Goal: Task Accomplishment & Management: Manage account settings

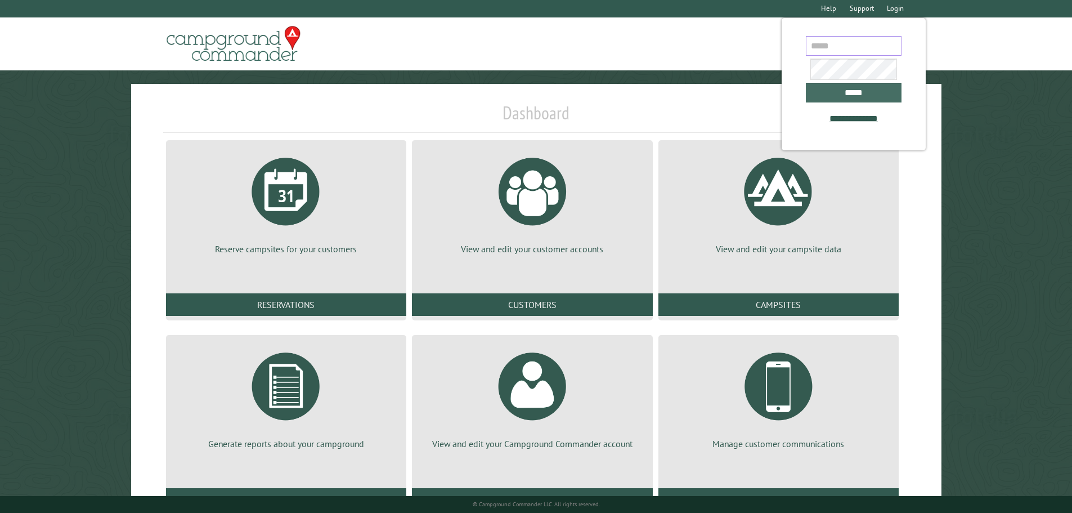
type input "**********"
click at [860, 93] on input "*****" at bounding box center [854, 93] width 96 height 20
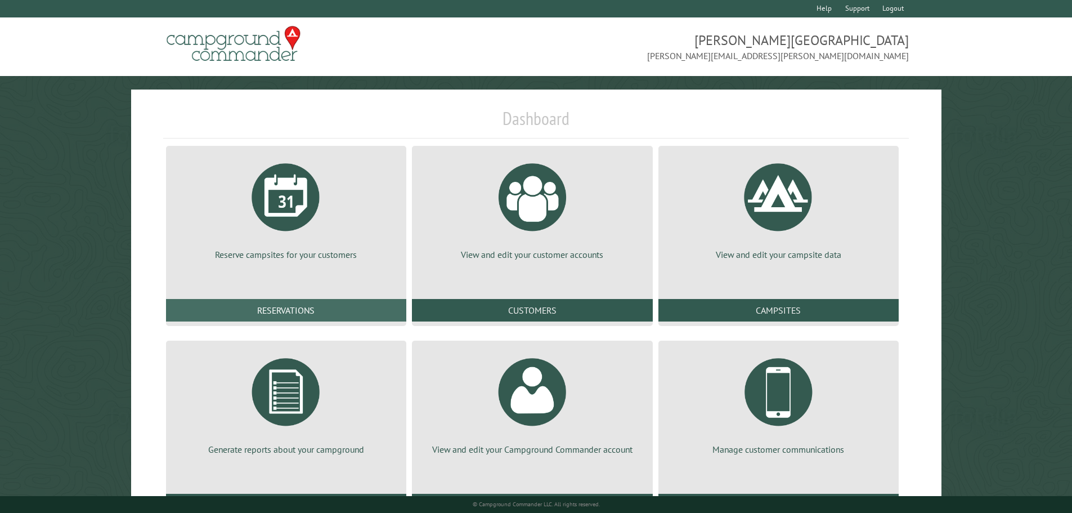
click at [331, 309] on link "Reservations" at bounding box center [286, 310] width 240 height 23
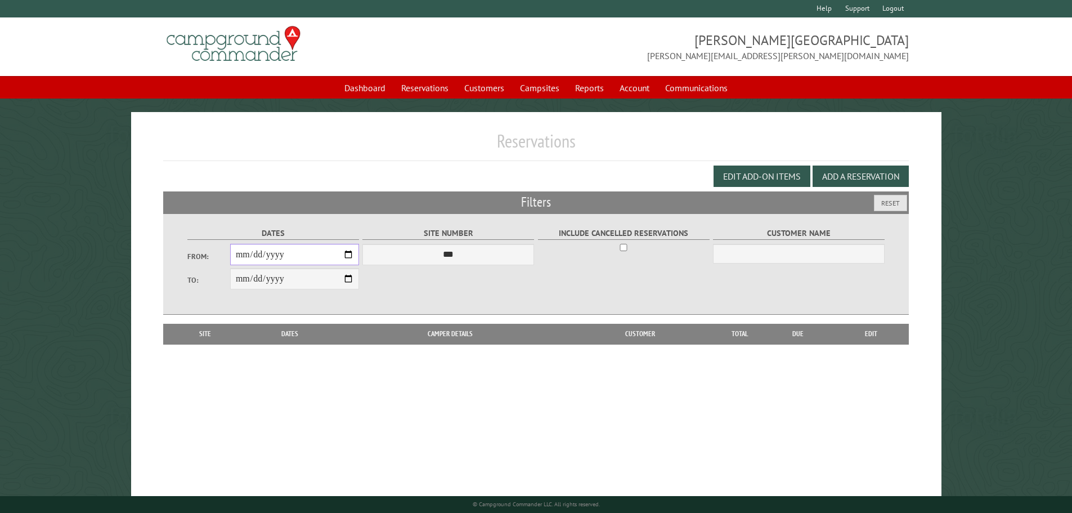
click at [253, 258] on input "From:" at bounding box center [294, 254] width 129 height 21
type input "**********"
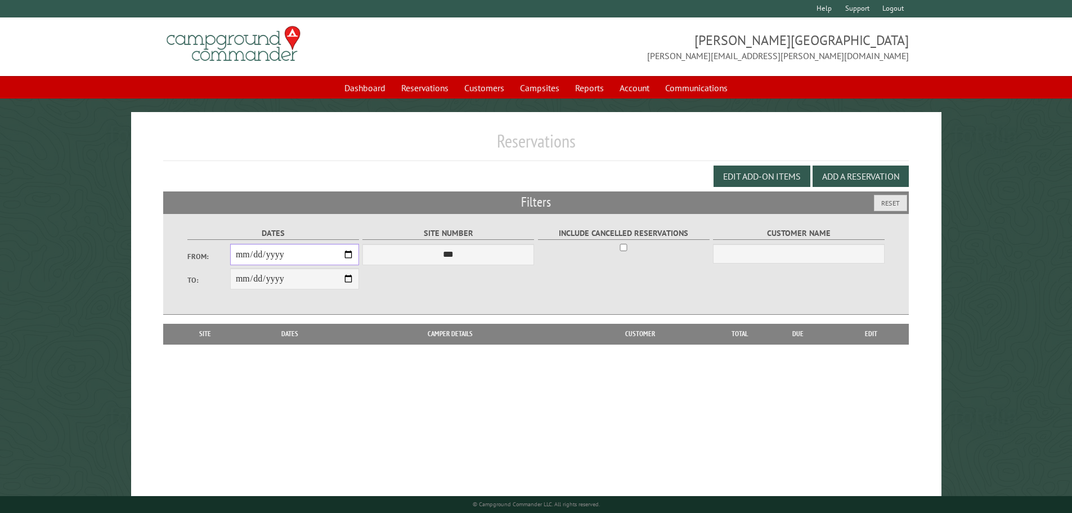
type input "**********"
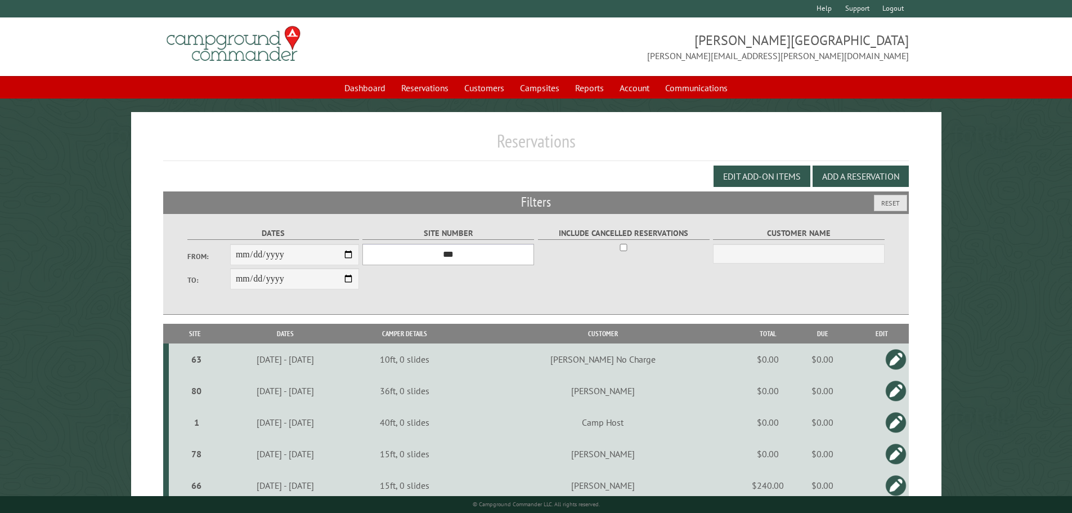
click at [507, 255] on select "*** * * * * * * * * * ** ** ** ** ** ** ** ** ** ** ** ** ** ** ** ** ** ** ** …" at bounding box center [448, 254] width 172 height 21
select select "****"
click at [362, 244] on select "*** * * * * * * * * * ** ** ** ** ** ** ** ** ** ** ** ** ** ** ** ** ** ** ** …" at bounding box center [448, 254] width 172 height 21
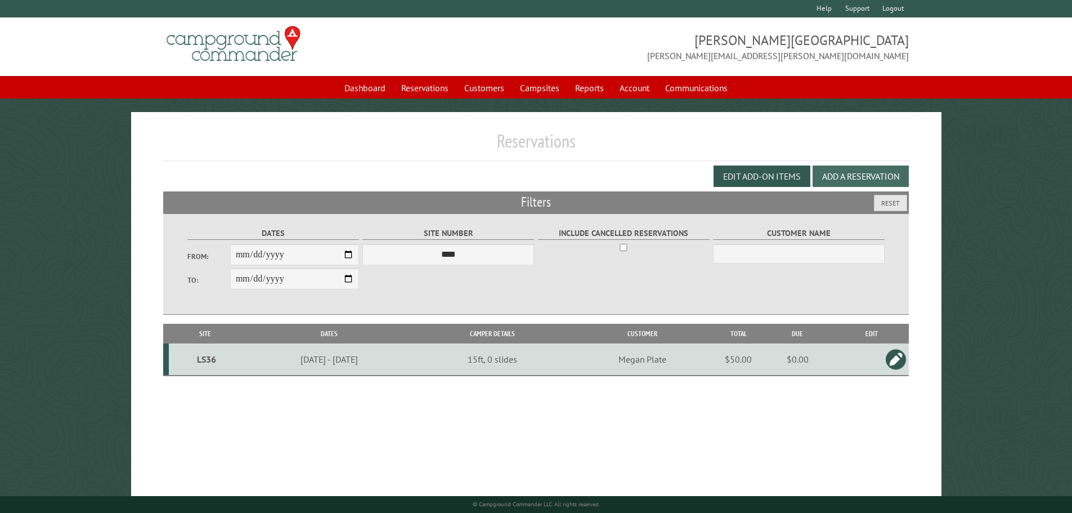
click at [897, 179] on button "Add a Reservation" at bounding box center [860, 175] width 96 height 21
select select "*"
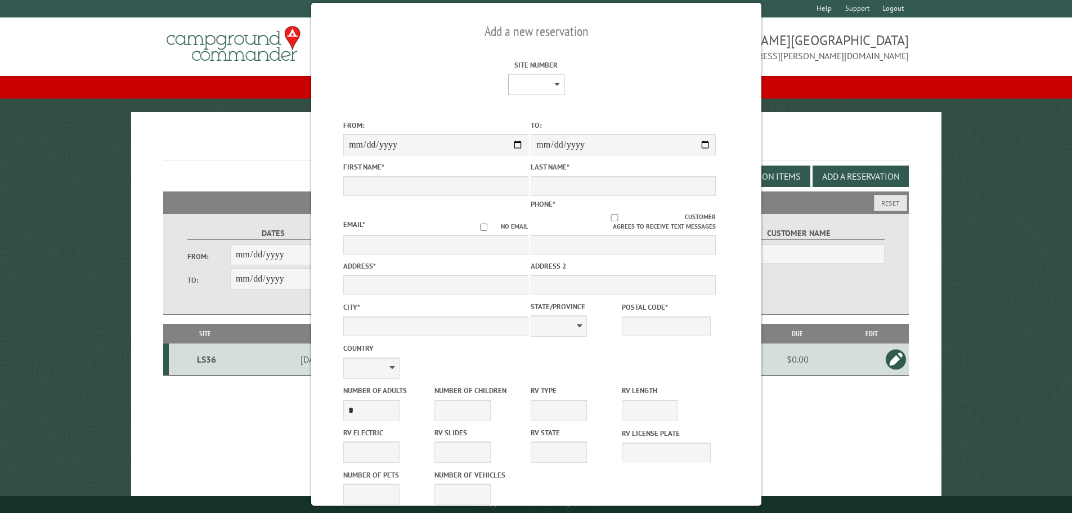
click at [518, 95] on select "* * * * * * * * * ** ** ** ** ** ** ** ** ** ** ** ** ** ** ** ** ** ** ** ** *…" at bounding box center [535, 84] width 56 height 21
select select "**"
click at [507, 74] on select "* * * * * * * * * ** ** ** ** ** ** ** ** ** ** ** ** ** ** ** ** ** ** ** ** *…" at bounding box center [535, 84] width 56 height 21
type input "****"
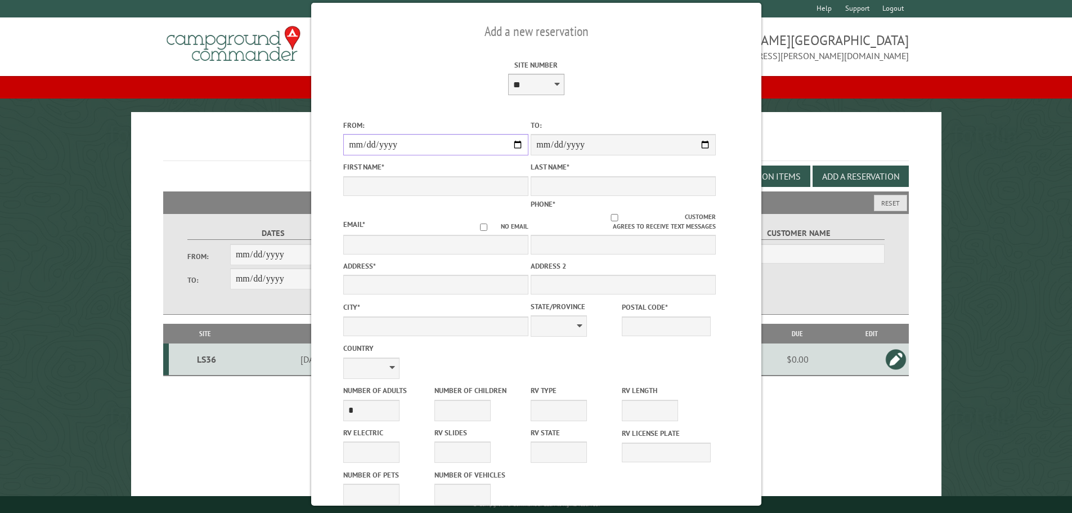
type input "**********"
type input "*****"
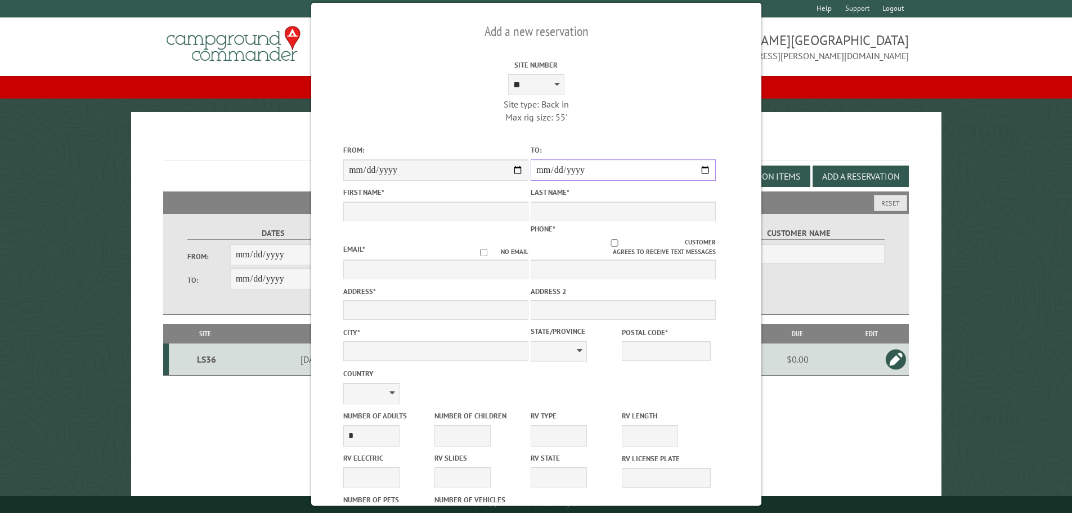
drag, startPoint x: 699, startPoint y: 171, endPoint x: 693, endPoint y: 173, distance: 6.4
click at [699, 171] on input "**********" at bounding box center [623, 169] width 185 height 21
type input "**********"
type input "*****"
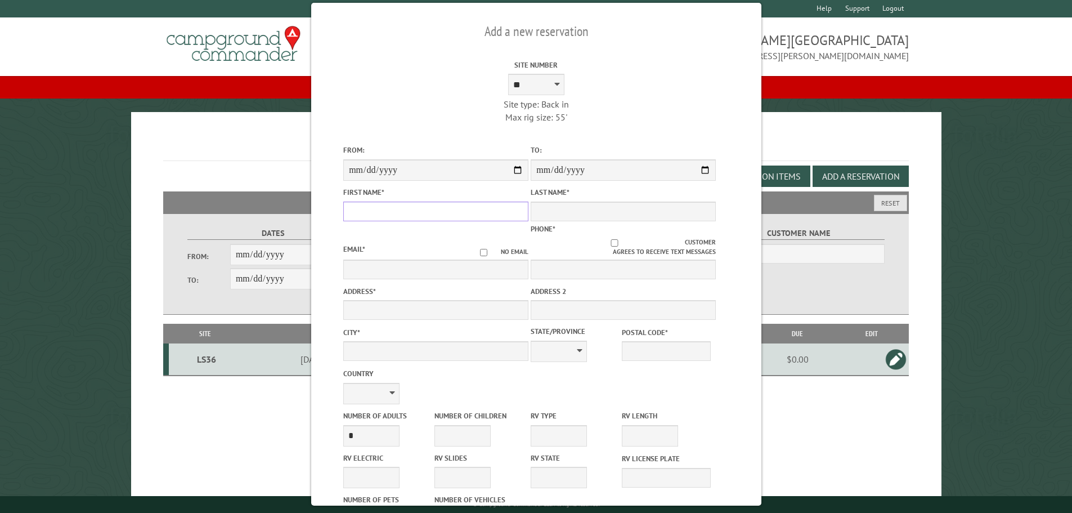
click at [396, 218] on input "First Name *" at bounding box center [435, 211] width 185 height 20
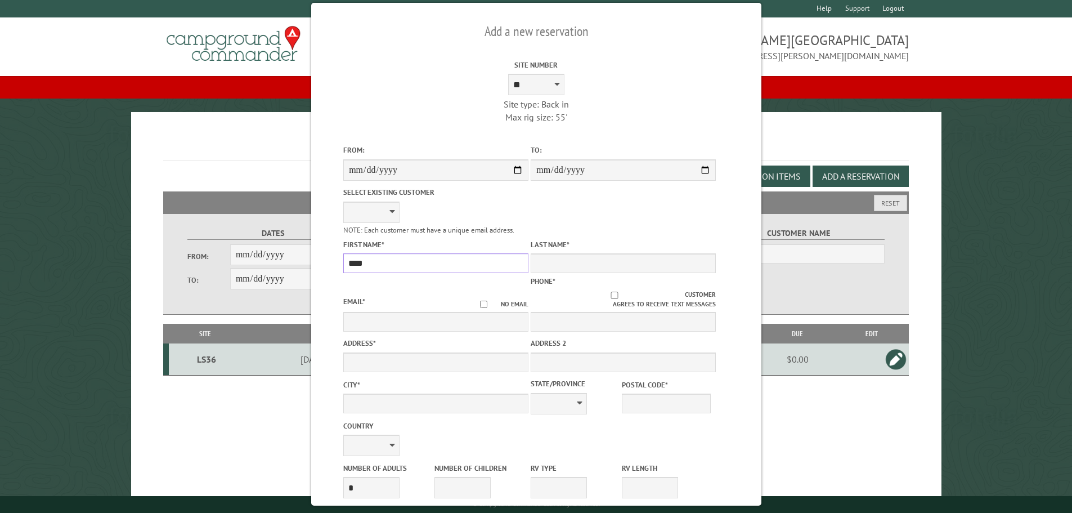
type input "****"
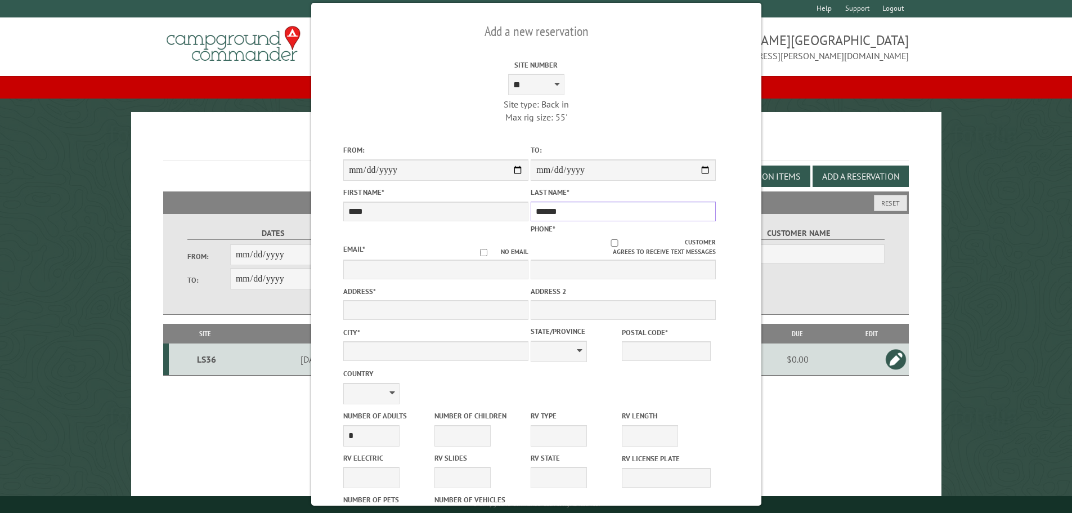
type input "******"
type input "**********"
type input "*****"
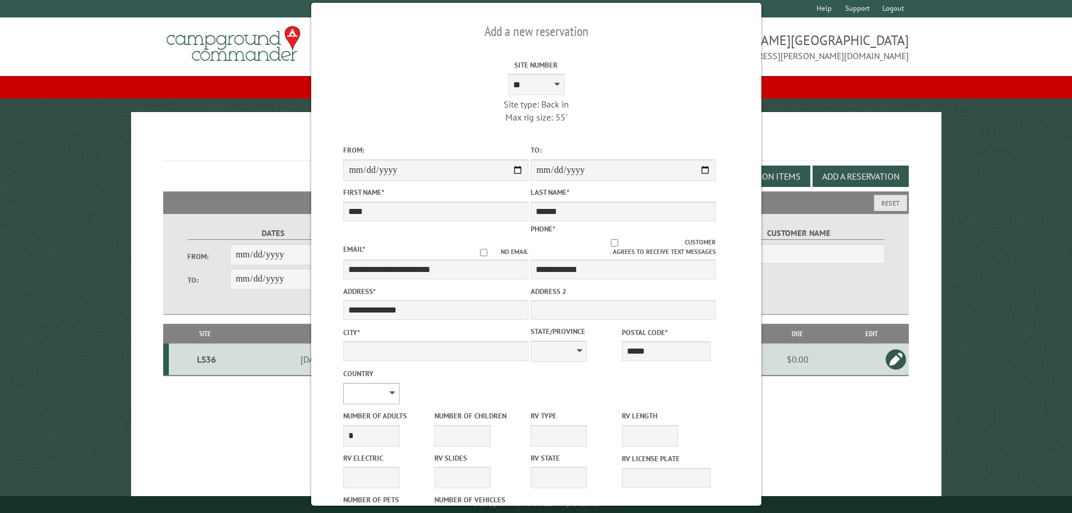
type input "**********"
select select "**"
select select "*"
select select "**********"
select select "**"
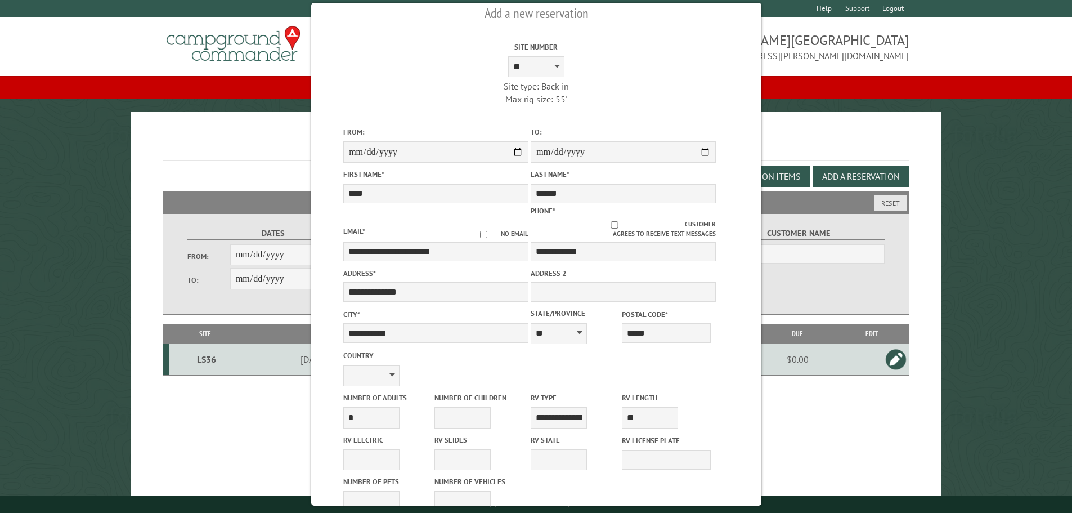
scroll to position [181, 0]
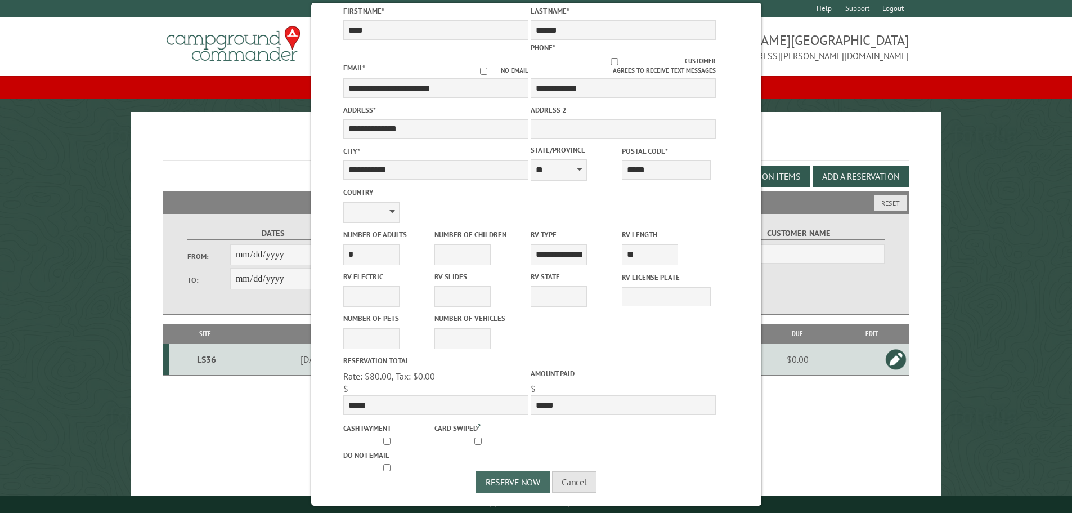
click at [501, 480] on button "Reserve Now" at bounding box center [513, 481] width 74 height 21
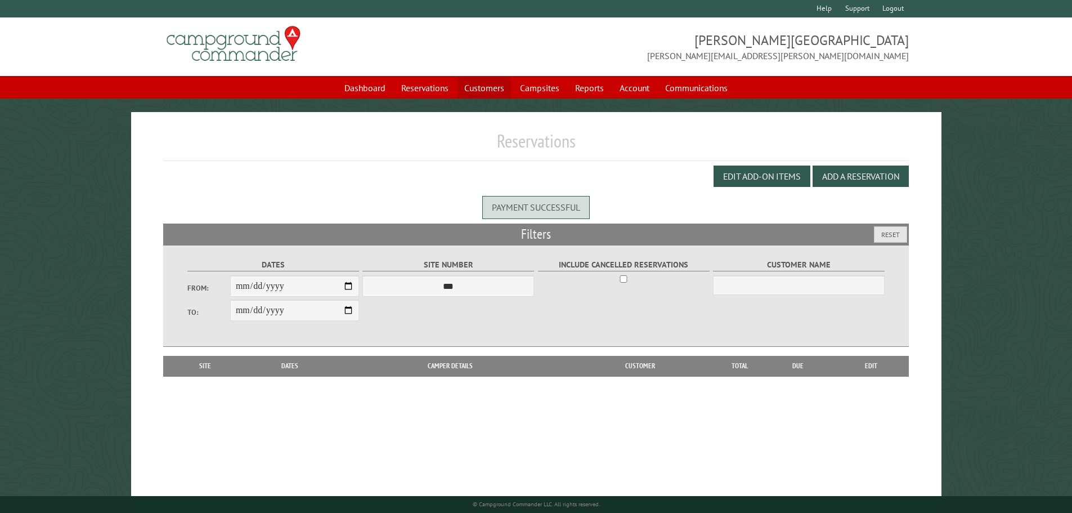
click at [482, 85] on link "Customers" at bounding box center [483, 87] width 53 height 21
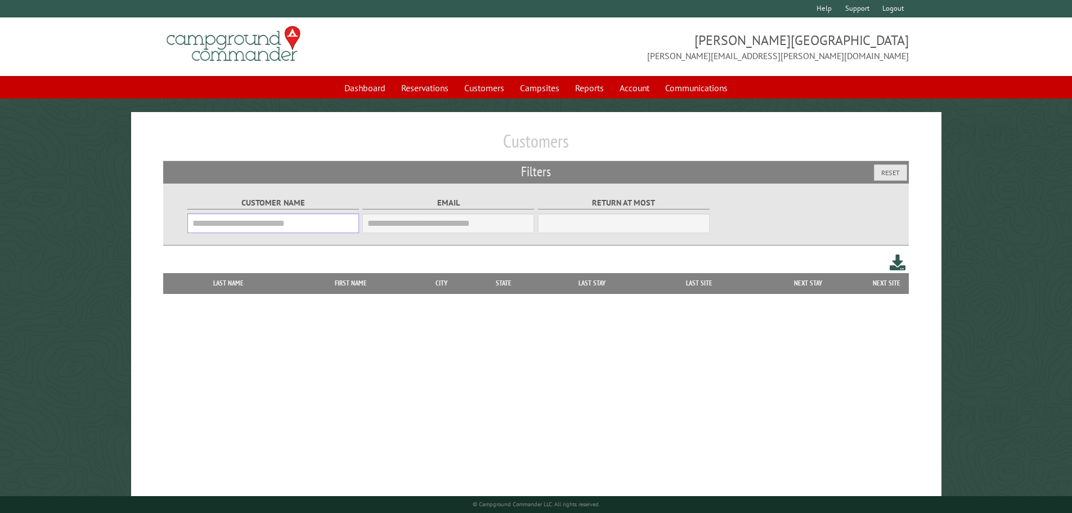
click at [254, 221] on input "Customer Name" at bounding box center [273, 223] width 172 height 20
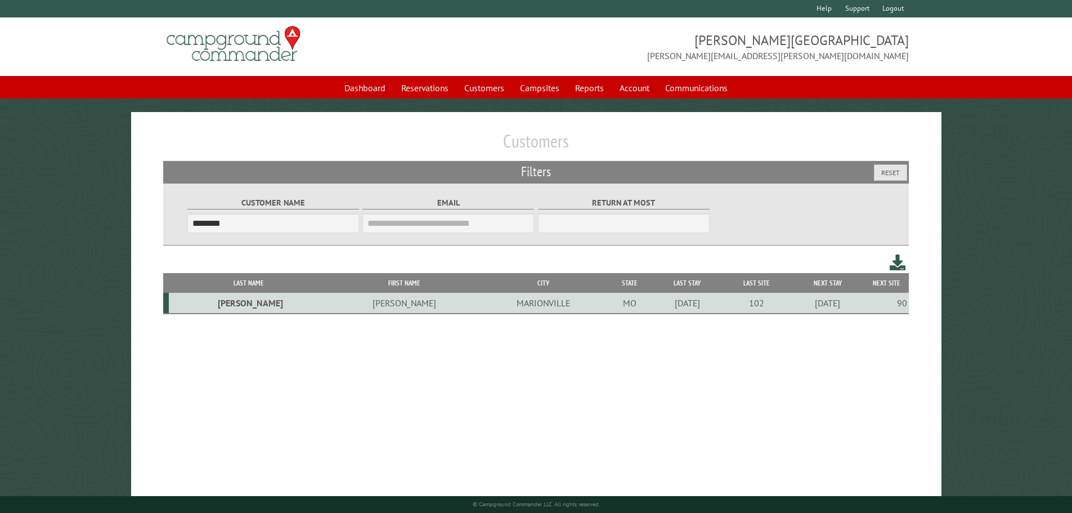
click at [329, 305] on td "Mike" at bounding box center [404, 303] width 150 height 21
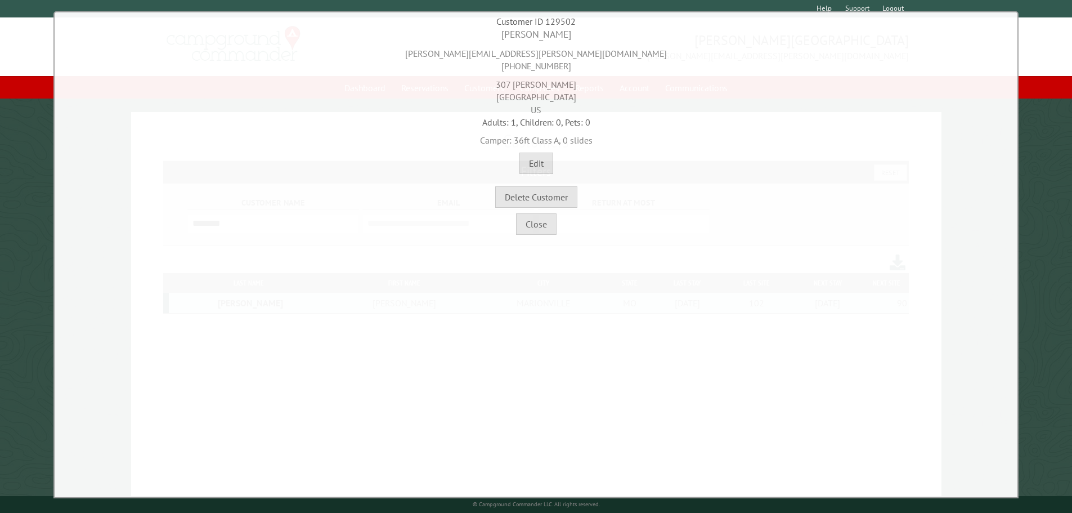
scroll to position [37, 0]
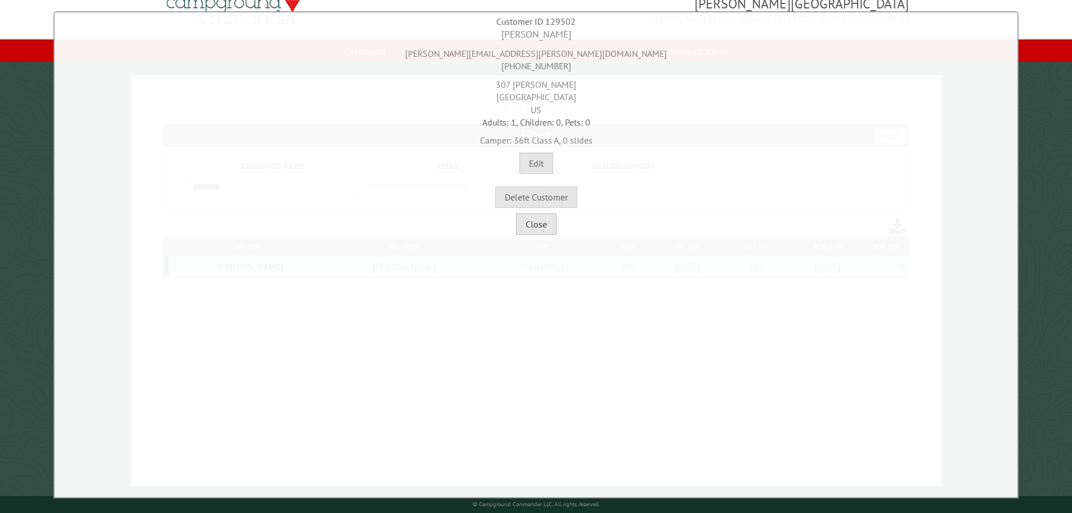
click at [545, 229] on button "Close" at bounding box center [536, 223] width 41 height 21
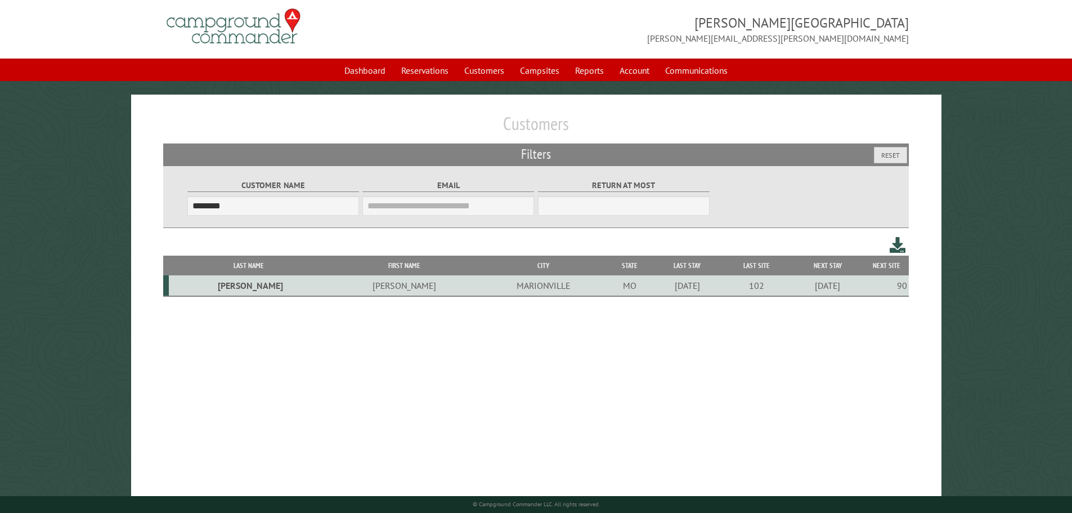
scroll to position [0, 0]
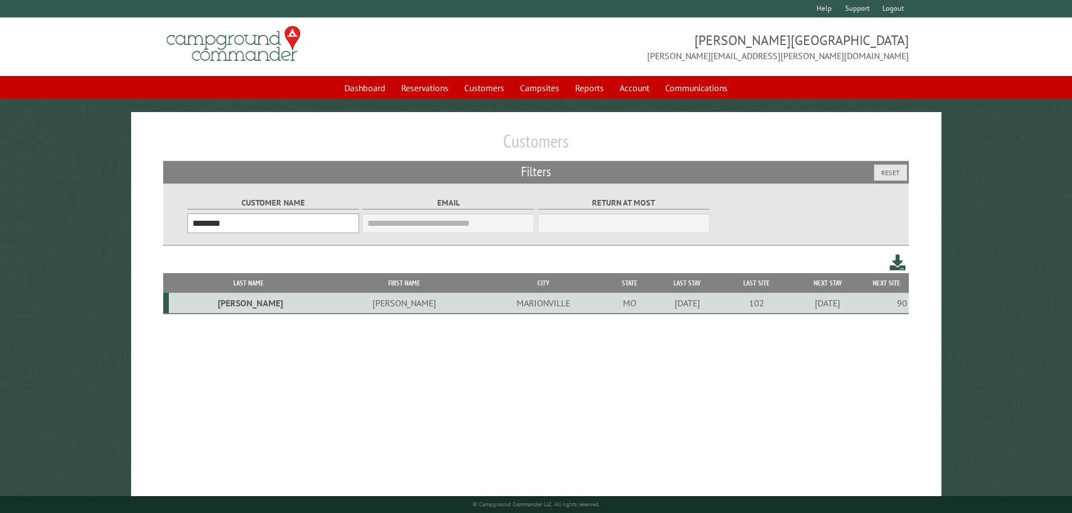
drag, startPoint x: 239, startPoint y: 223, endPoint x: 123, endPoint y: 223, distance: 115.3
click at [121, 229] on main "Customers Filters Reset Customer Name ******** Email Blacklist only Return at m…" at bounding box center [536, 317] width 1072 height 410
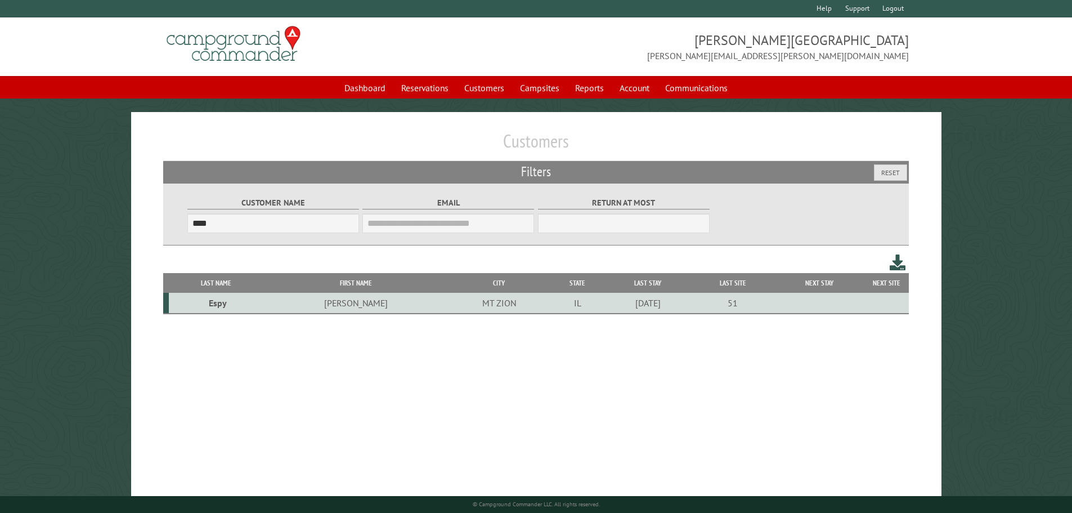
click at [334, 307] on td "Mike" at bounding box center [356, 303] width 184 height 21
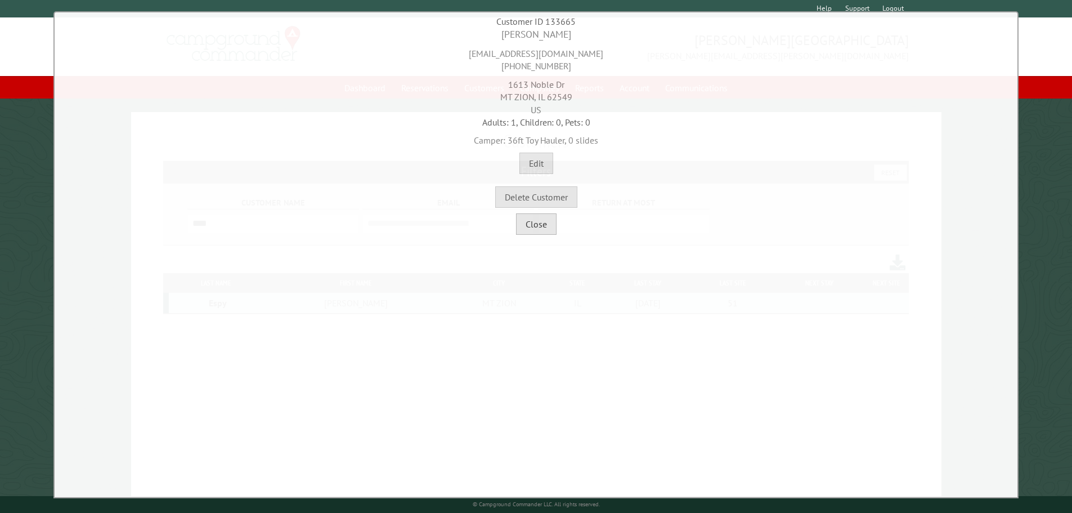
drag, startPoint x: 534, startPoint y: 231, endPoint x: 475, endPoint y: 182, distance: 77.2
click at [534, 231] on button "Close" at bounding box center [536, 223] width 41 height 21
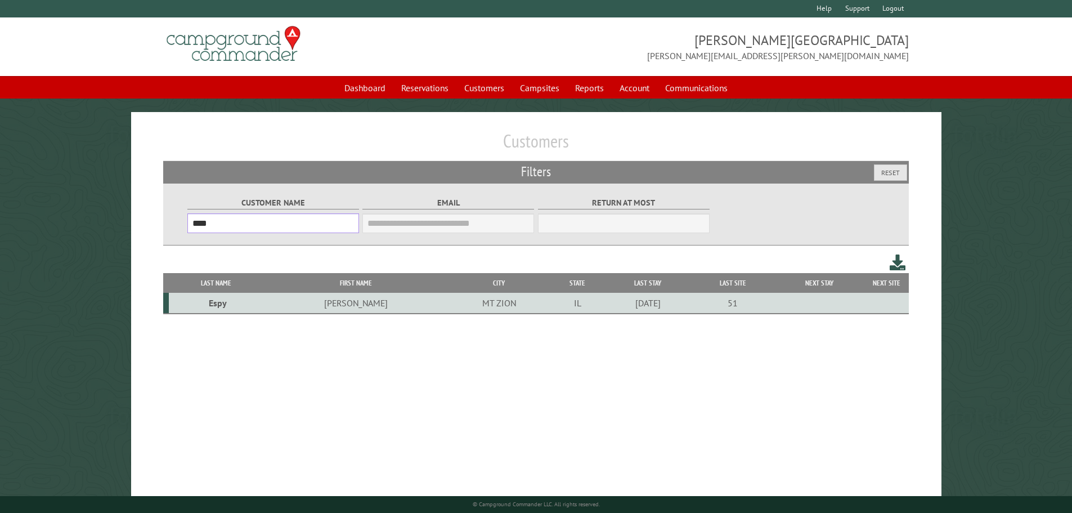
drag, startPoint x: 250, startPoint y: 223, endPoint x: 160, endPoint y: 221, distance: 90.0
click at [158, 226] on div "Customers Filters Reset Customer Name **** Email Blacklist only Return at most …" at bounding box center [536, 317] width 810 height 410
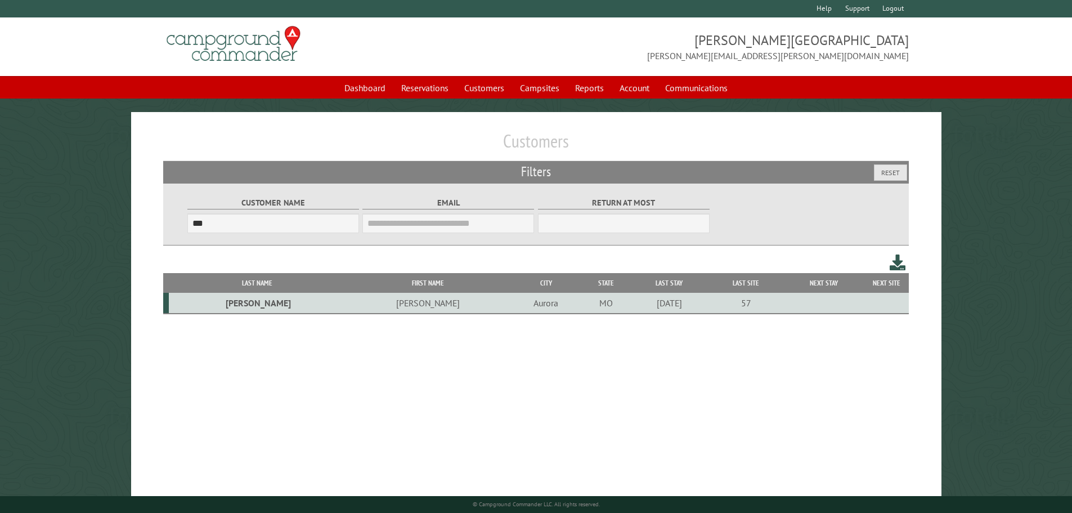
drag, startPoint x: 218, startPoint y: 304, endPoint x: 200, endPoint y: 302, distance: 18.7
click at [218, 304] on td "Eutsler" at bounding box center [257, 303] width 177 height 21
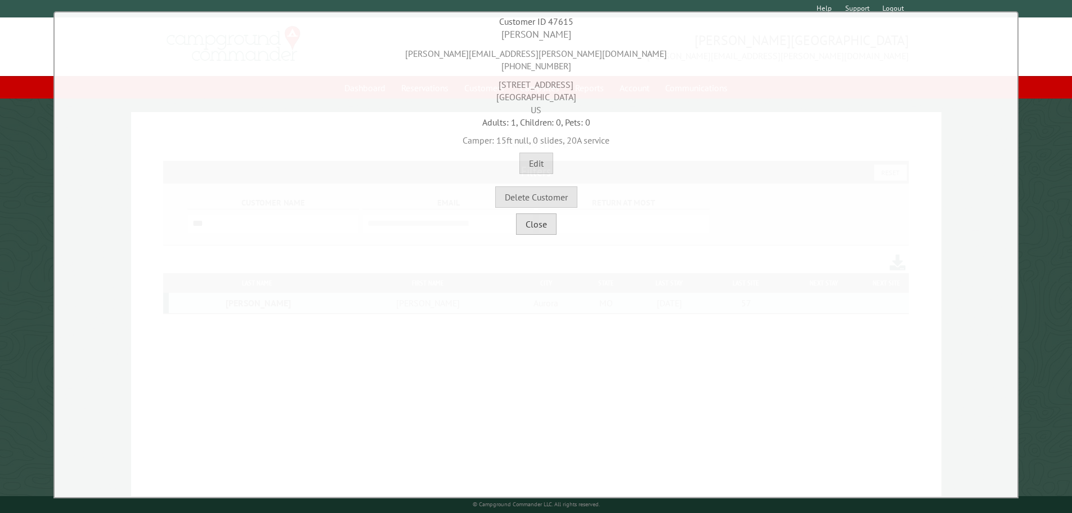
click at [555, 218] on button "Close" at bounding box center [536, 223] width 41 height 21
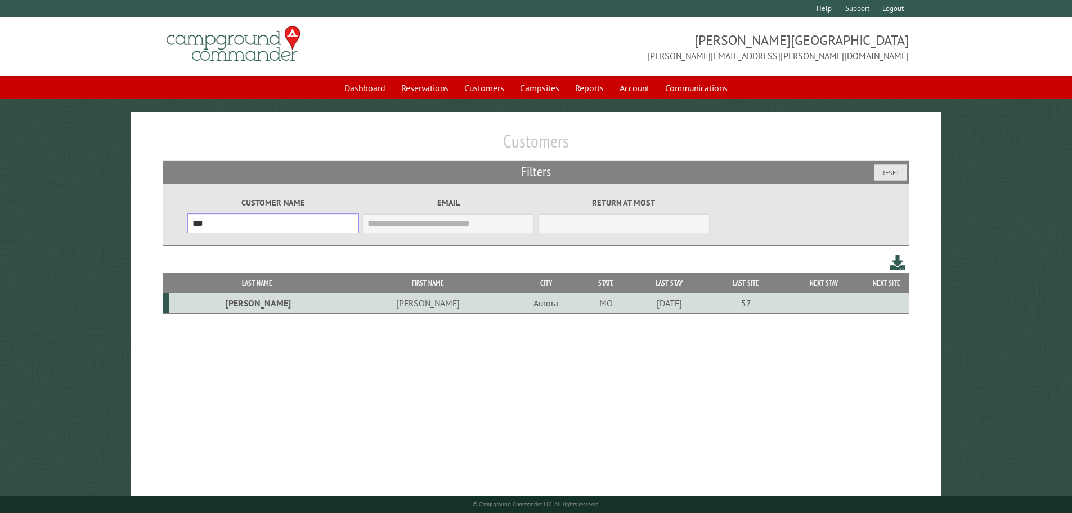
click at [239, 228] on input "***" at bounding box center [273, 223] width 172 height 20
type input "*"
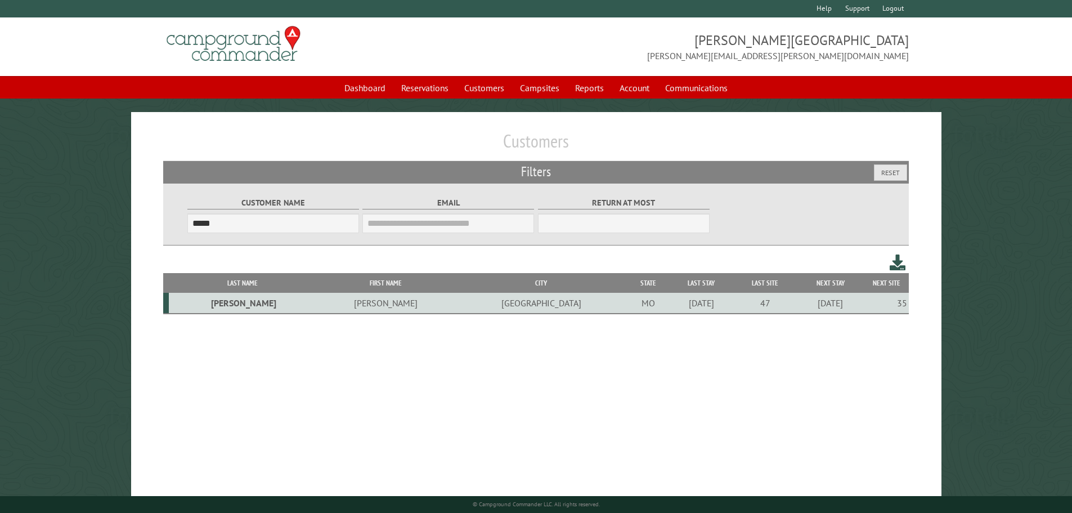
click at [316, 307] on td "Kurt" at bounding box center [385, 303] width 138 height 21
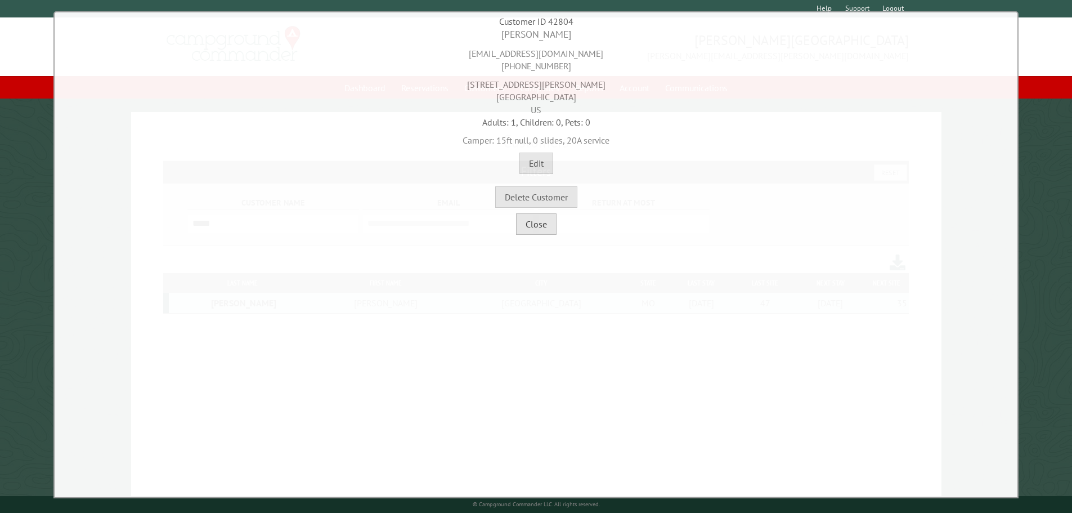
click at [549, 222] on button "Close" at bounding box center [536, 223] width 41 height 21
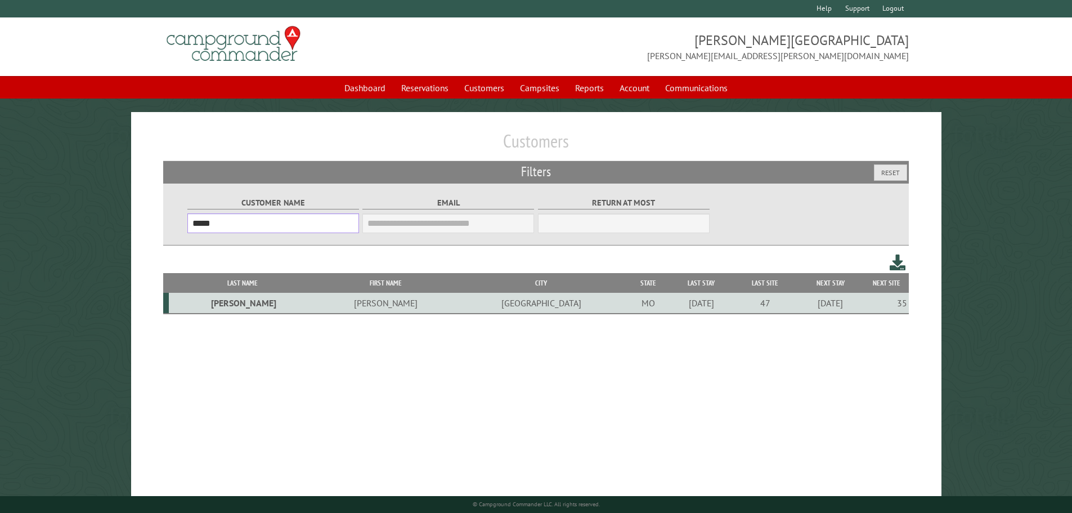
click at [253, 230] on input "*****" at bounding box center [273, 223] width 172 height 20
type input "*"
click at [308, 303] on td "Danny" at bounding box center [371, 303] width 129 height 21
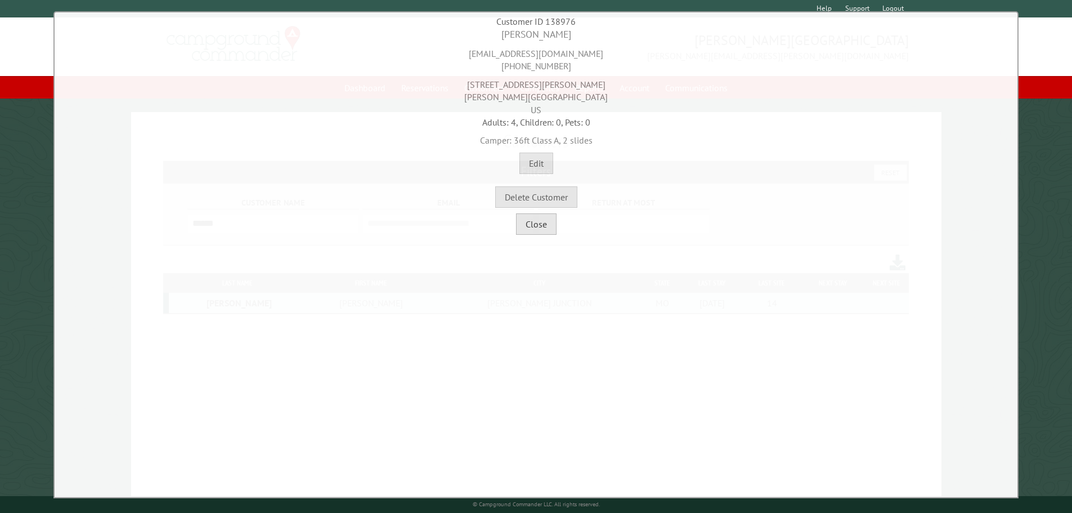
click at [537, 230] on button "Close" at bounding box center [536, 223] width 41 height 21
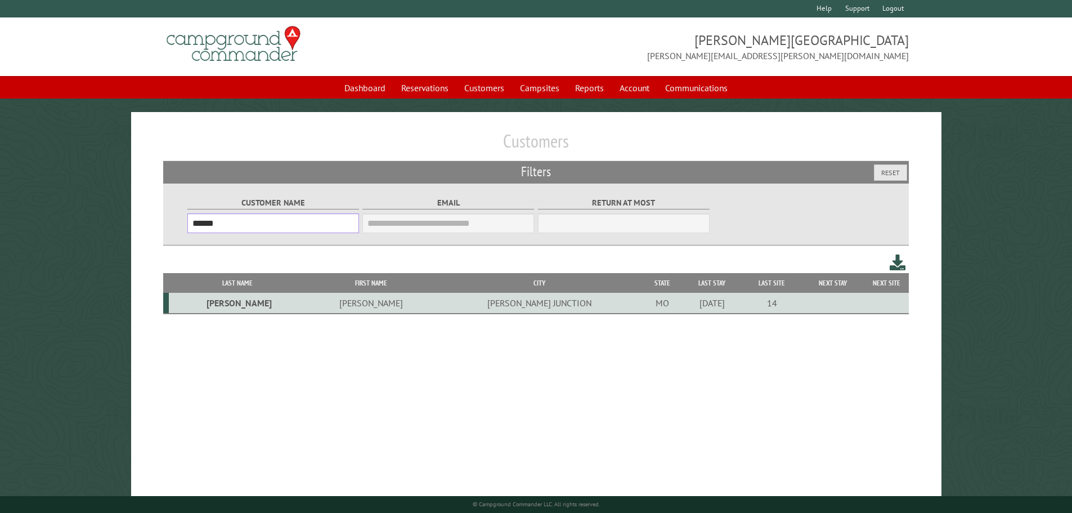
drag, startPoint x: 226, startPoint y: 222, endPoint x: 87, endPoint y: 213, distance: 139.3
click at [86, 221] on main "Customers Filters Reset Customer Name ****** Email Blacklist only Return at mos…" at bounding box center [536, 317] width 1072 height 410
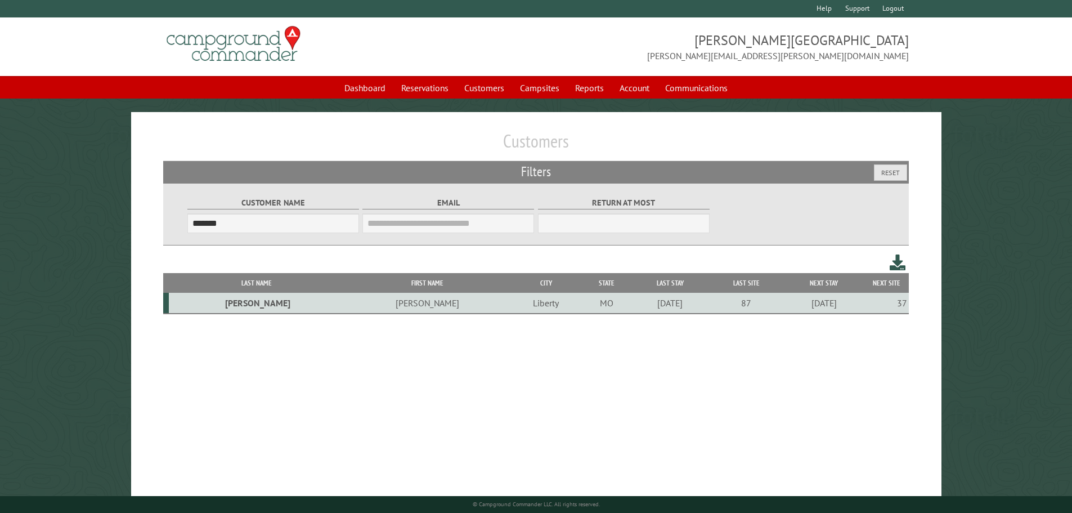
click at [344, 308] on td "[PERSON_NAME]" at bounding box center [426, 303] width 165 height 21
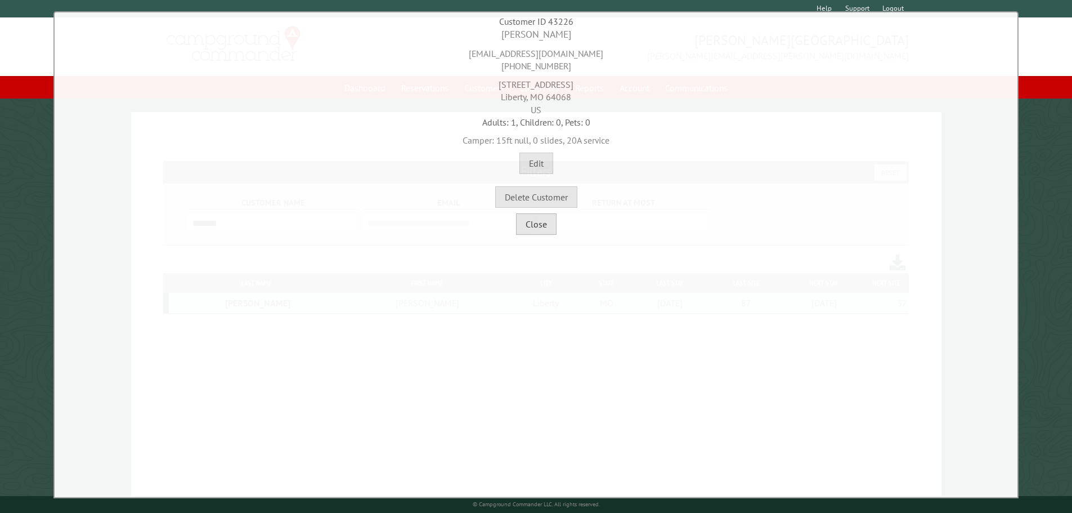
click at [545, 227] on button "Close" at bounding box center [536, 223] width 41 height 21
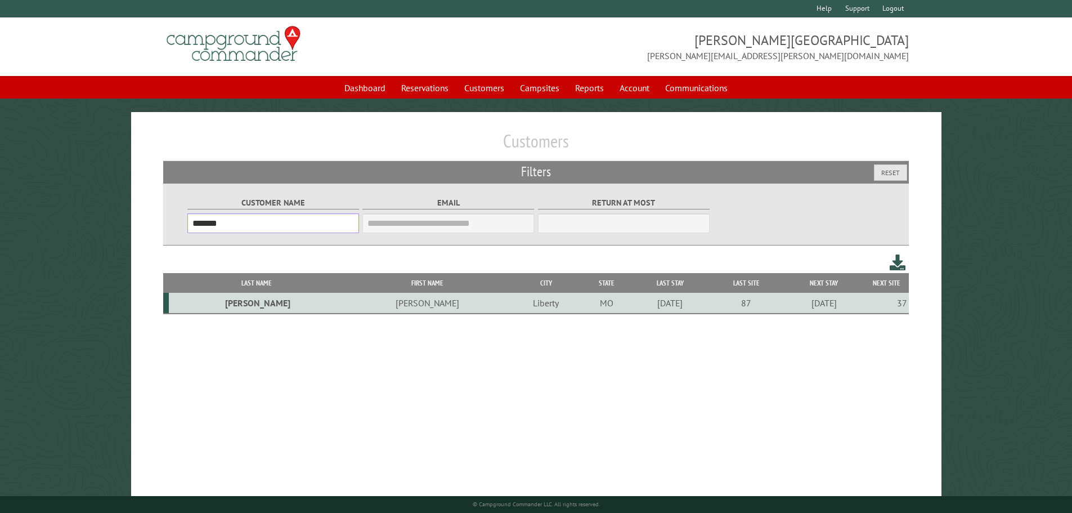
drag, startPoint x: 276, startPoint y: 227, endPoint x: 86, endPoint y: 226, distance: 190.7
click at [86, 226] on main "Customers Filters Reset Customer Name ******* Email Blacklist only Return at mo…" at bounding box center [536, 317] width 1072 height 410
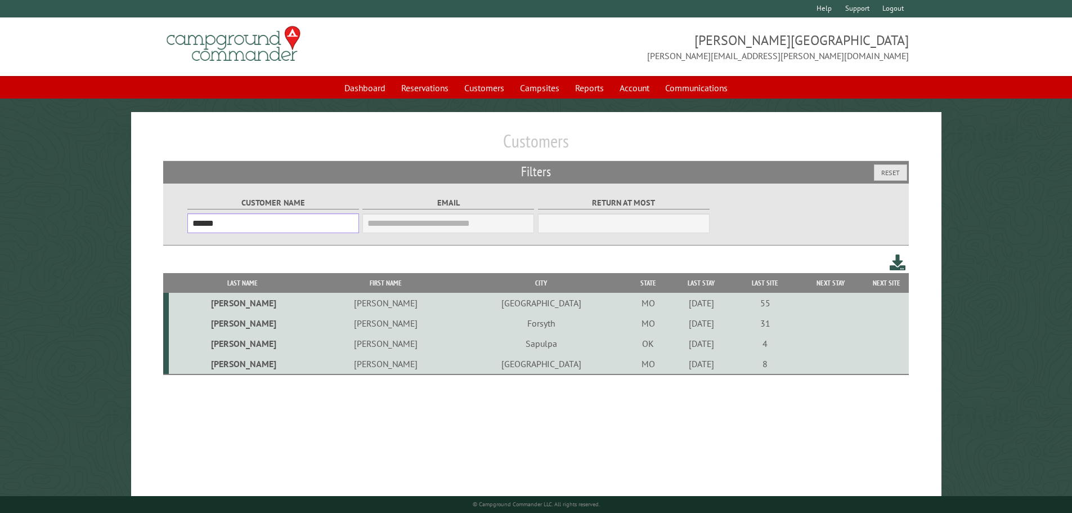
type input "******"
click at [316, 300] on td "[PERSON_NAME]" at bounding box center [385, 303] width 138 height 20
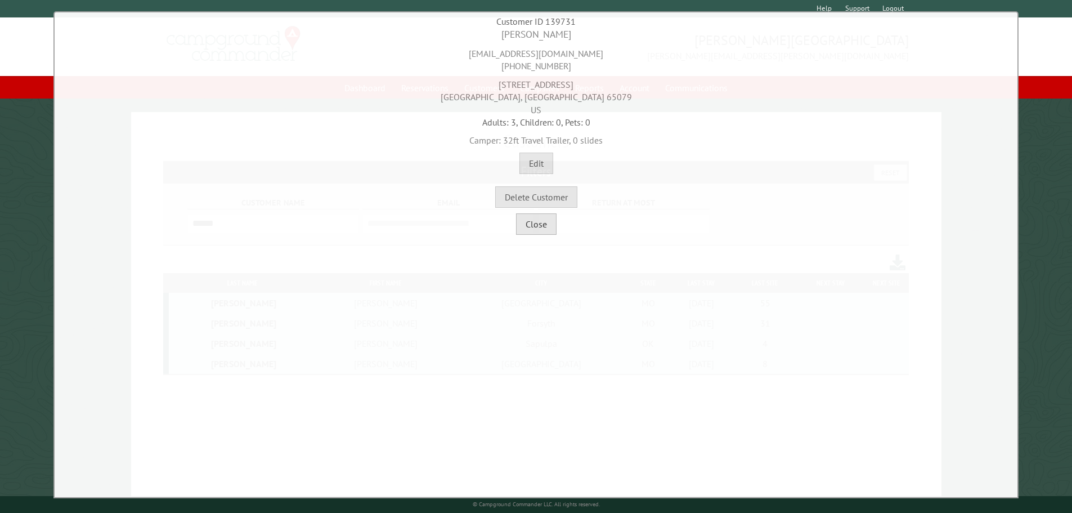
click at [529, 231] on button "Close" at bounding box center [536, 223] width 41 height 21
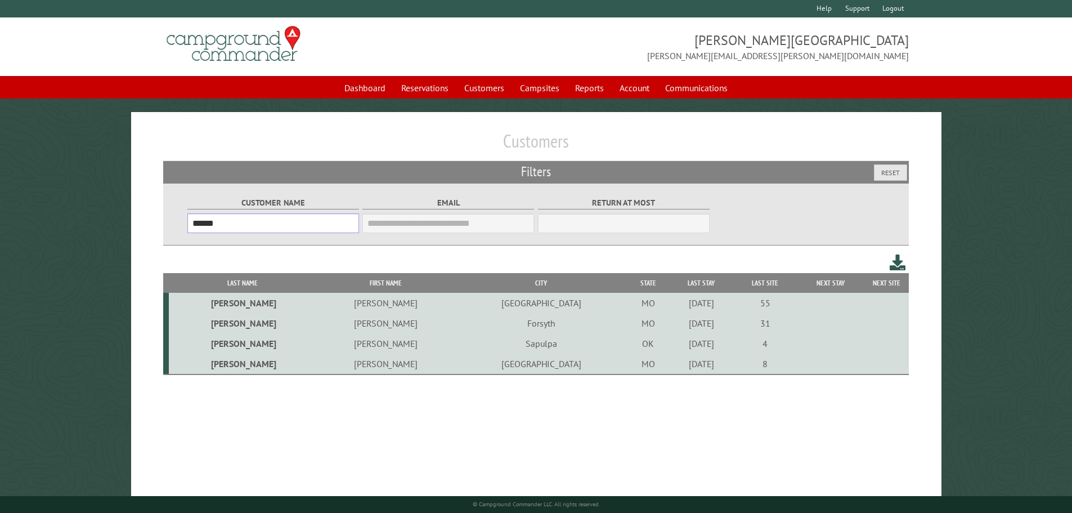
drag, startPoint x: 217, startPoint y: 223, endPoint x: 189, endPoint y: 230, distance: 28.9
click at [189, 230] on input "******" at bounding box center [273, 223] width 172 height 20
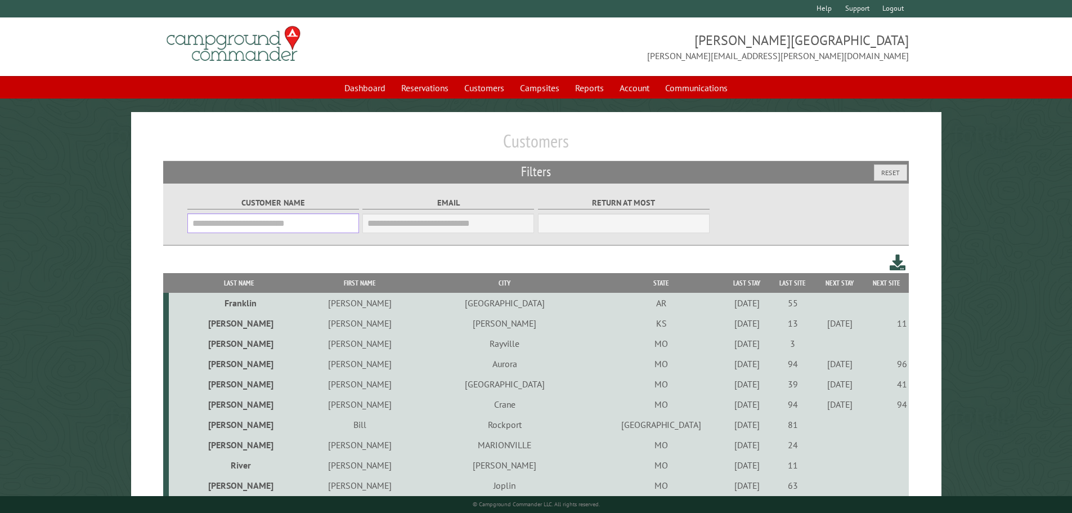
click at [246, 230] on input "Customer Name" at bounding box center [273, 223] width 172 height 20
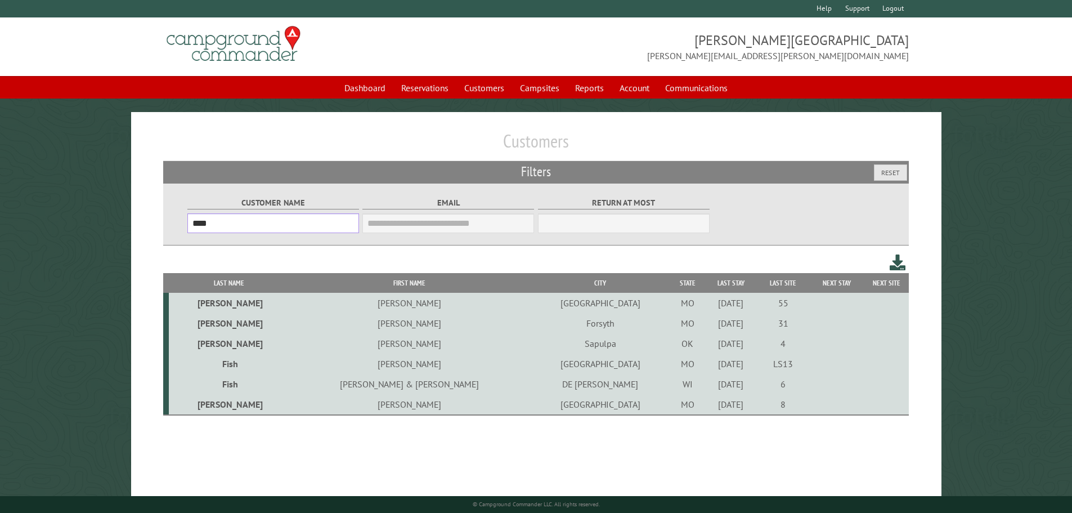
type input "****"
click at [335, 307] on td "[PERSON_NAME]" at bounding box center [409, 303] width 240 height 20
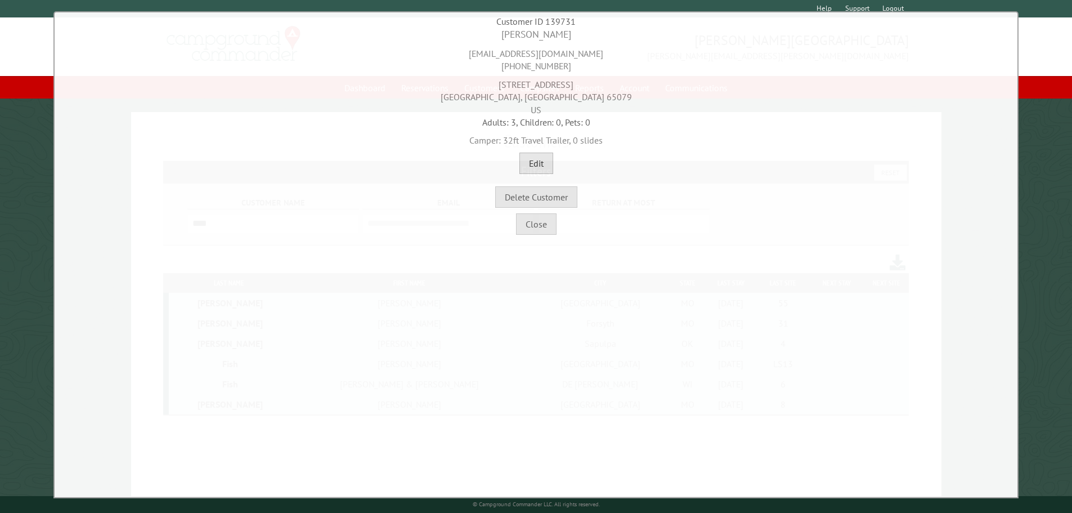
click at [531, 165] on button "Edit" at bounding box center [536, 162] width 34 height 21
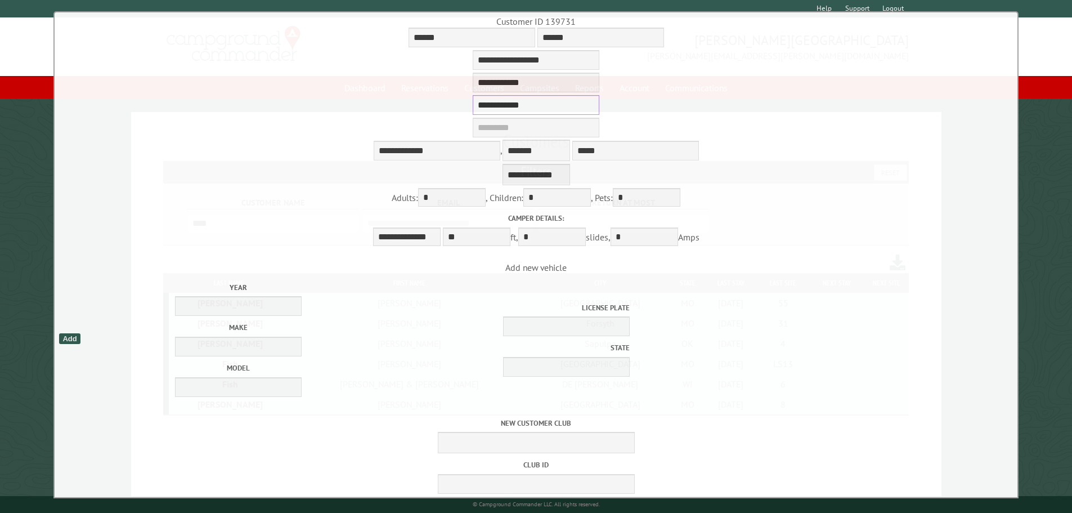
click at [500, 109] on input "**********" at bounding box center [536, 105] width 127 height 20
click at [509, 114] on input "**********" at bounding box center [536, 105] width 127 height 20
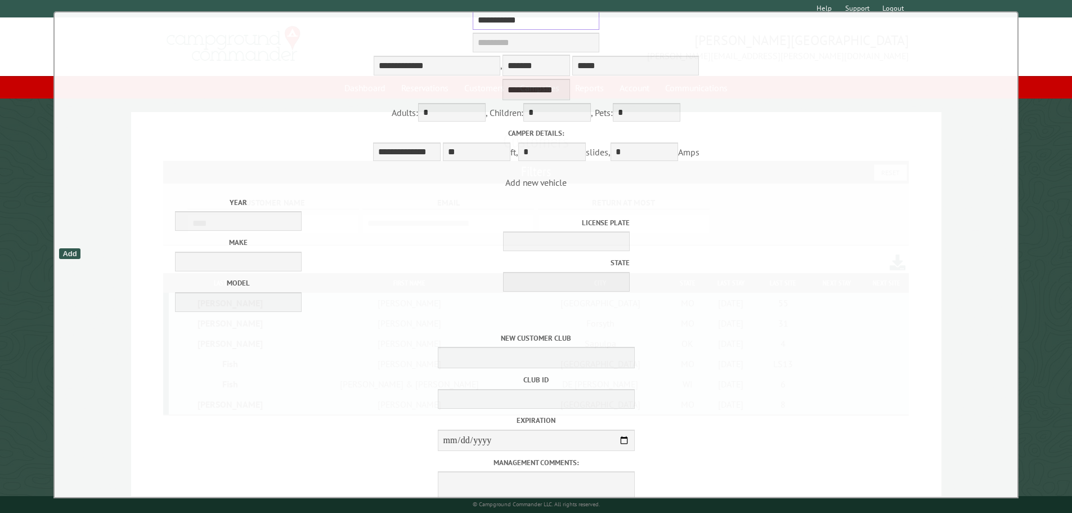
scroll to position [179, 0]
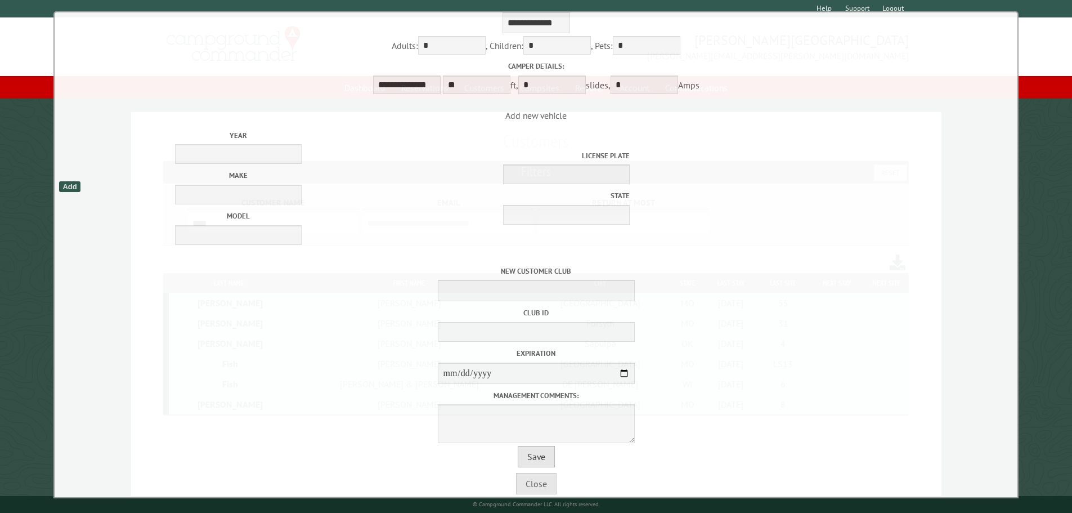
type input "**********"
click at [531, 465] on button "Save" at bounding box center [536, 456] width 37 height 21
click at [532, 462] on button "Save" at bounding box center [536, 456] width 37 height 21
click at [531, 466] on button "Save" at bounding box center [536, 456] width 37 height 21
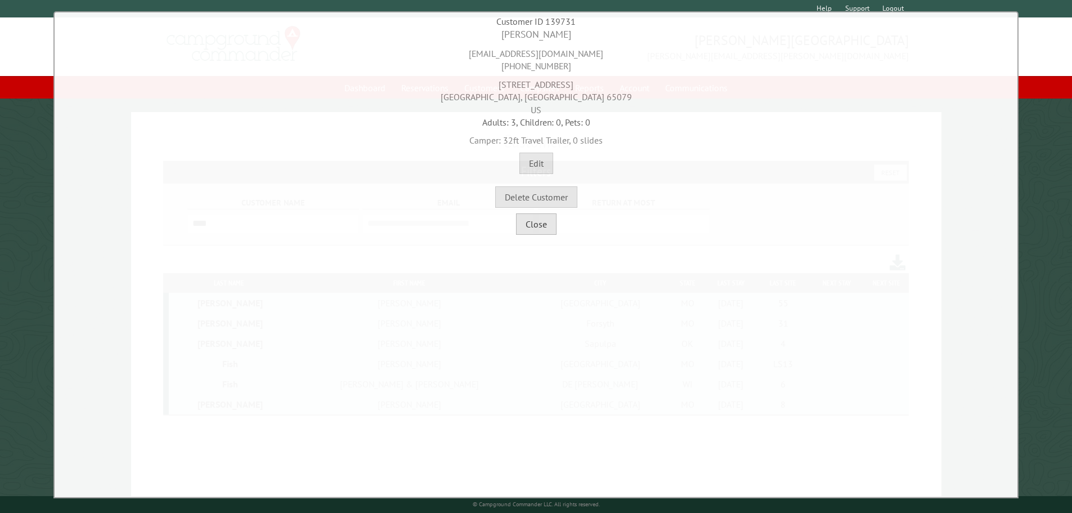
click at [532, 227] on button "Close" at bounding box center [536, 223] width 41 height 21
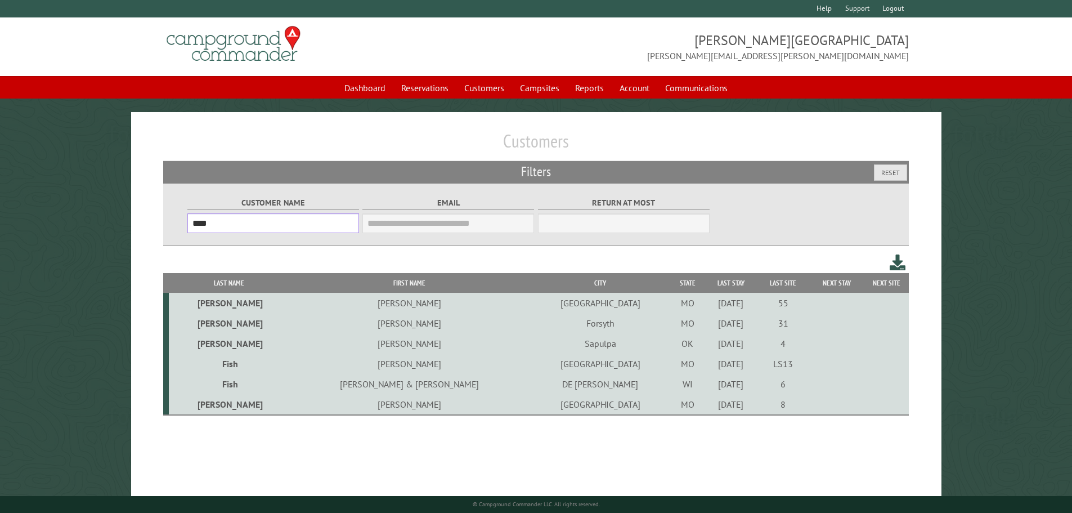
click at [218, 227] on input "****" at bounding box center [273, 223] width 172 height 20
type input "*"
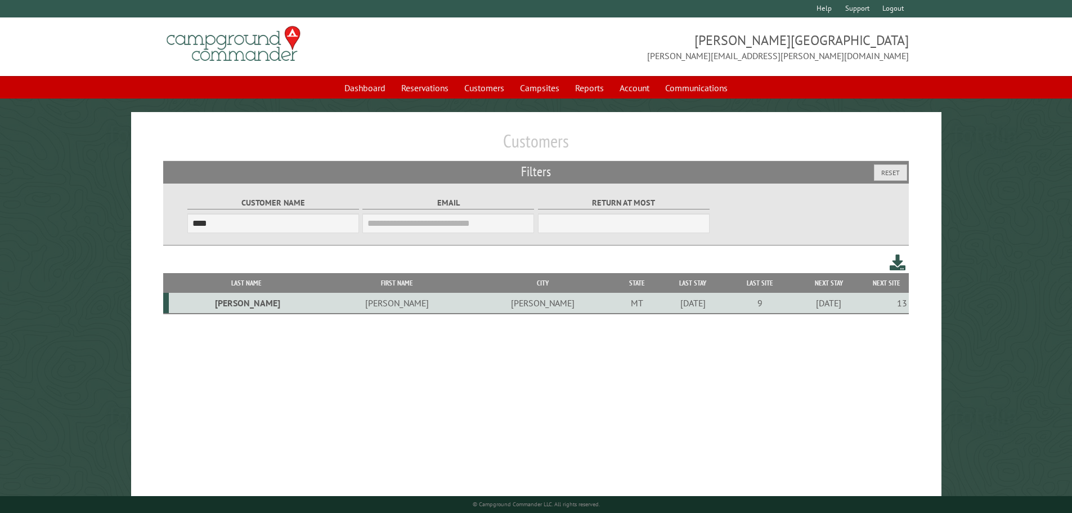
click at [329, 302] on td "Alan" at bounding box center [397, 303] width 146 height 21
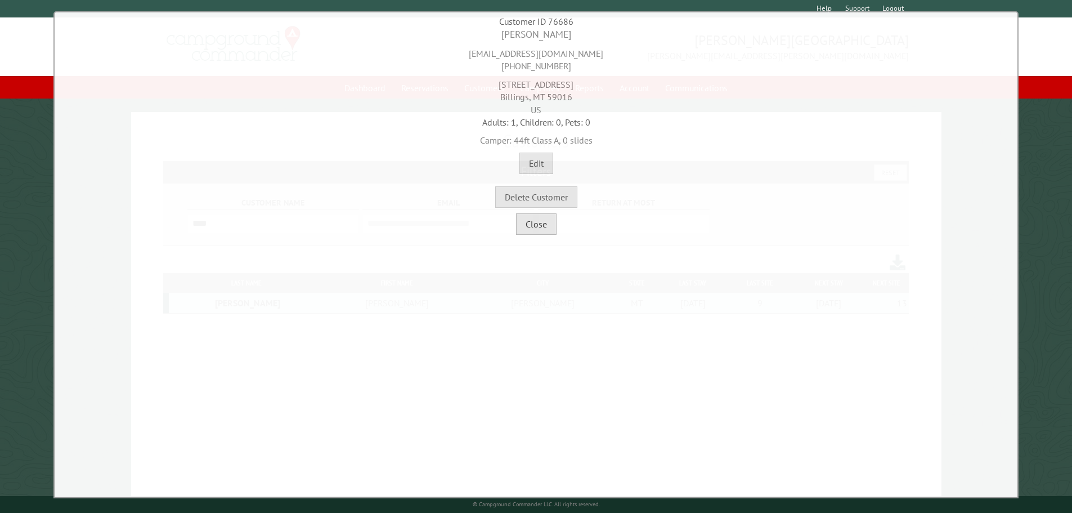
click at [546, 223] on button "Close" at bounding box center [536, 223] width 41 height 21
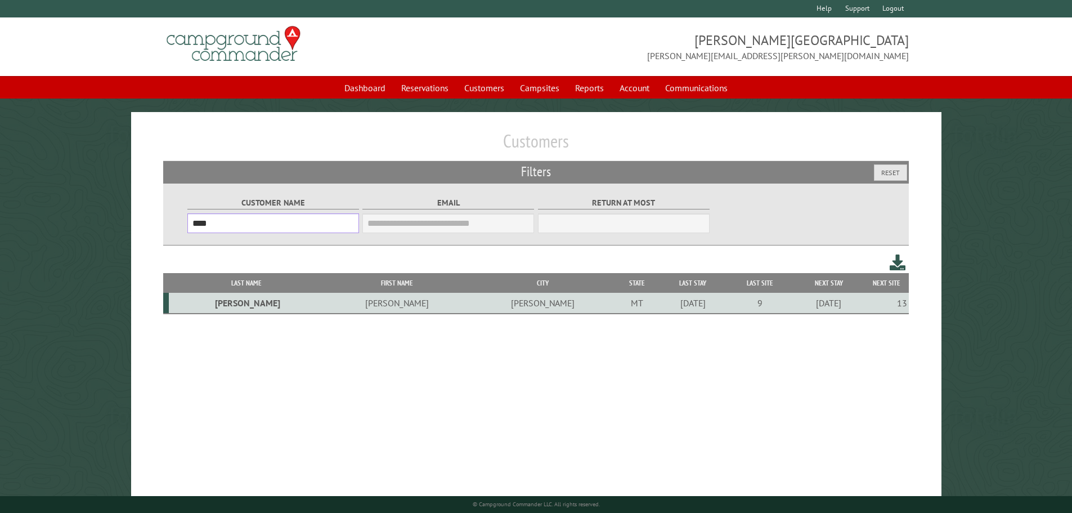
drag, startPoint x: 209, startPoint y: 227, endPoint x: 69, endPoint y: 238, distance: 141.1
click at [79, 238] on main "Customers Filters Reset Customer Name **** Email Blacklist only Return at most …" at bounding box center [536, 317] width 1072 height 410
drag, startPoint x: 294, startPoint y: 308, endPoint x: 228, endPoint y: 302, distance: 66.1
click at [307, 308] on td "[PERSON_NAME]" at bounding box center [371, 303] width 129 height 21
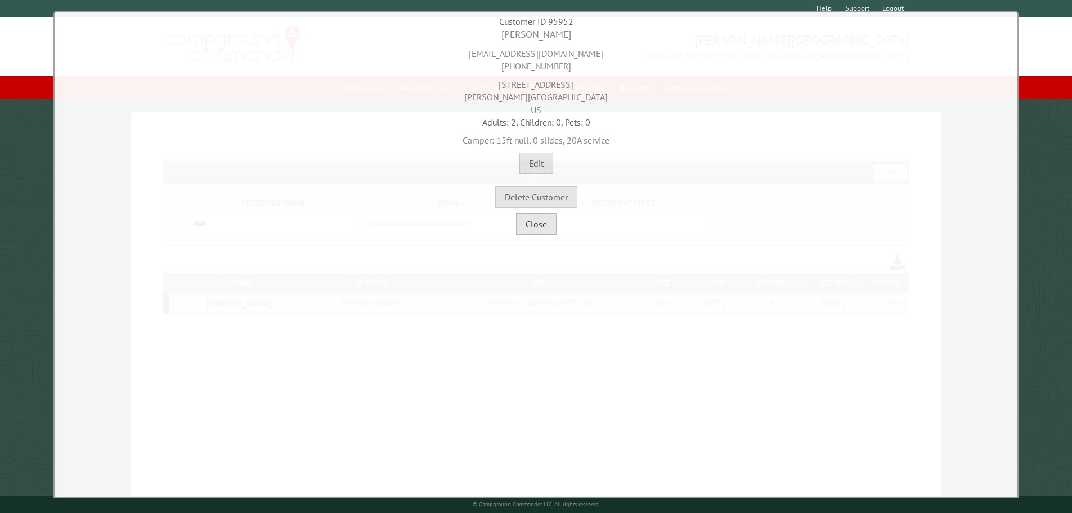
drag, startPoint x: 547, startPoint y: 234, endPoint x: 530, endPoint y: 227, distance: 18.9
click at [547, 234] on button "Close" at bounding box center [536, 223] width 41 height 21
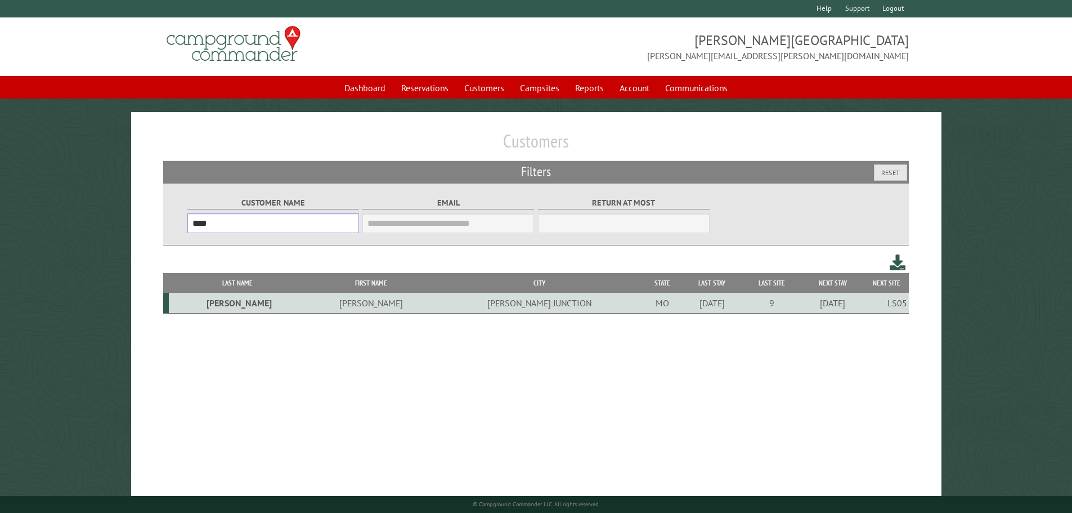
click at [286, 239] on div "Customer Name ****" at bounding box center [273, 213] width 176 height 61
type input "*"
type input "******"
click at [324, 305] on td "Chrystal" at bounding box center [397, 303] width 146 height 21
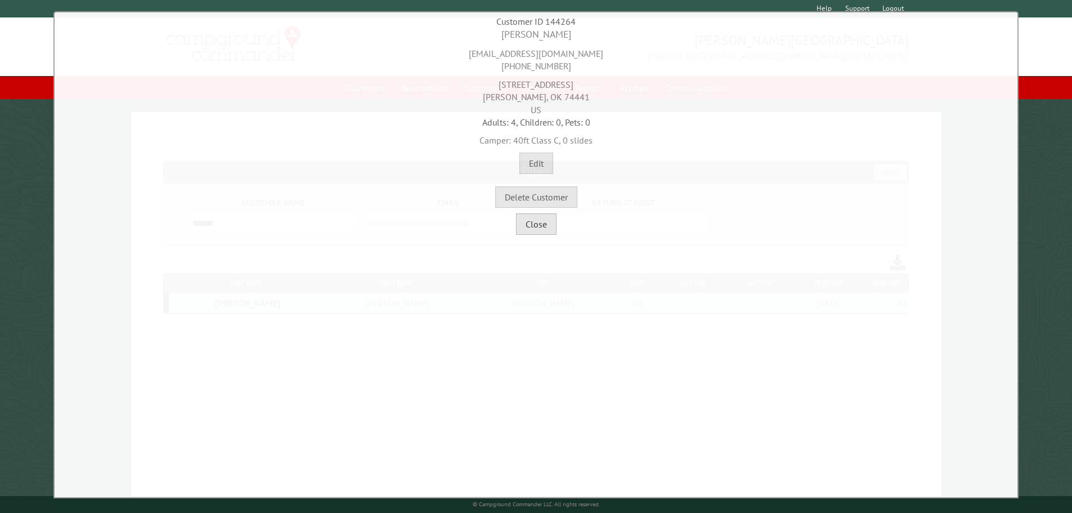
drag, startPoint x: 533, startPoint y: 218, endPoint x: 420, endPoint y: 177, distance: 120.1
click at [533, 218] on button "Close" at bounding box center [536, 223] width 41 height 21
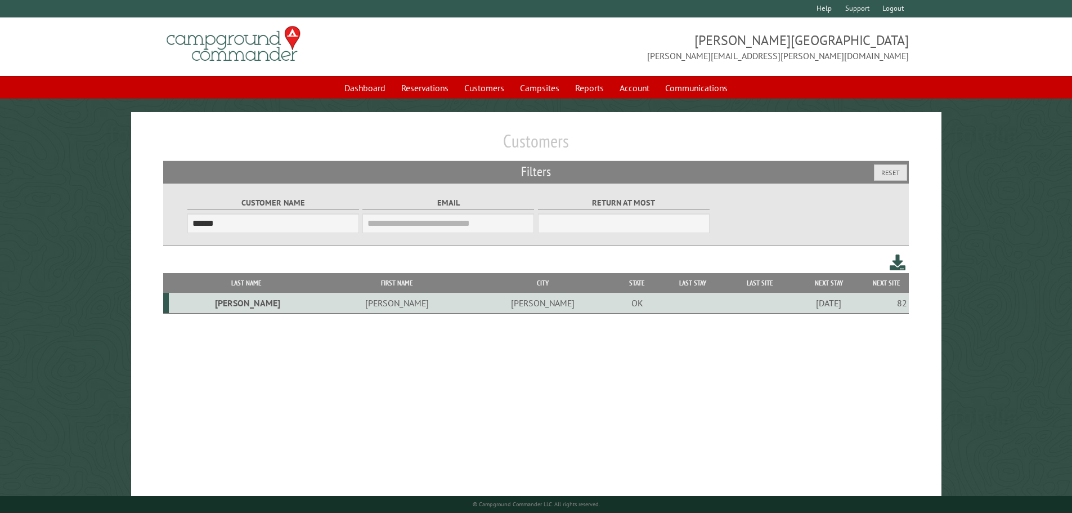
click at [336, 304] on td "Chrystal" at bounding box center [397, 303] width 146 height 21
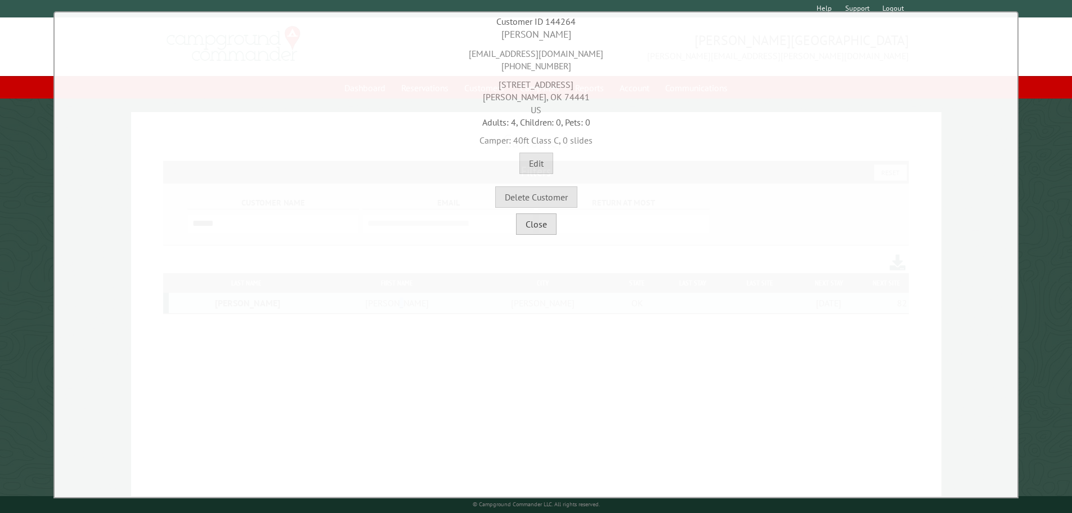
click at [528, 230] on button "Close" at bounding box center [536, 223] width 41 height 21
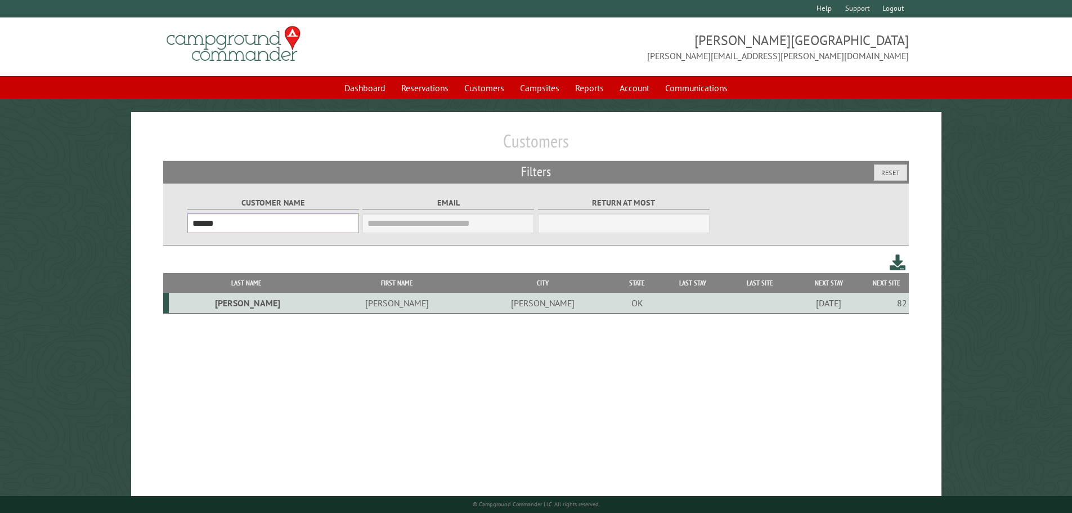
drag, startPoint x: 251, startPoint y: 232, endPoint x: 182, endPoint y: 232, distance: 68.6
click at [182, 232] on div "Customer Name ****** Email Blacklist only Return at most ***" at bounding box center [536, 214] width 746 height 62
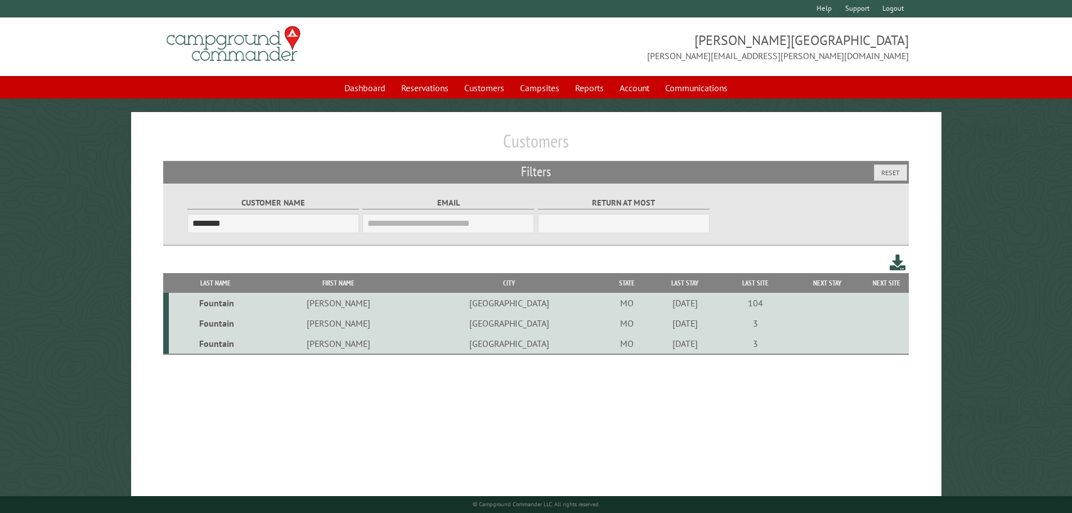
click at [342, 303] on td "[PERSON_NAME]" at bounding box center [338, 303] width 152 height 20
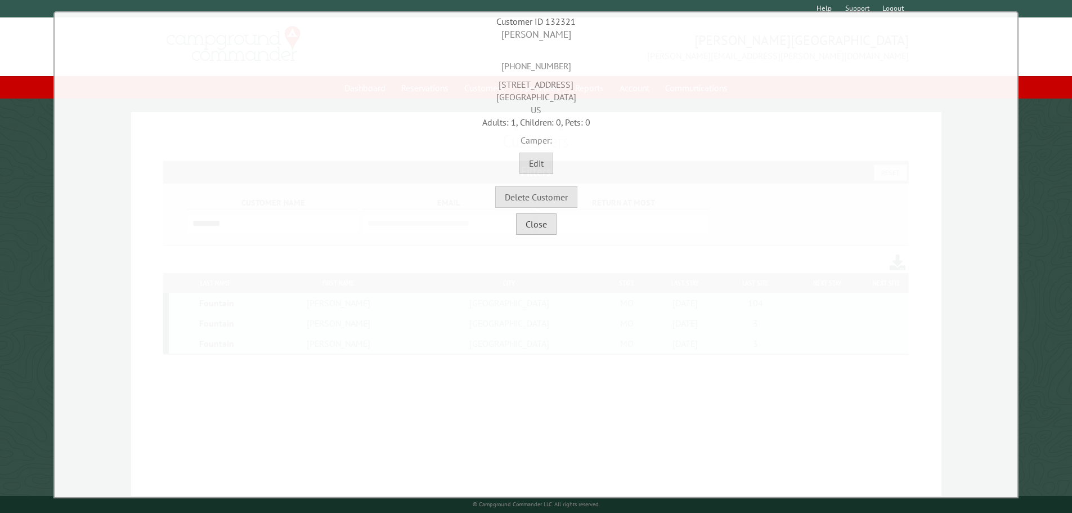
click at [523, 228] on button "Close" at bounding box center [536, 223] width 41 height 21
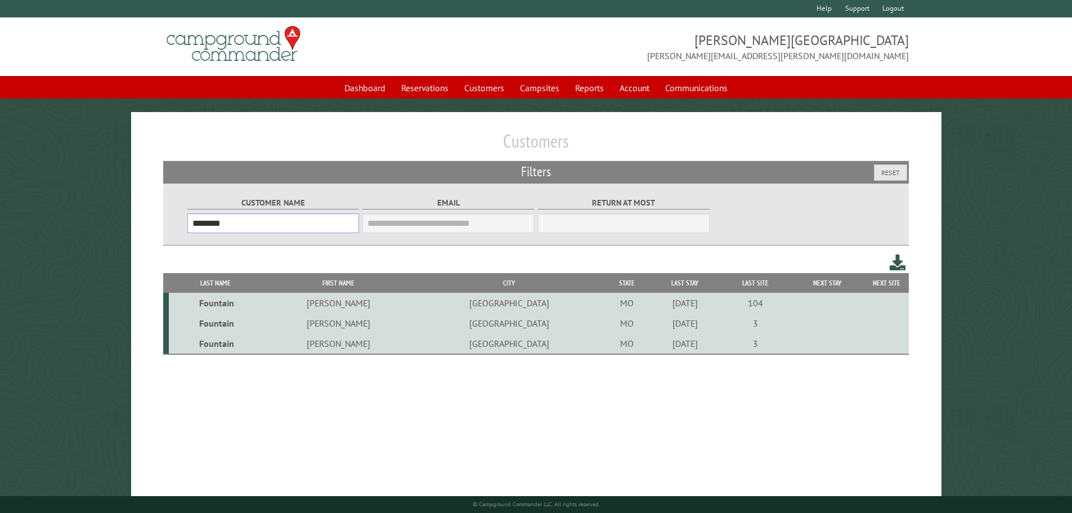
drag, startPoint x: 175, startPoint y: 227, endPoint x: 132, endPoint y: 224, distance: 42.9
click at [132, 226] on div "Customers Filters Reset Customer Name ******** Email Blacklist only Return at m…" at bounding box center [536, 317] width 810 height 410
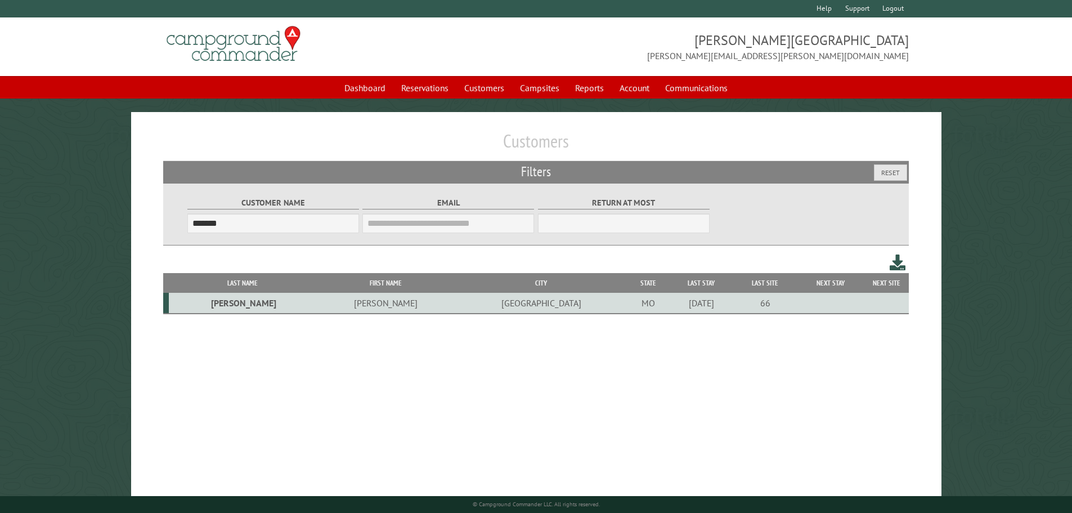
click at [321, 308] on td "Steven" at bounding box center [385, 303] width 138 height 21
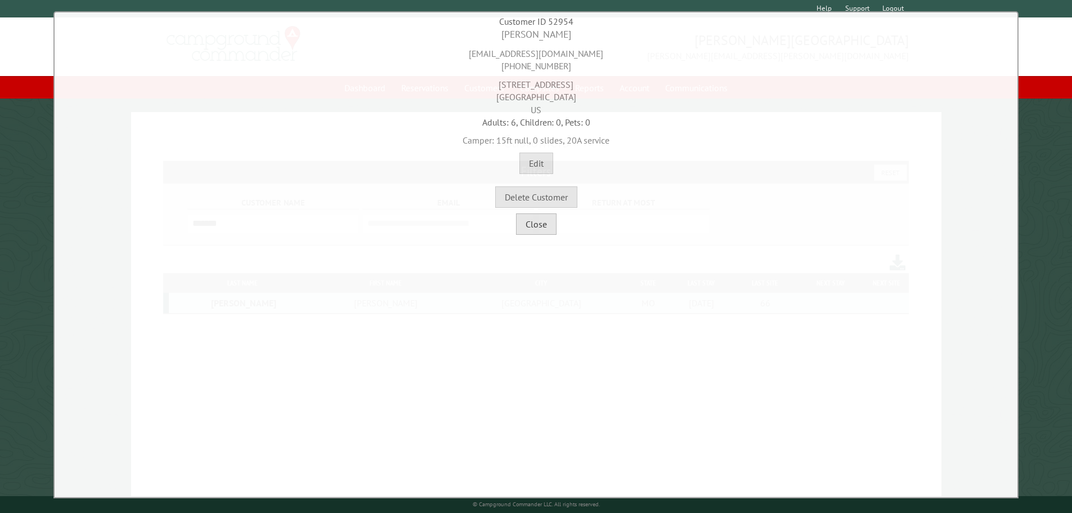
click at [539, 219] on button "Close" at bounding box center [536, 223] width 41 height 21
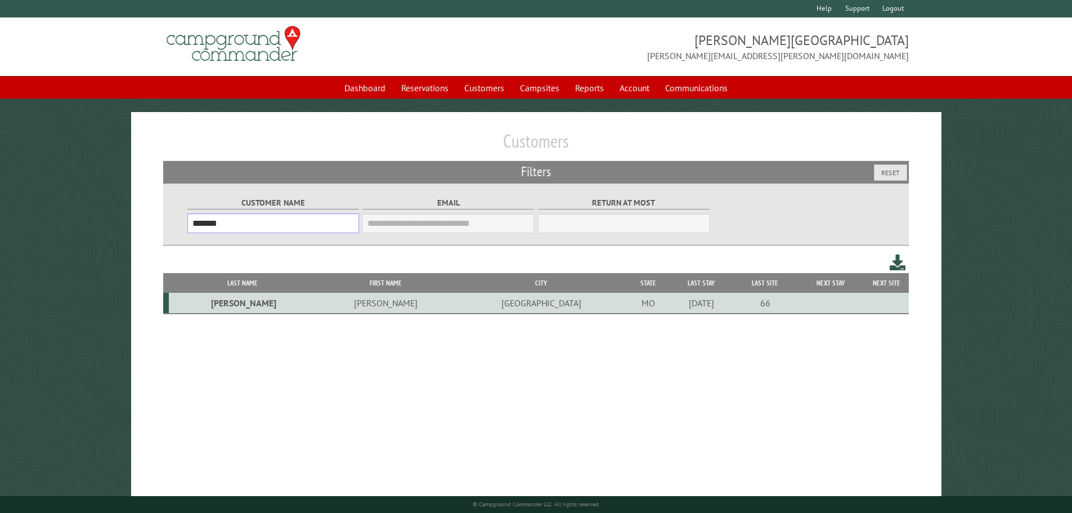
drag, startPoint x: 266, startPoint y: 227, endPoint x: 147, endPoint y: 225, distance: 118.2
click at [149, 226] on div "Customers Filters Reset Customer Name ******* Email Blacklist only Return at mo…" at bounding box center [536, 317] width 810 height 410
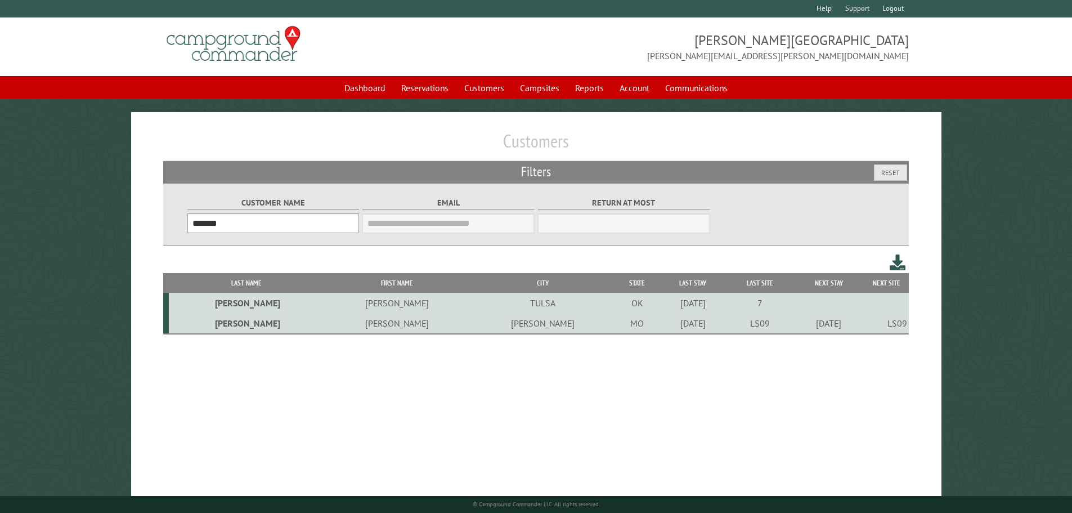
type input "*******"
click at [324, 329] on td "[PERSON_NAME]" at bounding box center [397, 323] width 146 height 21
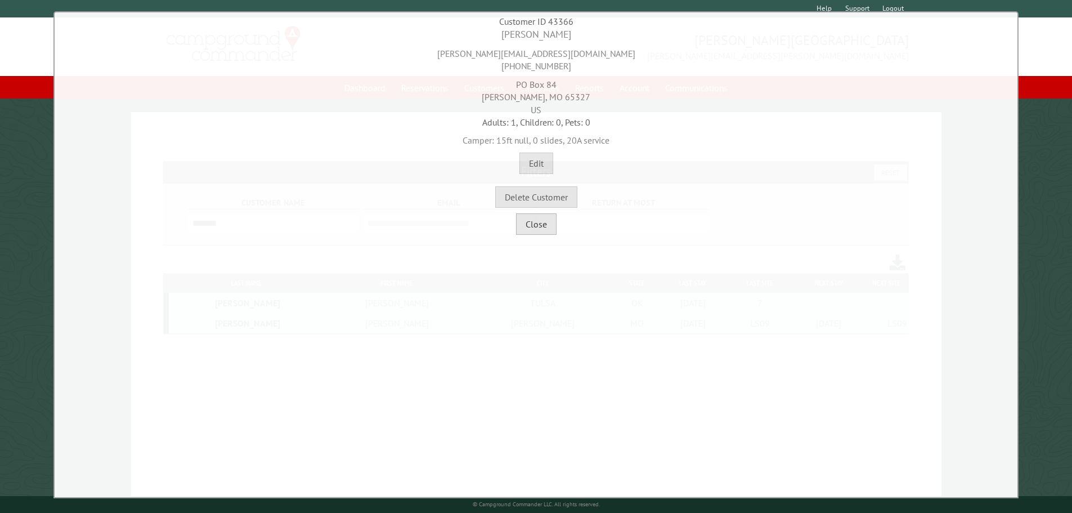
click at [531, 223] on button "Close" at bounding box center [536, 223] width 41 height 21
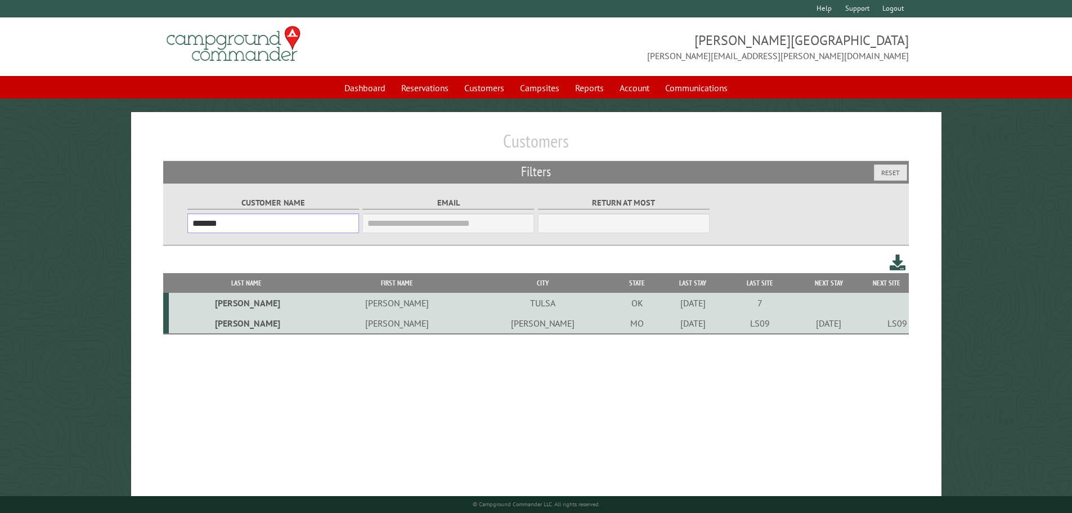
drag, startPoint x: 230, startPoint y: 229, endPoint x: 129, endPoint y: 221, distance: 101.0
click at [131, 222] on div "Customers Filters Reset Customer Name ******* Email Blacklist only Return at mo…" at bounding box center [536, 317] width 810 height 410
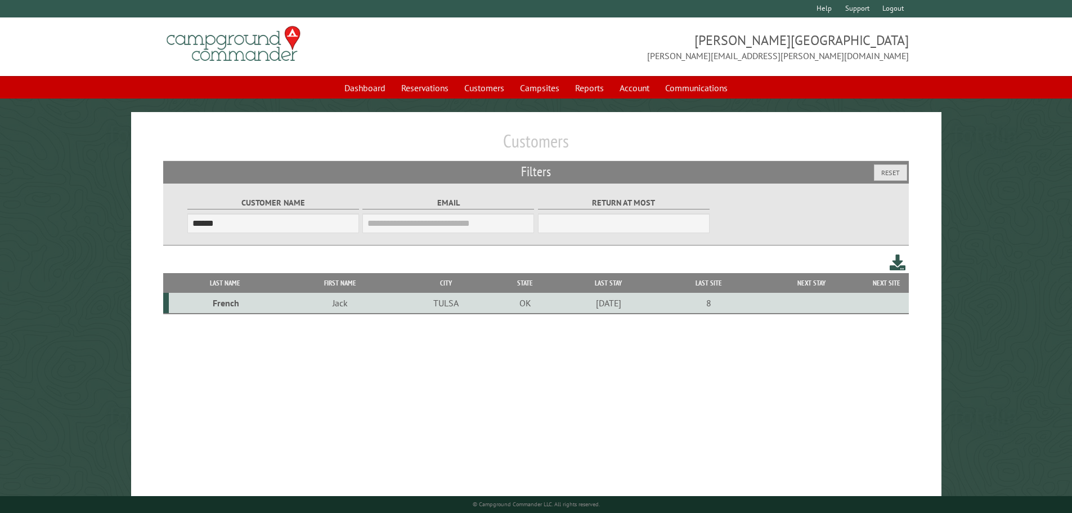
click at [438, 309] on td "TULSA" at bounding box center [445, 303] width 93 height 21
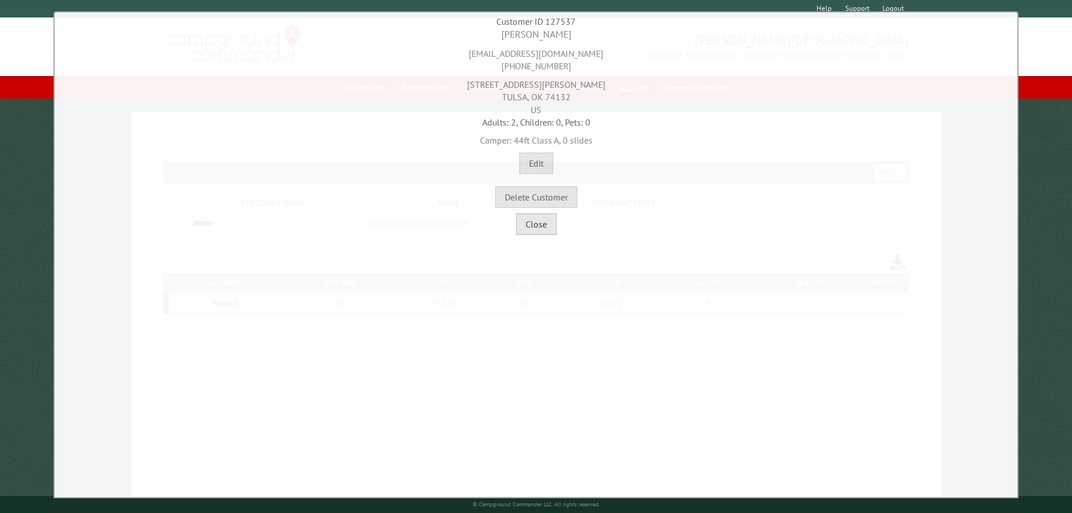
click at [529, 229] on button "Close" at bounding box center [536, 223] width 41 height 21
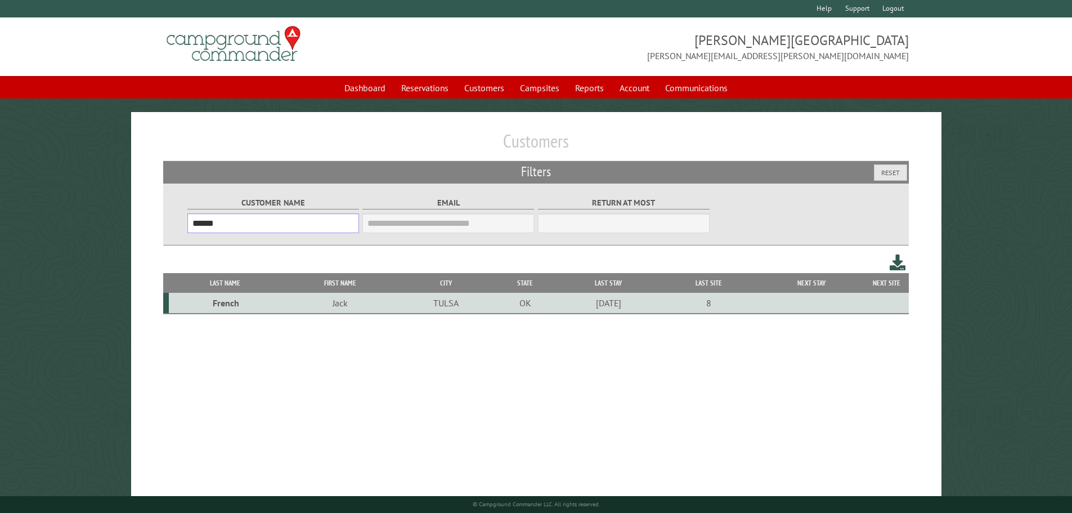
drag, startPoint x: 294, startPoint y: 227, endPoint x: 77, endPoint y: 215, distance: 218.0
click at [84, 224] on main "Customers Filters Reset Customer Name ****** Email Blacklist only Return at mos…" at bounding box center [536, 317] width 1072 height 410
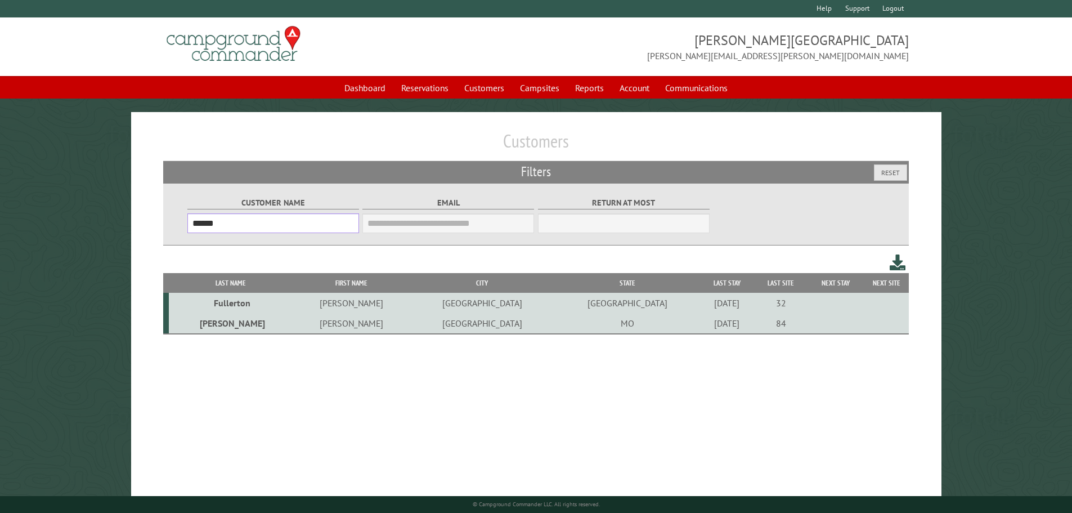
type input "******"
click at [325, 329] on td "Tresa" at bounding box center [351, 323] width 116 height 21
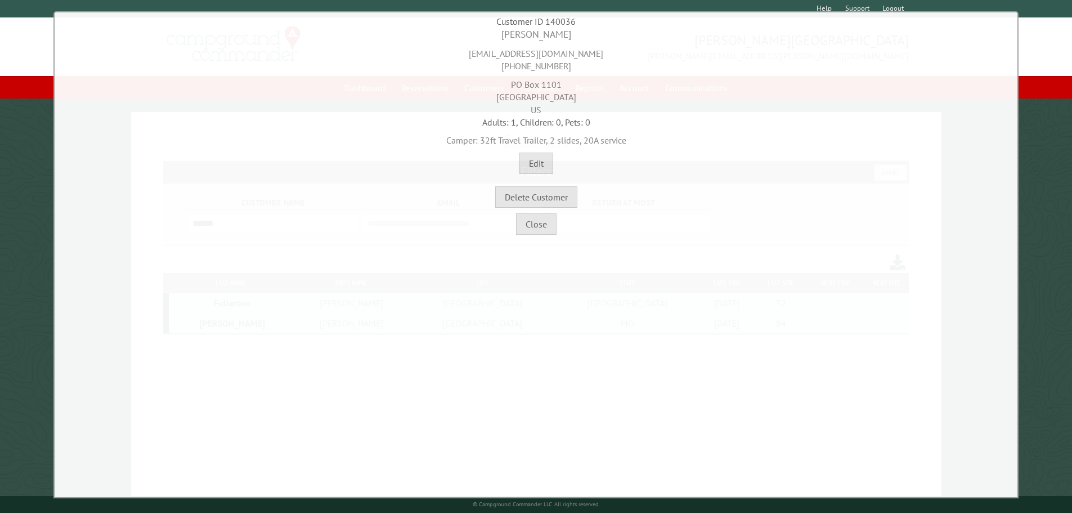
click at [520, 237] on div "**********" at bounding box center [535, 254] width 965 height 487
click at [535, 236] on div "**********" at bounding box center [535, 254] width 965 height 487
click at [545, 215] on button "Close" at bounding box center [536, 223] width 41 height 21
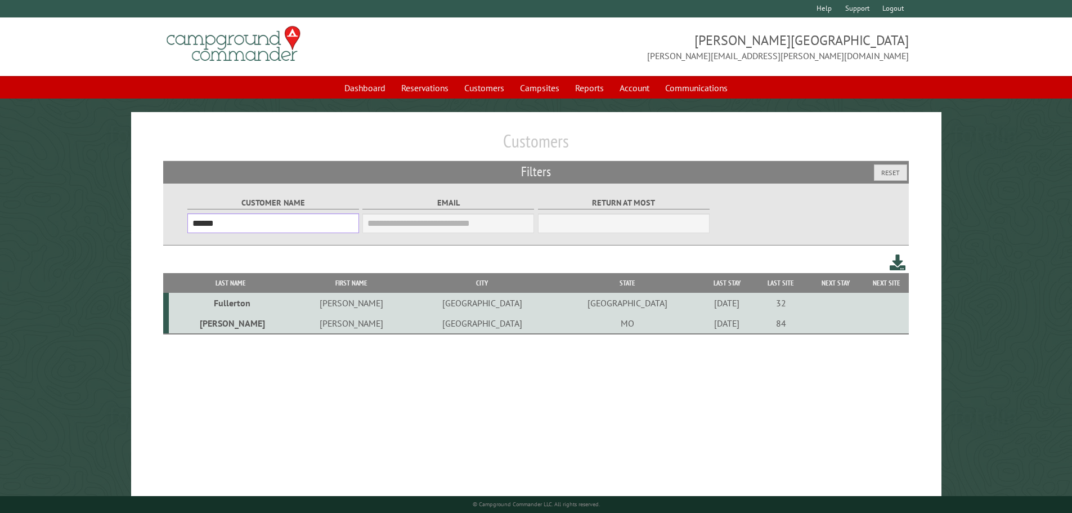
drag, startPoint x: 231, startPoint y: 229, endPoint x: 165, endPoint y: 229, distance: 65.8
click at [165, 229] on div "Customer Name ****** Email Blacklist only Return at most ***" at bounding box center [536, 214] width 746 height 62
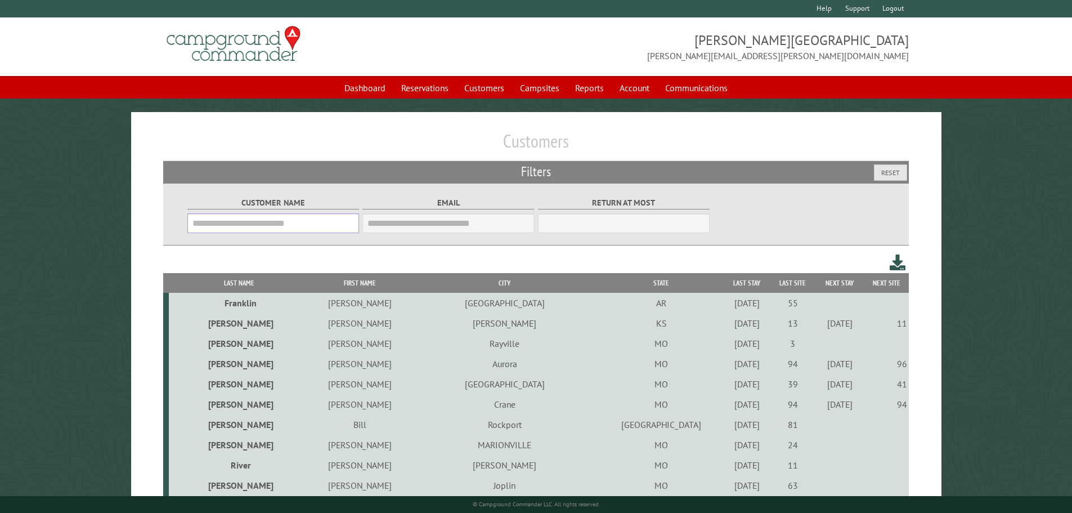
click at [273, 227] on input "Customer Name" at bounding box center [273, 223] width 172 height 20
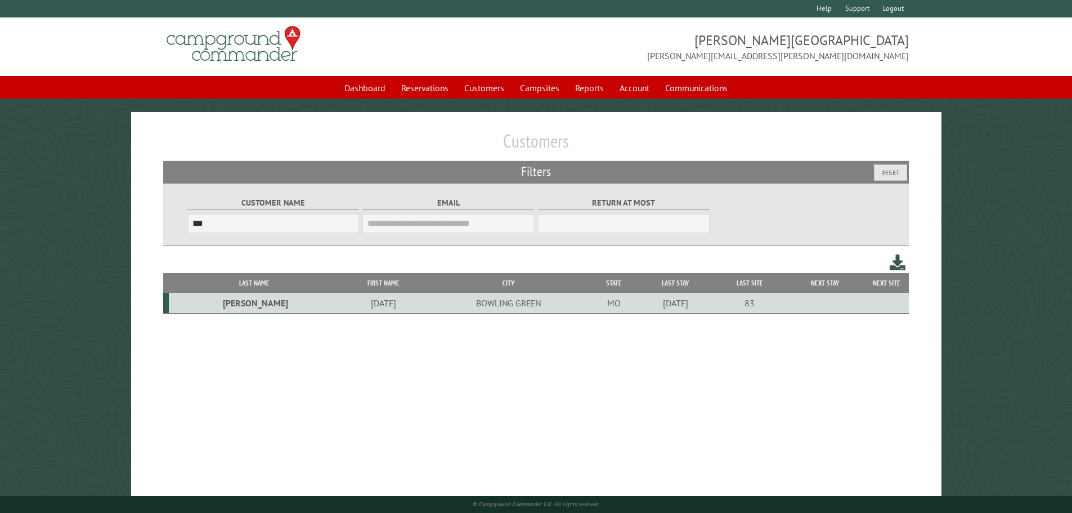
click at [340, 304] on td "[DATE]" at bounding box center [383, 303] width 87 height 21
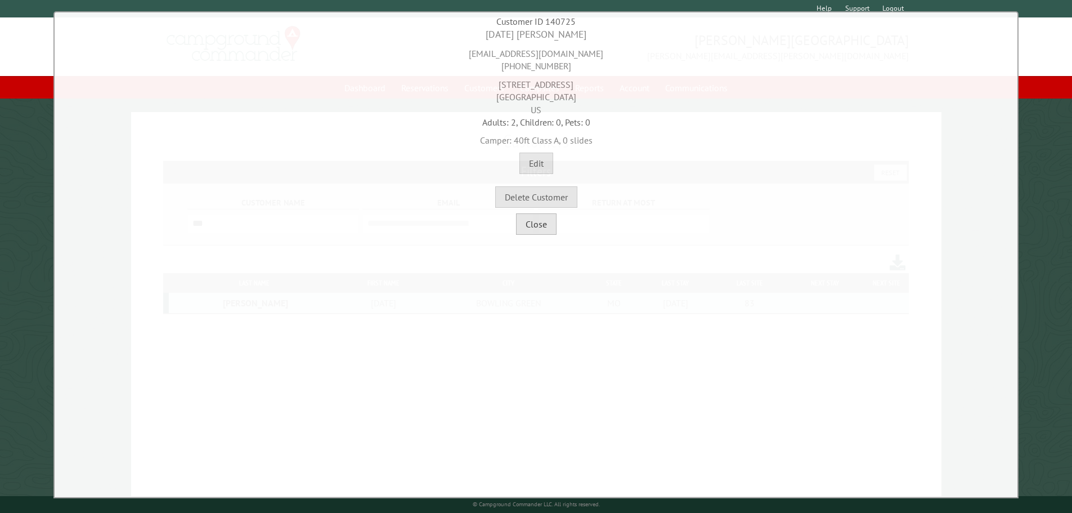
click at [531, 219] on button "Close" at bounding box center [536, 223] width 41 height 21
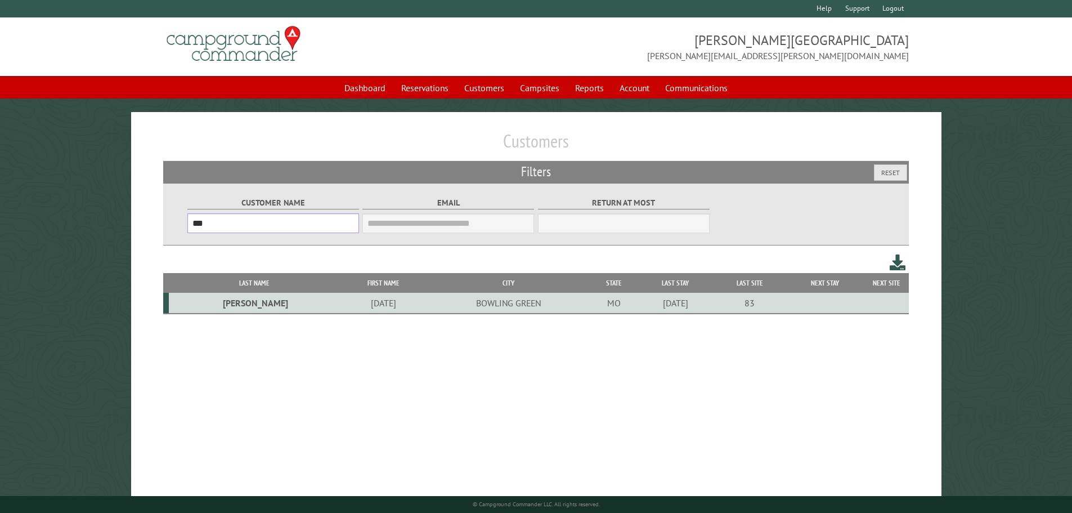
click at [244, 223] on input "***" at bounding box center [273, 223] width 172 height 20
type input "****"
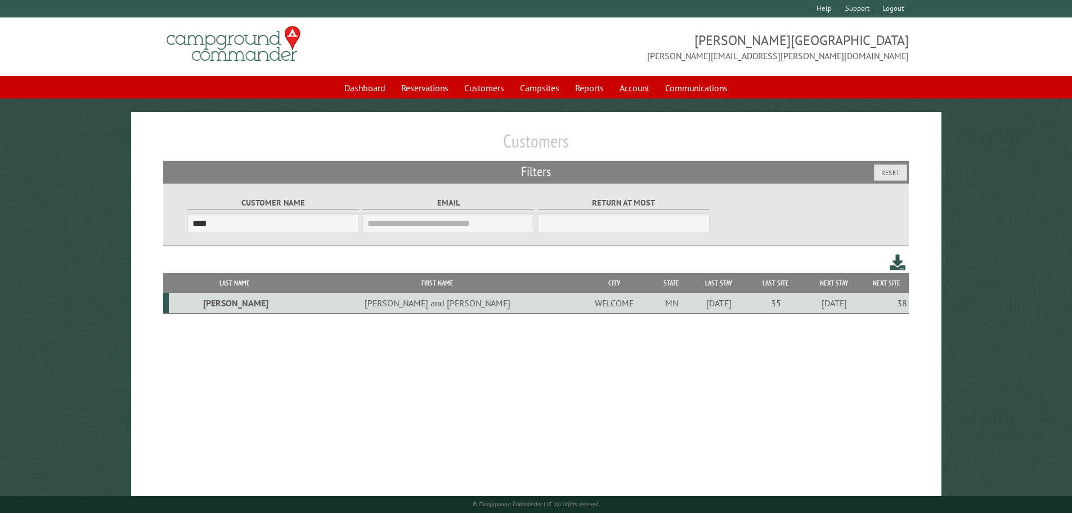
click at [342, 304] on td "[PERSON_NAME] and [PERSON_NAME]" at bounding box center [437, 303] width 275 height 21
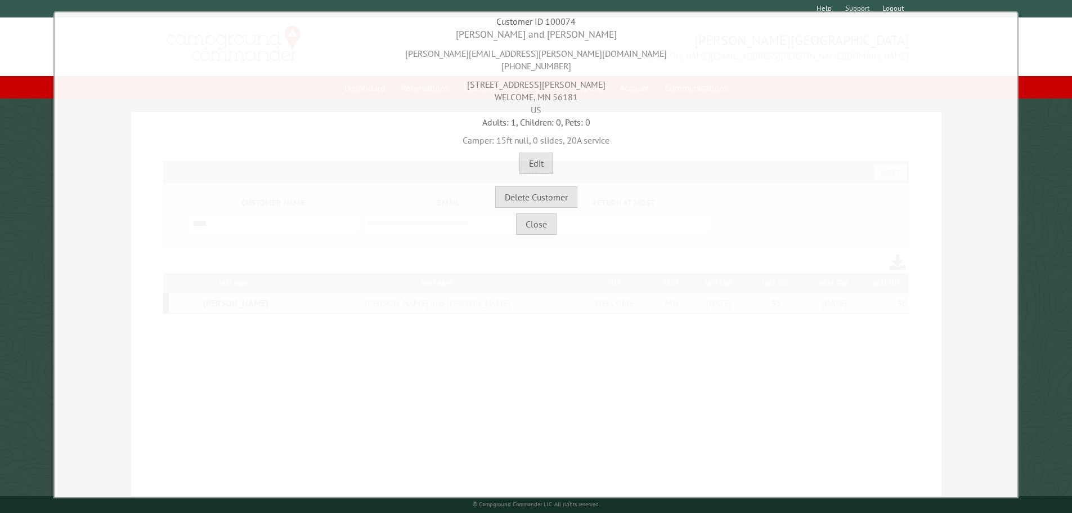
click at [560, 220] on div "Close" at bounding box center [535, 221] width 957 height 27
click at [545, 224] on button "Close" at bounding box center [536, 223] width 41 height 21
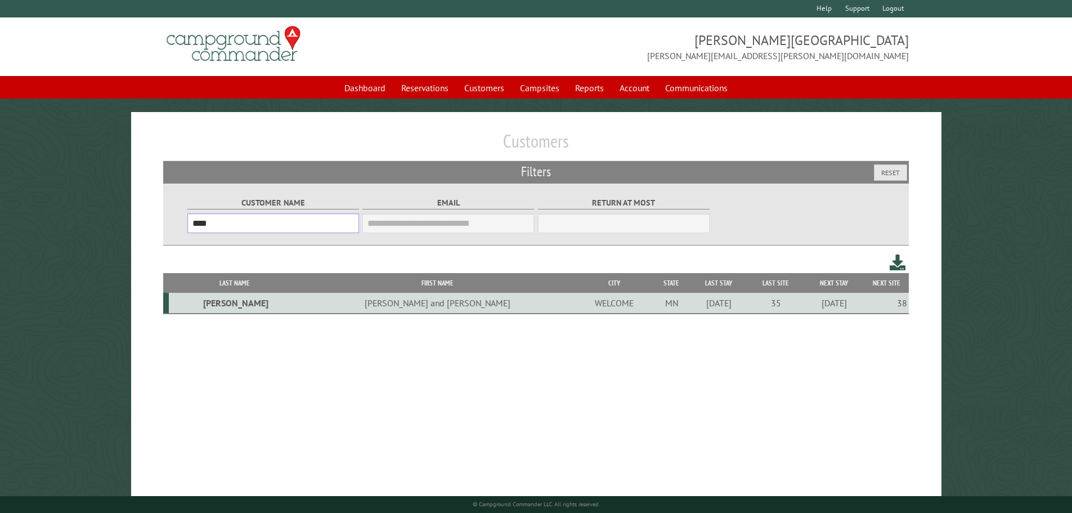
drag, startPoint x: 250, startPoint y: 233, endPoint x: 153, endPoint y: 235, distance: 97.3
click at [153, 235] on div "Customers Filters Reset Customer Name **** Email Blacklist only Return at most …" at bounding box center [536, 317] width 810 height 410
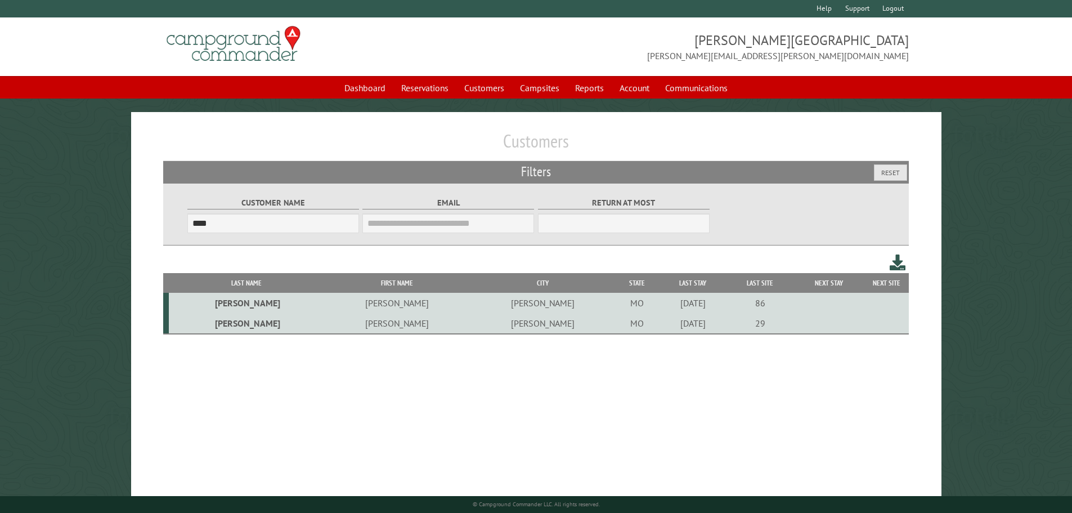
drag, startPoint x: 227, startPoint y: 329, endPoint x: 190, endPoint y: 313, distance: 40.9
click at [226, 330] on td "Gibson" at bounding box center [246, 323] width 155 height 21
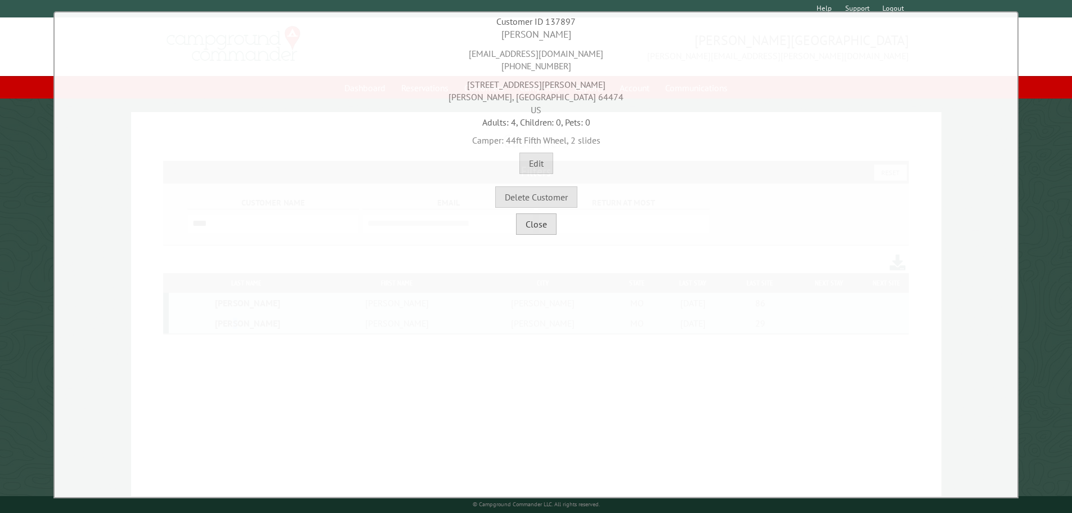
click at [526, 225] on button "Close" at bounding box center [536, 223] width 41 height 21
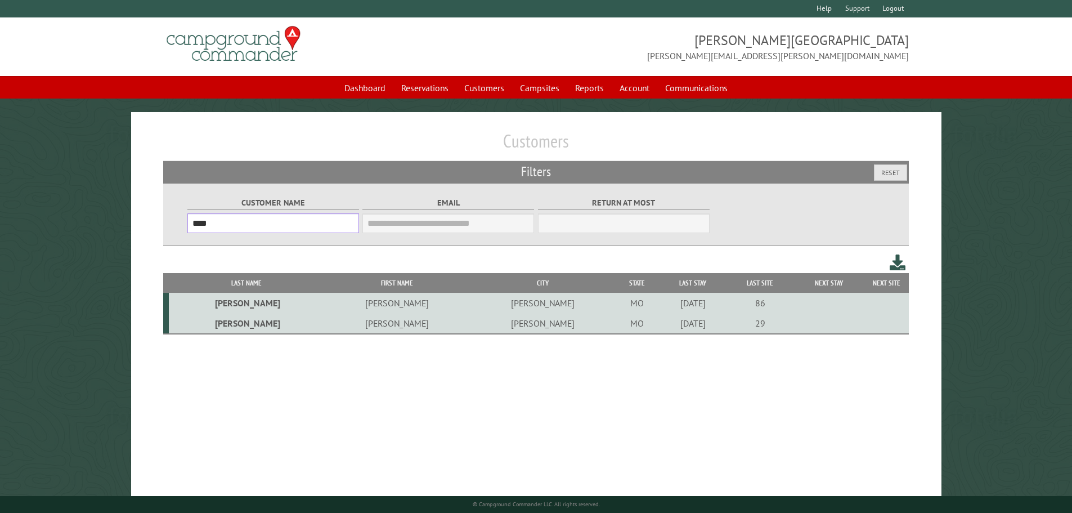
drag, startPoint x: 214, startPoint y: 224, endPoint x: 174, endPoint y: 236, distance: 41.5
click at [174, 236] on div "Customer Name **** Email Blacklist only Return at most ***" at bounding box center [536, 214] width 746 height 62
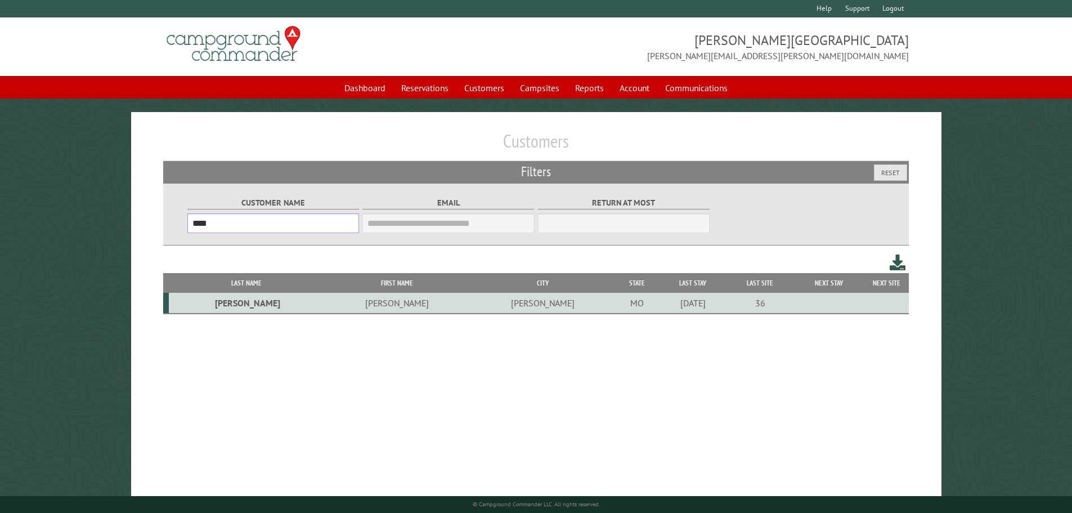
type input "****"
click at [215, 301] on td "Giffin" at bounding box center [246, 303] width 155 height 21
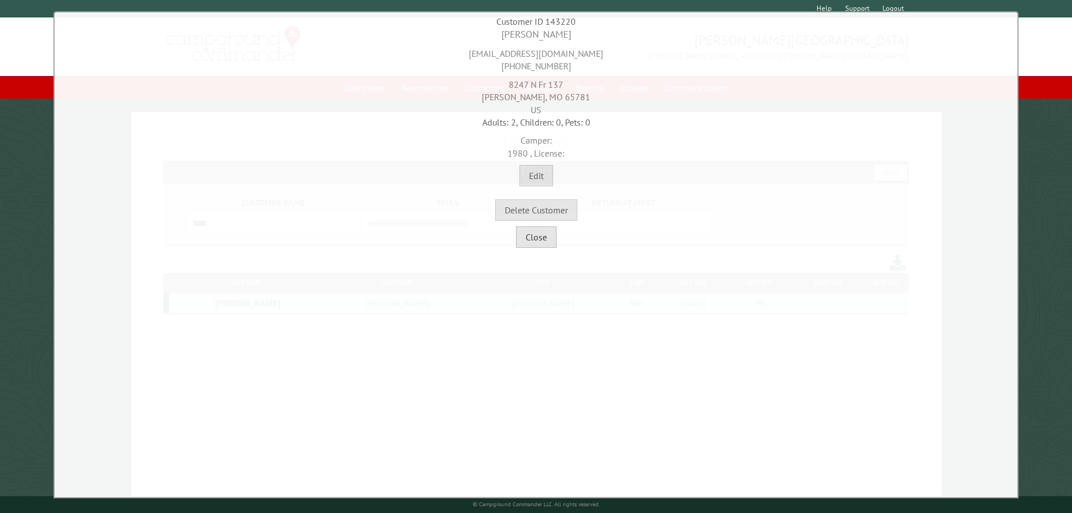
click at [545, 239] on button "Close" at bounding box center [536, 236] width 41 height 21
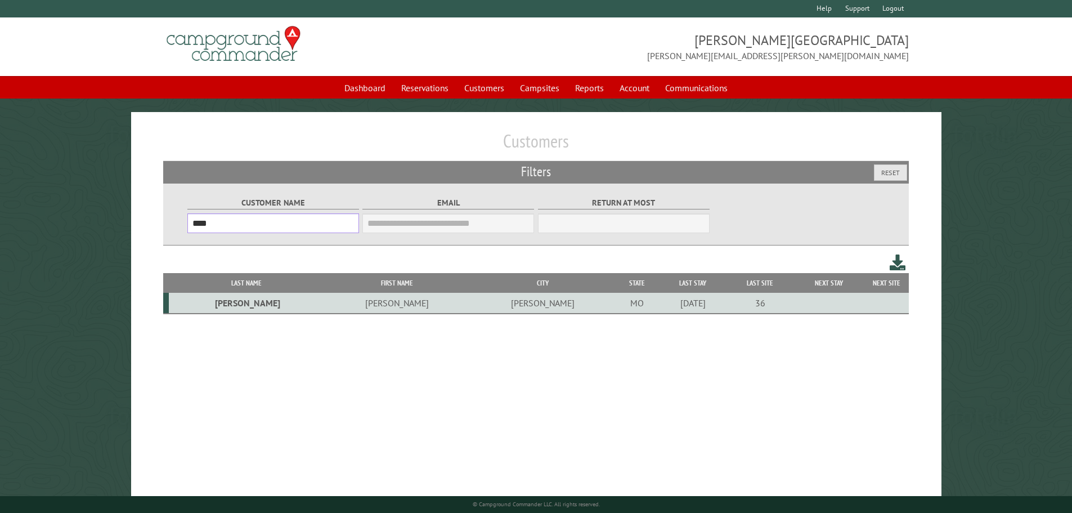
drag, startPoint x: 227, startPoint y: 230, endPoint x: 139, endPoint y: 227, distance: 87.8
click at [139, 227] on div "Customers Filters Reset Customer Name **** Email Blacklist only Return at most …" at bounding box center [536, 317] width 810 height 410
type input "*****"
click at [223, 305] on td "Gigax" at bounding box center [243, 303] width 148 height 21
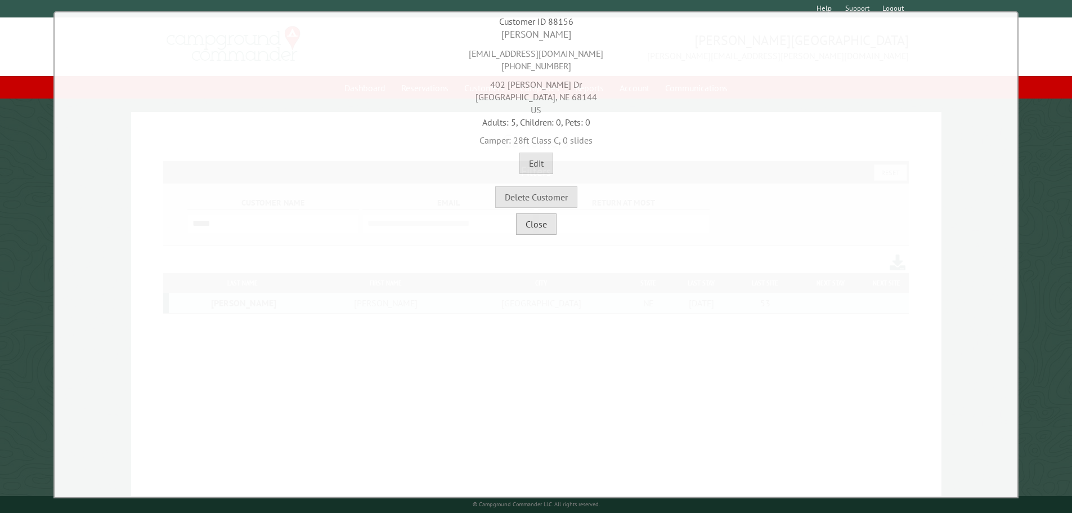
drag, startPoint x: 545, startPoint y: 233, endPoint x: 530, endPoint y: 232, distance: 15.2
click at [545, 233] on button "Close" at bounding box center [536, 223] width 41 height 21
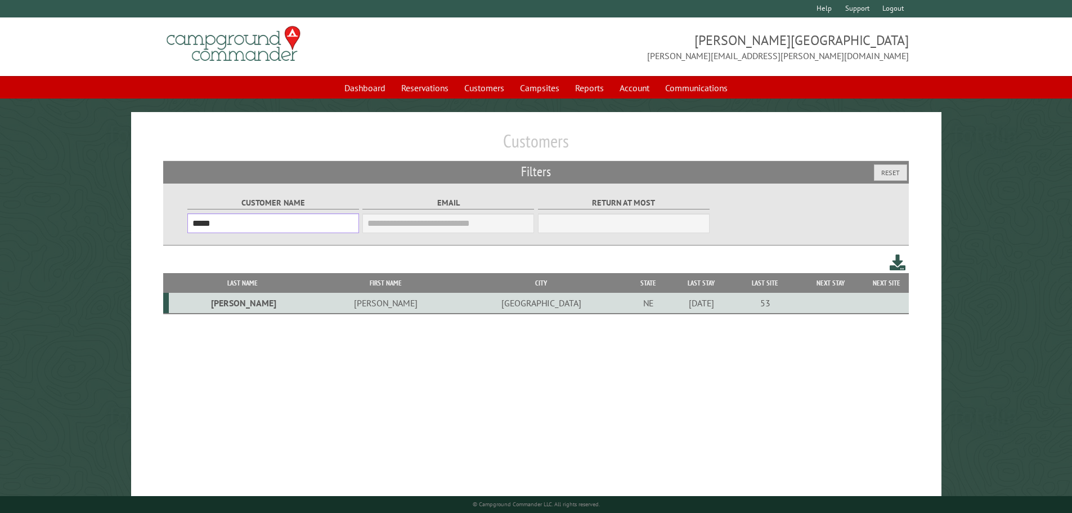
drag, startPoint x: 246, startPoint y: 224, endPoint x: 179, endPoint y: 228, distance: 66.5
click at [179, 228] on div "Customer Name ***** Email Blacklist only Return at most ***" at bounding box center [536, 214] width 746 height 62
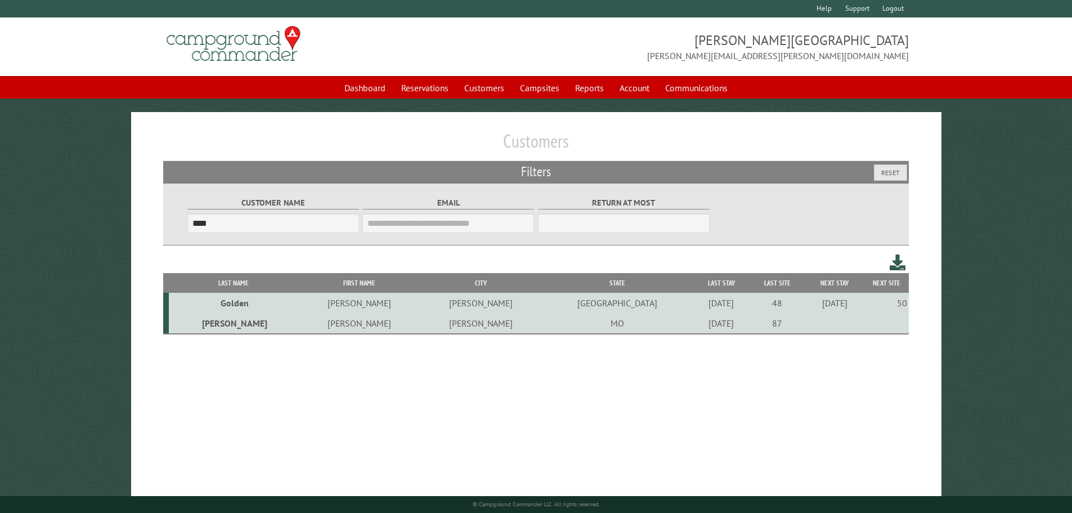
click at [322, 308] on td "[PERSON_NAME]" at bounding box center [359, 303] width 122 height 20
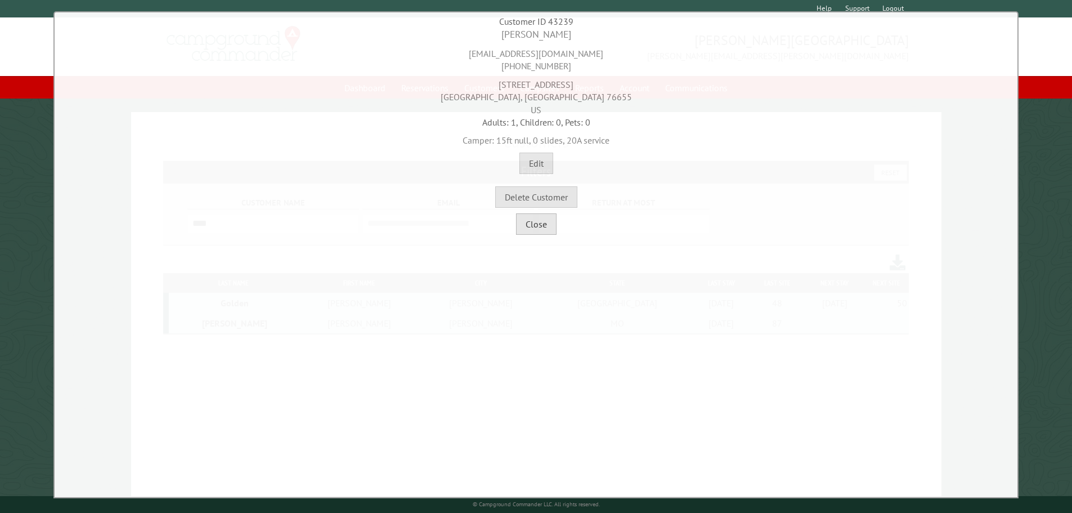
drag, startPoint x: 536, startPoint y: 234, endPoint x: 525, endPoint y: 222, distance: 16.0
click at [536, 235] on button "Close" at bounding box center [536, 223] width 41 height 21
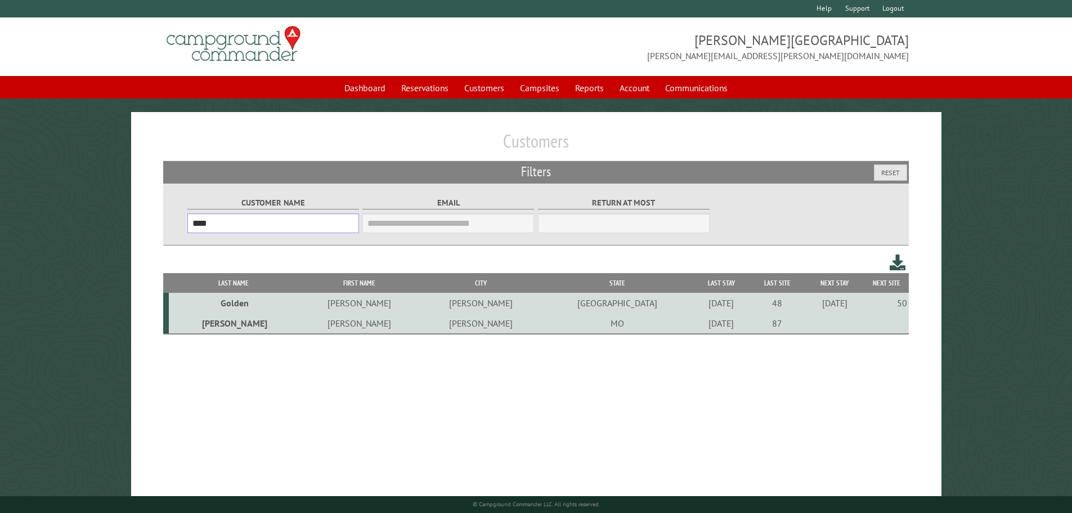
drag, startPoint x: 245, startPoint y: 226, endPoint x: 97, endPoint y: 216, distance: 148.8
click at [104, 223] on main "Customers Filters Reset Customer Name **** Email Blacklist only Return at most …" at bounding box center [536, 317] width 1072 height 410
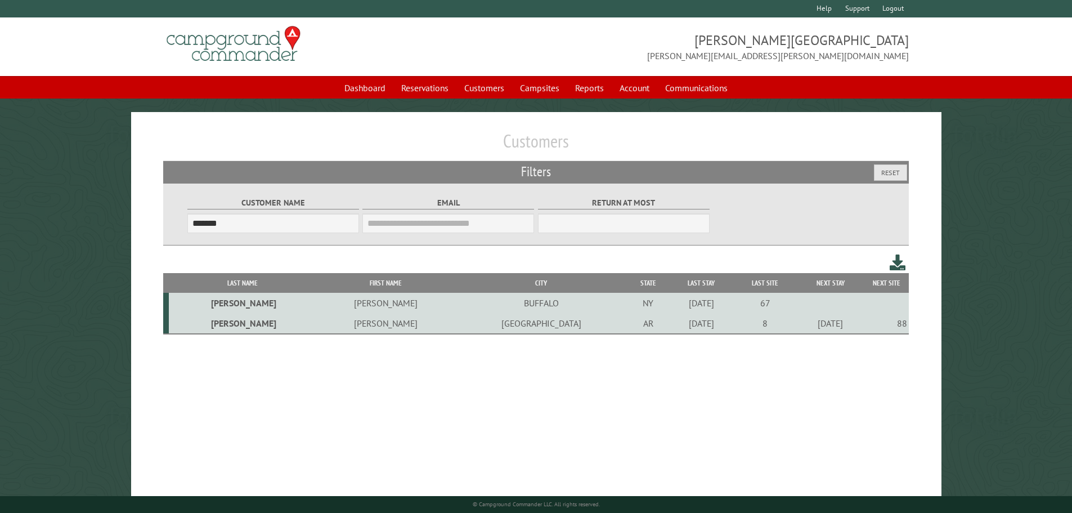
click at [317, 328] on td "[PERSON_NAME]" at bounding box center [385, 323] width 138 height 21
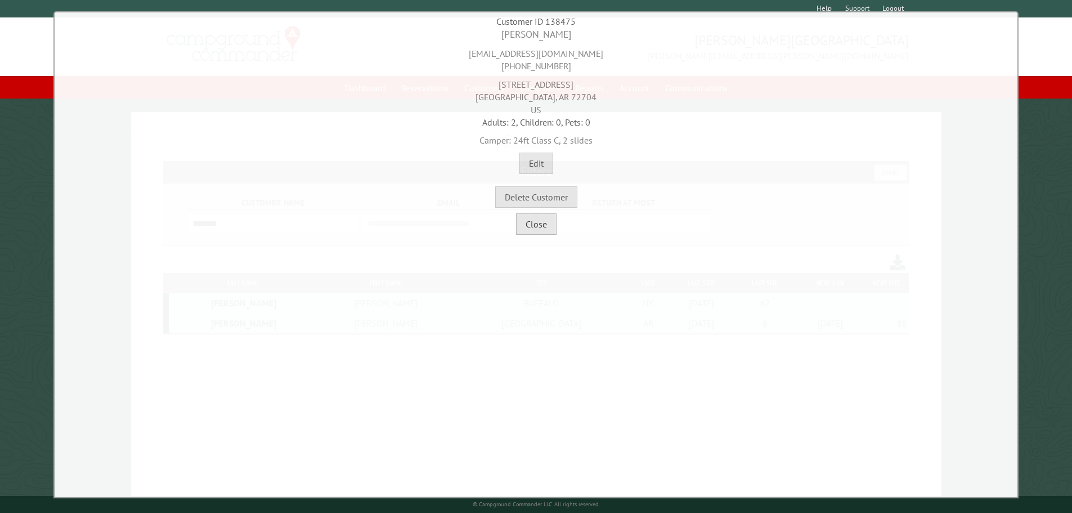
click at [543, 227] on button "Close" at bounding box center [536, 223] width 41 height 21
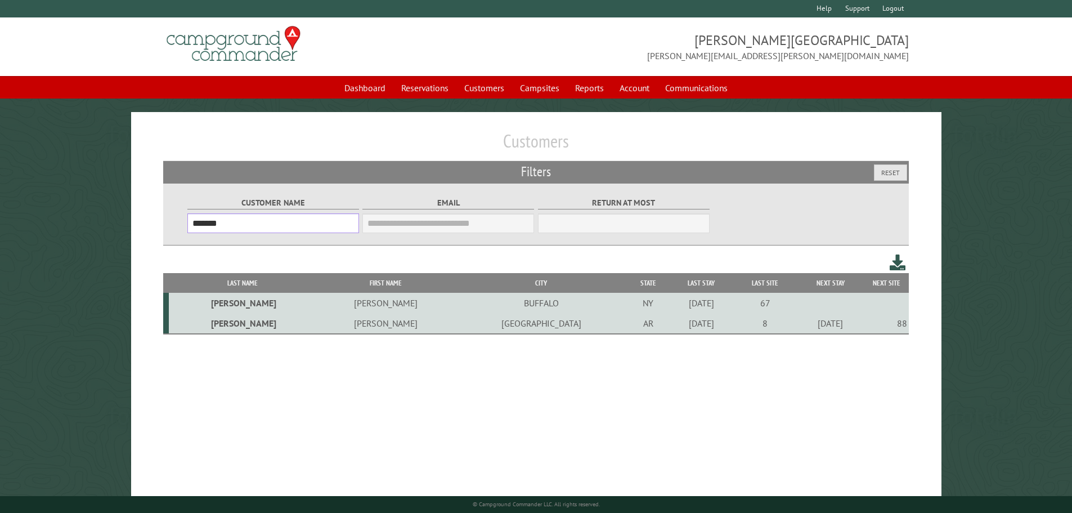
drag, startPoint x: 280, startPoint y: 214, endPoint x: 142, endPoint y: 229, distance: 138.6
click at [142, 229] on div "Customers Filters Reset Customer Name ******* Email Blacklist only Return at mo…" at bounding box center [536, 317] width 810 height 410
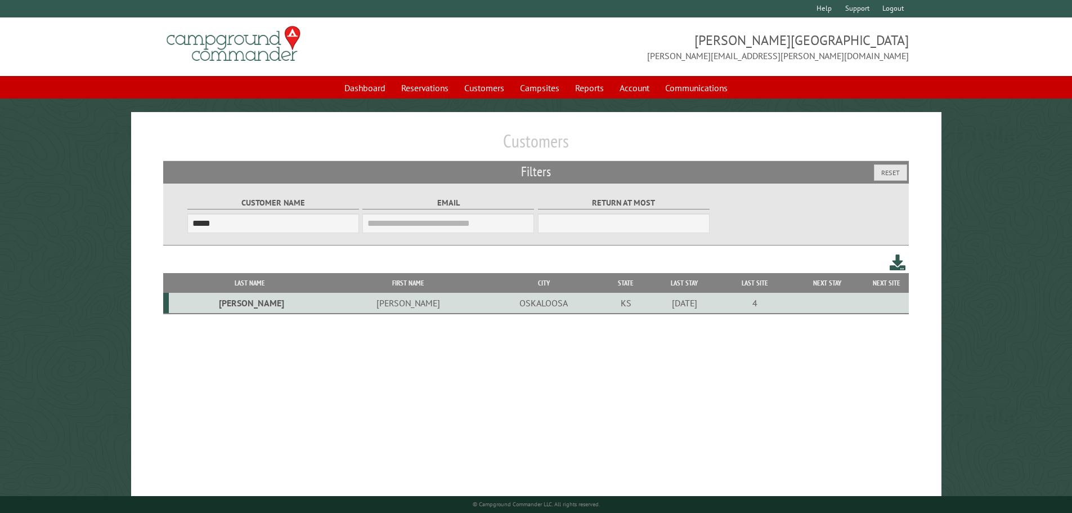
click at [331, 305] on td "[PERSON_NAME]" at bounding box center [407, 303] width 153 height 21
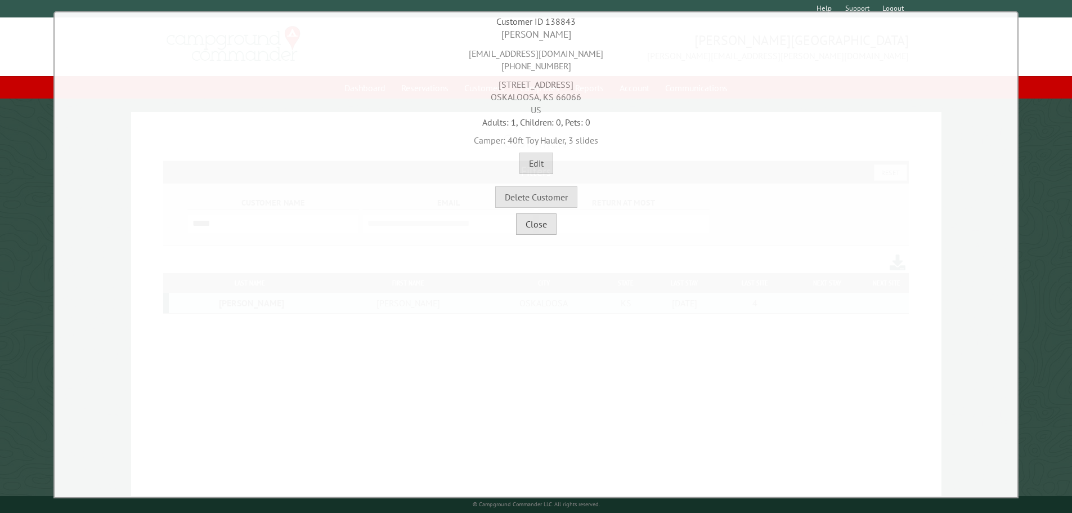
click at [545, 232] on button "Close" at bounding box center [536, 223] width 41 height 21
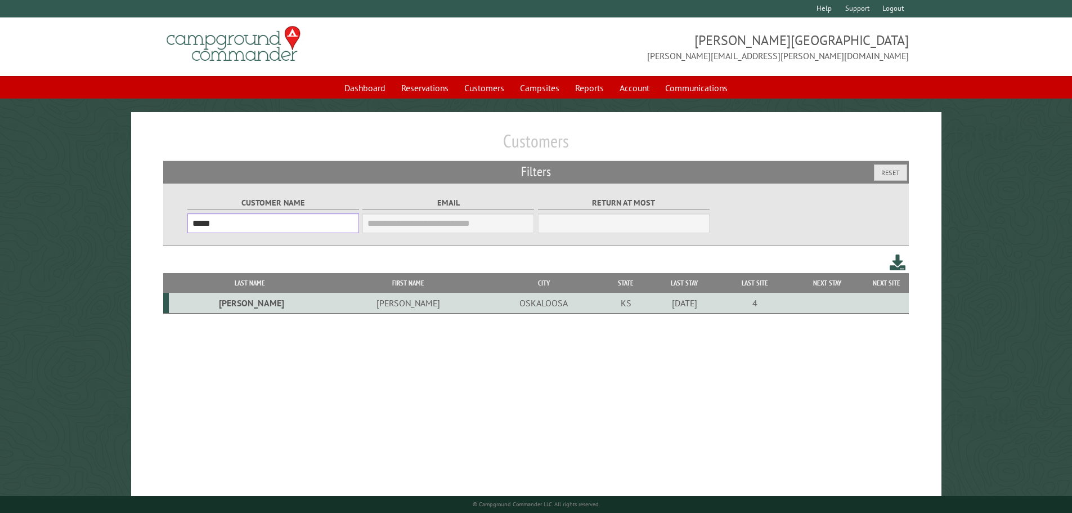
drag, startPoint x: 187, startPoint y: 224, endPoint x: 151, endPoint y: 214, distance: 36.9
click at [152, 215] on div "Customers Filters Reset Customer Name ***** Email Blacklist only Return at most…" at bounding box center [536, 317] width 810 height 410
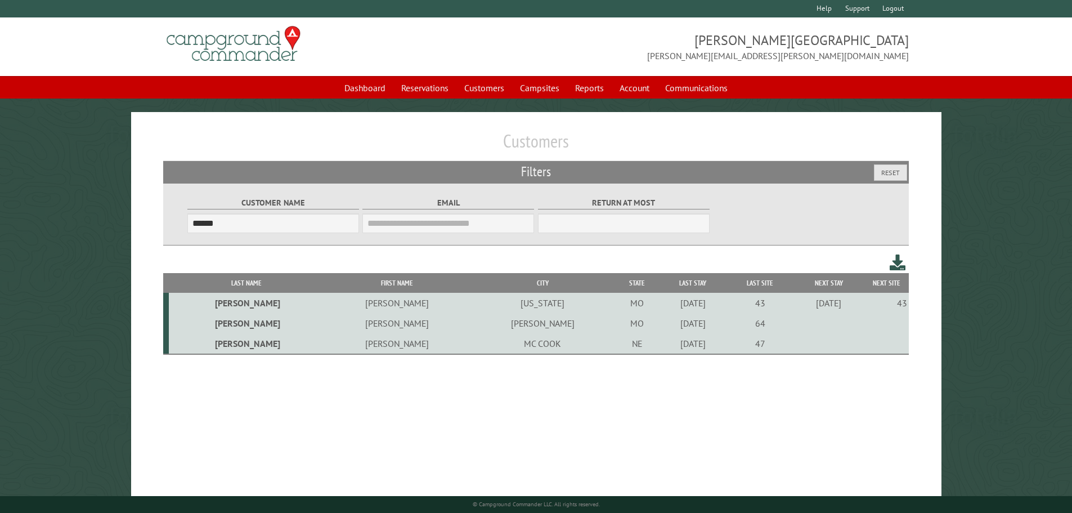
click at [324, 305] on td "[PERSON_NAME]" at bounding box center [397, 303] width 146 height 20
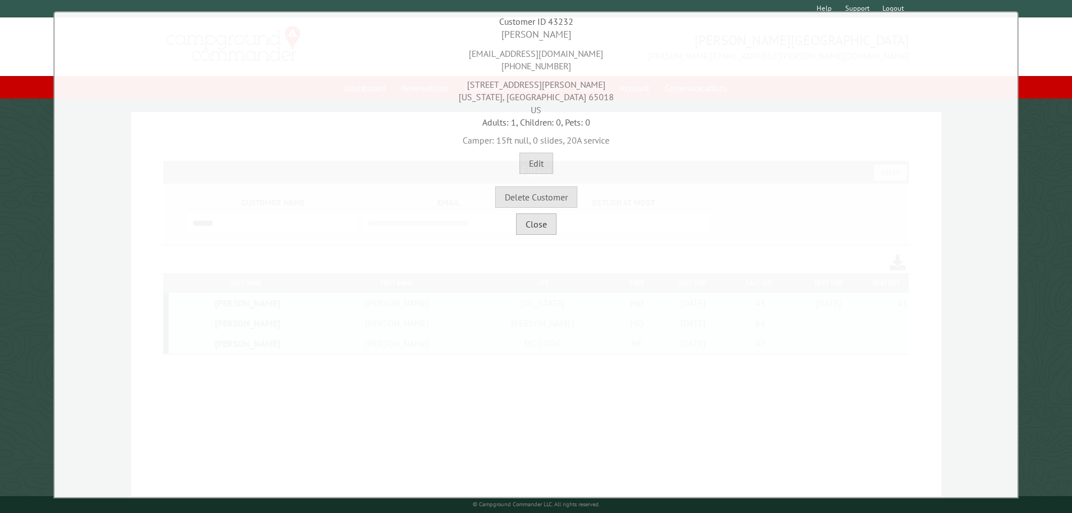
click at [537, 227] on button "Close" at bounding box center [536, 223] width 41 height 21
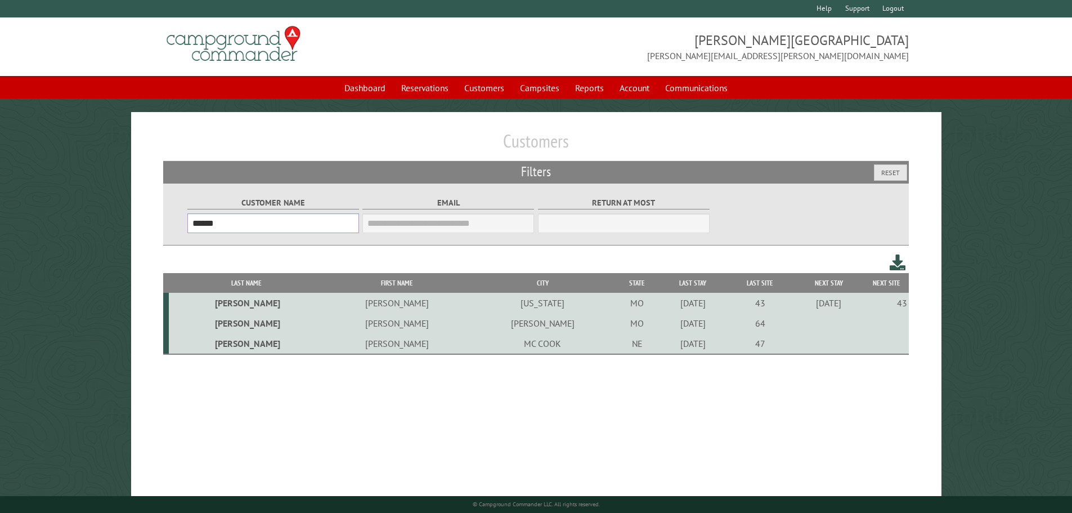
drag, startPoint x: 294, startPoint y: 222, endPoint x: 159, endPoint y: 222, distance: 134.5
click at [160, 222] on div "Customers Filters Reset Customer Name ****** Email Blacklist only Return at mos…" at bounding box center [536, 317] width 810 height 410
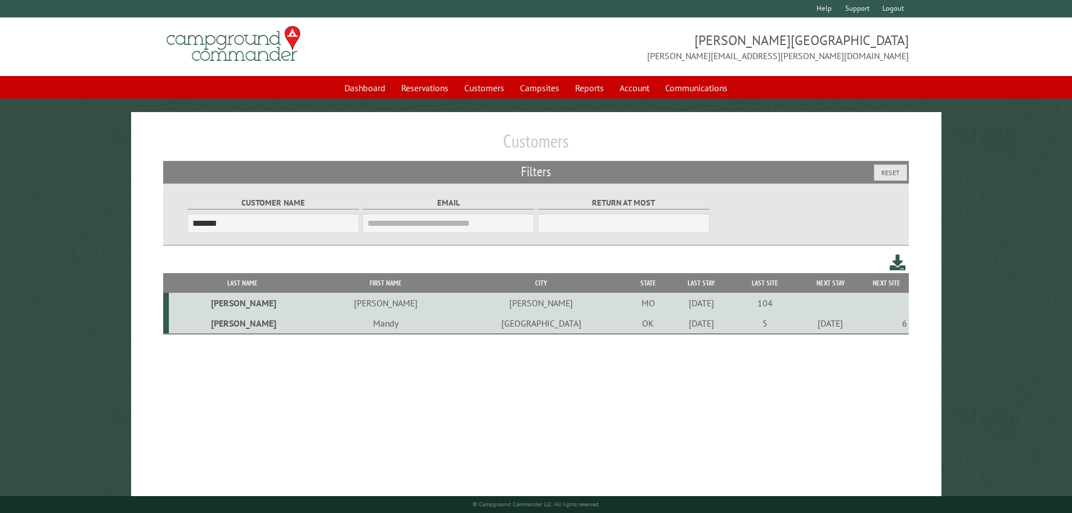
click at [316, 304] on td "[PERSON_NAME]" at bounding box center [385, 303] width 138 height 20
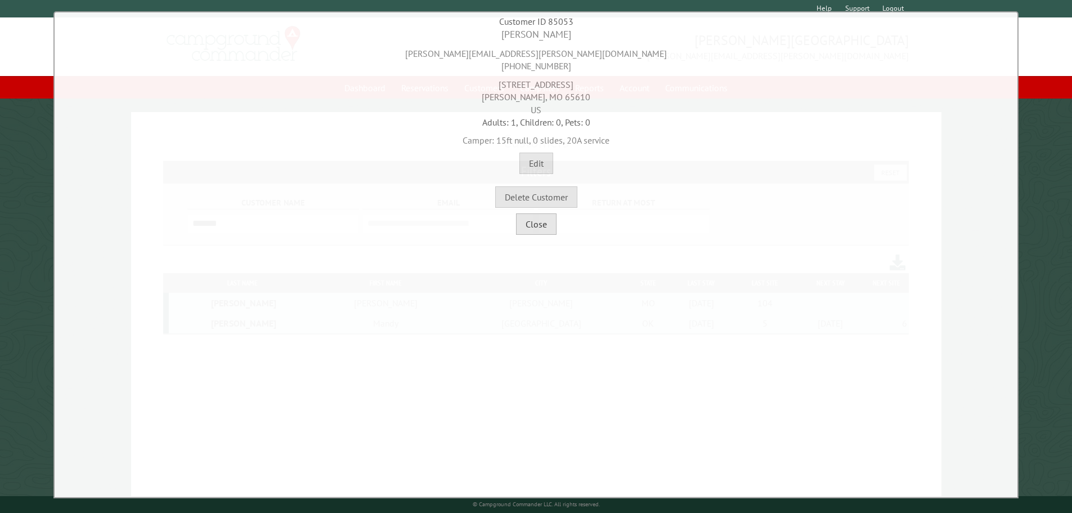
click at [530, 227] on button "Close" at bounding box center [536, 223] width 41 height 21
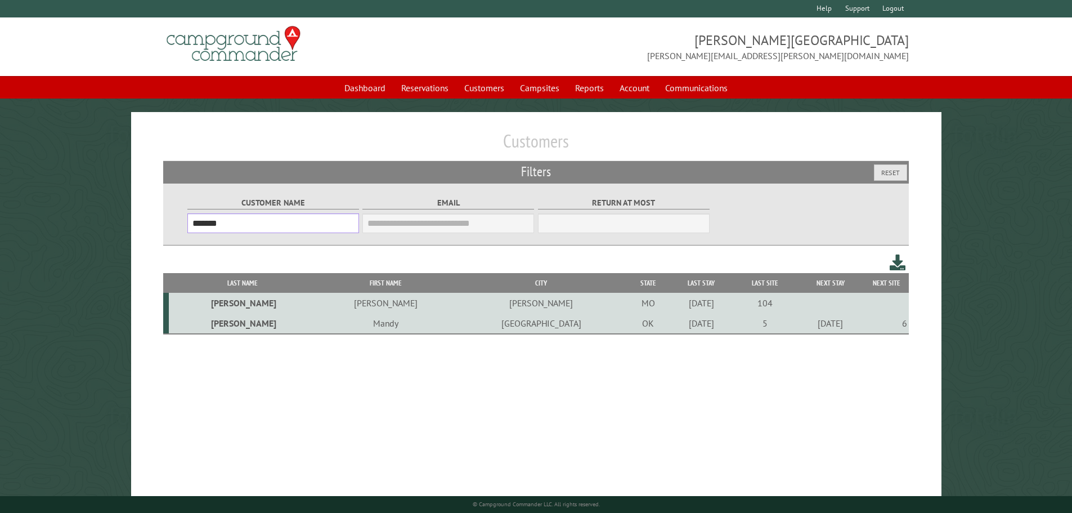
click at [266, 223] on input "*******" at bounding box center [273, 223] width 172 height 20
type input "*"
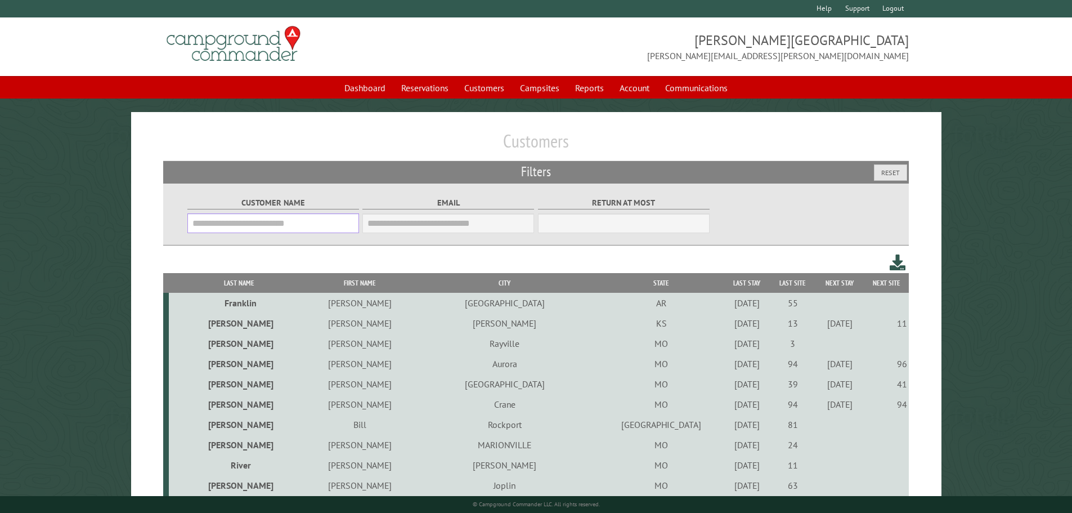
click at [210, 222] on input "Customer Name" at bounding box center [273, 223] width 172 height 20
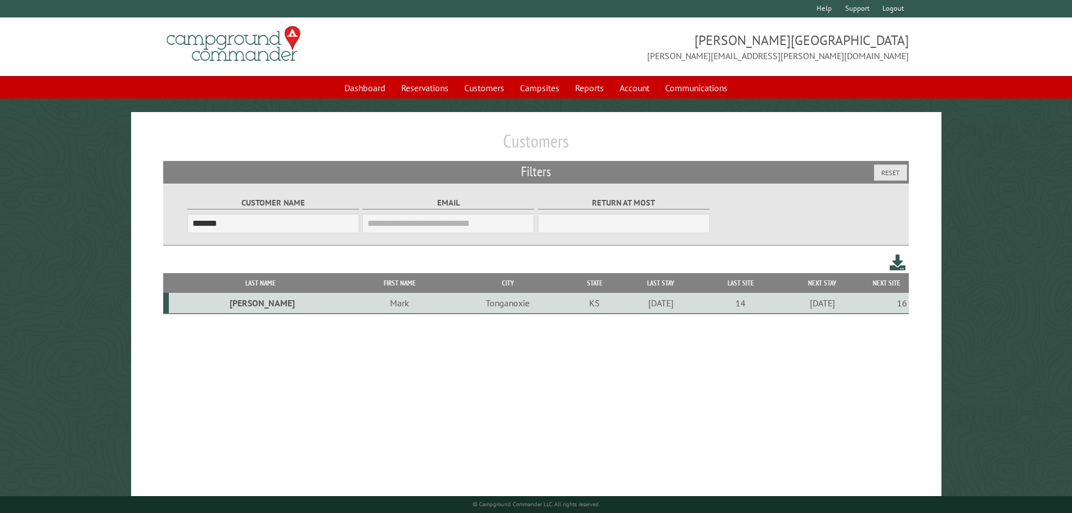
click at [353, 304] on td "Mark" at bounding box center [400, 303] width 94 height 21
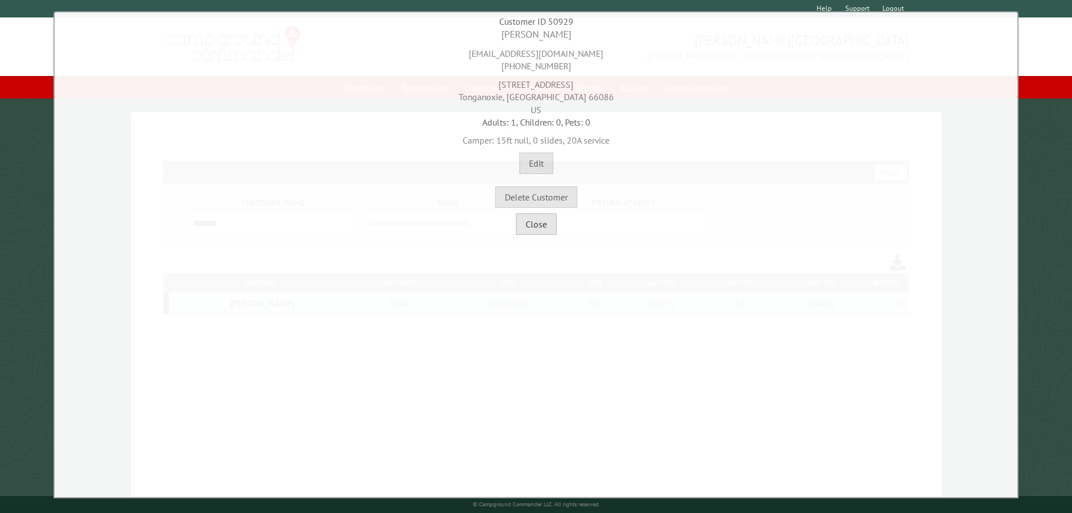
click at [547, 233] on button "Close" at bounding box center [536, 223] width 41 height 21
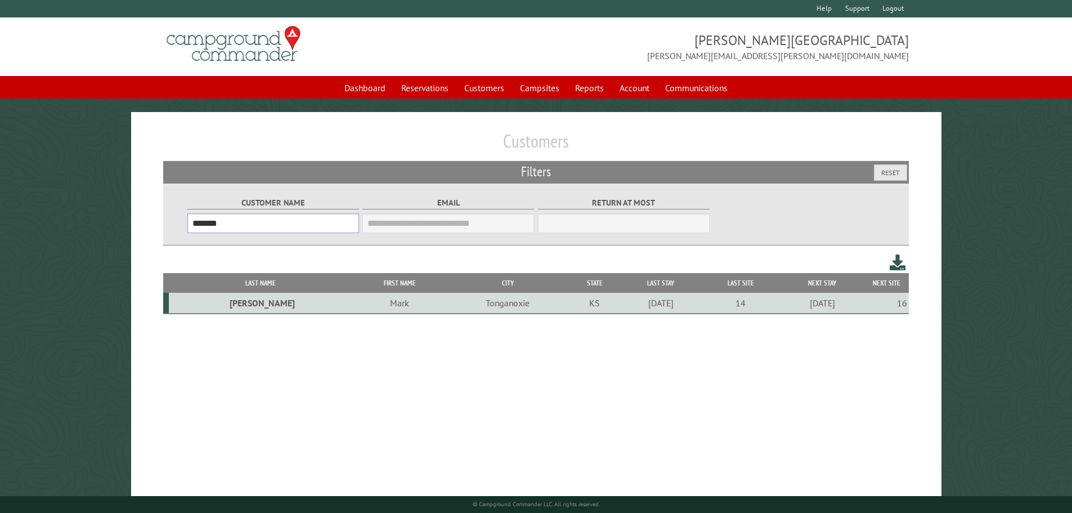
drag, startPoint x: 261, startPoint y: 222, endPoint x: 96, endPoint y: 218, distance: 165.5
click at [95, 222] on main "Customers Filters Reset Customer Name ******* Email Blacklist only Return at mo…" at bounding box center [536, 317] width 1072 height 410
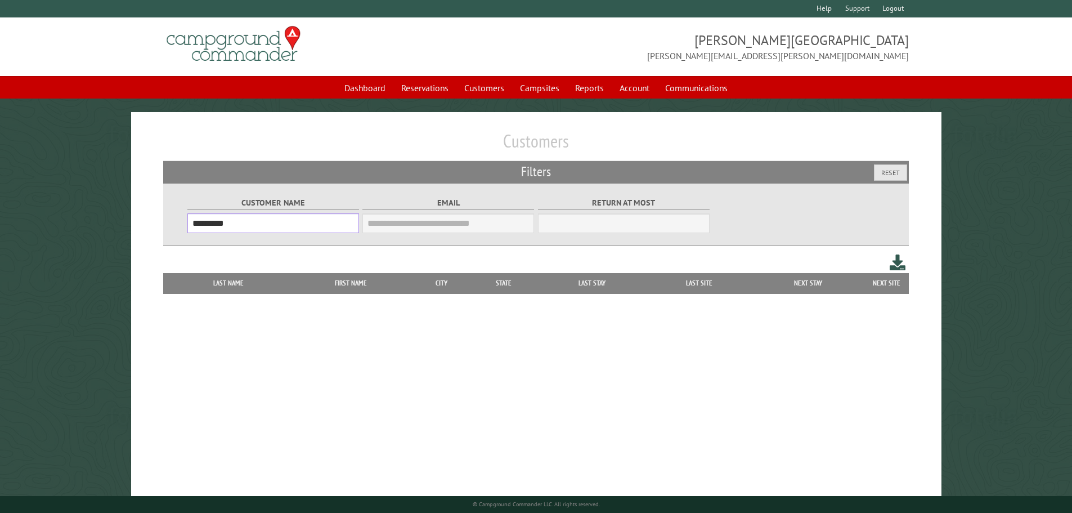
click at [254, 226] on input "*********" at bounding box center [273, 223] width 172 height 20
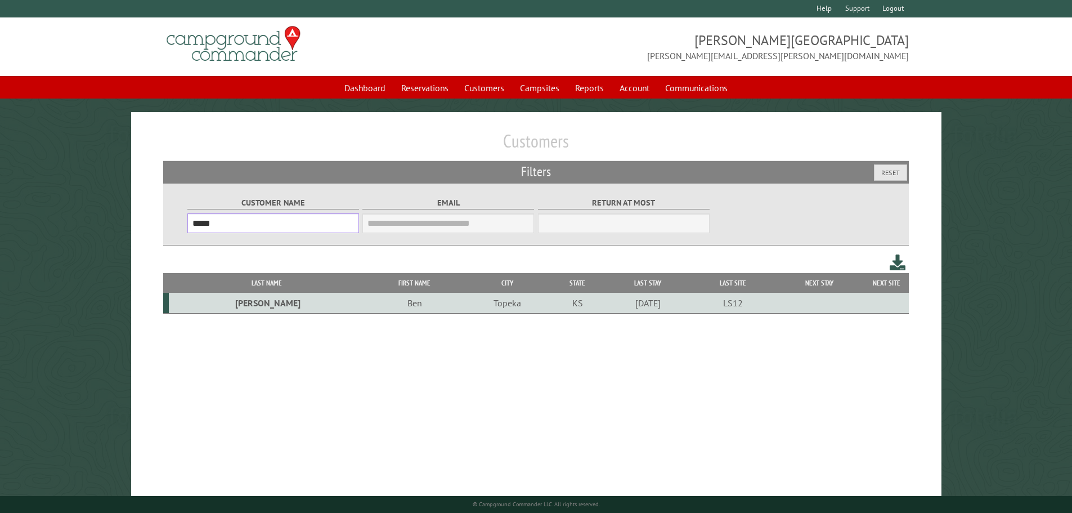
type input "*****"
click at [247, 309] on td "[PERSON_NAME]" at bounding box center [267, 303] width 196 height 21
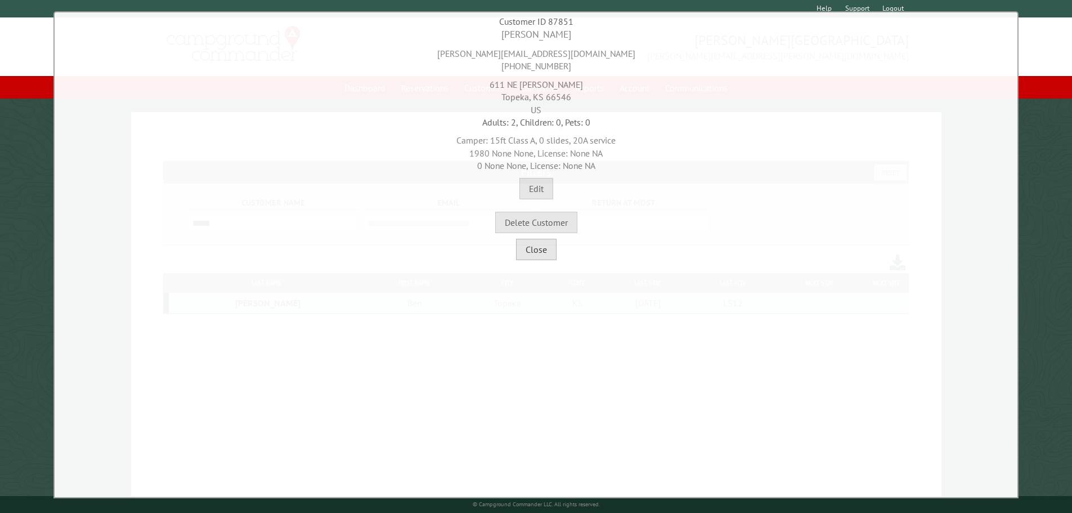
click at [549, 249] on button "Close" at bounding box center [536, 249] width 41 height 21
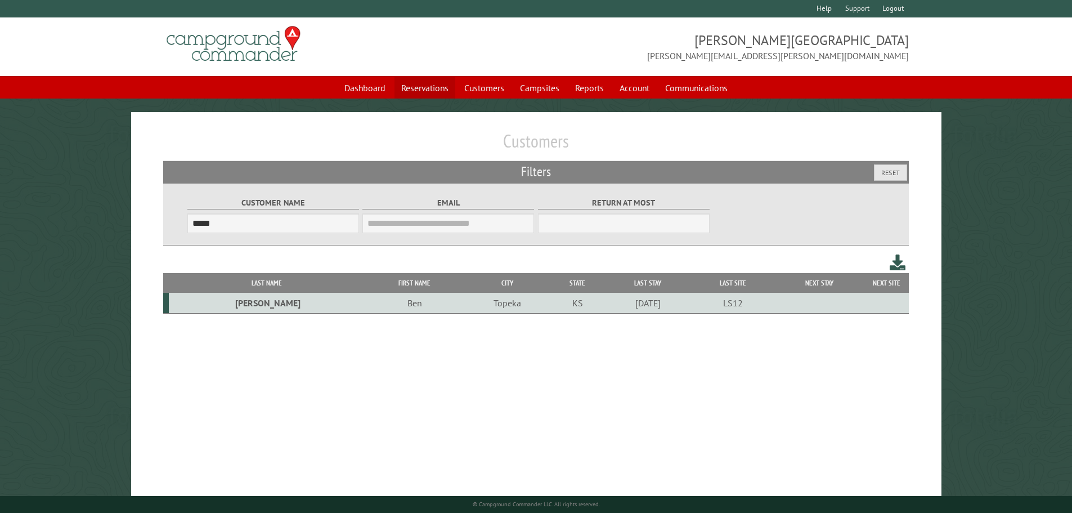
click at [430, 88] on link "Reservations" at bounding box center [424, 87] width 61 height 21
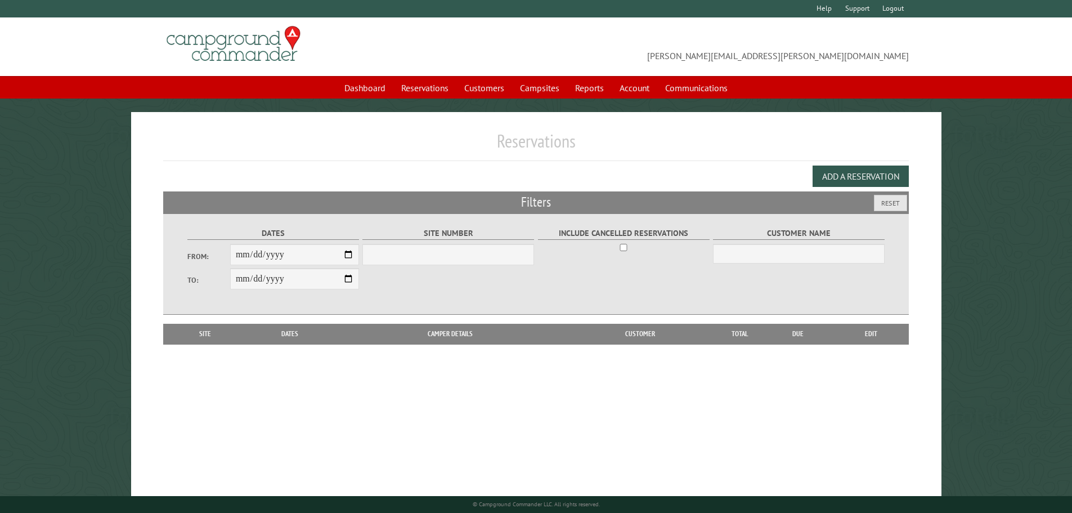
select select "***"
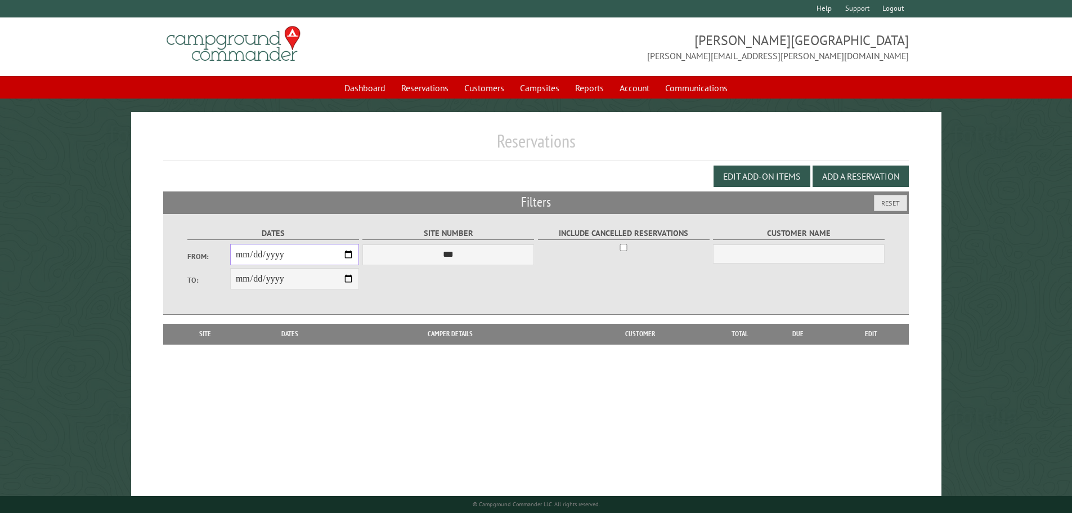
click at [244, 254] on input "From:" at bounding box center [294, 254] width 129 height 21
click at [496, 87] on link "Customers" at bounding box center [483, 87] width 53 height 21
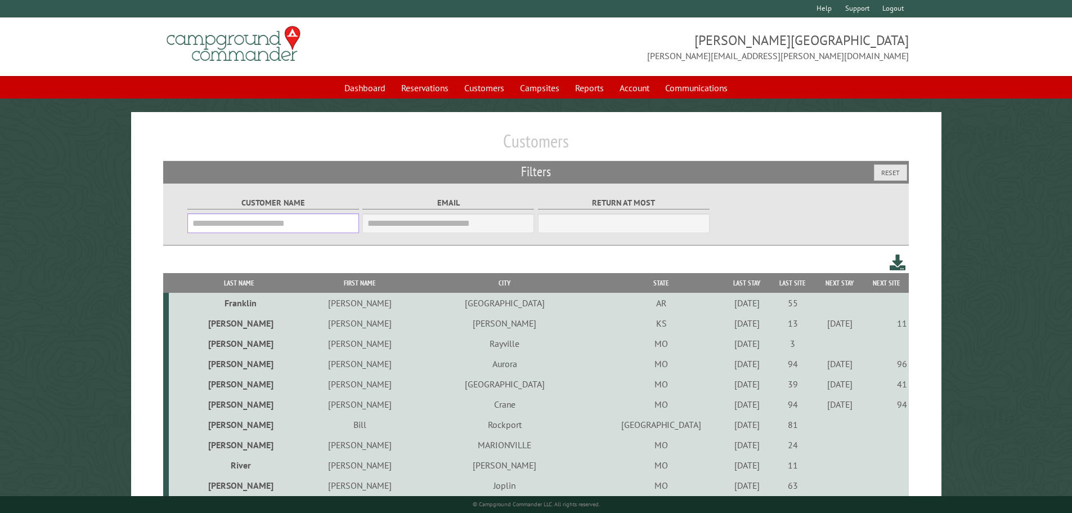
click at [253, 221] on input "Customer Name" at bounding box center [273, 223] width 172 height 20
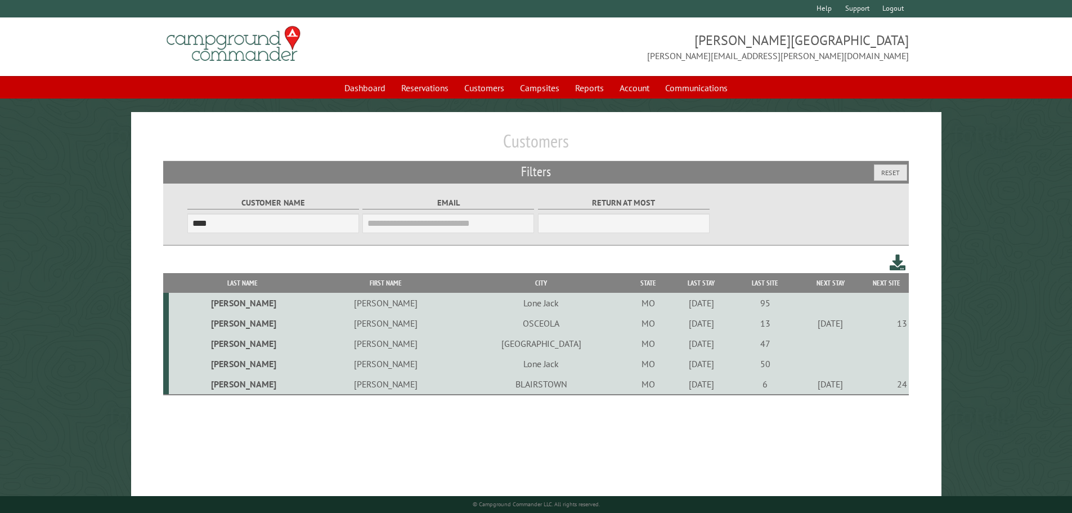
click at [316, 388] on td "[PERSON_NAME]" at bounding box center [385, 384] width 138 height 21
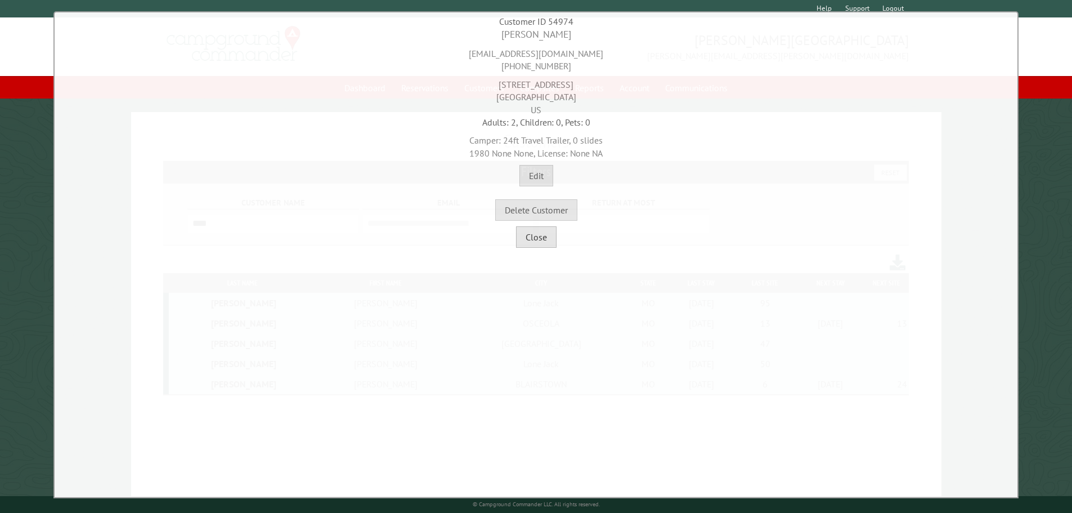
click at [545, 241] on button "Close" at bounding box center [536, 236] width 41 height 21
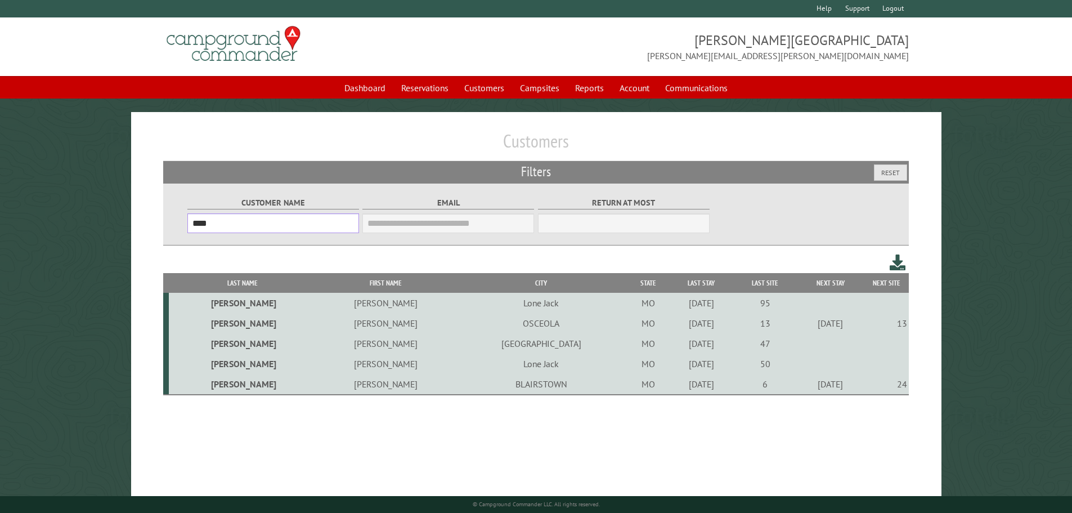
drag, startPoint x: 252, startPoint y: 220, endPoint x: 137, endPoint y: 221, distance: 114.8
click at [137, 221] on div "Customers Filters Reset Customer Name **** Email Blacklist only Return at most …" at bounding box center [536, 317] width 810 height 410
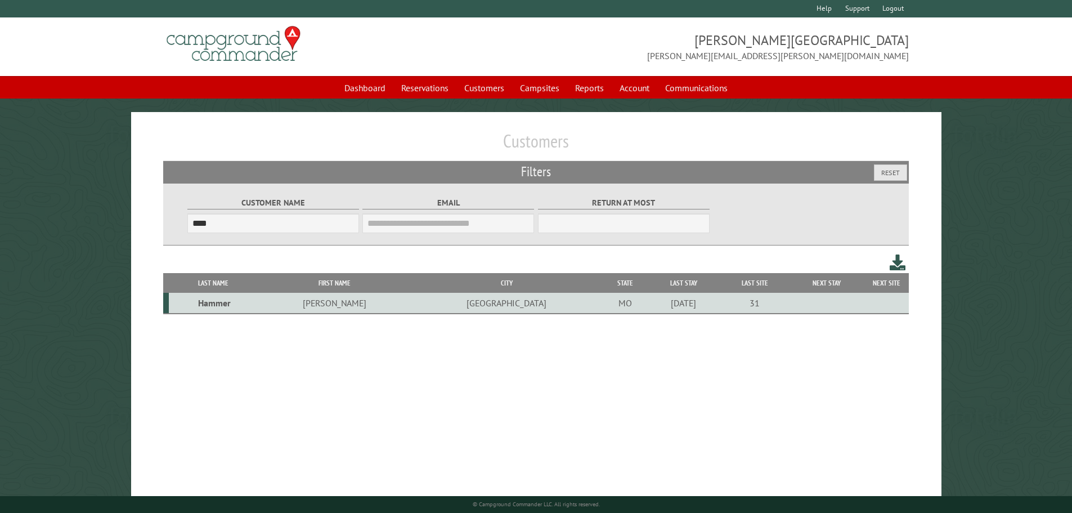
click at [444, 305] on td "[GEOGRAPHIC_DATA]" at bounding box center [506, 303] width 191 height 21
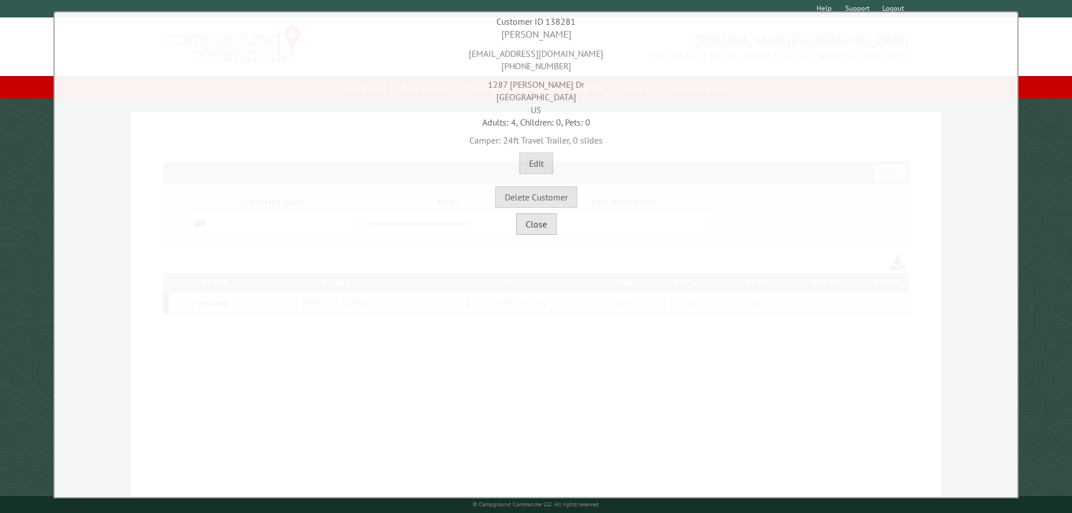
click at [545, 225] on button "Close" at bounding box center [536, 223] width 41 height 21
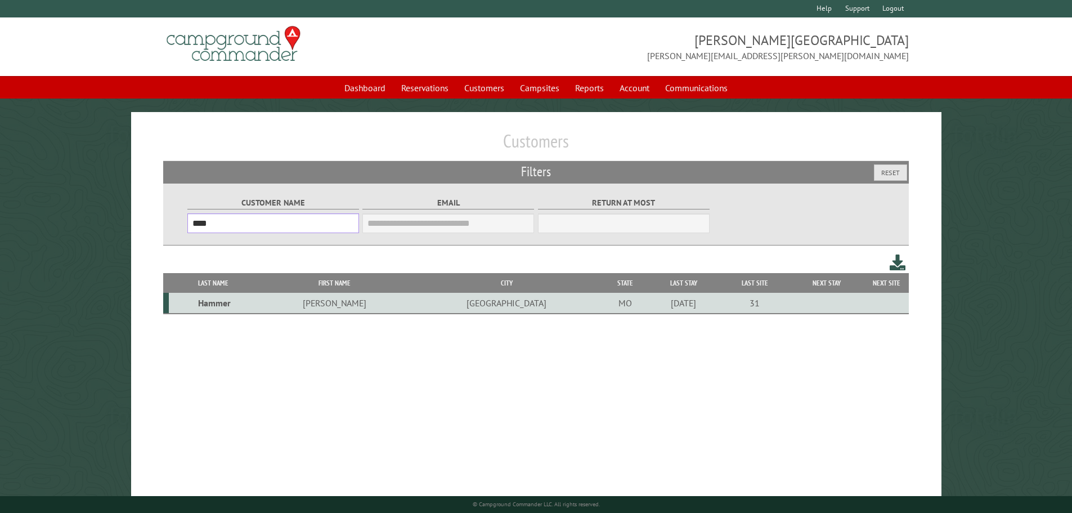
drag, startPoint x: 242, startPoint y: 223, endPoint x: 137, endPoint y: 222, distance: 105.8
click at [137, 222] on div "Customers Filters Reset Customer Name **** Email Blacklist only Return at most …" at bounding box center [536, 317] width 810 height 410
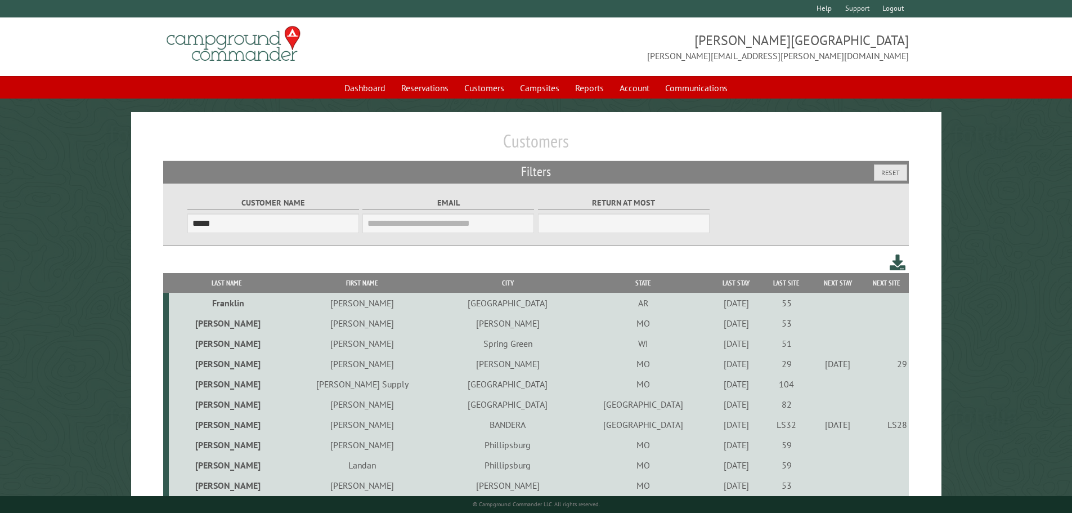
click at [345, 363] on td "[PERSON_NAME]" at bounding box center [362, 363] width 155 height 20
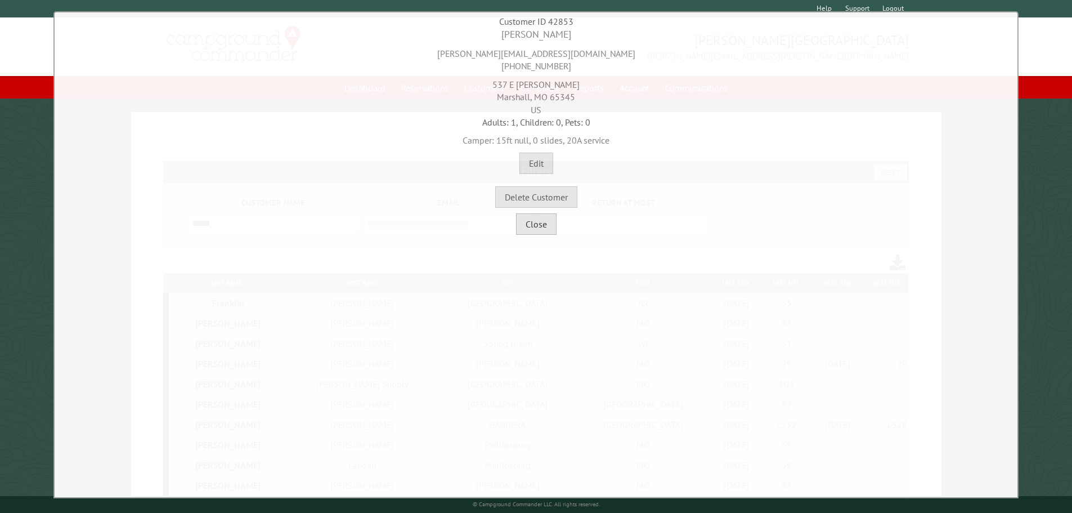
click at [541, 223] on button "Close" at bounding box center [536, 223] width 41 height 21
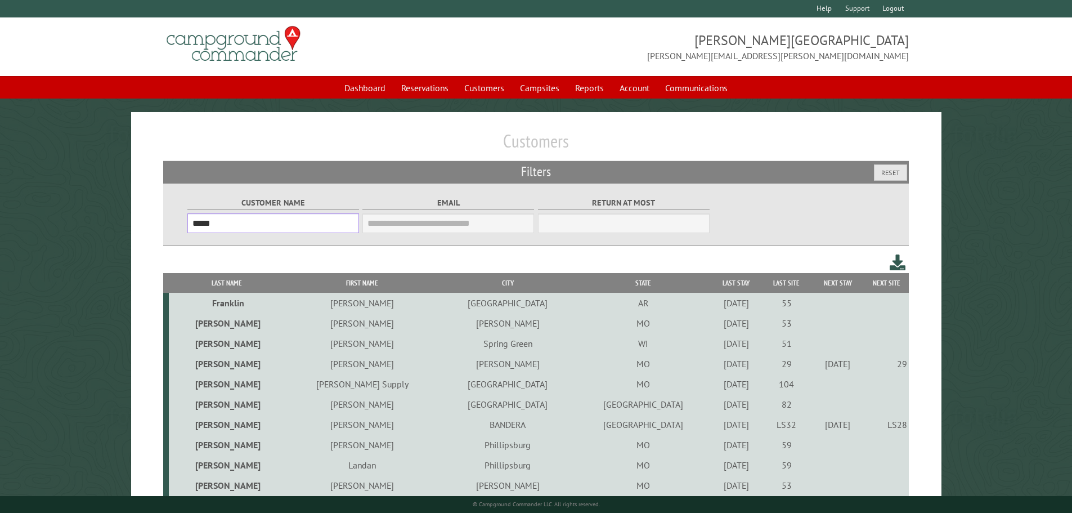
click at [236, 226] on input "*****" at bounding box center [273, 223] width 172 height 20
type input "*"
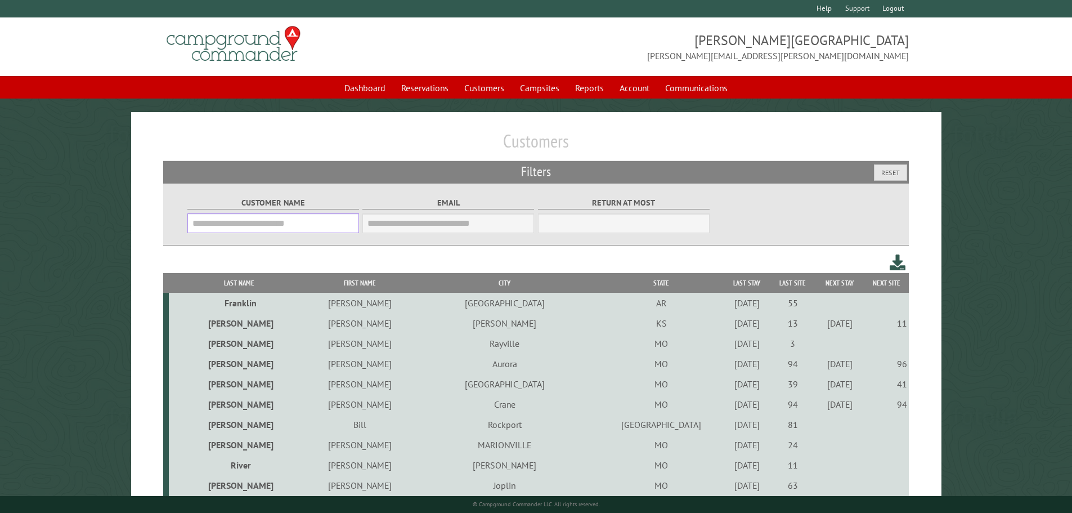
click at [300, 220] on input "Customer Name" at bounding box center [273, 223] width 172 height 20
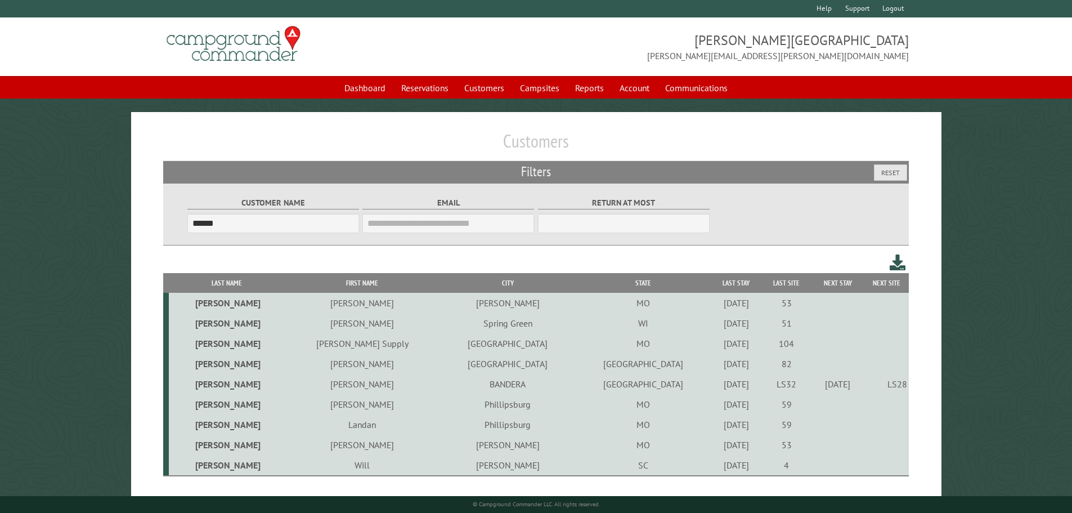
click at [363, 387] on td "Ranae" at bounding box center [362, 384] width 155 height 20
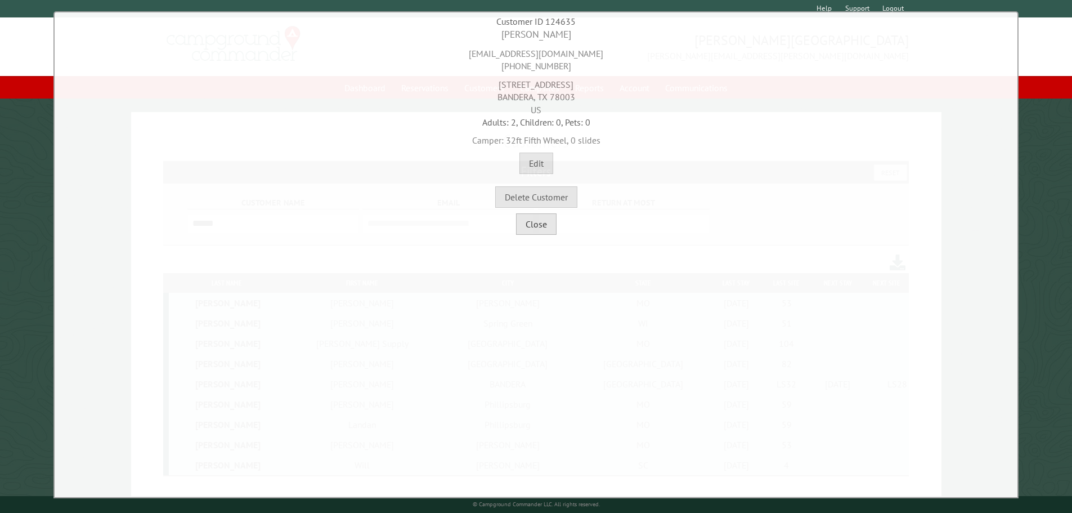
click at [546, 228] on button "Close" at bounding box center [536, 223] width 41 height 21
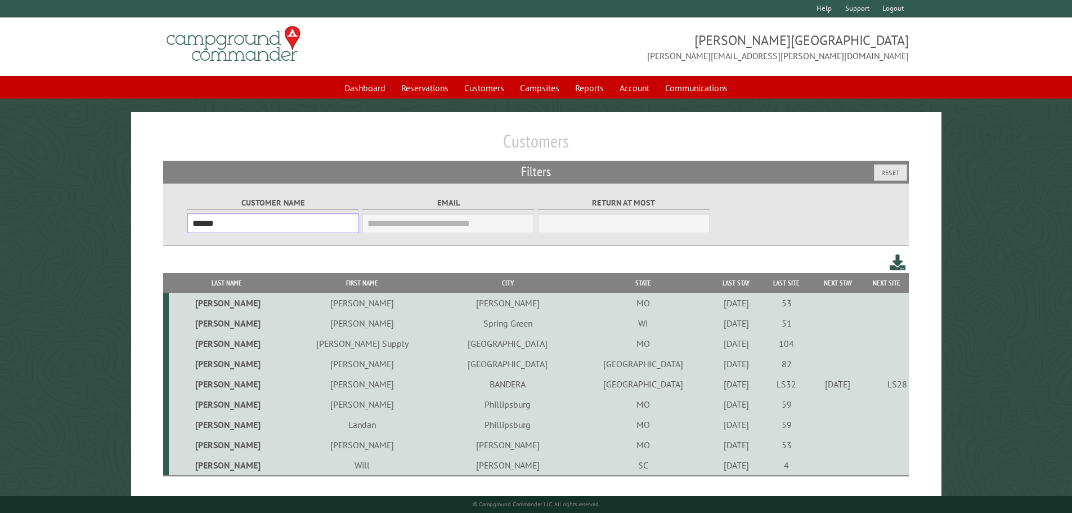
drag, startPoint x: 305, startPoint y: 230, endPoint x: 69, endPoint y: 230, distance: 236.9
click at [69, 230] on main "Customers Filters Reset Customer Name ****** Email Blacklist only Return at mos…" at bounding box center [536, 317] width 1072 height 410
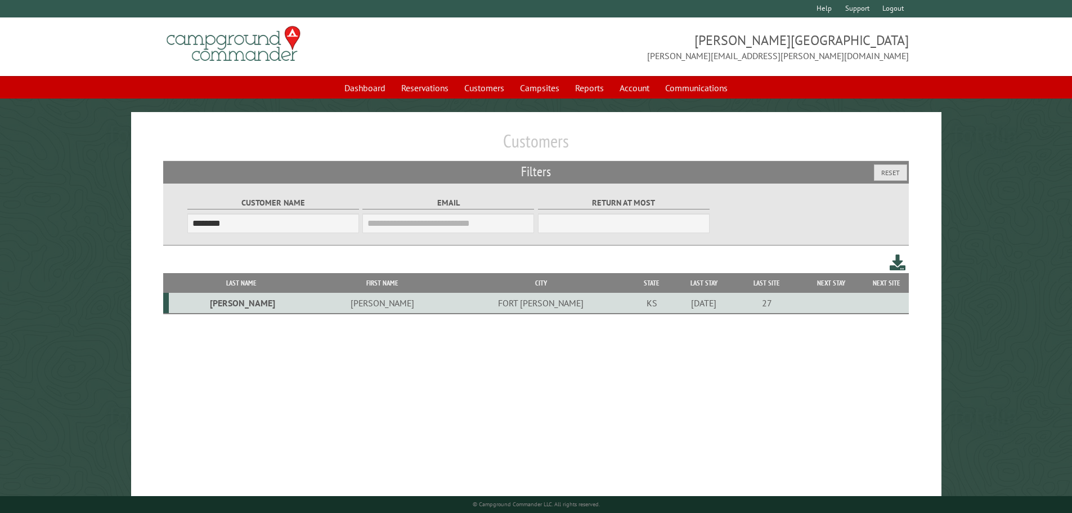
click at [330, 305] on td "Johnny" at bounding box center [382, 303] width 136 height 21
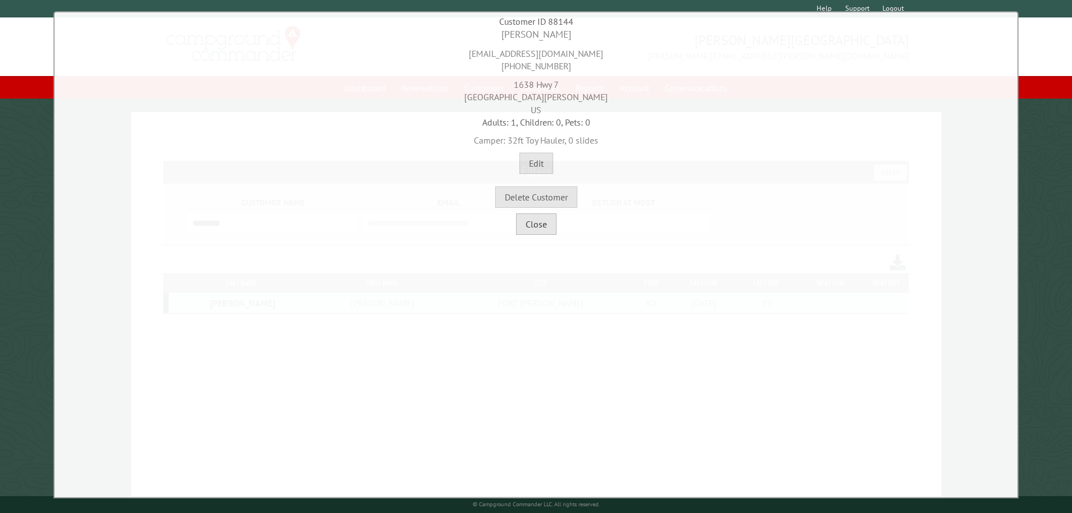
drag, startPoint x: 531, startPoint y: 231, endPoint x: 474, endPoint y: 210, distance: 60.9
click at [531, 231] on button "Close" at bounding box center [536, 223] width 41 height 21
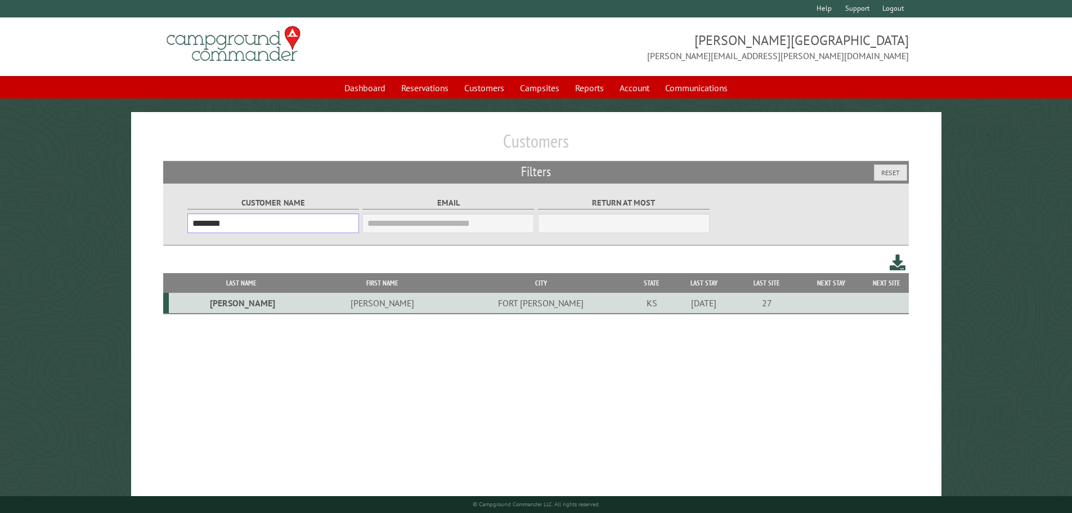
drag, startPoint x: 255, startPoint y: 222, endPoint x: 147, endPoint y: 223, distance: 107.5
click at [149, 223] on div "Customers Filters Reset Customer Name ******** Email Blacklist only Return at m…" at bounding box center [536, 317] width 810 height 410
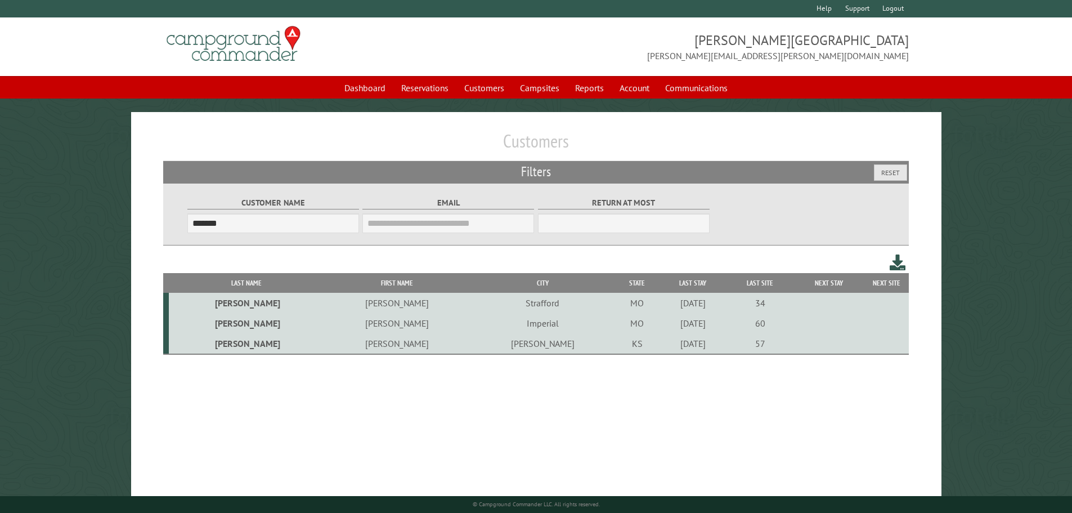
click at [336, 327] on td "Patrick" at bounding box center [397, 323] width 146 height 20
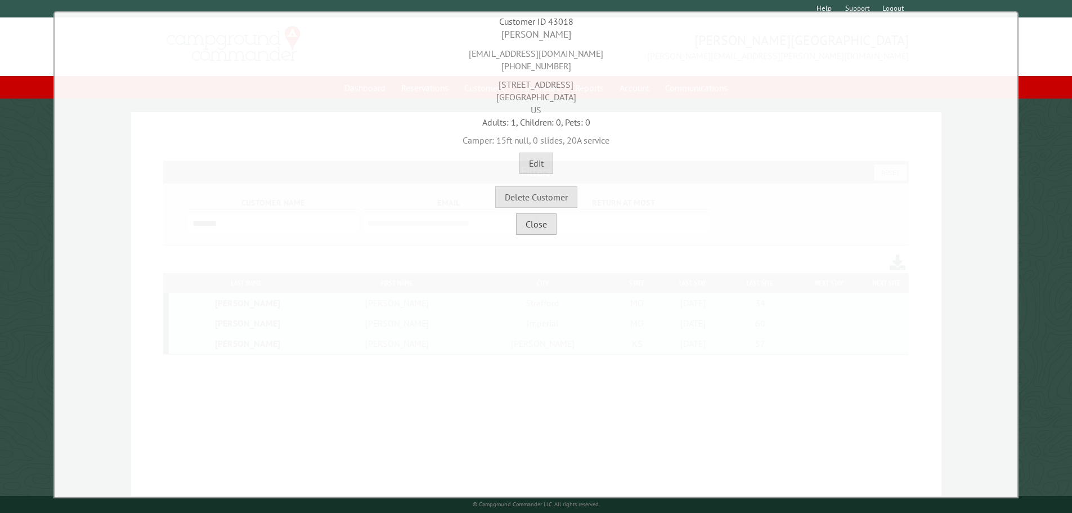
click at [535, 230] on button "Close" at bounding box center [536, 223] width 41 height 21
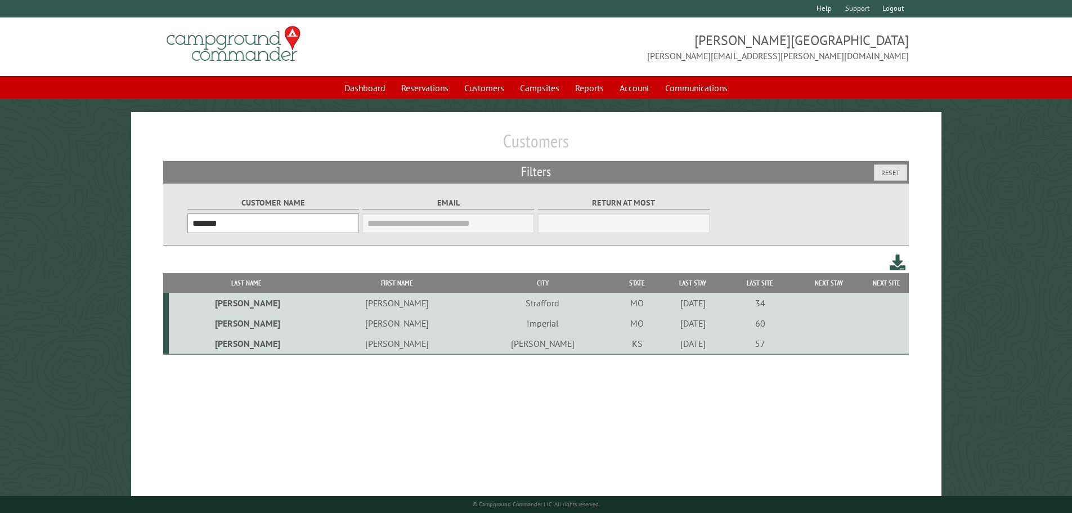
drag, startPoint x: 224, startPoint y: 222, endPoint x: 154, endPoint y: 231, distance: 70.9
click at [154, 232] on div "Customers Filters Reset Customer Name ******* Email Blacklist only Return at mo…" at bounding box center [536, 317] width 810 height 410
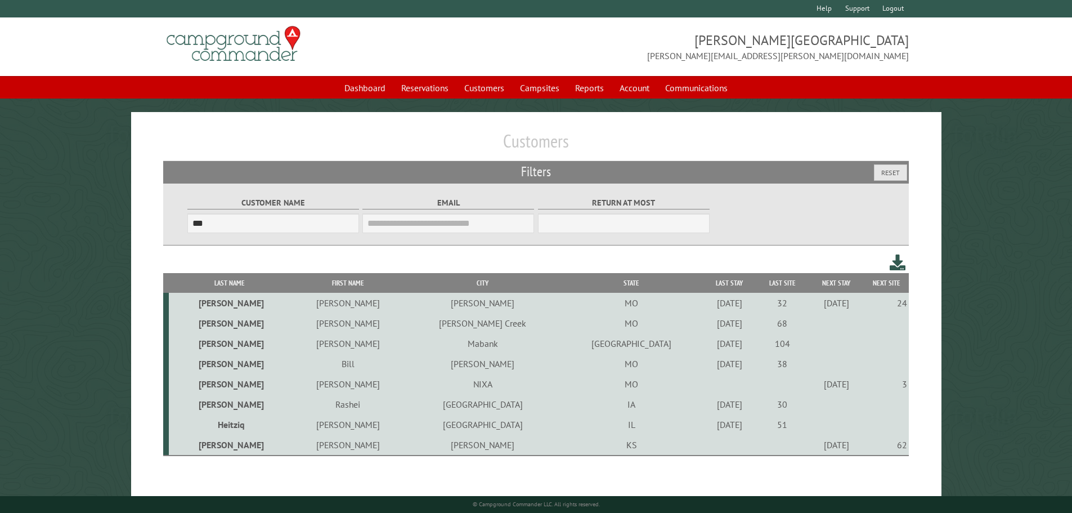
click at [251, 305] on td "Heidbreder" at bounding box center [230, 303] width 122 height 20
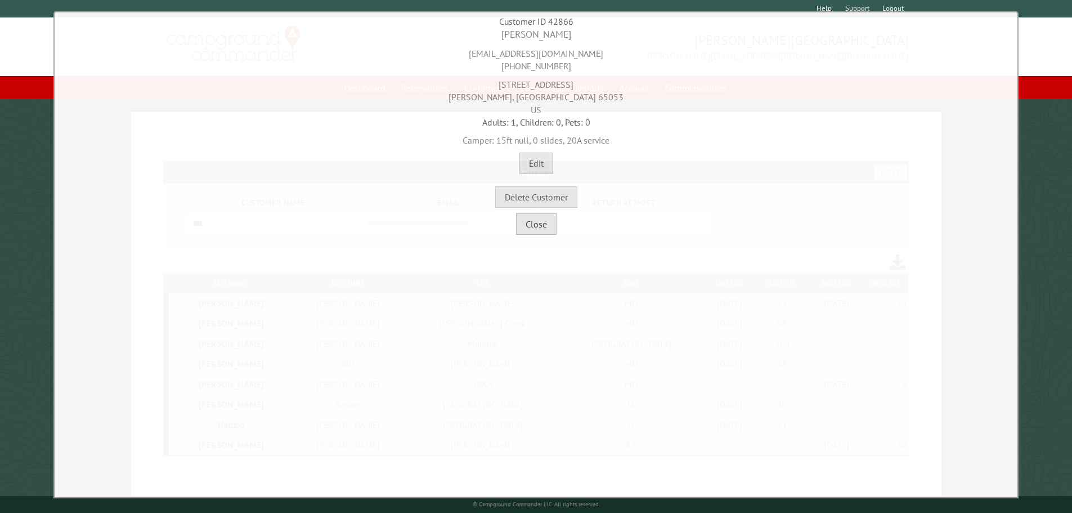
click at [522, 223] on button "Close" at bounding box center [536, 223] width 41 height 21
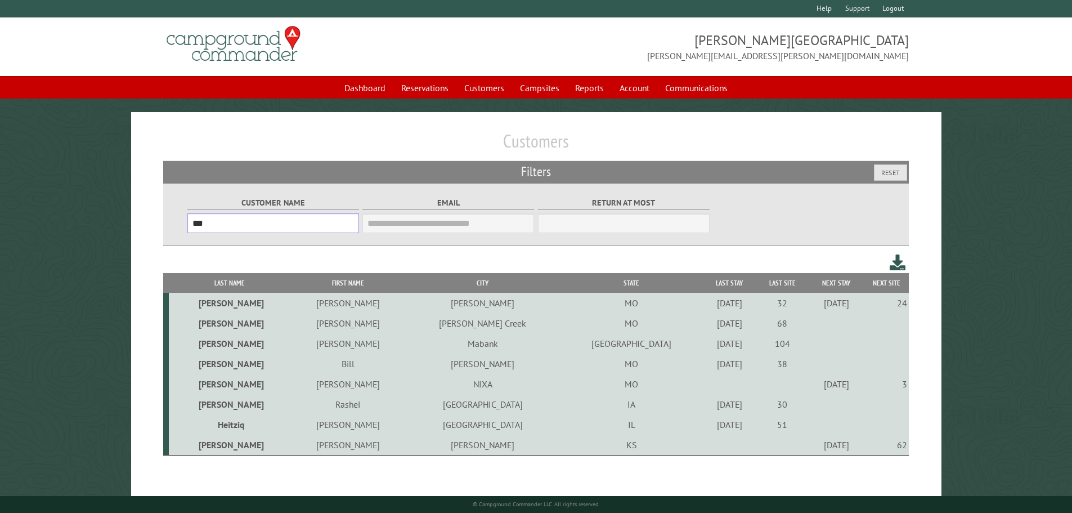
drag, startPoint x: 249, startPoint y: 222, endPoint x: 80, endPoint y: 214, distance: 169.5
click at [80, 214] on main "Customers Filters Reset Customer Name *** Email Blacklist only Return at most *…" at bounding box center [536, 317] width 1072 height 410
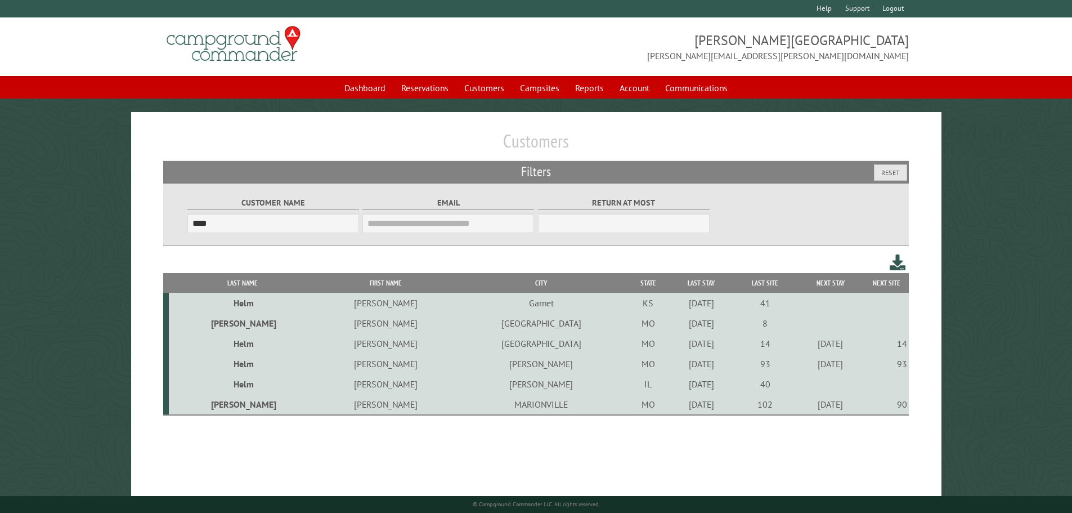
click at [232, 304] on td "Helm" at bounding box center [243, 303] width 148 height 20
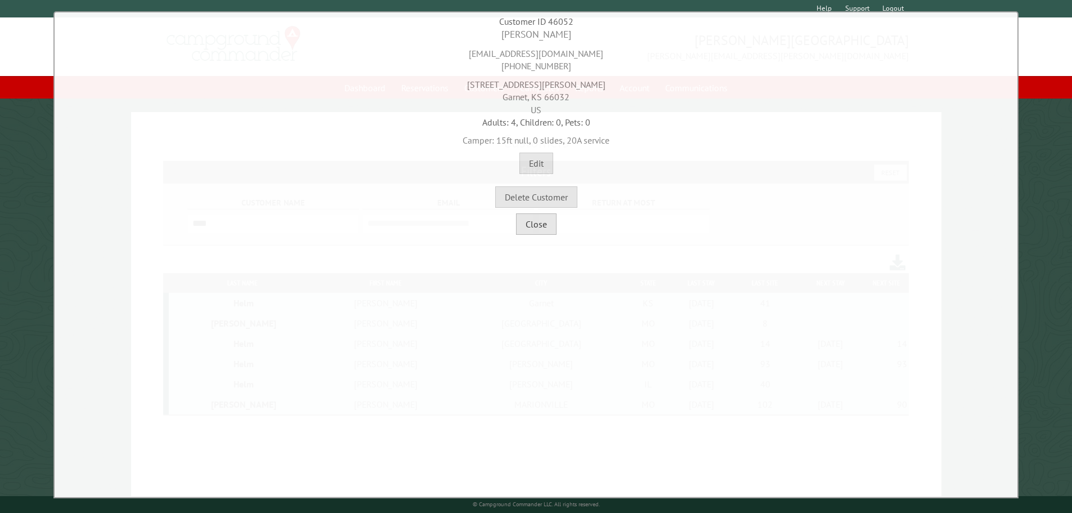
click at [529, 233] on button "Close" at bounding box center [536, 223] width 41 height 21
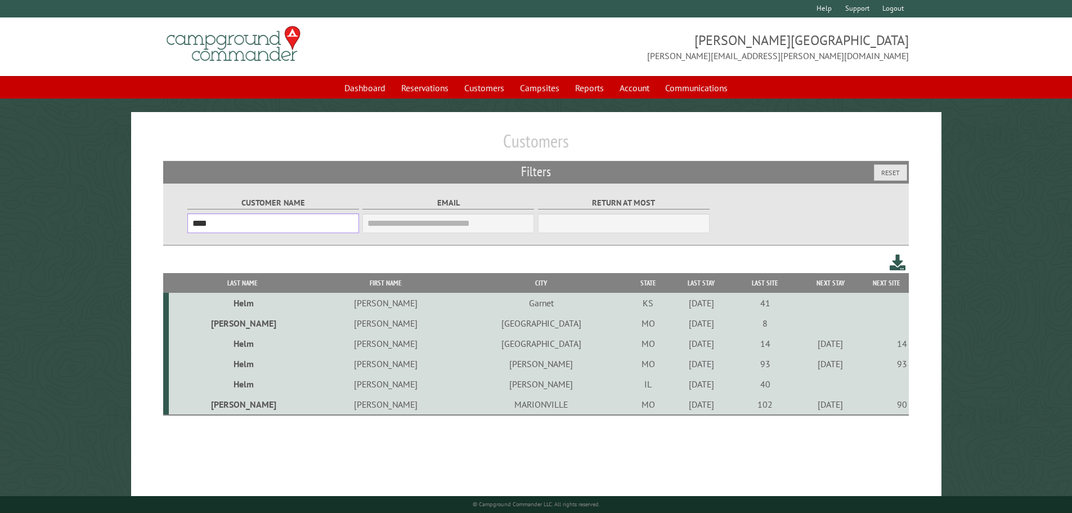
click at [219, 224] on input "****" at bounding box center [273, 223] width 172 height 20
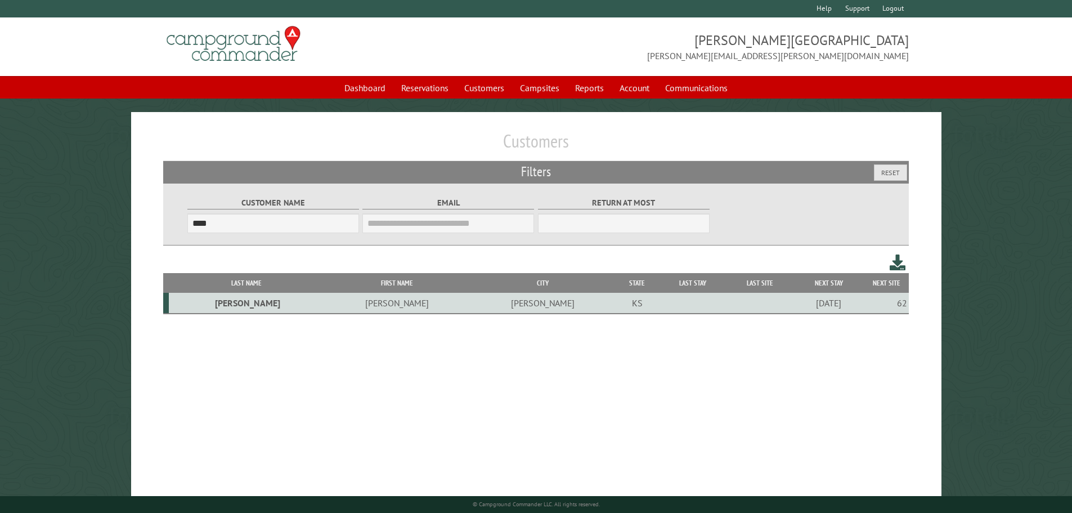
click at [324, 307] on td "Lindsey" at bounding box center [397, 303] width 146 height 21
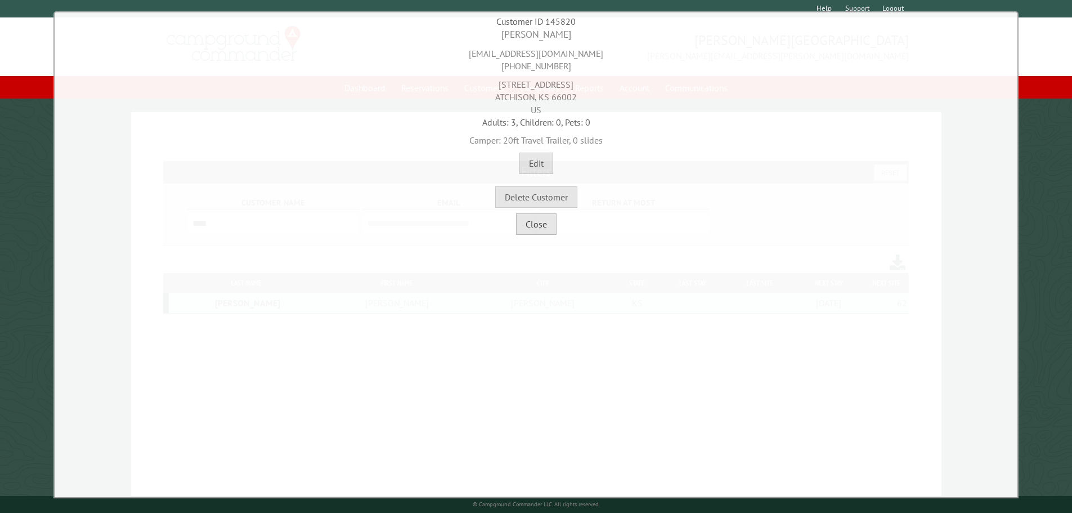
click at [525, 225] on button "Close" at bounding box center [536, 223] width 41 height 21
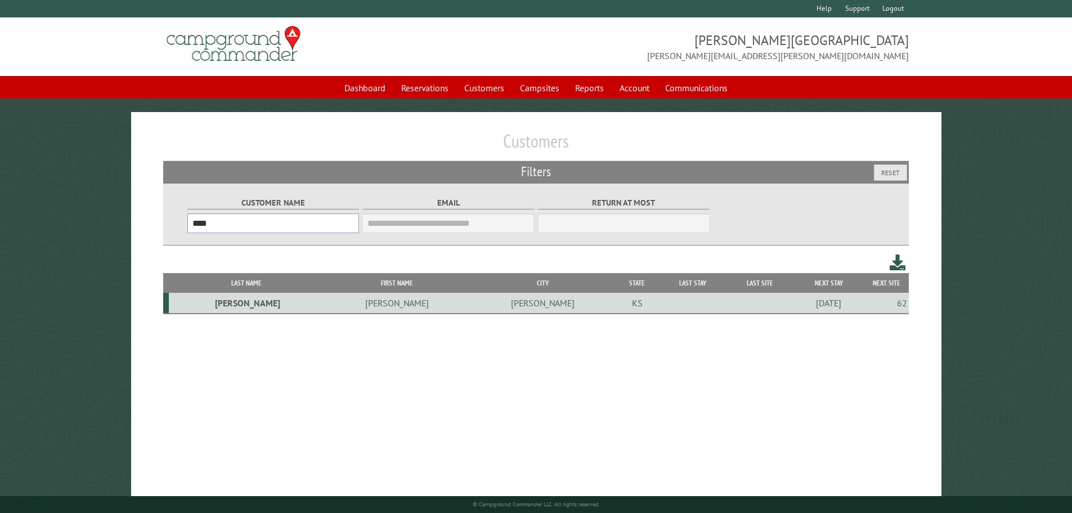
drag, startPoint x: 244, startPoint y: 222, endPoint x: 137, endPoint y: 212, distance: 107.4
click at [136, 223] on div "Customers Filters Reset Customer Name **** Email Blacklist only Return at most …" at bounding box center [536, 317] width 810 height 410
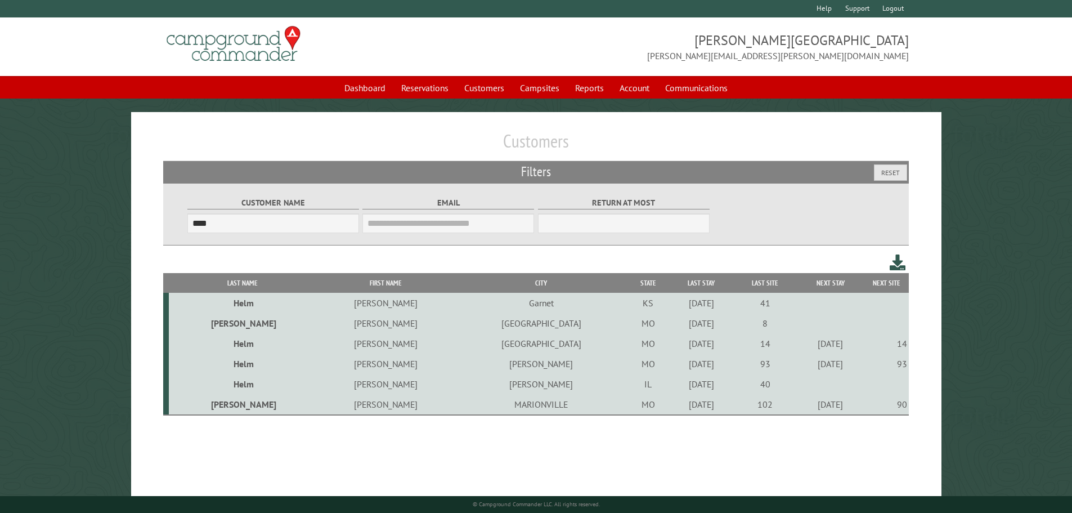
click at [331, 387] on td "Robert" at bounding box center [385, 384] width 138 height 20
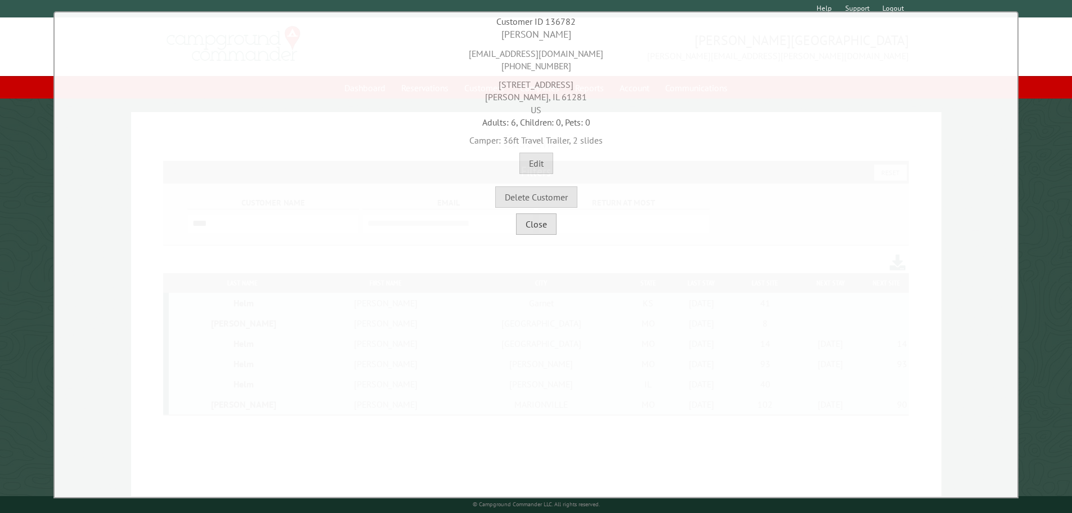
click at [536, 228] on button "Close" at bounding box center [536, 223] width 41 height 21
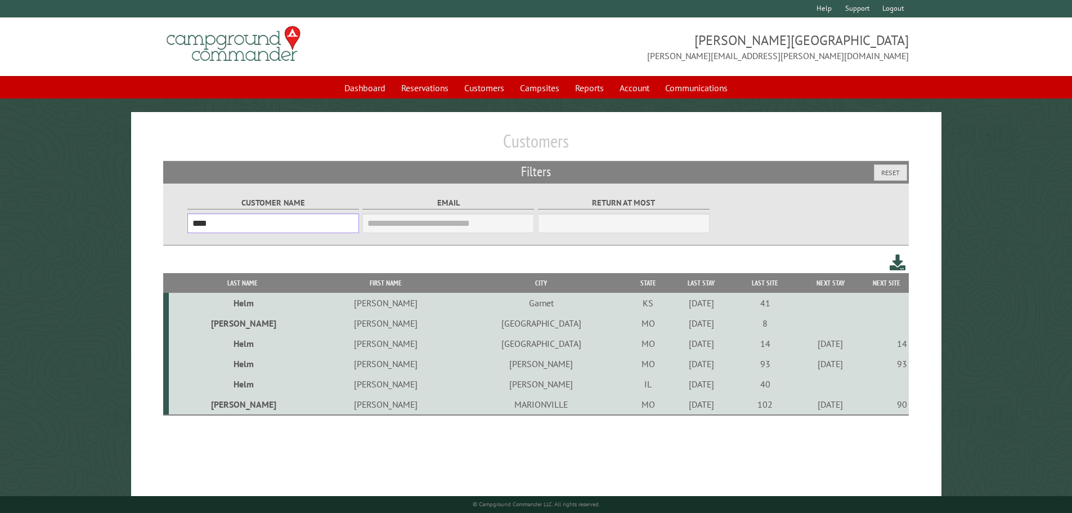
click at [149, 226] on div "Customers Filters Reset Customer Name **** Email Blacklist only Return at most …" at bounding box center [536, 317] width 810 height 410
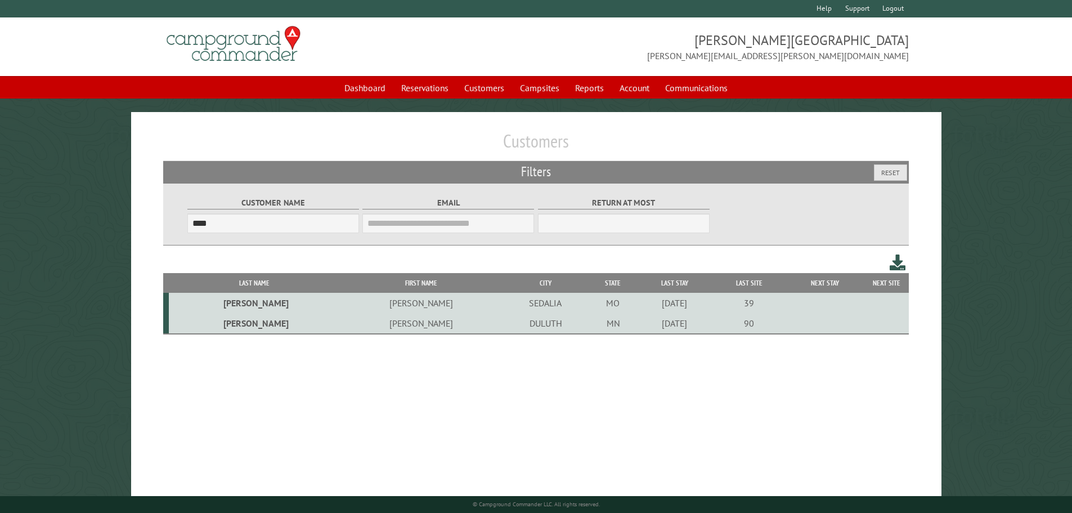
click at [367, 304] on td "Michelle" at bounding box center [420, 303] width 161 height 20
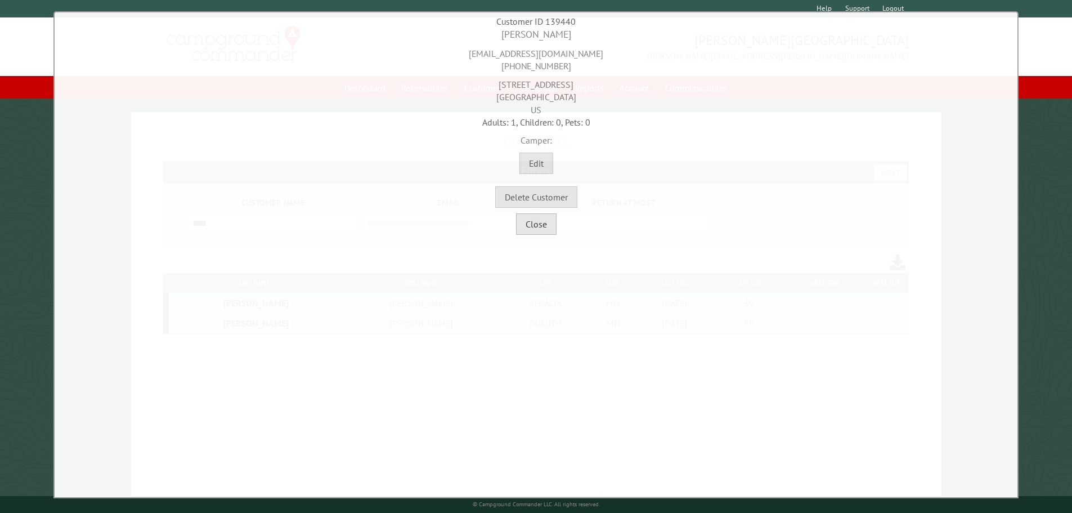
click at [522, 230] on button "Close" at bounding box center [536, 223] width 41 height 21
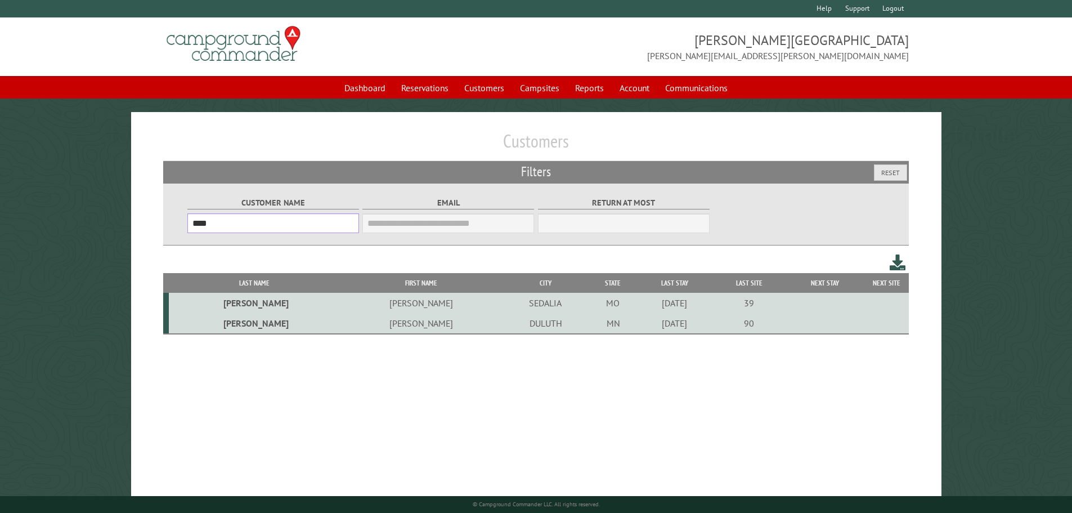
drag, startPoint x: 244, startPoint y: 225, endPoint x: 141, endPoint y: 222, distance: 103.0
click at [141, 222] on div "Customers Filters Reset Customer Name **** Email Blacklist only Return at most …" at bounding box center [536, 317] width 810 height 410
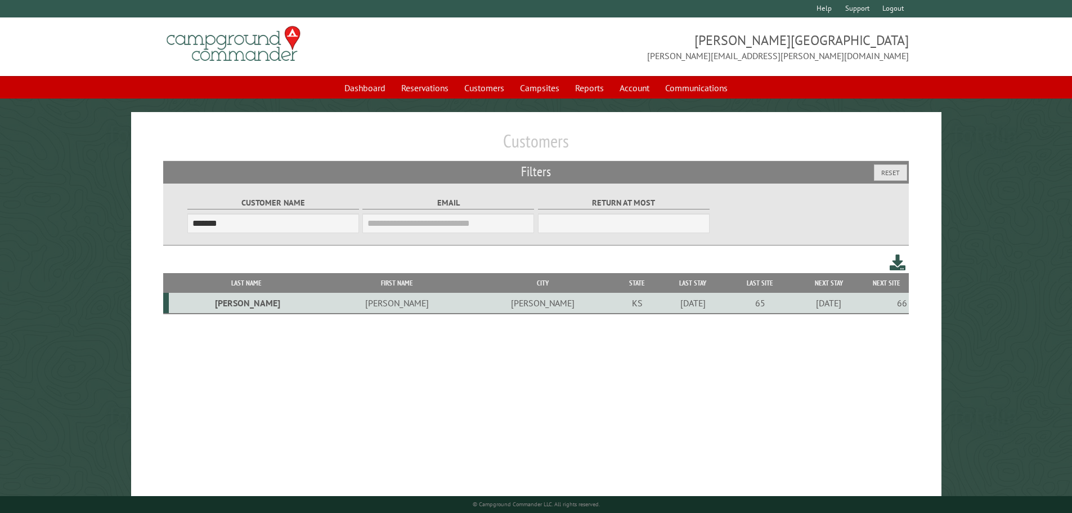
click at [329, 309] on td "Ryan" at bounding box center [397, 303] width 146 height 21
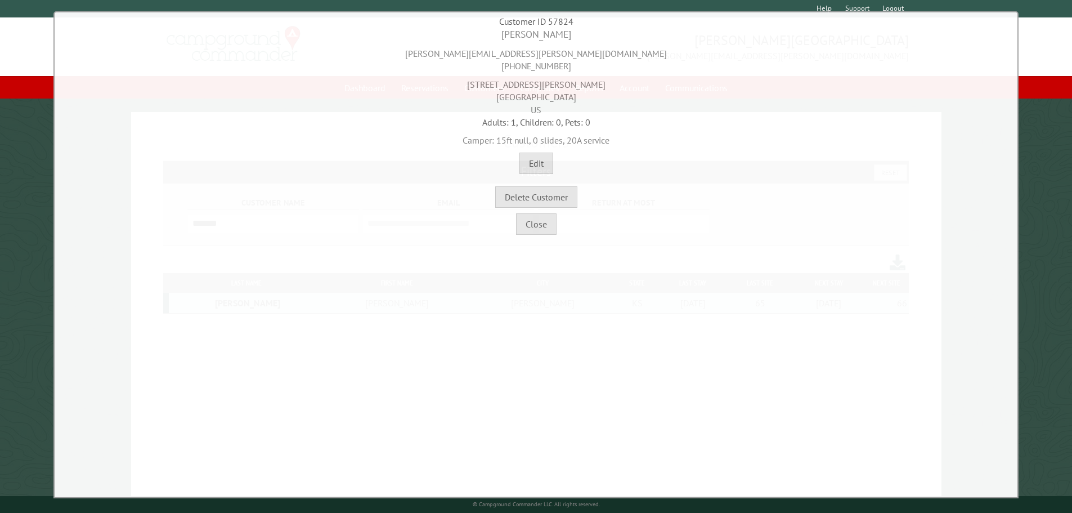
click at [530, 236] on div "**********" at bounding box center [535, 254] width 965 height 487
drag, startPoint x: 541, startPoint y: 219, endPoint x: 529, endPoint y: 223, distance: 11.9
click at [540, 219] on button "Close" at bounding box center [536, 223] width 41 height 21
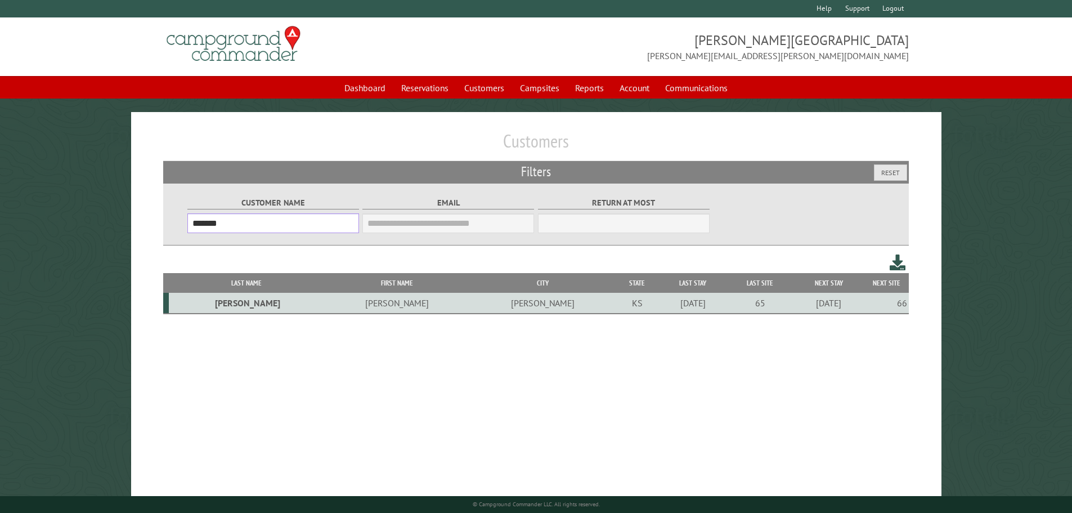
drag, startPoint x: 252, startPoint y: 226, endPoint x: 85, endPoint y: 228, distance: 167.1
click at [85, 228] on main "Customers Filters Reset Customer Name ******* Email Blacklist only Return at mo…" at bounding box center [536, 317] width 1072 height 410
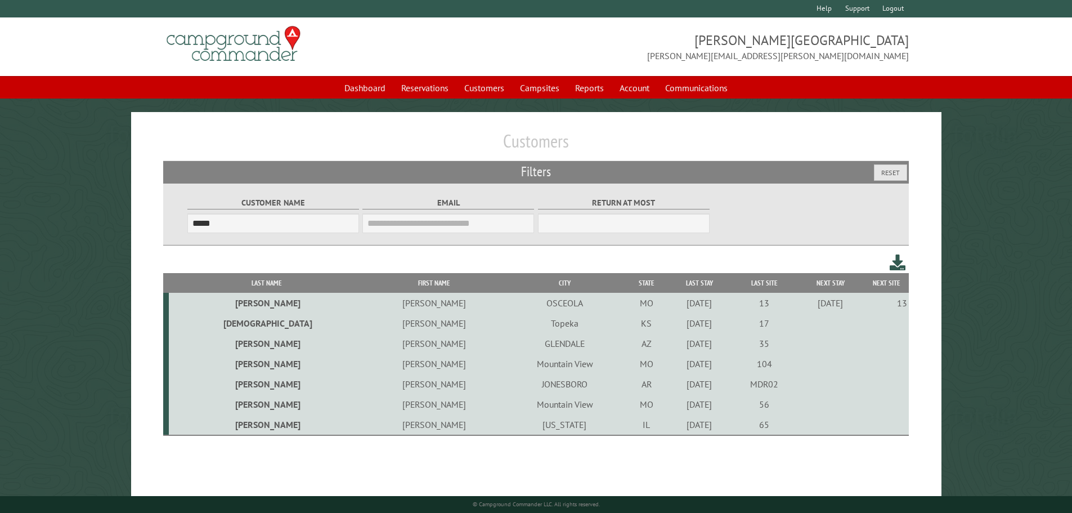
click at [365, 347] on td "Jeff" at bounding box center [434, 343] width 138 height 20
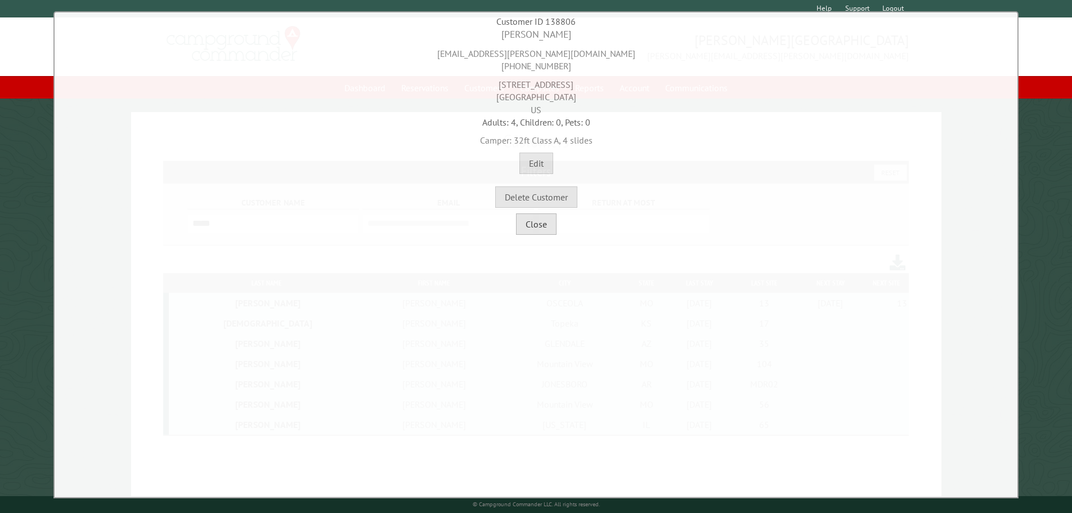
click at [538, 228] on button "Close" at bounding box center [536, 223] width 41 height 21
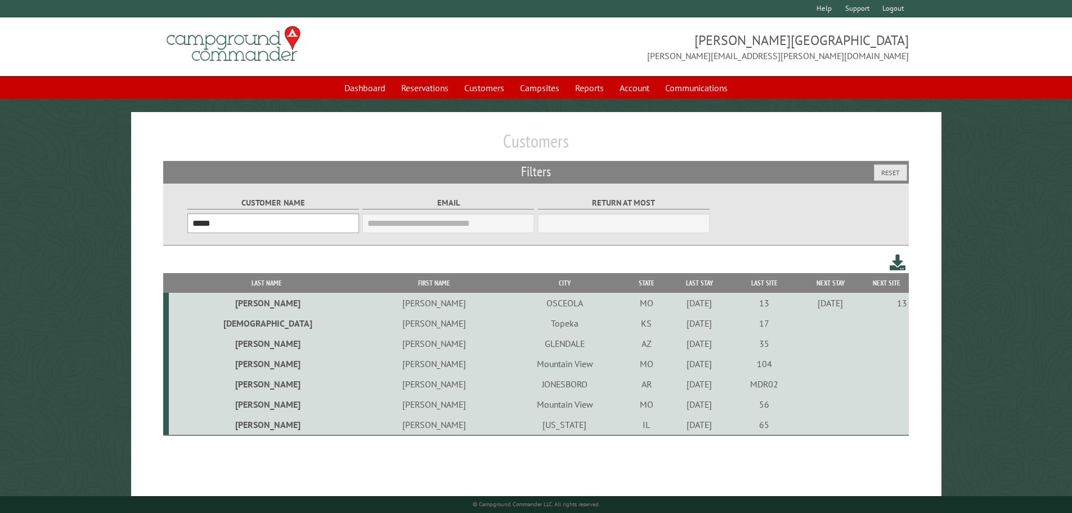
drag, startPoint x: 251, startPoint y: 224, endPoint x: 233, endPoint y: 258, distance: 37.8
click at [179, 221] on div "Customer Name ***** Email Blacklist only Return at most ***" at bounding box center [536, 214] width 746 height 62
click at [365, 387] on td "Tyler" at bounding box center [434, 384] width 138 height 20
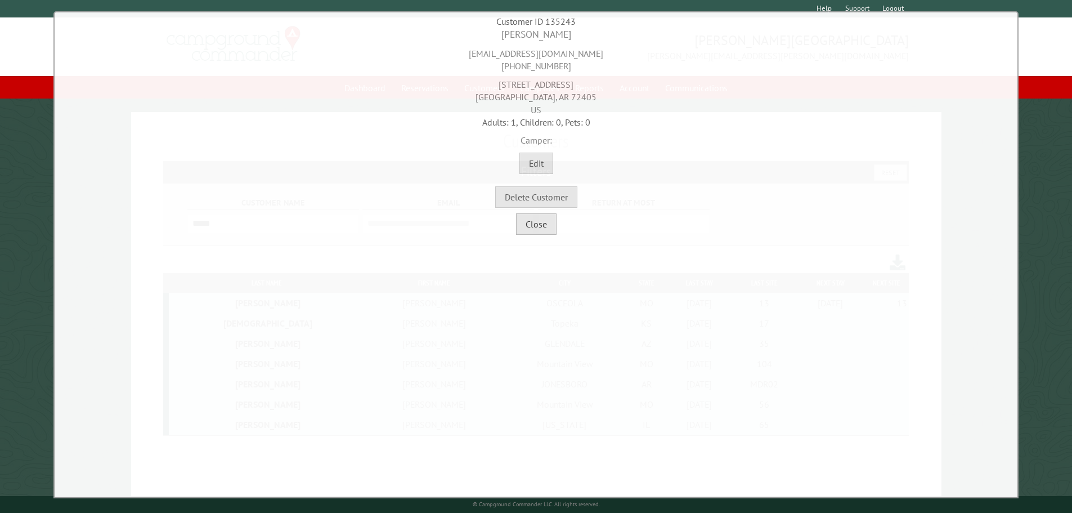
click at [537, 228] on button "Close" at bounding box center [536, 223] width 41 height 21
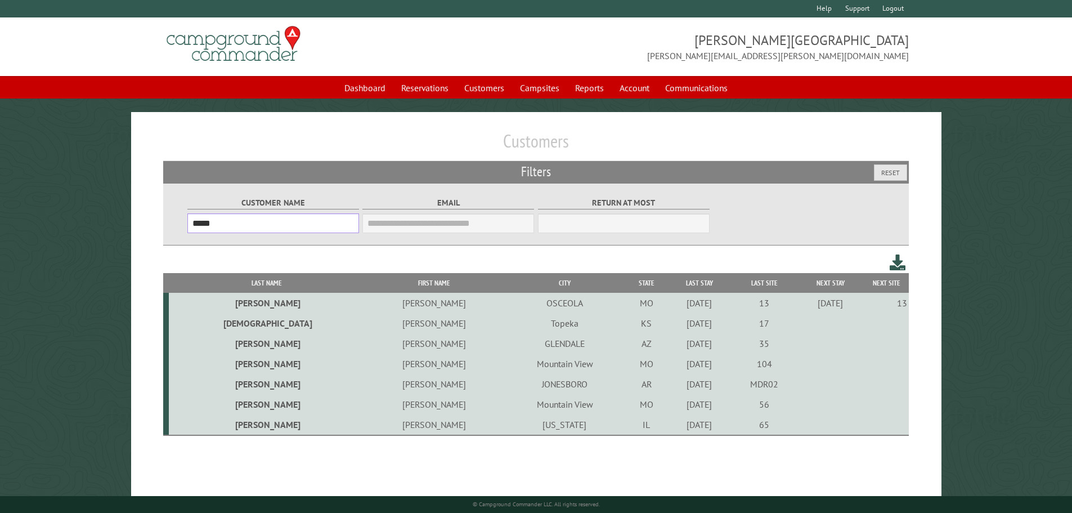
drag, startPoint x: 290, startPoint y: 225, endPoint x: -62, endPoint y: 225, distance: 352.2
click at [0, 225] on html "**********" at bounding box center [536, 274] width 1072 height 549
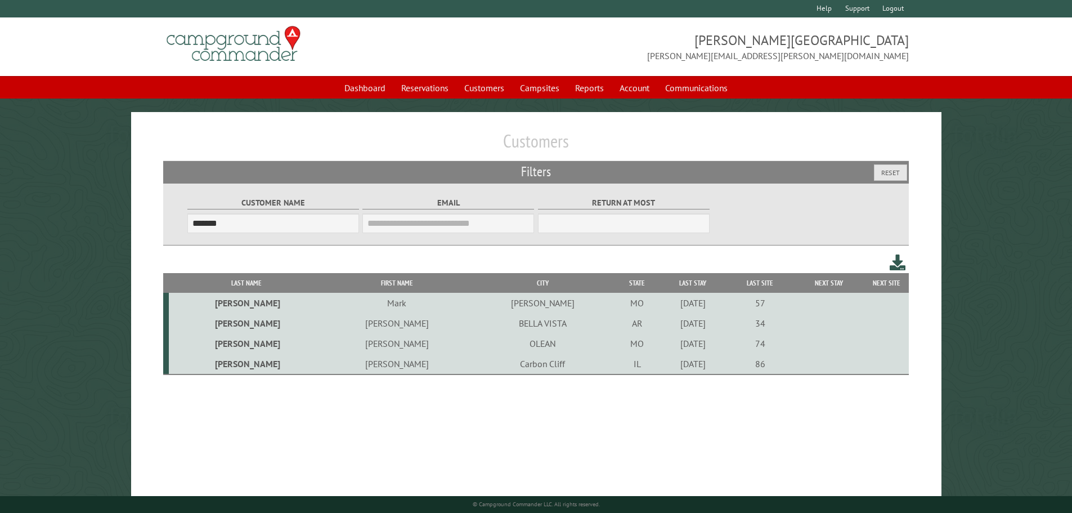
click at [333, 369] on td "Mike" at bounding box center [397, 363] width 146 height 21
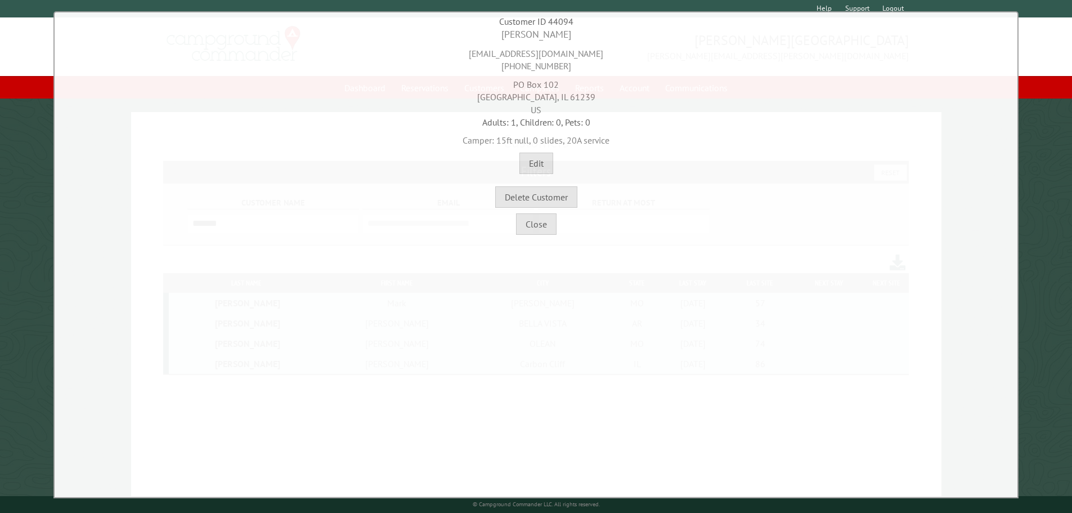
click at [526, 239] on div "**********" at bounding box center [535, 254] width 965 height 487
click at [531, 236] on div "**********" at bounding box center [535, 254] width 965 height 487
click at [538, 227] on button "Close" at bounding box center [536, 223] width 41 height 21
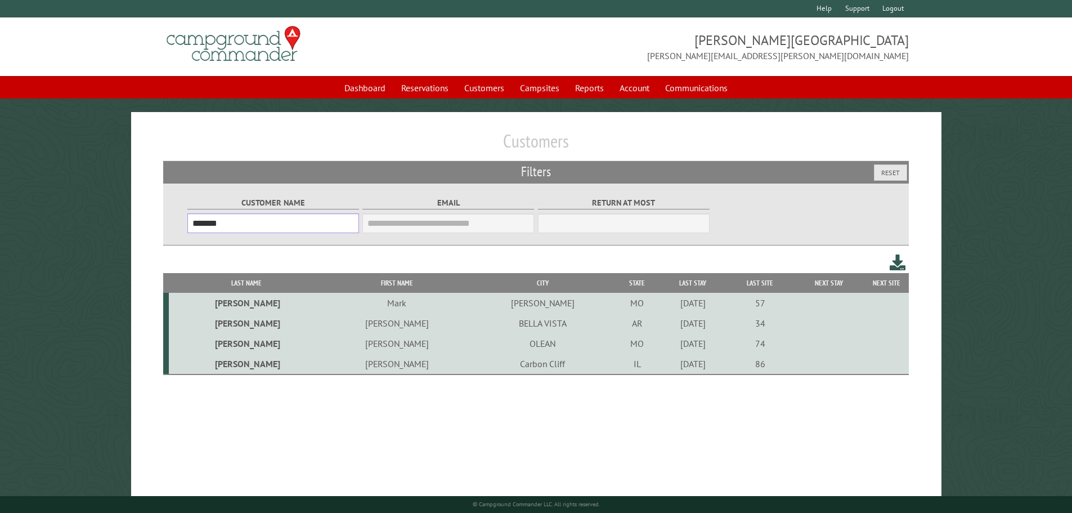
drag, startPoint x: 248, startPoint y: 226, endPoint x: 70, endPoint y: 226, distance: 177.8
click at [70, 227] on main "Customers Filters Reset Customer Name ******* Email Blacklist only Return at mo…" at bounding box center [536, 317] width 1072 height 410
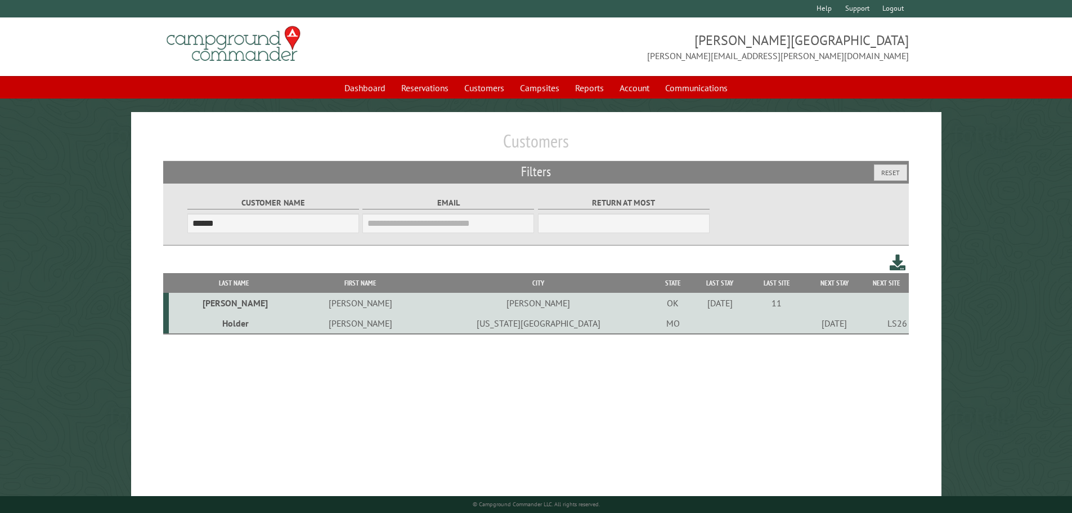
click at [318, 325] on td "Chris" at bounding box center [360, 323] width 123 height 21
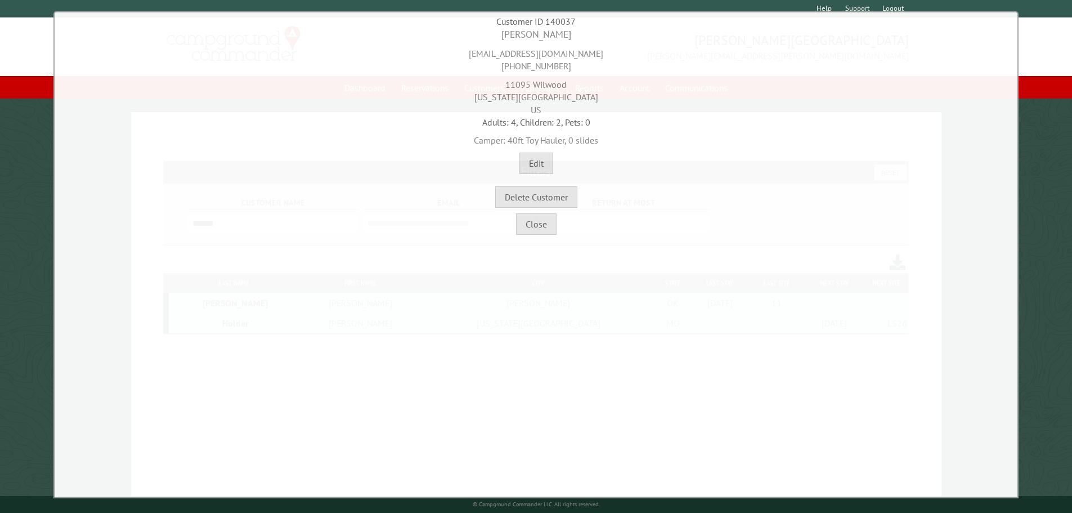
drag, startPoint x: 603, startPoint y: 97, endPoint x: 505, endPoint y: 87, distance: 97.9
click at [505, 87] on div "11095 Wilwood MARYLAND HEIGHTS, MO 63043 US" at bounding box center [535, 94] width 957 height 43
copy div "11095 Wilwood MARYLAND HEIGHTS, MO 63043"
click at [538, 227] on button "Close" at bounding box center [536, 223] width 41 height 21
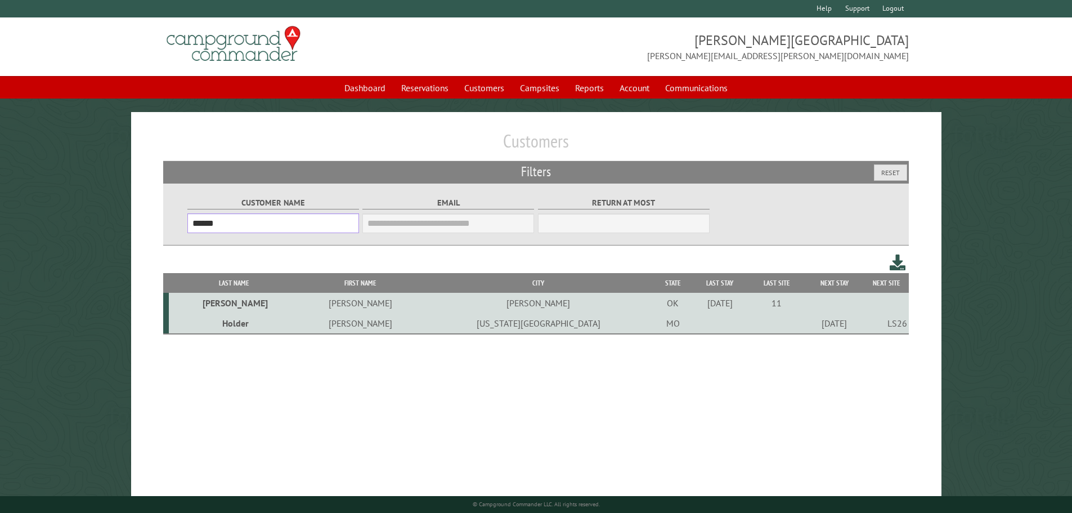
drag, startPoint x: 268, startPoint y: 224, endPoint x: 69, endPoint y: 225, distance: 199.7
click at [69, 225] on main "Customers Filters Reset Customer Name ****** Email Blacklist only Return at mos…" at bounding box center [536, 317] width 1072 height 410
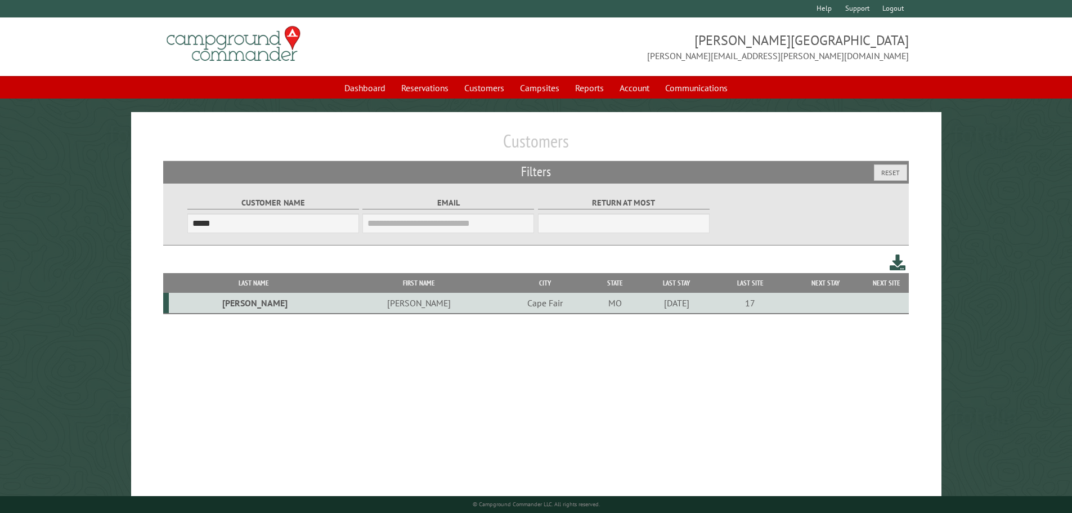
click at [641, 308] on div "4/11/2025" at bounding box center [676, 302] width 71 height 11
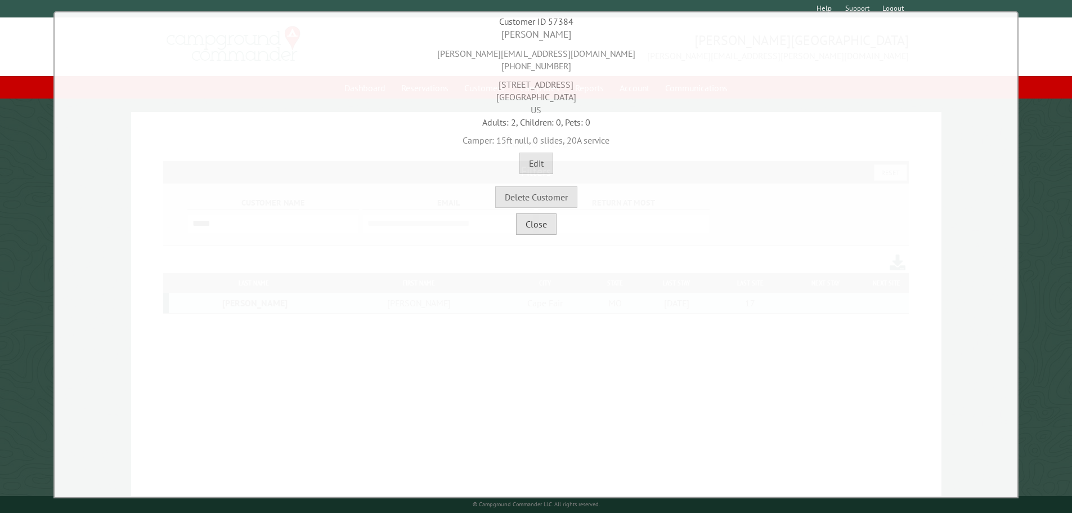
click at [546, 229] on button "Close" at bounding box center [536, 223] width 41 height 21
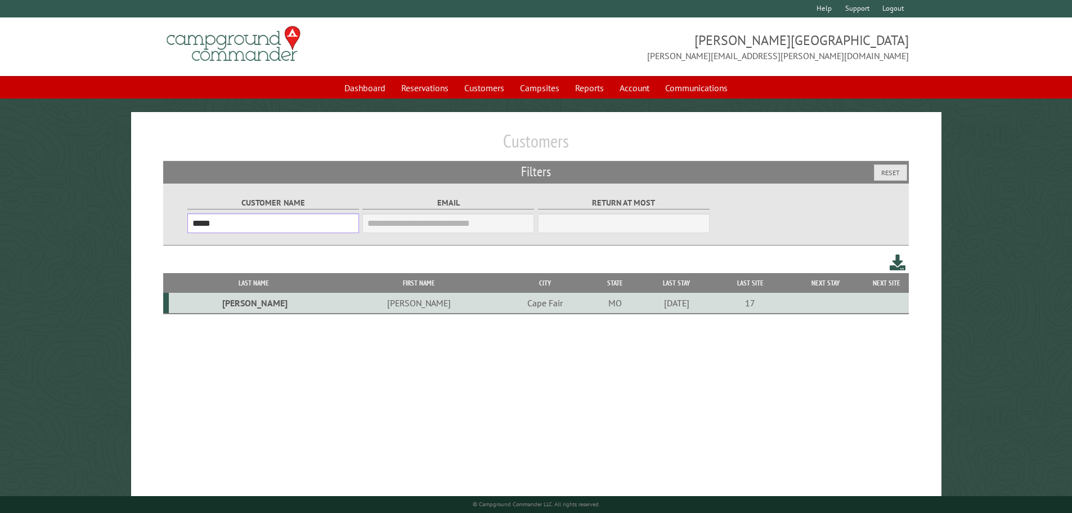
drag, startPoint x: 260, startPoint y: 231, endPoint x: 123, endPoint y: 227, distance: 137.9
click at [123, 228] on main "Customers Filters Reset Customer Name ***** Email Blacklist only Return at most…" at bounding box center [536, 317] width 1072 height 410
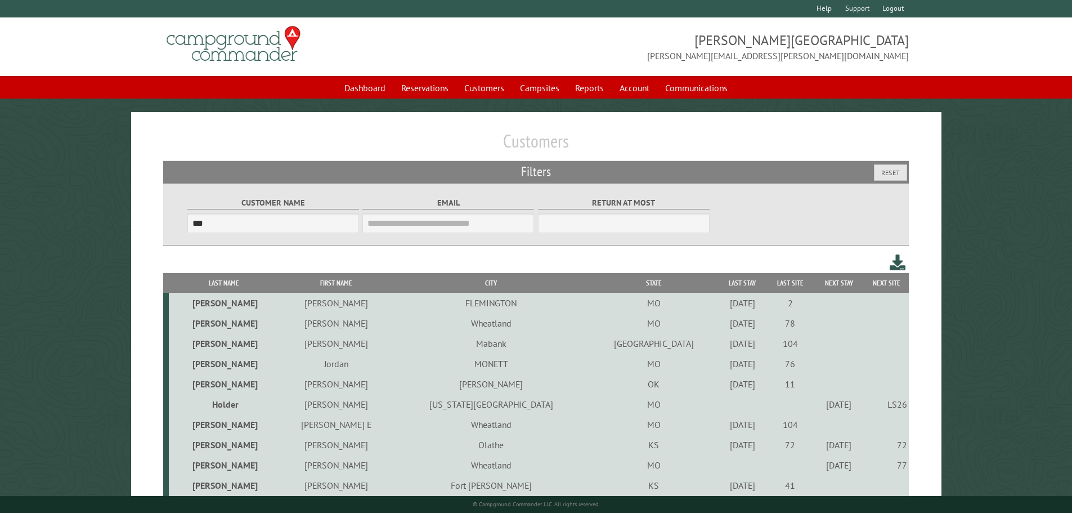
click at [232, 363] on td "Holloway" at bounding box center [224, 363] width 110 height 20
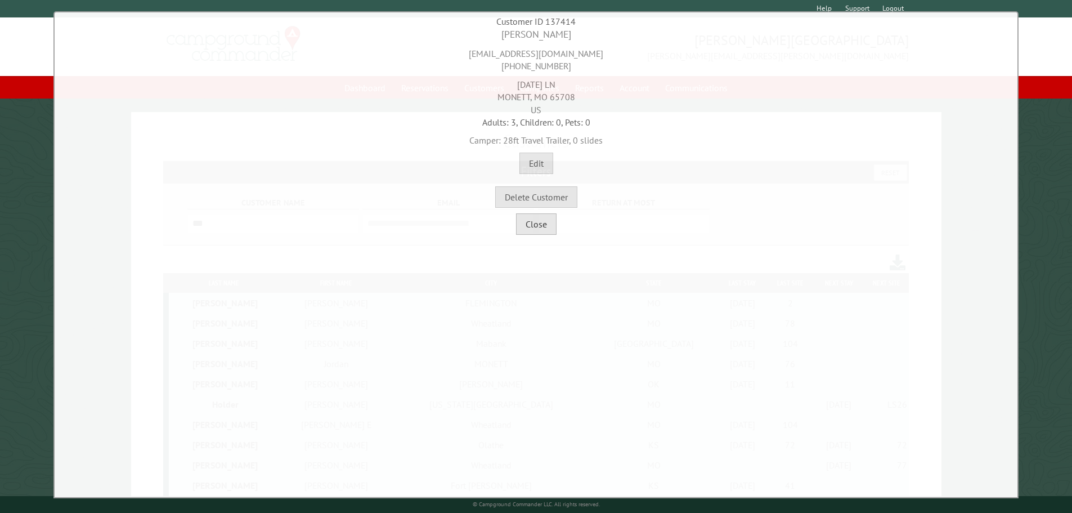
click at [552, 233] on button "Close" at bounding box center [536, 223] width 41 height 21
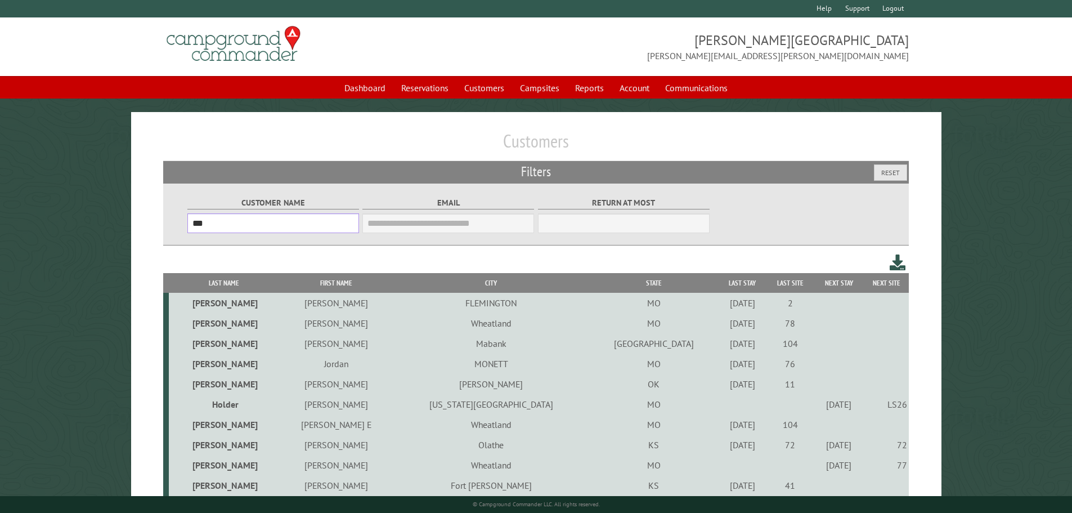
drag, startPoint x: 230, startPoint y: 226, endPoint x: 122, endPoint y: 223, distance: 108.0
click at [123, 224] on main "Customers Filters Reset Customer Name *** Email Blacklist only Return at most *…" at bounding box center [536, 364] width 1072 height 504
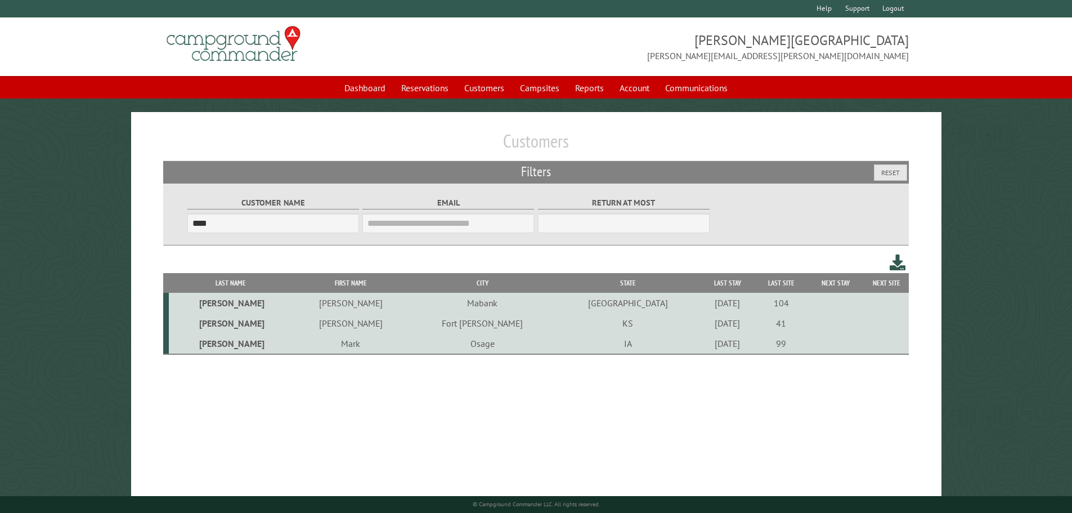
click at [328, 323] on td "Chuck" at bounding box center [351, 323] width 116 height 20
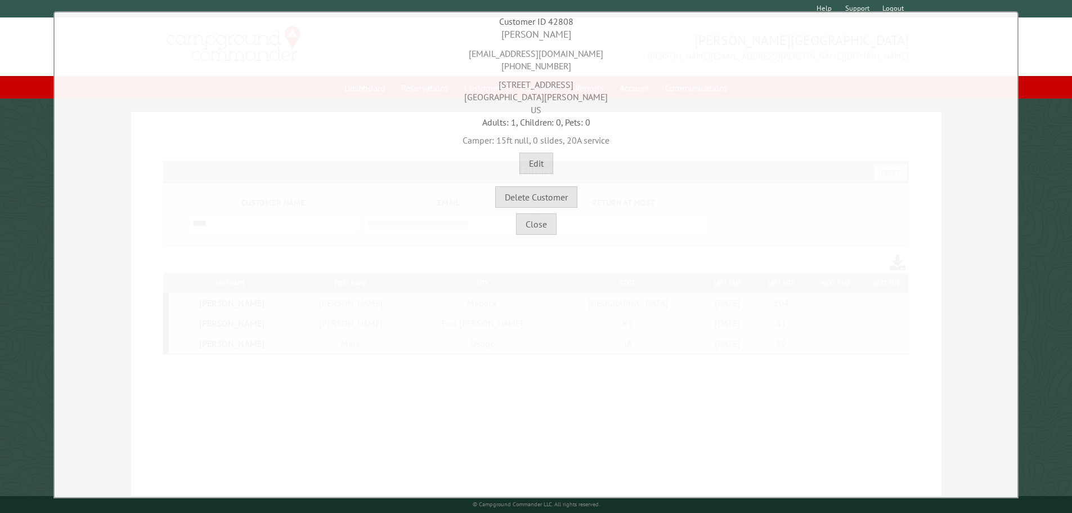
click at [532, 236] on div "**********" at bounding box center [535, 254] width 965 height 487
click at [552, 236] on div "**********" at bounding box center [535, 254] width 965 height 487
click at [537, 226] on button "Close" at bounding box center [536, 223] width 41 height 21
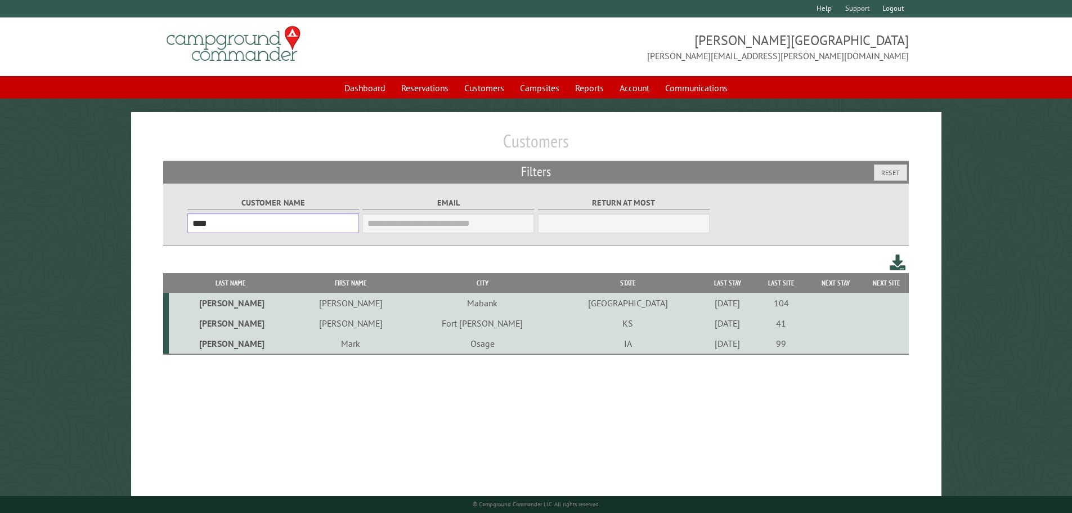
click at [277, 220] on input "****" at bounding box center [273, 223] width 172 height 20
type input "*"
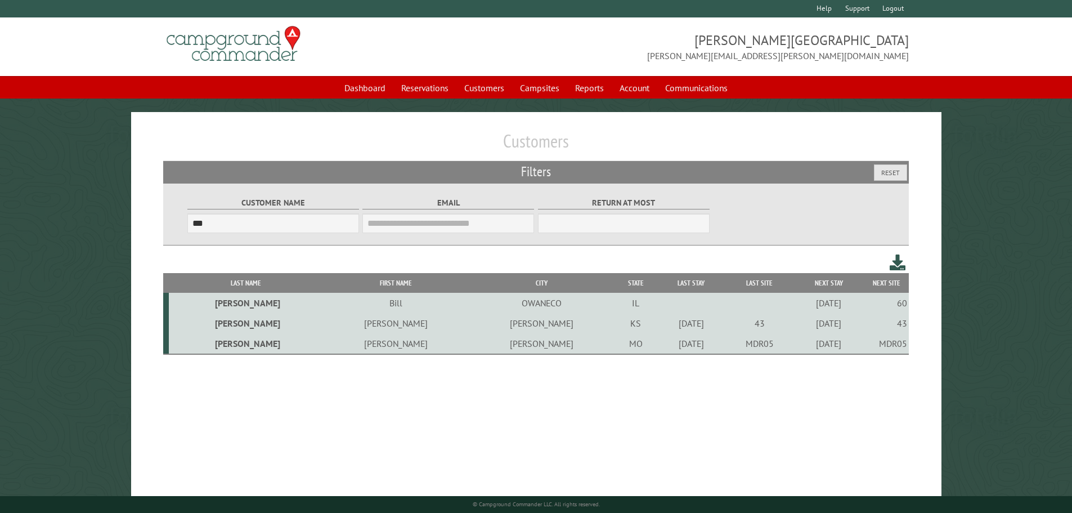
click at [327, 347] on td "Brett" at bounding box center [395, 343] width 145 height 21
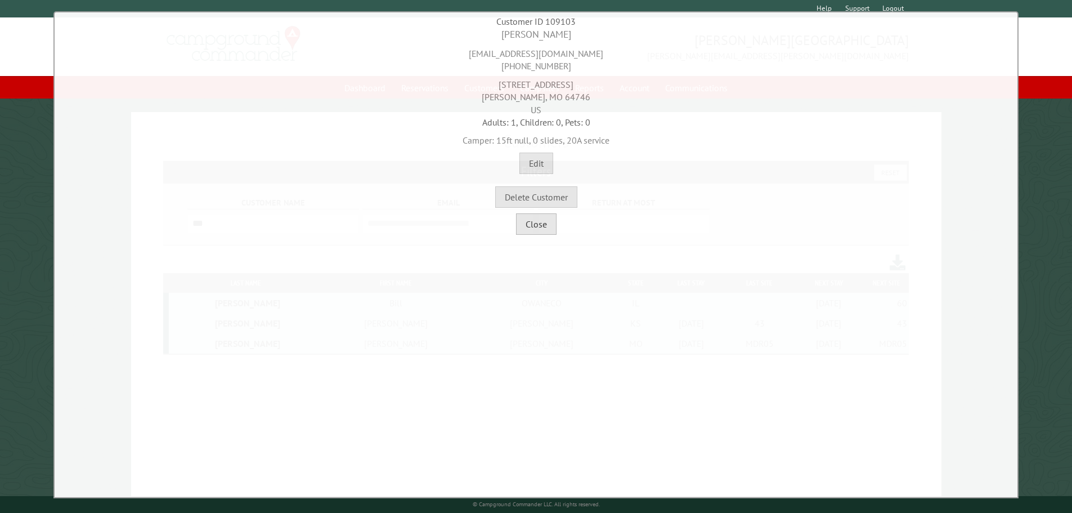
drag, startPoint x: 534, startPoint y: 219, endPoint x: 528, endPoint y: 221, distance: 7.1
click at [536, 219] on button "Close" at bounding box center [536, 223] width 41 height 21
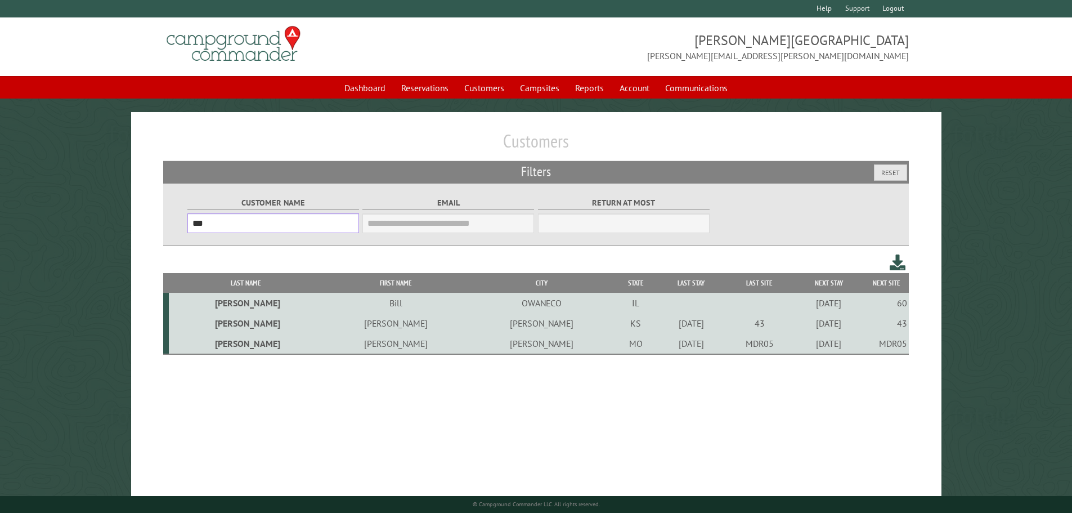
drag, startPoint x: 127, startPoint y: 225, endPoint x: 21, endPoint y: 230, distance: 106.4
click at [21, 228] on main "Customers Filters Reset Customer Name *** Email Blacklist only Return at most *…" at bounding box center [536, 317] width 1072 height 410
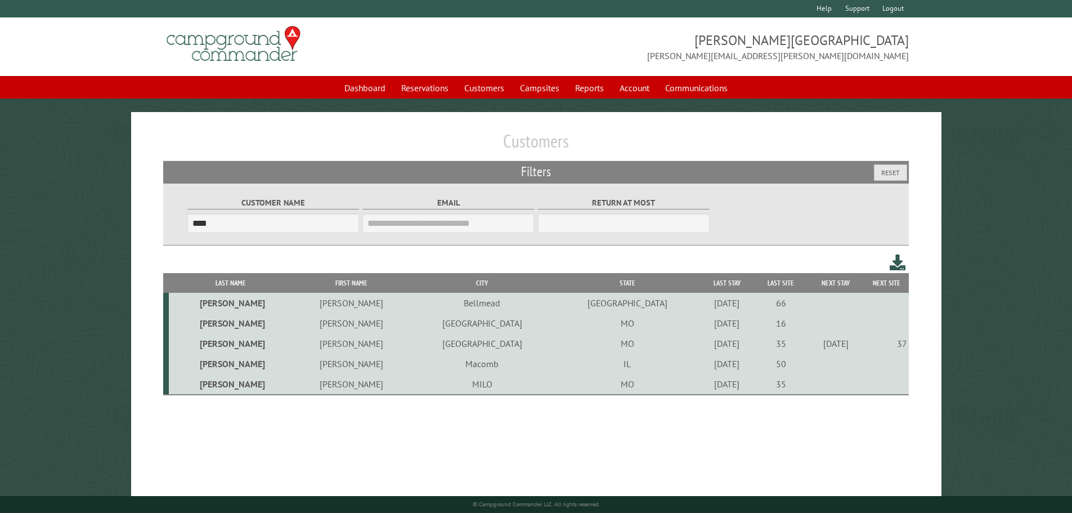
click at [335, 349] on td "Tom" at bounding box center [351, 343] width 116 height 20
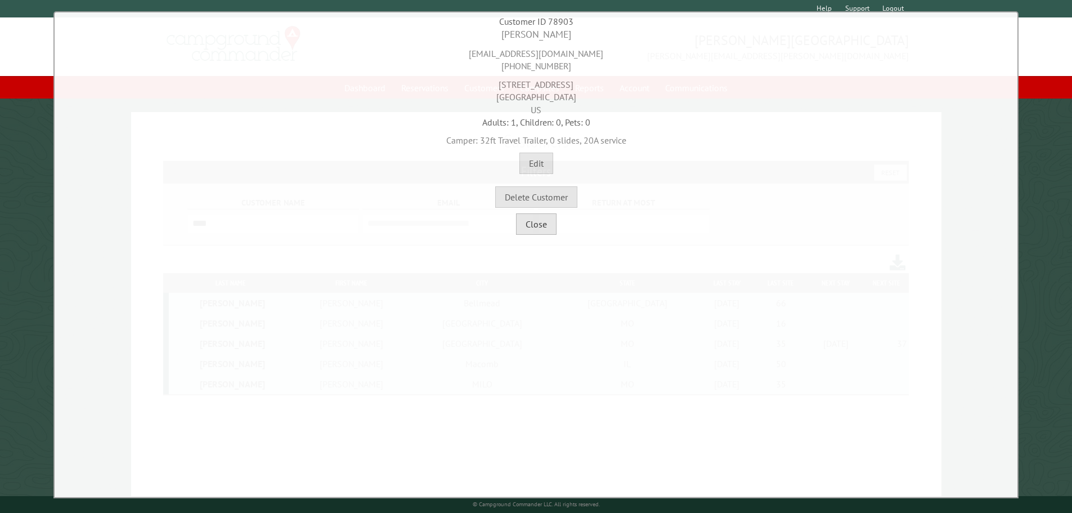
click at [540, 226] on button "Close" at bounding box center [536, 223] width 41 height 21
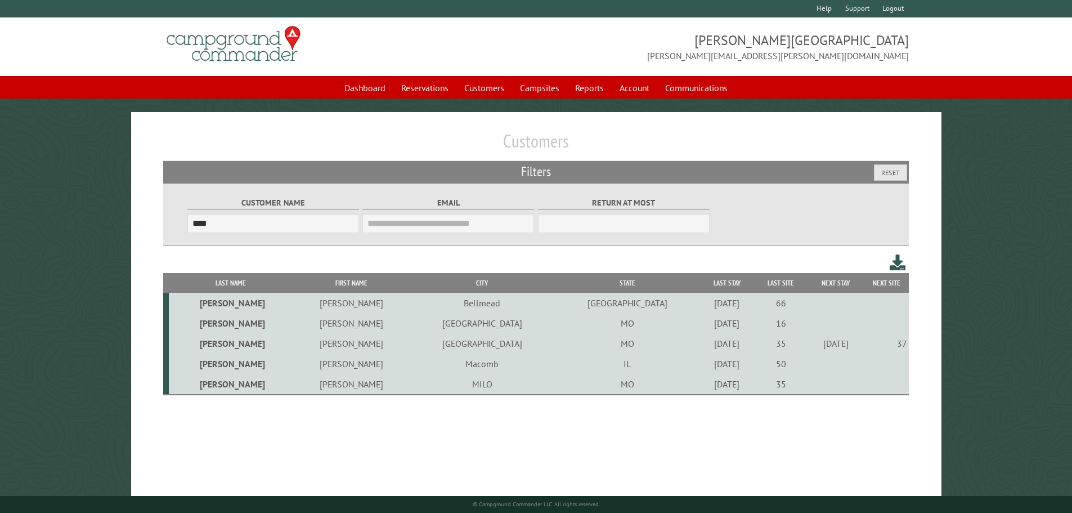
click at [336, 386] on td "Charles" at bounding box center [351, 384] width 116 height 21
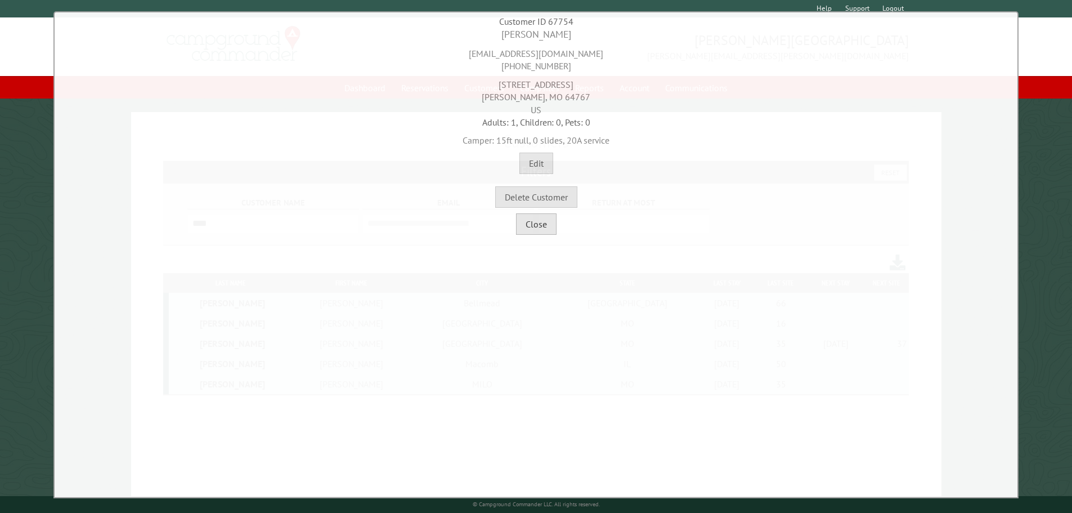
drag, startPoint x: 536, startPoint y: 233, endPoint x: 539, endPoint y: 227, distance: 6.6
click at [536, 232] on button "Close" at bounding box center [536, 223] width 41 height 21
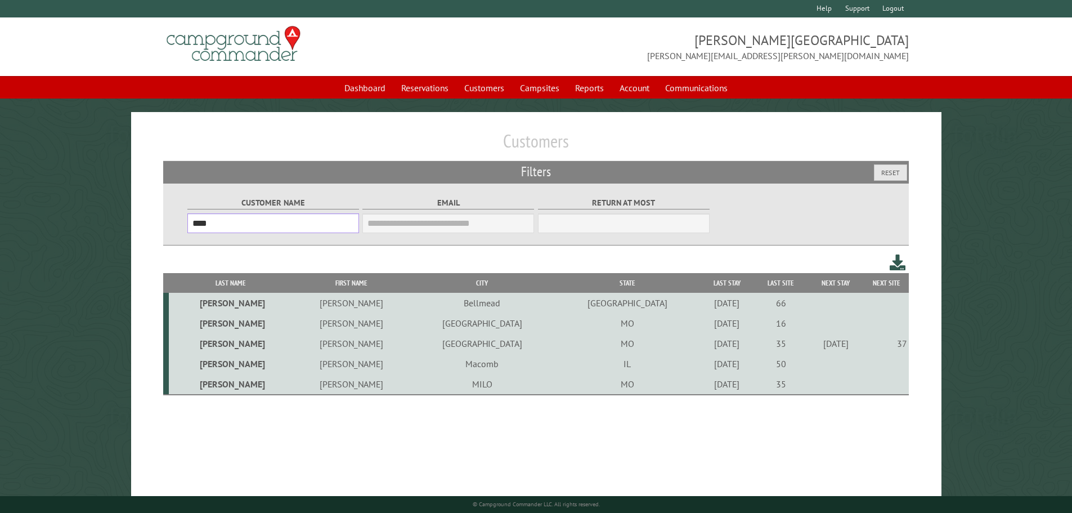
drag, startPoint x: 262, startPoint y: 225, endPoint x: 123, endPoint y: 223, distance: 138.4
click at [123, 223] on main "Customers Filters Reset Customer Name **** Email Blacklist only Return at most …" at bounding box center [536, 317] width 1072 height 410
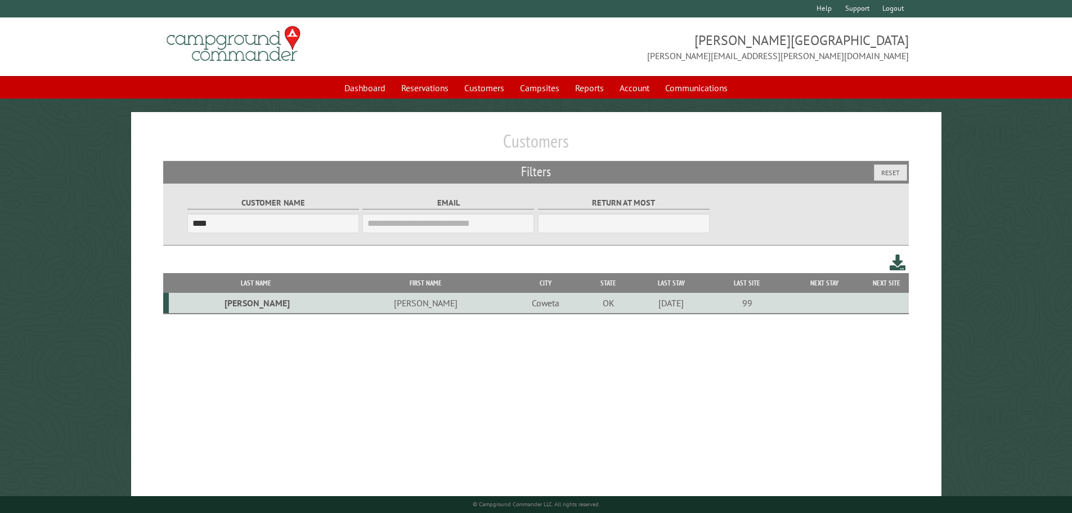
click at [357, 308] on td "Joni" at bounding box center [426, 303] width 164 height 21
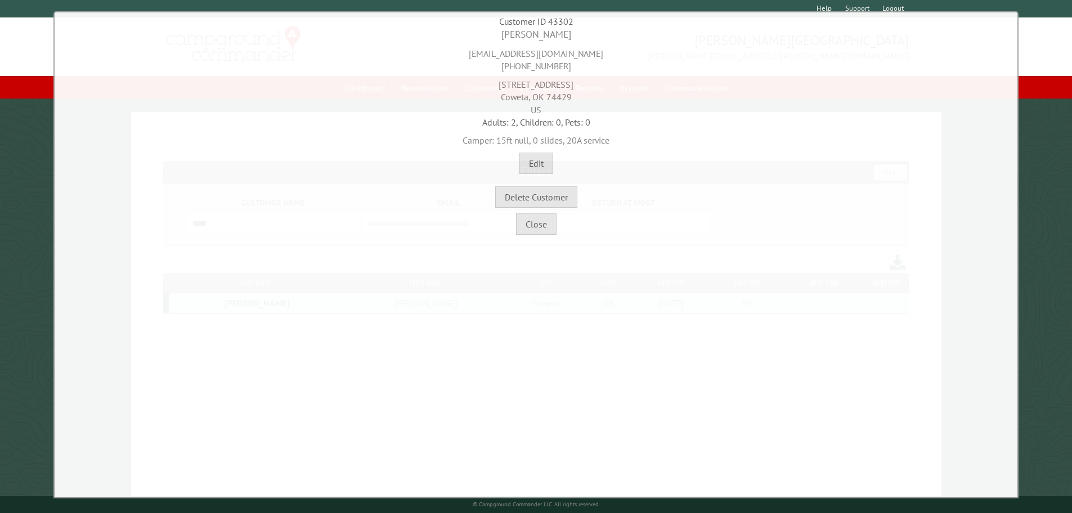
click at [537, 235] on div "**********" at bounding box center [535, 254] width 965 height 487
click at [535, 222] on button "Close" at bounding box center [536, 223] width 41 height 21
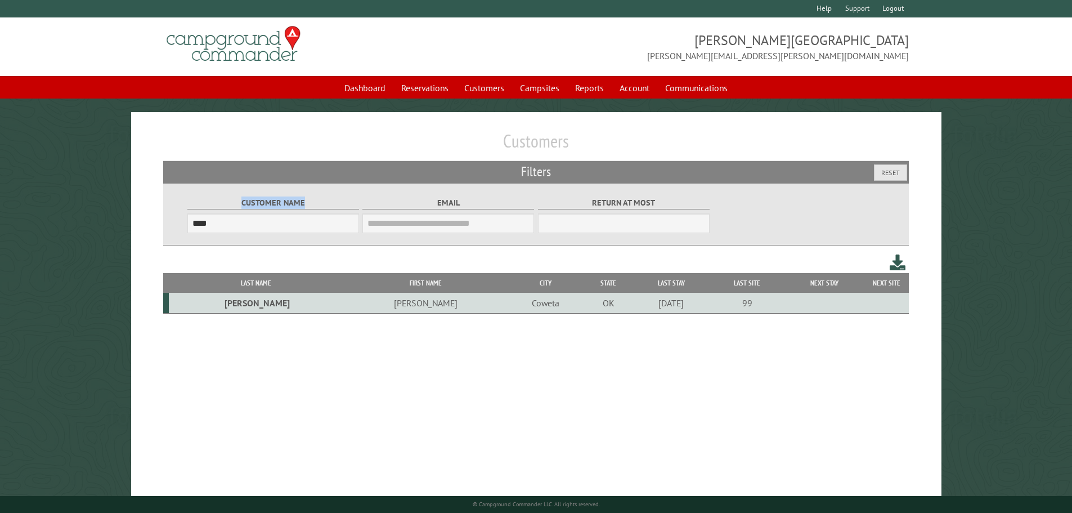
drag, startPoint x: 239, startPoint y: 235, endPoint x: 114, endPoint y: 185, distance: 134.6
click at [125, 199] on main "Customers Filters Reset Customer Name **** Email Blacklist only Return at most …" at bounding box center [536, 317] width 1072 height 410
click at [73, 276] on main "Customers Filters Reset Customer Name **** Email Blacklist only Return at most …" at bounding box center [536, 317] width 1072 height 410
click at [235, 232] on input "****" at bounding box center [273, 223] width 172 height 20
type input "*"
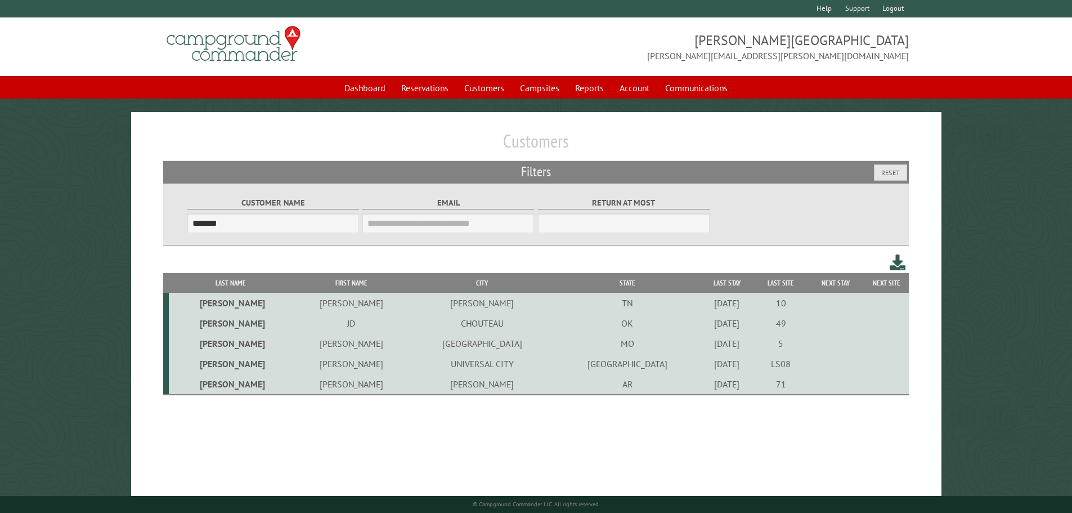
click at [302, 343] on td "Reggie" at bounding box center [351, 343] width 116 height 20
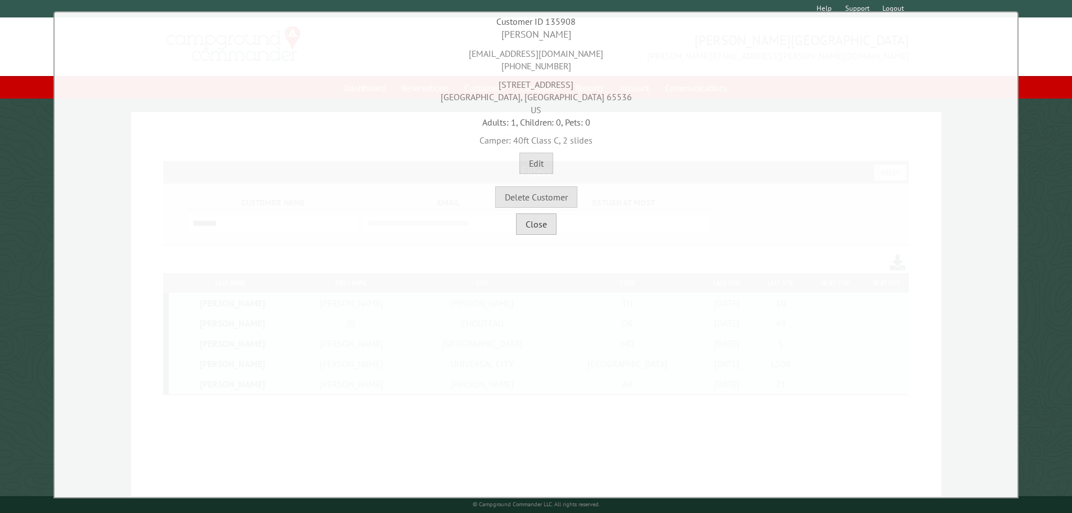
click at [547, 228] on button "Close" at bounding box center [536, 223] width 41 height 21
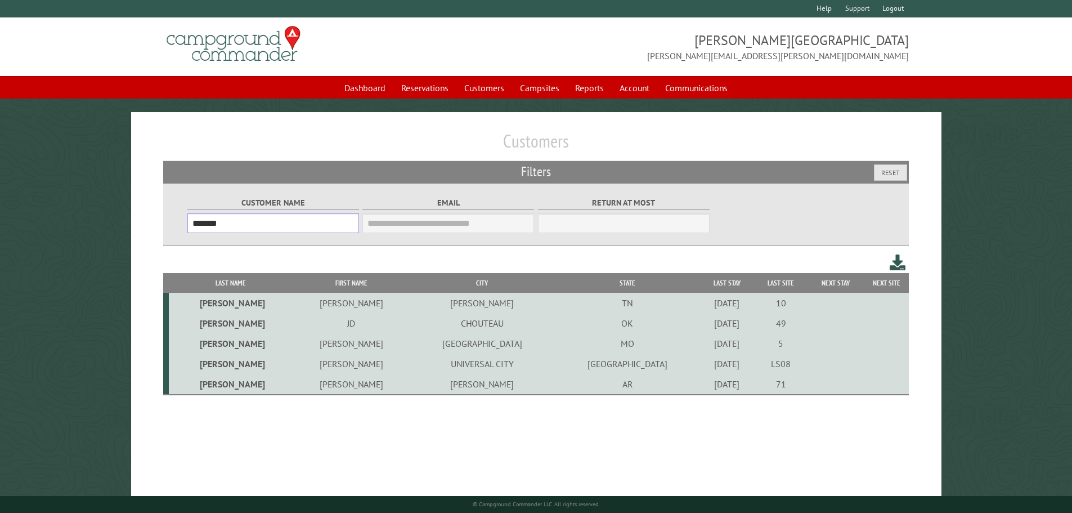
click at [280, 221] on input "*******" at bounding box center [273, 223] width 172 height 20
drag, startPoint x: 314, startPoint y: 370, endPoint x: 319, endPoint y: 349, distance: 21.3
click at [316, 367] on td "Clayton" at bounding box center [351, 363] width 116 height 20
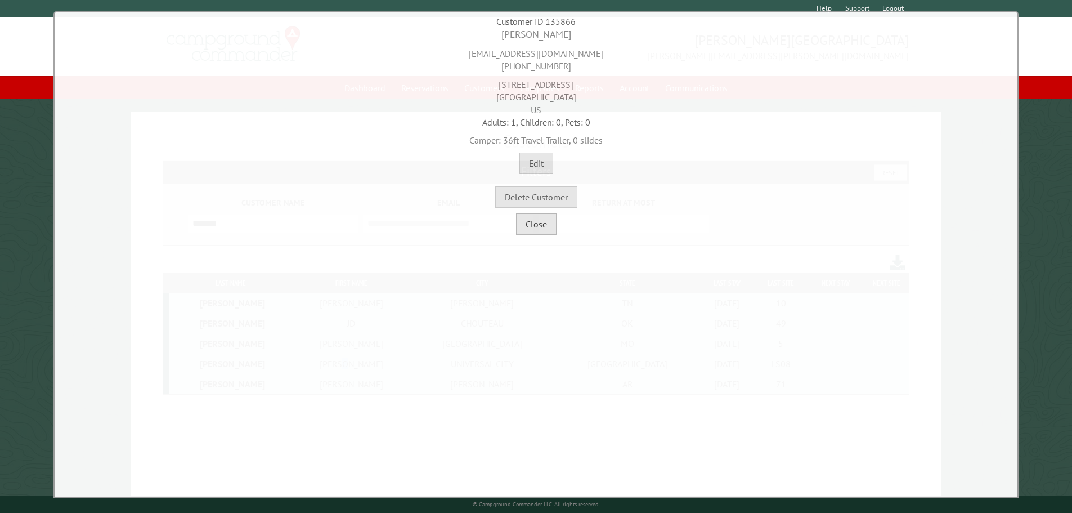
click at [537, 223] on button "Close" at bounding box center [536, 223] width 41 height 21
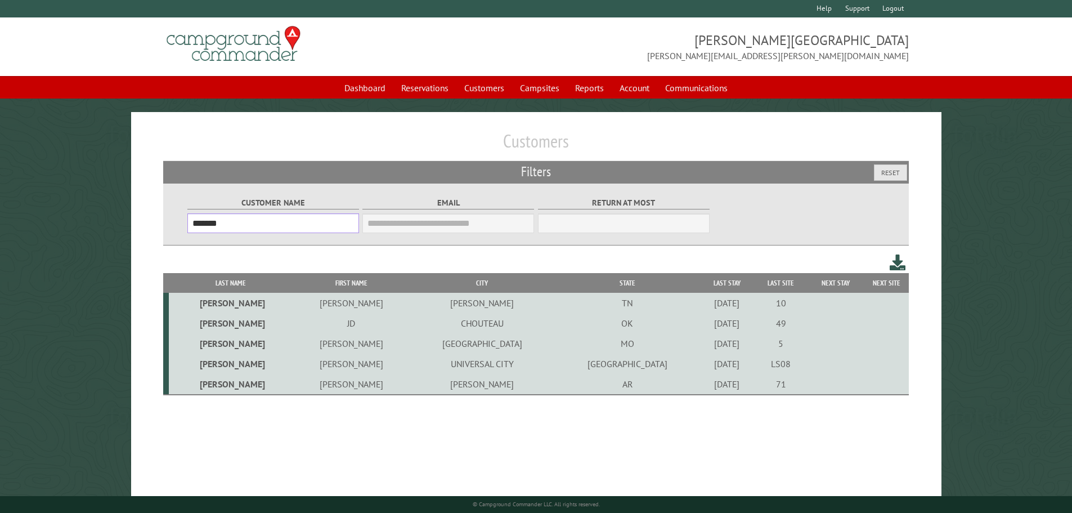
drag, startPoint x: 209, startPoint y: 215, endPoint x: 45, endPoint y: 181, distance: 167.8
click at [54, 191] on main "Customers Filters Reset Customer Name ******* Email Blacklist only Return at mo…" at bounding box center [536, 317] width 1072 height 410
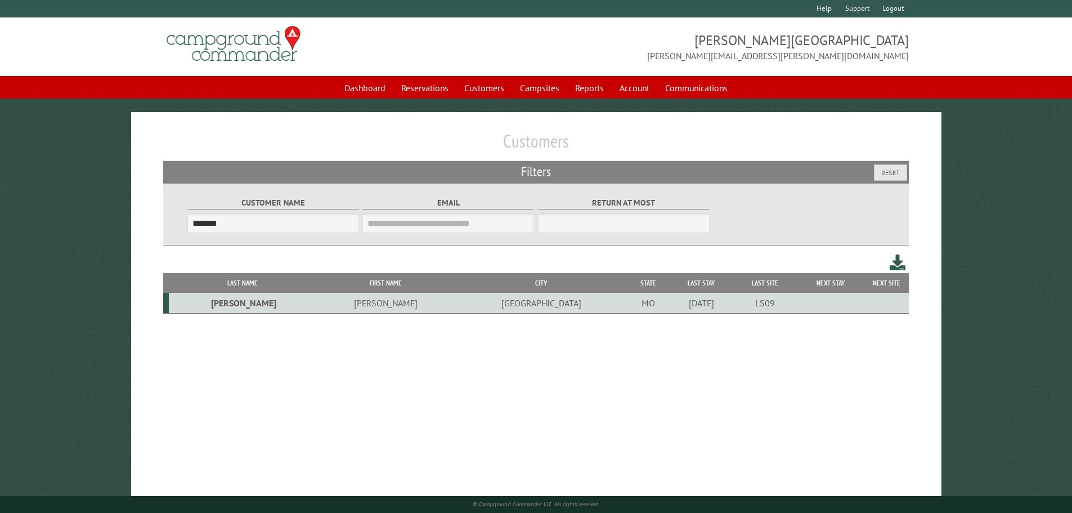
click at [316, 308] on td "Judy" at bounding box center [385, 303] width 138 height 21
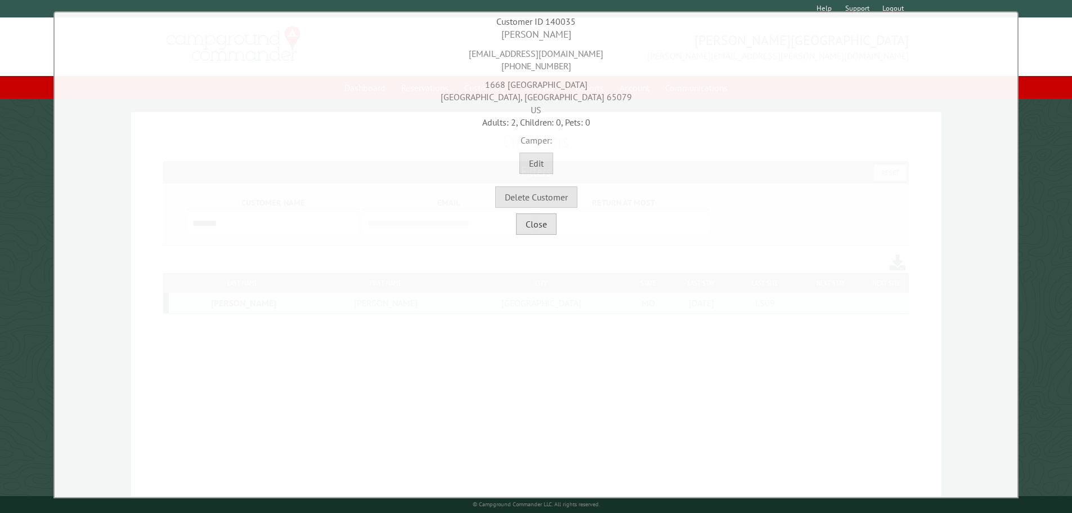
click at [522, 231] on button "Close" at bounding box center [536, 223] width 41 height 21
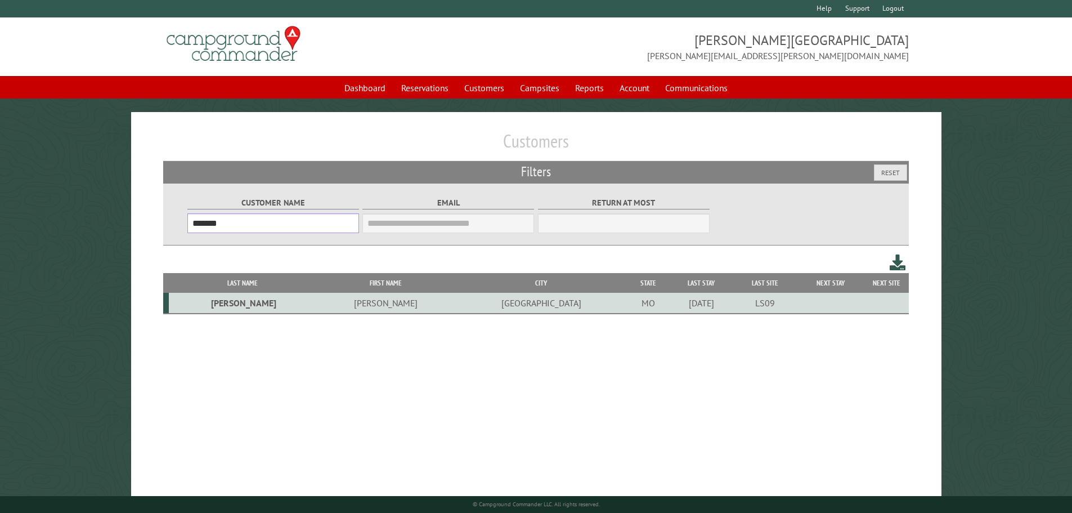
drag, startPoint x: 262, startPoint y: 226, endPoint x: 138, endPoint y: 230, distance: 123.8
click at [138, 230] on div "Customers Filters Reset Customer Name ******* Email Blacklist only Return at mo…" at bounding box center [536, 317] width 810 height 410
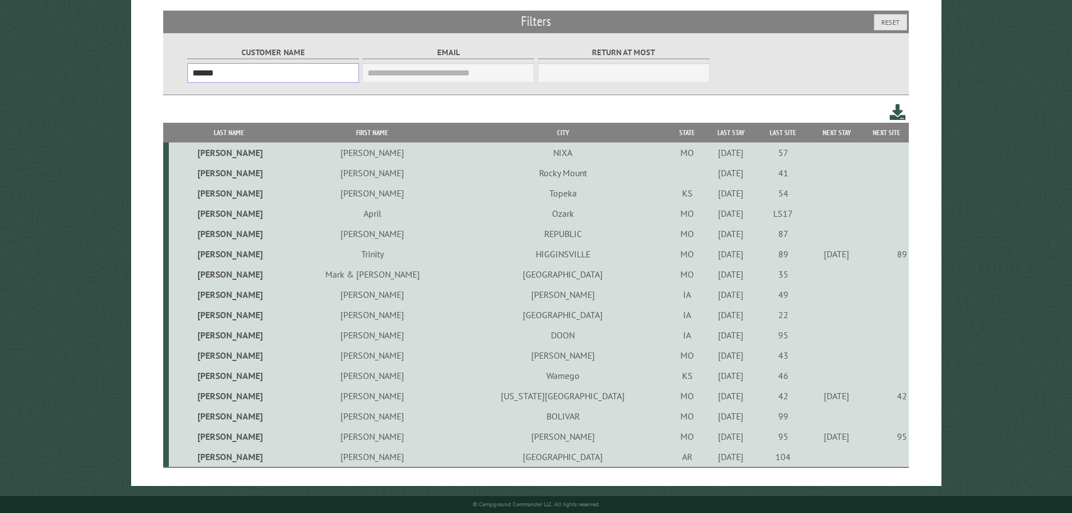
scroll to position [37, 0]
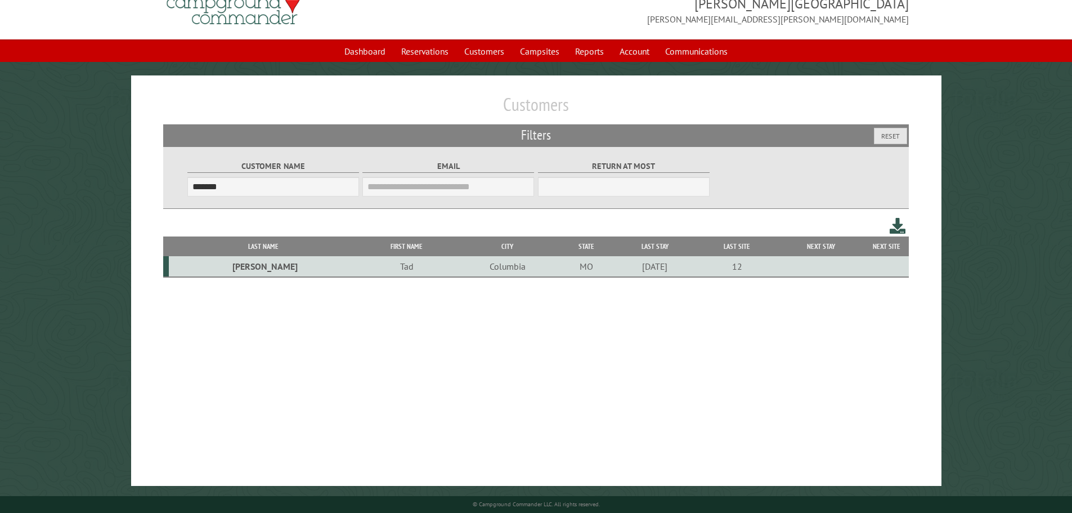
click at [358, 268] on td "Tad" at bounding box center [406, 266] width 97 height 21
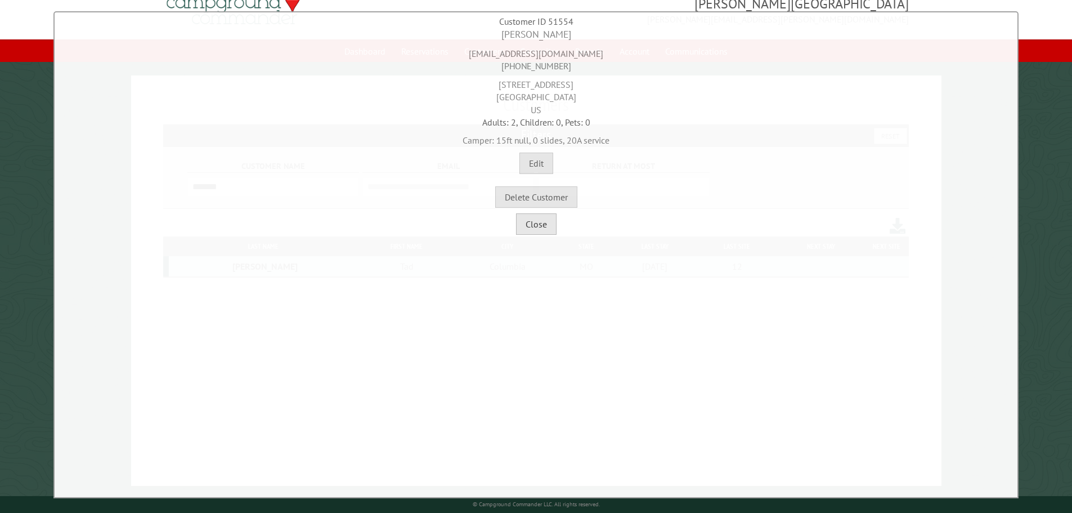
click at [541, 233] on button "Close" at bounding box center [536, 223] width 41 height 21
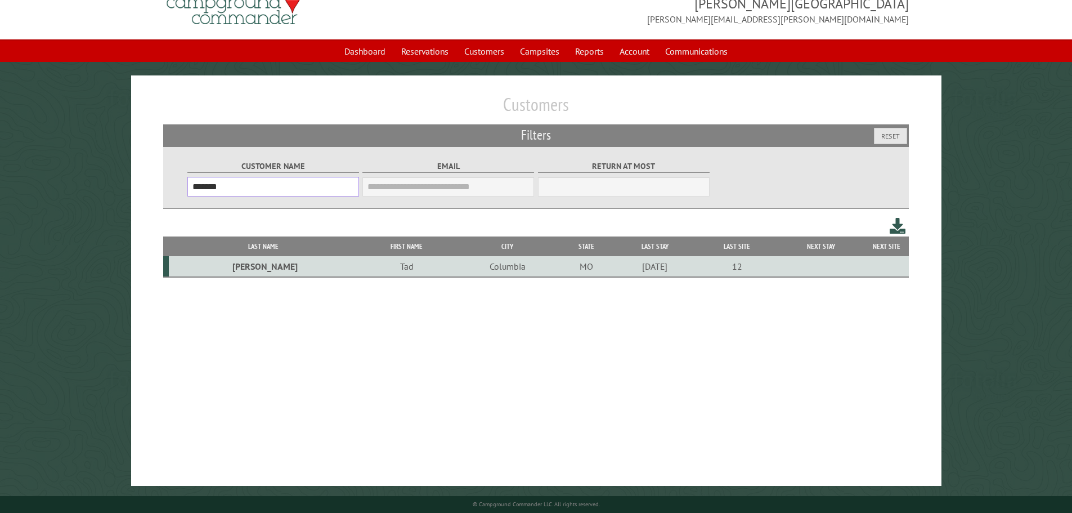
click at [255, 188] on input "*******" at bounding box center [273, 187] width 172 height 20
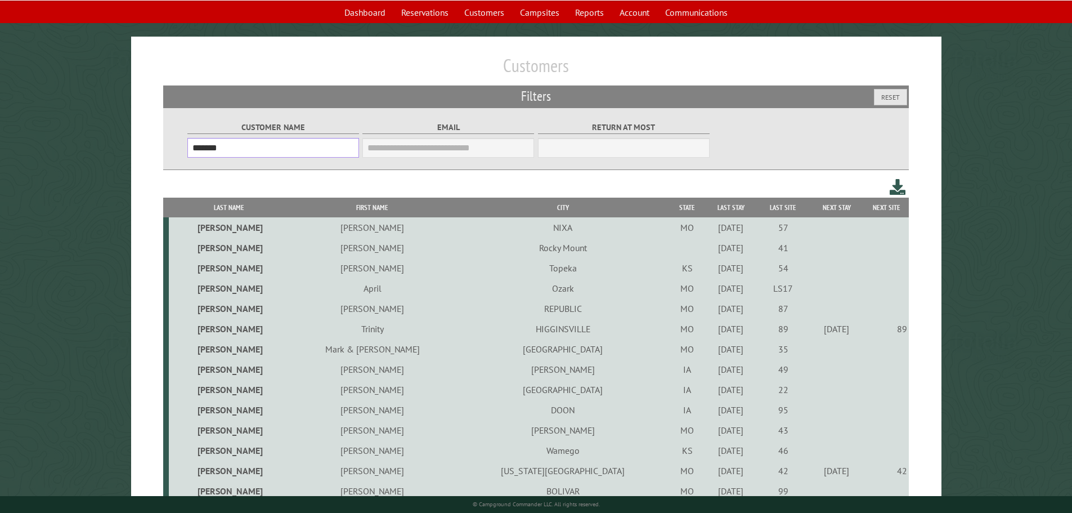
scroll to position [93, 0]
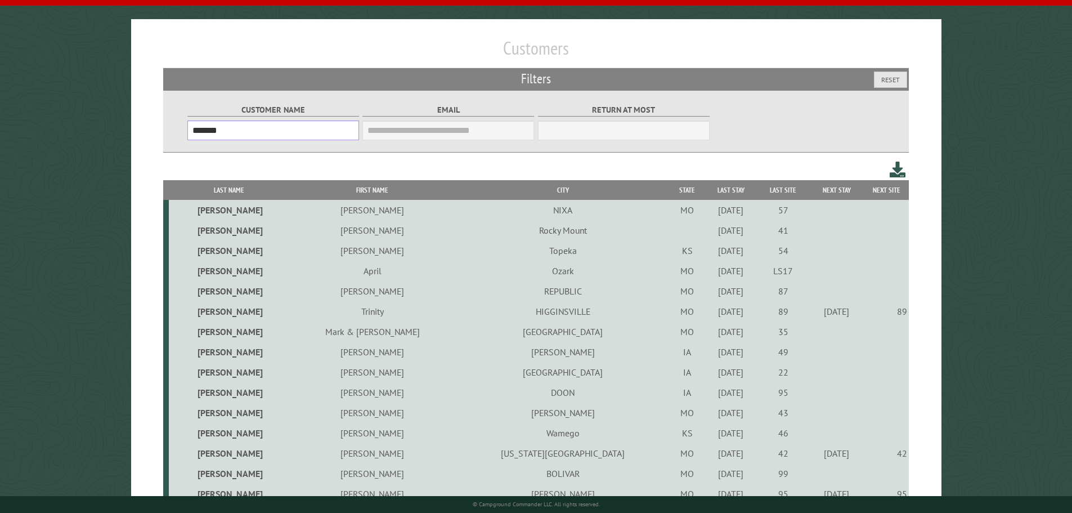
type input "*******"
click at [312, 454] on td "Kyle" at bounding box center [372, 453] width 166 height 20
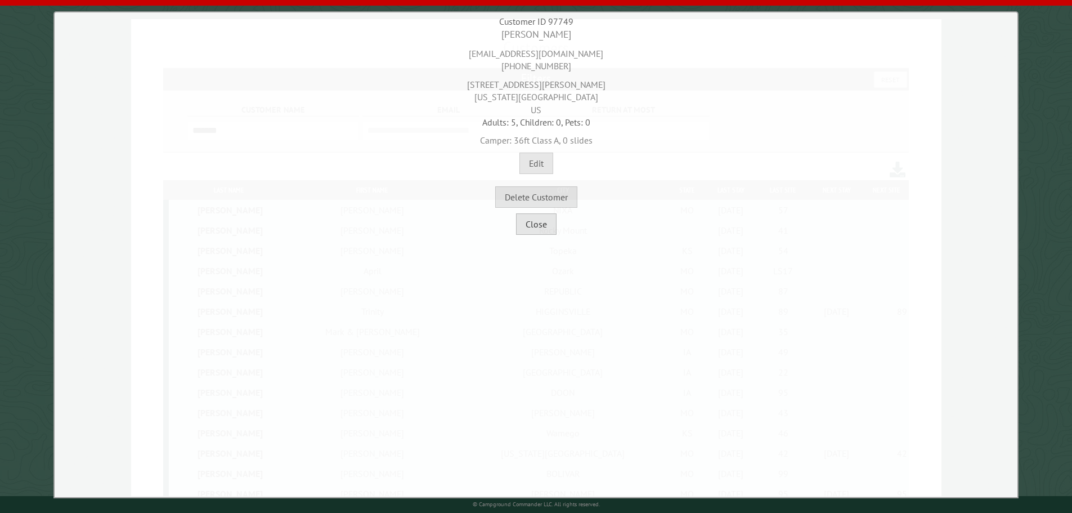
drag, startPoint x: 555, startPoint y: 241, endPoint x: 530, endPoint y: 226, distance: 29.3
click at [551, 243] on div "**********" at bounding box center [535, 254] width 965 height 487
click at [530, 226] on button "Close" at bounding box center [536, 223] width 41 height 21
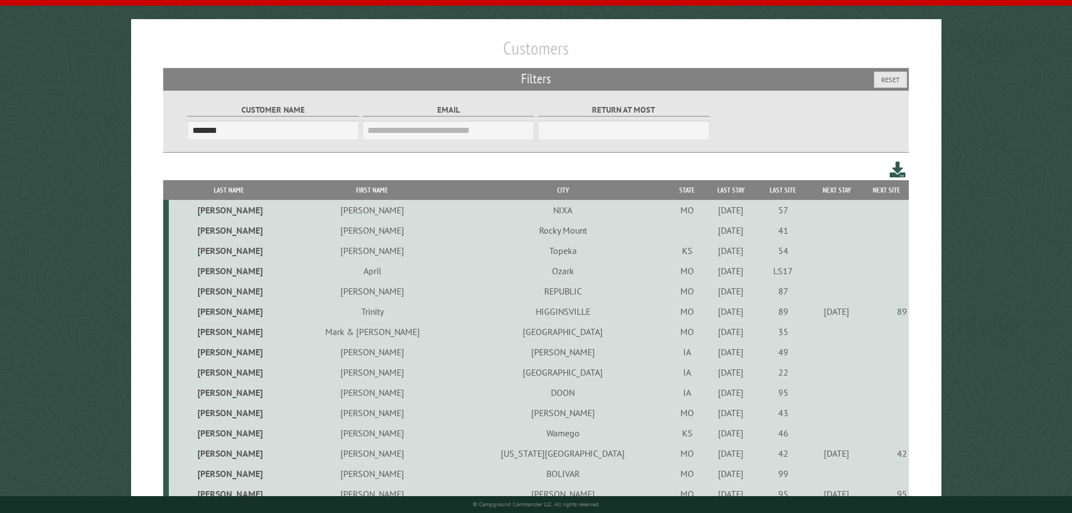
click at [320, 214] on td "Jerry" at bounding box center [372, 210] width 166 height 20
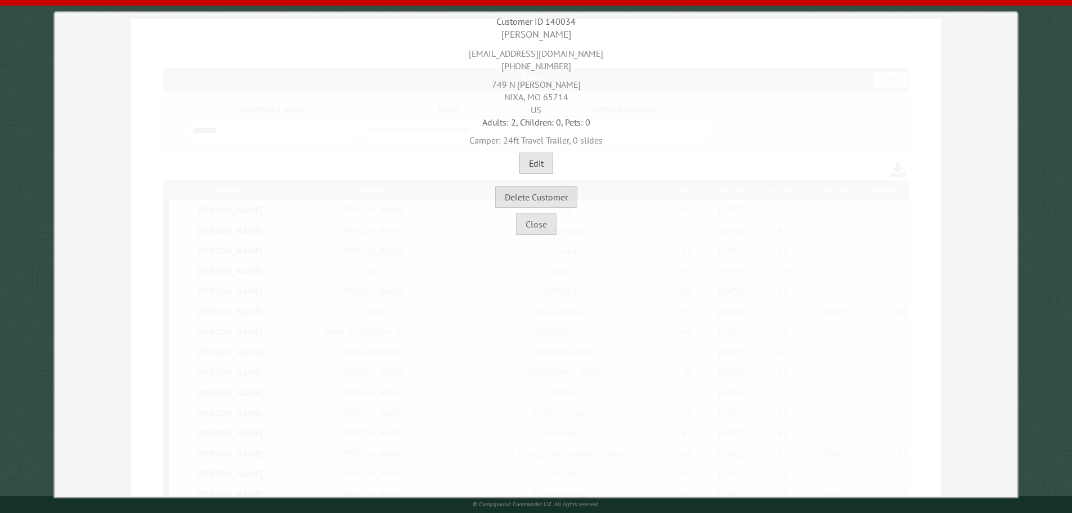
click at [541, 162] on button "Edit" at bounding box center [536, 162] width 34 height 21
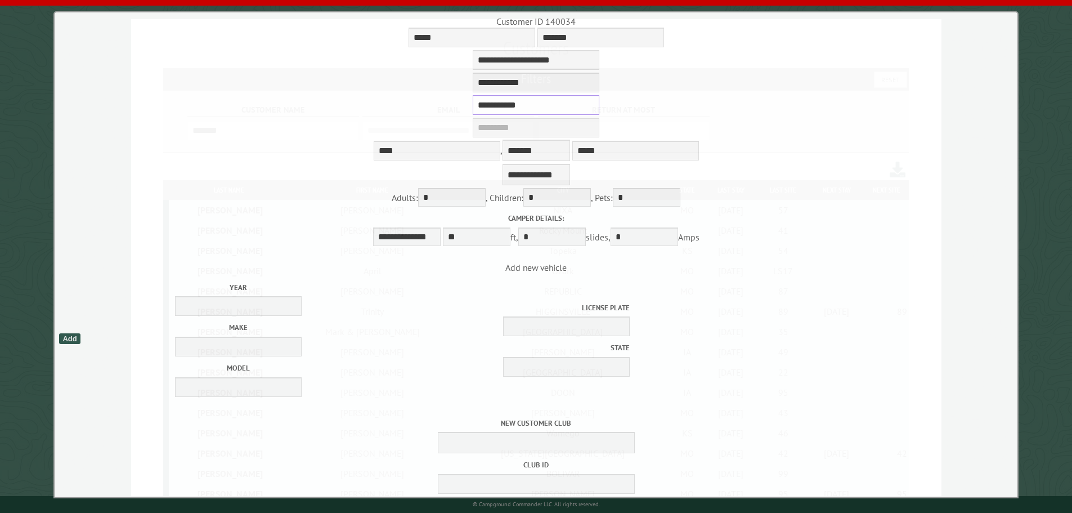
click at [523, 113] on input "**********" at bounding box center [536, 105] width 127 height 20
click at [510, 114] on input "**********" at bounding box center [536, 105] width 127 height 20
click at [826, 177] on div "**********" at bounding box center [535, 141] width 957 height 93
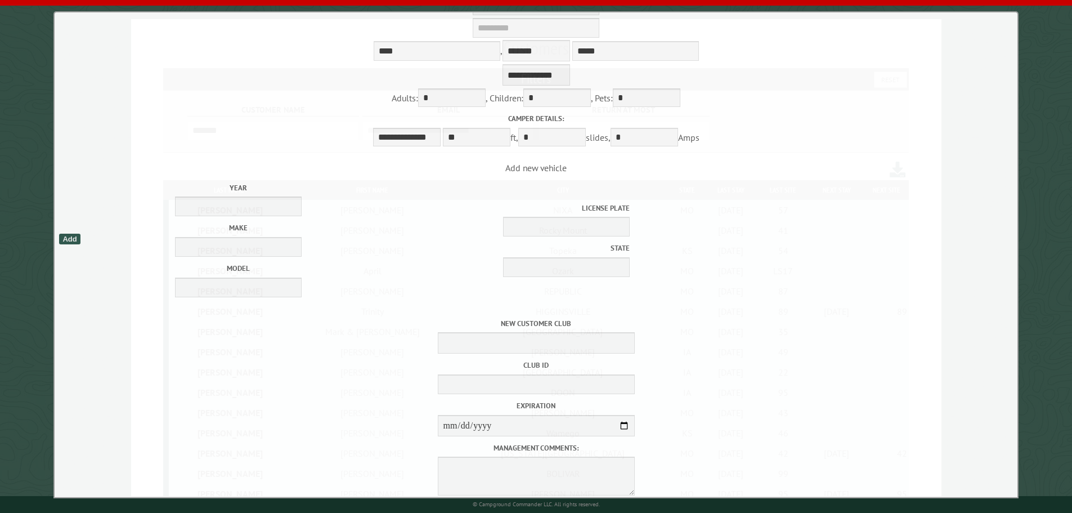
scroll to position [179, 0]
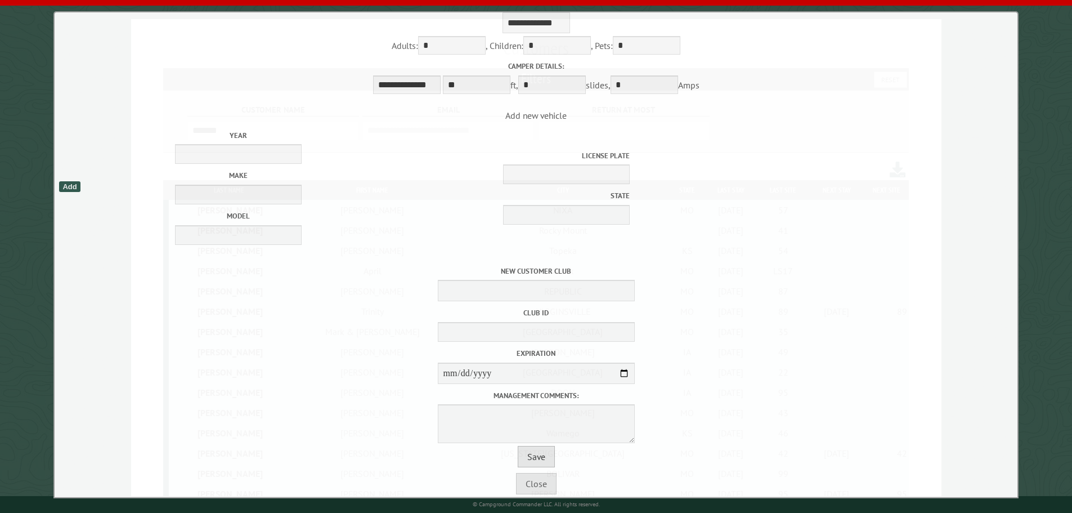
click at [538, 458] on button "Save" at bounding box center [536, 456] width 37 height 21
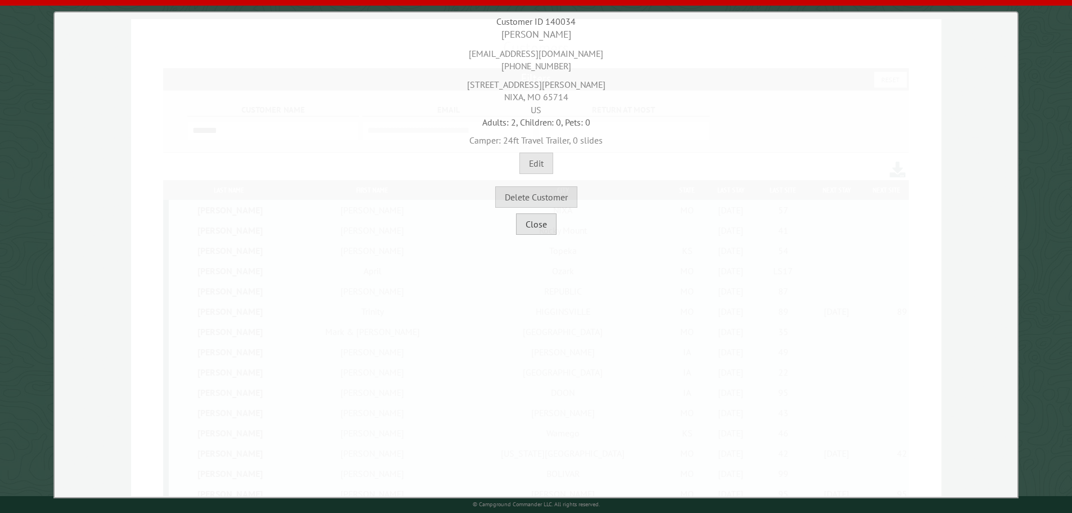
click at [550, 227] on button "Close" at bounding box center [536, 223] width 41 height 21
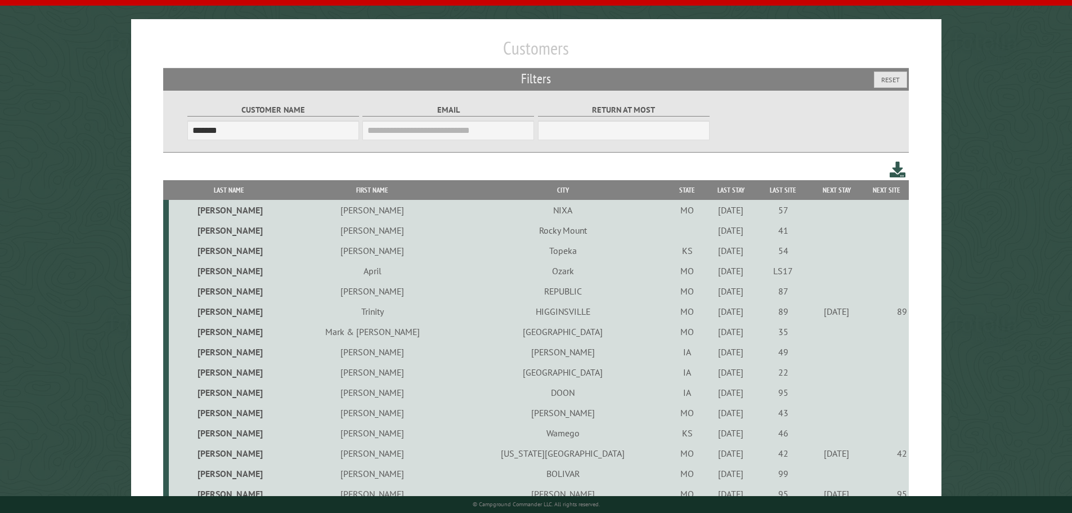
click at [326, 293] on td "Aaron" at bounding box center [372, 291] width 166 height 20
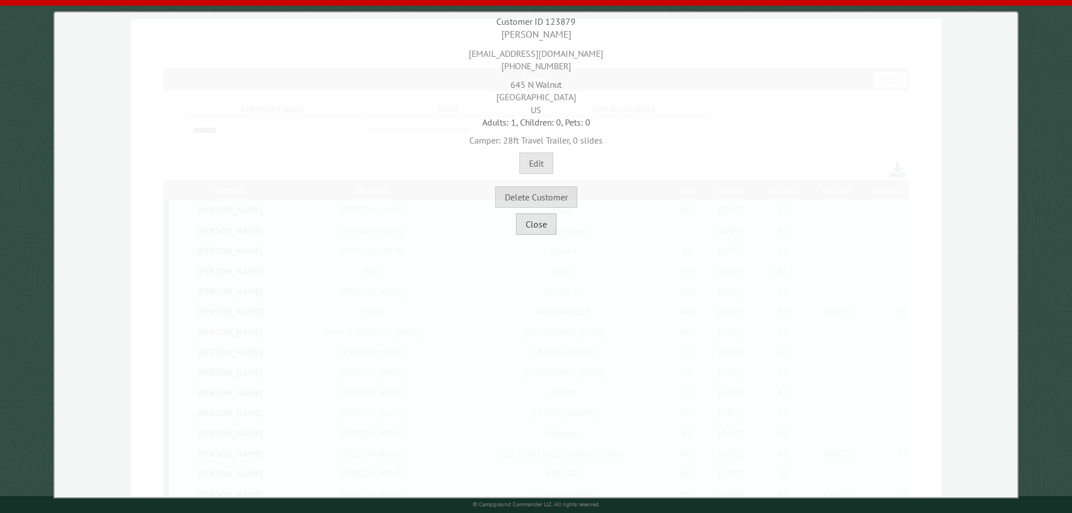
click at [541, 231] on button "Close" at bounding box center [536, 223] width 41 height 21
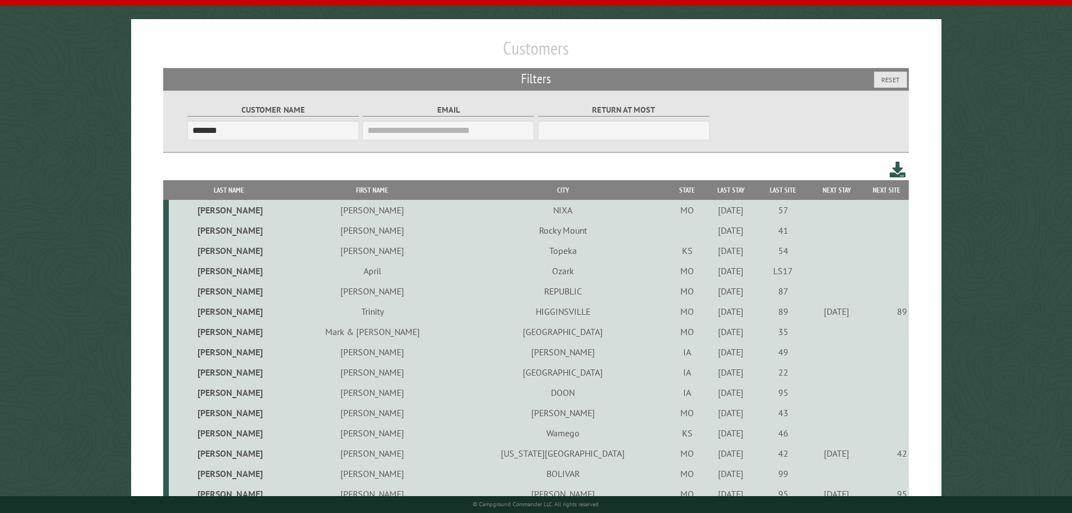
click at [328, 290] on td "Aaron" at bounding box center [372, 291] width 166 height 20
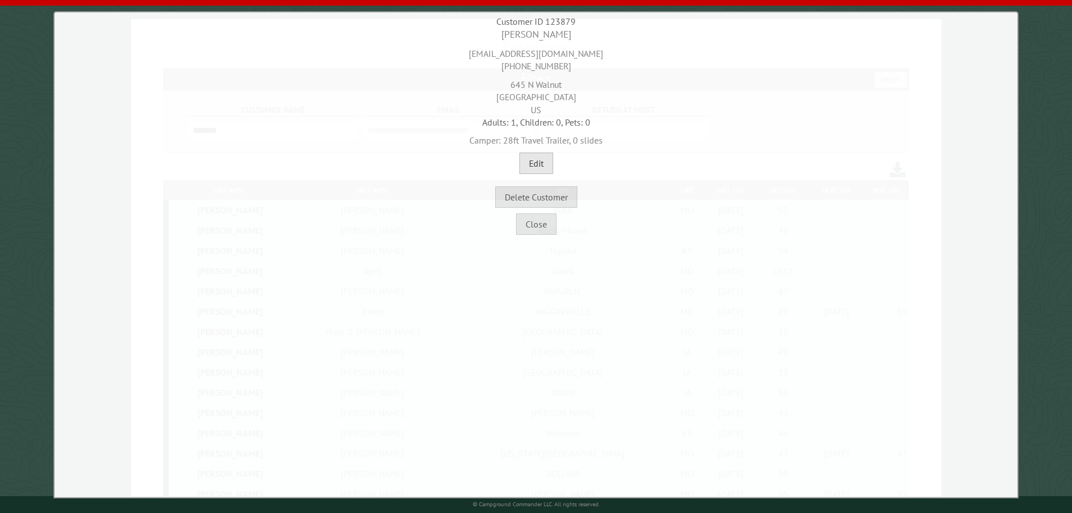
click at [541, 167] on button "Edit" at bounding box center [536, 162] width 34 height 21
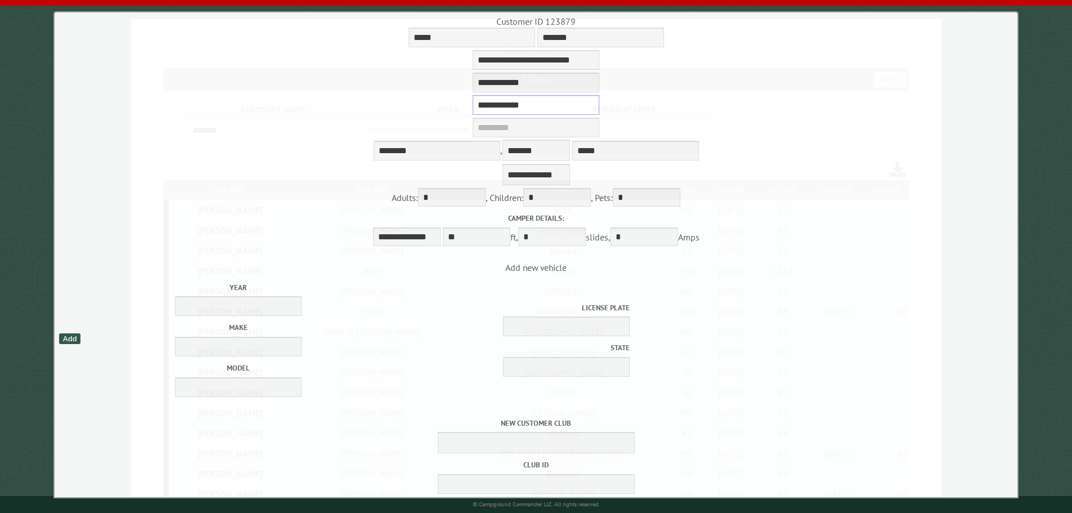
click at [538, 110] on input "**********" at bounding box center [536, 105] width 127 height 20
type input "**********"
click at [715, 172] on div "**********" at bounding box center [535, 141] width 957 height 93
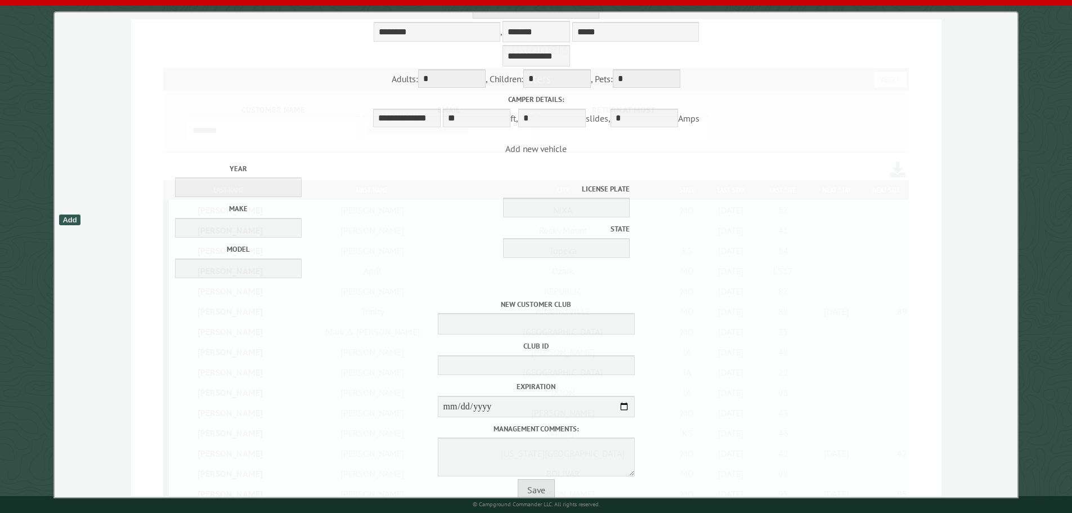
scroll to position [179, 0]
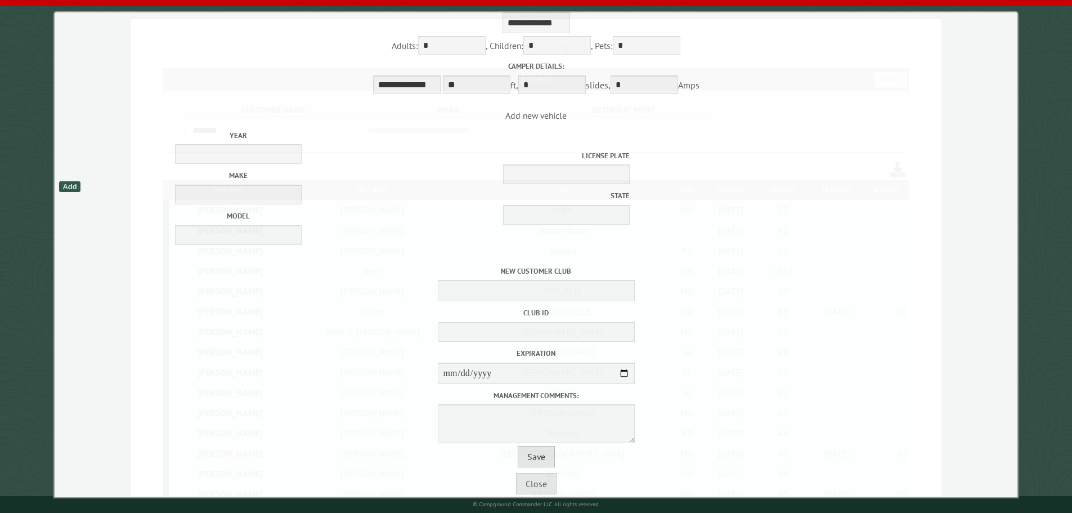
click at [536, 455] on button "Save" at bounding box center [536, 456] width 37 height 21
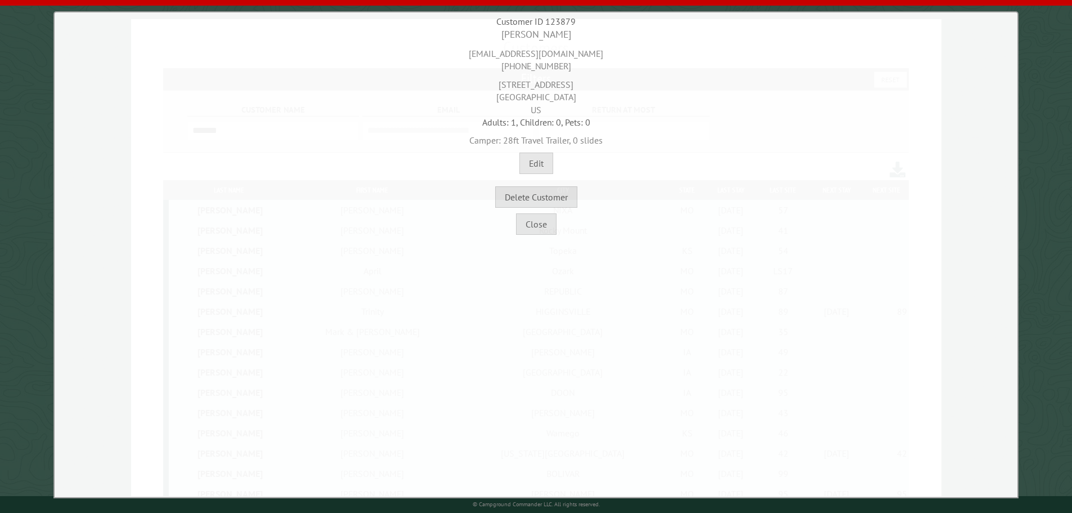
scroll to position [0, 0]
drag, startPoint x: 537, startPoint y: 230, endPoint x: 520, endPoint y: 223, distance: 18.7
click at [538, 230] on button "Close" at bounding box center [536, 223] width 41 height 21
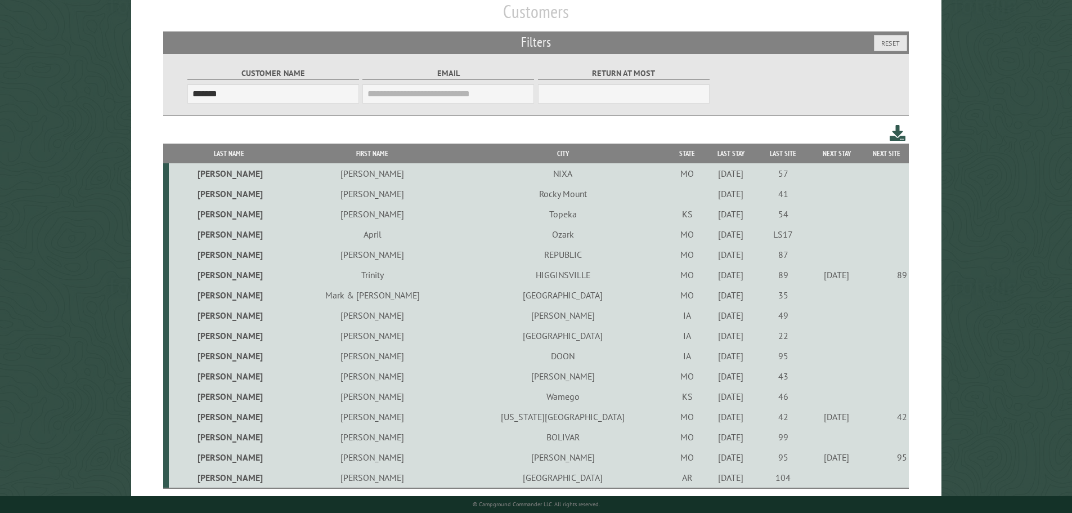
scroll to position [149, 0]
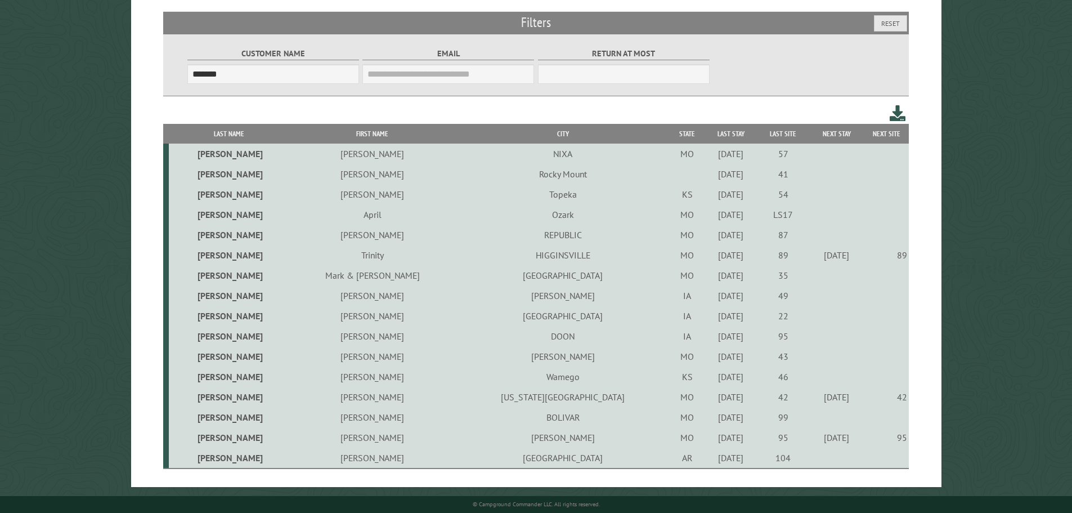
click at [327, 420] on td "Reggie" at bounding box center [372, 417] width 166 height 20
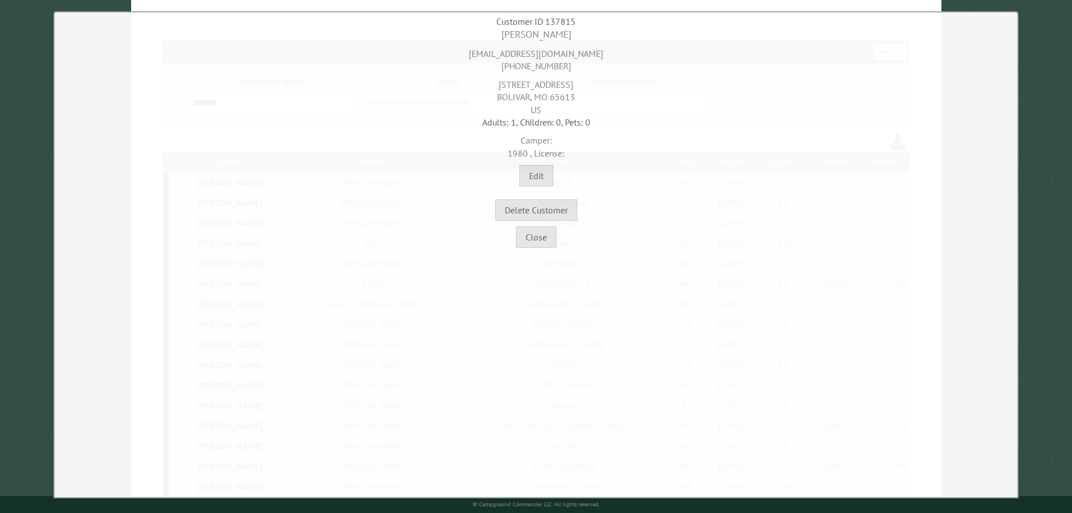
scroll to position [93, 0]
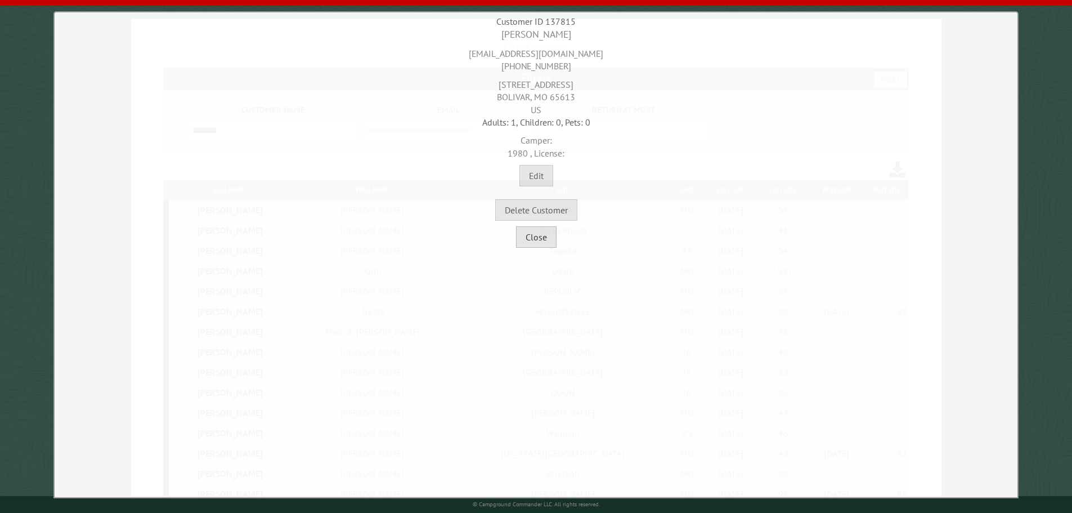
click at [550, 236] on button "Close" at bounding box center [536, 236] width 41 height 21
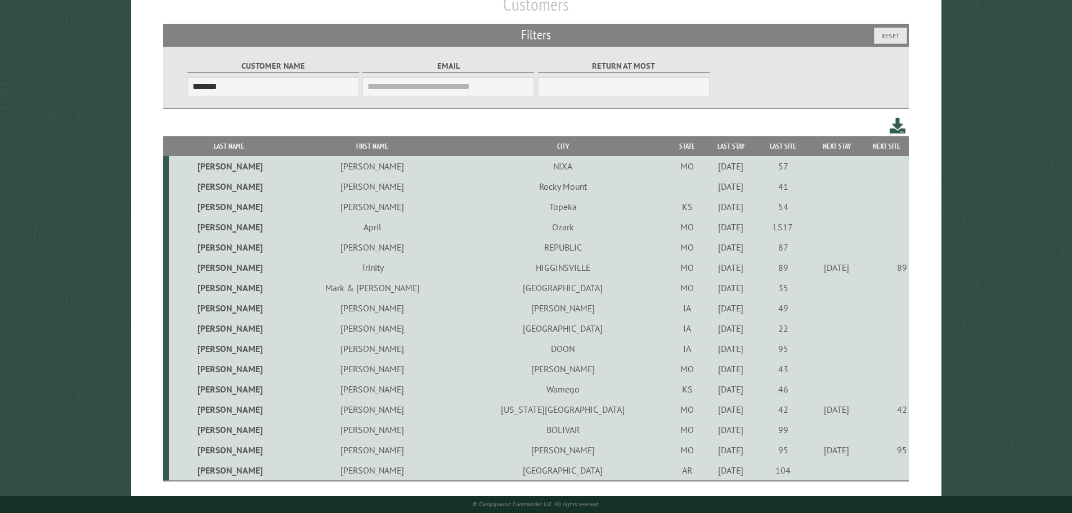
scroll to position [149, 0]
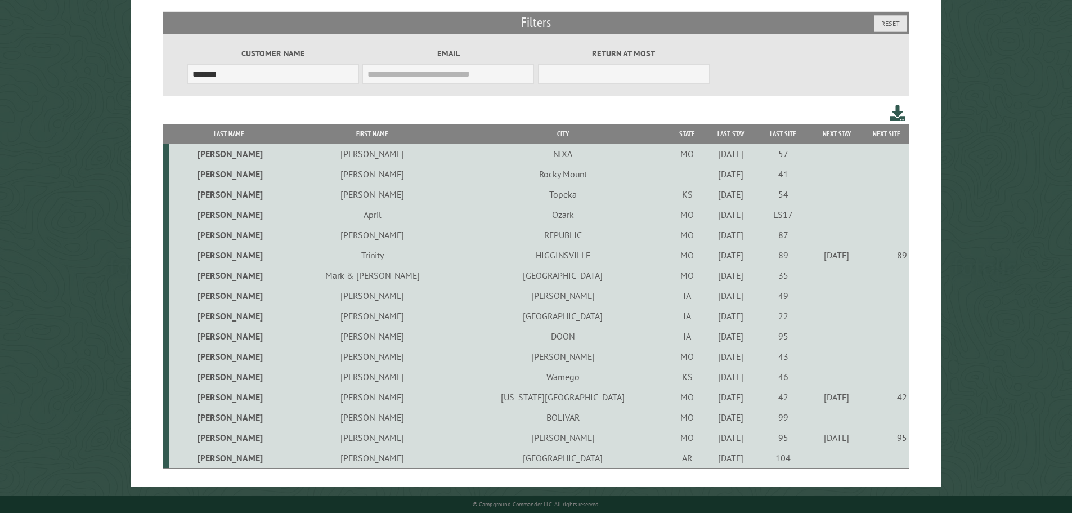
click at [316, 460] on td "Kevin" at bounding box center [372, 457] width 166 height 21
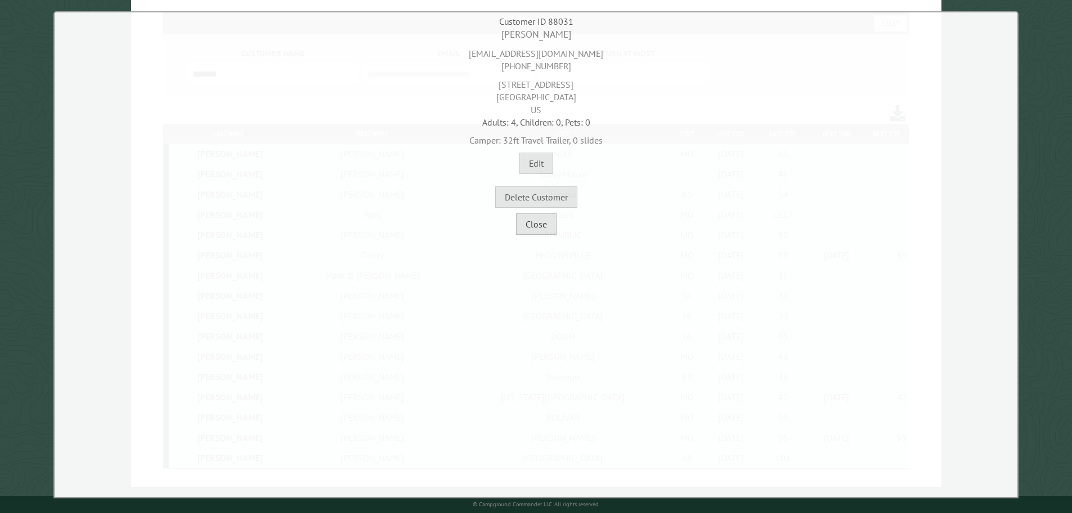
click at [555, 231] on div "Close" at bounding box center [535, 221] width 957 height 27
click at [533, 224] on button "Close" at bounding box center [536, 223] width 41 height 21
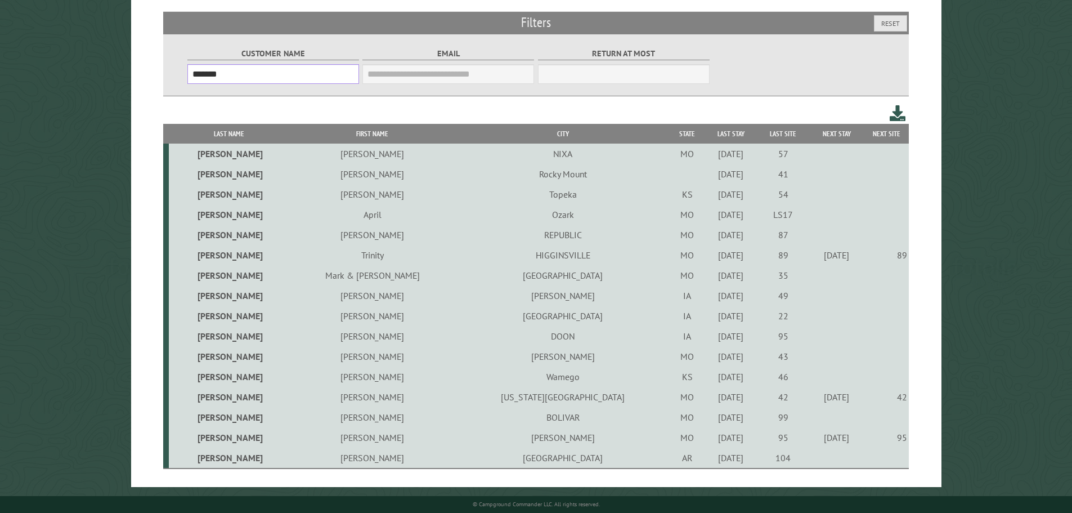
drag, startPoint x: 247, startPoint y: 73, endPoint x: 32, endPoint y: 56, distance: 215.6
click at [33, 56] on main "Customers Filters Reset Customer Name ******* Email Blacklist only Return at mo…" at bounding box center [536, 225] width 1072 height 524
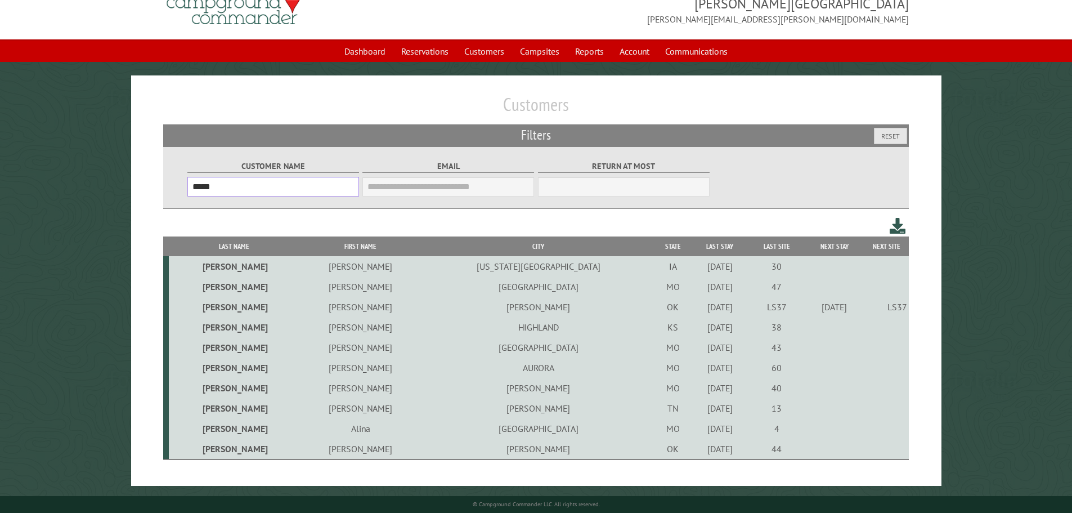
scroll to position [37, 0]
click at [305, 330] on td "Patrica" at bounding box center [360, 327] width 123 height 20
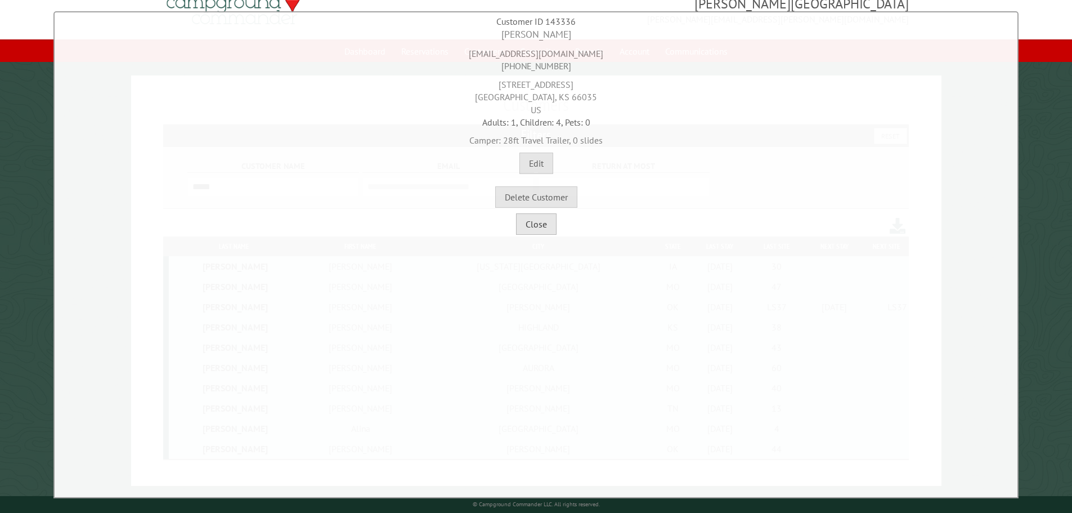
click at [551, 223] on button "Close" at bounding box center [536, 223] width 41 height 21
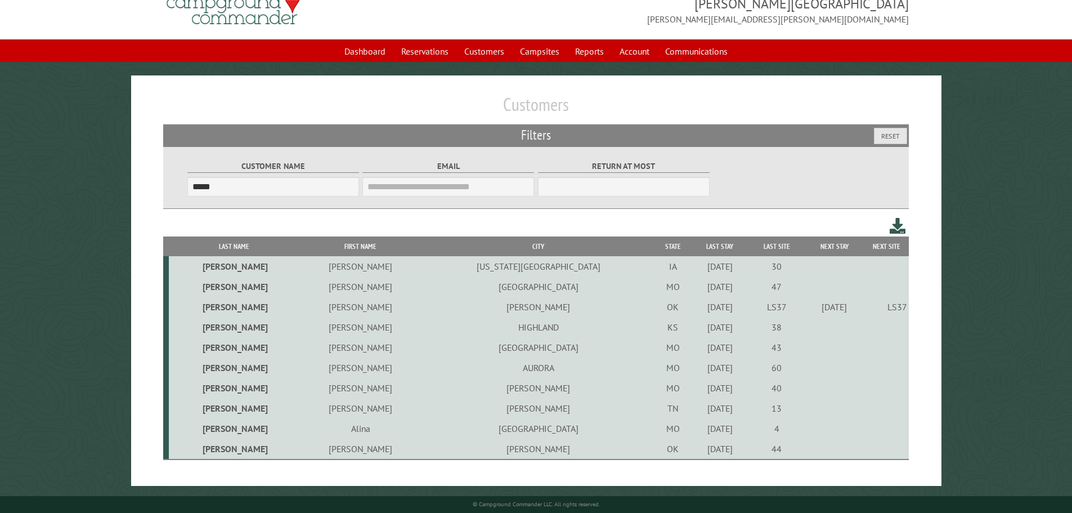
click at [299, 371] on td "Dwayne" at bounding box center [360, 367] width 123 height 20
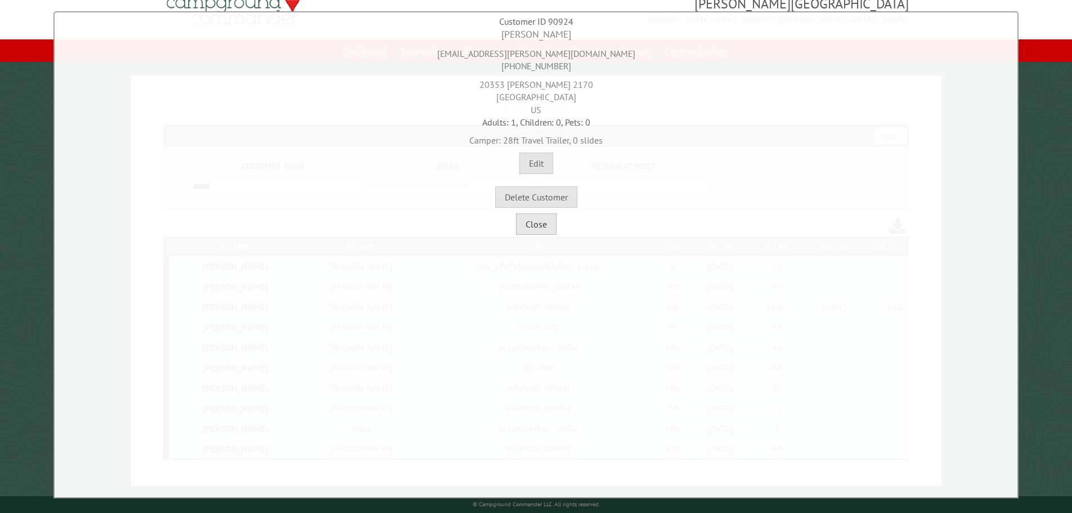
click at [545, 219] on button "Close" at bounding box center [536, 223] width 41 height 21
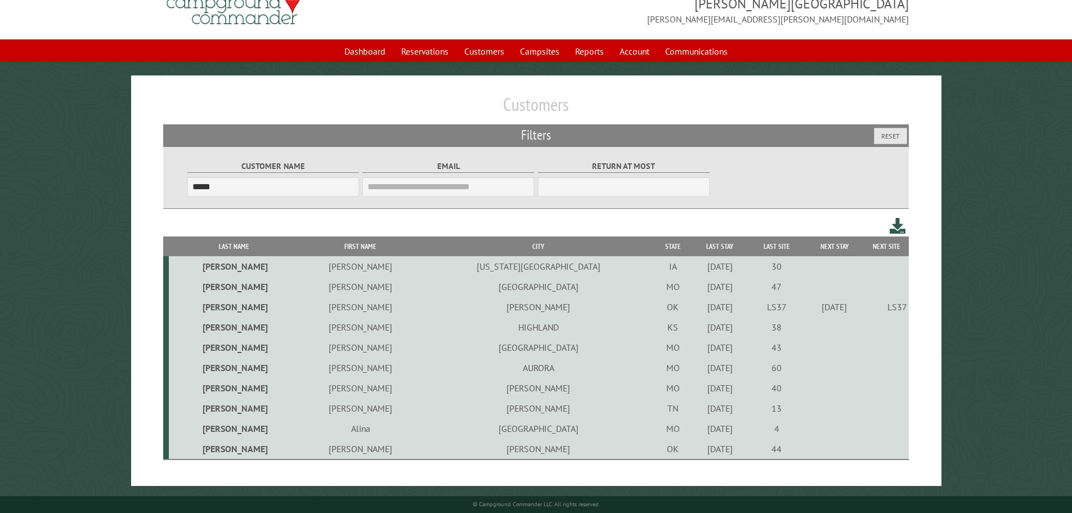
click at [299, 307] on td "Bryan" at bounding box center [360, 306] width 123 height 20
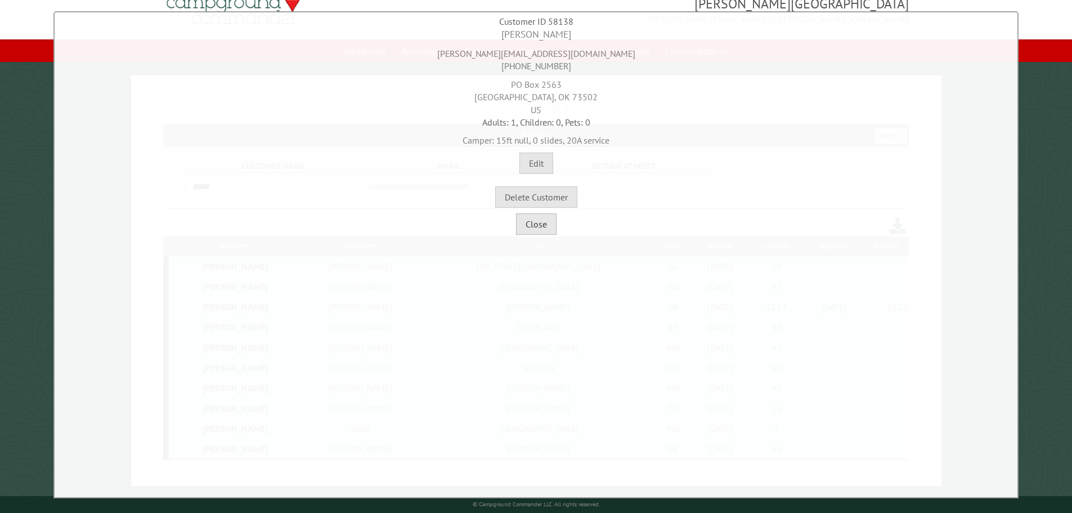
click at [528, 231] on button "Close" at bounding box center [536, 223] width 41 height 21
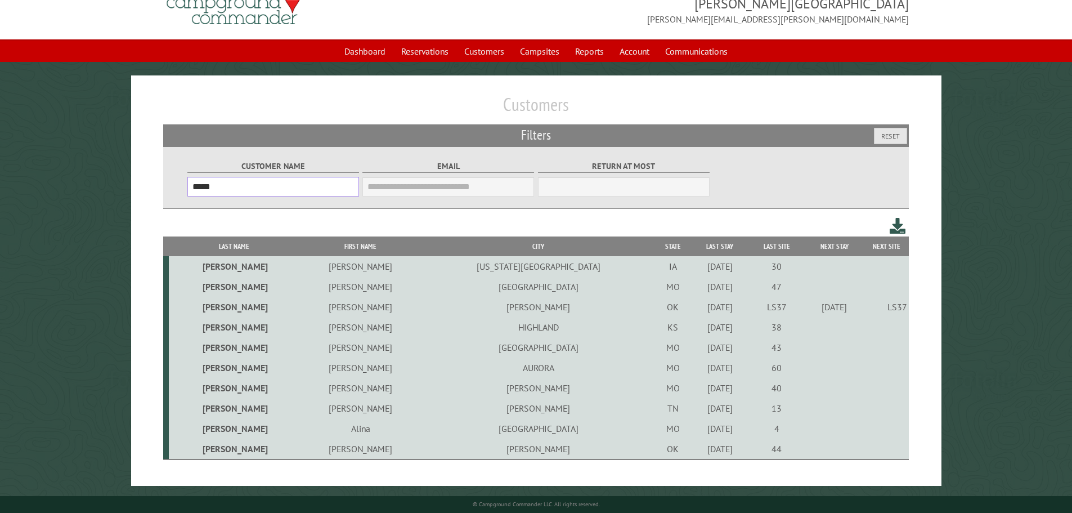
click at [228, 188] on input "*****" at bounding box center [273, 187] width 172 height 20
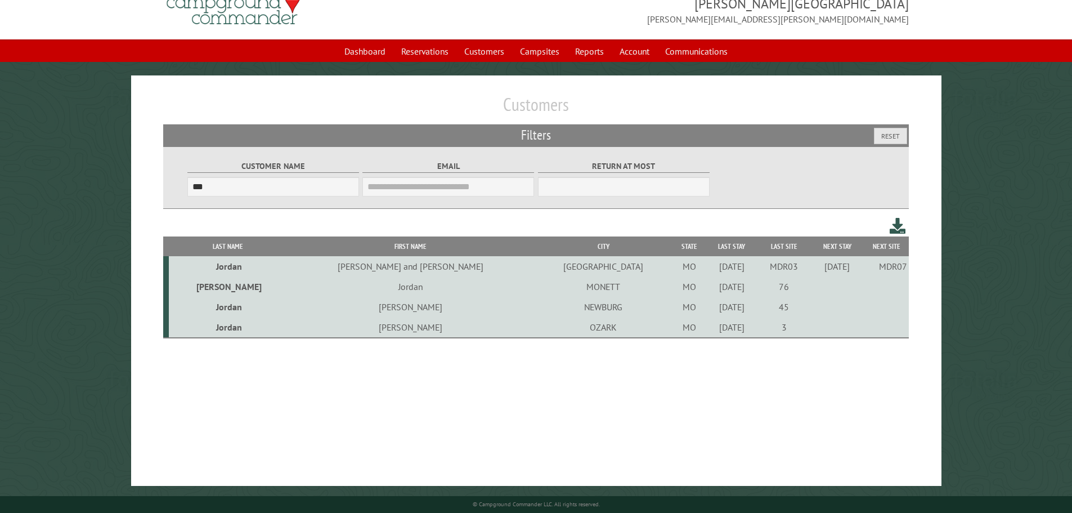
click at [366, 265] on td "Brandon and Kim" at bounding box center [410, 266] width 247 height 20
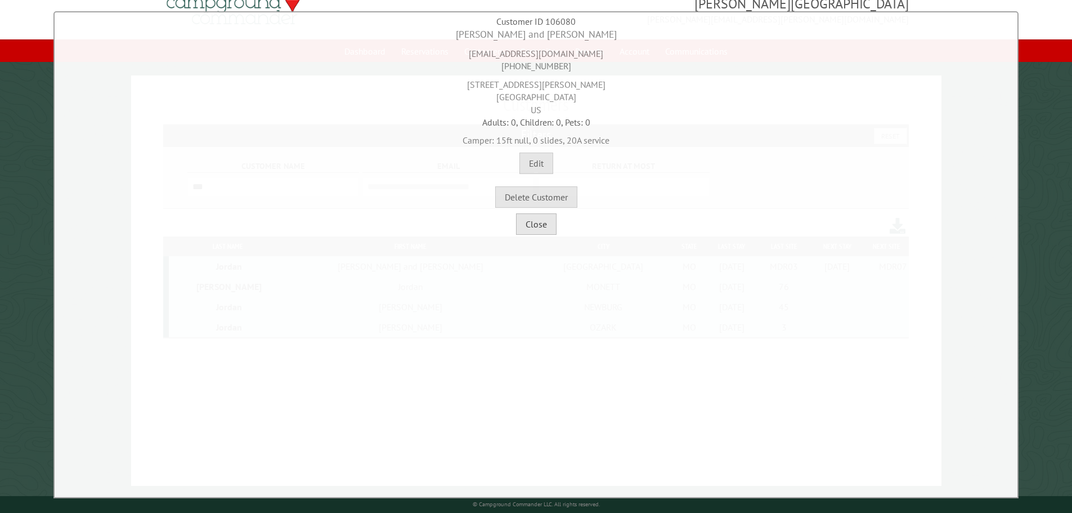
click at [541, 222] on button "Close" at bounding box center [536, 223] width 41 height 21
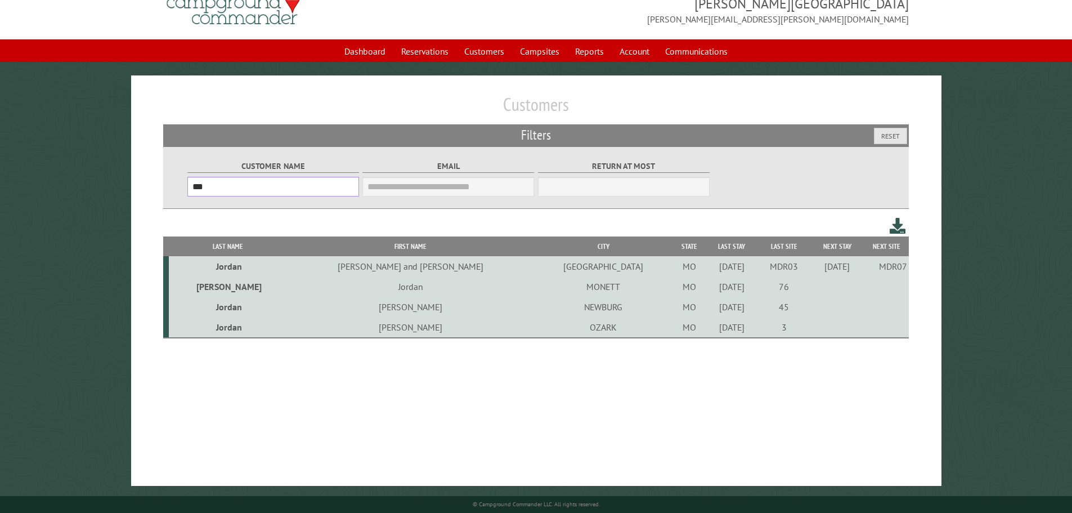
drag, startPoint x: 258, startPoint y: 195, endPoint x: 119, endPoint y: 194, distance: 138.4
click at [123, 194] on main "Customers Filters Reset Customer Name *** Email Blacklist only Return at most *…" at bounding box center [536, 280] width 1072 height 410
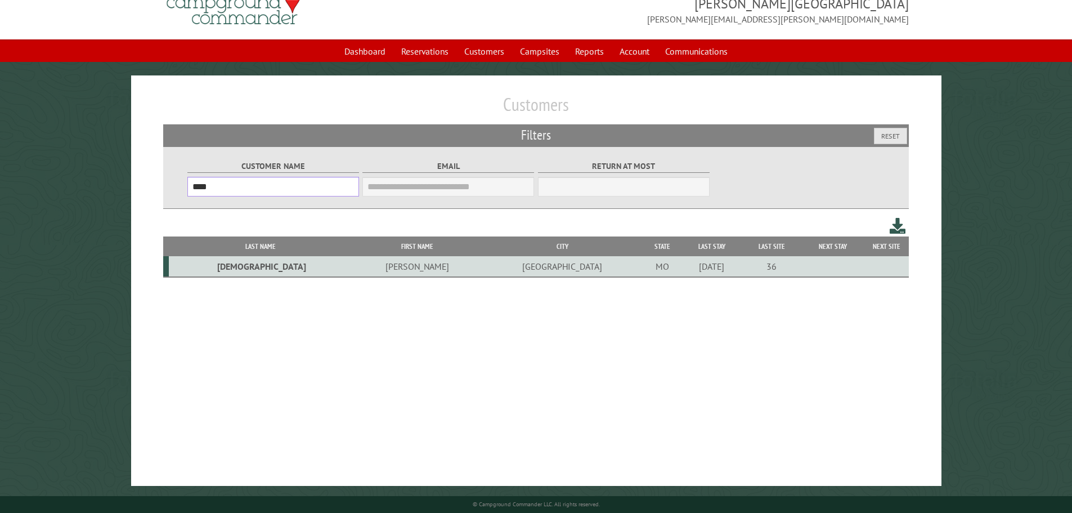
type input "****"
click at [352, 269] on td "Kevin" at bounding box center [416, 266] width 129 height 21
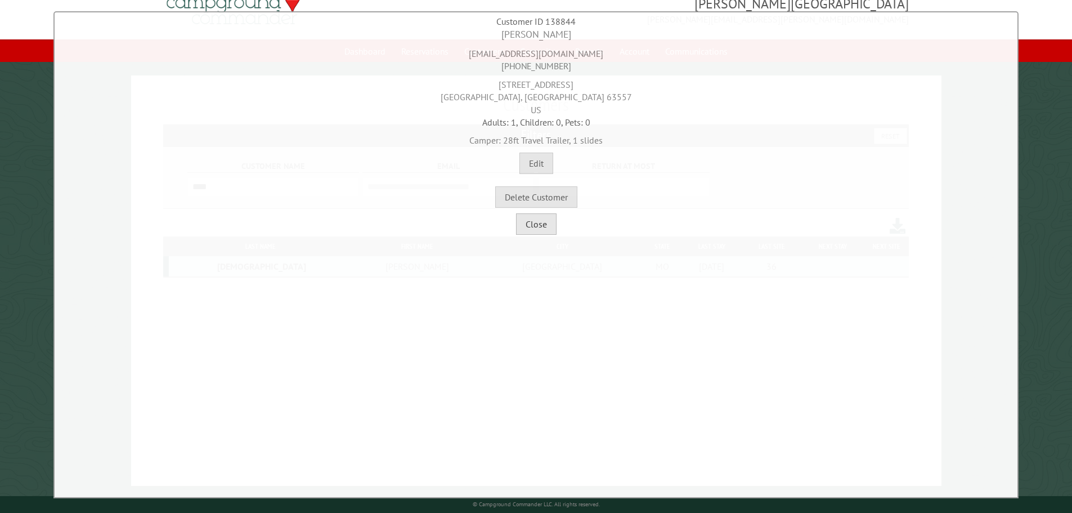
click at [549, 226] on button "Close" at bounding box center [536, 223] width 41 height 21
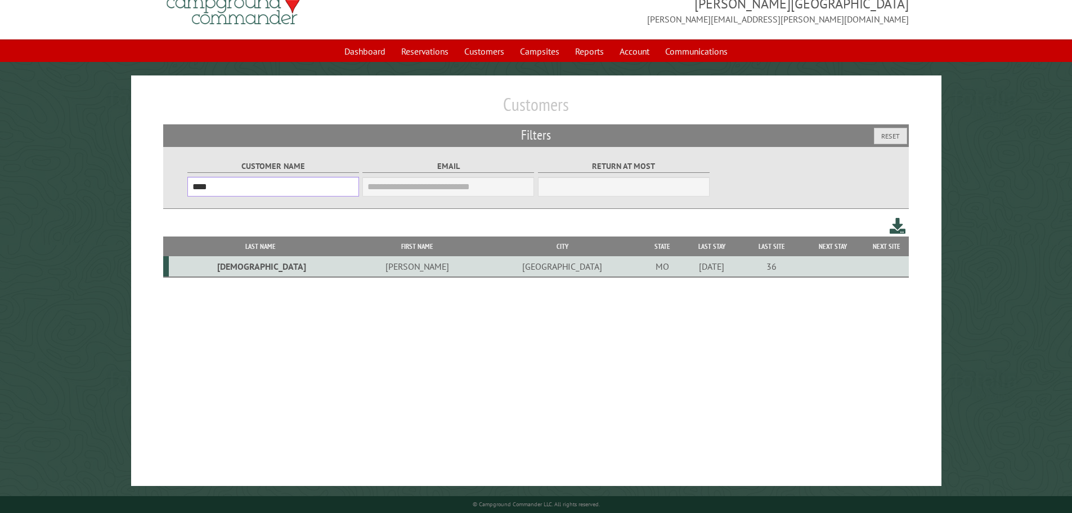
drag, startPoint x: 259, startPoint y: 177, endPoint x: 29, endPoint y: 178, distance: 230.1
click at [29, 178] on main "Customers Filters Reset Customer Name **** Email Blacklist only Return at most …" at bounding box center [536, 280] width 1072 height 410
type input "****"
click at [234, 272] on td "Jurgensmeyer" at bounding box center [254, 266] width 170 height 21
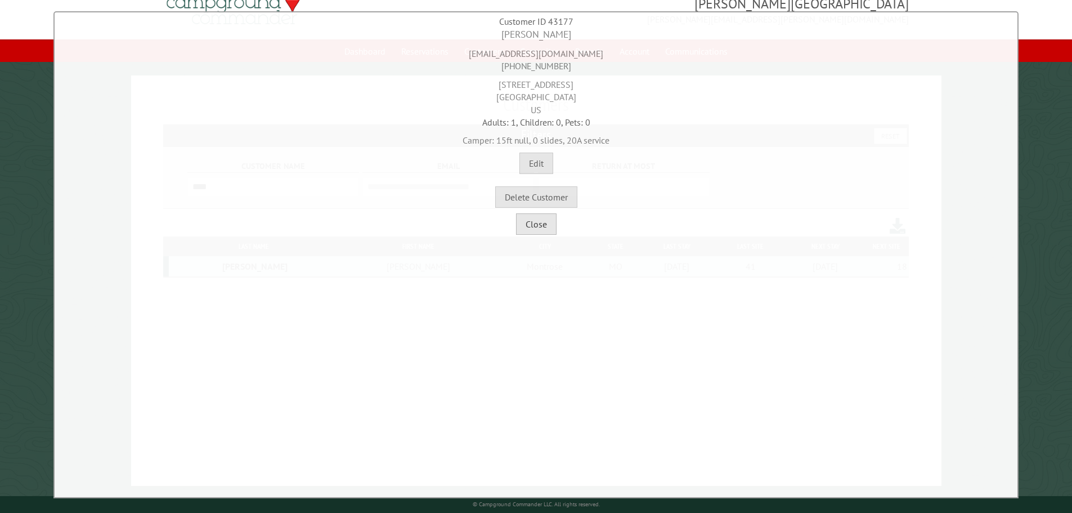
drag, startPoint x: 538, startPoint y: 228, endPoint x: 544, endPoint y: 223, distance: 7.2
click at [543, 229] on button "Close" at bounding box center [536, 223] width 41 height 21
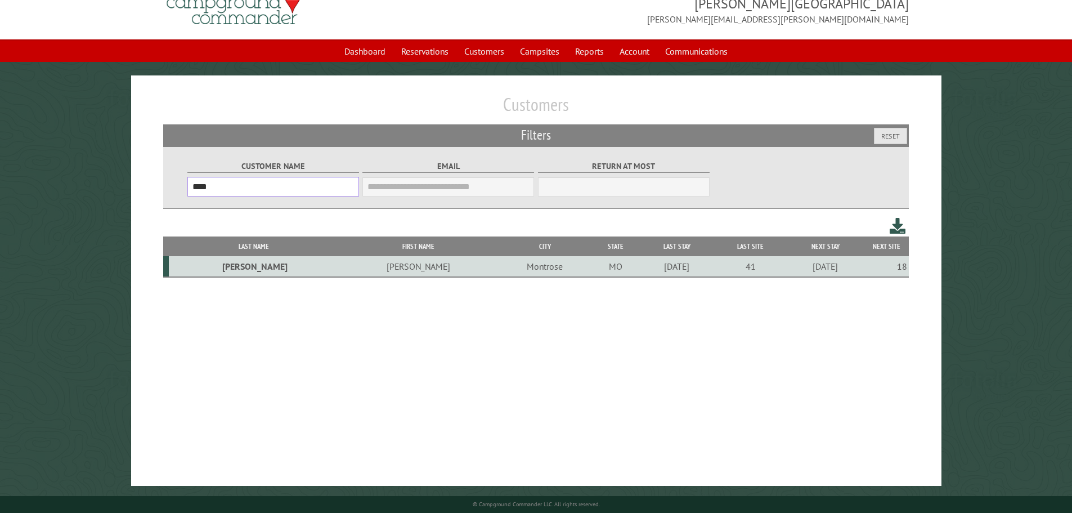
drag, startPoint x: 249, startPoint y: 191, endPoint x: 102, endPoint y: 187, distance: 146.9
click at [102, 187] on main "Customers Filters Reset Customer Name **** Email Blacklist only Return at most …" at bounding box center [536, 280] width 1072 height 410
type input "*****"
click at [320, 273] on td "Stormie" at bounding box center [385, 266] width 138 height 21
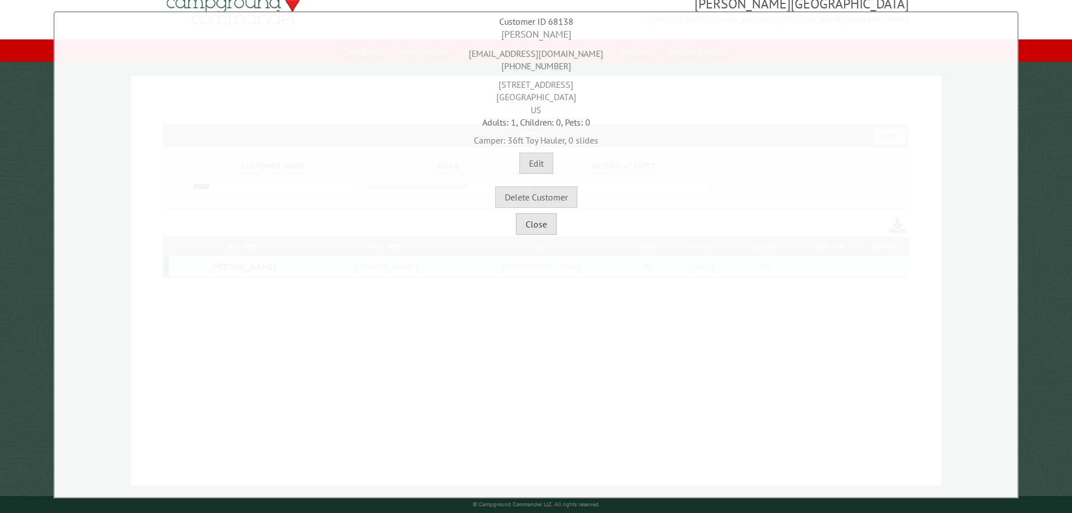
click at [532, 228] on button "Close" at bounding box center [536, 223] width 41 height 21
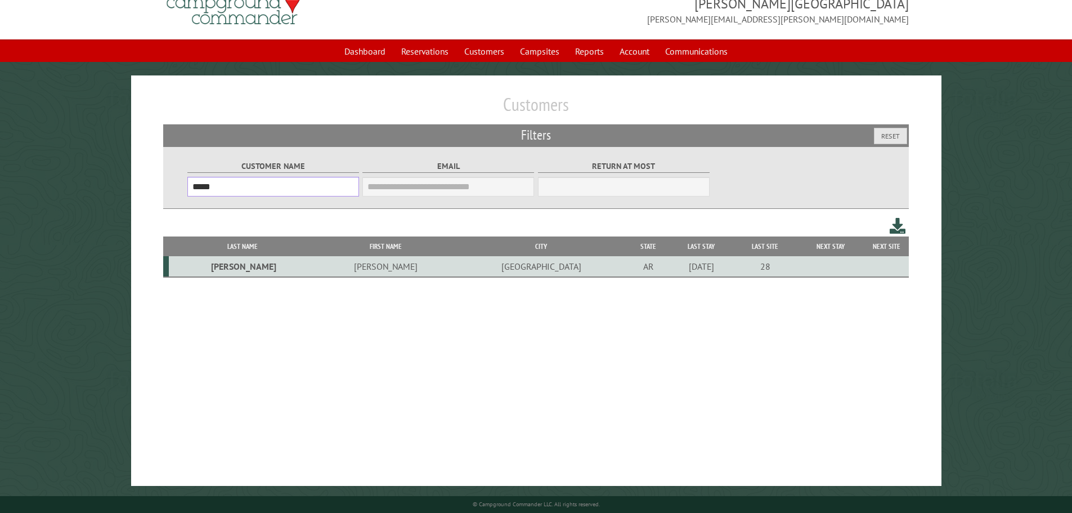
drag, startPoint x: 212, startPoint y: 189, endPoint x: 144, endPoint y: 187, distance: 68.1
click at [145, 188] on div "Customers Filters Reset Customer Name ***** Email Blacklist only Return at most…" at bounding box center [536, 280] width 810 height 410
type input "****"
click at [238, 263] on td "Katschman" at bounding box center [231, 266] width 124 height 21
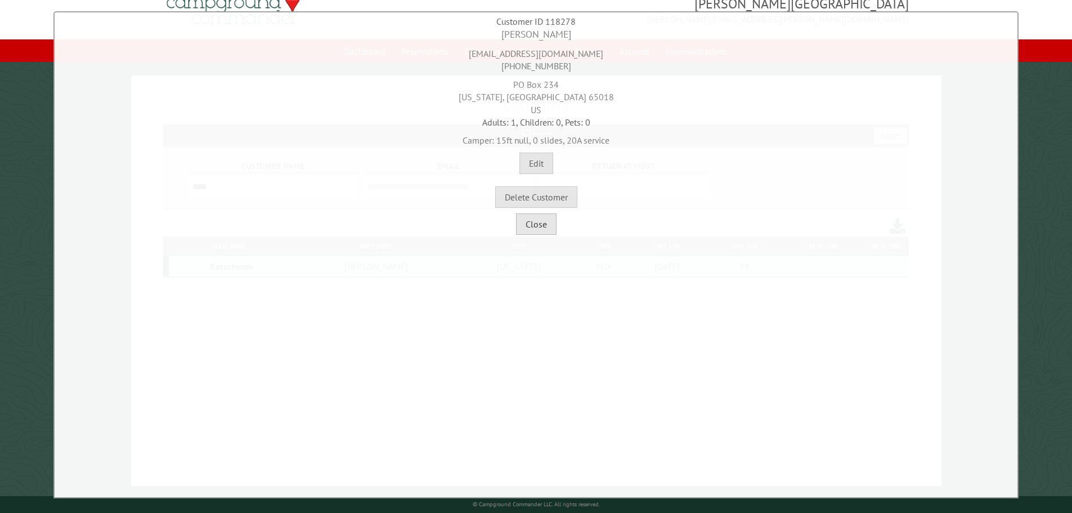
click at [536, 221] on button "Close" at bounding box center [536, 223] width 41 height 21
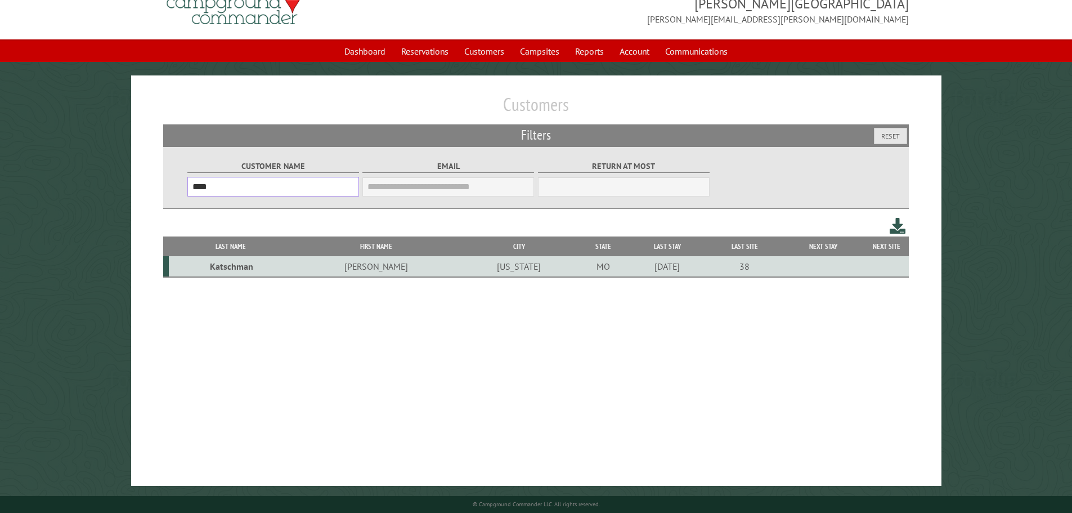
drag, startPoint x: 227, startPoint y: 187, endPoint x: 140, endPoint y: 178, distance: 87.7
click at [140, 178] on div "Customers Filters Reset Customer Name **** Email Blacklist only Return at most …" at bounding box center [536, 280] width 810 height 410
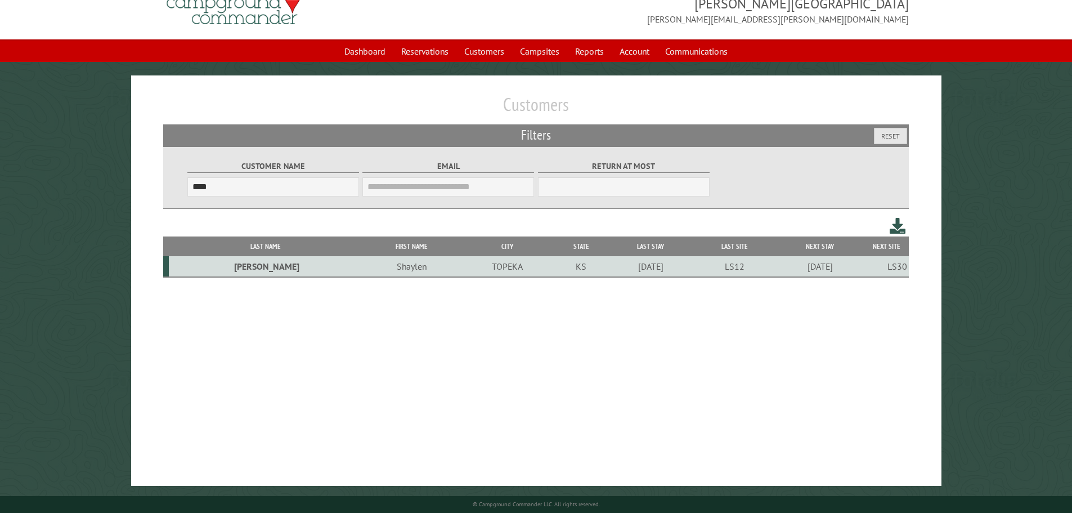
drag, startPoint x: 331, startPoint y: 264, endPoint x: 309, endPoint y: 262, distance: 22.6
click at [362, 266] on td "Shaylen" at bounding box center [411, 266] width 98 height 21
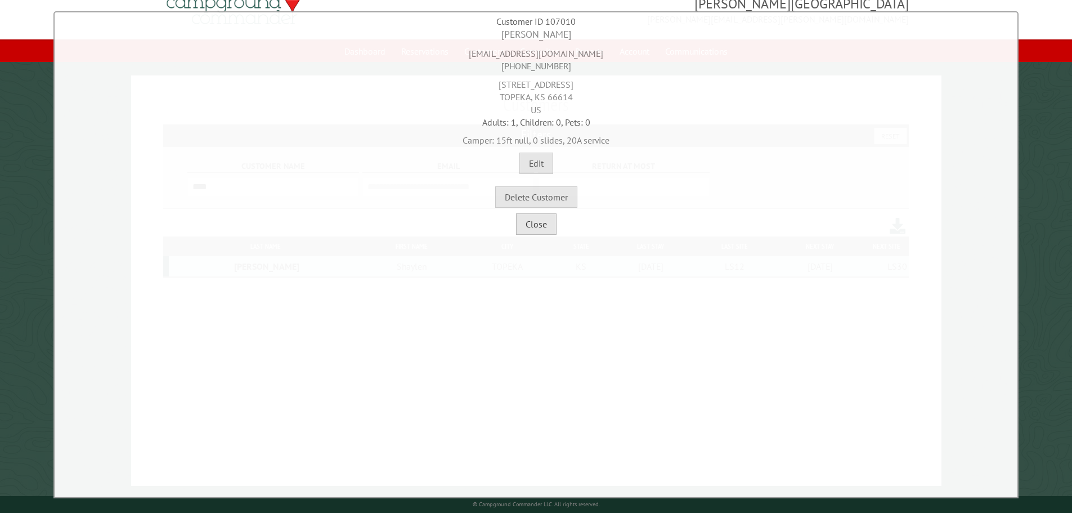
click at [528, 224] on button "Close" at bounding box center [536, 223] width 41 height 21
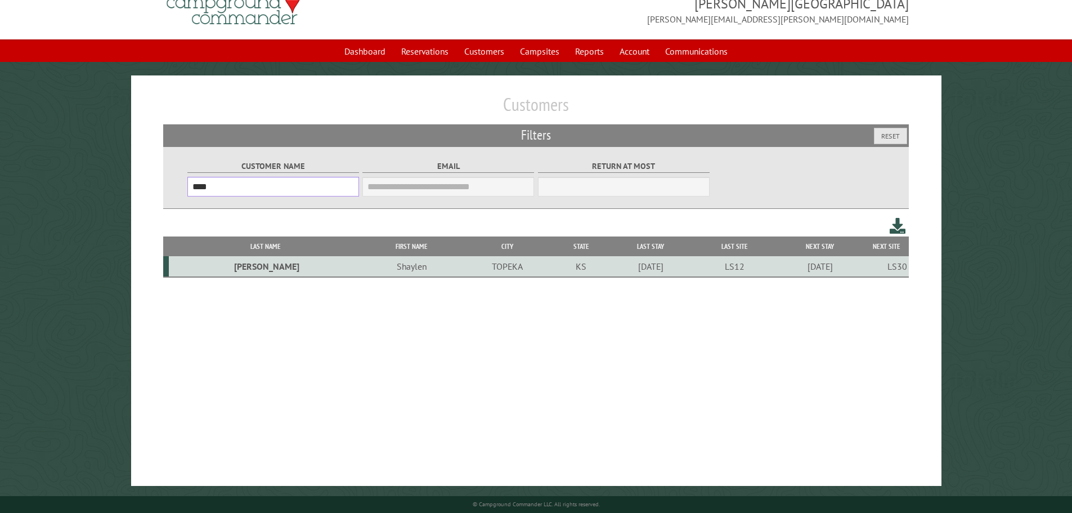
drag, startPoint x: 244, startPoint y: 193, endPoint x: 107, endPoint y: 181, distance: 136.7
click at [107, 183] on main "Customers Filters Reset Customer Name **** Email Blacklist only Return at most …" at bounding box center [536, 280] width 1072 height 410
click at [341, 268] on td "Robert" at bounding box center [407, 266] width 132 height 21
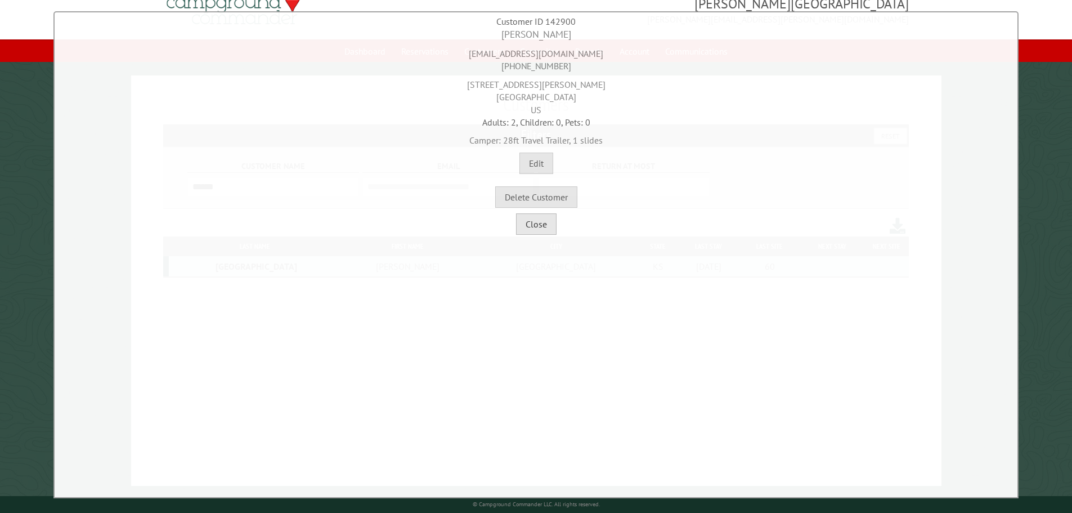
click at [529, 231] on button "Close" at bounding box center [536, 223] width 41 height 21
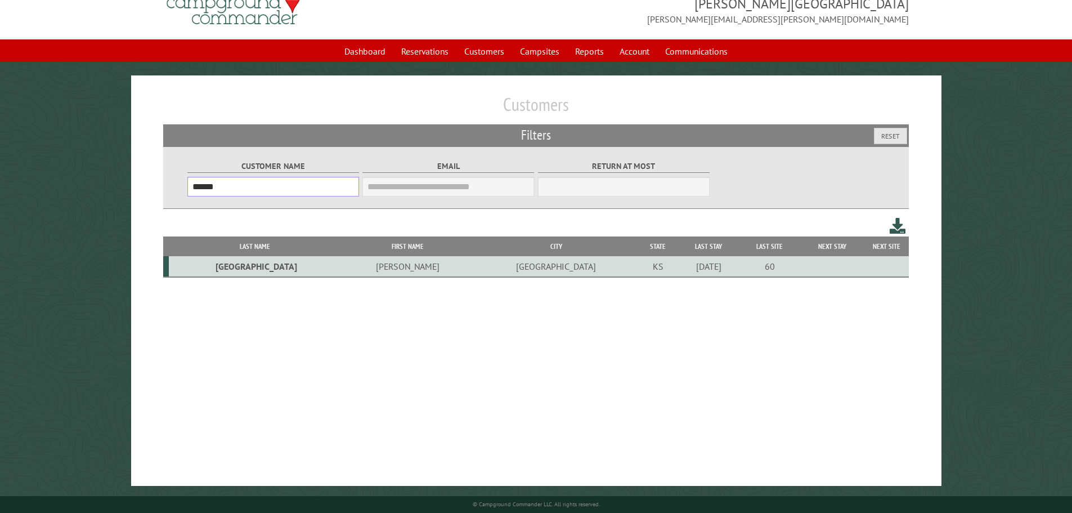
drag, startPoint x: 222, startPoint y: 197, endPoint x: 120, endPoint y: 187, distance: 102.3
click at [101, 192] on main "Customers Filters Reset Customer Name ****** Email Blacklist only Return at mos…" at bounding box center [536, 280] width 1072 height 410
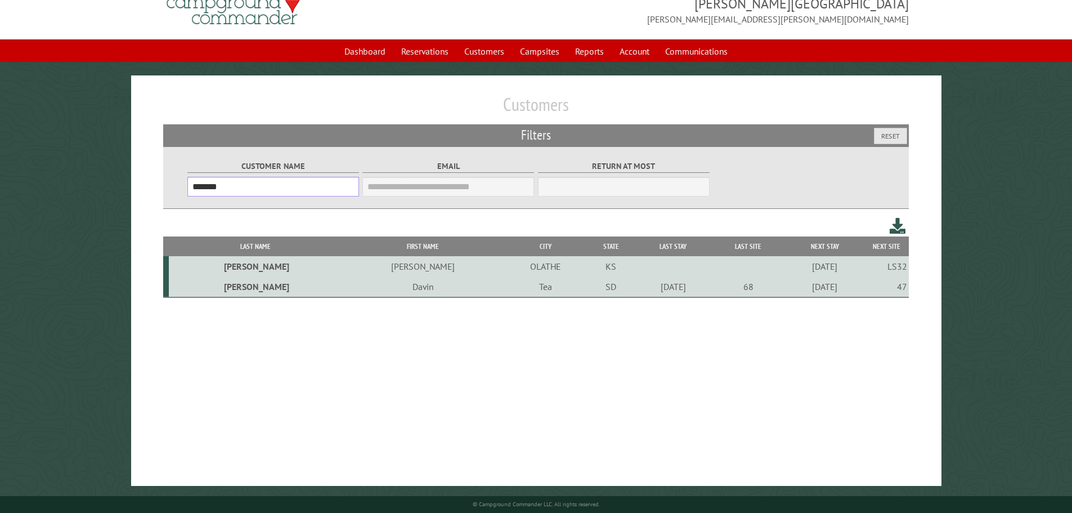
type input "*******"
click at [341, 269] on td "Mackenzie" at bounding box center [422, 266] width 163 height 20
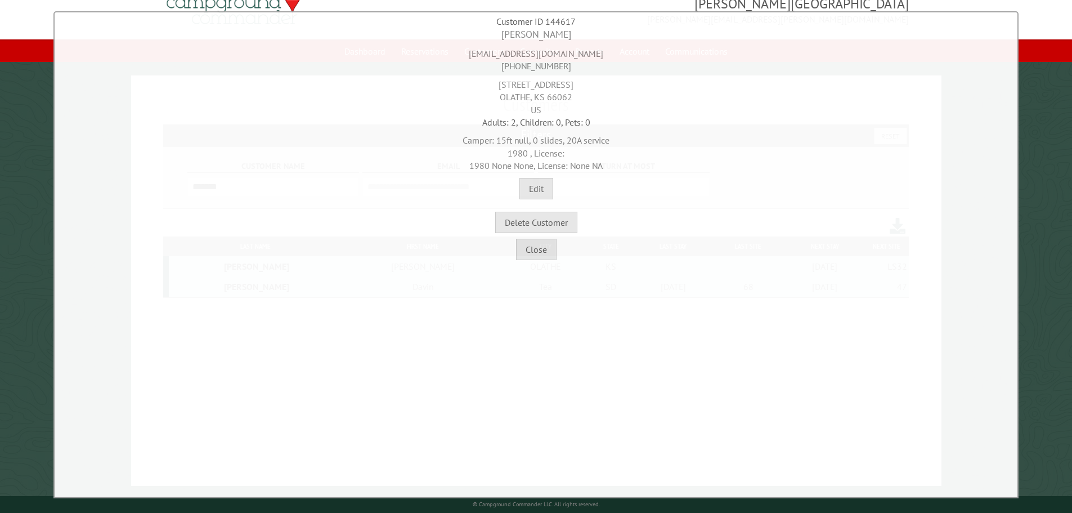
drag, startPoint x: 572, startPoint y: 96, endPoint x: 483, endPoint y: 82, distance: 90.6
click at [483, 82] on div "14940 W 123rd Circle 107 OLATHE, KS 66062 US" at bounding box center [535, 94] width 957 height 43
copy div "14940 W 123rd Circle 107 OLATHE, KS 66062"
click at [545, 183] on button "Edit" at bounding box center [536, 188] width 34 height 21
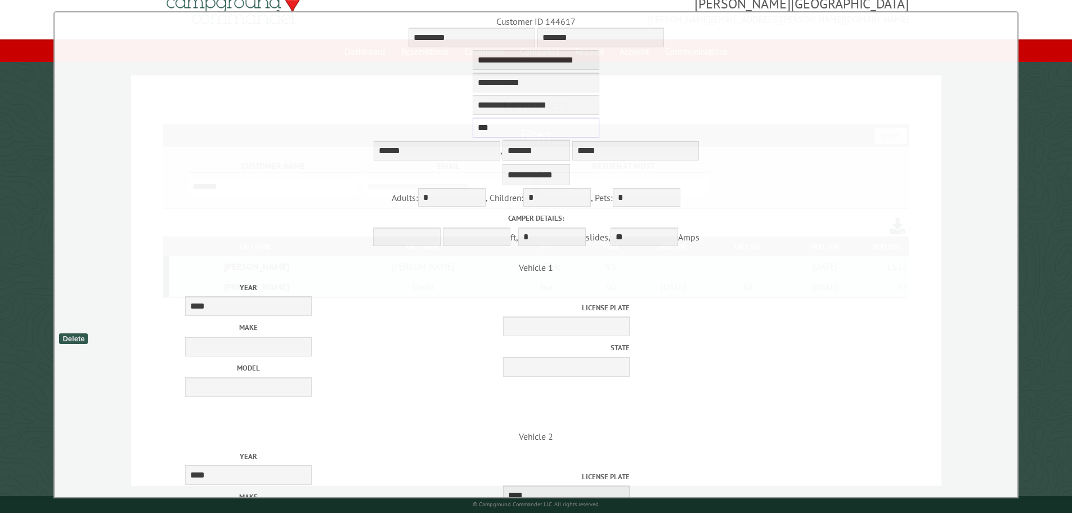
click at [473, 137] on input "***" at bounding box center [536, 128] width 127 height 20
type input "****"
click at [851, 199] on div "Adults: * * * * * * * * * * ** , Children: * * * * * * * * * * ** , Pets: * * *…" at bounding box center [535, 198] width 957 height 21
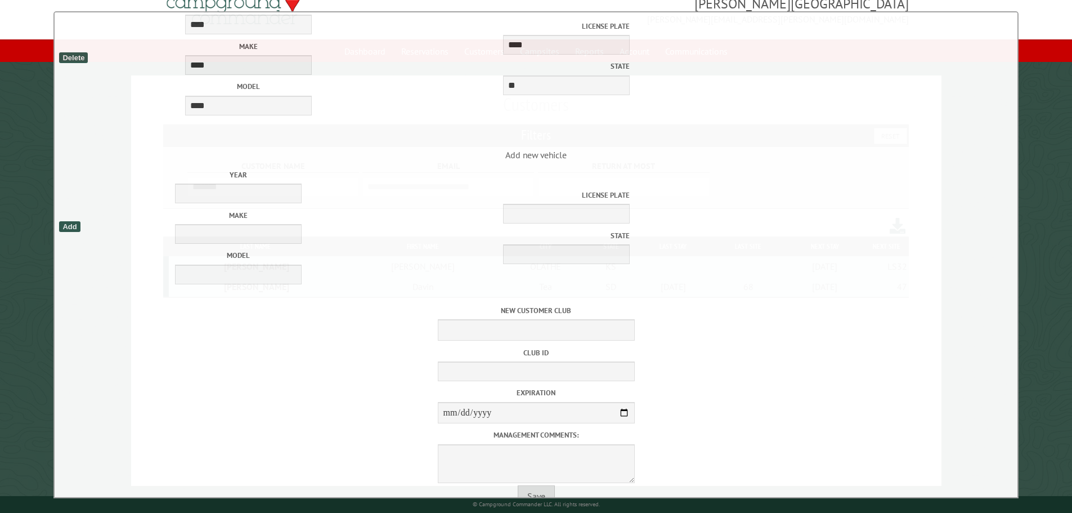
scroll to position [527, 0]
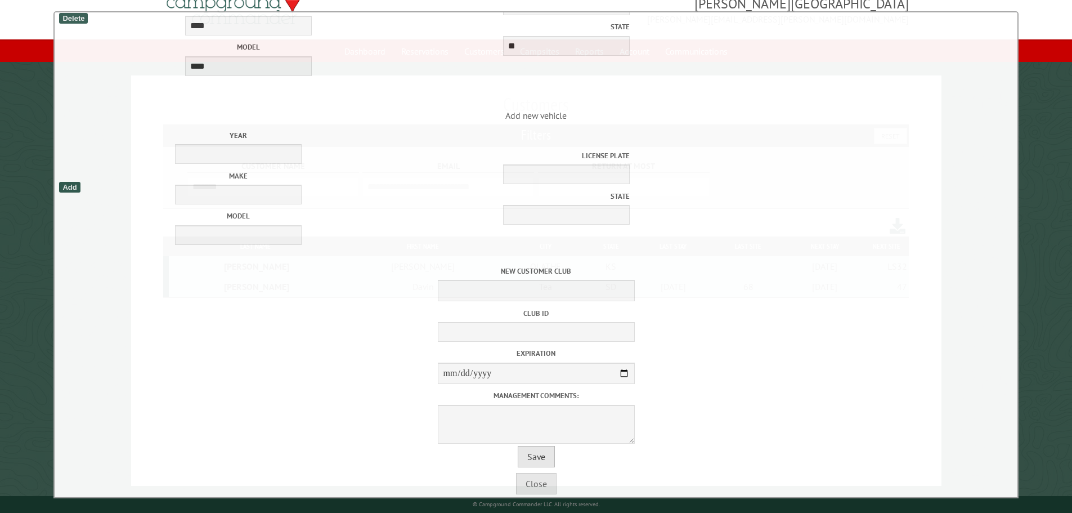
click at [534, 456] on button "Save" at bounding box center [536, 456] width 37 height 21
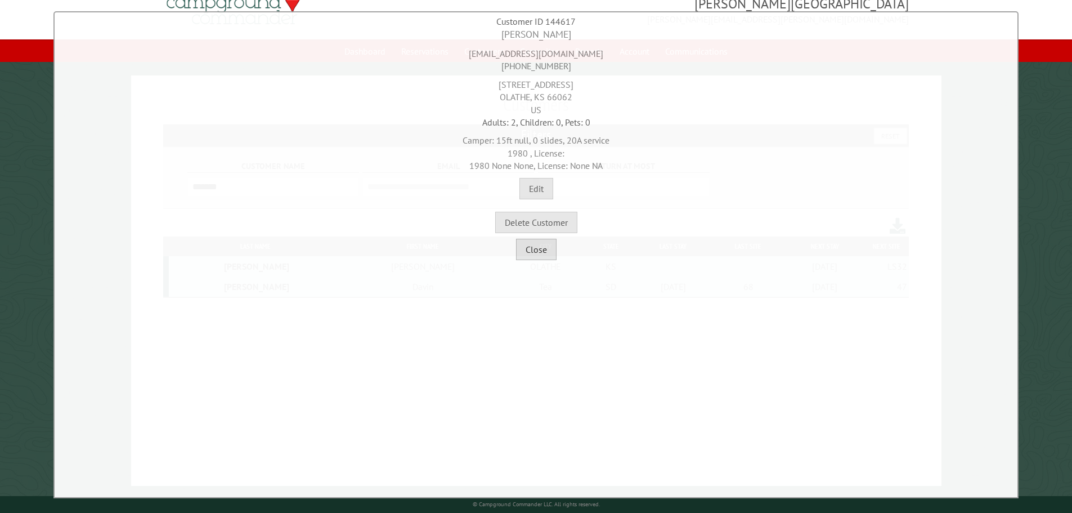
click at [553, 257] on button "Close" at bounding box center [536, 249] width 41 height 21
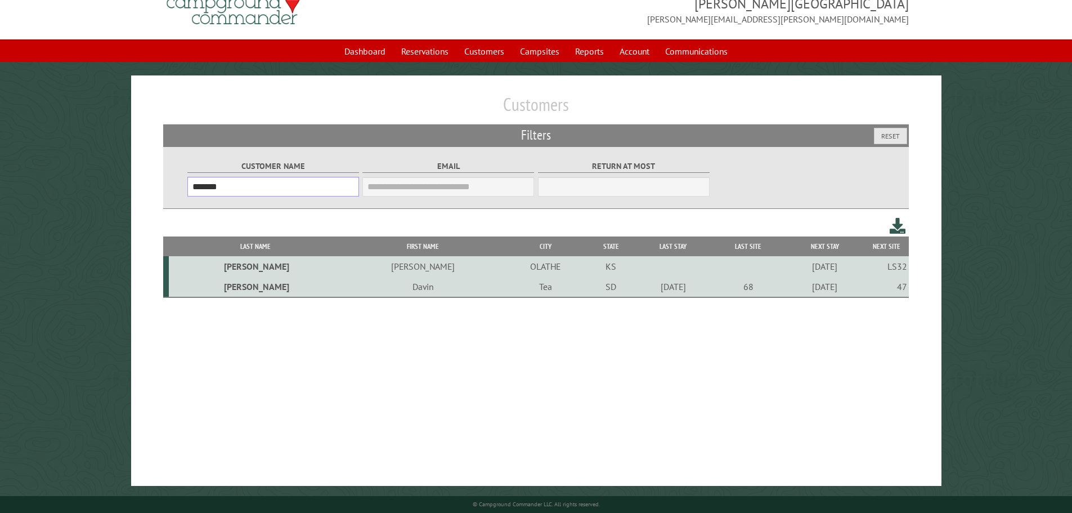
drag, startPoint x: 250, startPoint y: 193, endPoint x: 114, endPoint y: 186, distance: 136.3
click at [114, 186] on main "Customers Filters Reset Customer Name ******* Email Blacklist only Return at mo…" at bounding box center [536, 280] width 1072 height 410
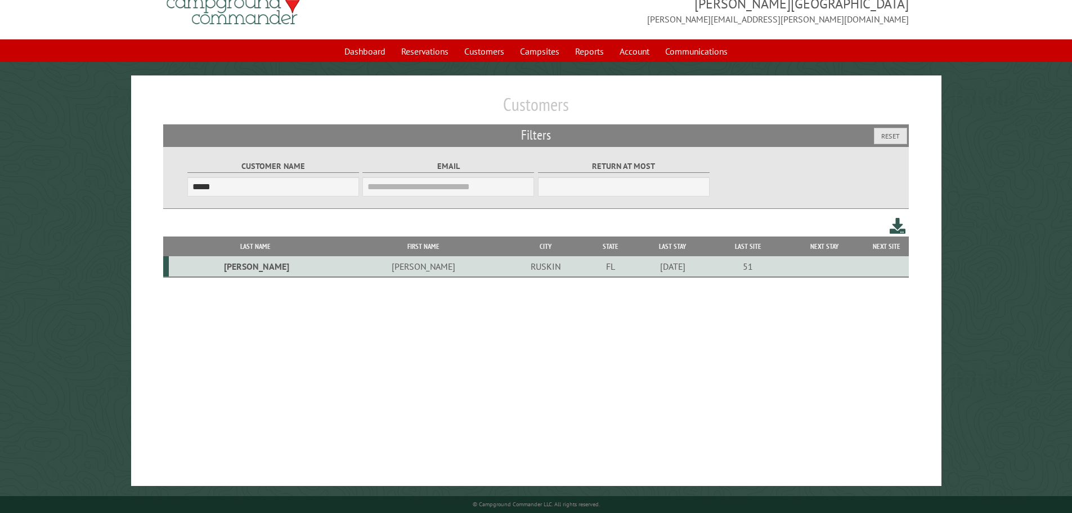
click at [505, 273] on td "RUSKIN" at bounding box center [545, 266] width 81 height 21
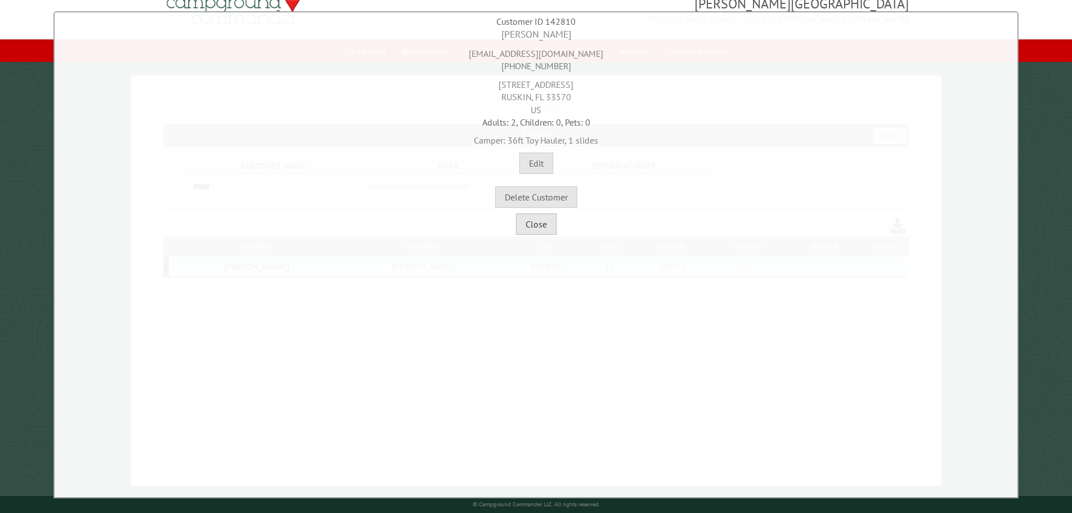
click at [536, 231] on button "Close" at bounding box center [536, 223] width 41 height 21
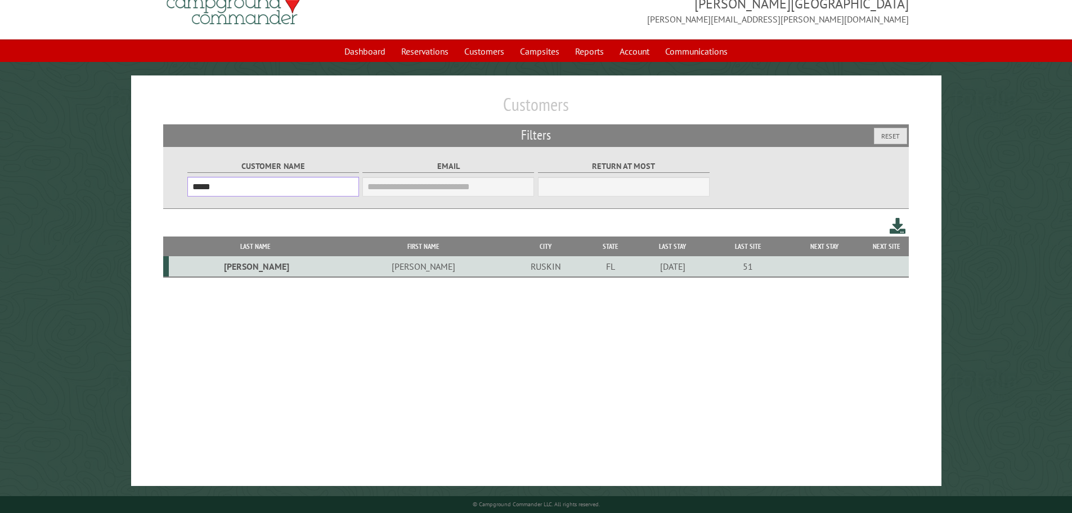
drag, startPoint x: 220, startPoint y: 185, endPoint x: 20, endPoint y: 182, distance: 199.7
click at [26, 184] on main "Customers Filters Reset Customer Name ***** Email Blacklist only Return at most…" at bounding box center [536, 280] width 1072 height 410
type input "****"
click at [274, 271] on td "Killingworth" at bounding box center [243, 266] width 149 height 21
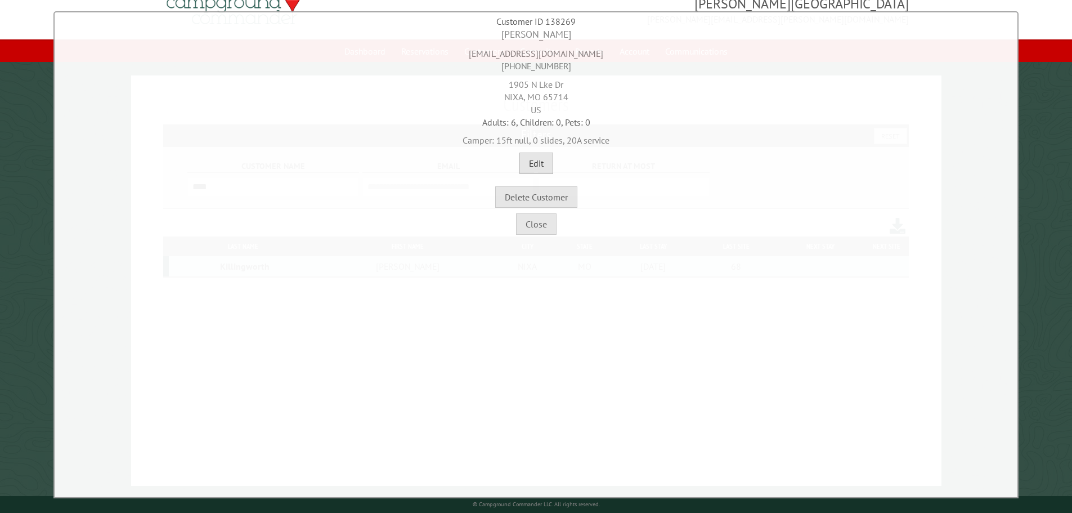
click at [546, 164] on button "Edit" at bounding box center [536, 162] width 34 height 21
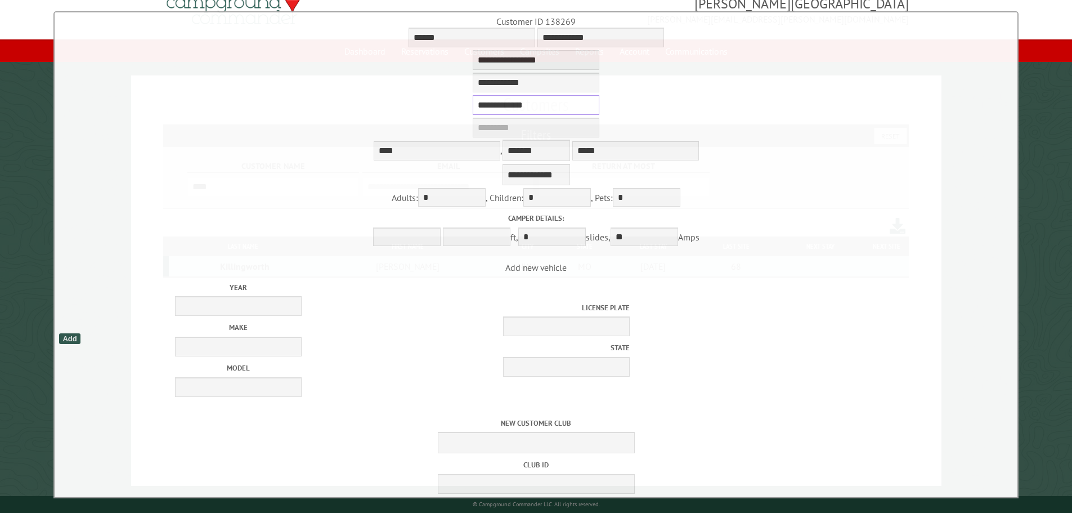
click at [507, 112] on input "**********" at bounding box center [536, 105] width 127 height 20
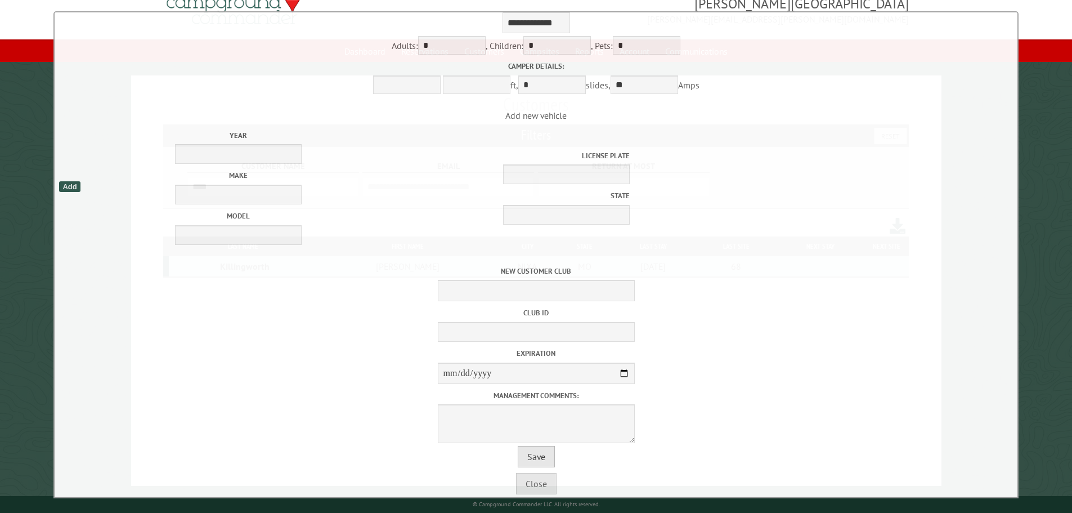
type input "**********"
click at [538, 459] on button "Save" at bounding box center [536, 456] width 37 height 21
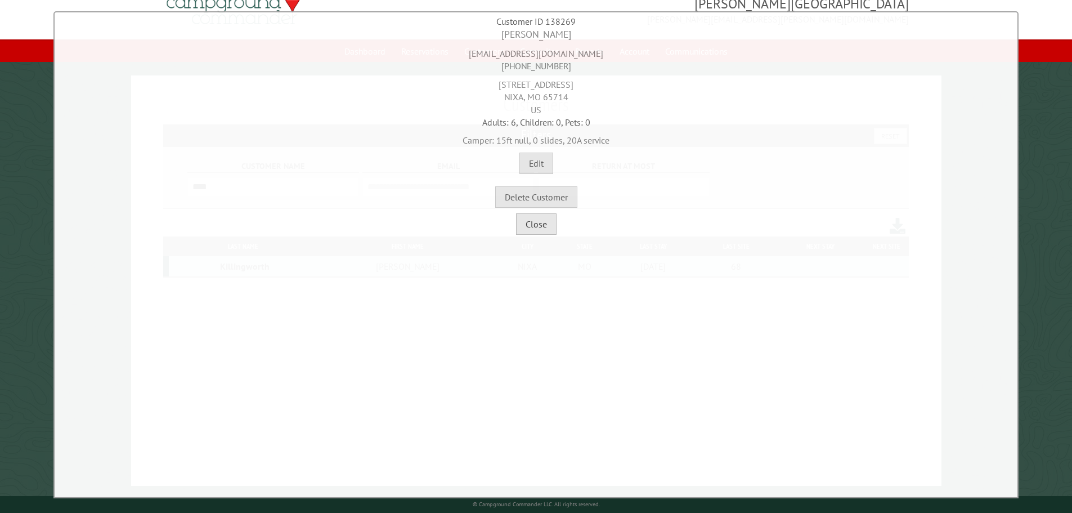
click at [547, 228] on button "Close" at bounding box center [536, 223] width 41 height 21
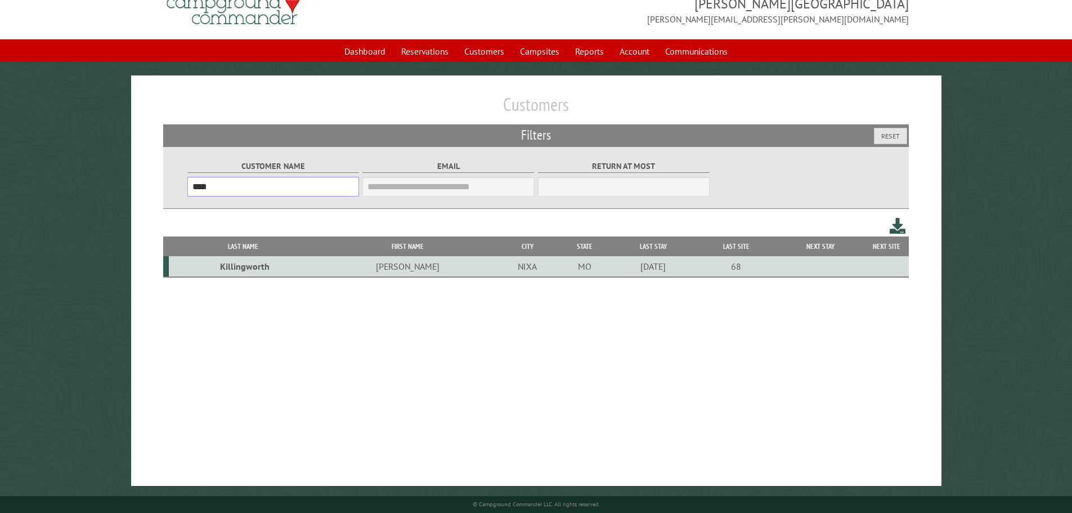
click at [218, 190] on input "****" at bounding box center [273, 187] width 172 height 20
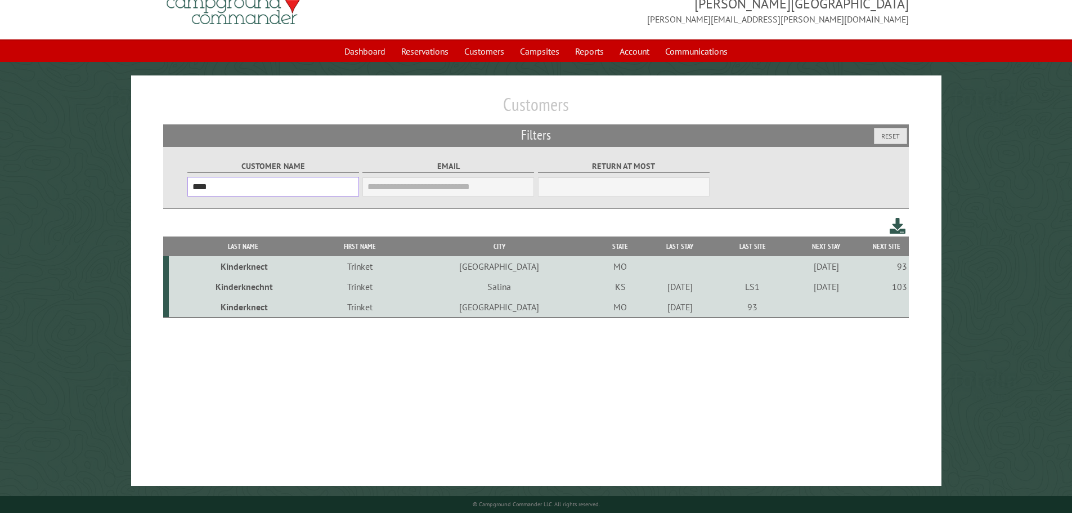
type input "****"
click at [366, 288] on td "Trinket" at bounding box center [359, 286] width 85 height 20
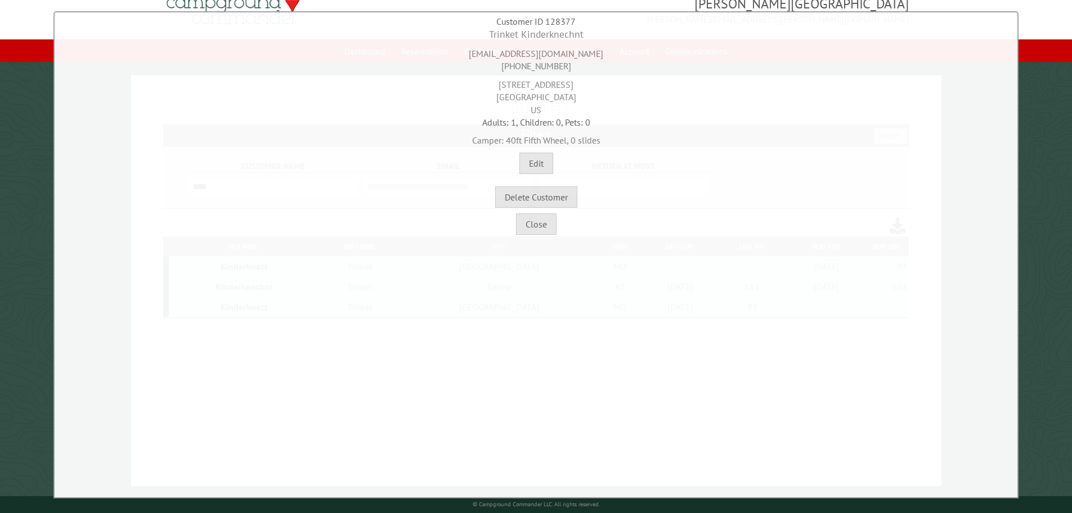
click at [540, 236] on div "**********" at bounding box center [535, 254] width 965 height 487
click at [539, 236] on div "**********" at bounding box center [535, 254] width 965 height 487
click at [541, 223] on button "Close" at bounding box center [536, 223] width 41 height 21
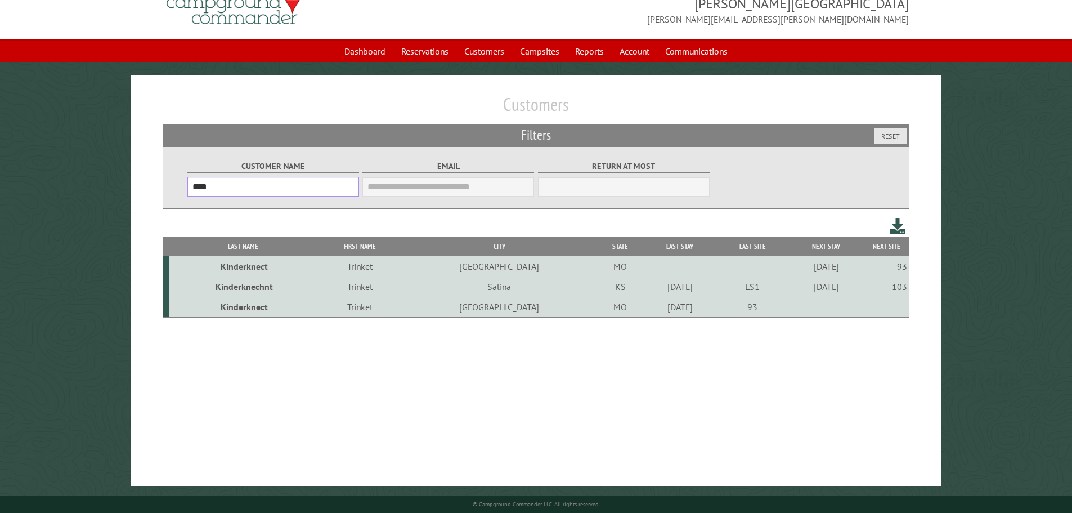
drag, startPoint x: 214, startPoint y: 185, endPoint x: 84, endPoint y: 190, distance: 130.1
click at [86, 195] on main "Customers Filters Reset Customer Name **** Email Blacklist only Return at most …" at bounding box center [536, 280] width 1072 height 410
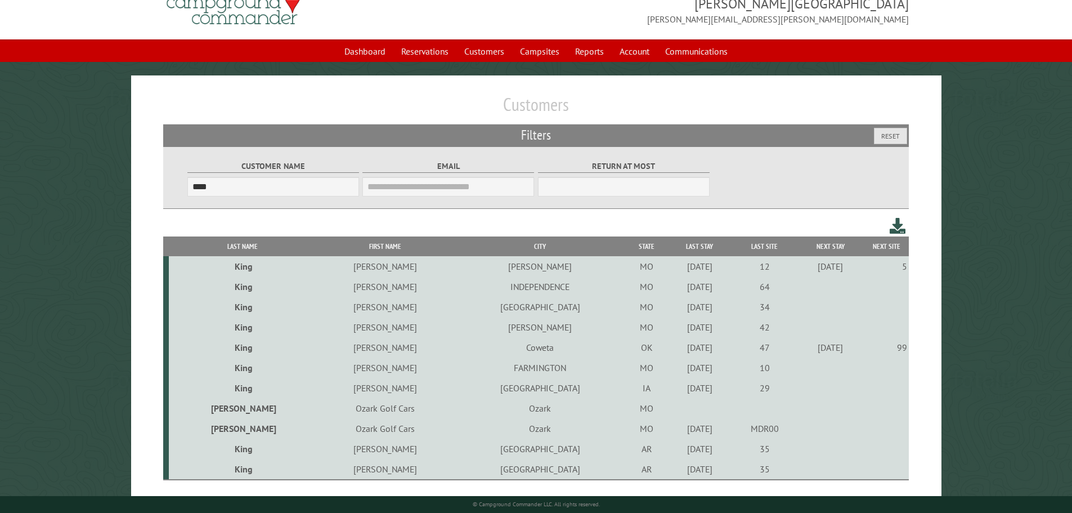
click at [351, 269] on td "Nick" at bounding box center [385, 266] width 138 height 20
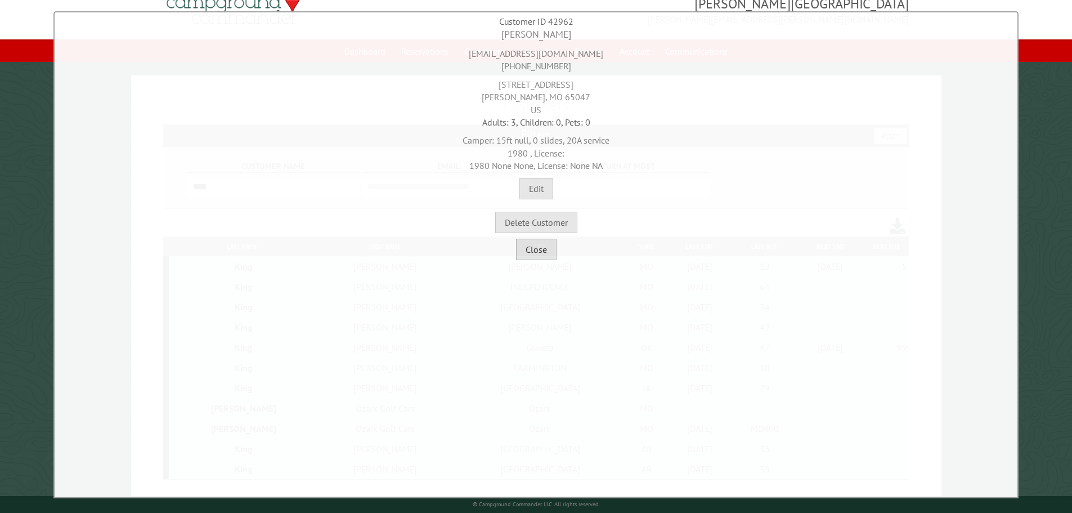
click at [533, 253] on button "Close" at bounding box center [536, 249] width 41 height 21
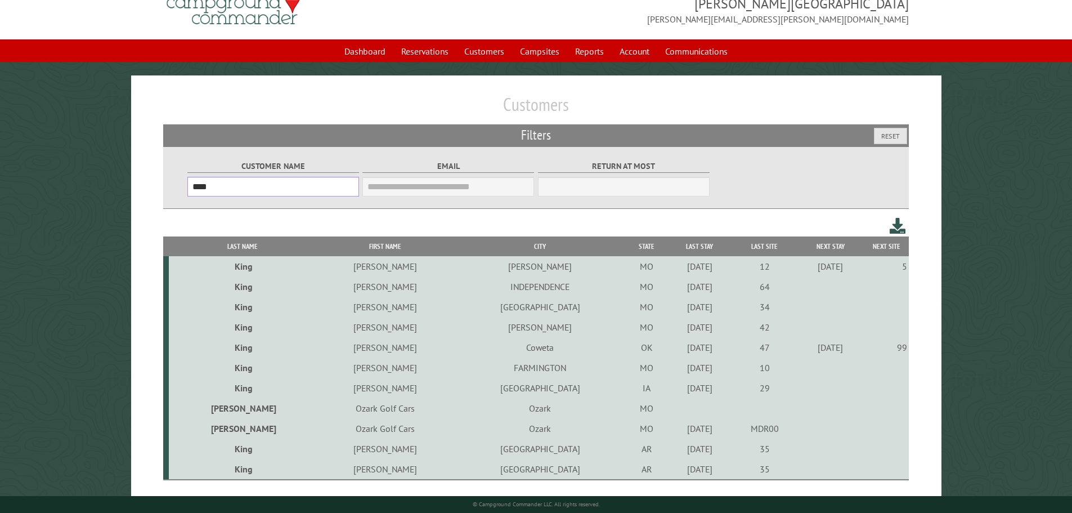
click at [248, 194] on input "****" at bounding box center [273, 187] width 172 height 20
type input "*"
type input "****"
click at [365, 412] on td "Ozark Golf Cars" at bounding box center [385, 408] width 138 height 20
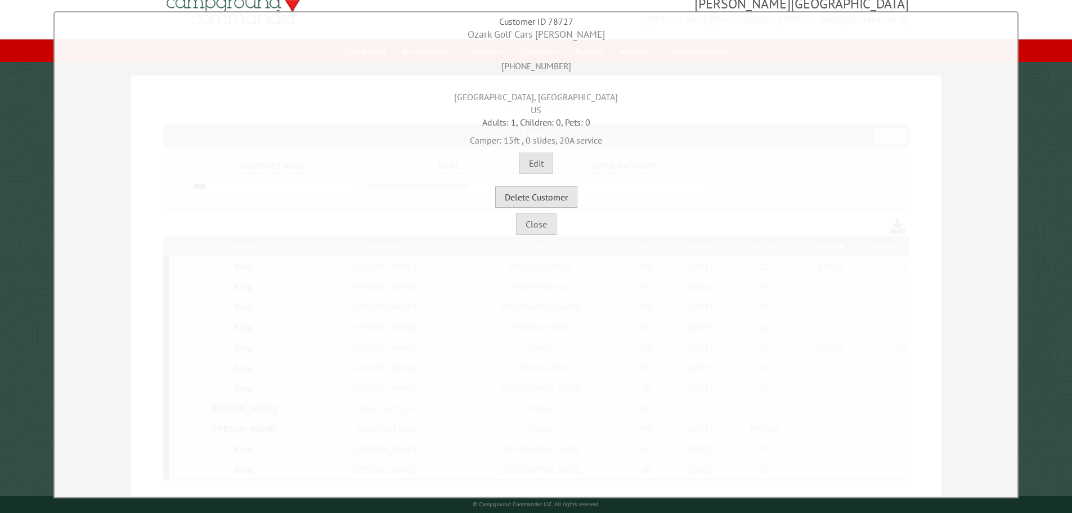
click at [528, 194] on button "Delete Customer" at bounding box center [536, 196] width 82 height 21
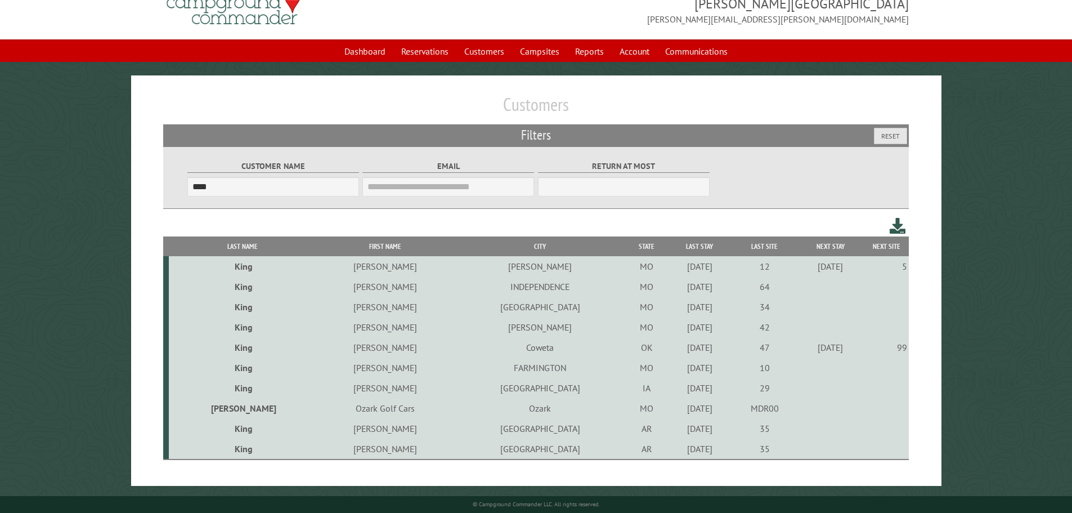
click at [357, 430] on td "Gary" at bounding box center [385, 428] width 138 height 20
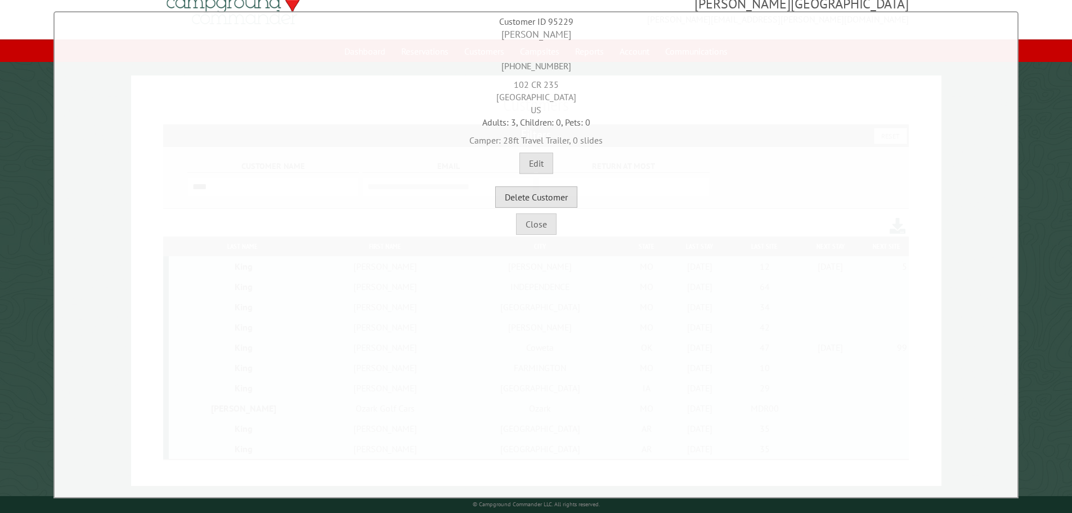
click at [542, 194] on button "Delete Customer" at bounding box center [536, 196] width 82 height 21
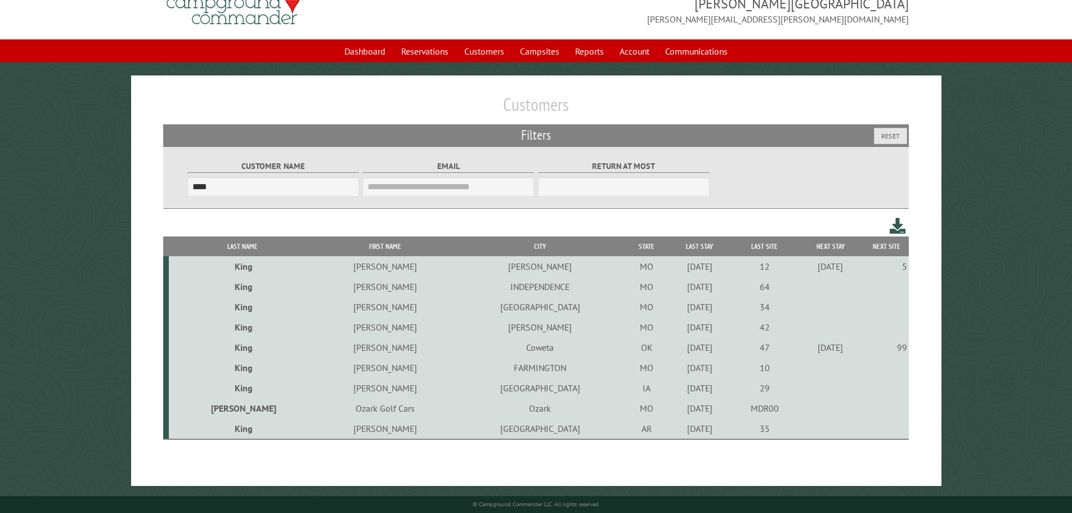
click at [357, 389] on td "Jerry" at bounding box center [385, 388] width 138 height 20
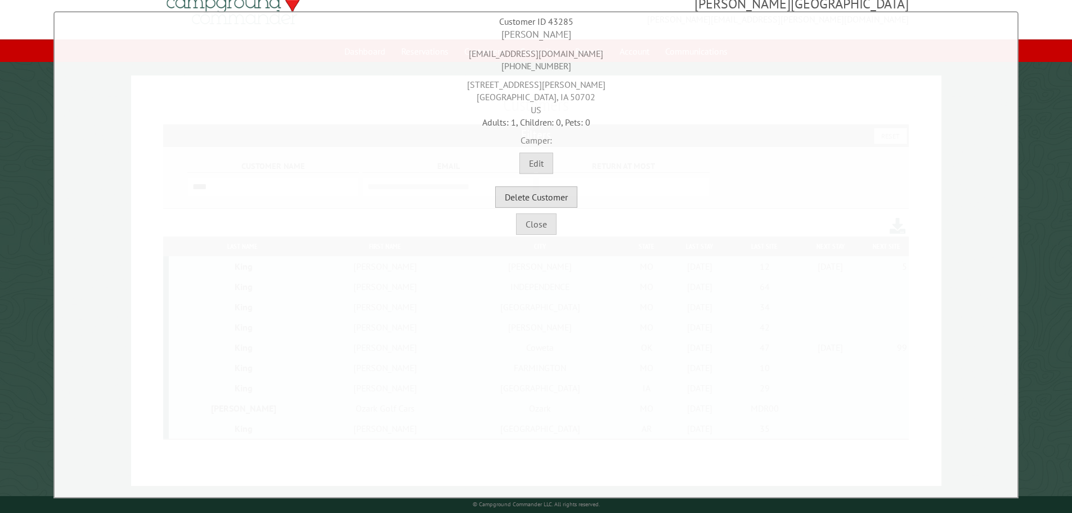
click at [569, 195] on button "Delete Customer" at bounding box center [536, 196] width 82 height 21
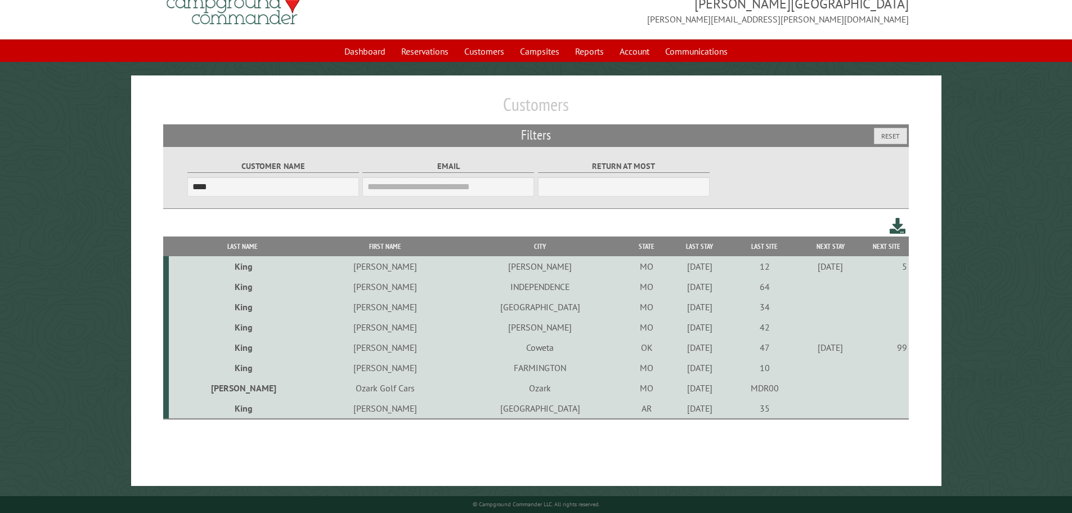
click at [355, 412] on td "Gary" at bounding box center [385, 408] width 138 height 21
type input "****"
type input "**********"
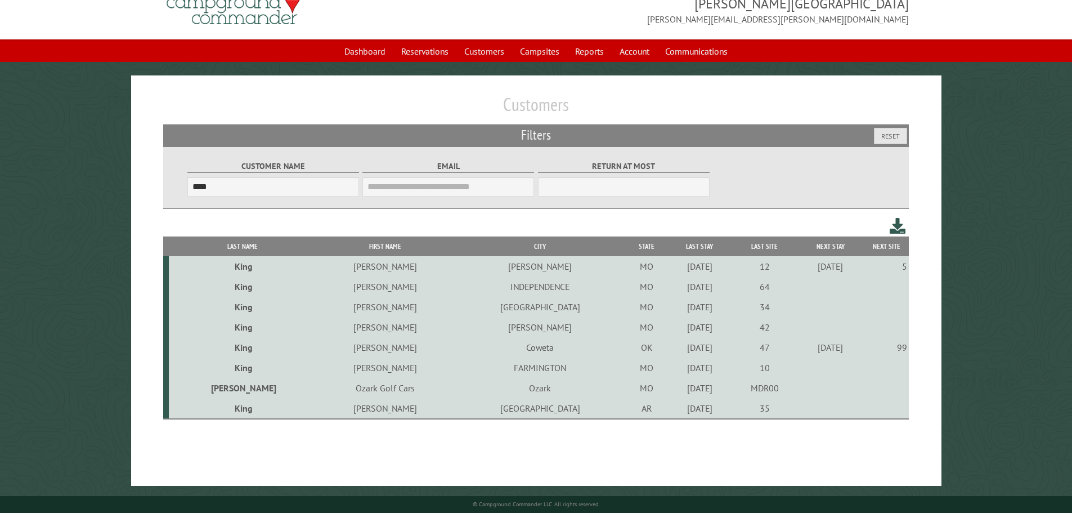
select select "**"
type input "*****"
select select "********"
select select "**********"
select select "*********"
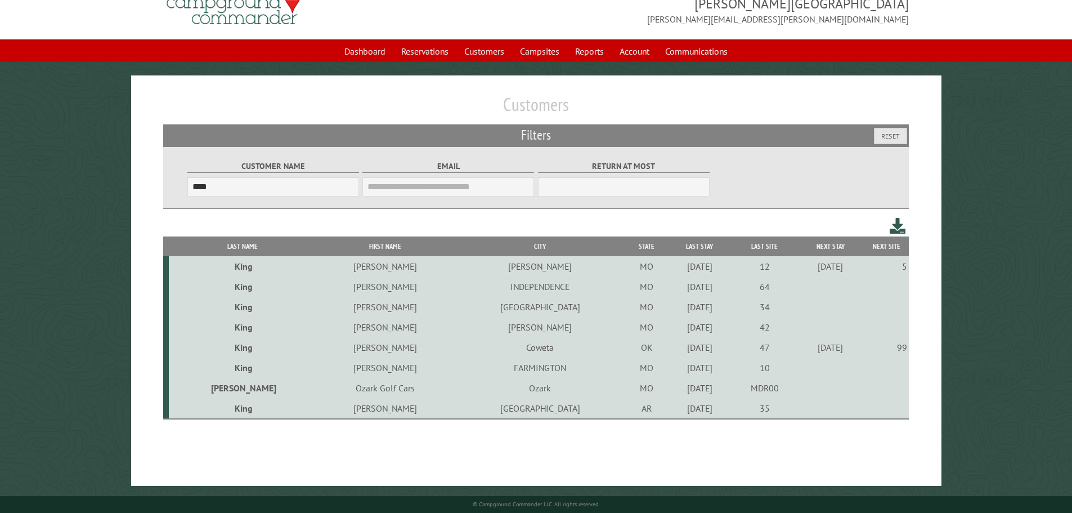
select select "********"
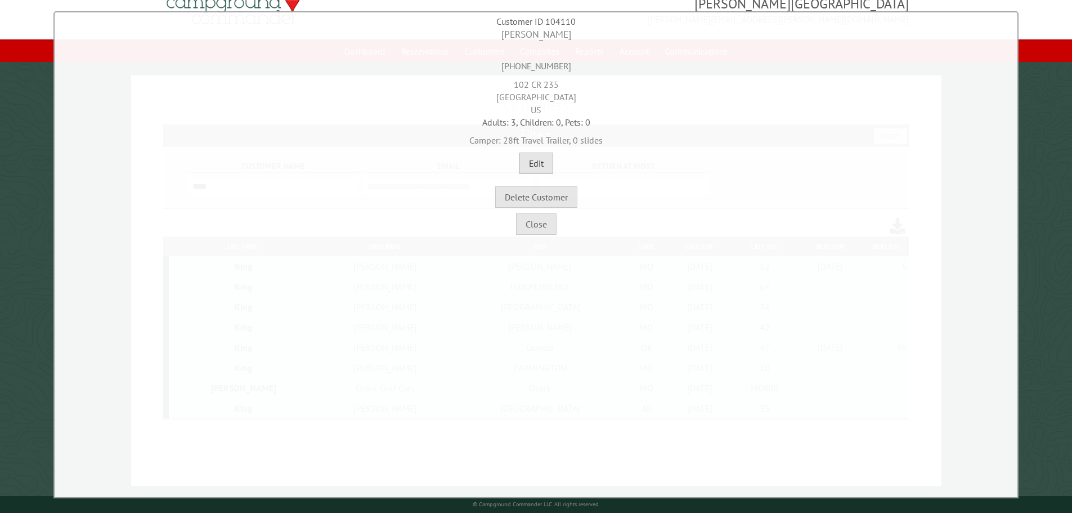
click at [540, 164] on button "Edit" at bounding box center [536, 162] width 34 height 21
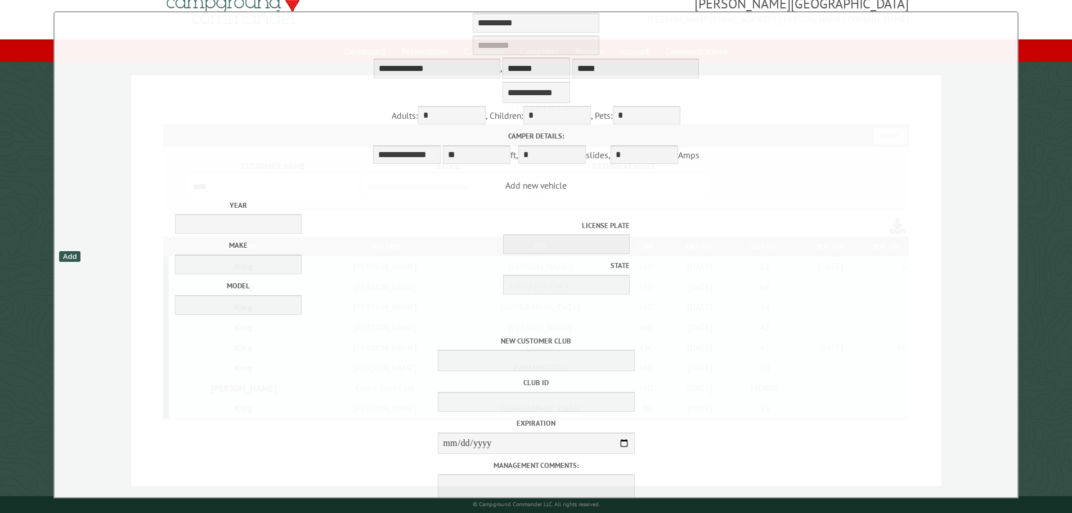
scroll to position [179, 0]
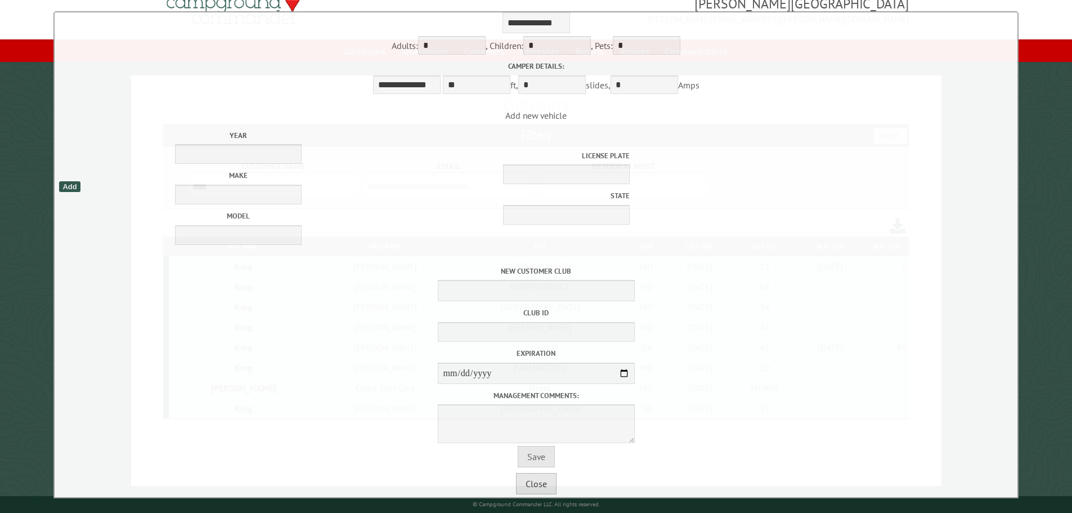
drag, startPoint x: 514, startPoint y: 484, endPoint x: 529, endPoint y: 465, distance: 24.8
click at [516, 484] on button "Close" at bounding box center [536, 483] width 41 height 21
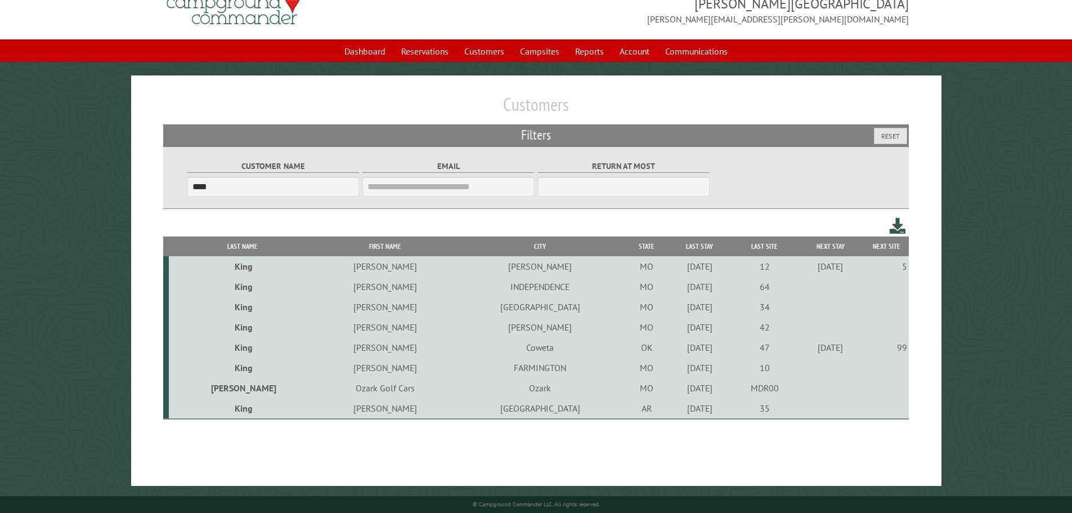
click at [361, 412] on td "Gary" at bounding box center [385, 408] width 138 height 21
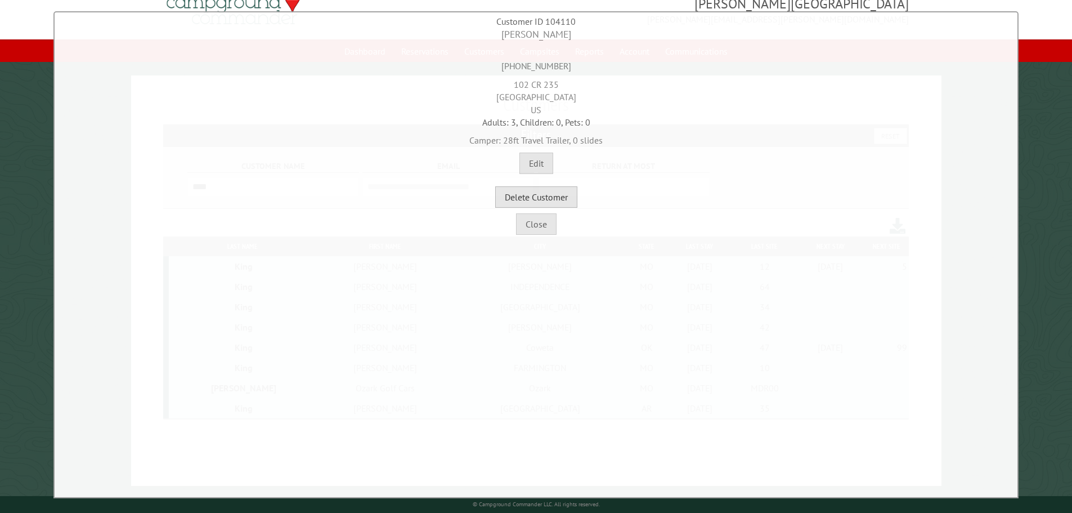
click at [546, 199] on button "Delete Customer" at bounding box center [536, 196] width 82 height 21
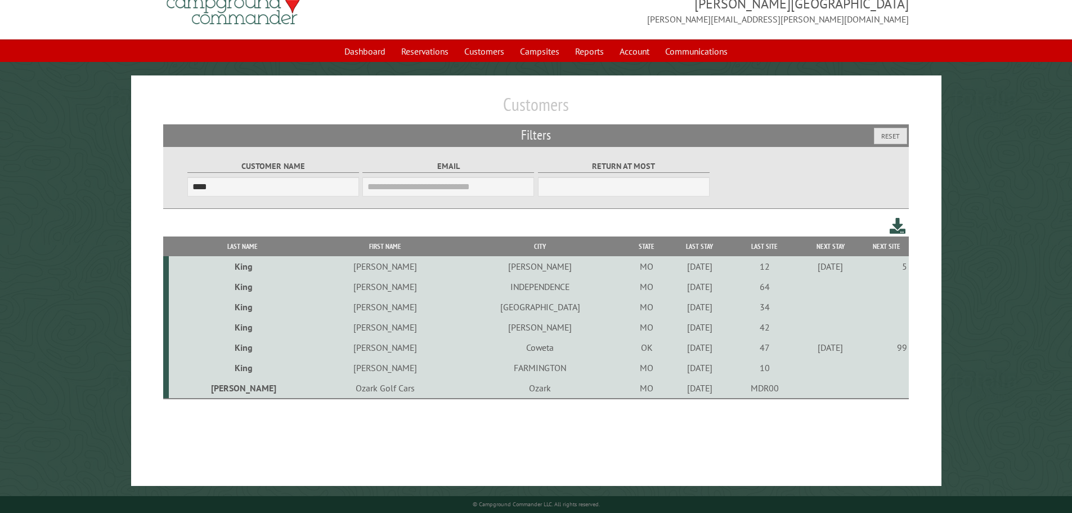
click at [348, 329] on td "Heather" at bounding box center [385, 327] width 138 height 20
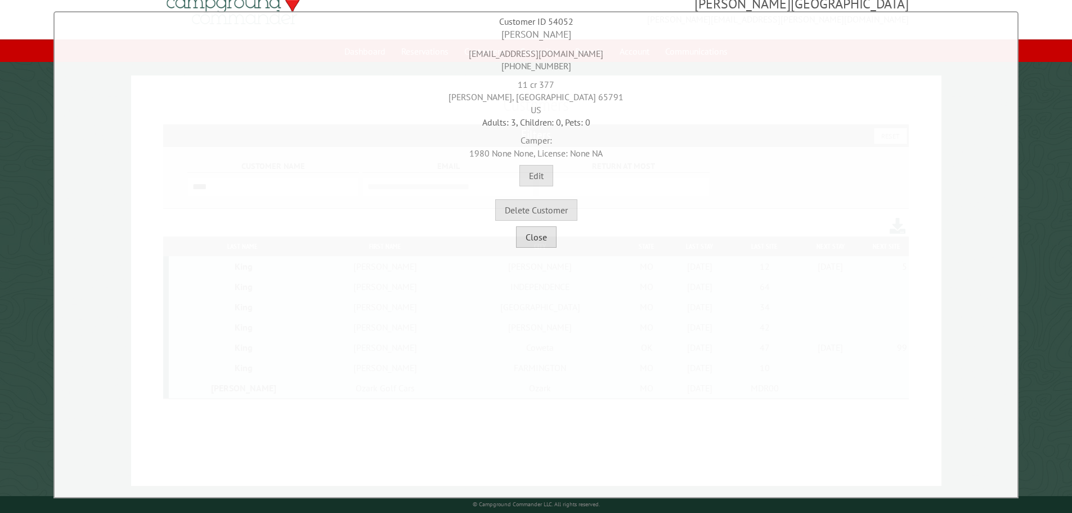
click at [537, 244] on button "Close" at bounding box center [536, 236] width 41 height 21
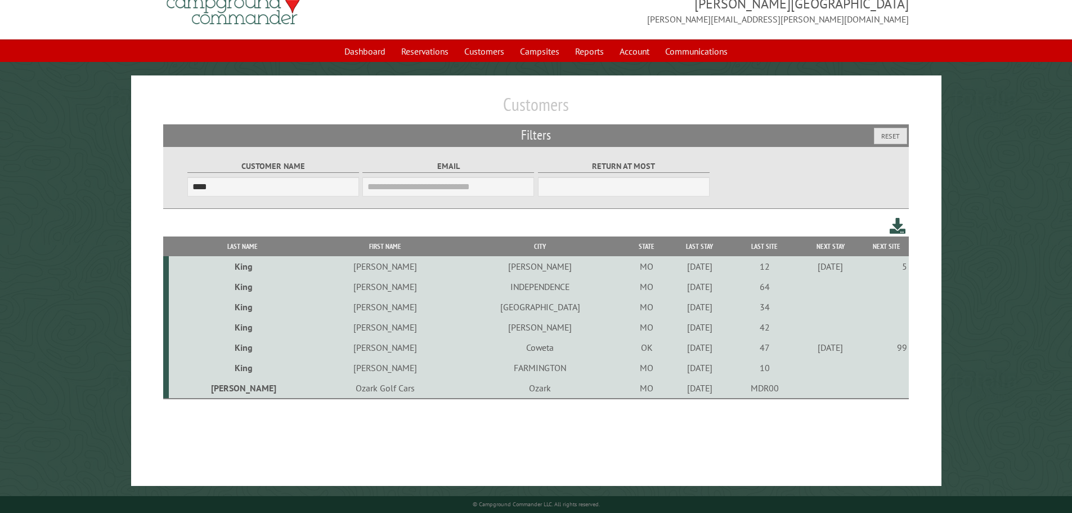
click at [352, 331] on td "Heather" at bounding box center [385, 327] width 138 height 20
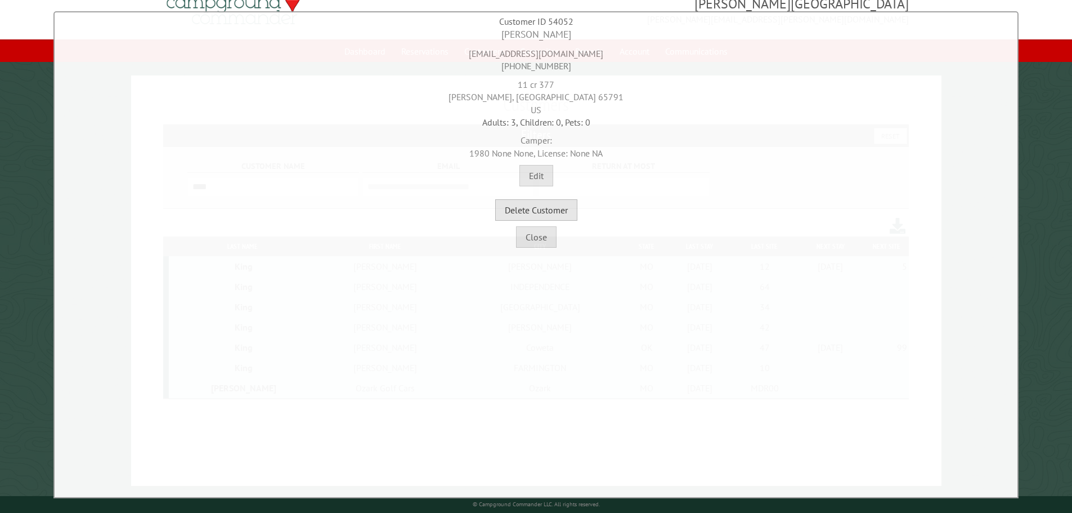
click at [536, 211] on button "Delete Customer" at bounding box center [536, 209] width 82 height 21
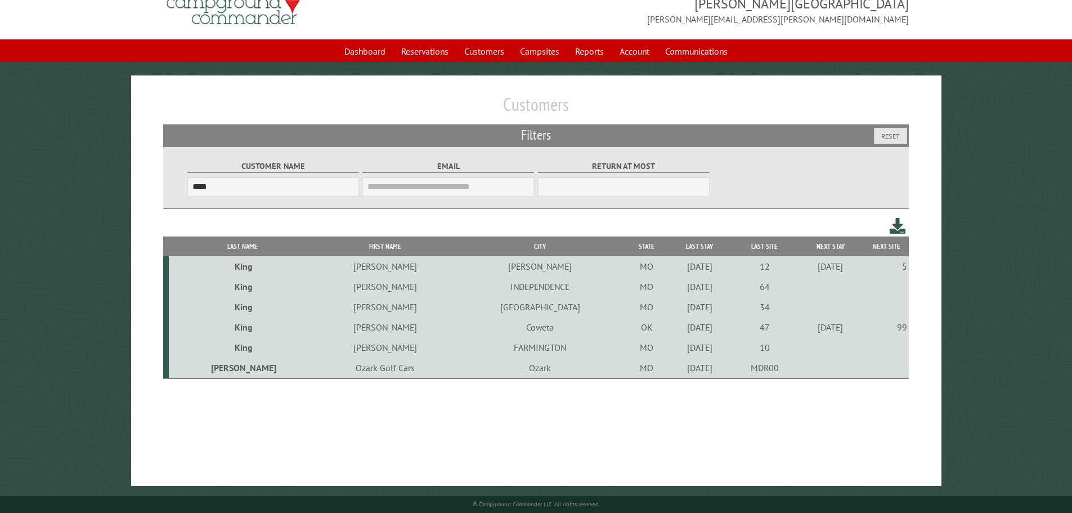
click at [349, 309] on td "Rebecca" at bounding box center [385, 306] width 138 height 20
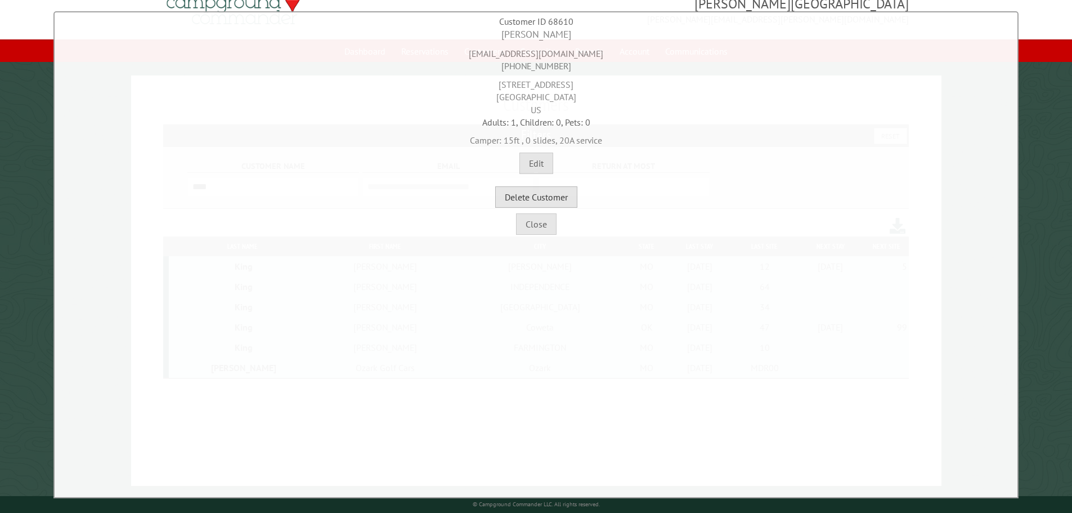
click at [535, 204] on button "Delete Customer" at bounding box center [536, 196] width 82 height 21
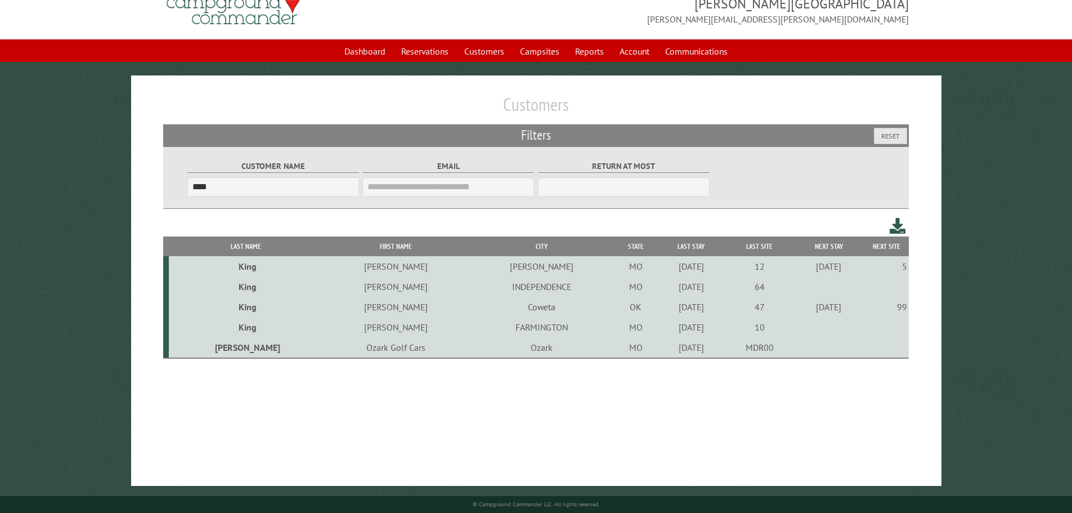
click at [357, 308] on td "Mike" at bounding box center [395, 306] width 145 height 20
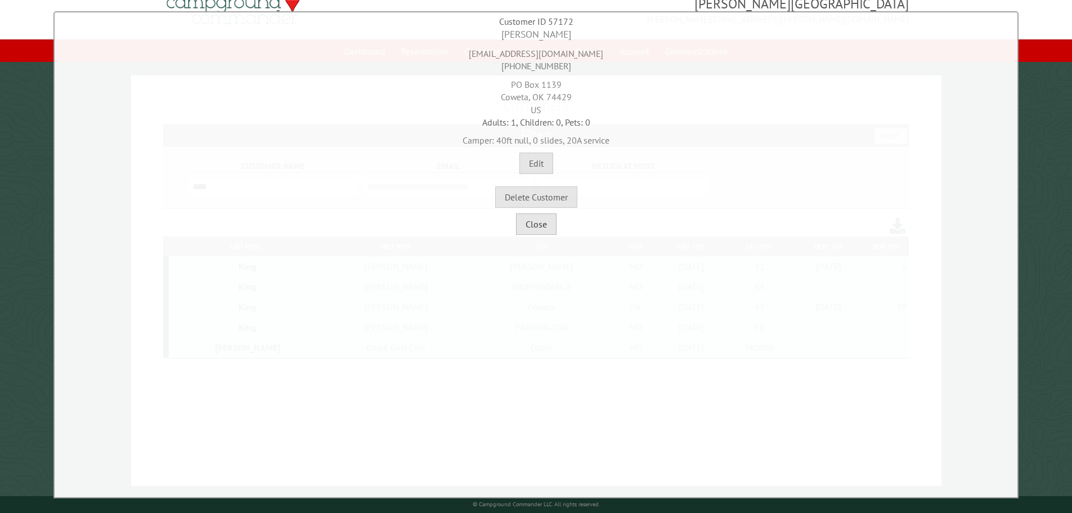
click at [527, 230] on button "Close" at bounding box center [536, 223] width 41 height 21
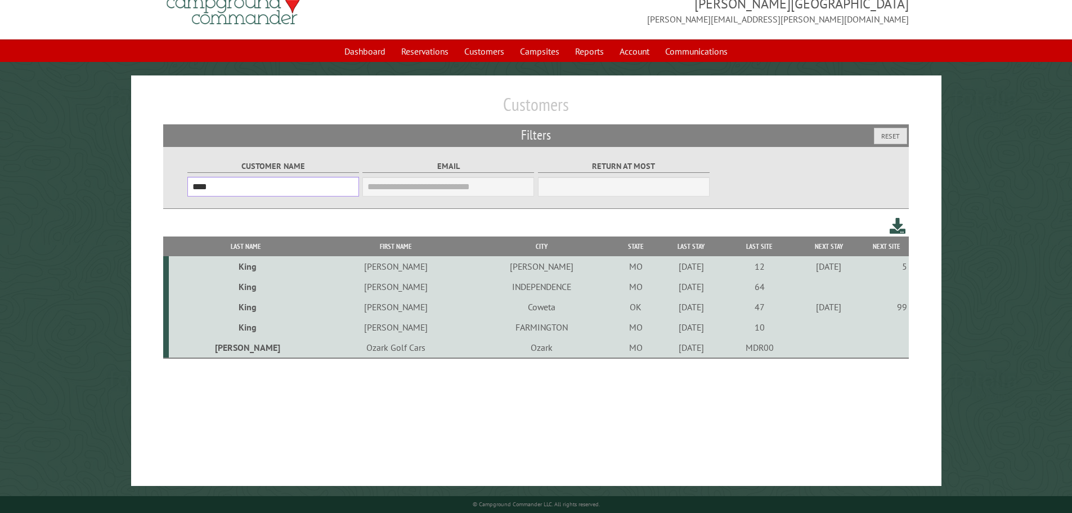
drag, startPoint x: 259, startPoint y: 189, endPoint x: -219, endPoint y: 221, distance: 478.7
click at [0, 221] on html "**********" at bounding box center [536, 237] width 1072 height 549
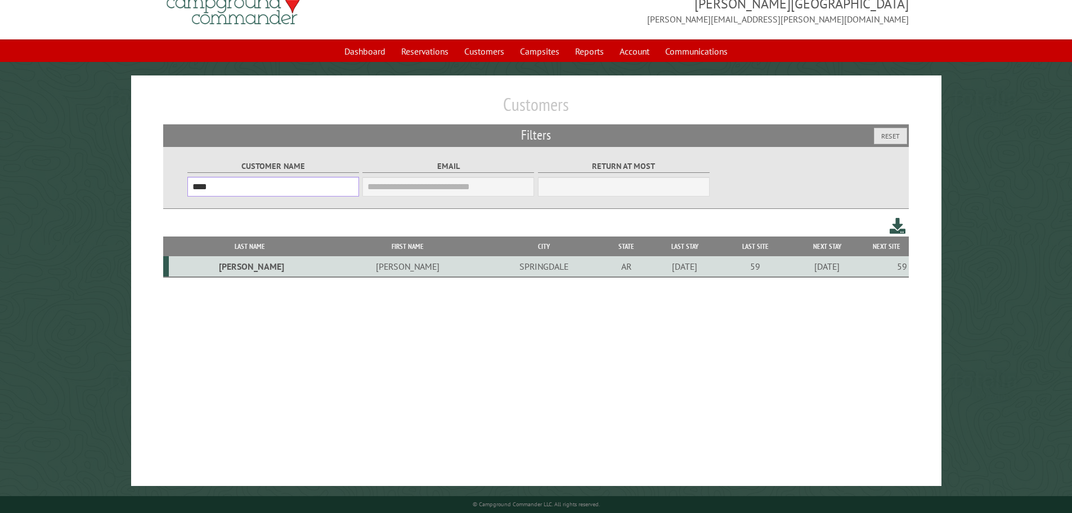
click at [286, 191] on input "****" at bounding box center [273, 187] width 172 height 20
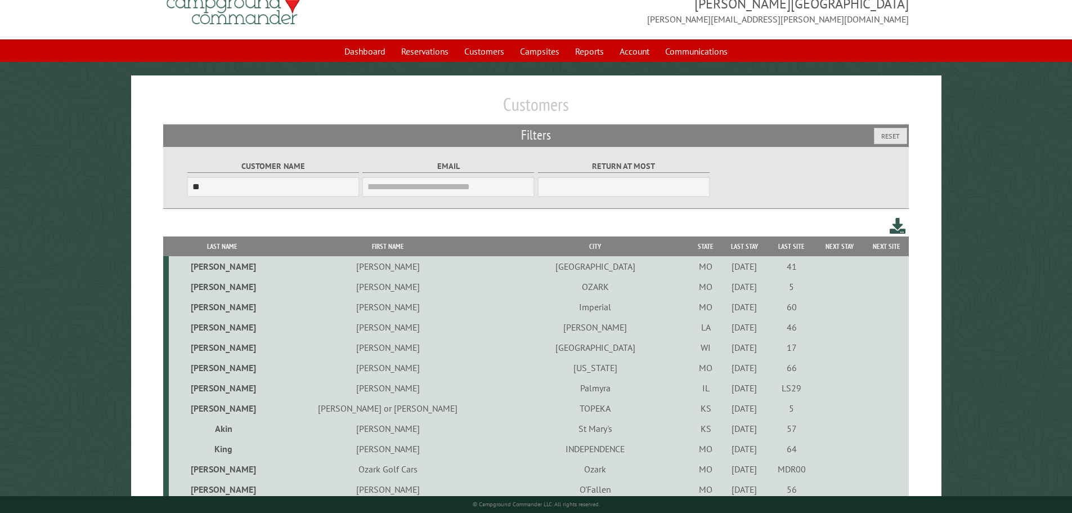
click at [372, 268] on td "Becky" at bounding box center [388, 266] width 224 height 20
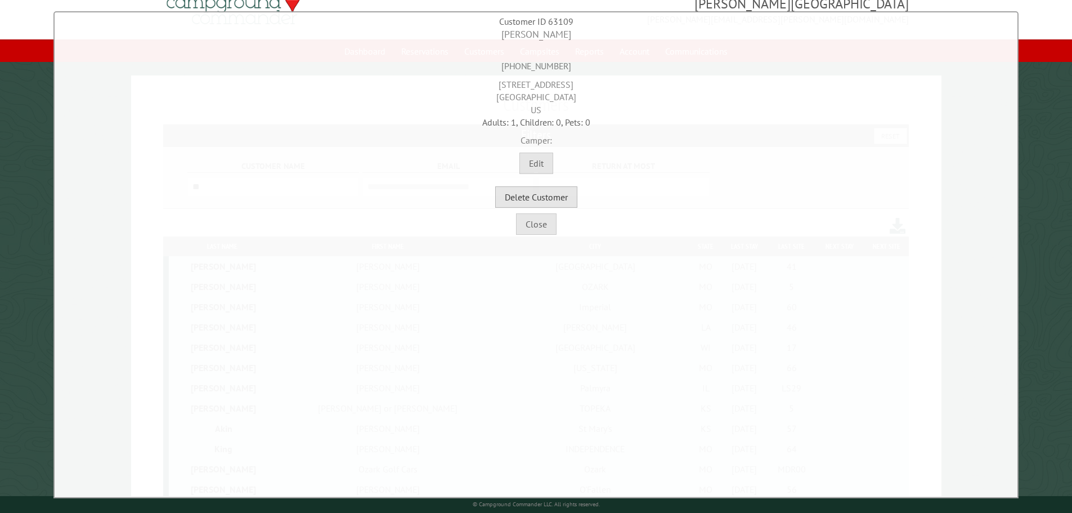
click at [550, 203] on button "Delete Customer" at bounding box center [536, 196] width 82 height 21
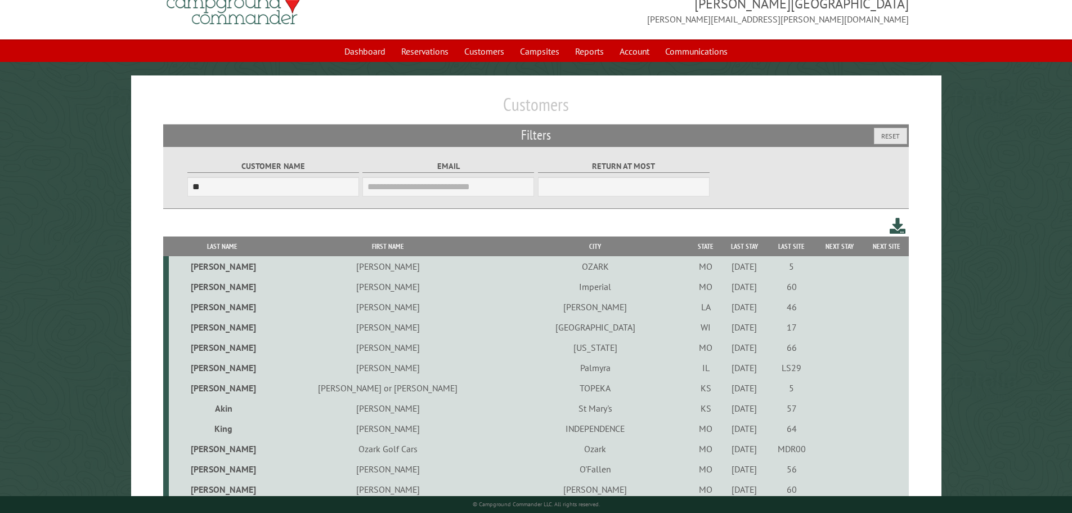
click at [500, 332] on td "Union Grove" at bounding box center [595, 327] width 191 height 20
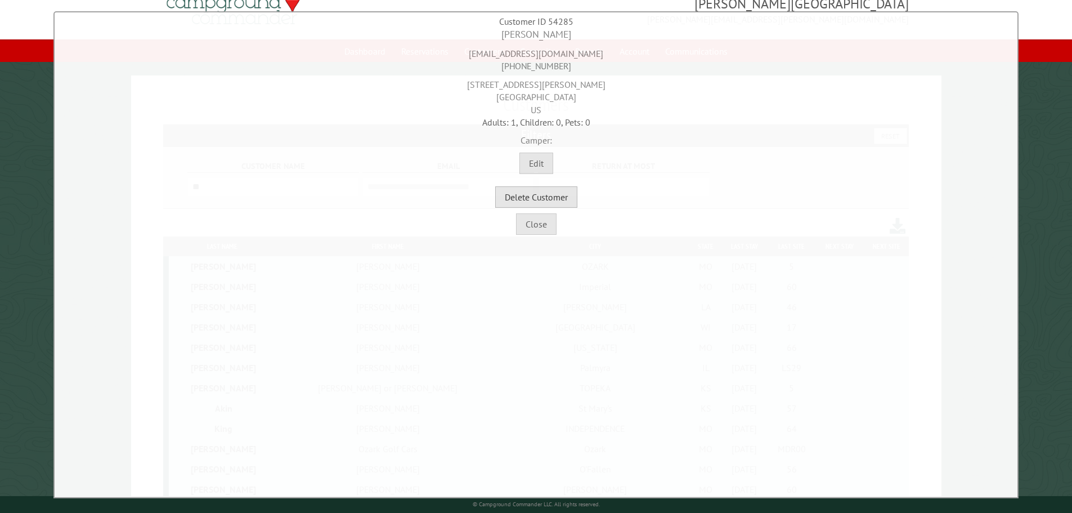
click at [548, 199] on button "Delete Customer" at bounding box center [536, 196] width 82 height 21
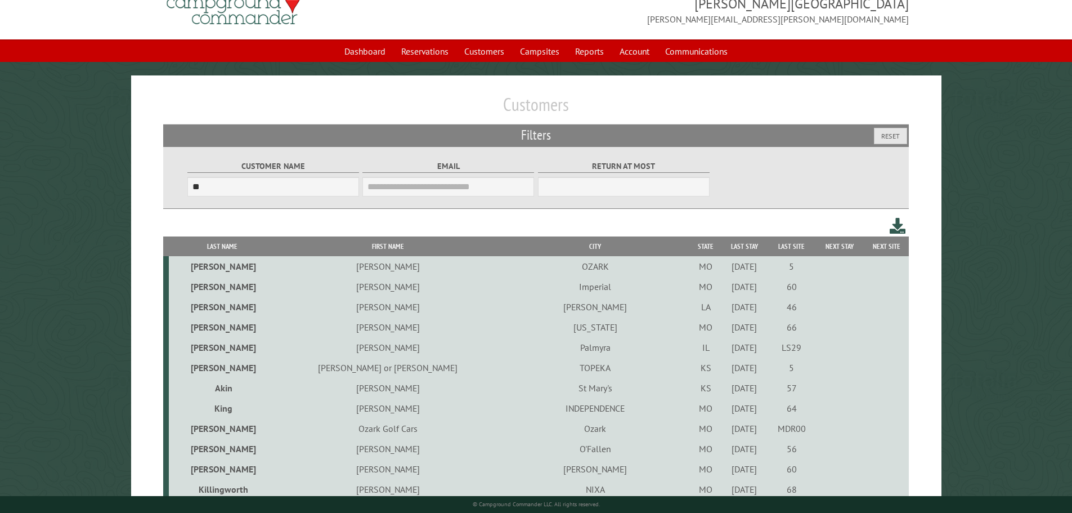
click at [511, 311] on td "Calhoun" at bounding box center [595, 306] width 191 height 20
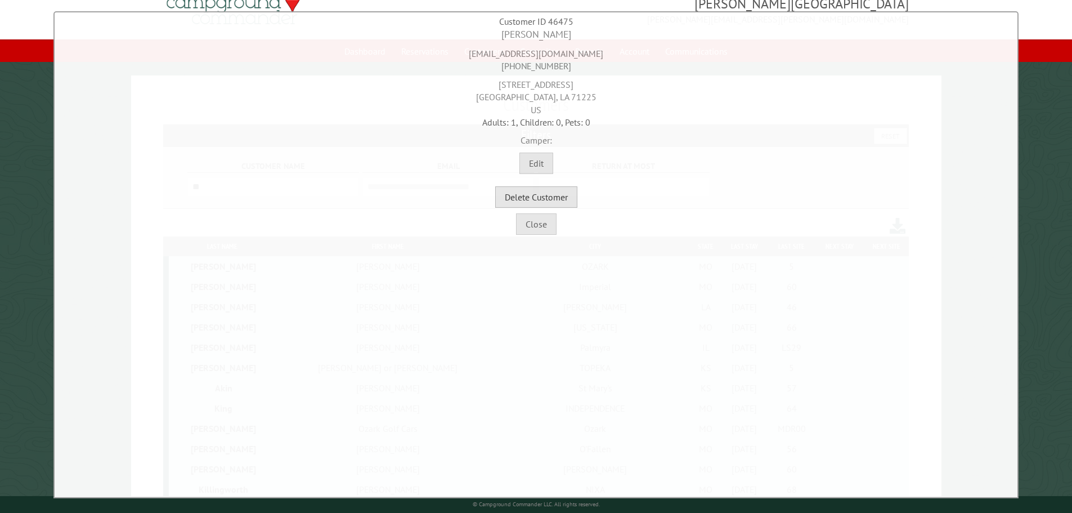
click at [541, 200] on button "Delete Customer" at bounding box center [536, 196] width 82 height 21
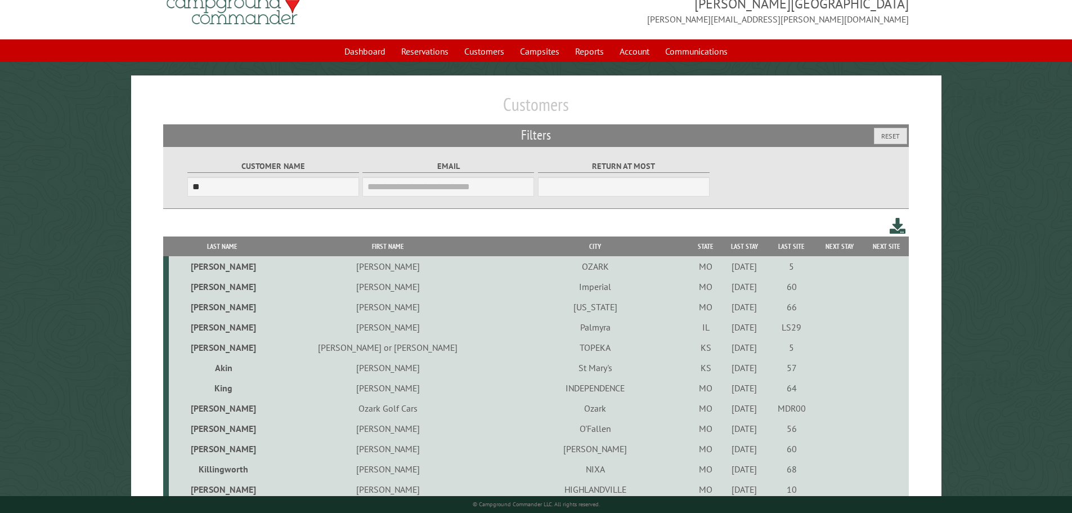
click at [518, 312] on td "CALIFORNIA" at bounding box center [595, 306] width 191 height 20
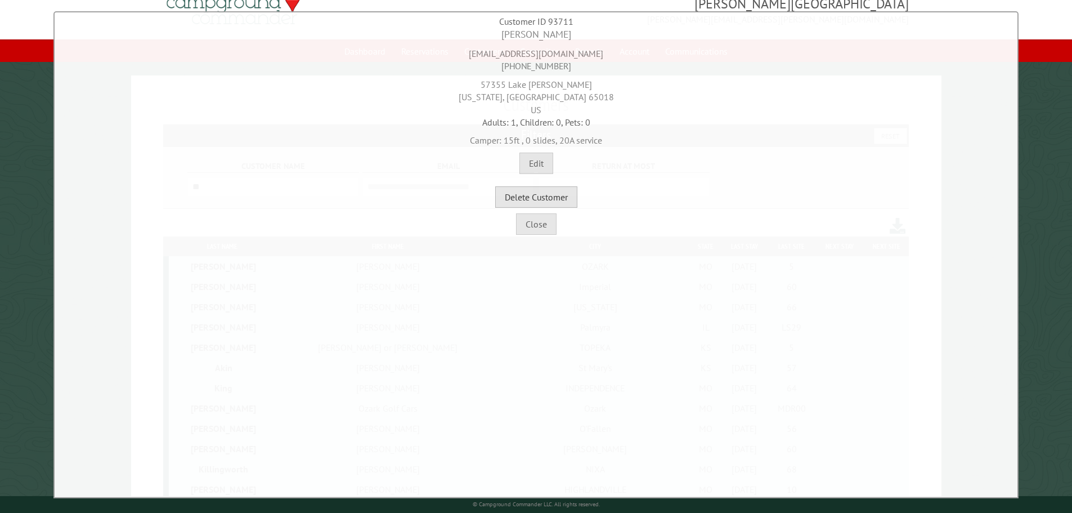
click at [528, 197] on button "Delete Customer" at bounding box center [536, 196] width 82 height 21
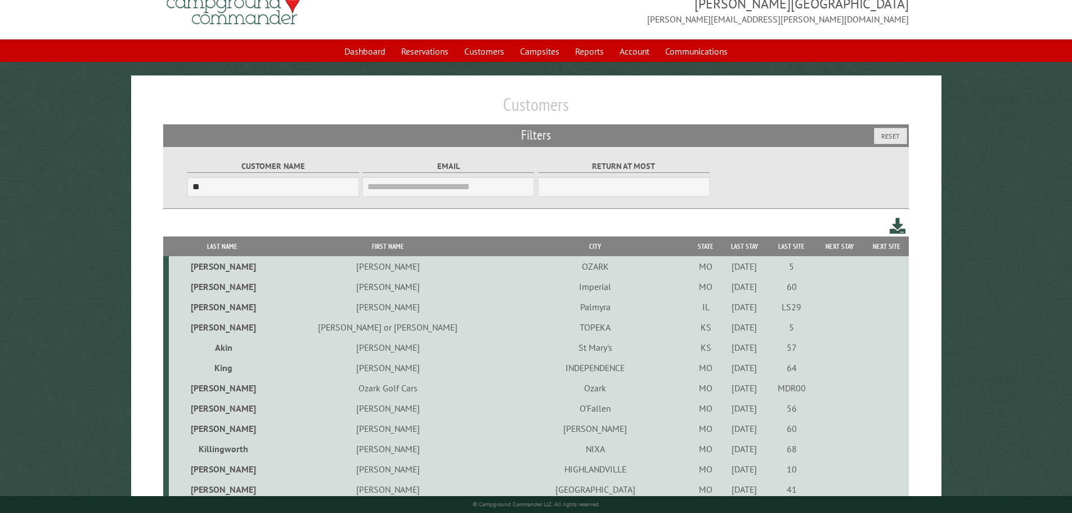
click at [502, 311] on td "Palmyra" at bounding box center [595, 306] width 191 height 20
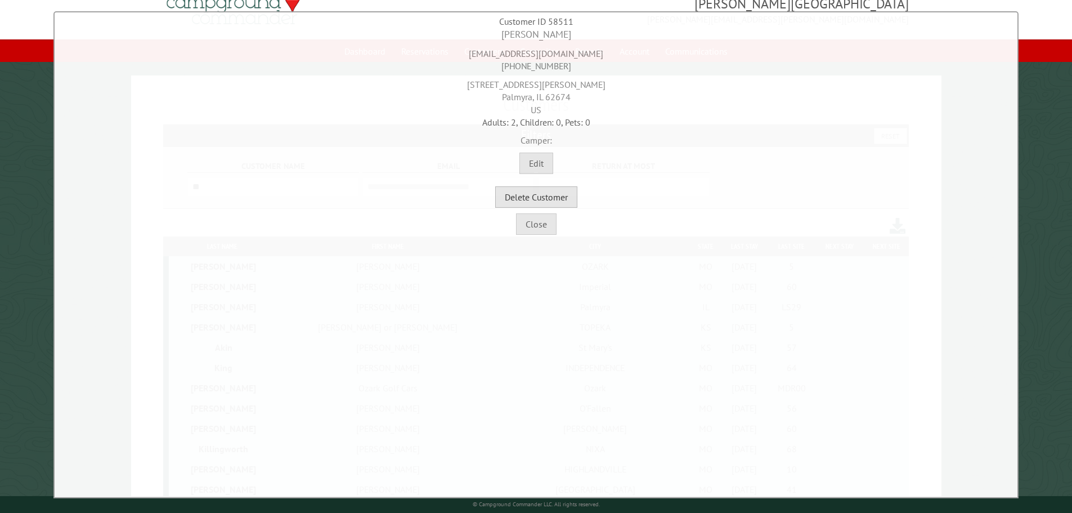
click at [536, 203] on button "Delete Customer" at bounding box center [536, 196] width 82 height 21
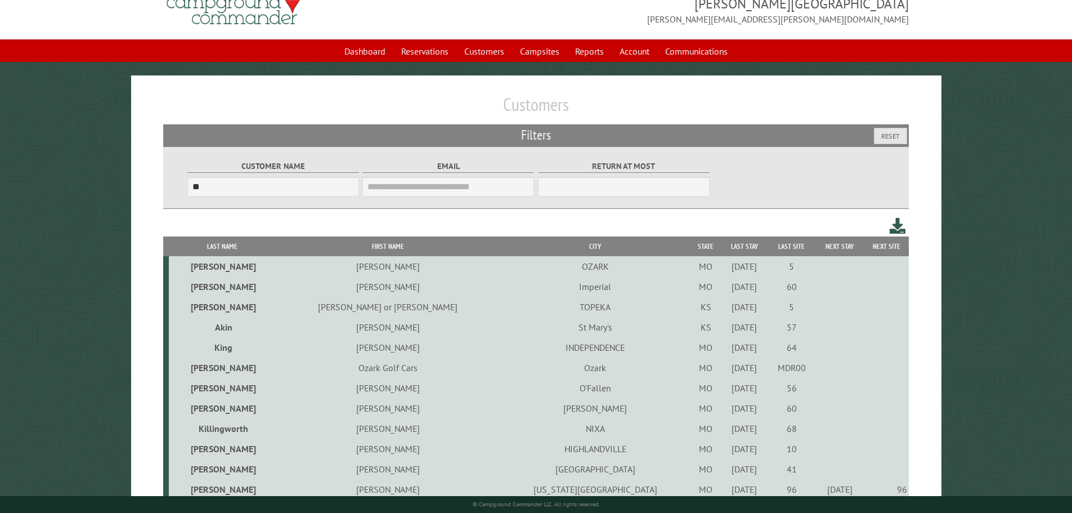
click at [514, 328] on td "St Mary's" at bounding box center [595, 327] width 191 height 20
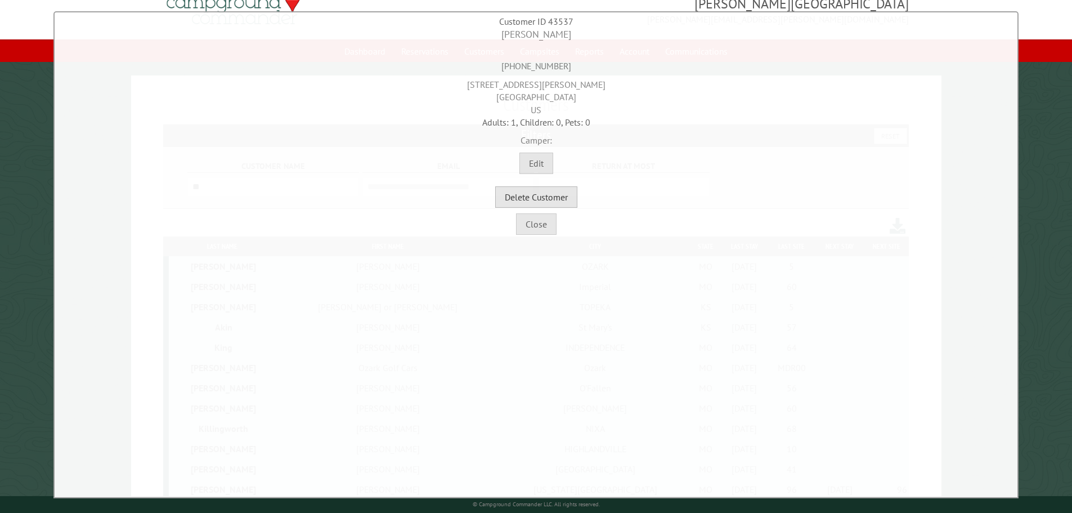
click at [543, 197] on button "Delete Customer" at bounding box center [536, 196] width 82 height 21
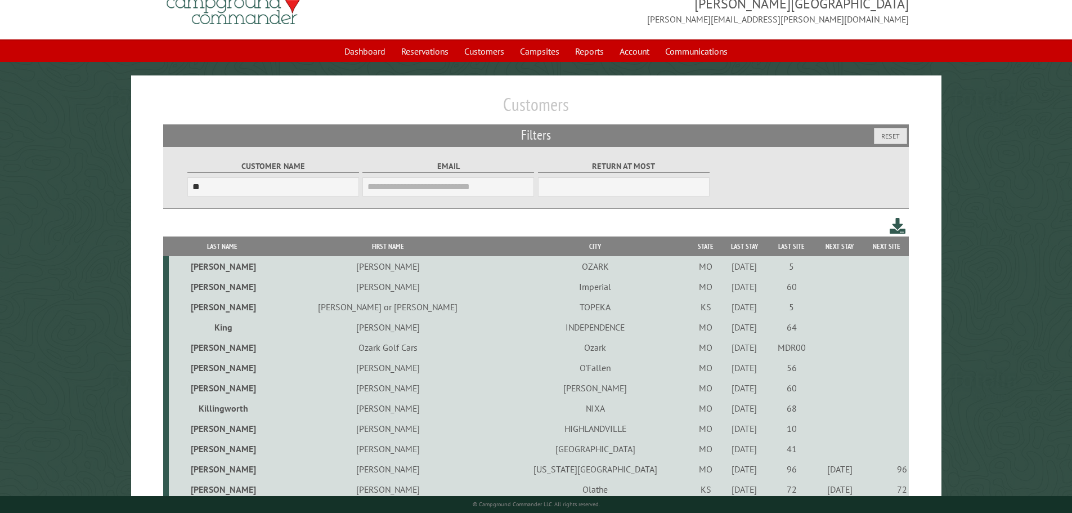
click at [503, 371] on td "O'Fallen" at bounding box center [595, 367] width 191 height 20
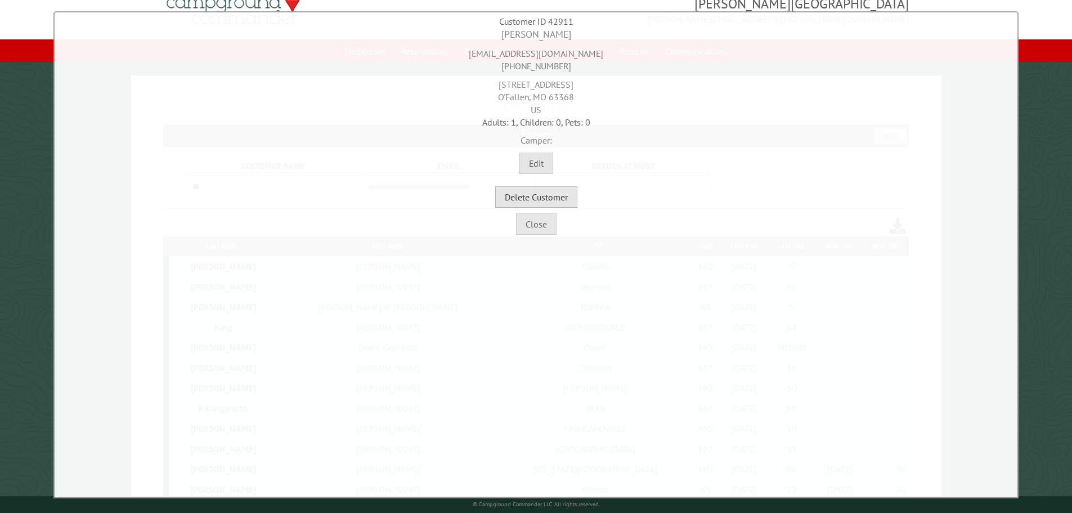
click at [547, 201] on button "Delete Customer" at bounding box center [536, 196] width 82 height 21
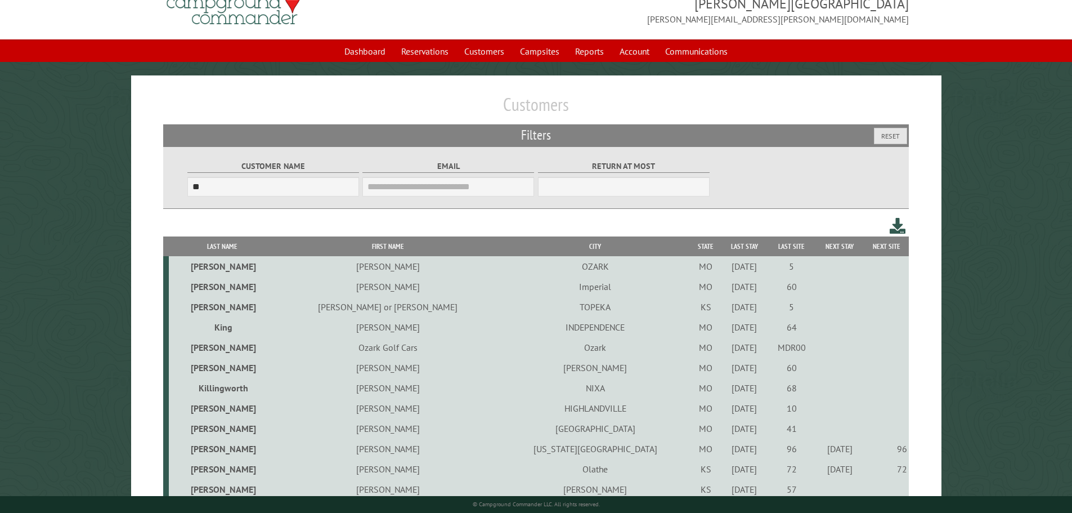
click at [508, 365] on td "CLINTON" at bounding box center [595, 367] width 191 height 20
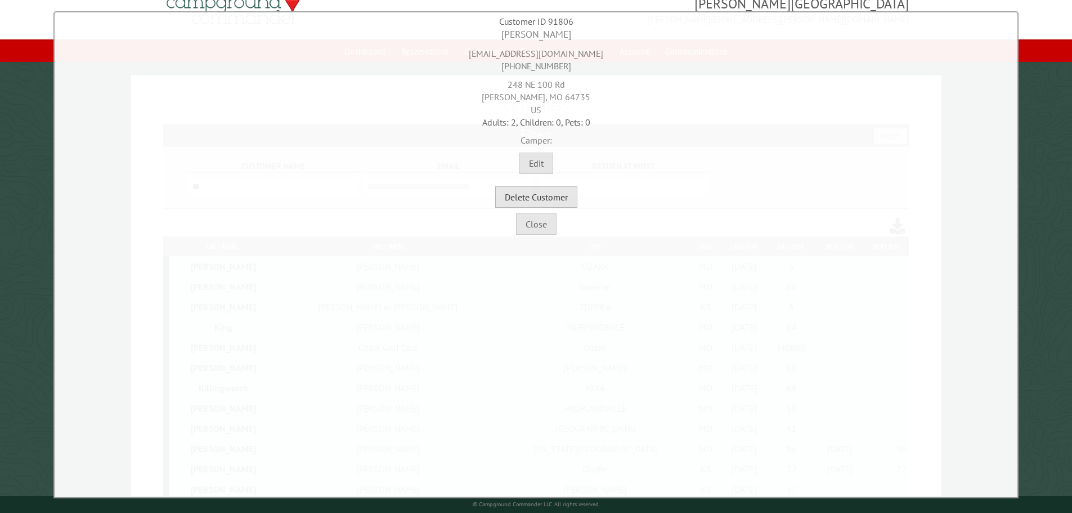
click at [537, 200] on button "Delete Customer" at bounding box center [536, 196] width 82 height 21
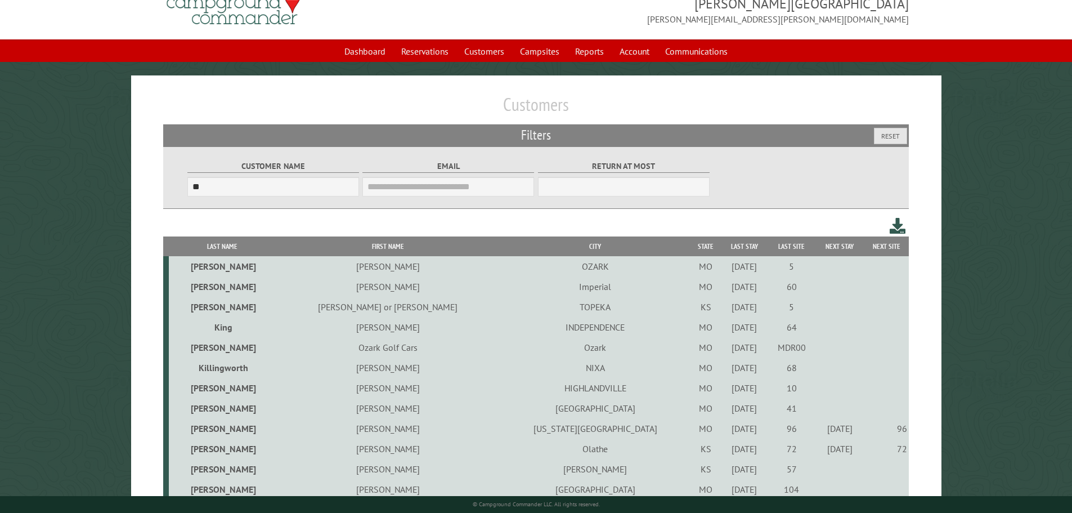
click at [360, 391] on td "Kim" at bounding box center [388, 388] width 224 height 20
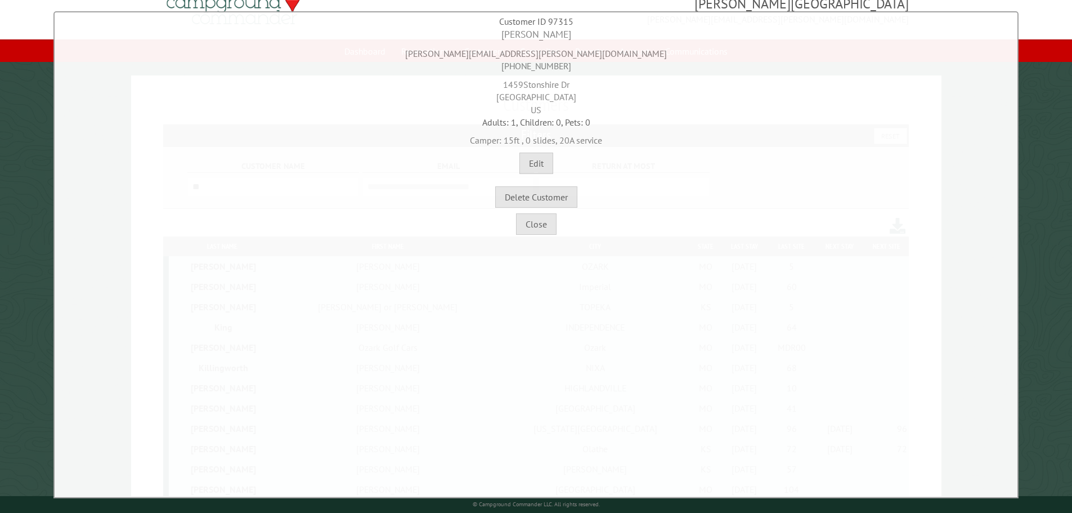
click at [554, 209] on div "Close" at bounding box center [535, 221] width 957 height 27
drag, startPoint x: 560, startPoint y: 199, endPoint x: 593, endPoint y: 48, distance: 154.4
click at [560, 200] on button "Delete Customer" at bounding box center [536, 196] width 82 height 21
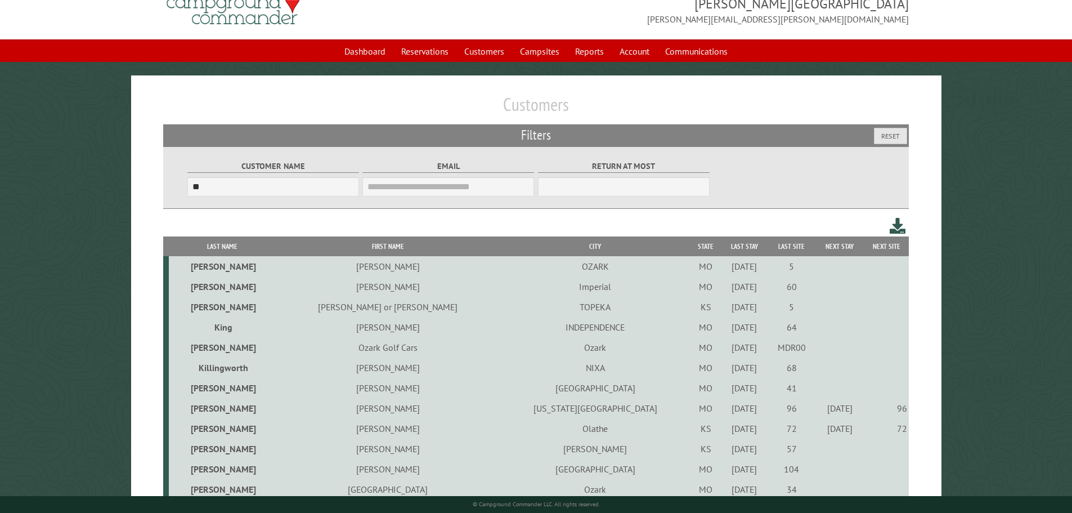
click at [509, 390] on td "Steafford" at bounding box center [595, 388] width 191 height 20
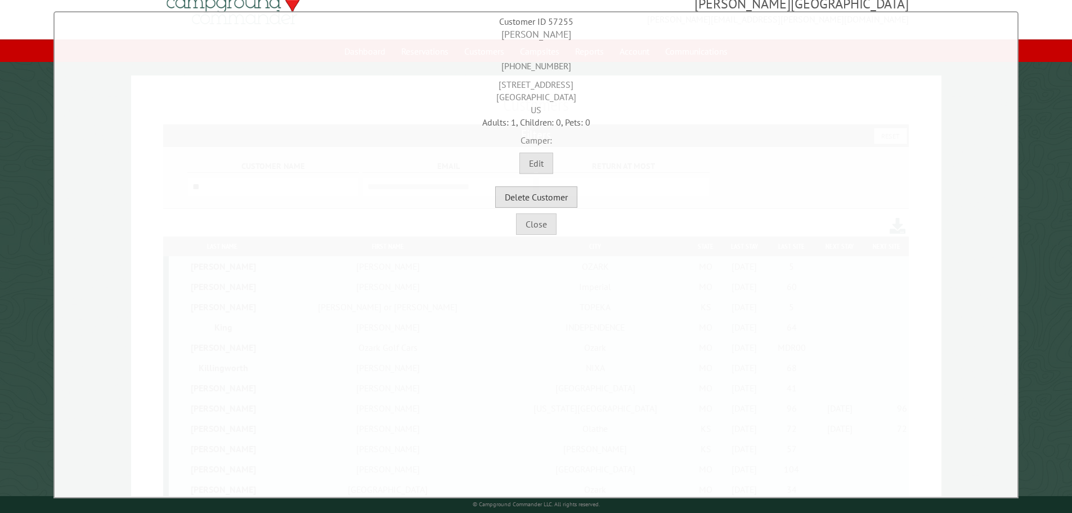
click at [546, 201] on button "Delete Customer" at bounding box center [536, 196] width 82 height 21
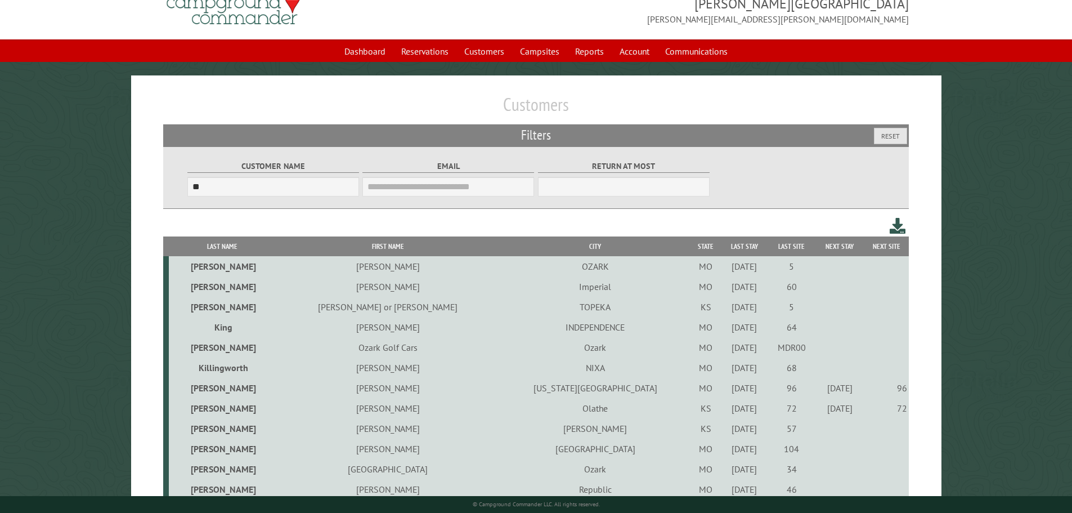
click at [501, 390] on td "Kansas City" at bounding box center [595, 388] width 191 height 20
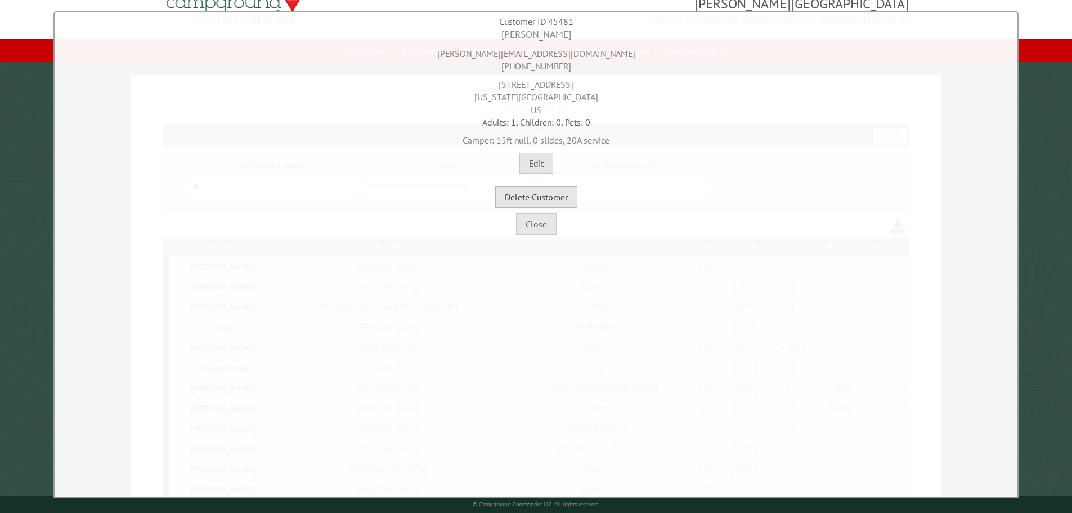
click at [537, 195] on button "Delete Customer" at bounding box center [536, 196] width 82 height 21
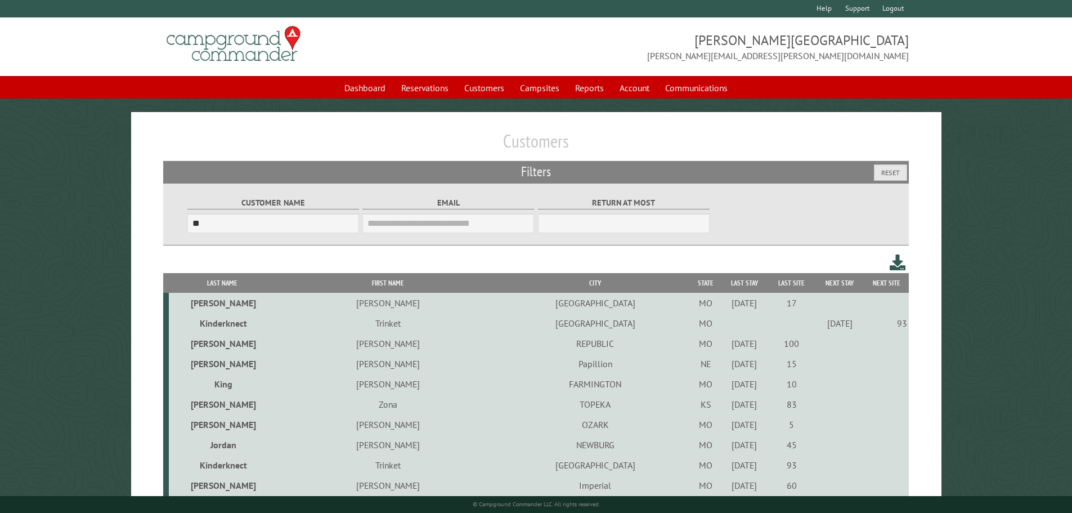
click at [524, 305] on td "El Dorado Springs" at bounding box center [595, 303] width 191 height 20
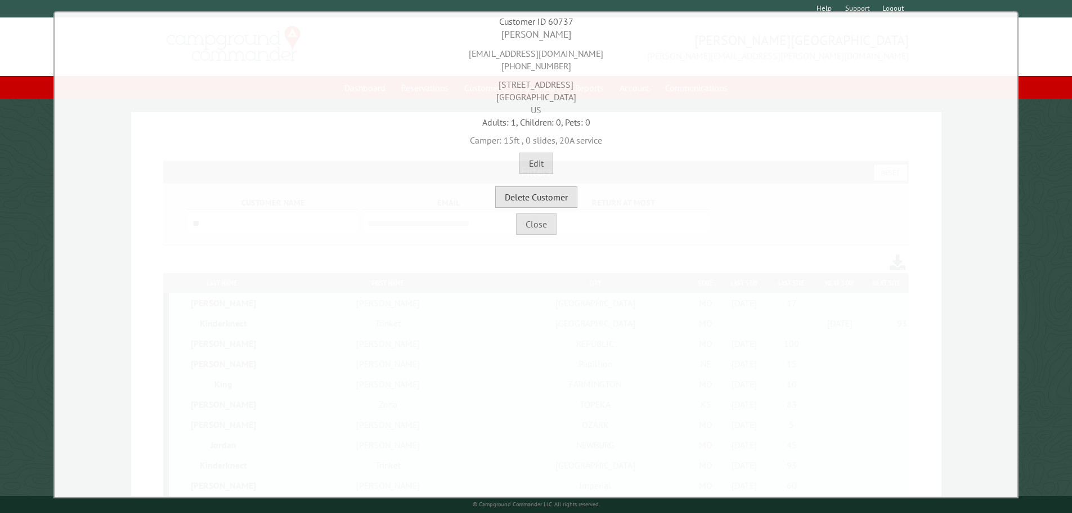
click at [532, 201] on button "Delete Customer" at bounding box center [536, 196] width 82 height 21
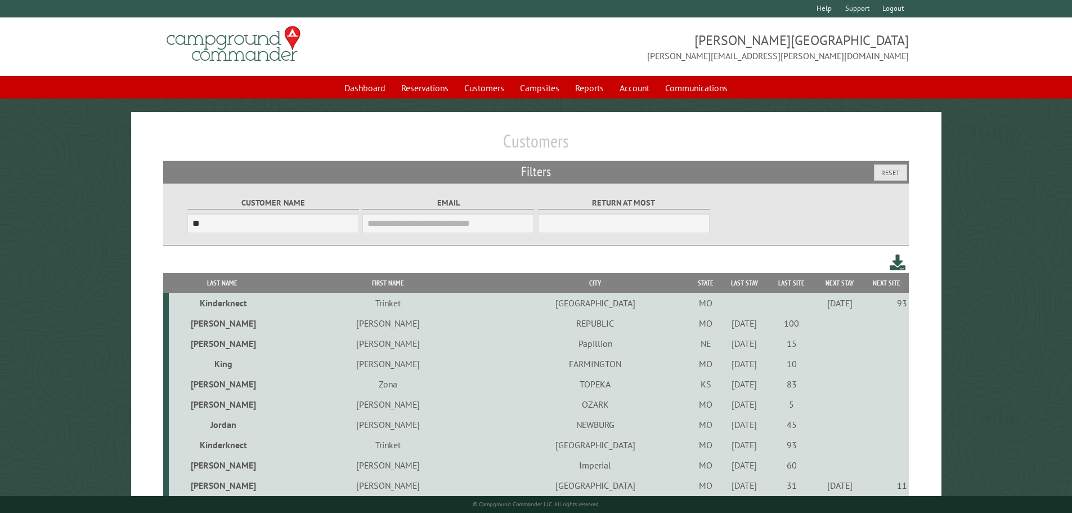
click at [375, 307] on td "Trinket" at bounding box center [388, 303] width 224 height 20
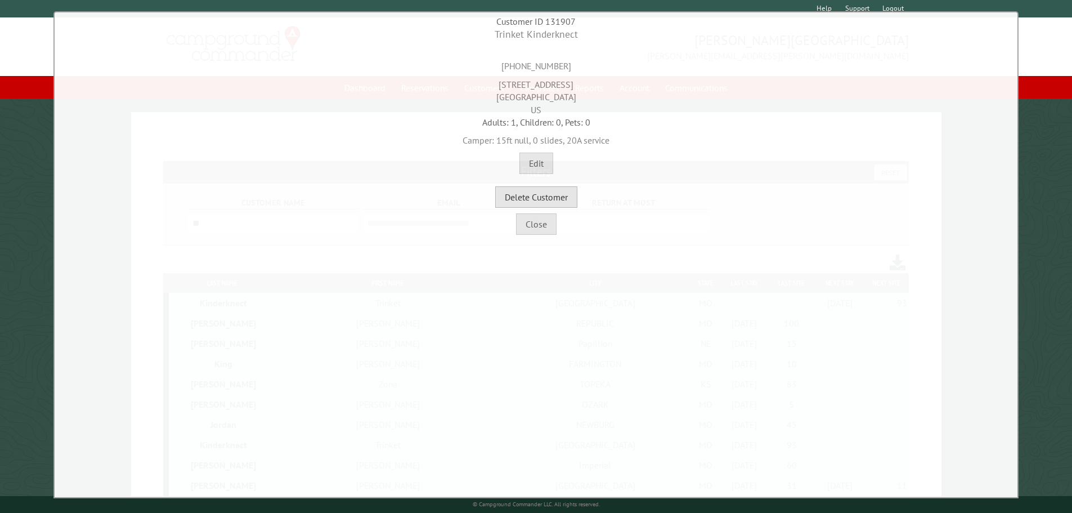
click at [541, 201] on button "Delete Customer" at bounding box center [536, 196] width 82 height 21
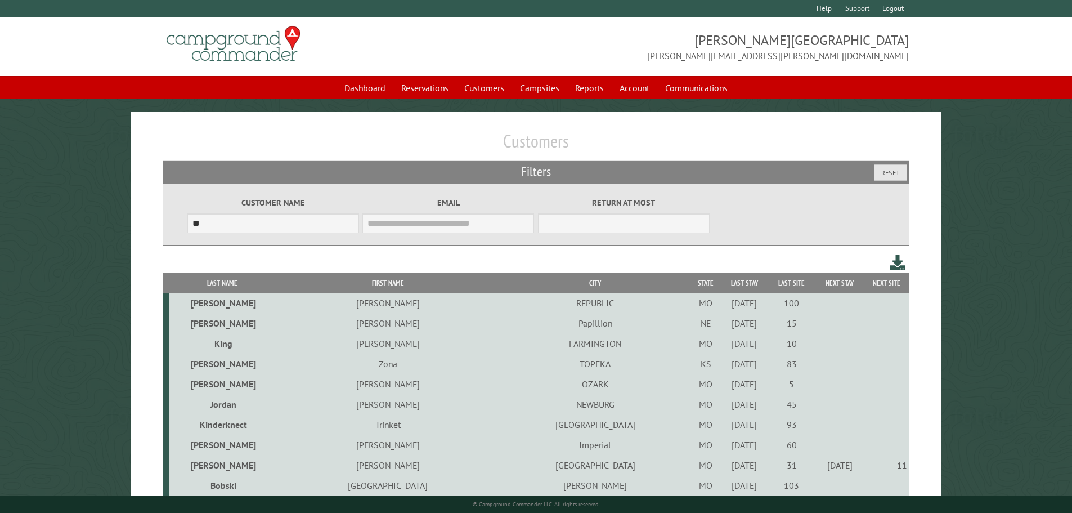
click at [509, 330] on td "Papillion" at bounding box center [595, 323] width 191 height 20
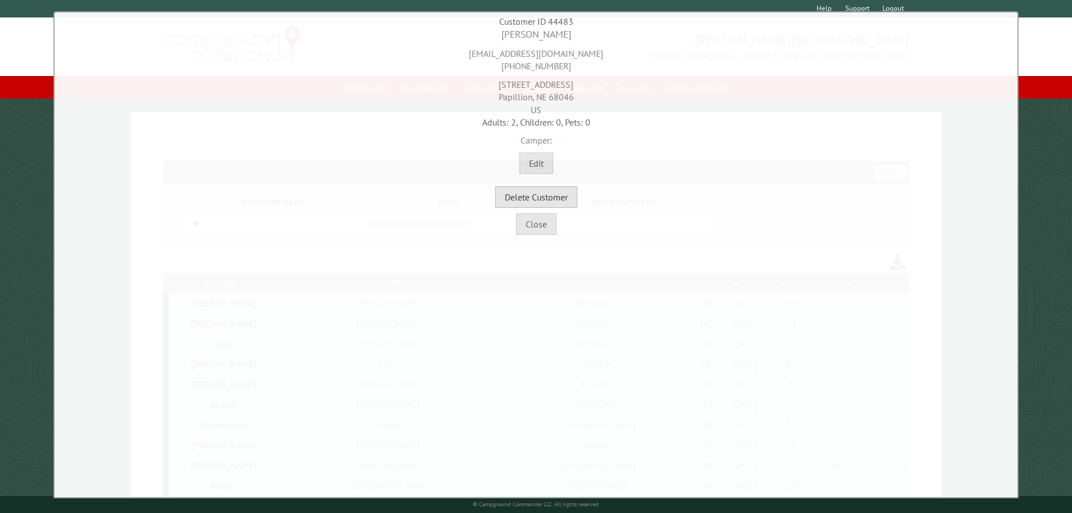
click at [541, 196] on button "Delete Customer" at bounding box center [536, 196] width 82 height 21
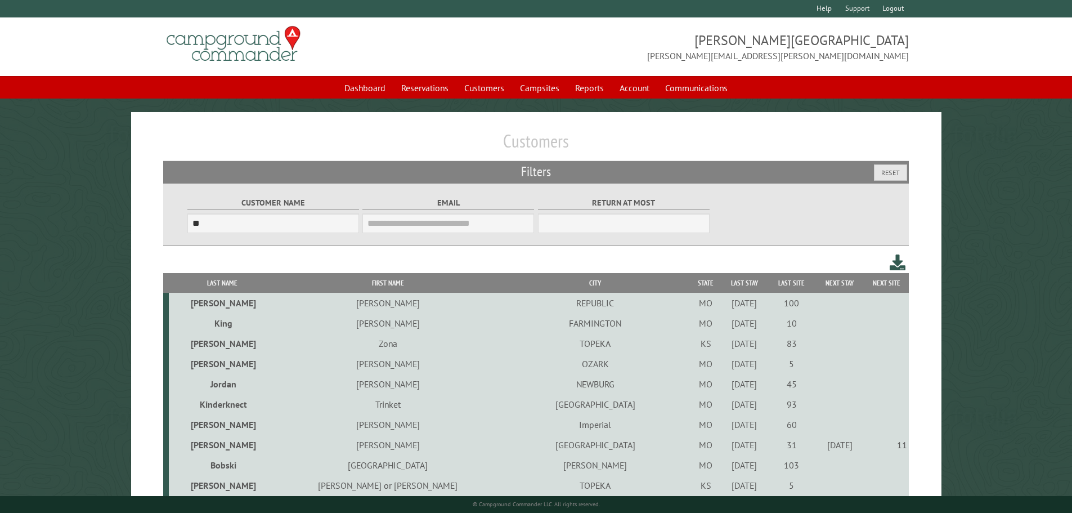
click at [512, 348] on td "TOPEKA" at bounding box center [595, 343] width 191 height 20
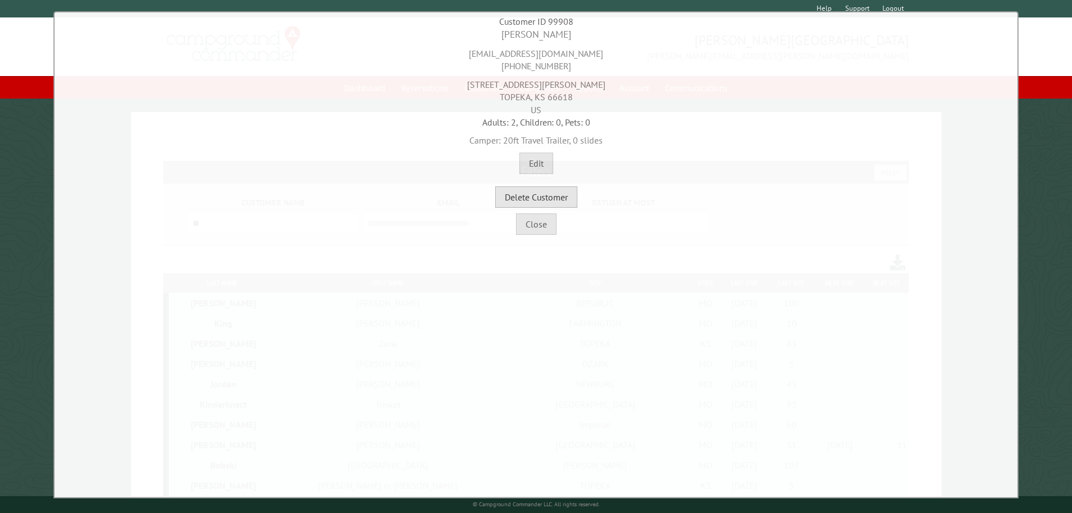
click at [538, 194] on button "Delete Customer" at bounding box center [536, 196] width 82 height 21
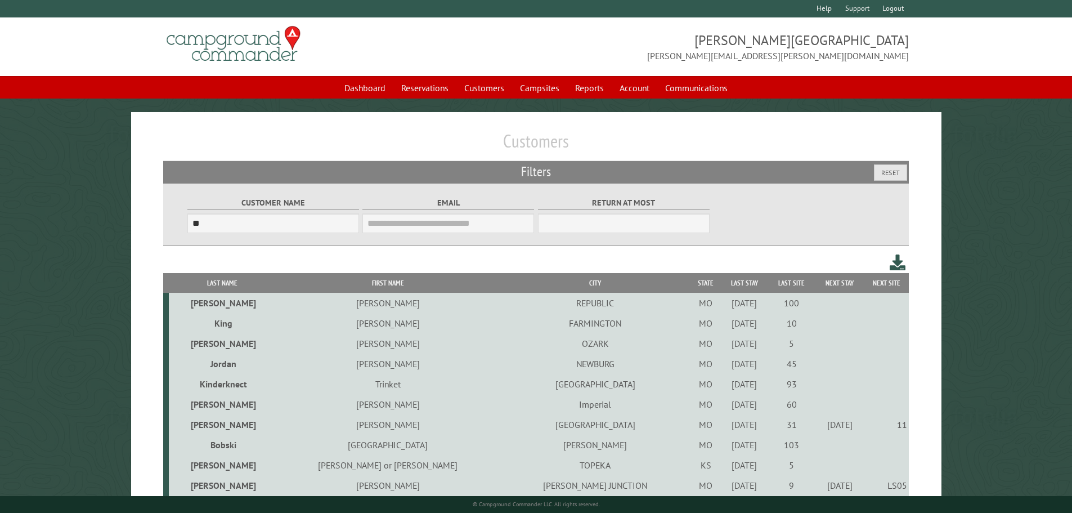
click at [503, 366] on td "NEWBURG" at bounding box center [595, 363] width 191 height 20
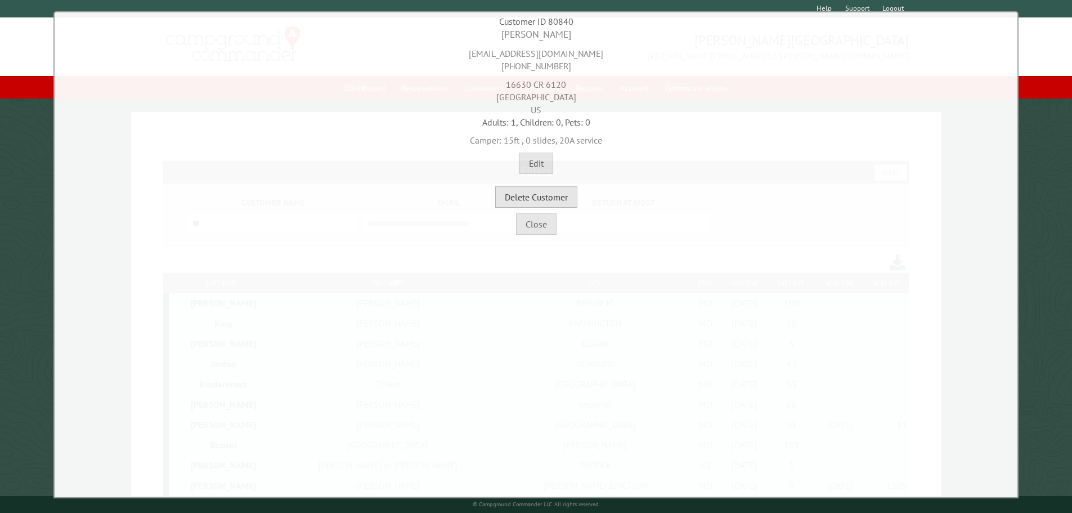
click at [531, 198] on button "Delete Customer" at bounding box center [536, 196] width 82 height 21
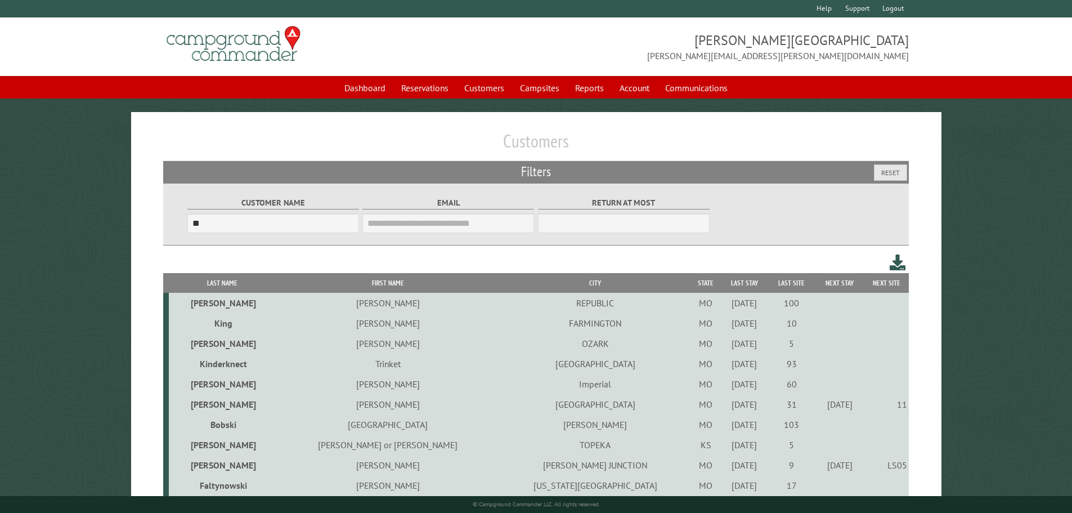
click at [509, 364] on td "SPRINGFIELD" at bounding box center [595, 363] width 191 height 20
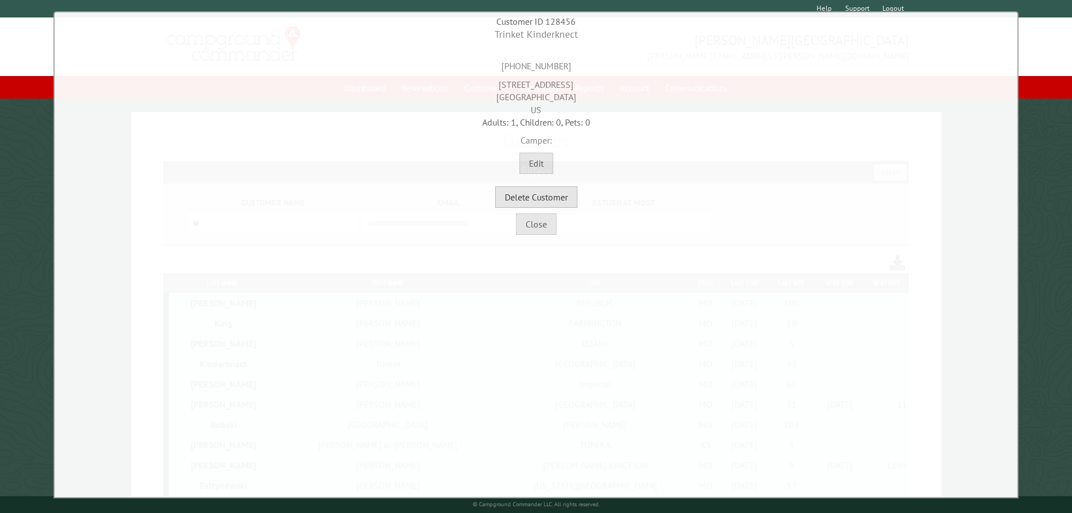
click at [555, 200] on button "Delete Customer" at bounding box center [536, 196] width 82 height 21
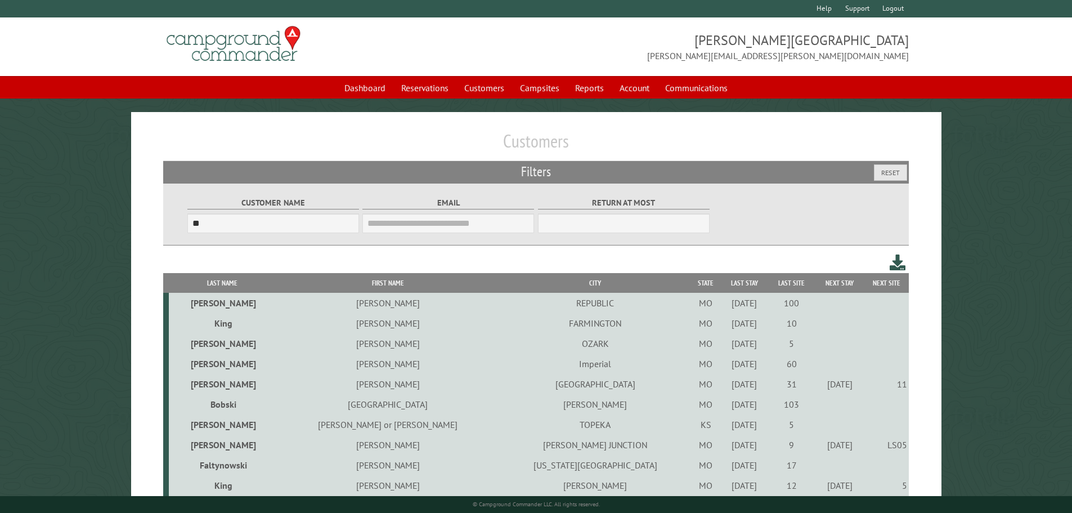
click at [501, 405] on td "Purdy" at bounding box center [595, 404] width 191 height 20
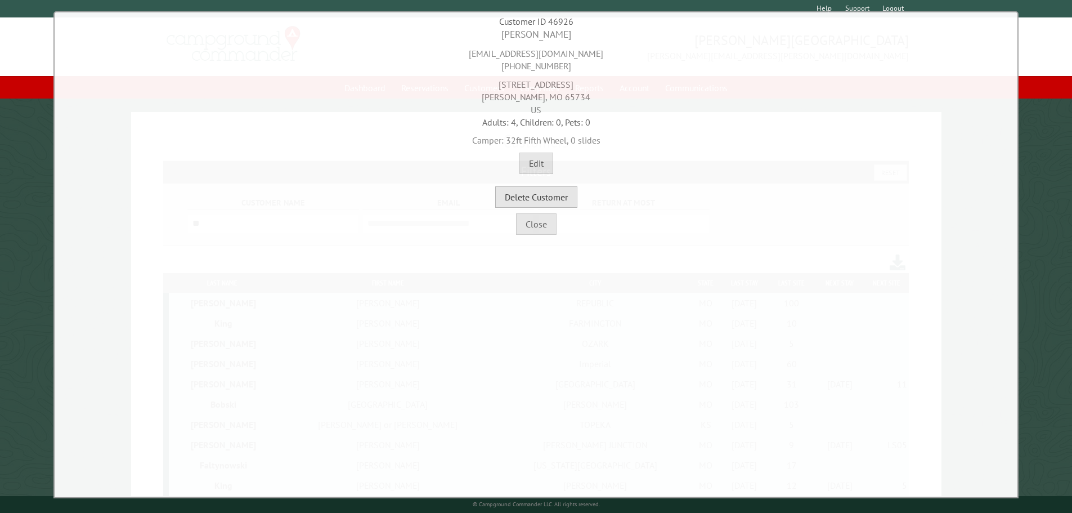
click at [527, 203] on button "Delete Customer" at bounding box center [536, 196] width 82 height 21
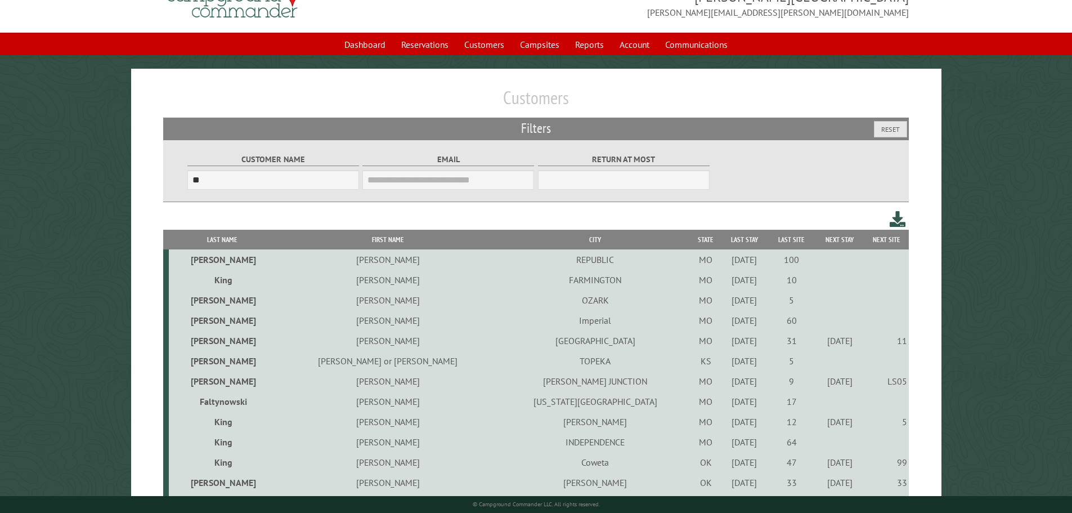
scroll to position [56, 0]
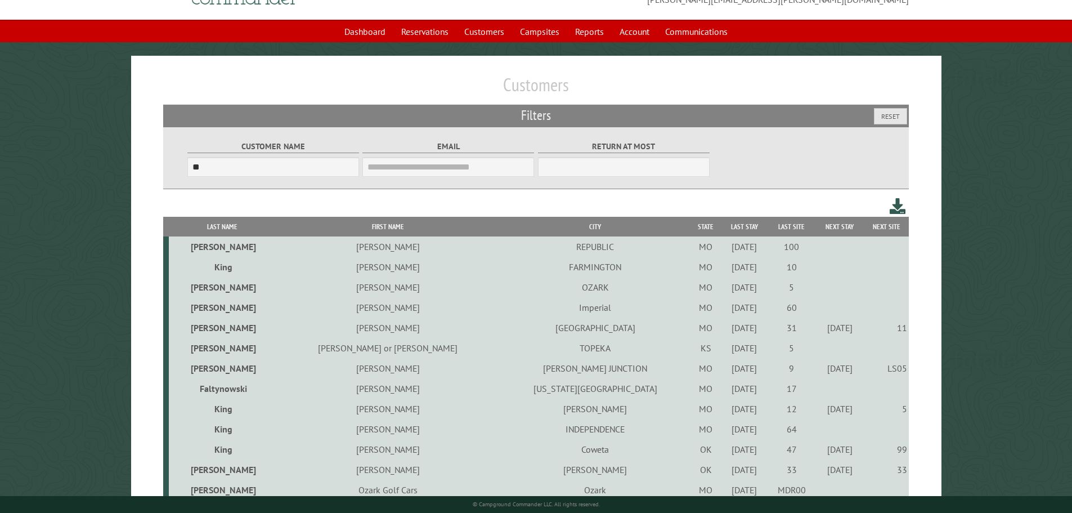
click at [519, 392] on td "Kansas City" at bounding box center [595, 388] width 191 height 20
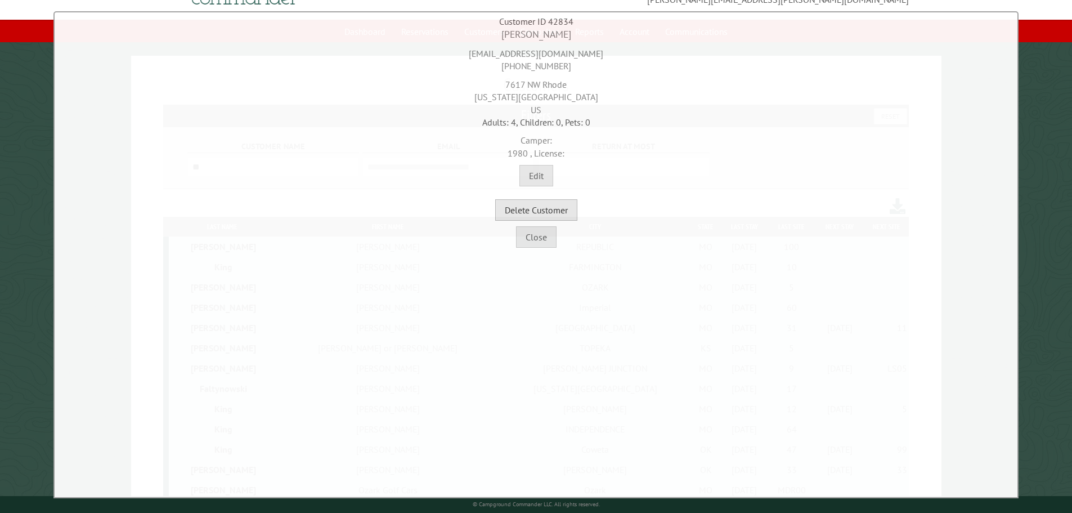
click at [547, 206] on button "Delete Customer" at bounding box center [536, 209] width 82 height 21
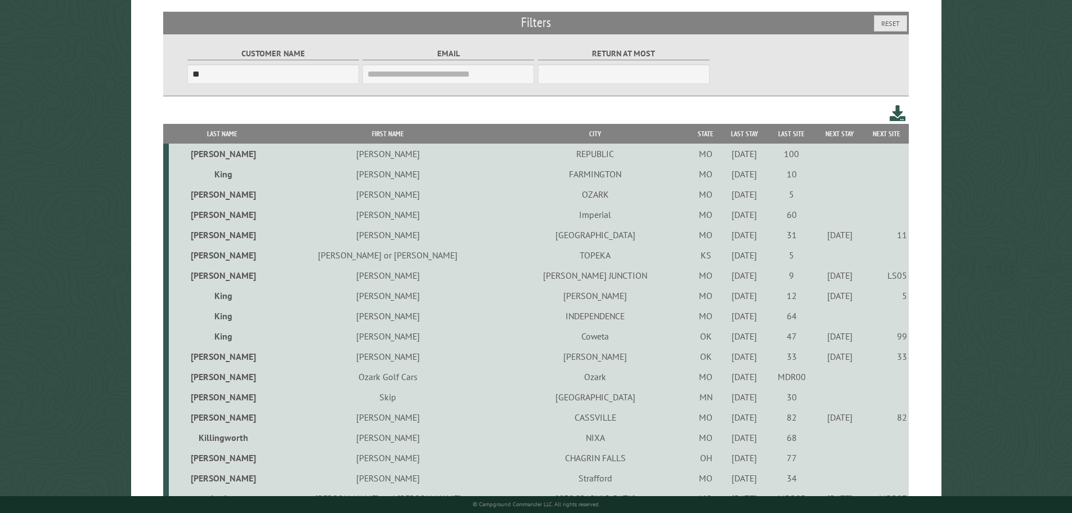
scroll to position [169, 0]
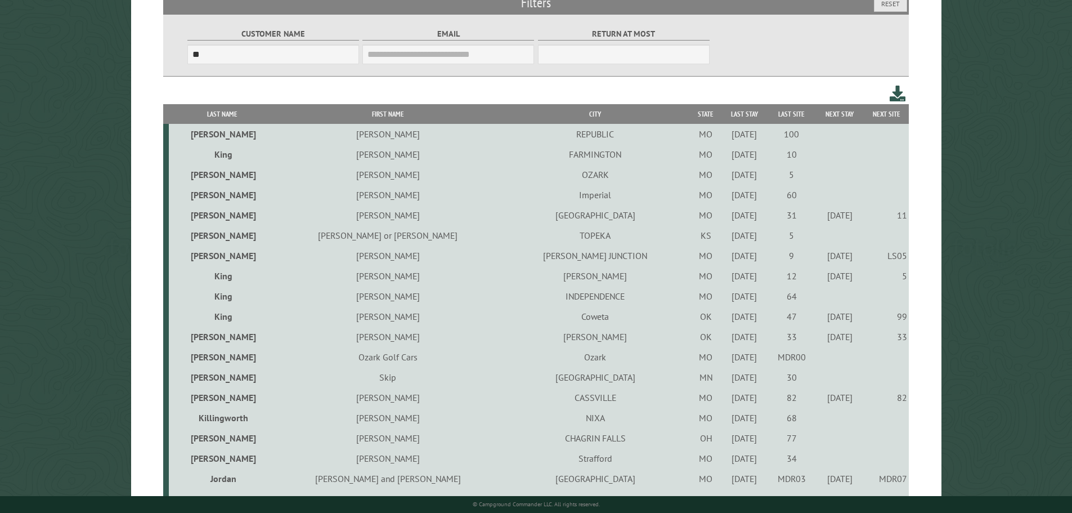
click at [519, 380] on td "Waterville" at bounding box center [595, 377] width 191 height 20
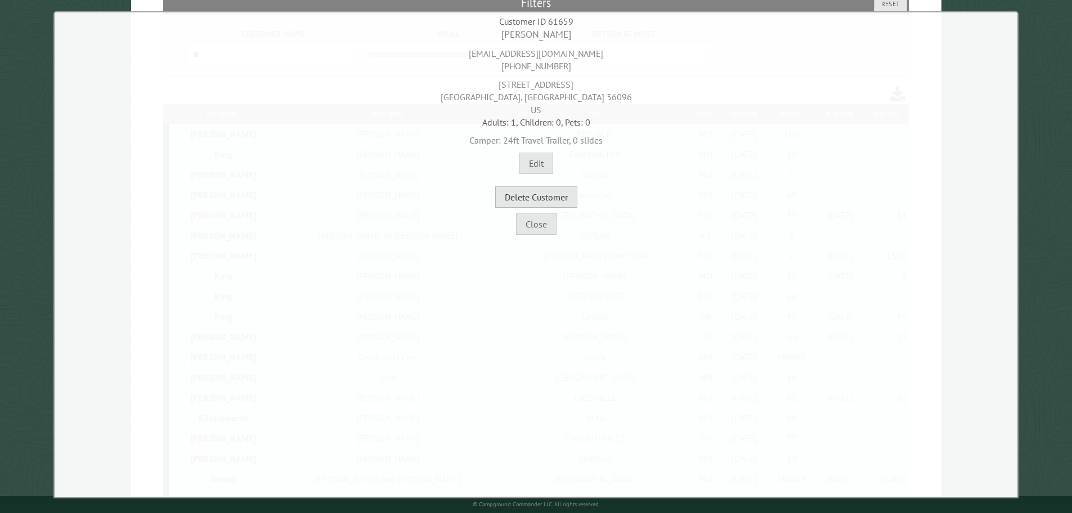
click at [559, 193] on button "Delete Customer" at bounding box center [536, 196] width 82 height 21
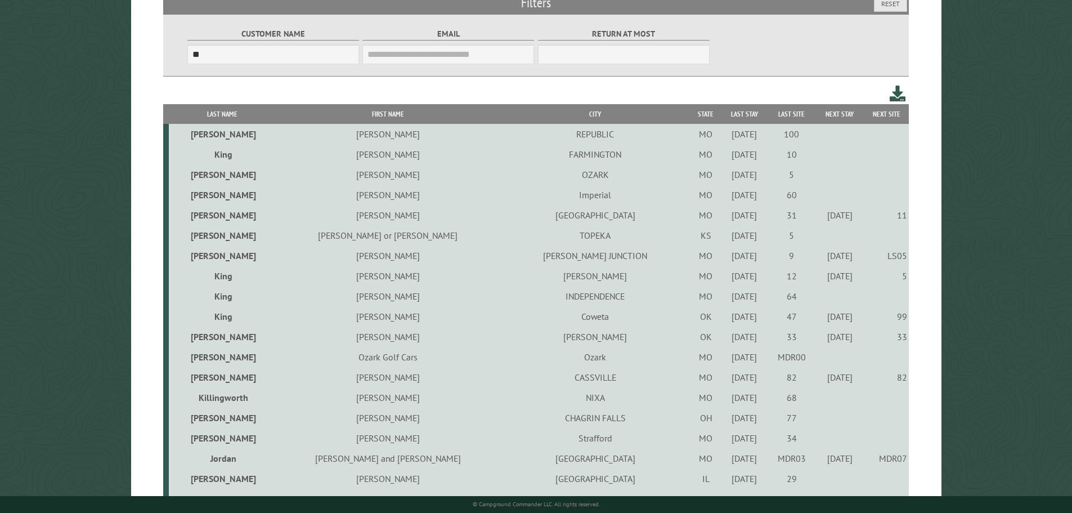
click at [369, 419] on td "Mike" at bounding box center [388, 417] width 224 height 20
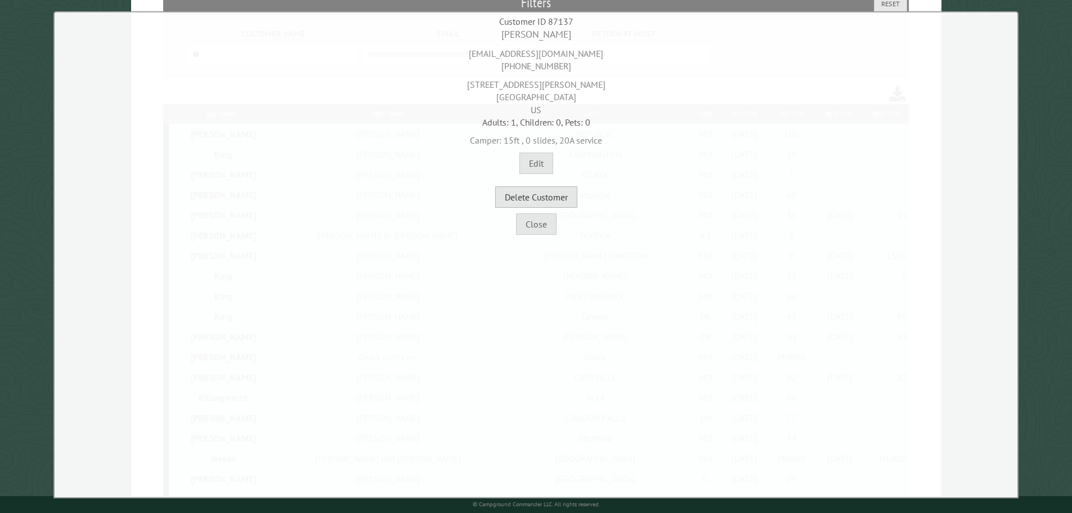
click at [522, 190] on button "Delete Customer" at bounding box center [536, 196] width 82 height 21
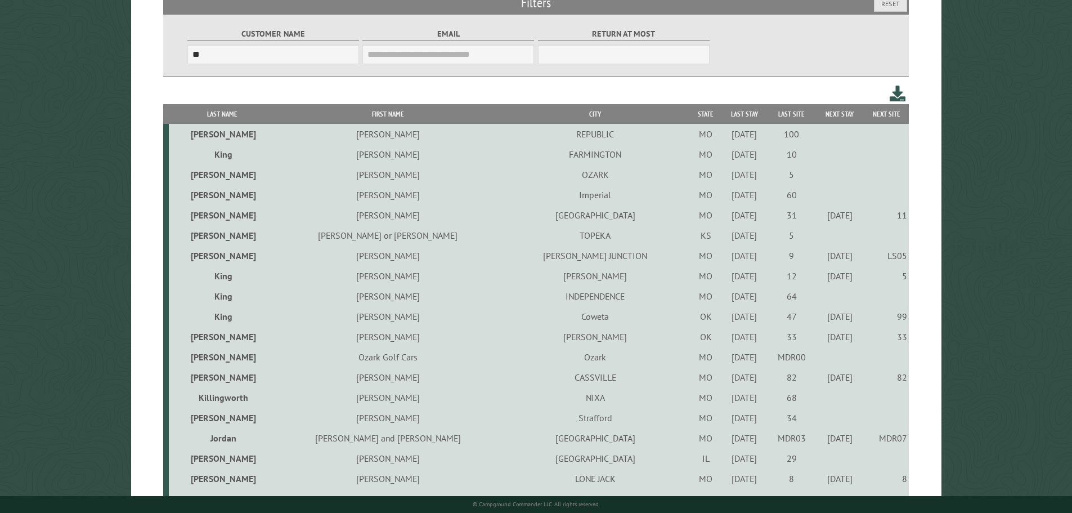
click at [375, 423] on td "Rebecca" at bounding box center [388, 417] width 224 height 20
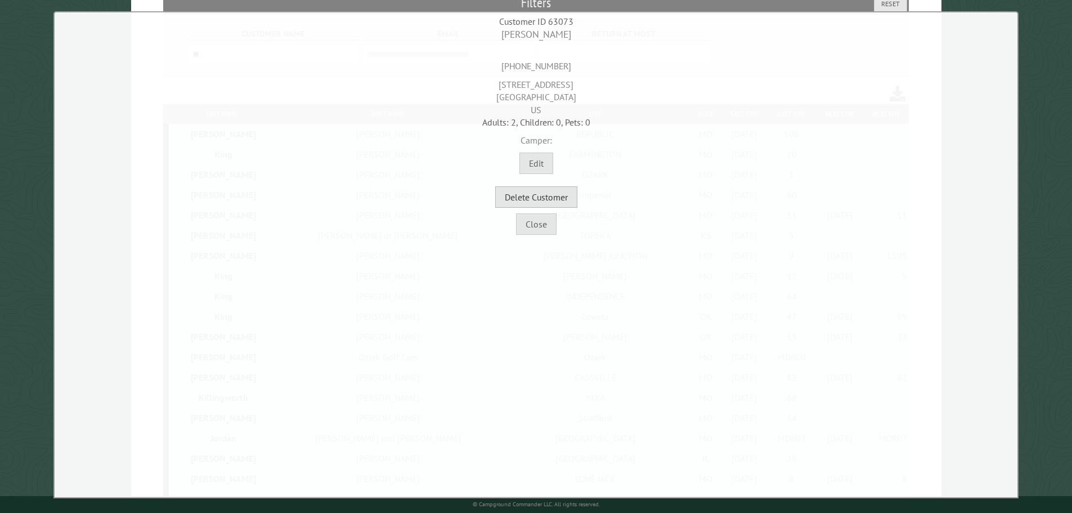
click at [520, 199] on button "Delete Customer" at bounding box center [536, 196] width 82 height 21
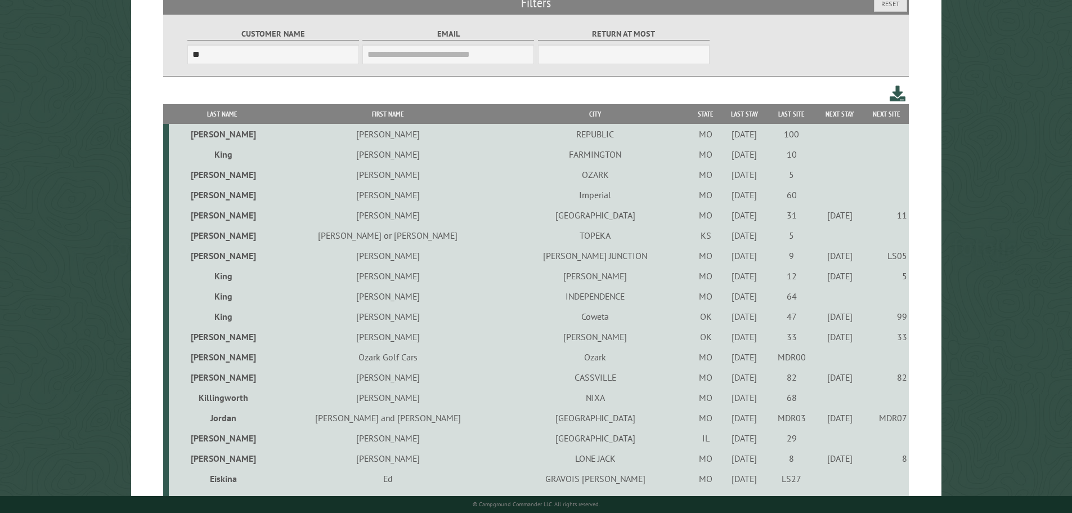
click at [722, 441] on div "5/27/2021" at bounding box center [743, 437] width 43 height 11
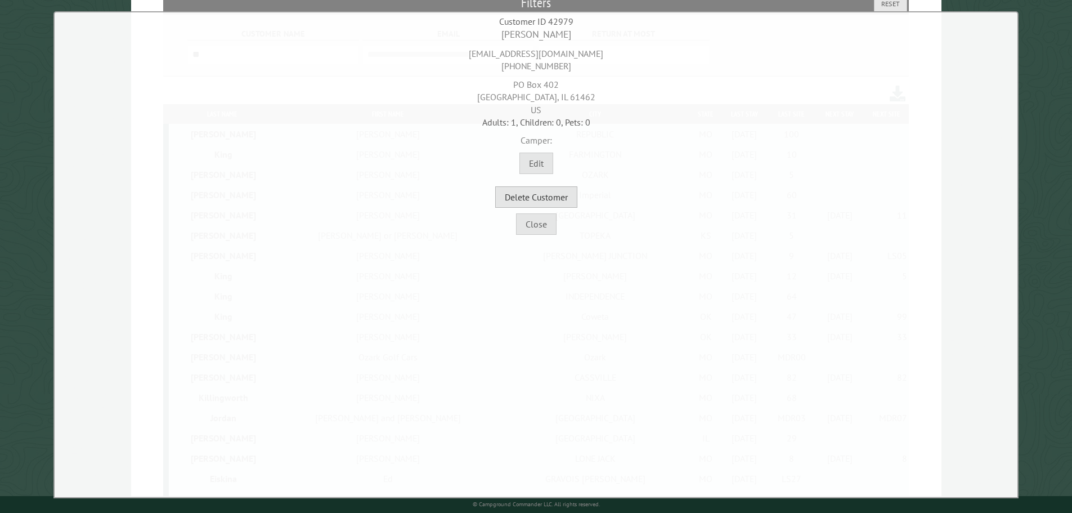
click at [542, 196] on button "Delete Customer" at bounding box center [536, 196] width 82 height 21
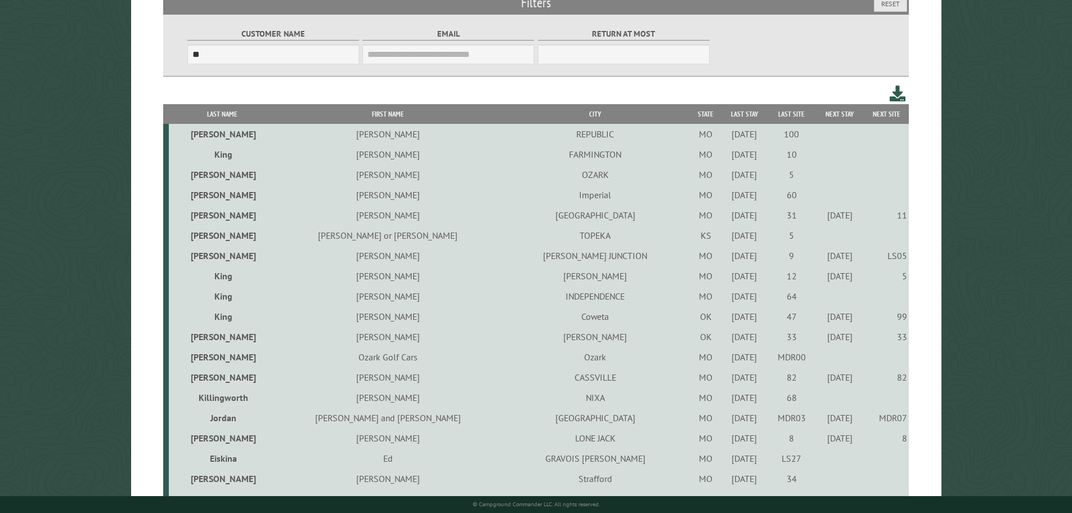
click at [722, 463] on div "6/10/2022" at bounding box center [743, 457] width 43 height 11
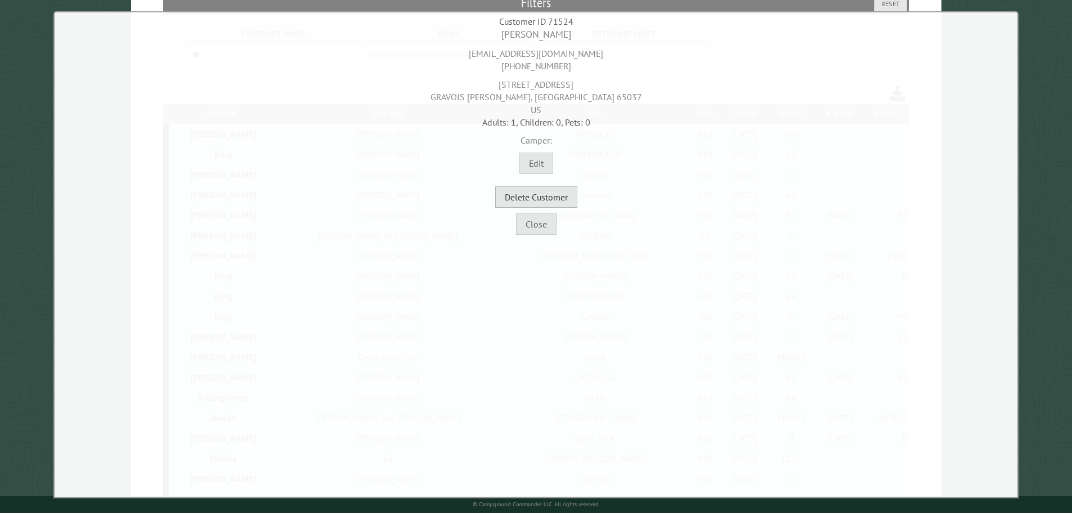
click at [524, 200] on button "Delete Customer" at bounding box center [536, 196] width 82 height 21
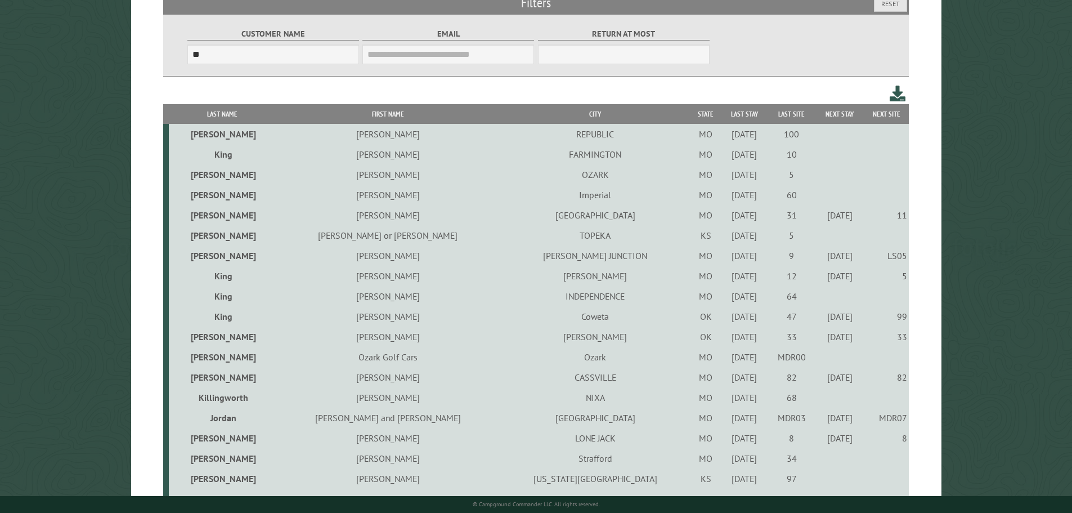
click at [722, 460] on div "6/11/2021" at bounding box center [743, 457] width 43 height 11
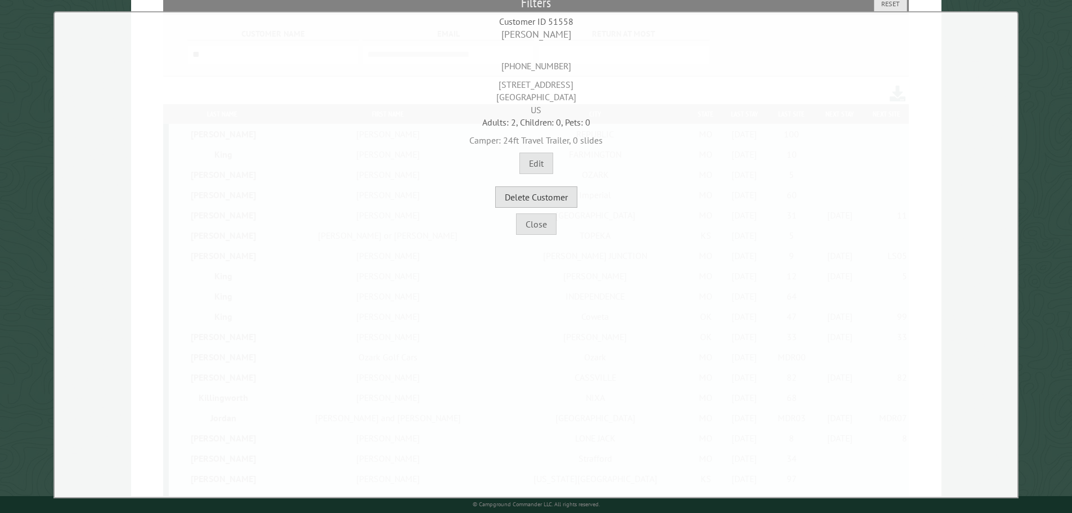
click at [551, 206] on button "Delete Customer" at bounding box center [536, 196] width 82 height 21
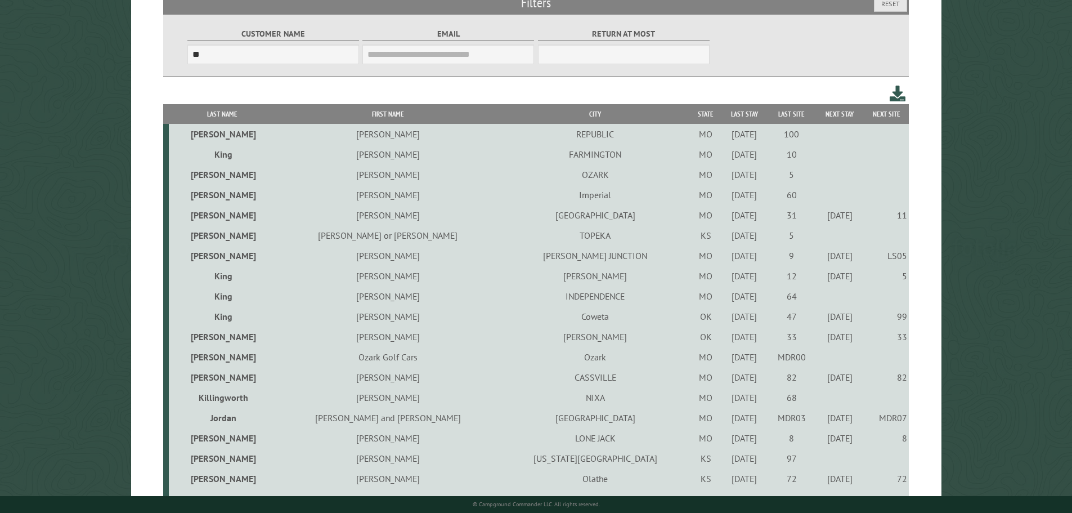
click at [722, 463] on div "7/8/2022" at bounding box center [743, 457] width 43 height 11
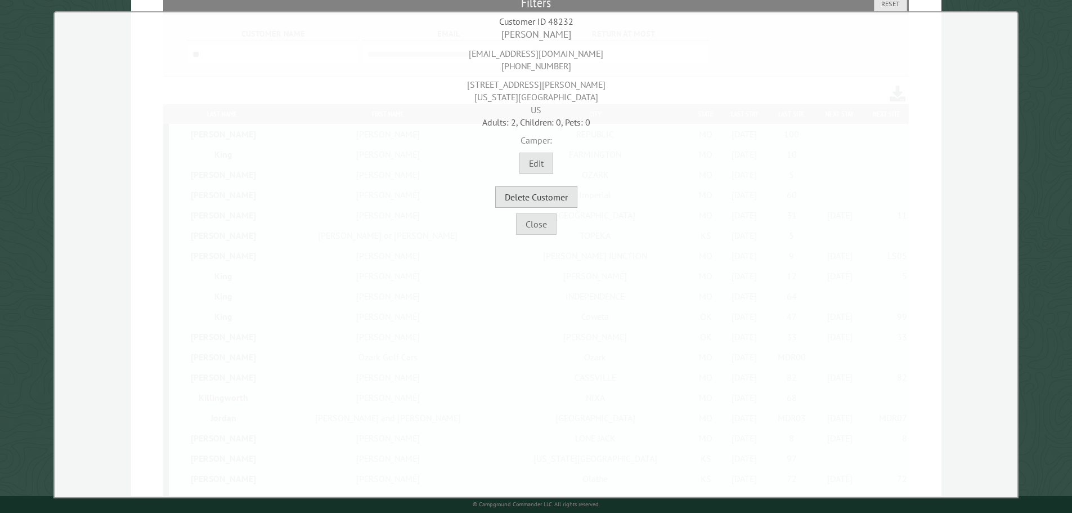
click at [566, 193] on button "Delete Customer" at bounding box center [536, 196] width 82 height 21
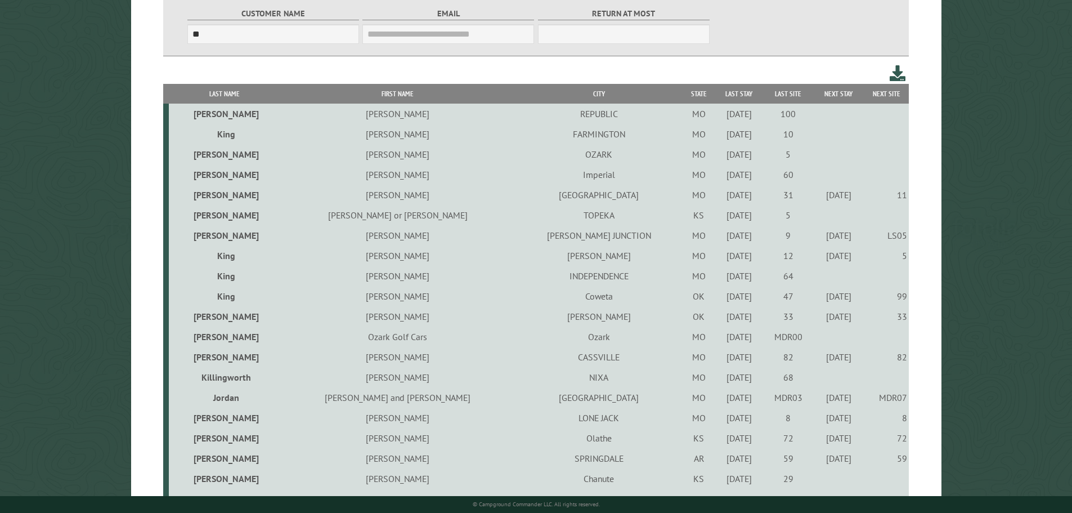
scroll to position [225, 0]
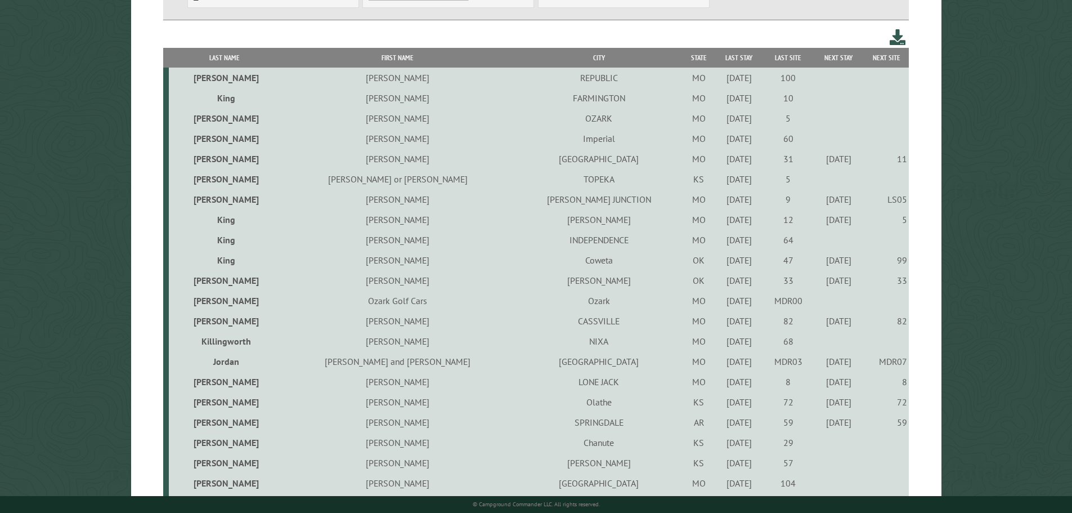
click at [716, 445] on div "10/7/2021" at bounding box center [739, 442] width 46 height 11
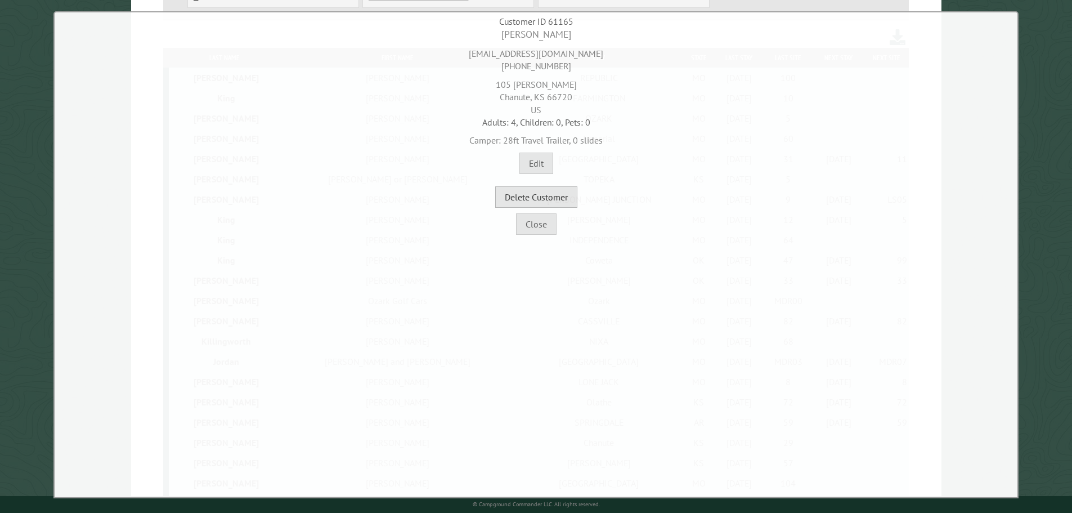
click at [554, 202] on button "Delete Customer" at bounding box center [536, 196] width 82 height 21
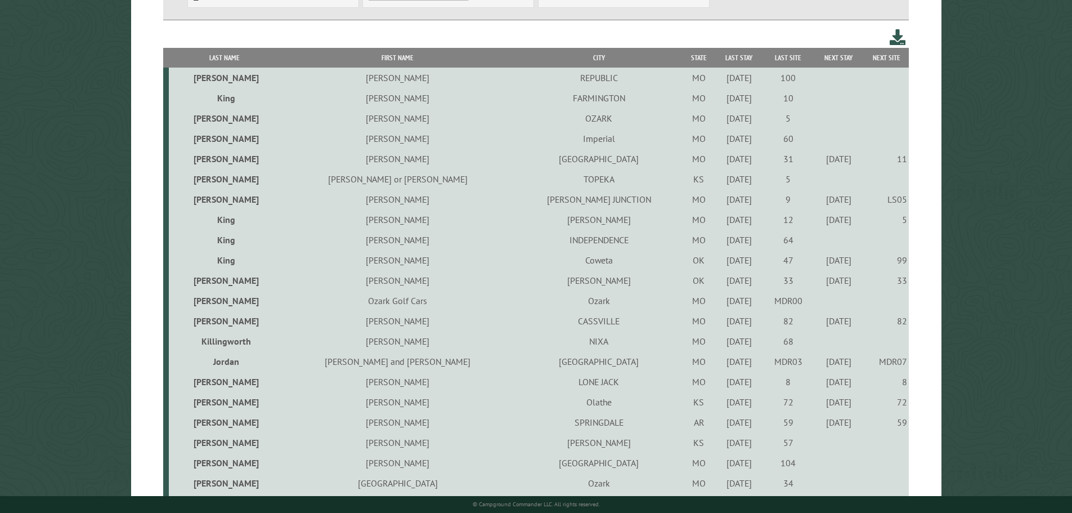
click at [716, 447] on div "10/7/2021" at bounding box center [739, 442] width 46 height 11
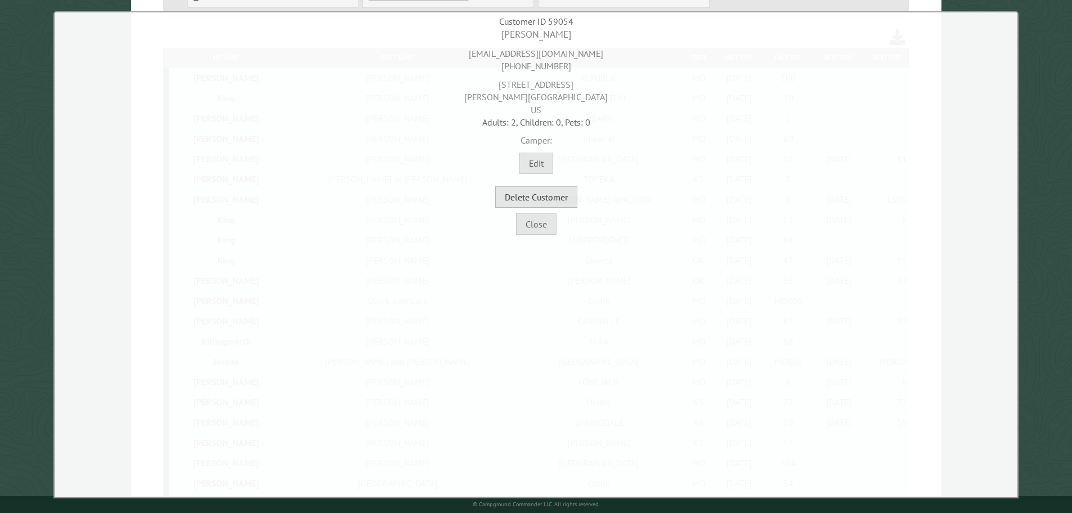
click at [560, 200] on button "Delete Customer" at bounding box center [536, 196] width 82 height 21
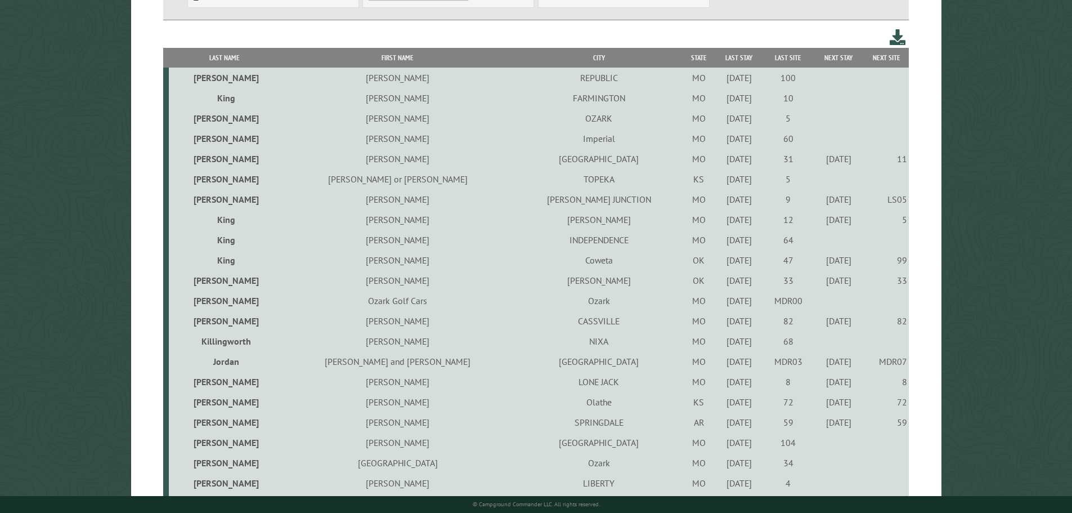
click at [716, 442] on div "10/9/2024" at bounding box center [739, 442] width 46 height 11
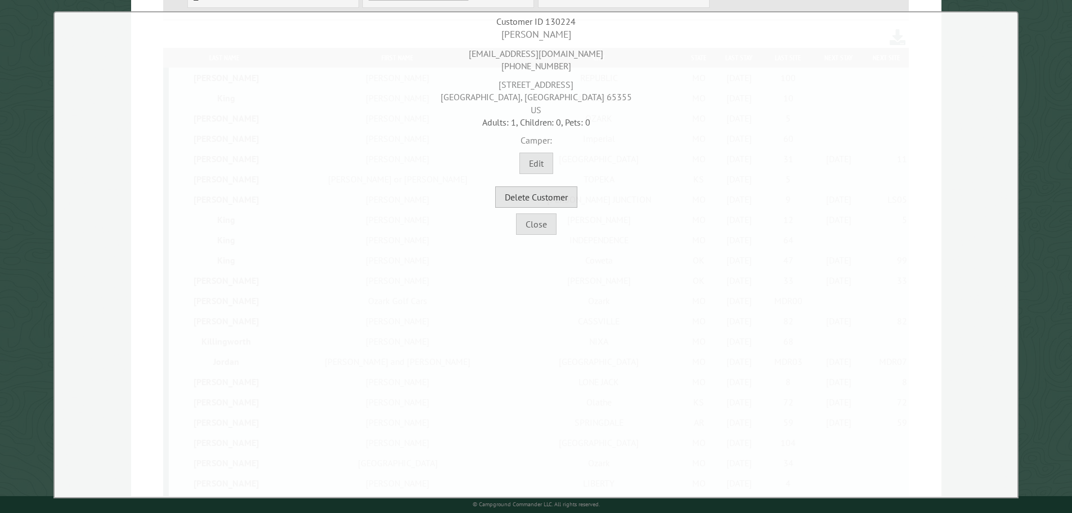
click at [572, 199] on button "Delete Customer" at bounding box center [536, 196] width 82 height 21
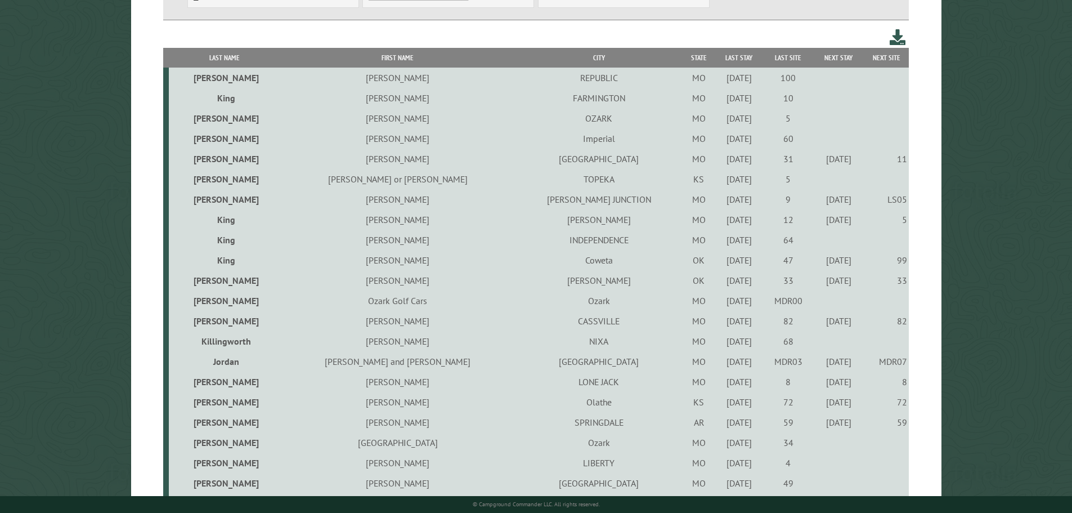
click at [716, 443] on div "10/19/2024" at bounding box center [739, 442] width 46 height 11
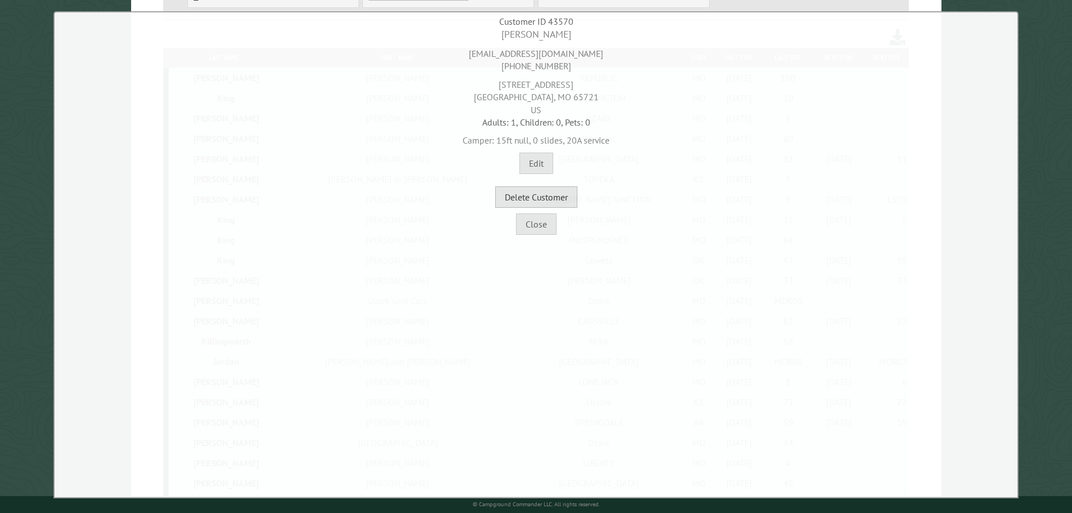
click at [561, 200] on button "Delete Customer" at bounding box center [536, 196] width 82 height 21
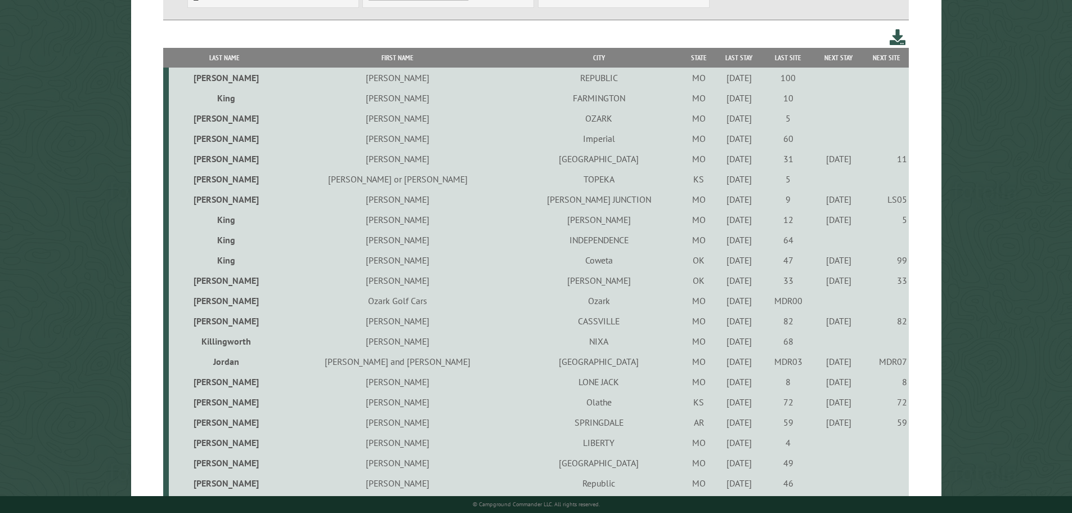
click at [716, 446] on div "8/17/2024" at bounding box center [739, 442] width 46 height 11
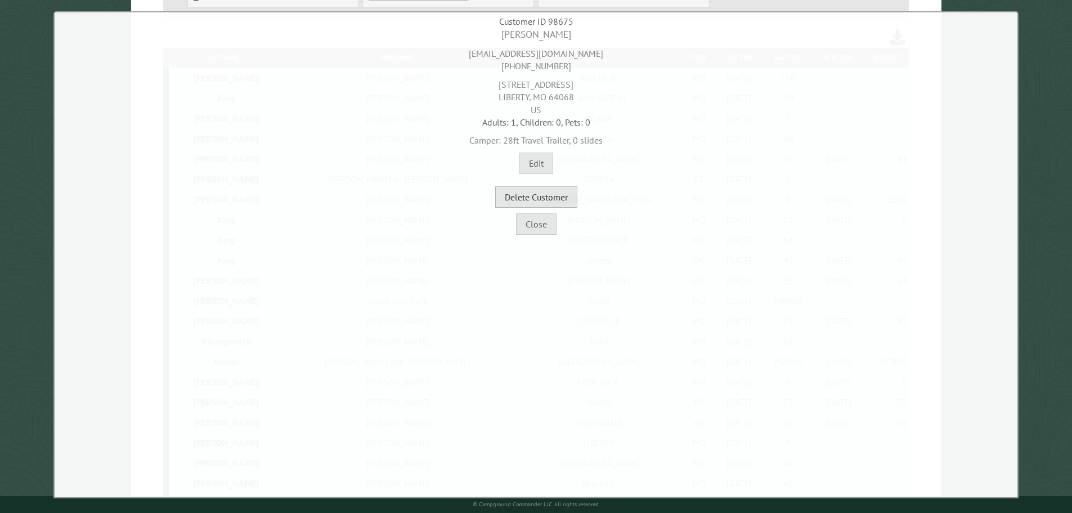
click at [563, 205] on button "Delete Customer" at bounding box center [536, 196] width 82 height 21
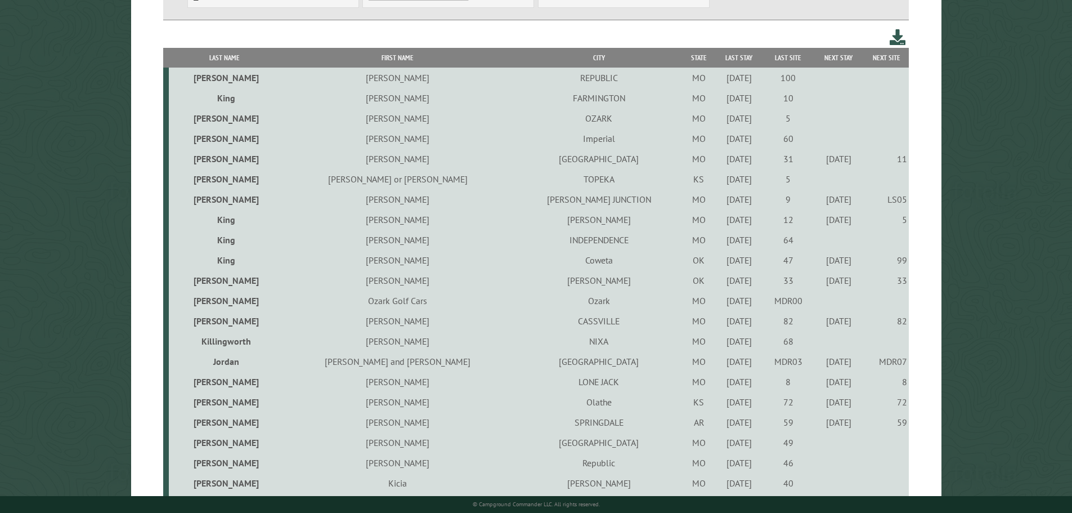
click at [716, 446] on div "8/2/2024" at bounding box center [739, 442] width 46 height 11
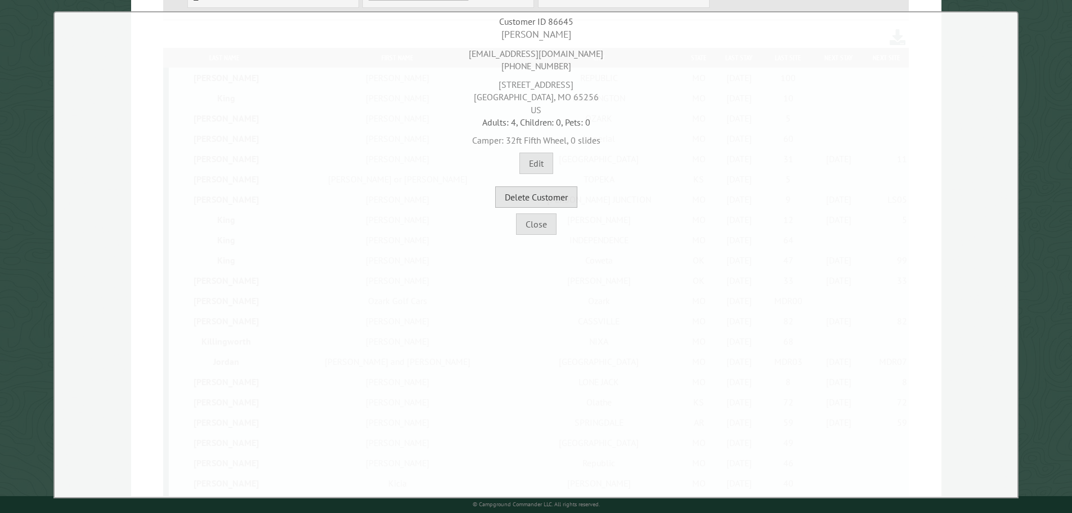
click at [563, 202] on button "Delete Customer" at bounding box center [536, 196] width 82 height 21
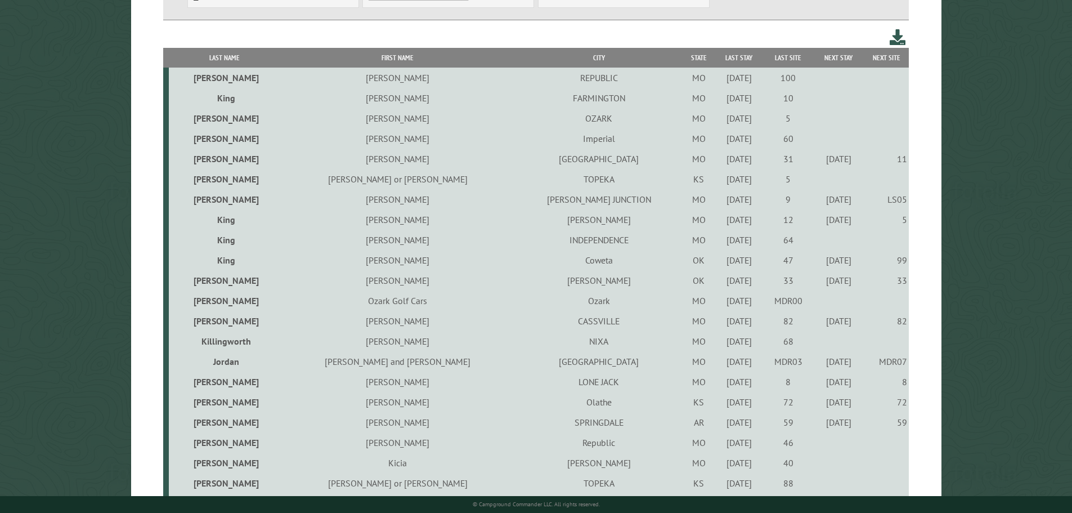
click at [716, 465] on div "4/28/2022" at bounding box center [739, 462] width 46 height 11
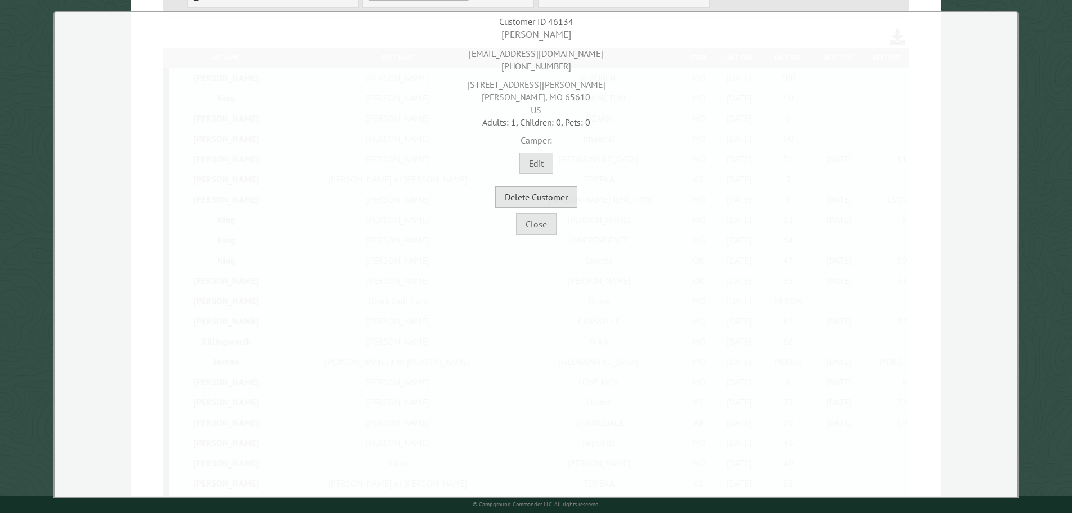
click at [567, 197] on button "Delete Customer" at bounding box center [536, 196] width 82 height 21
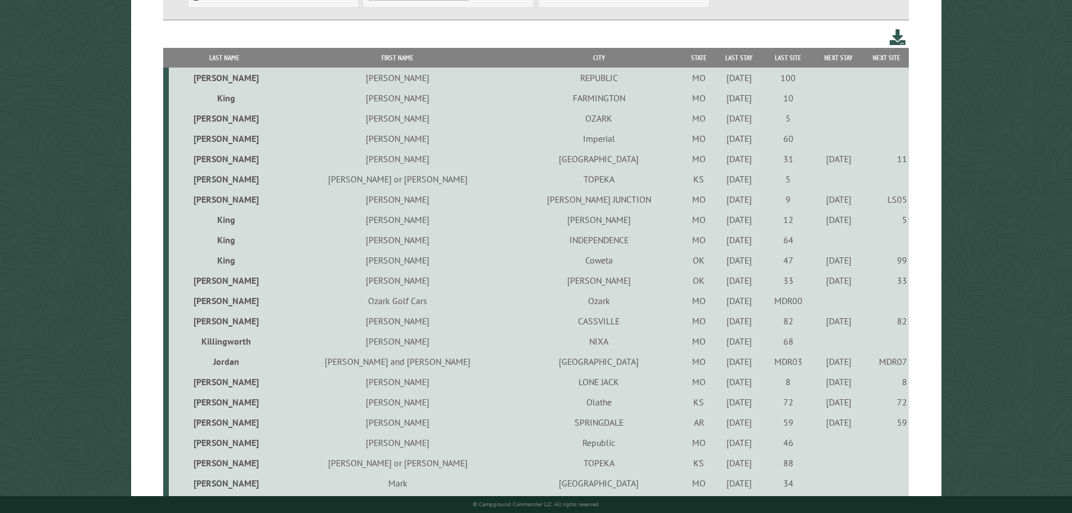
scroll to position [338, 0]
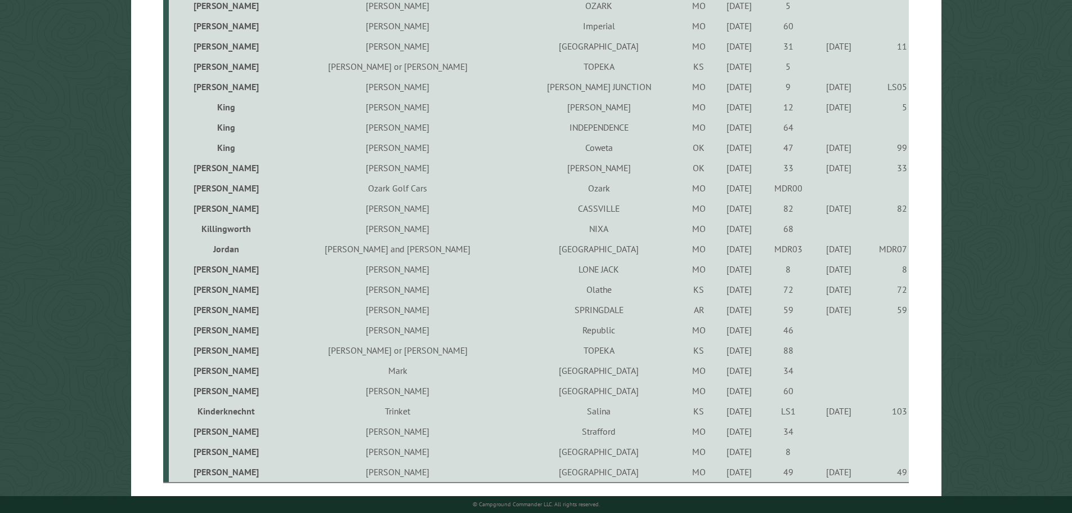
click at [716, 393] on div "9/23/2022" at bounding box center [739, 390] width 46 height 11
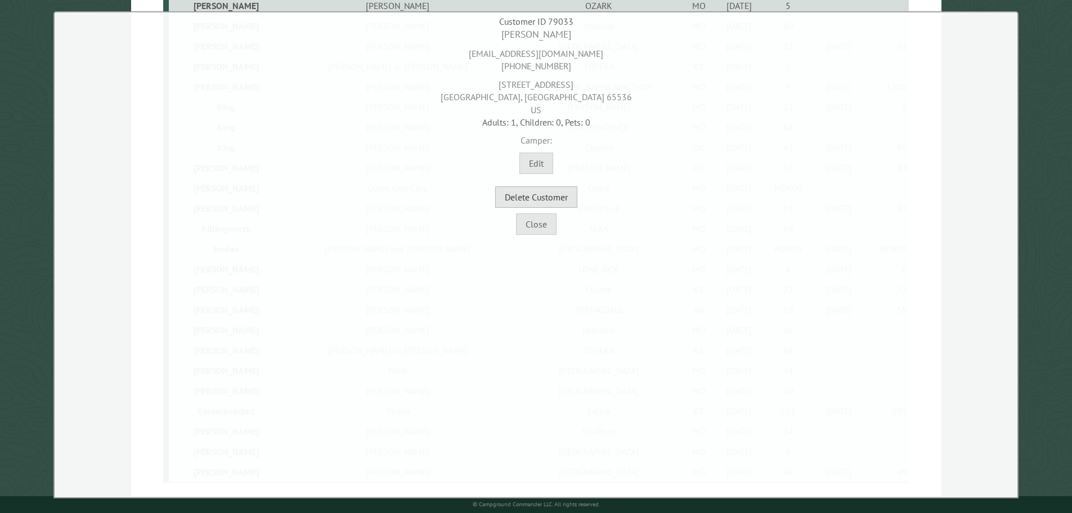
click at [558, 195] on button "Delete Customer" at bounding box center [536, 196] width 82 height 21
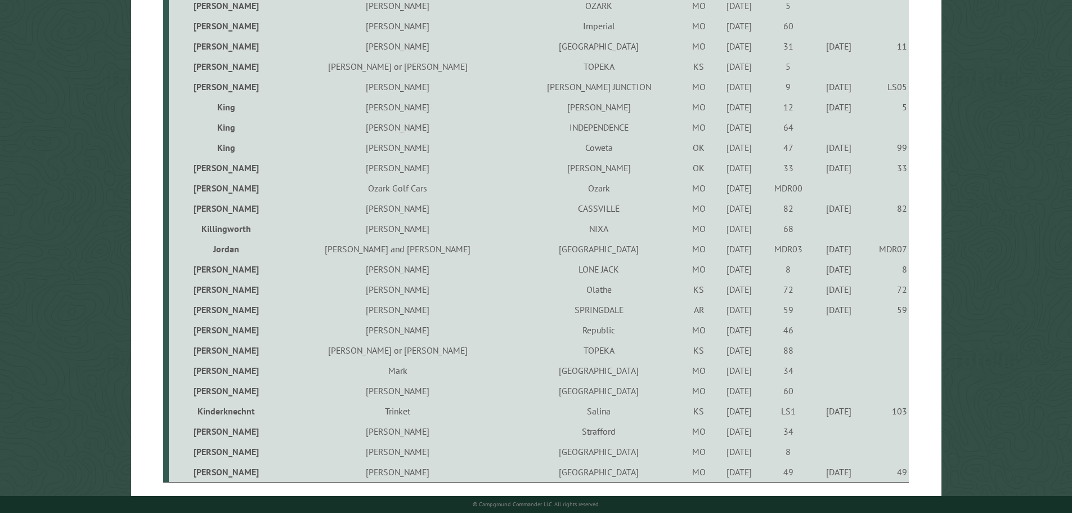
scroll to position [334, 0]
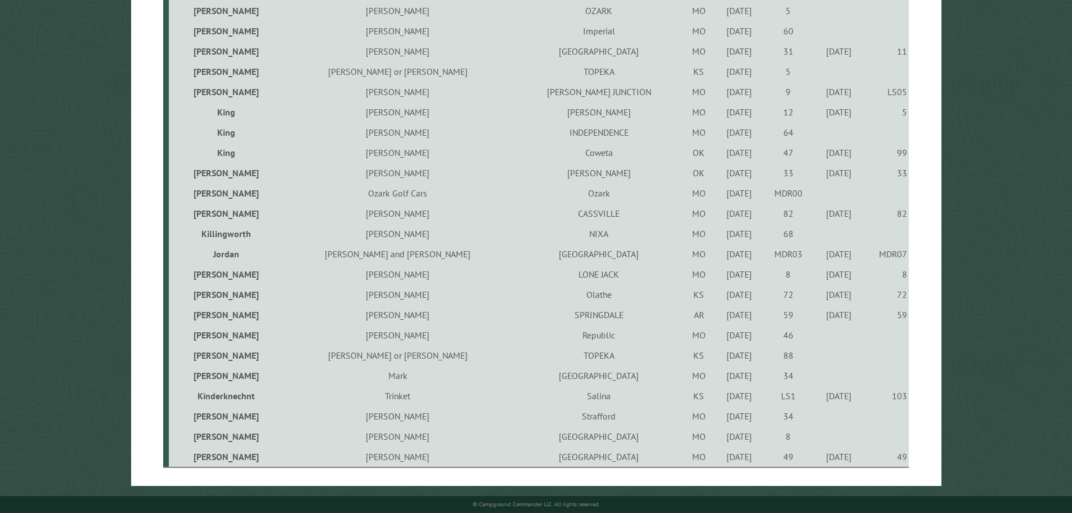
click at [763, 421] on td "34" at bounding box center [788, 416] width 50 height 20
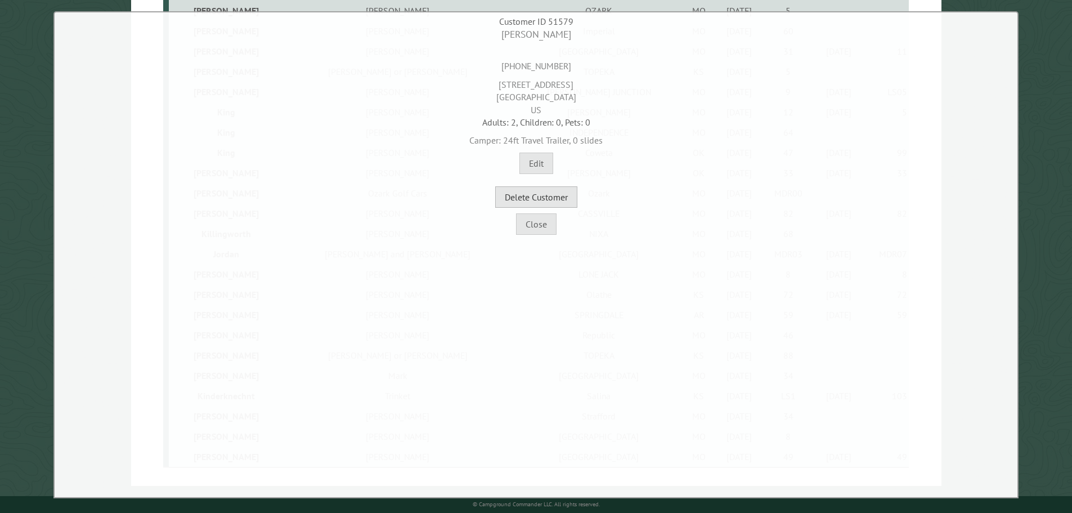
click at [564, 200] on button "Delete Customer" at bounding box center [536, 196] width 82 height 21
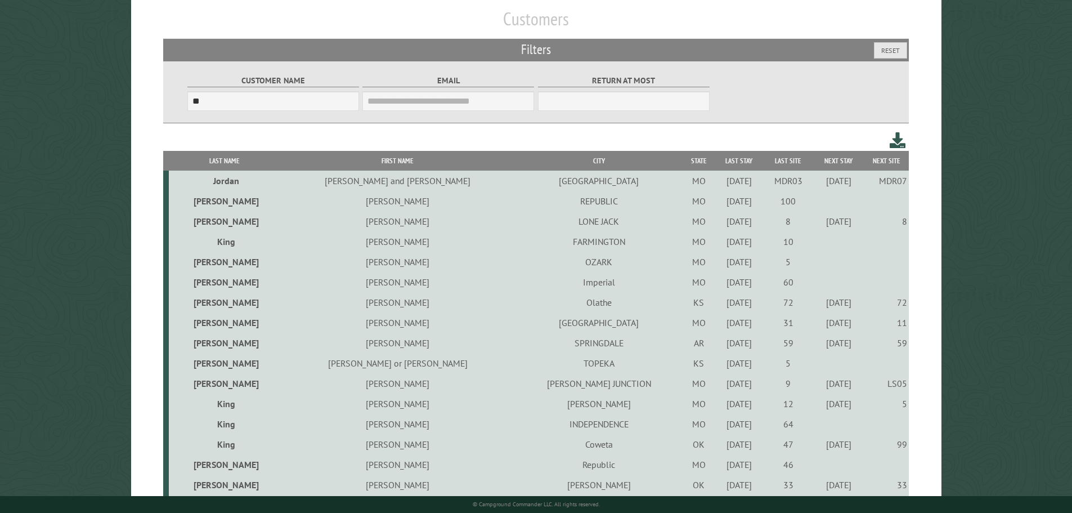
scroll to position [0, 0]
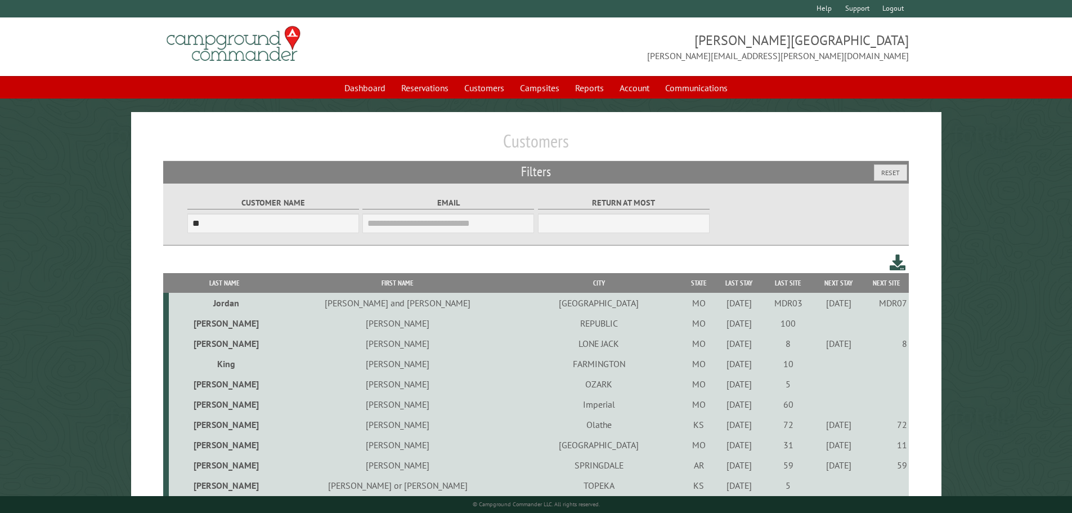
click at [763, 285] on th "Last Site" at bounding box center [788, 283] width 50 height 20
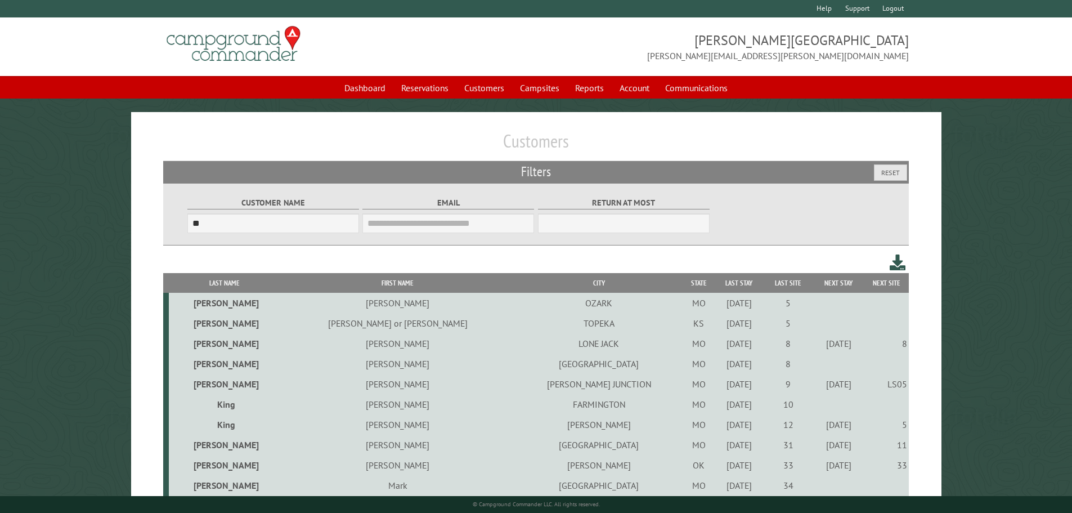
click at [824, 281] on th "Next Stay" at bounding box center [838, 283] width 51 height 20
click at [825, 285] on th "Next Stay" at bounding box center [838, 283] width 51 height 20
click at [252, 217] on input "**" at bounding box center [273, 223] width 172 height 20
type input "*"
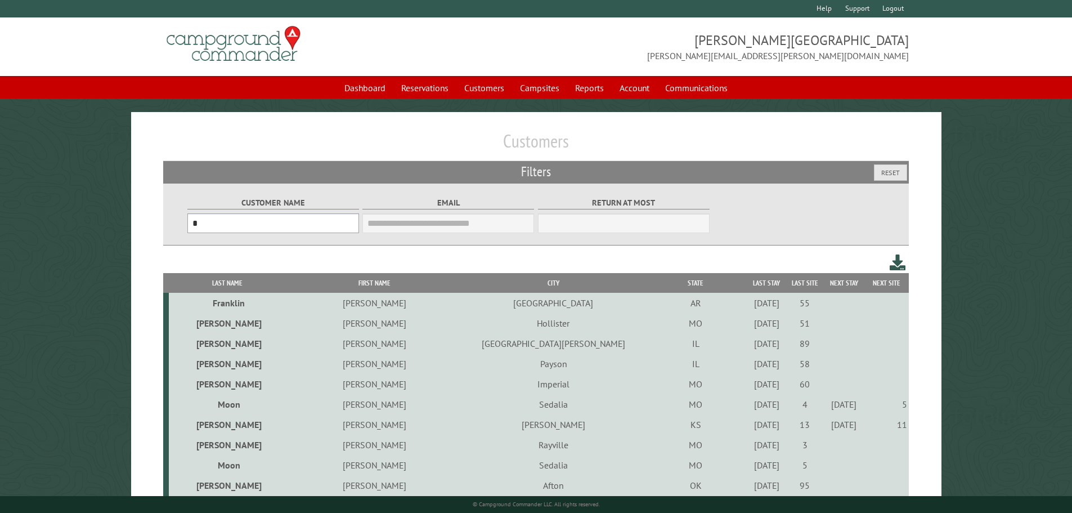
type input "*"
click at [747, 276] on th "Last Stay" at bounding box center [766, 283] width 39 height 20
click at [747, 286] on th "Last Stay" at bounding box center [766, 283] width 39 height 20
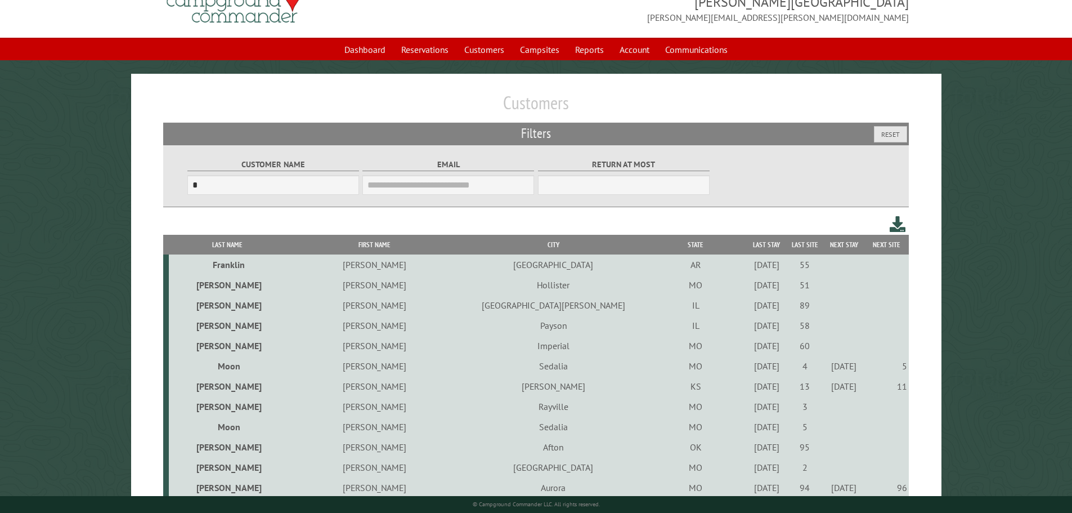
scroll to position [113, 0]
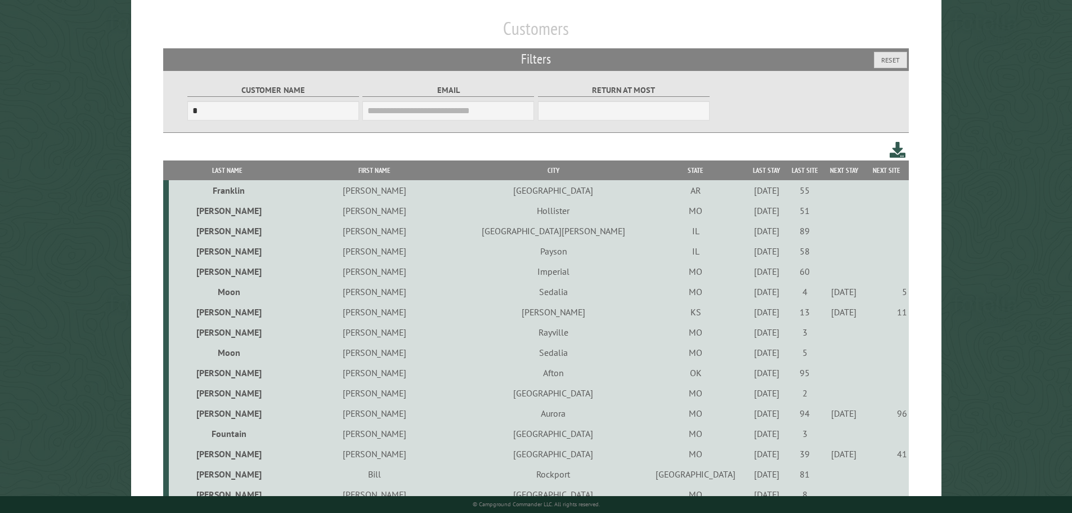
click at [749, 191] on div "5/23/2024" at bounding box center [766, 190] width 35 height 11
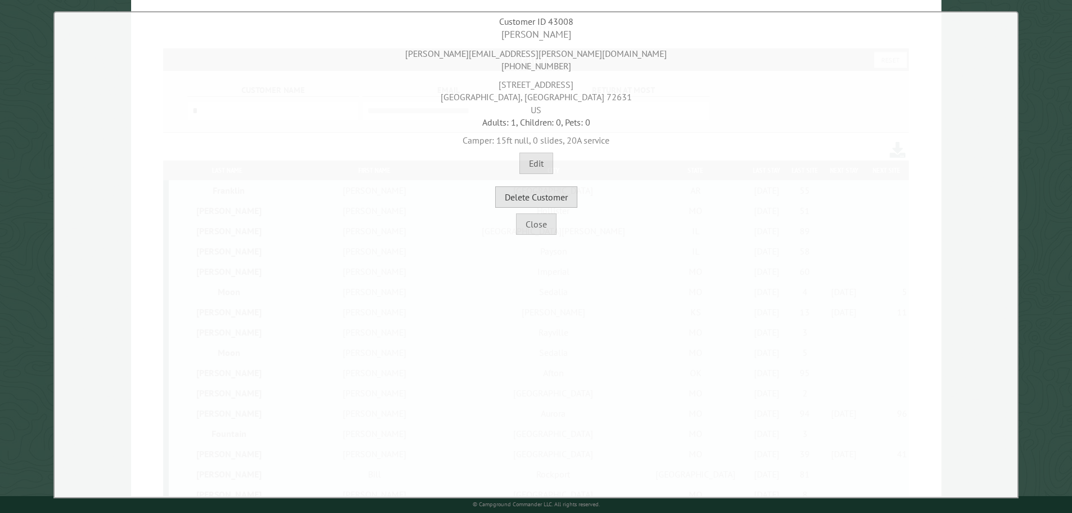
click at [560, 187] on button "Delete Customer" at bounding box center [536, 196] width 82 height 21
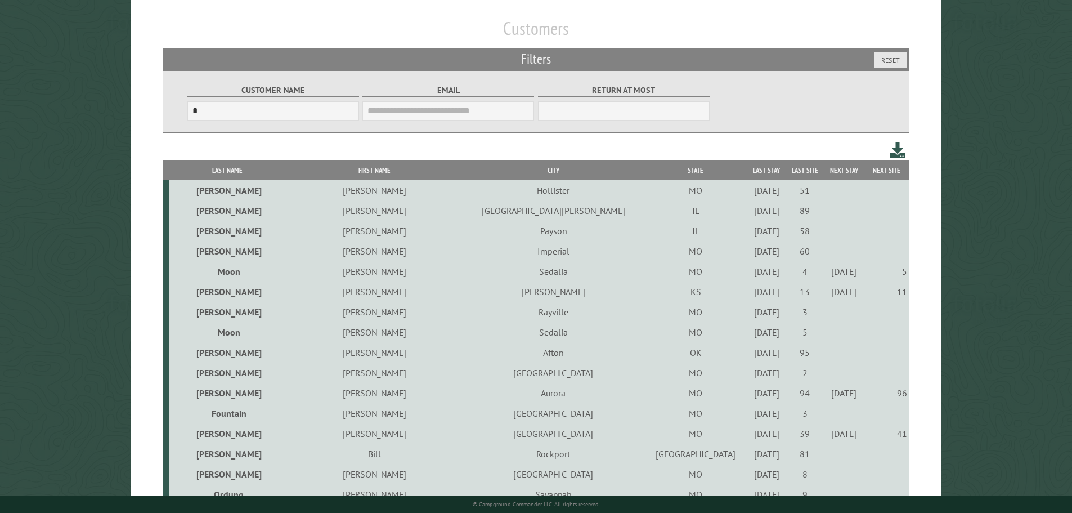
click at [749, 192] on div "5/27/2021" at bounding box center [766, 190] width 35 height 11
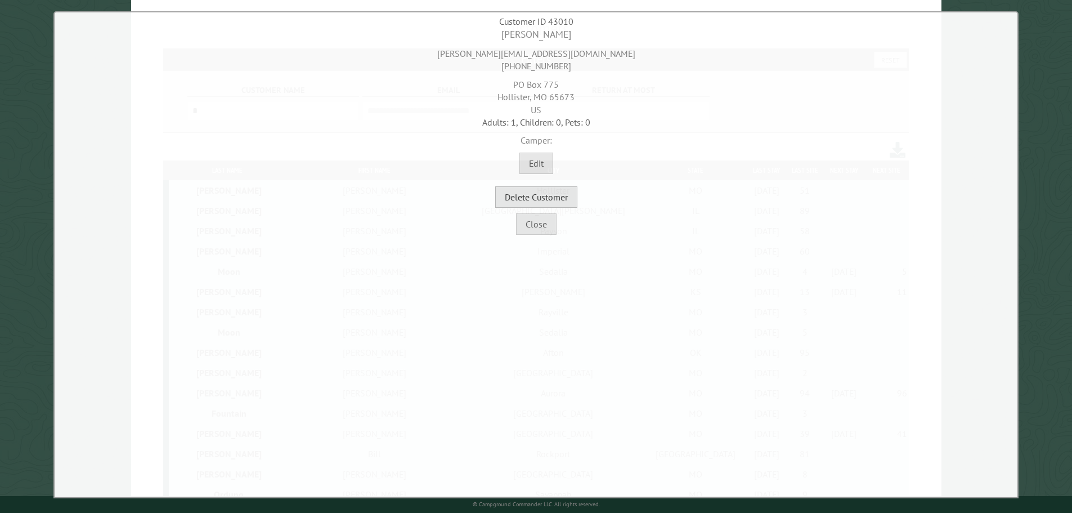
click at [559, 194] on button "Delete Customer" at bounding box center [536, 196] width 82 height 21
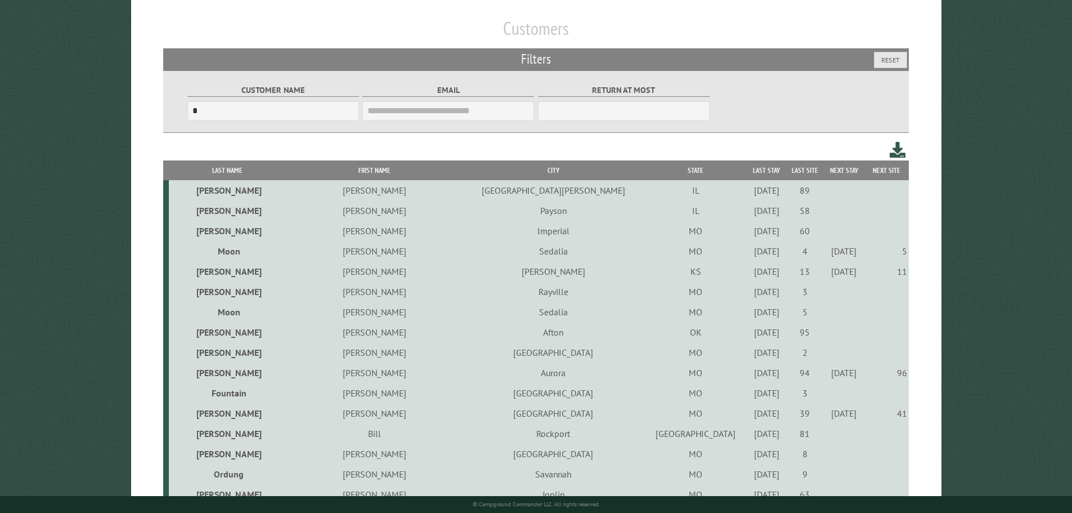
click at [747, 174] on th "Last Stay" at bounding box center [766, 170] width 39 height 20
click at [749, 212] on div "5/27/2021" at bounding box center [766, 210] width 35 height 11
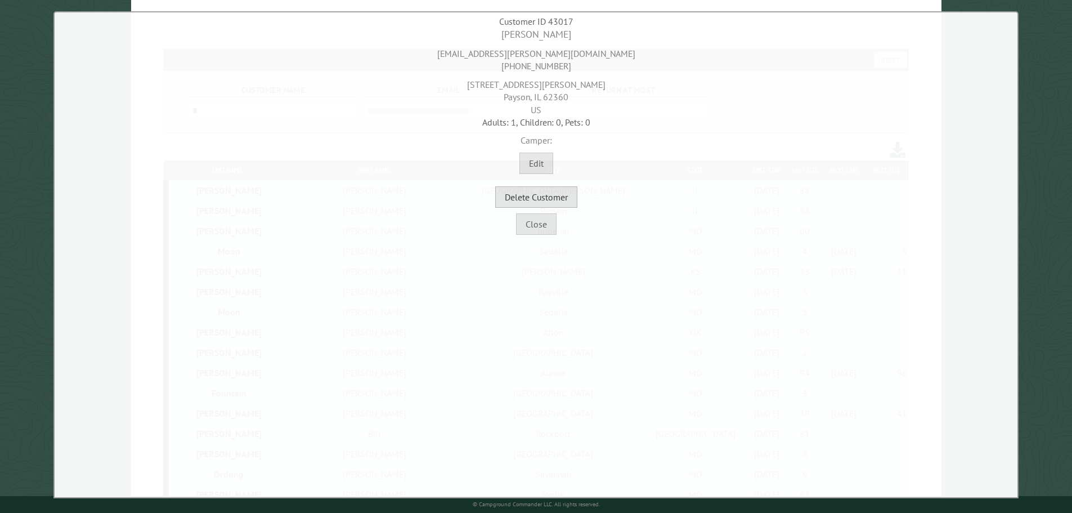
click at [548, 199] on button "Delete Customer" at bounding box center [536, 196] width 82 height 21
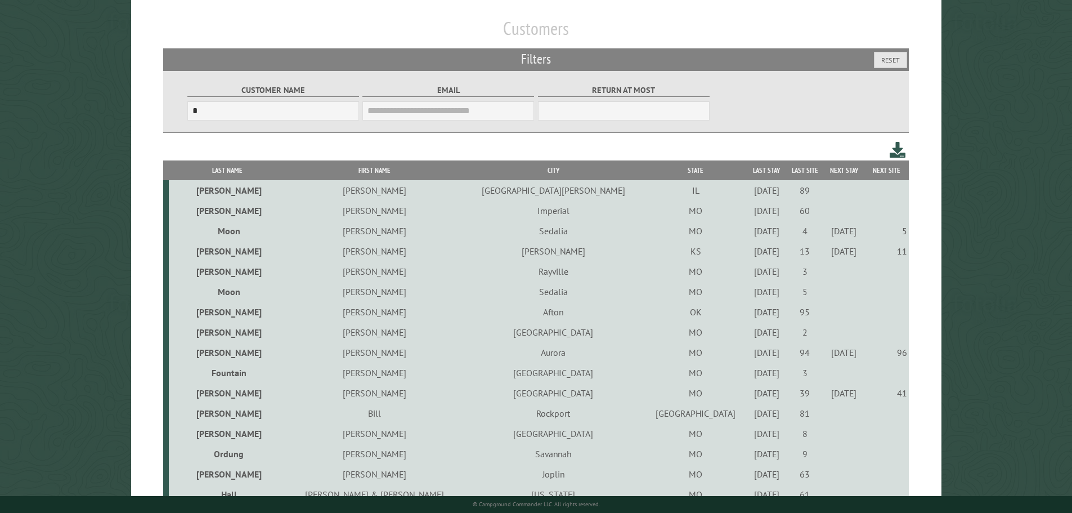
click at [749, 273] on div "10/2/2023" at bounding box center [766, 271] width 35 height 11
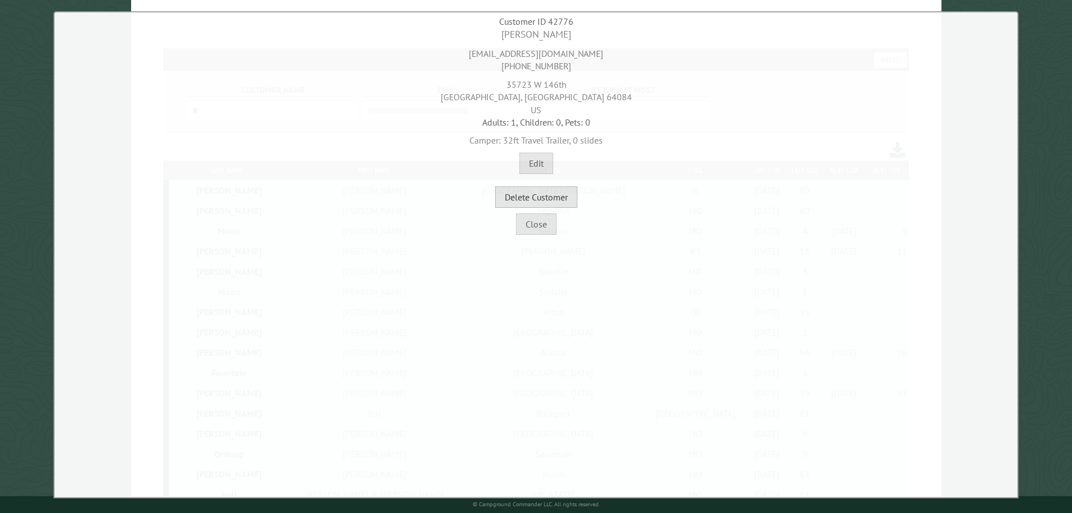
click at [537, 196] on button "Delete Customer" at bounding box center [536, 196] width 82 height 21
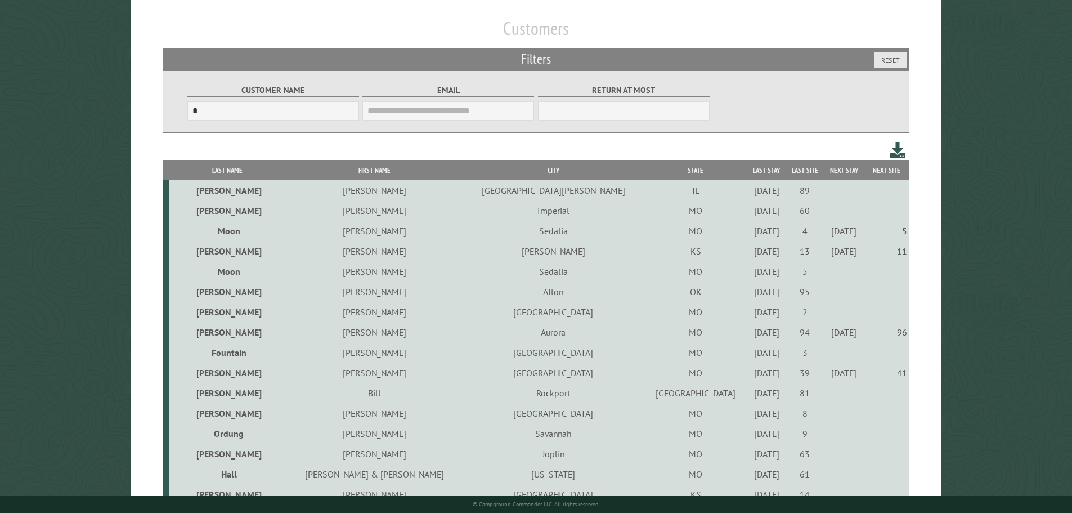
click at [749, 293] on div "8/17/2023" at bounding box center [766, 291] width 35 height 11
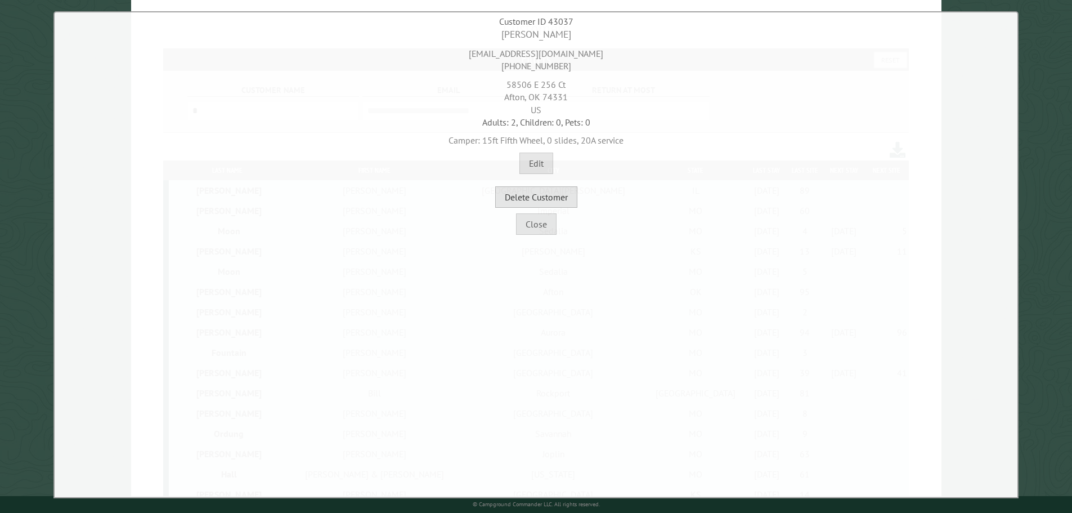
click at [568, 195] on button "Delete Customer" at bounding box center [536, 196] width 82 height 21
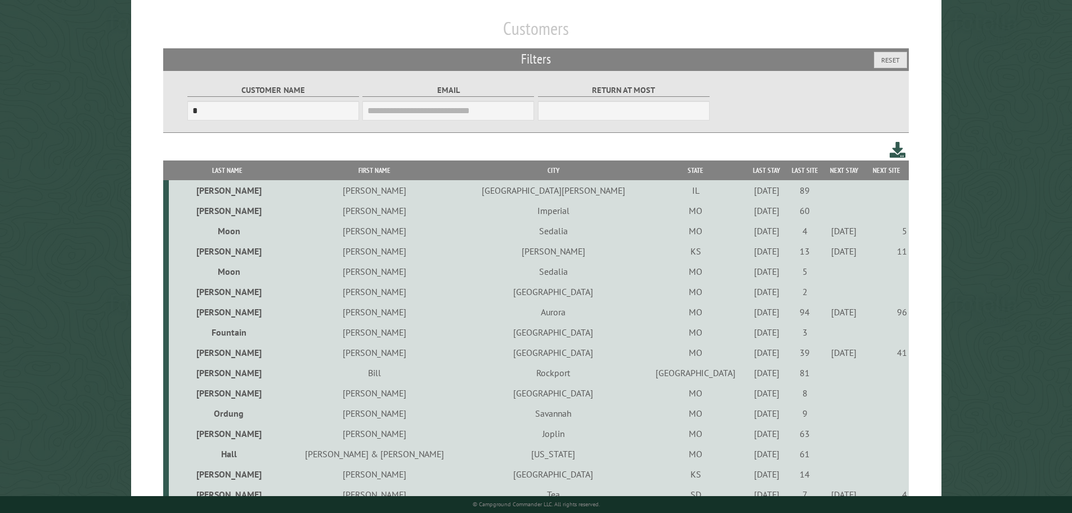
click at [749, 294] on div "9/23/2021" at bounding box center [766, 291] width 35 height 11
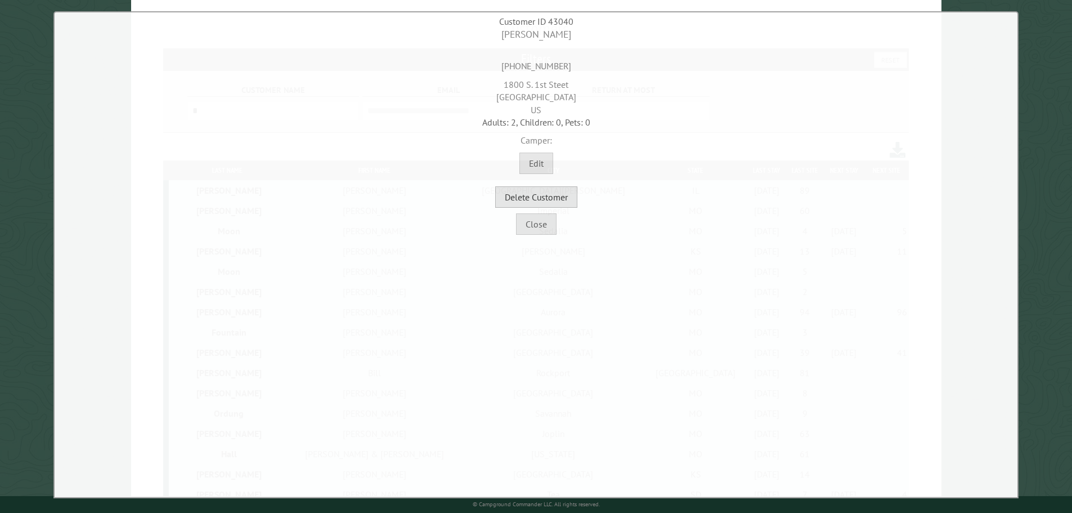
click at [556, 204] on button "Delete Customer" at bounding box center [536, 196] width 82 height 21
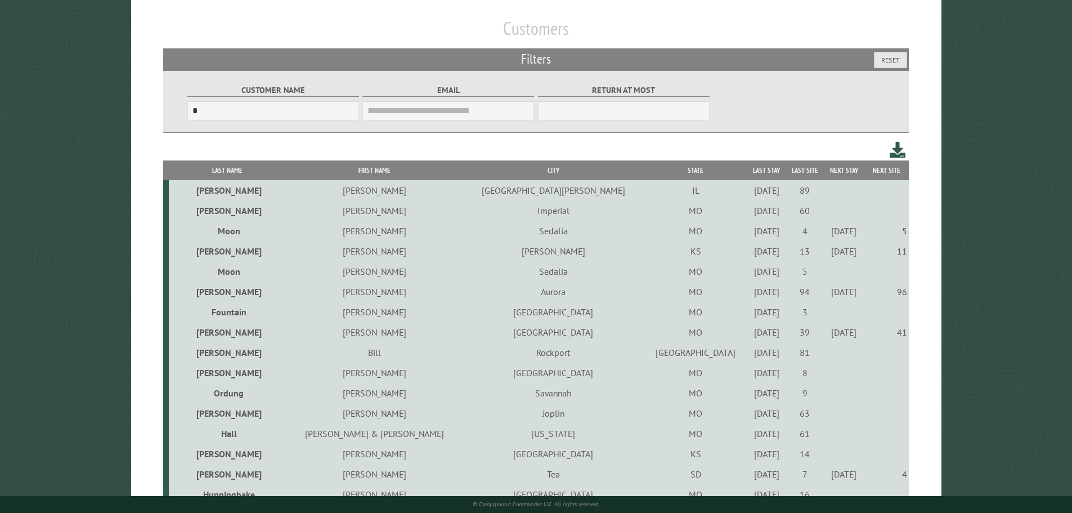
click at [749, 316] on div "9/23/2021" at bounding box center [766, 311] width 35 height 11
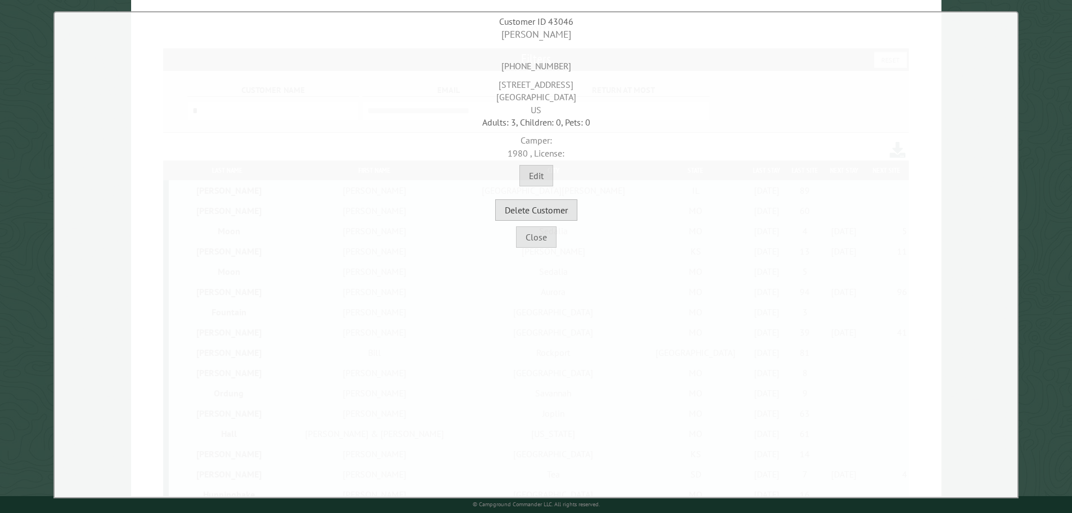
click at [560, 212] on button "Delete Customer" at bounding box center [536, 209] width 82 height 21
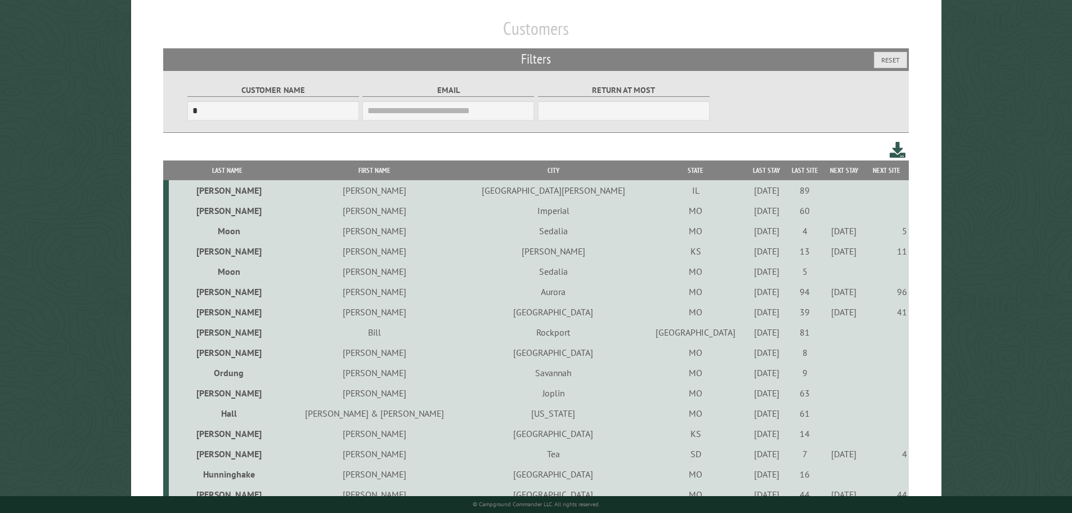
click at [749, 335] on div "7/15/2022" at bounding box center [766, 331] width 35 height 11
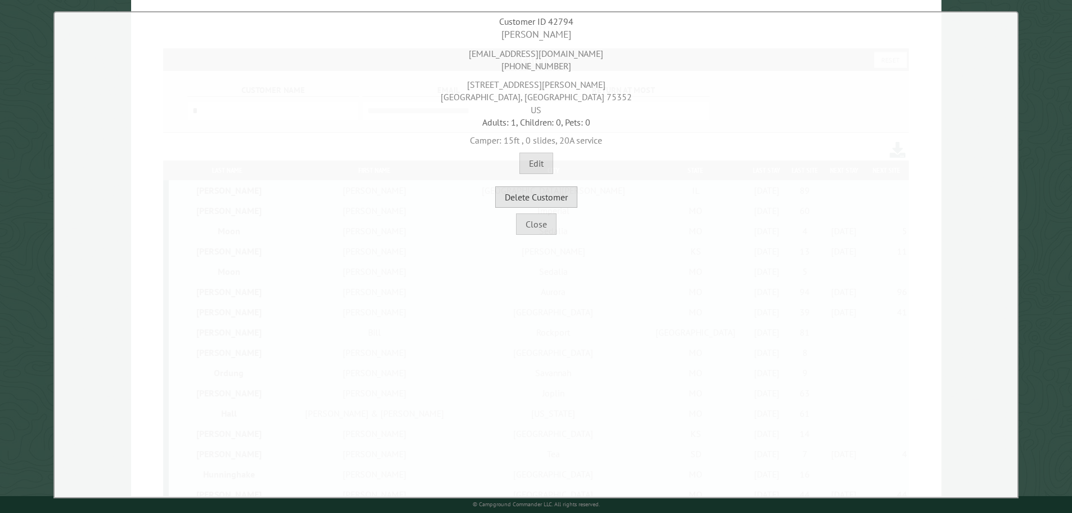
click at [559, 202] on button "Delete Customer" at bounding box center [536, 196] width 82 height 21
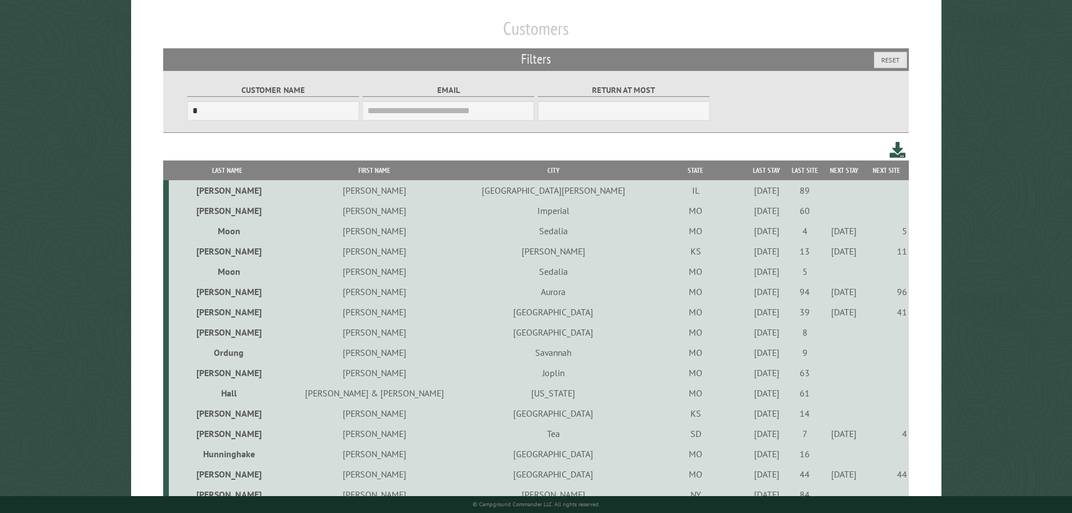
click at [749, 336] on div "9/24/2021" at bounding box center [766, 331] width 35 height 11
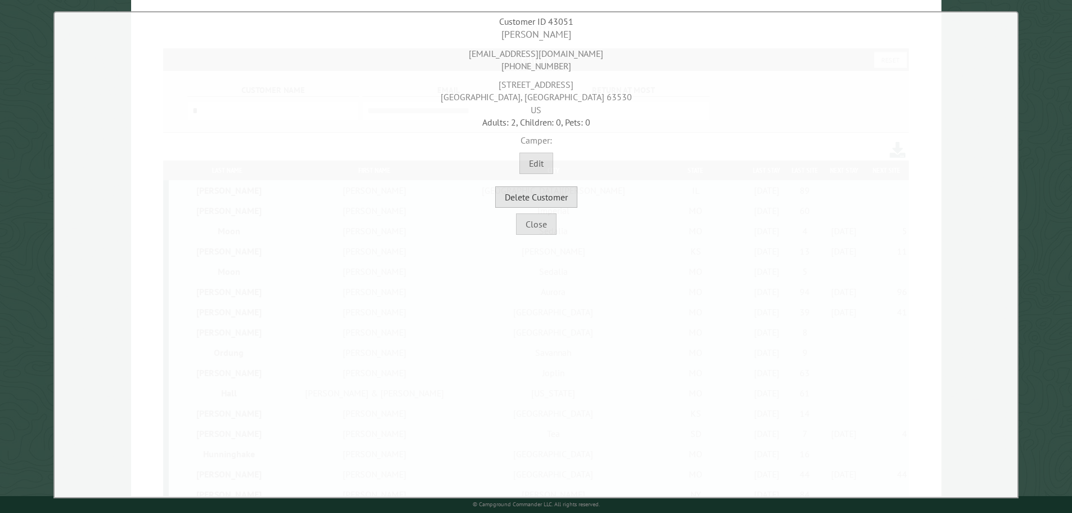
click at [555, 199] on button "Delete Customer" at bounding box center [536, 196] width 82 height 21
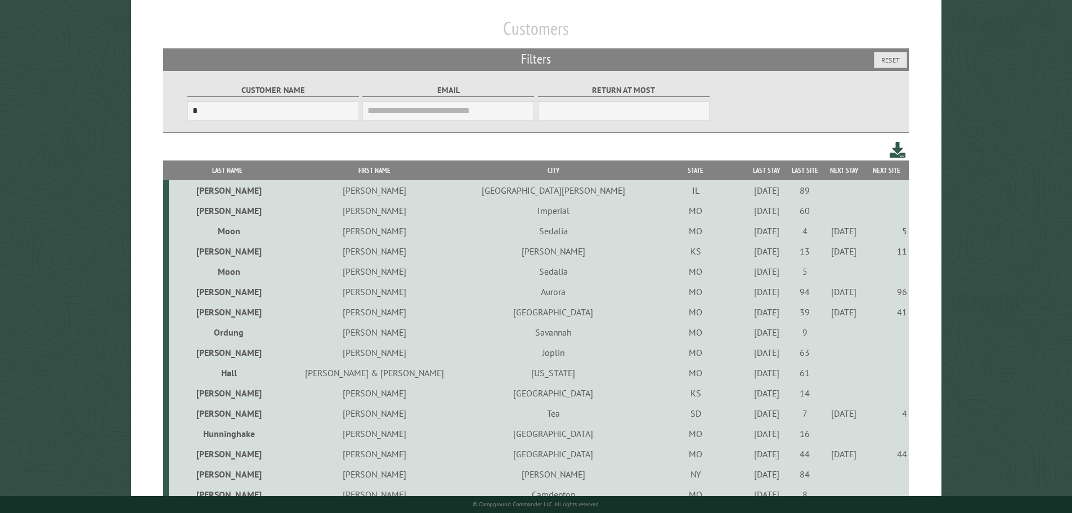
click at [749, 335] on div "9/24/2021" at bounding box center [766, 331] width 35 height 11
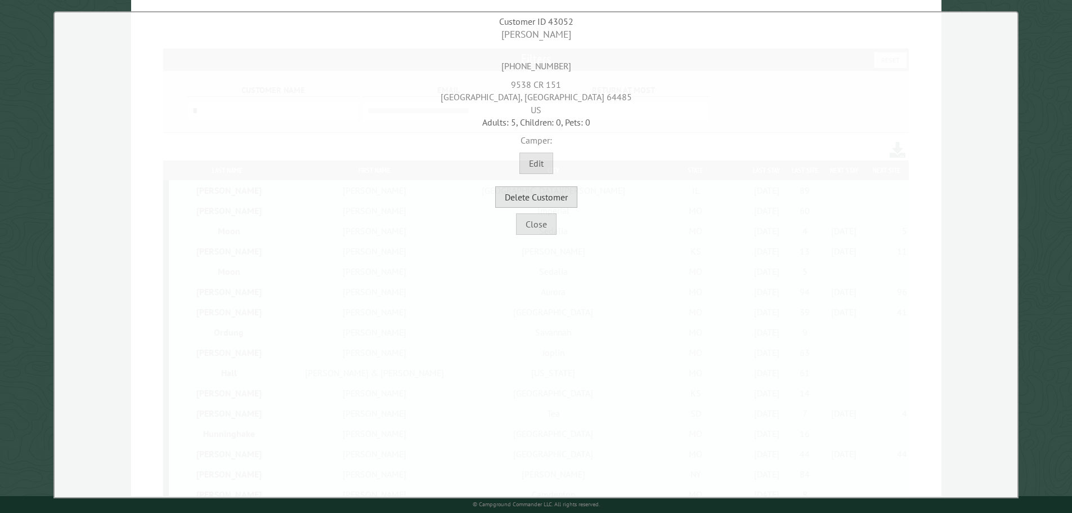
click at [558, 195] on button "Delete Customer" at bounding box center [536, 196] width 82 height 21
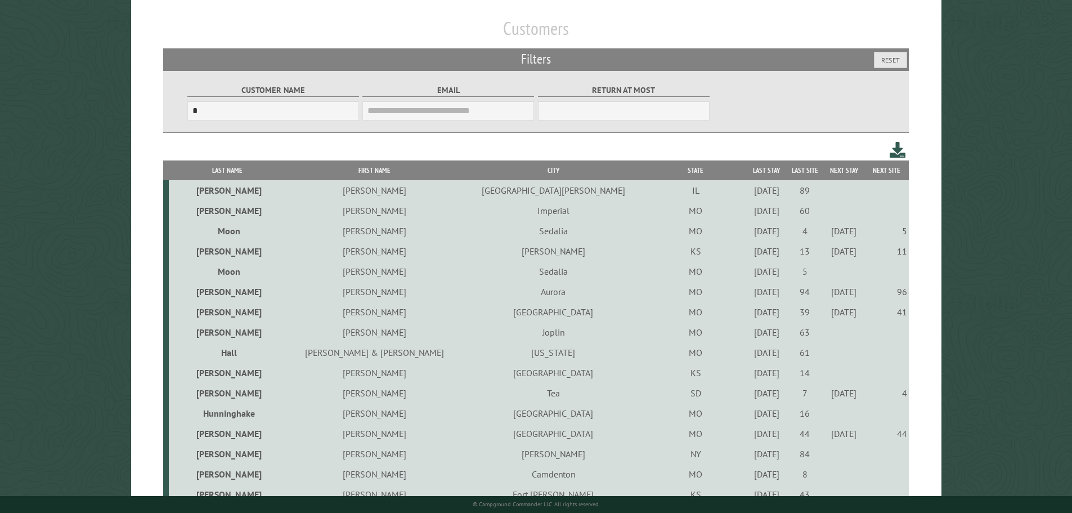
click at [749, 338] on div "7/16/2021" at bounding box center [766, 331] width 35 height 11
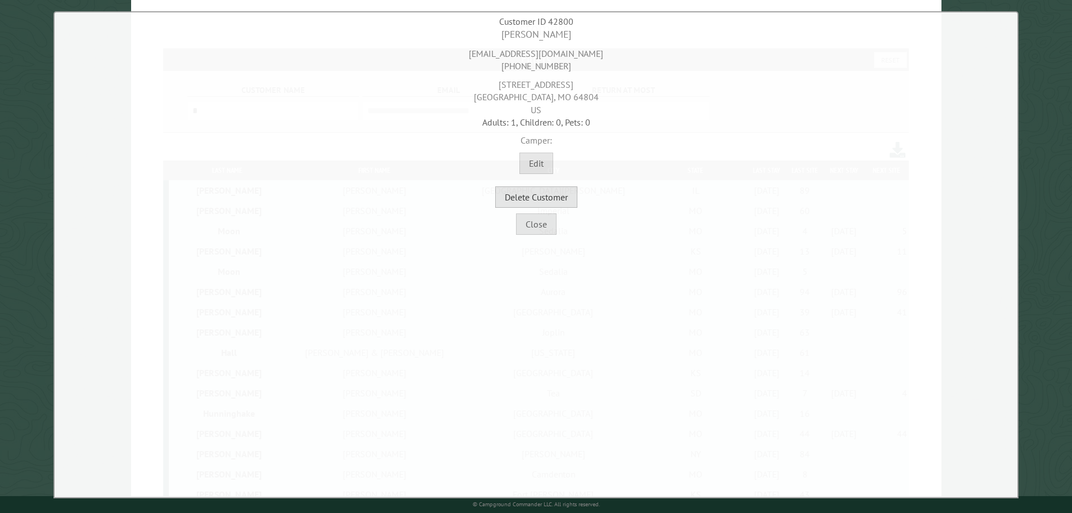
click at [561, 194] on button "Delete Customer" at bounding box center [536, 196] width 82 height 21
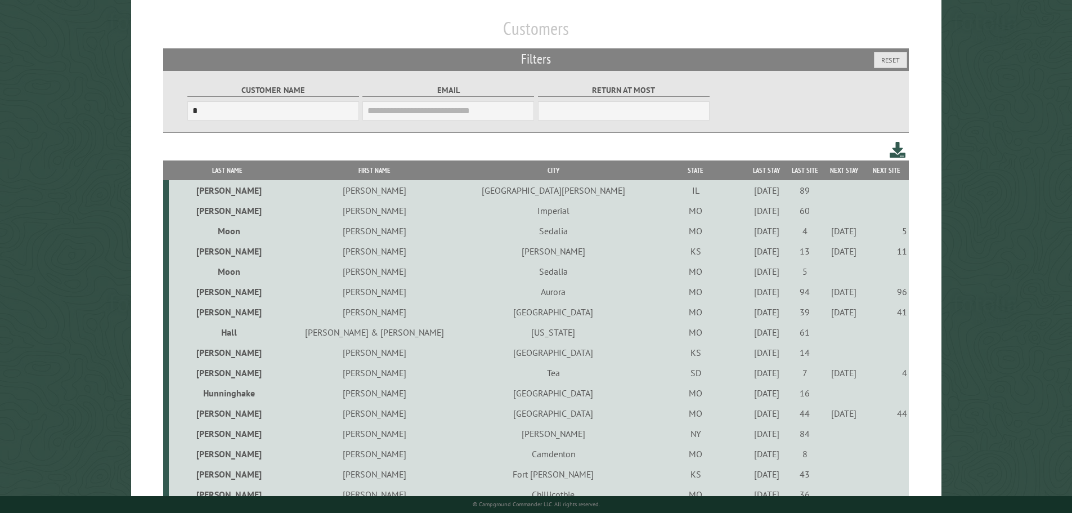
click at [786, 336] on td "61" at bounding box center [805, 332] width 38 height 20
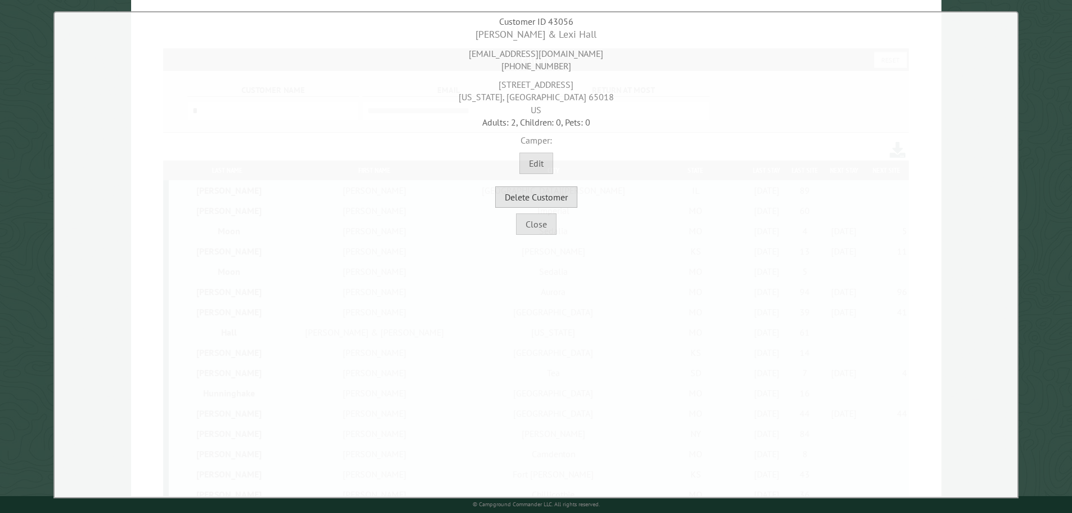
click at [558, 193] on button "Delete Customer" at bounding box center [536, 196] width 82 height 21
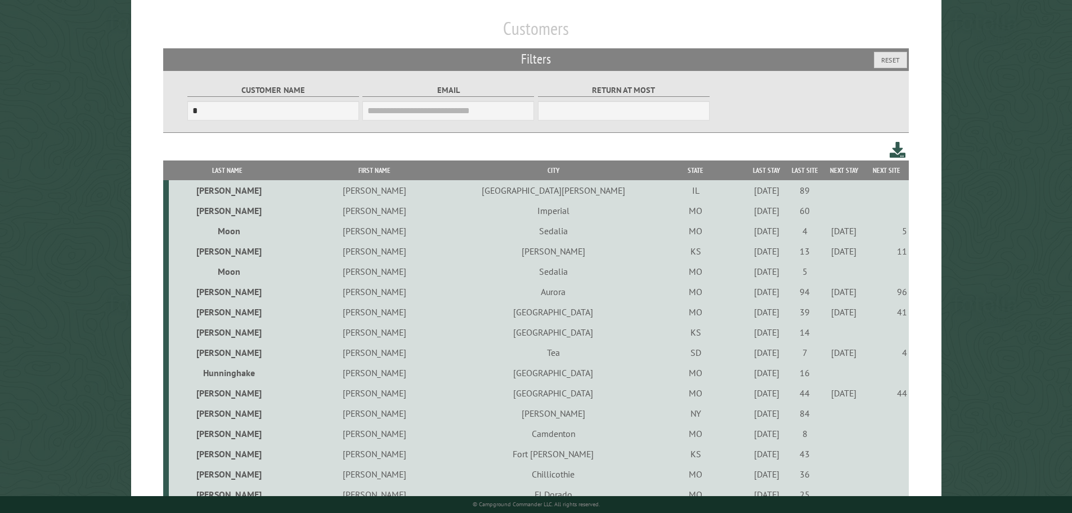
click at [786, 335] on td "14" at bounding box center [805, 332] width 38 height 20
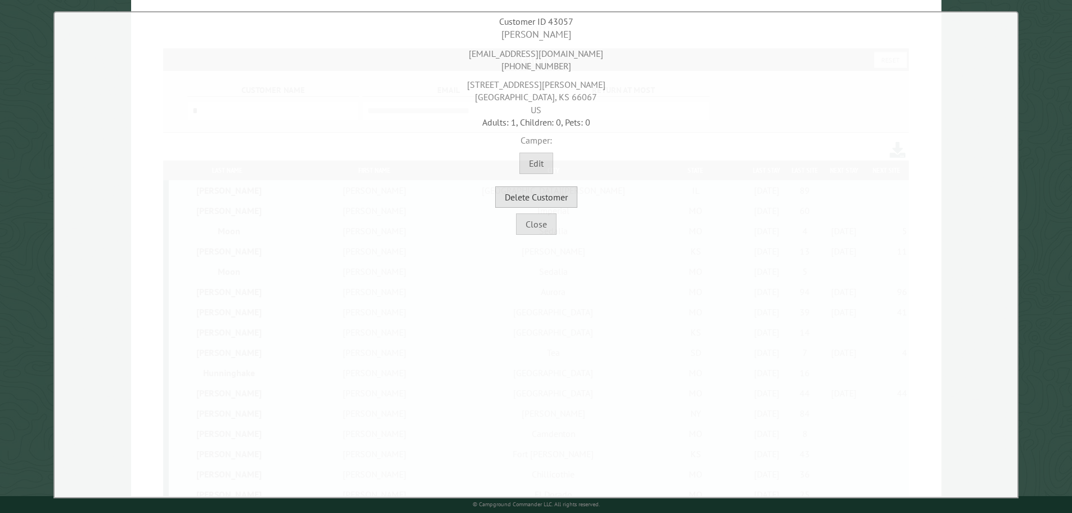
click at [554, 192] on button "Delete Customer" at bounding box center [536, 196] width 82 height 21
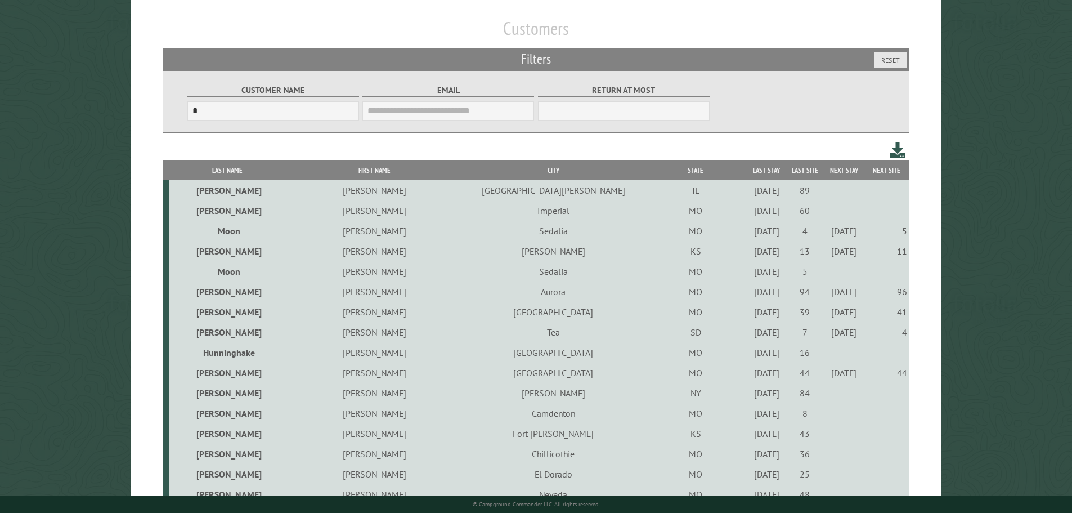
click at [749, 355] on div "9/24/2021" at bounding box center [766, 352] width 35 height 11
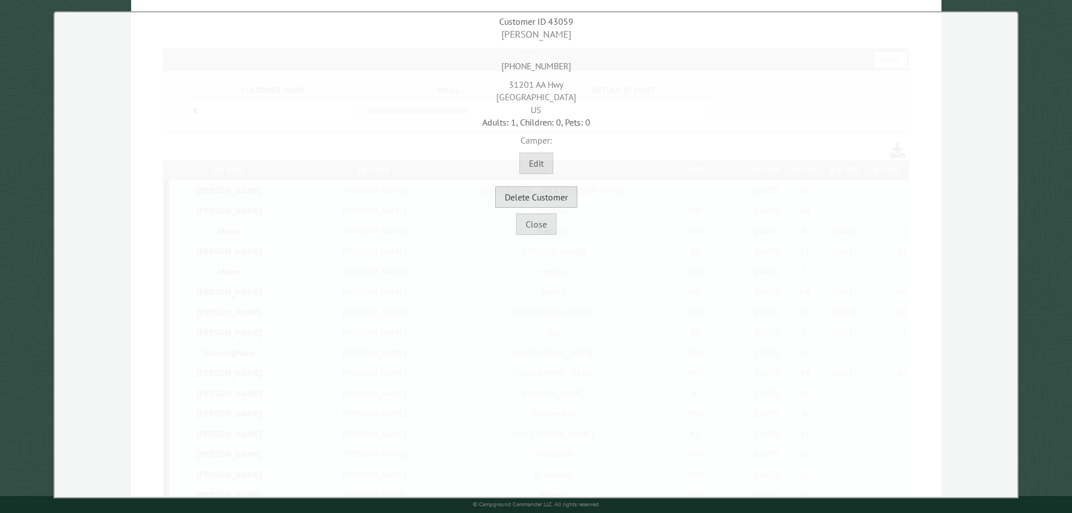
click at [552, 195] on button "Delete Customer" at bounding box center [536, 196] width 82 height 21
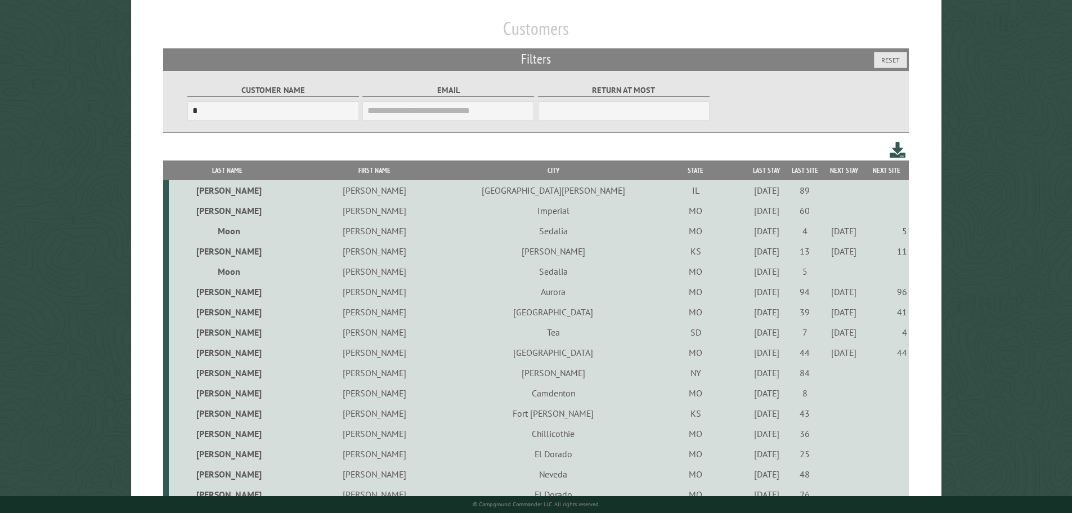
click at [749, 375] on div "9/23/2021" at bounding box center [766, 372] width 35 height 11
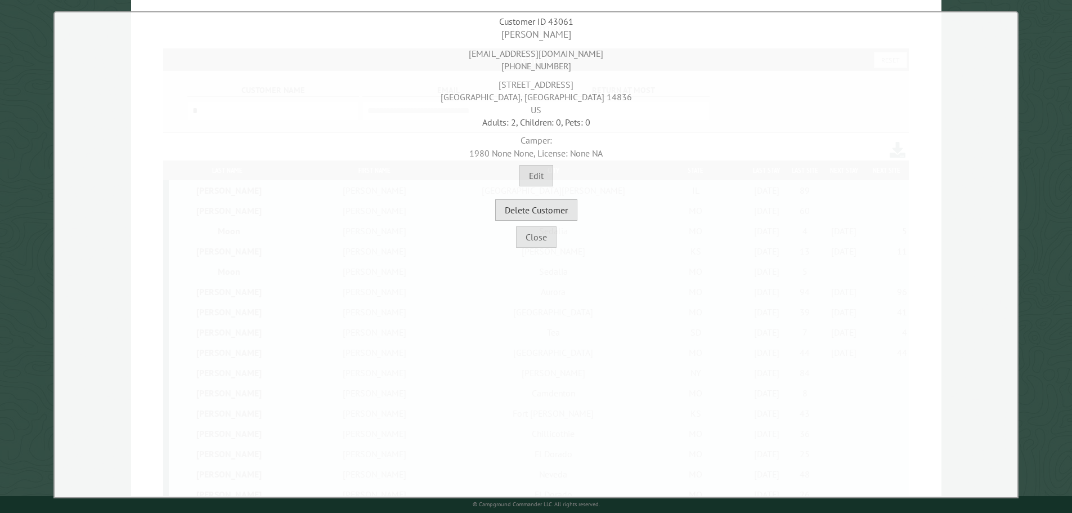
click at [537, 209] on button "Delete Customer" at bounding box center [536, 209] width 82 height 21
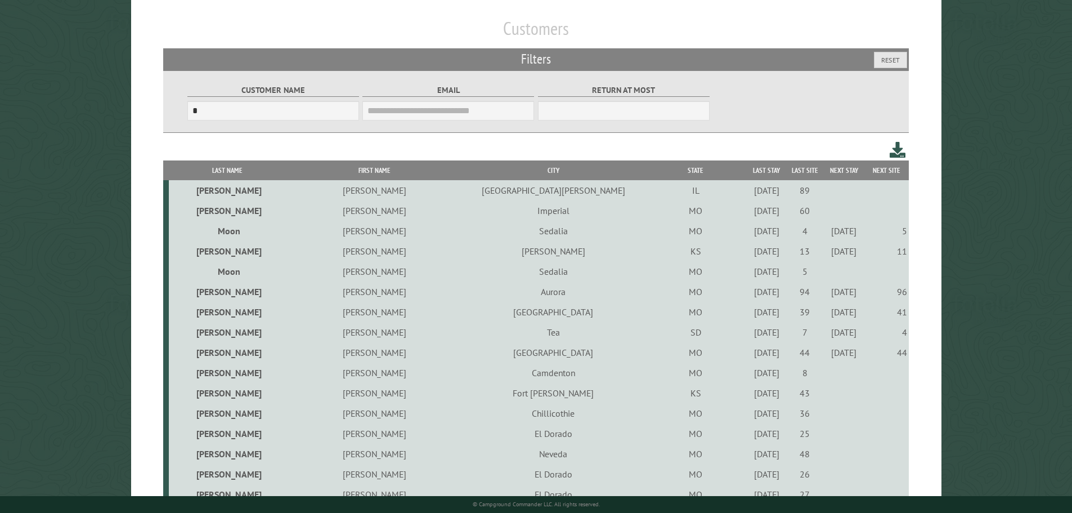
click at [749, 374] on div "10/24/2021" at bounding box center [766, 372] width 35 height 11
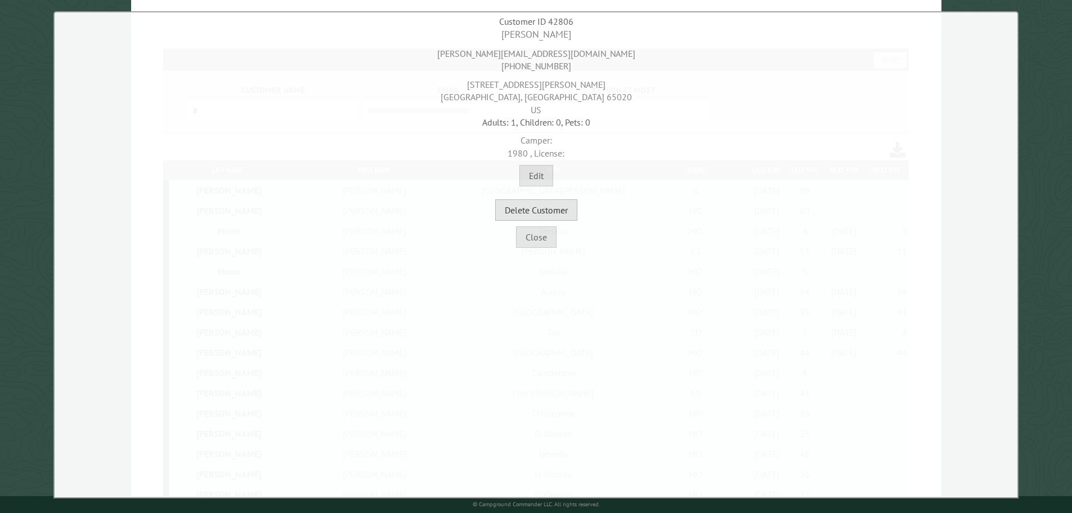
click at [574, 210] on button "Delete Customer" at bounding box center [536, 209] width 82 height 21
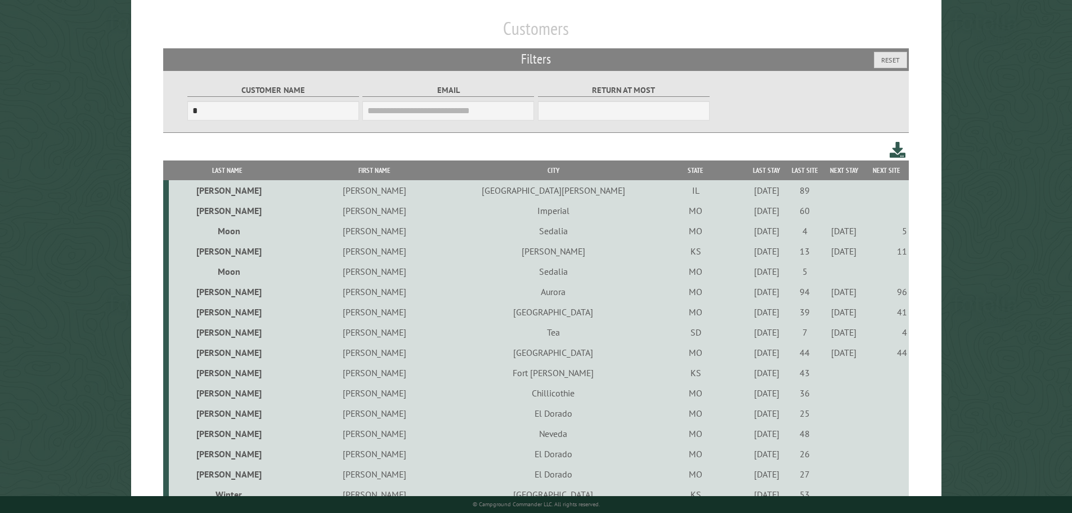
click at [749, 375] on div "9/1/2022" at bounding box center [766, 372] width 35 height 11
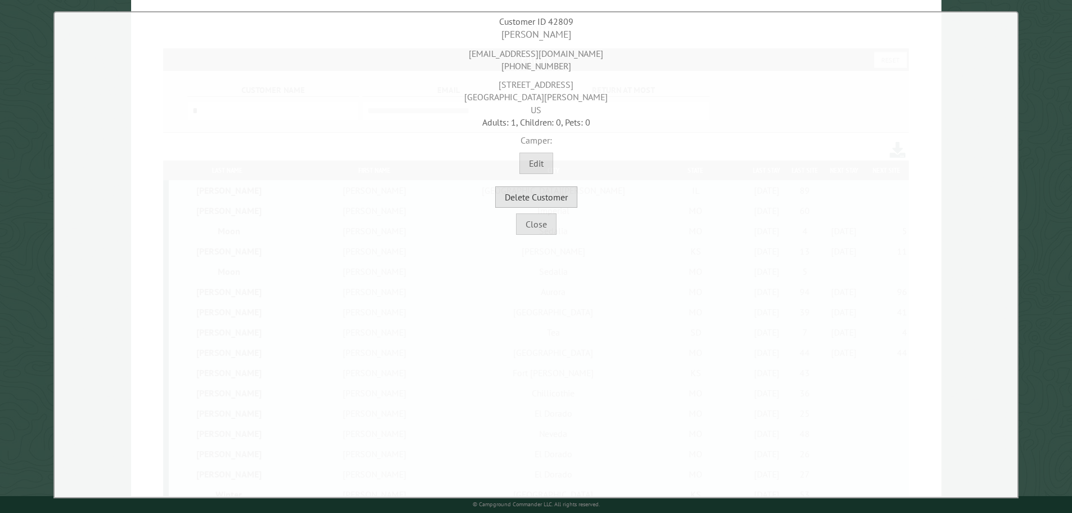
click at [568, 195] on button "Delete Customer" at bounding box center [536, 196] width 82 height 21
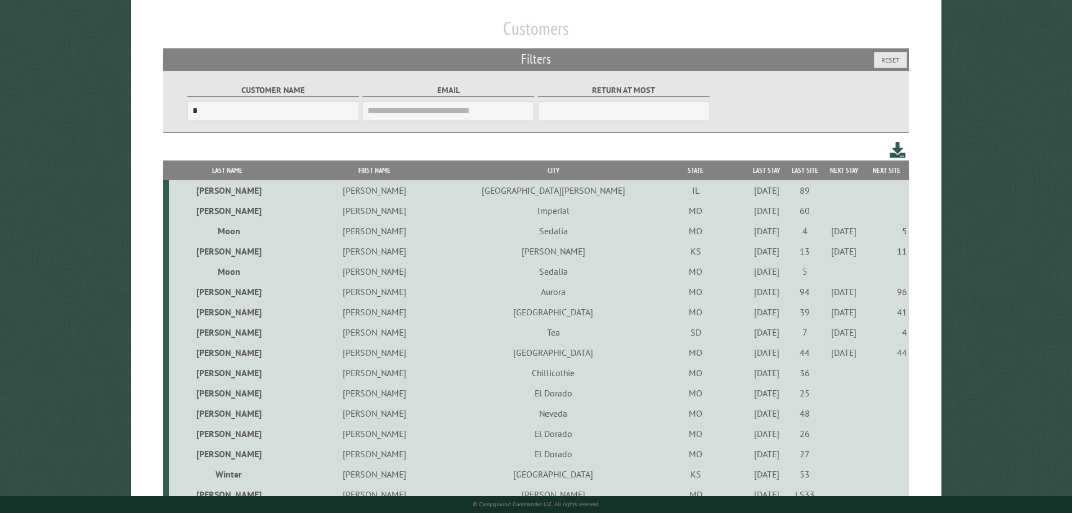
click at [749, 376] on div "5/14/2021" at bounding box center [766, 372] width 35 height 11
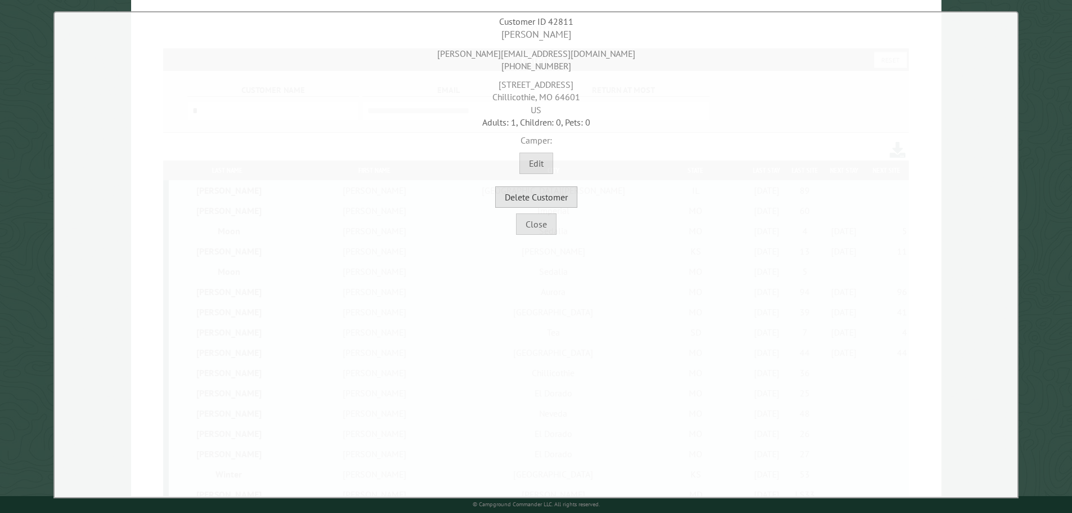
click at [572, 198] on button "Delete Customer" at bounding box center [536, 196] width 82 height 21
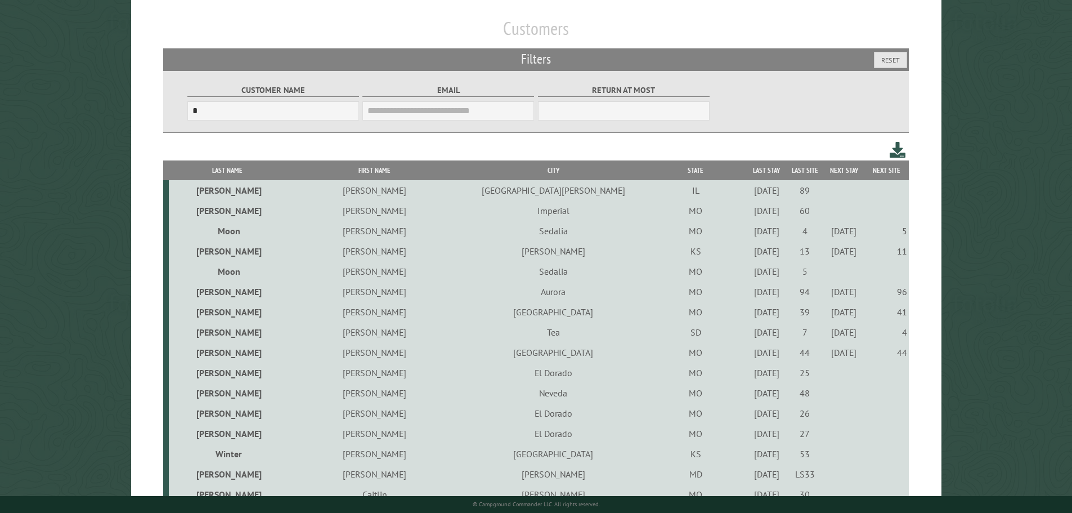
click at [747, 380] on td "9/24/2021" at bounding box center [766, 372] width 39 height 20
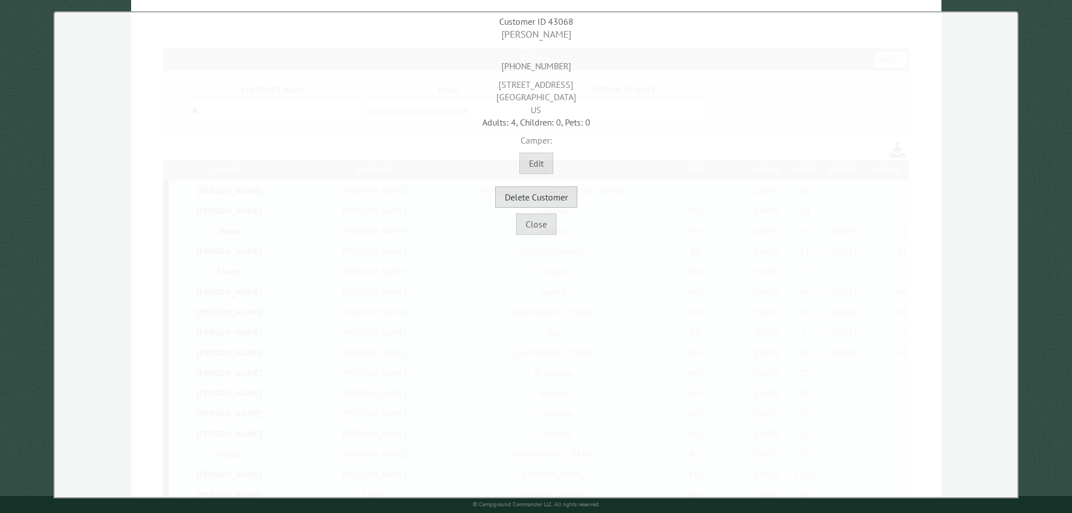
click at [565, 199] on button "Delete Customer" at bounding box center [536, 196] width 82 height 21
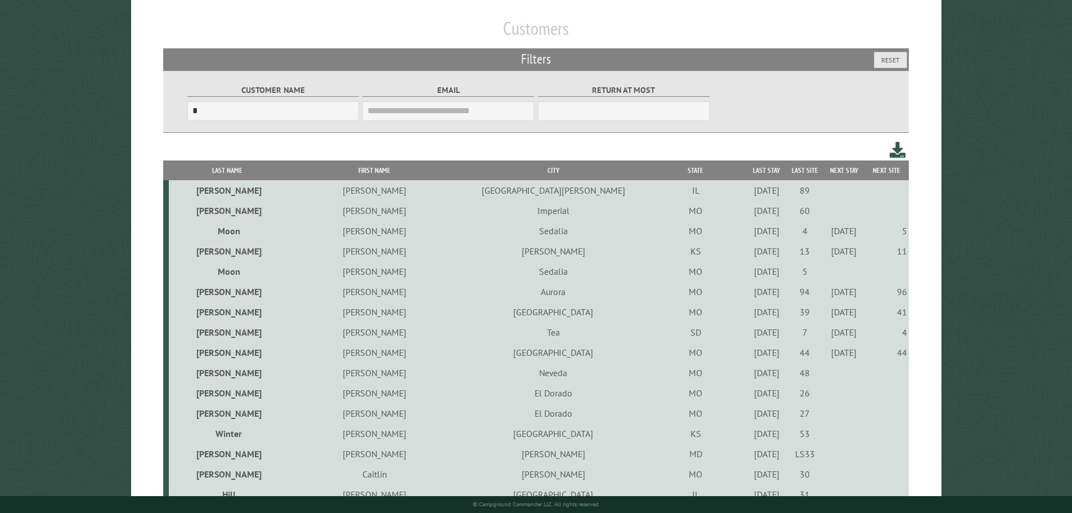
click at [749, 375] on div "4/9/2021" at bounding box center [766, 372] width 35 height 11
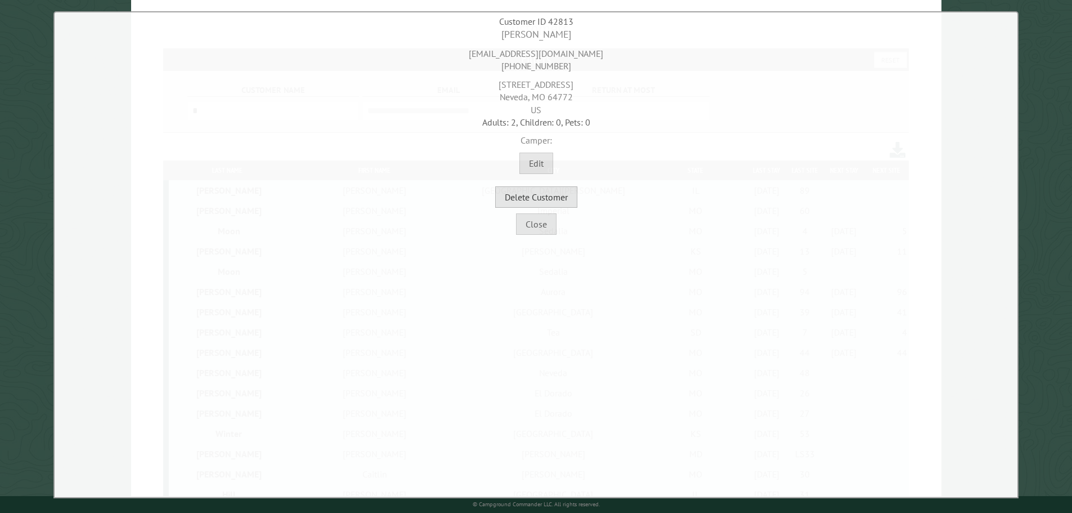
click at [527, 199] on button "Delete Customer" at bounding box center [536, 196] width 82 height 21
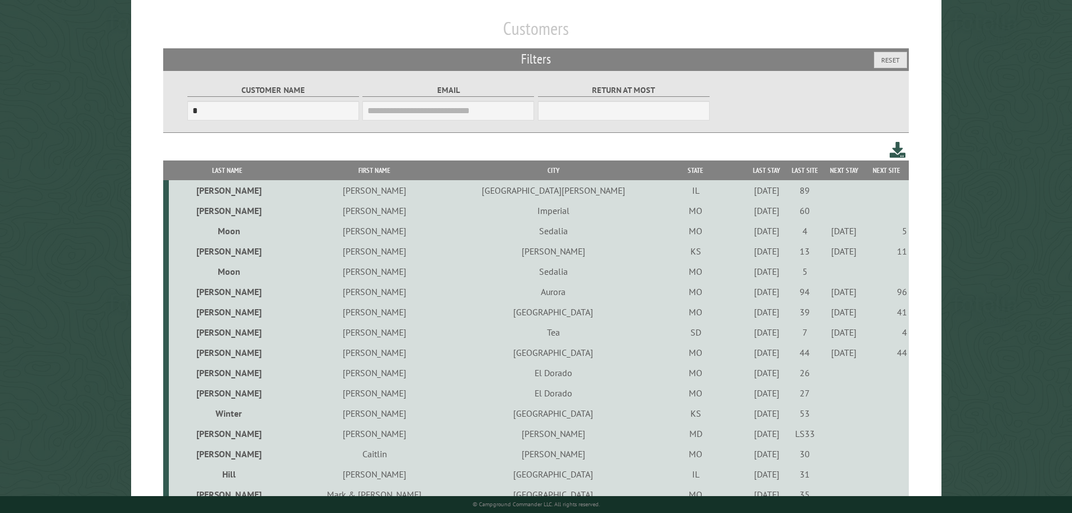
click at [749, 378] on div "9/24/2021" at bounding box center [766, 372] width 35 height 11
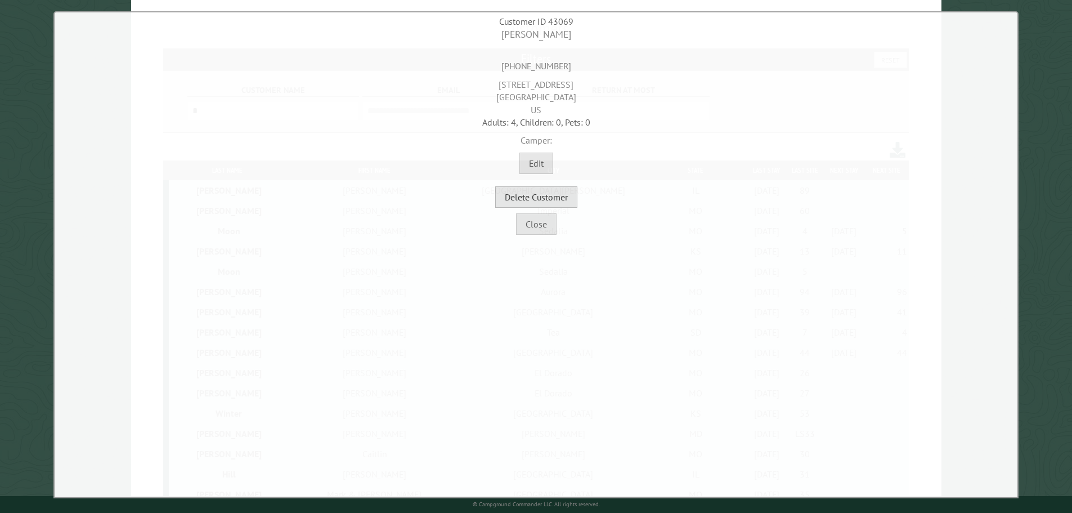
click at [533, 202] on button "Delete Customer" at bounding box center [536, 196] width 82 height 21
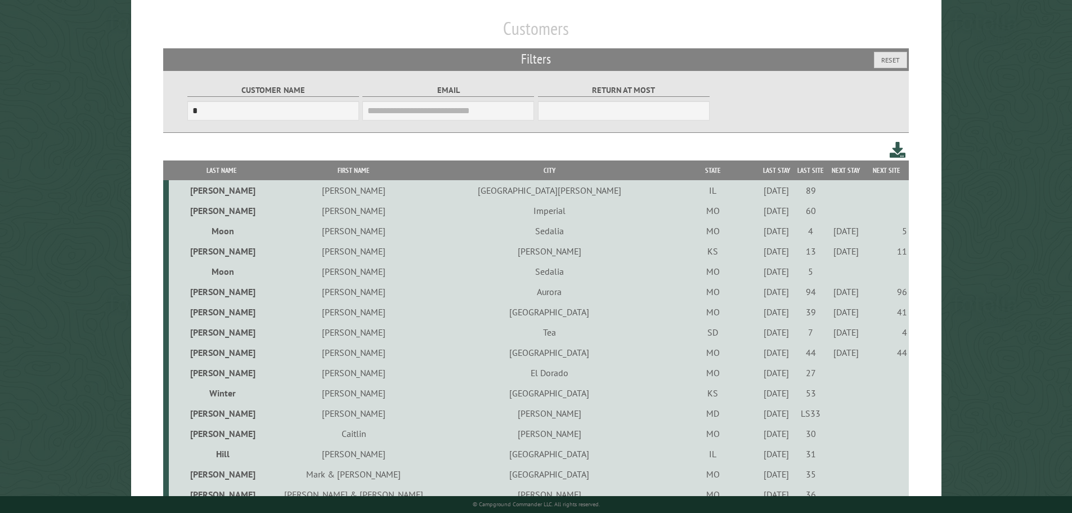
click at [761, 376] on div "9/24/2021" at bounding box center [776, 372] width 31 height 11
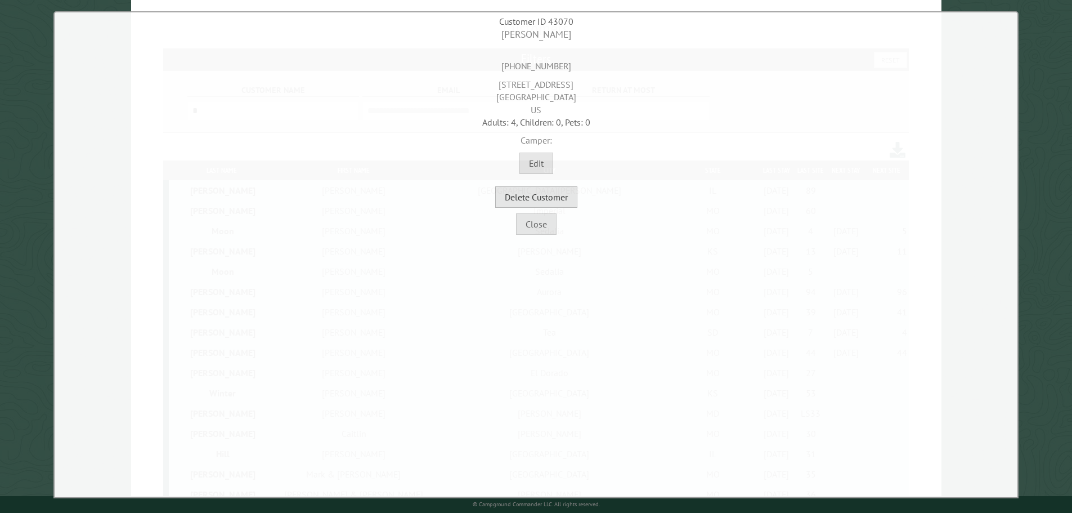
click at [545, 197] on button "Delete Customer" at bounding box center [536, 196] width 82 height 21
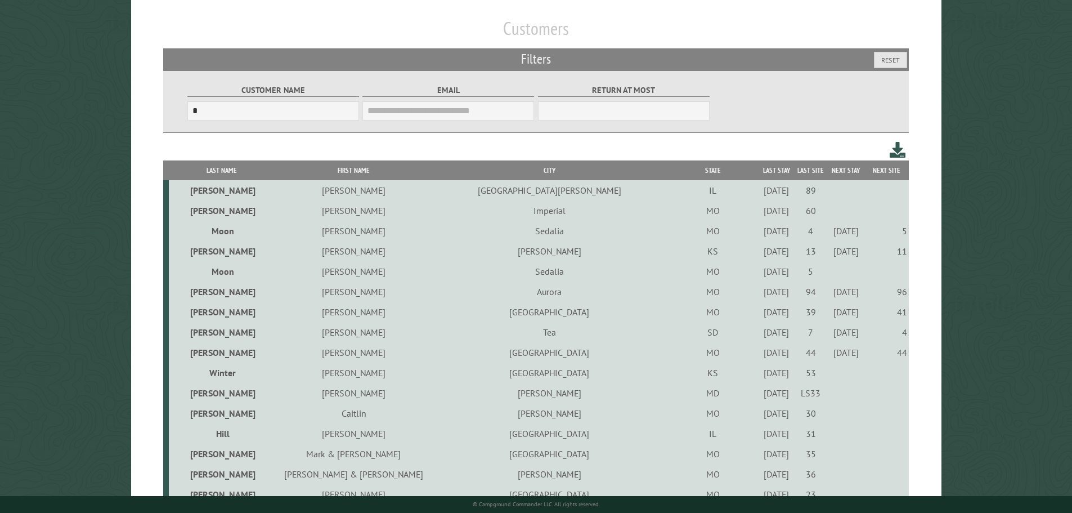
click at [761, 370] on div "4/9/2021" at bounding box center [776, 372] width 31 height 11
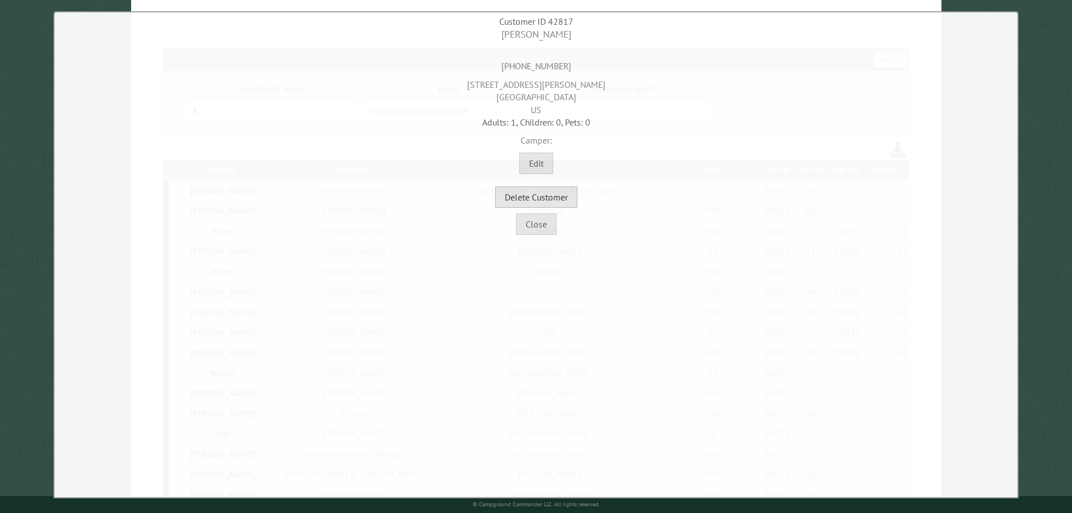
click at [553, 198] on button "Delete Customer" at bounding box center [536, 196] width 82 height 21
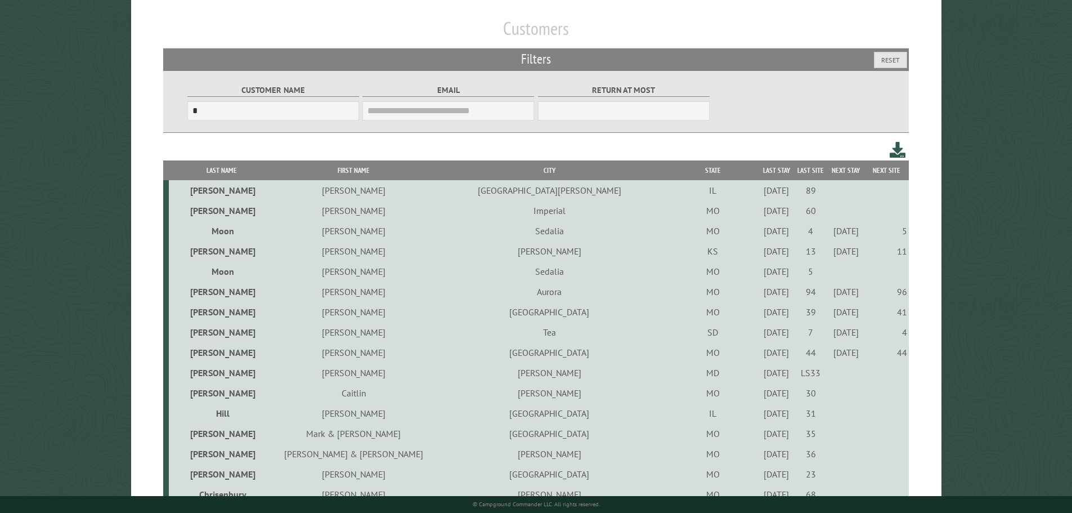
click at [761, 377] on div "9/1/2023" at bounding box center [776, 372] width 31 height 11
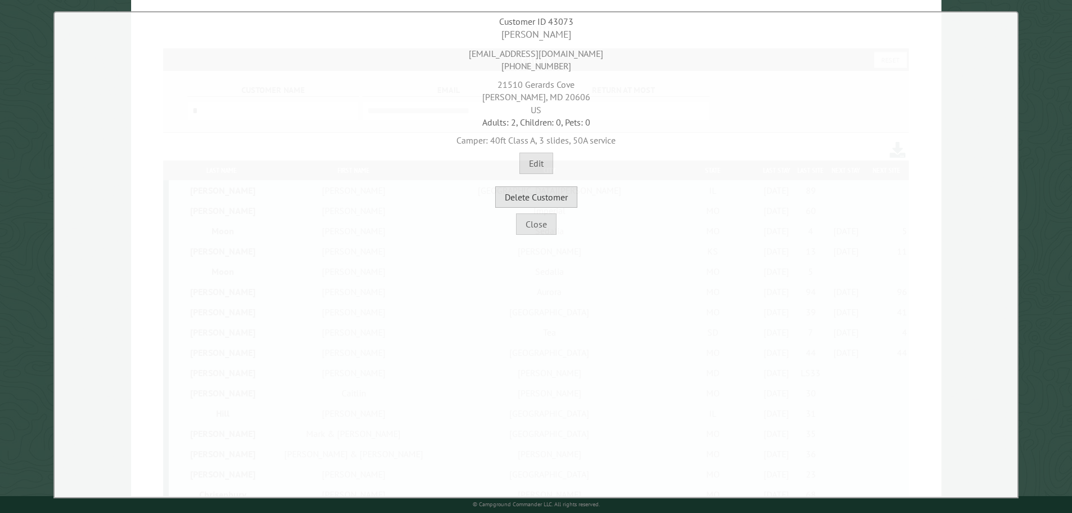
click at [551, 197] on button "Delete Customer" at bounding box center [536, 196] width 82 height 21
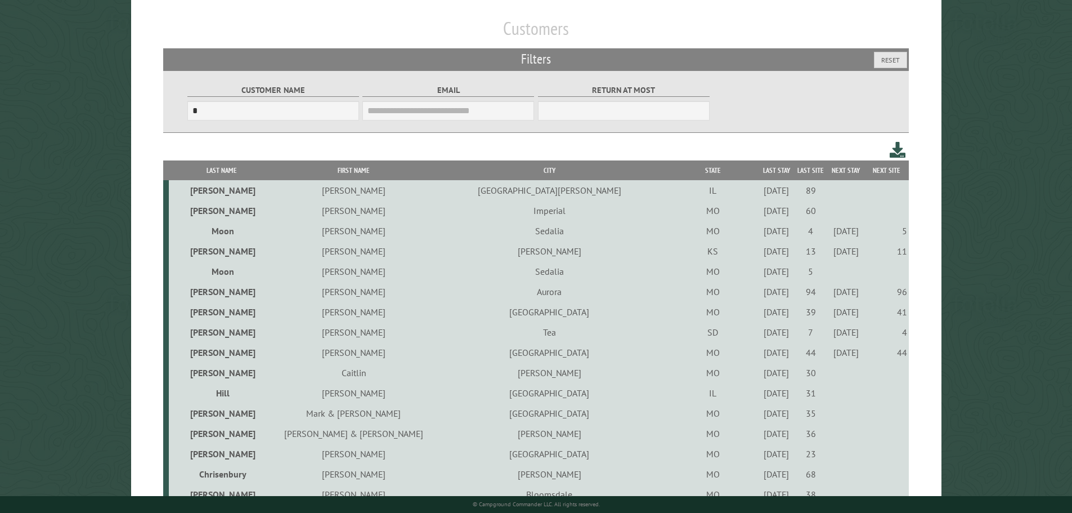
click at [761, 378] on div "9/24/2021" at bounding box center [776, 372] width 31 height 11
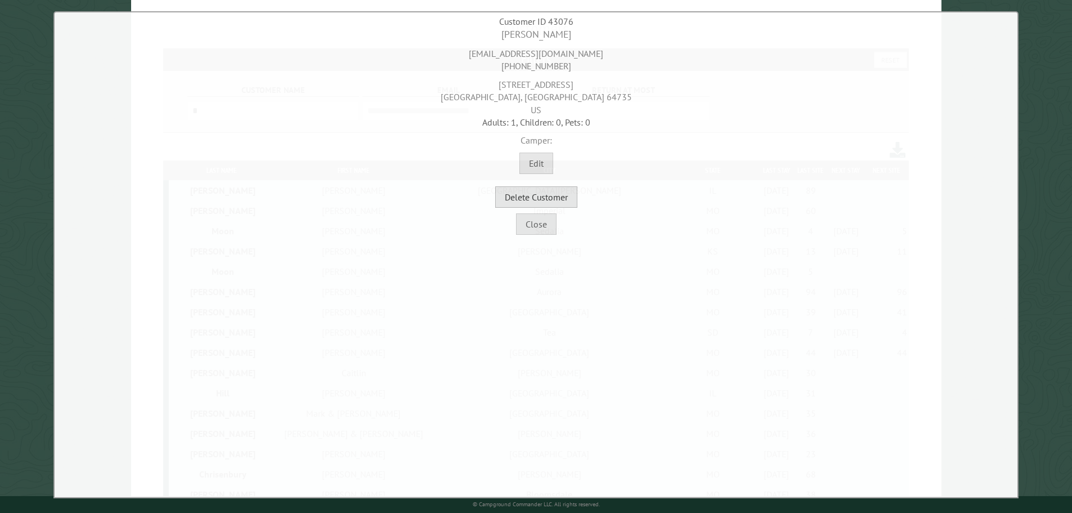
click at [543, 199] on button "Delete Customer" at bounding box center [536, 196] width 82 height 21
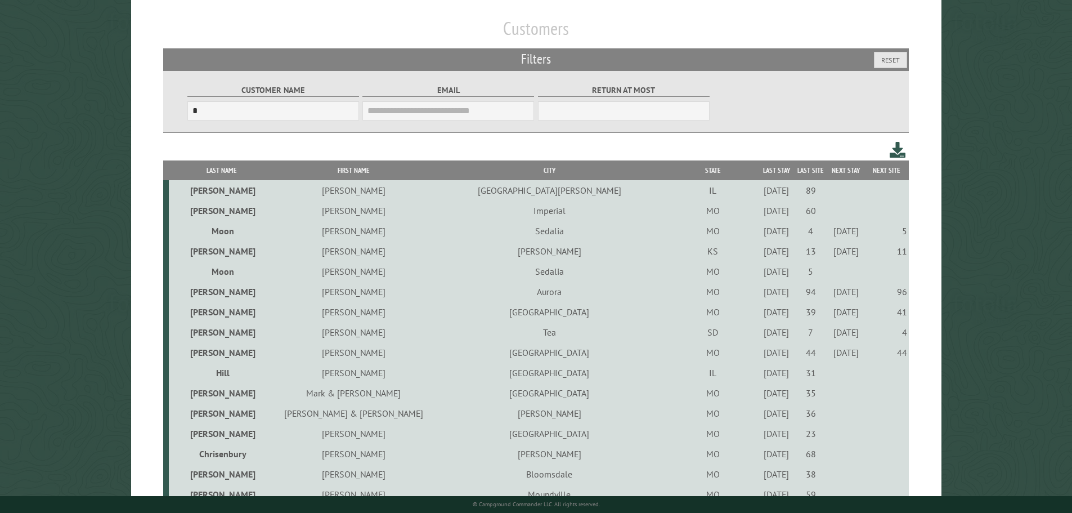
click at [761, 374] on div "9/24/2021" at bounding box center [776, 372] width 31 height 11
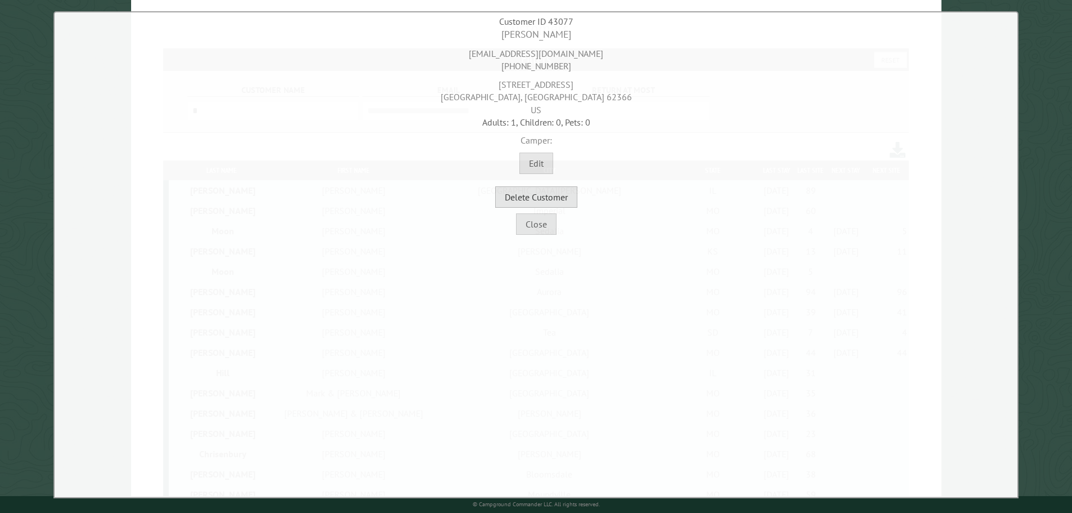
click at [560, 193] on button "Delete Customer" at bounding box center [536, 196] width 82 height 21
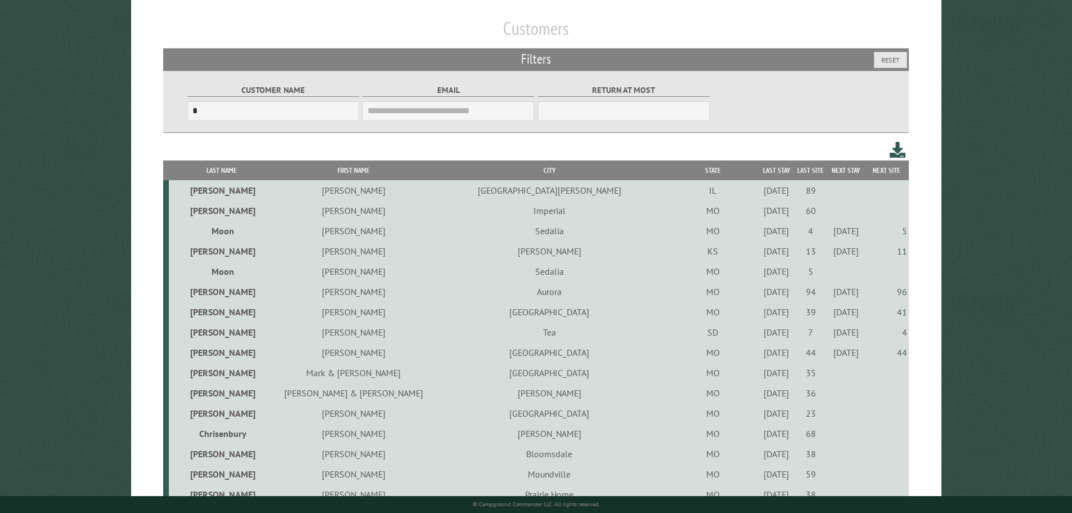
click at [761, 376] on div "9/23/2021" at bounding box center [776, 372] width 31 height 11
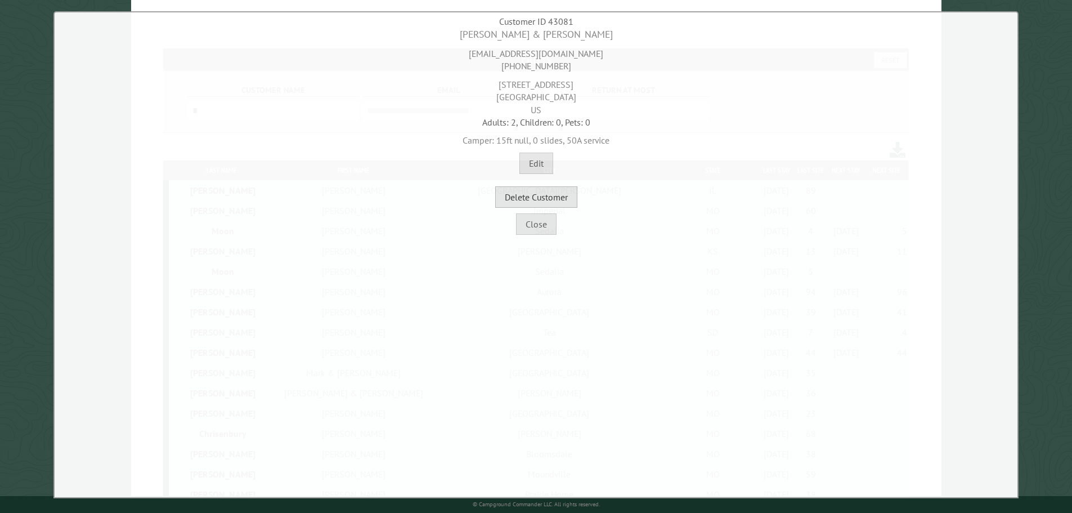
click at [564, 201] on button "Delete Customer" at bounding box center [536, 196] width 82 height 21
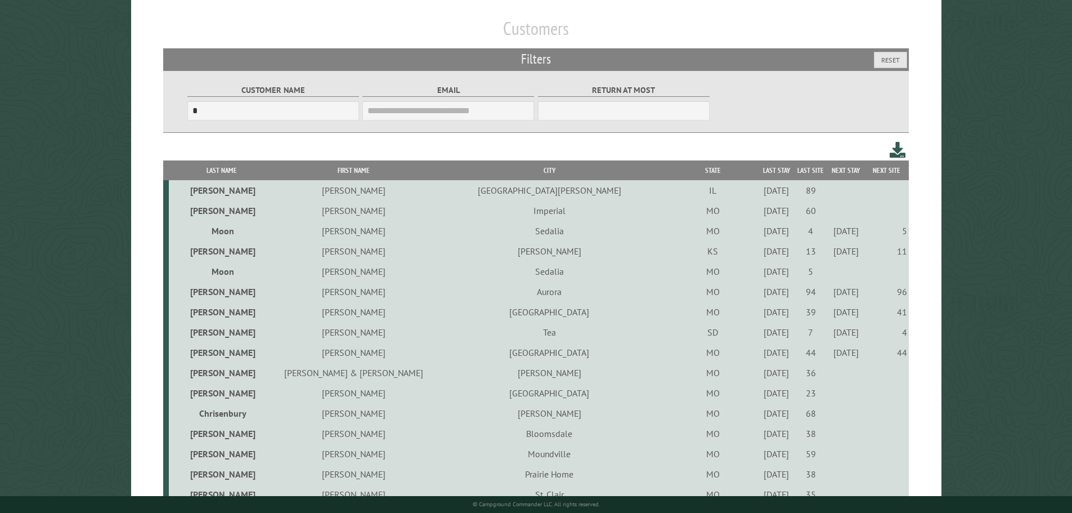
click at [761, 375] on div "9/23/2022" at bounding box center [776, 372] width 31 height 11
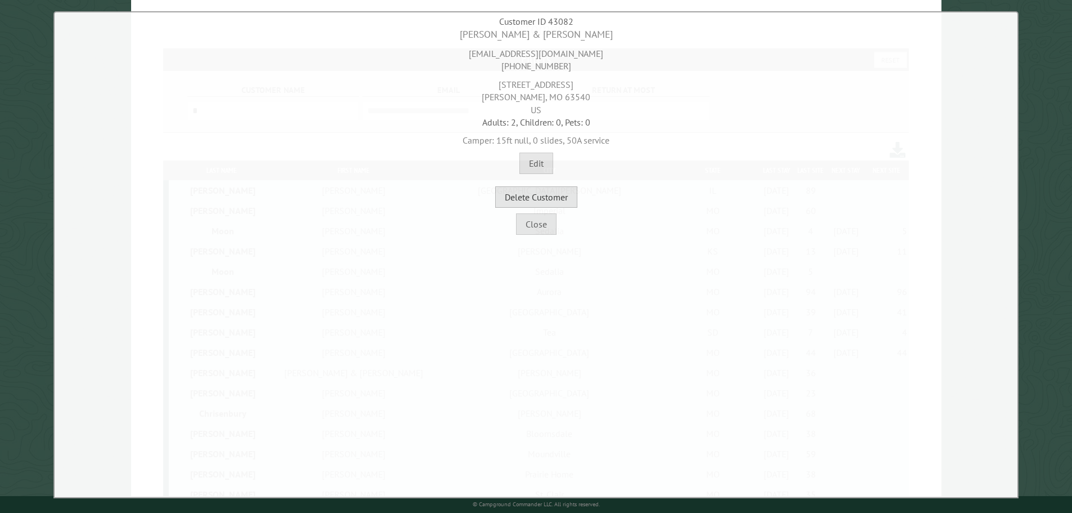
click at [551, 198] on button "Delete Customer" at bounding box center [536, 196] width 82 height 21
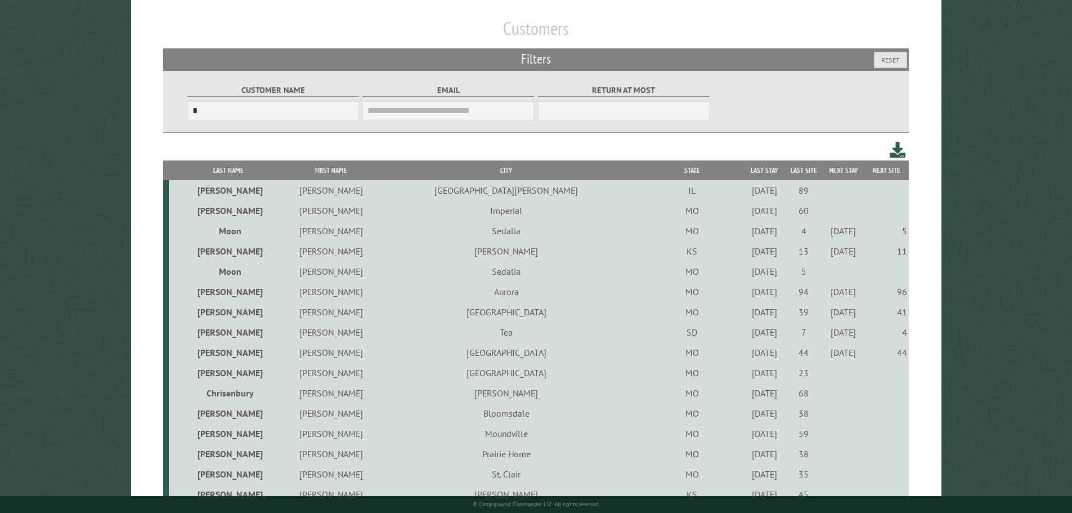
click at [747, 377] on div "7/16/2021" at bounding box center [765, 372] width 36 height 11
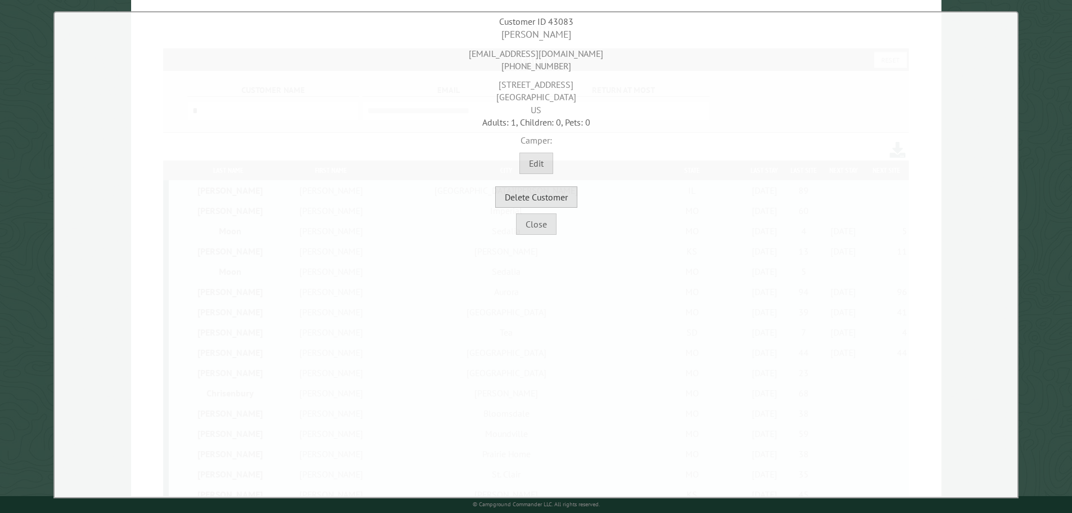
click at [557, 197] on button "Delete Customer" at bounding box center [536, 196] width 82 height 21
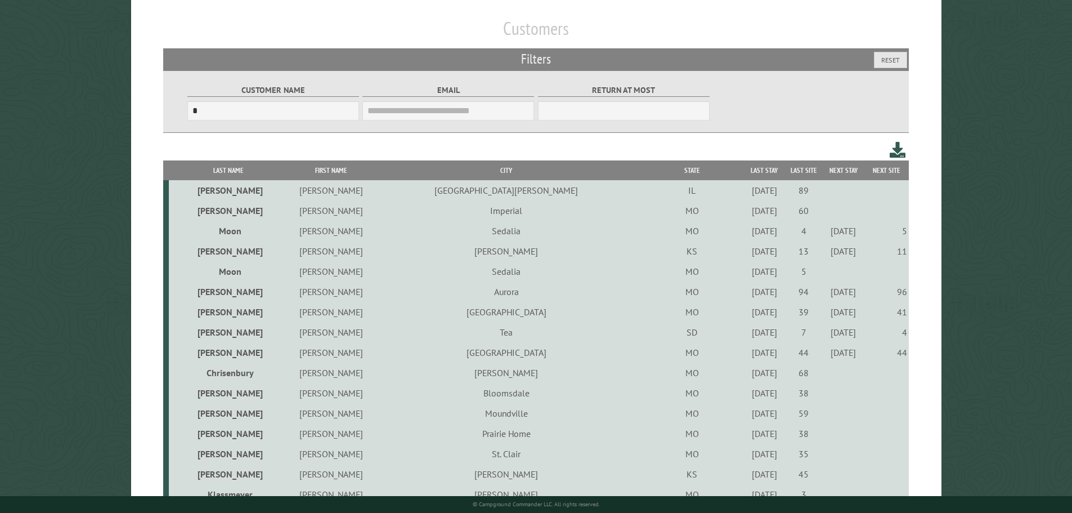
click at [747, 378] on div "7/15/2023" at bounding box center [765, 372] width 36 height 11
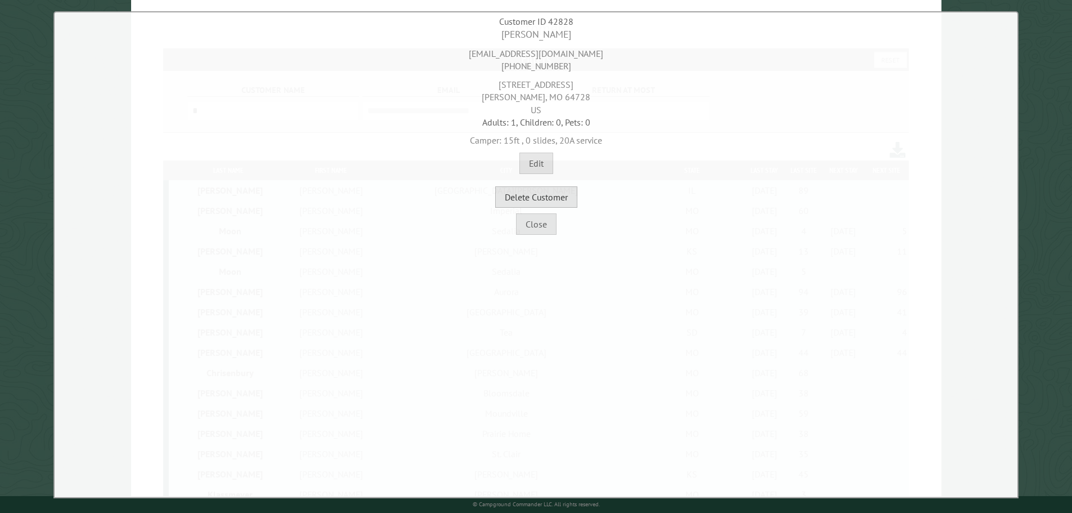
click at [569, 192] on button "Delete Customer" at bounding box center [536, 196] width 82 height 21
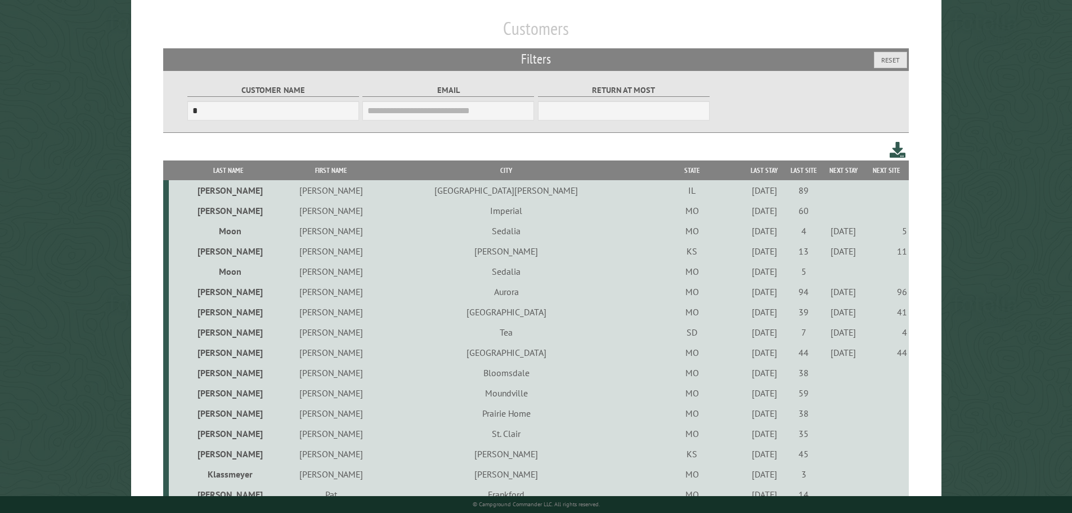
click at [747, 375] on div "9/24/2021" at bounding box center [765, 372] width 36 height 11
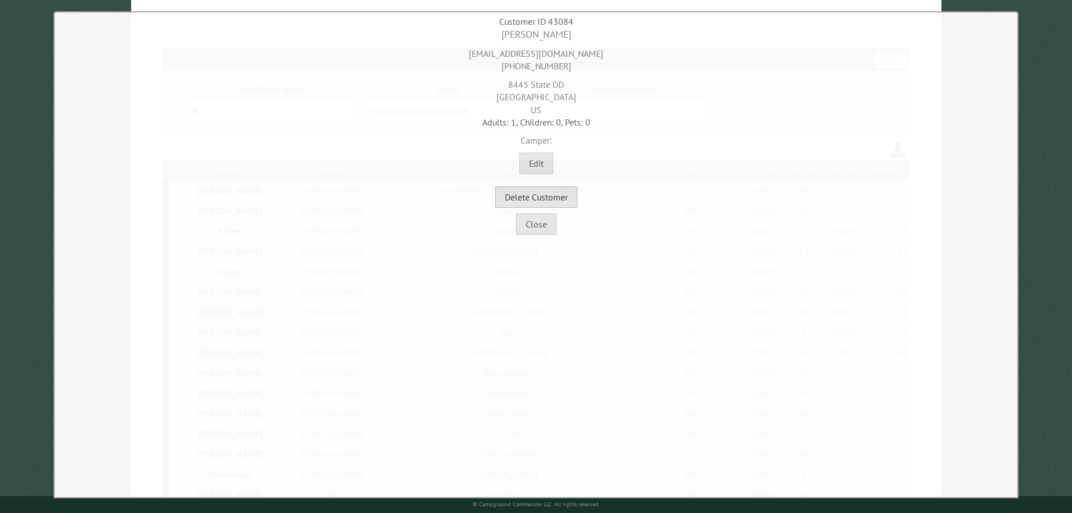
click at [542, 200] on button "Delete Customer" at bounding box center [536, 196] width 82 height 21
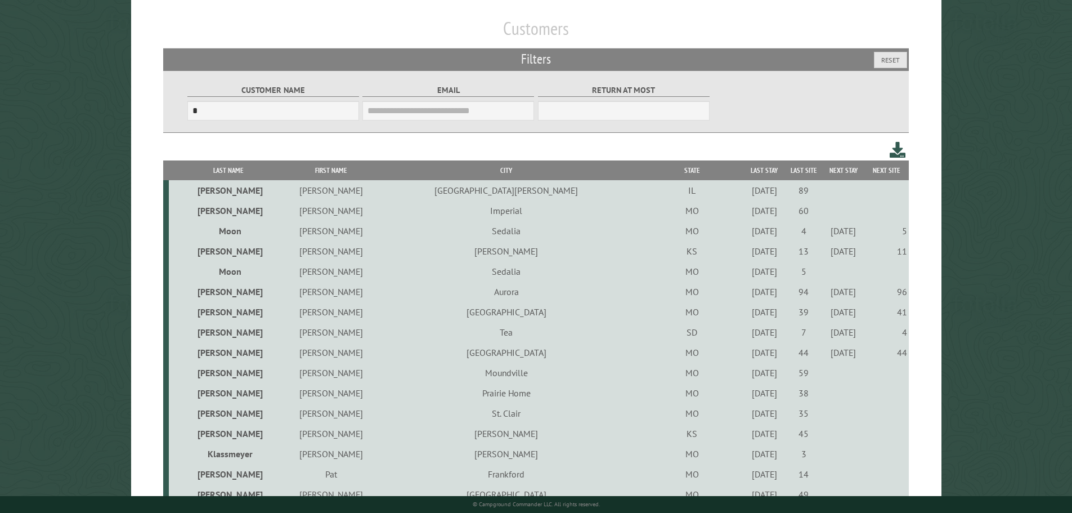
click at [747, 375] on div "7/15/2022" at bounding box center [765, 372] width 36 height 11
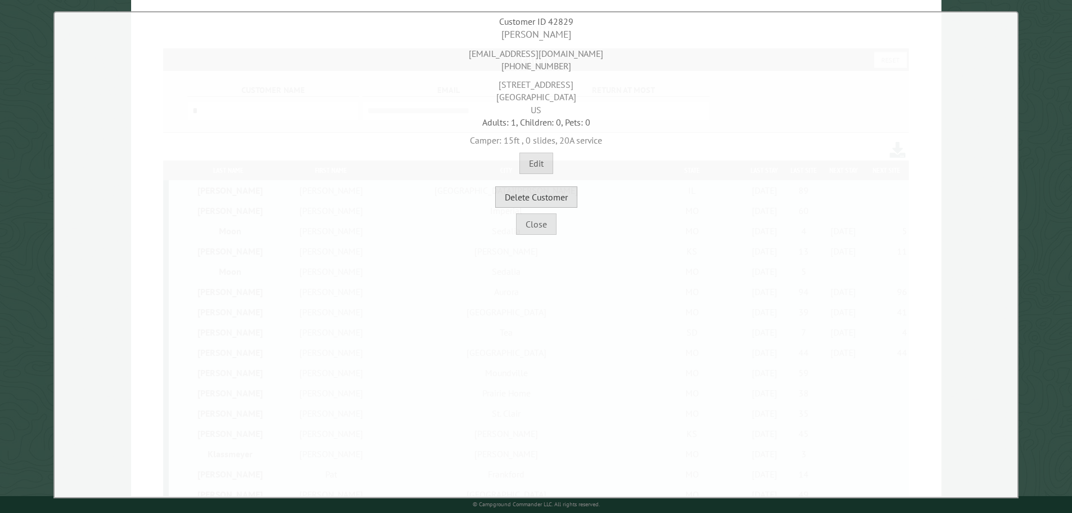
click at [559, 203] on button "Delete Customer" at bounding box center [536, 196] width 82 height 21
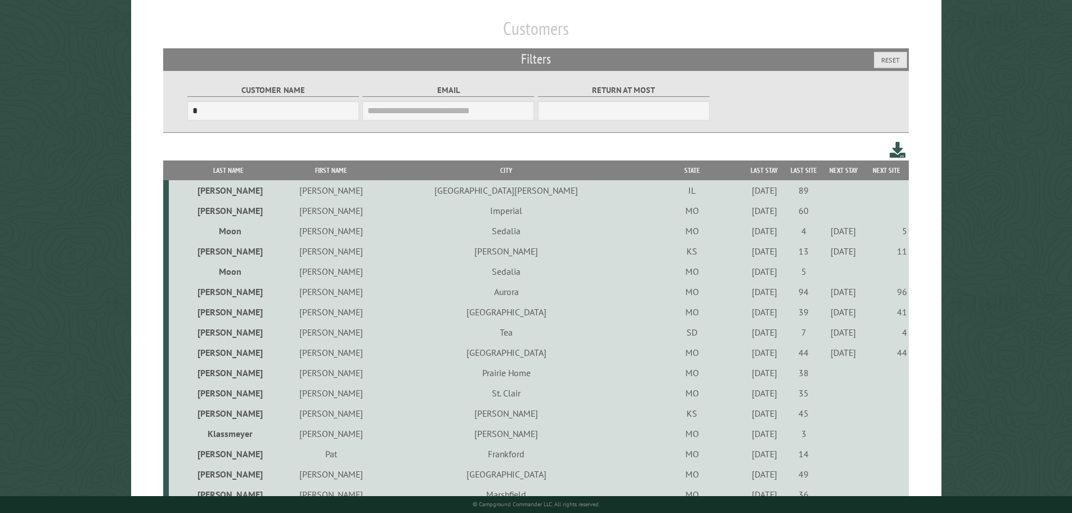
click at [747, 394] on div "10/22/2021" at bounding box center [765, 392] width 36 height 11
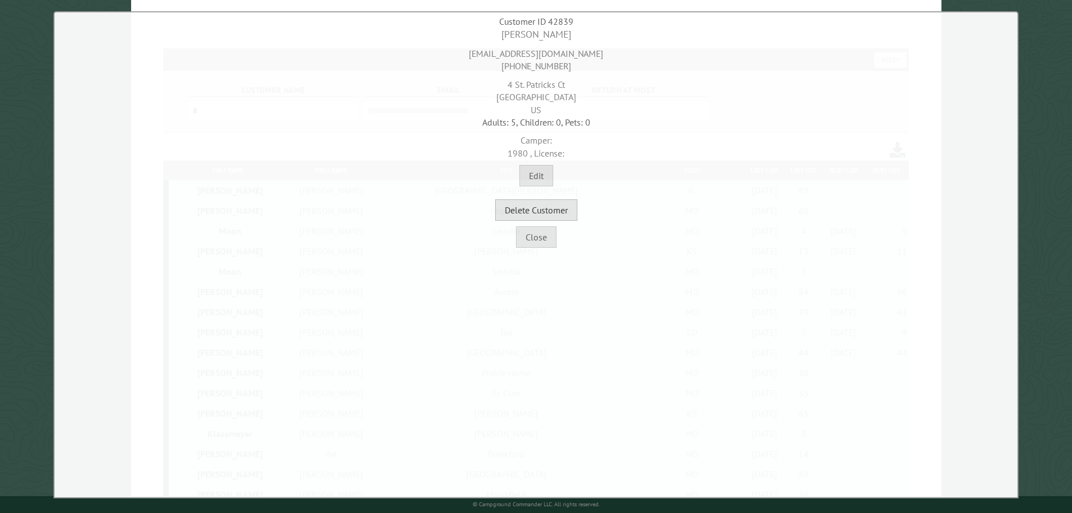
click at [536, 214] on button "Delete Customer" at bounding box center [536, 209] width 82 height 21
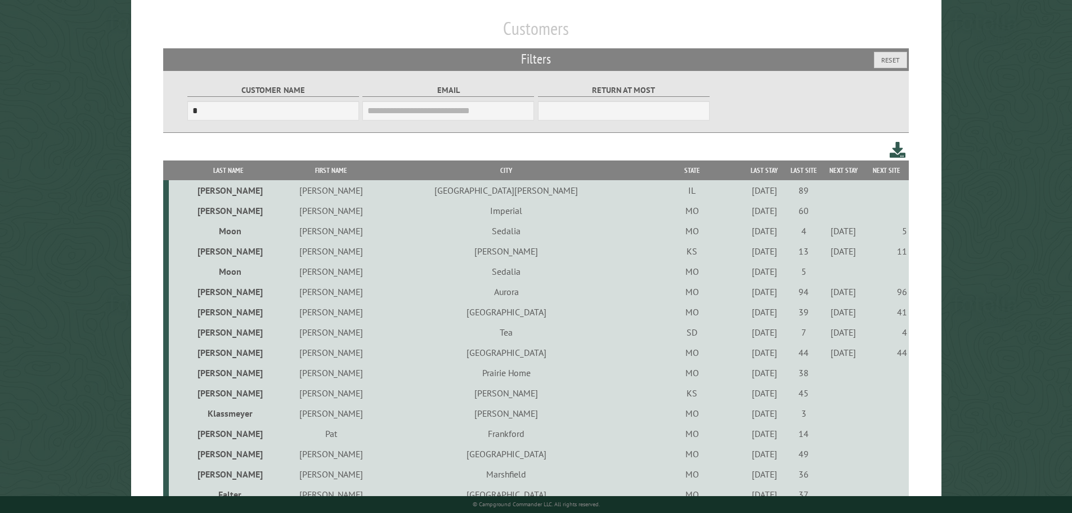
click at [747, 398] on div "9/23/2022" at bounding box center [765, 392] width 36 height 11
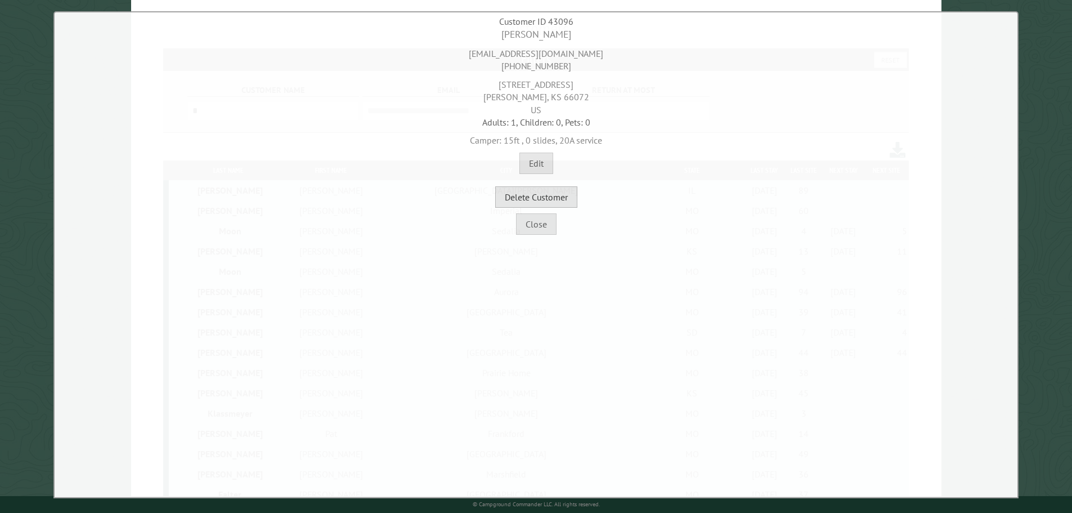
click at [551, 200] on button "Delete Customer" at bounding box center [536, 196] width 82 height 21
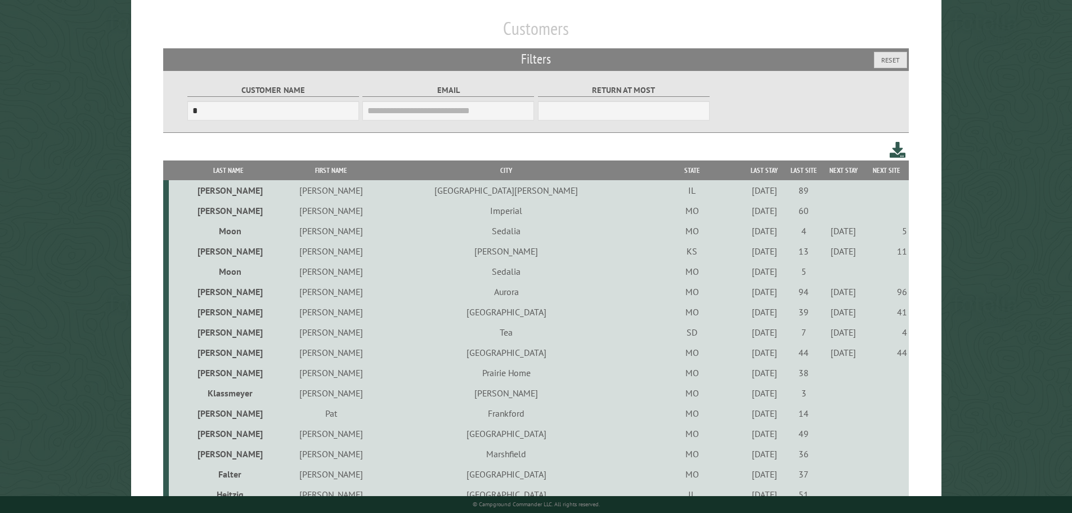
click at [747, 396] on div "4/23/2021" at bounding box center [765, 392] width 36 height 11
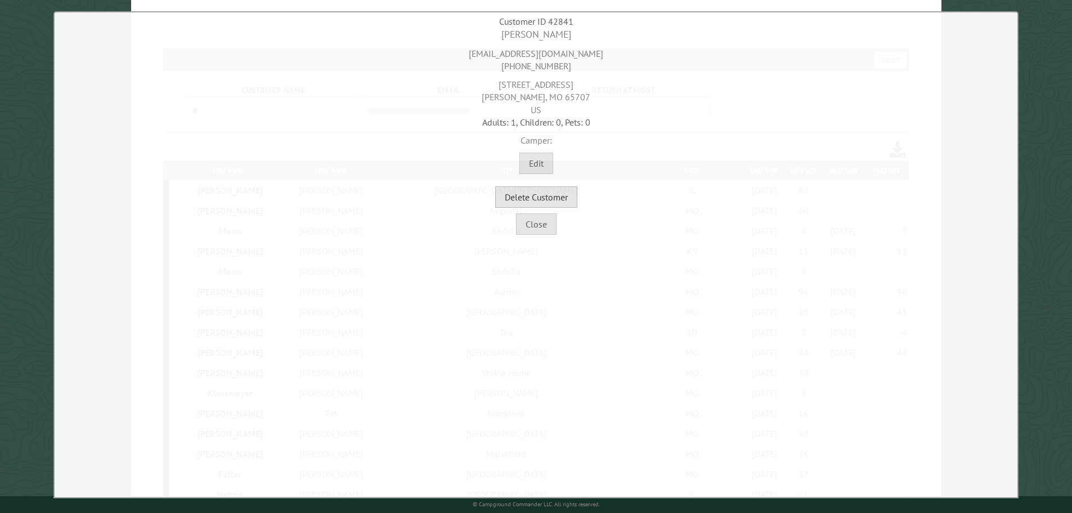
click at [559, 198] on button "Delete Customer" at bounding box center [536, 196] width 82 height 21
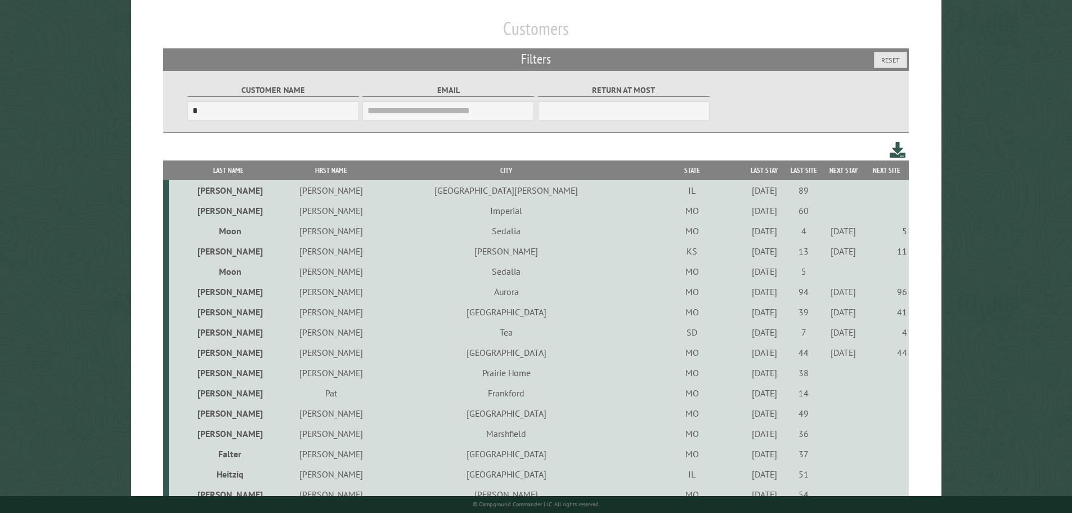
click at [747, 393] on div "9/22/2022" at bounding box center [765, 392] width 36 height 11
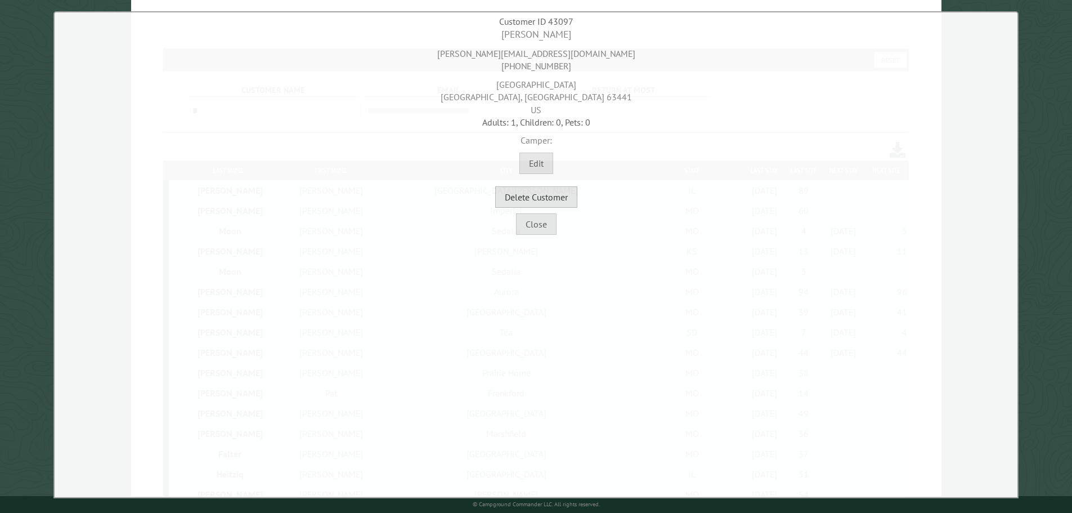
click at [558, 200] on button "Delete Customer" at bounding box center [536, 196] width 82 height 21
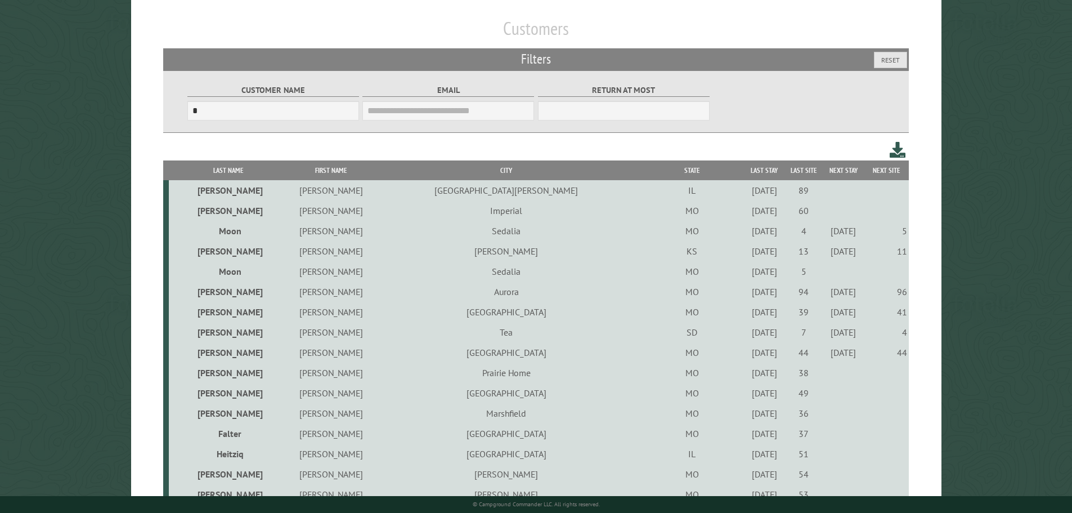
click at [747, 396] on div "9/23/2022" at bounding box center [765, 392] width 36 height 11
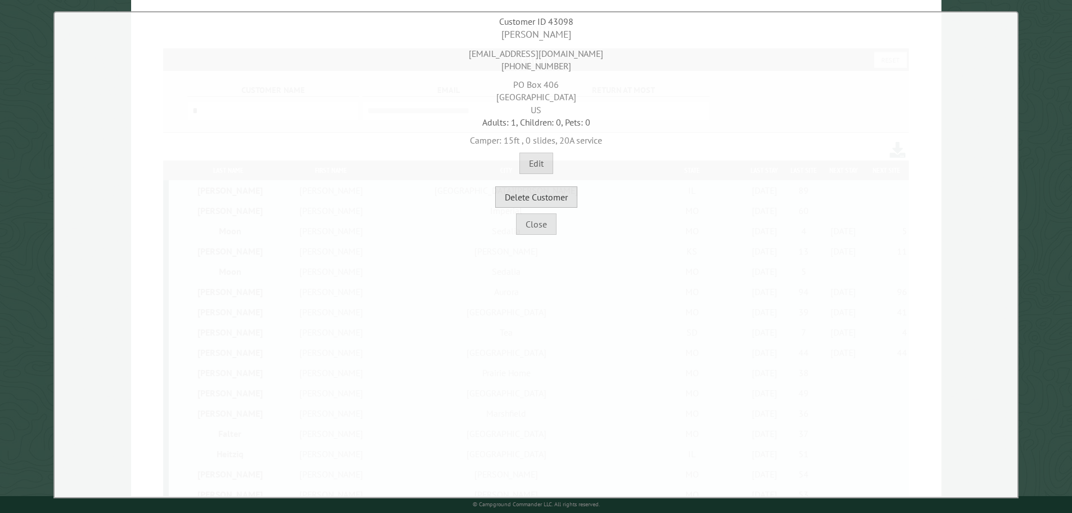
click at [556, 199] on button "Delete Customer" at bounding box center [536, 196] width 82 height 21
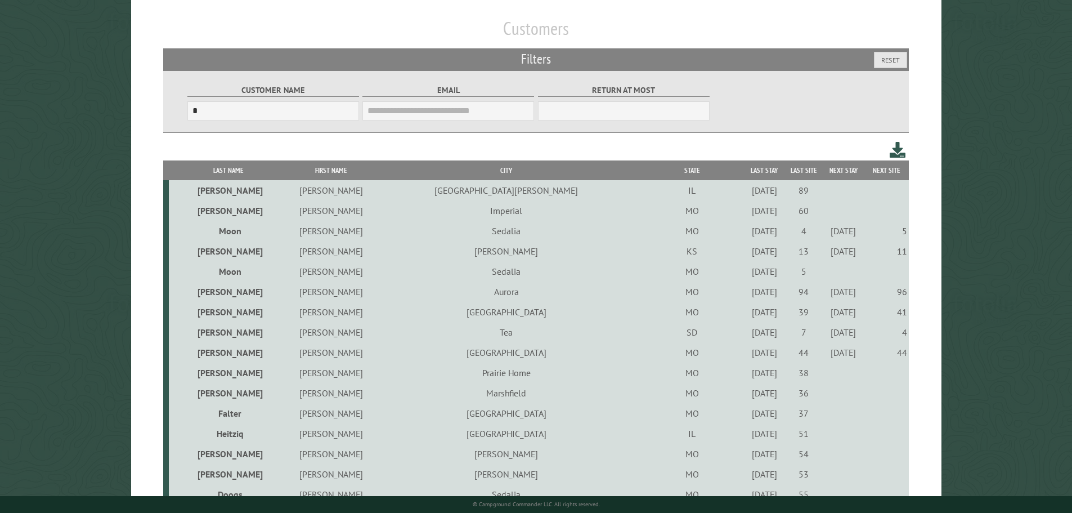
click at [747, 395] on div "10/23/2021" at bounding box center [765, 392] width 36 height 11
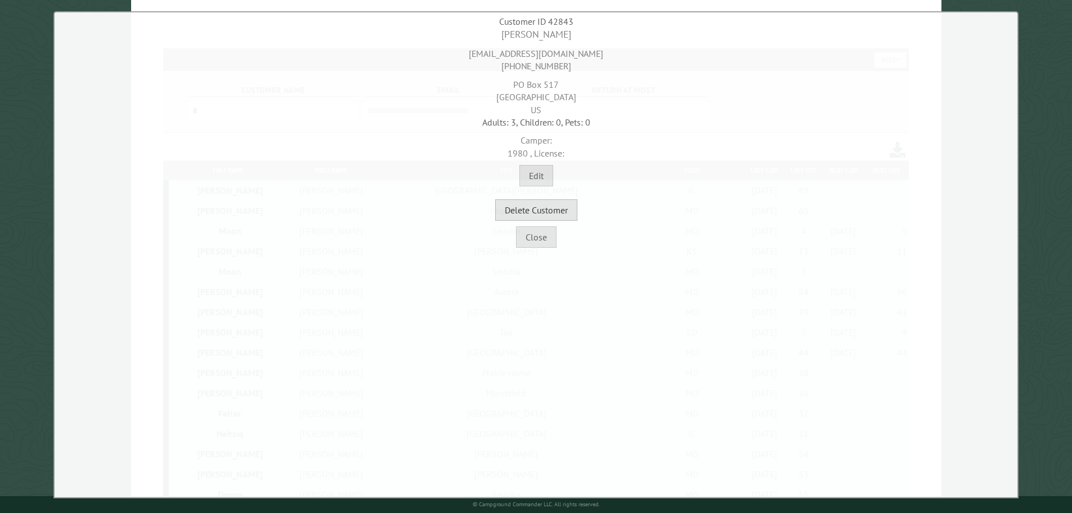
click at [547, 207] on button "Delete Customer" at bounding box center [536, 209] width 82 height 21
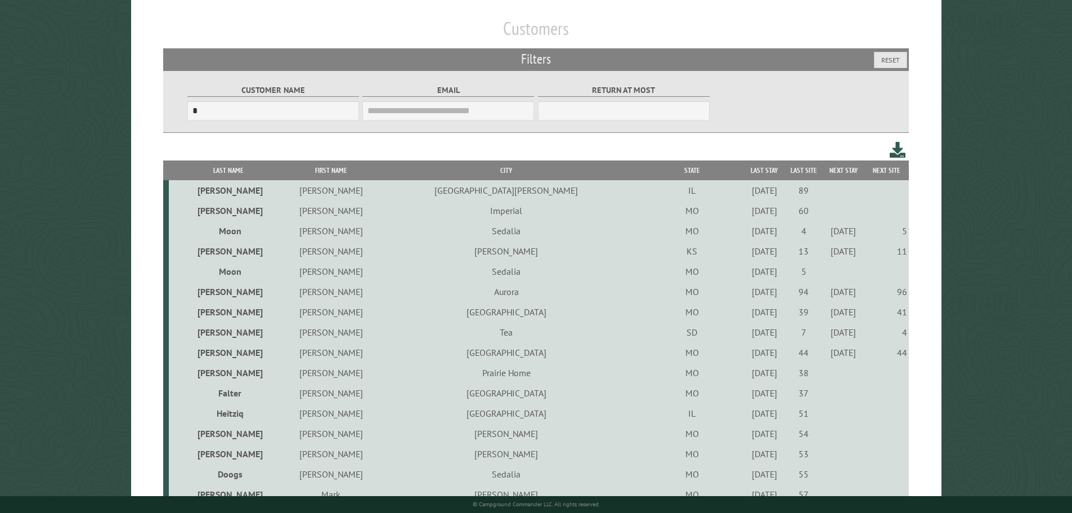
click at [747, 397] on div "10/22/2021" at bounding box center [765, 392] width 36 height 11
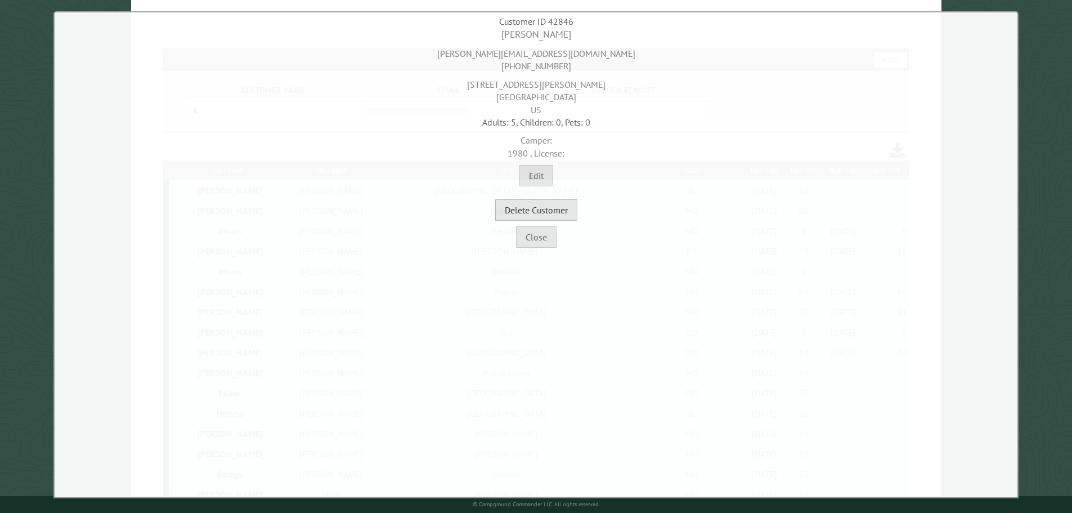
click at [554, 215] on button "Delete Customer" at bounding box center [536, 209] width 82 height 21
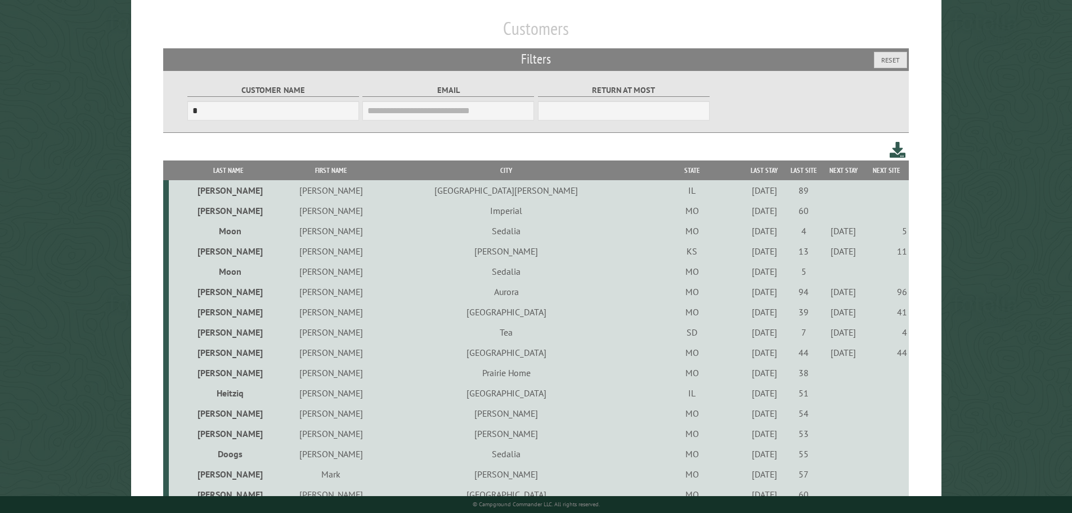
click at [747, 396] on div "9/24/2021" at bounding box center [765, 392] width 36 height 11
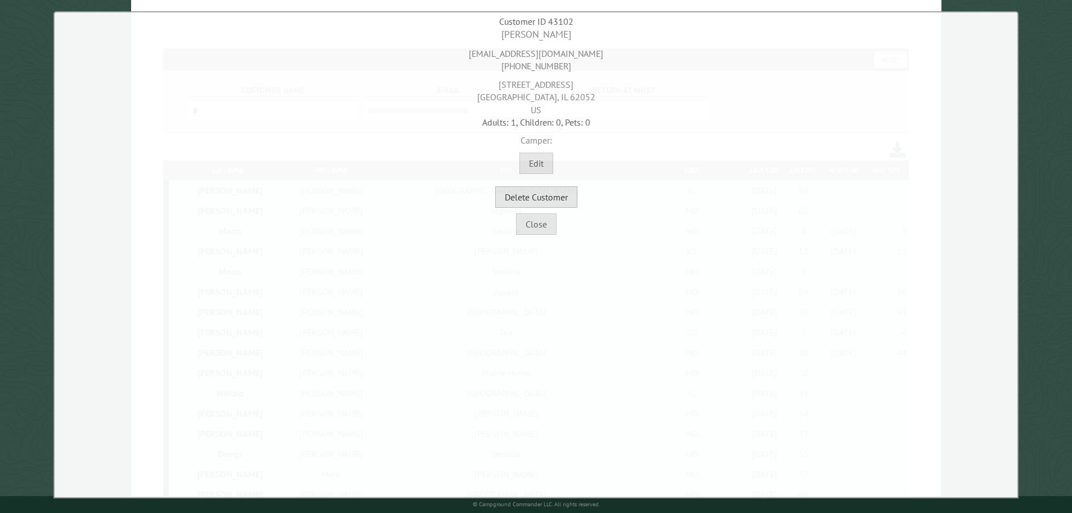
click at [547, 200] on button "Delete Customer" at bounding box center [536, 196] width 82 height 21
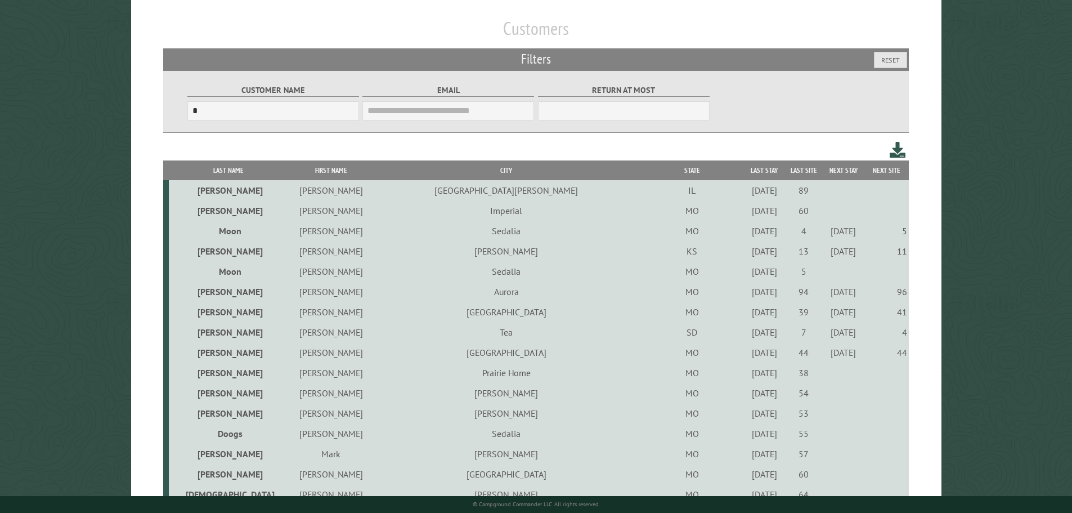
click at [747, 396] on div "9/24/2021" at bounding box center [765, 392] width 36 height 11
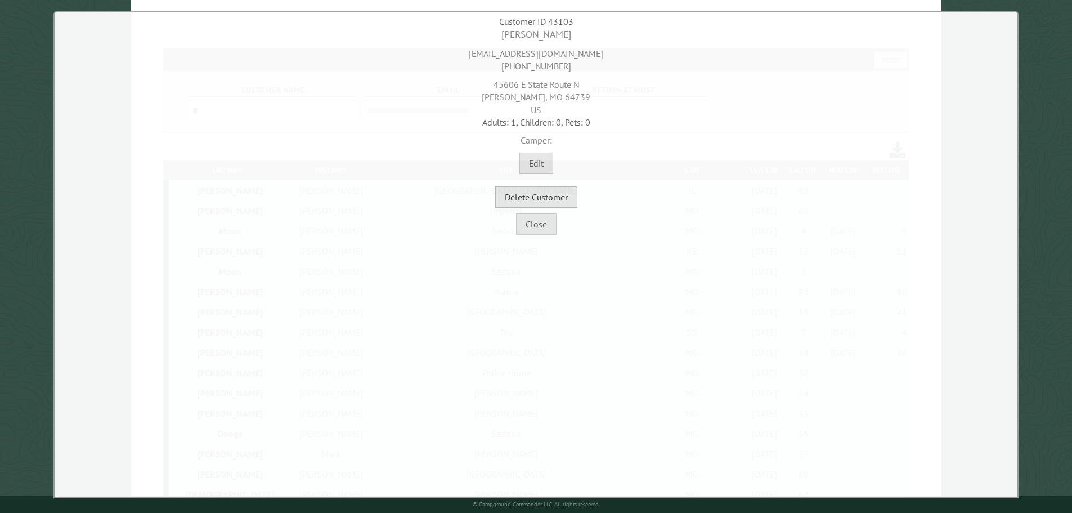
click at [555, 197] on button "Delete Customer" at bounding box center [536, 196] width 82 height 21
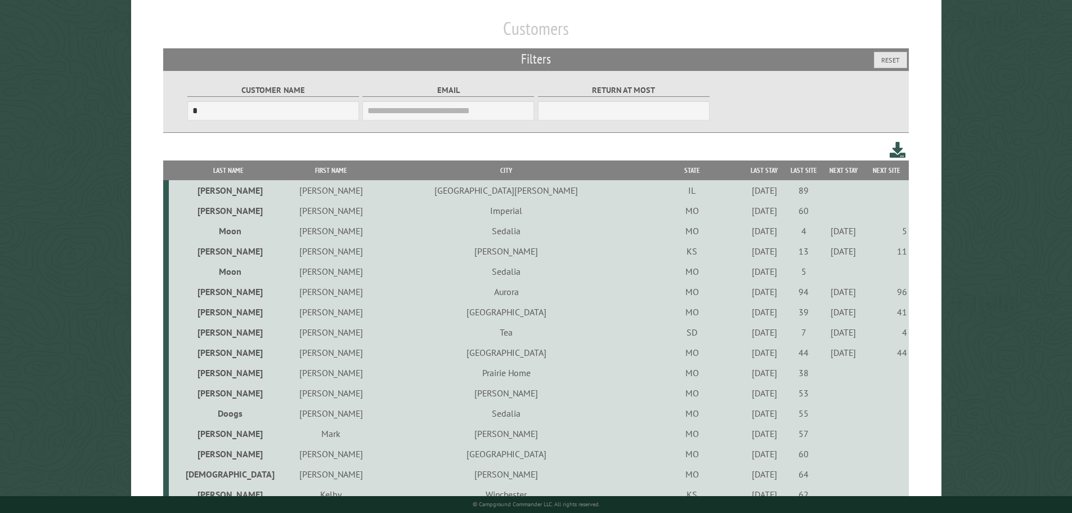
click at [747, 398] on div "9/24/2021" at bounding box center [765, 392] width 36 height 11
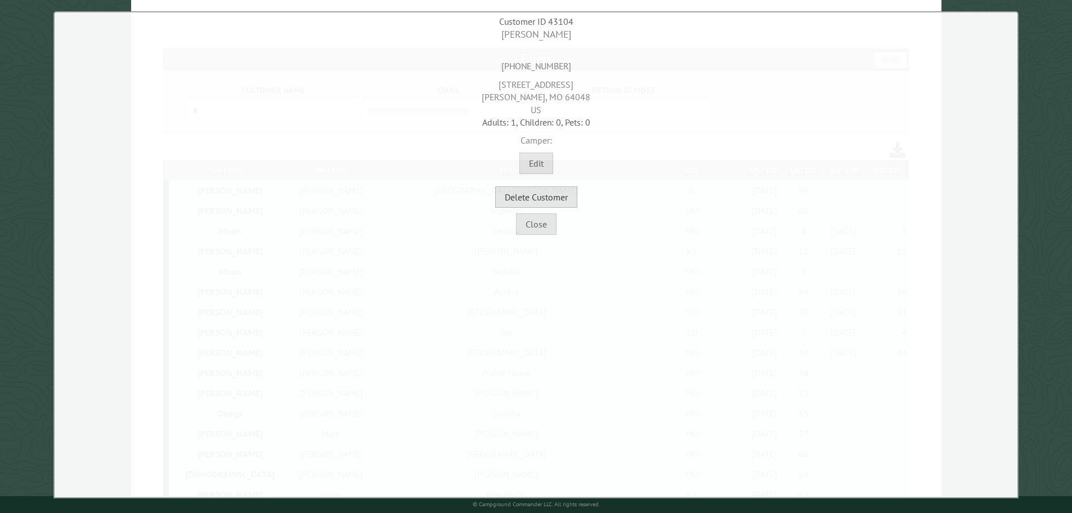
click at [545, 203] on button "Delete Customer" at bounding box center [536, 196] width 82 height 21
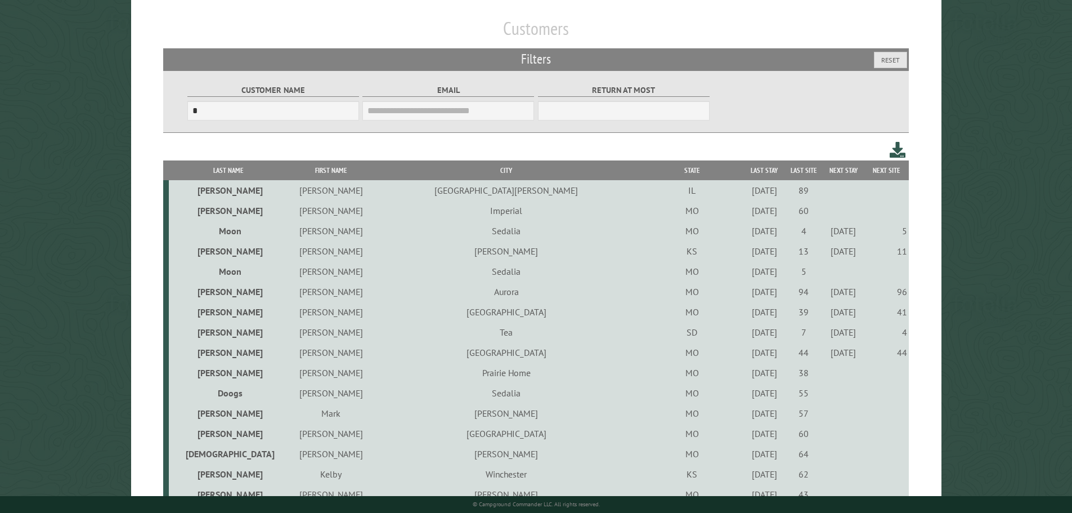
click at [747, 396] on div "9/24/2021" at bounding box center [765, 392] width 36 height 11
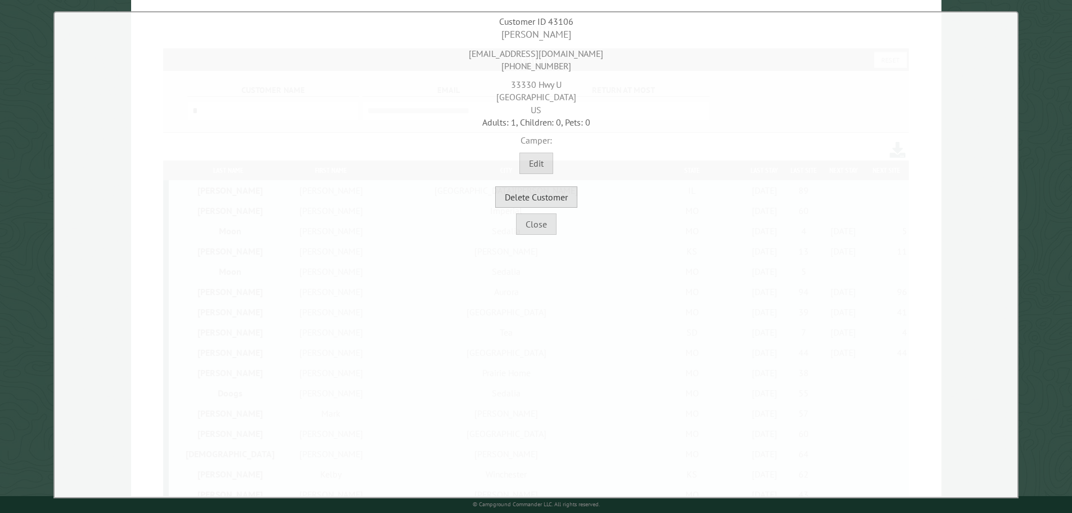
click at [565, 198] on button "Delete Customer" at bounding box center [536, 196] width 82 height 21
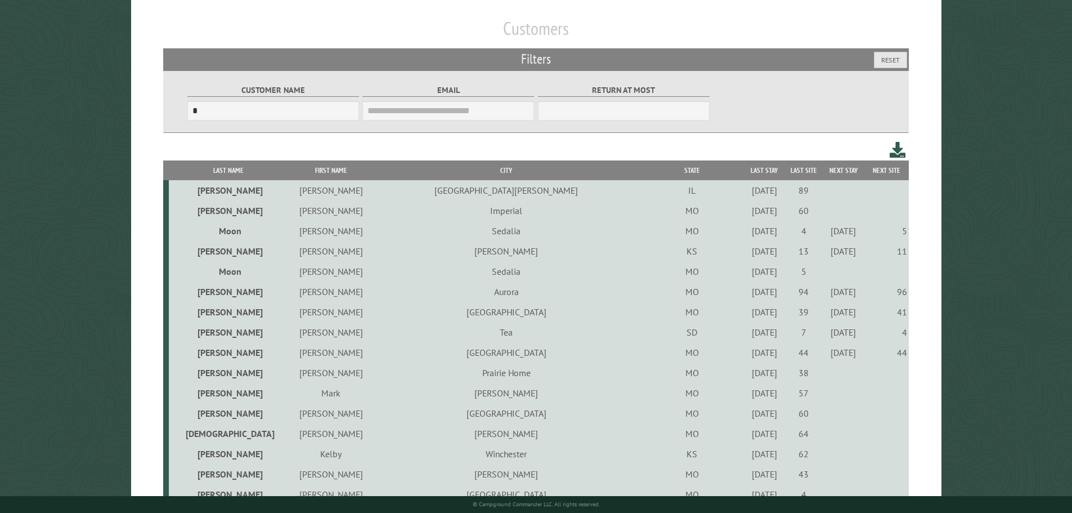
click at [747, 397] on div "9/23/2021" at bounding box center [765, 392] width 36 height 11
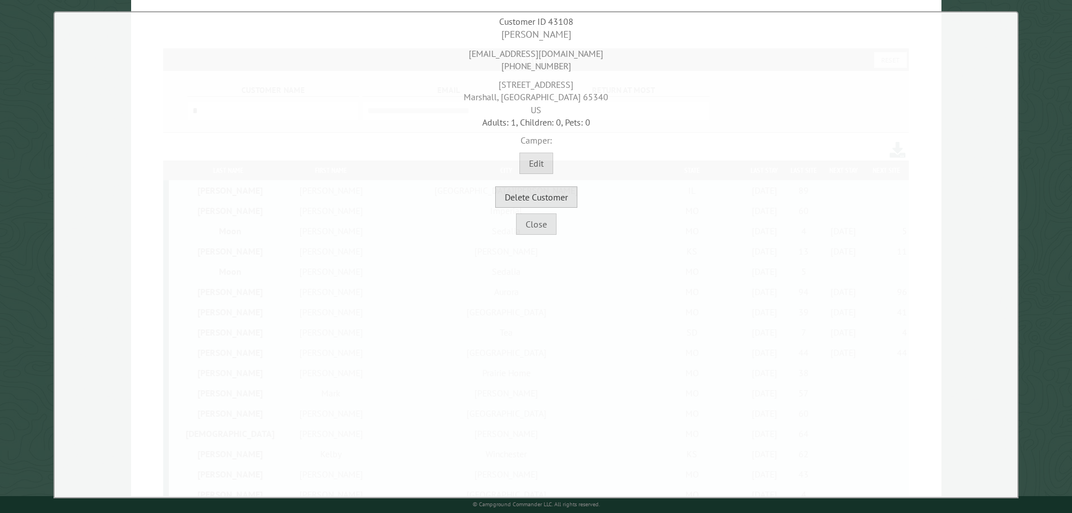
click at [563, 194] on button "Delete Customer" at bounding box center [536, 196] width 82 height 21
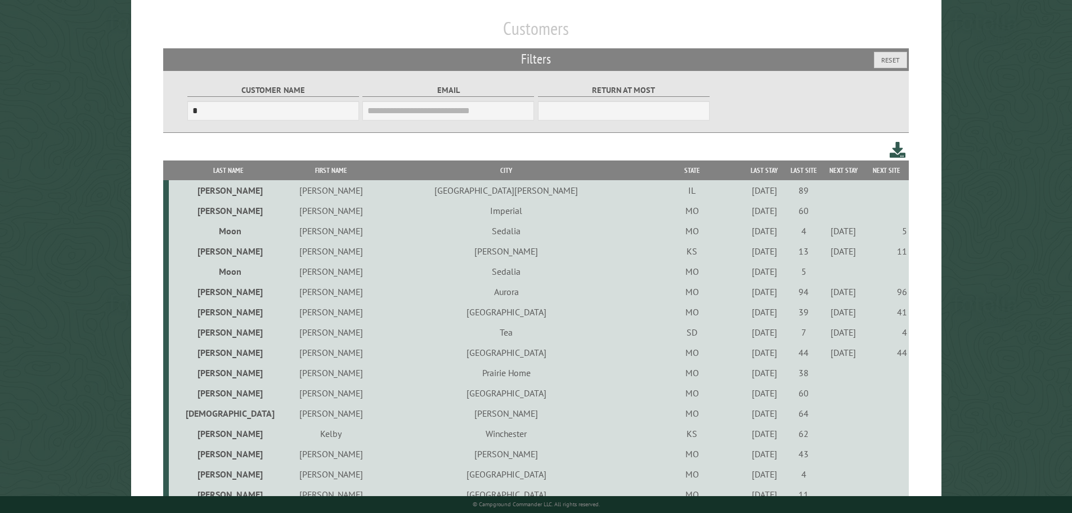
click at [747, 394] on div "9/24/2021" at bounding box center [765, 392] width 36 height 11
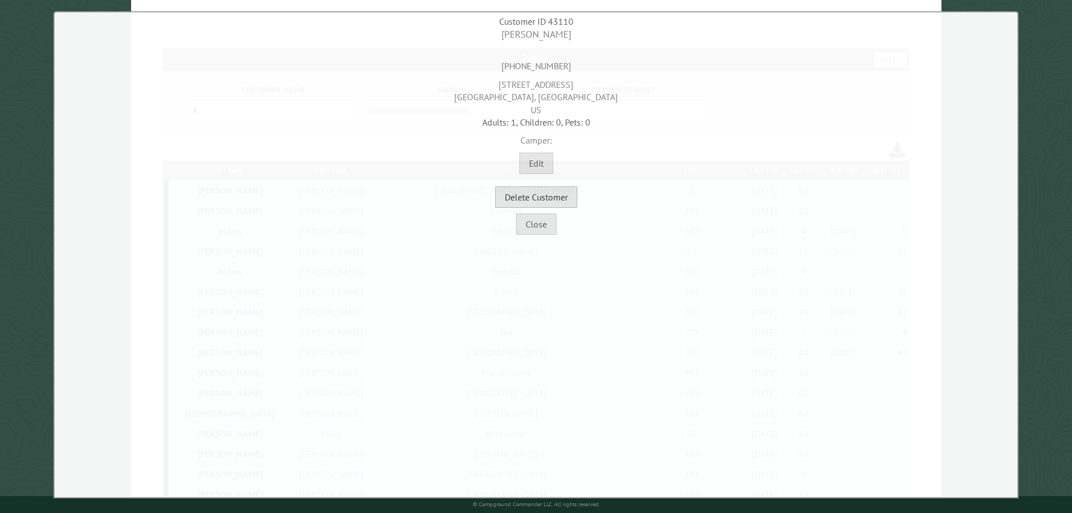
click at [552, 199] on button "Delete Customer" at bounding box center [536, 196] width 82 height 21
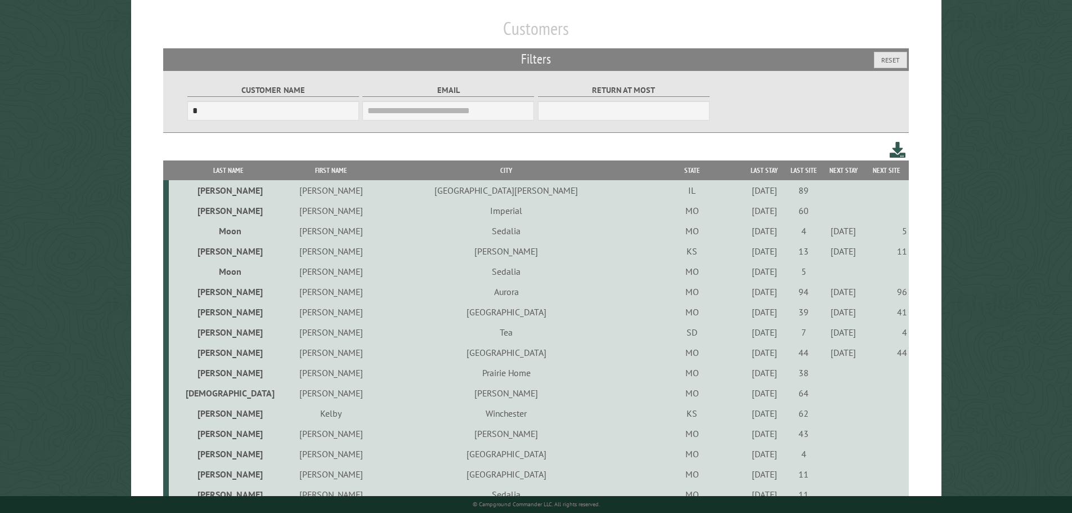
click at [747, 396] on div "10/23/2021" at bounding box center [765, 392] width 36 height 11
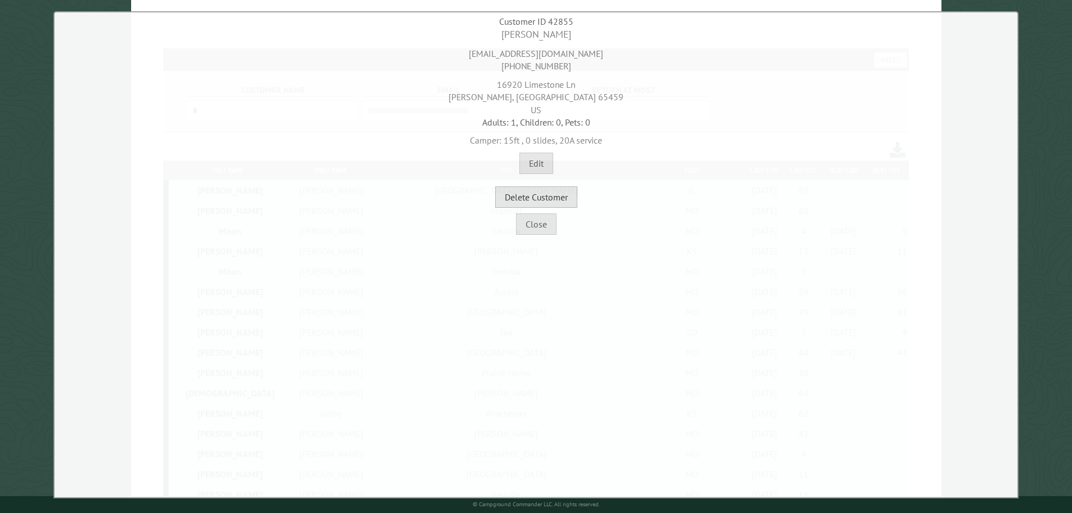
click at [558, 201] on button "Delete Customer" at bounding box center [536, 196] width 82 height 21
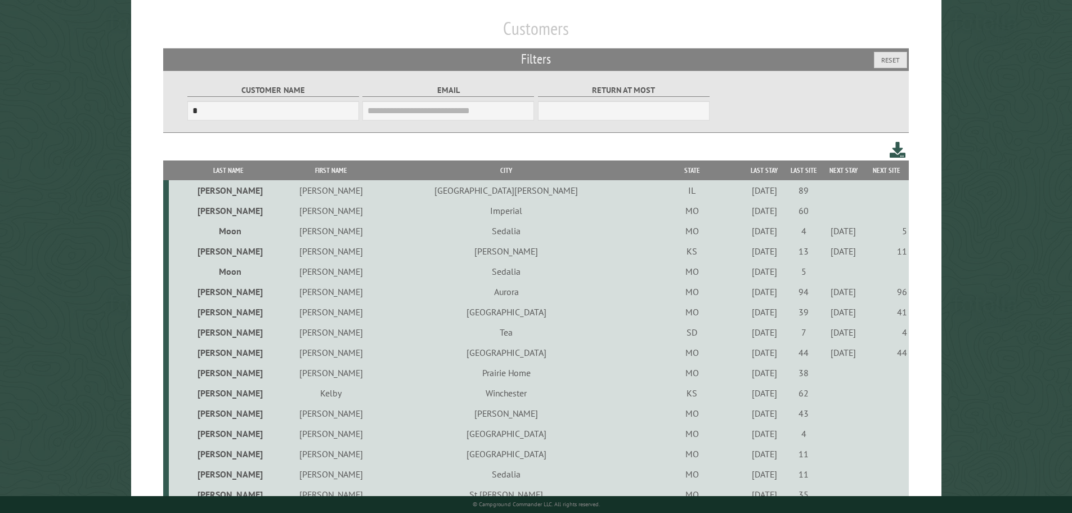
click at [747, 397] on div "9/23/2022" at bounding box center [765, 392] width 36 height 11
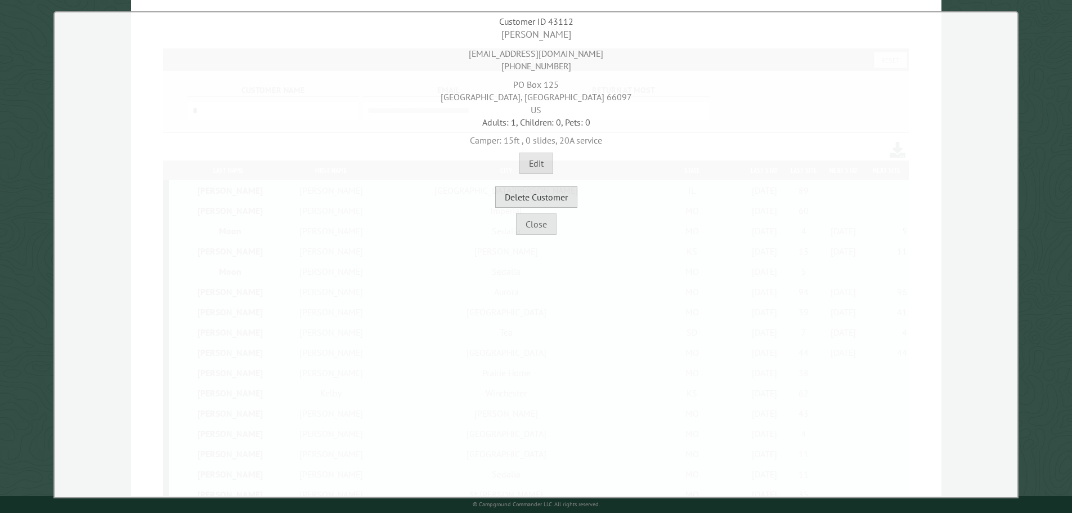
click at [551, 201] on button "Delete Customer" at bounding box center [536, 196] width 82 height 21
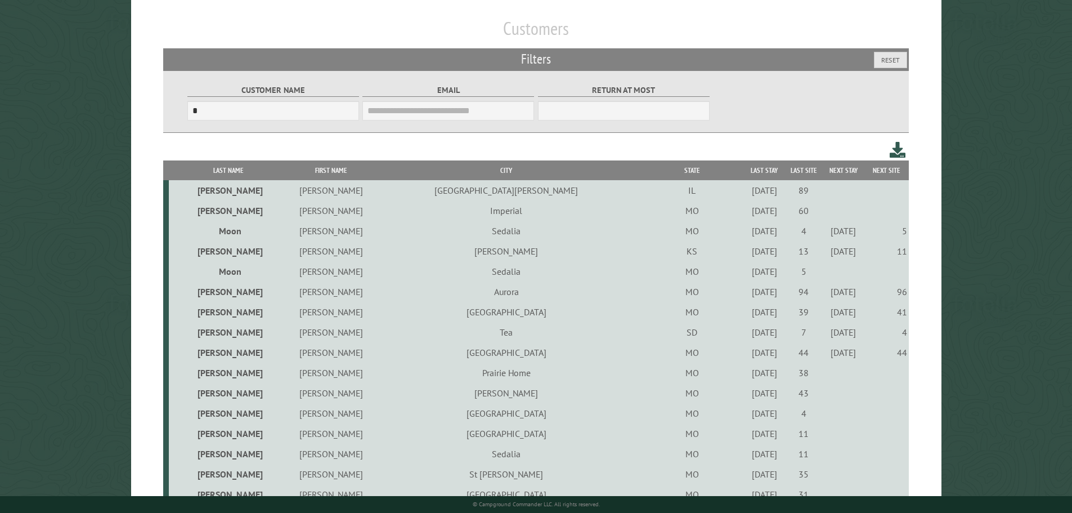
click at [747, 395] on div "10/23/2021" at bounding box center [765, 392] width 36 height 11
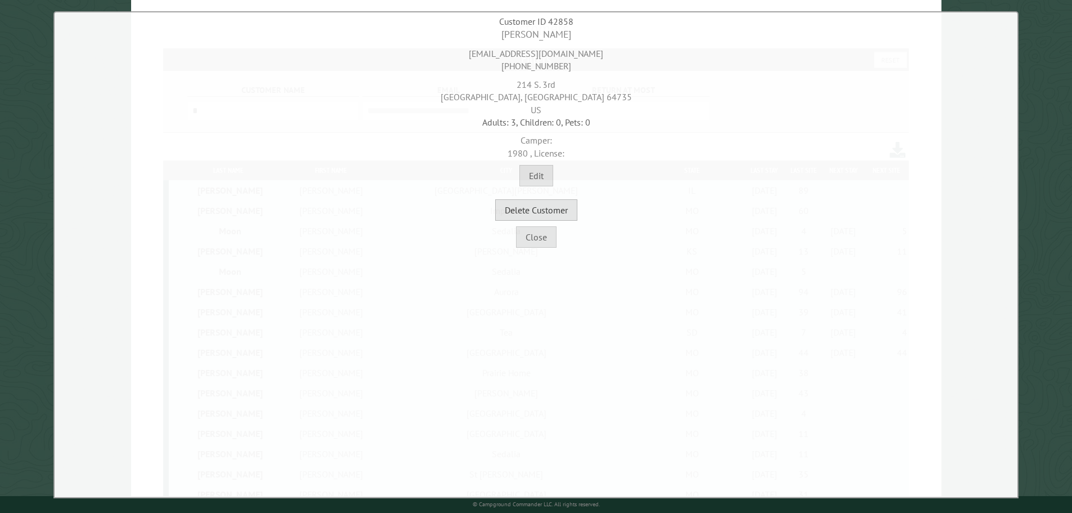
click at [554, 206] on button "Delete Customer" at bounding box center [536, 209] width 82 height 21
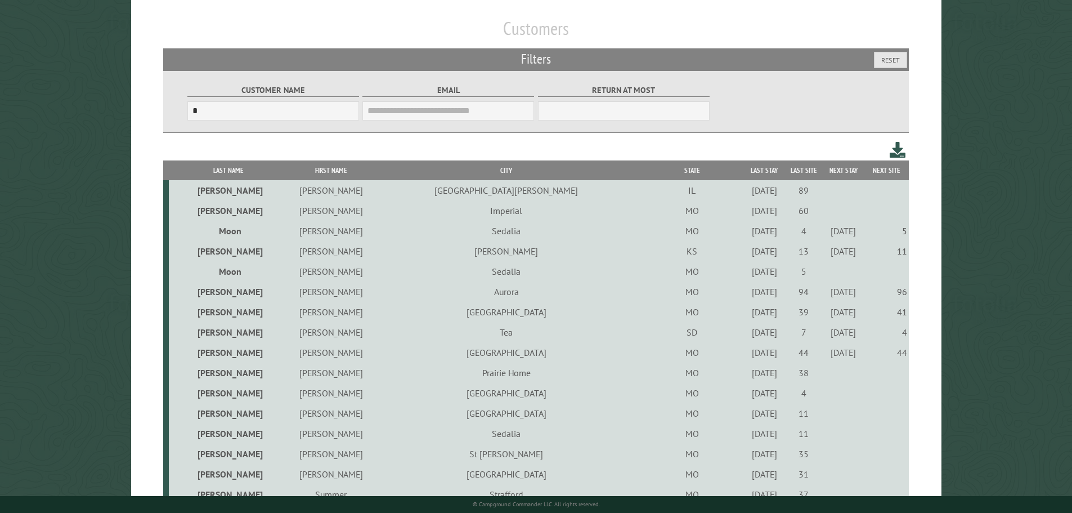
click at [747, 398] on div "6/11/2021" at bounding box center [765, 392] width 36 height 11
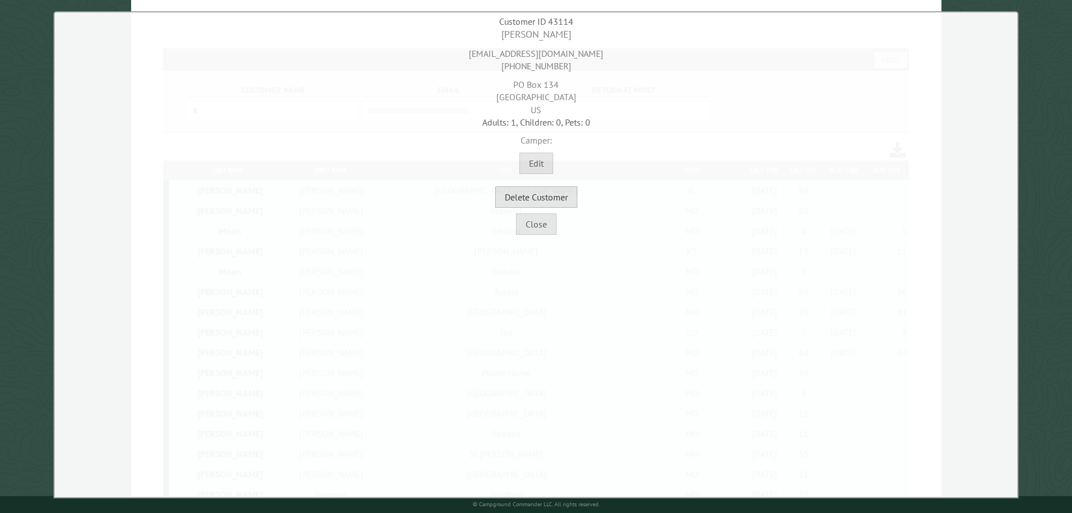
click at [529, 199] on button "Delete Customer" at bounding box center [536, 196] width 82 height 21
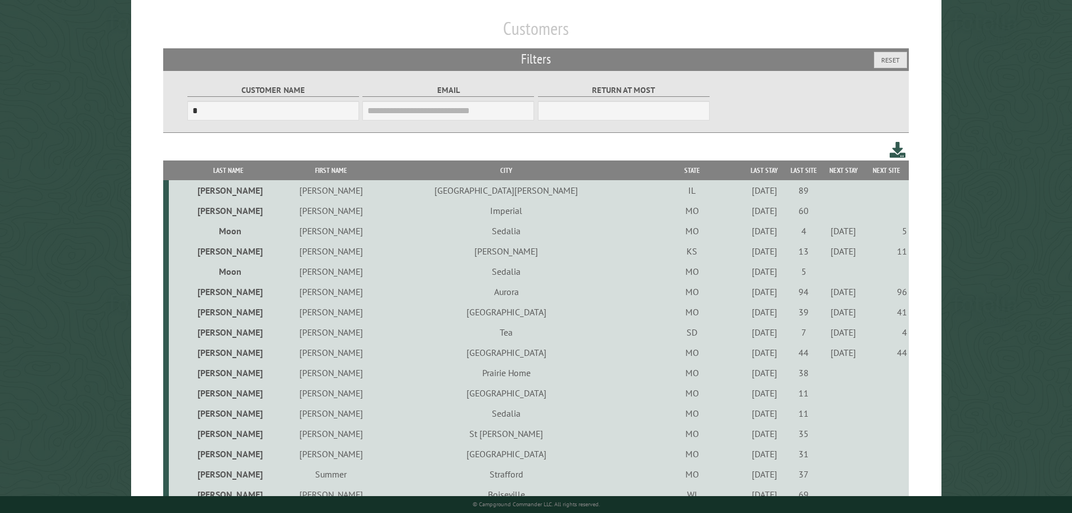
click at [747, 396] on div "5/12/2023" at bounding box center [765, 392] width 36 height 11
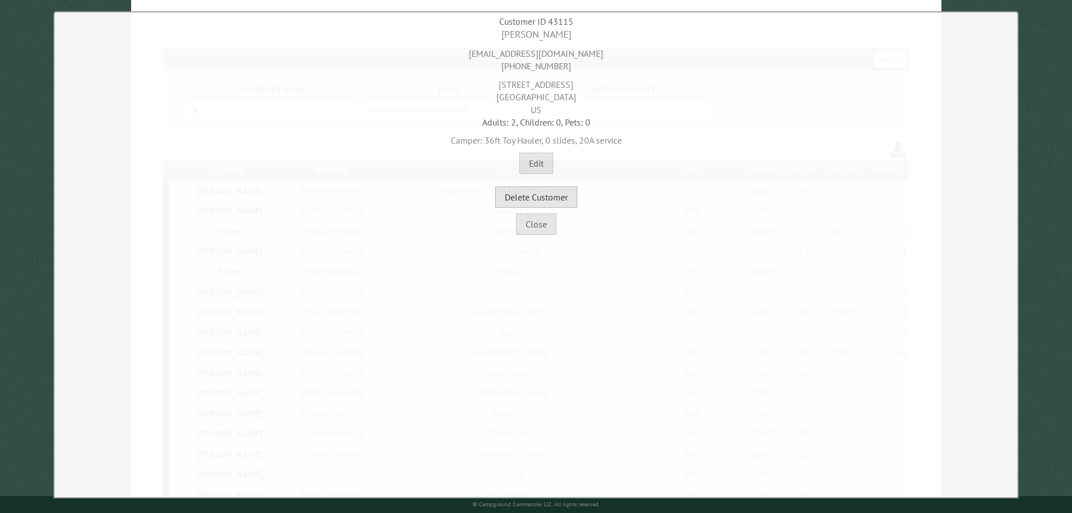
click at [546, 201] on button "Delete Customer" at bounding box center [536, 196] width 82 height 21
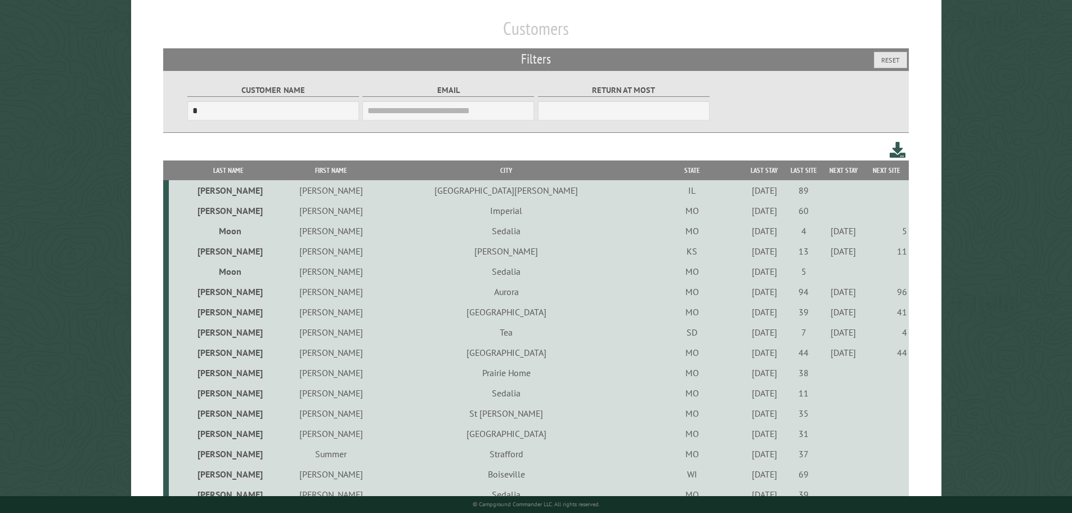
click at [747, 417] on div "4/23/2021" at bounding box center [765, 412] width 36 height 11
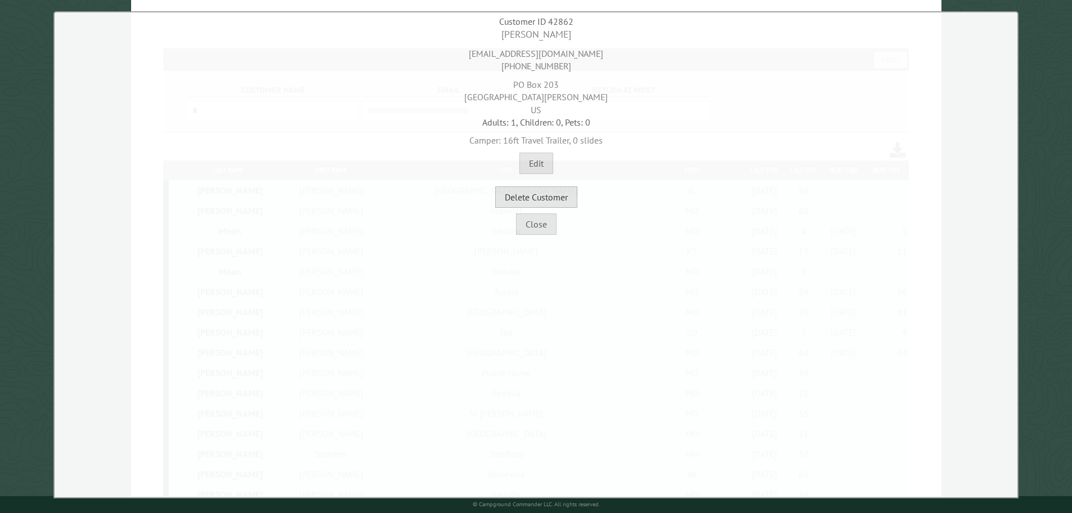
click at [553, 195] on button "Delete Customer" at bounding box center [536, 196] width 82 height 21
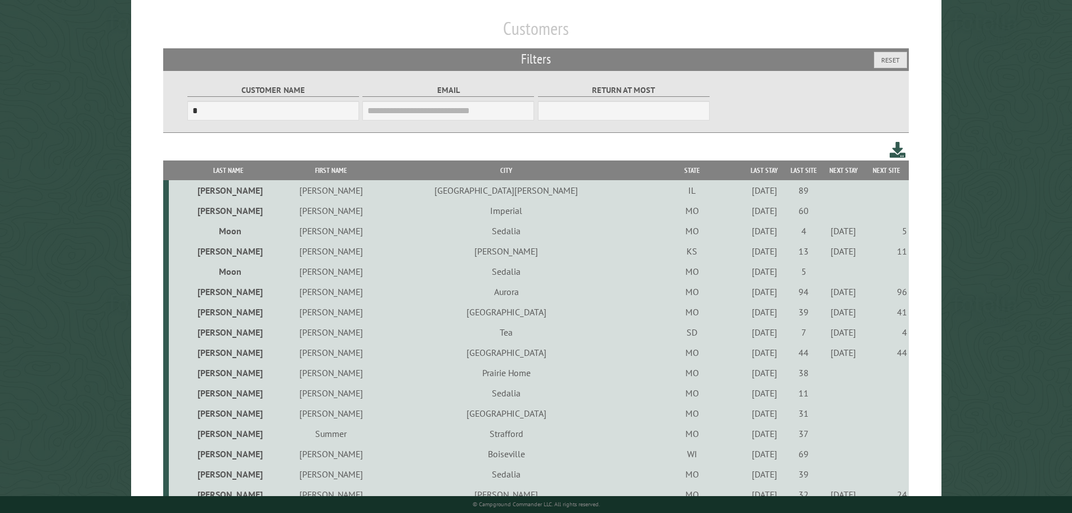
click at [747, 394] on div "9/12/2024" at bounding box center [765, 392] width 36 height 11
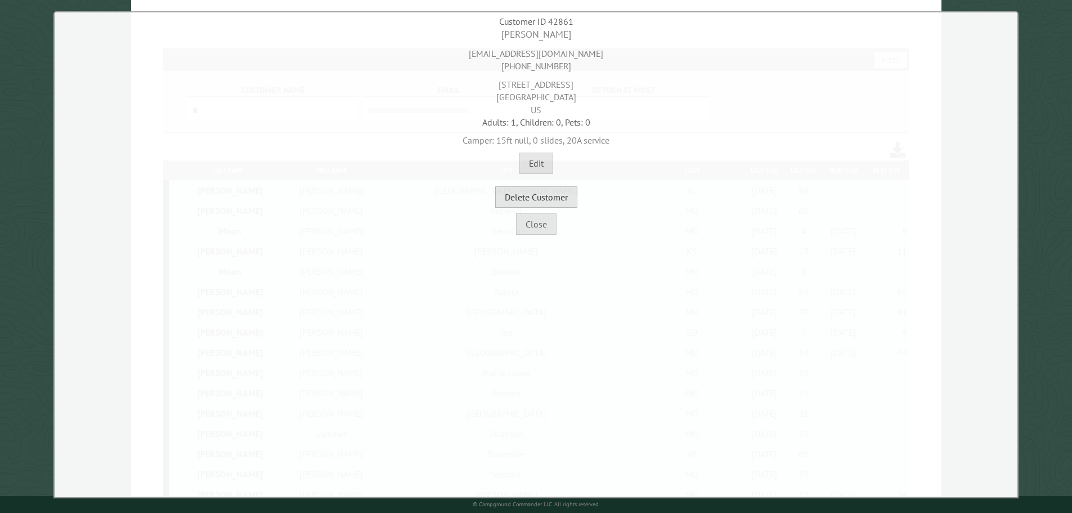
click at [558, 194] on button "Delete Customer" at bounding box center [536, 196] width 82 height 21
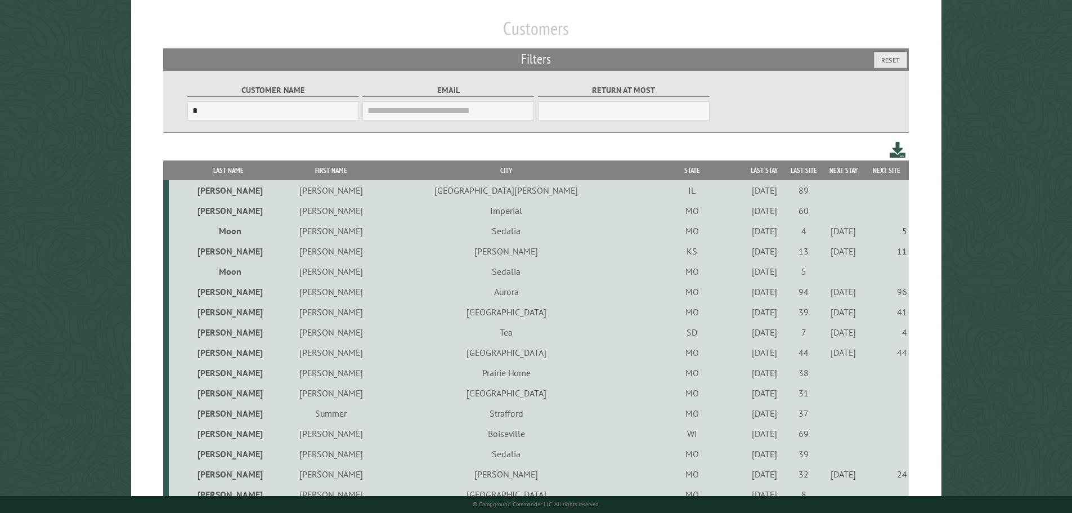
click at [747, 398] on div "9/15/2022" at bounding box center [765, 392] width 36 height 11
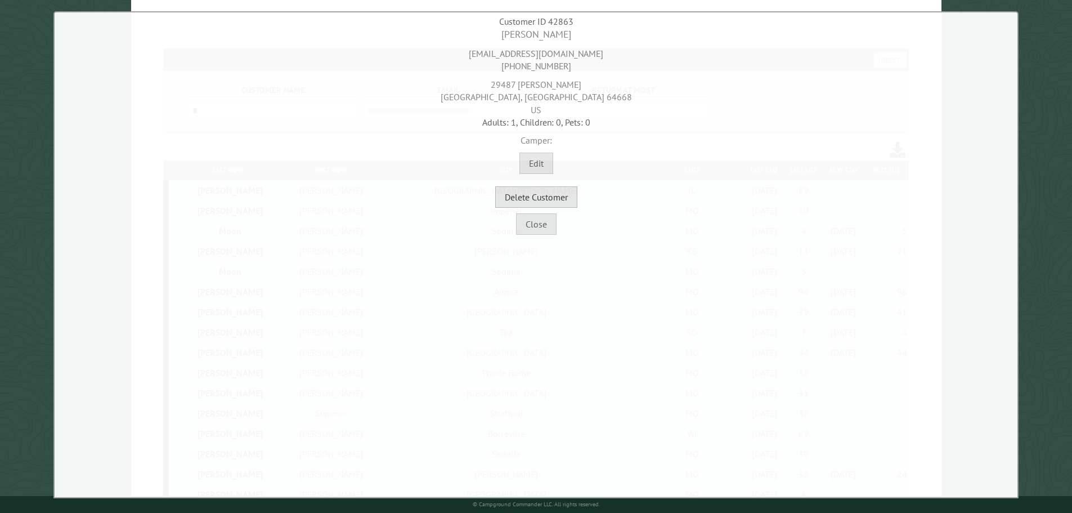
click at [559, 199] on button "Delete Customer" at bounding box center [536, 196] width 82 height 21
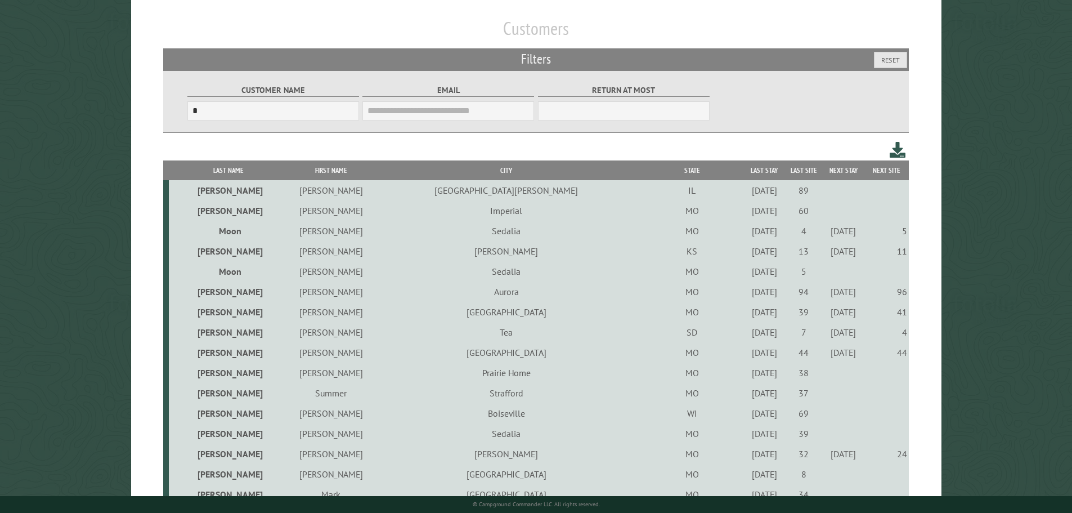
click at [747, 398] on div "4/24/2021" at bounding box center [765, 392] width 36 height 11
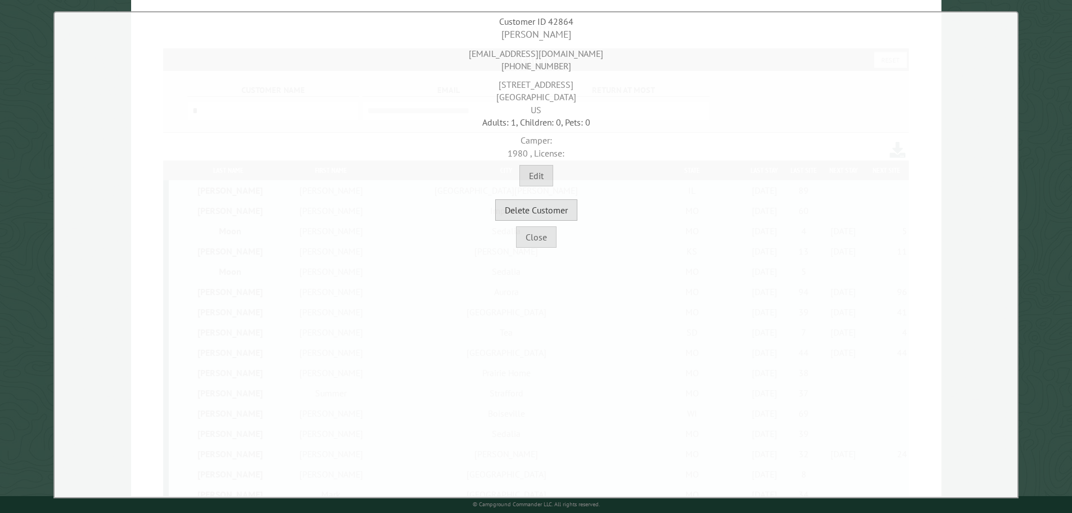
click at [549, 214] on button "Delete Customer" at bounding box center [536, 209] width 82 height 21
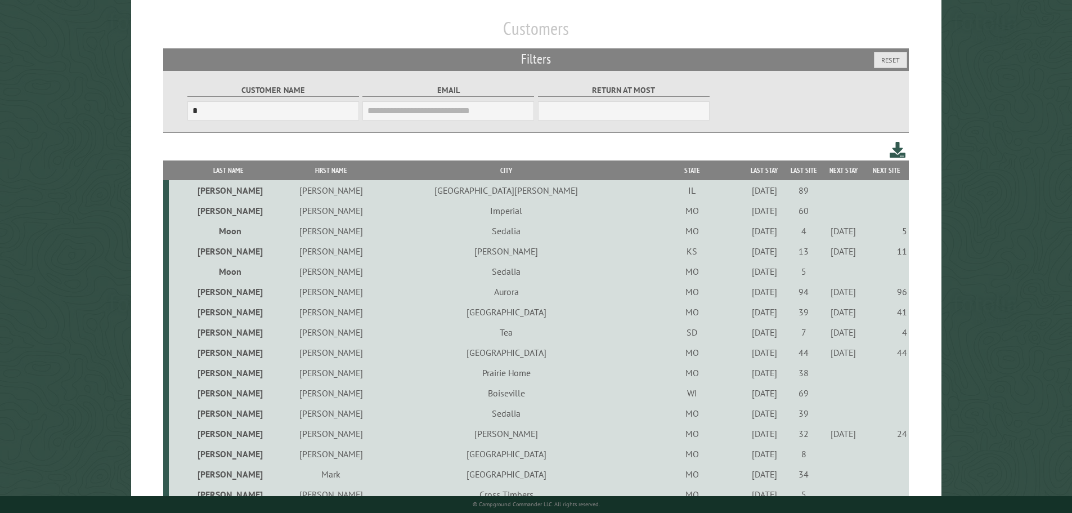
click at [747, 398] on div "9/24/2021" at bounding box center [765, 392] width 36 height 11
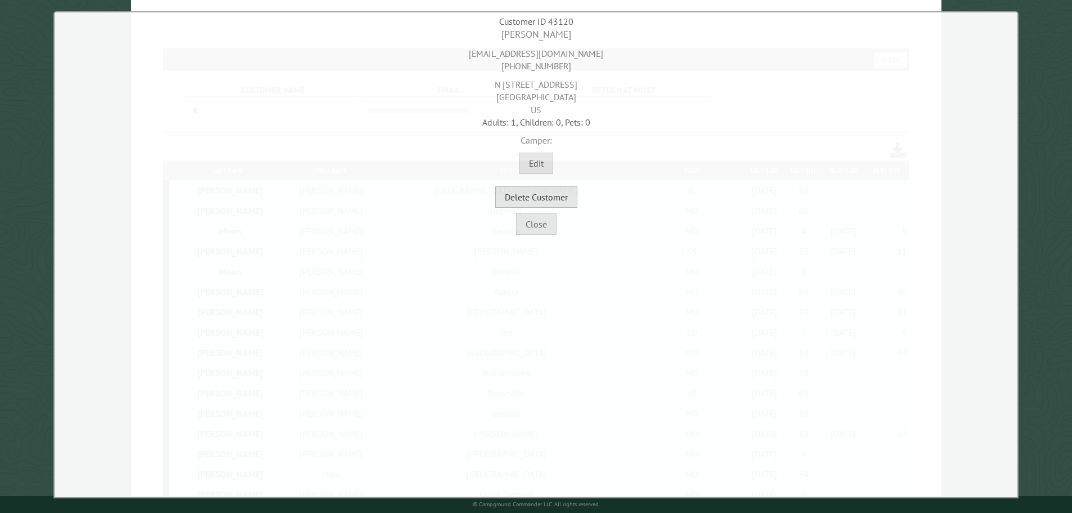
click at [543, 196] on button "Delete Customer" at bounding box center [536, 196] width 82 height 21
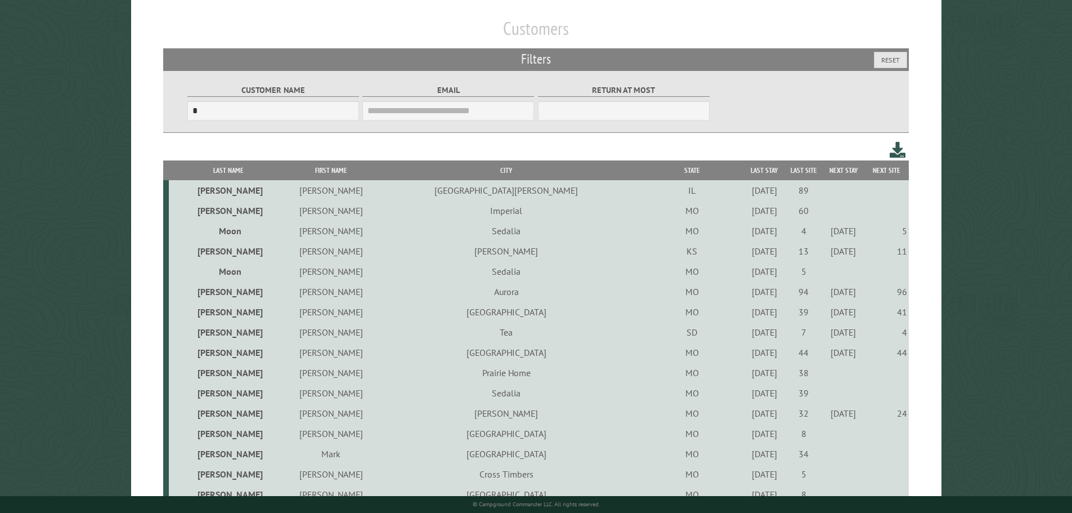
click at [747, 396] on div "4/24/2021" at bounding box center [765, 392] width 36 height 11
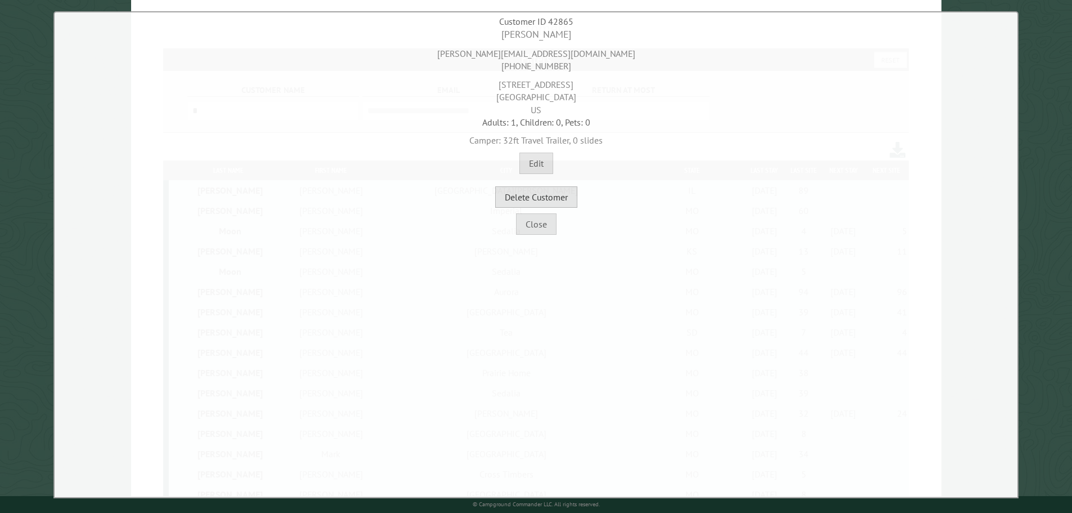
click at [564, 191] on button "Delete Customer" at bounding box center [536, 196] width 82 height 21
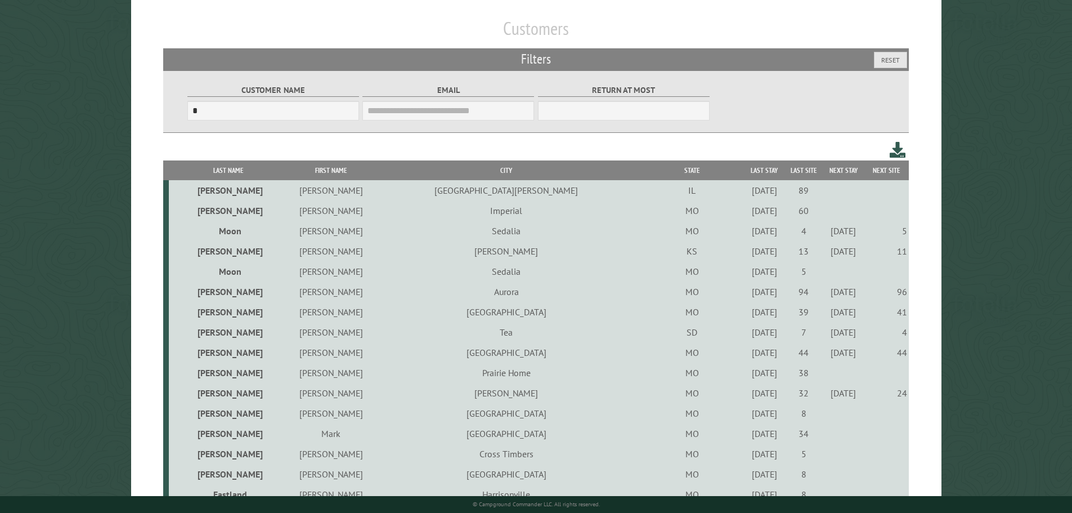
click at [747, 419] on div "7/29/2022" at bounding box center [765, 412] width 36 height 11
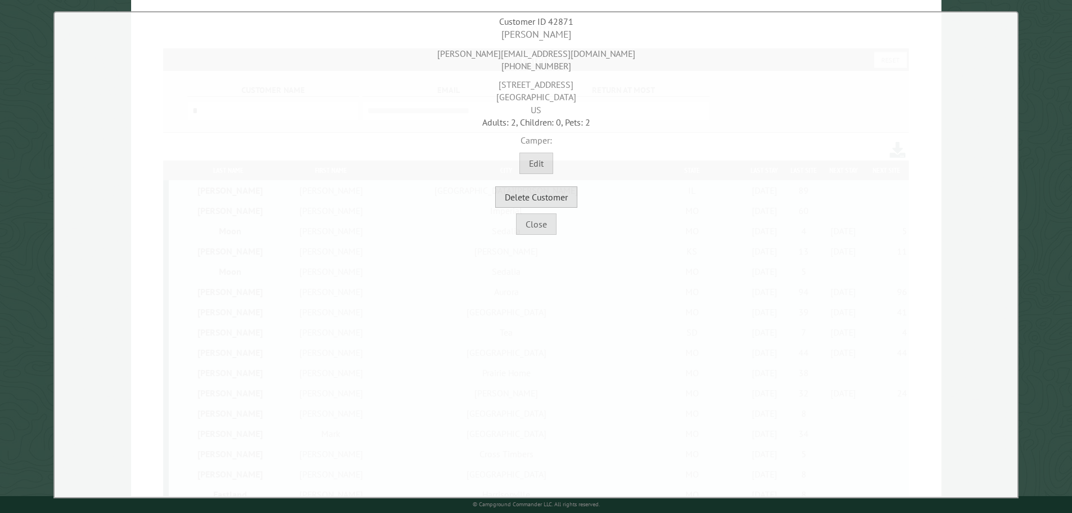
click at [552, 195] on button "Delete Customer" at bounding box center [536, 196] width 82 height 21
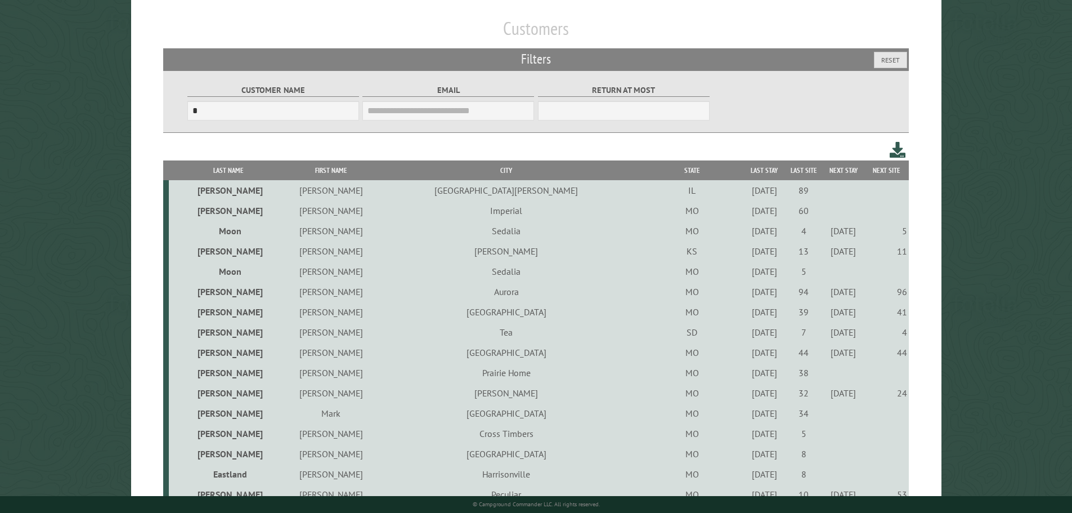
click at [747, 416] on div "7/18/2025" at bounding box center [765, 412] width 36 height 11
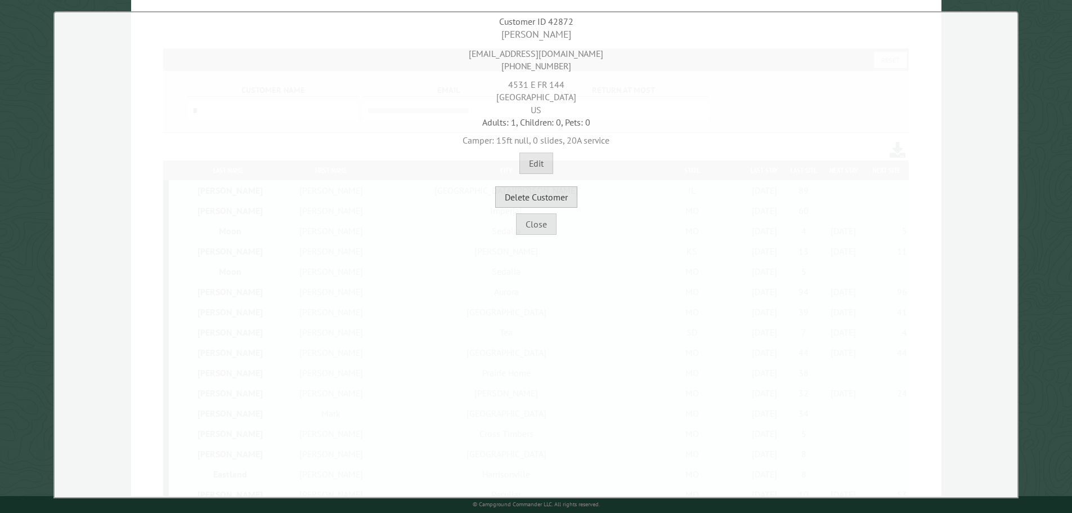
click at [551, 201] on button "Delete Customer" at bounding box center [536, 196] width 82 height 21
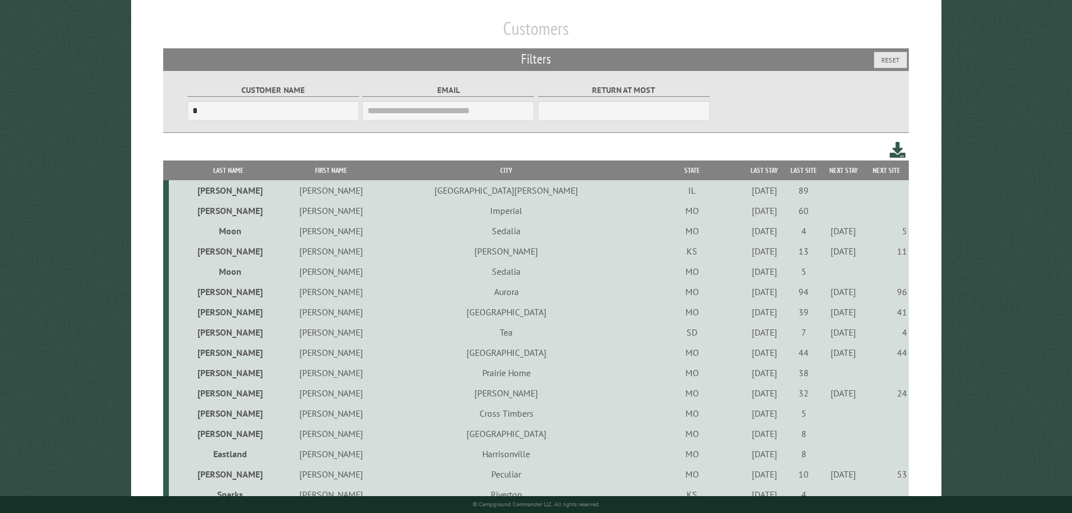
click at [747, 417] on div "6/11/2021" at bounding box center [765, 412] width 36 height 11
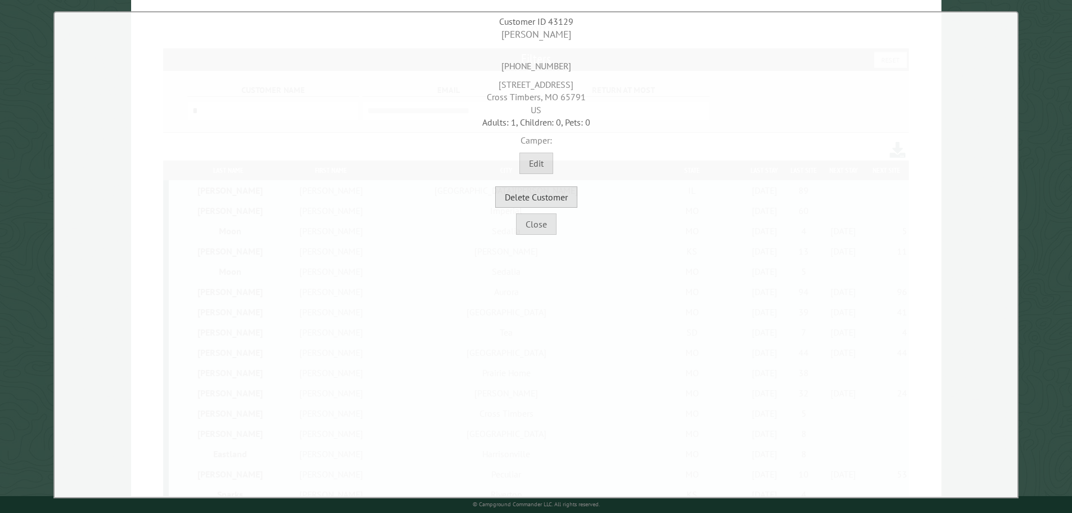
click at [557, 197] on button "Delete Customer" at bounding box center [536, 196] width 82 height 21
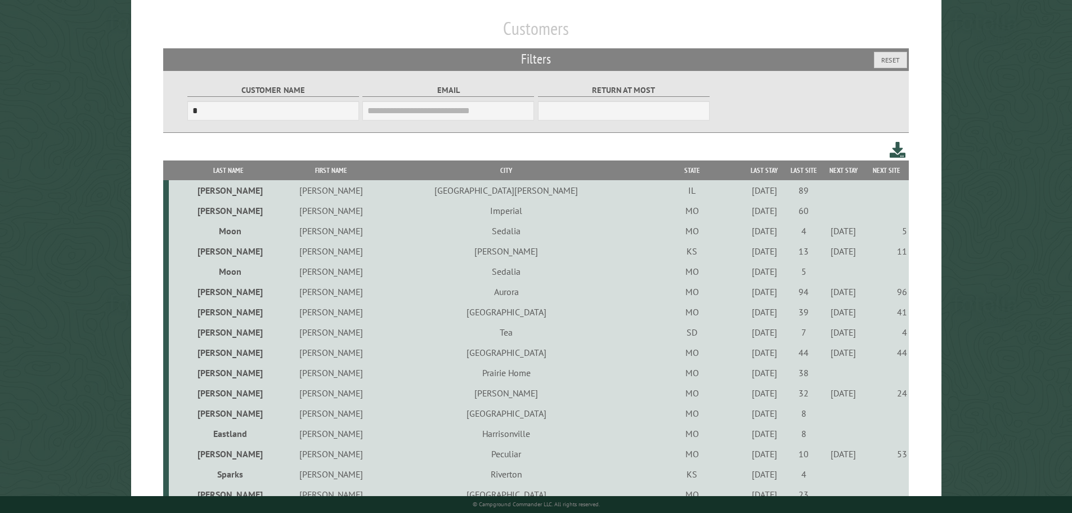
click at [747, 419] on div "6/11/2021" at bounding box center [765, 412] width 36 height 11
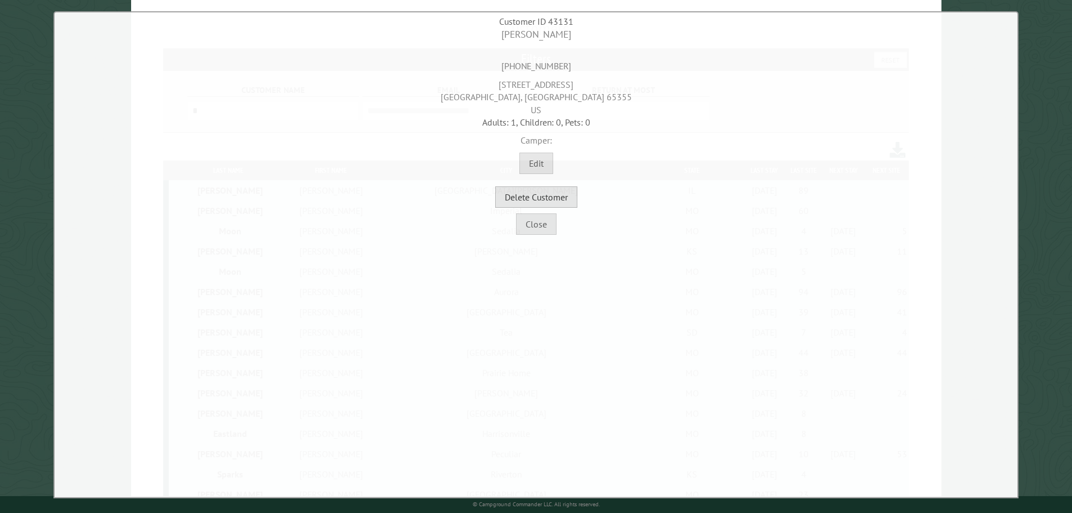
click at [562, 200] on button "Delete Customer" at bounding box center [536, 196] width 82 height 21
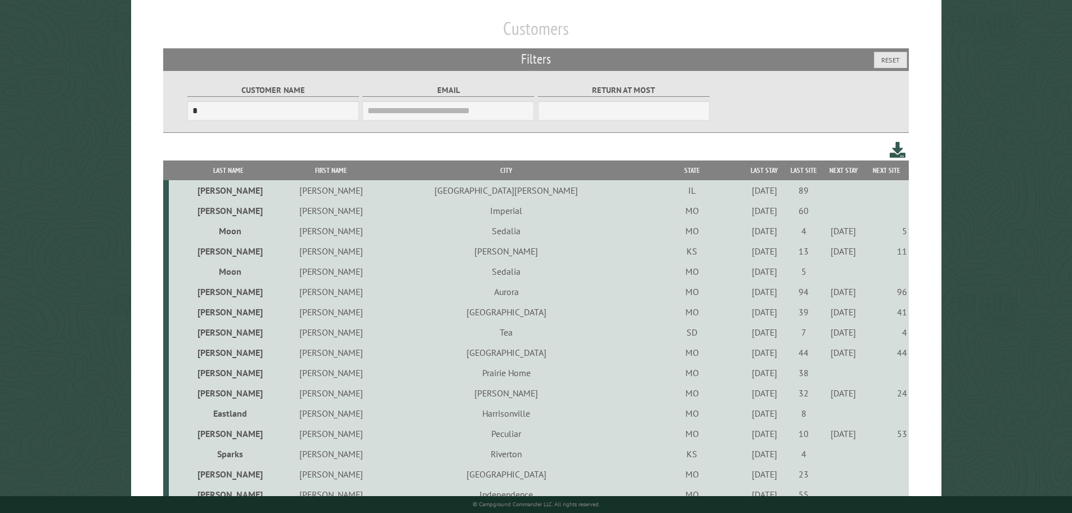
click at [747, 417] on div "9/1/2023" at bounding box center [765, 412] width 36 height 11
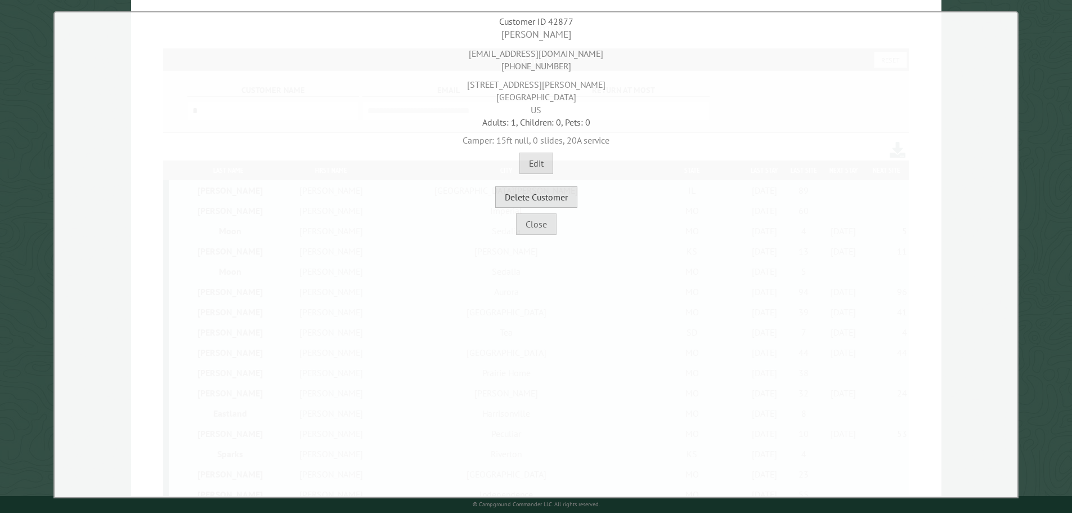
click at [560, 200] on button "Delete Customer" at bounding box center [536, 196] width 82 height 21
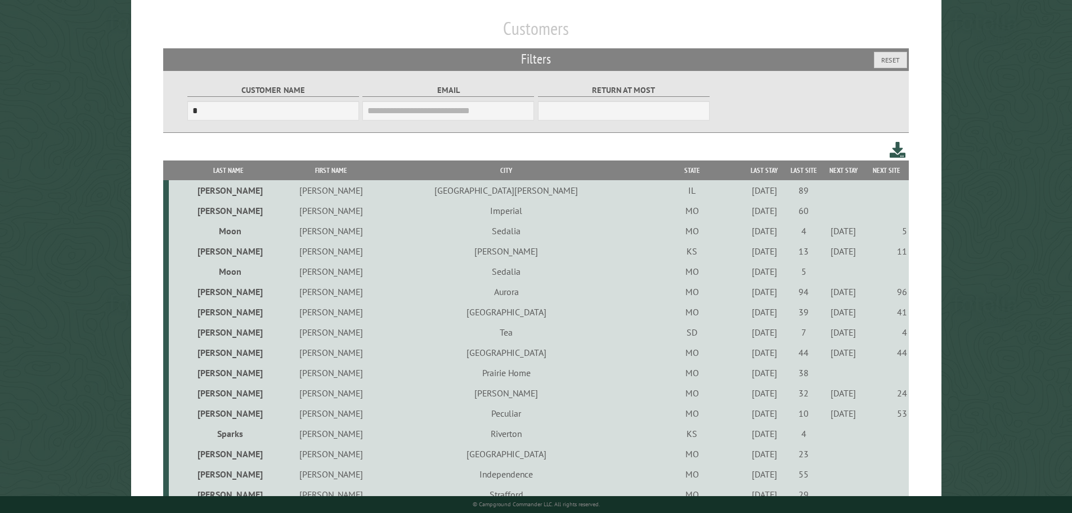
click at [747, 435] on div "6/16/2023" at bounding box center [765, 433] width 36 height 11
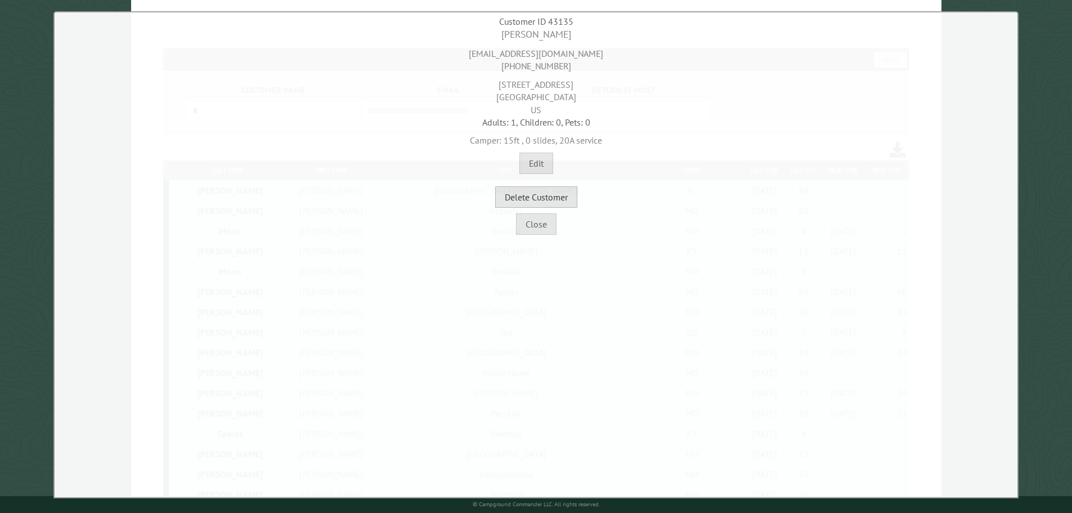
click at [545, 195] on button "Delete Customer" at bounding box center [536, 196] width 82 height 21
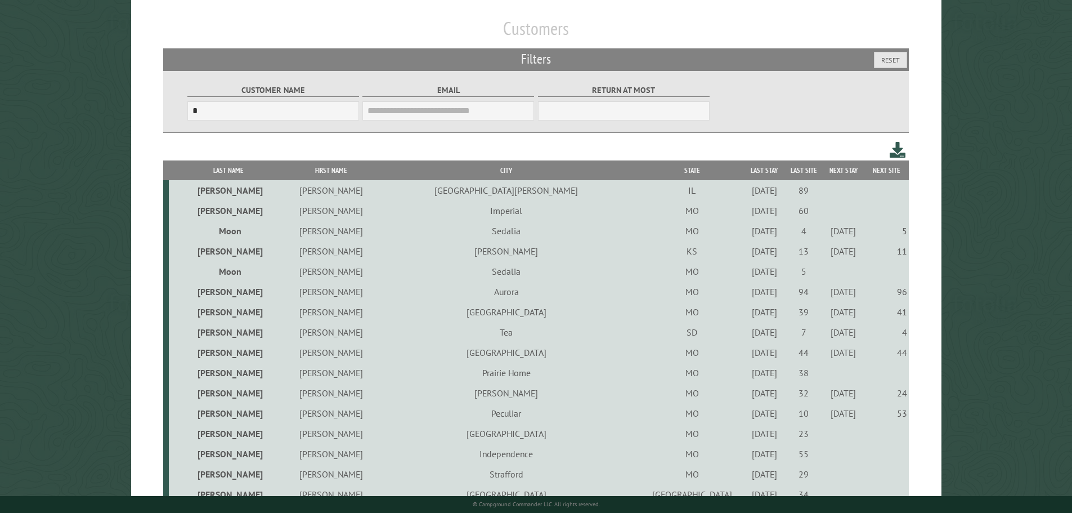
click at [747, 439] on div "8/17/2024" at bounding box center [765, 433] width 36 height 11
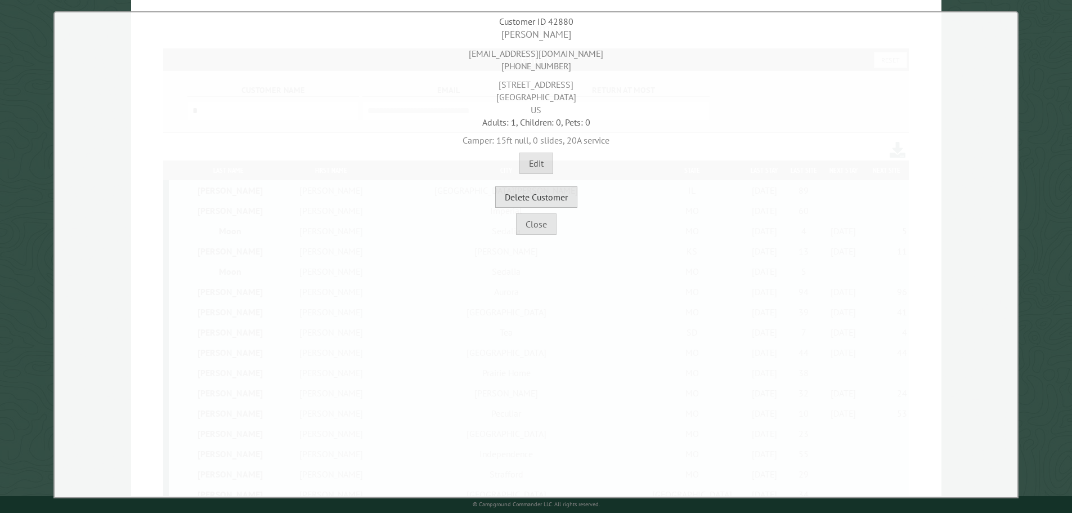
click at [563, 195] on button "Delete Customer" at bounding box center [536, 196] width 82 height 21
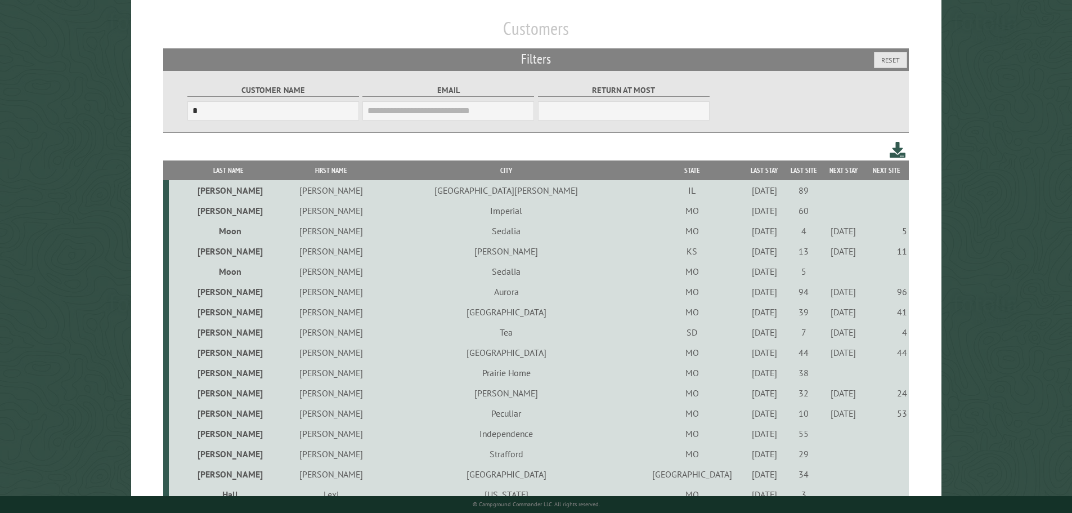
click at [747, 434] on div "9/3/2021" at bounding box center [765, 433] width 36 height 11
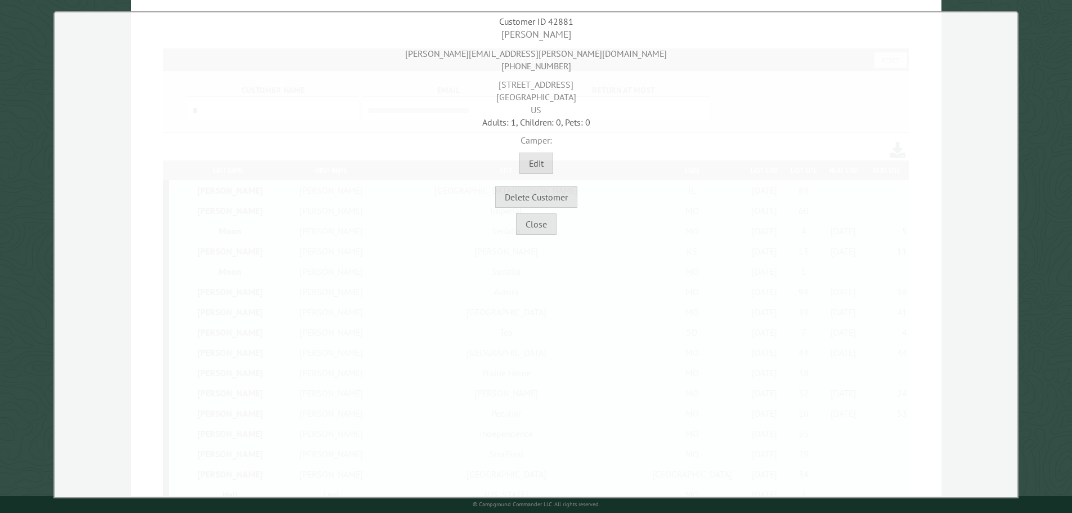
click at [593, 192] on div "Delete Customer" at bounding box center [535, 191] width 957 height 34
click at [564, 197] on button "Delete Customer" at bounding box center [536, 196] width 82 height 21
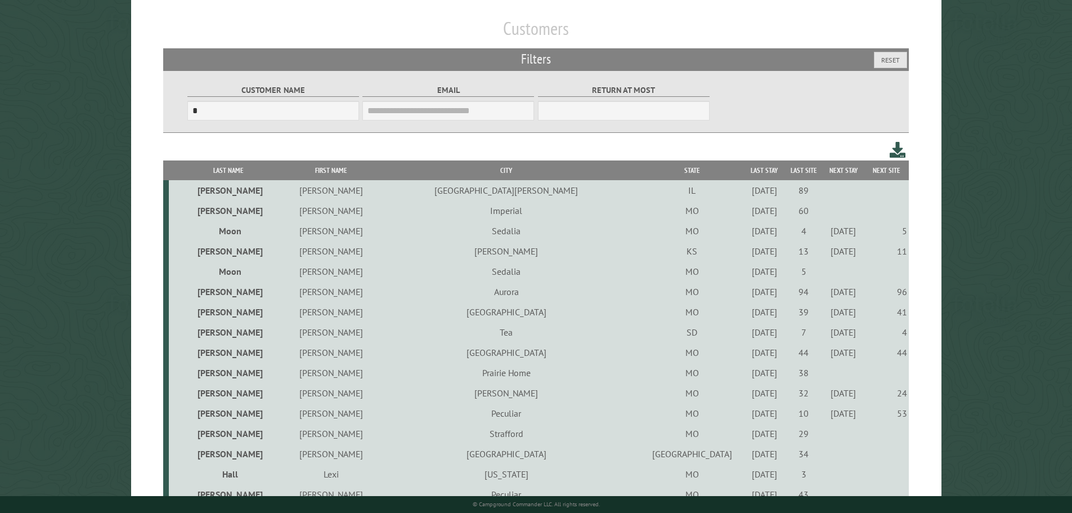
click at [747, 439] on div "6/10/2022" at bounding box center [765, 433] width 36 height 11
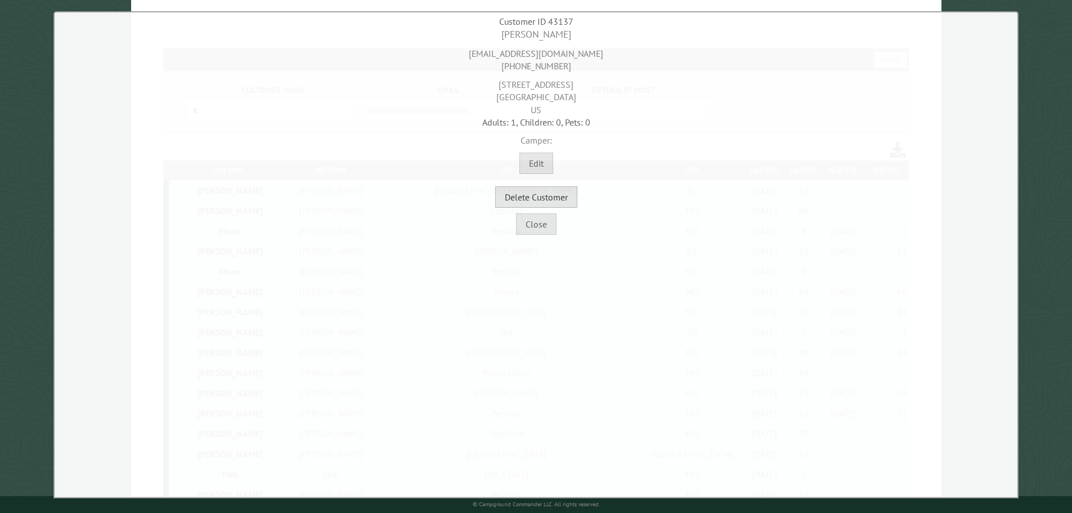
click at [536, 191] on button "Delete Customer" at bounding box center [536, 196] width 82 height 21
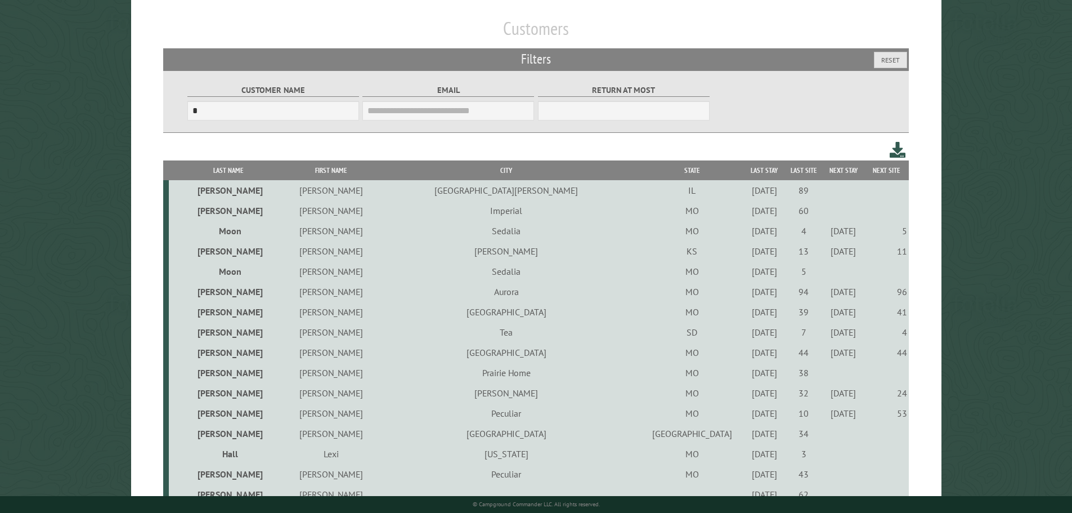
click at [747, 435] on div "5/14/2021" at bounding box center [765, 433] width 36 height 11
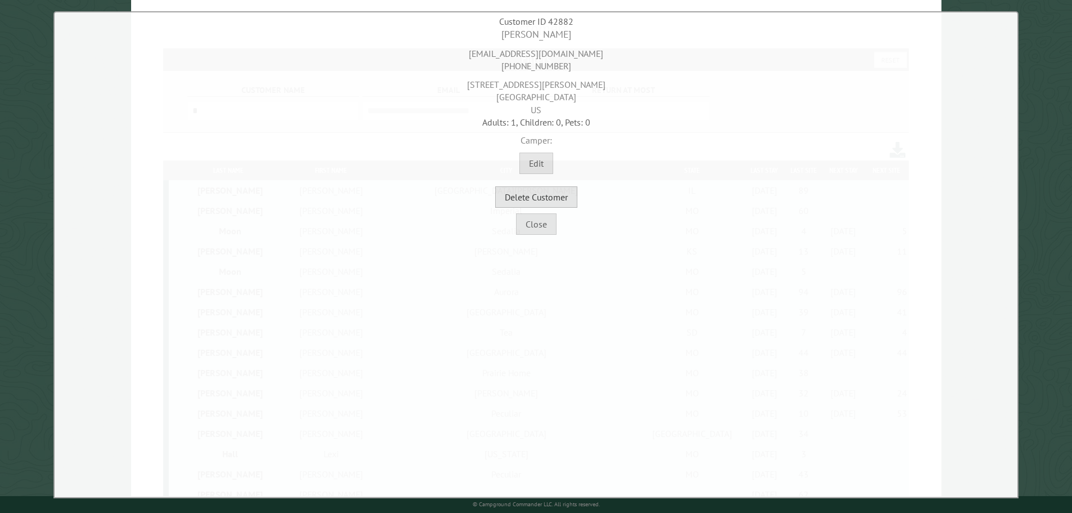
click at [547, 201] on button "Delete Customer" at bounding box center [536, 196] width 82 height 21
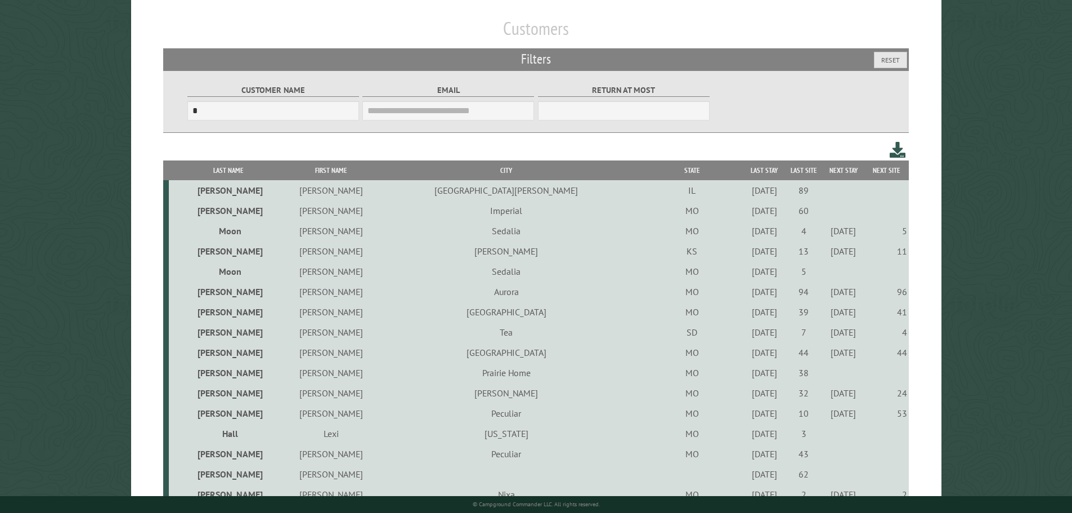
click at [747, 438] on div "7/28/2023" at bounding box center [765, 433] width 36 height 11
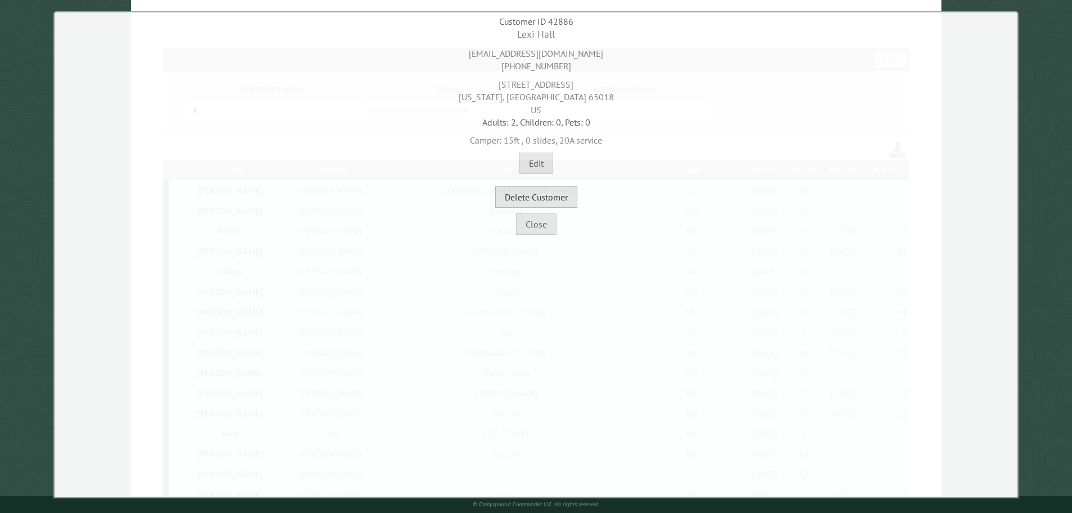
click at [547, 197] on button "Delete Customer" at bounding box center [536, 196] width 82 height 21
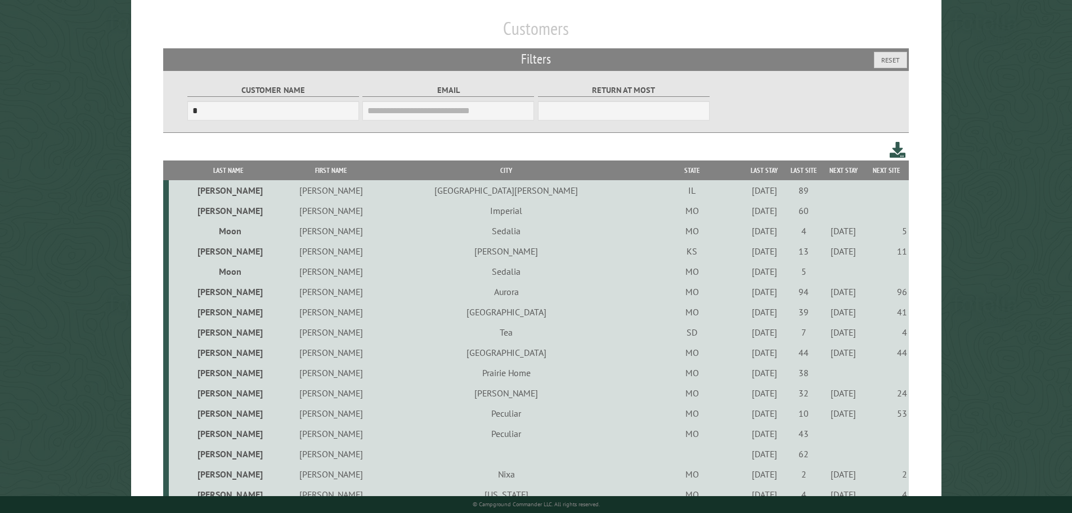
click at [747, 435] on div "5/12/2023" at bounding box center [765, 433] width 36 height 11
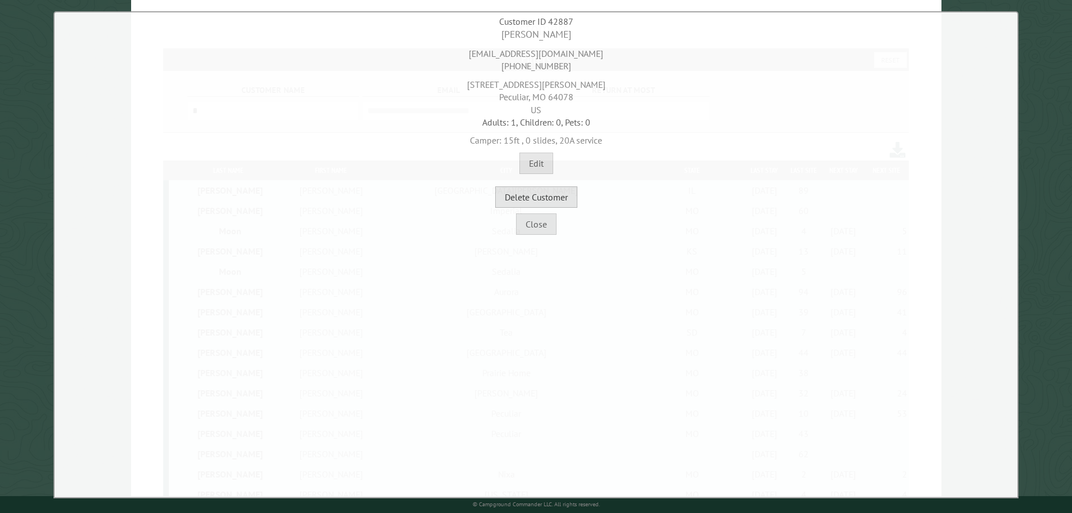
click at [553, 200] on button "Delete Customer" at bounding box center [536, 196] width 82 height 21
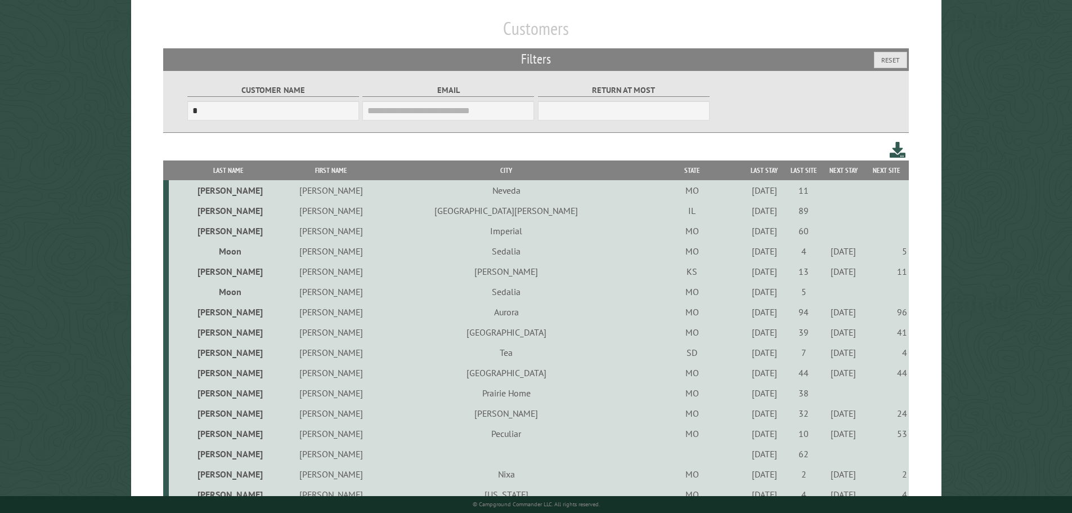
click at [747, 457] on div "10/22/2021" at bounding box center [765, 453] width 36 height 11
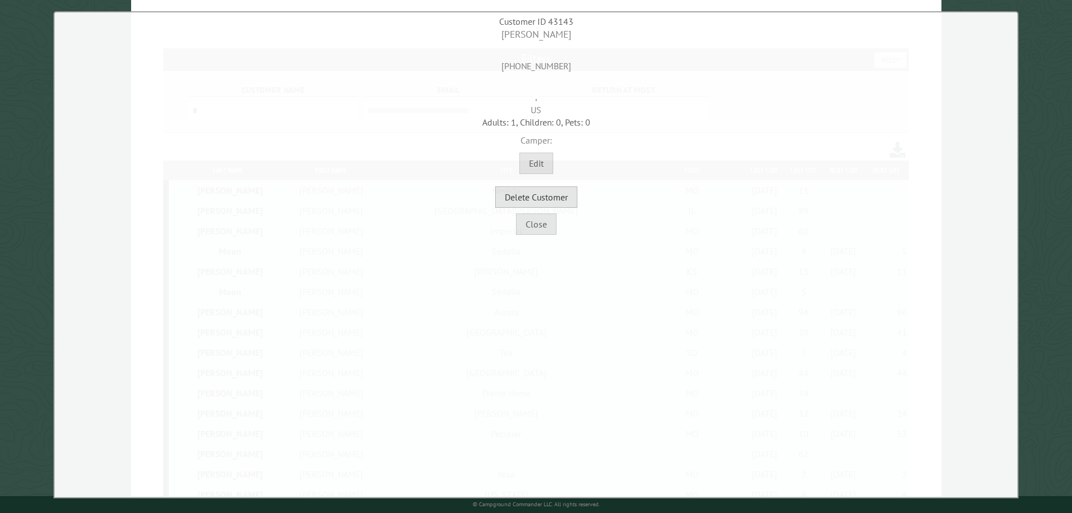
click at [535, 200] on button "Delete Customer" at bounding box center [536, 196] width 82 height 21
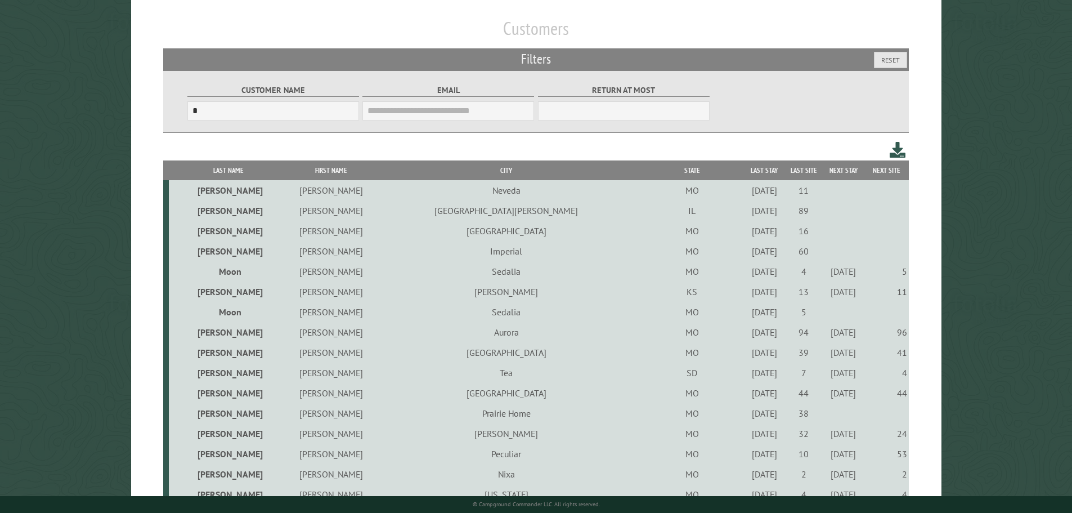
scroll to position [169, 0]
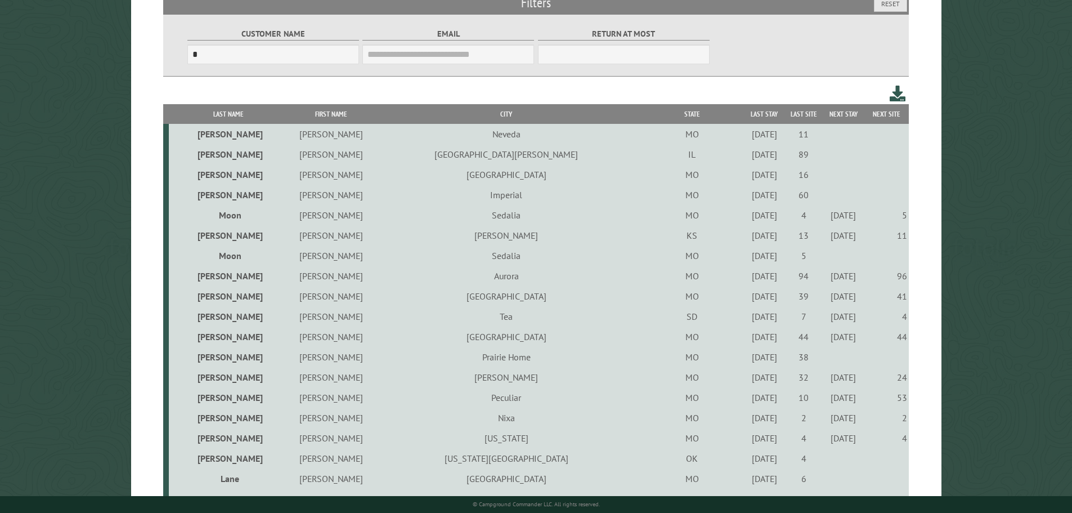
click at [747, 460] on div "9/16/2021" at bounding box center [765, 457] width 36 height 11
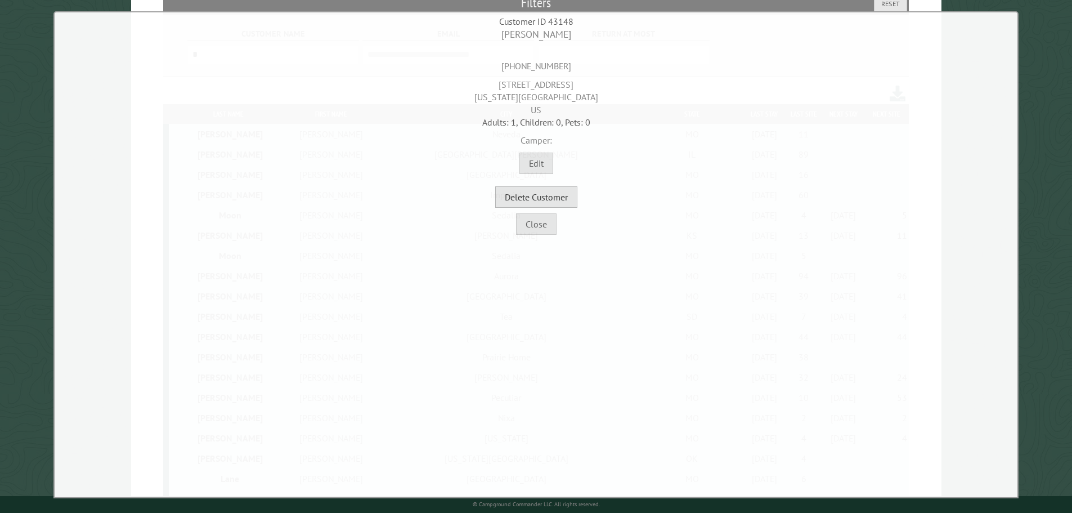
click at [546, 201] on button "Delete Customer" at bounding box center [536, 196] width 82 height 21
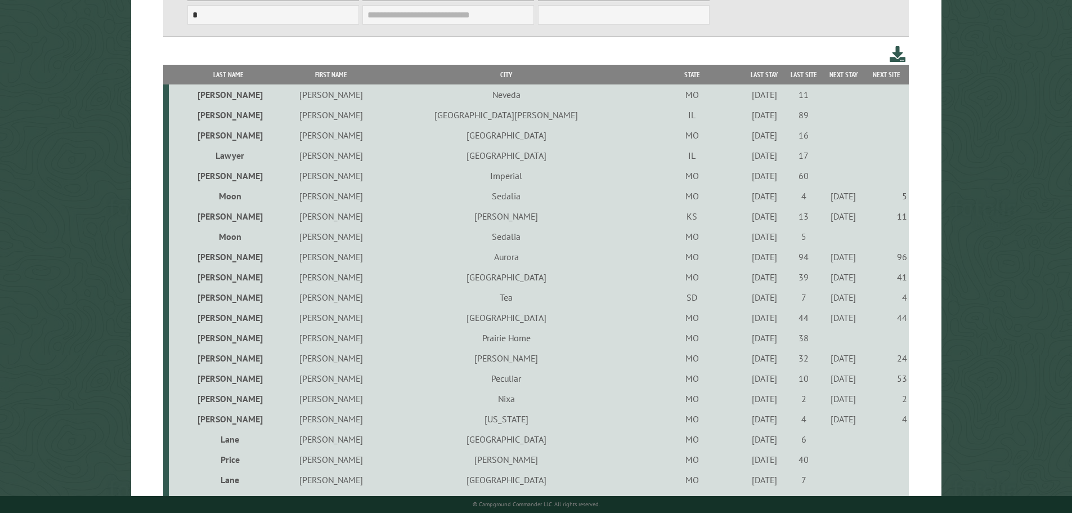
scroll to position [225, 0]
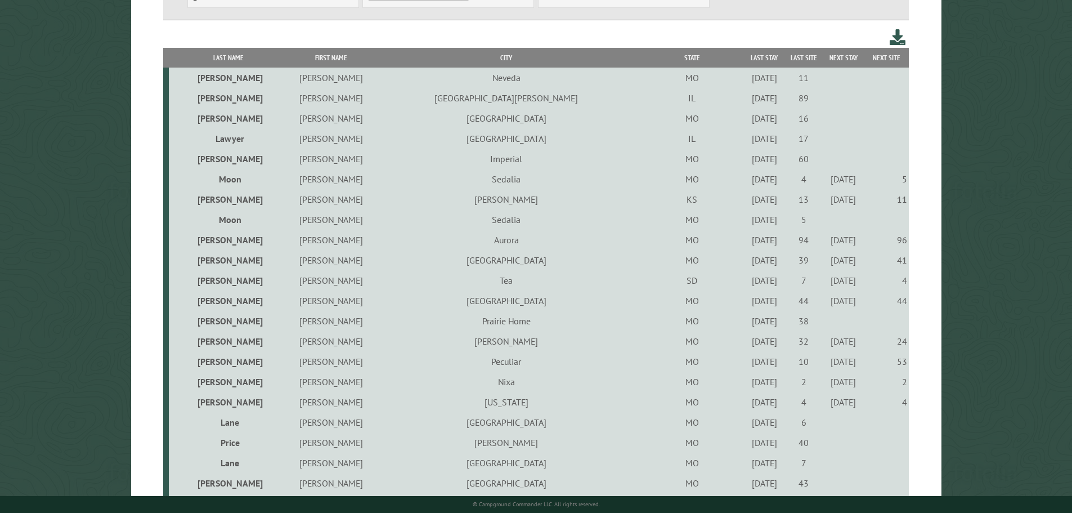
click at [747, 424] on div "9/15/2021" at bounding box center [765, 421] width 36 height 11
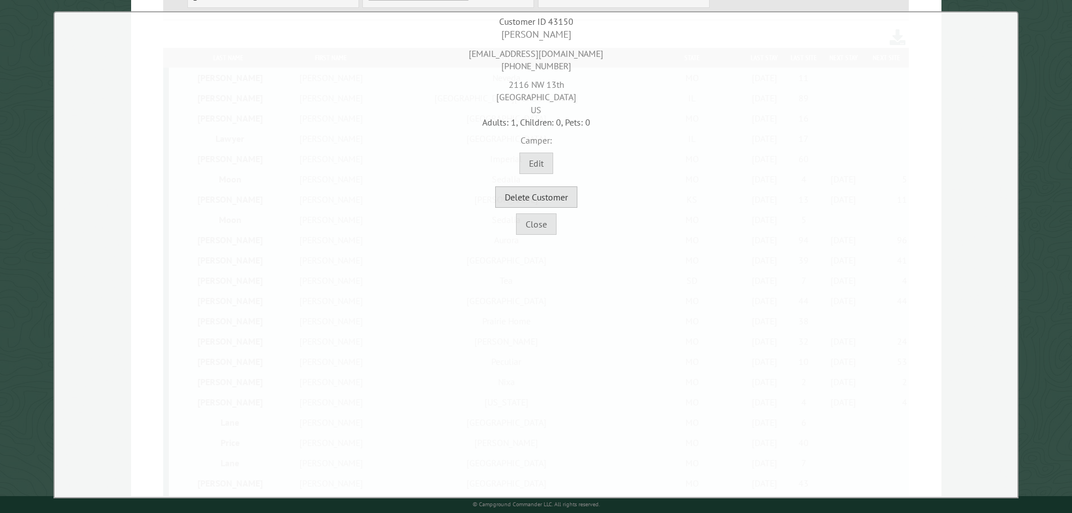
click at [570, 206] on button "Delete Customer" at bounding box center [536, 196] width 82 height 21
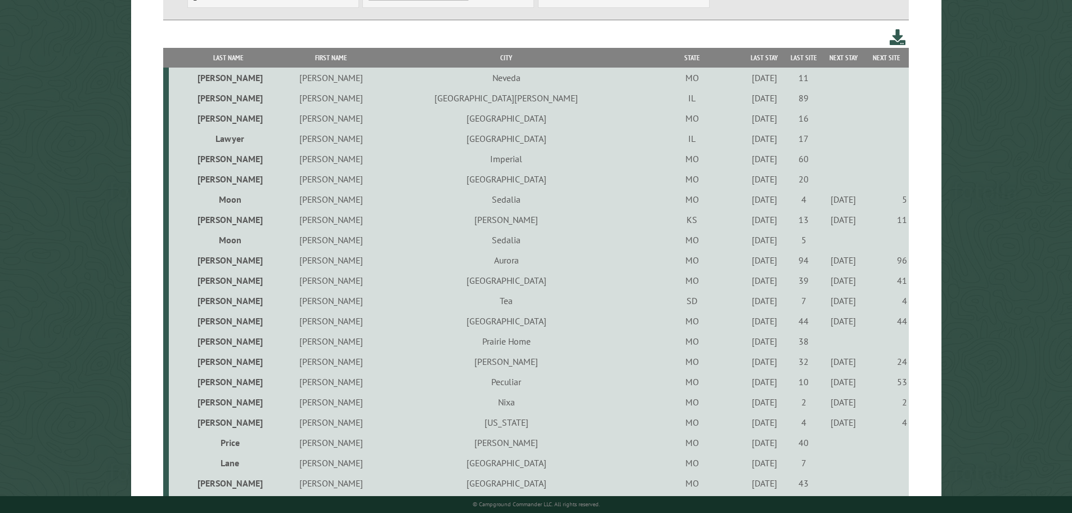
click at [747, 446] on div "9/2/2021" at bounding box center [765, 442] width 36 height 11
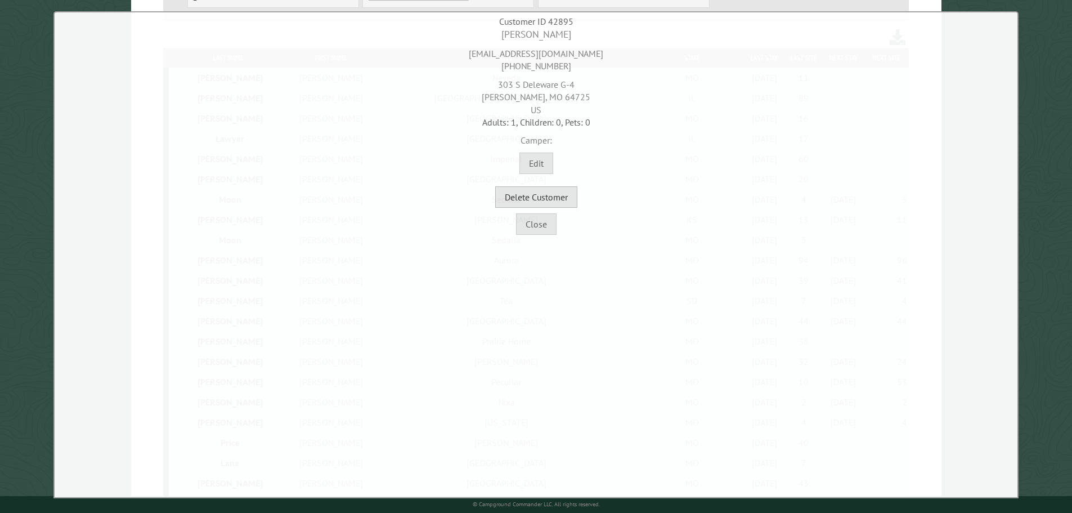
click at [537, 202] on button "Delete Customer" at bounding box center [536, 196] width 82 height 21
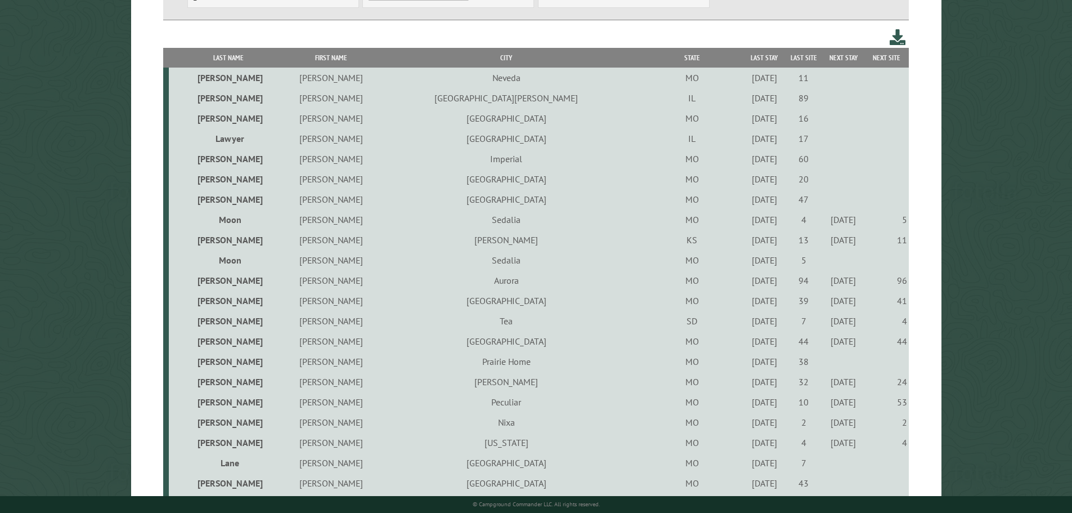
click at [747, 464] on div "9/15/2021" at bounding box center [765, 462] width 36 height 11
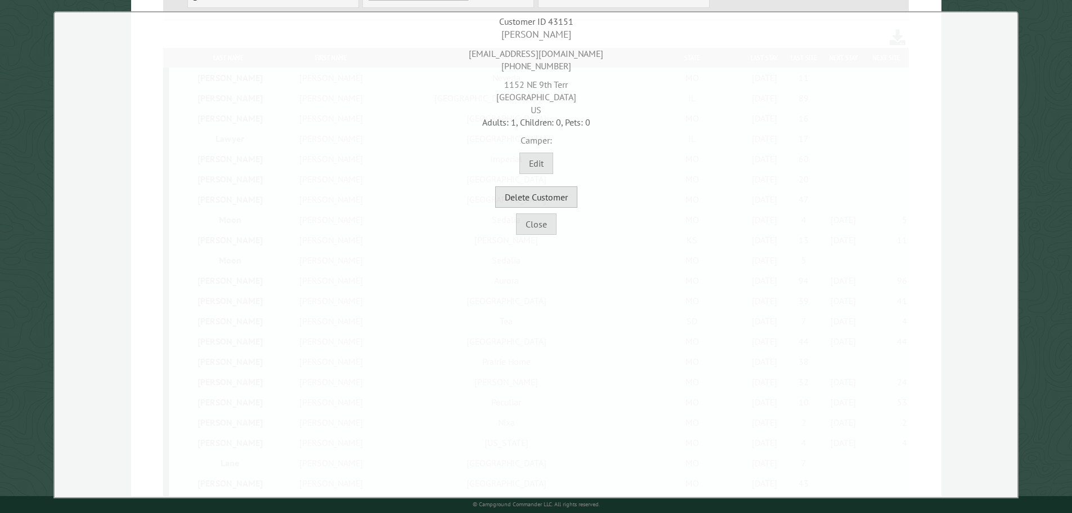
click at [560, 203] on button "Delete Customer" at bounding box center [536, 196] width 82 height 21
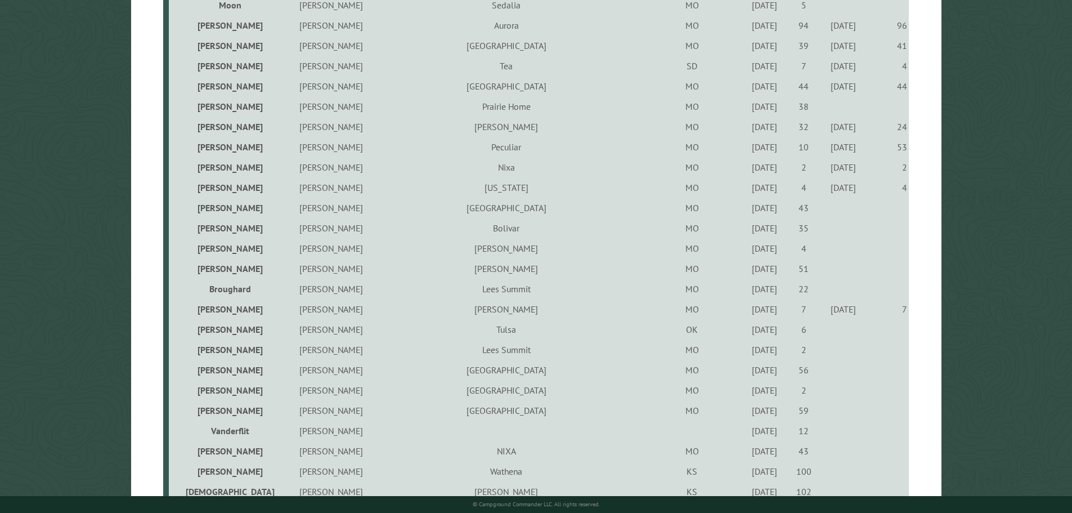
scroll to position [506, 0]
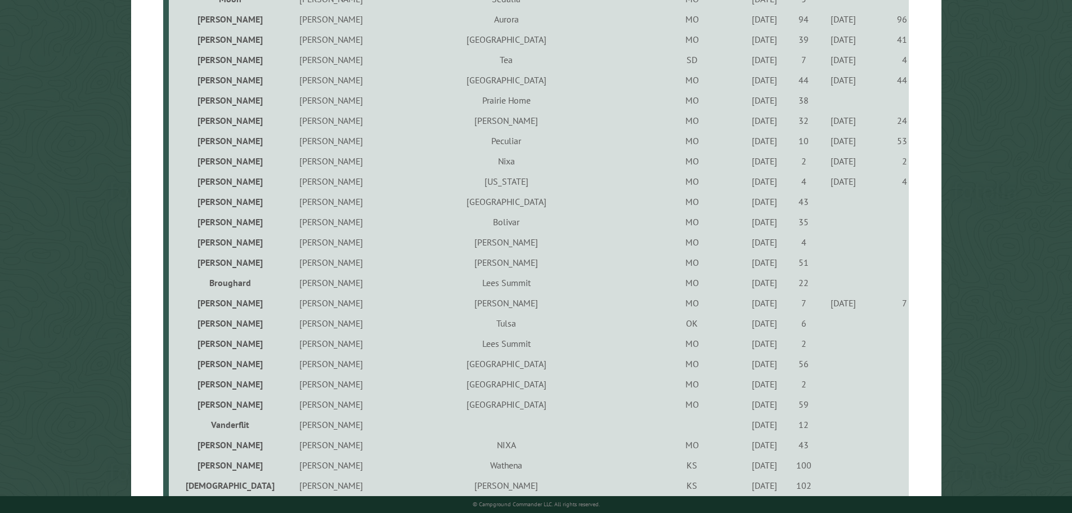
click at [747, 205] on div "7/29/2022" at bounding box center [765, 201] width 36 height 11
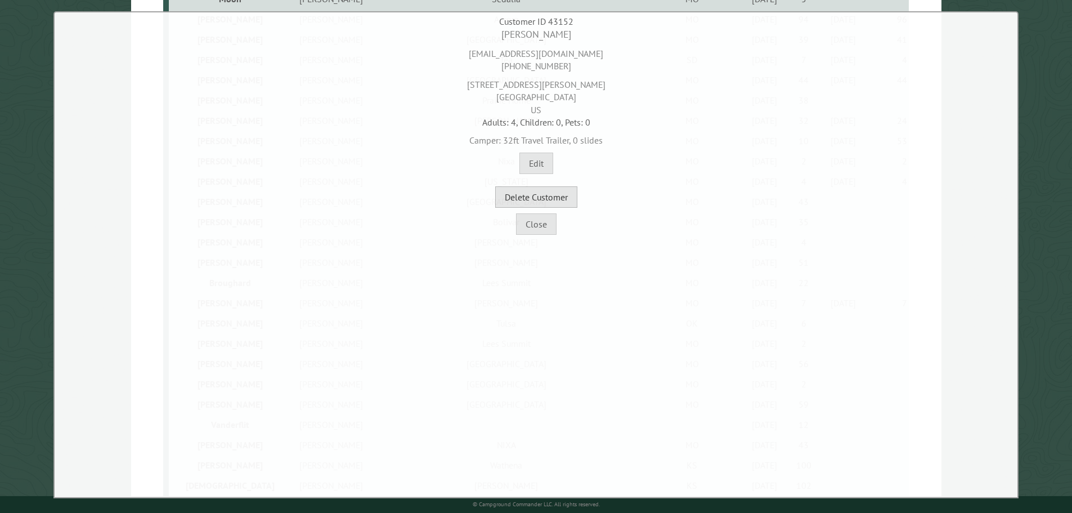
click at [549, 196] on button "Delete Customer" at bounding box center [536, 196] width 82 height 21
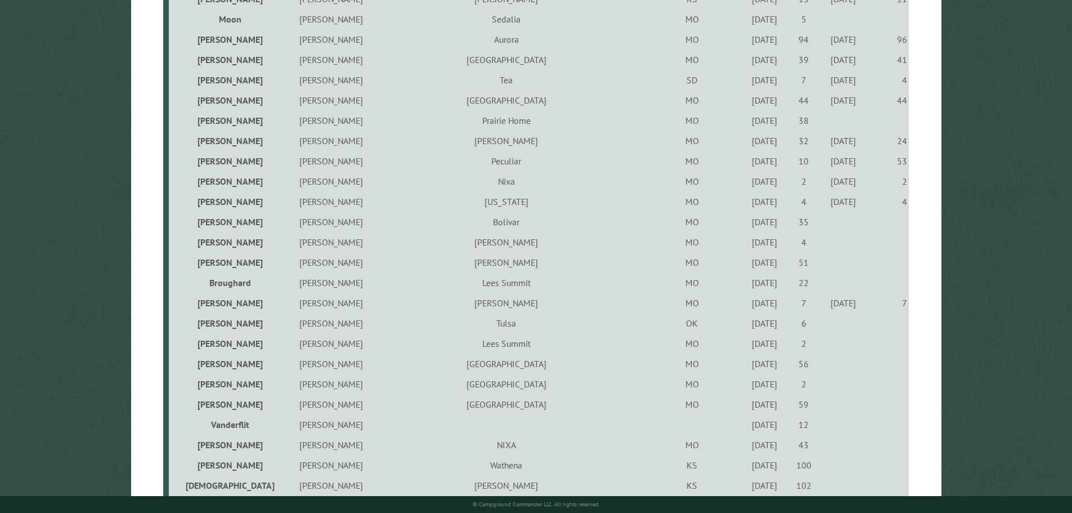
click at [747, 224] on div "5/13/2021" at bounding box center [765, 221] width 36 height 11
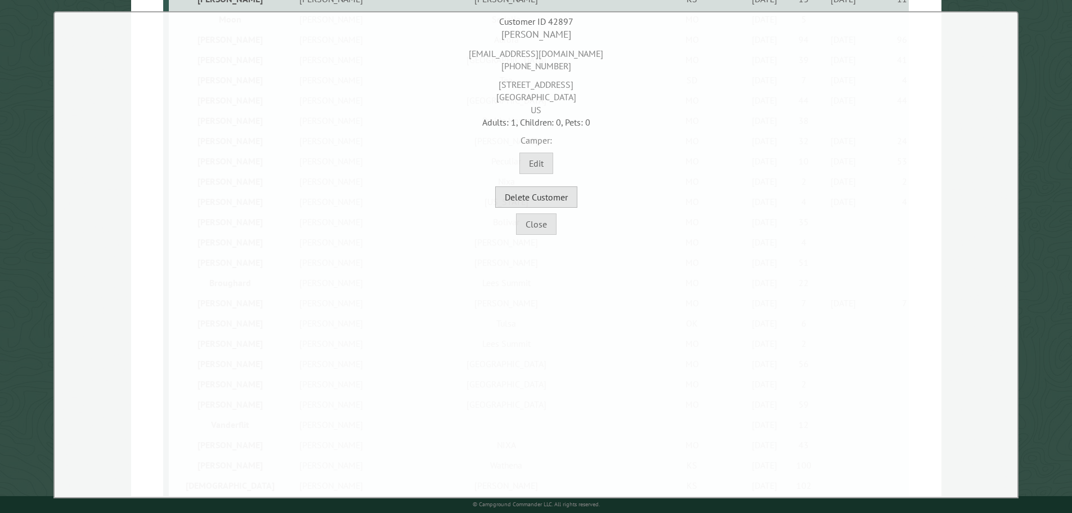
click at [545, 203] on button "Delete Customer" at bounding box center [536, 196] width 82 height 21
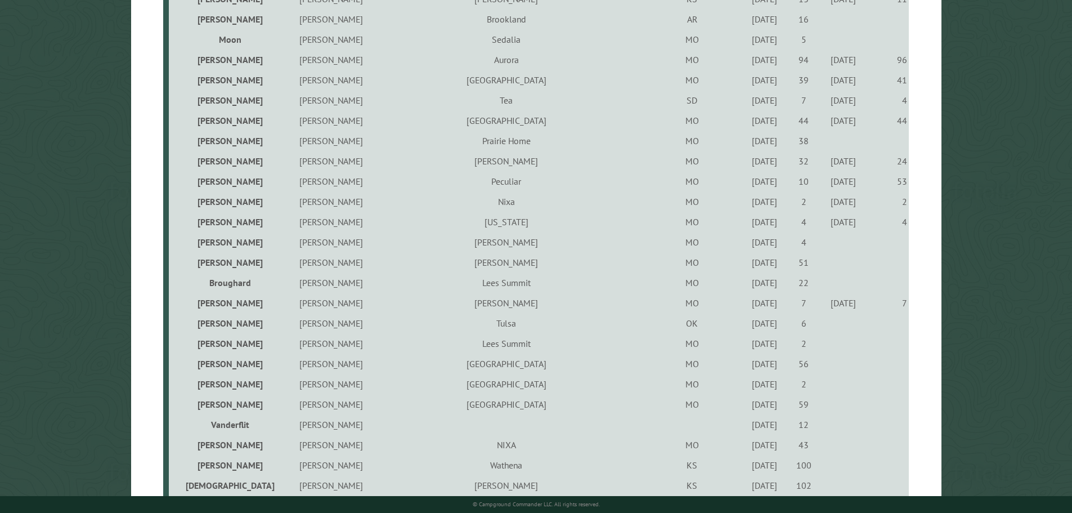
click at [747, 244] on div "6/10/2022" at bounding box center [765, 241] width 36 height 11
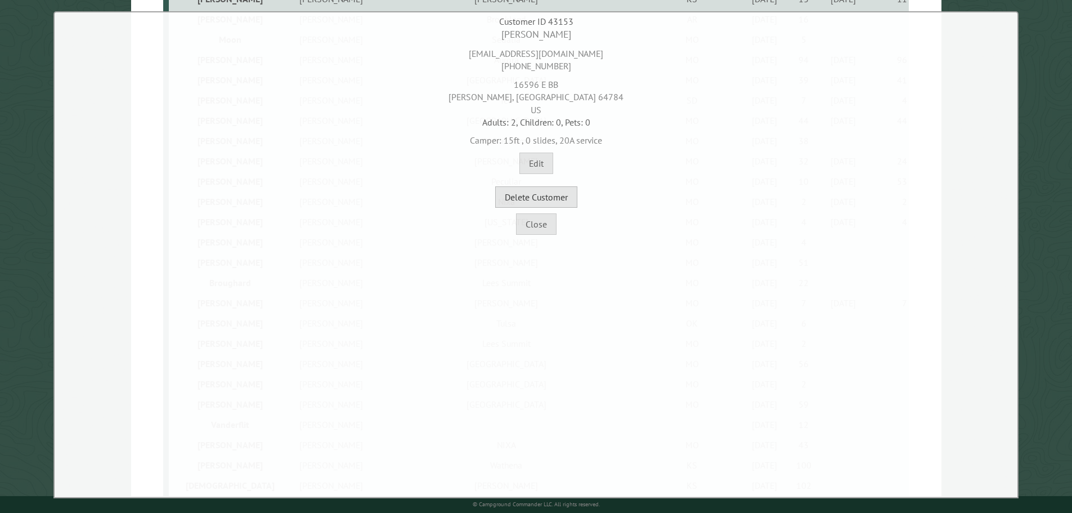
click at [548, 200] on button "Delete Customer" at bounding box center [536, 196] width 82 height 21
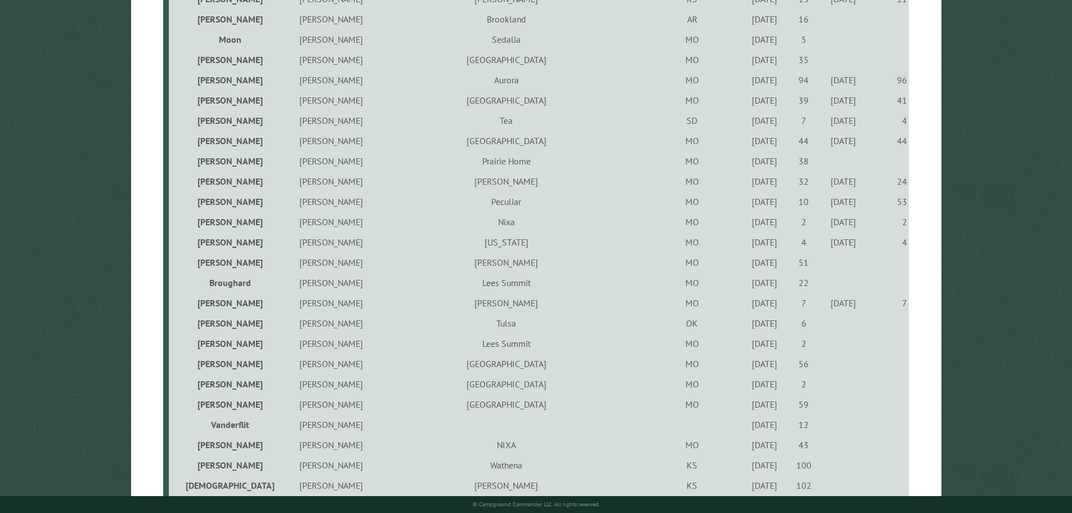
click at [747, 263] on div "5/14/2021" at bounding box center [765, 262] width 36 height 11
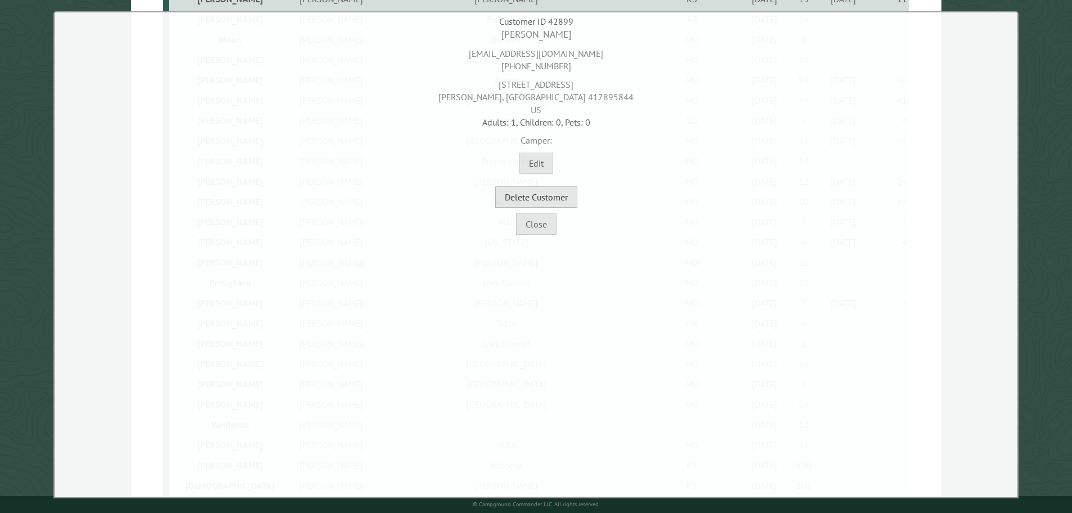
click at [550, 204] on button "Delete Customer" at bounding box center [536, 196] width 82 height 21
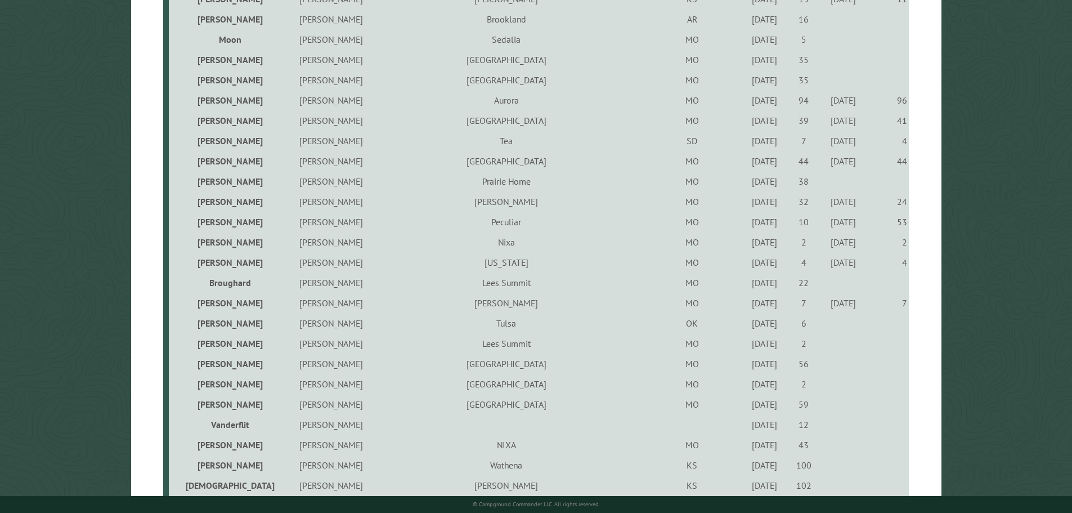
click at [747, 287] on div "6/11/2021" at bounding box center [765, 282] width 36 height 11
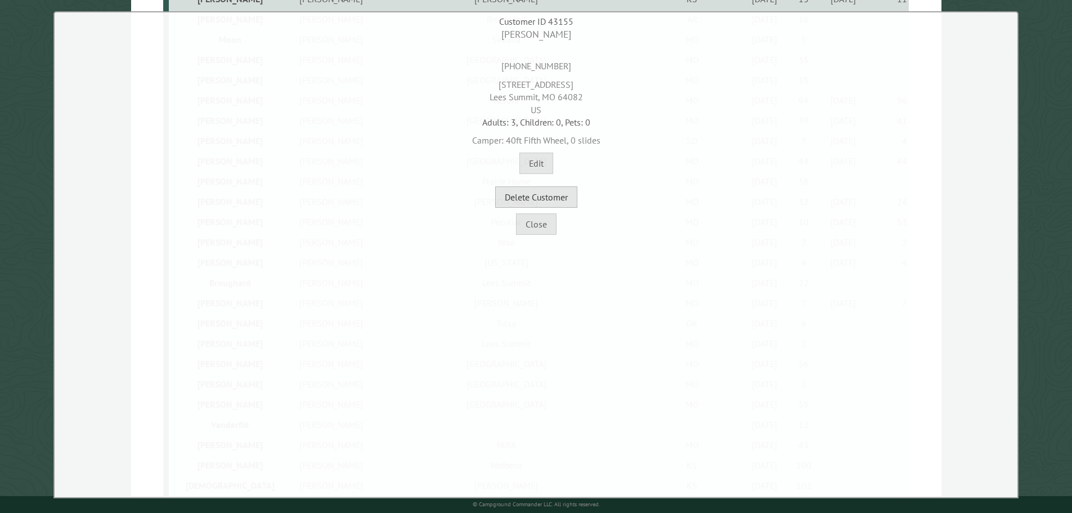
drag, startPoint x: 555, startPoint y: 202, endPoint x: 555, endPoint y: 212, distance: 10.1
click at [555, 212] on div "**********" at bounding box center [535, 254] width 965 height 487
click at [558, 199] on button "Delete Customer" at bounding box center [536, 196] width 82 height 21
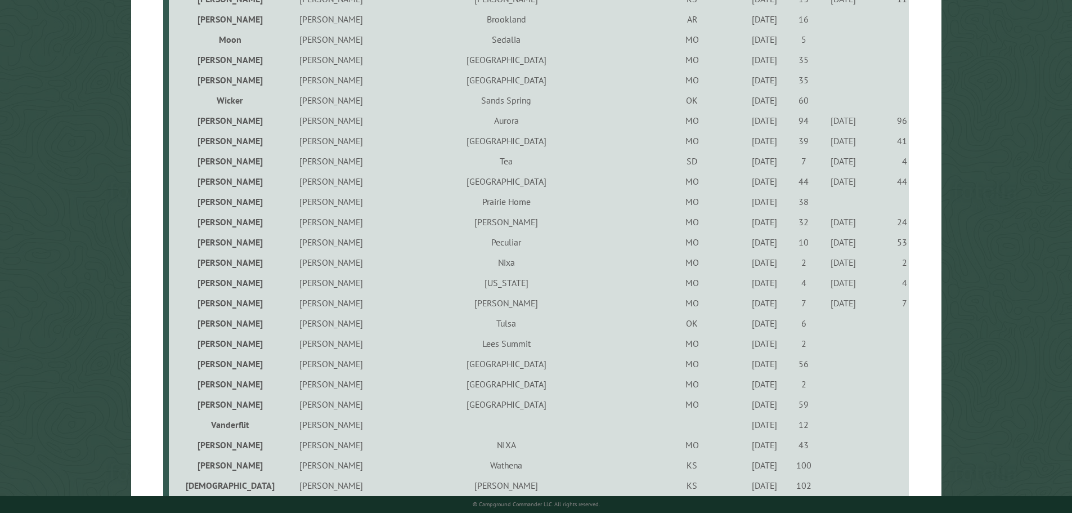
click at [747, 326] on div "9/12/2024" at bounding box center [765, 322] width 36 height 11
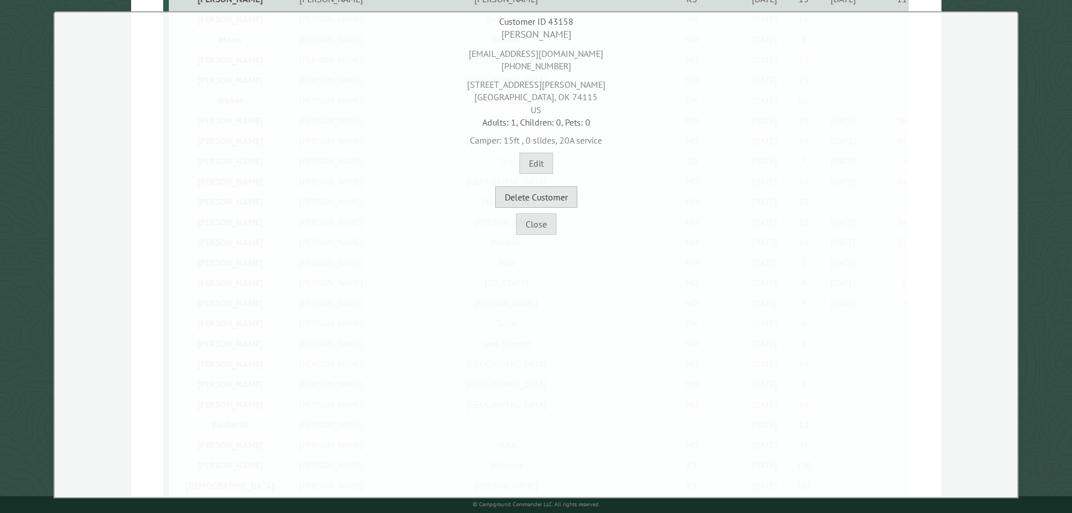
click at [546, 197] on button "Delete Customer" at bounding box center [536, 196] width 82 height 21
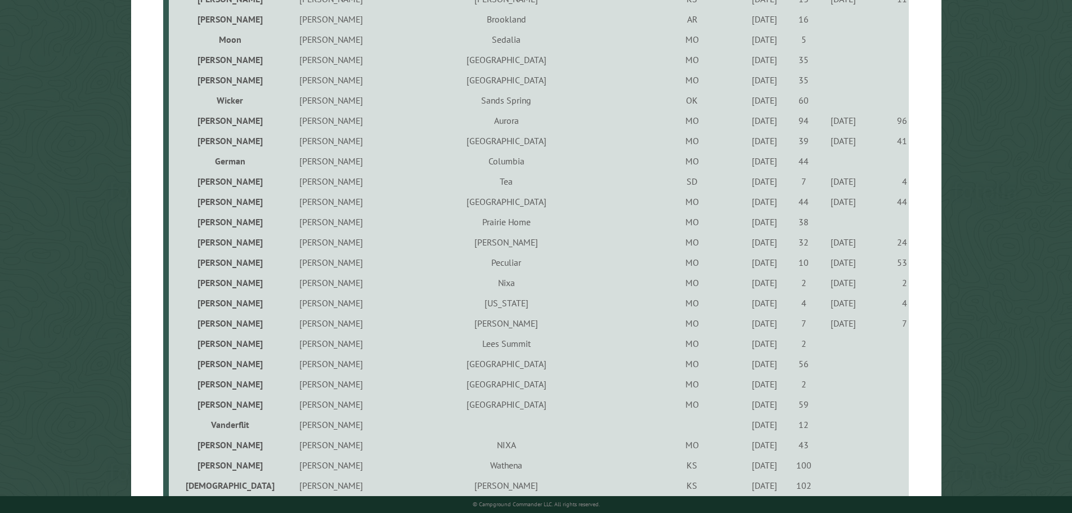
click at [747, 345] on div "10/23/2021" at bounding box center [765, 343] width 36 height 11
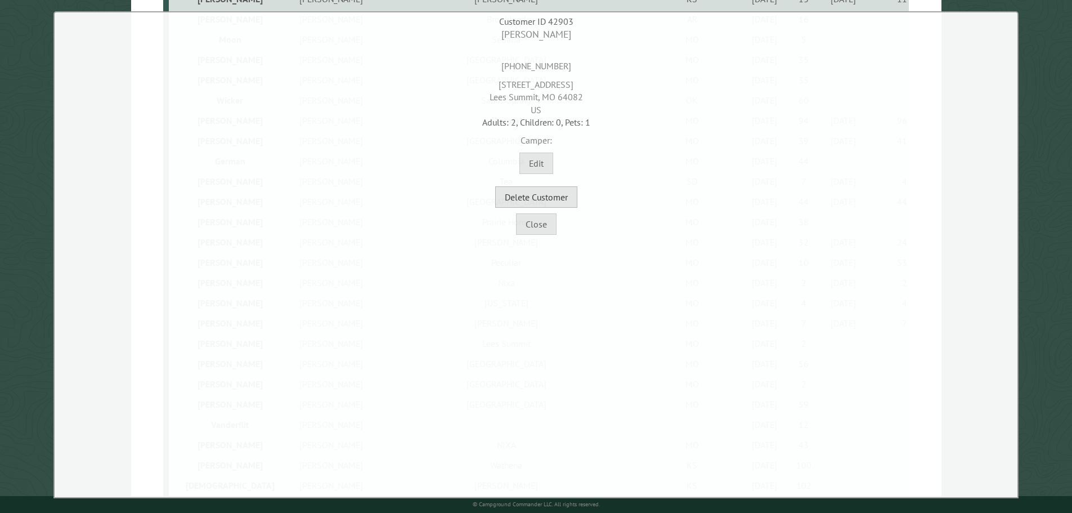
click at [549, 197] on button "Delete Customer" at bounding box center [536, 196] width 82 height 21
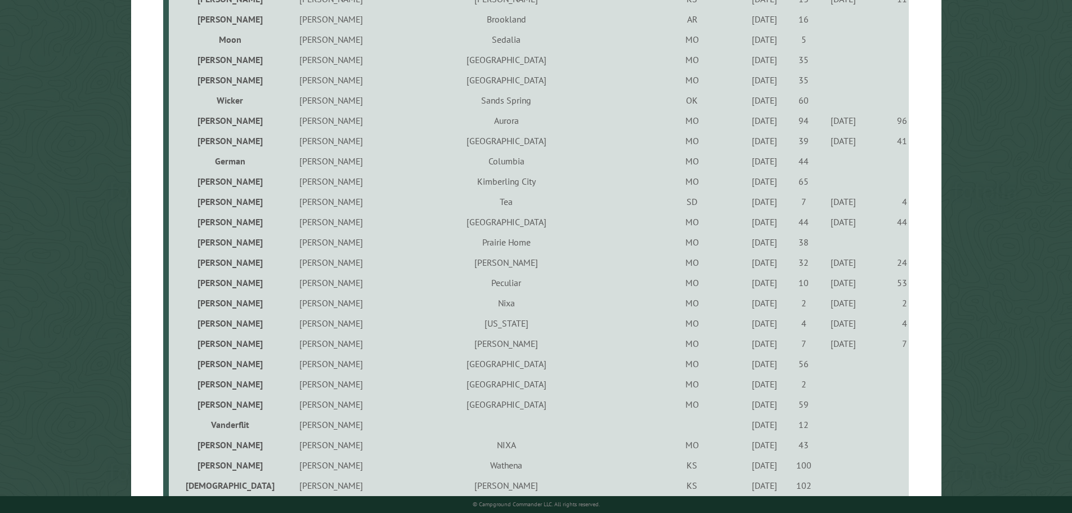
click at [747, 367] on div "5/13/2021" at bounding box center [765, 363] width 36 height 11
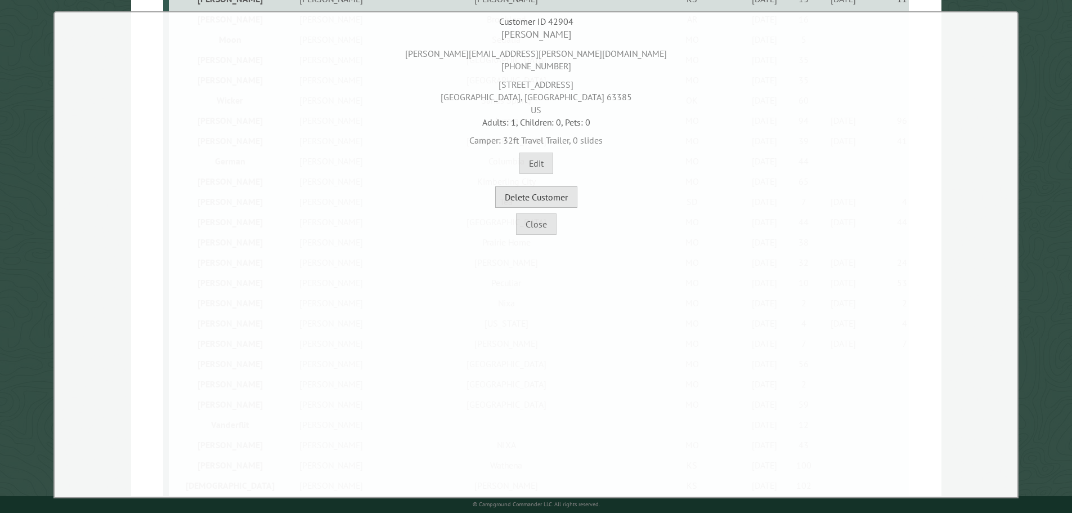
click at [558, 194] on button "Delete Customer" at bounding box center [536, 196] width 82 height 21
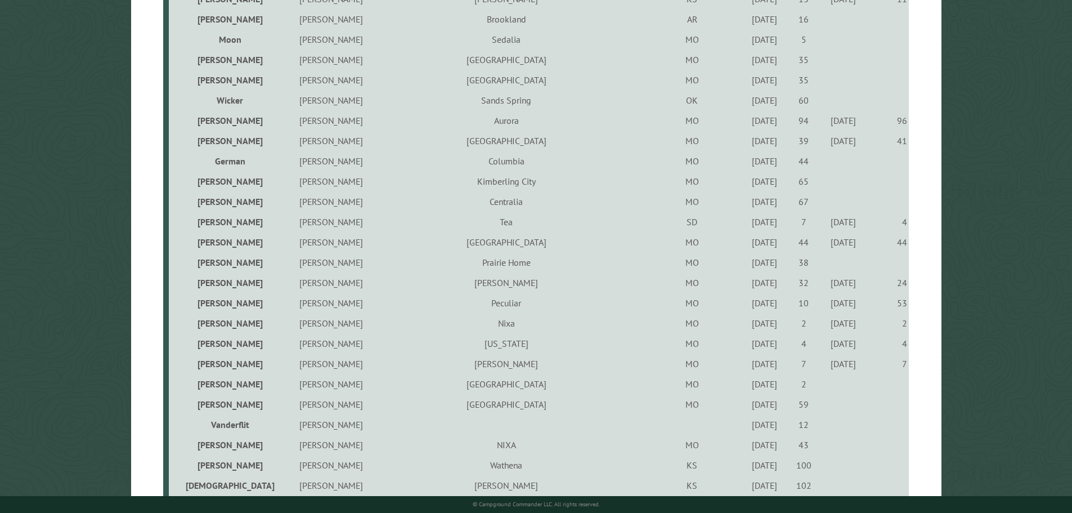
click at [747, 389] on div "10/21/2023" at bounding box center [765, 383] width 36 height 11
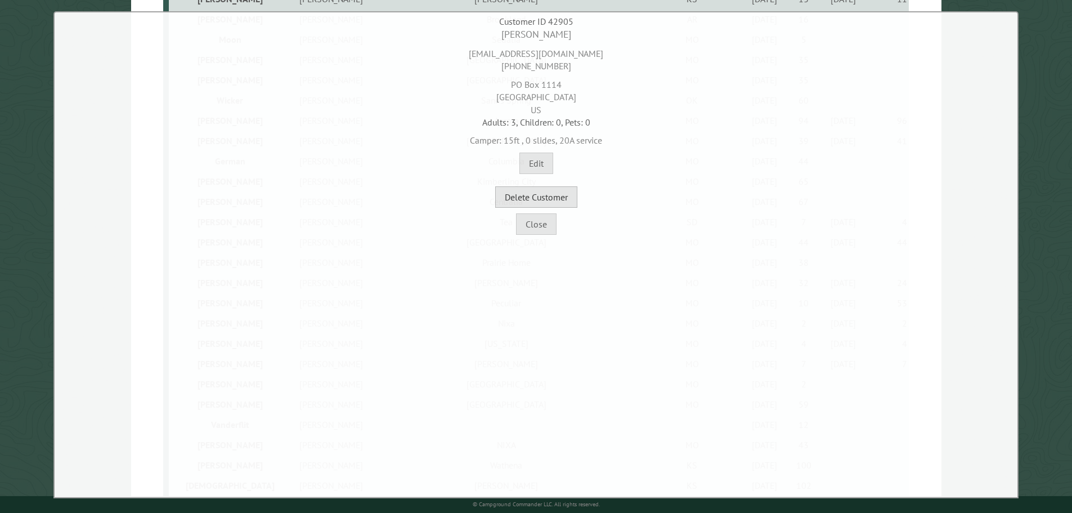
click at [545, 203] on button "Delete Customer" at bounding box center [536, 196] width 82 height 21
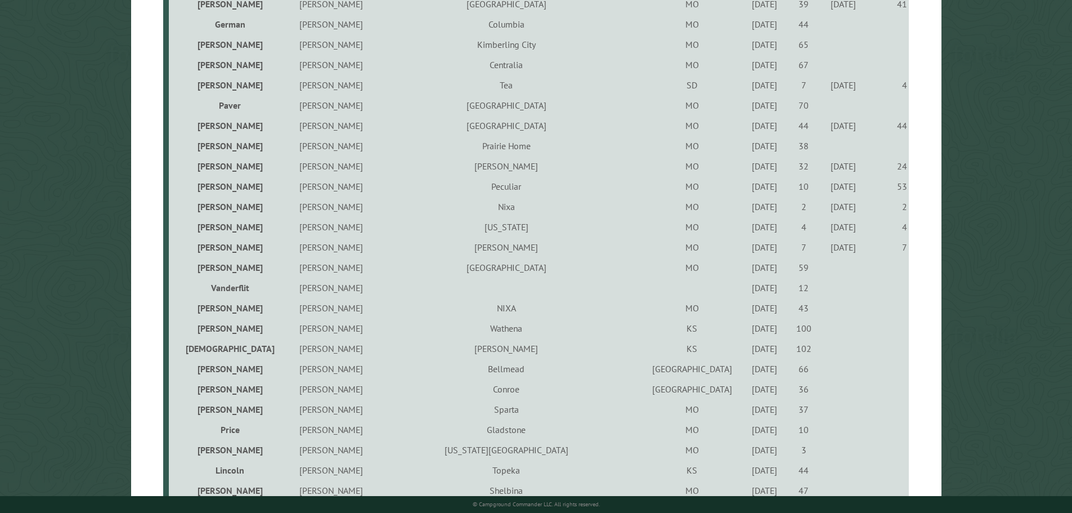
scroll to position [675, 0]
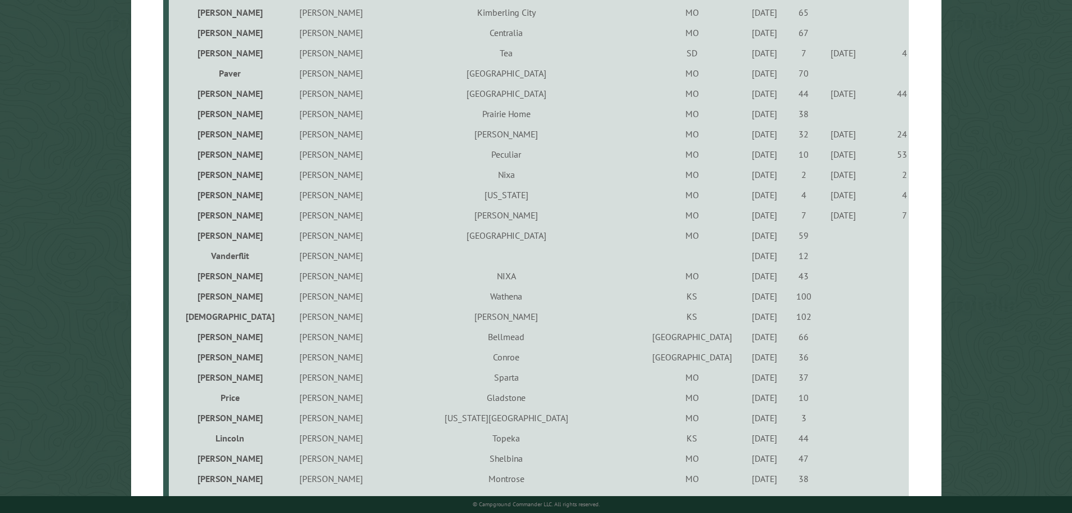
click at [747, 239] on div "9/24/2021" at bounding box center [765, 235] width 36 height 11
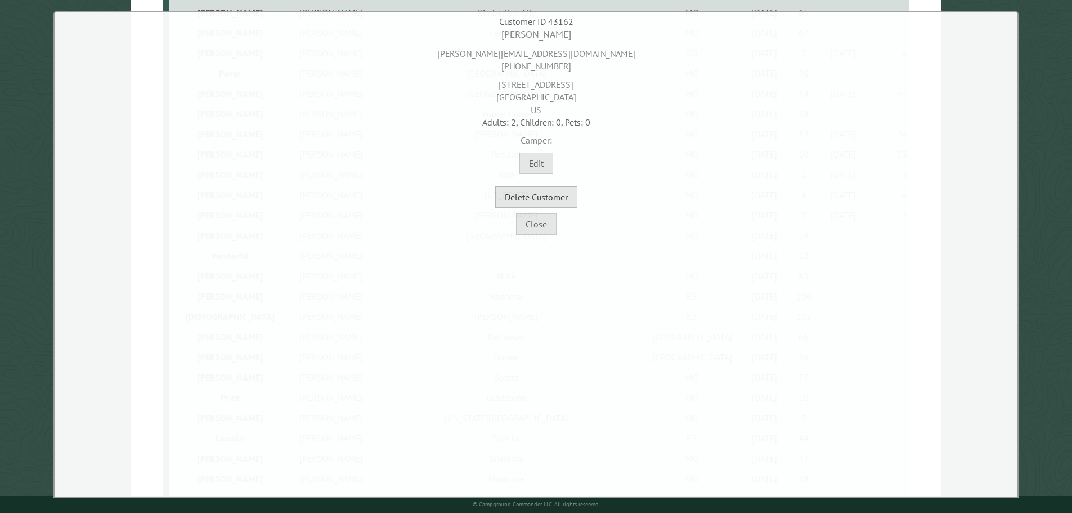
click at [552, 196] on button "Delete Customer" at bounding box center [536, 196] width 82 height 21
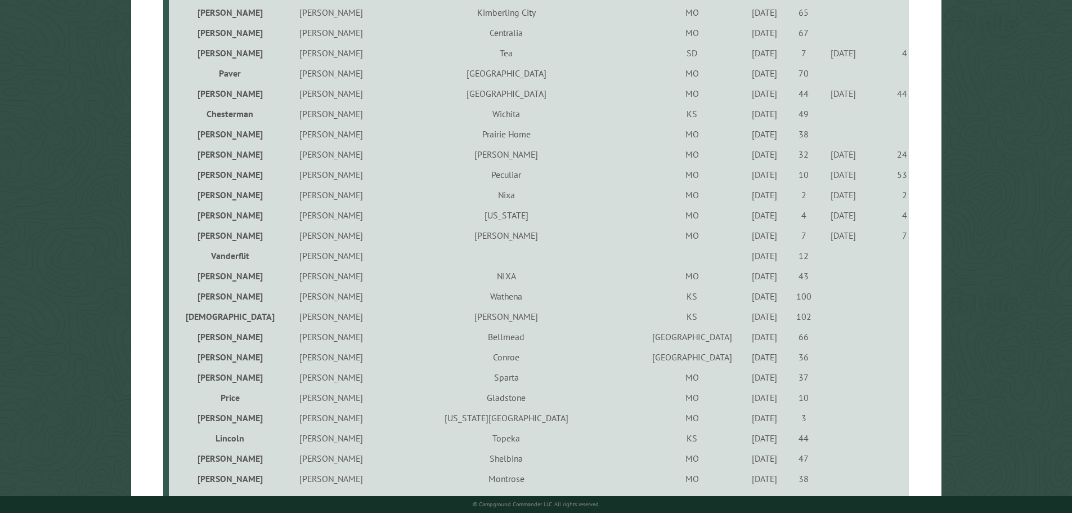
click at [747, 260] on div "9/16/2021" at bounding box center [765, 255] width 36 height 11
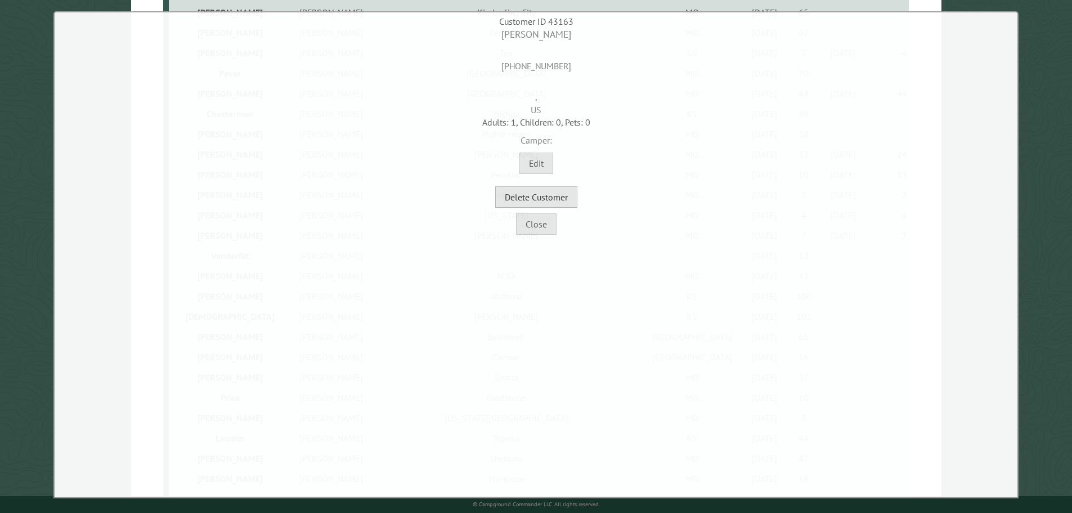
click at [545, 198] on button "Delete Customer" at bounding box center [536, 196] width 82 height 21
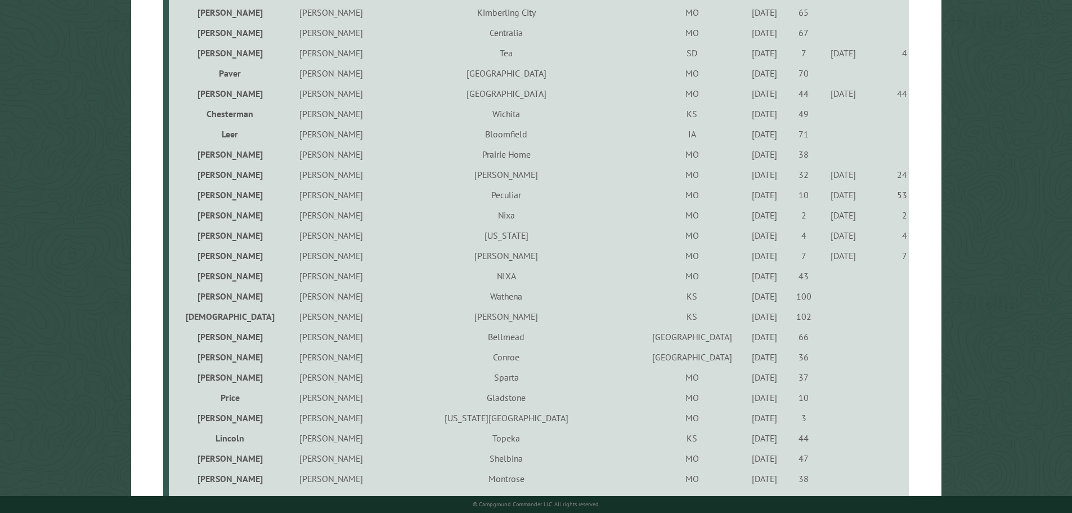
click at [747, 277] on div "4/26/2024" at bounding box center [765, 275] width 36 height 11
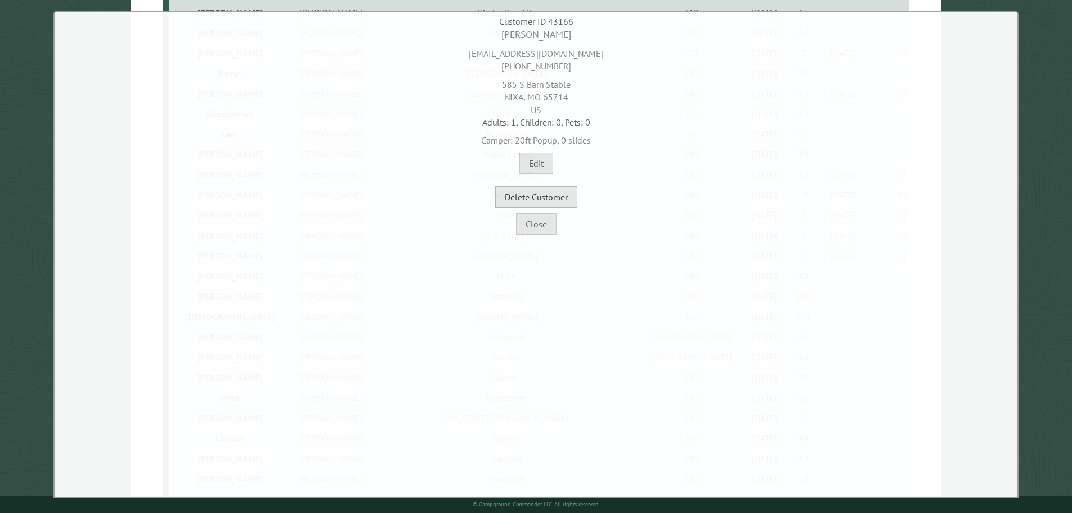
click at [542, 206] on button "Delete Customer" at bounding box center [536, 196] width 82 height 21
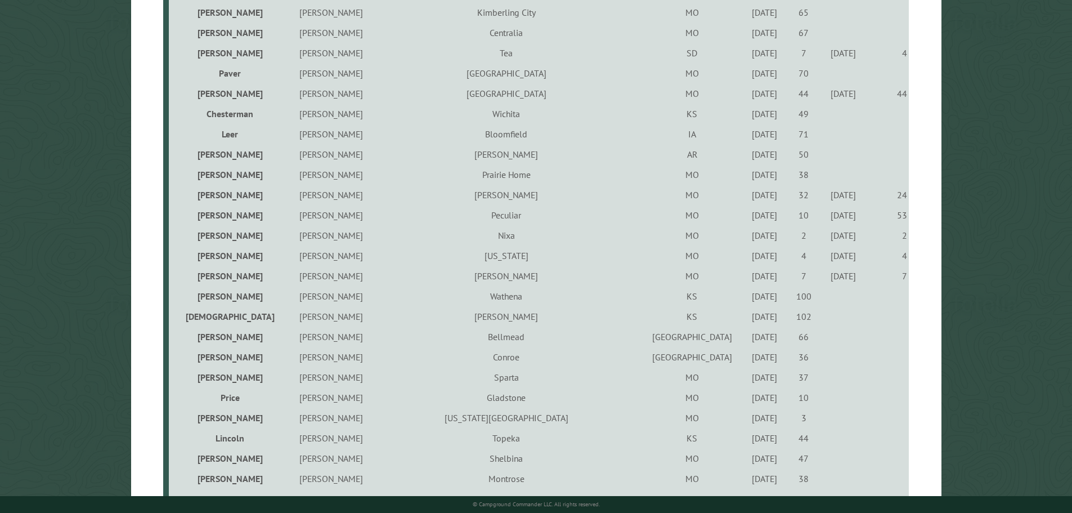
click at [747, 299] on div "9/14/2023" at bounding box center [765, 295] width 36 height 11
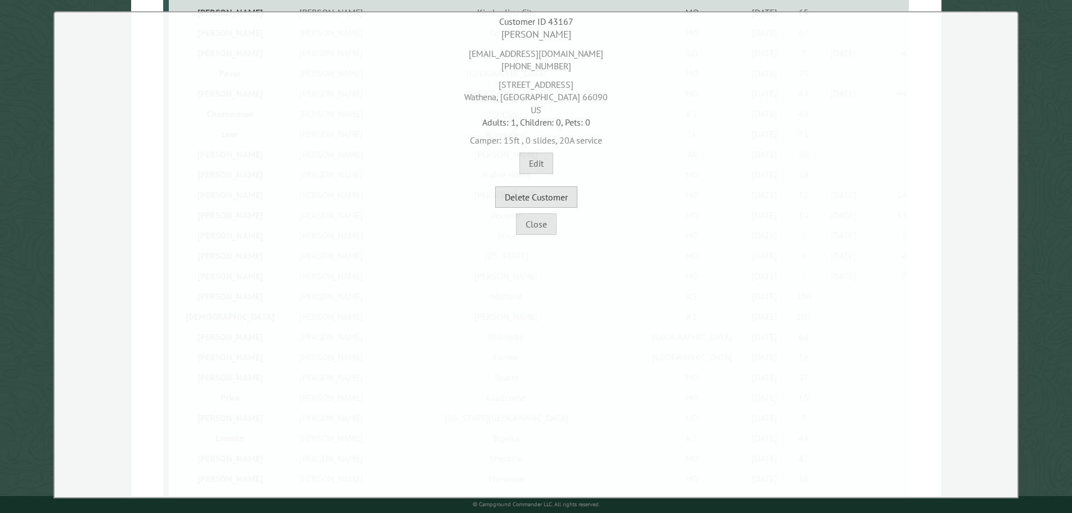
click at [568, 188] on button "Delete Customer" at bounding box center [536, 196] width 82 height 21
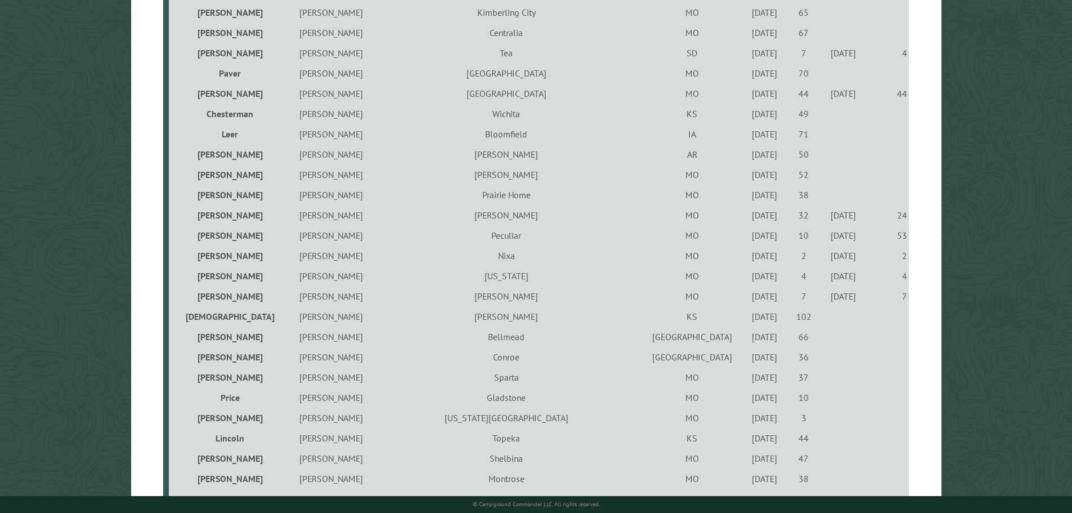
click at [747, 321] on div "7/8/2022" at bounding box center [765, 316] width 36 height 11
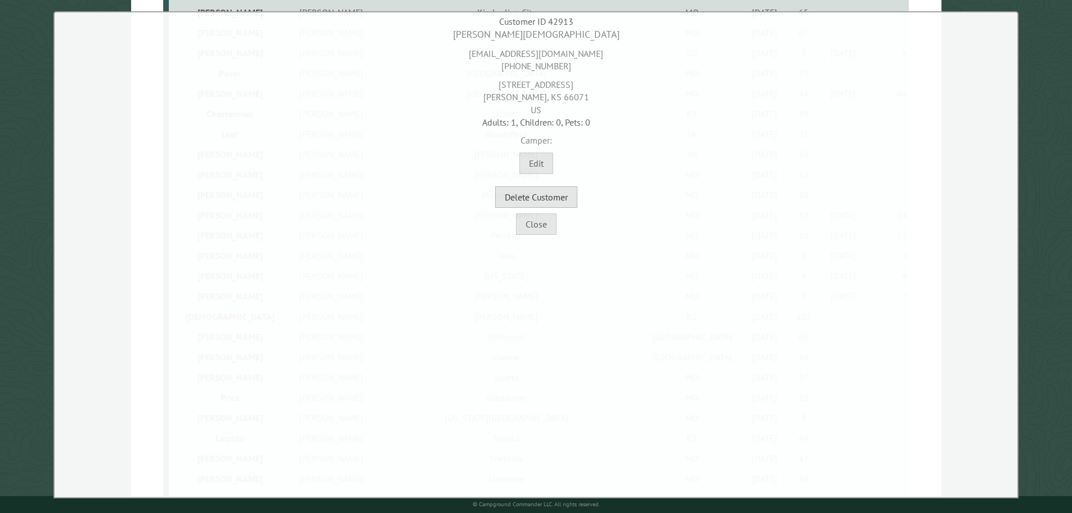
click at [558, 196] on button "Delete Customer" at bounding box center [536, 196] width 82 height 21
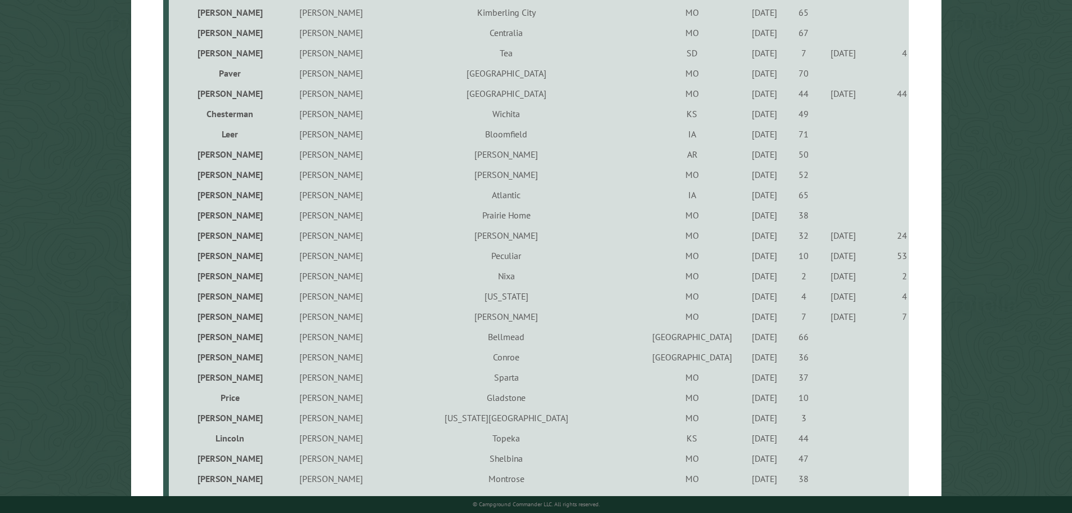
click at [747, 340] on div "9/2/2021" at bounding box center [765, 336] width 36 height 11
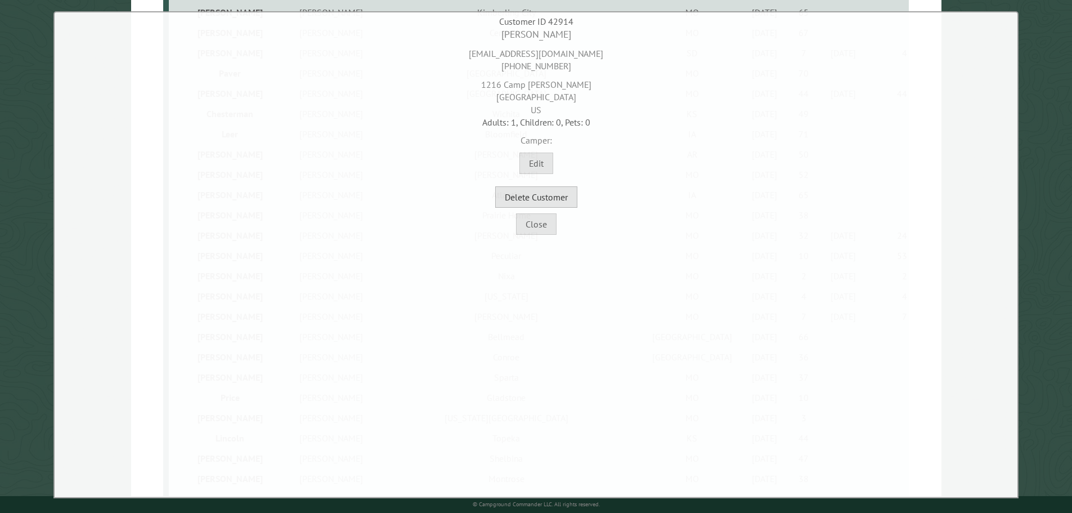
click at [567, 205] on button "Delete Customer" at bounding box center [536, 196] width 82 height 21
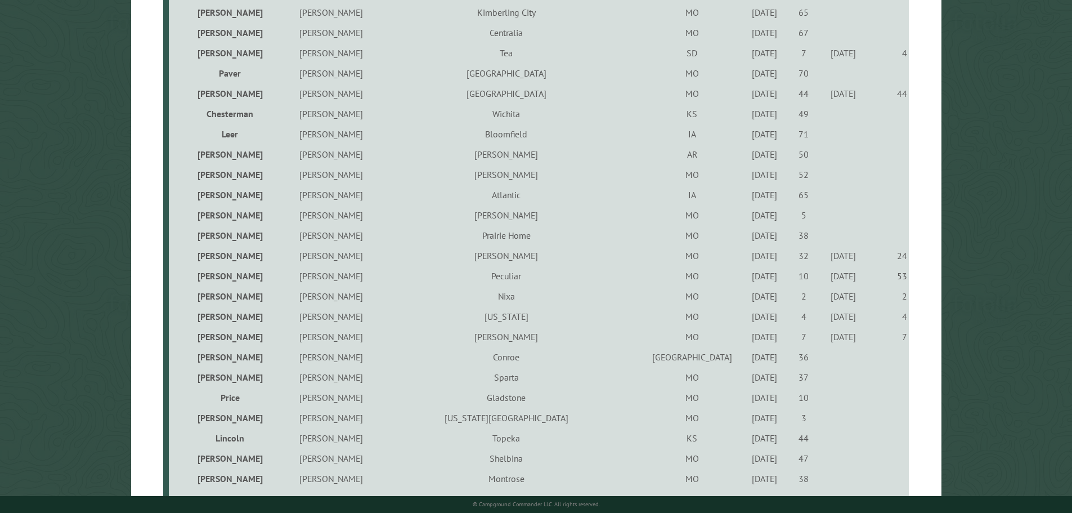
click at [747, 359] on div "6/11/2021" at bounding box center [765, 356] width 36 height 11
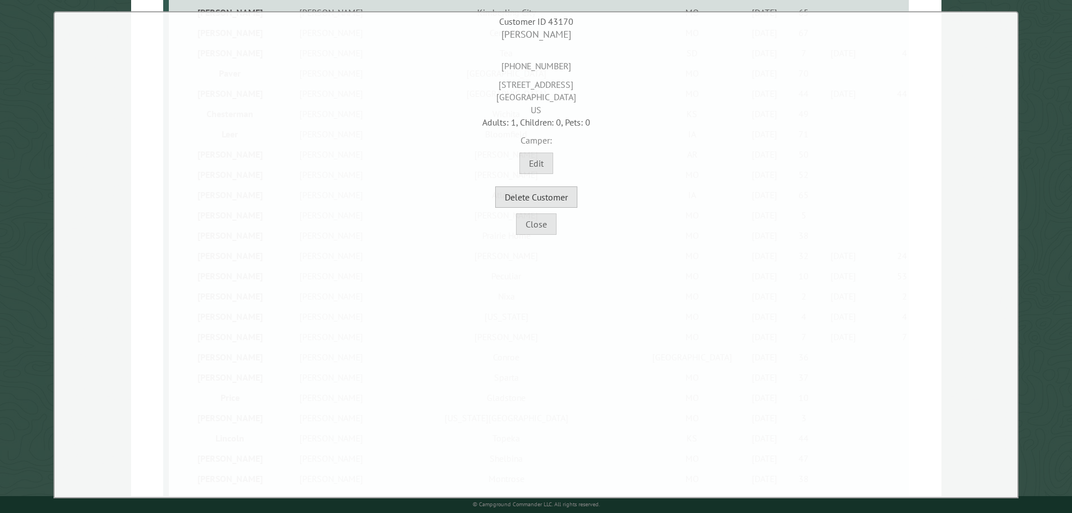
click at [549, 196] on button "Delete Customer" at bounding box center [536, 196] width 82 height 21
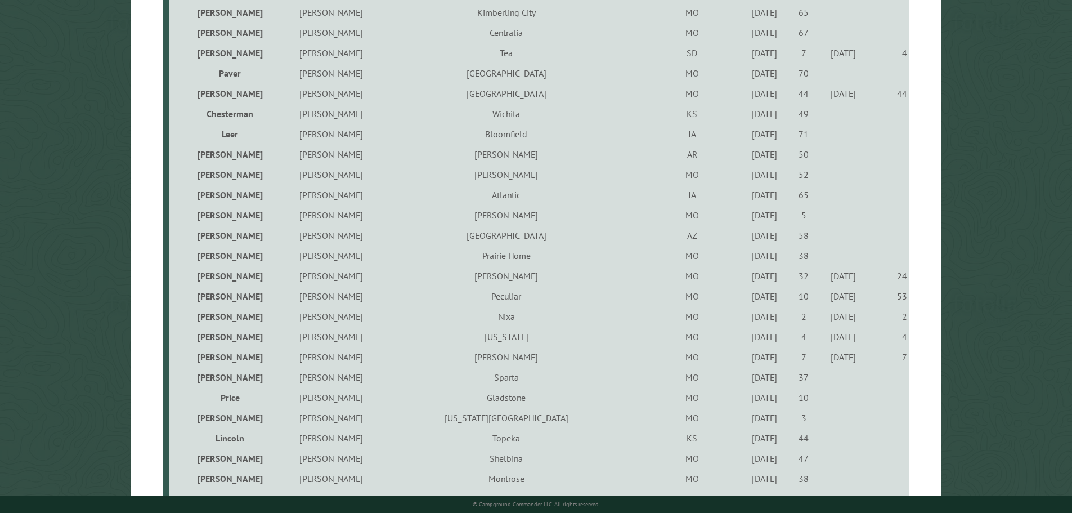
click at [747, 382] on div "6/11/2021" at bounding box center [765, 376] width 36 height 11
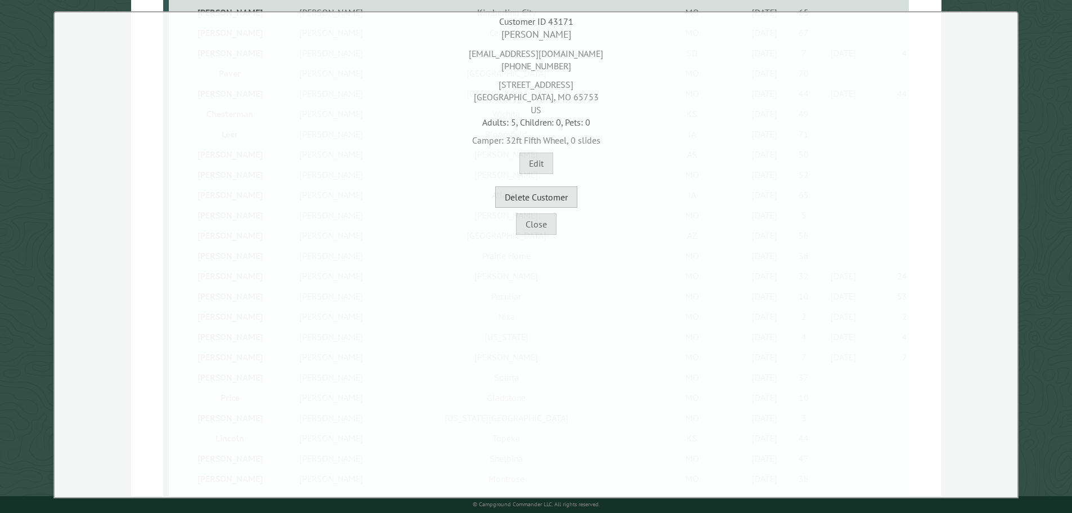
click at [569, 201] on button "Delete Customer" at bounding box center [536, 196] width 82 height 21
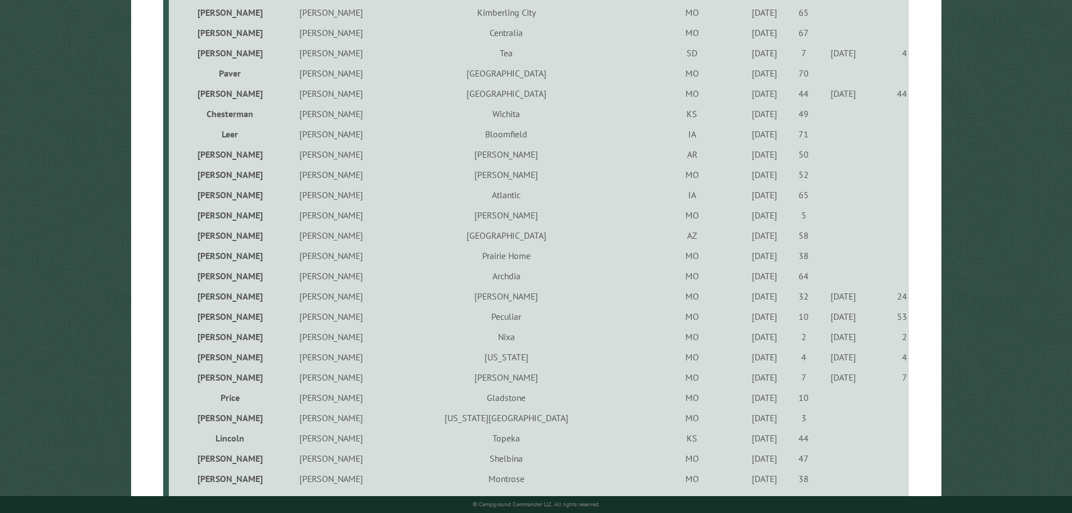
click at [747, 403] on div "5/23/2024" at bounding box center [765, 397] width 36 height 11
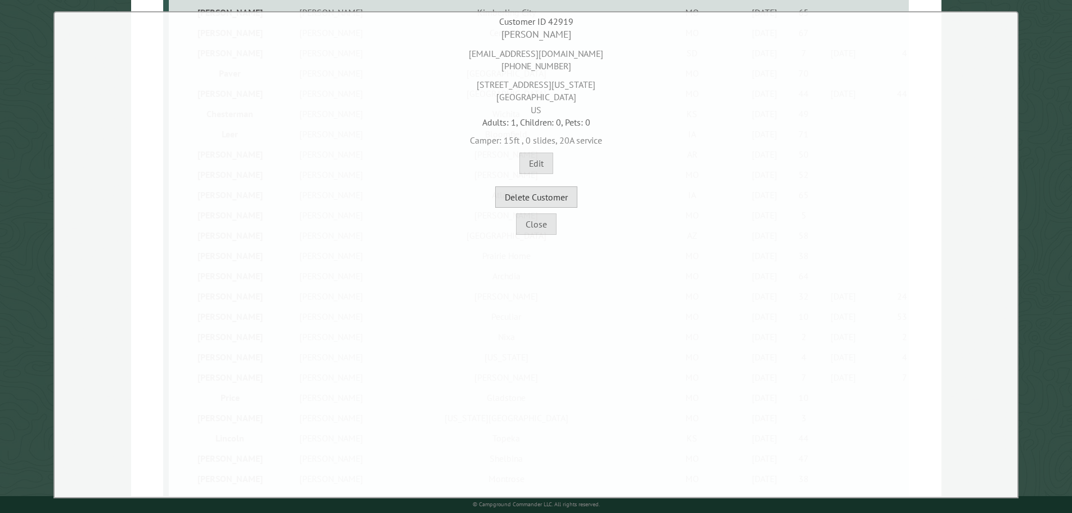
click at [574, 195] on button "Delete Customer" at bounding box center [536, 196] width 82 height 21
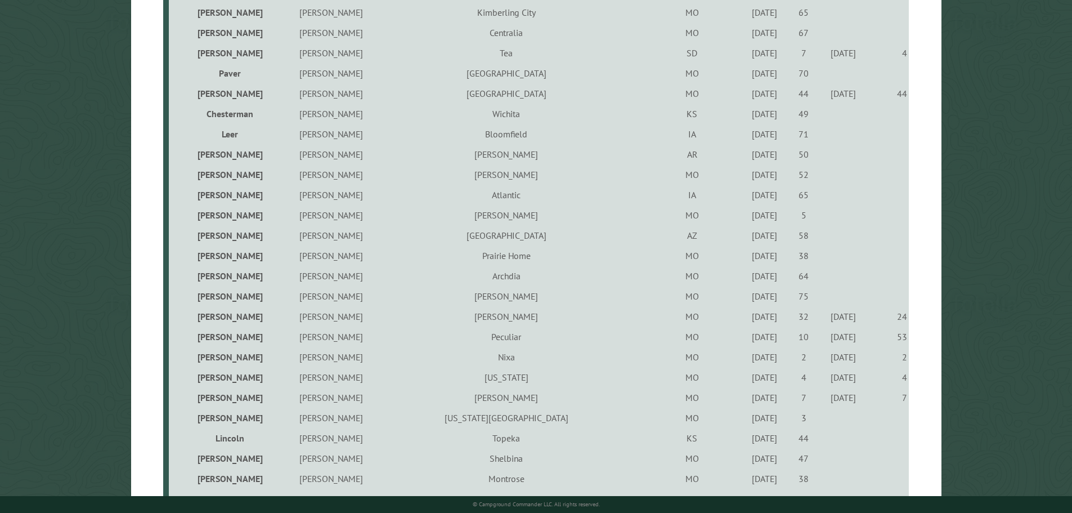
click at [747, 420] on div "5/27/2021" at bounding box center [765, 417] width 36 height 11
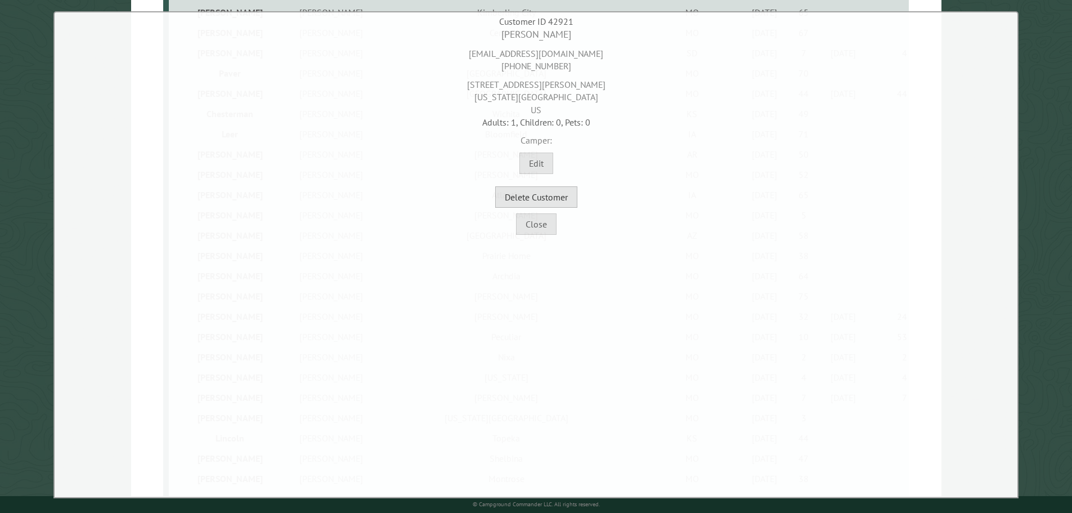
click at [550, 198] on button "Delete Customer" at bounding box center [536, 196] width 82 height 21
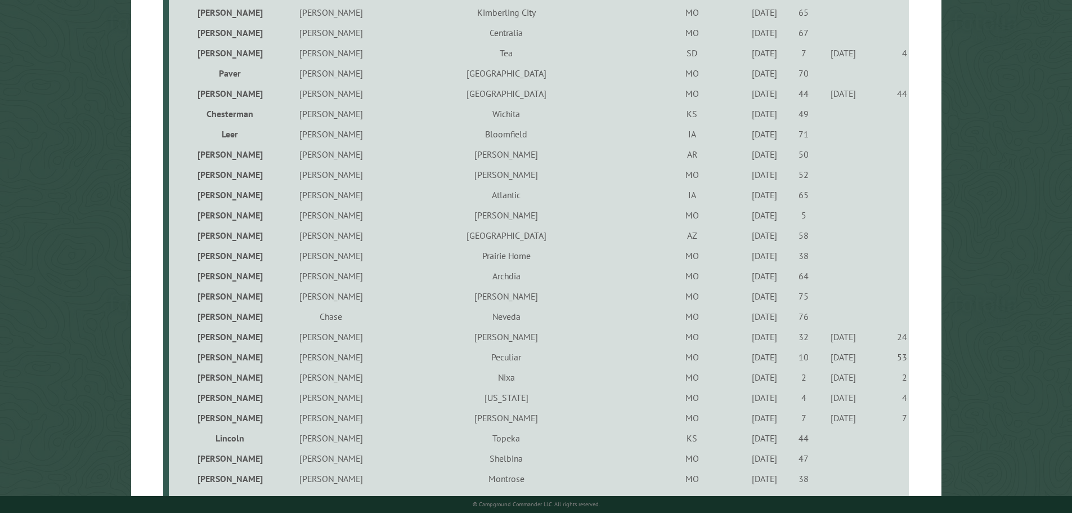
click at [747, 442] on div "6/11/2021" at bounding box center [765, 437] width 36 height 11
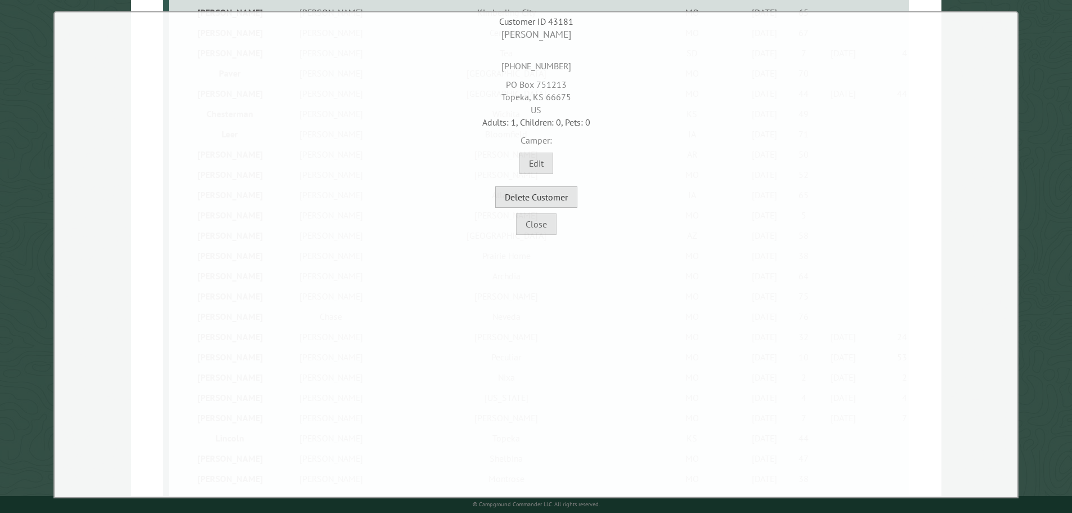
click at [559, 198] on button "Delete Customer" at bounding box center [536, 196] width 82 height 21
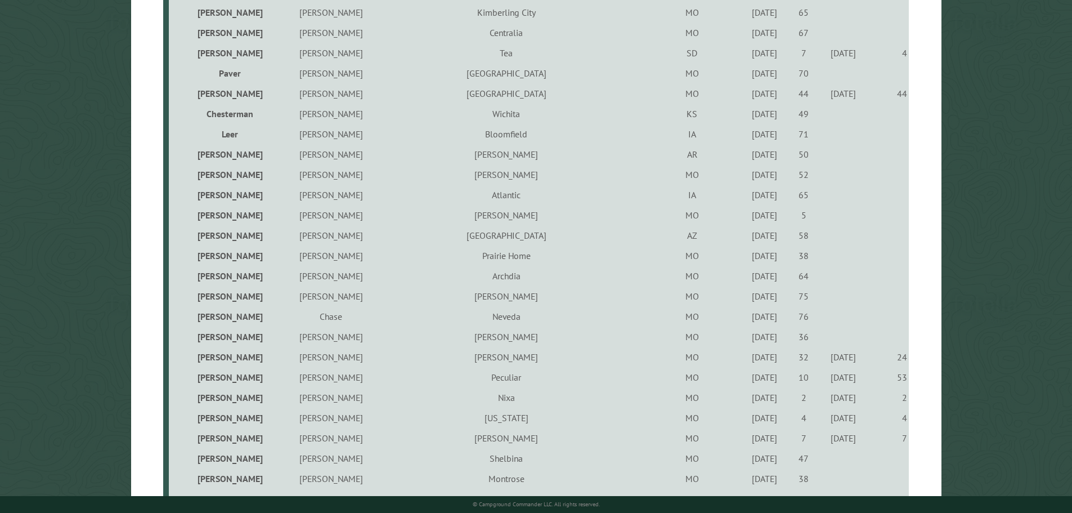
click at [747, 461] on div "6/11/2021" at bounding box center [765, 457] width 36 height 11
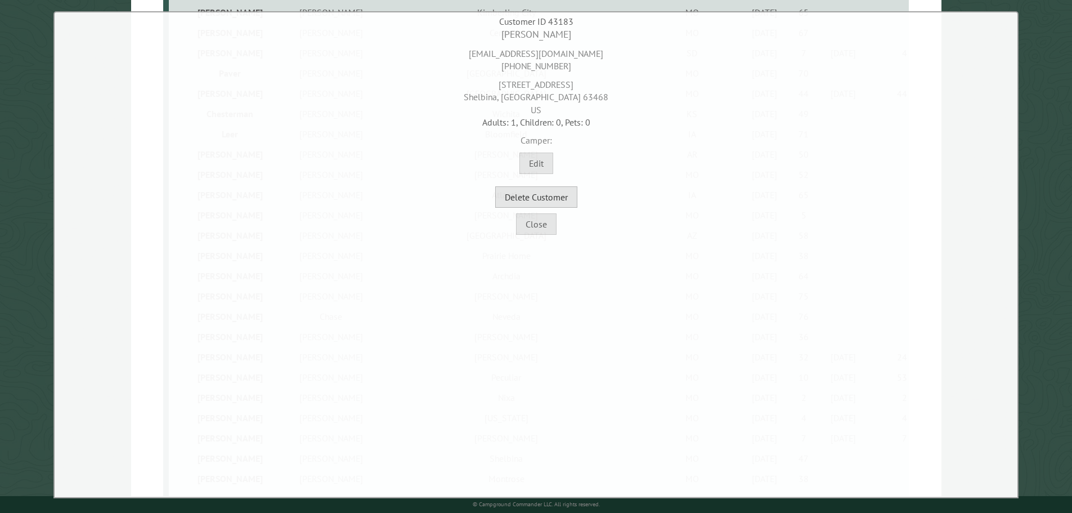
click at [551, 203] on button "Delete Customer" at bounding box center [536, 196] width 82 height 21
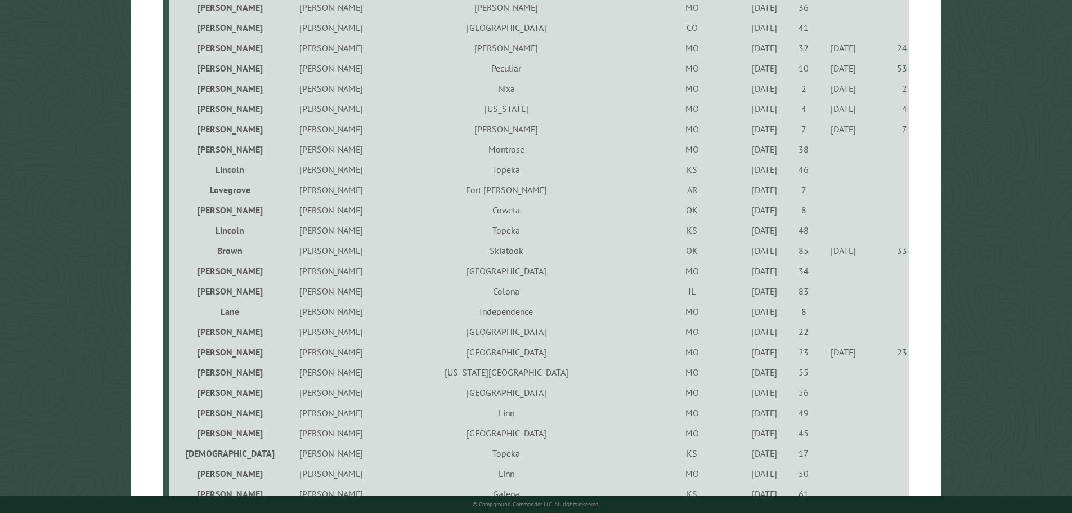
scroll to position [1013, 0]
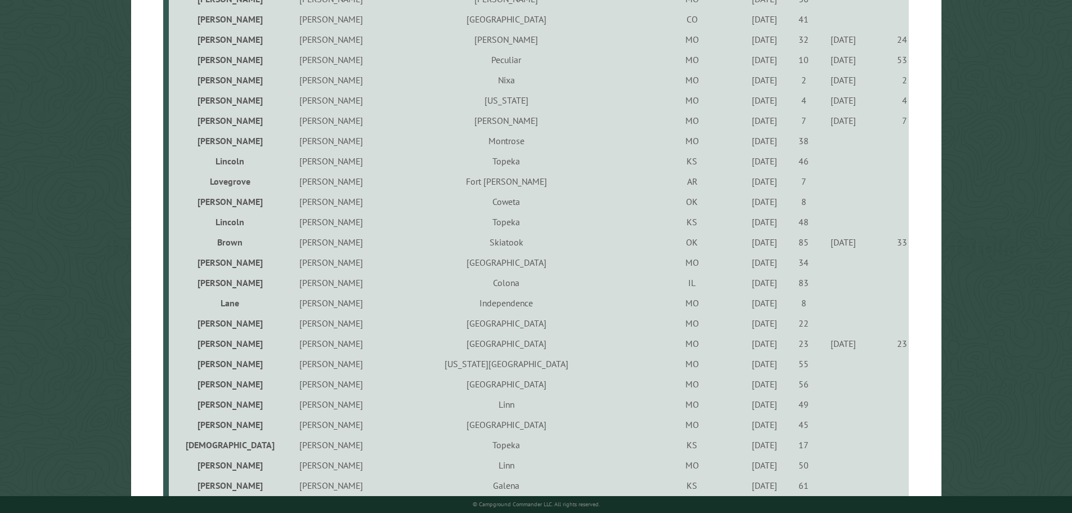
click at [747, 145] on div "10/22/2021" at bounding box center [765, 140] width 36 height 11
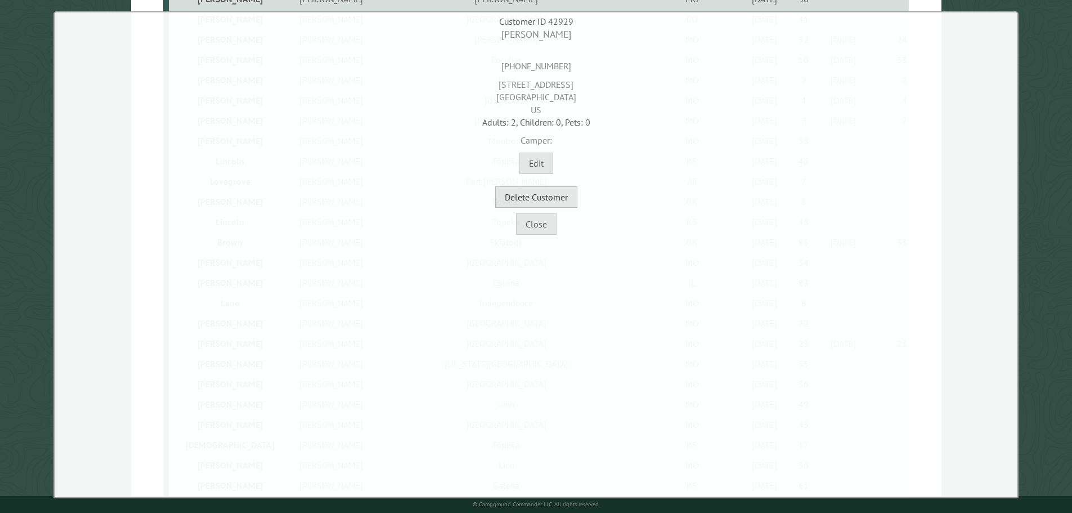
click at [555, 197] on button "Delete Customer" at bounding box center [536, 196] width 82 height 21
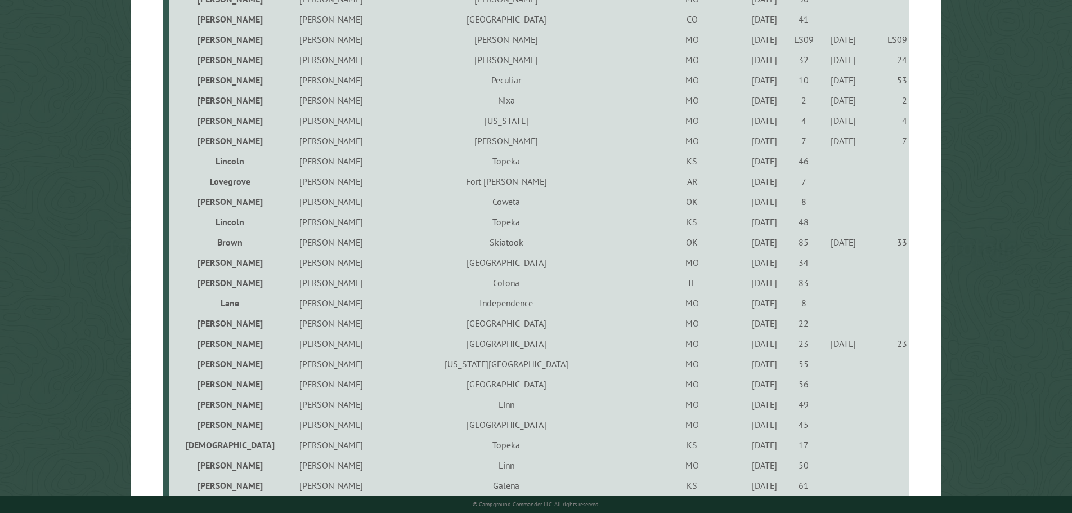
click at [747, 268] on div "6/29/2023" at bounding box center [765, 262] width 36 height 11
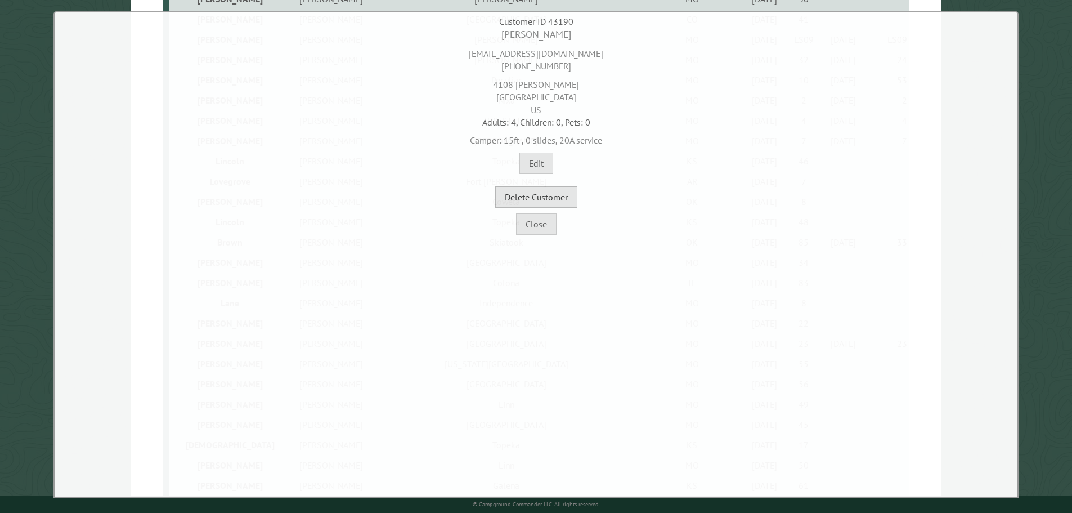
click at [564, 200] on button "Delete Customer" at bounding box center [536, 196] width 82 height 21
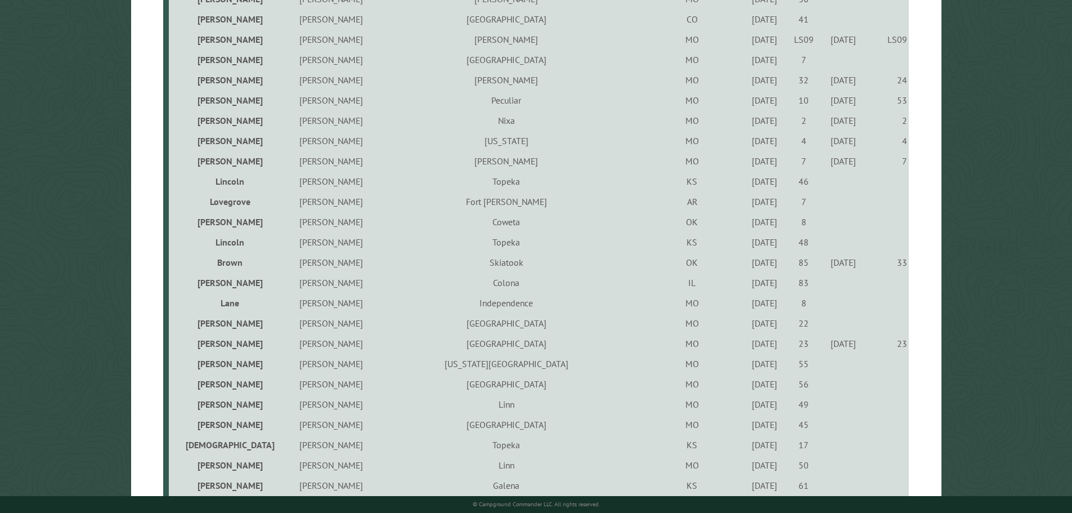
click at [747, 183] on div "6/11/2021" at bounding box center [765, 181] width 36 height 11
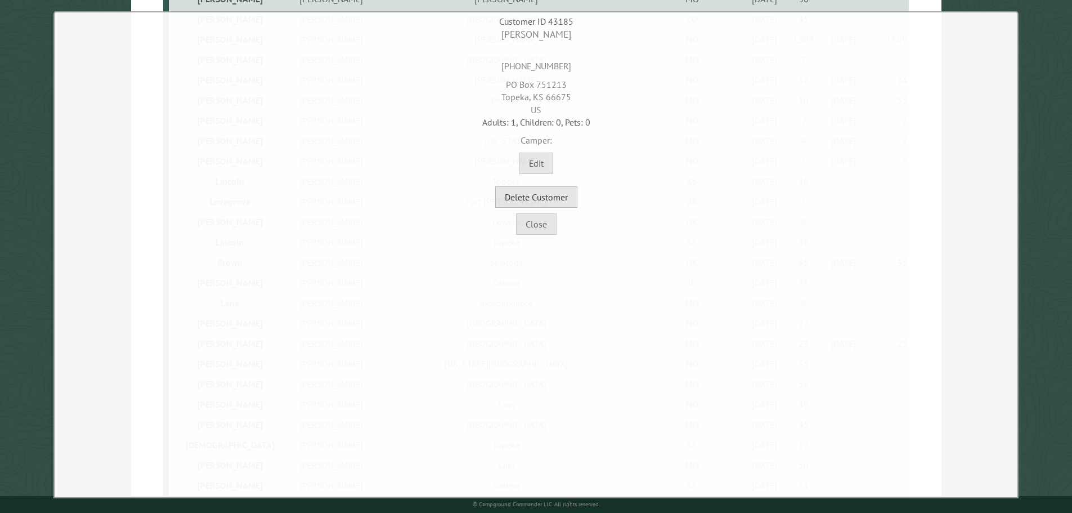
click at [553, 204] on button "Delete Customer" at bounding box center [536, 196] width 82 height 21
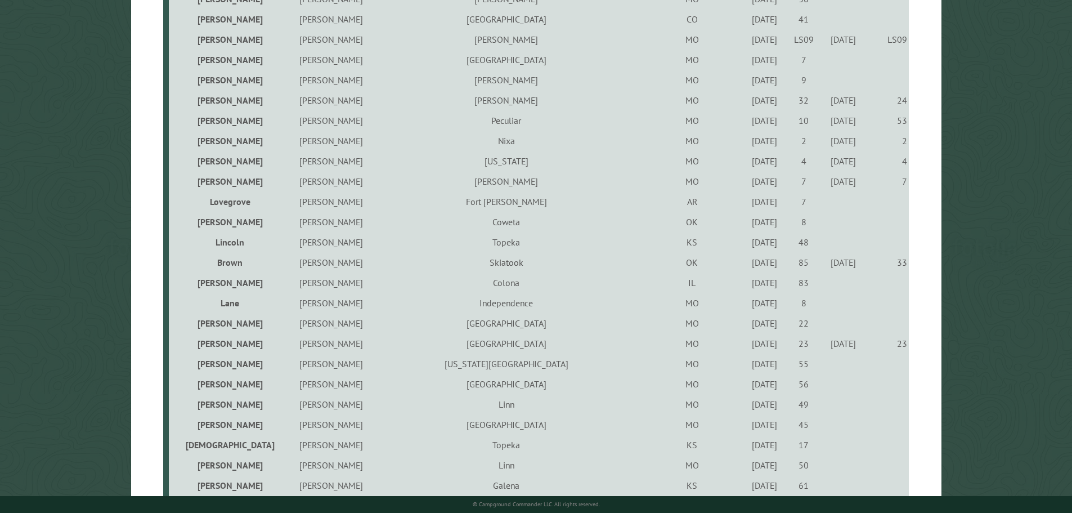
click at [747, 205] on div "5/27/2021" at bounding box center [765, 201] width 36 height 11
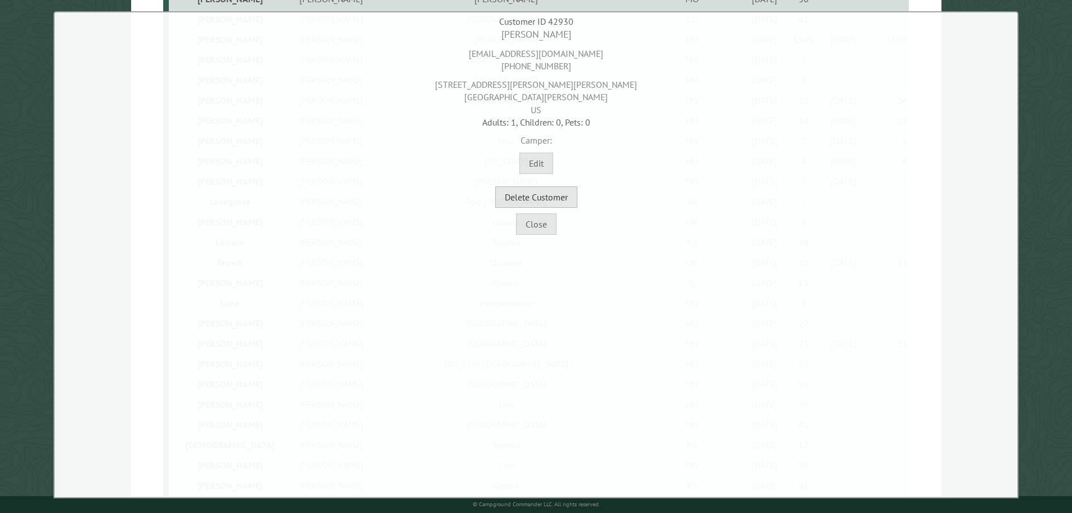
click at [552, 200] on button "Delete Customer" at bounding box center [536, 196] width 82 height 21
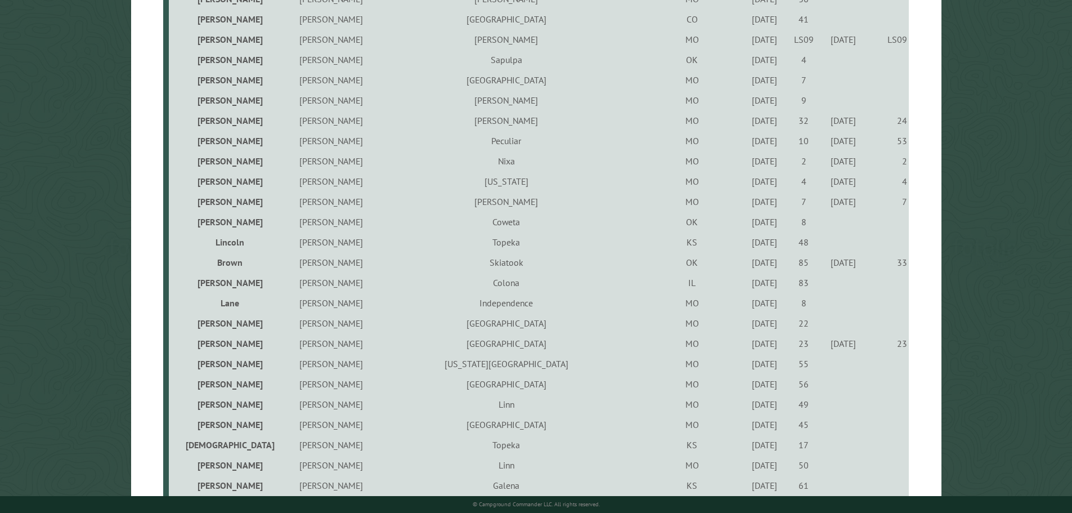
click at [747, 248] on div "6/11/2021" at bounding box center [765, 241] width 36 height 11
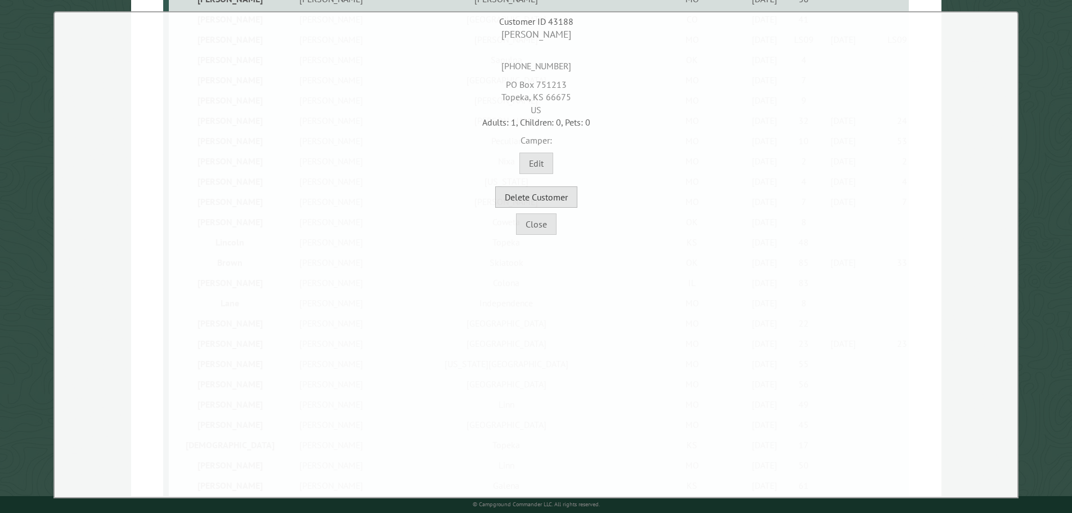
click at [555, 198] on button "Delete Customer" at bounding box center [536, 196] width 82 height 21
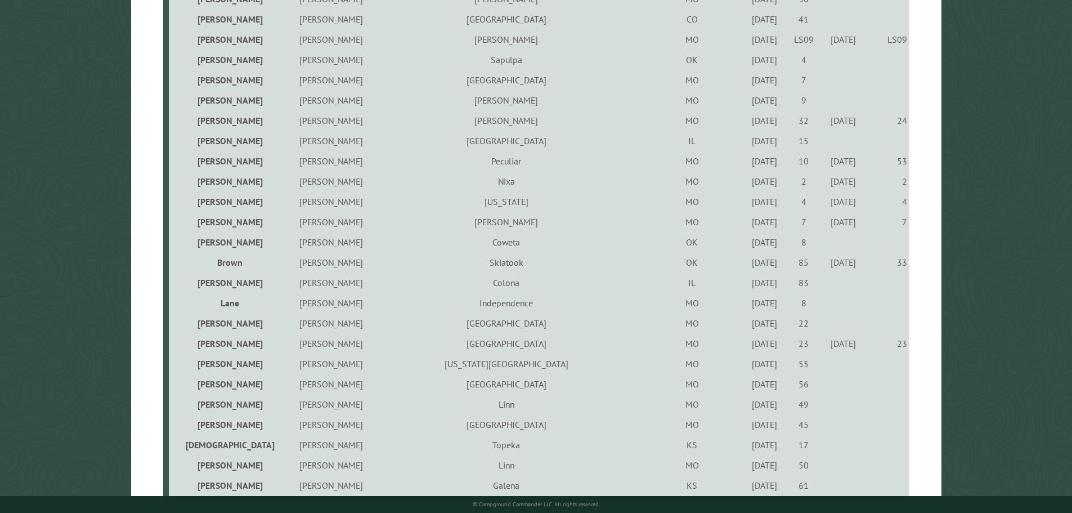
drag, startPoint x: 635, startPoint y: 308, endPoint x: 635, endPoint y: 314, distance: 6.8
click at [635, 314] on tbody "Bowan Bob Neveda MO 7/16/2021 11 Ryan William East Alton IL 5/22/2025 89 Farley…" at bounding box center [536, 293] width 746 height 2026
click at [823, 369] on td at bounding box center [843, 363] width 41 height 20
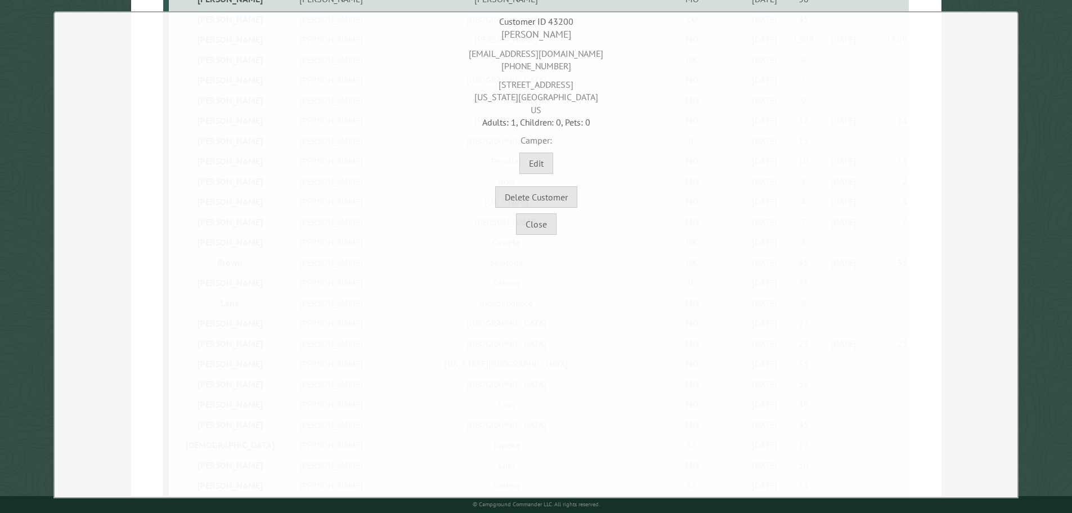
click at [515, 227] on div "Close" at bounding box center [535, 221] width 957 height 27
click at [545, 232] on button "Close" at bounding box center [536, 223] width 41 height 21
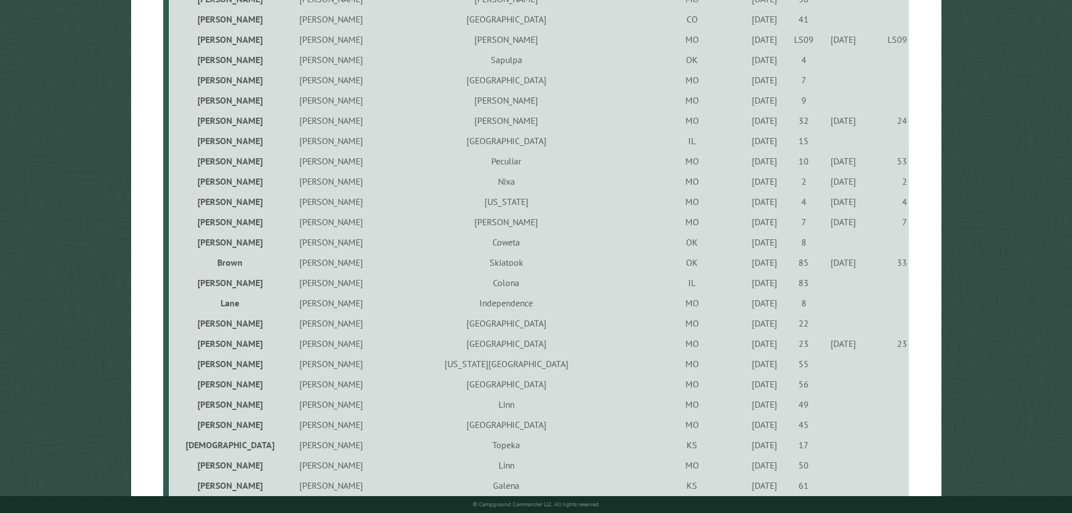
click at [747, 323] on div "9/16/2021" at bounding box center [765, 322] width 36 height 11
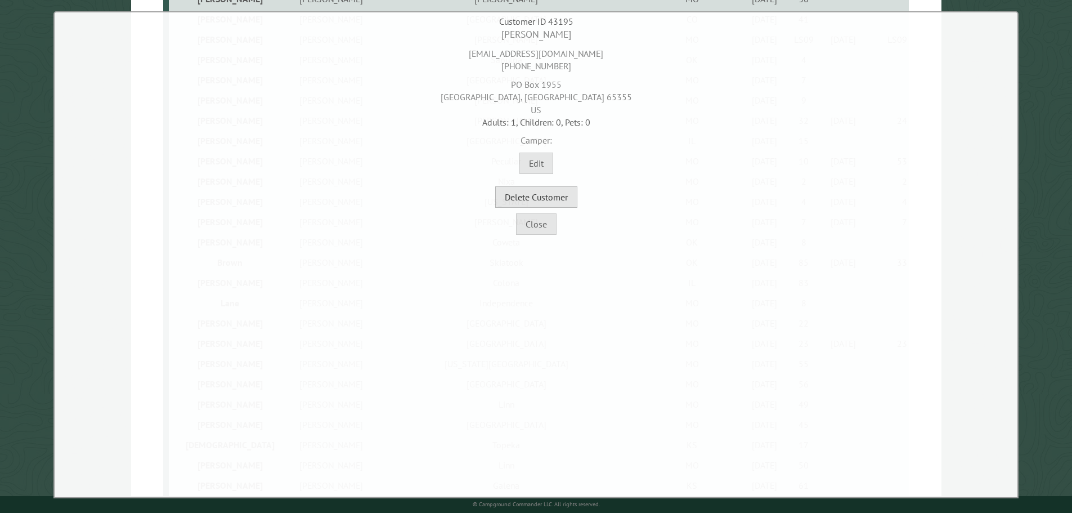
click at [572, 204] on button "Delete Customer" at bounding box center [536, 196] width 82 height 21
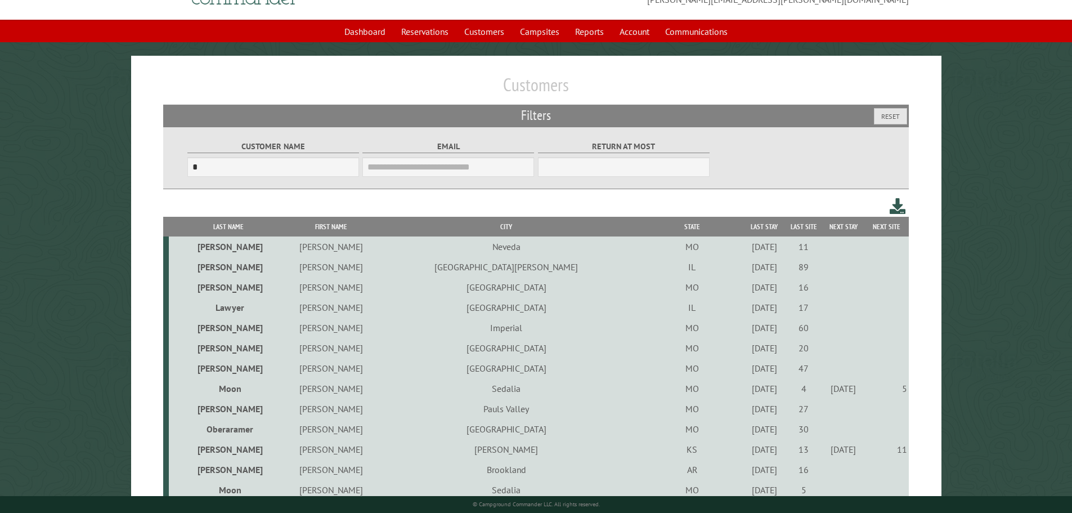
scroll to position [0, 0]
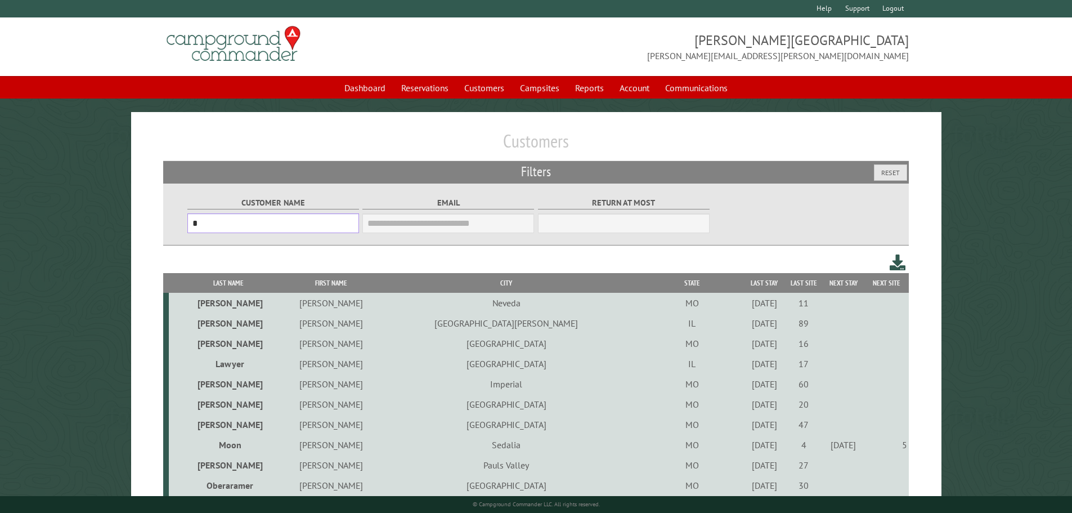
click at [233, 228] on input "*" at bounding box center [273, 223] width 172 height 20
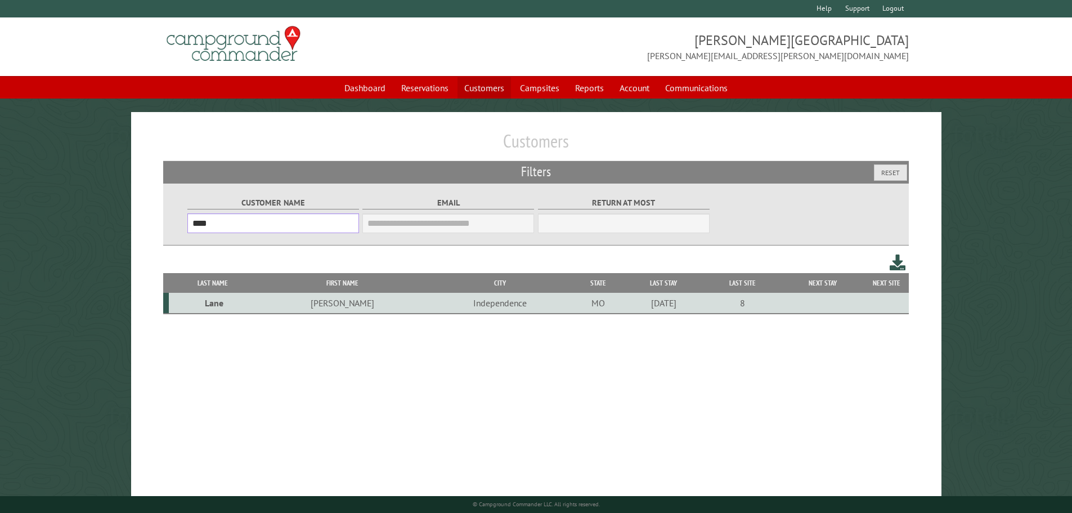
type input "****"
click at [489, 83] on link "Customers" at bounding box center [483, 87] width 53 height 21
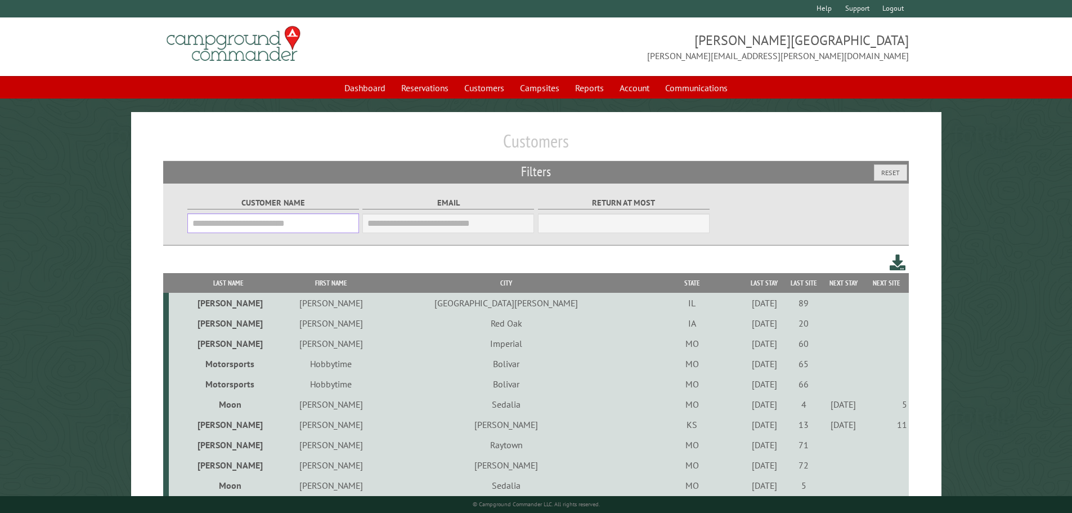
click at [221, 227] on input "Customer Name" at bounding box center [273, 223] width 172 height 20
type input "*"
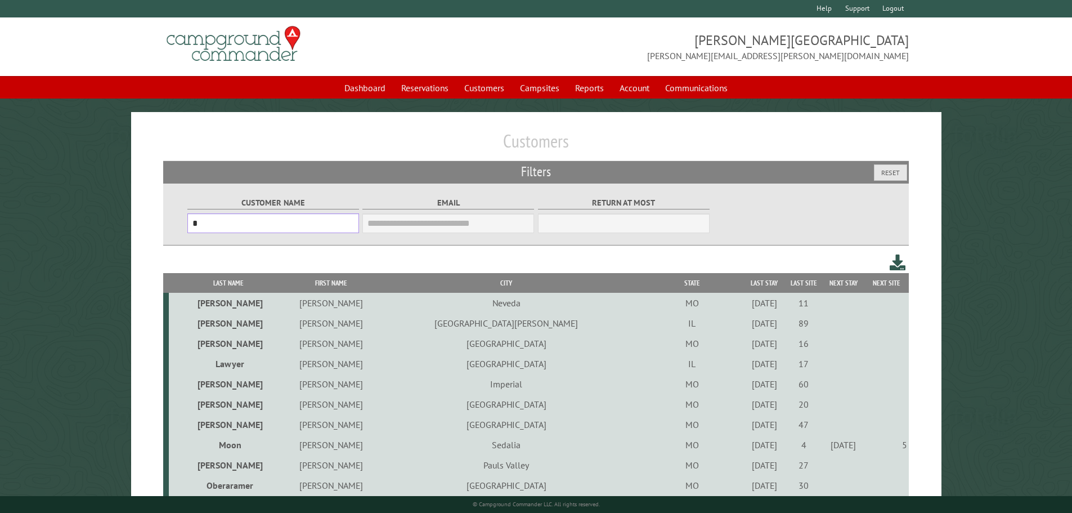
click at [296, 233] on input "*" at bounding box center [273, 223] width 172 height 20
click at [233, 284] on th "Last Name" at bounding box center [229, 283] width 120 height 20
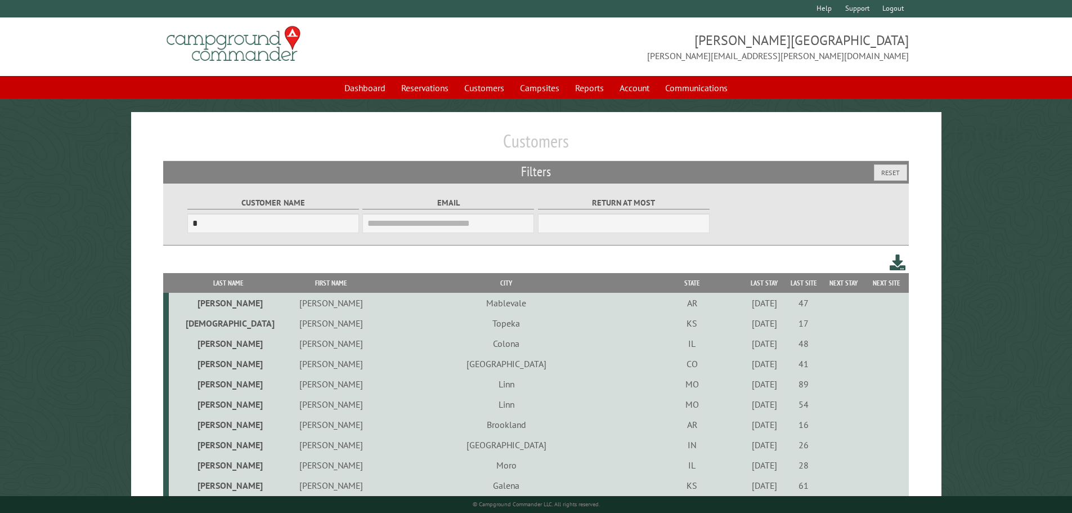
click at [747, 305] on div "[DATE]" at bounding box center [765, 302] width 36 height 11
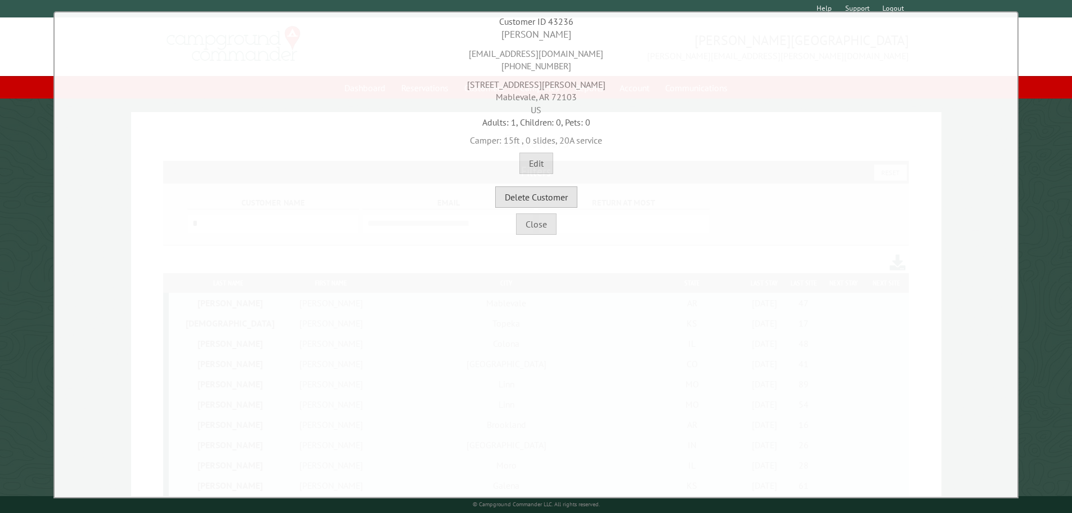
click at [547, 191] on button "Delete Customer" at bounding box center [536, 196] width 82 height 21
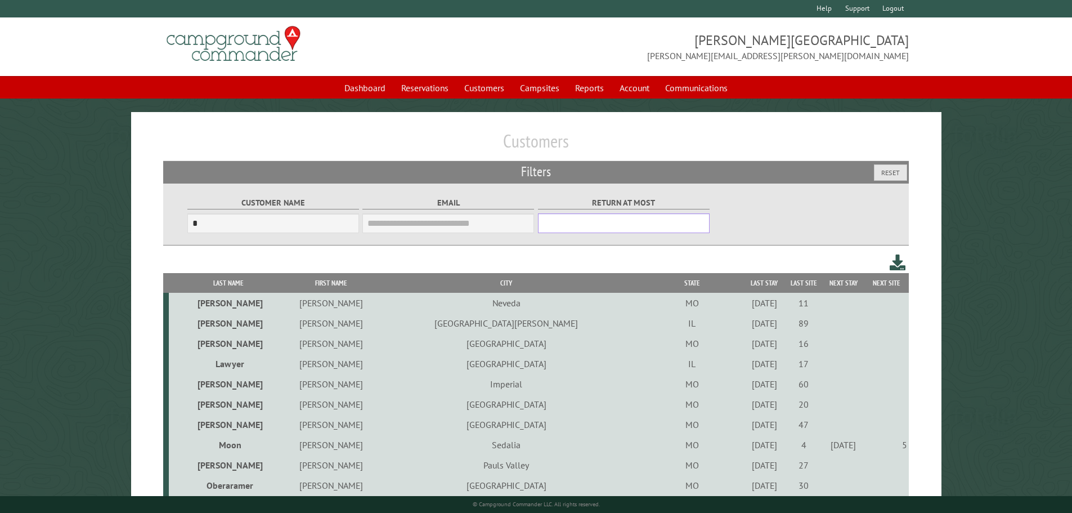
click at [643, 233] on input "***" at bounding box center [624, 223] width 172 height 20
click at [747, 305] on div "[DATE]" at bounding box center [765, 302] width 36 height 11
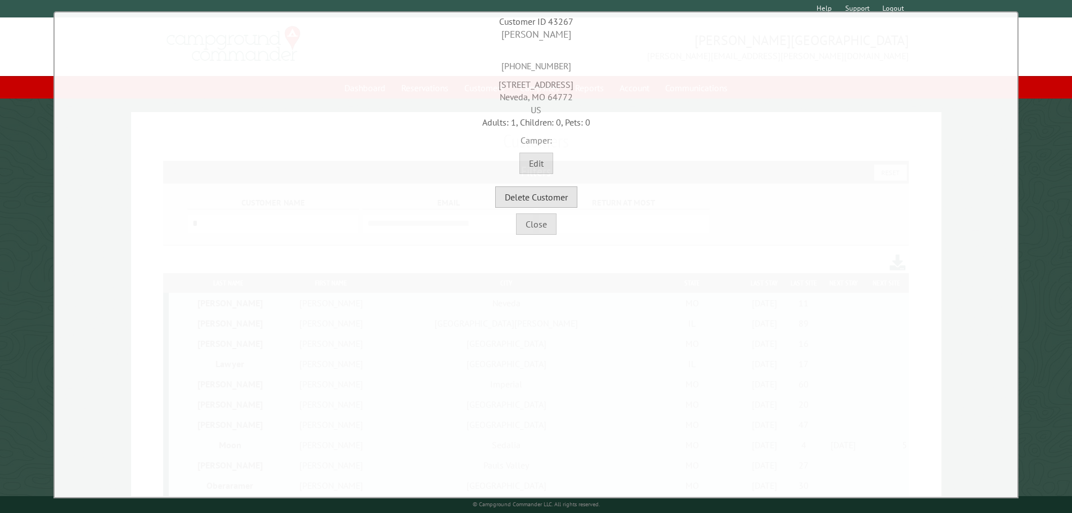
click at [552, 203] on button "Delete Customer" at bounding box center [536, 196] width 82 height 21
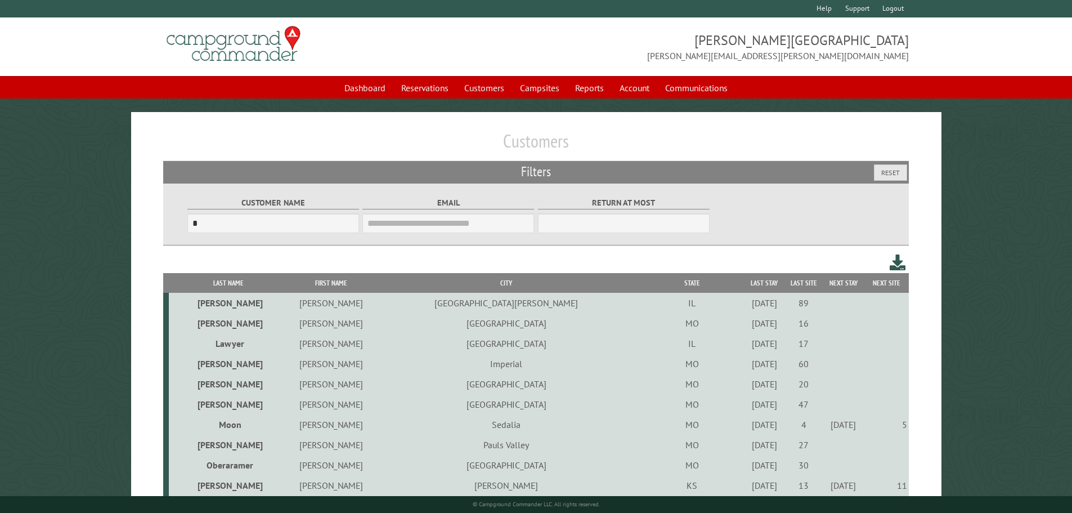
click at [747, 323] on div "[DATE]" at bounding box center [765, 322] width 36 height 11
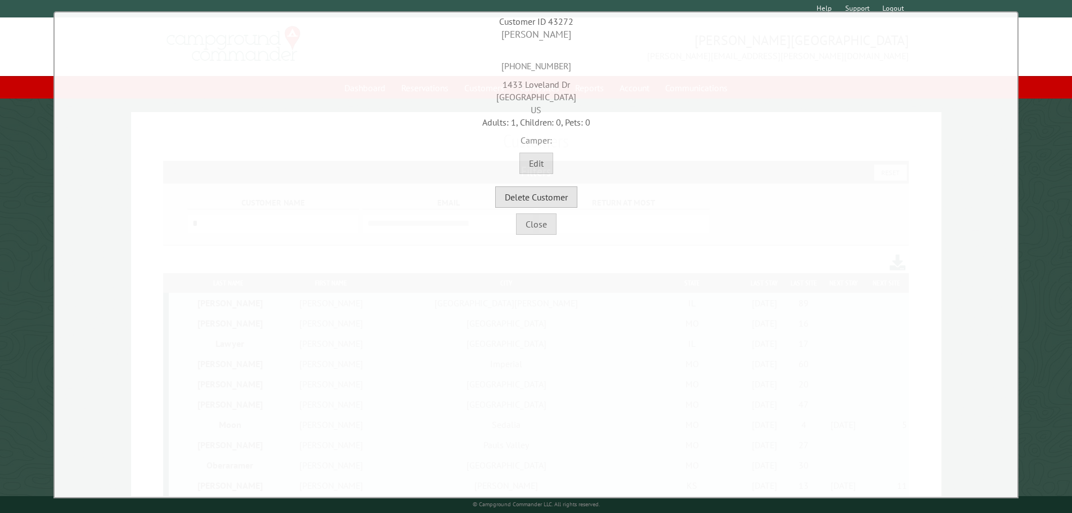
click at [536, 200] on button "Delete Customer" at bounding box center [536, 196] width 82 height 21
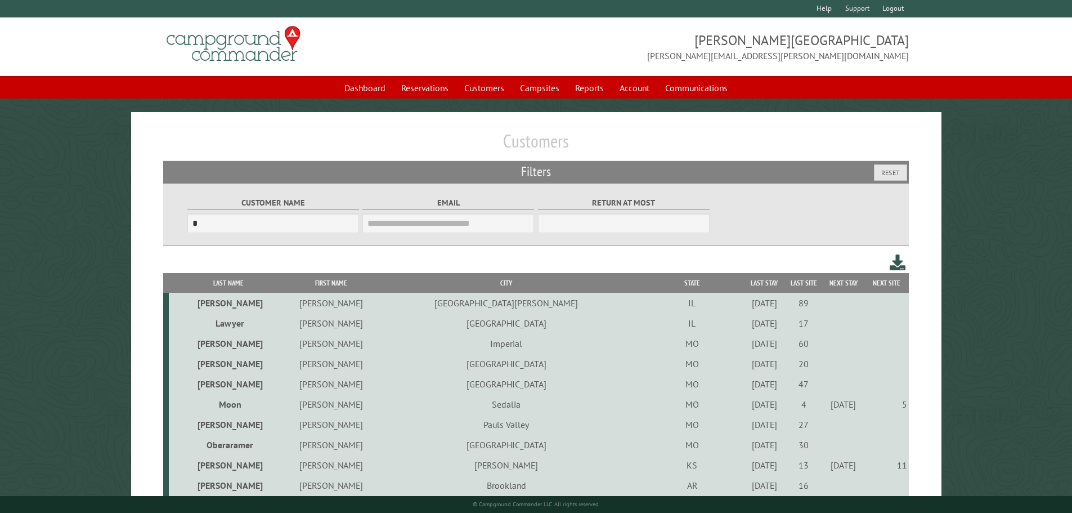
click at [747, 326] on div "[DATE]" at bounding box center [765, 322] width 36 height 11
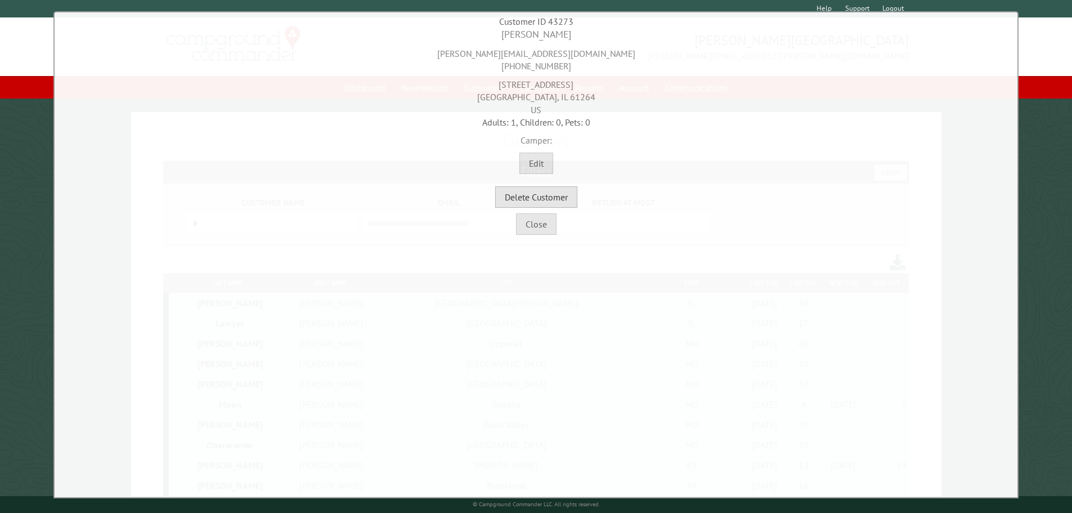
click at [543, 194] on button "Delete Customer" at bounding box center [536, 196] width 82 height 21
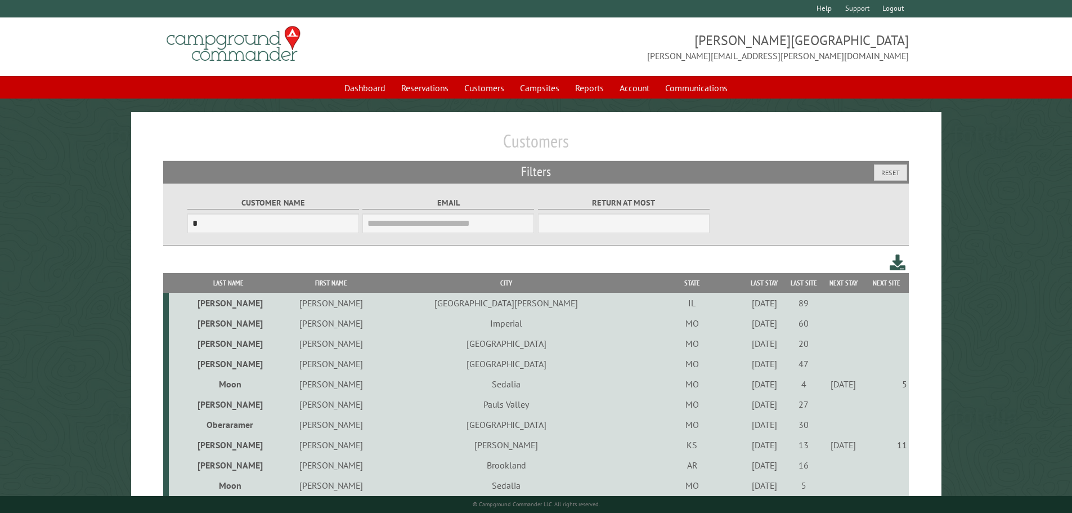
click at [747, 325] on div "[DATE]" at bounding box center [765, 322] width 36 height 11
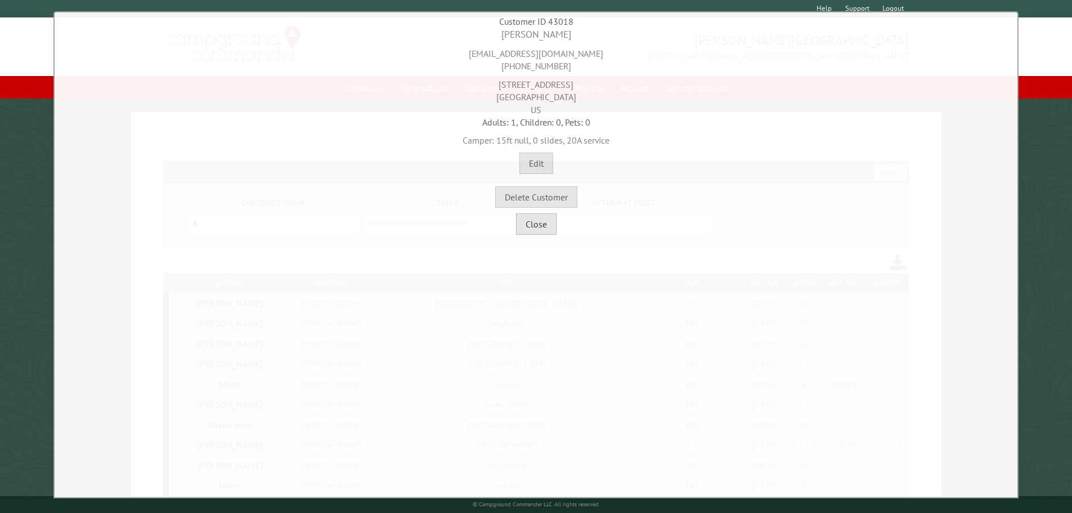
click at [536, 228] on button "Close" at bounding box center [536, 223] width 41 height 21
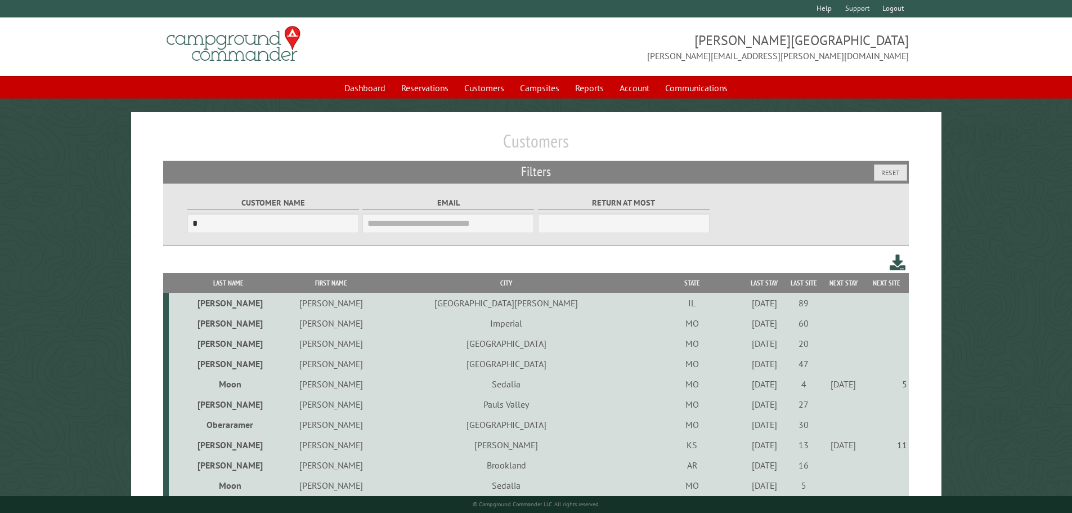
click at [747, 346] on div "[DATE]" at bounding box center [765, 343] width 36 height 11
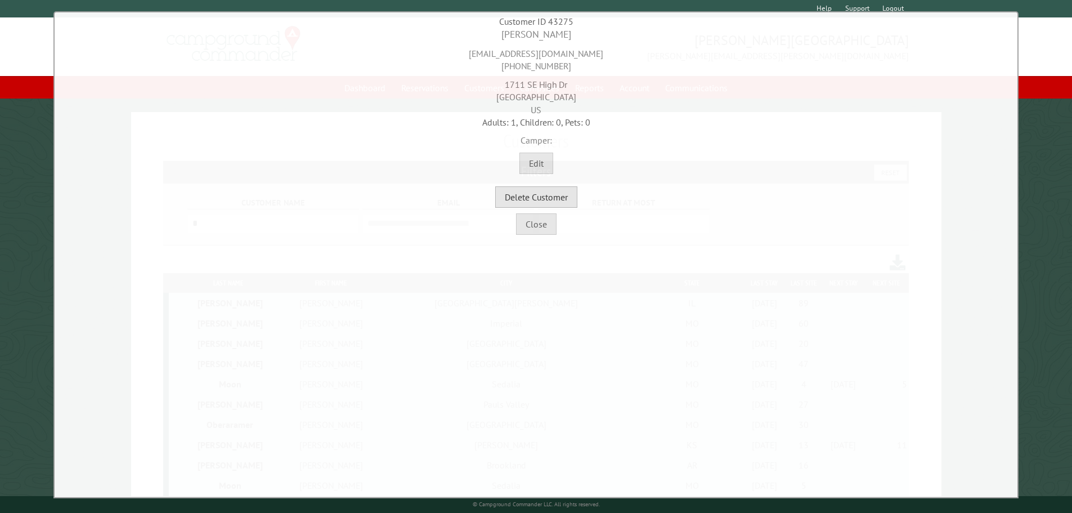
click at [550, 198] on button "Delete Customer" at bounding box center [536, 196] width 82 height 21
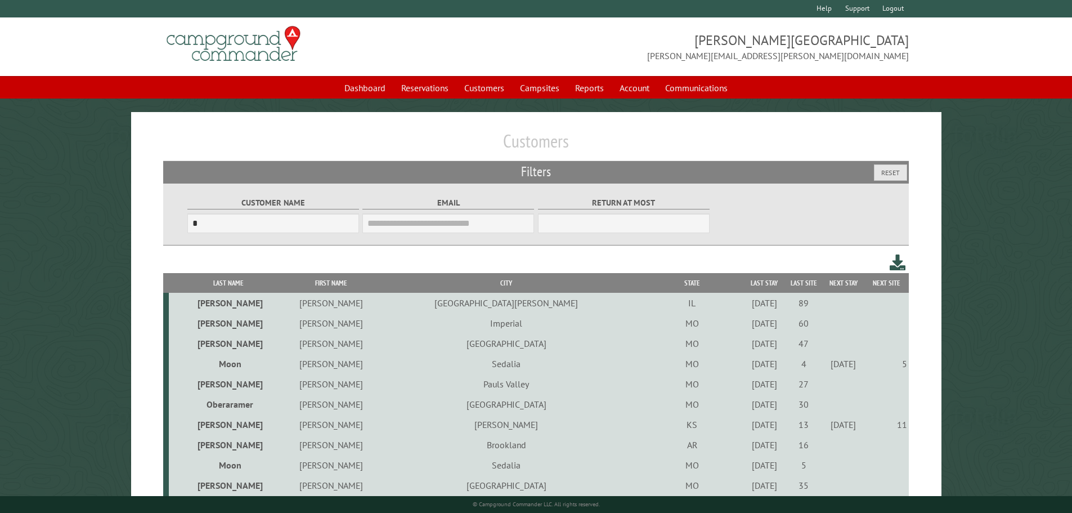
click at [747, 347] on div "[DATE]" at bounding box center [765, 343] width 36 height 11
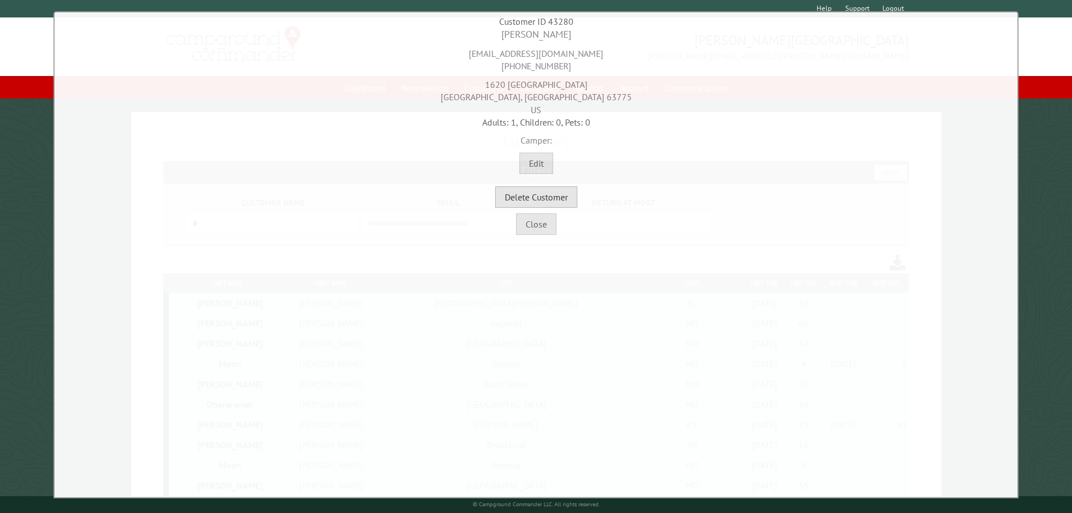
click at [560, 199] on button "Delete Customer" at bounding box center [536, 196] width 82 height 21
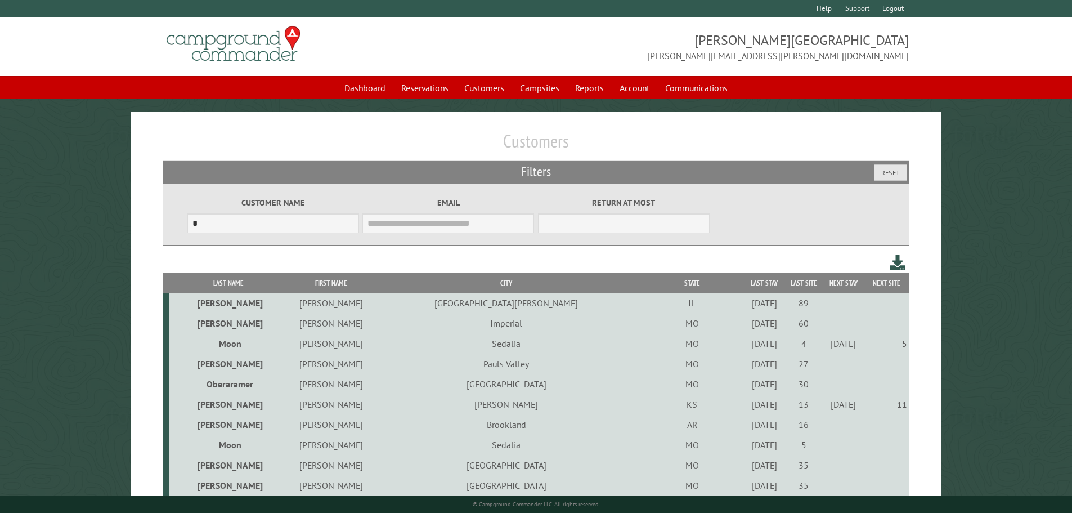
click at [747, 367] on div "[DATE]" at bounding box center [765, 363] width 36 height 11
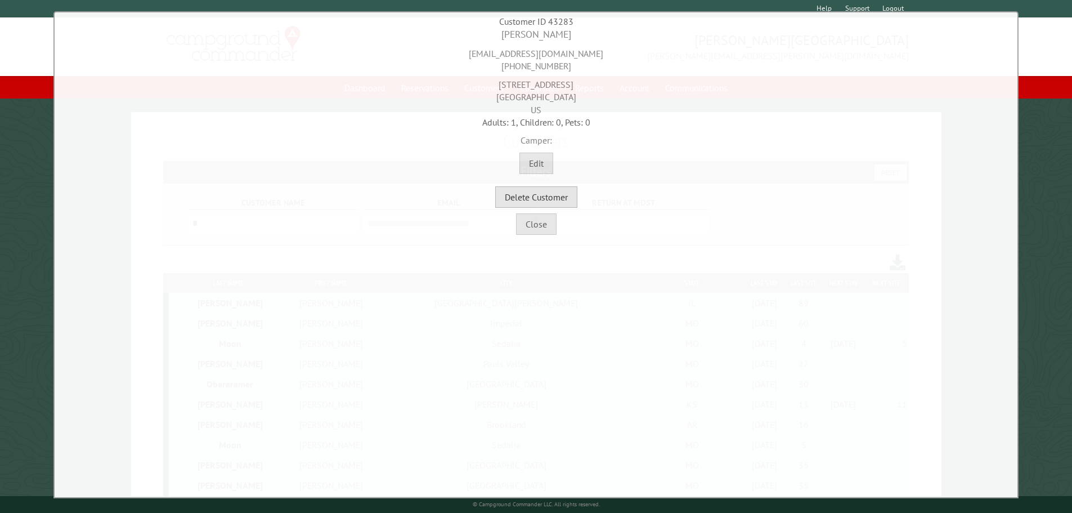
click at [552, 197] on button "Delete Customer" at bounding box center [536, 196] width 82 height 21
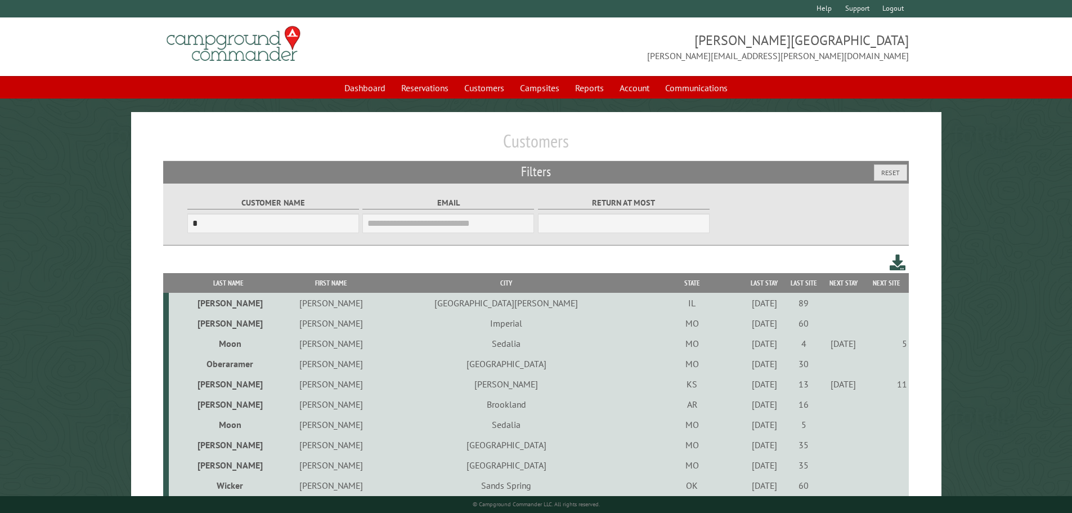
click at [747, 367] on div "[DATE]" at bounding box center [765, 363] width 36 height 11
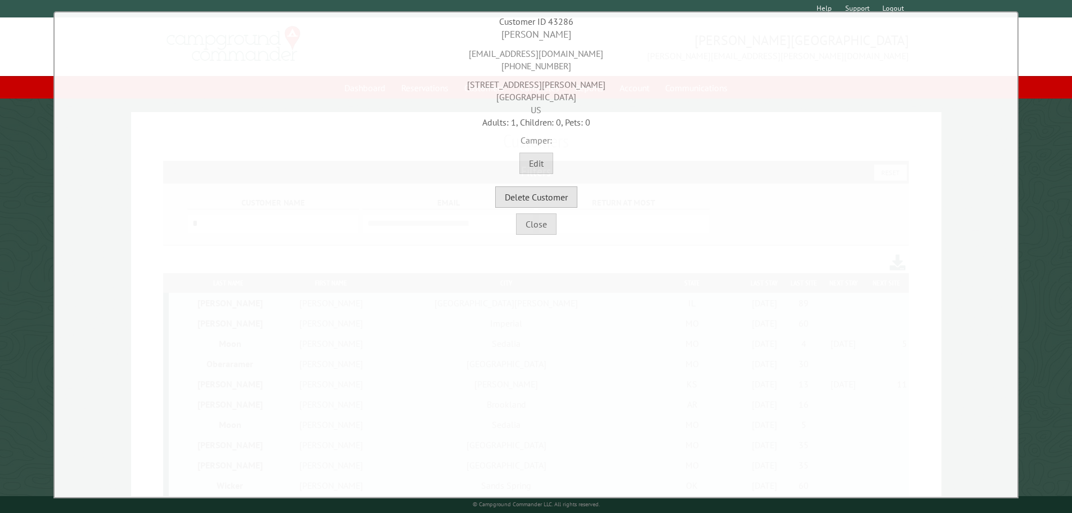
click at [540, 192] on button "Delete Customer" at bounding box center [536, 196] width 82 height 21
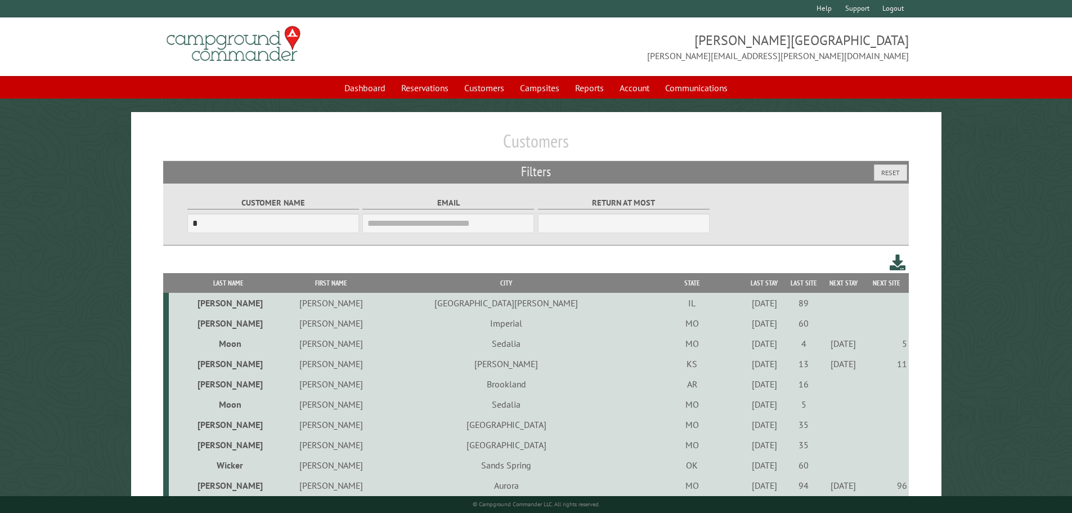
click at [747, 386] on div "[DATE]" at bounding box center [765, 383] width 36 height 11
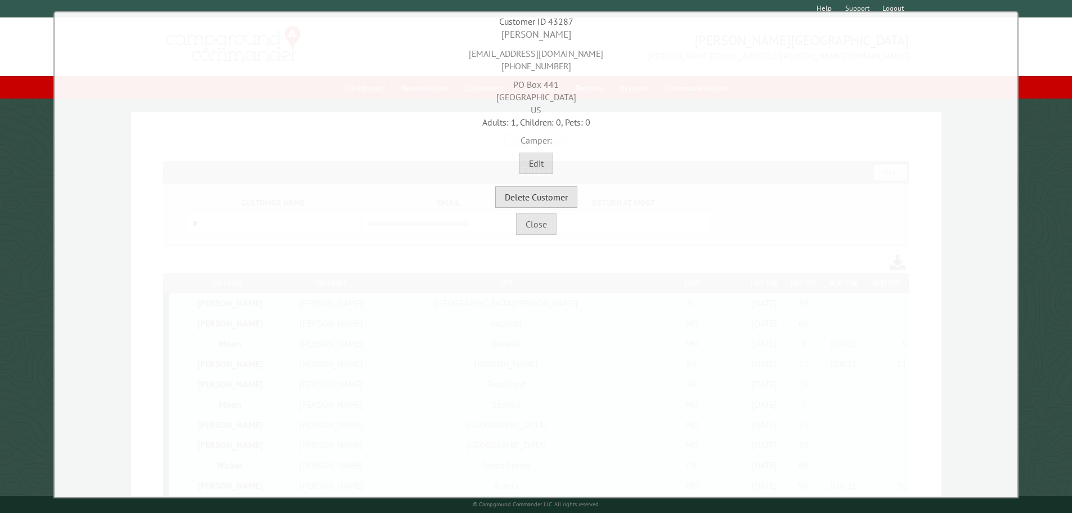
click at [568, 199] on button "Delete Customer" at bounding box center [536, 196] width 82 height 21
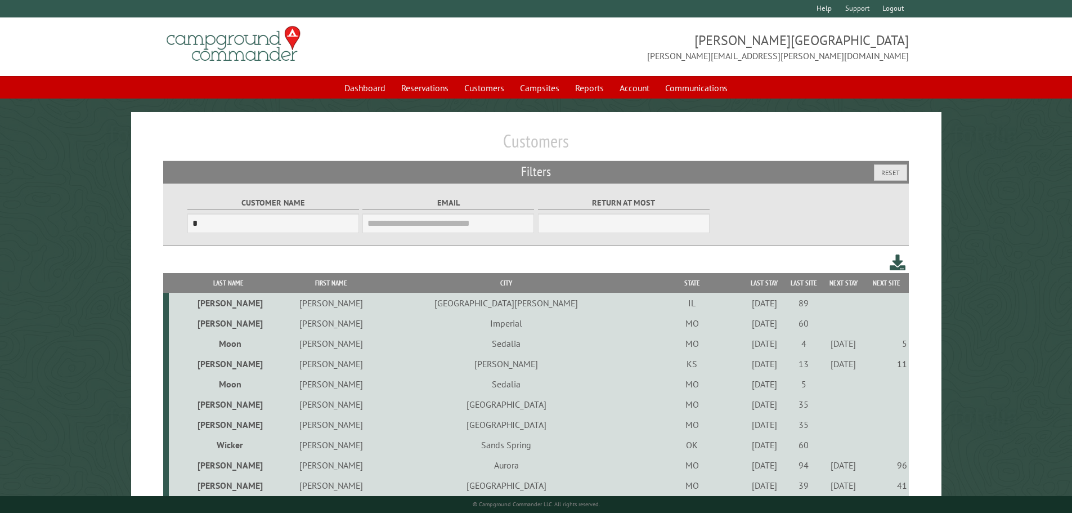
click at [744, 289] on th "Last Stay" at bounding box center [763, 283] width 39 height 20
click at [744, 282] on th "Last Stay" at bounding box center [763, 283] width 39 height 20
click at [784, 371] on td "13" at bounding box center [803, 363] width 39 height 20
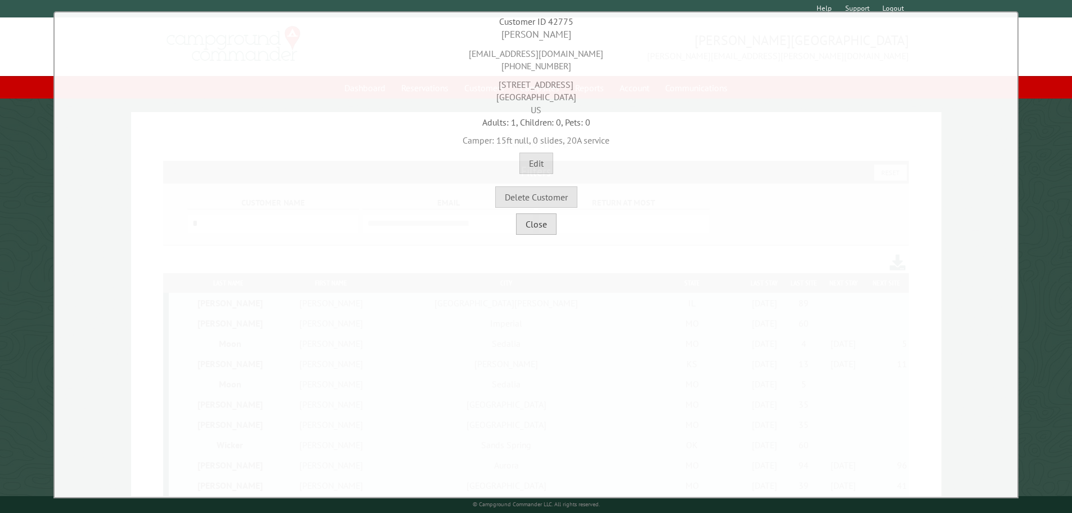
click at [550, 226] on button "Close" at bounding box center [536, 223] width 41 height 21
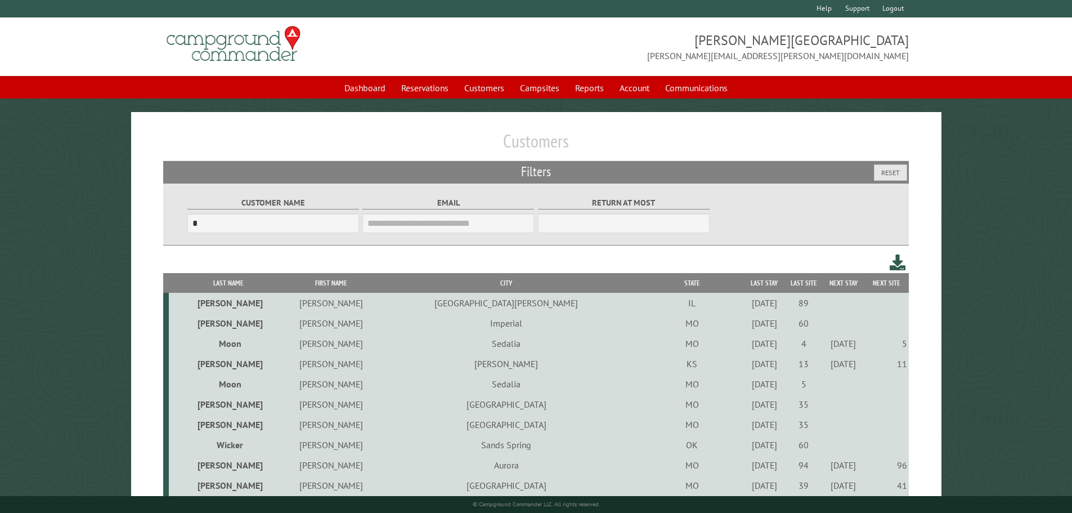
click at [823, 285] on th "Next Stay" at bounding box center [843, 283] width 41 height 20
click at [747, 403] on div "[DATE]" at bounding box center [765, 403] width 36 height 11
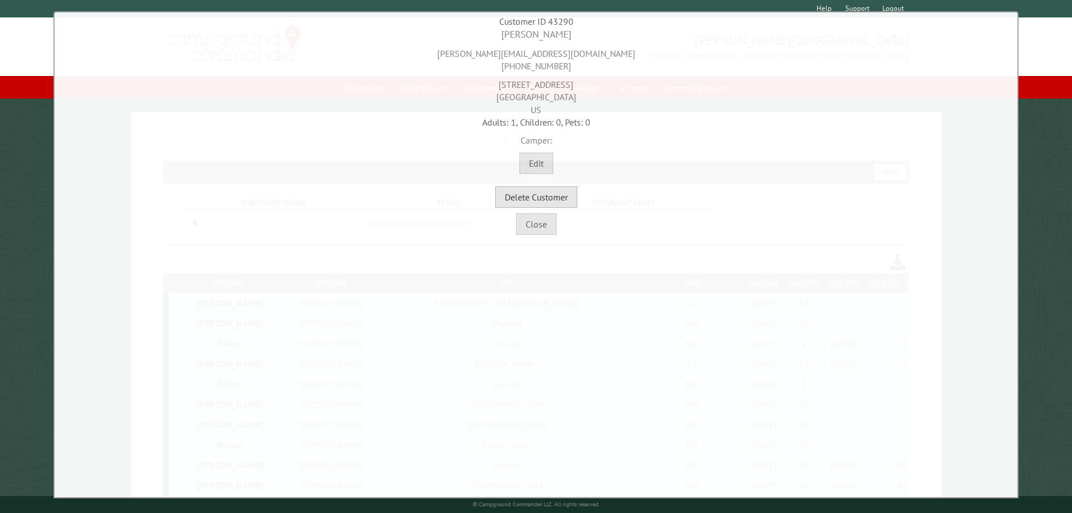
click at [563, 201] on button "Delete Customer" at bounding box center [536, 196] width 82 height 21
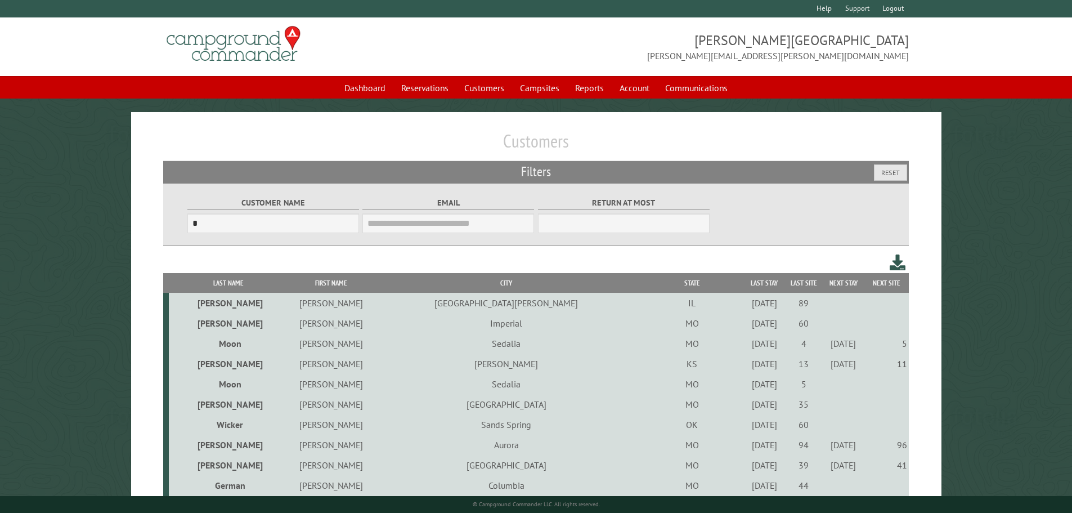
click at [747, 428] on div "[DATE]" at bounding box center [765, 424] width 36 height 11
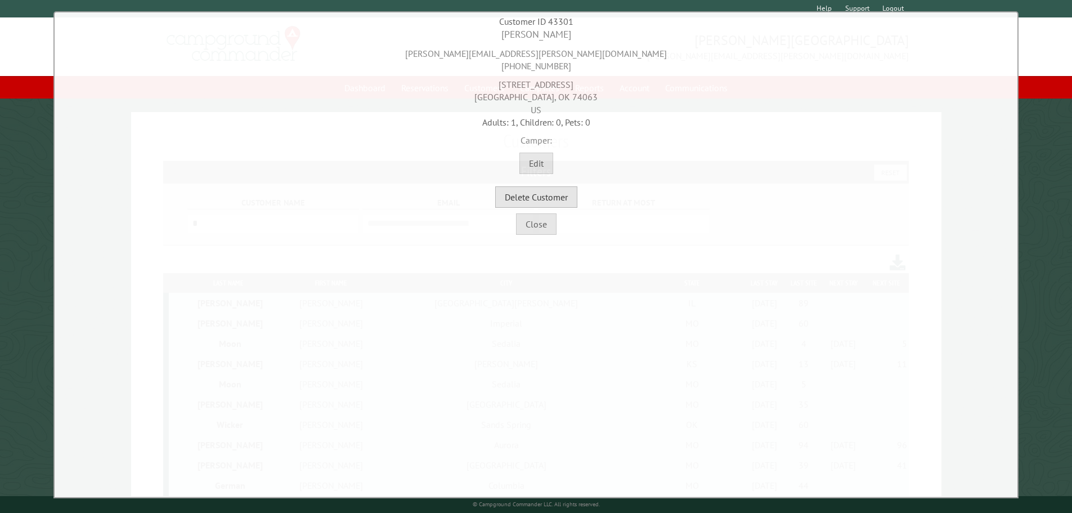
click at [539, 200] on button "Delete Customer" at bounding box center [536, 196] width 82 height 21
click at [538, 223] on button "Close" at bounding box center [536, 223] width 41 height 21
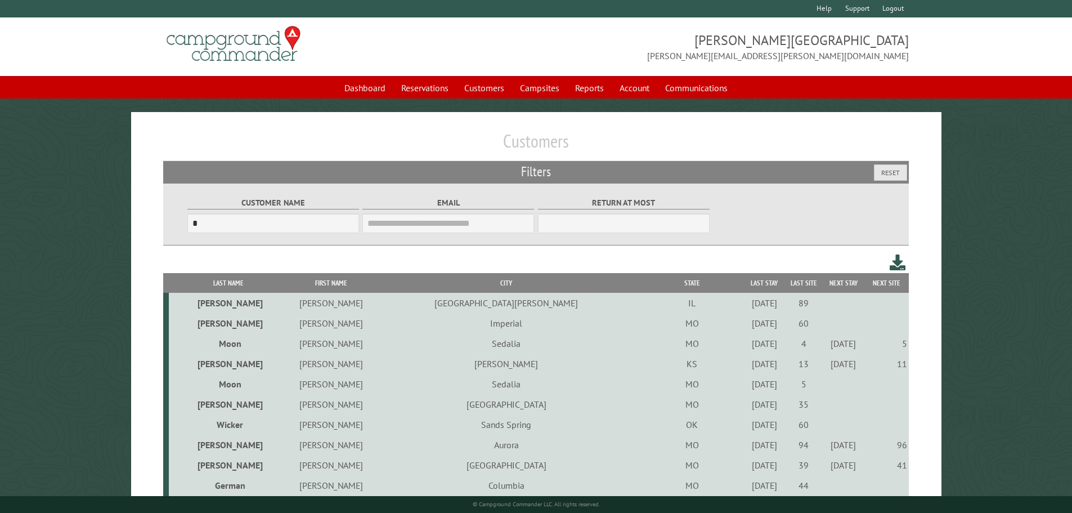
click at [747, 425] on div "[DATE]" at bounding box center [765, 424] width 36 height 11
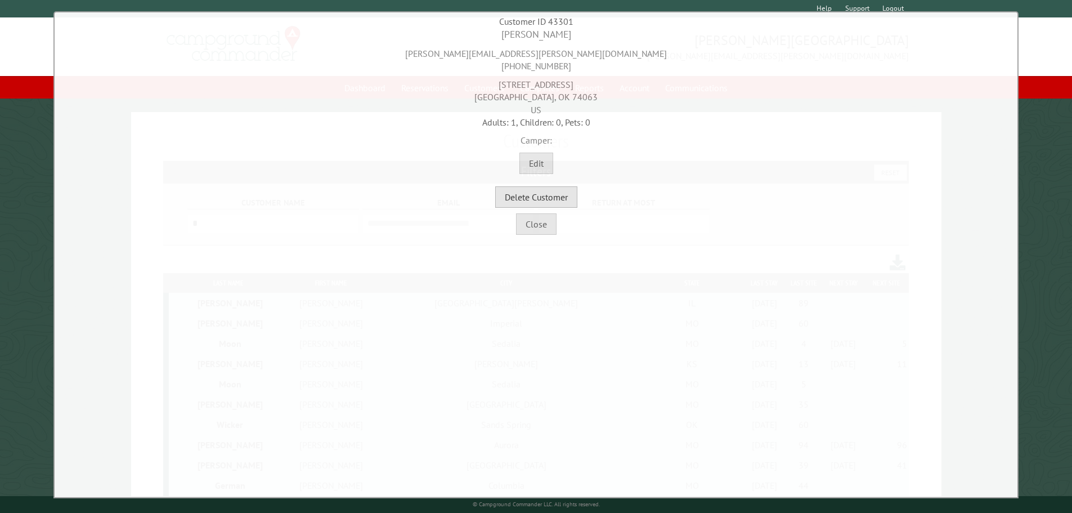
click at [567, 193] on button "Delete Customer" at bounding box center [536, 196] width 82 height 21
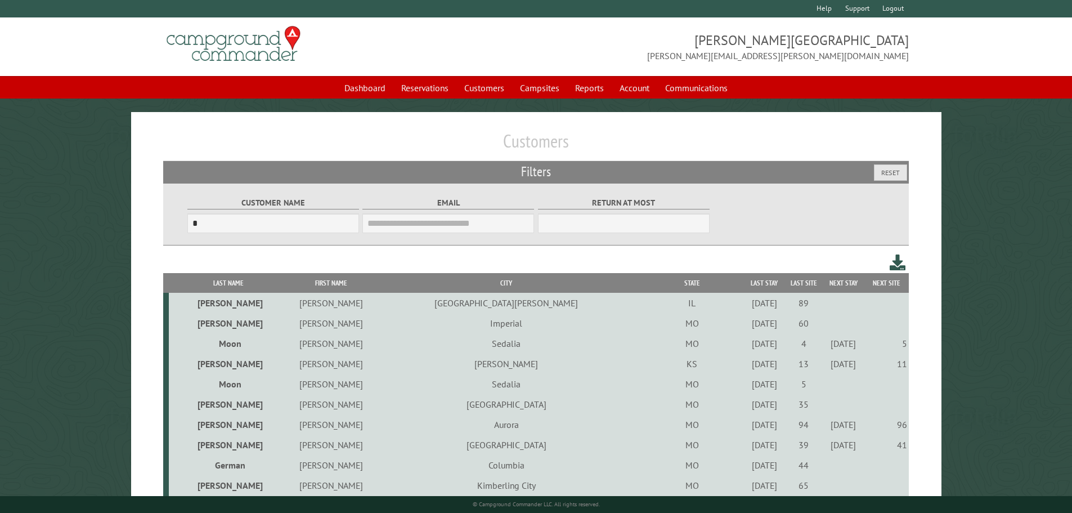
click at [747, 469] on div "[DATE]" at bounding box center [765, 464] width 36 height 11
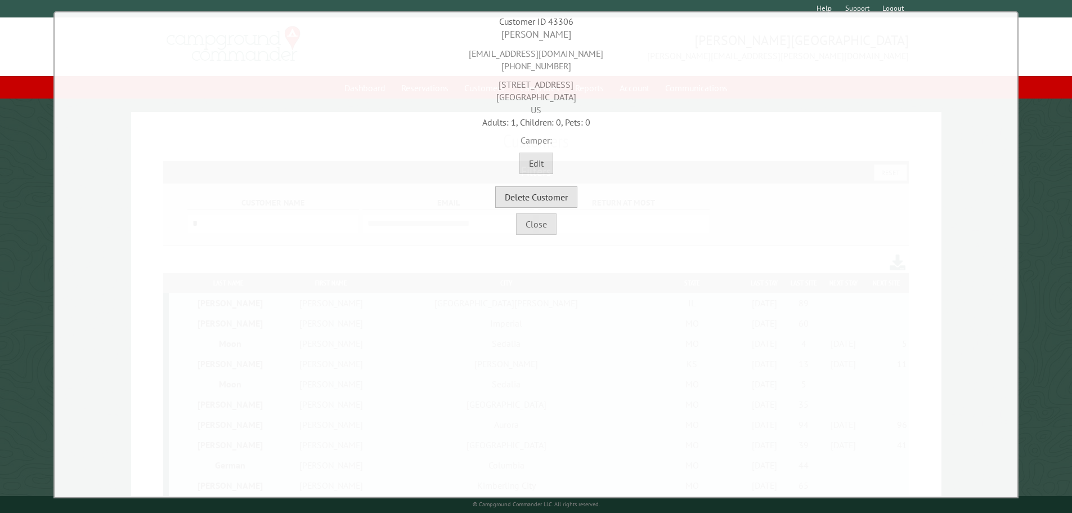
click at [557, 204] on button "Delete Customer" at bounding box center [536, 196] width 82 height 21
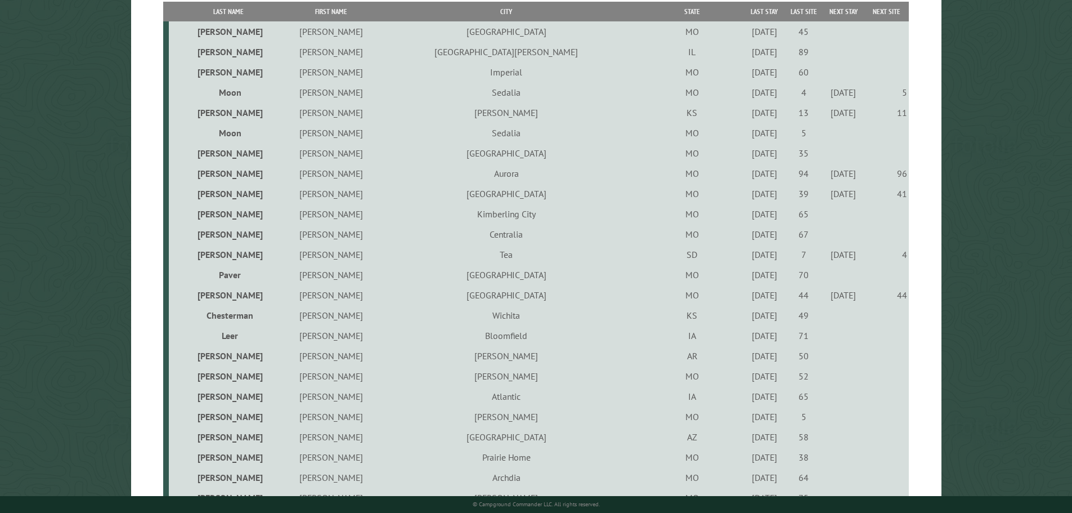
scroll to position [281, 0]
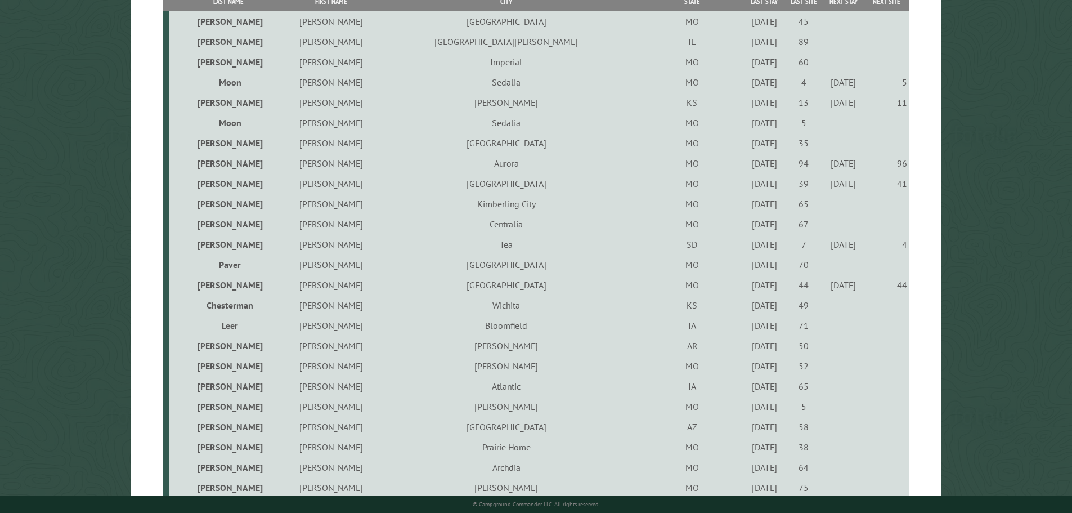
click at [747, 207] on div "[DATE]" at bounding box center [765, 203] width 36 height 11
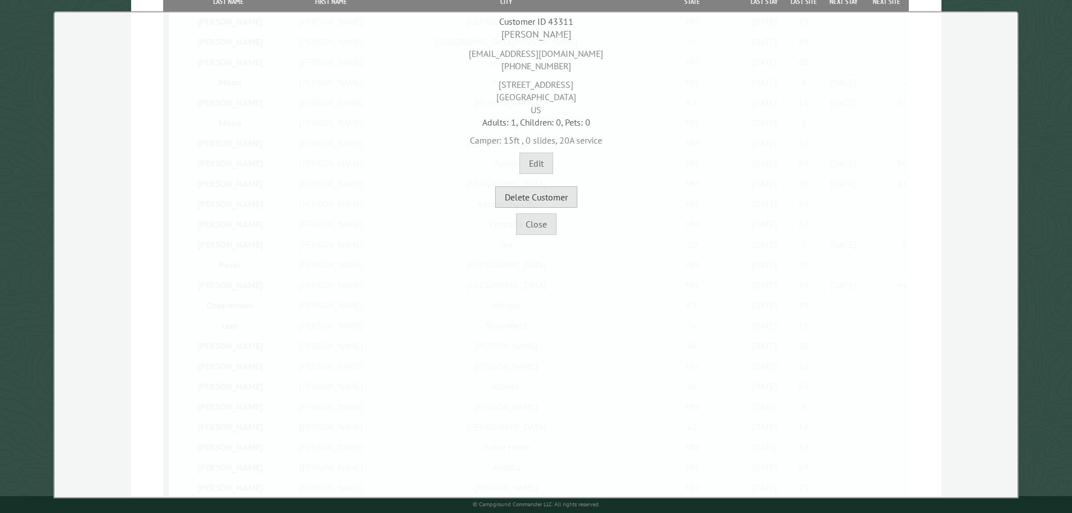
click at [552, 200] on button "Delete Customer" at bounding box center [536, 196] width 82 height 21
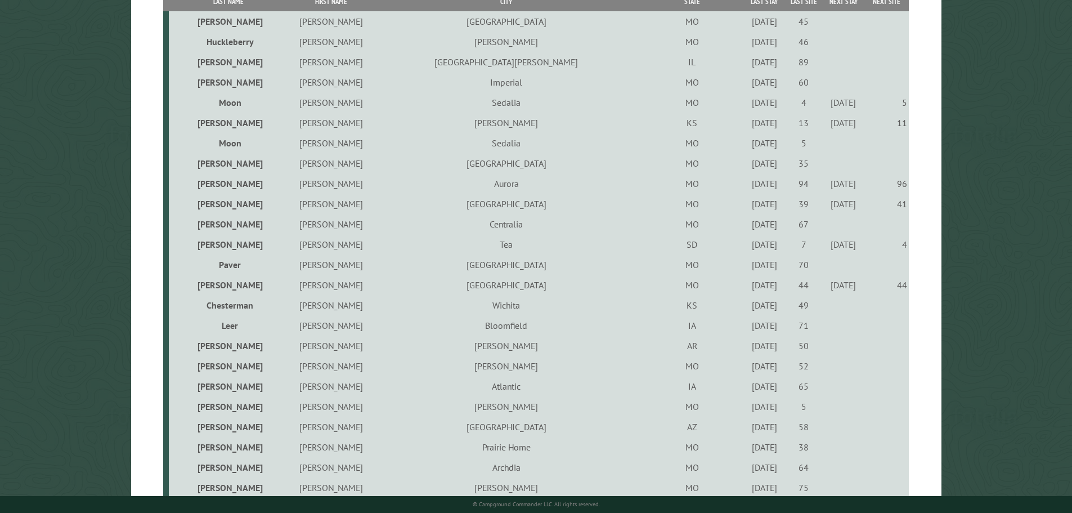
click at [747, 225] on div "[DATE]" at bounding box center [765, 223] width 36 height 11
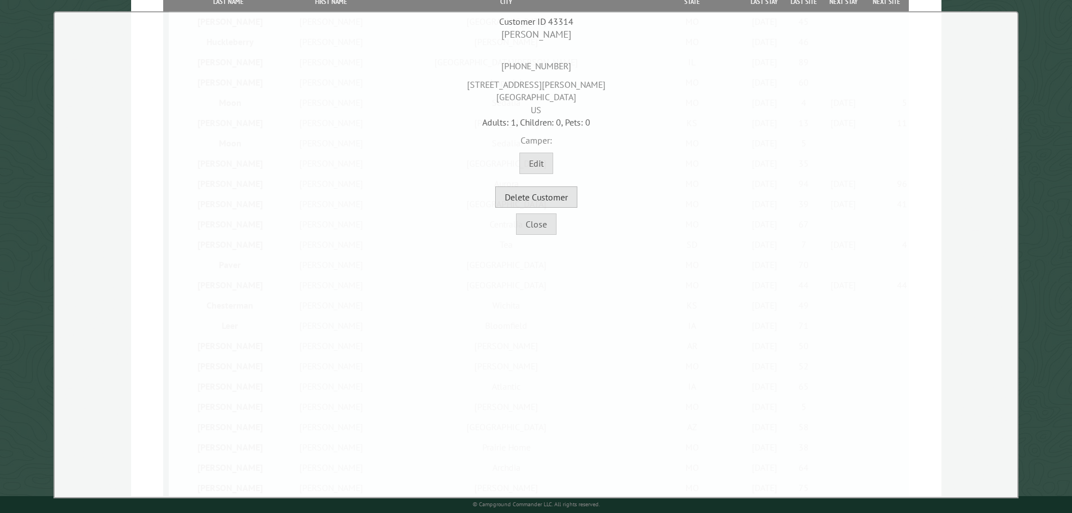
click at [544, 196] on button "Delete Customer" at bounding box center [536, 196] width 82 height 21
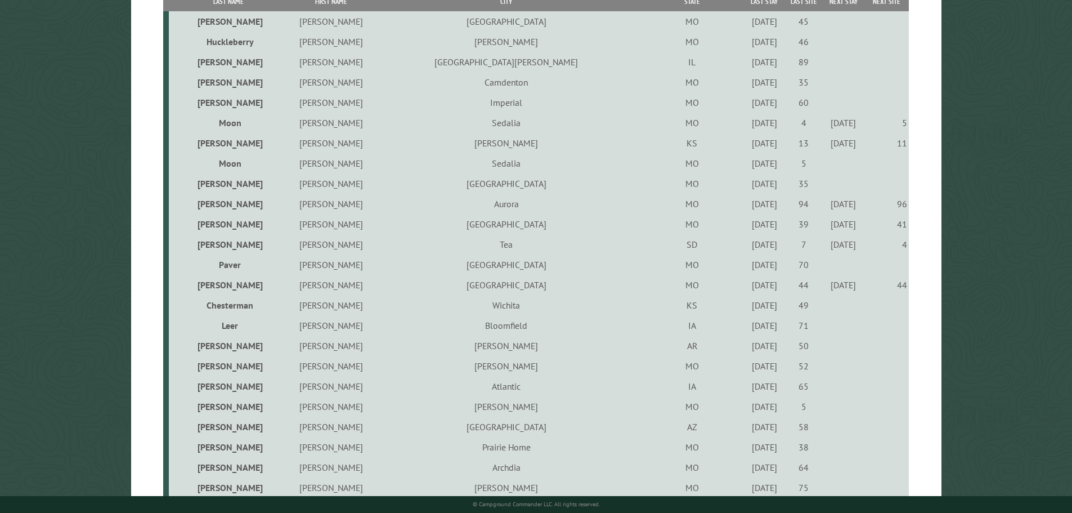
click at [747, 268] on div "[DATE]" at bounding box center [765, 264] width 36 height 11
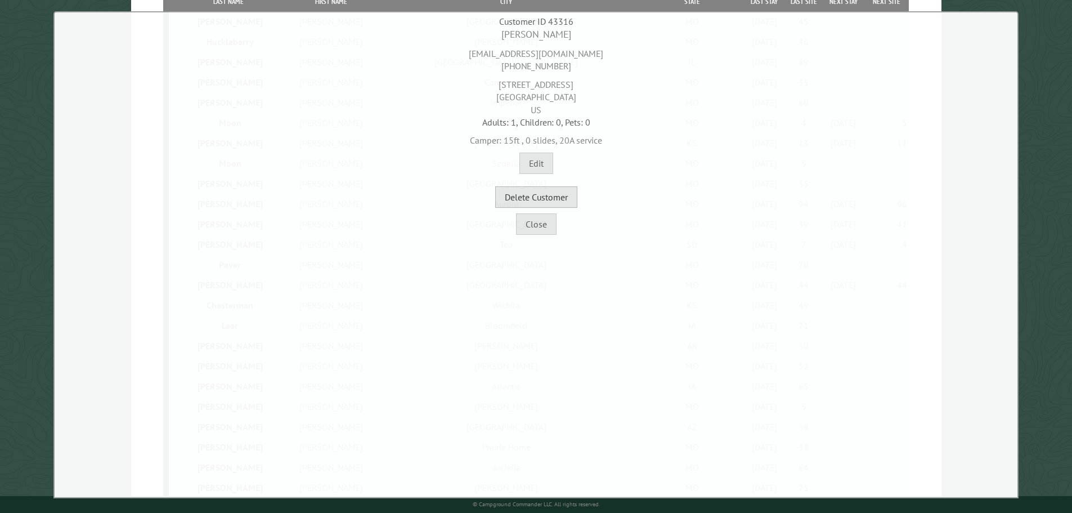
click at [542, 200] on button "Delete Customer" at bounding box center [536, 196] width 82 height 21
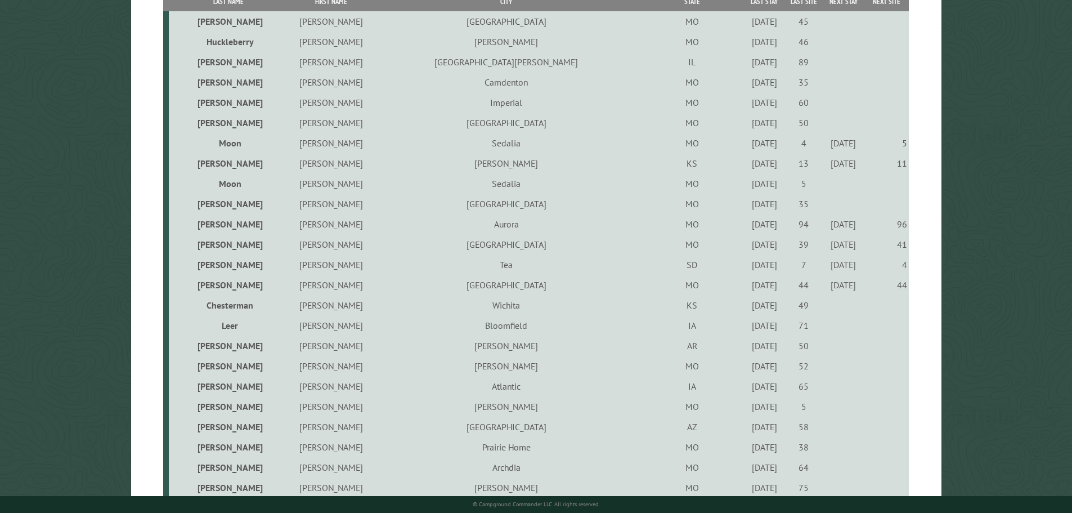
click at [747, 309] on div "[DATE]" at bounding box center [765, 304] width 36 height 11
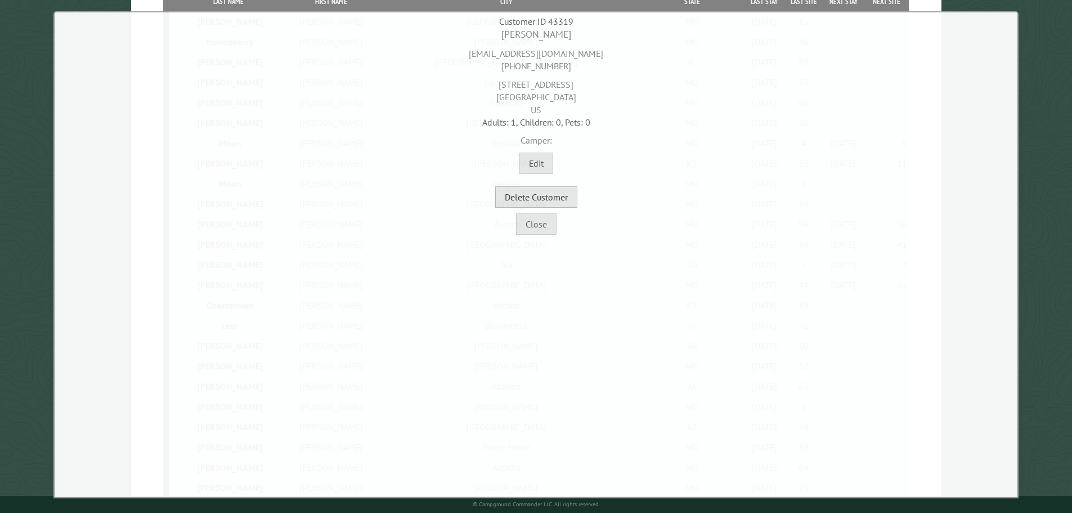
click at [551, 206] on button "Delete Customer" at bounding box center [536, 196] width 82 height 21
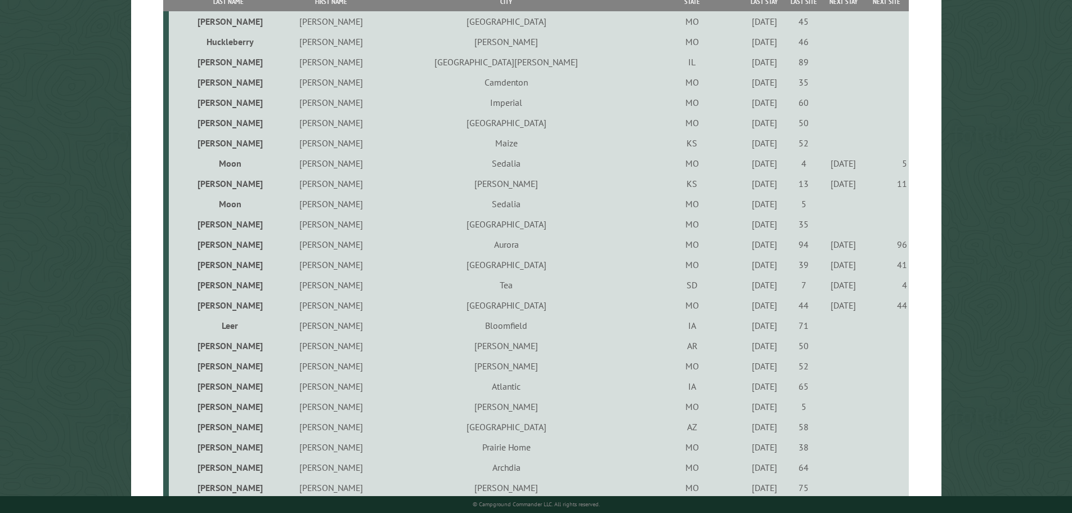
click at [747, 329] on div "[DATE]" at bounding box center [765, 325] width 36 height 11
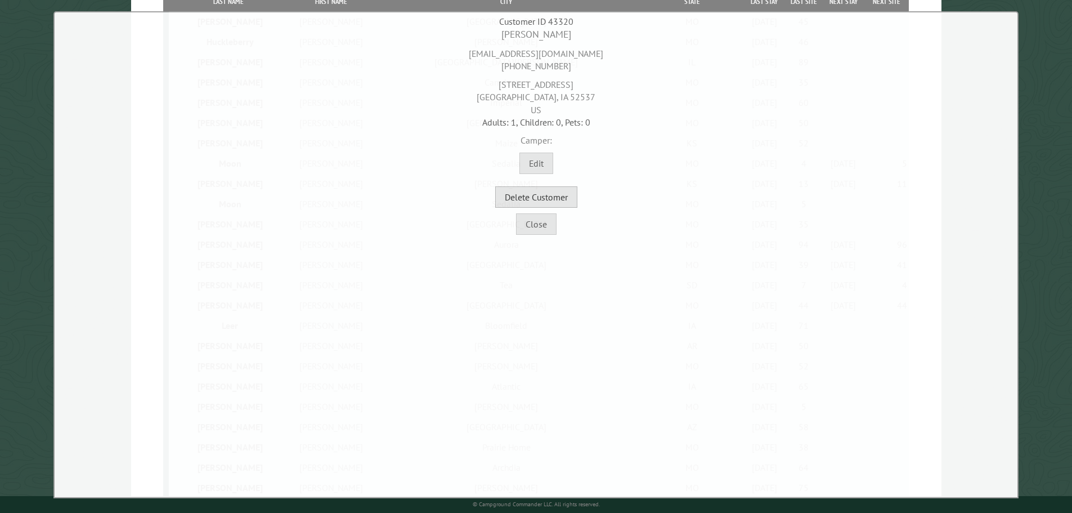
click at [543, 196] on button "Delete Customer" at bounding box center [536, 196] width 82 height 21
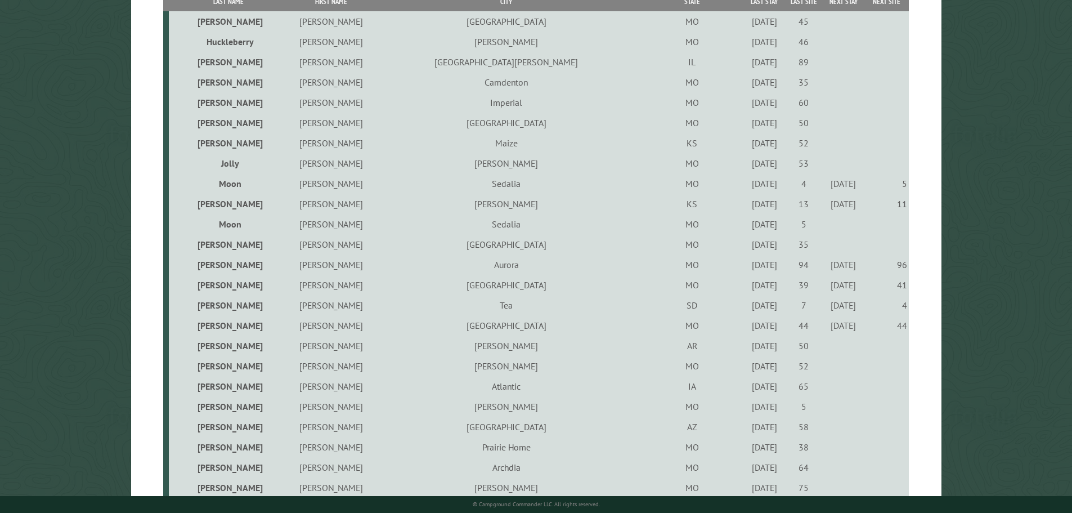
click at [747, 351] on div "[DATE]" at bounding box center [765, 345] width 36 height 11
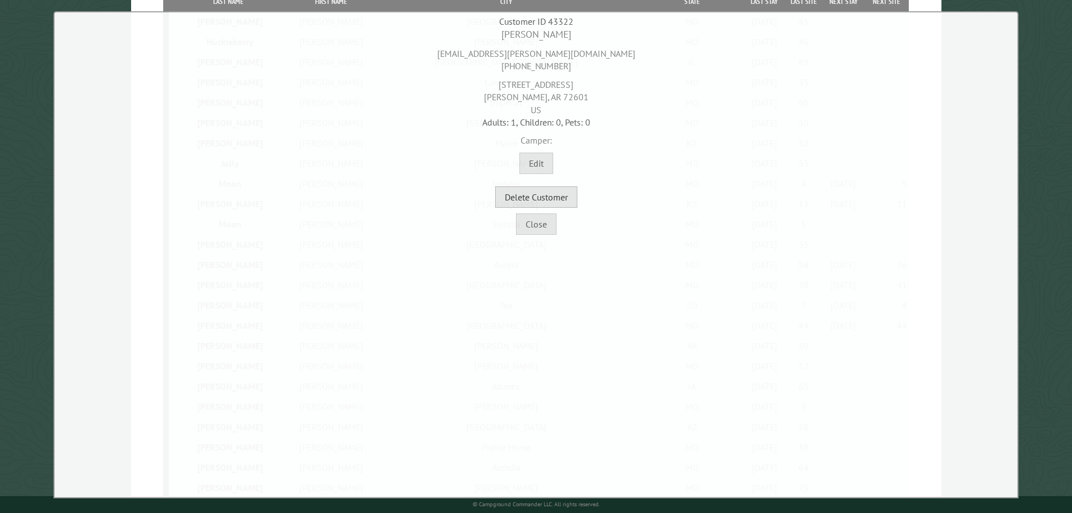
click at [532, 202] on button "Delete Customer" at bounding box center [536, 196] width 82 height 21
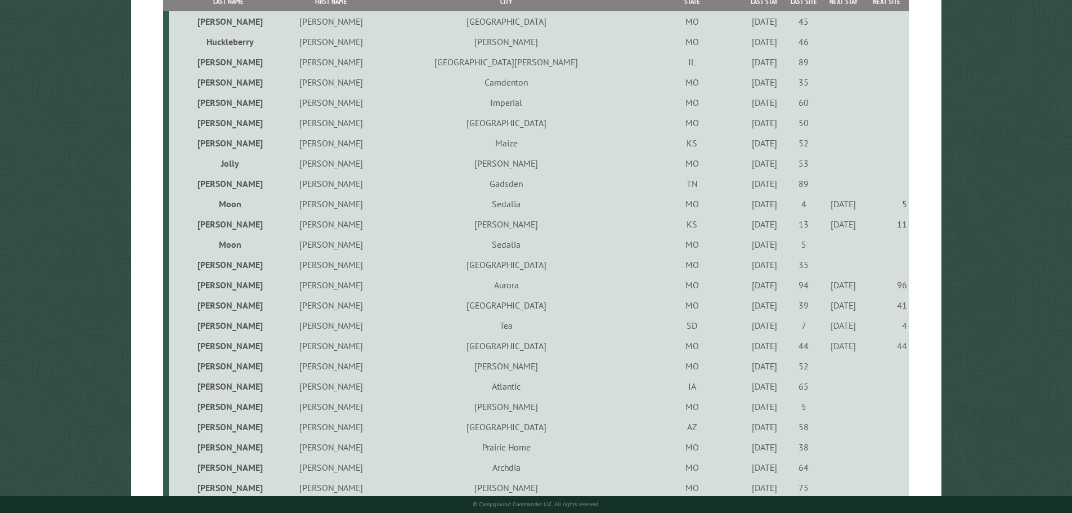
click at [747, 371] on div "[DATE]" at bounding box center [765, 365] width 36 height 11
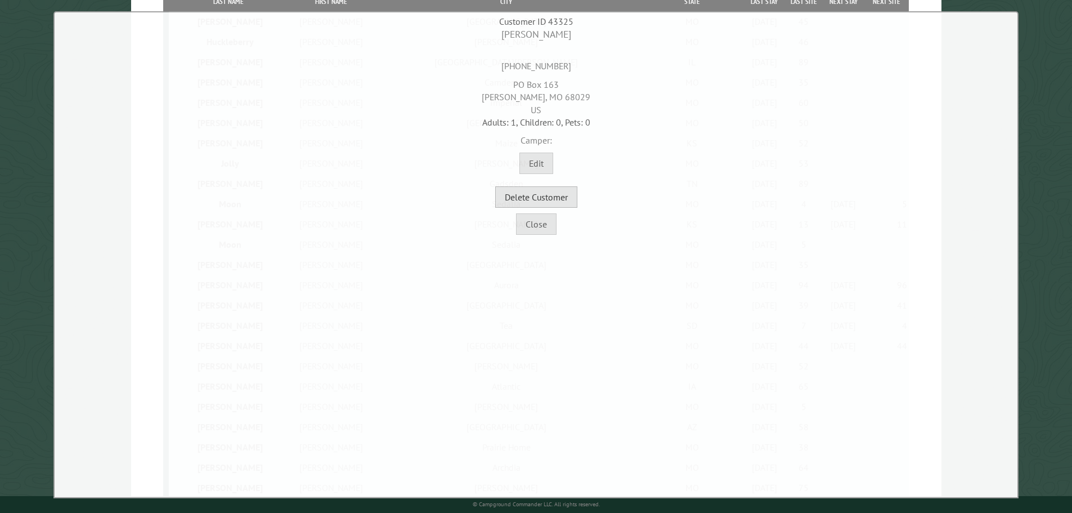
click at [550, 197] on button "Delete Customer" at bounding box center [536, 196] width 82 height 21
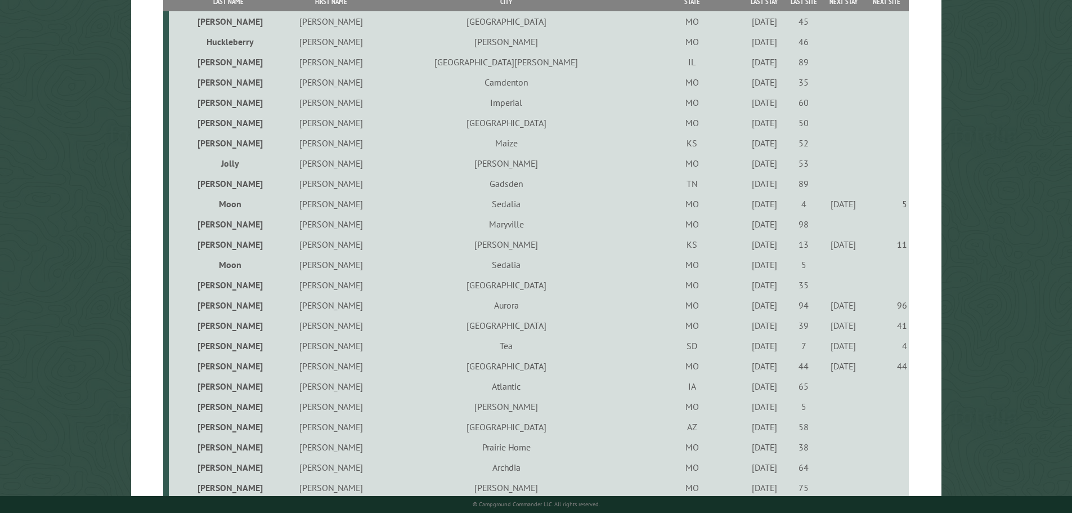
click at [747, 431] on div "[DATE]" at bounding box center [765, 426] width 36 height 11
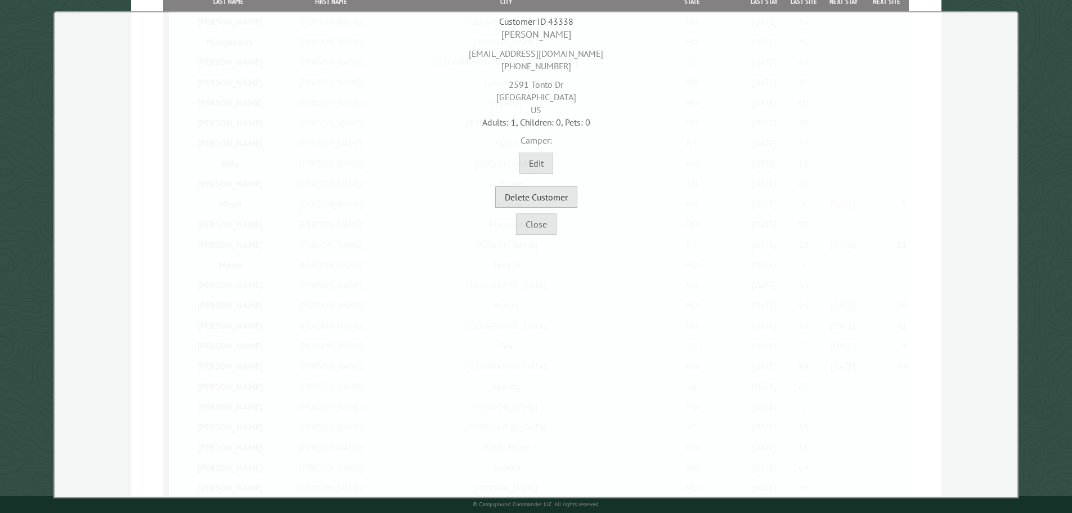
click at [545, 200] on button "Delete Customer" at bounding box center [536, 196] width 82 height 21
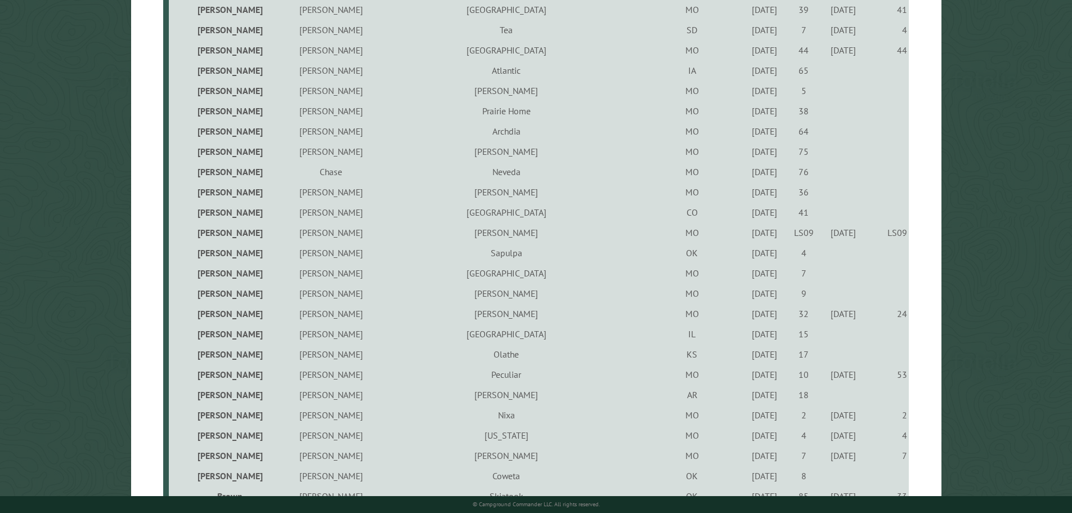
scroll to position [619, 0]
click at [747, 132] on div "[DATE]" at bounding box center [765, 129] width 36 height 11
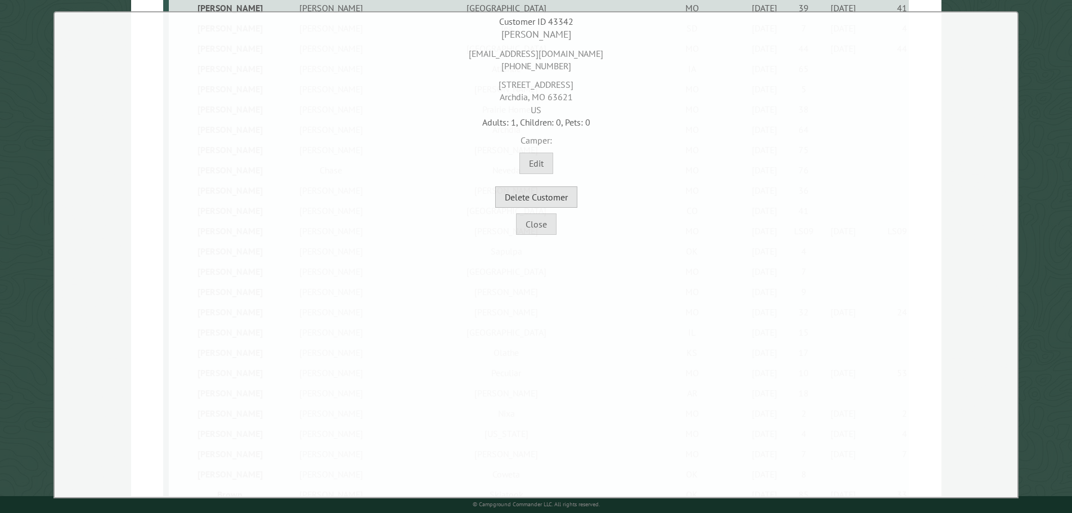
click at [564, 201] on button "Delete Customer" at bounding box center [536, 196] width 82 height 21
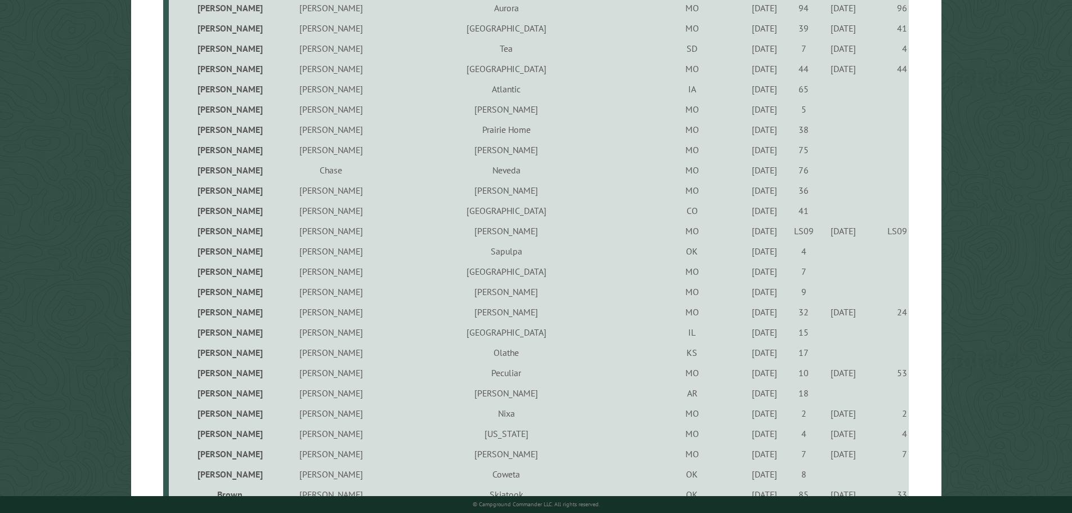
click at [747, 154] on div "[DATE]" at bounding box center [765, 149] width 36 height 11
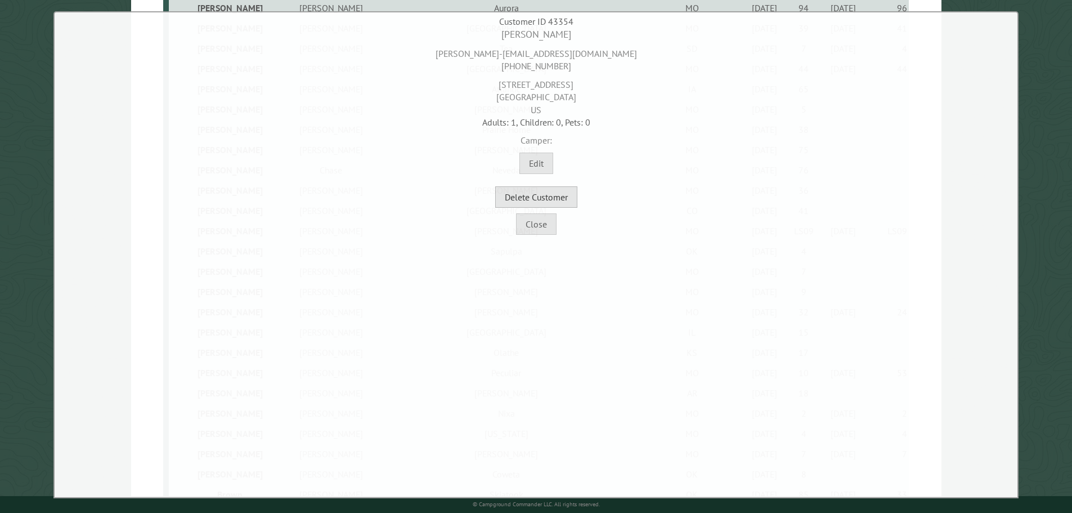
click at [569, 196] on button "Delete Customer" at bounding box center [536, 196] width 82 height 21
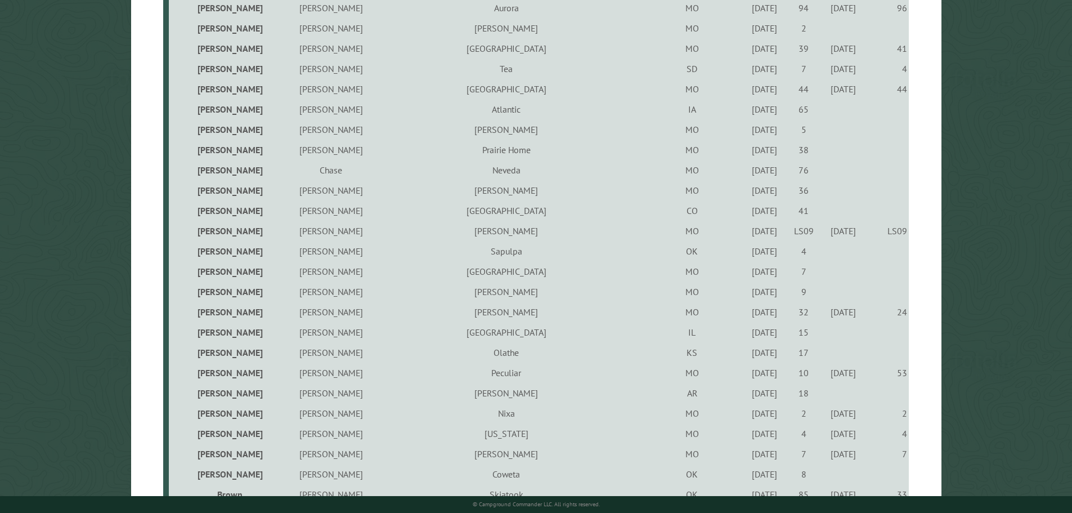
click at [747, 172] on div "[DATE]" at bounding box center [765, 169] width 36 height 11
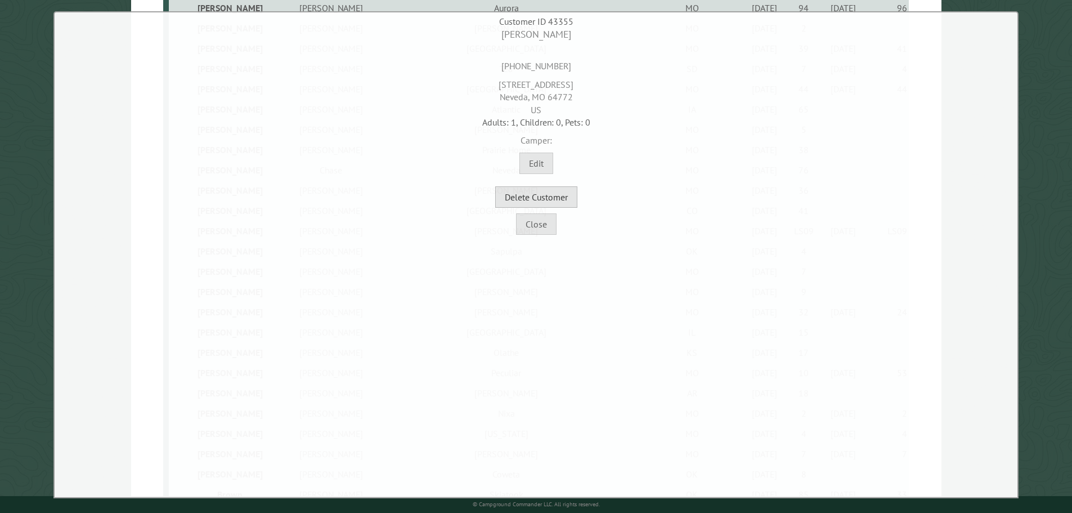
click at [557, 197] on button "Delete Customer" at bounding box center [536, 196] width 82 height 21
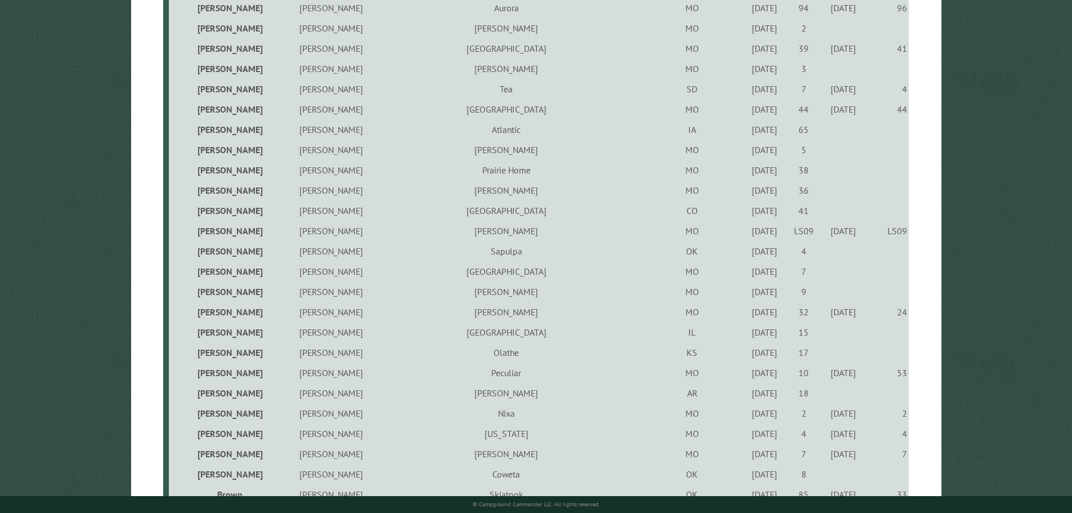
click at [747, 194] on div "[DATE]" at bounding box center [765, 190] width 36 height 11
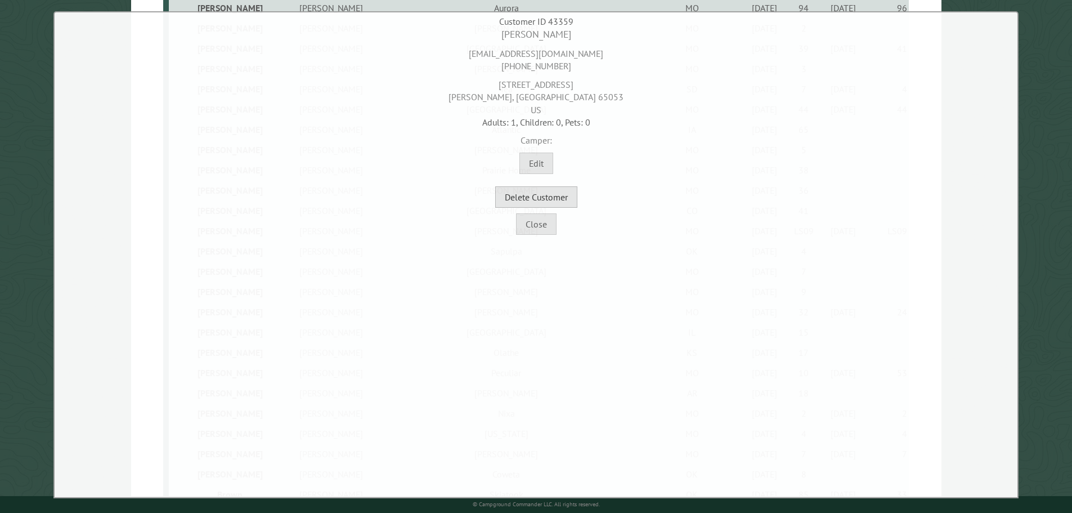
click at [545, 196] on button "Delete Customer" at bounding box center [536, 196] width 82 height 21
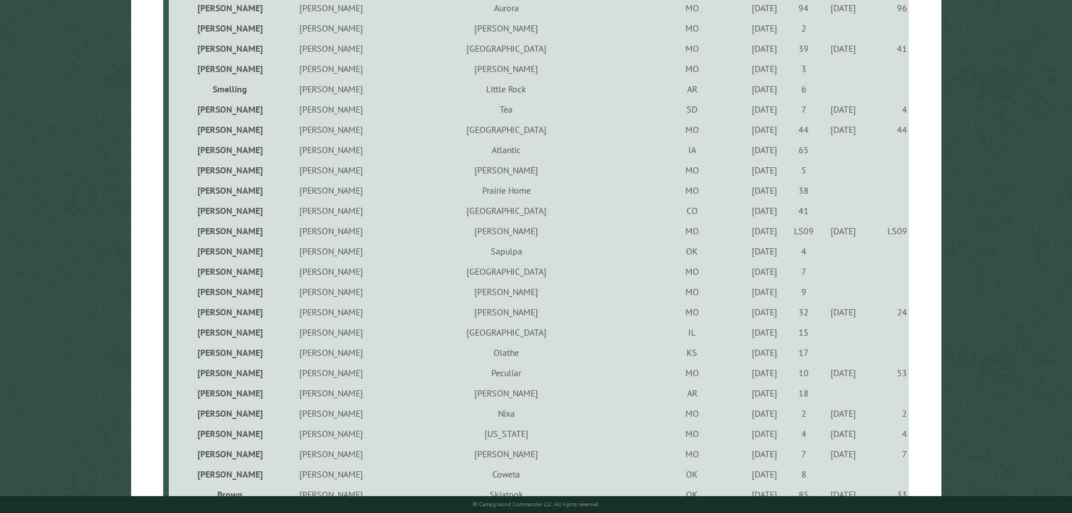
click at [747, 213] on div "[DATE]" at bounding box center [765, 210] width 36 height 11
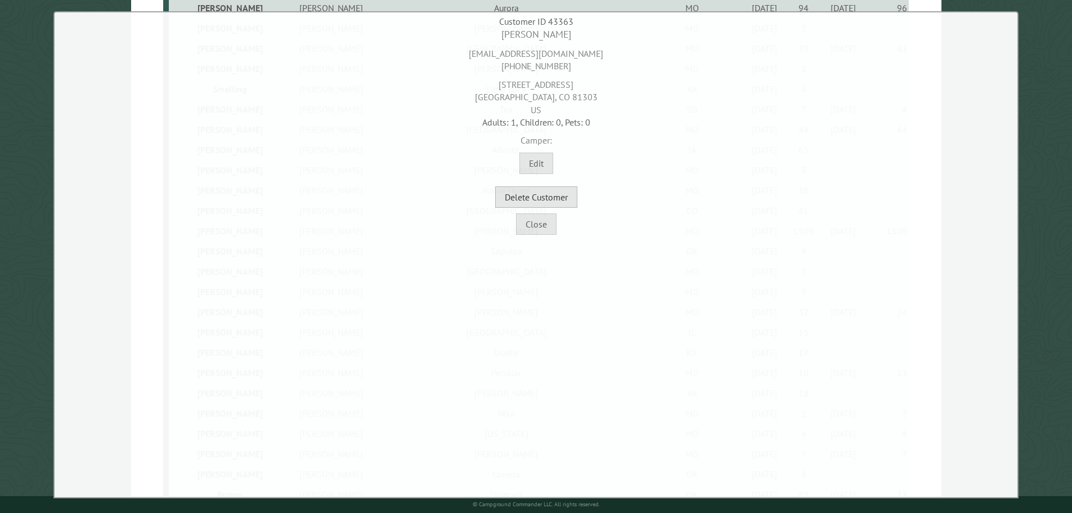
click at [569, 196] on button "Delete Customer" at bounding box center [536, 196] width 82 height 21
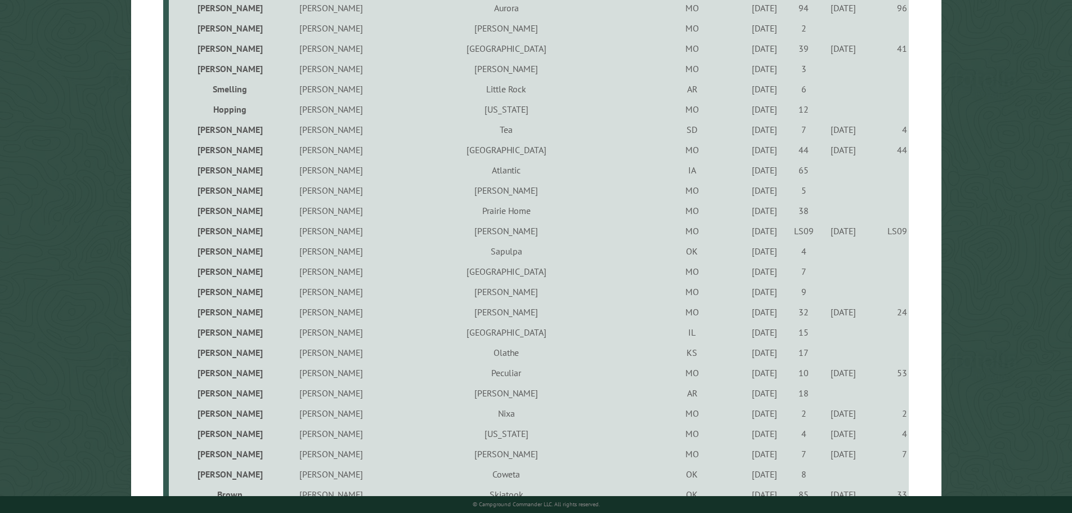
click at [747, 254] on div "[DATE]" at bounding box center [765, 250] width 36 height 11
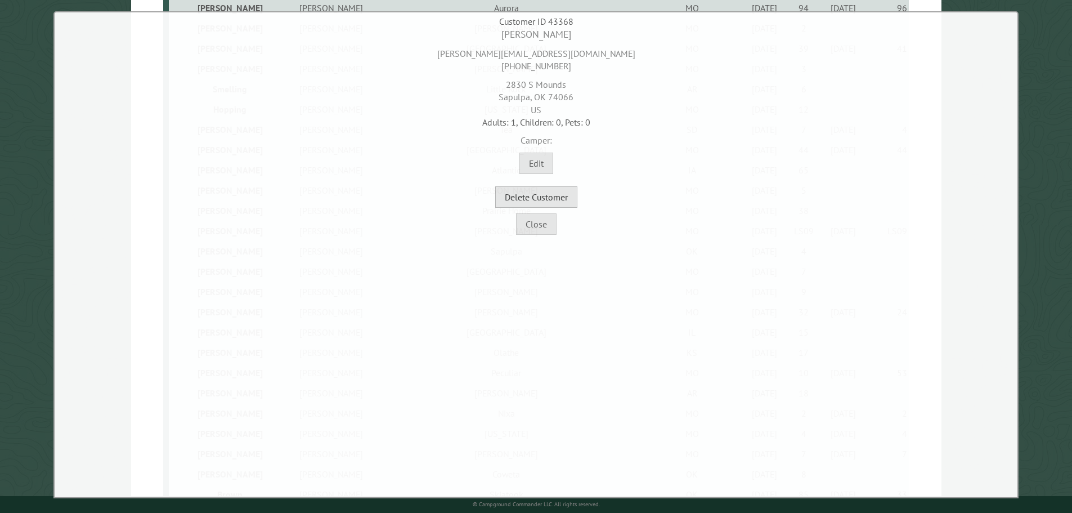
click at [547, 198] on button "Delete Customer" at bounding box center [536, 196] width 82 height 21
click at [538, 230] on button "Close" at bounding box center [536, 223] width 41 height 21
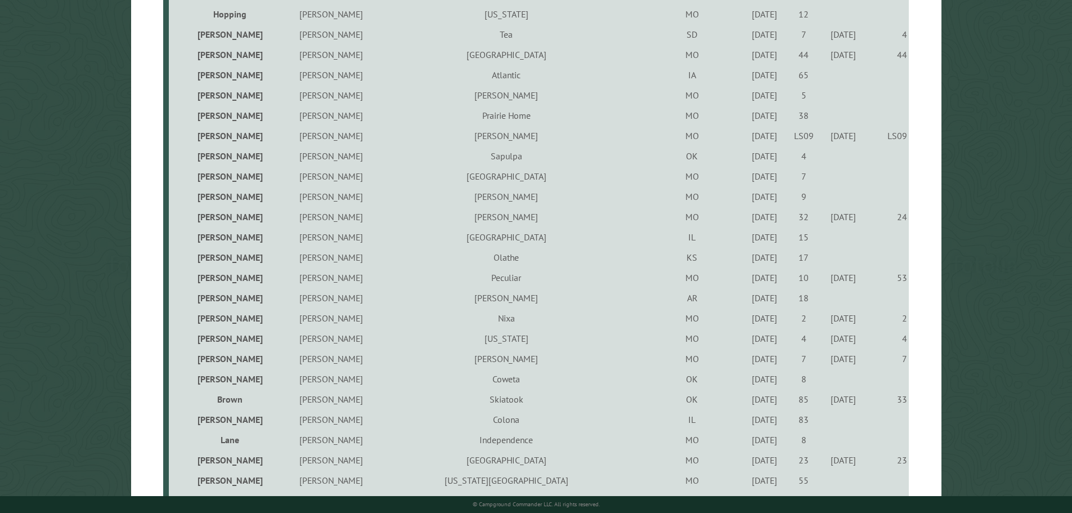
scroll to position [731, 0]
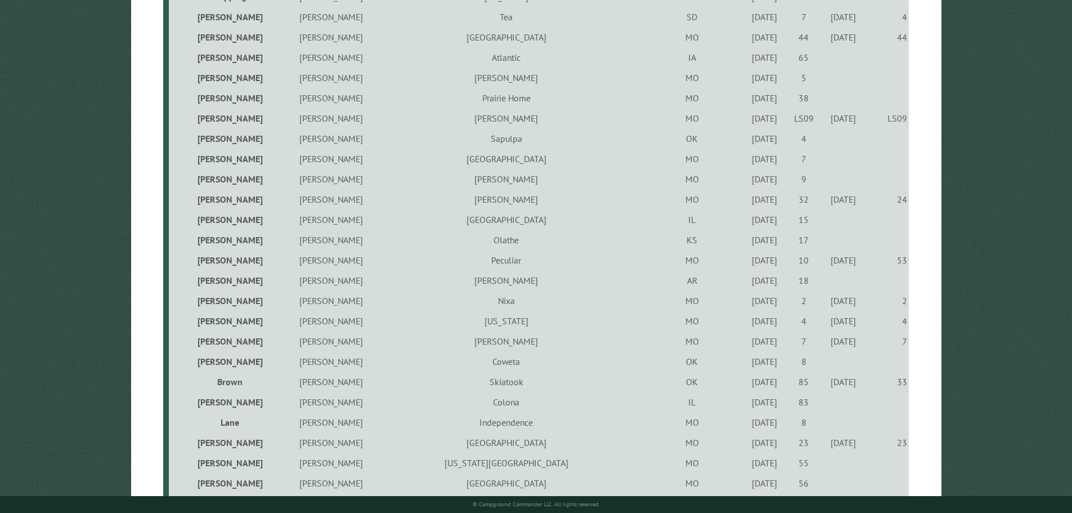
click at [747, 141] on div "[DATE]" at bounding box center [765, 138] width 36 height 11
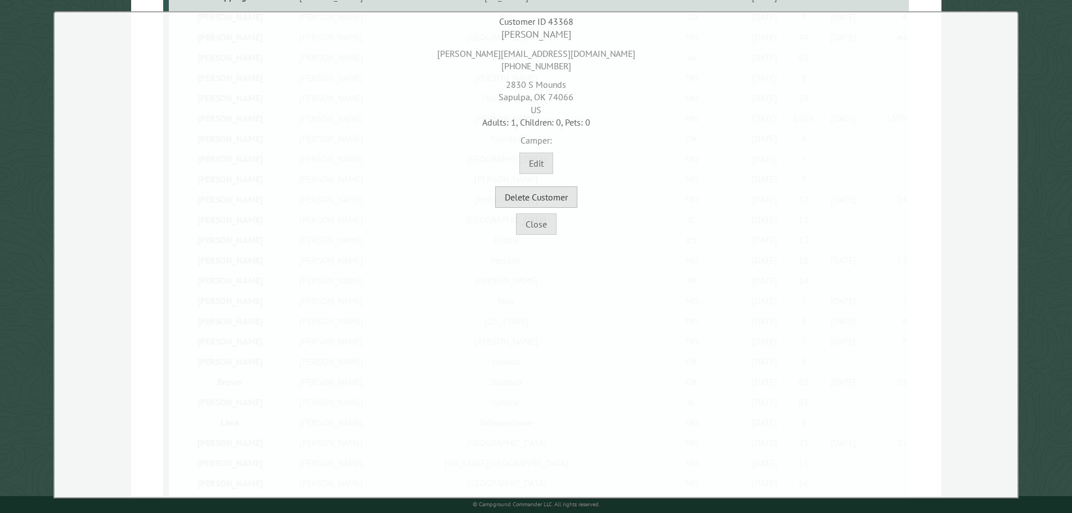
click at [564, 199] on button "Delete Customer" at bounding box center [536, 196] width 82 height 21
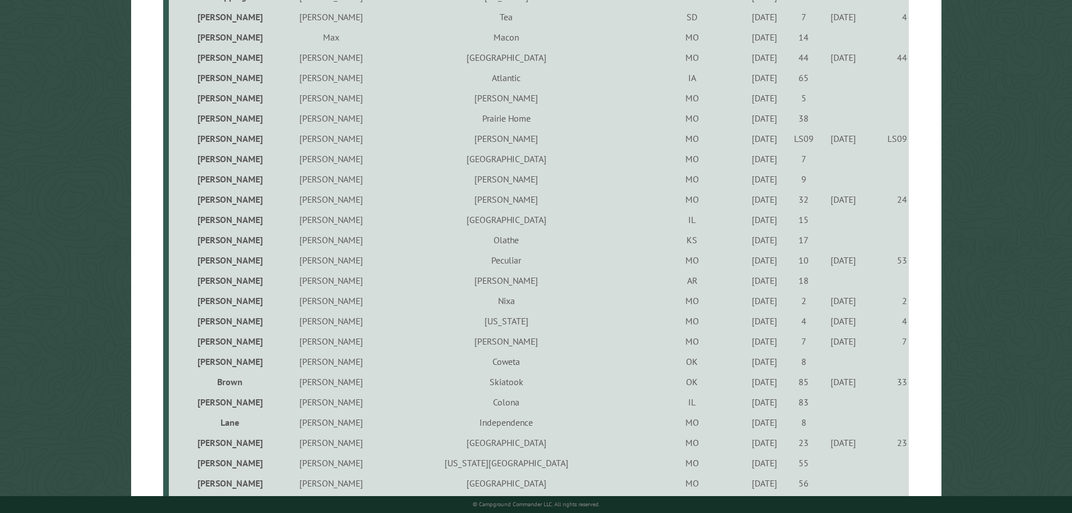
click at [747, 160] on div "[DATE]" at bounding box center [765, 158] width 36 height 11
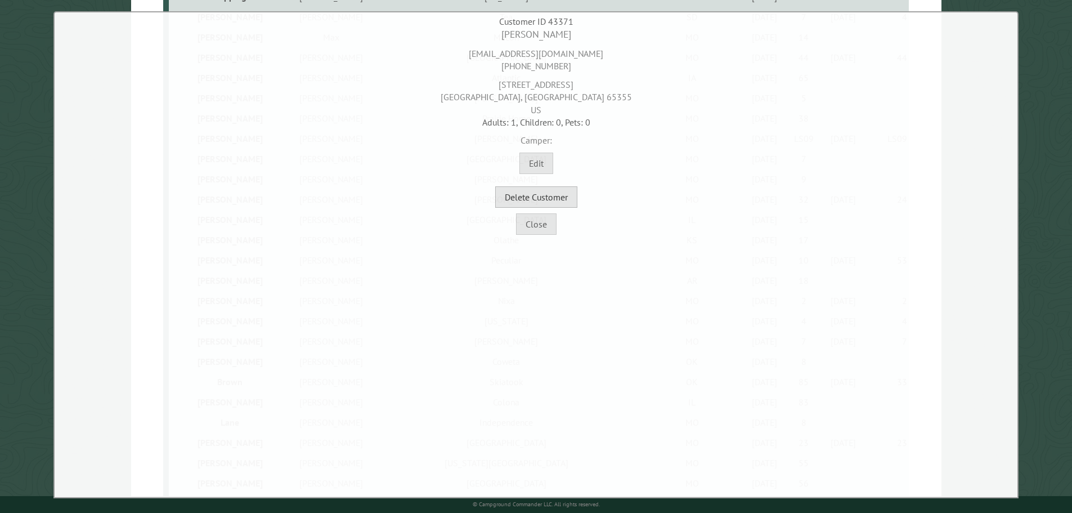
click at [563, 197] on button "Delete Customer" at bounding box center [536, 196] width 82 height 21
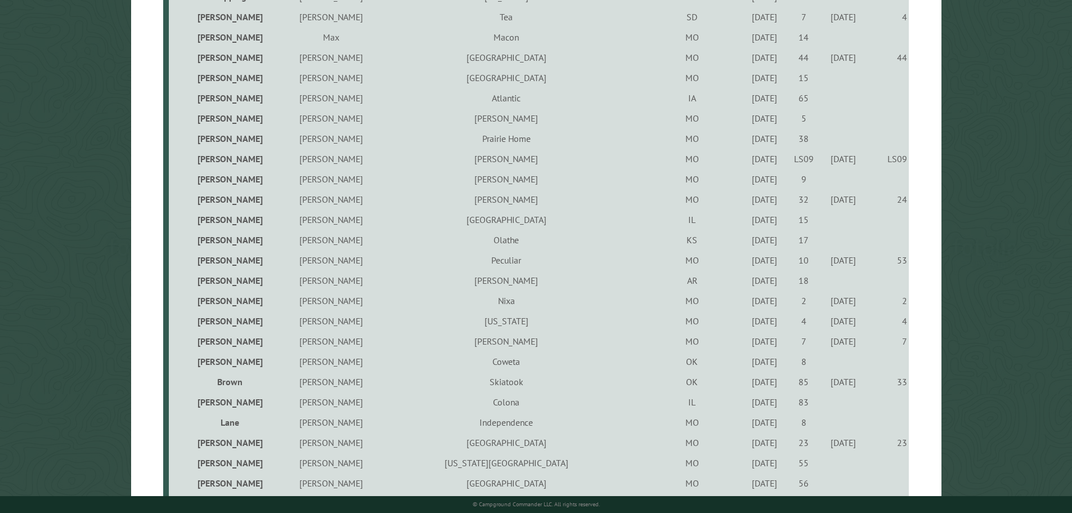
click at [747, 183] on div "[DATE]" at bounding box center [765, 178] width 36 height 11
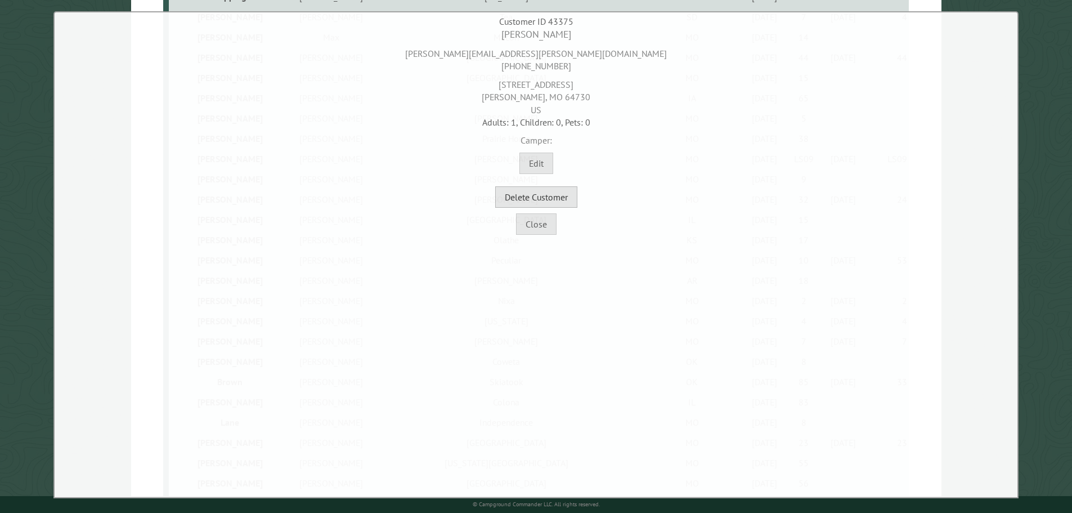
click at [552, 197] on button "Delete Customer" at bounding box center [536, 196] width 82 height 21
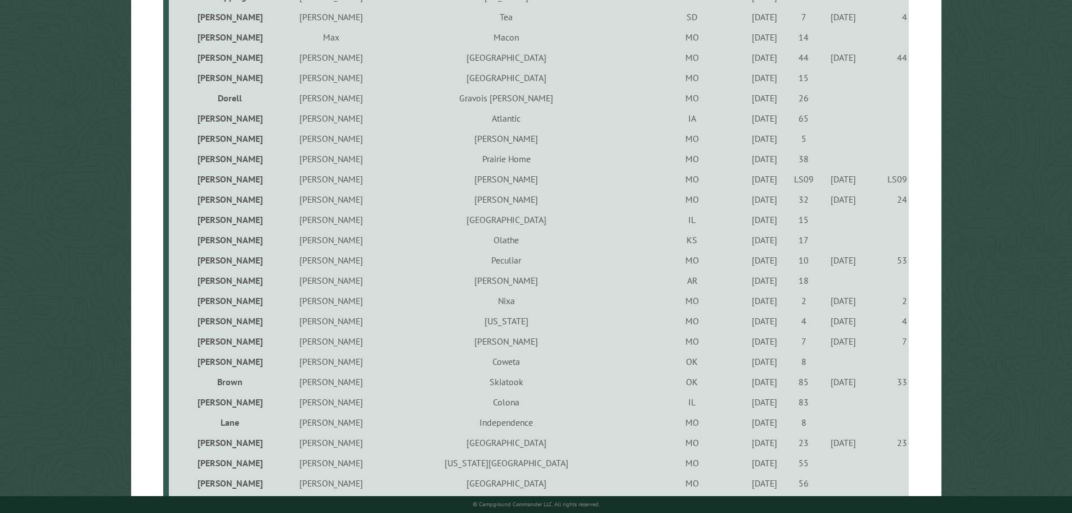
click at [747, 223] on div "[DATE]" at bounding box center [765, 219] width 36 height 11
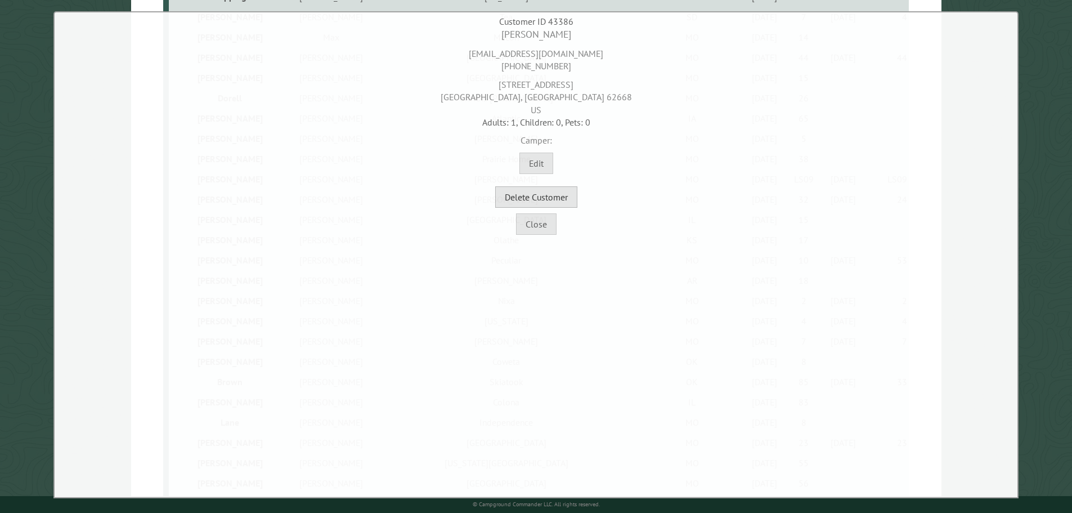
click at [556, 197] on button "Delete Customer" at bounding box center [536, 196] width 82 height 21
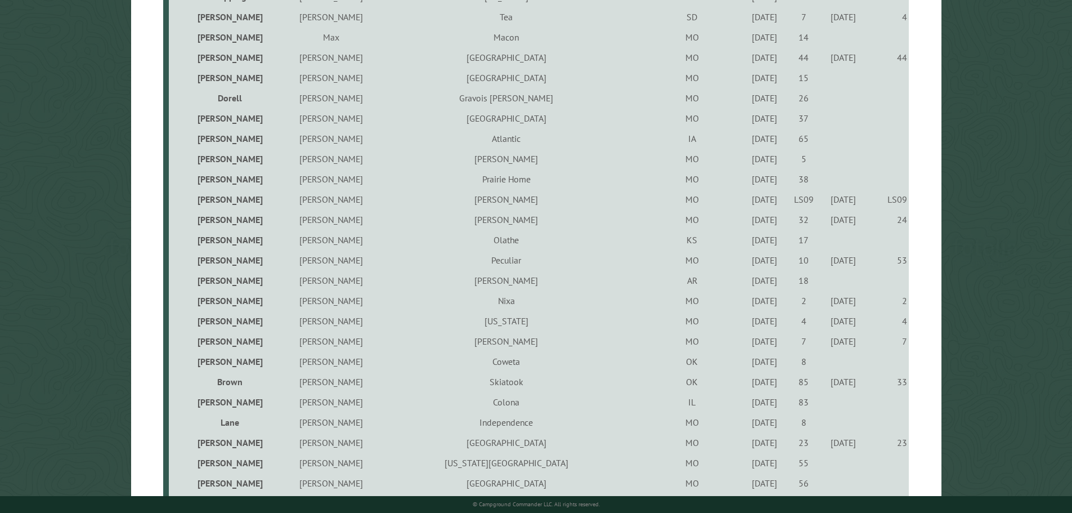
click at [747, 245] on div "[DATE]" at bounding box center [765, 239] width 36 height 11
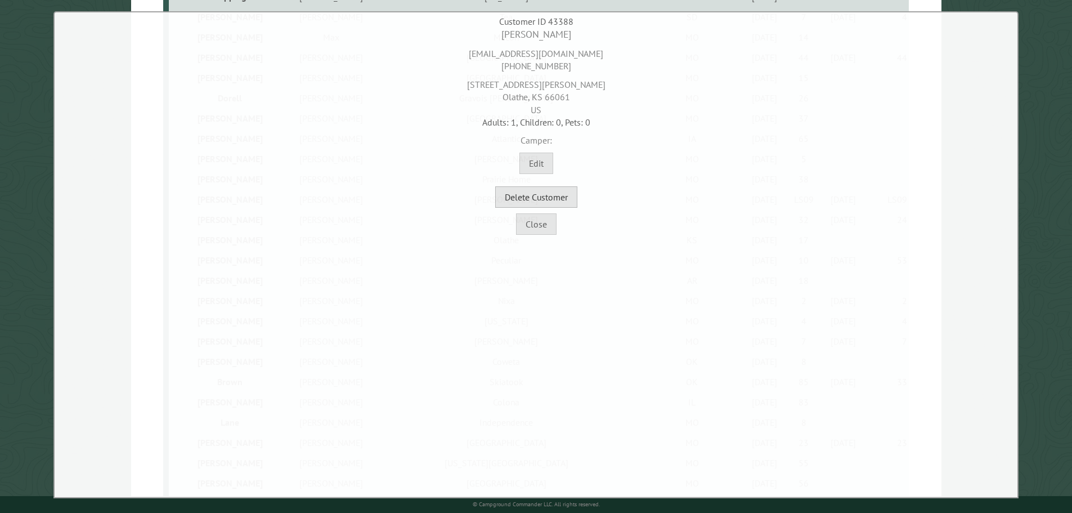
click at [558, 199] on button "Delete Customer" at bounding box center [536, 196] width 82 height 21
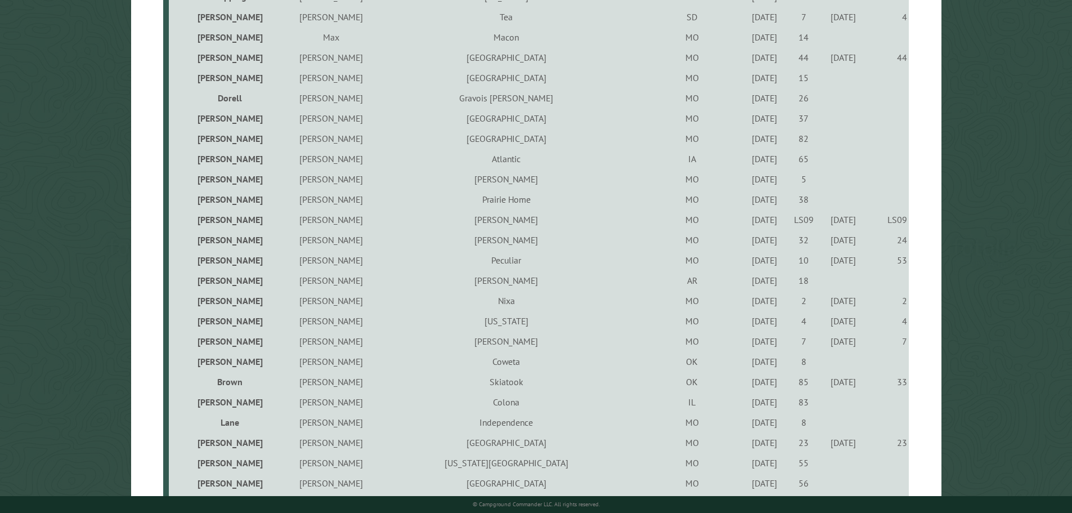
click at [747, 284] on div "[DATE]" at bounding box center [765, 280] width 36 height 11
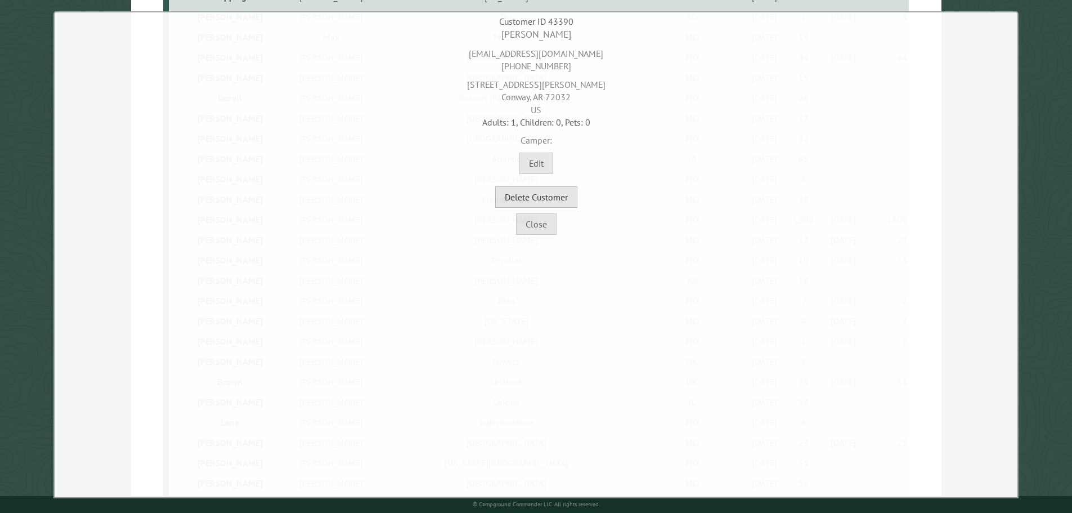
click at [552, 200] on button "Delete Customer" at bounding box center [536, 196] width 82 height 21
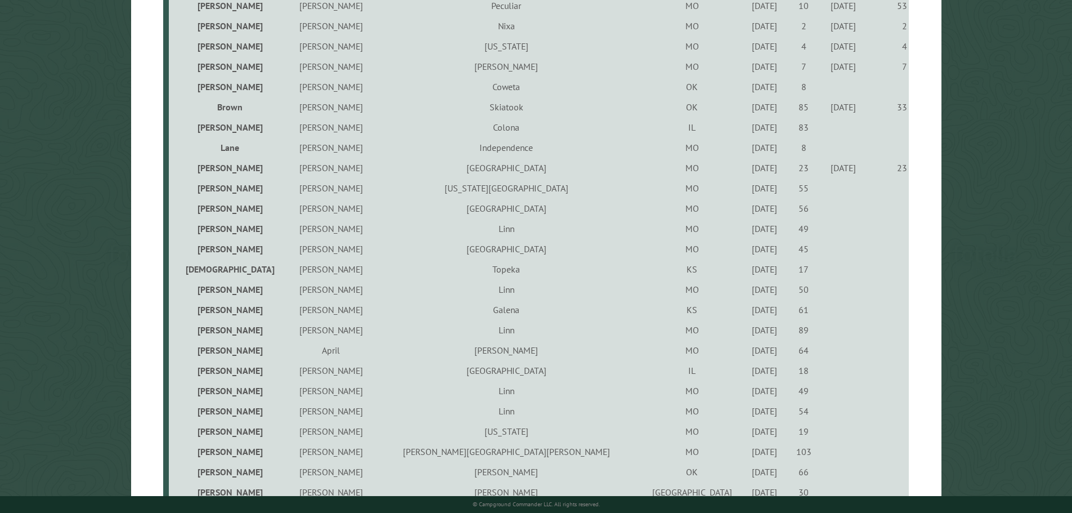
scroll to position [1013, 0]
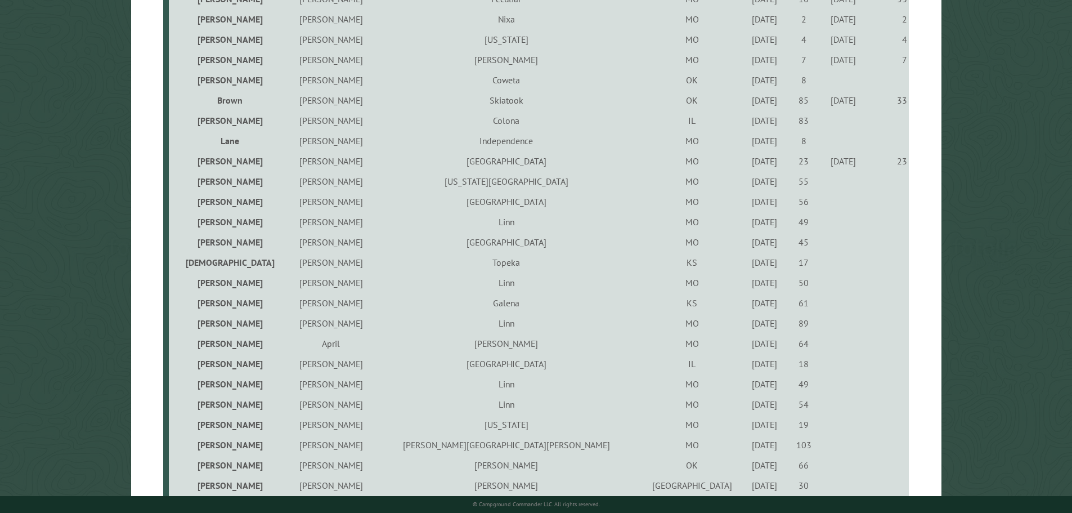
click at [747, 185] on div "[DATE]" at bounding box center [765, 181] width 36 height 11
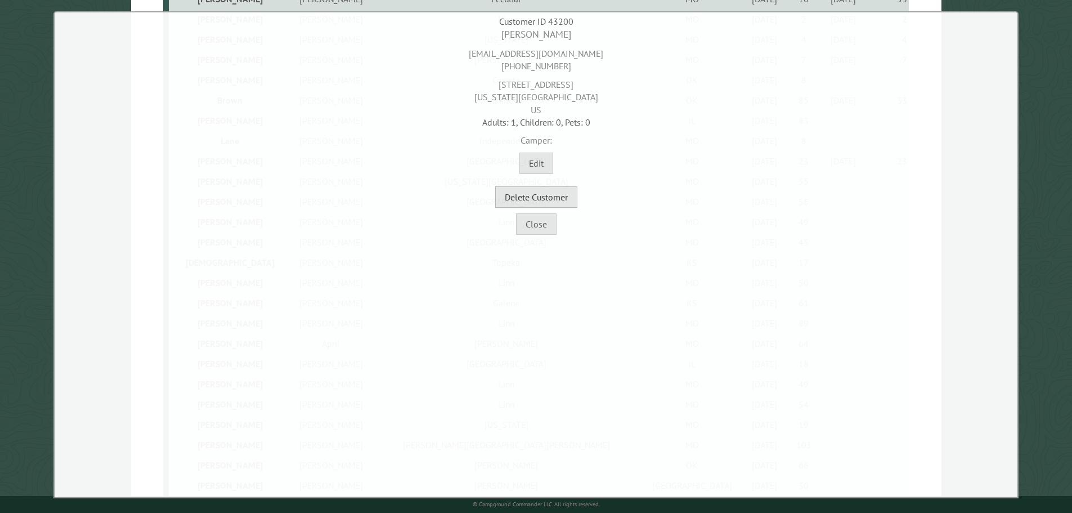
click at [560, 199] on button "Delete Customer" at bounding box center [536, 196] width 82 height 21
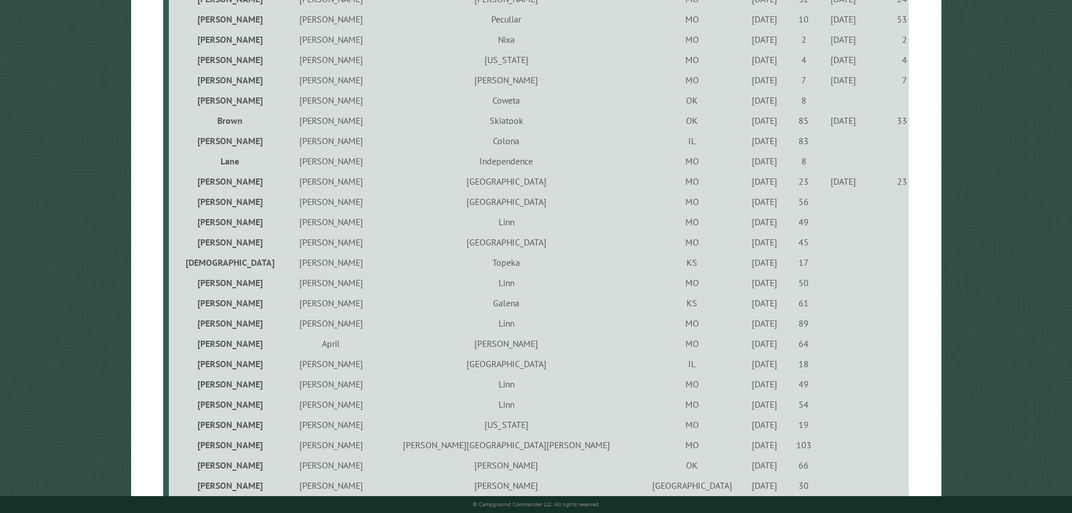
click at [747, 204] on div "[DATE]" at bounding box center [765, 201] width 36 height 11
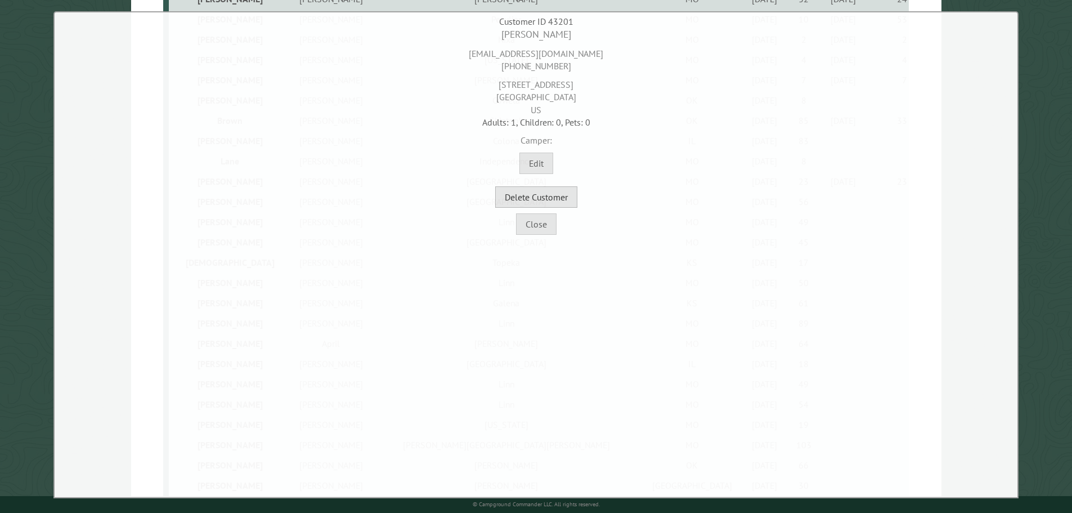
click at [519, 195] on button "Delete Customer" at bounding box center [536, 196] width 82 height 21
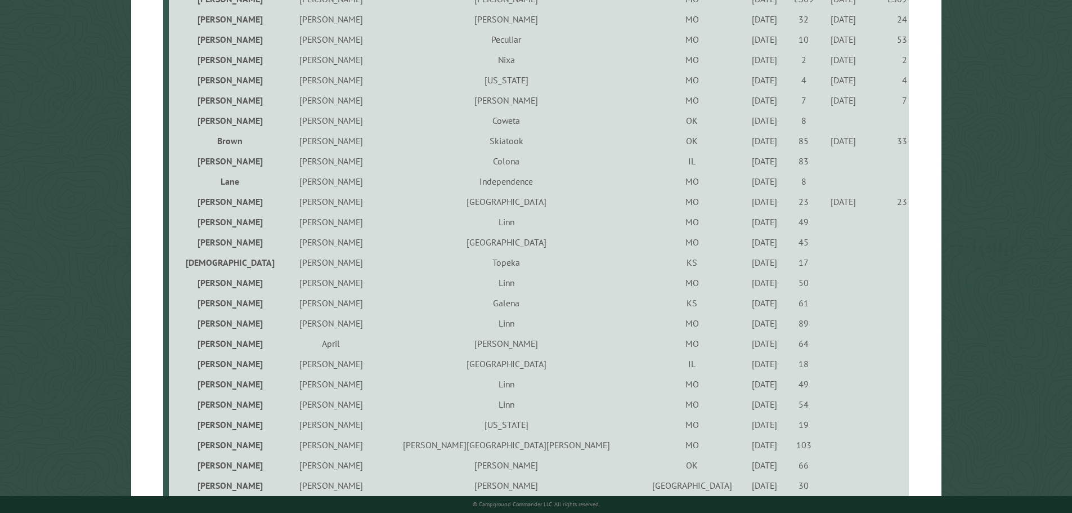
click at [747, 224] on div "[DATE]" at bounding box center [765, 221] width 36 height 11
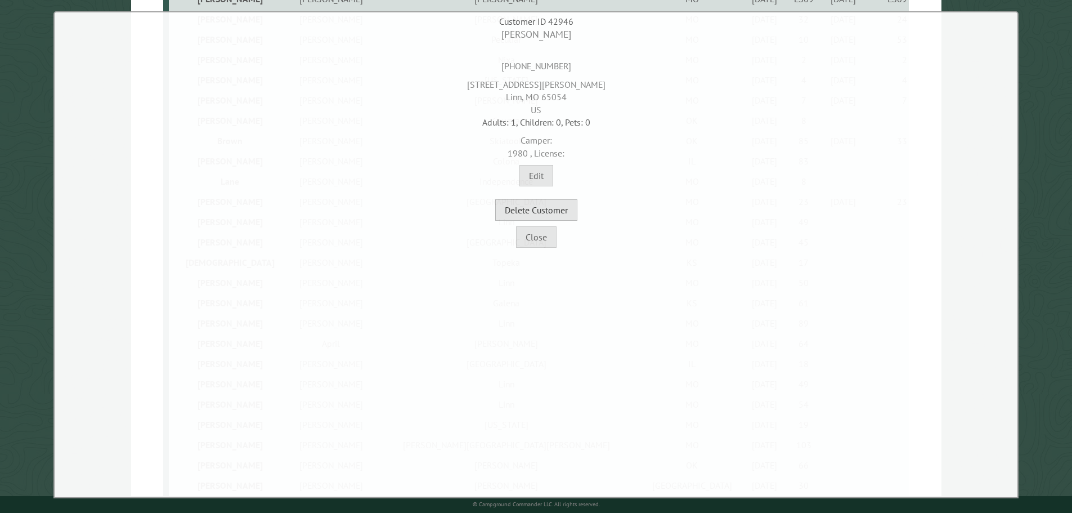
click at [545, 209] on button "Delete Customer" at bounding box center [536, 209] width 82 height 21
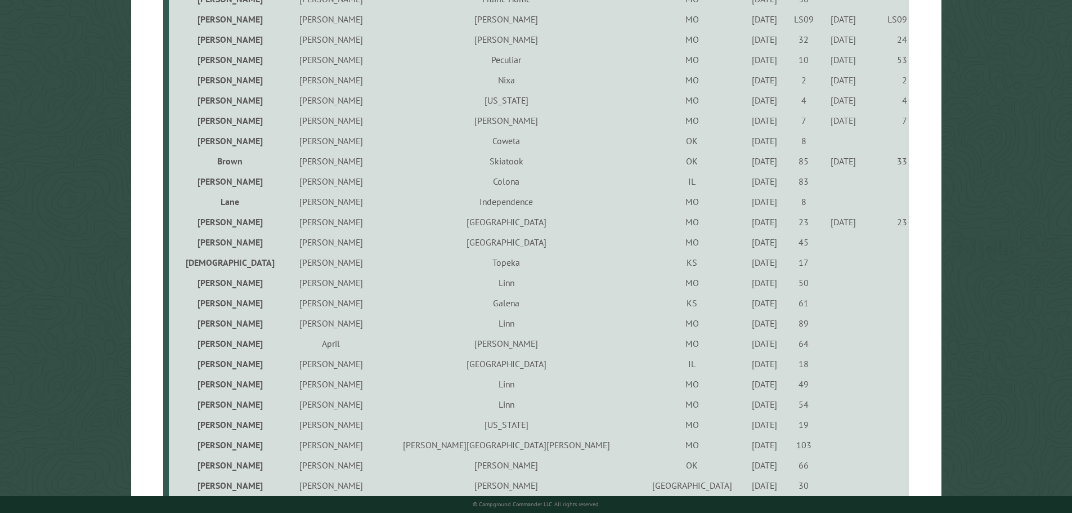
click at [747, 245] on div "[DATE]" at bounding box center [765, 241] width 36 height 11
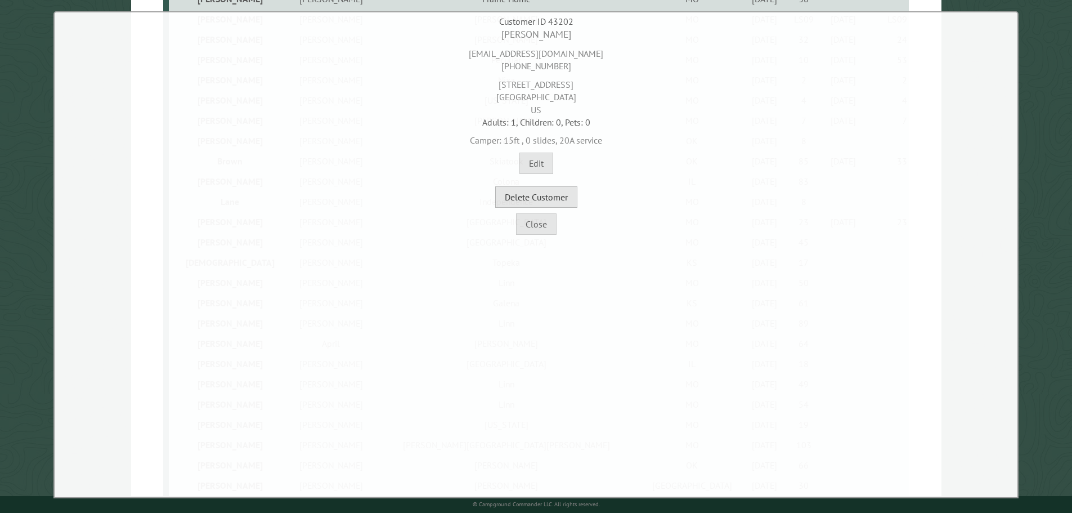
click at [554, 200] on button "Delete Customer" at bounding box center [536, 196] width 82 height 21
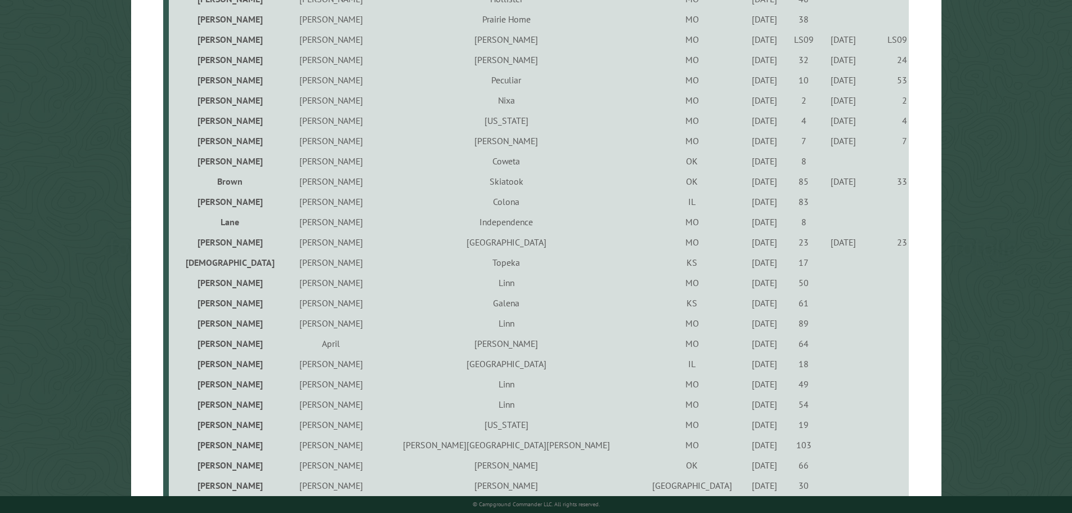
click at [747, 285] on div "[DATE]" at bounding box center [765, 282] width 36 height 11
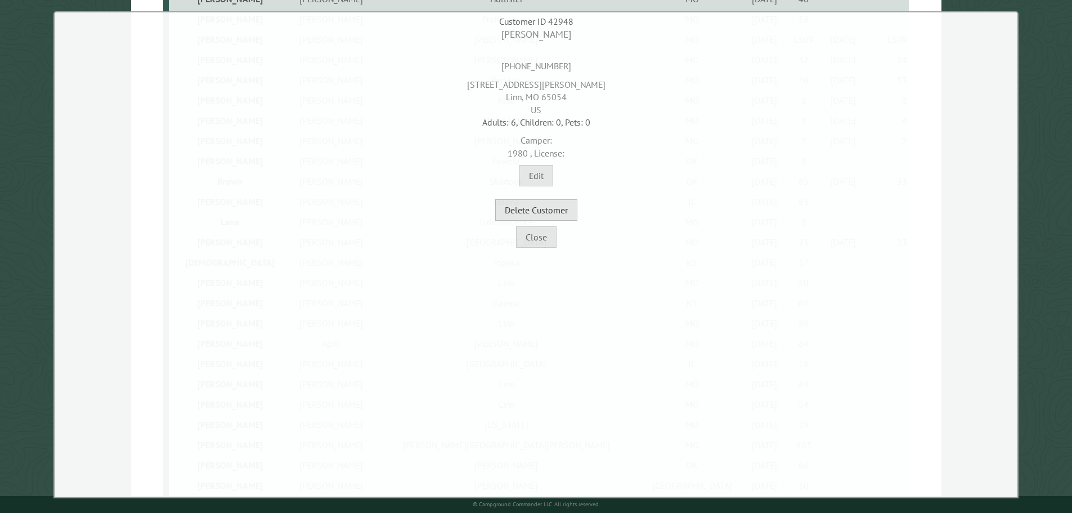
click at [564, 214] on button "Delete Customer" at bounding box center [536, 209] width 82 height 21
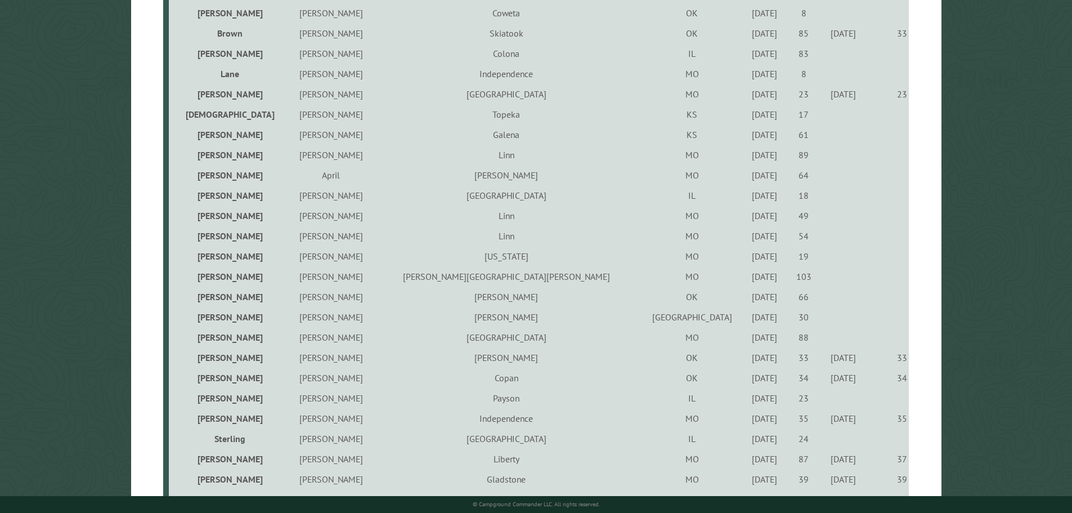
scroll to position [1181, 0]
click at [747, 135] on div "[DATE]" at bounding box center [765, 133] width 36 height 11
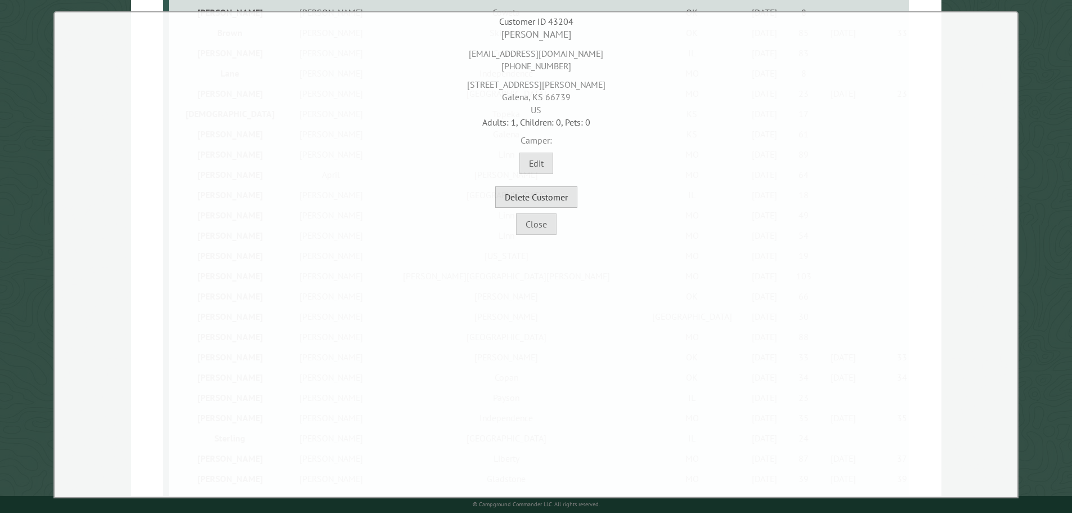
click at [571, 200] on button "Delete Customer" at bounding box center [536, 196] width 82 height 21
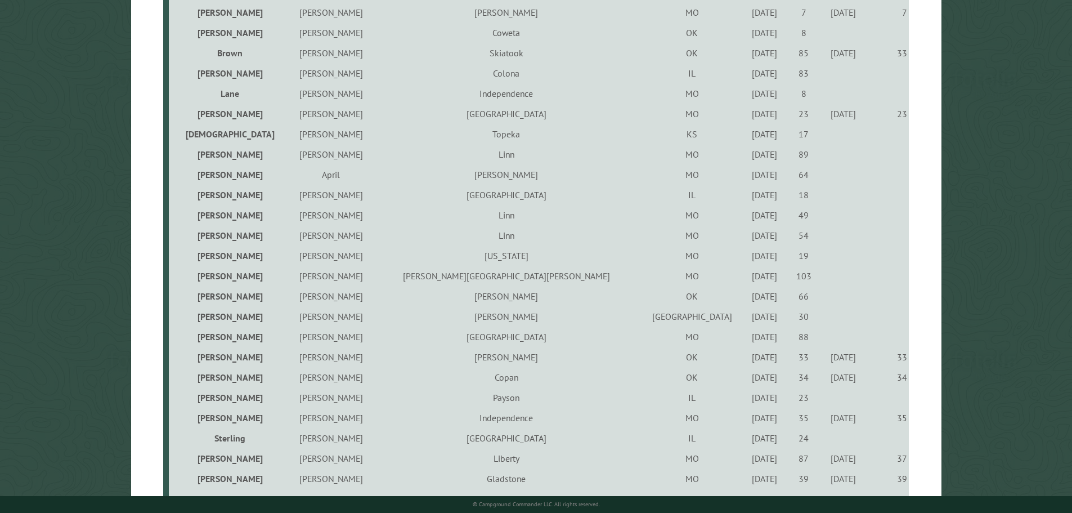
click at [747, 159] on div "[DATE]" at bounding box center [765, 154] width 36 height 11
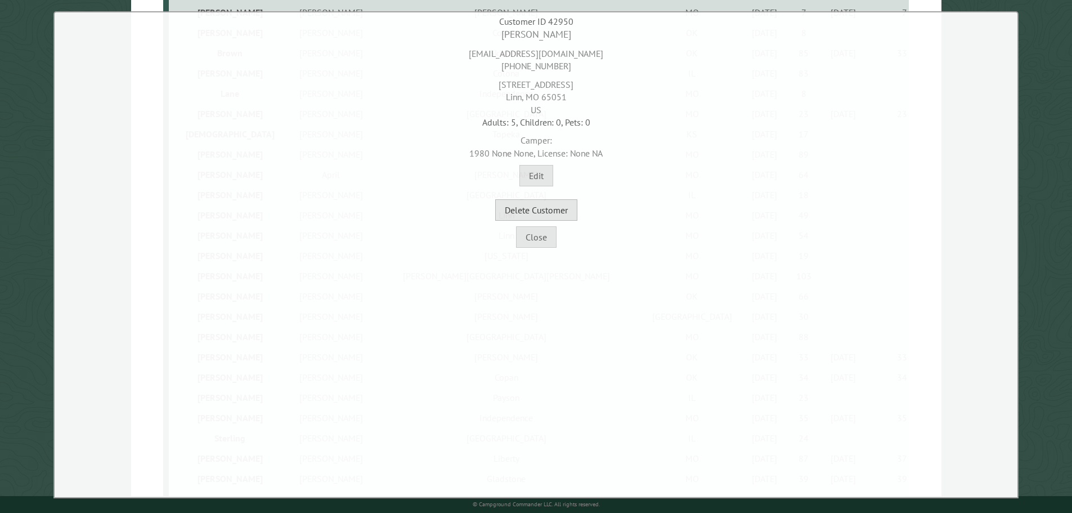
click at [564, 213] on button "Delete Customer" at bounding box center [536, 209] width 82 height 21
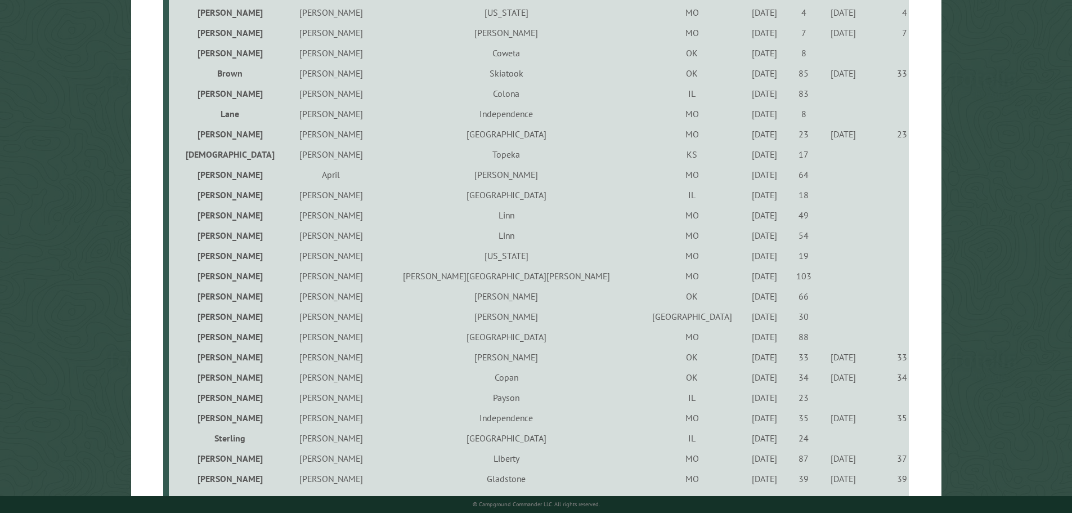
click at [747, 179] on div "[DATE]" at bounding box center [765, 174] width 36 height 11
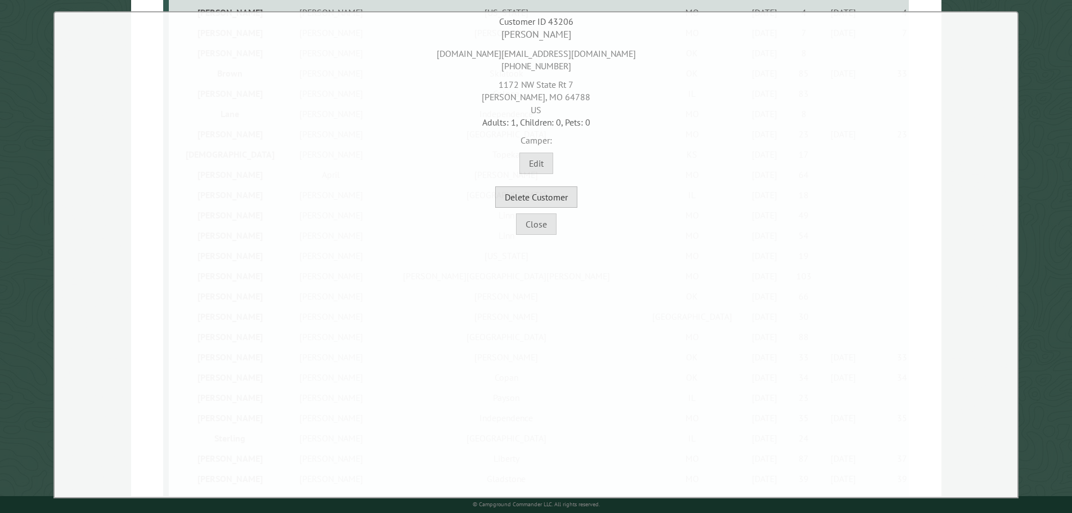
click at [564, 193] on button "Delete Customer" at bounding box center [536, 196] width 82 height 21
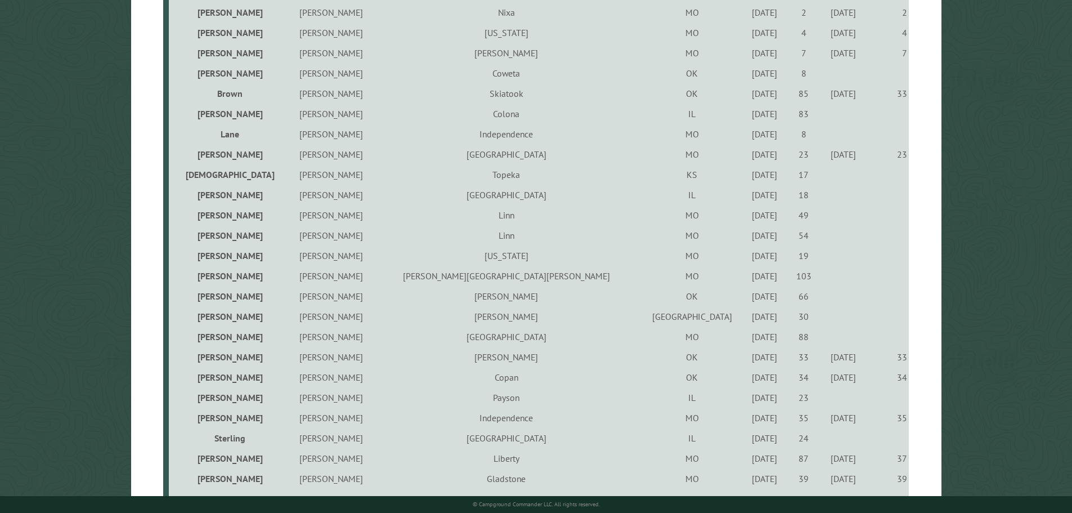
click at [747, 219] on div "[DATE]" at bounding box center [765, 214] width 36 height 11
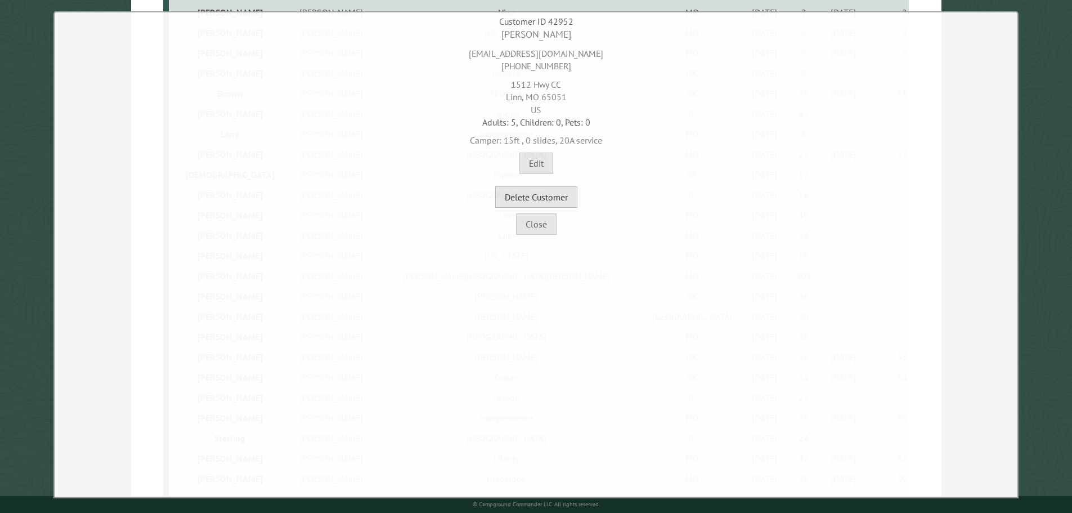
click at [561, 193] on button "Delete Customer" at bounding box center [536, 196] width 82 height 21
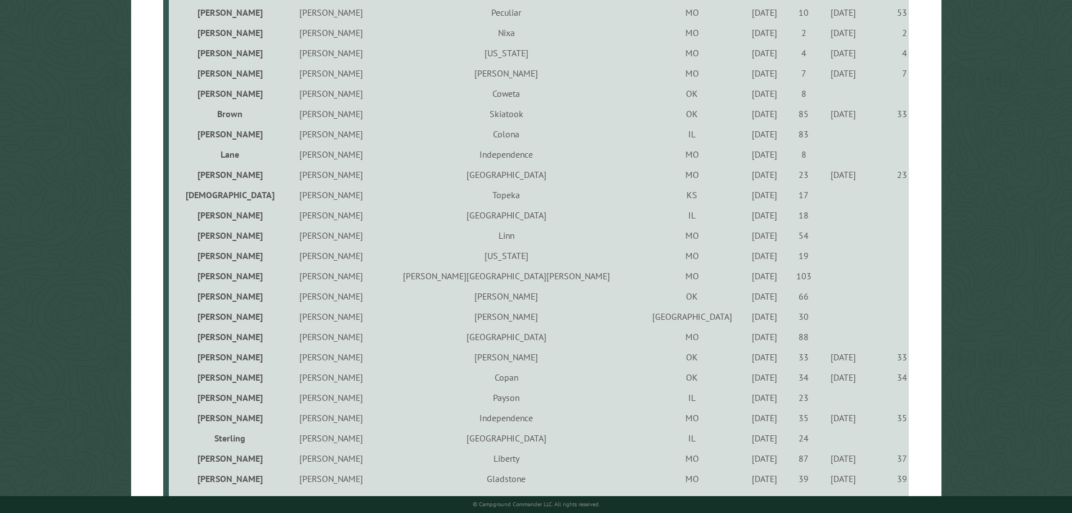
click at [747, 236] on div "[DATE]" at bounding box center [765, 235] width 36 height 11
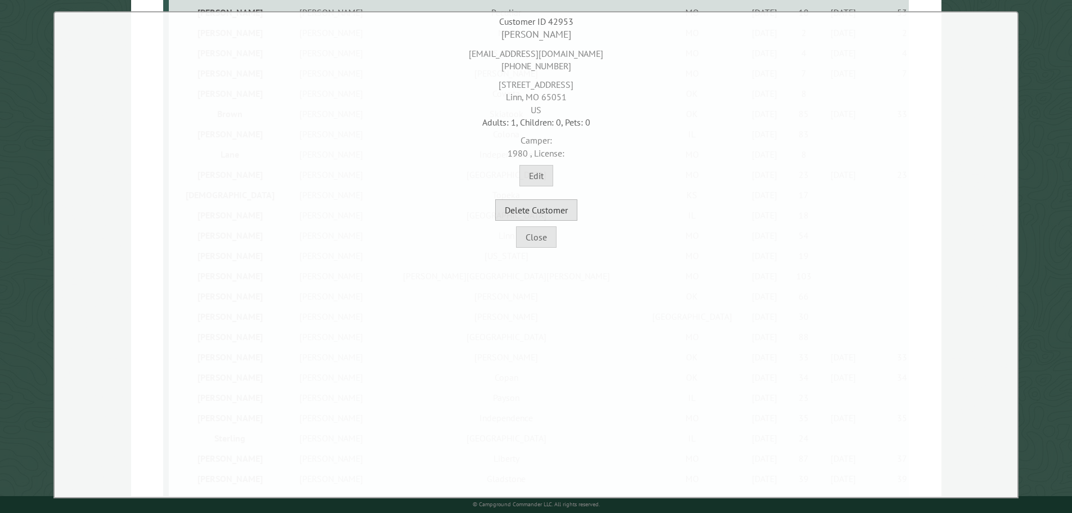
click at [572, 214] on button "Delete Customer" at bounding box center [536, 209] width 82 height 21
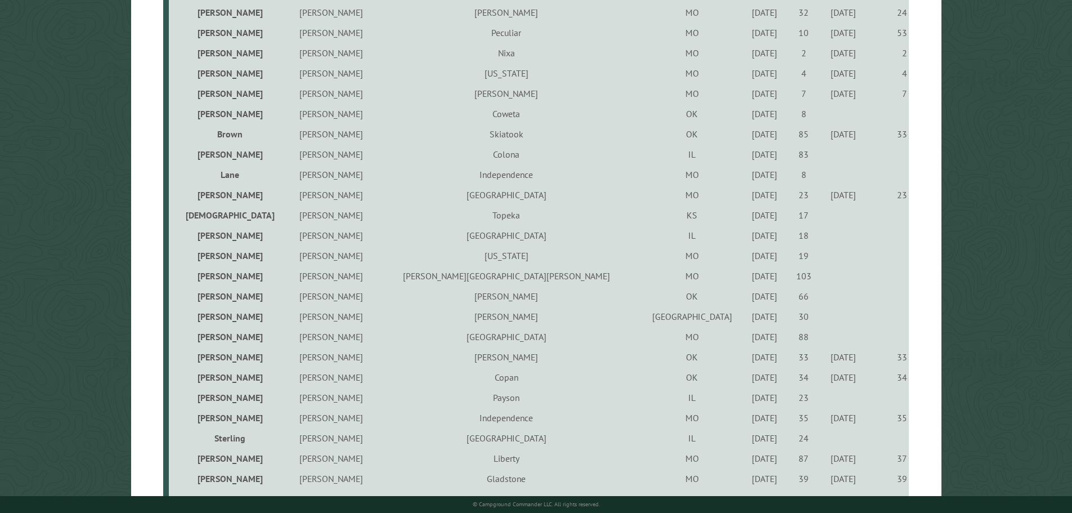
click at [747, 259] on div "[DATE]" at bounding box center [765, 255] width 36 height 11
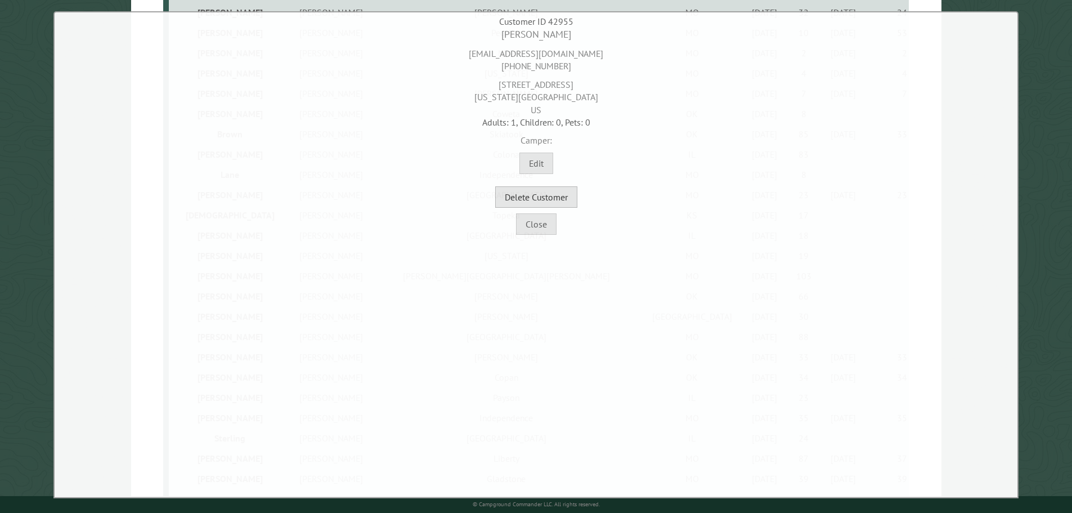
click at [568, 200] on button "Delete Customer" at bounding box center [536, 196] width 82 height 21
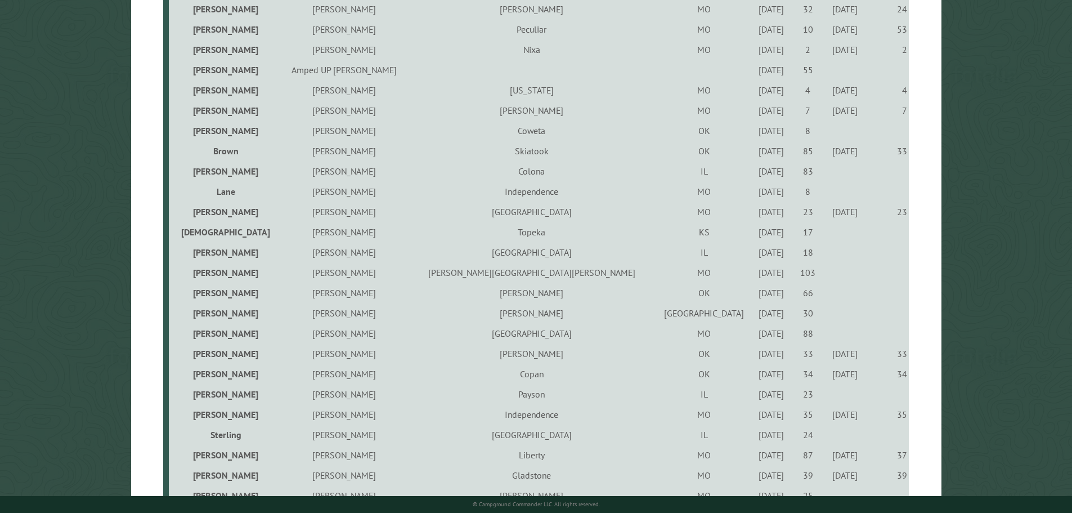
scroll to position [1294, 0]
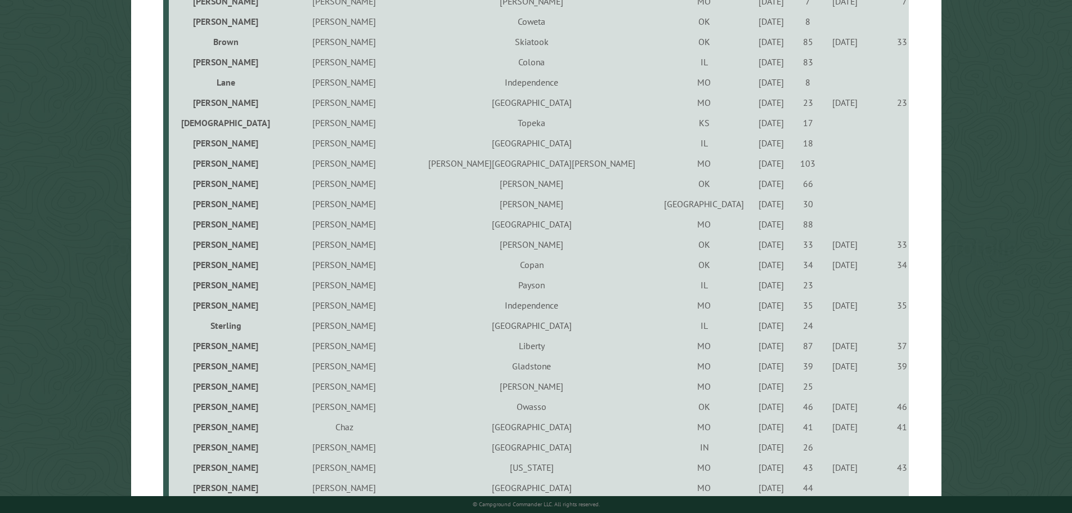
click at [754, 168] on div "[DATE]" at bounding box center [770, 163] width 33 height 11
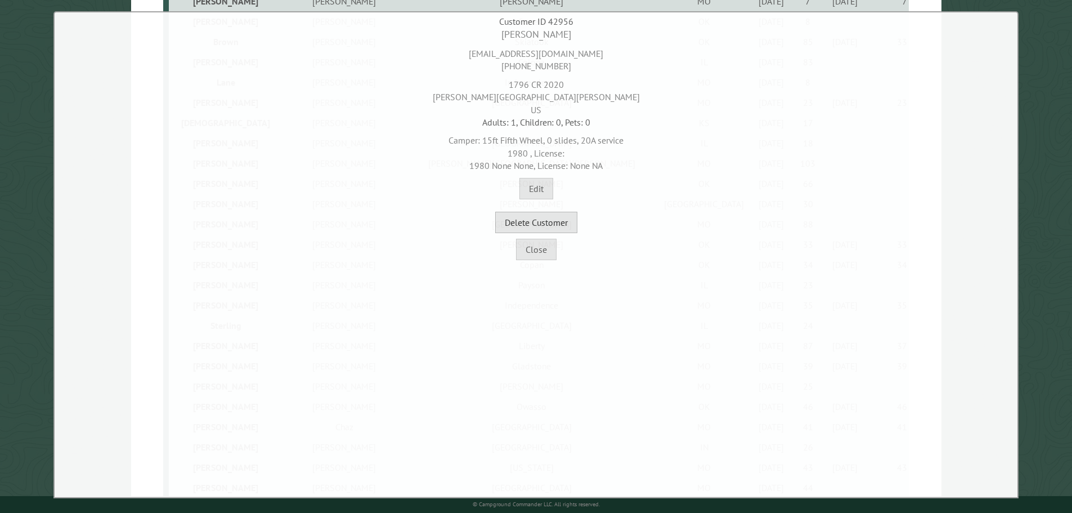
click at [551, 223] on button "Delete Customer" at bounding box center [536, 222] width 82 height 21
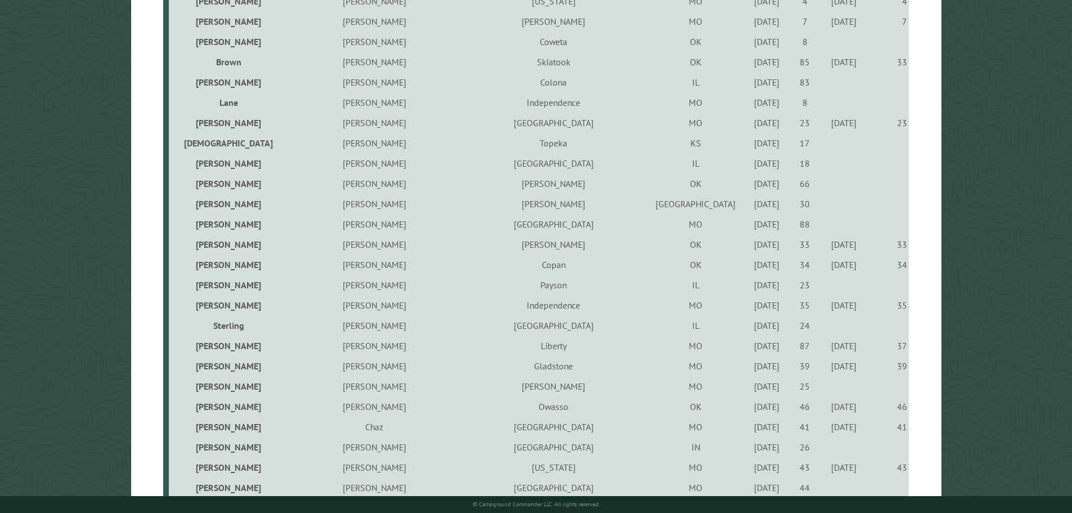
click at [749, 182] on div "[DATE]" at bounding box center [766, 183] width 35 height 11
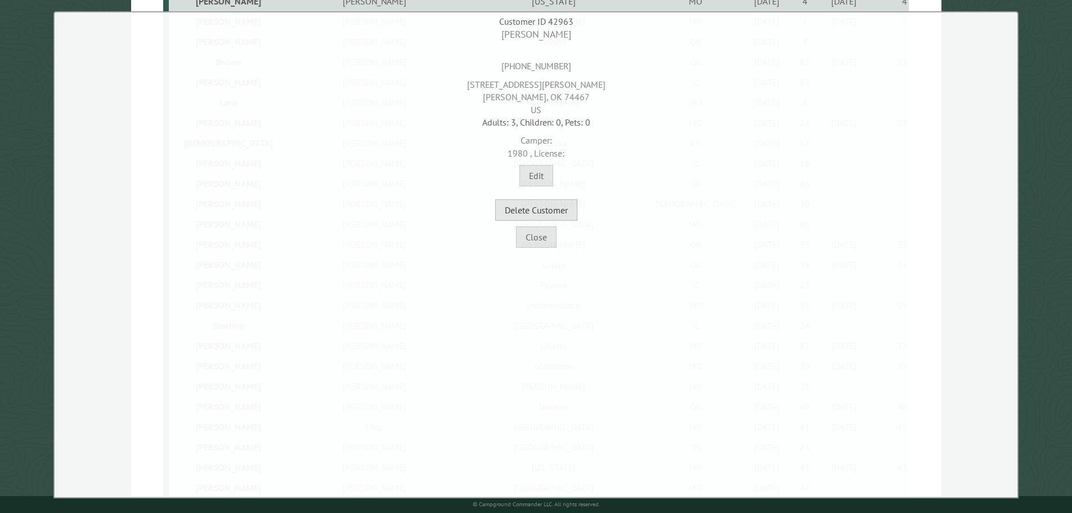
click at [570, 203] on button "Delete Customer" at bounding box center [536, 209] width 82 height 21
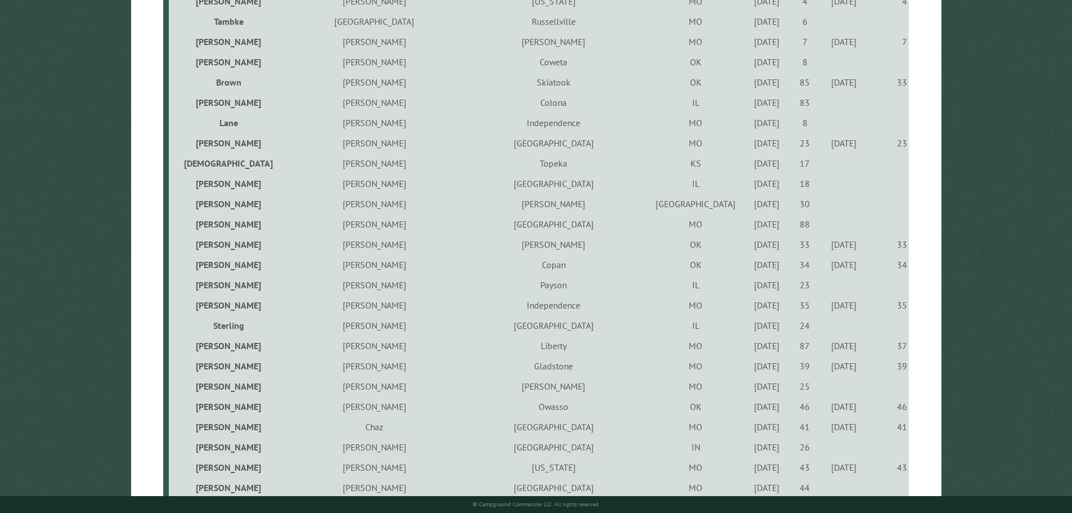
click at [749, 206] on div "[DATE]" at bounding box center [766, 203] width 35 height 11
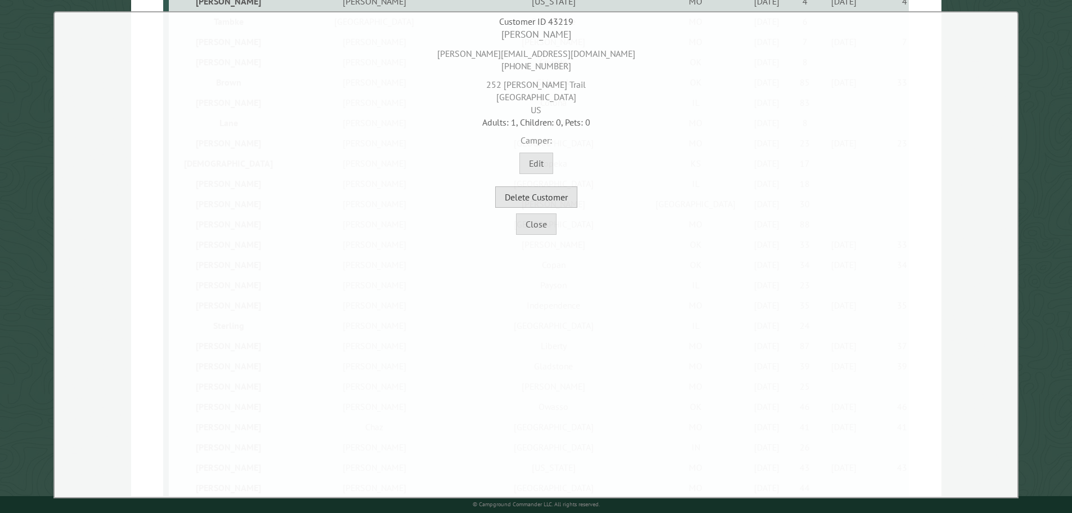
click at [574, 199] on button "Delete Customer" at bounding box center [536, 196] width 82 height 21
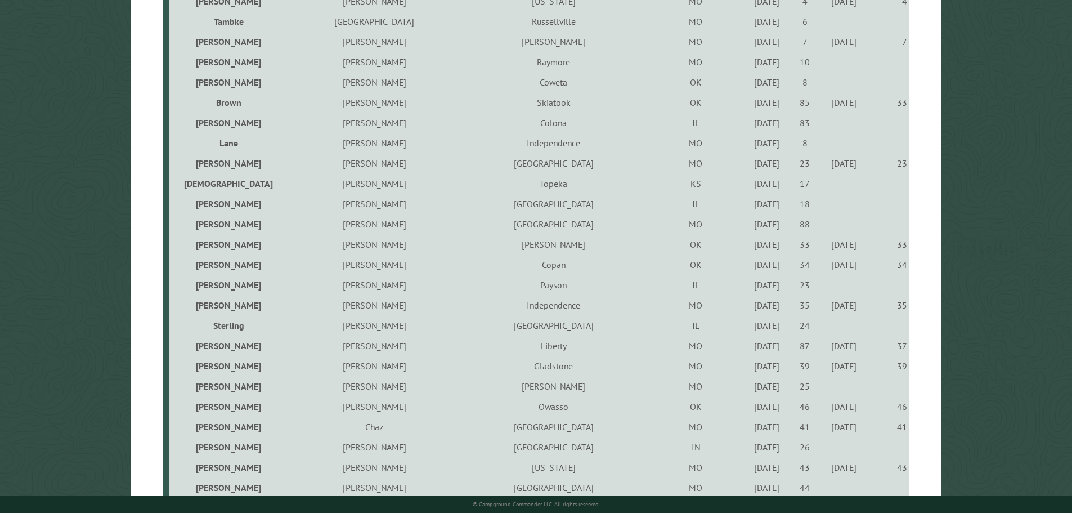
click at [749, 226] on div "[DATE]" at bounding box center [766, 223] width 35 height 11
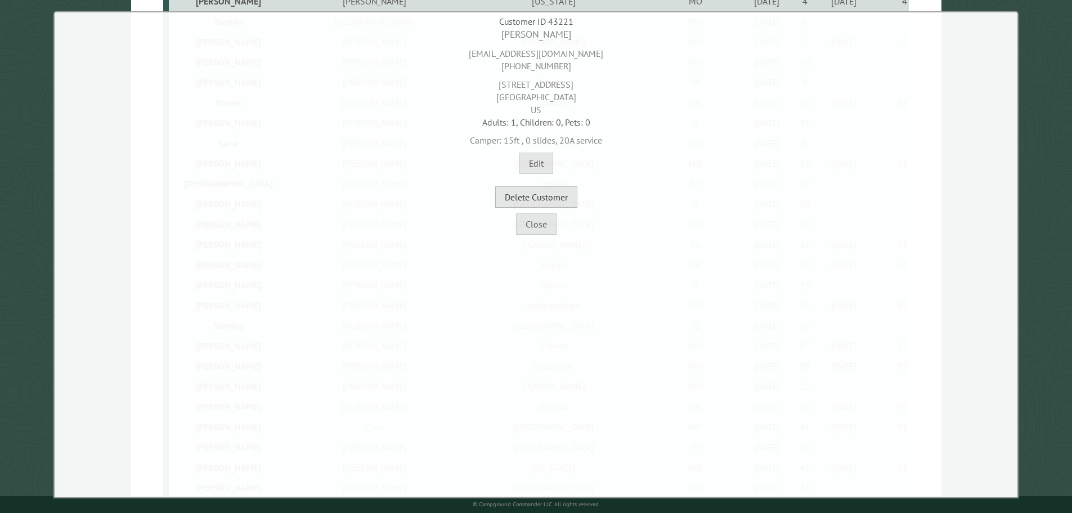
click at [563, 196] on button "Delete Customer" at bounding box center [536, 196] width 82 height 21
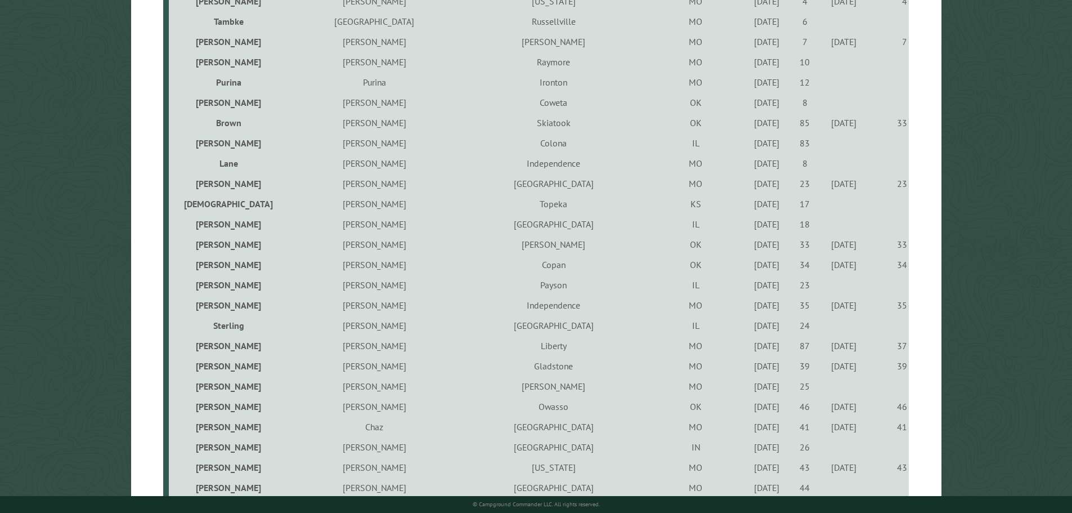
scroll to position [1350, 0]
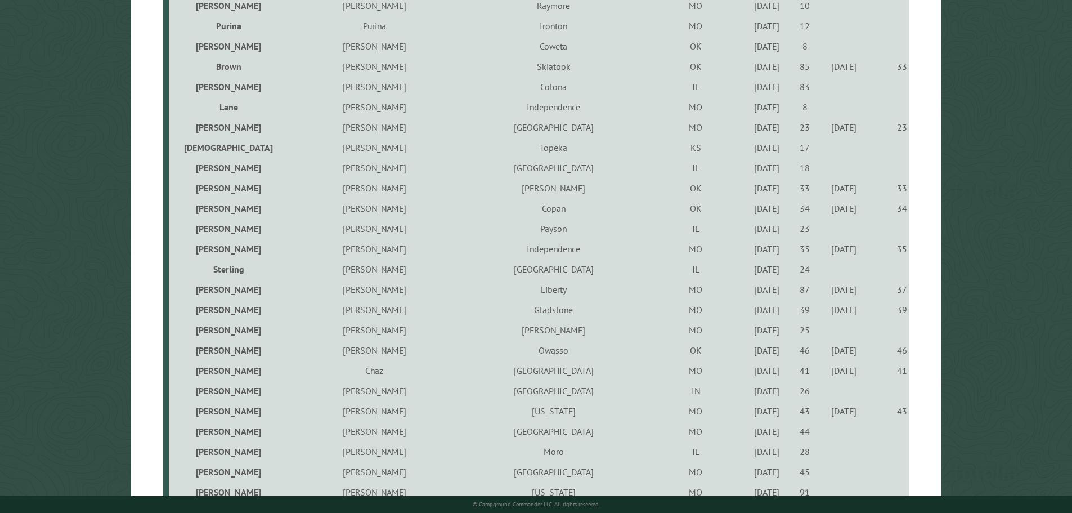
click at [749, 230] on div "[DATE]" at bounding box center [766, 228] width 35 height 11
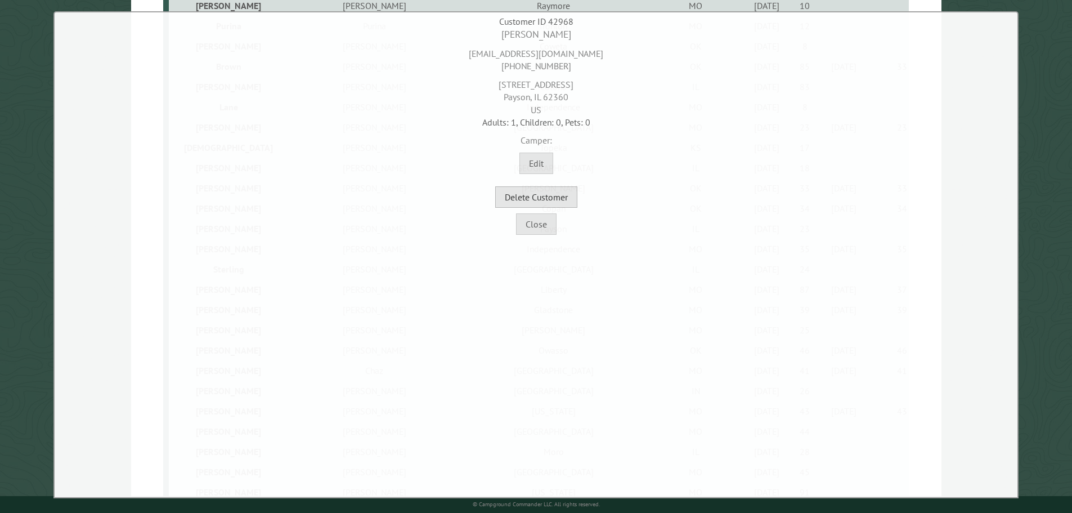
click at [569, 198] on button "Delete Customer" at bounding box center [536, 196] width 82 height 21
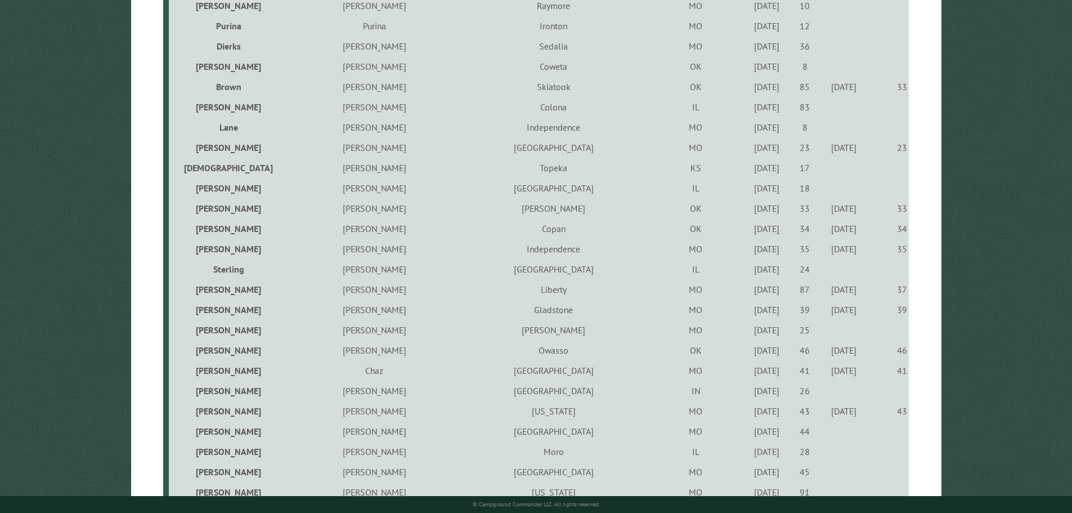
click at [749, 273] on div "[DATE]" at bounding box center [766, 268] width 35 height 11
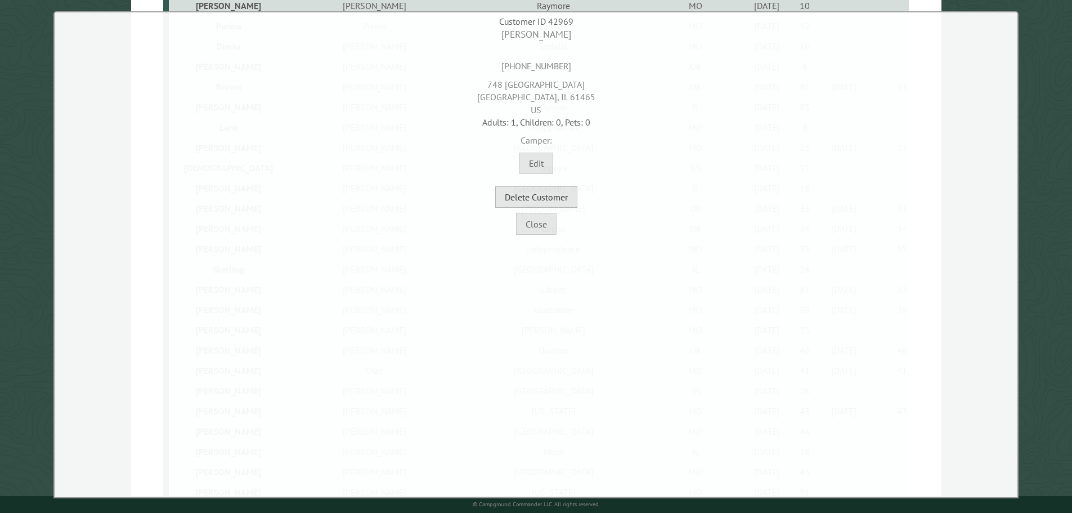
click at [558, 195] on button "Delete Customer" at bounding box center [536, 196] width 82 height 21
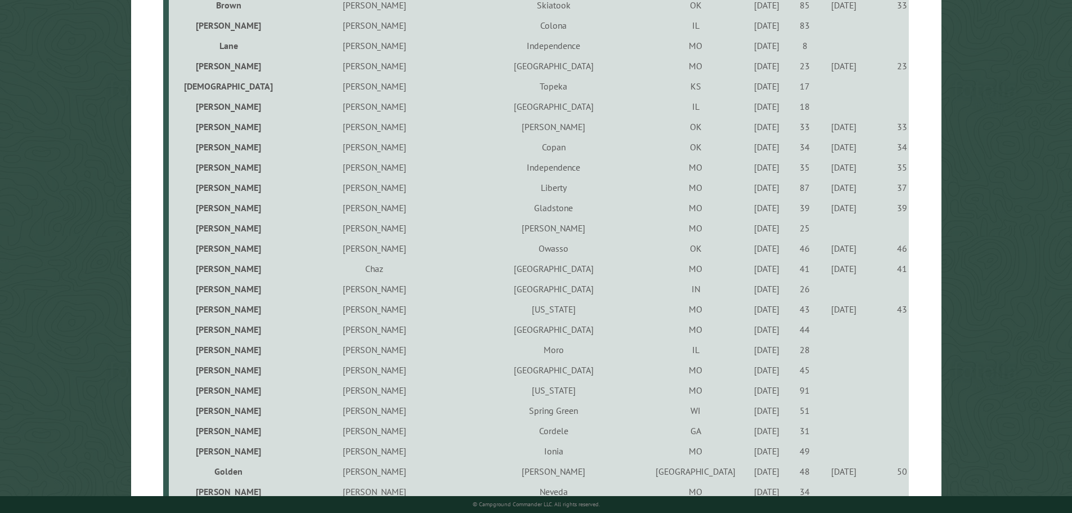
scroll to position [1463, 0]
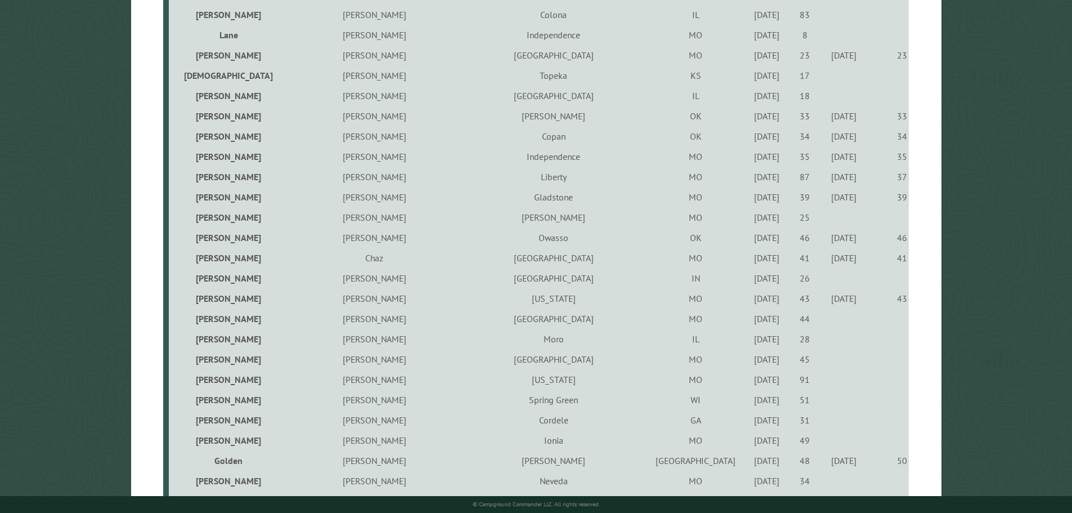
click at [749, 219] on div "[DATE]" at bounding box center [766, 217] width 35 height 11
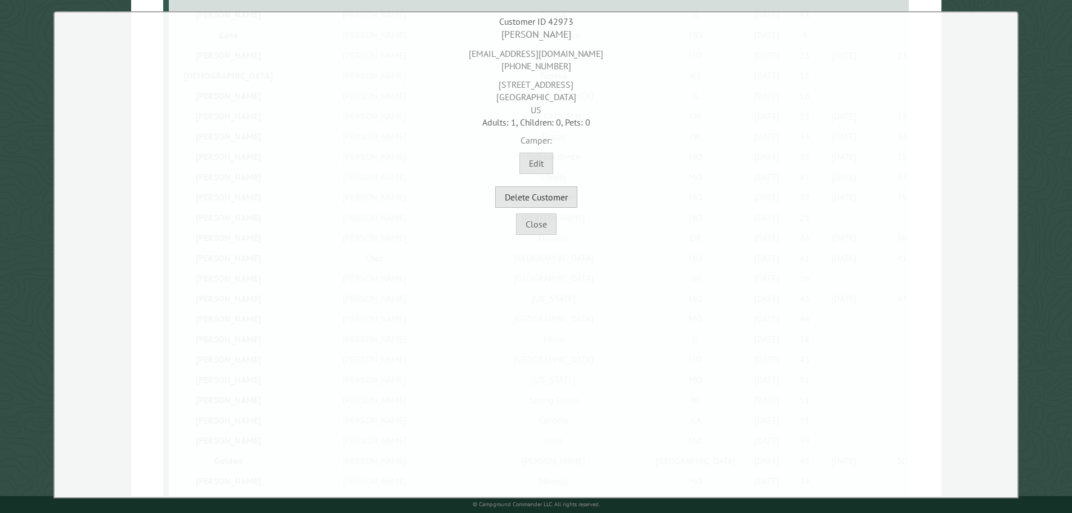
click at [552, 195] on button "Delete Customer" at bounding box center [536, 196] width 82 height 21
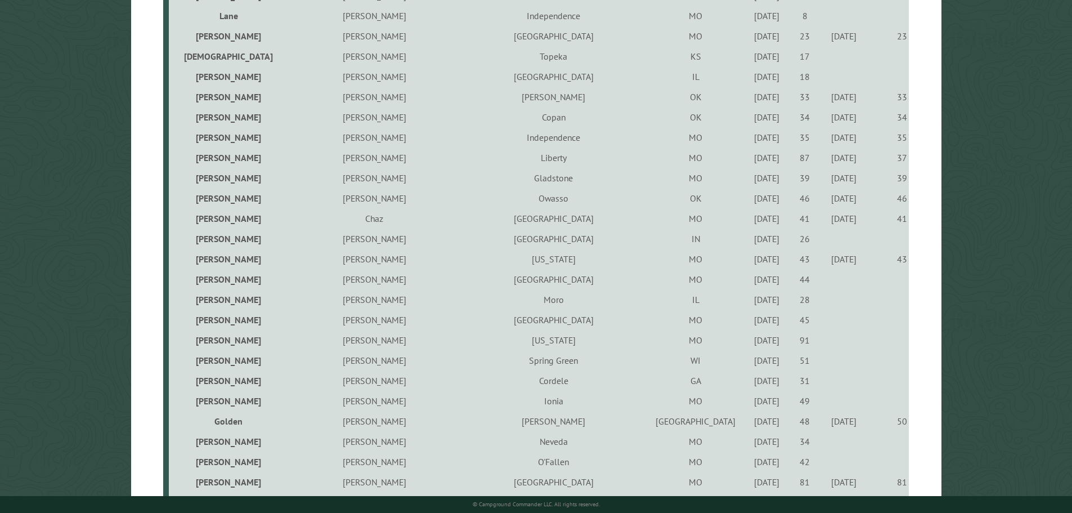
scroll to position [1519, 0]
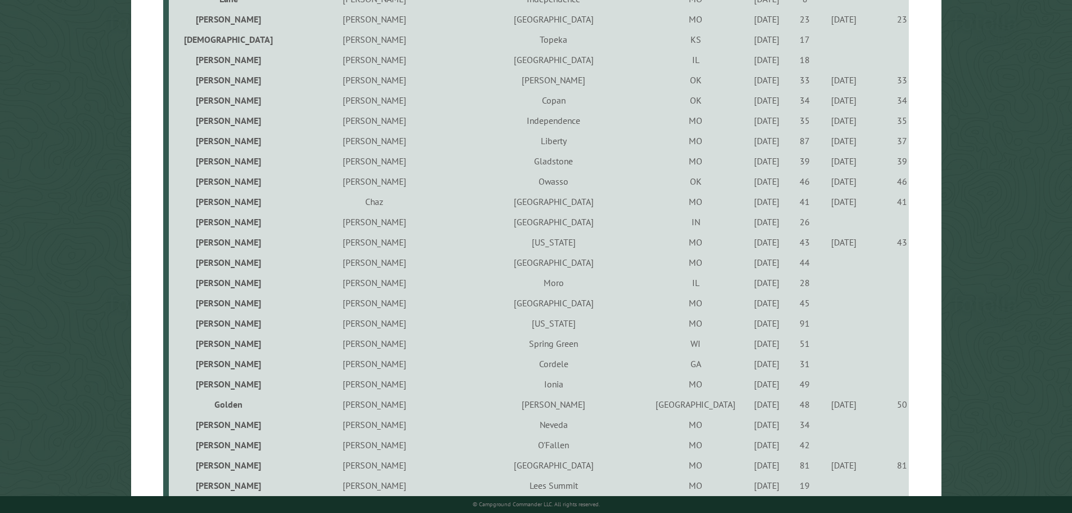
click at [749, 220] on div "[DATE]" at bounding box center [766, 221] width 35 height 11
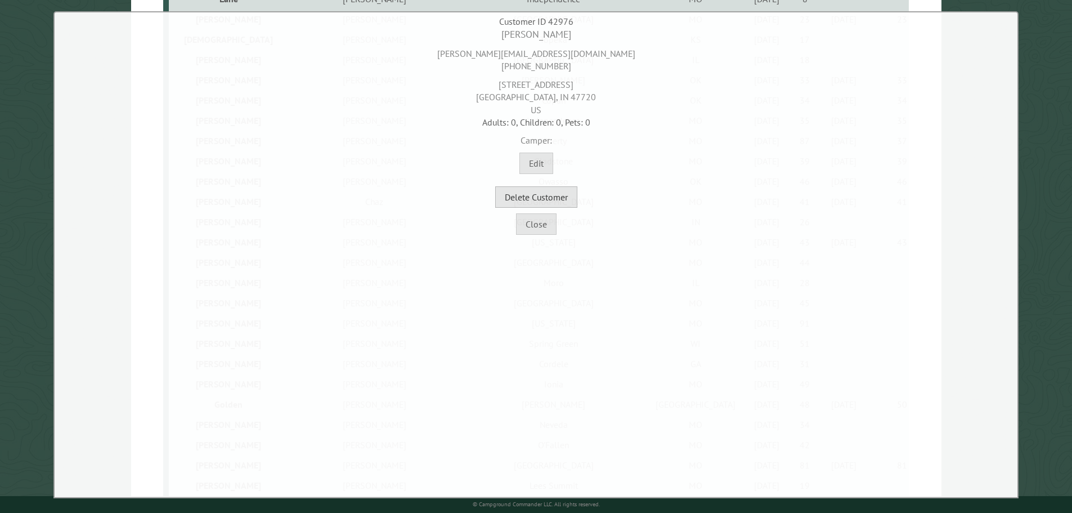
click at [568, 198] on button "Delete Customer" at bounding box center [536, 196] width 82 height 21
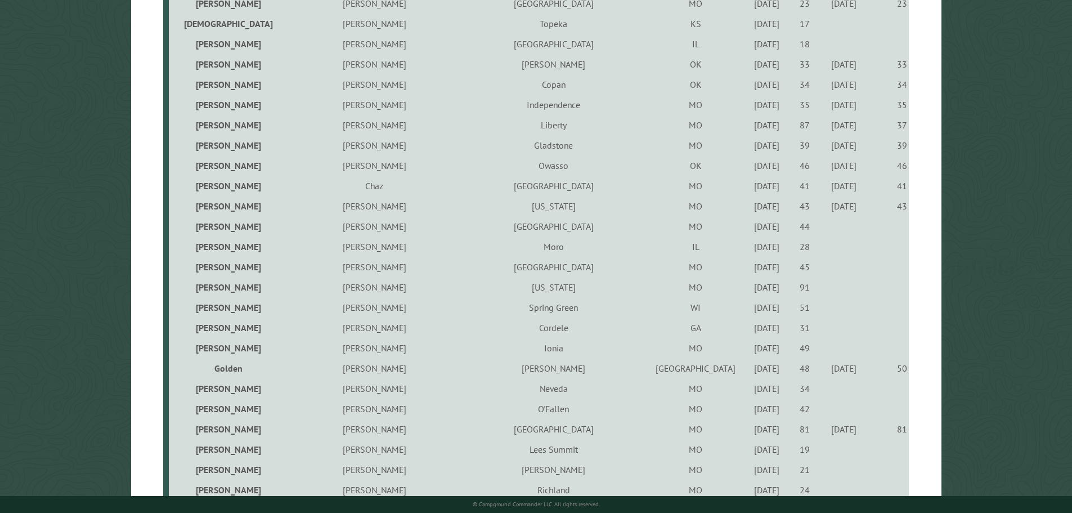
scroll to position [1575, 0]
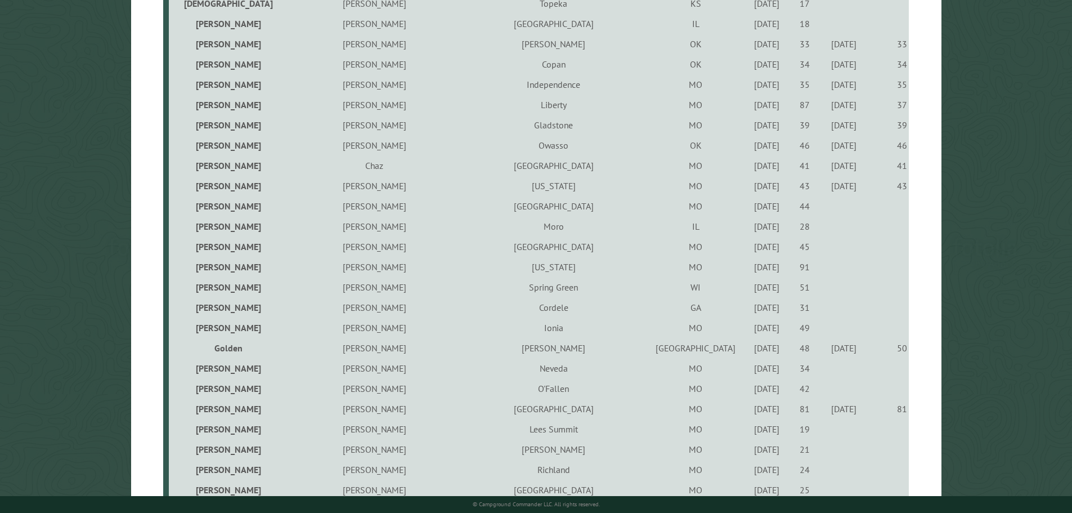
click at [749, 210] on div "[DATE]" at bounding box center [766, 205] width 35 height 11
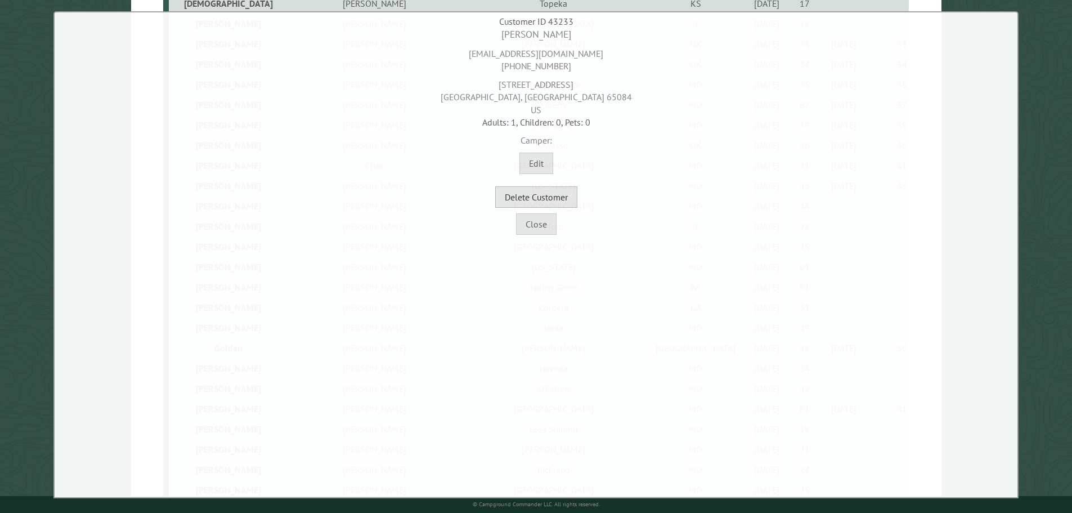
click at [563, 196] on button "Delete Customer" at bounding box center [536, 196] width 82 height 21
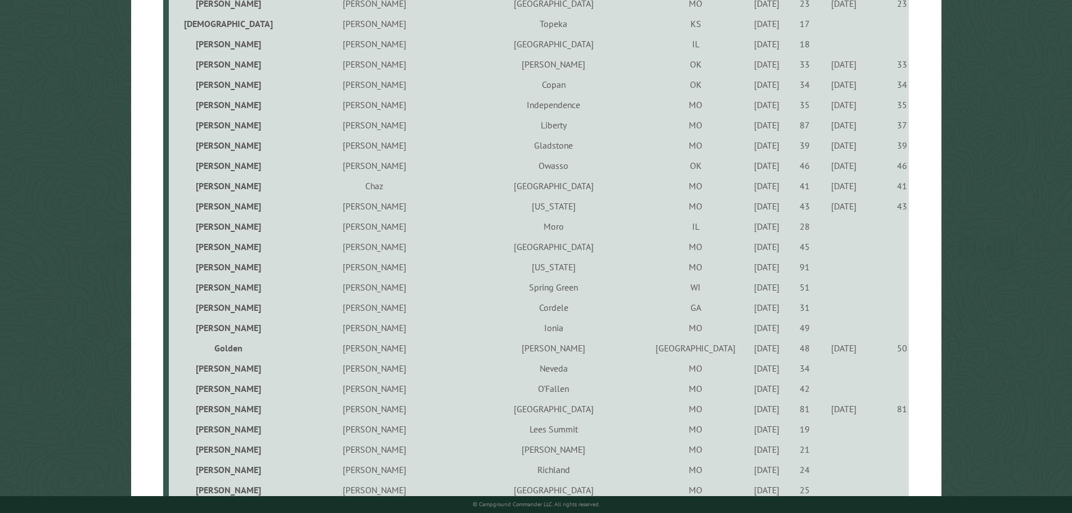
click at [749, 228] on div "[DATE]" at bounding box center [766, 226] width 35 height 11
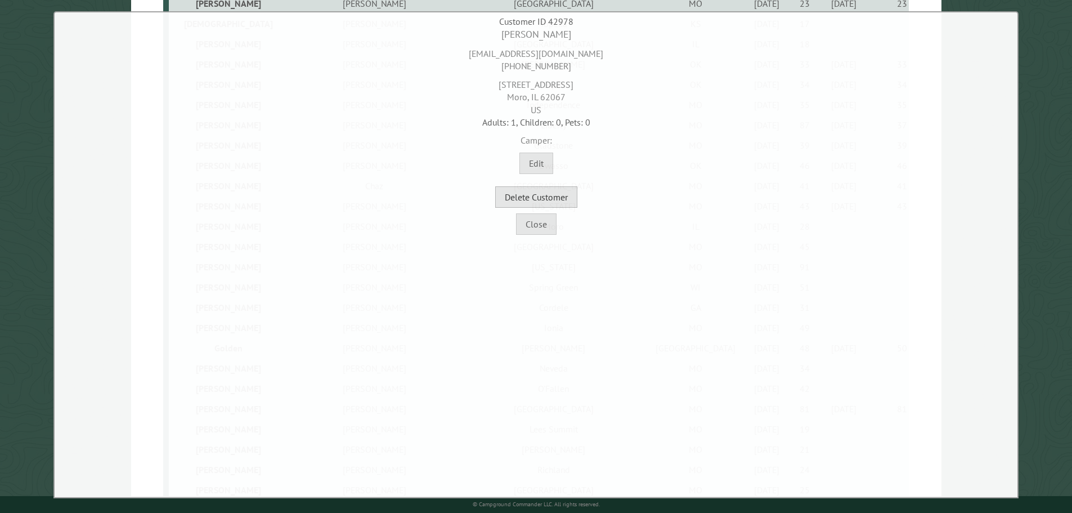
click at [575, 195] on button "Delete Customer" at bounding box center [536, 196] width 82 height 21
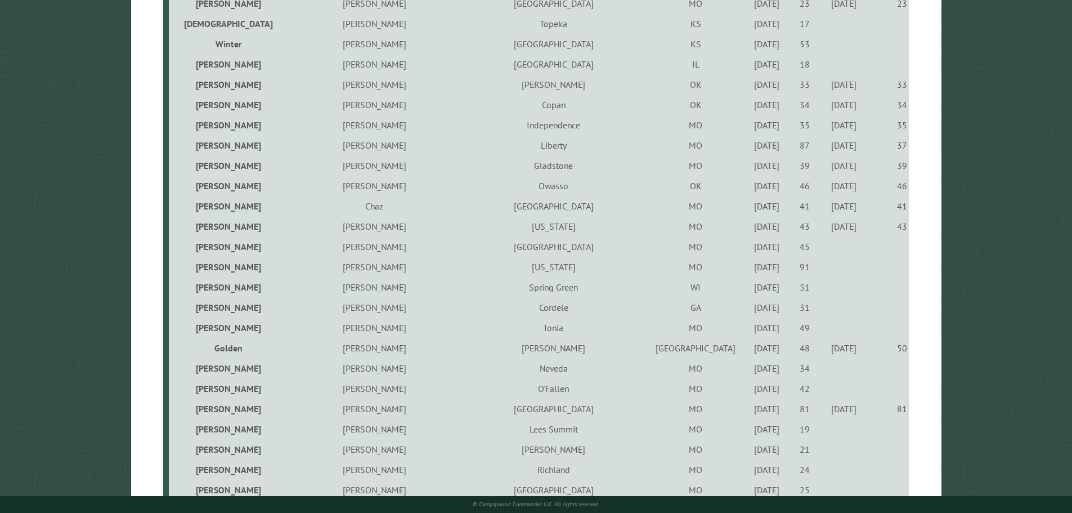
click at [749, 246] on div "[DATE]" at bounding box center [766, 246] width 35 height 11
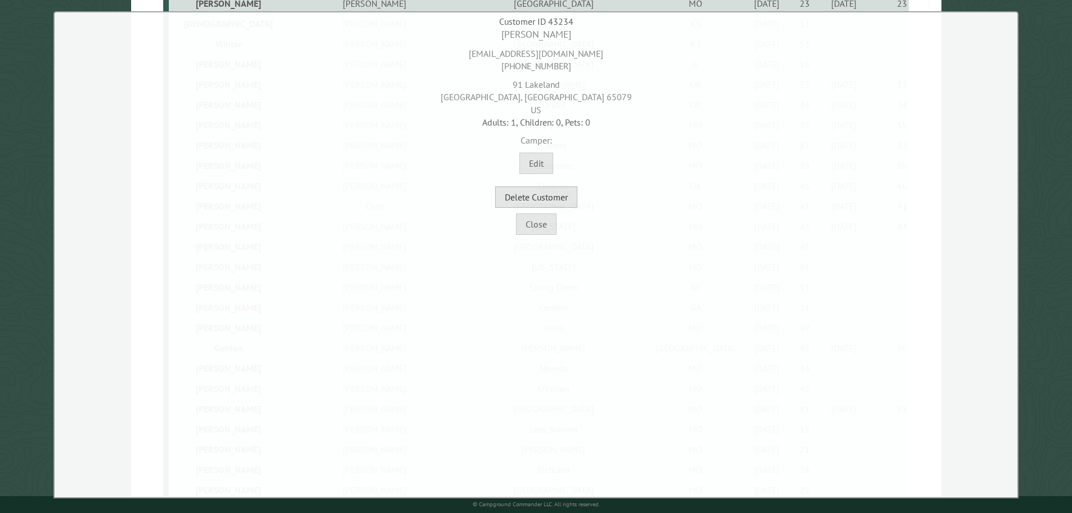
click at [574, 202] on button "Delete Customer" at bounding box center [536, 196] width 82 height 21
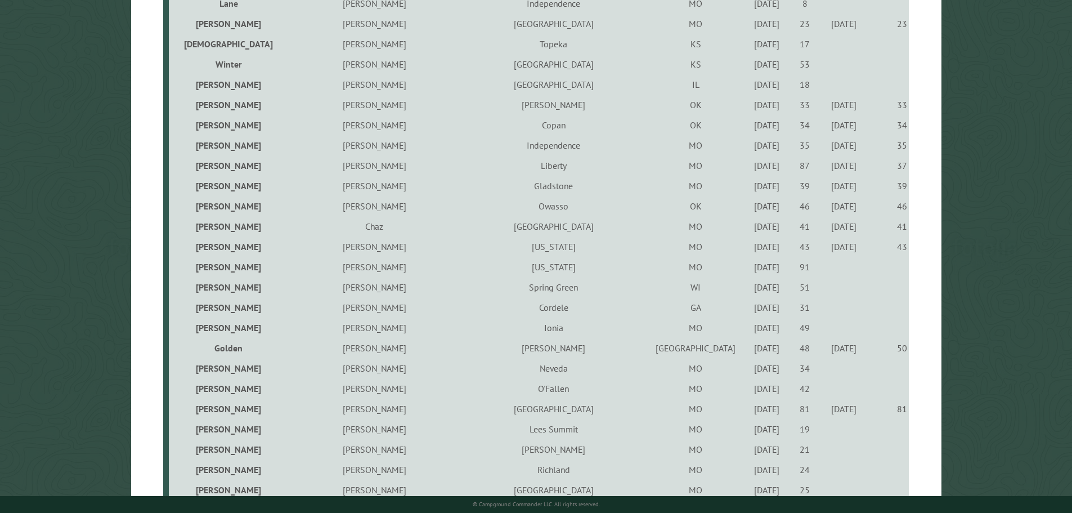
drag, startPoint x: 675, startPoint y: 271, endPoint x: 668, endPoint y: 271, distance: 6.8
click at [749, 272] on div "9/15/2022" at bounding box center [766, 266] width 35 height 11
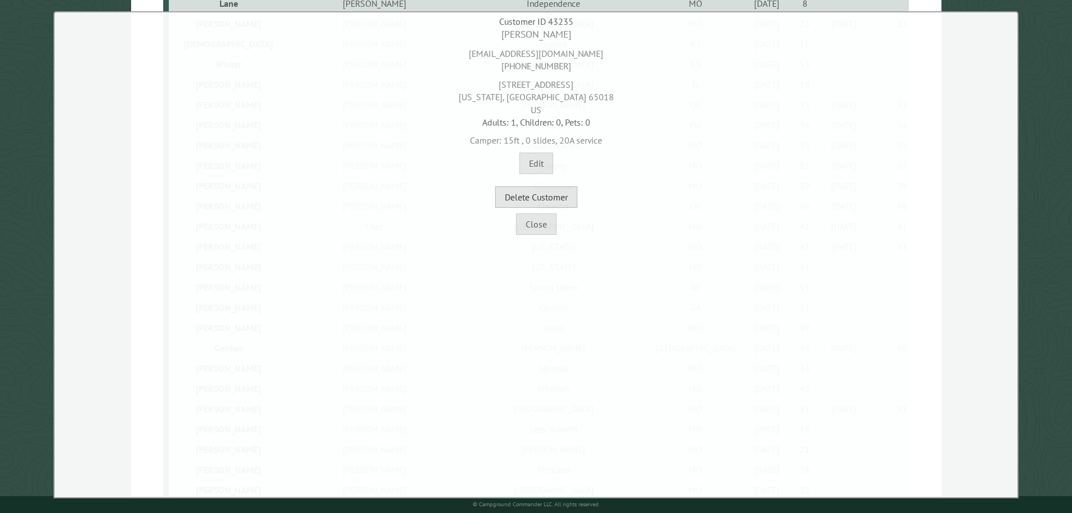
click at [556, 199] on button "Delete Customer" at bounding box center [536, 196] width 82 height 21
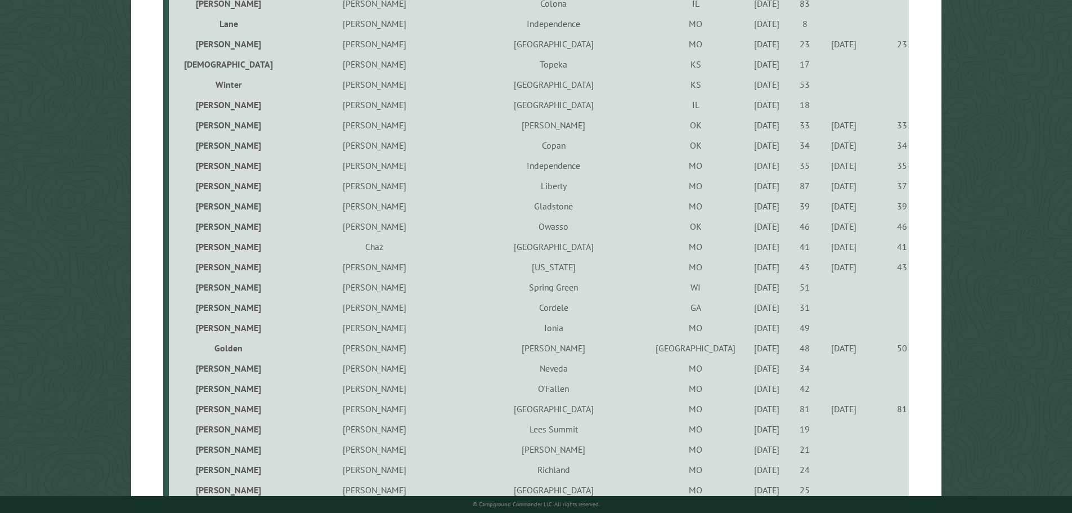
click at [749, 291] on div "5/25/2022" at bounding box center [766, 286] width 35 height 11
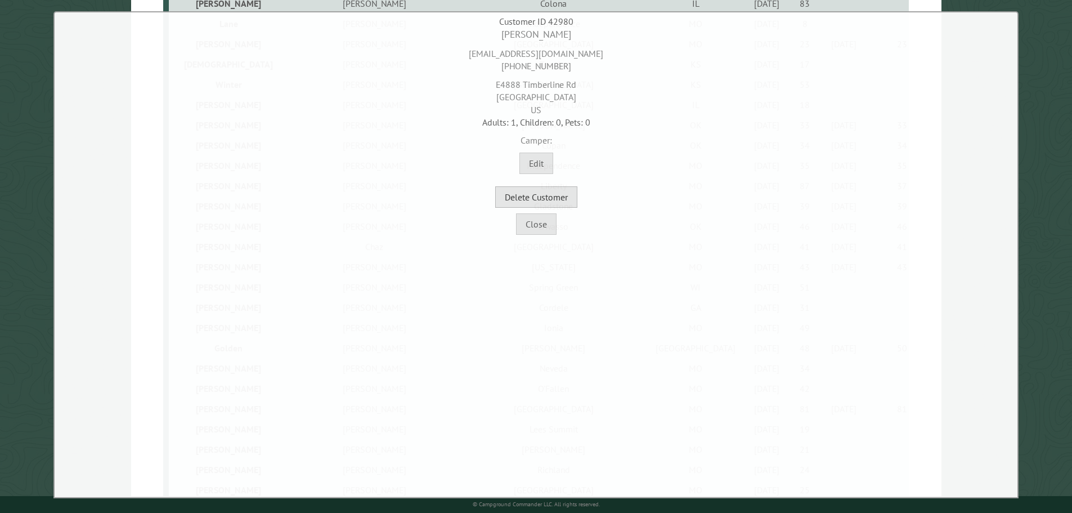
click at [564, 196] on button "Delete Customer" at bounding box center [536, 196] width 82 height 21
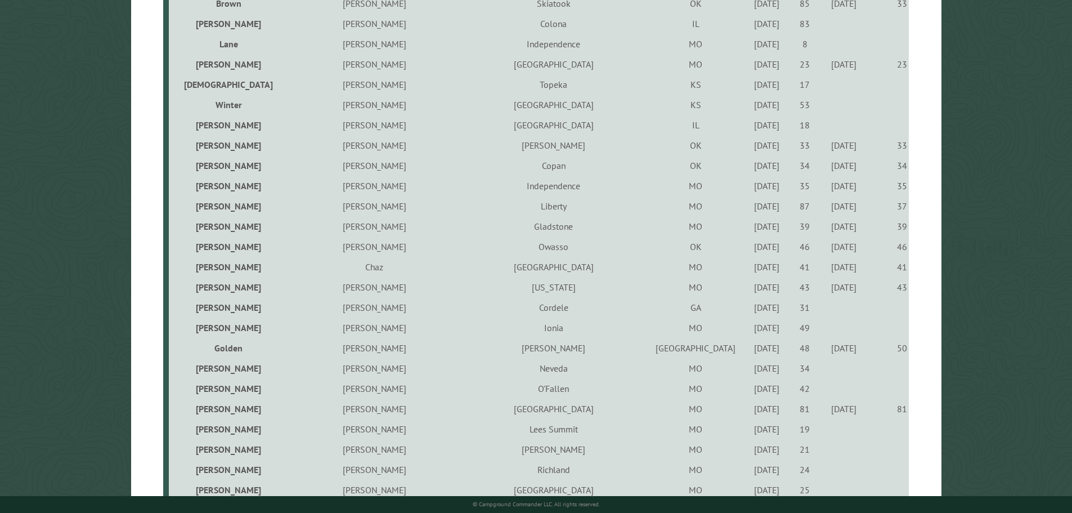
click at [749, 311] on div "5/27/2021" at bounding box center [766, 307] width 35 height 11
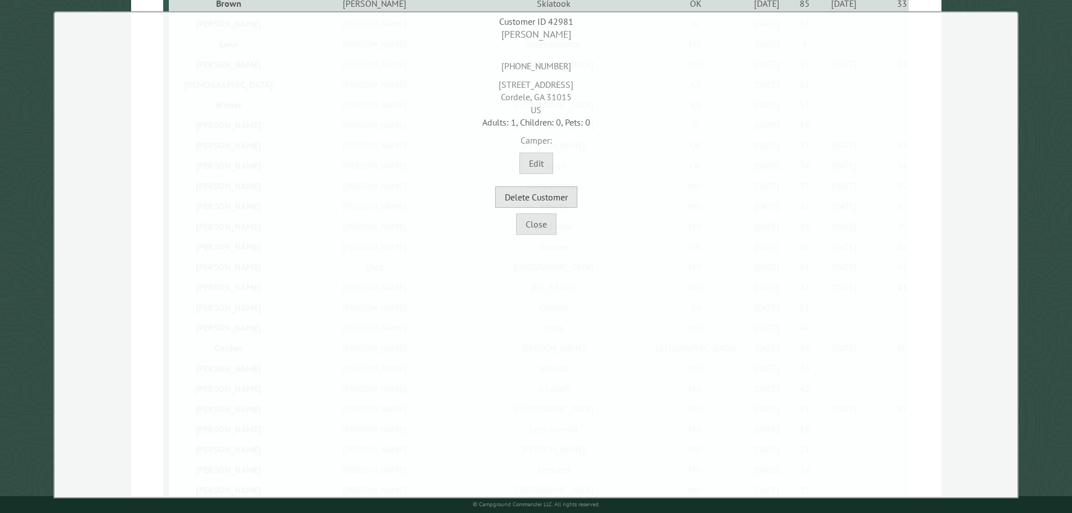
click at [570, 200] on button "Delete Customer" at bounding box center [536, 196] width 82 height 21
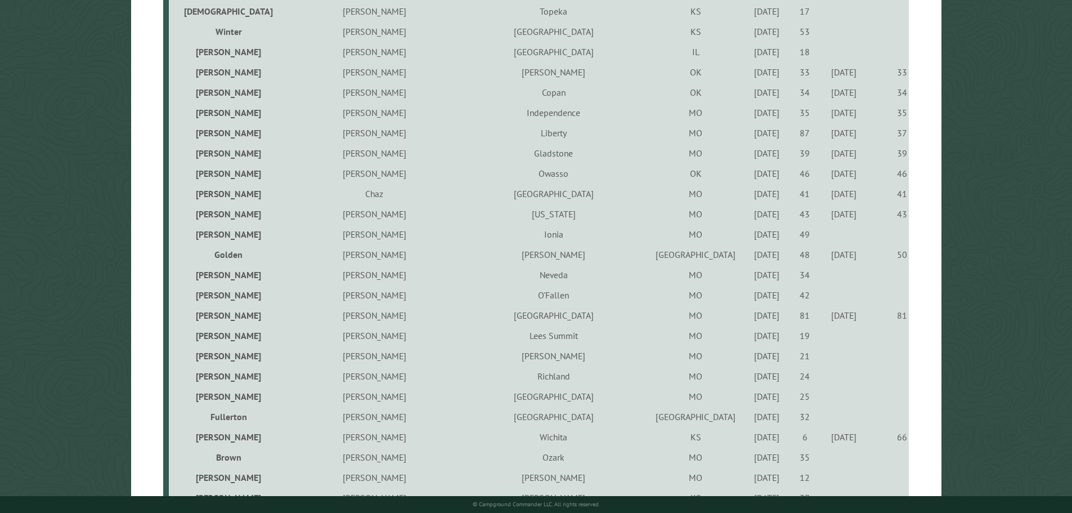
scroll to position [1688, 0]
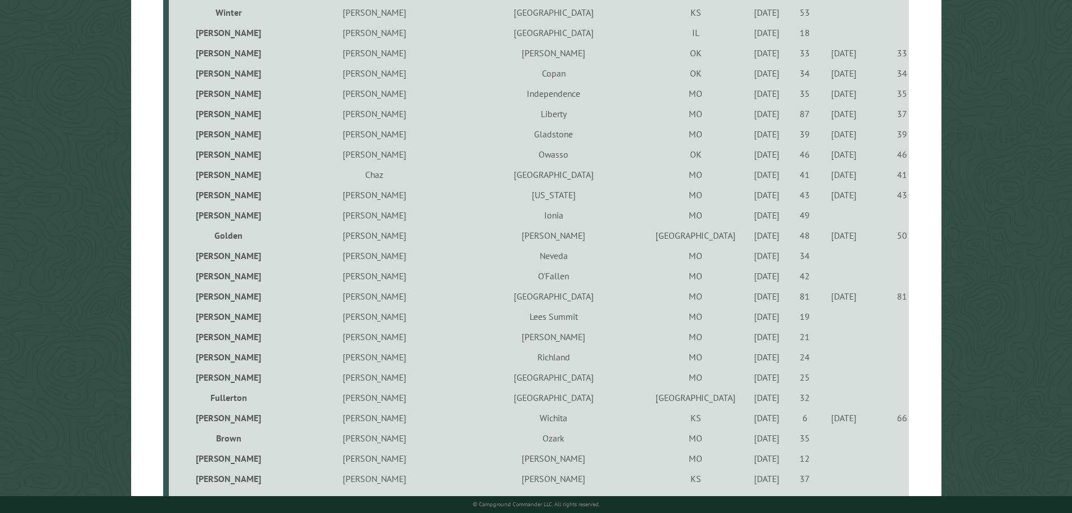
click at [749, 220] on div "9/16/2021" at bounding box center [766, 214] width 35 height 11
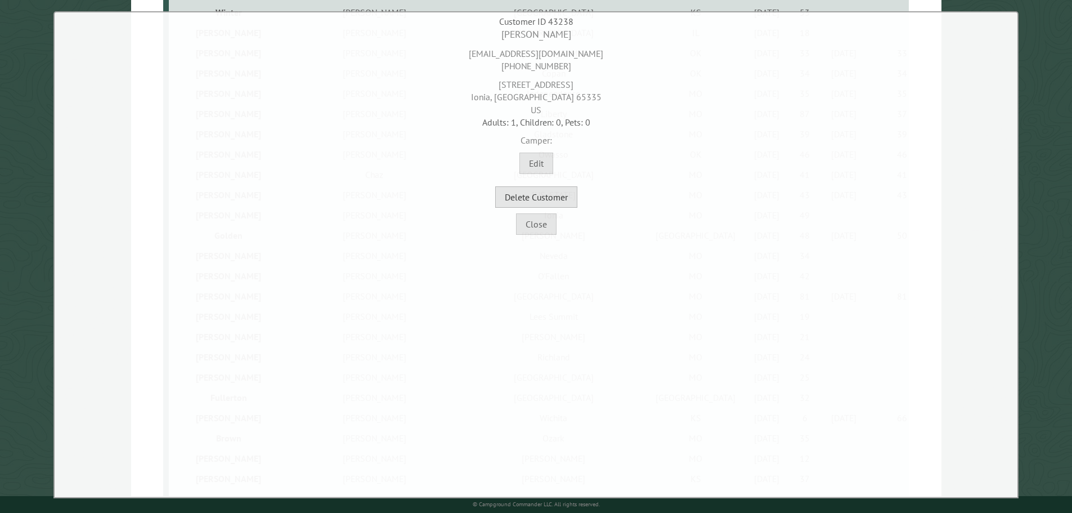
click at [558, 192] on button "Delete Customer" at bounding box center [536, 196] width 82 height 21
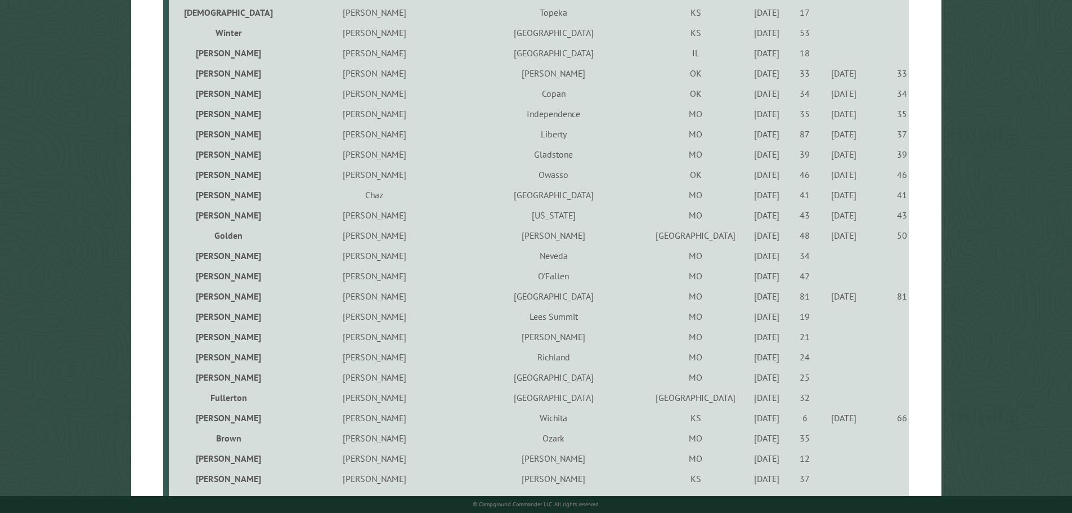
click at [749, 258] on div "5/25/2022" at bounding box center [766, 255] width 35 height 11
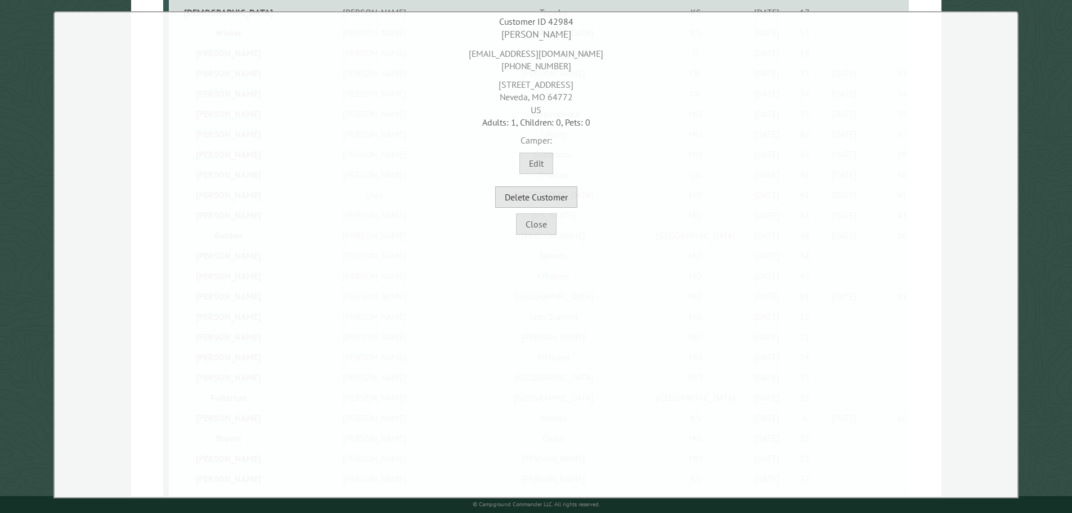
click at [571, 196] on button "Delete Customer" at bounding box center [536, 196] width 82 height 21
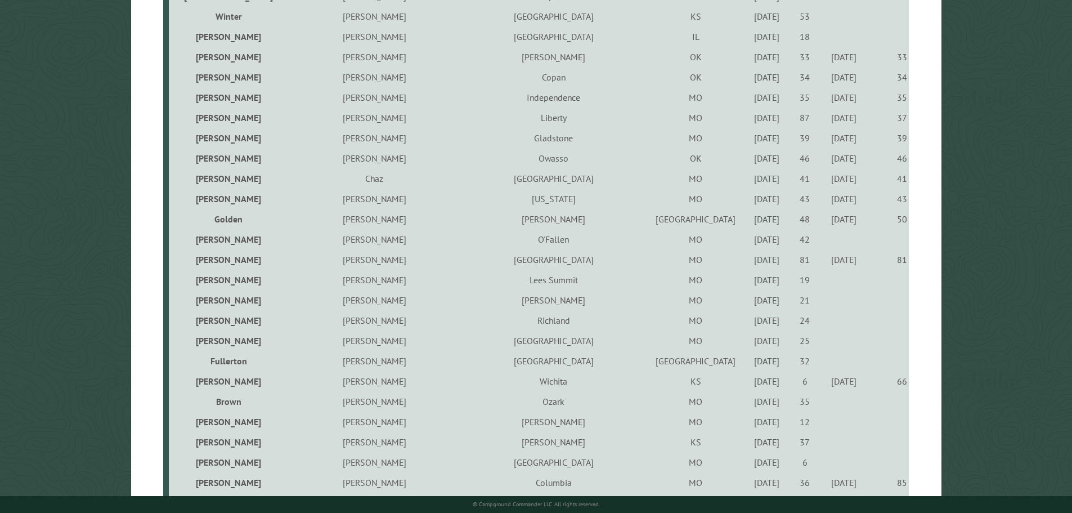
scroll to position [1744, 0]
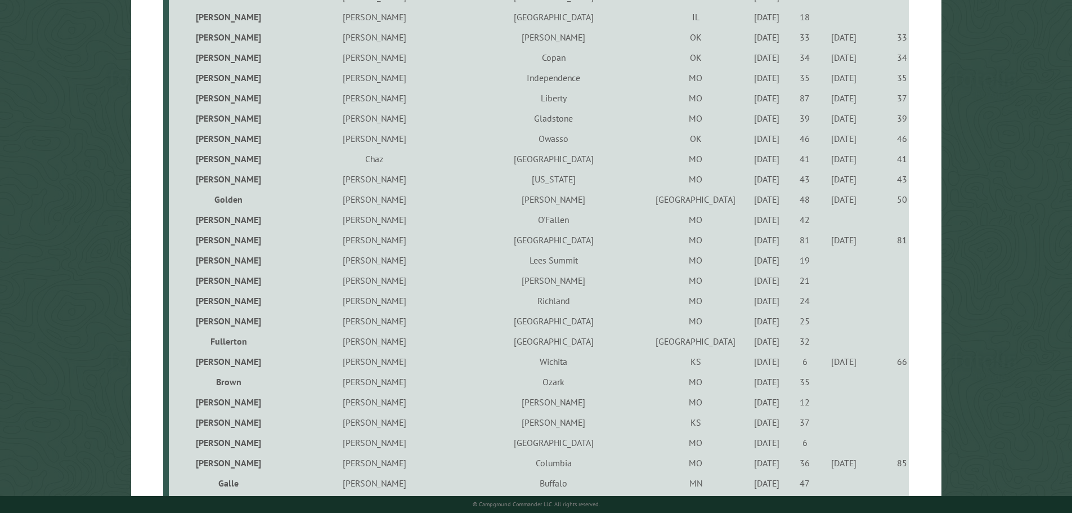
click at [749, 261] on div "9/3/2021" at bounding box center [766, 259] width 35 height 11
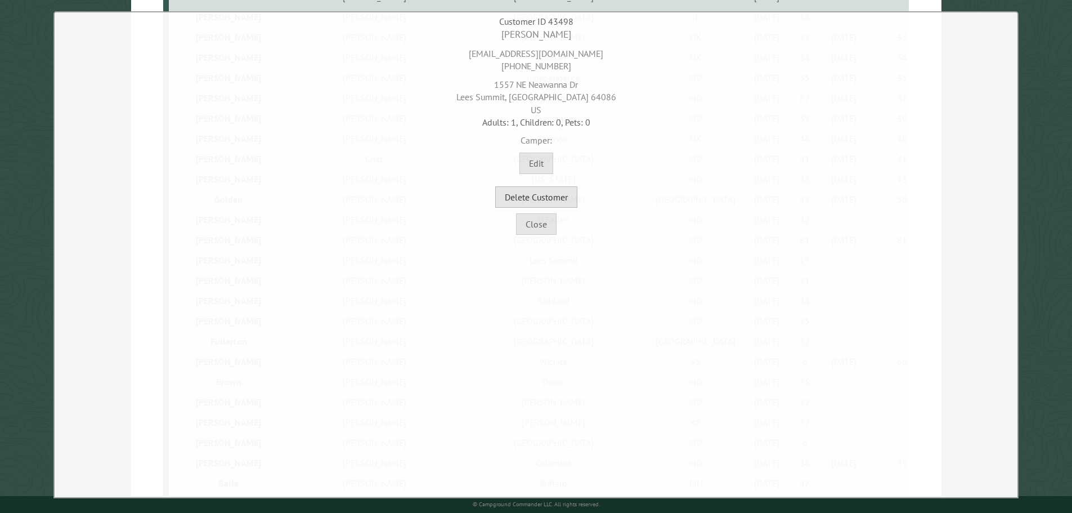
click at [563, 201] on button "Delete Customer" at bounding box center [536, 196] width 82 height 21
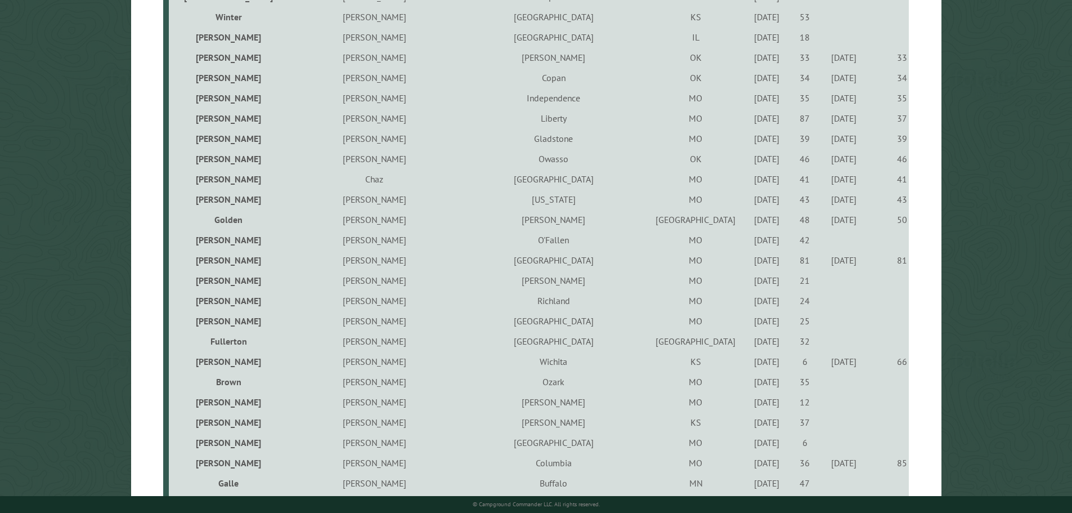
drag, startPoint x: 688, startPoint y: 283, endPoint x: 656, endPoint y: 273, distance: 33.1
click at [749, 284] on div "9/2/2021" at bounding box center [766, 280] width 35 height 11
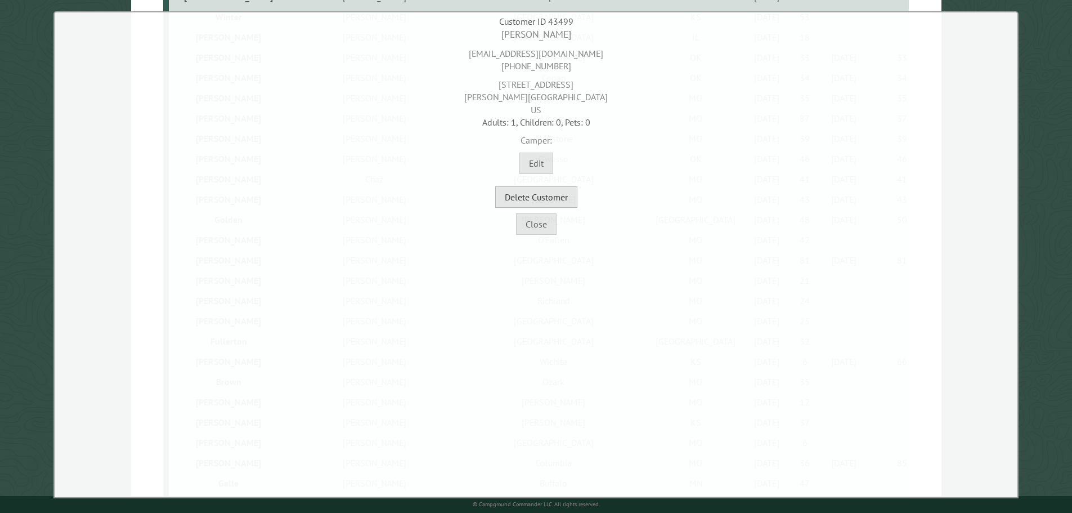
click at [574, 202] on button "Delete Customer" at bounding box center [536, 196] width 82 height 21
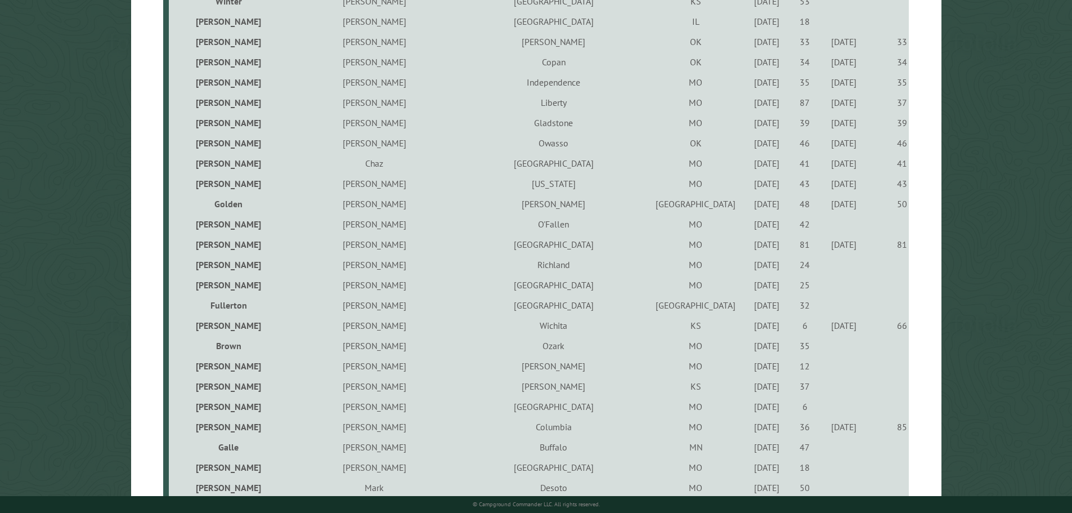
scroll to position [1800, 0]
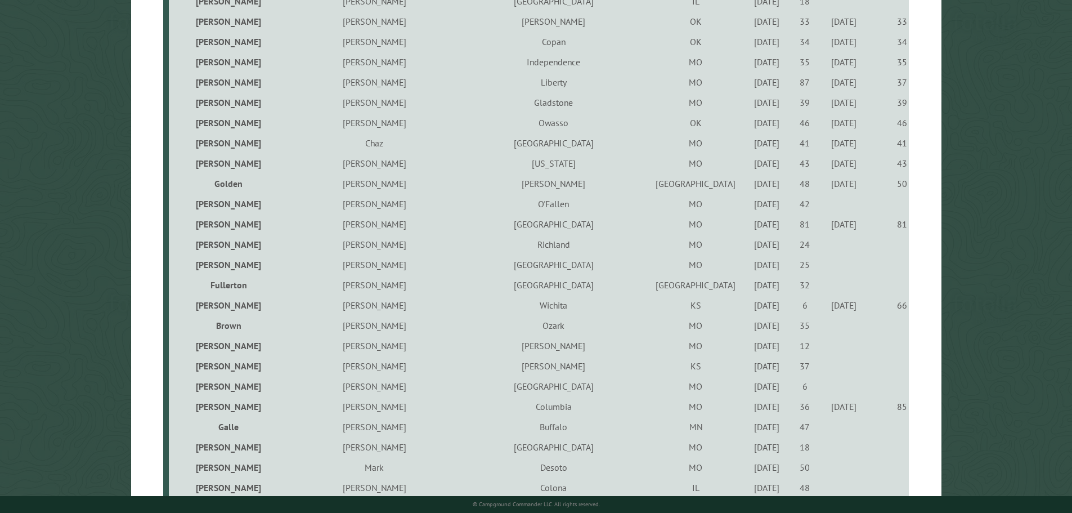
click at [749, 246] on div "9/3/2021" at bounding box center [766, 244] width 35 height 11
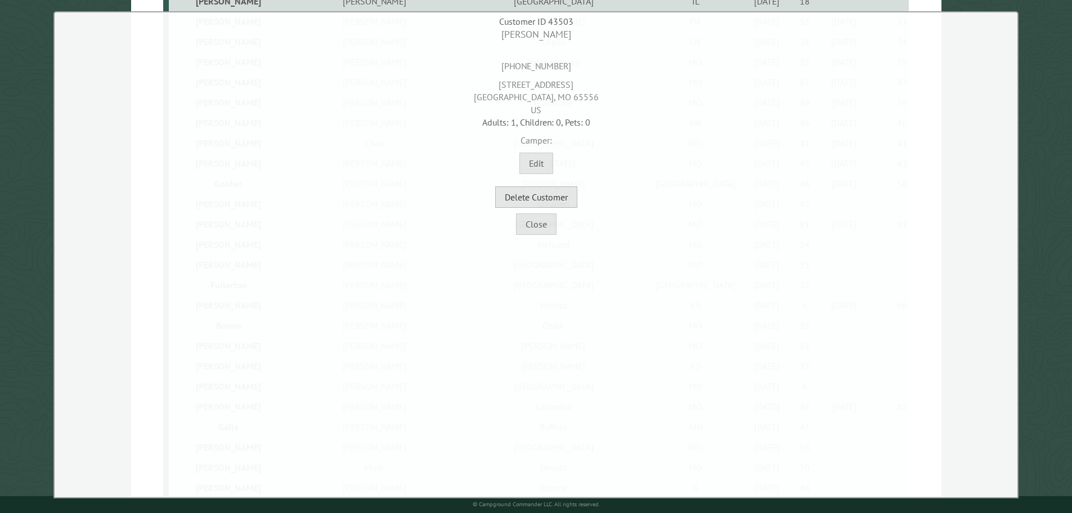
click at [559, 195] on button "Delete Customer" at bounding box center [536, 196] width 82 height 21
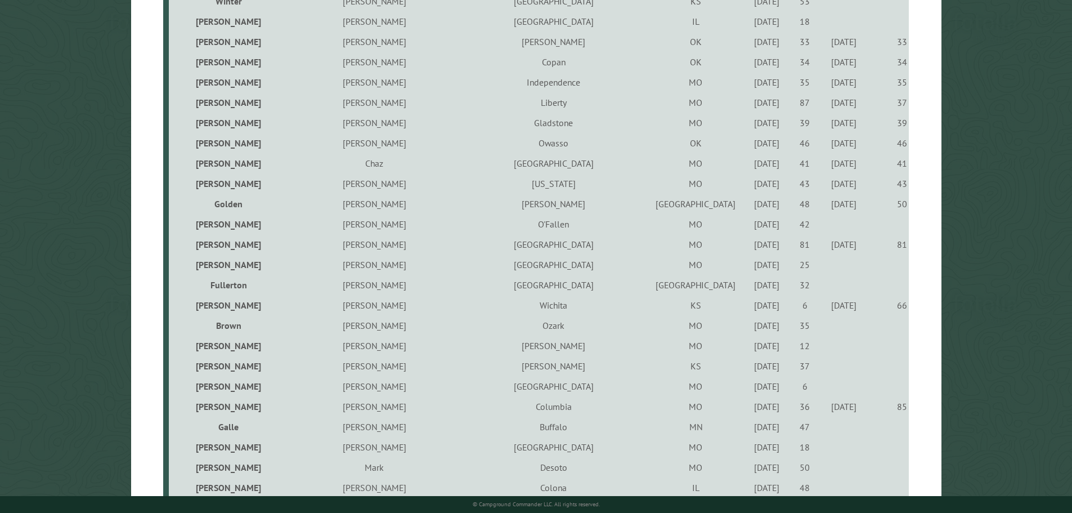
click at [749, 266] on div "9/3/2021" at bounding box center [766, 264] width 35 height 11
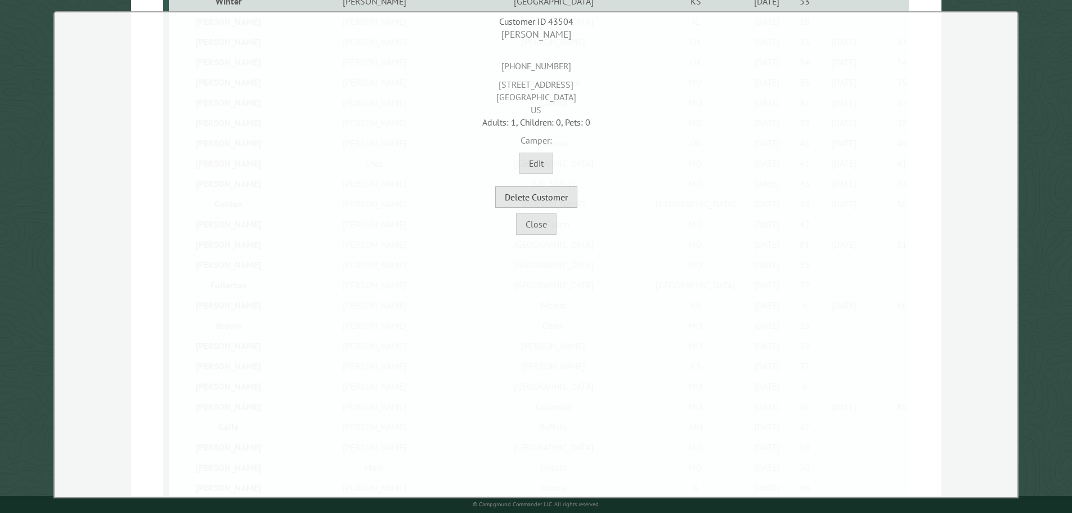
click at [565, 197] on button "Delete Customer" at bounding box center [536, 196] width 82 height 21
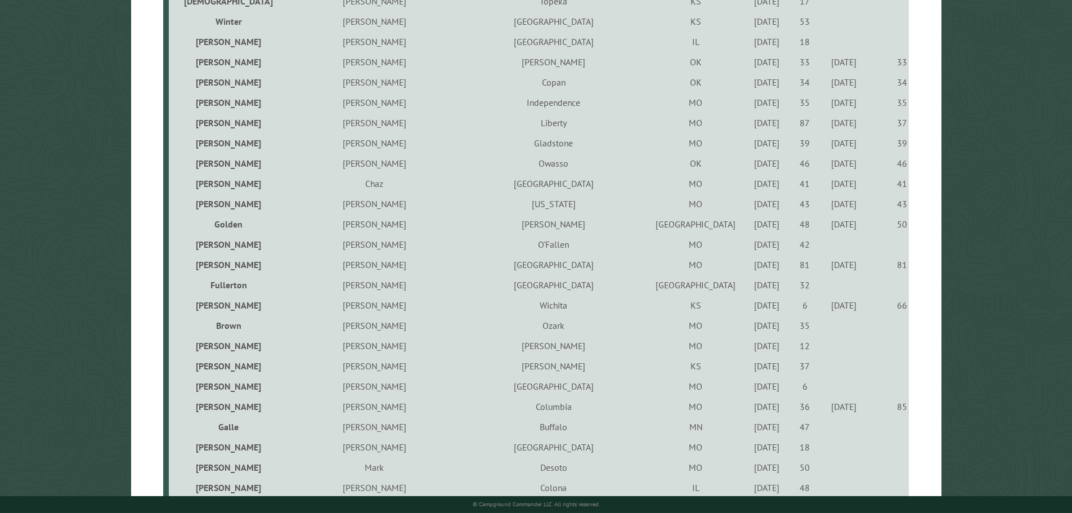
click at [749, 281] on div "9/2/2021" at bounding box center [766, 284] width 35 height 11
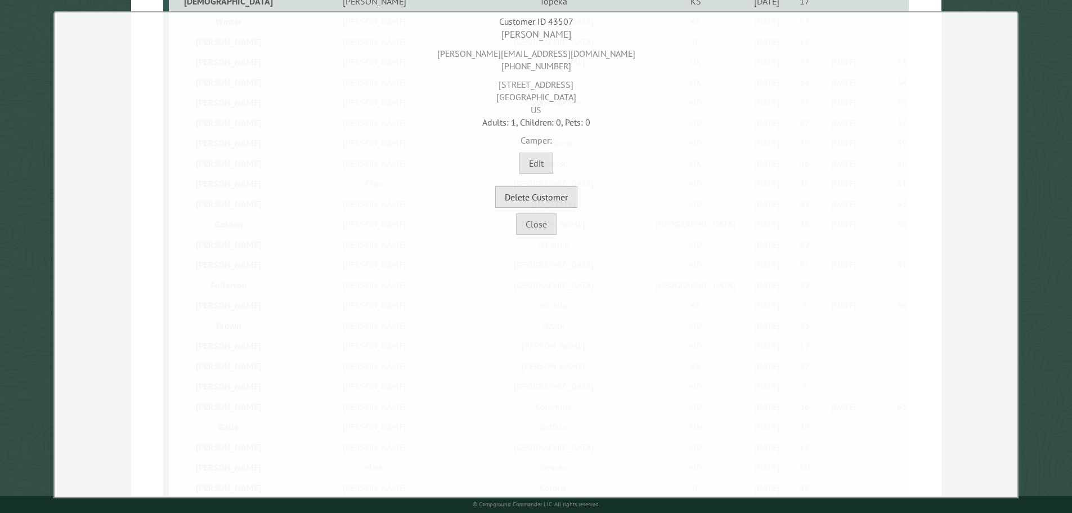
click at [565, 197] on button "Delete Customer" at bounding box center [536, 196] width 82 height 21
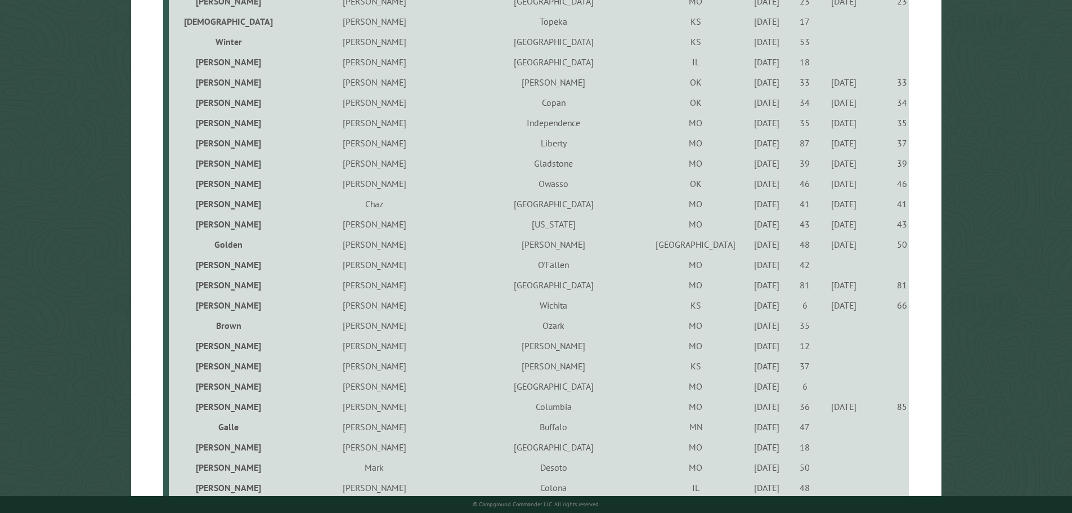
scroll to position [1853, 0]
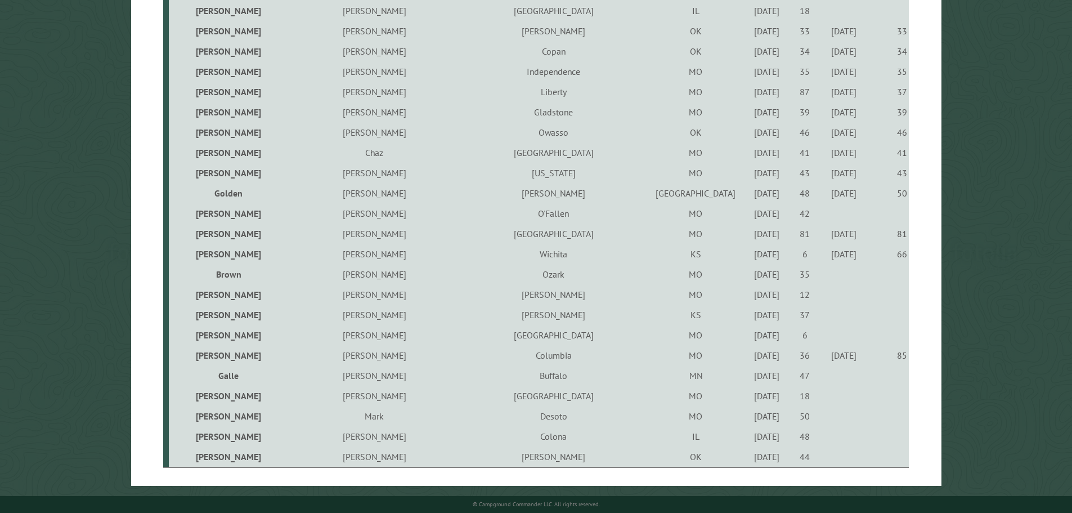
click at [749, 273] on div "7/8/2022" at bounding box center [766, 273] width 35 height 11
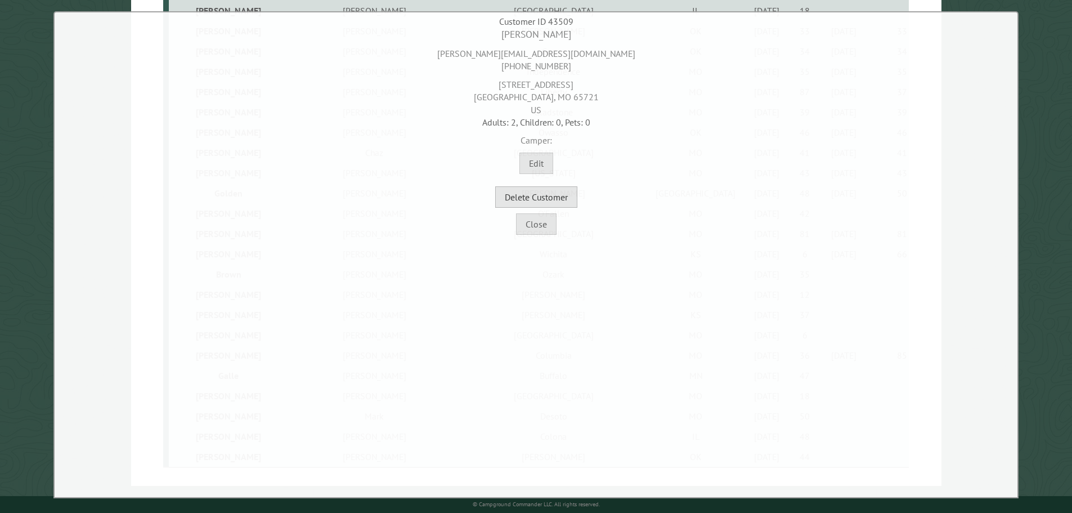
click at [570, 200] on button "Delete Customer" at bounding box center [536, 196] width 82 height 21
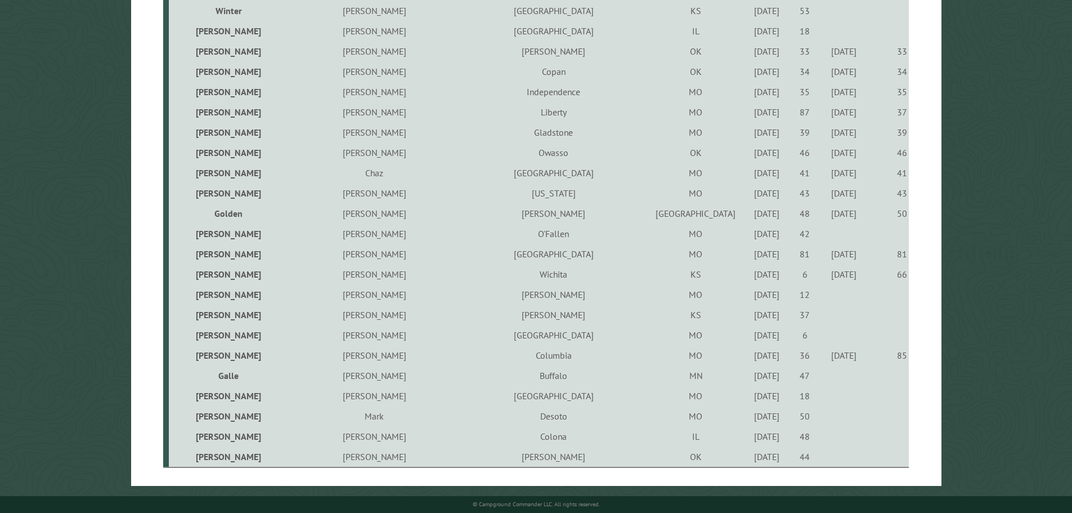
click at [749, 295] on div "9/17/2024" at bounding box center [766, 294] width 35 height 11
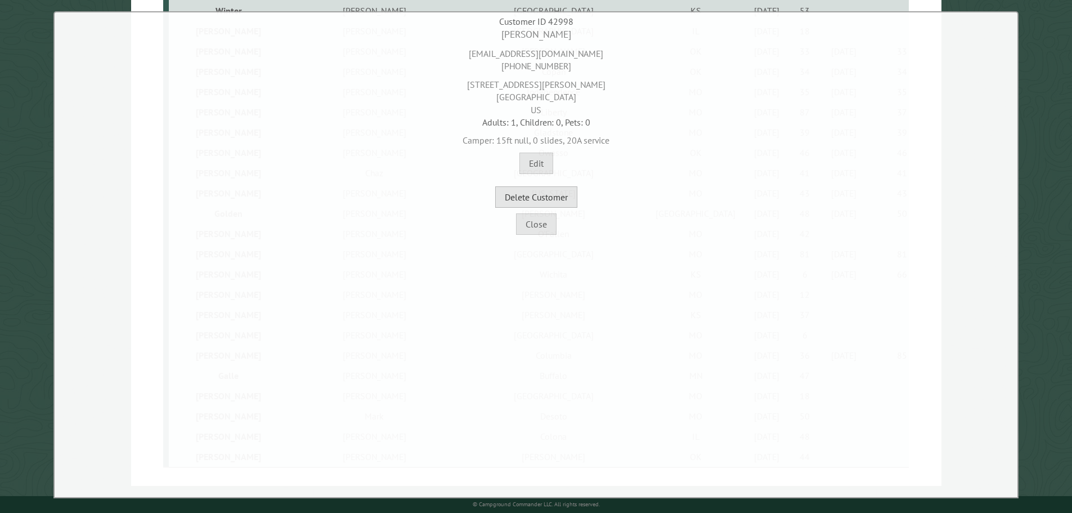
click at [561, 193] on button "Delete Customer" at bounding box center [536, 196] width 82 height 21
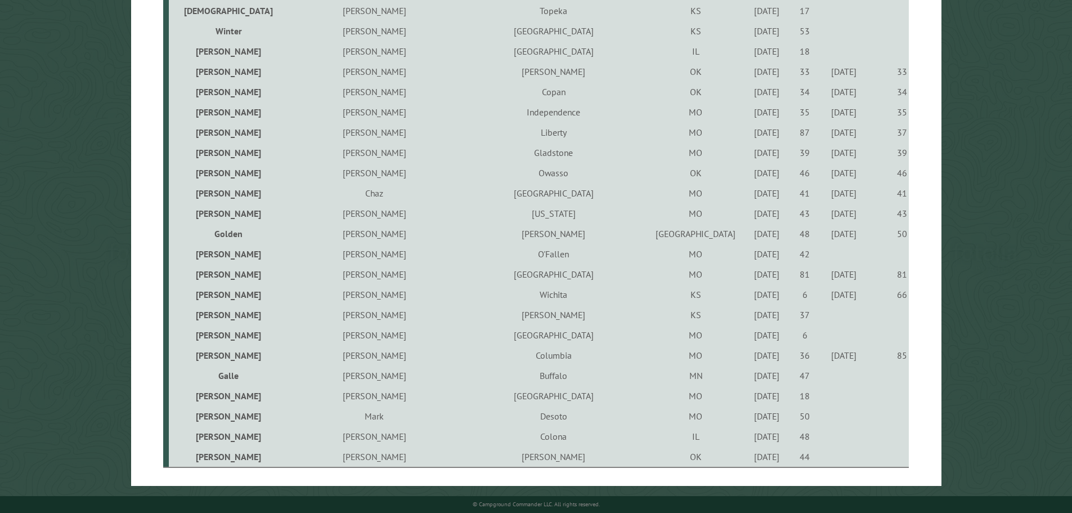
click at [749, 318] on div "9/2/2021" at bounding box center [766, 314] width 35 height 11
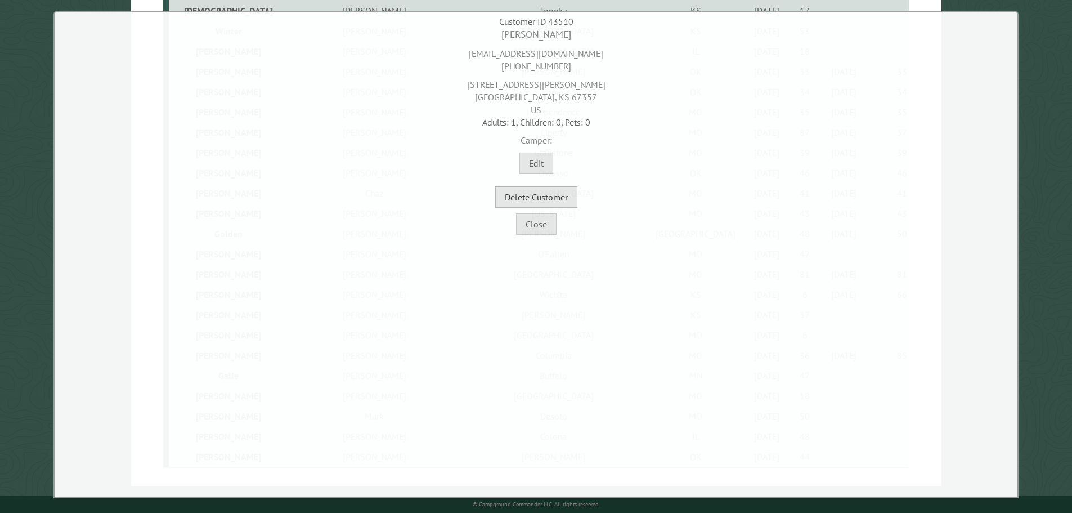
click at [570, 200] on button "Delete Customer" at bounding box center [536, 196] width 82 height 21
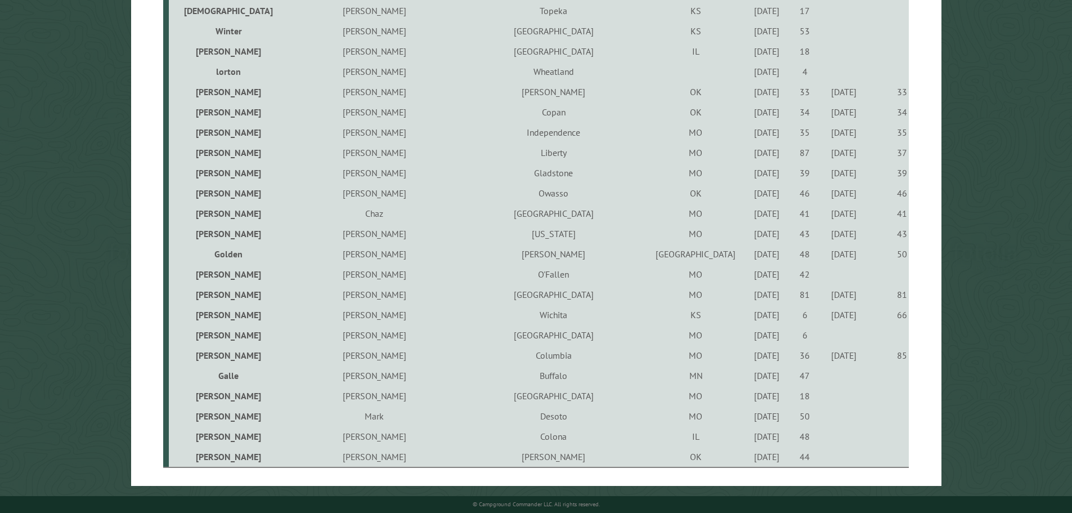
click at [749, 336] on div "7/16/2021" at bounding box center [766, 334] width 35 height 11
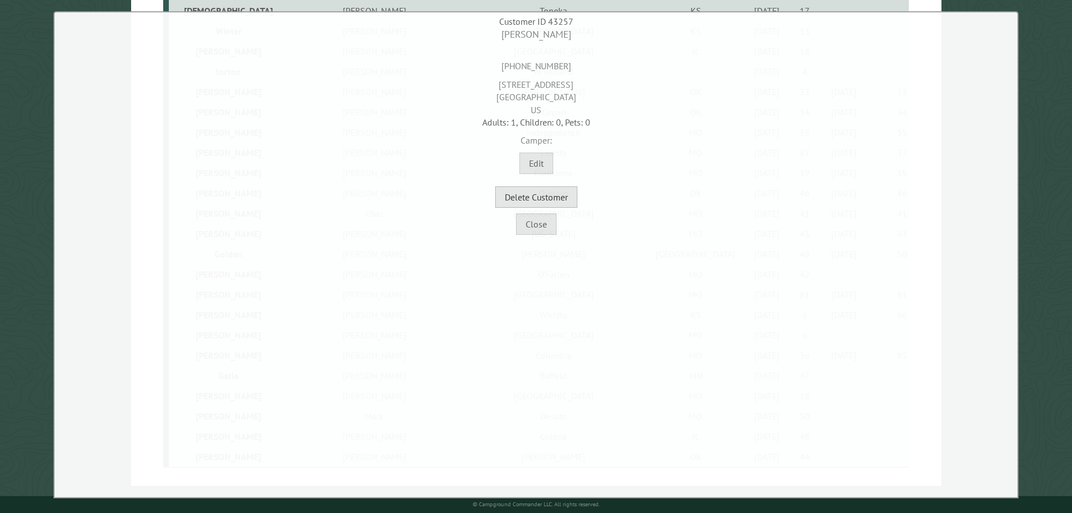
click at [554, 197] on button "Delete Customer" at bounding box center [536, 196] width 82 height 21
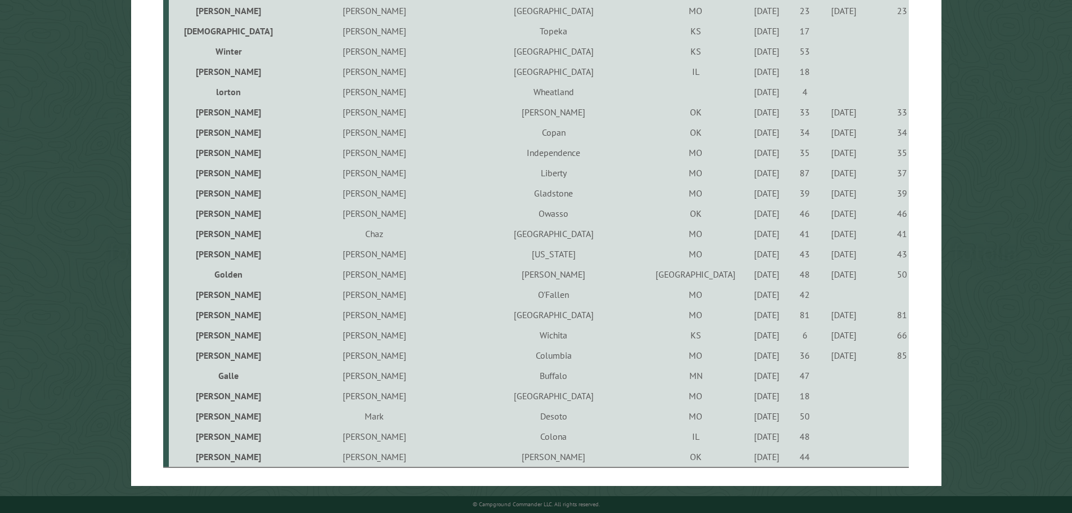
click at [749, 377] on div "5/27/2021" at bounding box center [766, 375] width 35 height 11
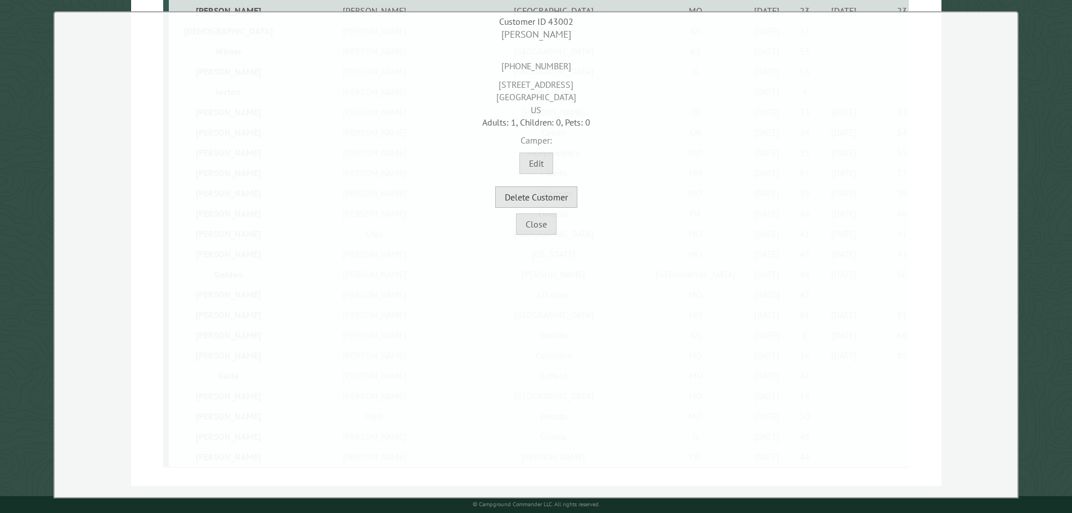
click at [547, 196] on button "Delete Customer" at bounding box center [536, 196] width 82 height 21
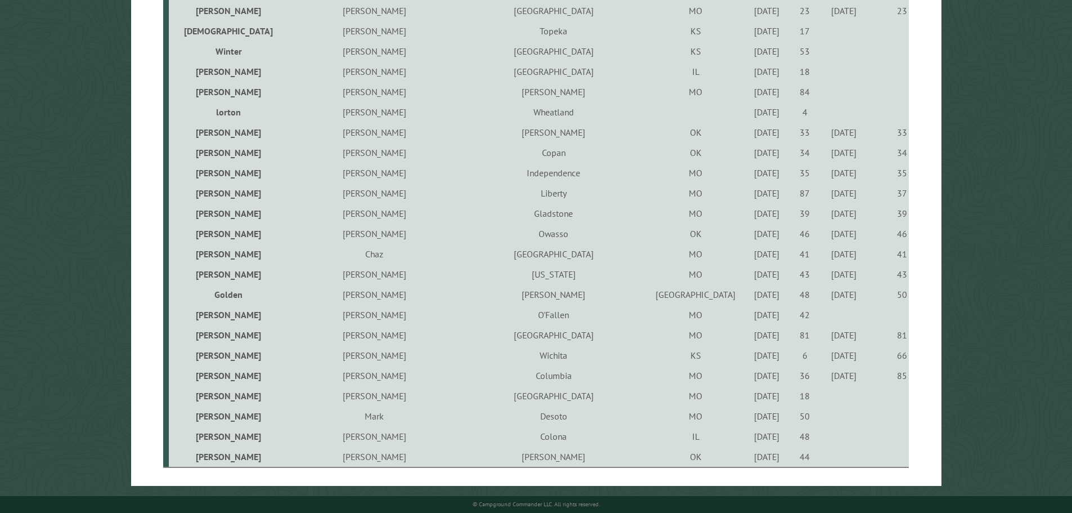
click at [749, 397] on div "9/23/2021" at bounding box center [766, 395] width 35 height 11
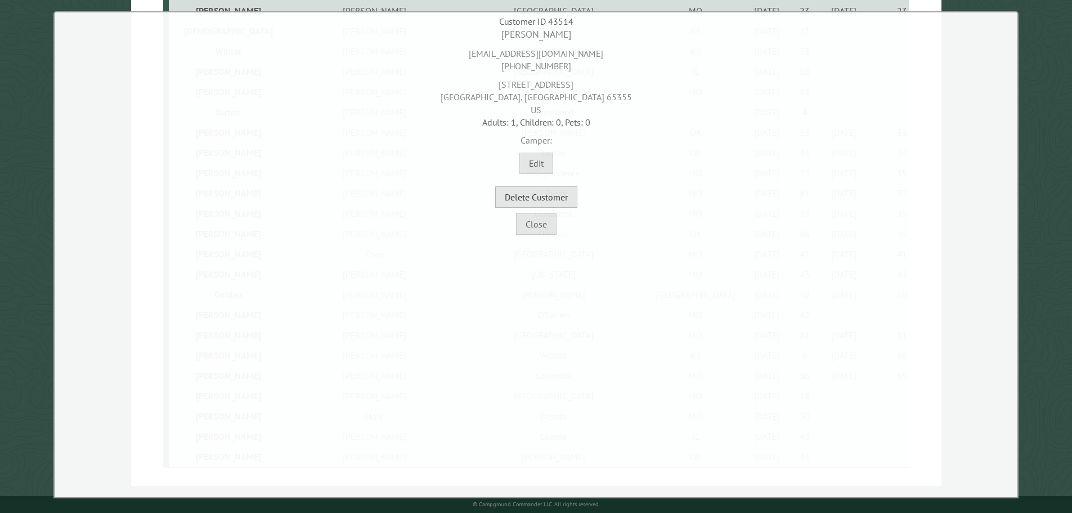
click at [558, 202] on button "Delete Customer" at bounding box center [536, 196] width 82 height 21
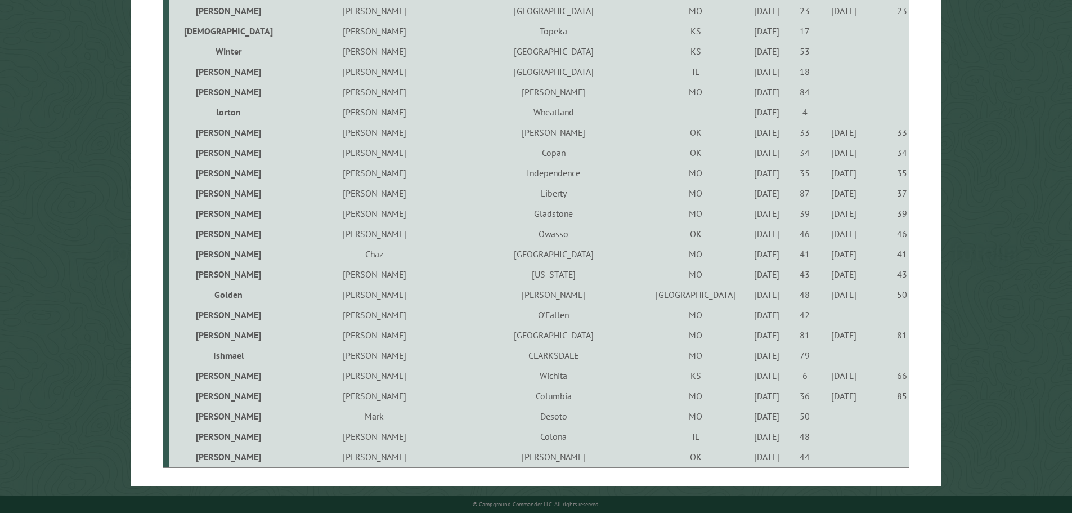
click at [749, 437] on div "10/6/2021" at bounding box center [766, 435] width 35 height 11
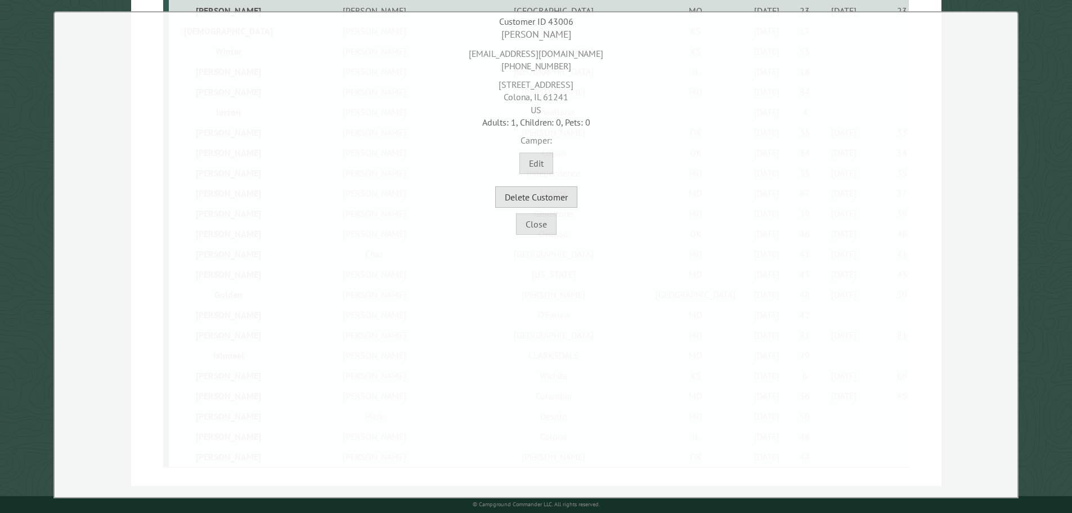
click at [550, 204] on button "Delete Customer" at bounding box center [536, 196] width 82 height 21
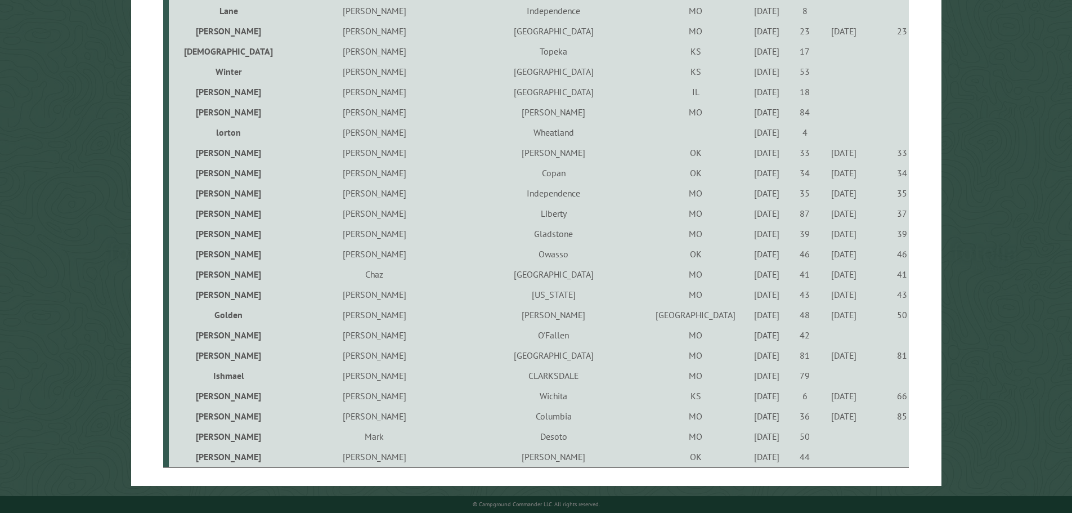
click at [749, 459] on div "9/2/2021" at bounding box center [766, 456] width 35 height 11
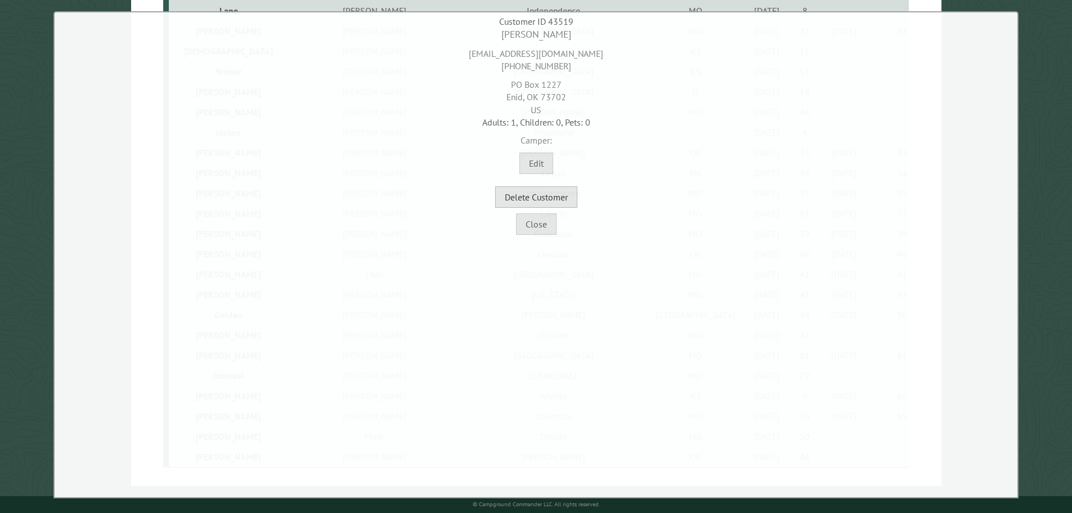
click at [561, 199] on button "Delete Customer" at bounding box center [536, 196] width 82 height 21
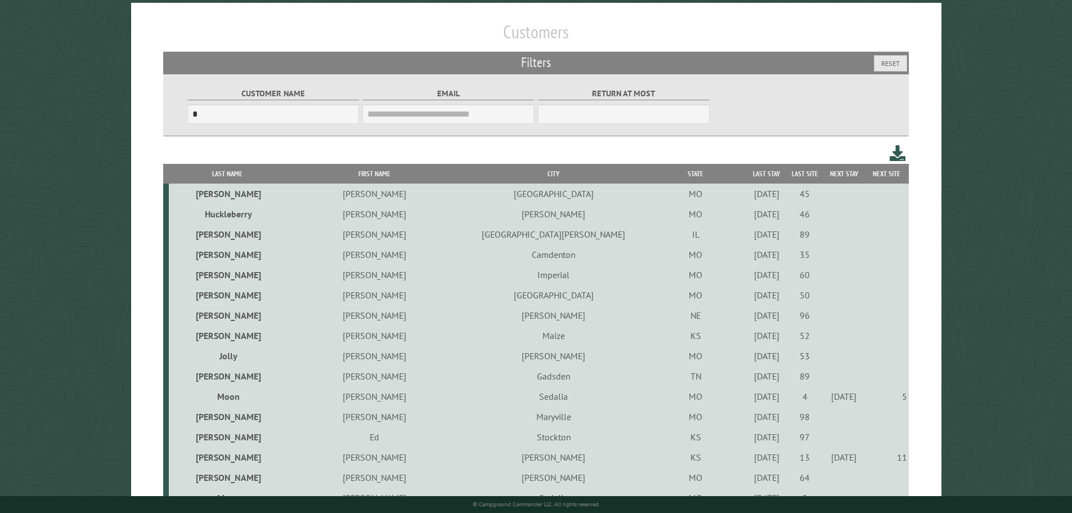
scroll to position [0, 0]
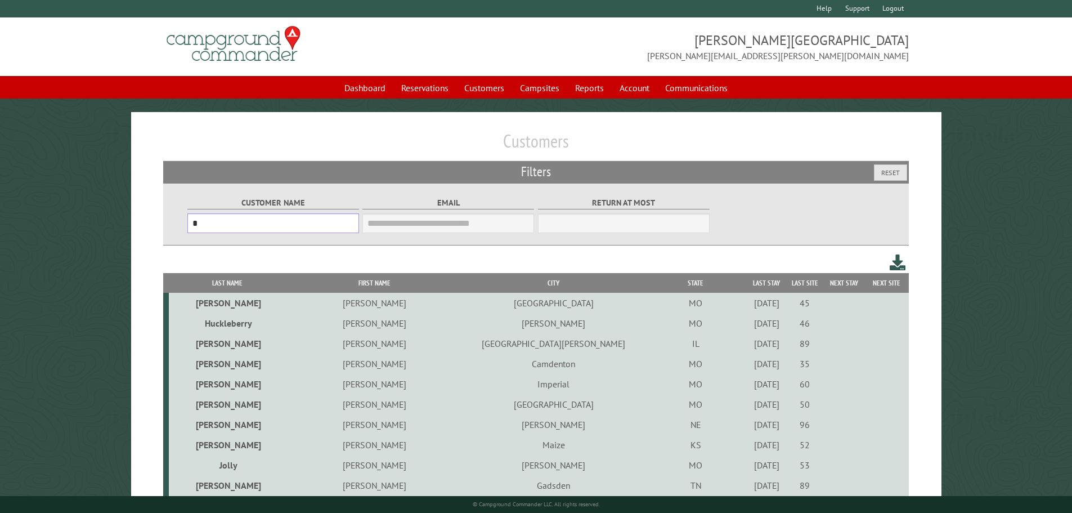
click at [232, 228] on input "*" at bounding box center [273, 223] width 172 height 20
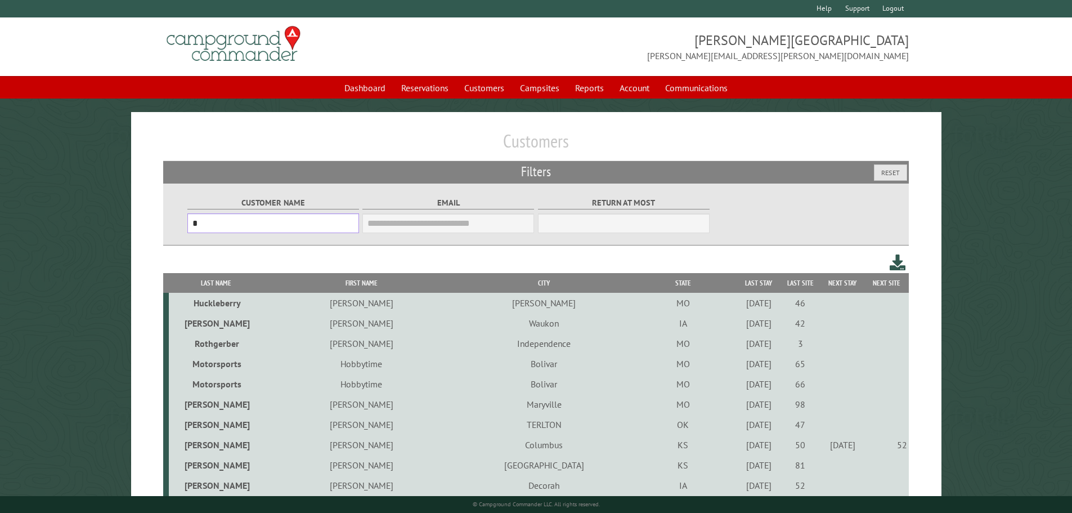
type input "*"
click at [738, 284] on th "Last Stay" at bounding box center [758, 283] width 41 height 20
click at [740, 306] on div "9/3/2021" at bounding box center [759, 302] width 38 height 11
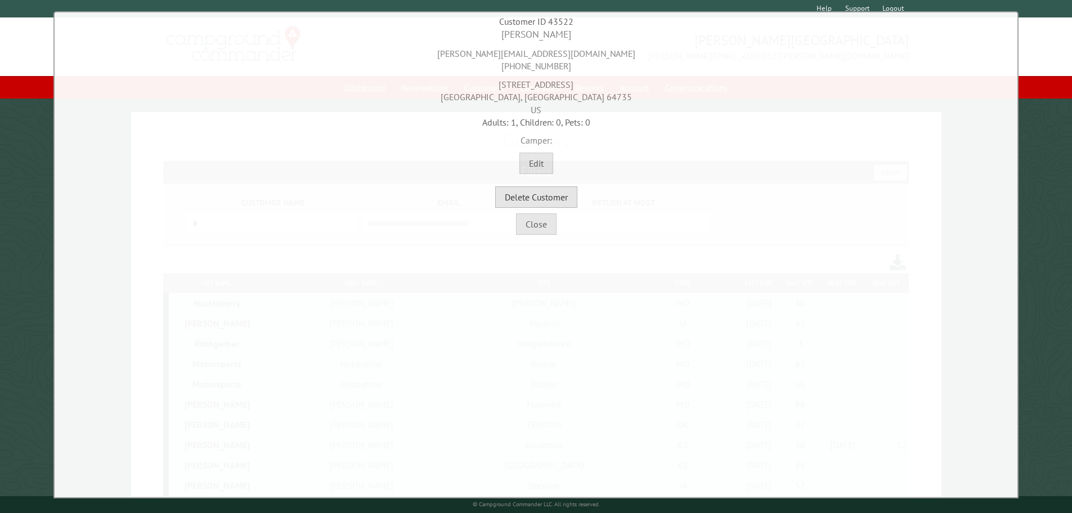
click at [563, 195] on button "Delete Customer" at bounding box center [536, 196] width 82 height 21
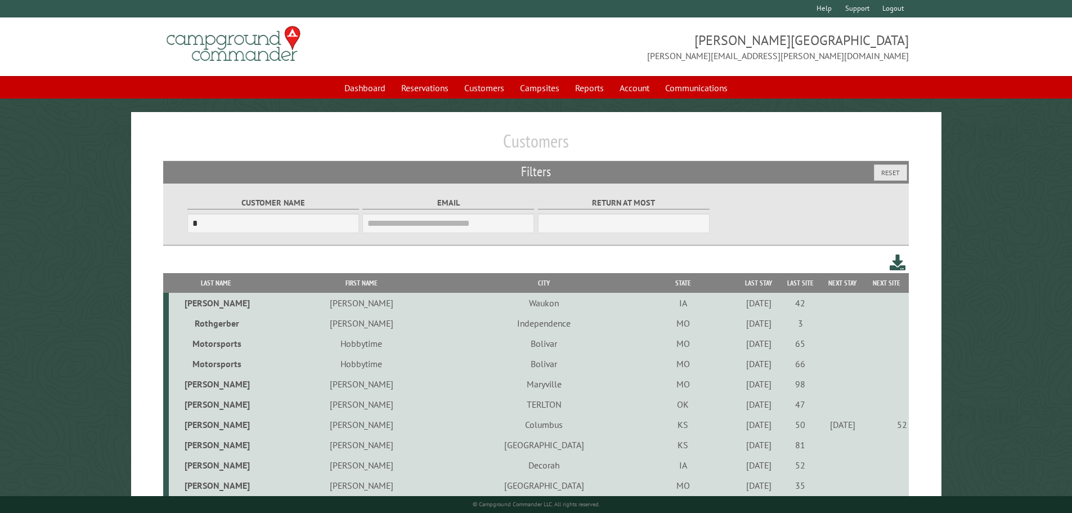
click at [740, 303] on div "10/2/2023" at bounding box center [759, 302] width 38 height 11
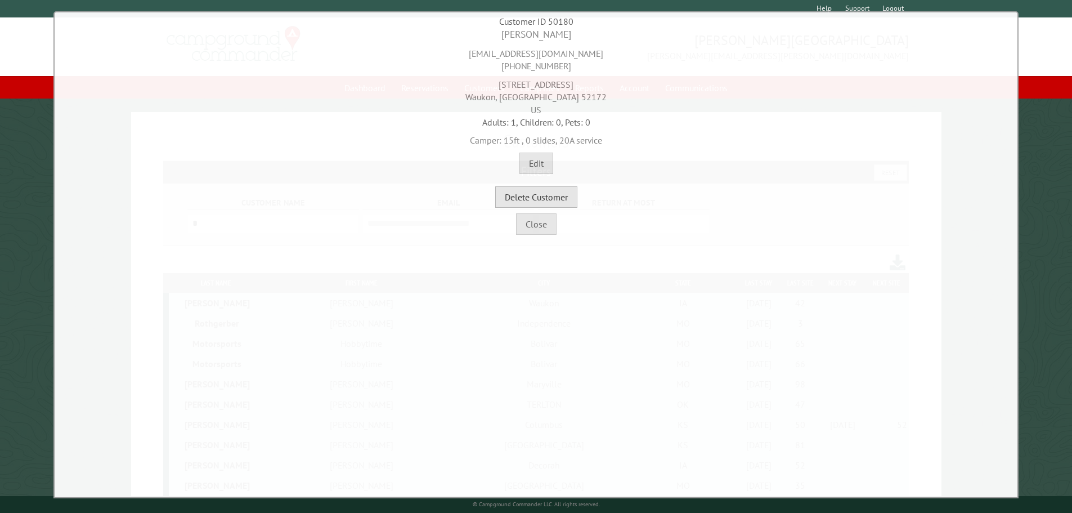
click at [558, 187] on button "Delete Customer" at bounding box center [536, 196] width 82 height 21
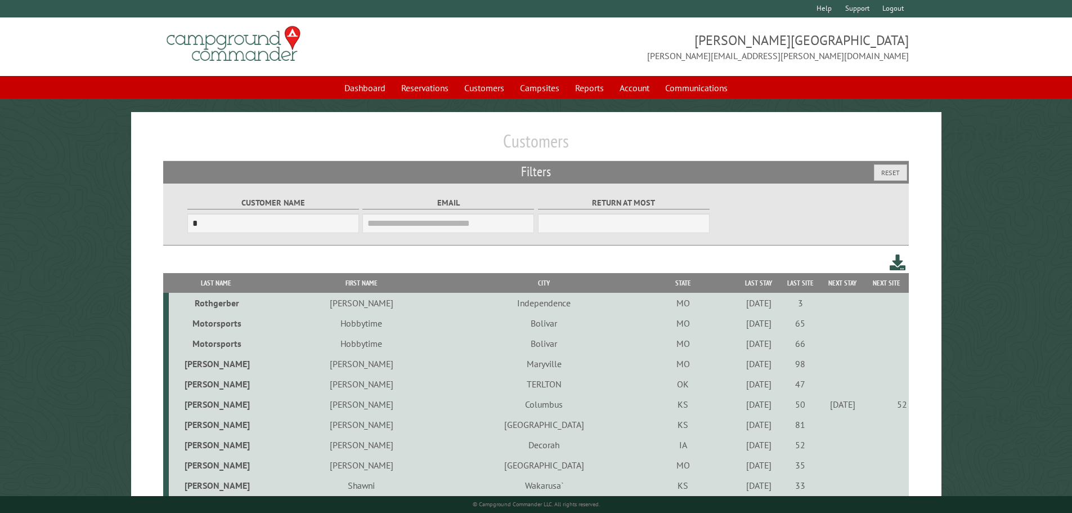
click at [740, 303] on div "4/24/2021" at bounding box center [759, 302] width 38 height 11
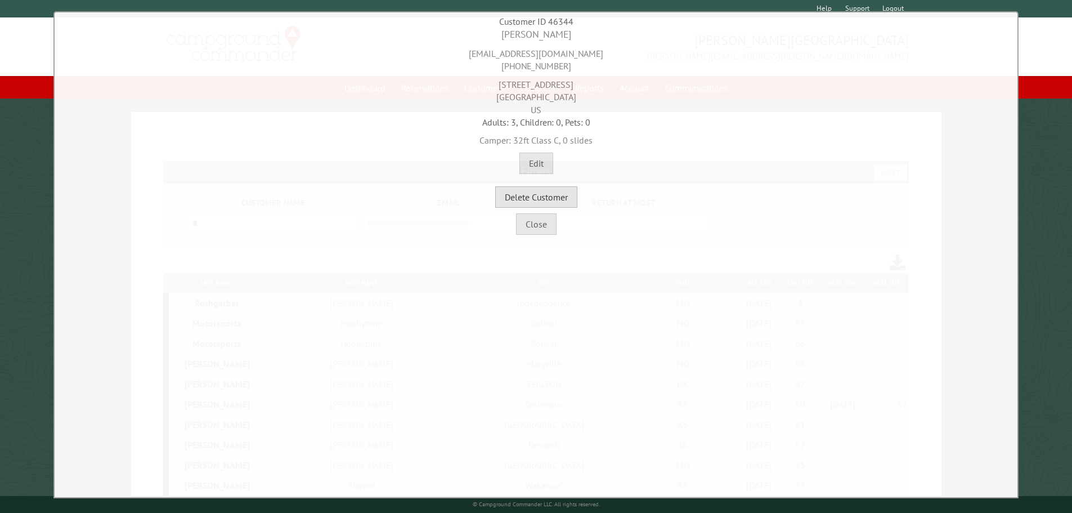
click at [560, 197] on button "Delete Customer" at bounding box center [536, 196] width 82 height 21
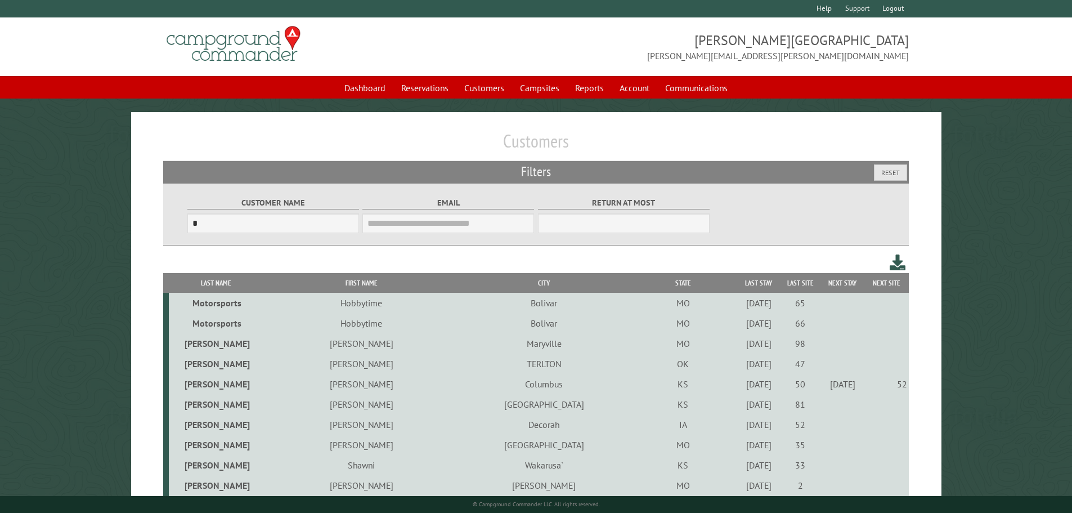
click at [740, 304] on div "5/27/2021" at bounding box center [759, 302] width 38 height 11
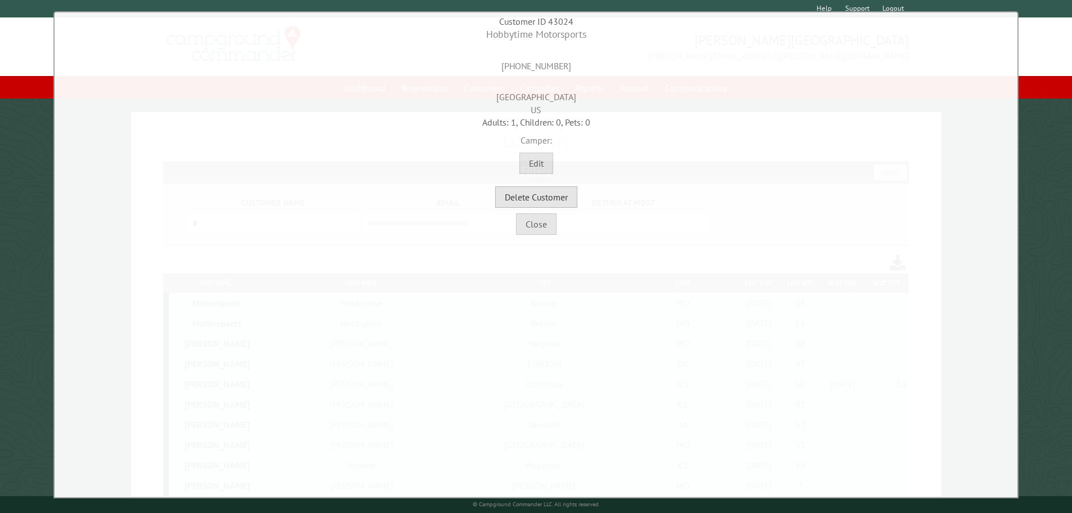
click at [566, 195] on button "Delete Customer" at bounding box center [536, 196] width 82 height 21
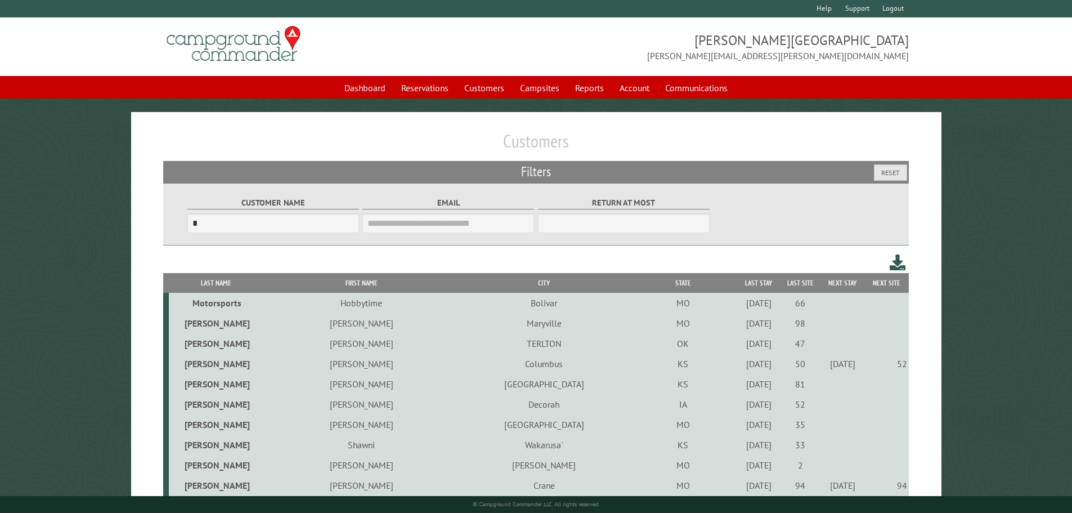
click at [740, 304] on div "5/27/2021" at bounding box center [759, 302] width 38 height 11
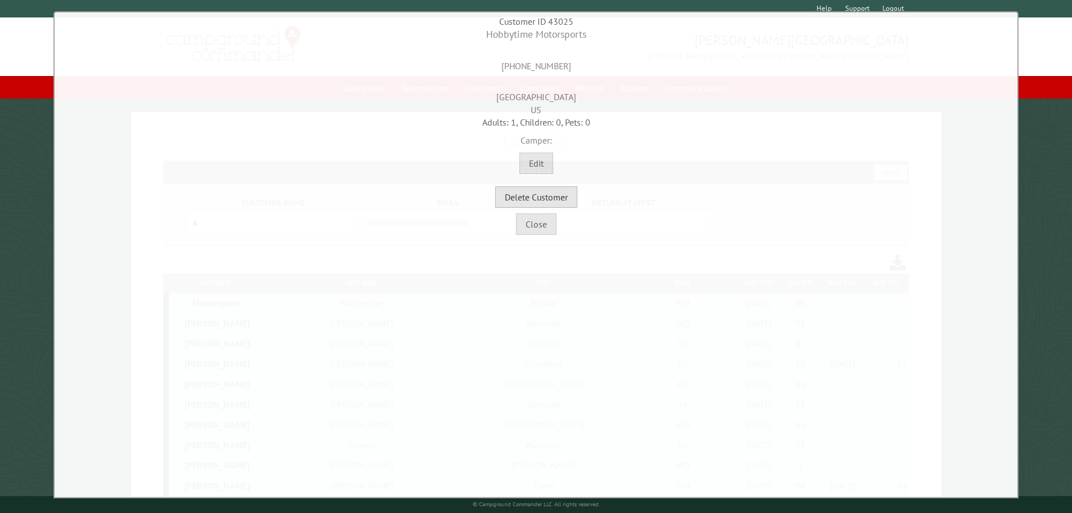
click at [564, 196] on button "Delete Customer" at bounding box center [536, 196] width 82 height 21
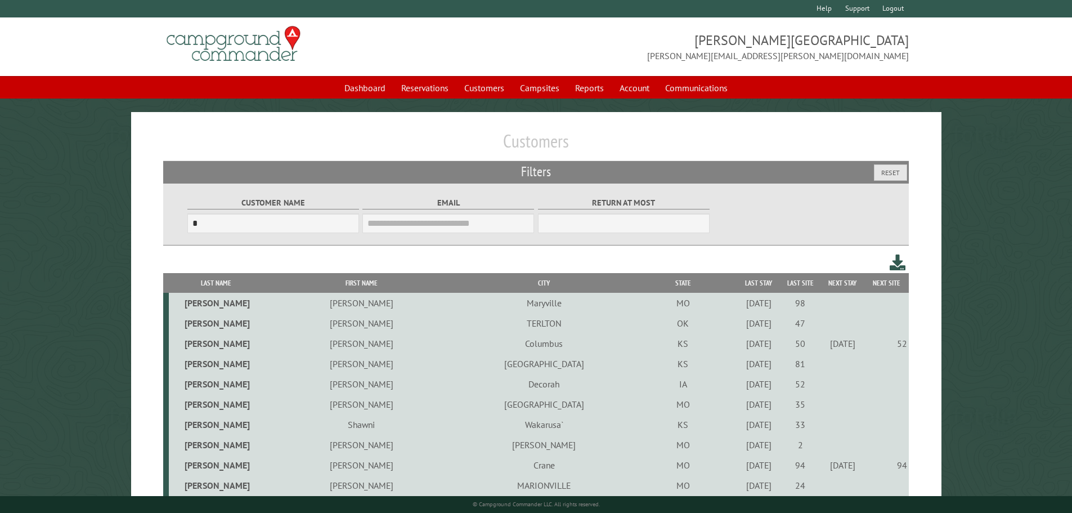
click at [740, 327] on div "6/16/2023" at bounding box center [759, 322] width 38 height 11
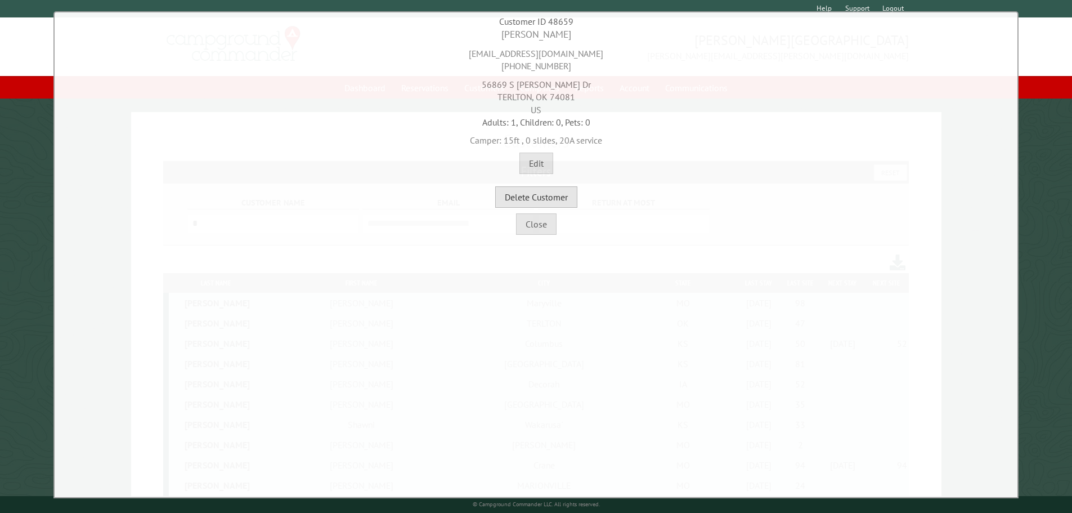
click at [553, 198] on button "Delete Customer" at bounding box center [536, 196] width 82 height 21
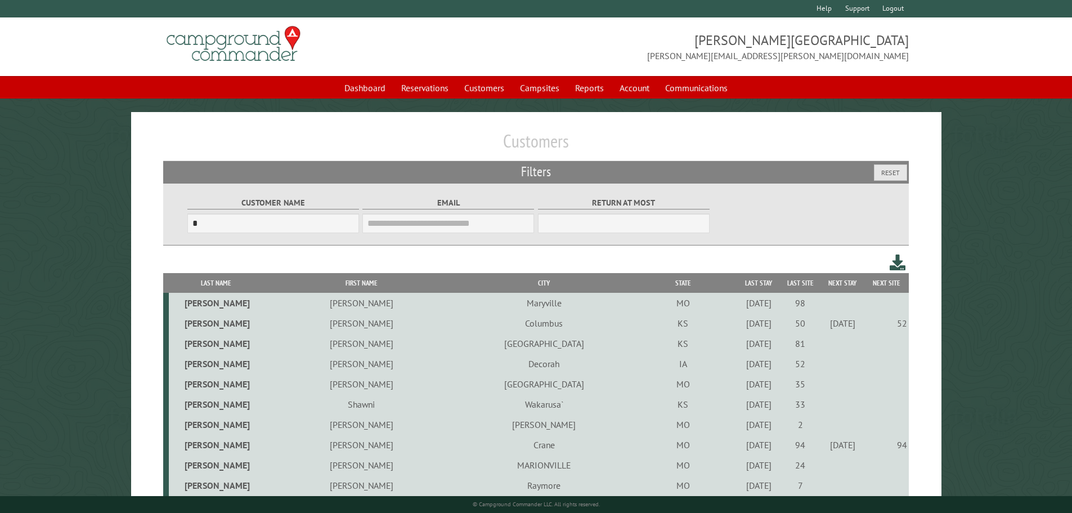
click at [740, 348] on div "6/10/2022" at bounding box center [759, 343] width 38 height 11
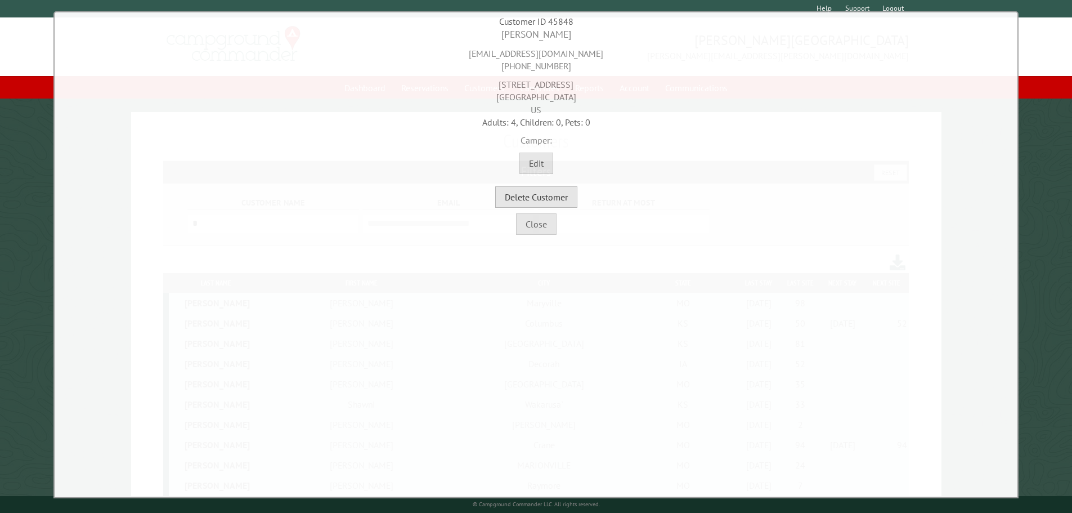
click at [558, 199] on button "Delete Customer" at bounding box center [536, 196] width 82 height 21
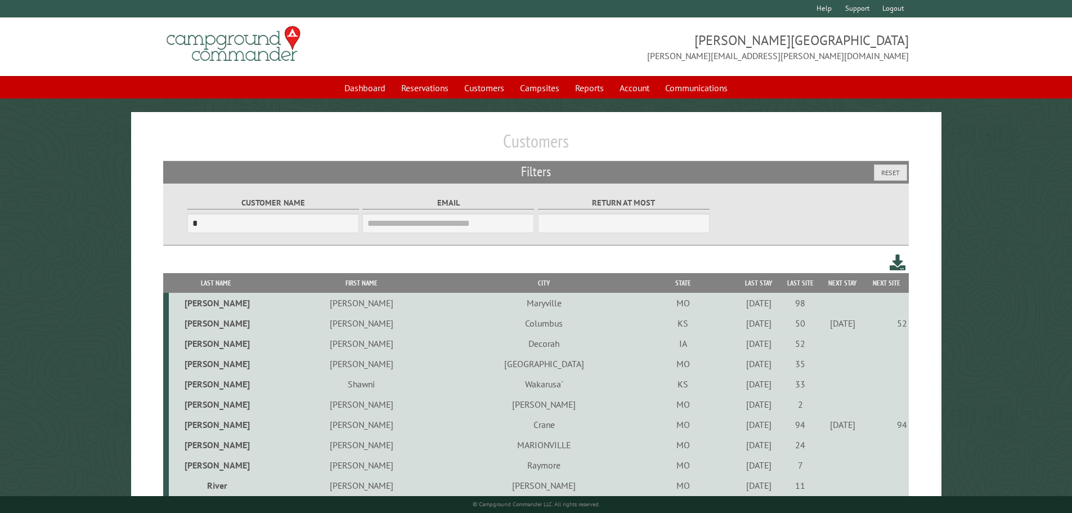
click at [740, 347] on div "10/6/2021" at bounding box center [759, 343] width 38 height 11
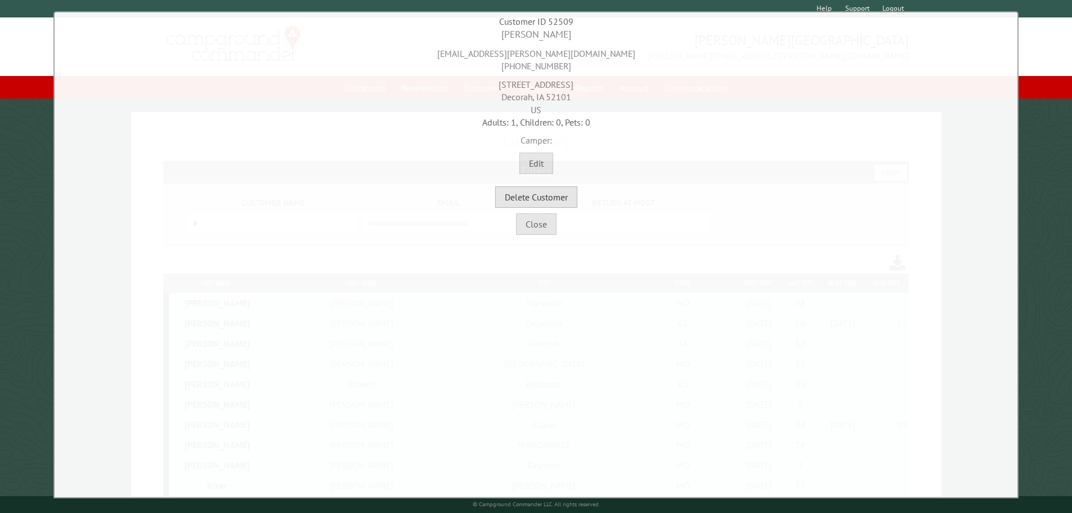
click at [573, 194] on button "Delete Customer" at bounding box center [536, 196] width 82 height 21
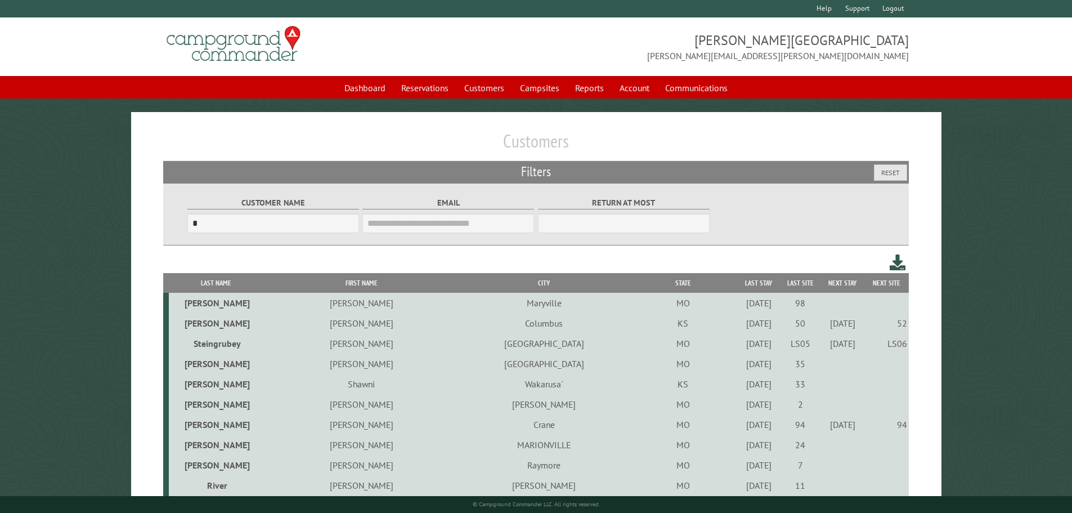
click at [740, 388] on div "8/20/2021" at bounding box center [759, 383] width 38 height 11
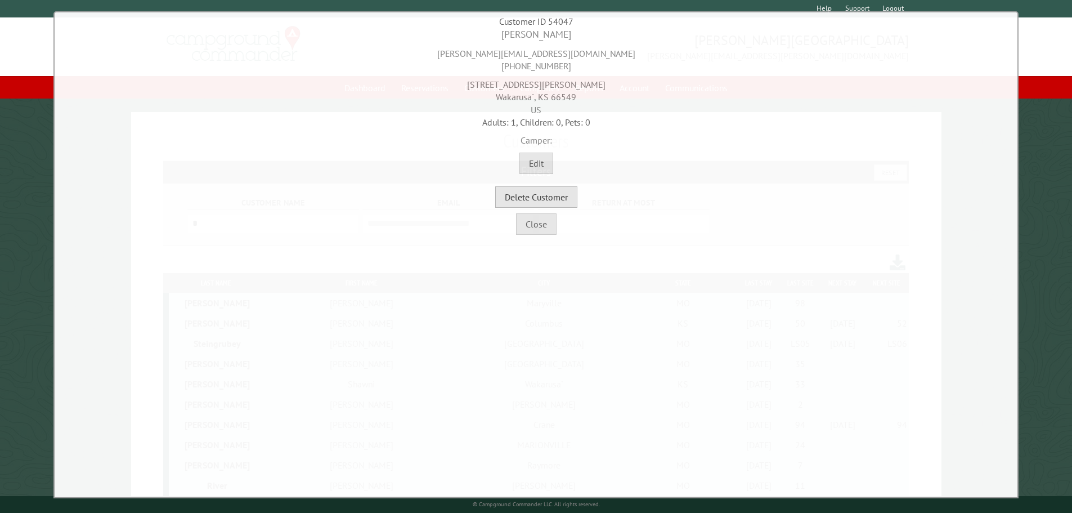
click at [559, 198] on button "Delete Customer" at bounding box center [536, 196] width 82 height 21
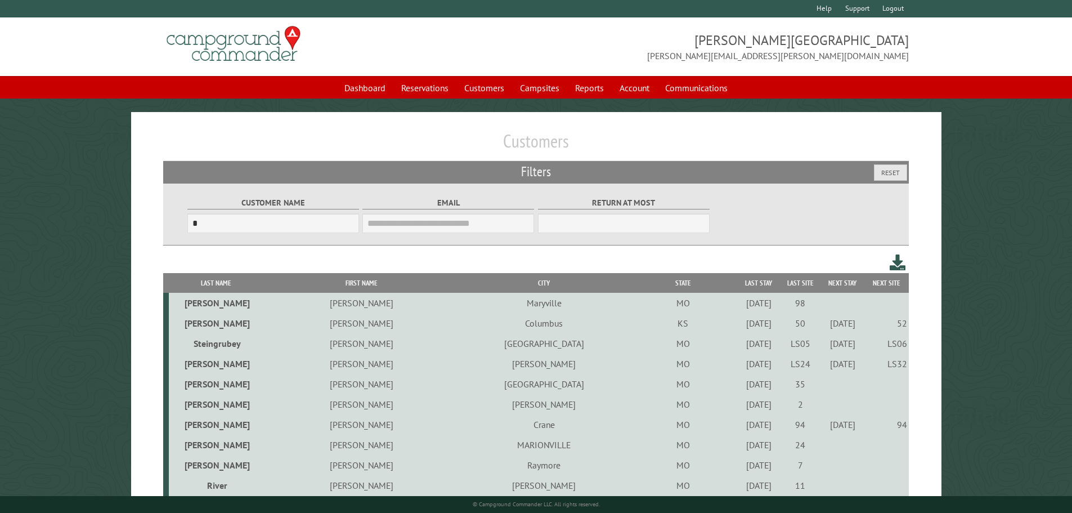
click at [740, 406] on div "7/30/2021" at bounding box center [759, 403] width 38 height 11
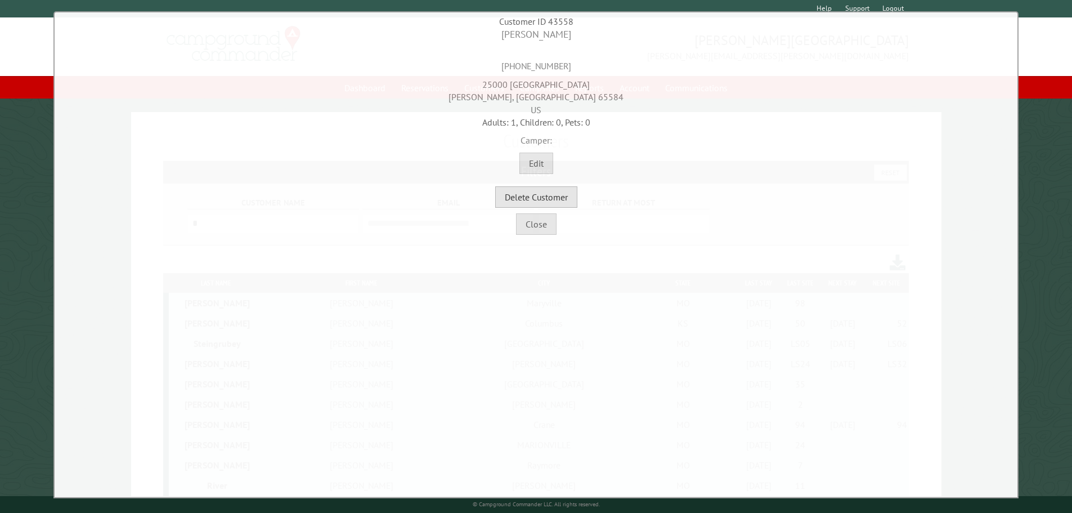
click at [560, 194] on button "Delete Customer" at bounding box center [536, 196] width 82 height 21
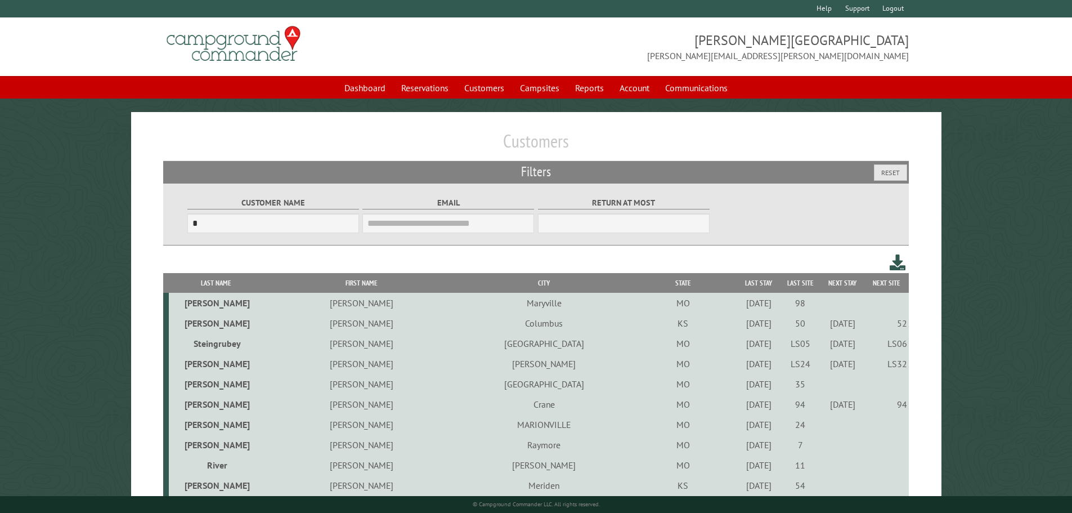
click at [740, 445] on div "7/30/2021" at bounding box center [759, 444] width 38 height 11
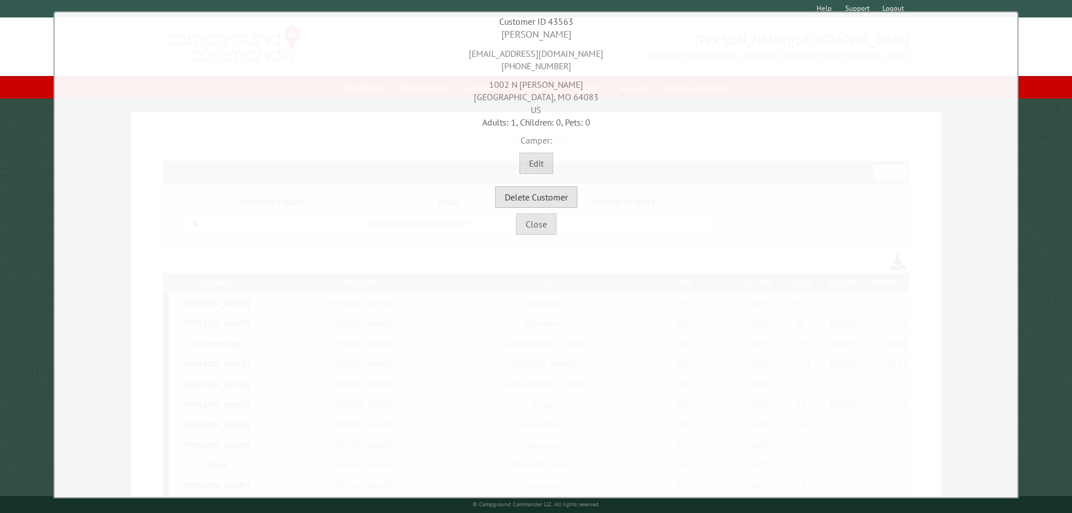
click at [545, 196] on button "Delete Customer" at bounding box center [536, 196] width 82 height 21
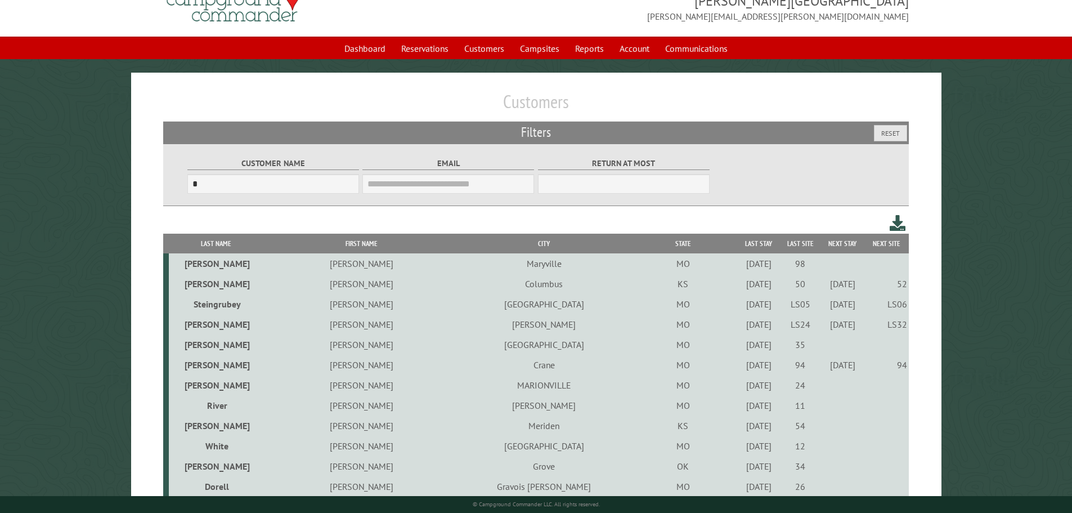
scroll to position [56, 0]
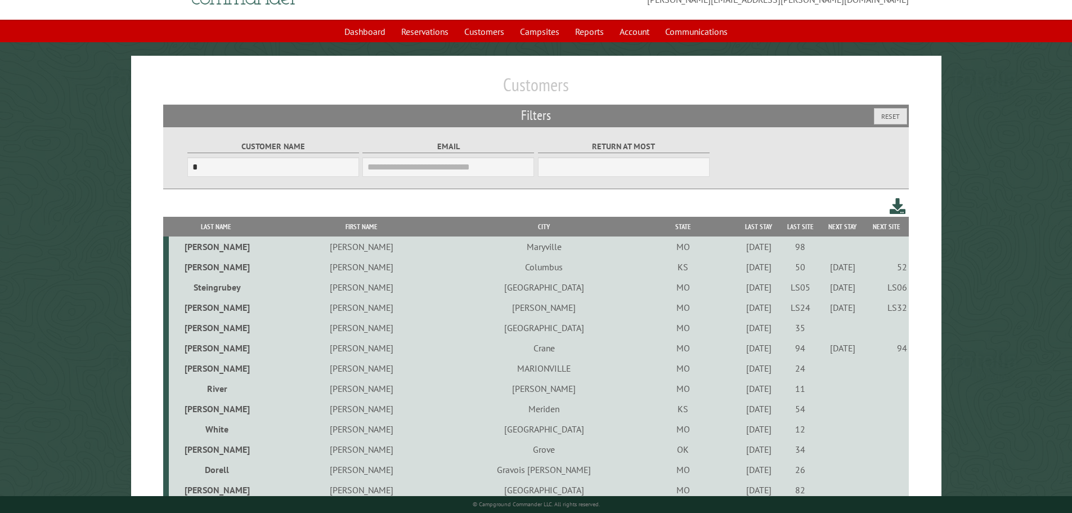
click at [740, 393] on div "4/9/2021" at bounding box center [759, 388] width 38 height 11
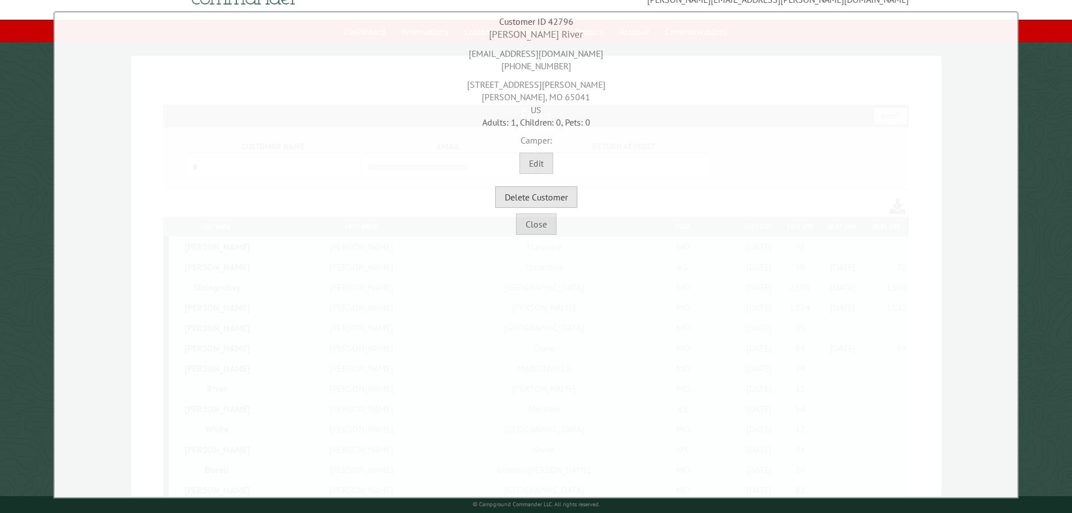
click at [539, 191] on button "Delete Customer" at bounding box center [536, 196] width 82 height 21
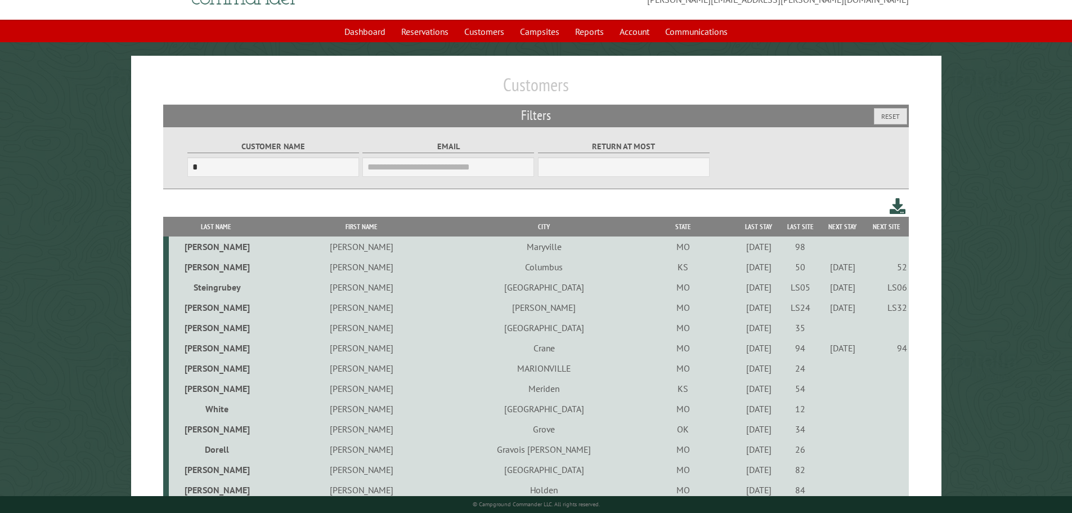
click at [740, 393] on div "7/8/2022" at bounding box center [759, 388] width 38 height 11
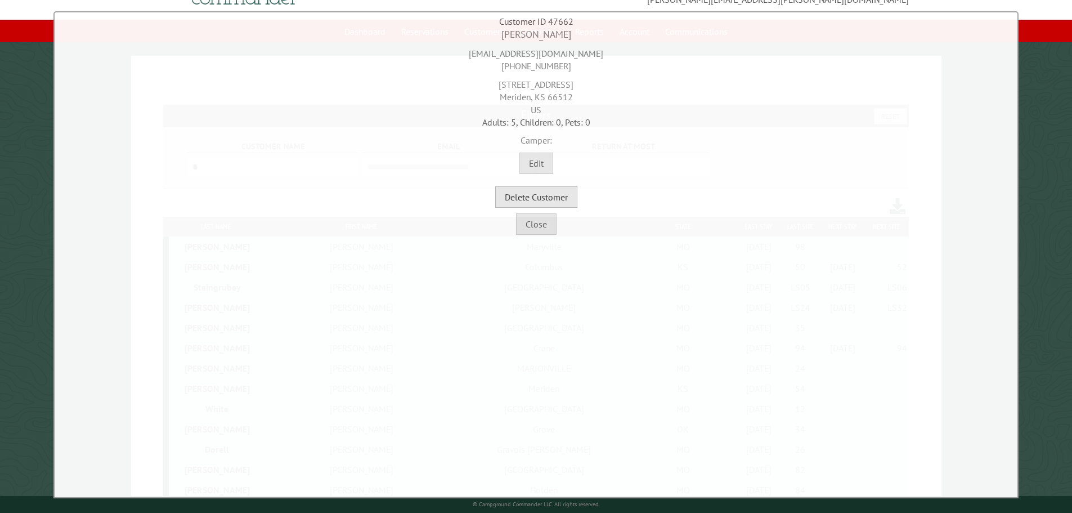
click at [562, 206] on button "Delete Customer" at bounding box center [536, 196] width 82 height 21
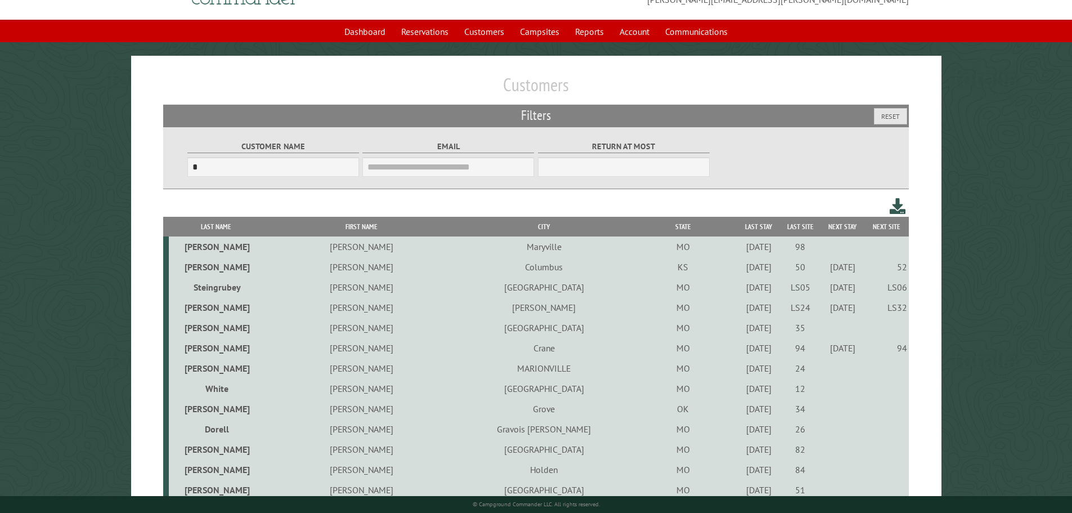
click at [740, 392] on div "9/24/2021" at bounding box center [759, 388] width 38 height 11
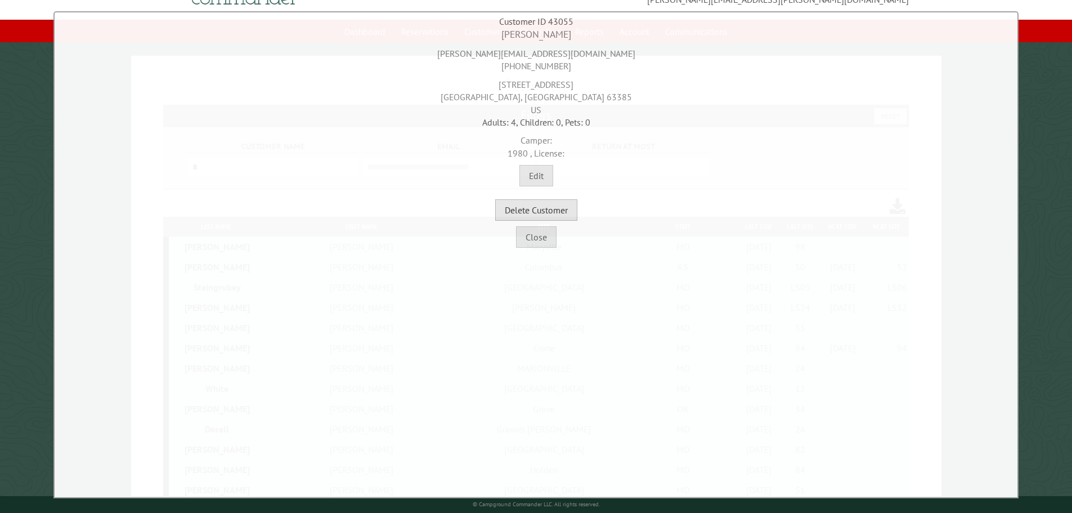
click at [547, 208] on button "Delete Customer" at bounding box center [536, 209] width 82 height 21
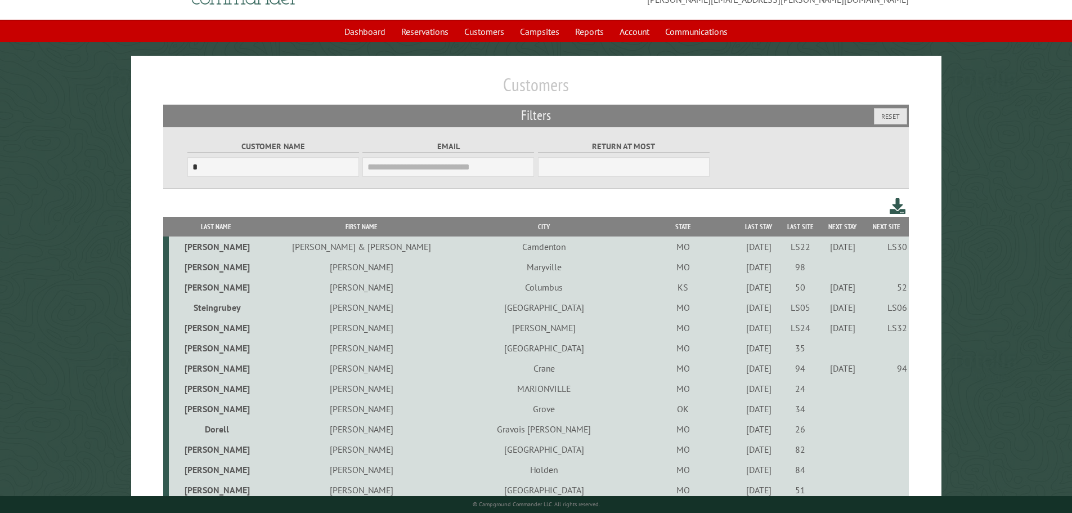
click at [740, 434] on div "7/30/2021" at bounding box center [759, 428] width 38 height 11
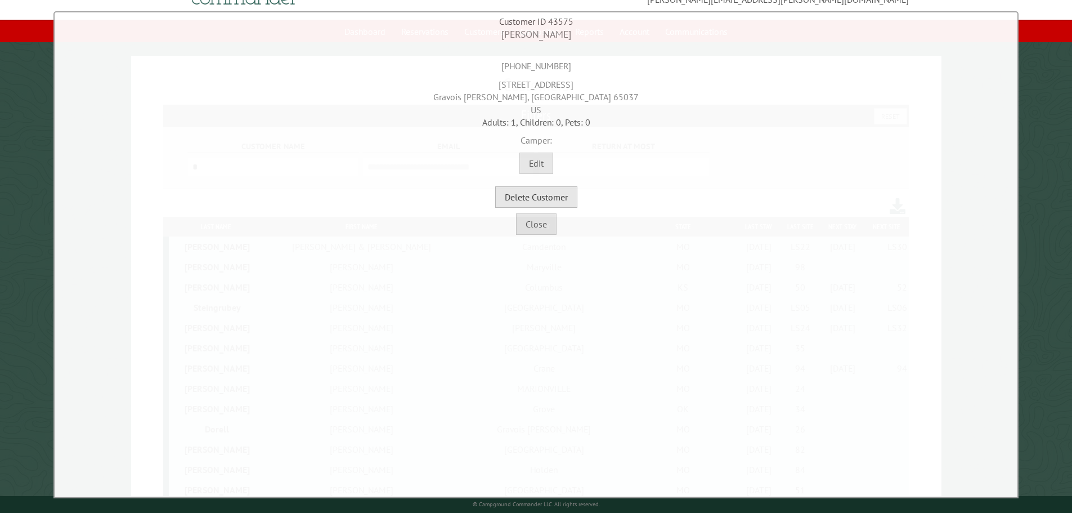
click at [550, 204] on button "Delete Customer" at bounding box center [536, 196] width 82 height 21
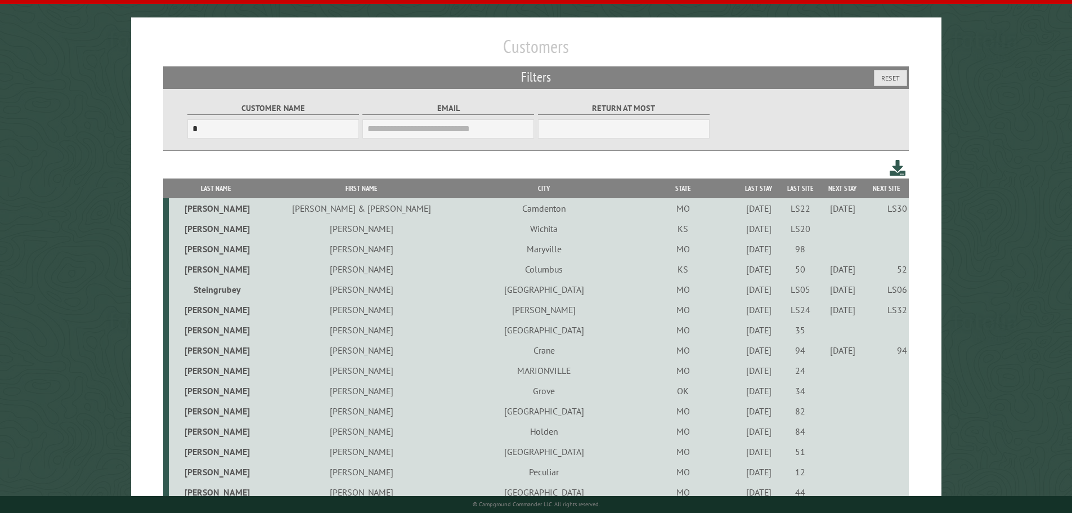
scroll to position [113, 0]
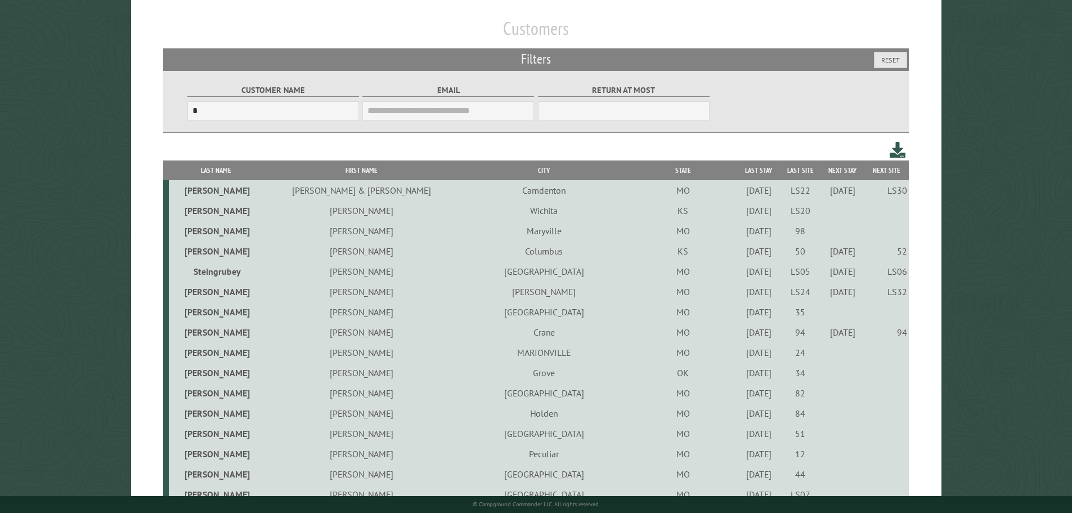
click at [740, 374] on div "8/15/2024" at bounding box center [759, 372] width 38 height 11
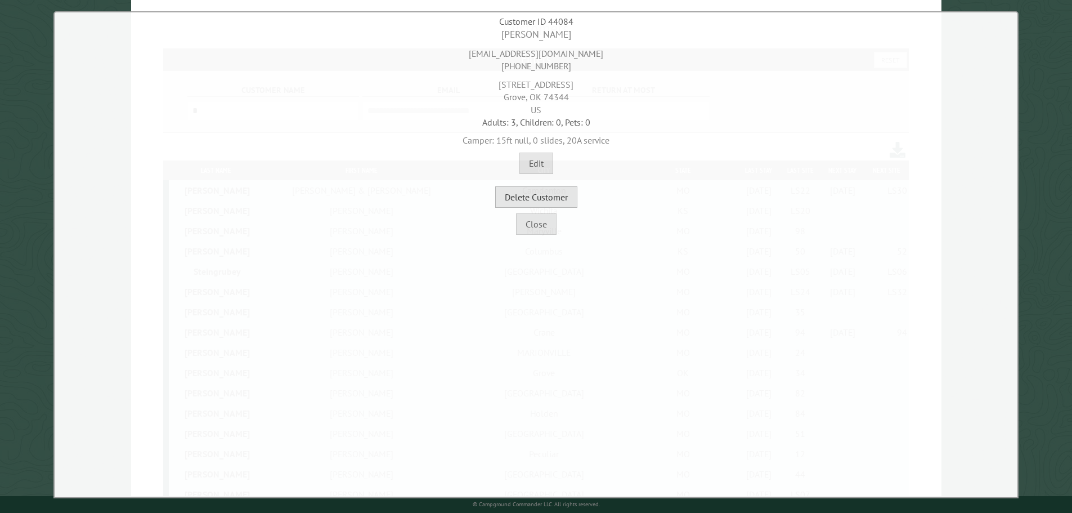
click at [560, 193] on button "Delete Customer" at bounding box center [536, 196] width 82 height 21
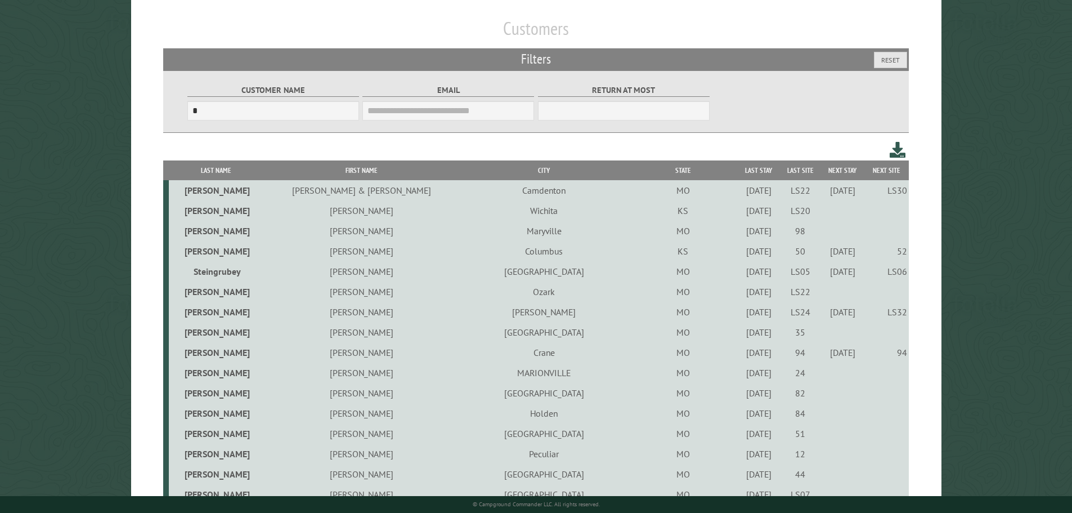
click at [740, 398] on div "6/26/2021" at bounding box center [759, 392] width 38 height 11
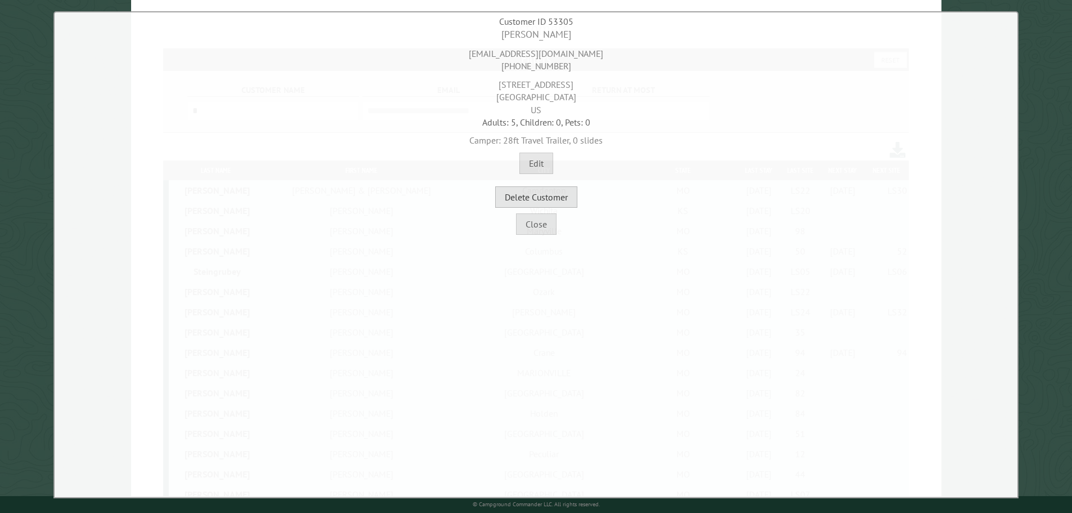
click at [540, 201] on button "Delete Customer" at bounding box center [536, 196] width 82 height 21
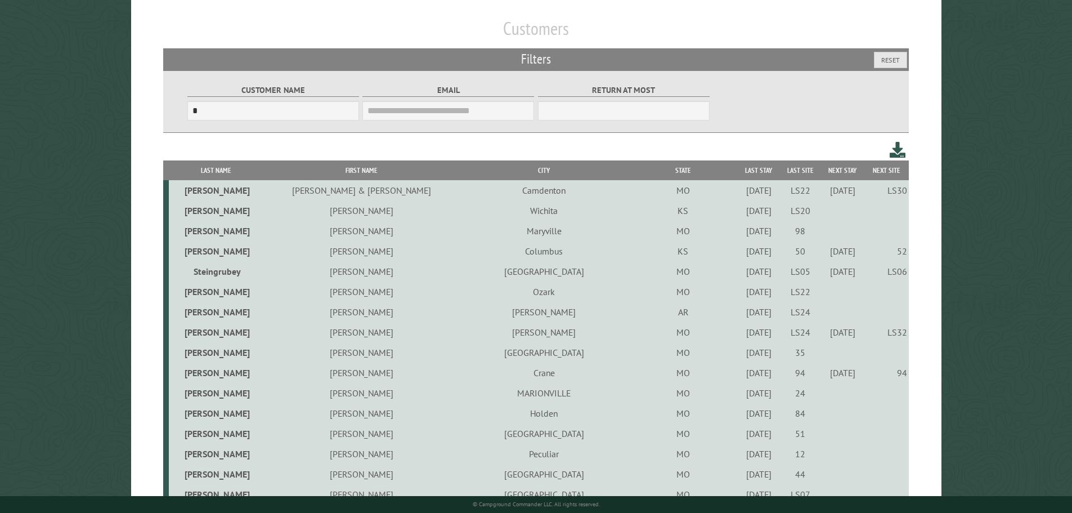
click at [740, 414] on div "7/8/2022" at bounding box center [759, 412] width 38 height 11
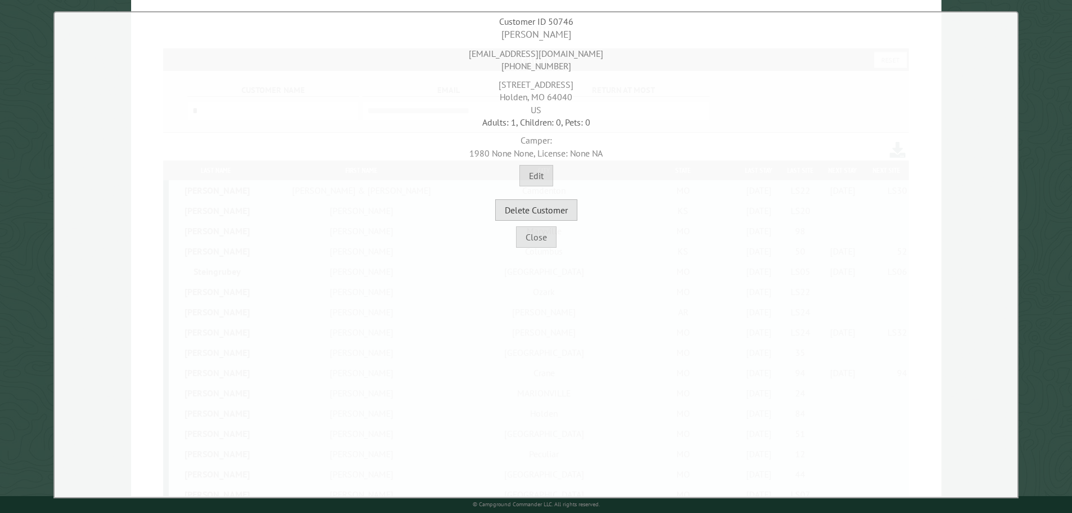
click at [554, 210] on button "Delete Customer" at bounding box center [536, 209] width 82 height 21
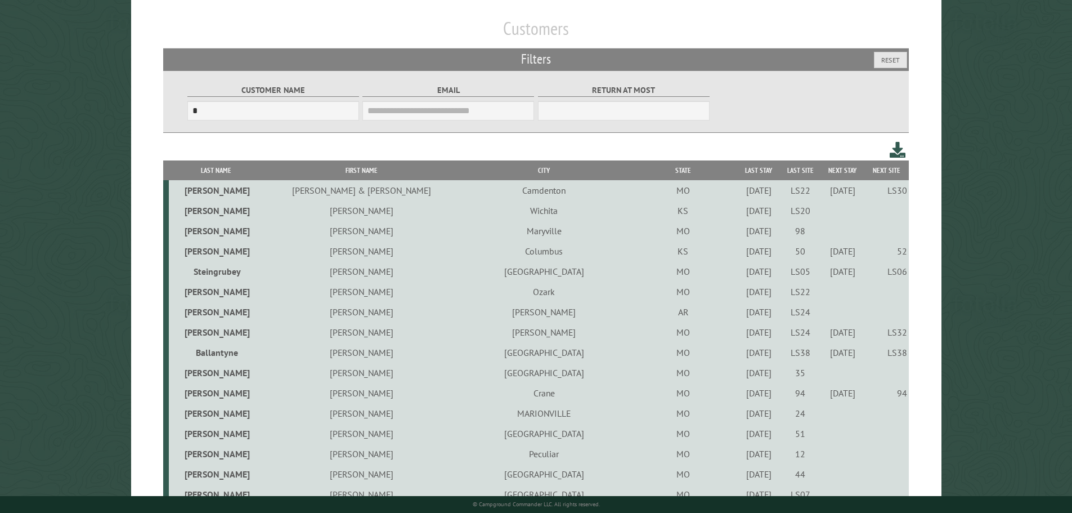
click at [740, 433] on div "7/16/2021" at bounding box center [759, 433] width 38 height 11
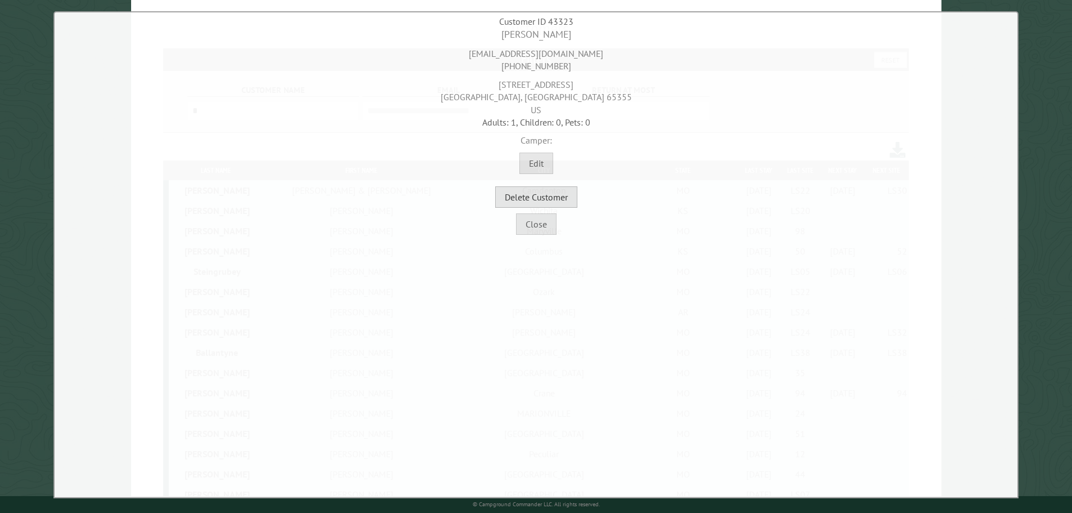
click at [551, 196] on button "Delete Customer" at bounding box center [536, 196] width 82 height 21
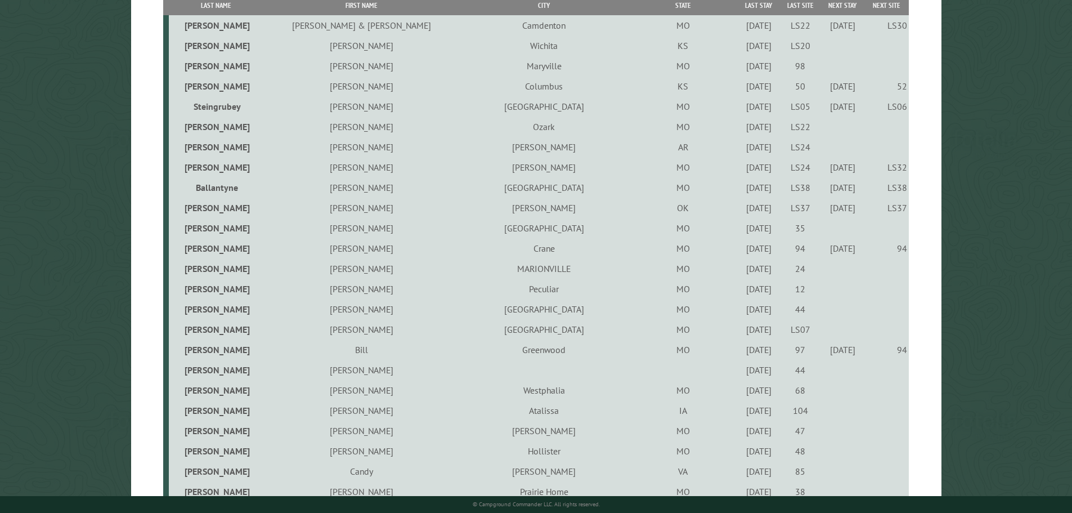
scroll to position [281, 0]
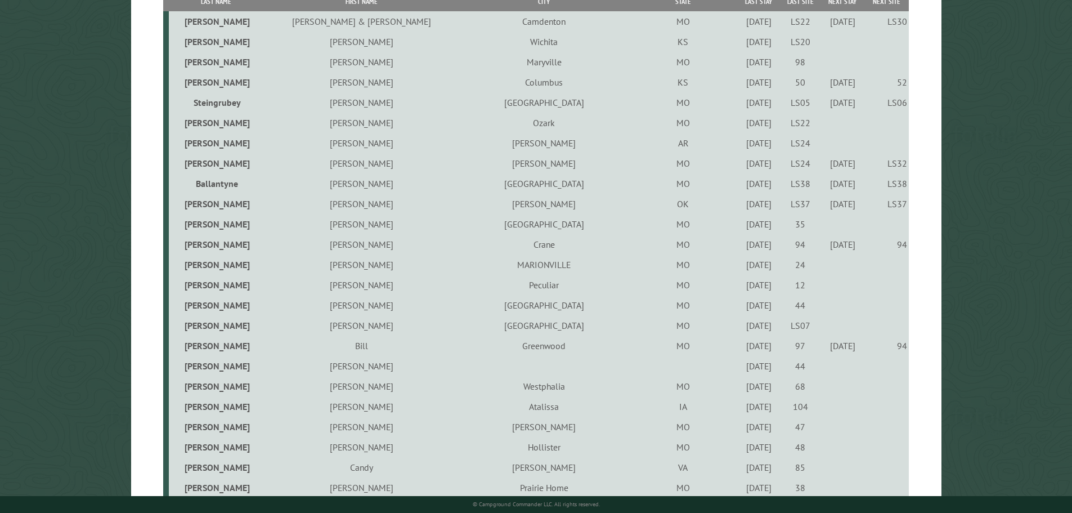
click at [740, 286] on div "4/28/2022" at bounding box center [759, 284] width 38 height 11
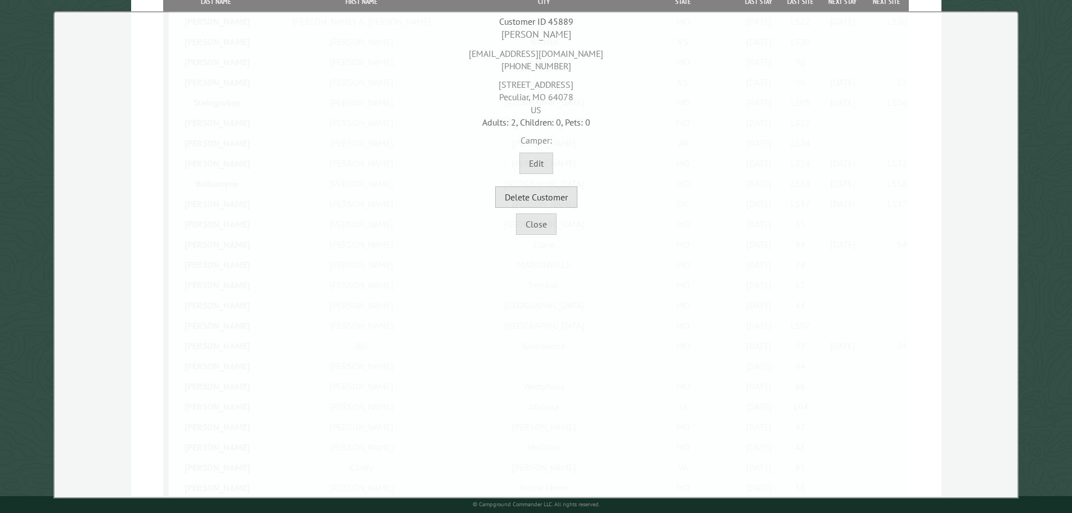
click at [552, 203] on button "Delete Customer" at bounding box center [536, 196] width 82 height 21
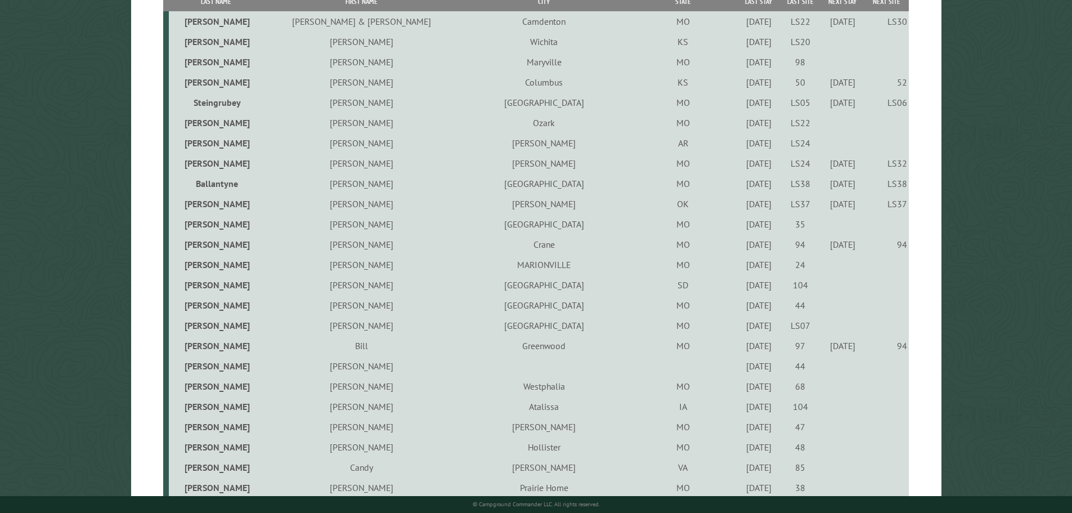
click at [740, 286] on div "9/17/2024" at bounding box center [759, 284] width 38 height 11
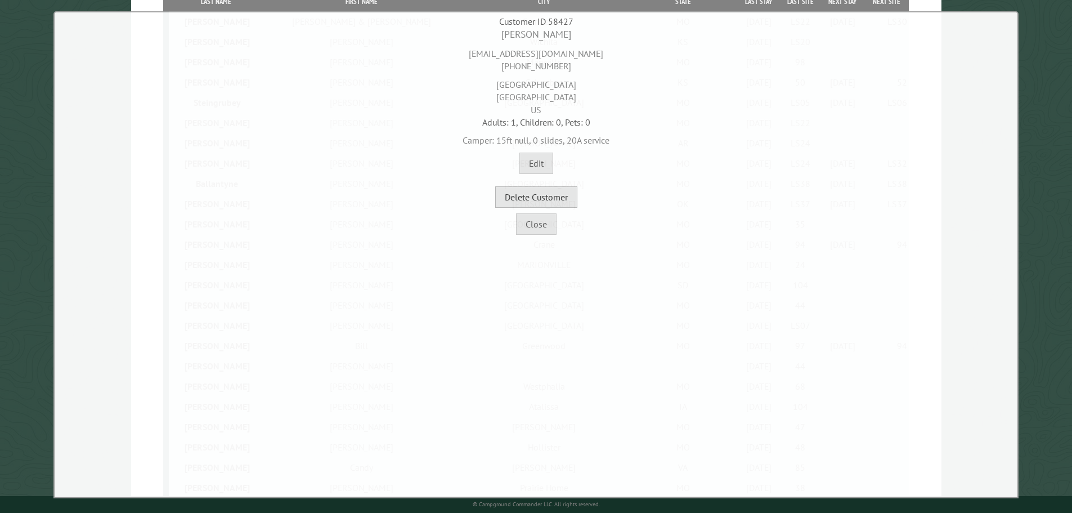
click at [565, 195] on button "Delete Customer" at bounding box center [536, 196] width 82 height 21
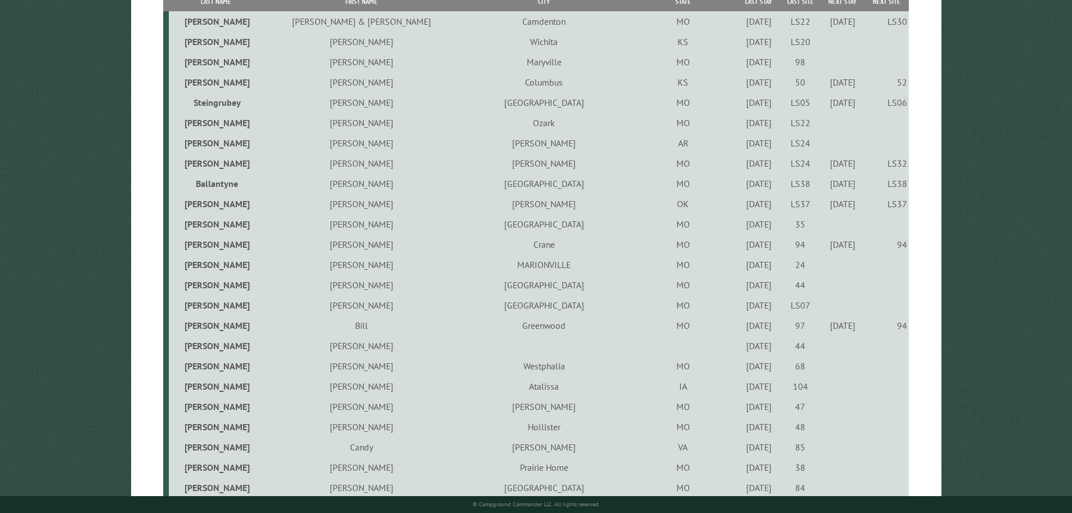
click at [740, 287] on div "7/30/2021" at bounding box center [759, 284] width 38 height 11
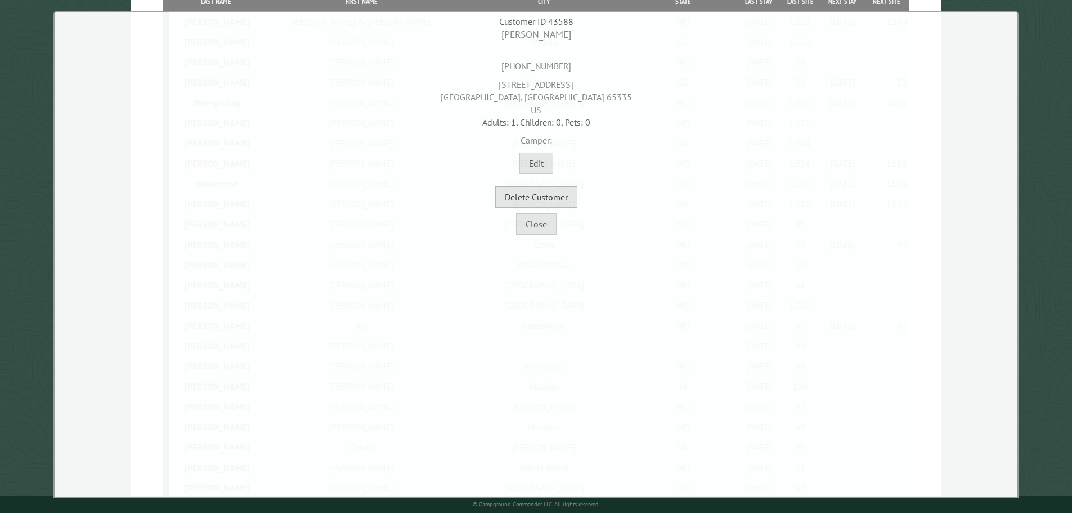
click at [568, 196] on button "Delete Customer" at bounding box center [536, 196] width 82 height 21
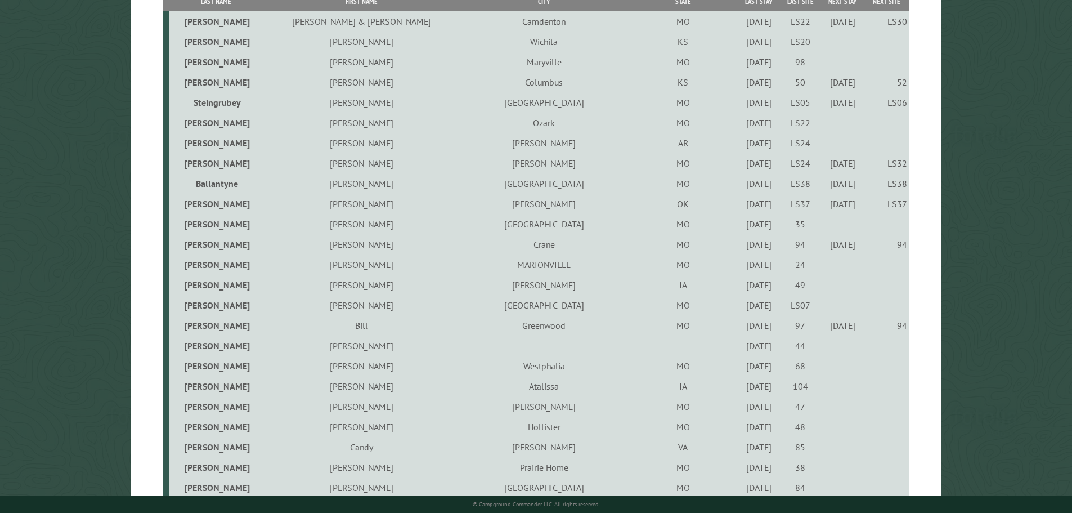
click at [740, 290] on div "10/6/2021" at bounding box center [759, 284] width 38 height 11
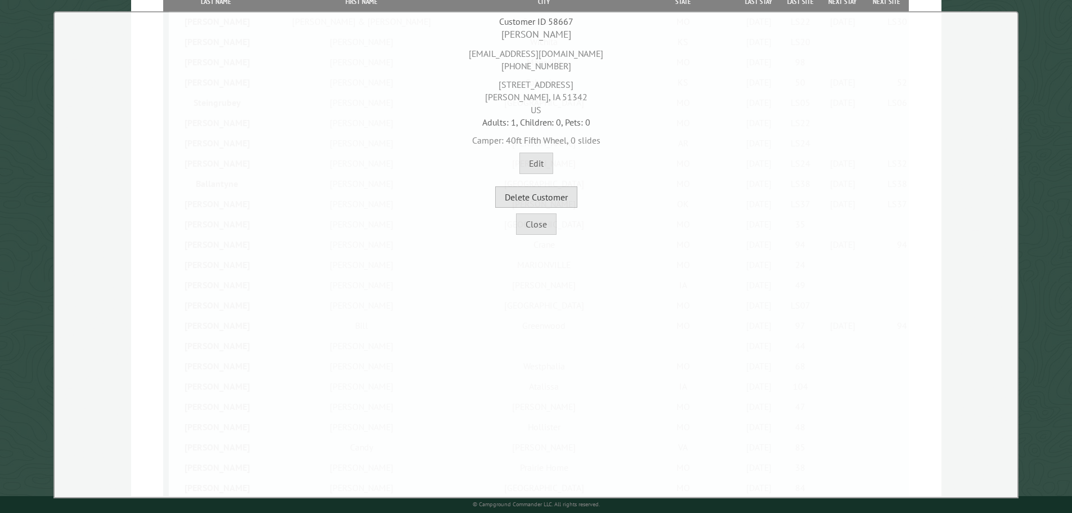
click at [549, 196] on button "Delete Customer" at bounding box center [536, 196] width 82 height 21
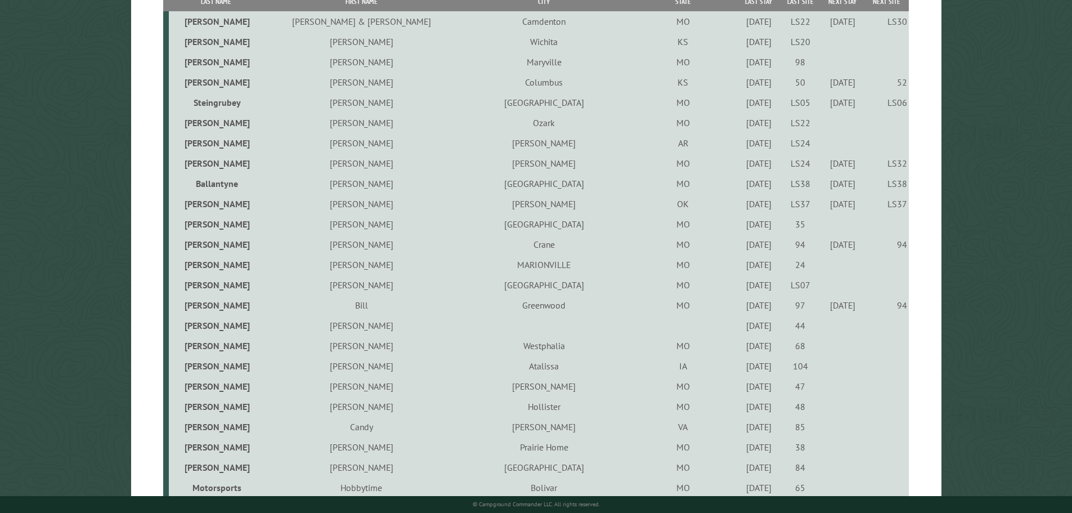
click at [740, 288] on div "8/30/2024" at bounding box center [759, 284] width 38 height 11
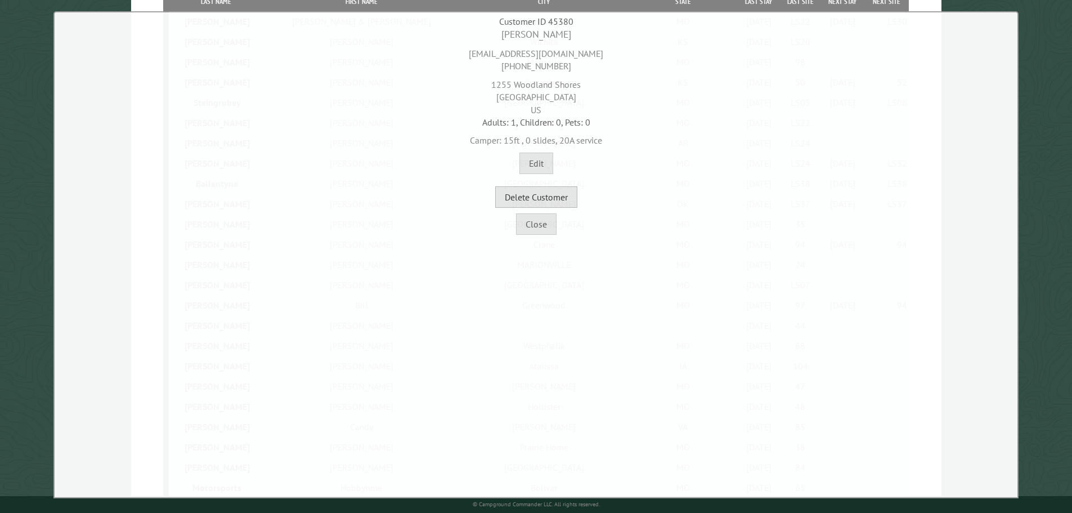
click at [551, 197] on button "Delete Customer" at bounding box center [536, 196] width 82 height 21
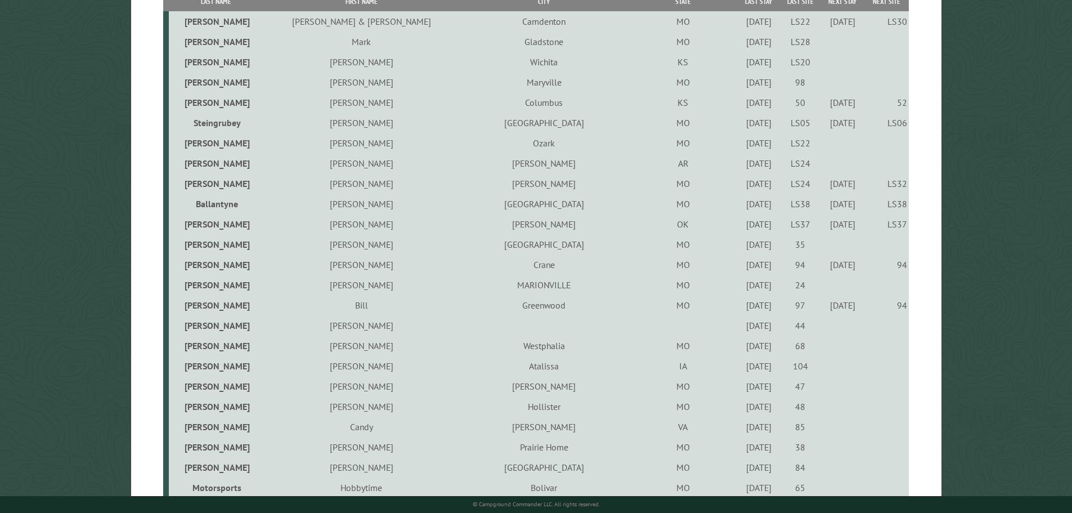
click at [740, 326] on div "7/16/2021" at bounding box center [759, 325] width 38 height 11
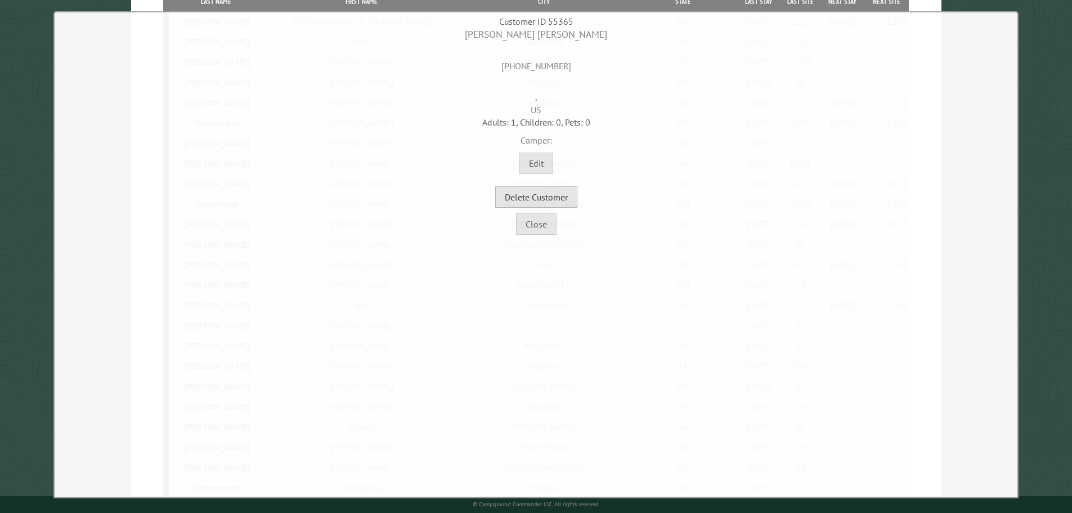
click at [545, 200] on button "Delete Customer" at bounding box center [536, 196] width 82 height 21
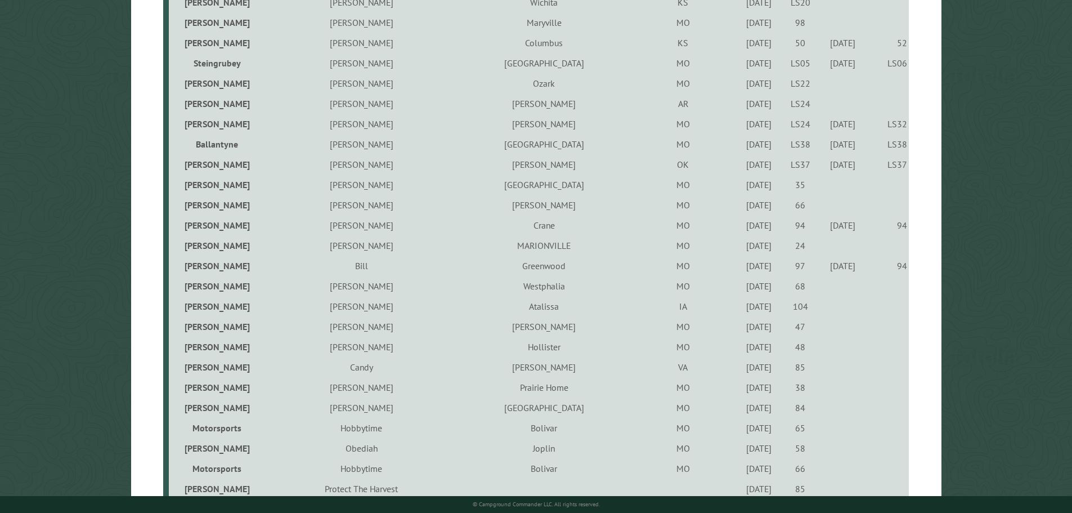
scroll to position [394, 0]
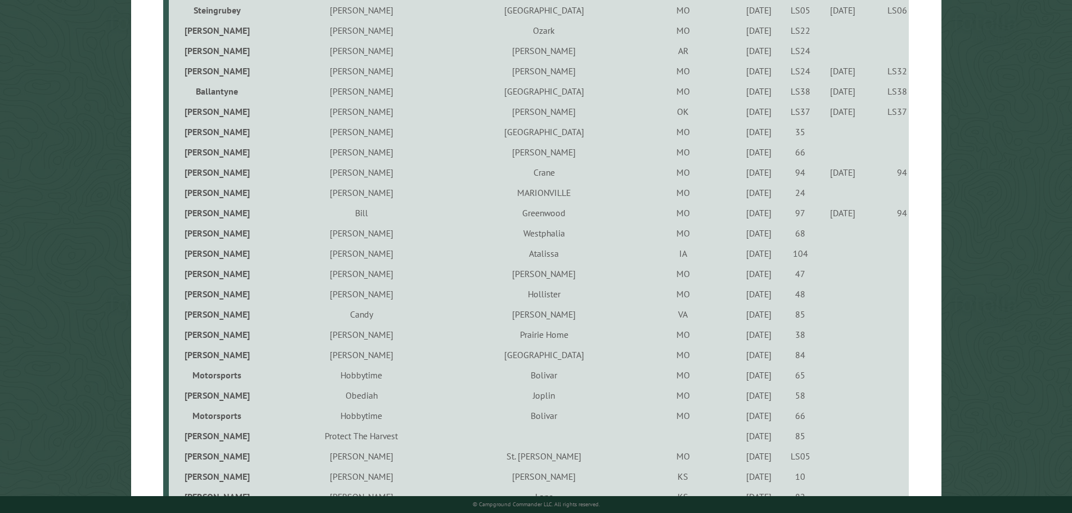
click at [740, 237] on div "7/16/2021" at bounding box center [759, 232] width 38 height 11
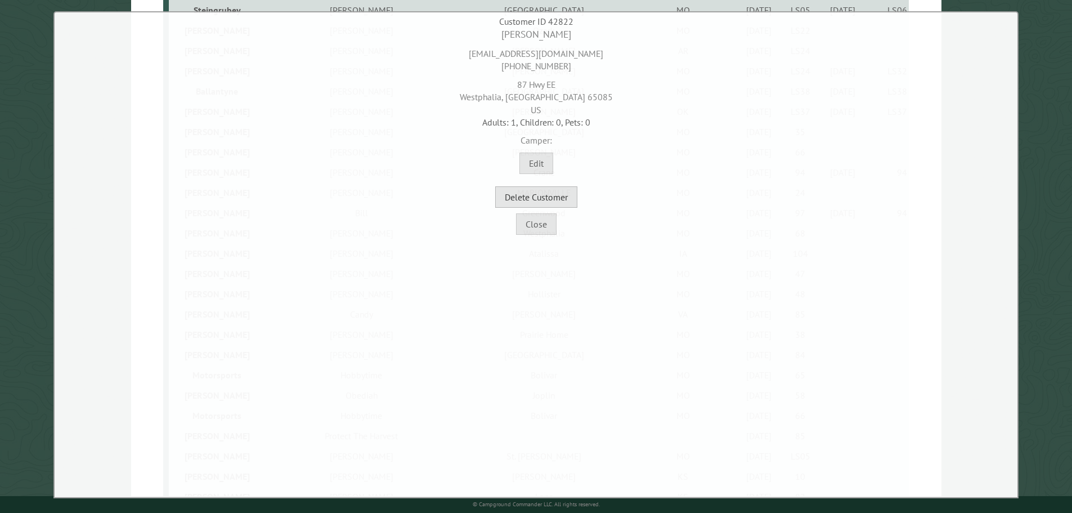
click at [555, 199] on button "Delete Customer" at bounding box center [536, 196] width 82 height 21
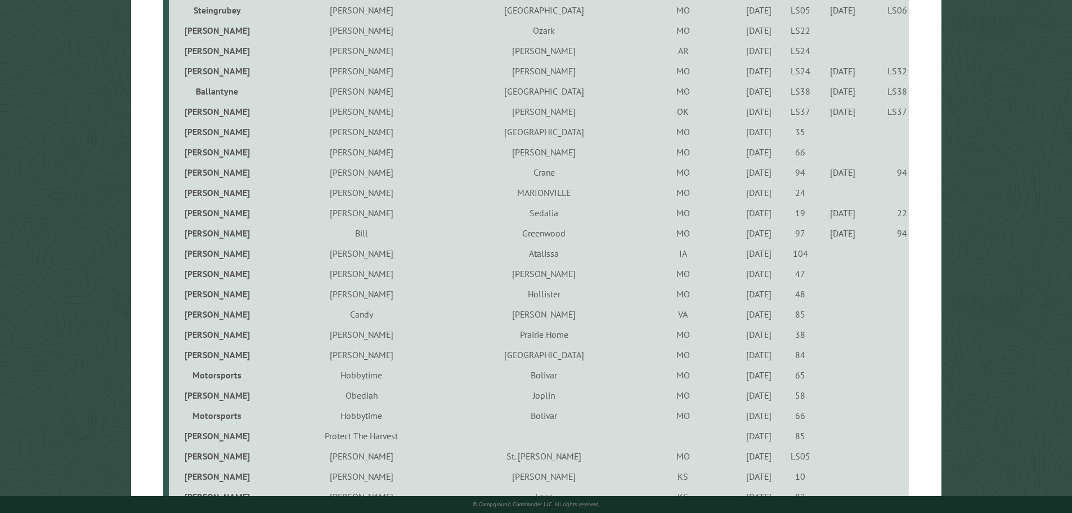
click at [740, 254] on div "5/25/2023" at bounding box center [759, 253] width 38 height 11
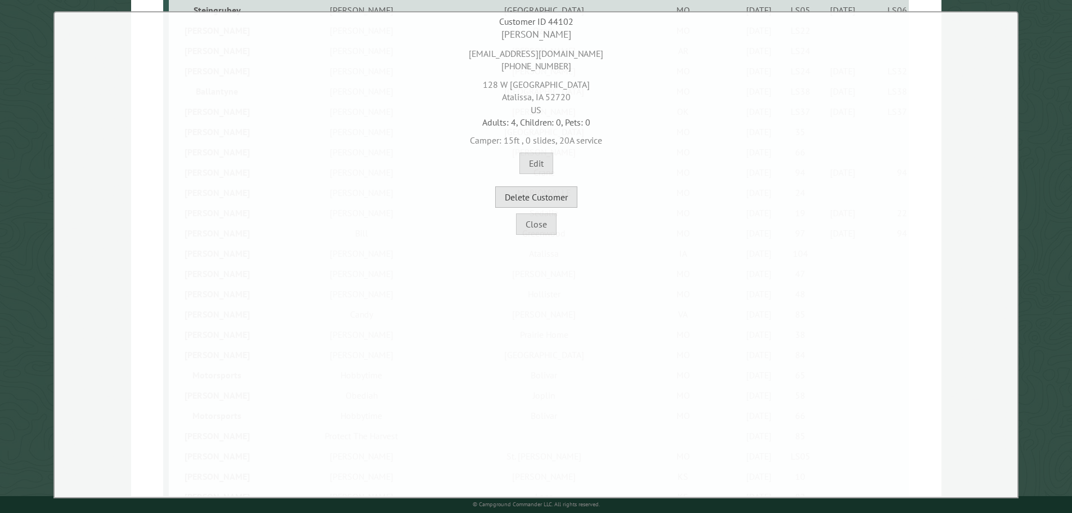
click at [567, 193] on button "Delete Customer" at bounding box center [536, 196] width 82 height 21
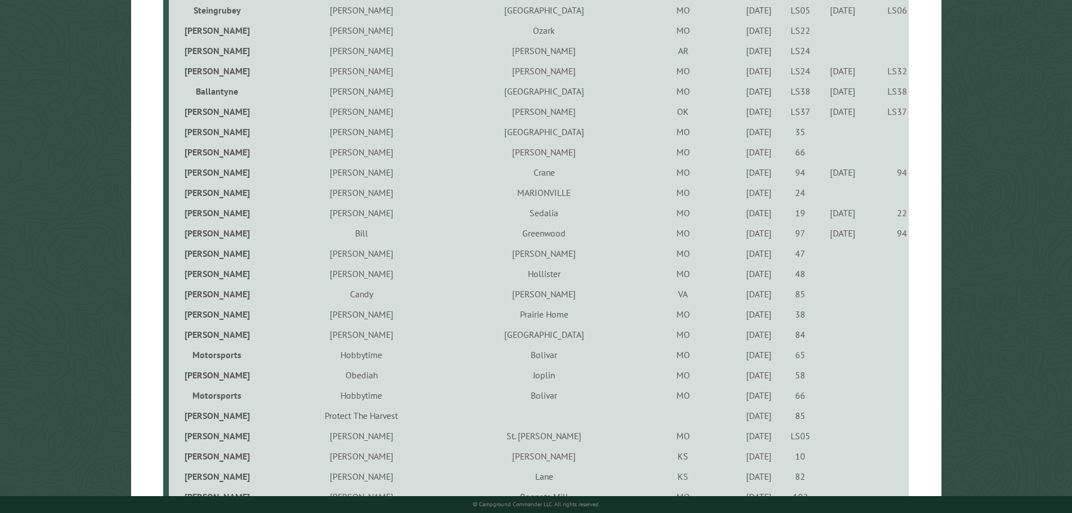
click at [740, 258] on div "7/30/2021" at bounding box center [759, 253] width 38 height 11
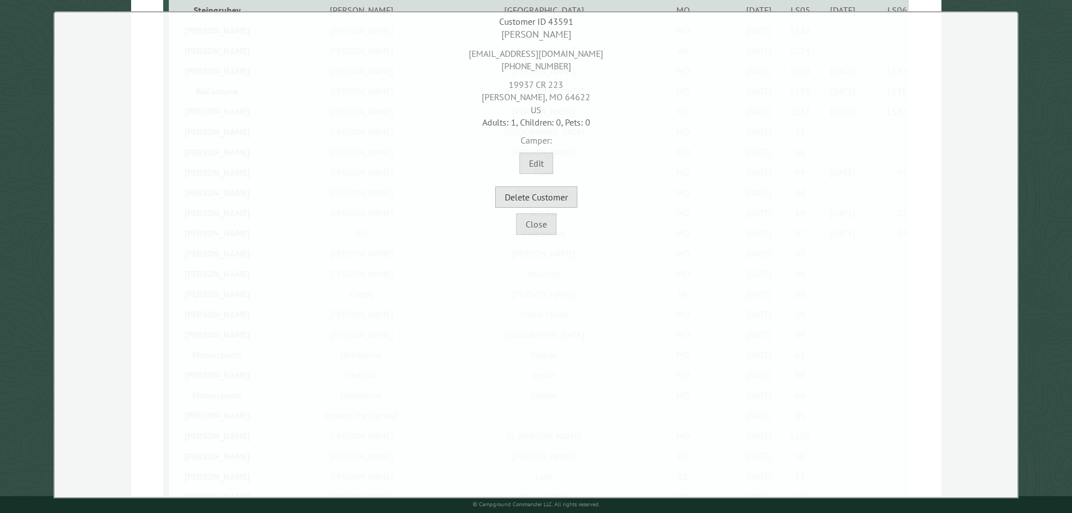
click at [545, 196] on button "Delete Customer" at bounding box center [536, 196] width 82 height 21
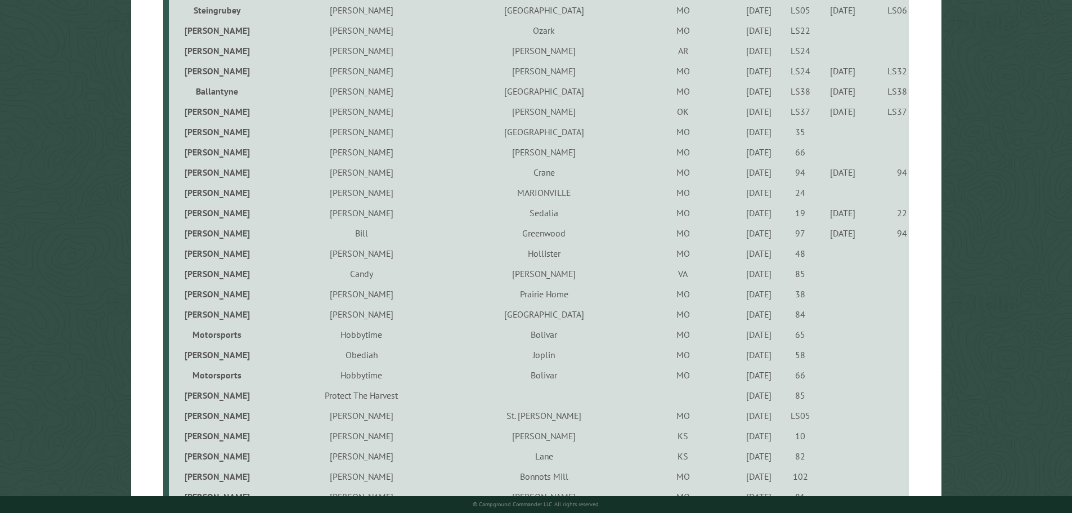
click at [740, 253] on div "7/30/2021" at bounding box center [759, 253] width 38 height 11
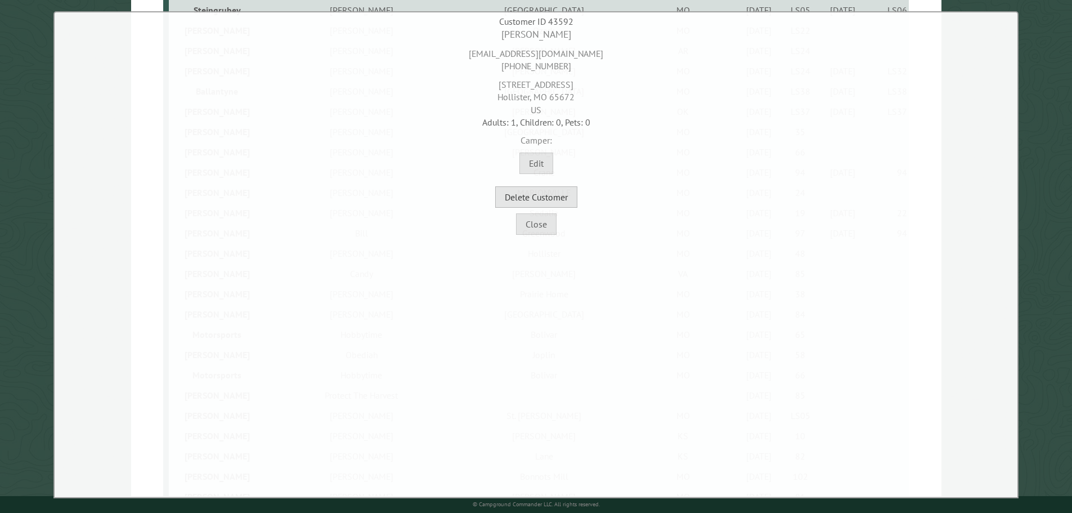
click at [552, 194] on button "Delete Customer" at bounding box center [536, 196] width 82 height 21
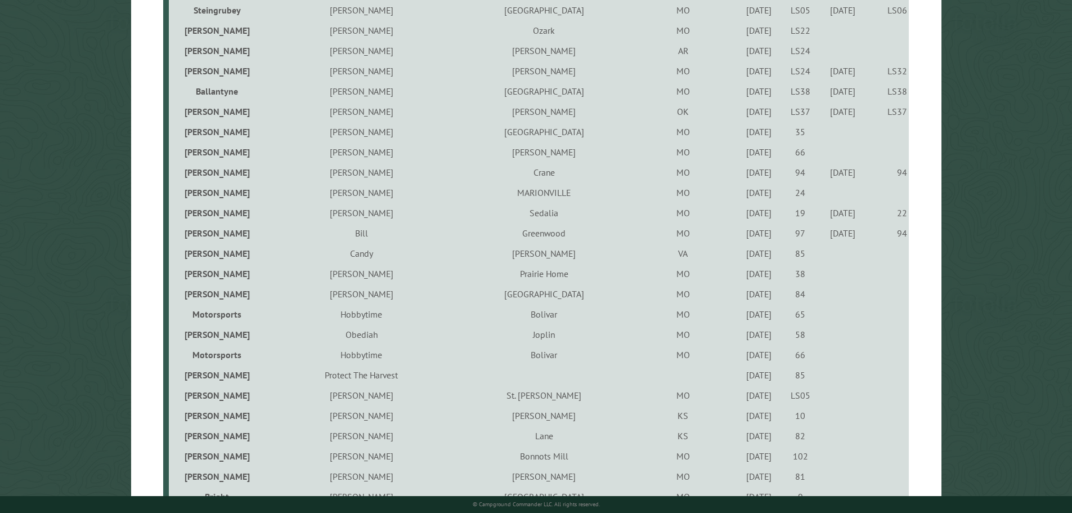
click at [740, 254] on div "9/29/2021" at bounding box center [759, 253] width 38 height 11
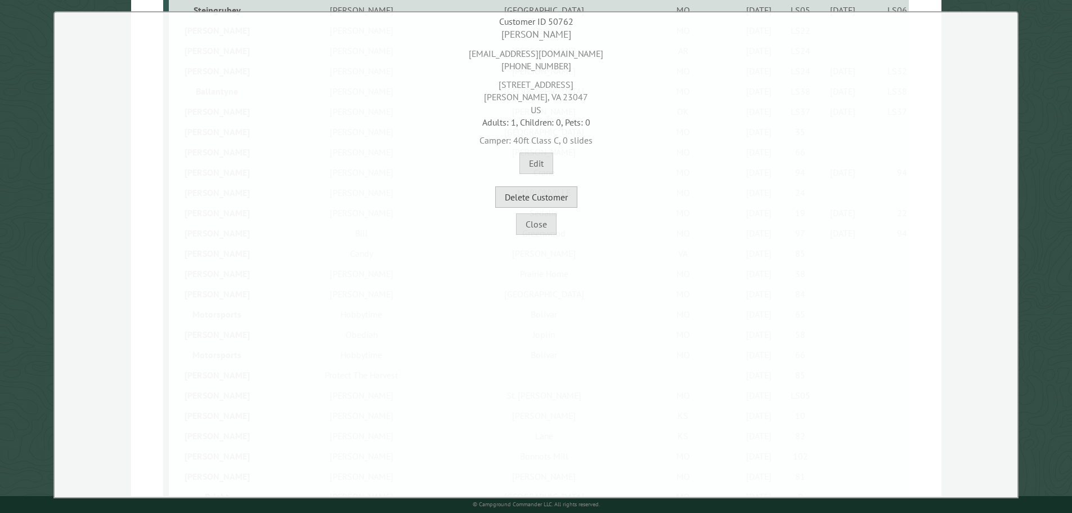
click at [563, 190] on button "Delete Customer" at bounding box center [536, 196] width 82 height 21
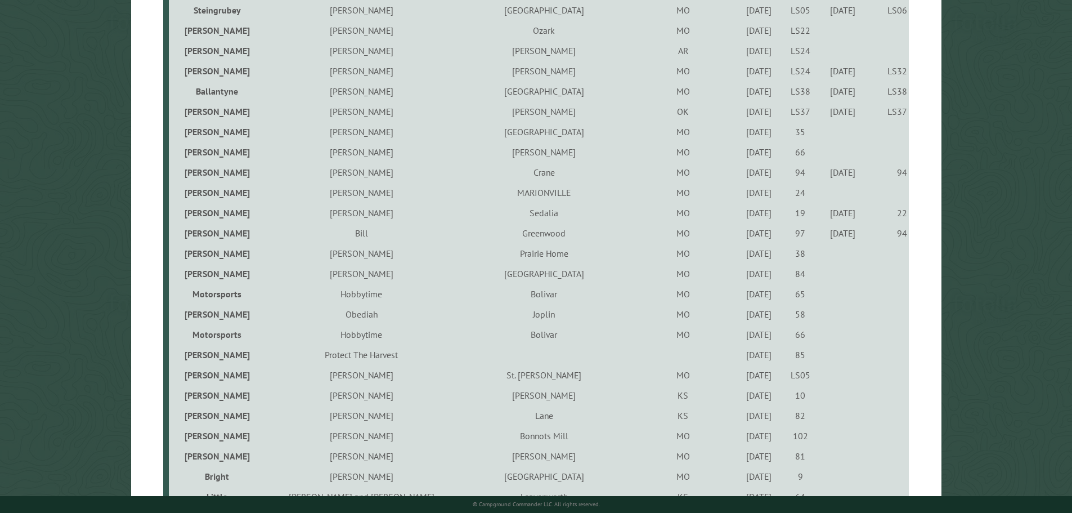
click at [740, 275] on div "7/15/2022" at bounding box center [759, 273] width 38 height 11
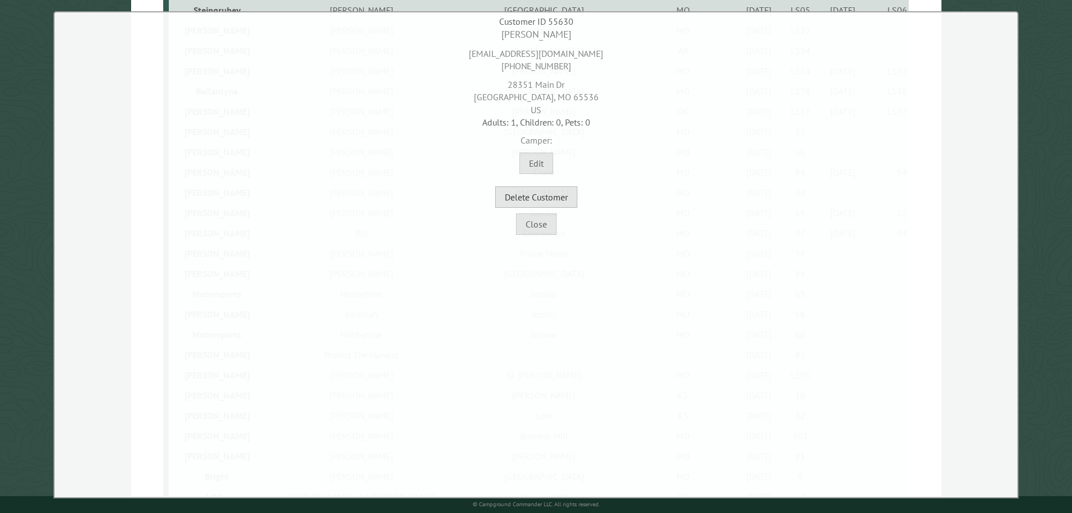
click at [559, 196] on button "Delete Customer" at bounding box center [536, 196] width 82 height 21
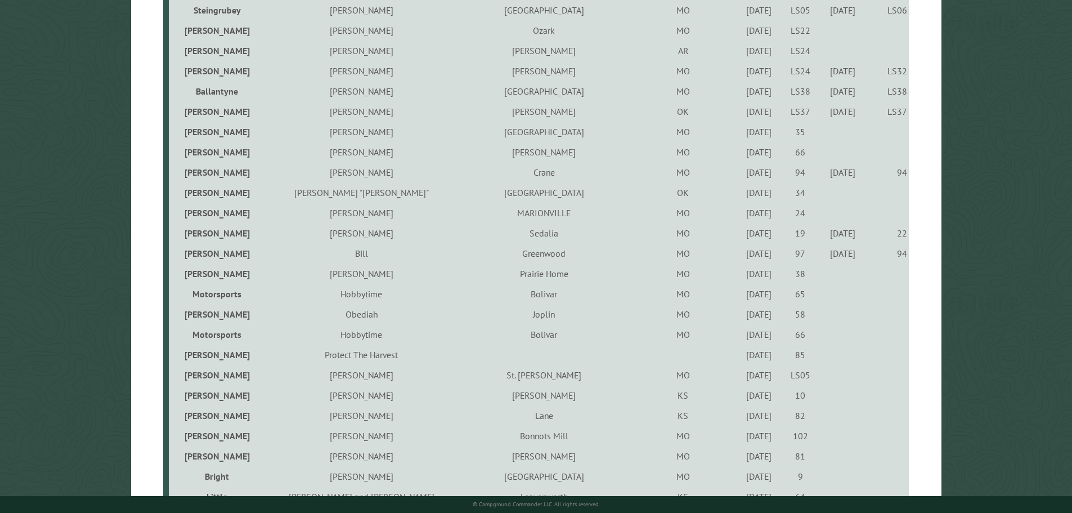
click at [740, 297] on div "7/16/2021" at bounding box center [759, 293] width 38 height 11
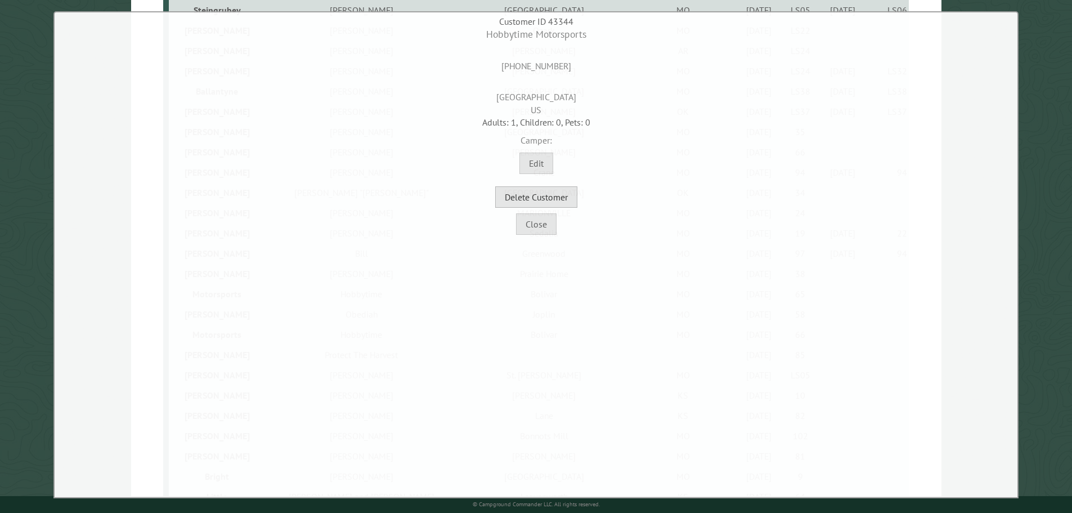
click at [561, 198] on button "Delete Customer" at bounding box center [536, 196] width 82 height 21
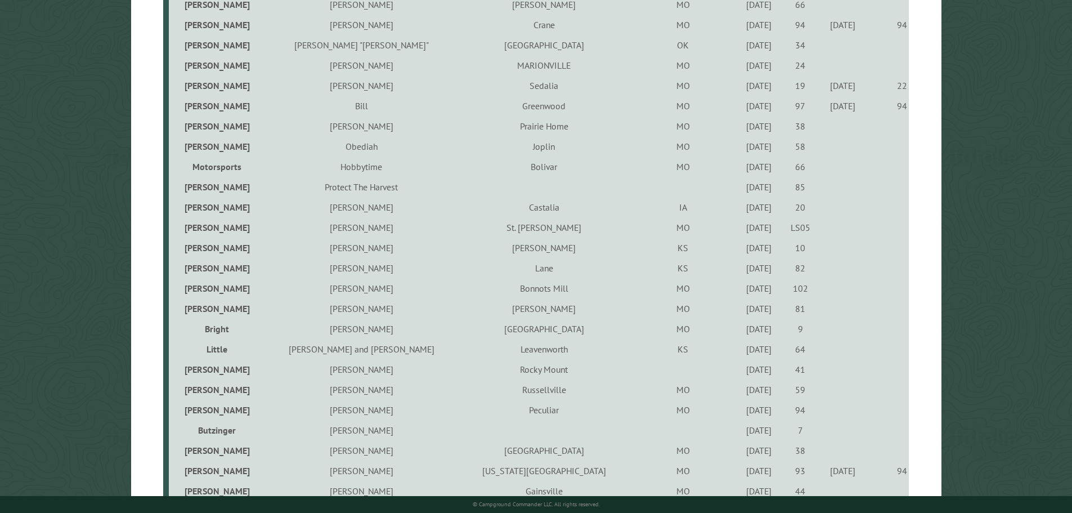
scroll to position [563, 0]
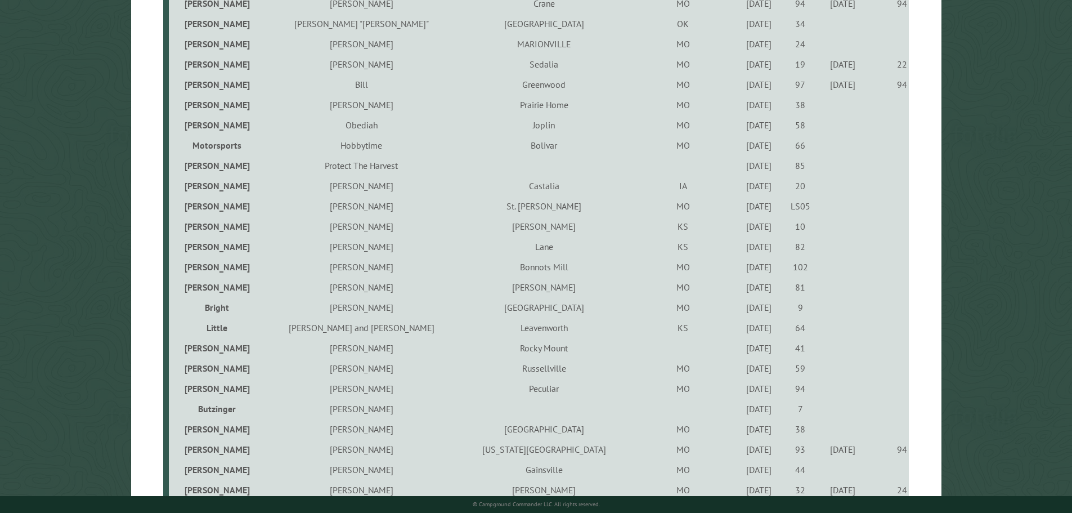
click at [740, 129] on div "7/30/2021" at bounding box center [759, 124] width 38 height 11
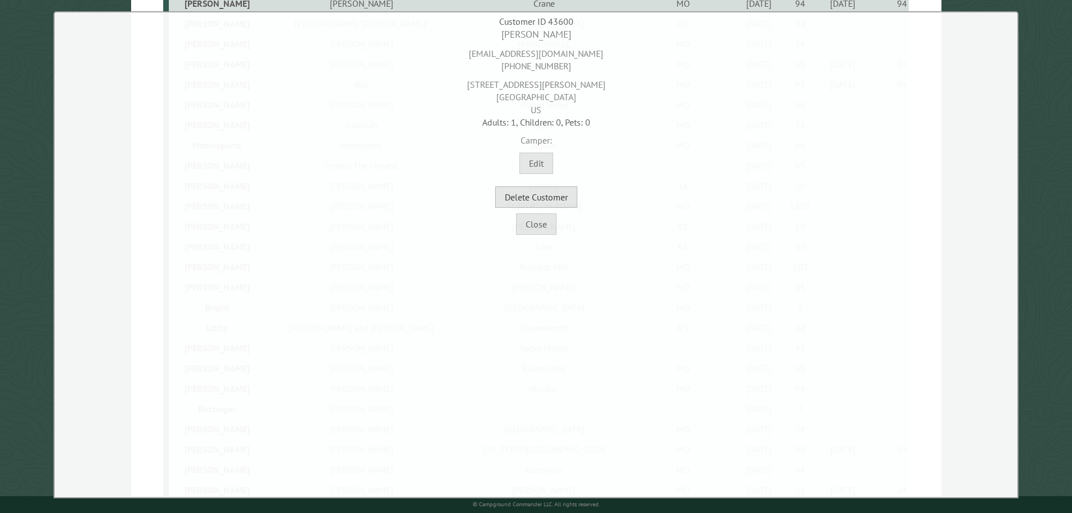
click at [569, 200] on button "Delete Customer" at bounding box center [536, 196] width 82 height 21
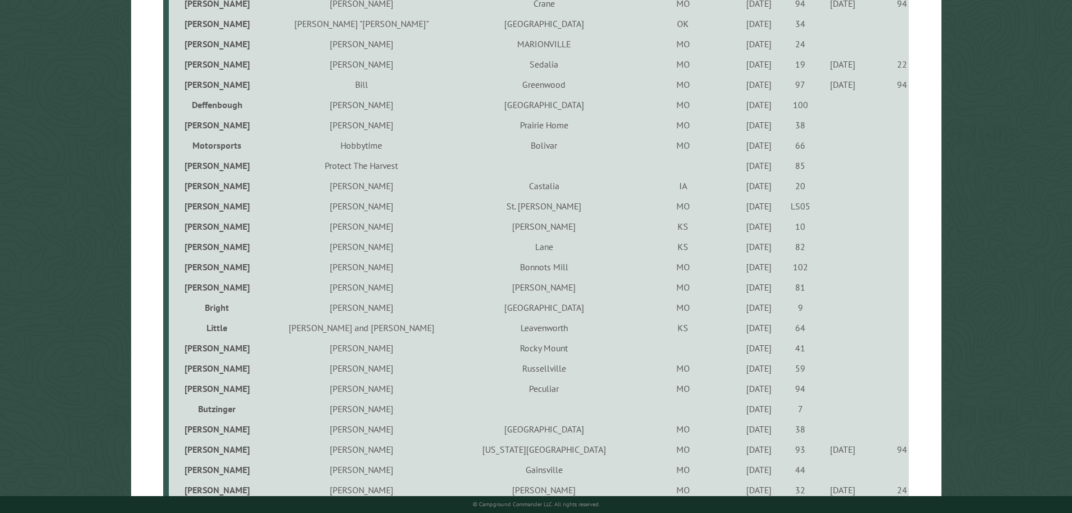
click at [740, 151] on div "7/16/2021" at bounding box center [759, 145] width 38 height 11
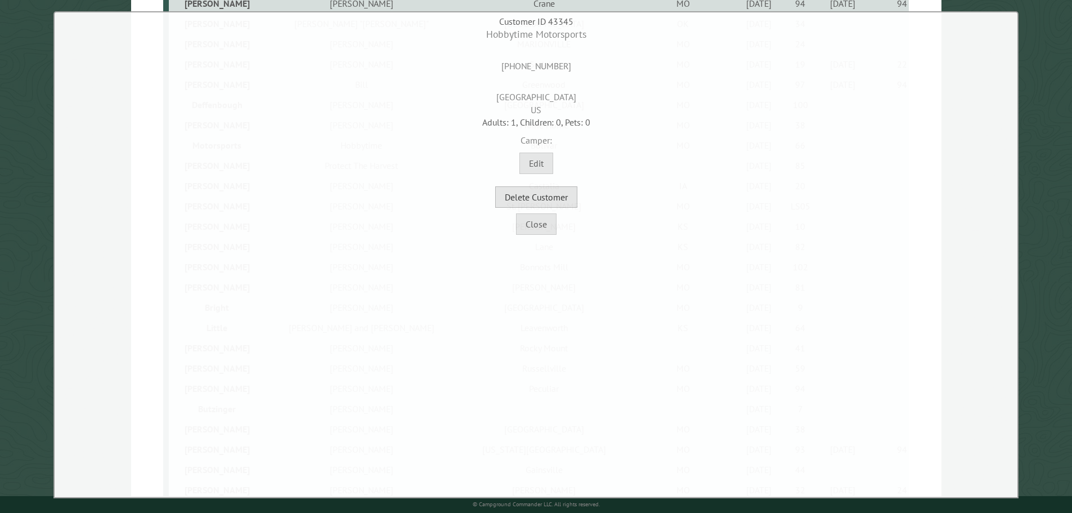
click at [561, 206] on button "Delete Customer" at bounding box center [536, 196] width 82 height 21
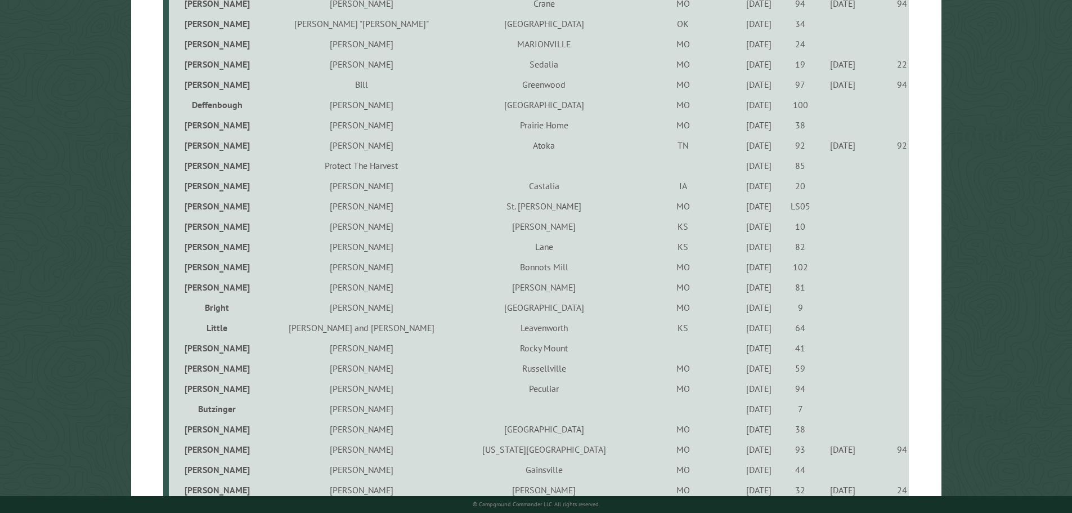
click at [740, 168] on div "6/11/2021" at bounding box center [759, 165] width 38 height 11
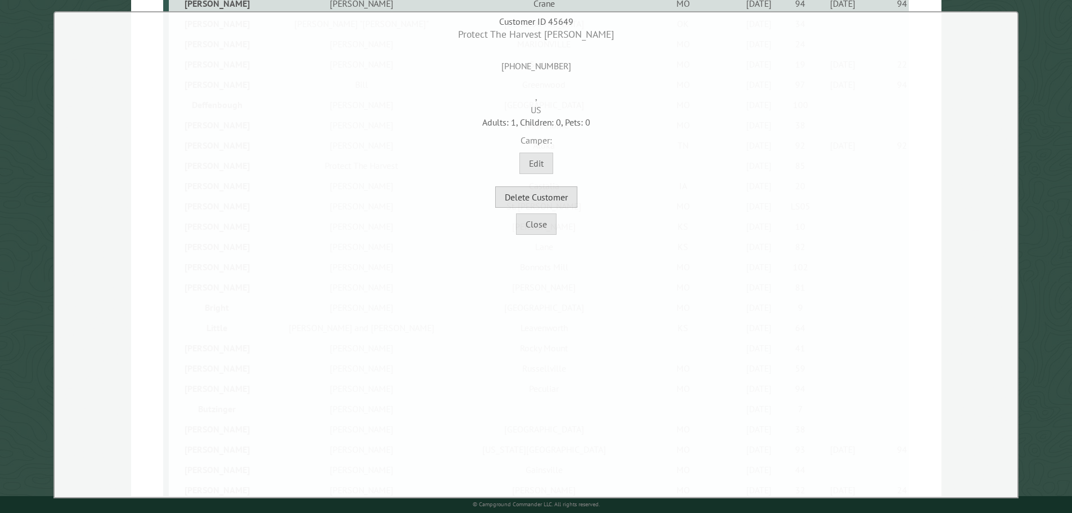
click at [568, 198] on button "Delete Customer" at bounding box center [536, 196] width 82 height 21
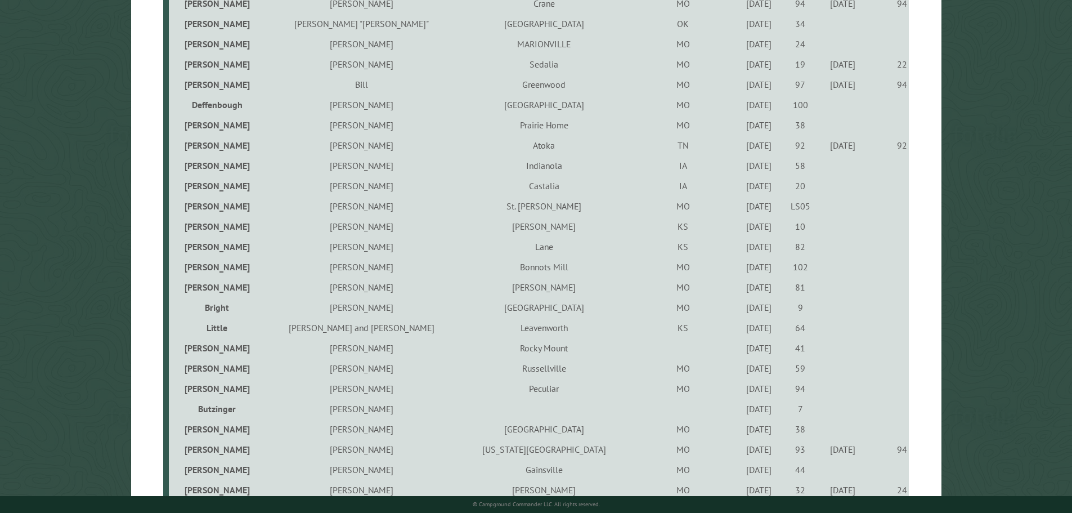
click at [740, 171] on div "10/2/2023" at bounding box center [759, 165] width 38 height 11
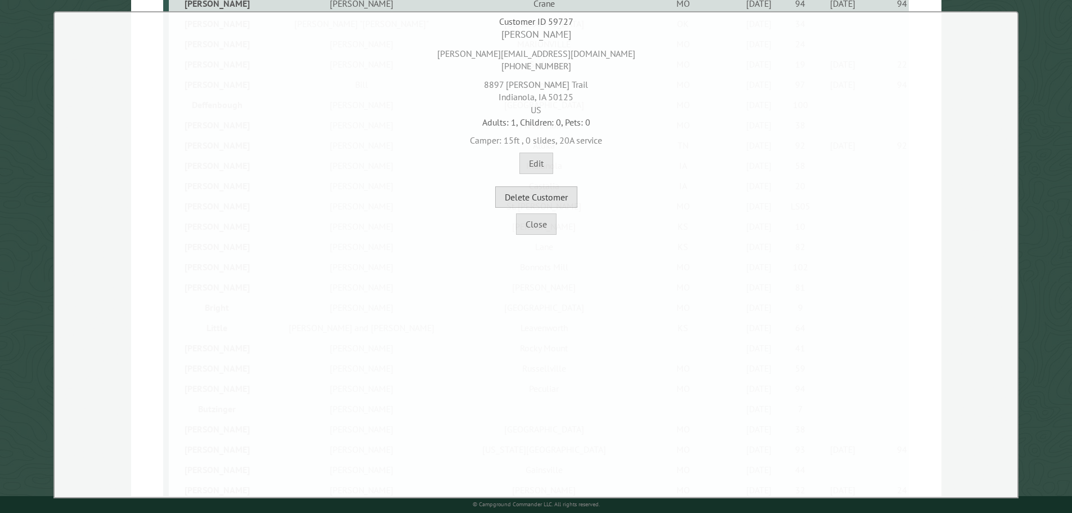
click at [560, 199] on button "Delete Customer" at bounding box center [536, 196] width 82 height 21
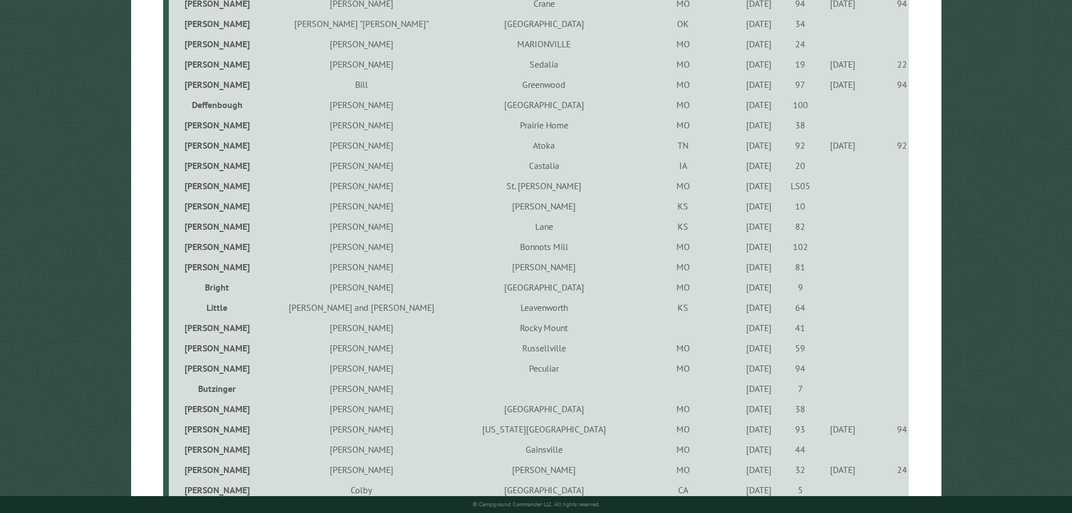
click at [740, 171] on div "10/6/2021" at bounding box center [759, 165] width 38 height 11
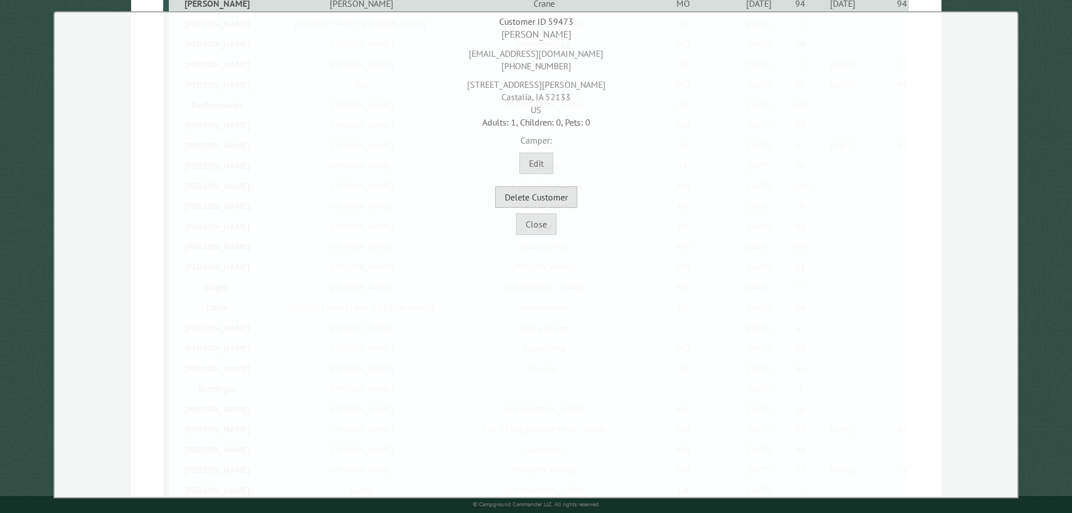
click at [554, 195] on button "Delete Customer" at bounding box center [536, 196] width 82 height 21
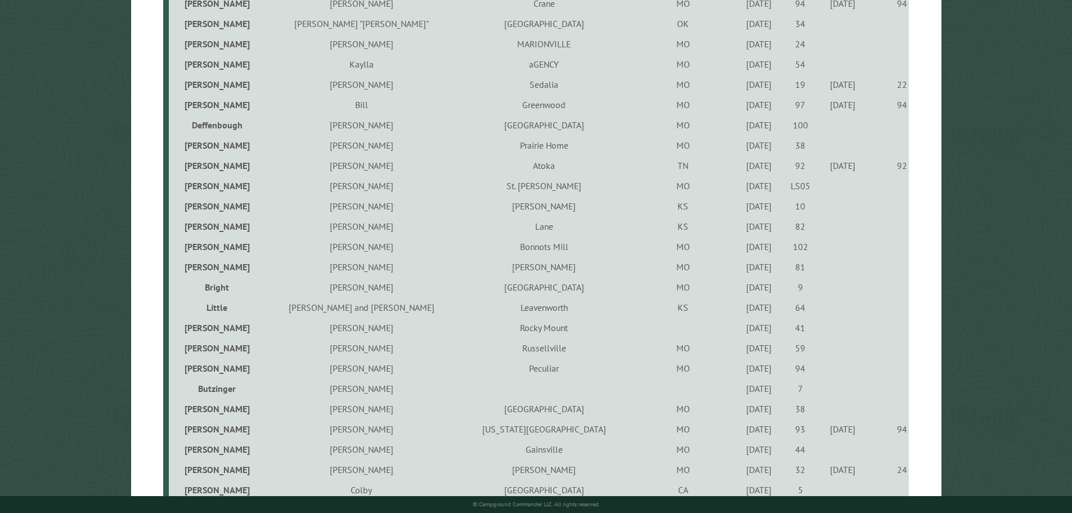
click at [740, 190] on div "5/12/2023" at bounding box center [759, 185] width 38 height 11
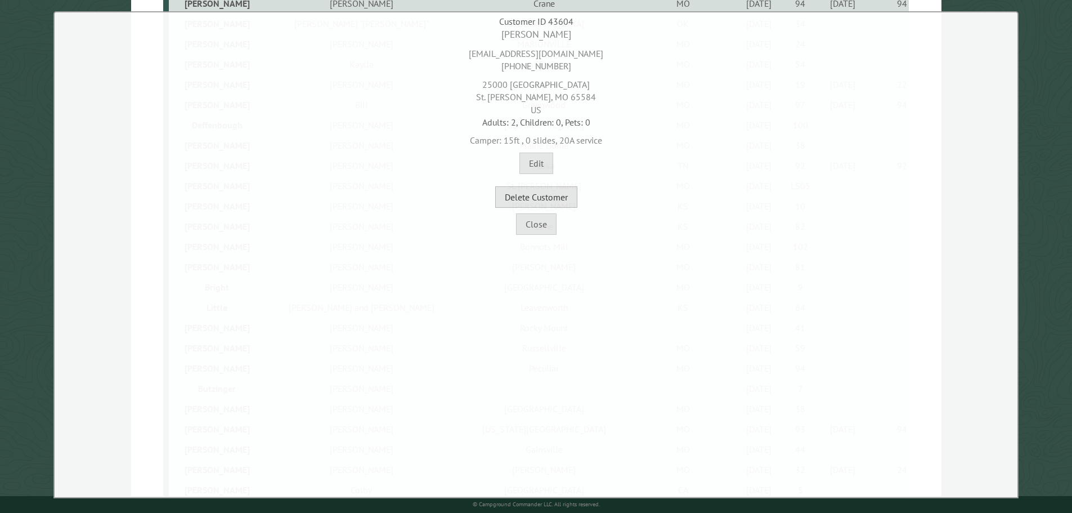
click at [569, 192] on button "Delete Customer" at bounding box center [536, 196] width 82 height 21
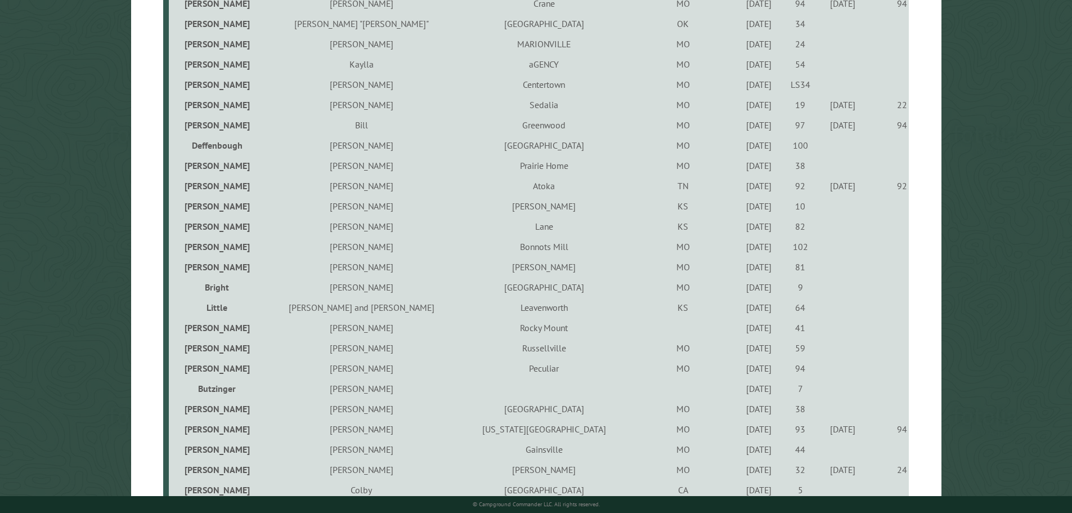
click at [740, 230] on div "9/23/2021" at bounding box center [759, 226] width 38 height 11
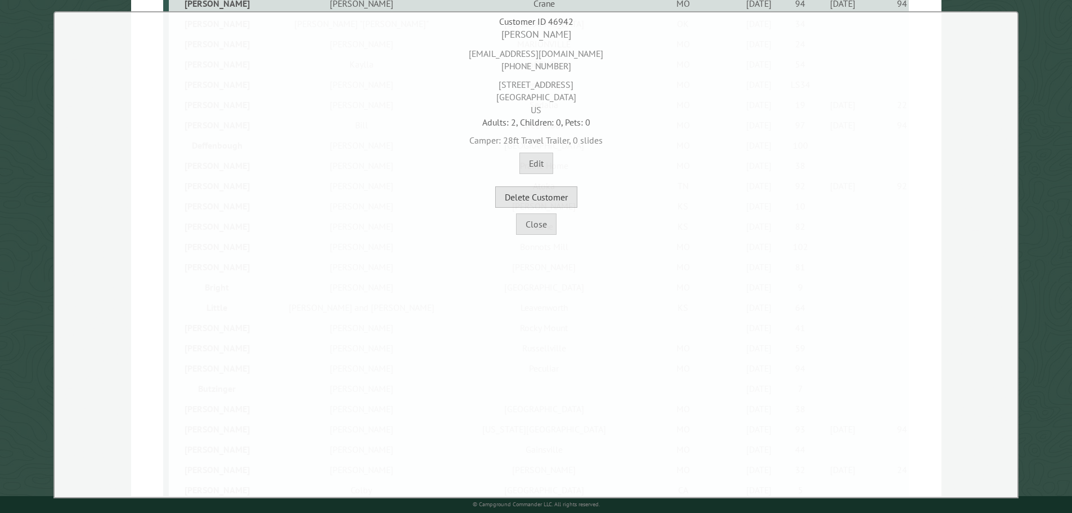
click at [569, 197] on button "Delete Customer" at bounding box center [536, 196] width 82 height 21
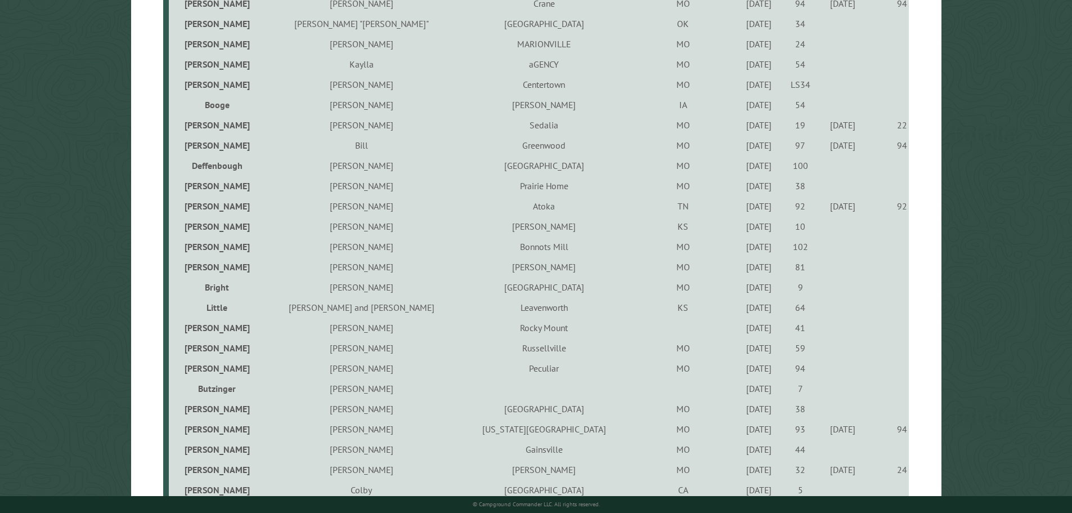
click at [740, 249] on div "6/10/2022" at bounding box center [759, 246] width 38 height 11
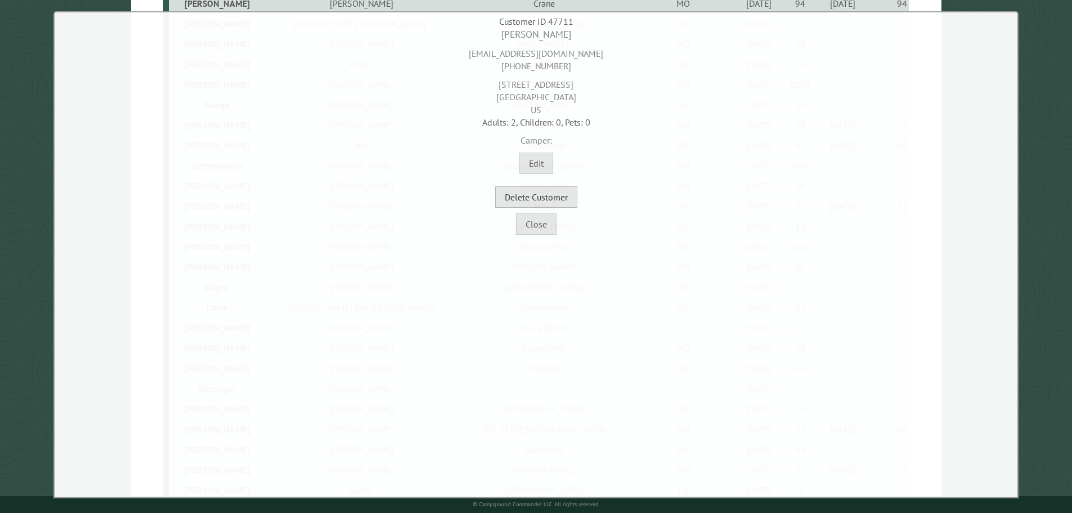
click at [563, 199] on button "Delete Customer" at bounding box center [536, 196] width 82 height 21
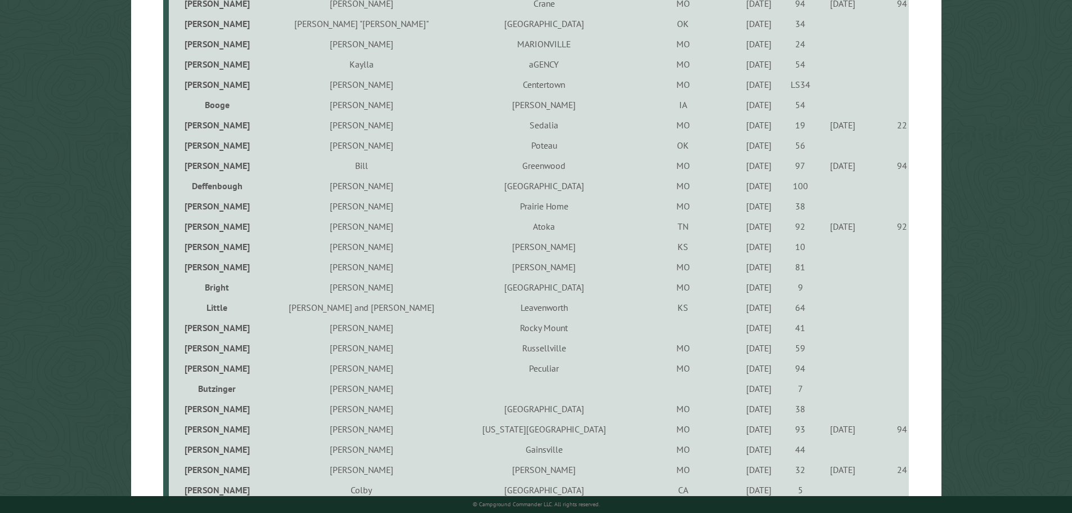
scroll to position [619, 0]
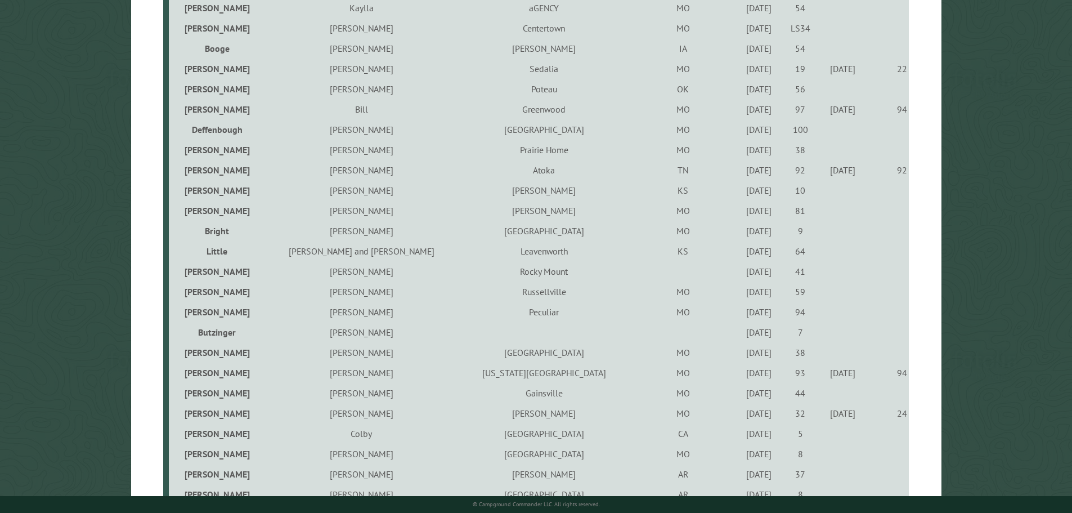
click at [740, 214] on div "7/29/2022" at bounding box center [759, 210] width 38 height 11
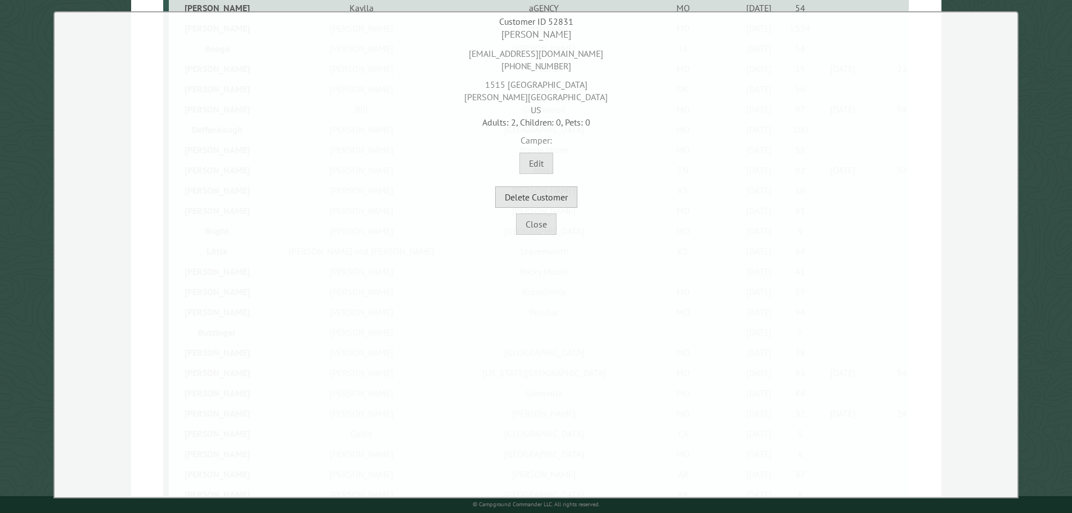
click at [559, 195] on button "Delete Customer" at bounding box center [536, 196] width 82 height 21
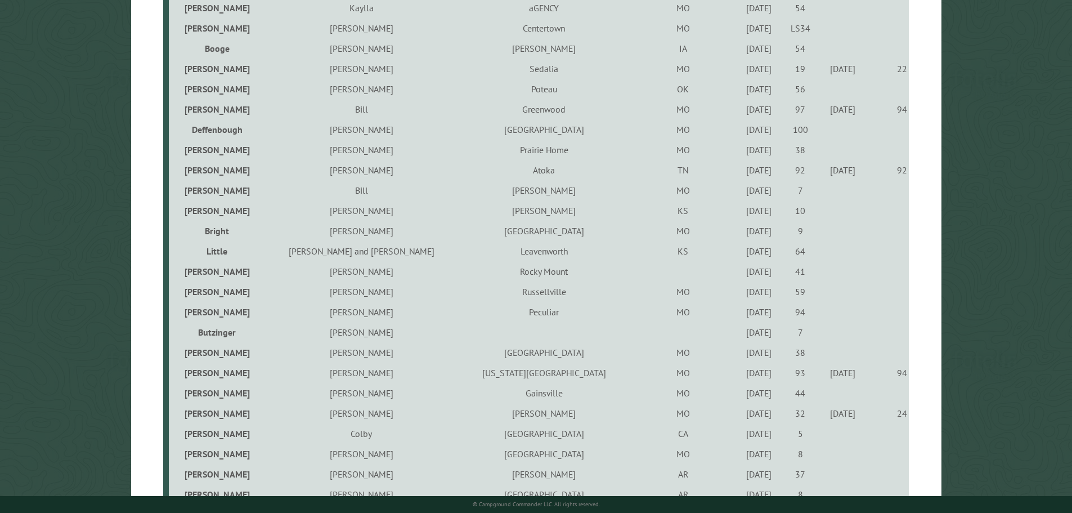
click at [740, 233] on div "5/1/2021" at bounding box center [759, 230] width 38 height 11
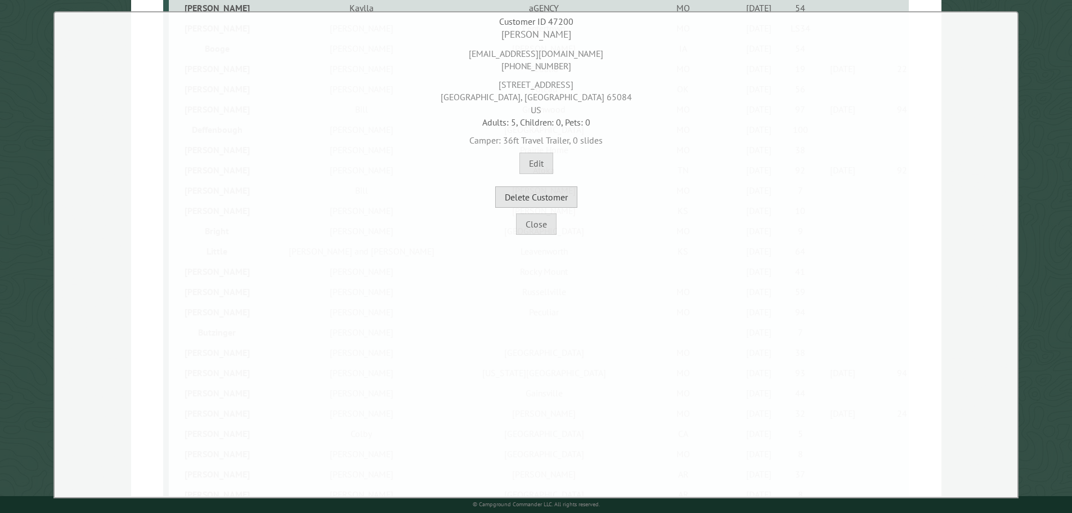
click at [567, 199] on button "Delete Customer" at bounding box center [536, 196] width 82 height 21
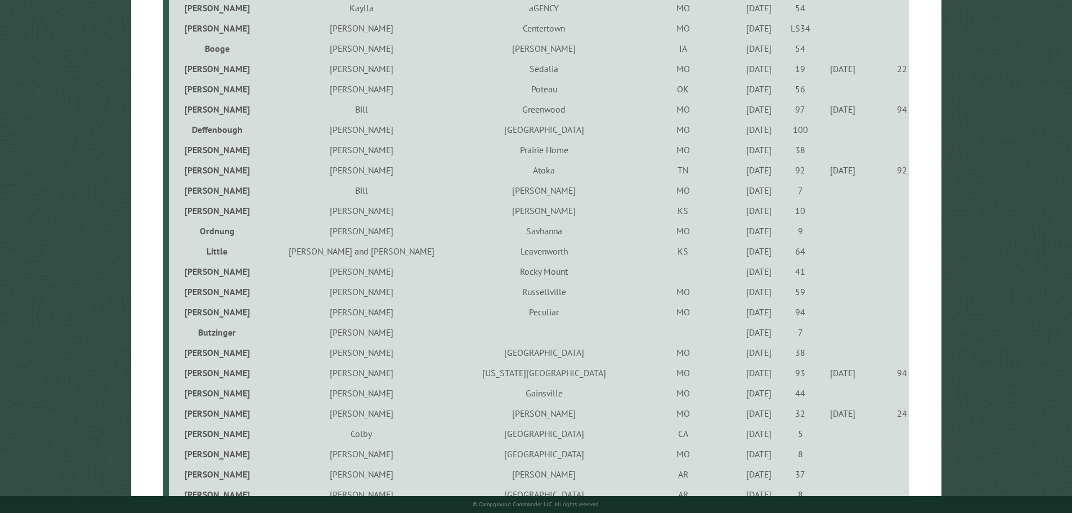
click at [740, 196] on div "9/22/2023" at bounding box center [759, 190] width 38 height 11
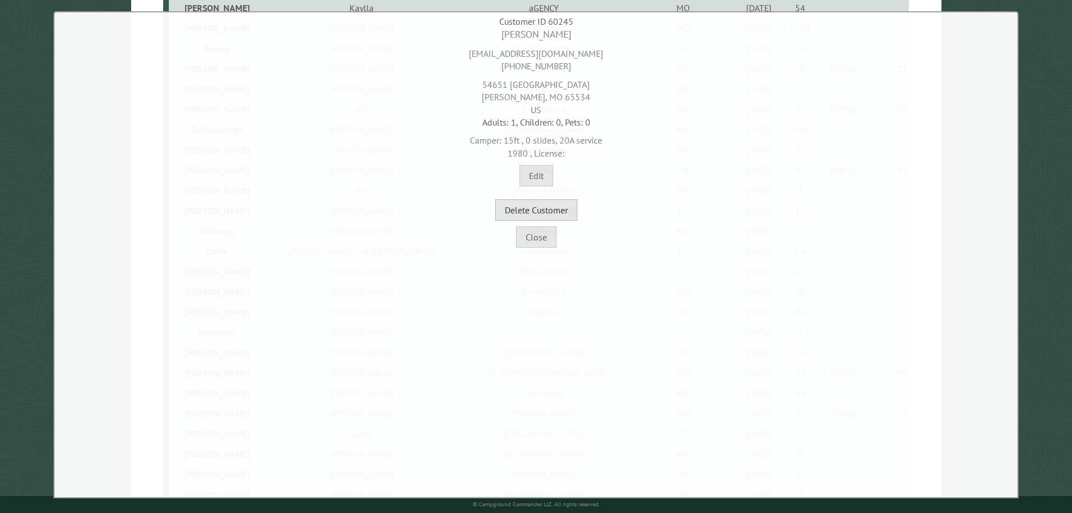
click at [565, 209] on button "Delete Customer" at bounding box center [536, 209] width 82 height 21
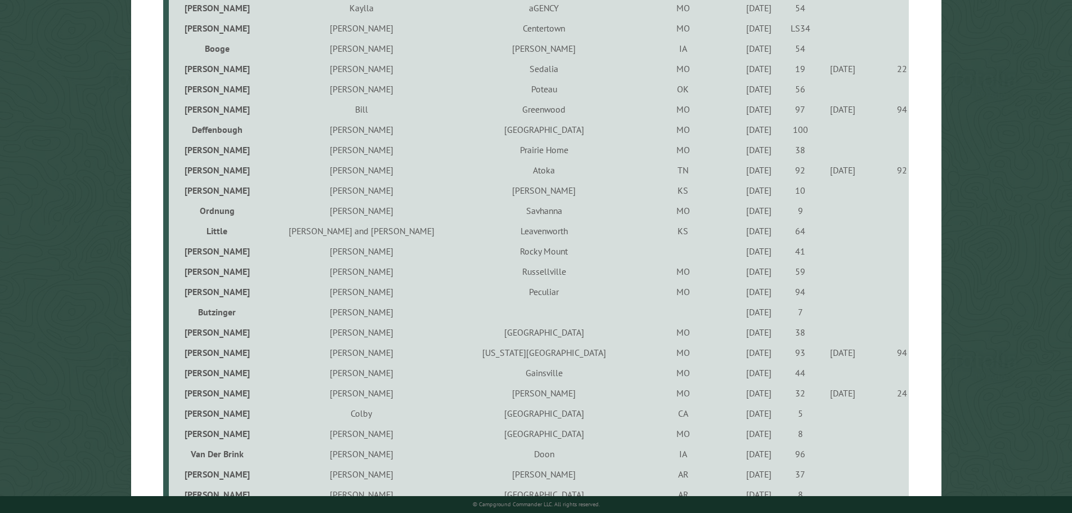
click at [740, 213] on div "9/24/2021" at bounding box center [759, 210] width 38 height 11
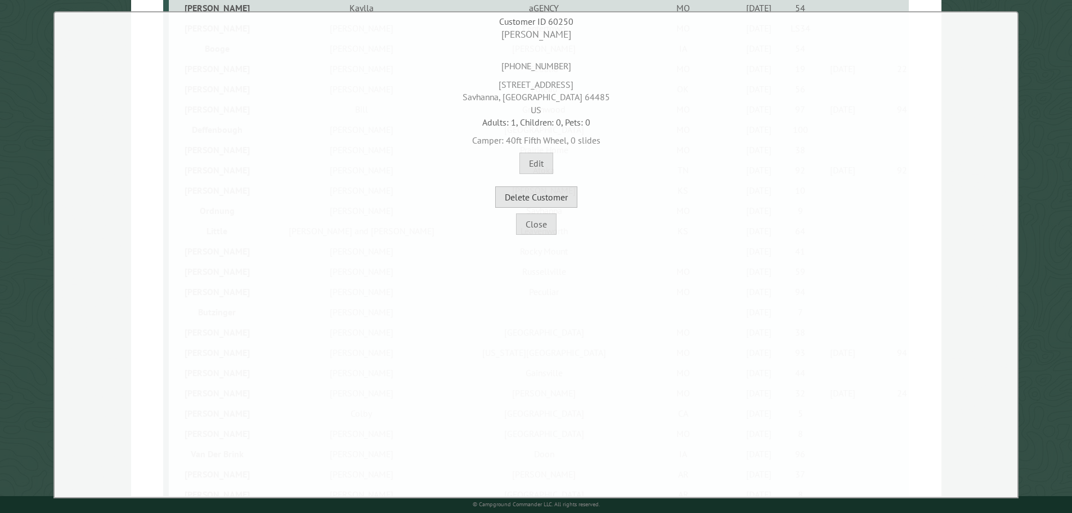
click at [557, 195] on button "Delete Customer" at bounding box center [536, 196] width 82 height 21
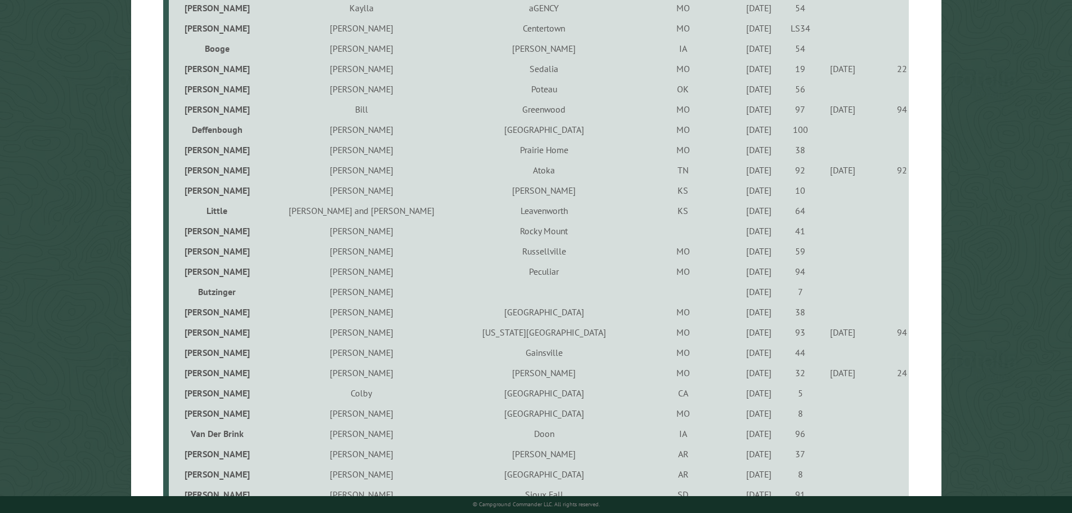
click at [740, 211] on div "9/17/2024" at bounding box center [759, 210] width 38 height 11
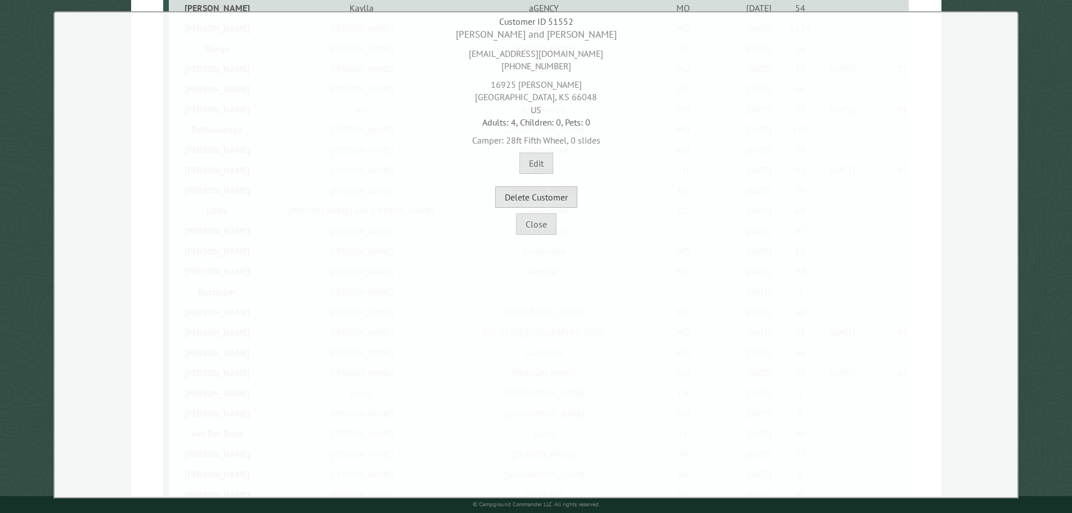
click at [553, 193] on button "Delete Customer" at bounding box center [536, 196] width 82 height 21
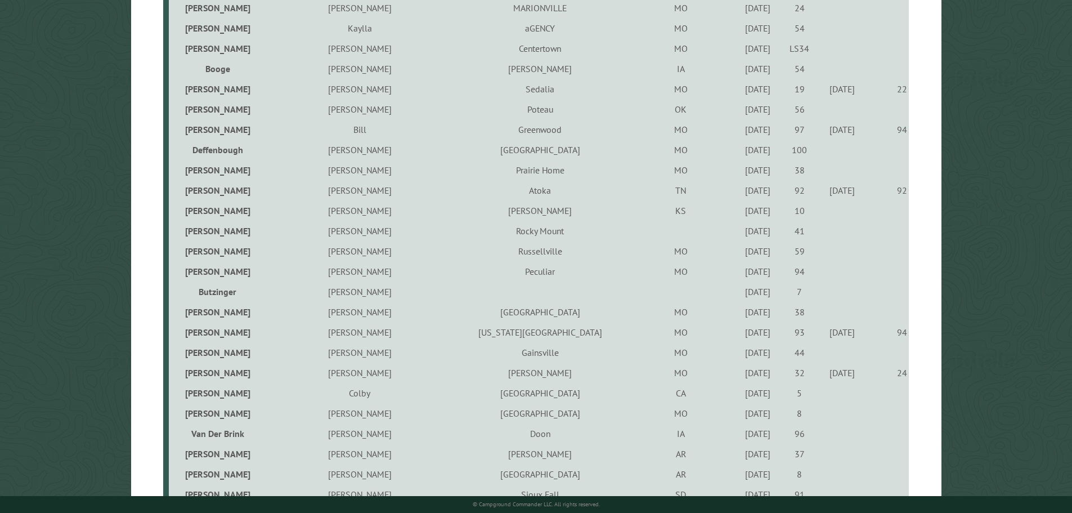
click at [738, 233] on div "10/23/2021" at bounding box center [757, 230] width 38 height 11
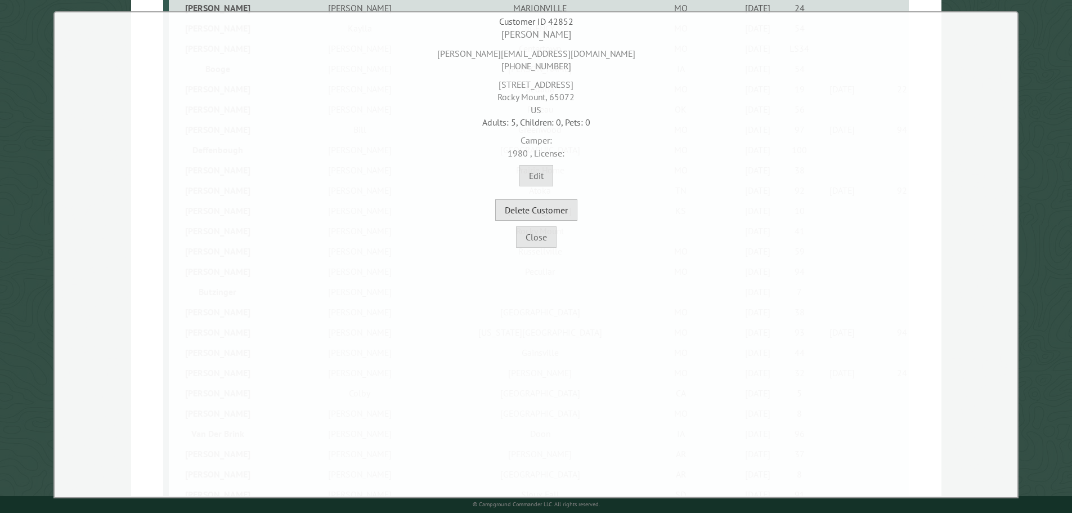
click at [560, 210] on button "Delete Customer" at bounding box center [536, 209] width 82 height 21
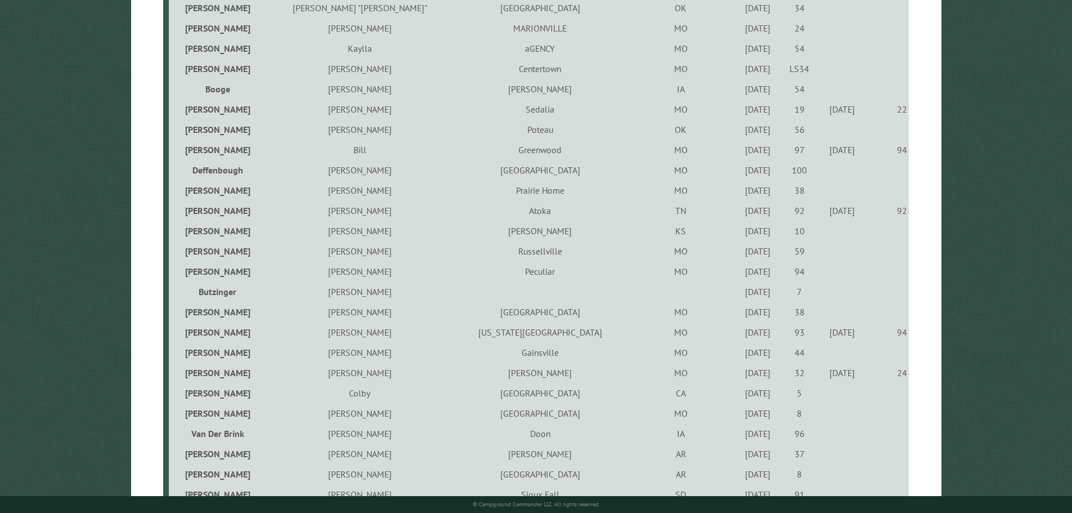
click at [738, 251] on div "6/25/2021" at bounding box center [757, 250] width 38 height 11
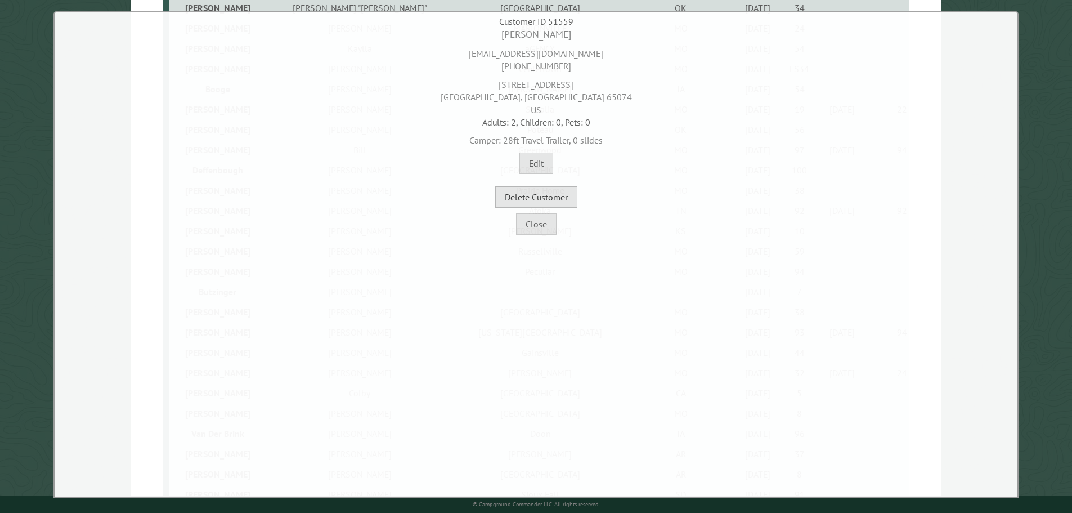
click at [575, 198] on button "Delete Customer" at bounding box center [536, 196] width 82 height 21
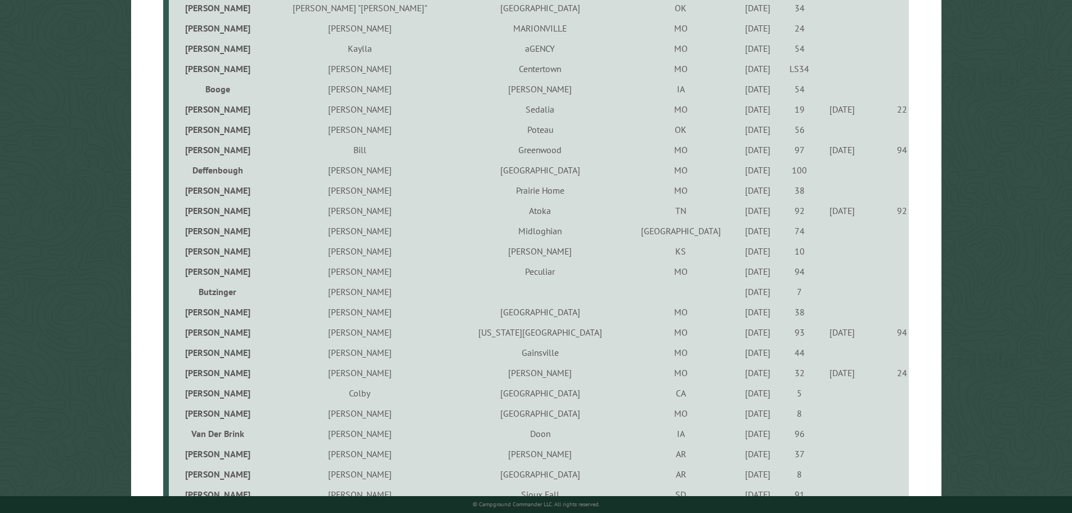
click at [738, 273] on div "9/3/2021" at bounding box center [757, 271] width 38 height 11
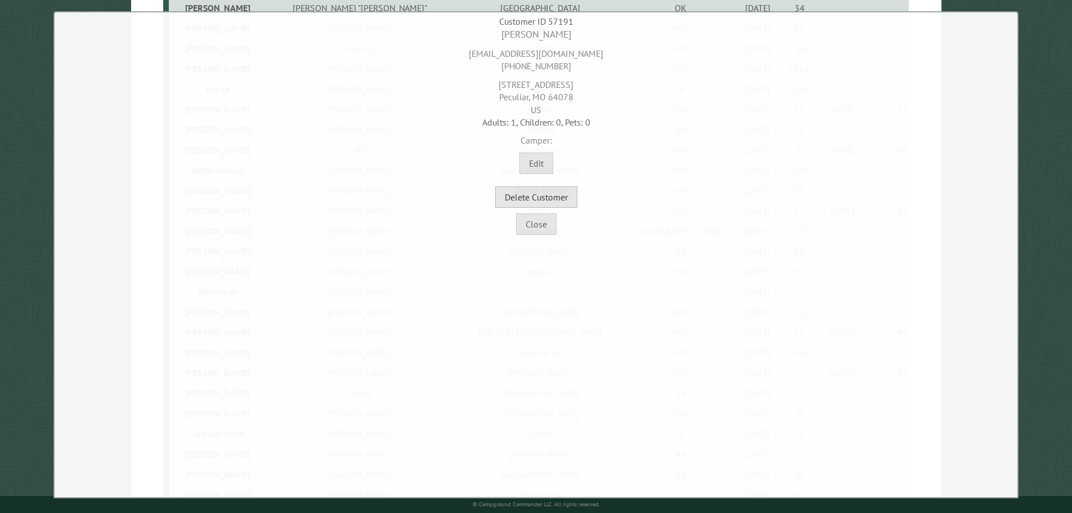
click at [545, 192] on button "Delete Customer" at bounding box center [536, 196] width 82 height 21
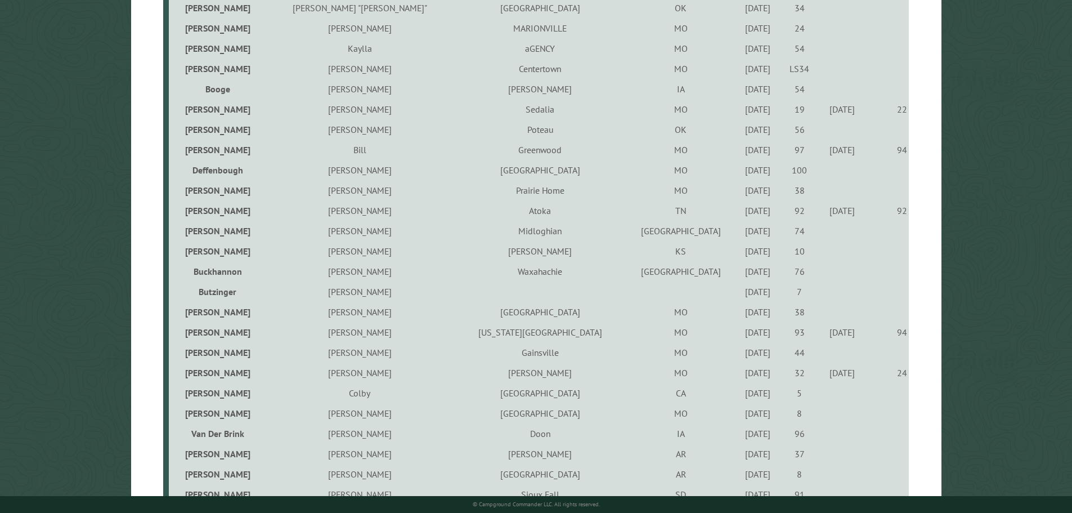
click at [738, 273] on div "9/15/2022" at bounding box center [757, 271] width 38 height 11
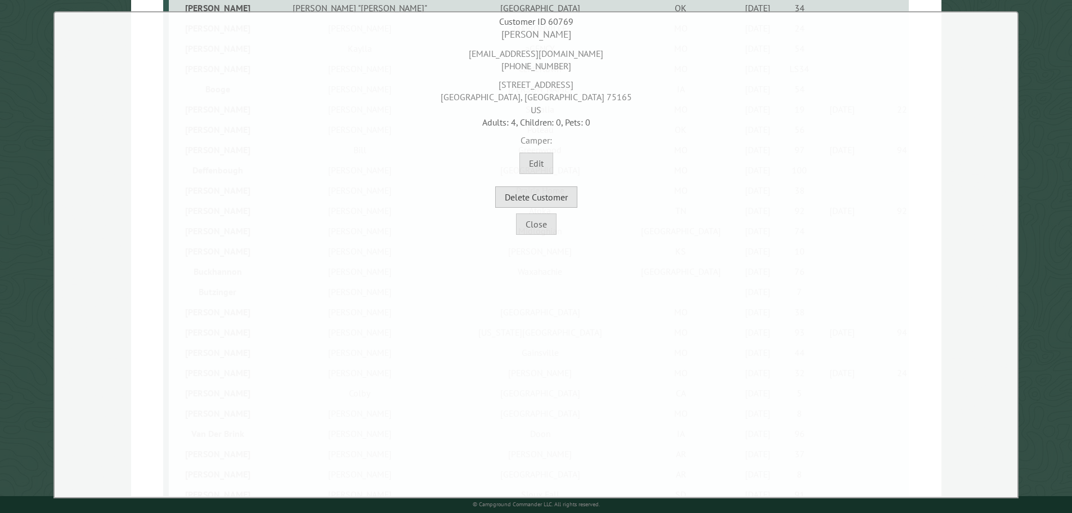
click at [546, 201] on button "Delete Customer" at bounding box center [536, 196] width 82 height 21
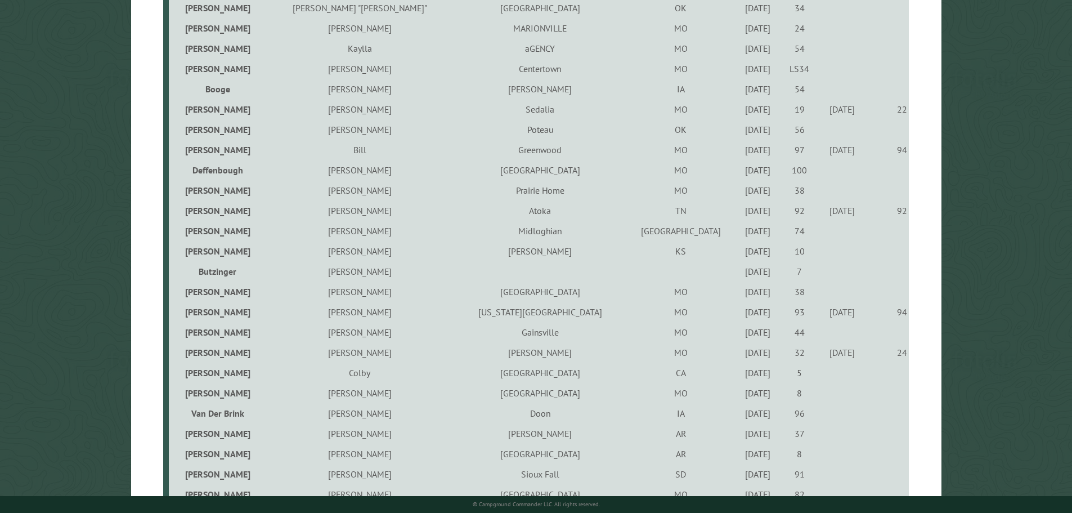
click at [738, 276] on div "7/28/2023" at bounding box center [757, 271] width 38 height 11
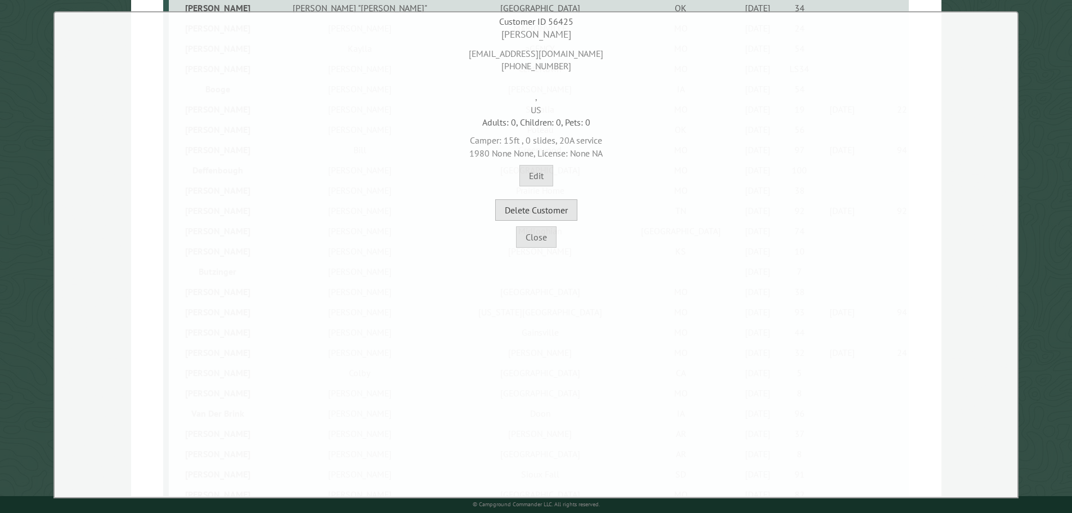
click at [549, 213] on button "Delete Customer" at bounding box center [536, 209] width 82 height 21
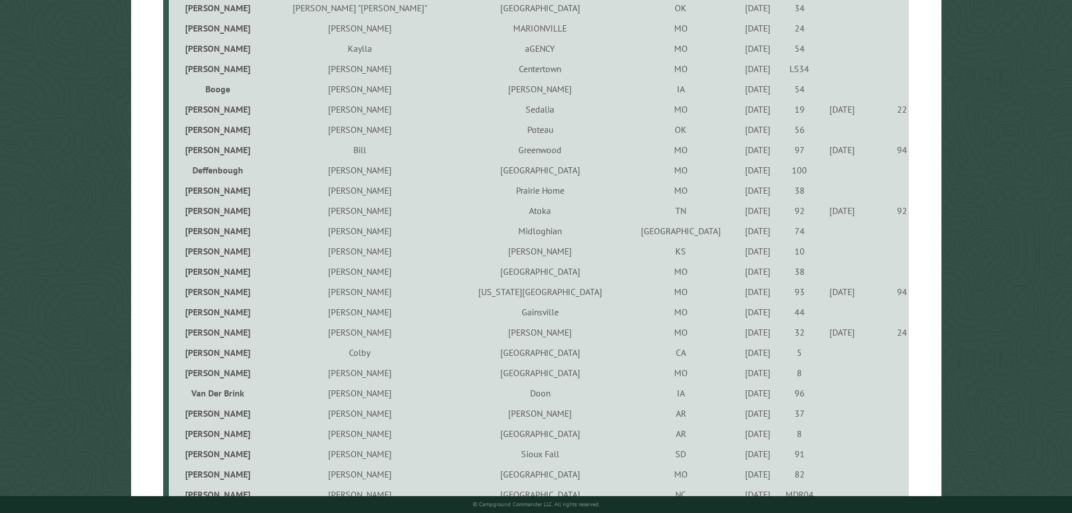
click at [738, 273] on div "7/28/2023" at bounding box center [757, 271] width 38 height 11
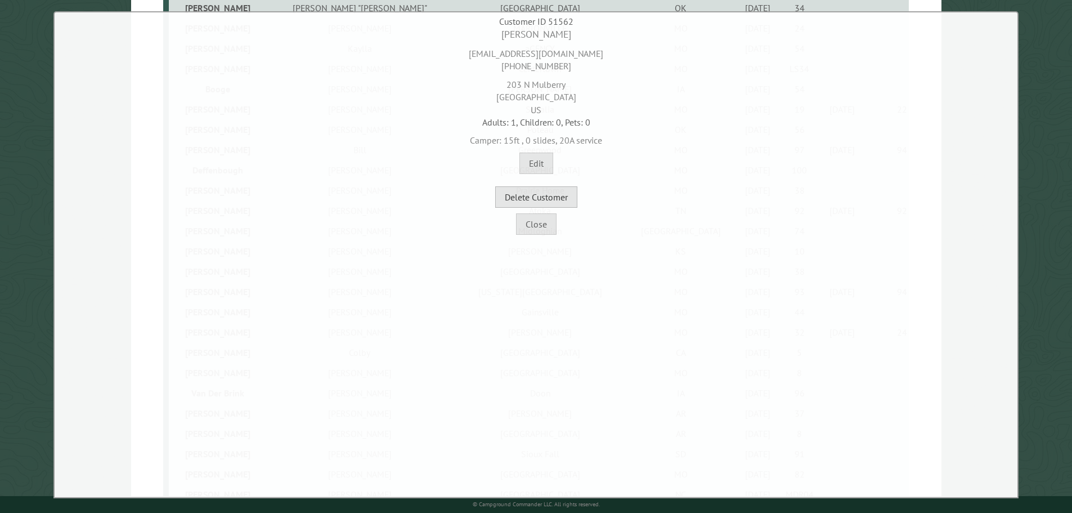
click at [544, 197] on button "Delete Customer" at bounding box center [536, 196] width 82 height 21
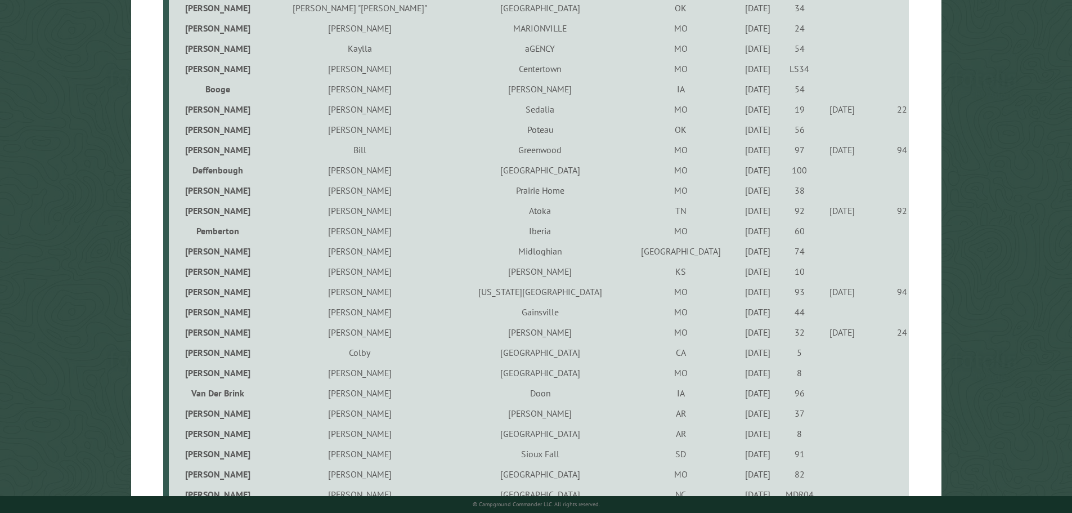
click at [625, 293] on td "MO" at bounding box center [680, 291] width 111 height 20
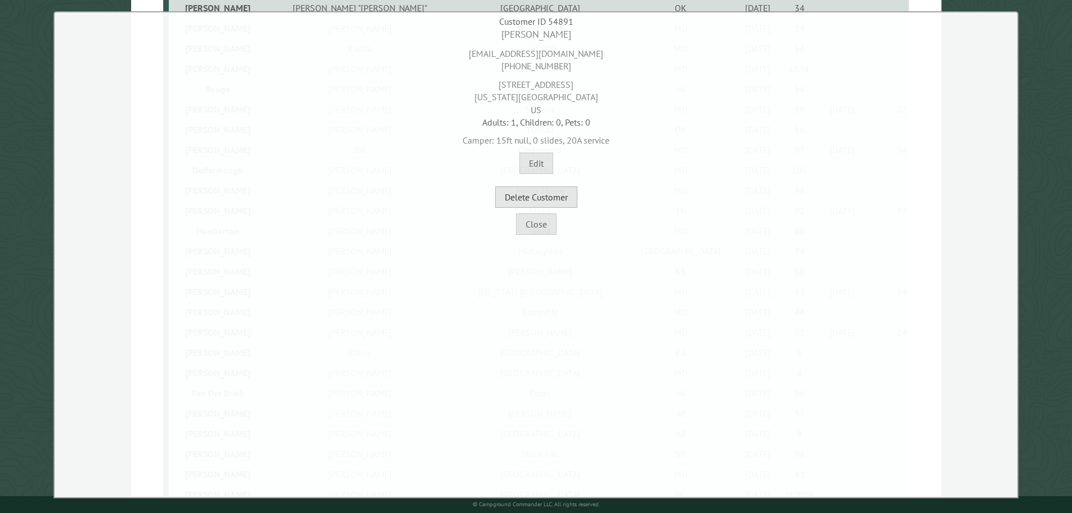
click at [543, 198] on button "Delete Customer" at bounding box center [536, 196] width 82 height 21
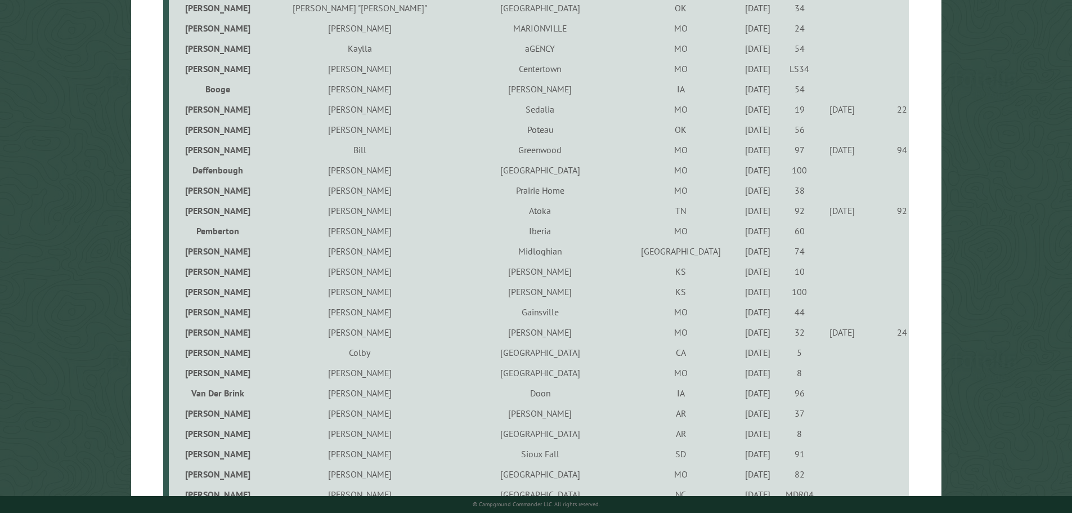
click at [738, 229] on div "10/22/2021" at bounding box center [757, 230] width 38 height 11
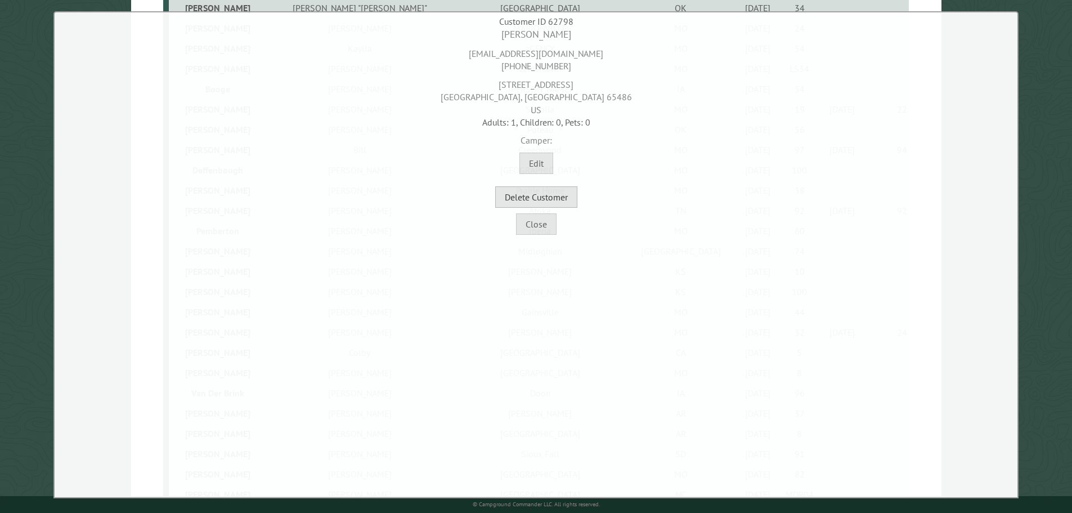
click at [560, 203] on button "Delete Customer" at bounding box center [536, 196] width 82 height 21
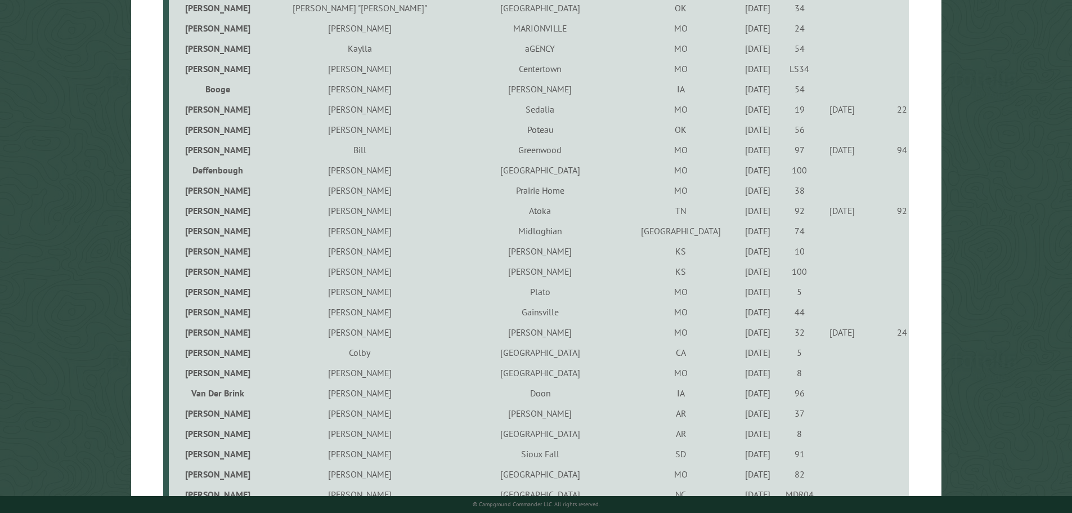
click at [738, 232] on div "9/15/2022" at bounding box center [757, 230] width 38 height 11
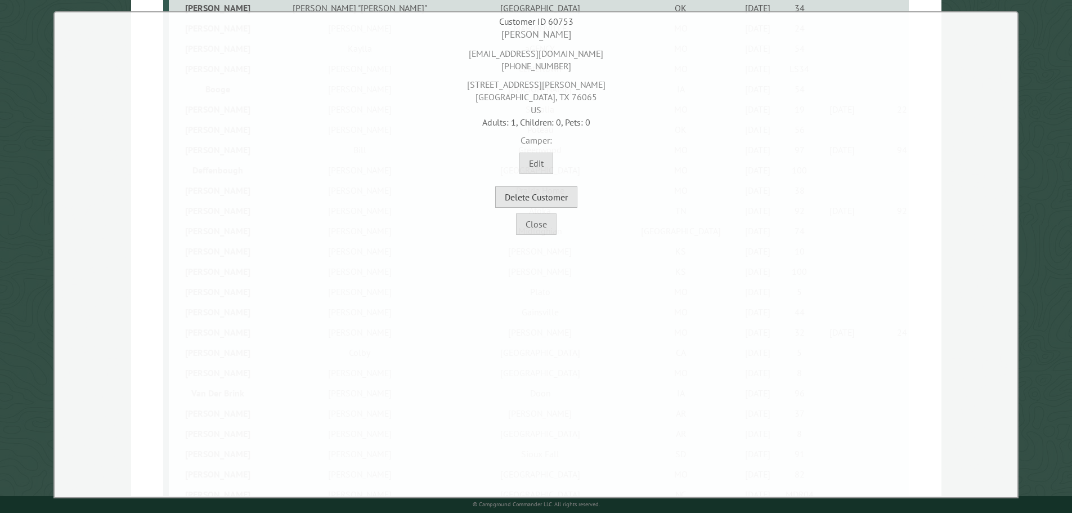
click at [557, 199] on button "Delete Customer" at bounding box center [536, 196] width 82 height 21
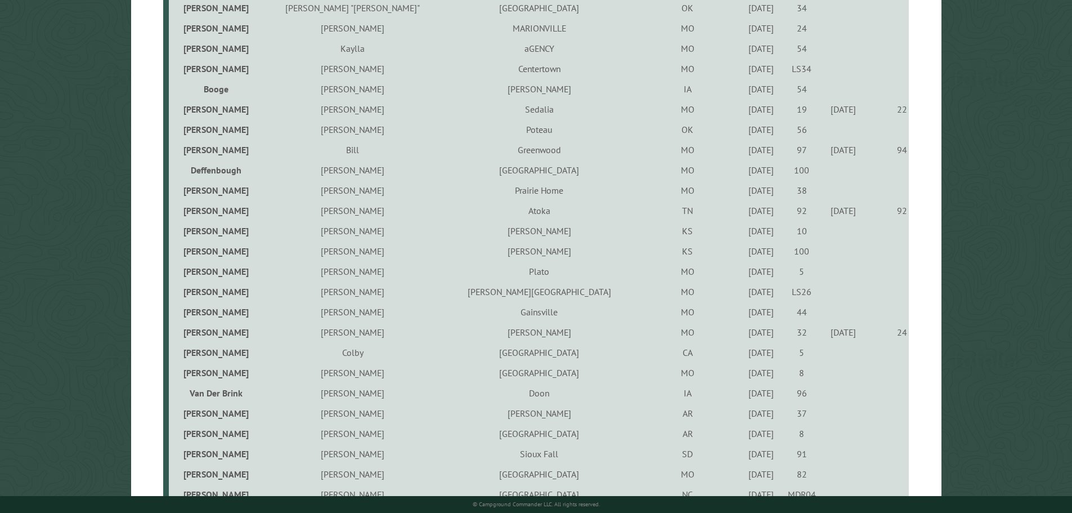
click at [743, 254] on div "7/8/2022" at bounding box center [761, 250] width 37 height 11
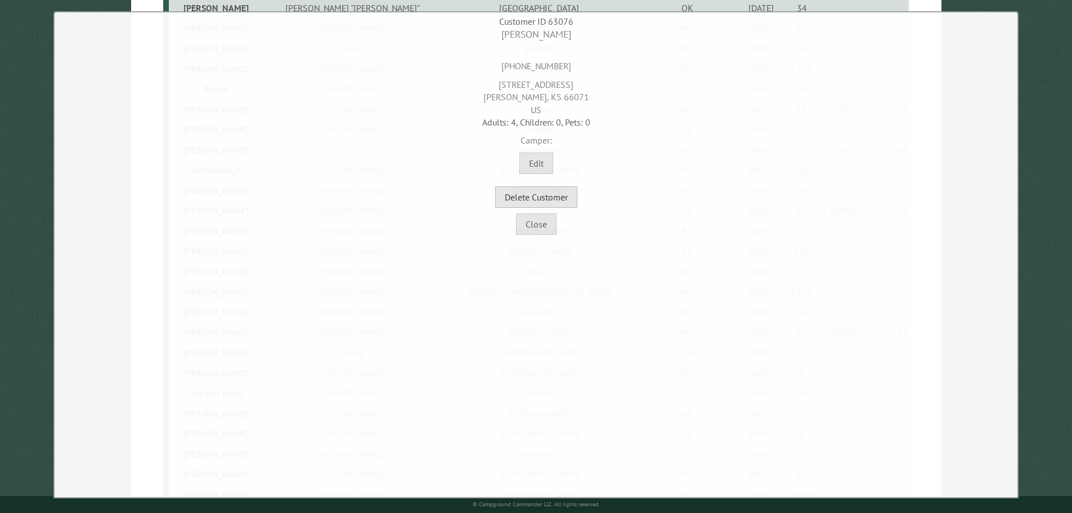
click at [548, 201] on button "Delete Customer" at bounding box center [536, 196] width 82 height 21
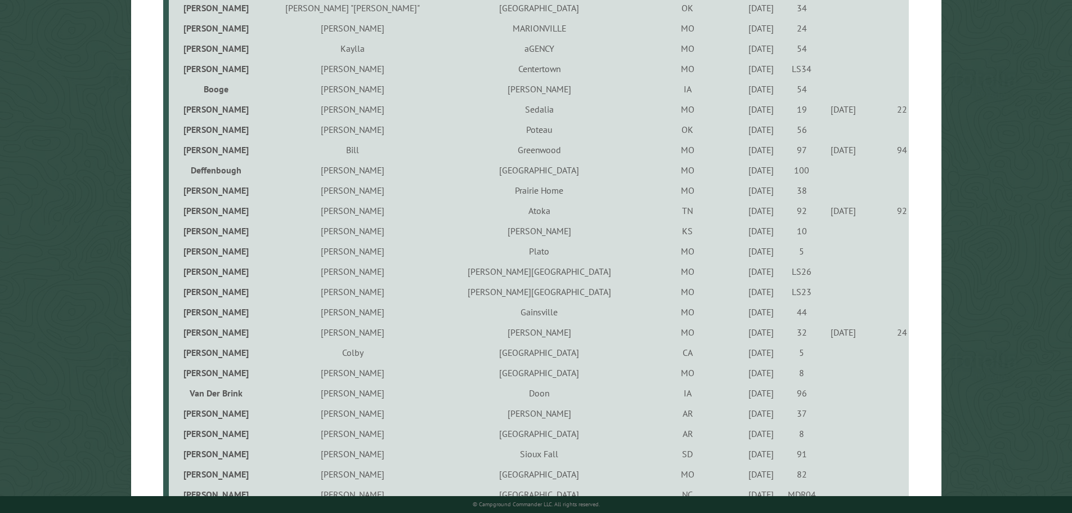
click at [743, 257] on div "8/15/2024" at bounding box center [761, 250] width 37 height 11
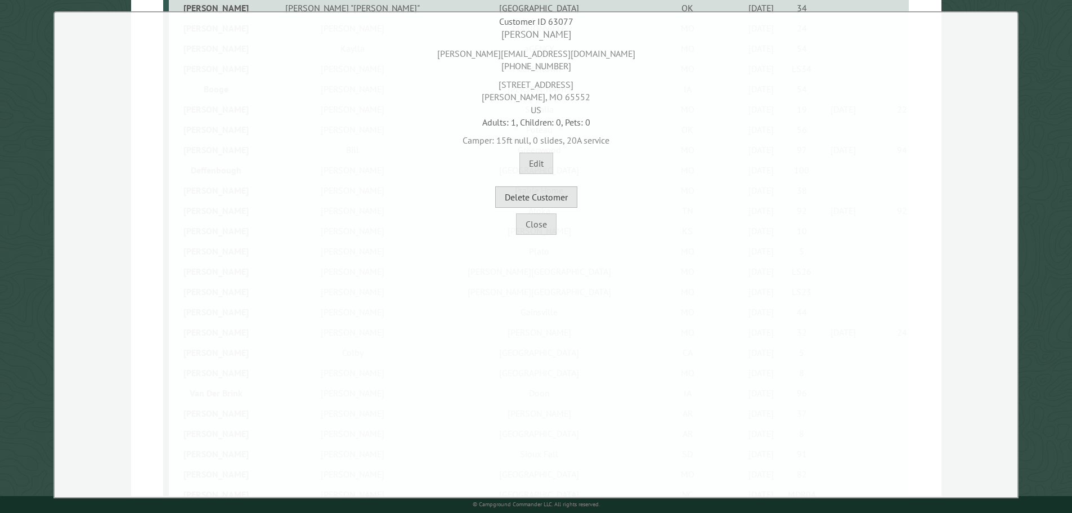
click at [545, 197] on button "Delete Customer" at bounding box center [536, 196] width 82 height 21
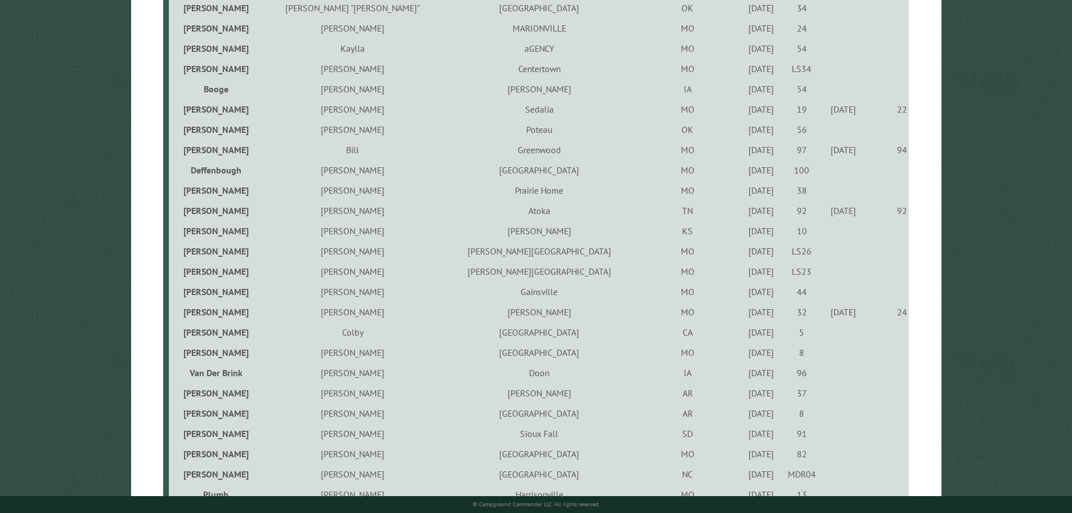
click at [743, 273] on div "7/8/2022" at bounding box center [761, 271] width 37 height 11
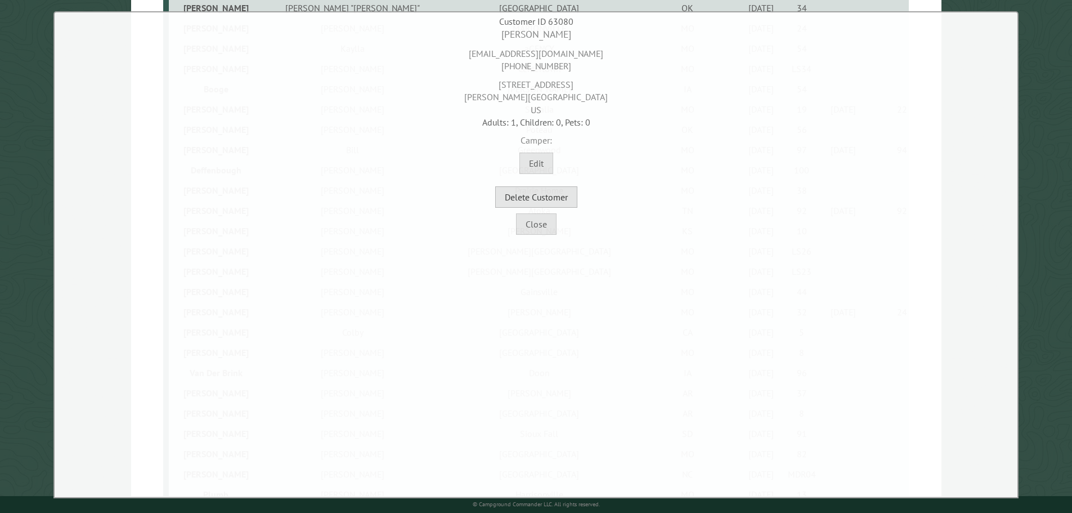
click at [552, 194] on button "Delete Customer" at bounding box center [536, 196] width 82 height 21
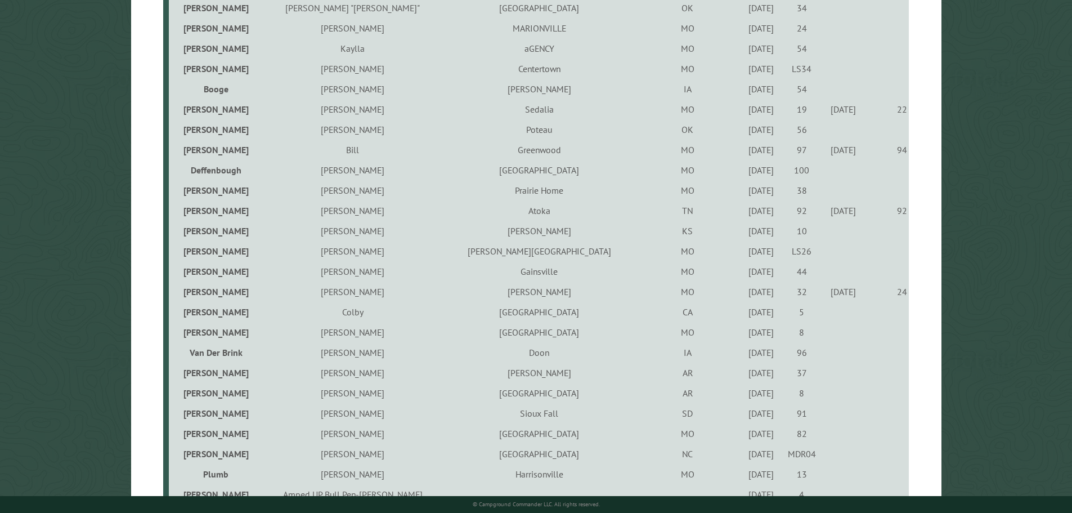
click at [743, 275] on div "6/10/2022" at bounding box center [761, 271] width 37 height 11
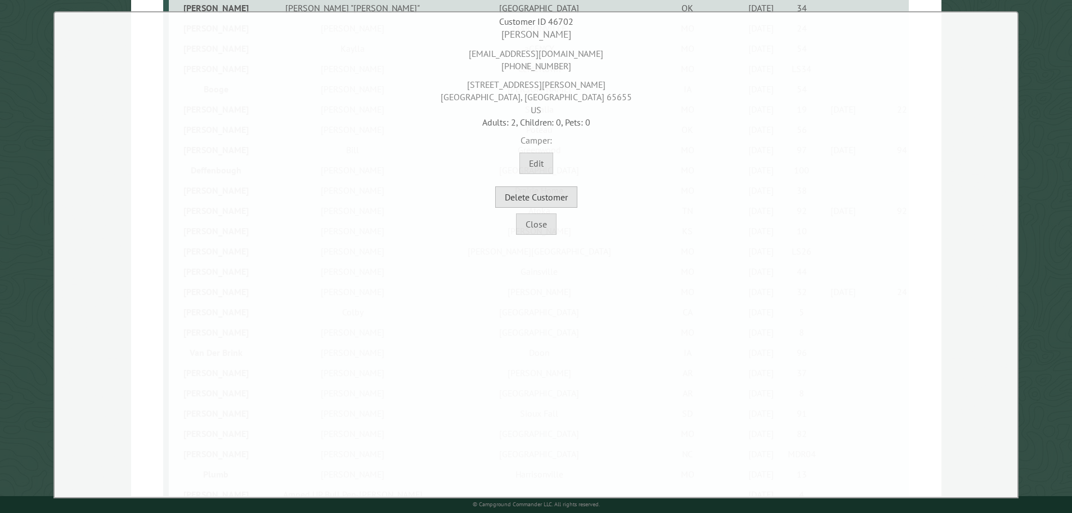
click at [563, 197] on button "Delete Customer" at bounding box center [536, 196] width 82 height 21
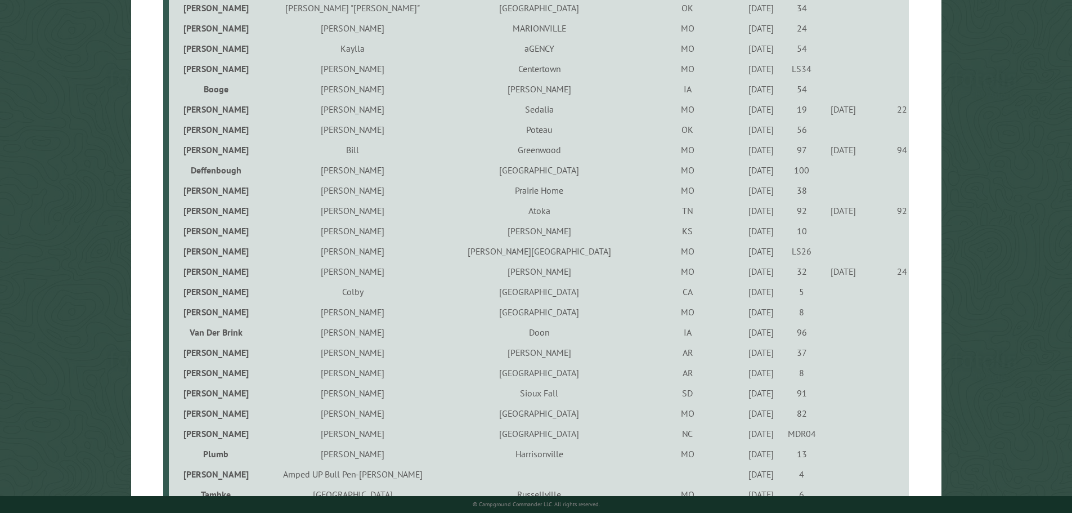
click at [743, 295] on div "4/23/2021" at bounding box center [761, 291] width 37 height 11
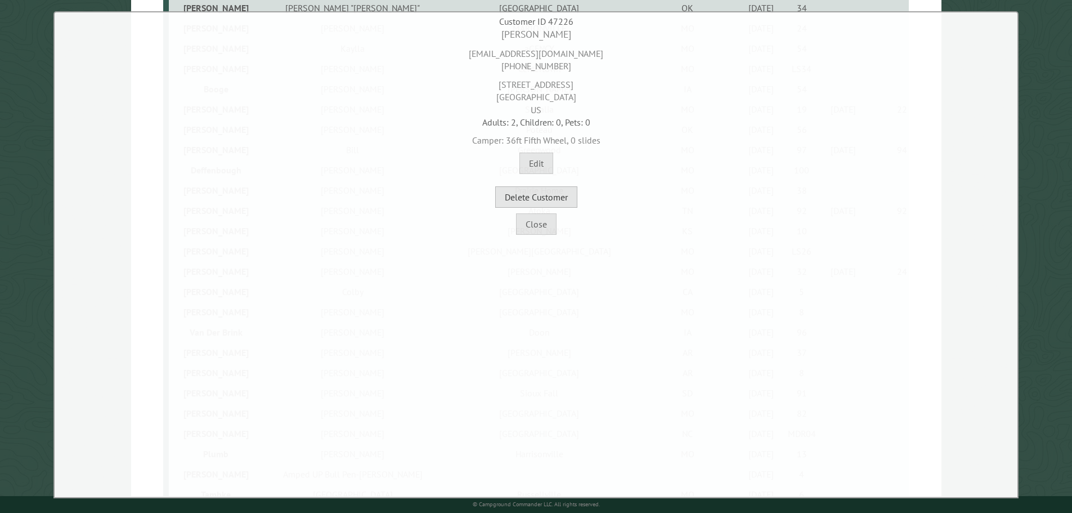
click at [525, 197] on button "Delete Customer" at bounding box center [536, 196] width 82 height 21
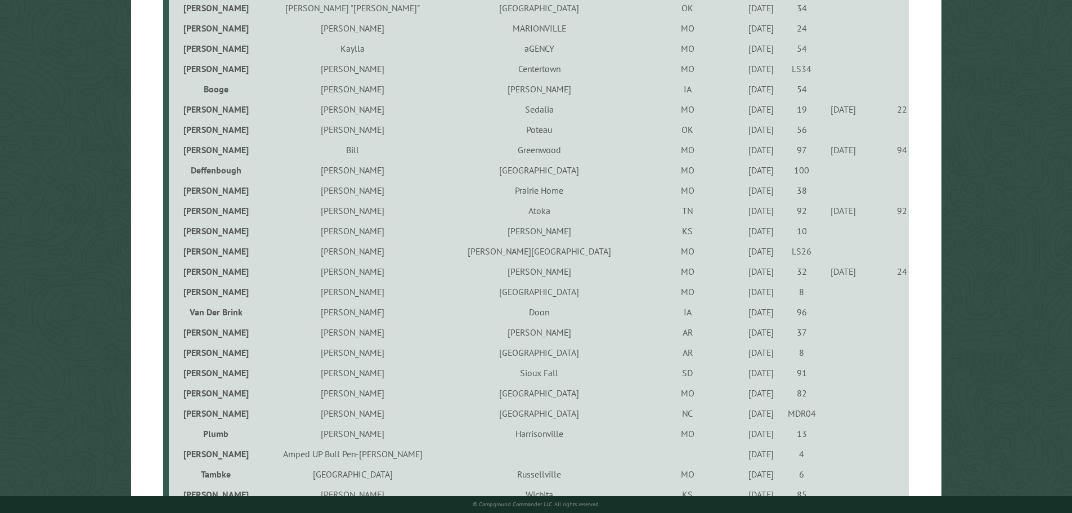
click at [743, 314] on div "10/2/2023" at bounding box center [761, 311] width 37 height 11
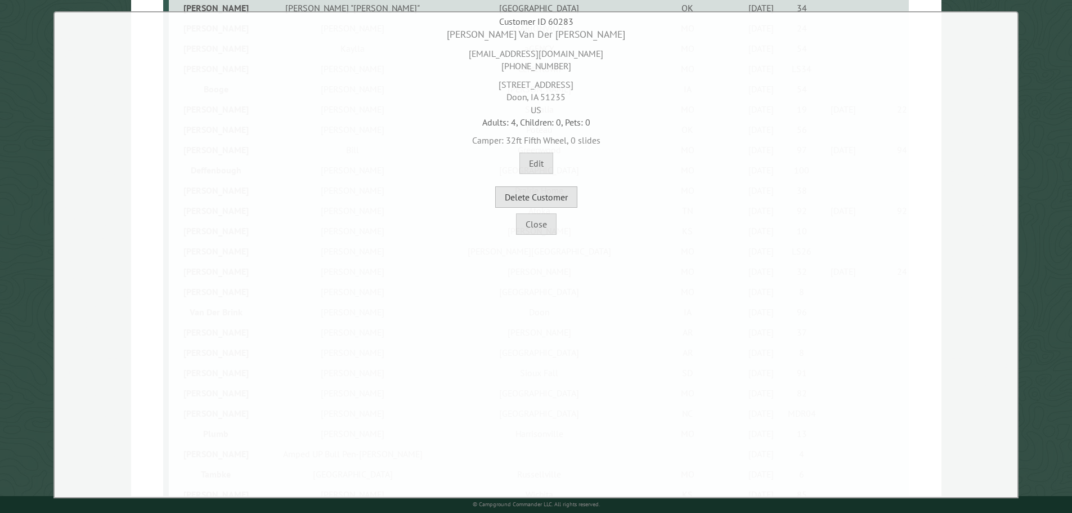
click at [556, 198] on button "Delete Customer" at bounding box center [536, 196] width 82 height 21
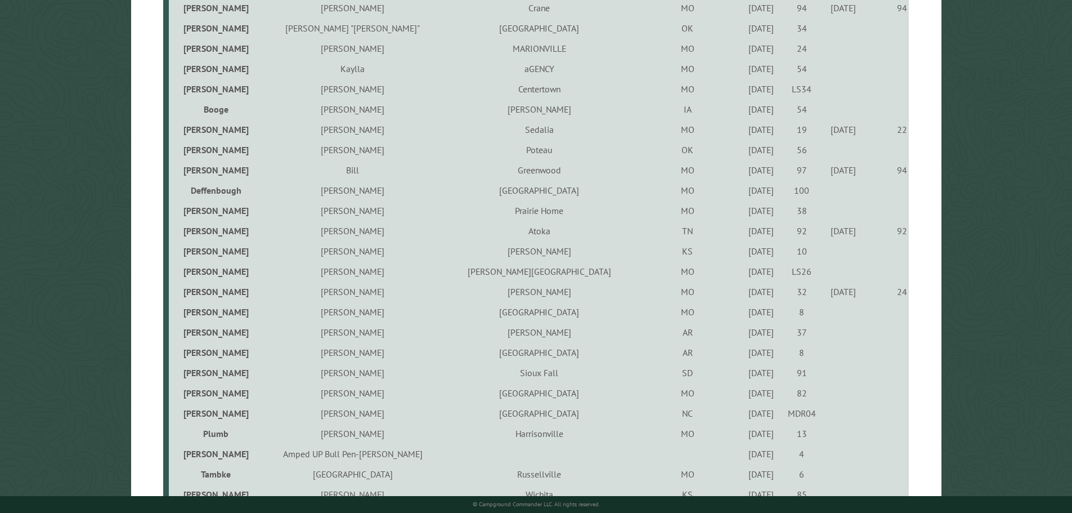
click at [743, 335] on div "6/10/2022" at bounding box center [761, 331] width 37 height 11
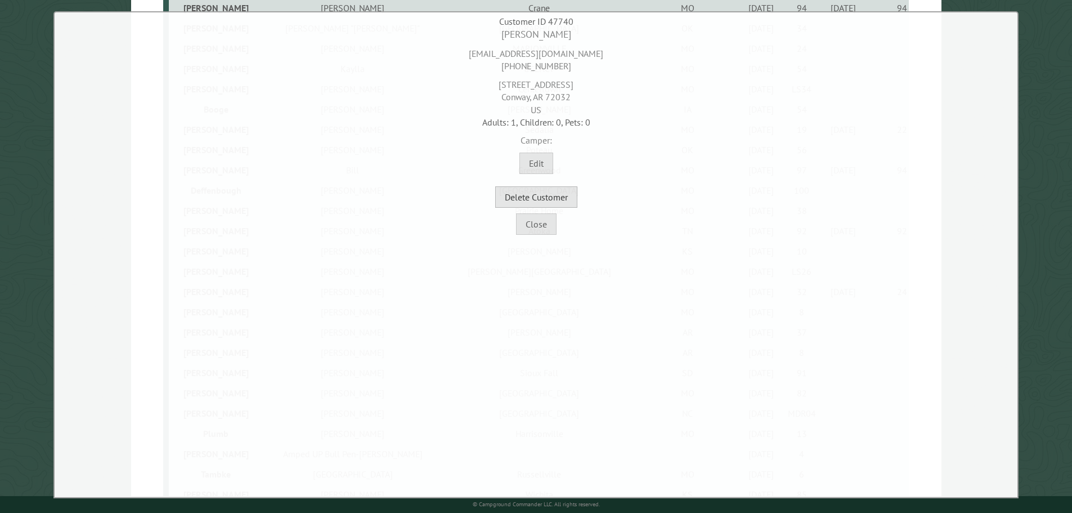
click at [568, 199] on button "Delete Customer" at bounding box center [536, 196] width 82 height 21
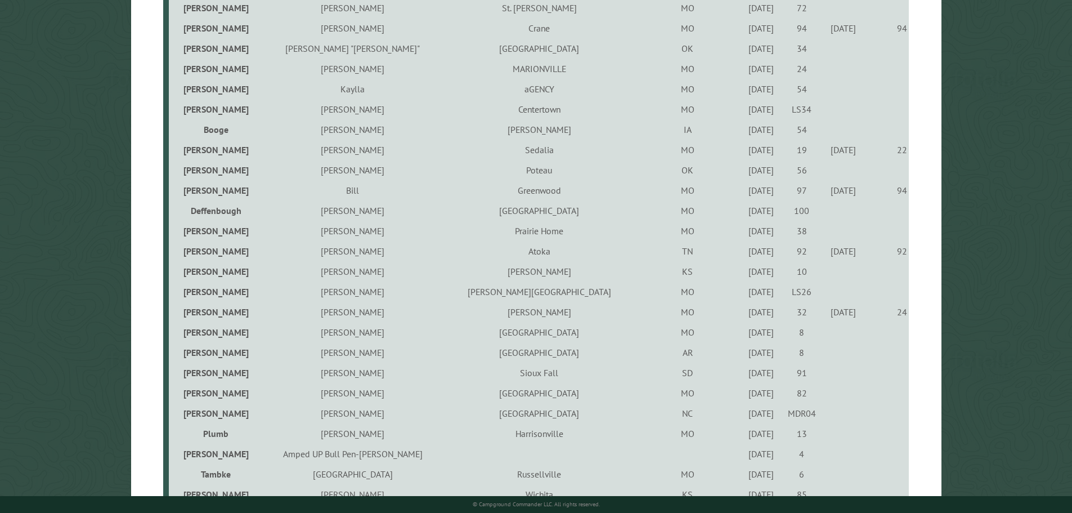
click at [743, 356] on div "7/17/2021" at bounding box center [761, 352] width 37 height 11
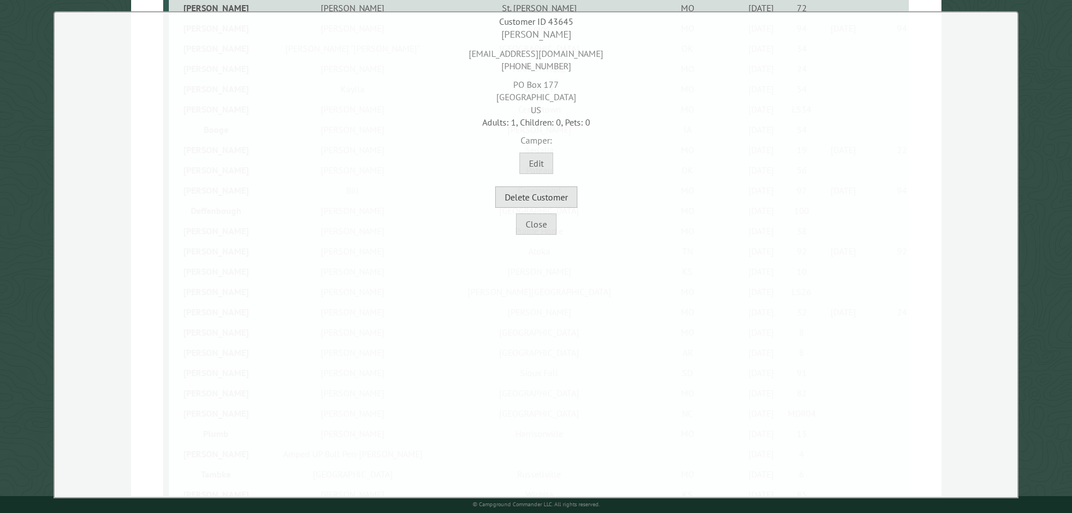
click at [568, 203] on button "Delete Customer" at bounding box center [536, 196] width 82 height 21
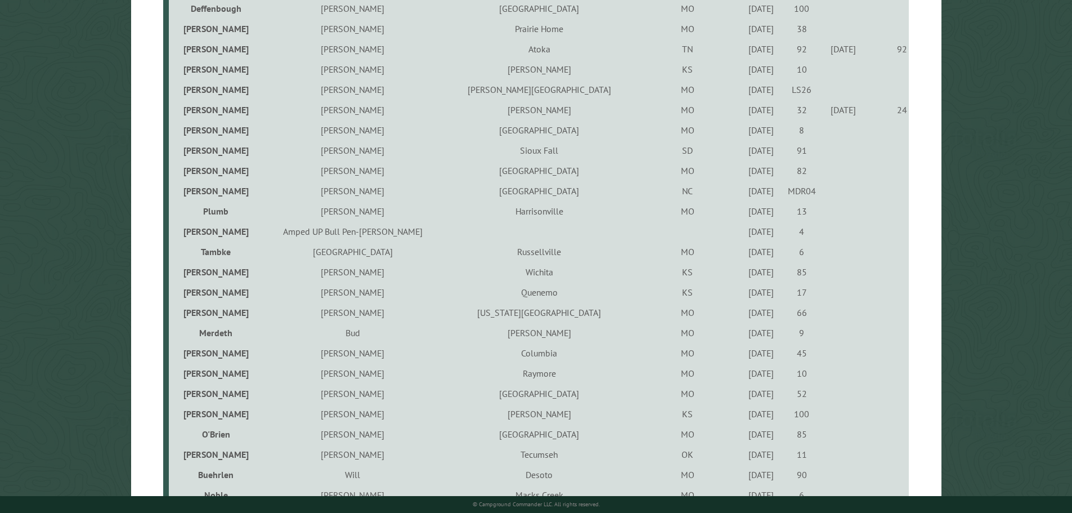
scroll to position [844, 0]
click at [743, 153] on div "10/6/2021" at bounding box center [761, 147] width 37 height 11
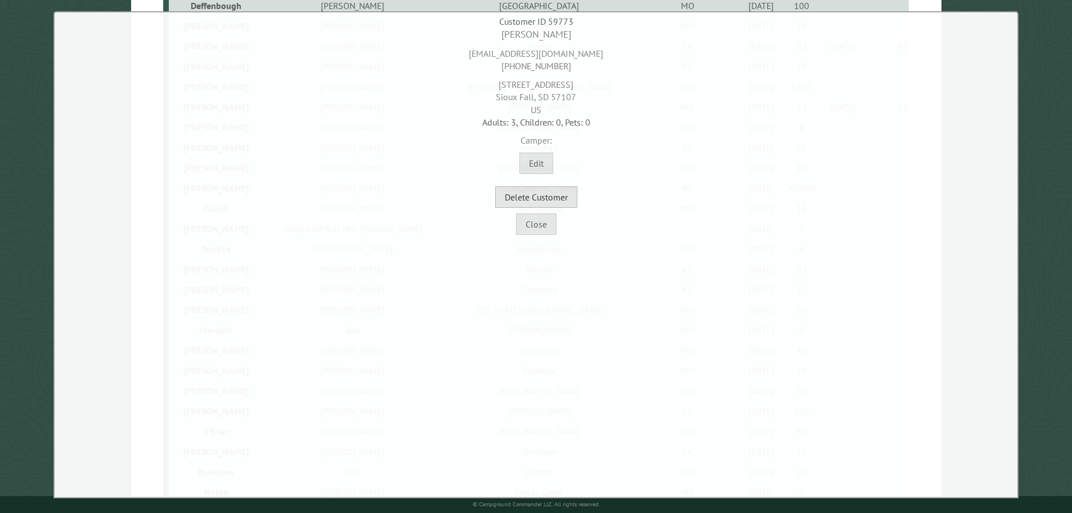
click at [565, 196] on button "Delete Customer" at bounding box center [536, 196] width 82 height 21
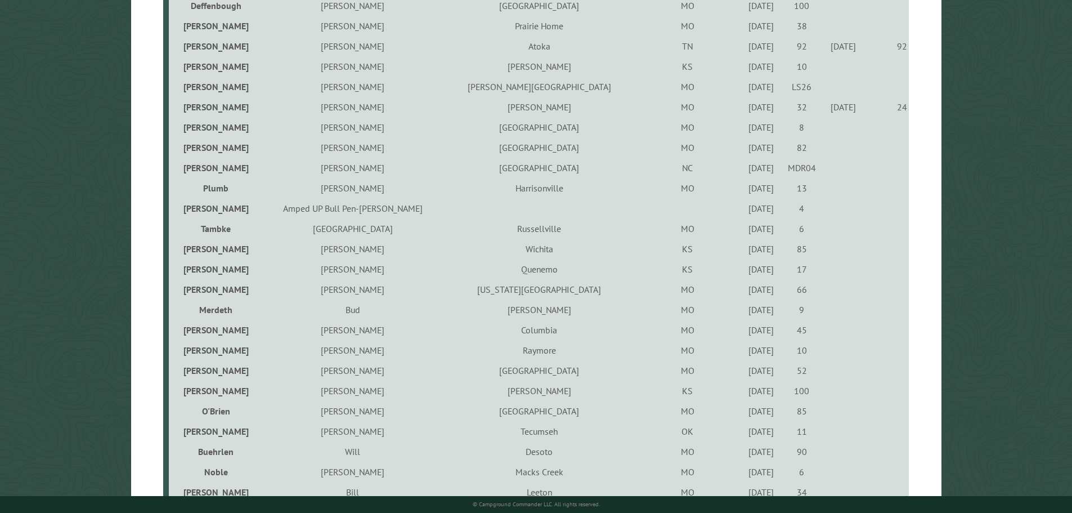
click at [743, 193] on div "8/21/2021" at bounding box center [761, 187] width 37 height 11
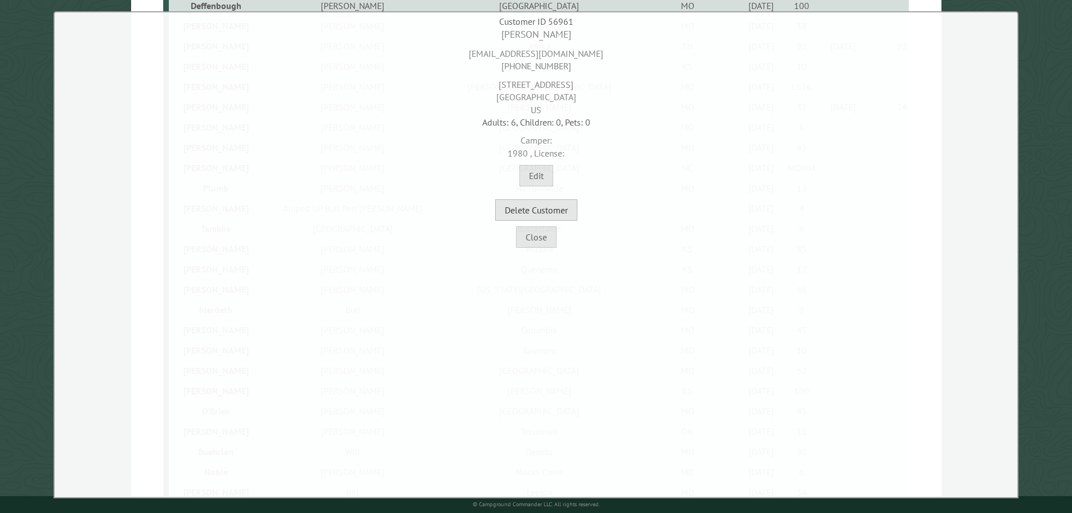
click at [541, 210] on button "Delete Customer" at bounding box center [536, 209] width 82 height 21
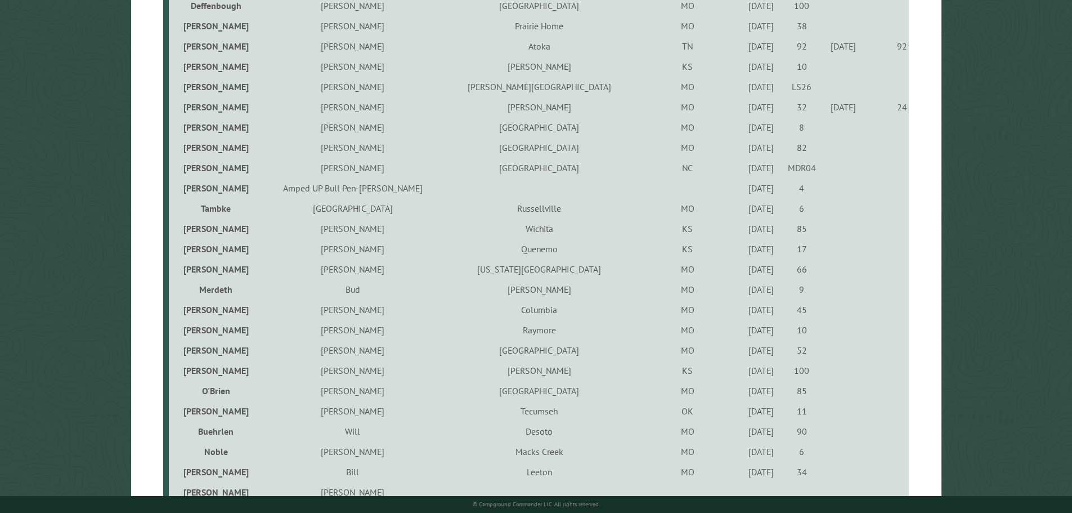
click at [743, 194] on div "6/24/2021" at bounding box center [761, 187] width 37 height 11
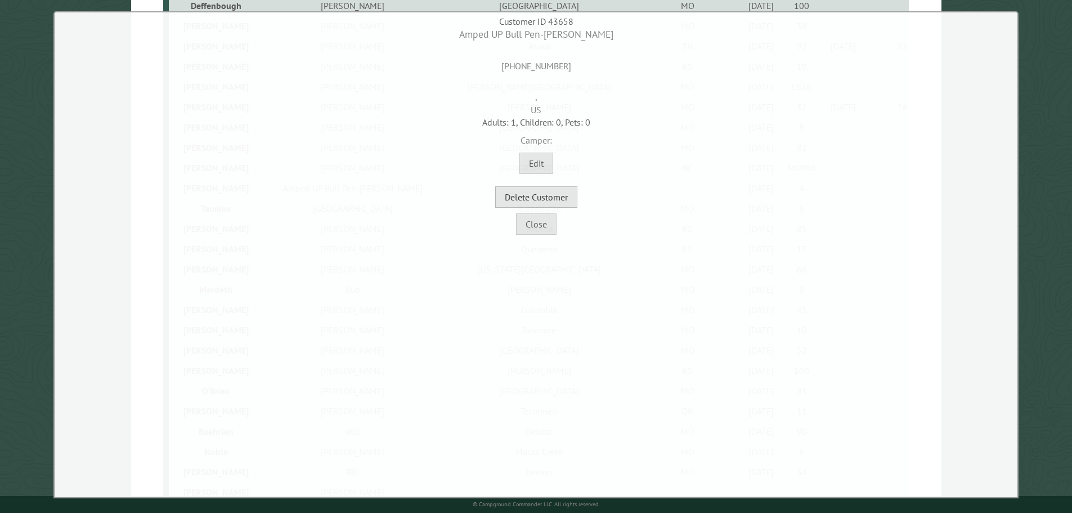
click at [556, 201] on button "Delete Customer" at bounding box center [536, 196] width 82 height 21
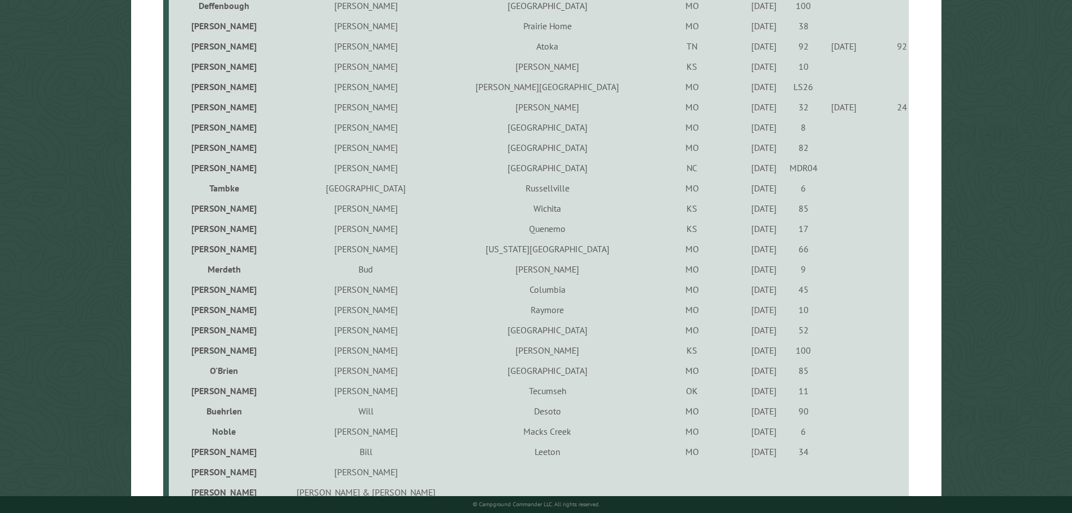
click at [746, 194] on div "6/25/2021" at bounding box center [763, 187] width 35 height 11
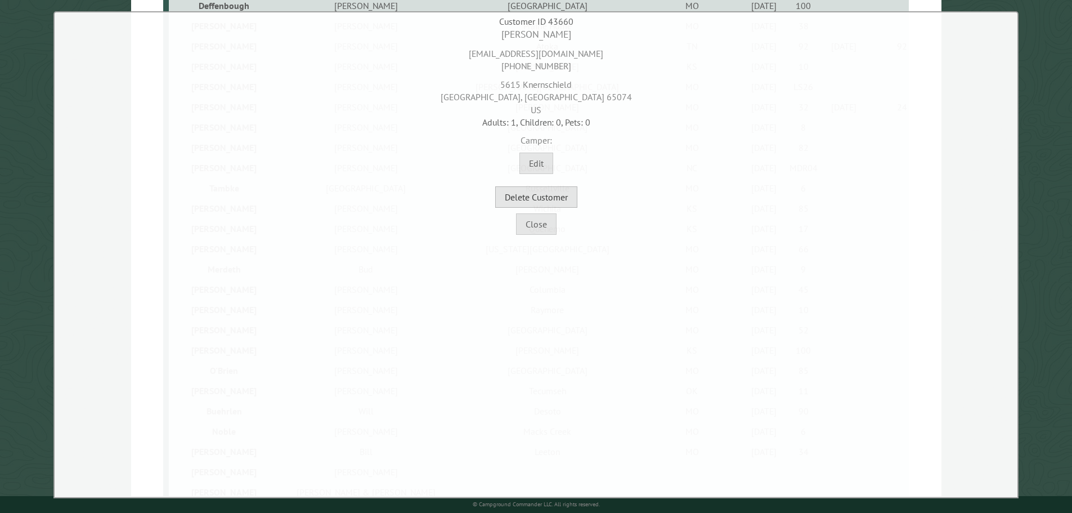
click at [561, 195] on button "Delete Customer" at bounding box center [536, 196] width 82 height 21
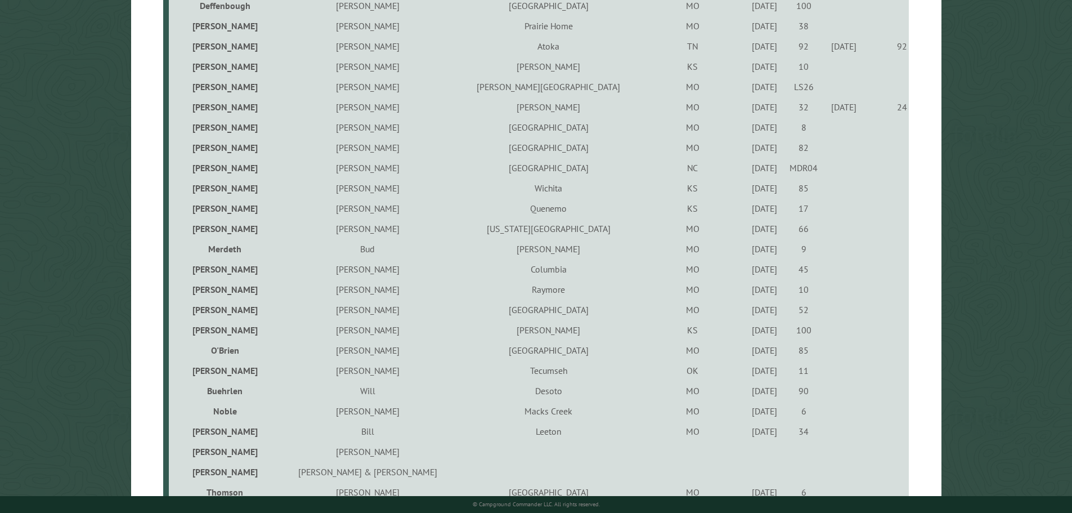
click at [747, 194] on div "6/16/2023" at bounding box center [764, 187] width 35 height 11
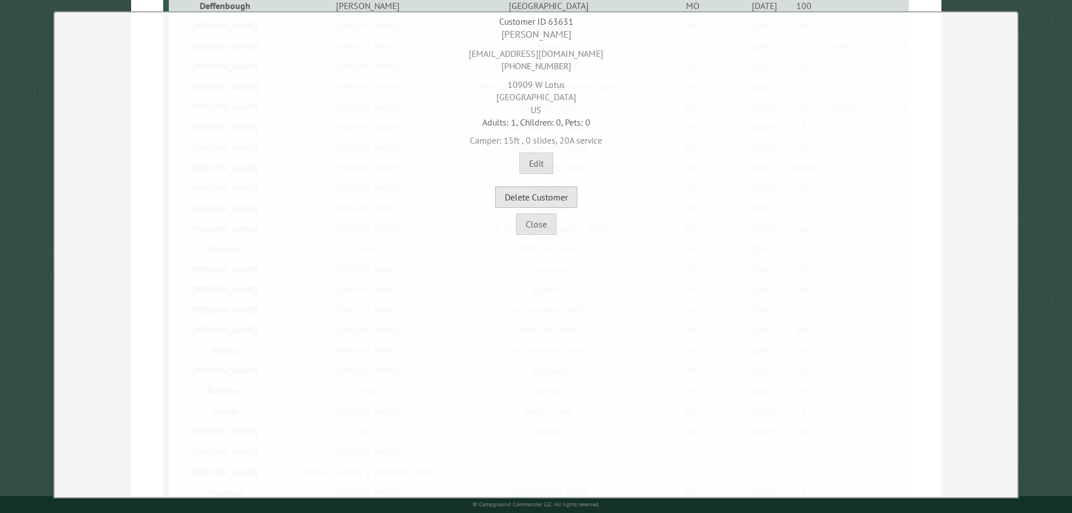
click at [548, 196] on button "Delete Customer" at bounding box center [536, 196] width 82 height 21
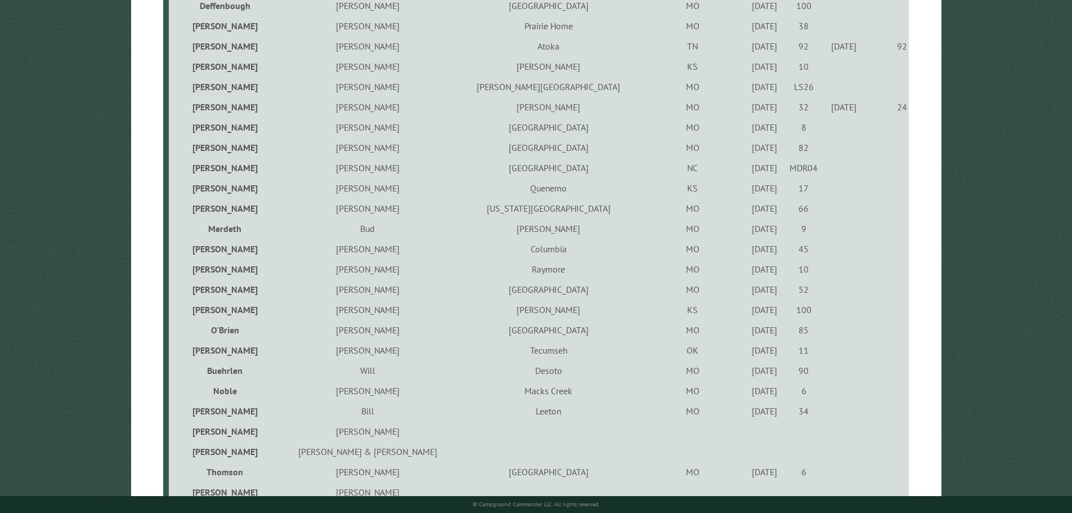
click at [747, 192] on div "6/11/2021" at bounding box center [764, 187] width 35 height 11
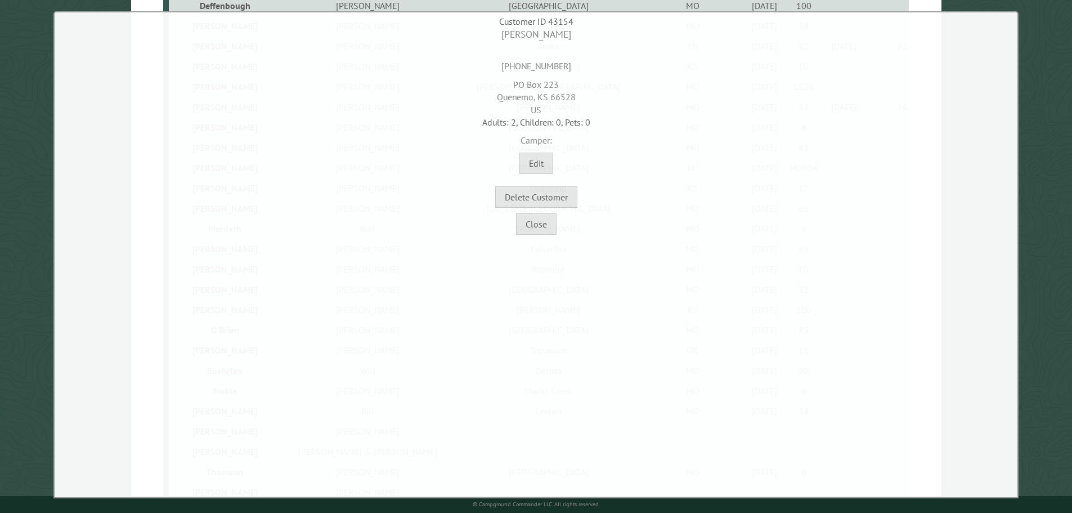
click at [578, 203] on div "Delete Customer" at bounding box center [535, 191] width 957 height 34
click at [568, 201] on button "Delete Customer" at bounding box center [536, 196] width 82 height 21
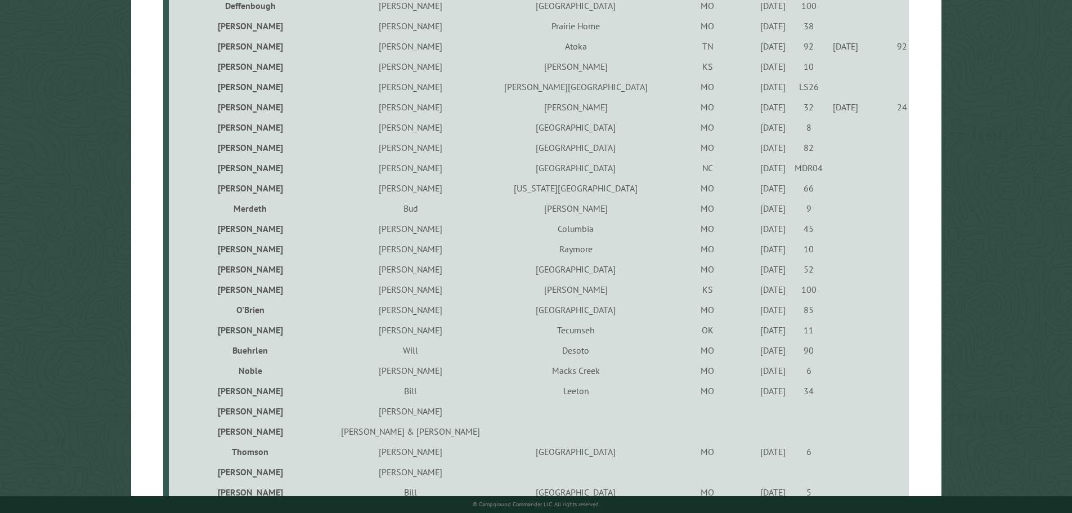
click at [757, 192] on div "4/23/2021" at bounding box center [773, 187] width 32 height 11
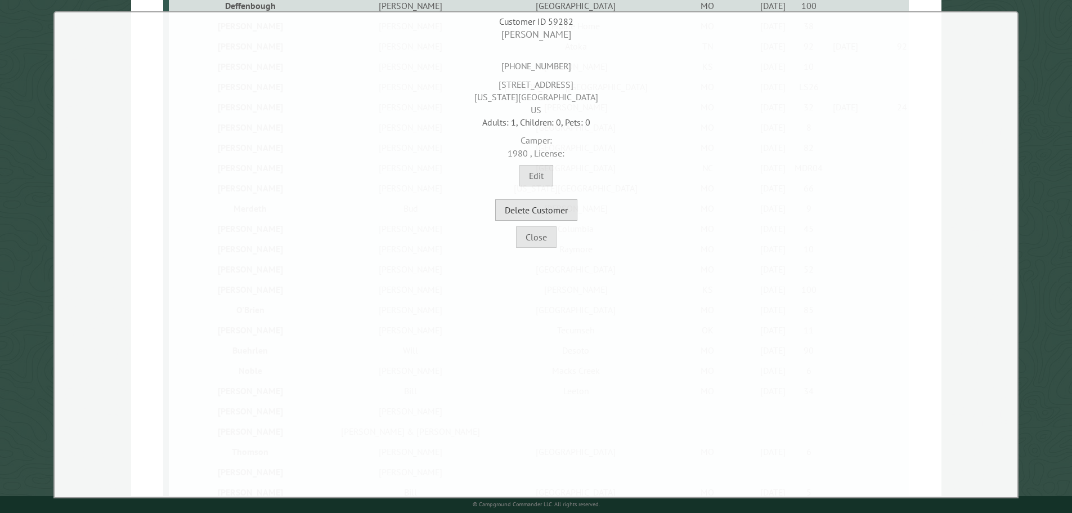
click at [563, 209] on button "Delete Customer" at bounding box center [536, 209] width 82 height 21
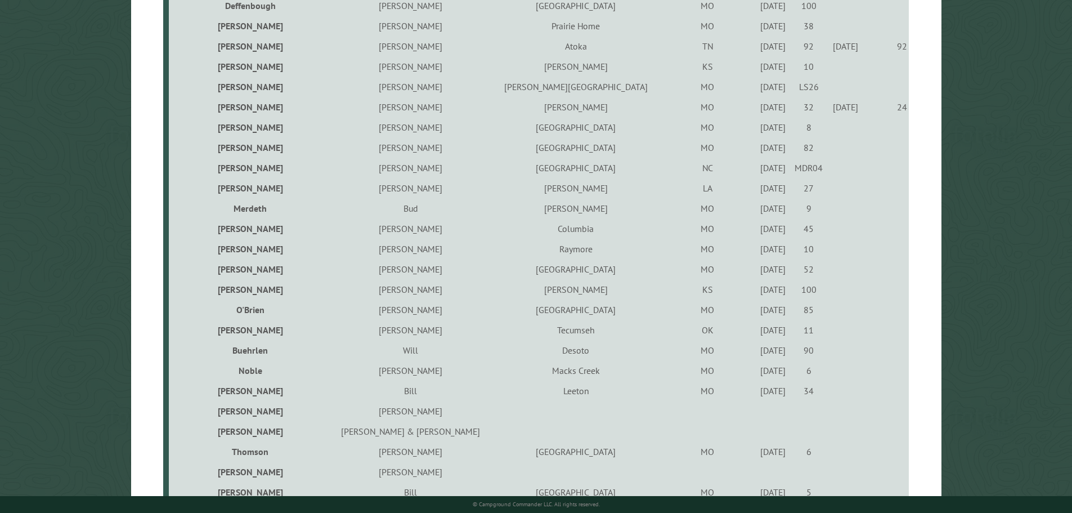
click at [757, 192] on div "5/25/2023" at bounding box center [773, 187] width 32 height 11
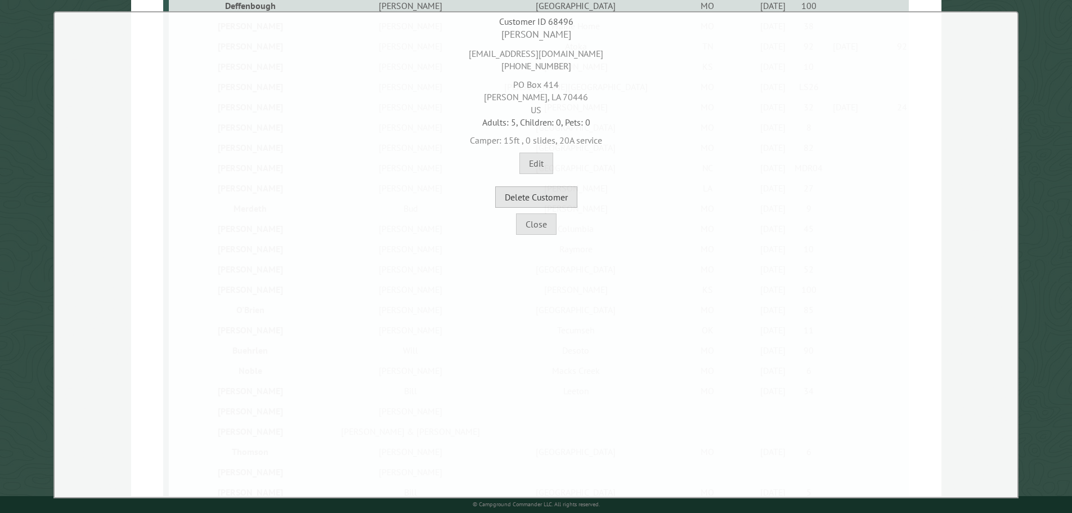
click at [568, 200] on button "Delete Customer" at bounding box center [536, 196] width 82 height 21
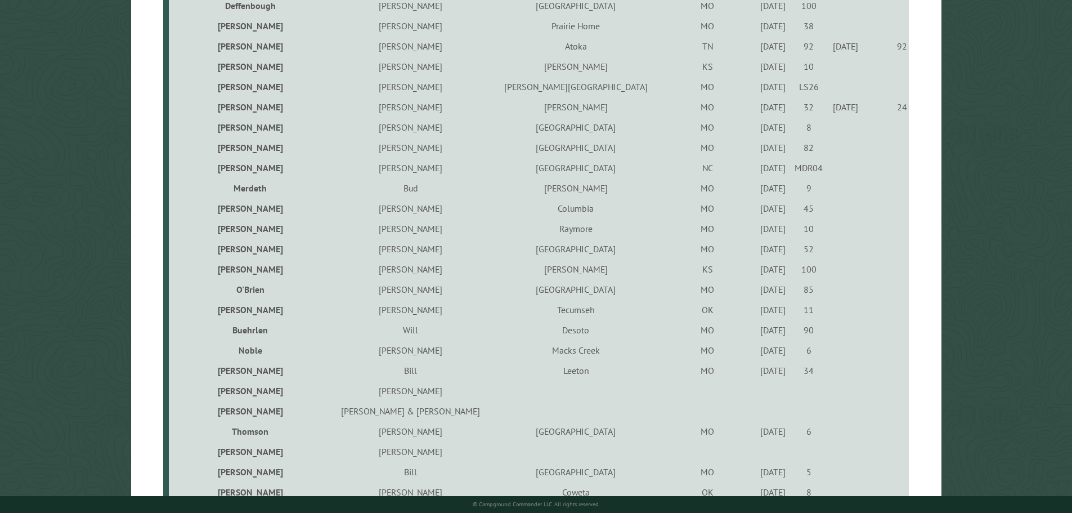
click at [757, 192] on div "6/25/2021" at bounding box center [773, 187] width 32 height 11
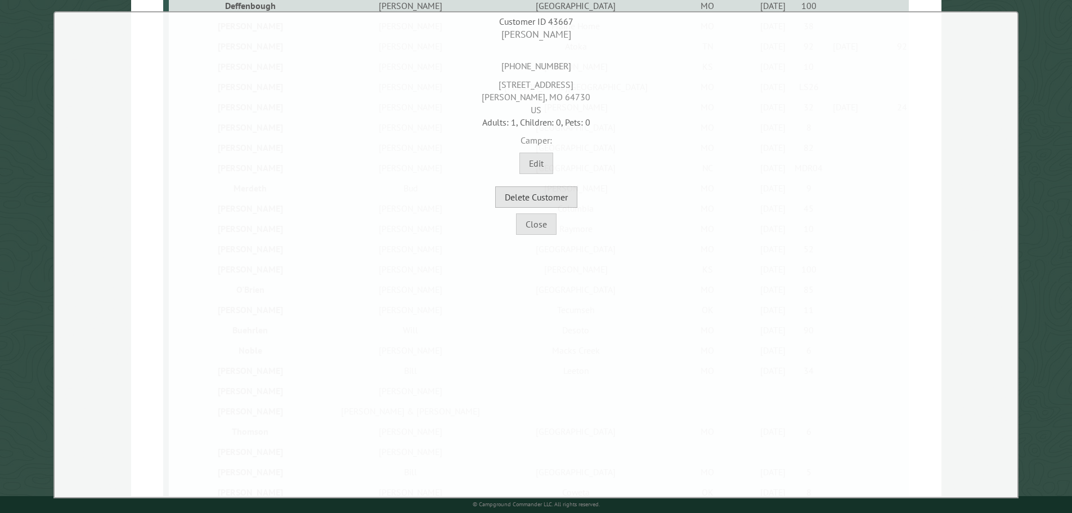
click at [556, 195] on button "Delete Customer" at bounding box center [536, 196] width 82 height 21
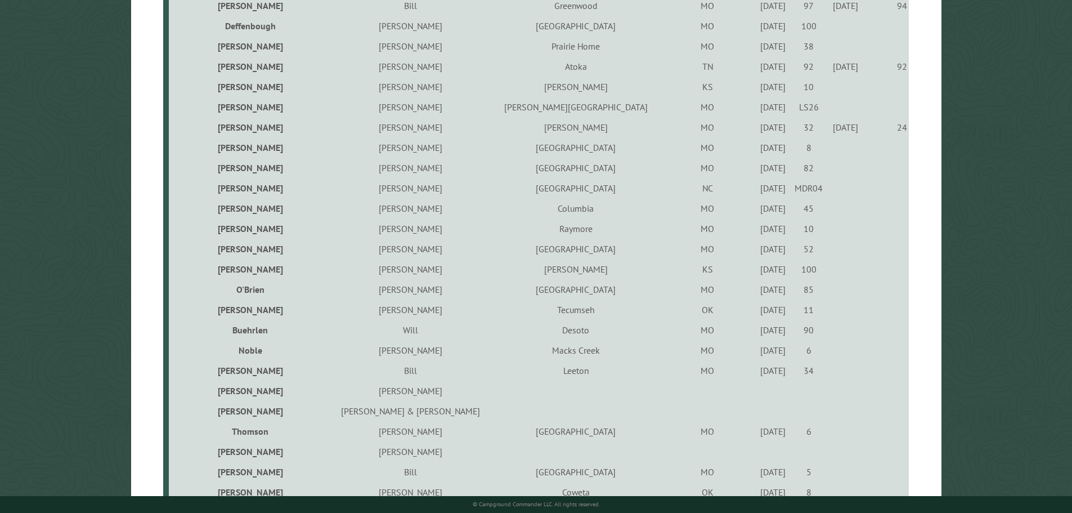
click at [757, 210] on div "5/4/2024" at bounding box center [773, 208] width 32 height 11
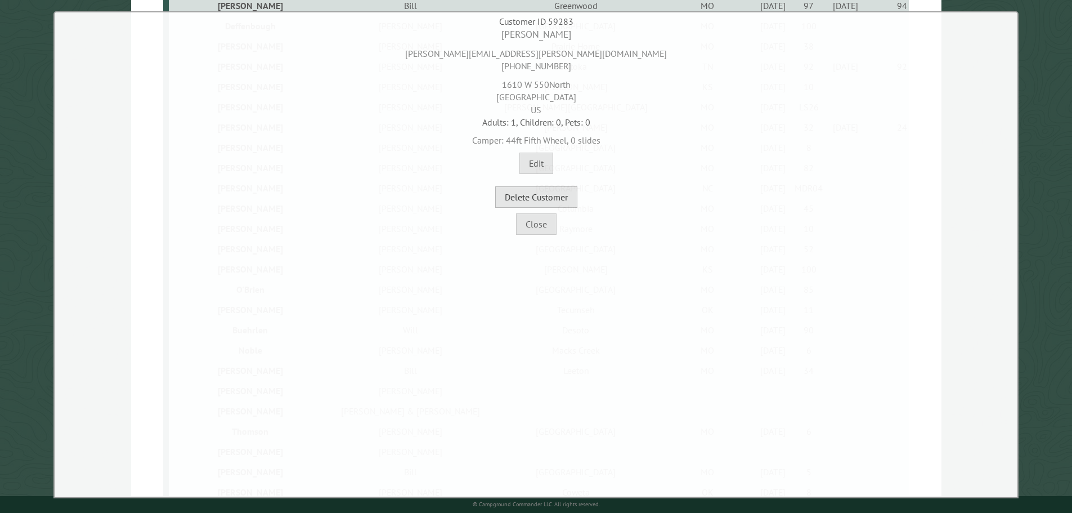
click at [564, 202] on button "Delete Customer" at bounding box center [536, 196] width 82 height 21
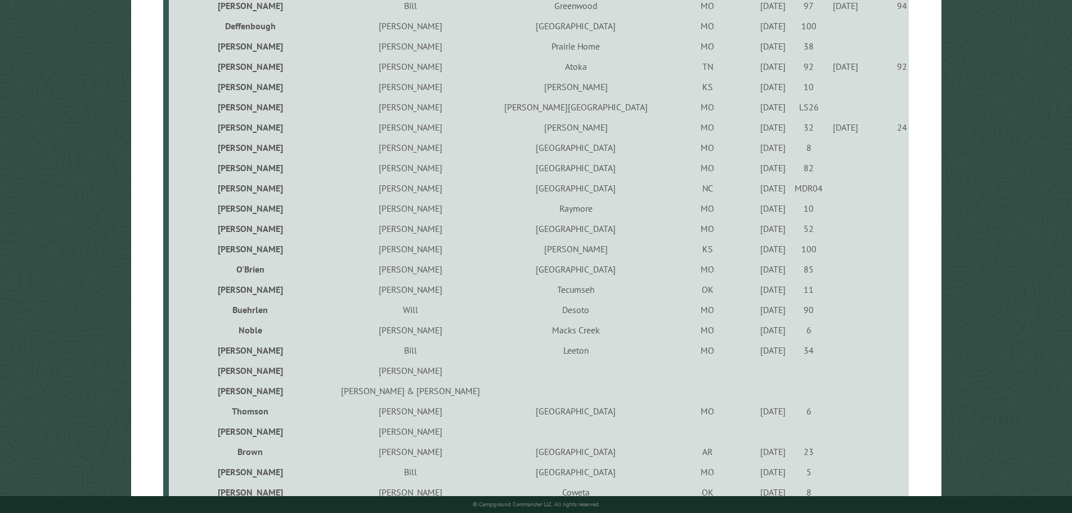
click at [757, 212] on div "6/25/2021" at bounding box center [773, 208] width 32 height 11
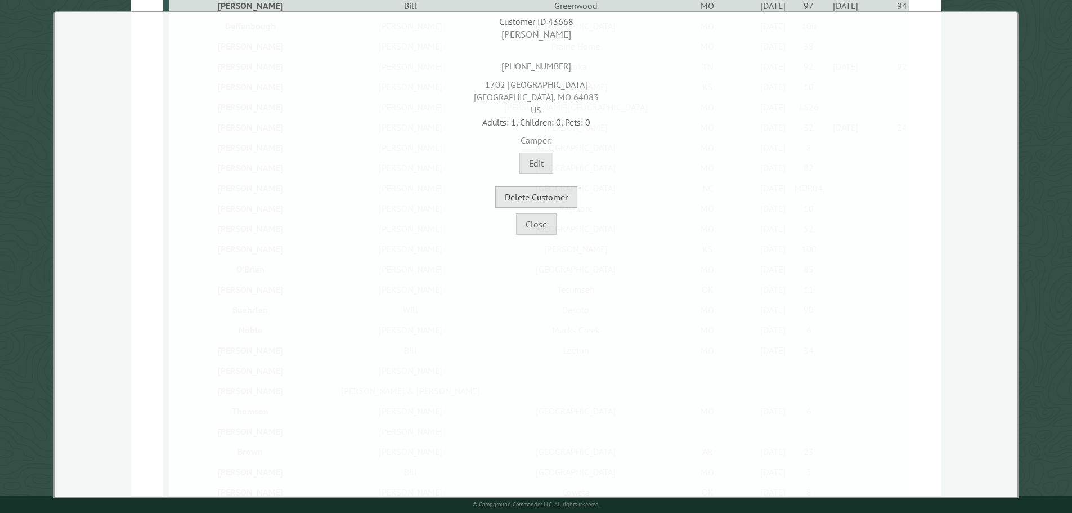
click at [540, 195] on button "Delete Customer" at bounding box center [536, 196] width 82 height 21
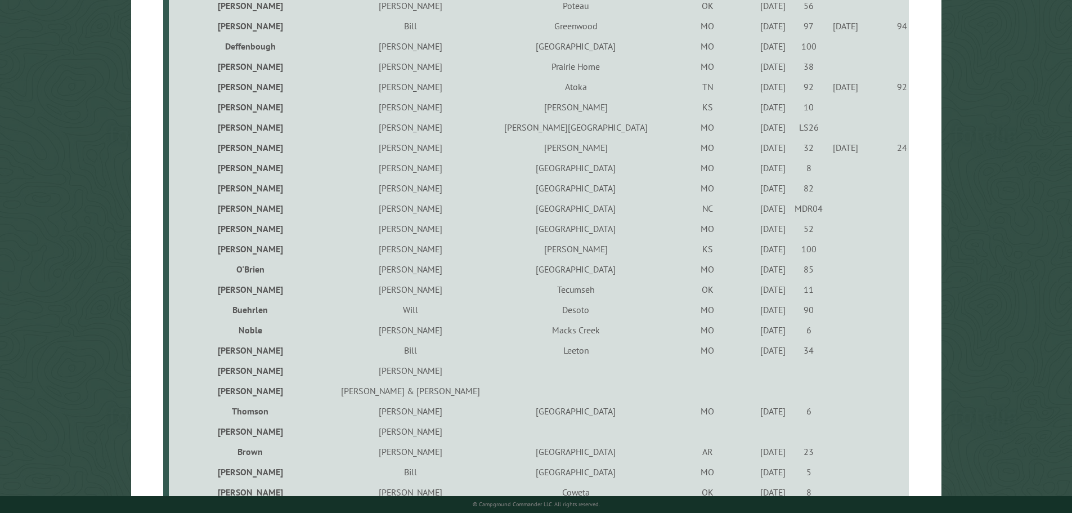
click at [757, 190] on div "6/10/2022" at bounding box center [773, 187] width 32 height 11
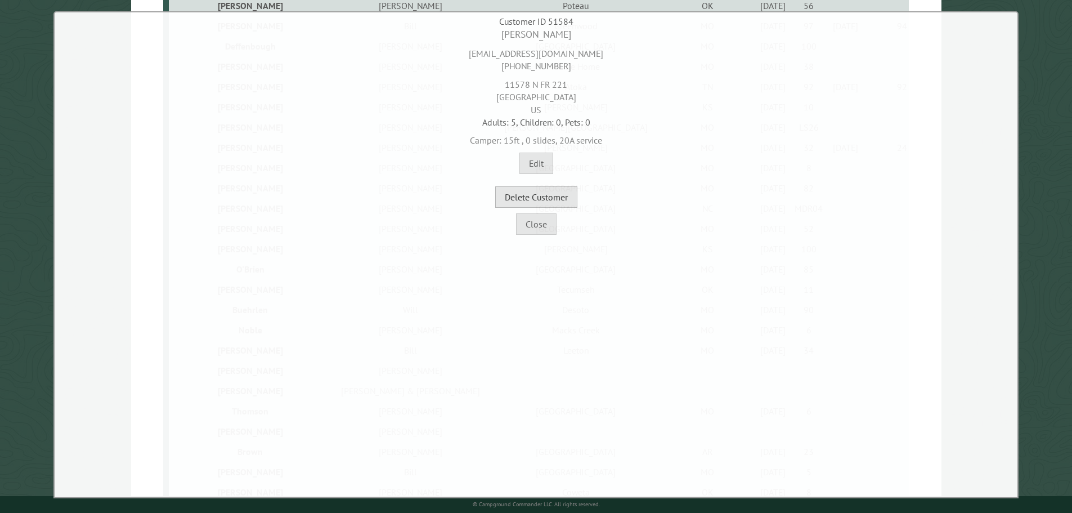
click at [541, 195] on button "Delete Customer" at bounding box center [536, 196] width 82 height 21
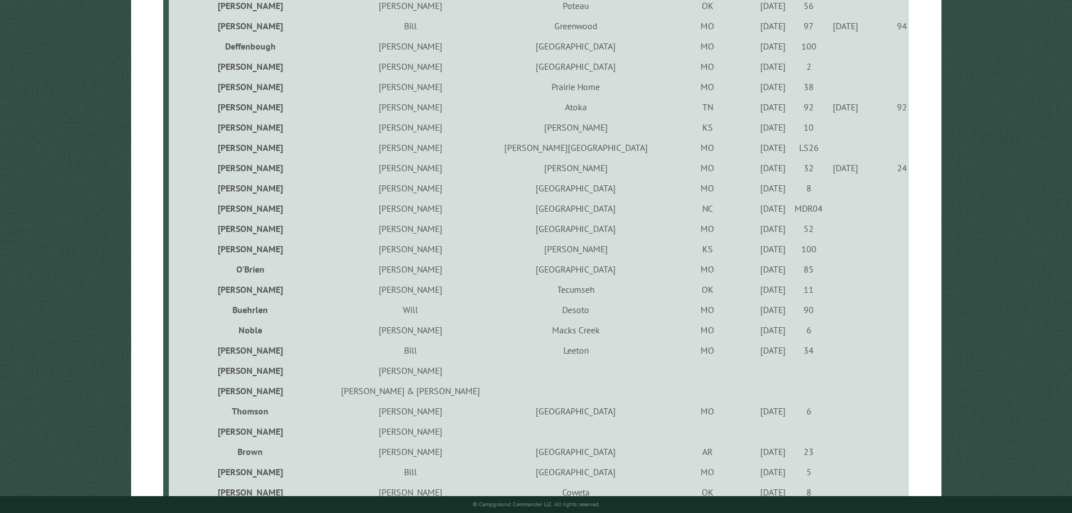
click at [757, 231] on div "5/13/2021" at bounding box center [773, 228] width 32 height 11
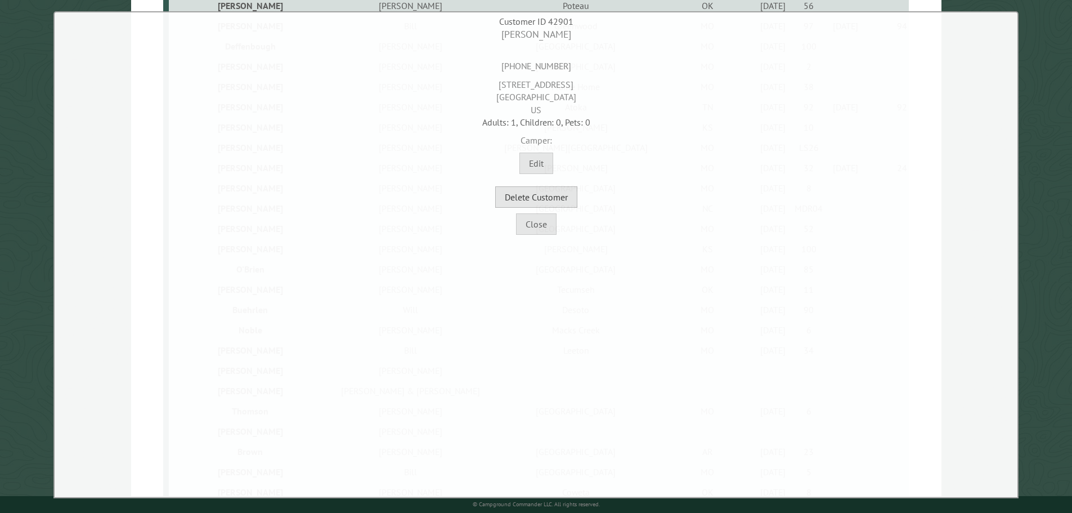
click at [566, 205] on button "Delete Customer" at bounding box center [536, 196] width 82 height 21
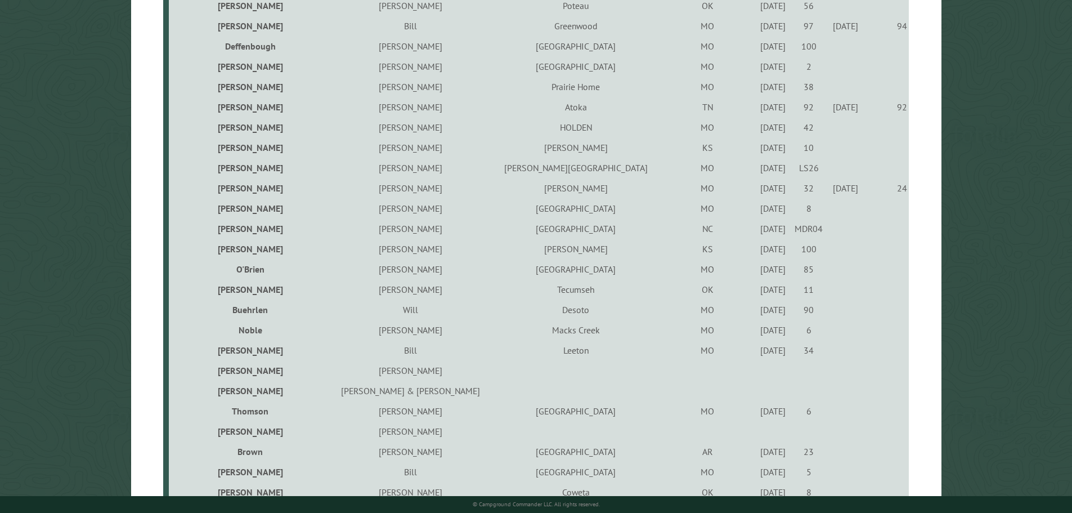
click at [757, 250] on div "6/11/2021" at bounding box center [773, 248] width 32 height 11
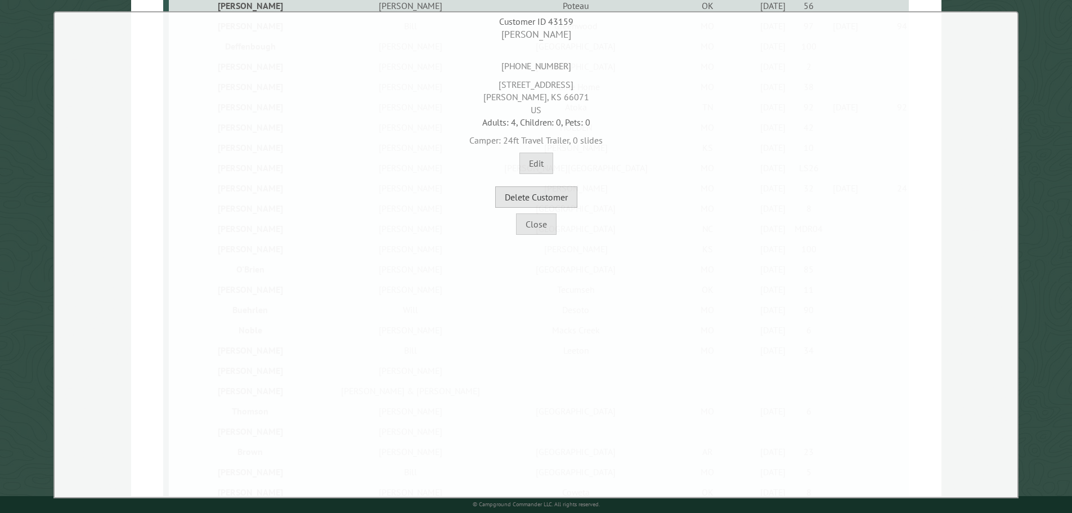
click at [563, 200] on button "Delete Customer" at bounding box center [536, 196] width 82 height 21
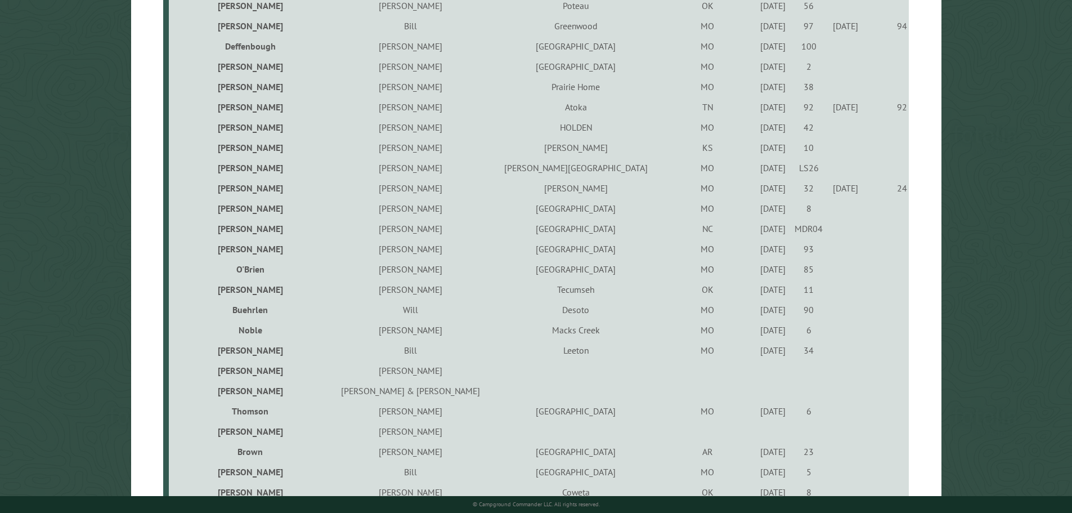
click at [757, 273] on div "5/12/2023" at bounding box center [773, 268] width 32 height 11
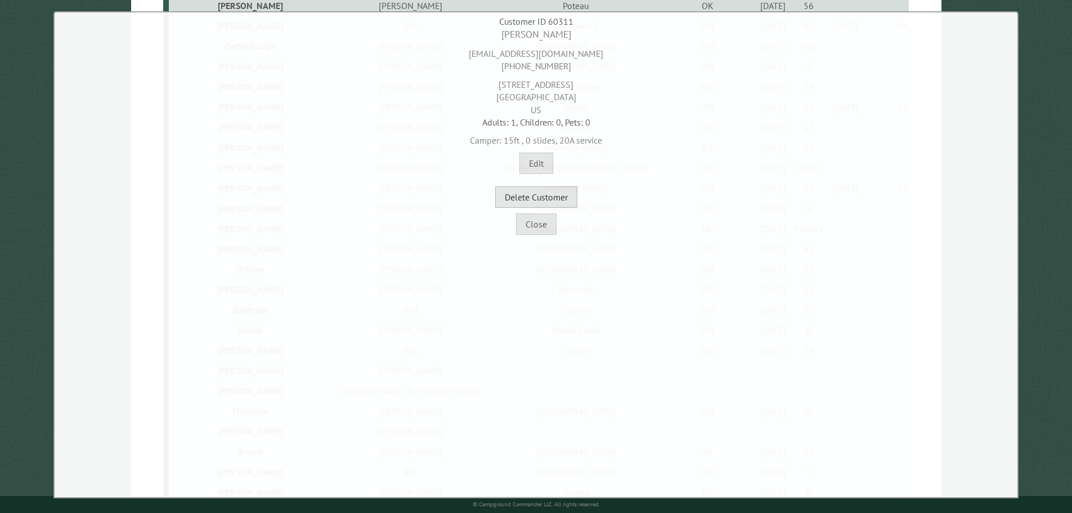
click at [558, 203] on button "Delete Customer" at bounding box center [536, 196] width 82 height 21
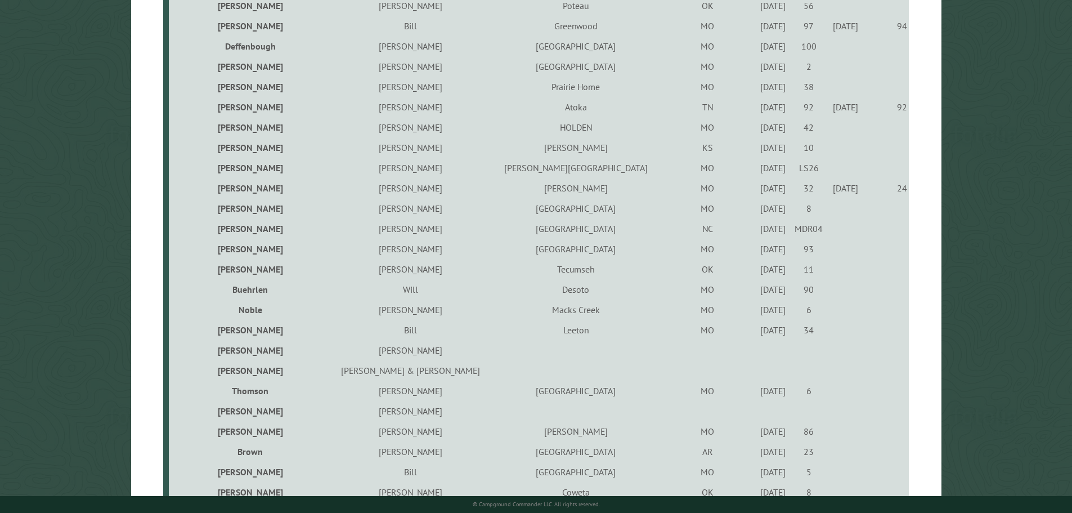
click at [757, 274] on div "9/13/2023" at bounding box center [773, 268] width 32 height 11
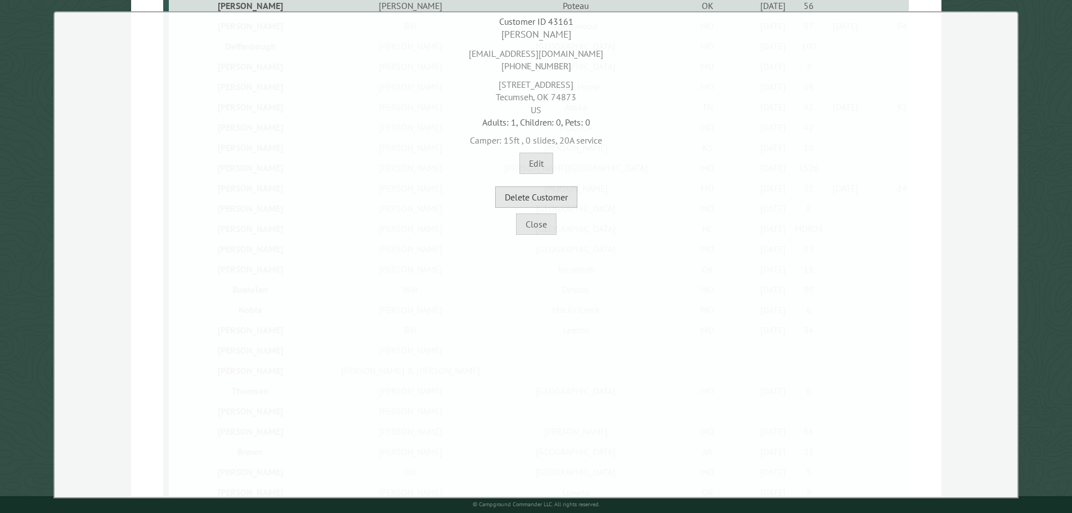
click at [555, 199] on button "Delete Customer" at bounding box center [536, 196] width 82 height 21
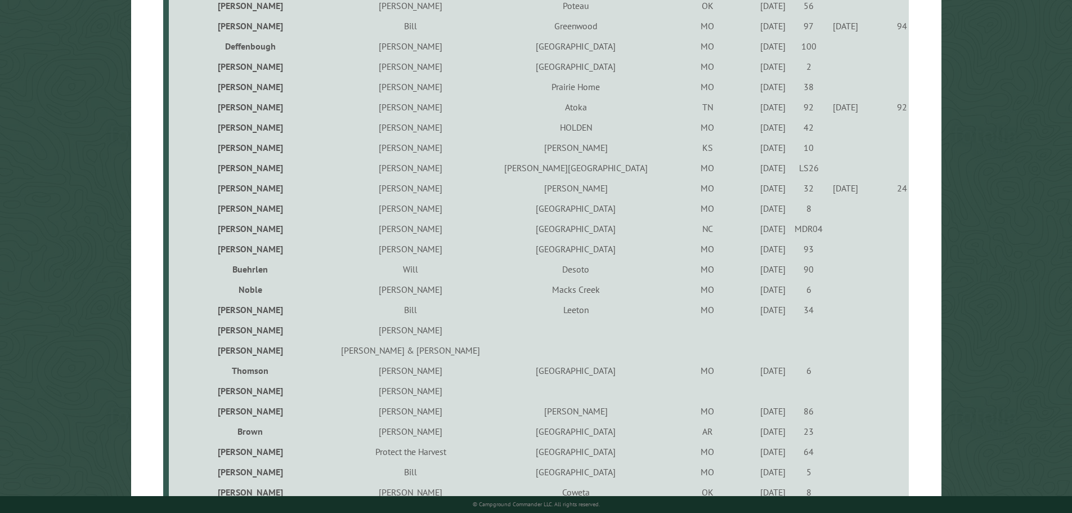
click at [757, 271] on div "5/25/2022" at bounding box center [773, 268] width 32 height 11
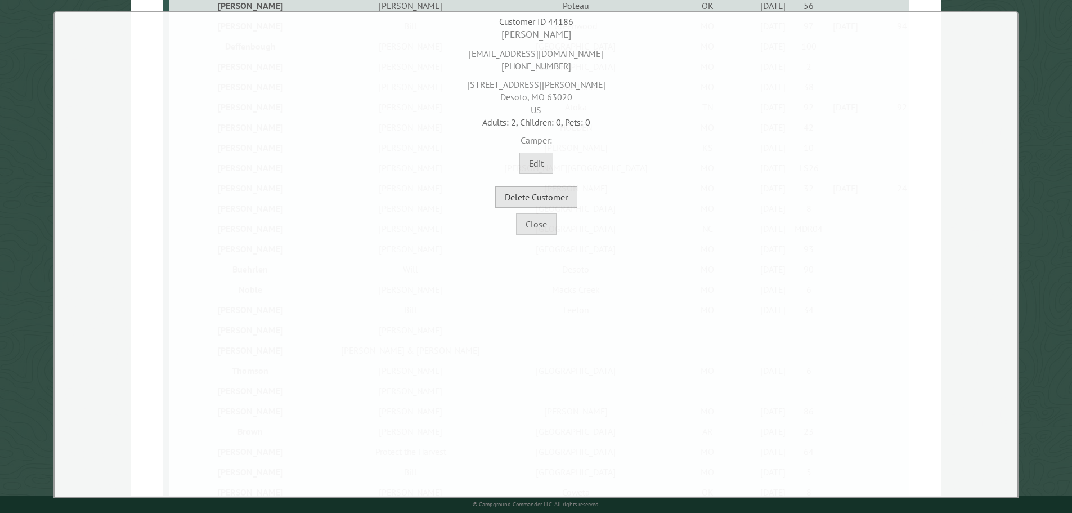
click at [543, 195] on button "Delete Customer" at bounding box center [536, 196] width 82 height 21
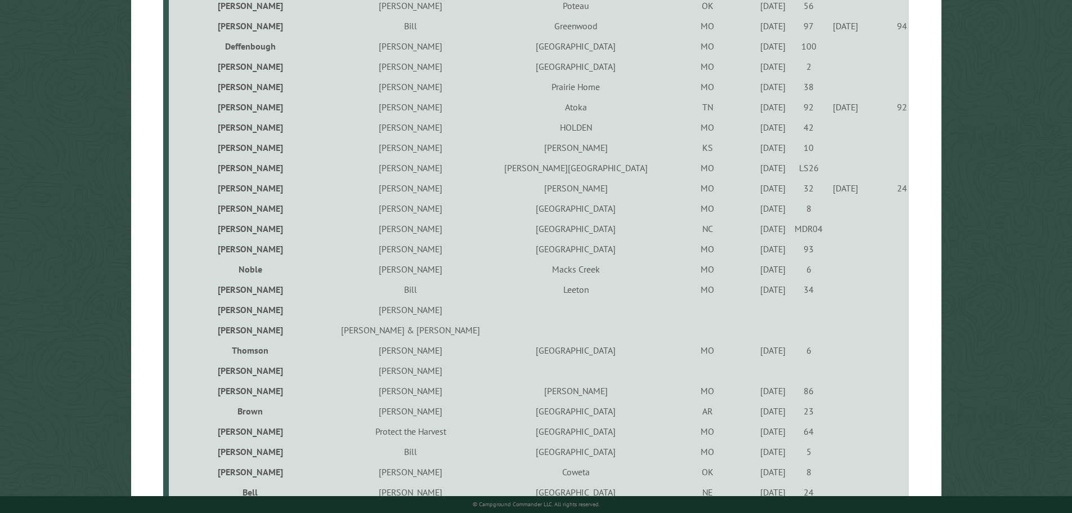
click at [757, 272] on div "10/23/2021" at bounding box center [773, 268] width 32 height 11
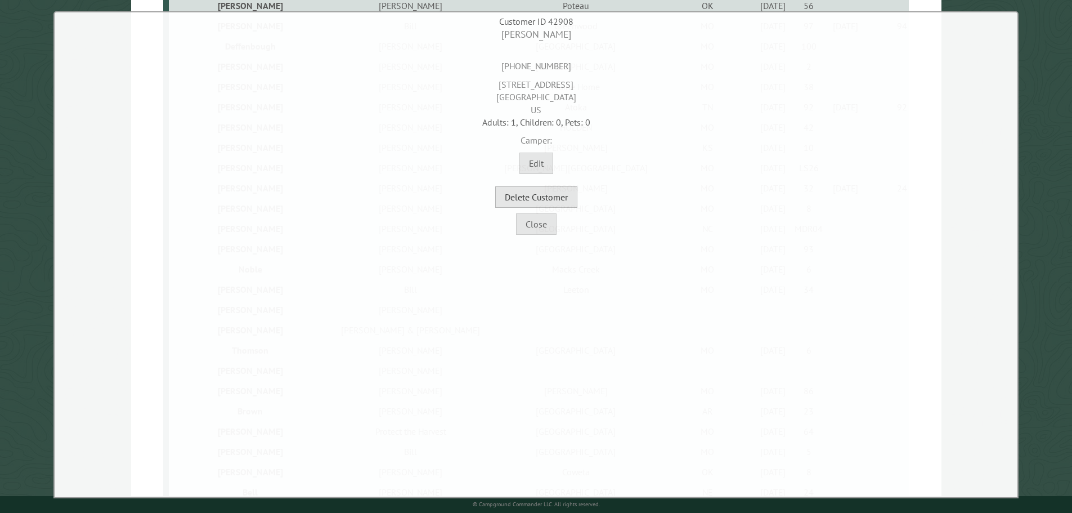
click at [517, 197] on button "Delete Customer" at bounding box center [536, 196] width 82 height 21
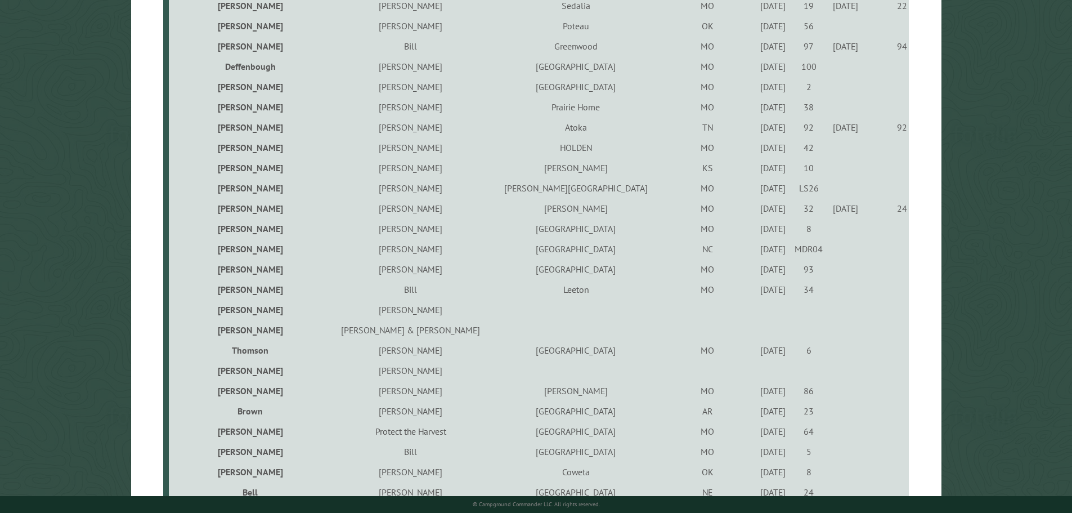
click at [755, 297] on td "6/25/2021" at bounding box center [773, 289] width 36 height 20
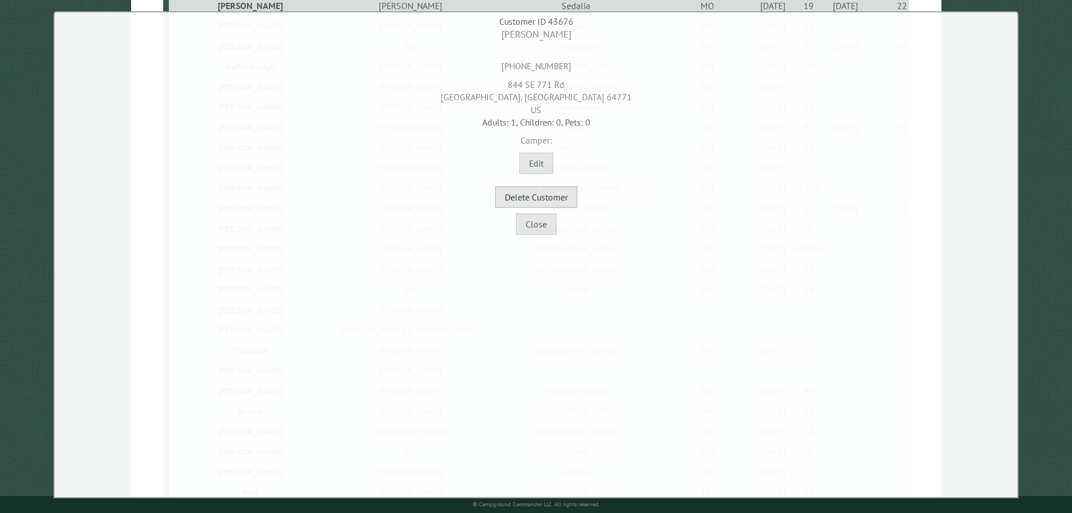
click at [540, 199] on button "Delete Customer" at bounding box center [536, 196] width 82 height 21
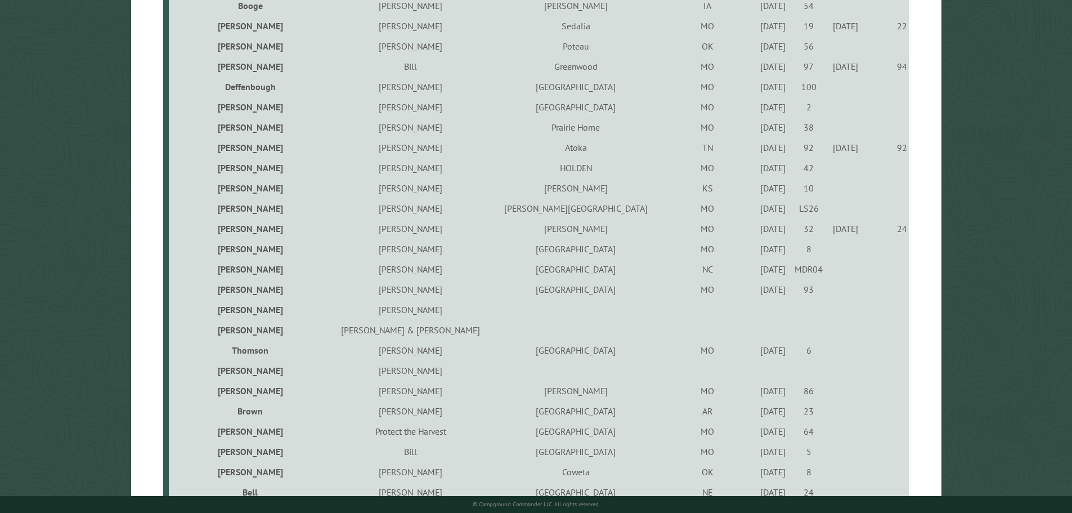
click at [347, 309] on td "Betty" at bounding box center [410, 309] width 163 height 20
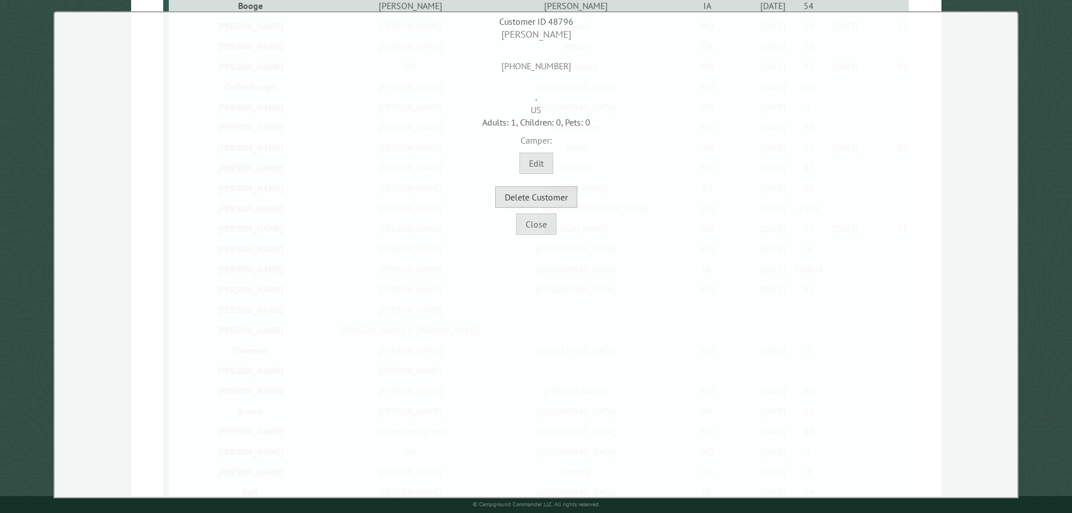
click at [541, 199] on button "Delete Customer" at bounding box center [536, 196] width 82 height 21
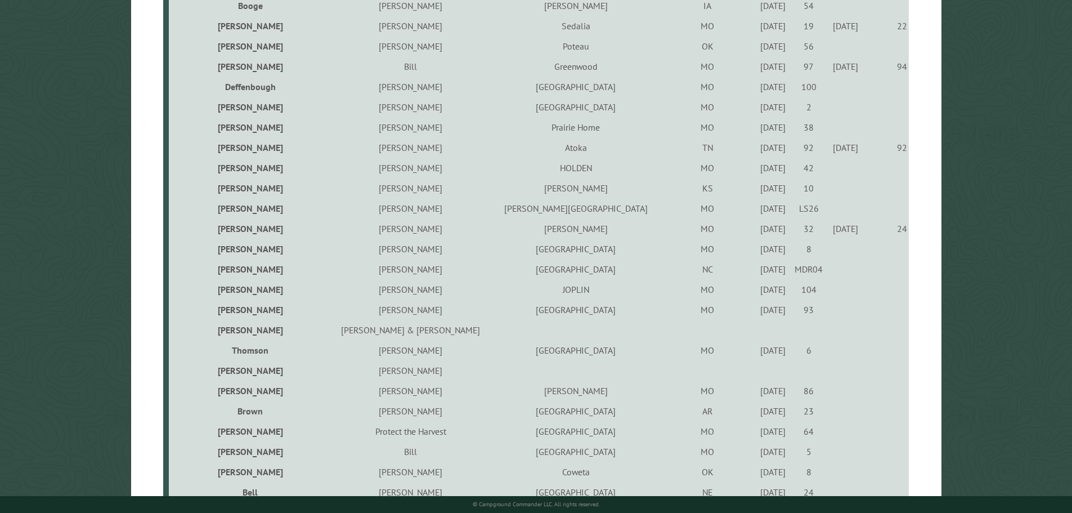
click at [372, 335] on td "Gary & Betty" at bounding box center [410, 330] width 163 height 20
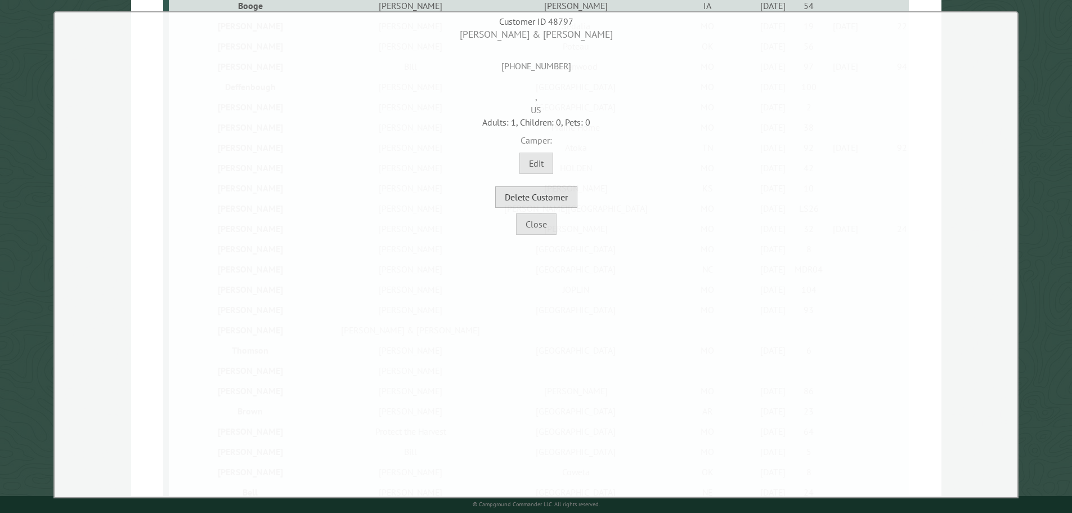
click at [534, 203] on button "Delete Customer" at bounding box center [536, 196] width 82 height 21
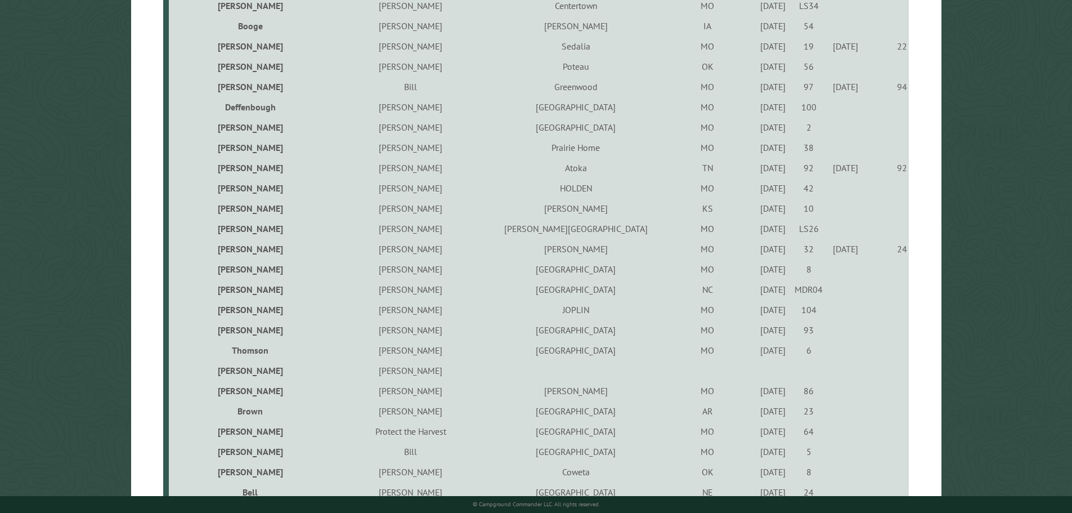
click at [757, 356] on div "4/9/2021" at bounding box center [773, 349] width 32 height 11
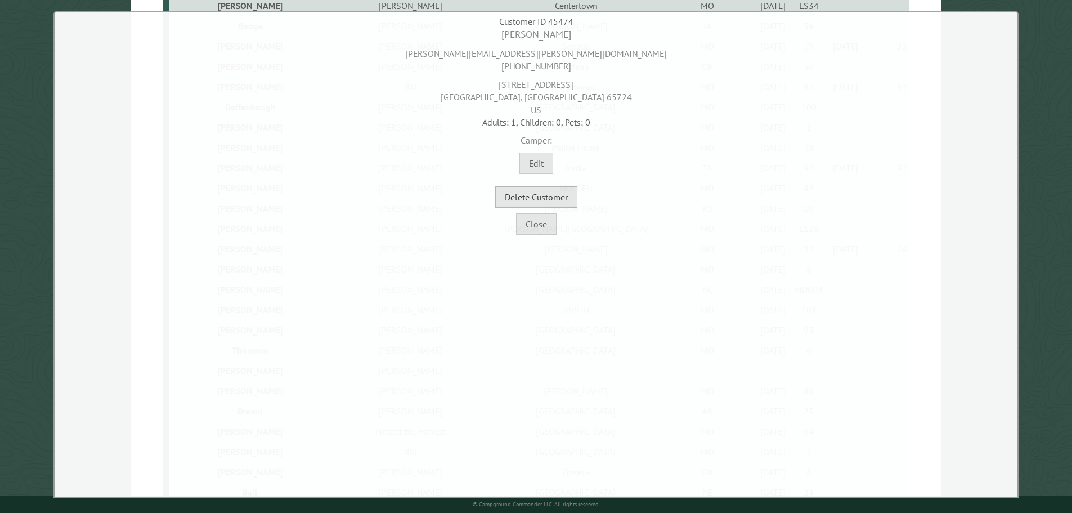
click at [528, 198] on button "Delete Customer" at bounding box center [536, 196] width 82 height 21
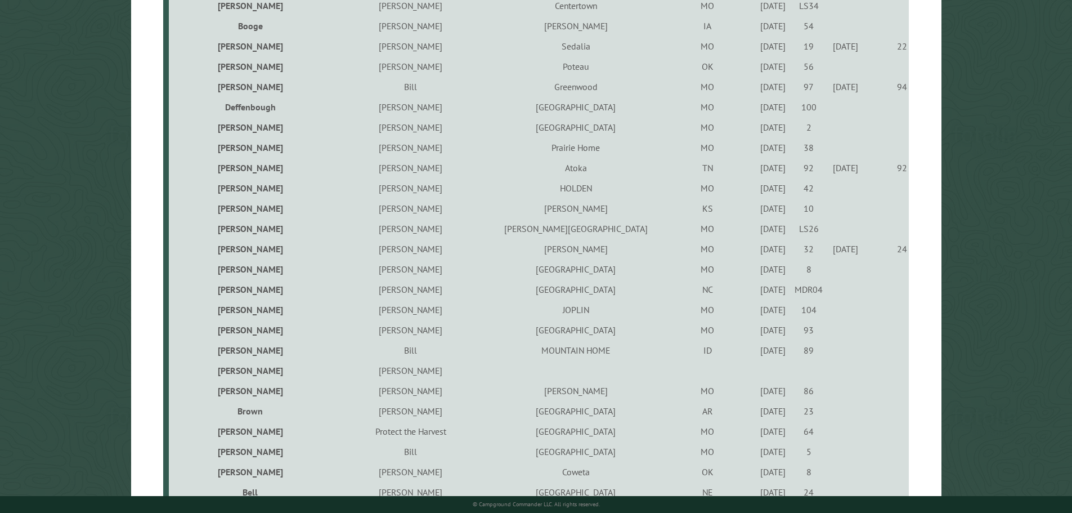
click at [757, 313] on div "6/16/2023" at bounding box center [773, 309] width 32 height 11
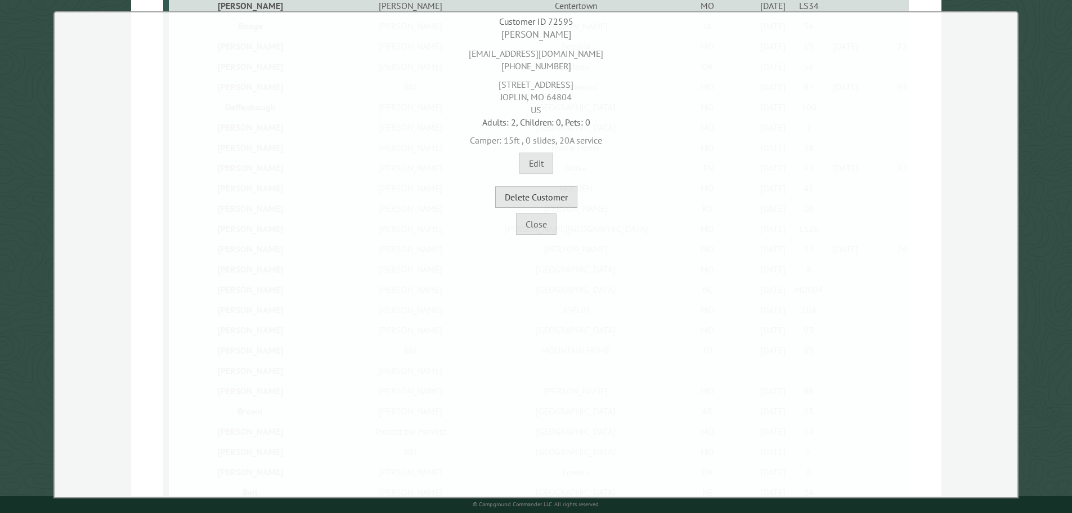
click at [560, 204] on button "Delete Customer" at bounding box center [536, 196] width 82 height 21
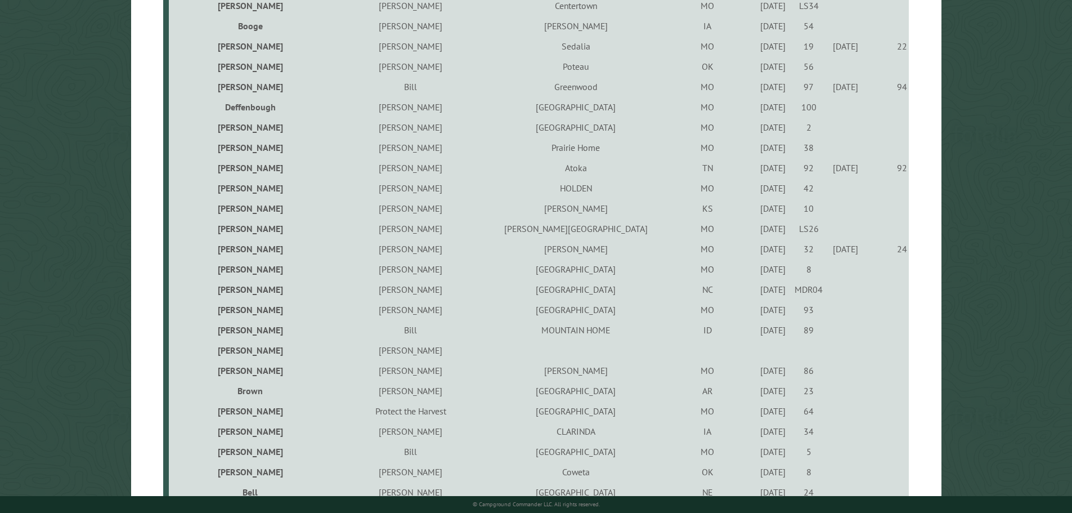
click at [757, 335] on div "9/23/2022" at bounding box center [773, 329] width 32 height 11
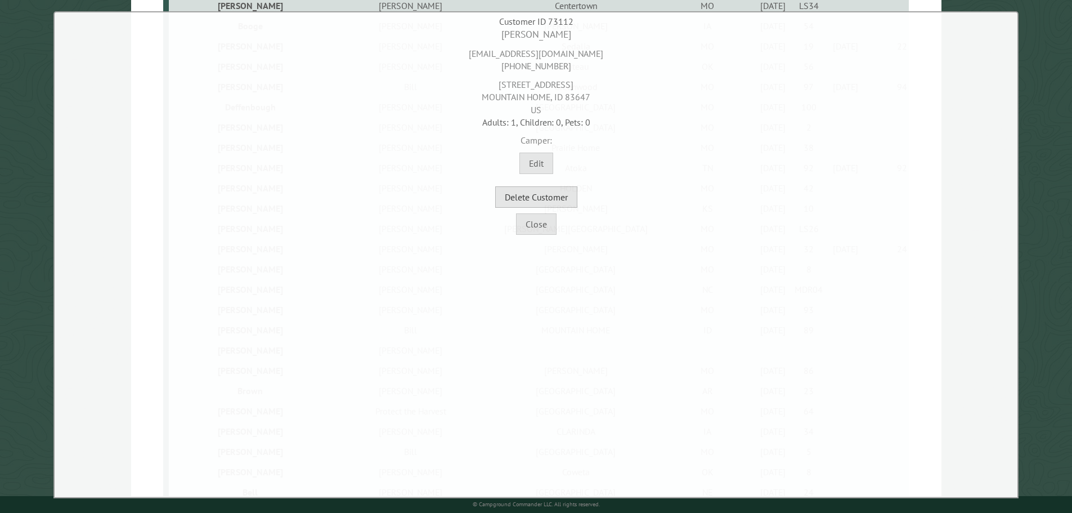
click at [558, 191] on button "Delete Customer" at bounding box center [536, 196] width 82 height 21
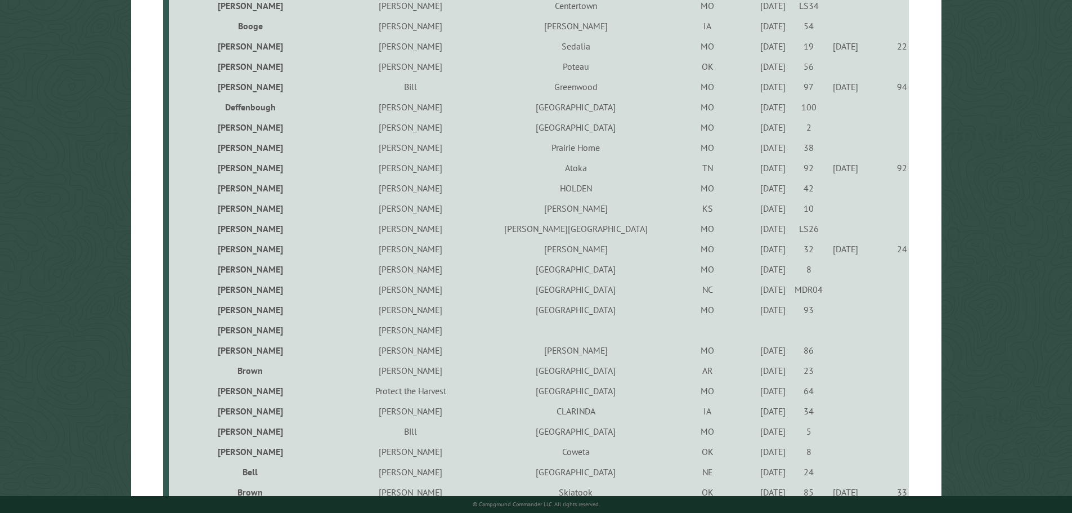
click at [757, 351] on div "5/12/2023" at bounding box center [773, 349] width 32 height 11
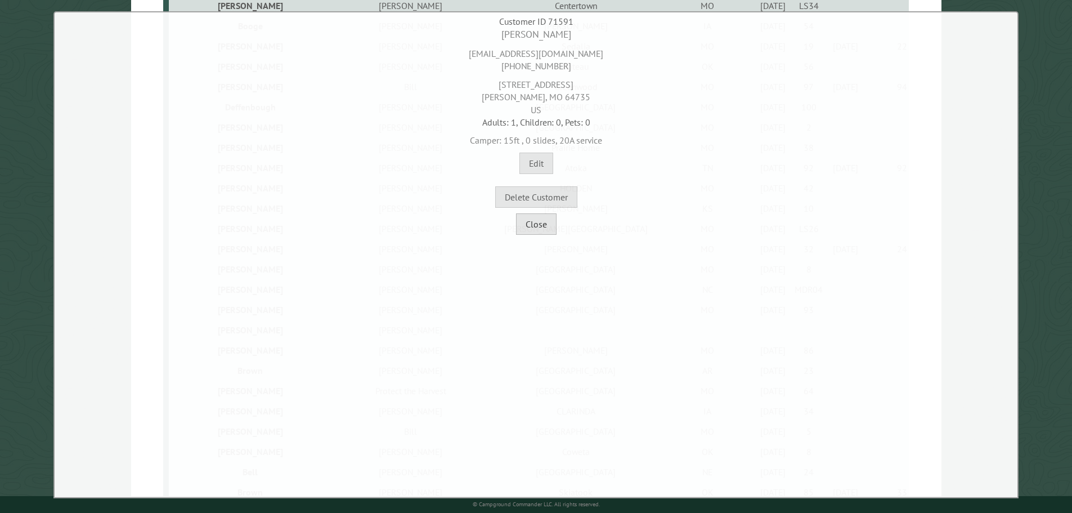
click at [534, 228] on button "Close" at bounding box center [536, 223] width 41 height 21
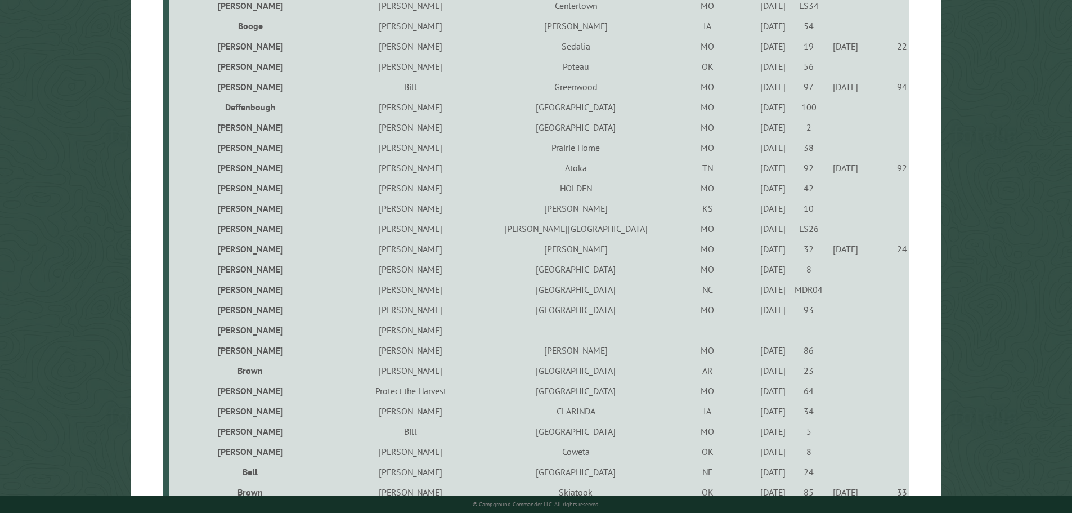
click at [365, 334] on td "Betty" at bounding box center [410, 330] width 163 height 20
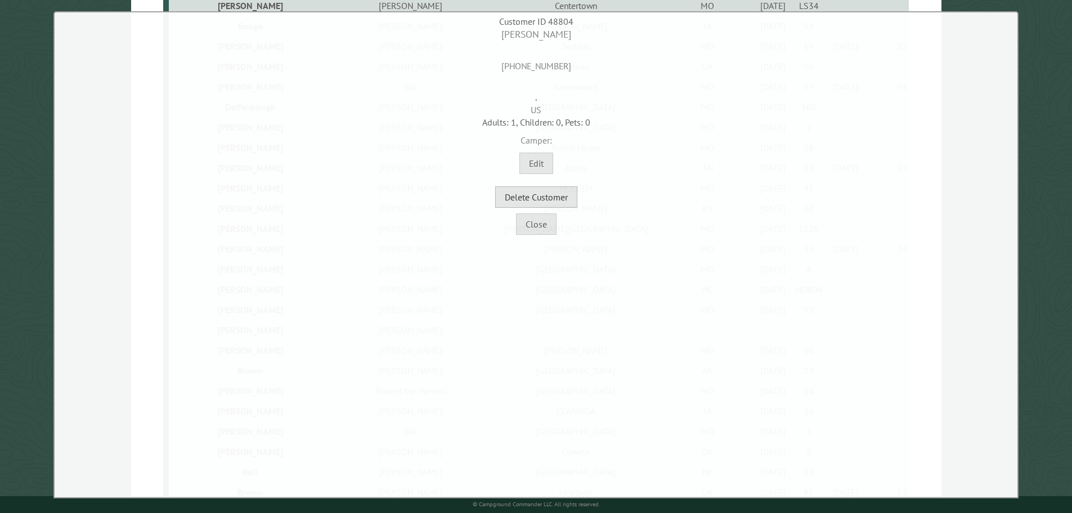
click at [537, 196] on button "Delete Customer" at bounding box center [536, 196] width 82 height 21
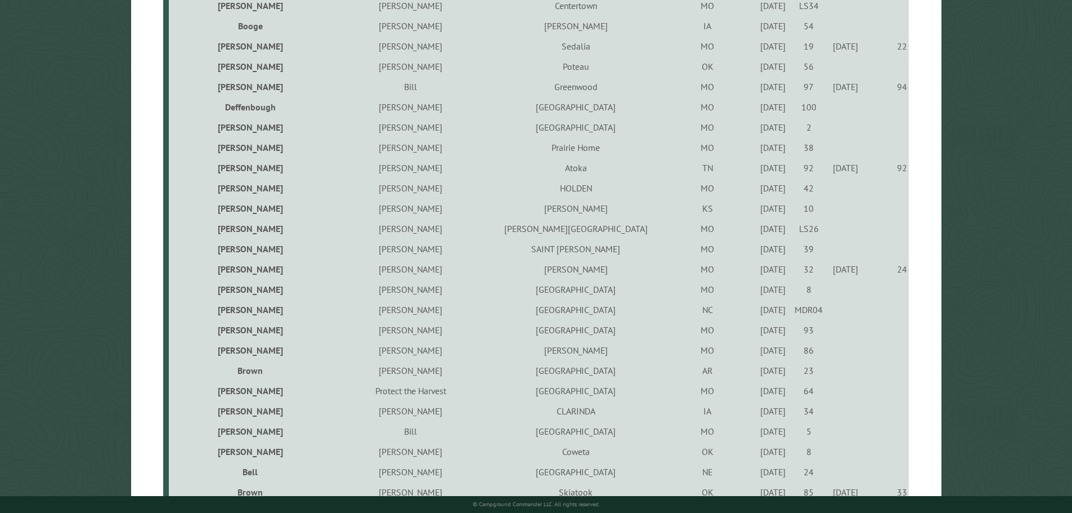
click at [757, 353] on div "5/12/2023" at bounding box center [773, 349] width 32 height 11
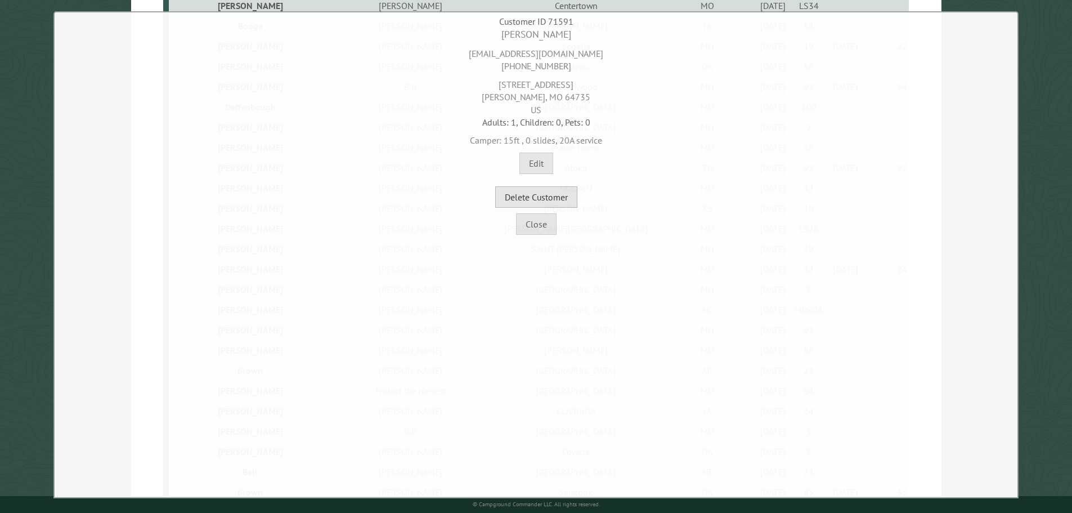
click at [543, 204] on button "Delete Customer" at bounding box center [536, 196] width 82 height 21
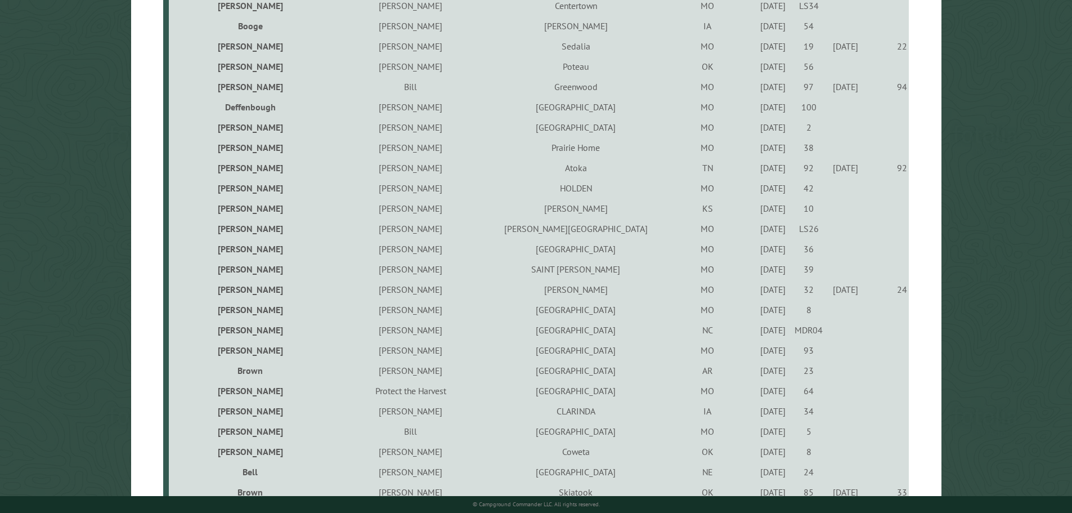
click at [757, 373] on div "5/23/2024" at bounding box center [773, 370] width 32 height 11
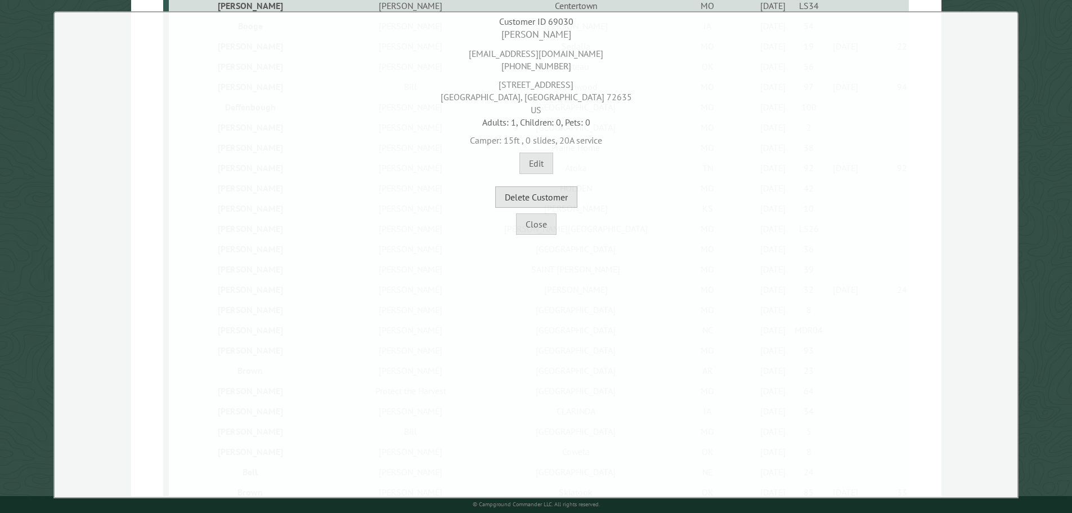
click at [531, 204] on button "Delete Customer" at bounding box center [536, 196] width 82 height 21
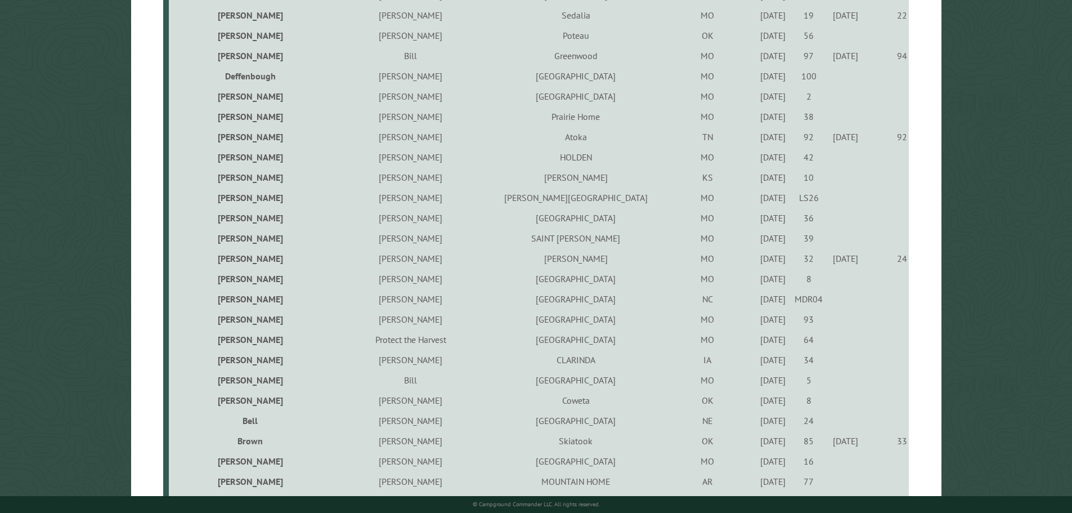
scroll to position [900, 0]
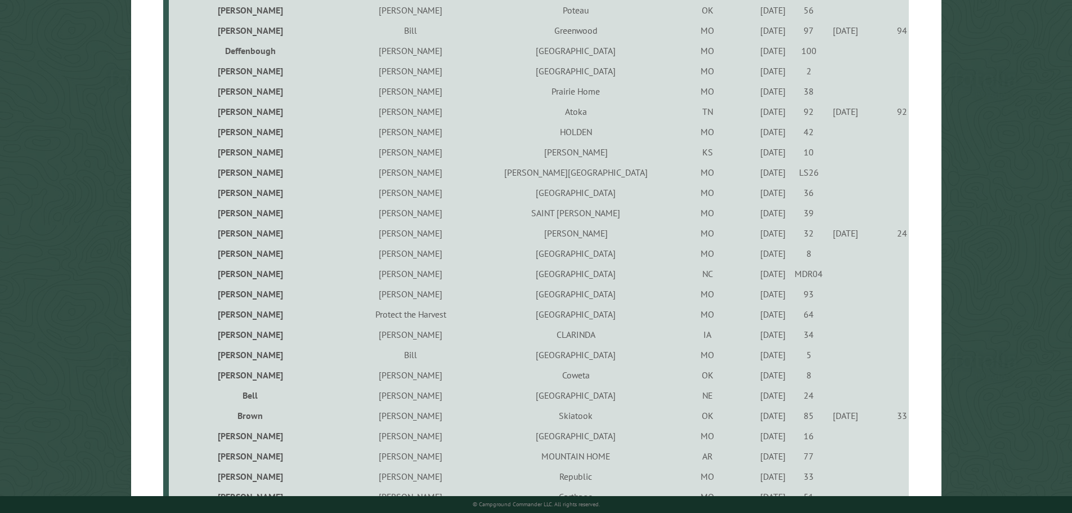
click at [757, 320] on div "6/10/2022" at bounding box center [773, 313] width 32 height 11
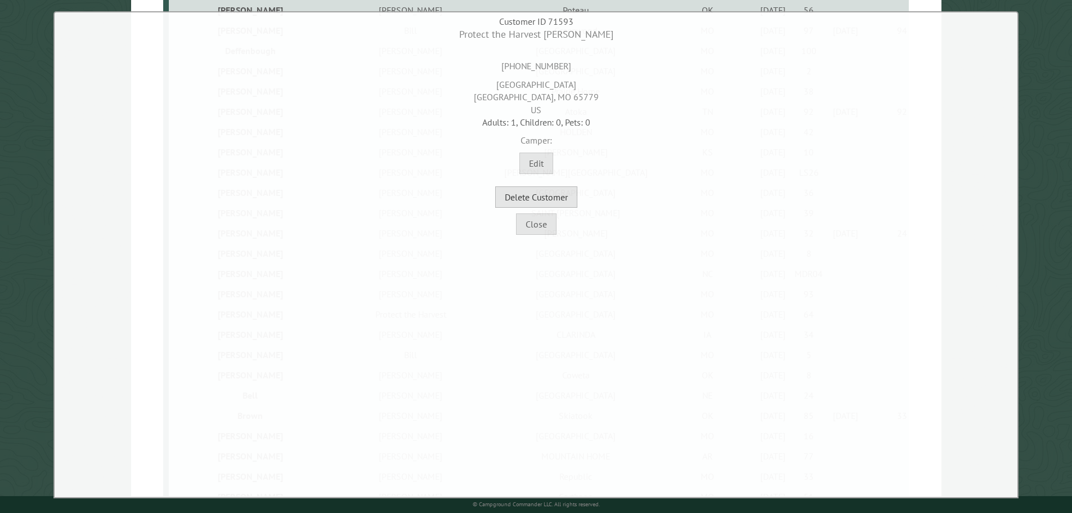
click at [519, 192] on button "Delete Customer" at bounding box center [536, 196] width 82 height 21
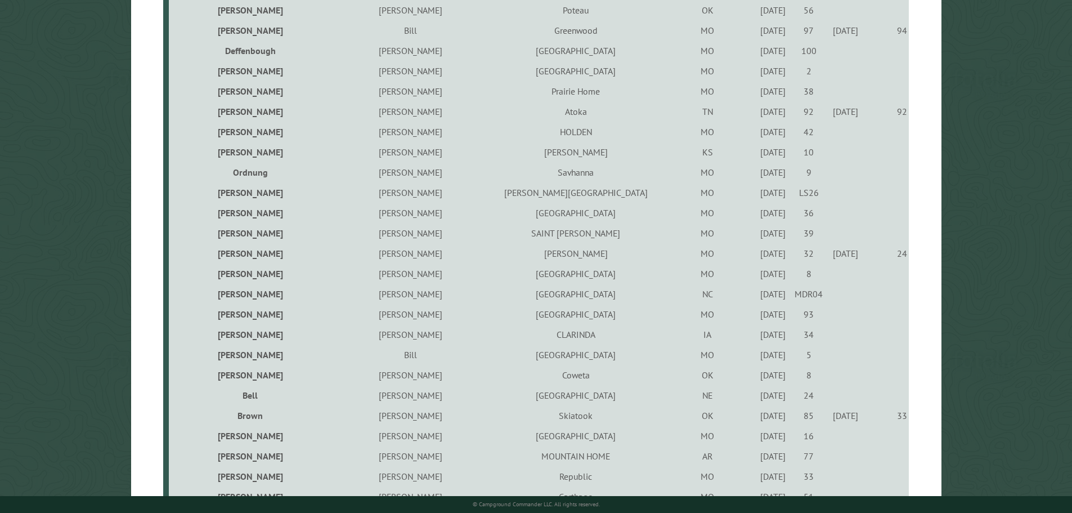
click at [757, 340] on div "7/15/2023" at bounding box center [773, 334] width 32 height 11
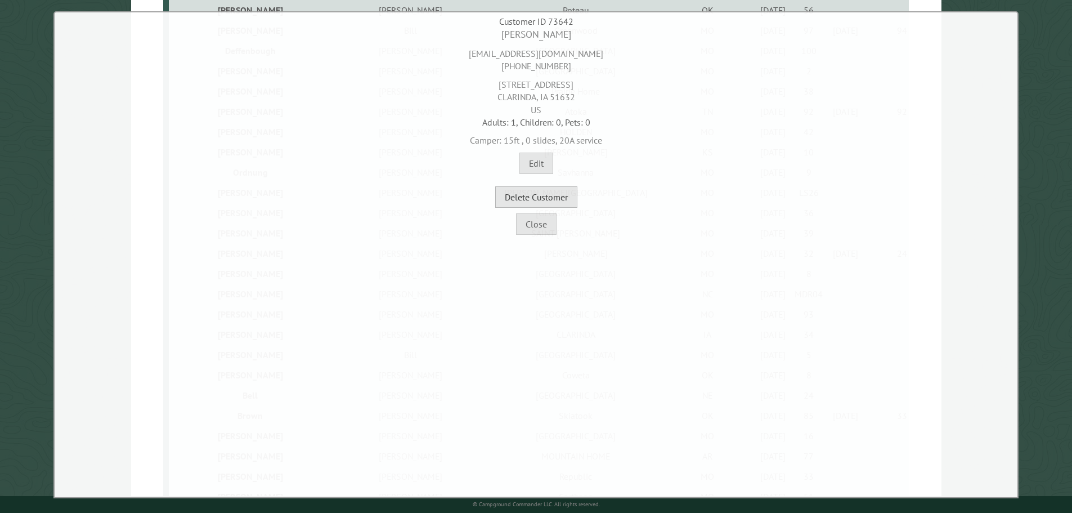
click at [541, 192] on button "Delete Customer" at bounding box center [536, 196] width 82 height 21
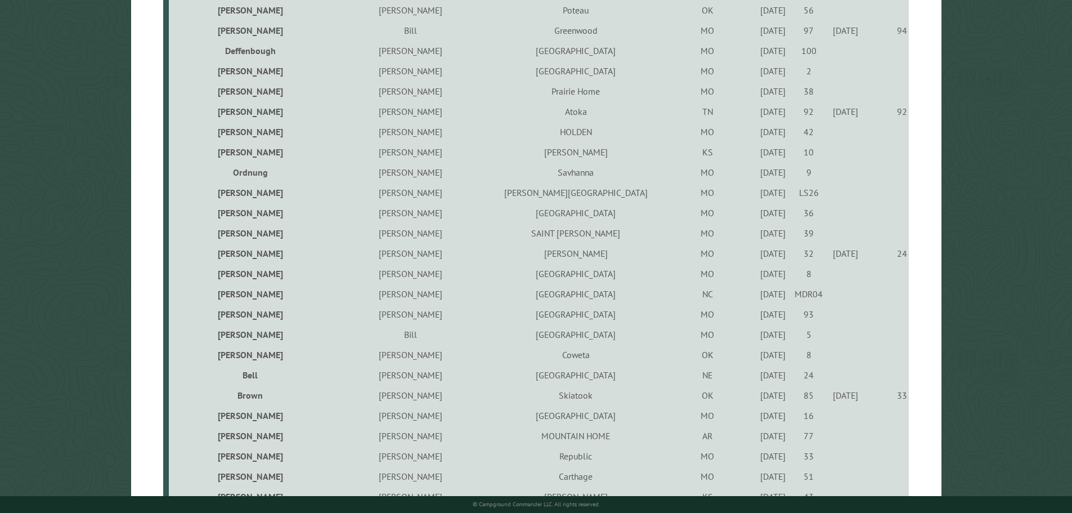
click at [757, 338] on div "4/26/2024" at bounding box center [773, 334] width 32 height 11
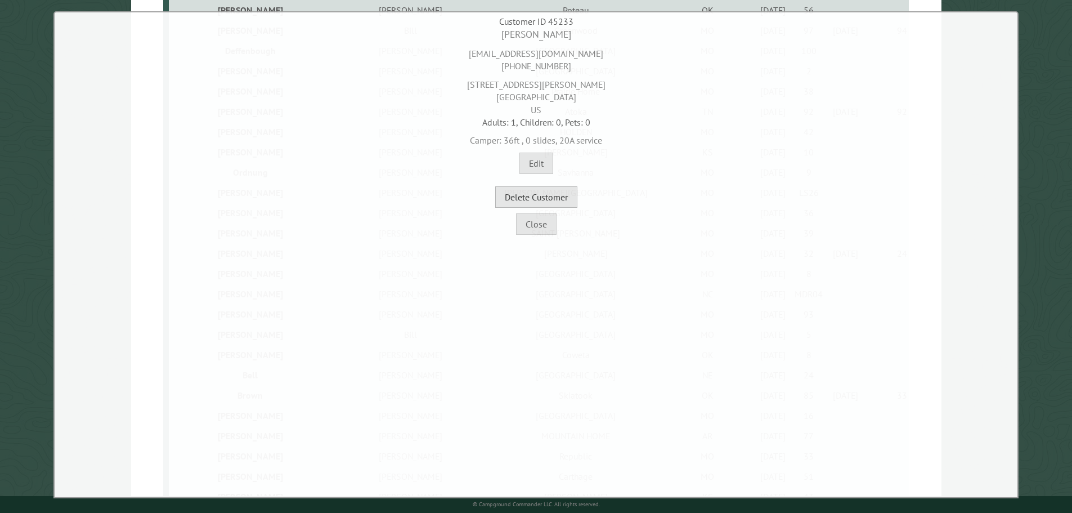
click at [548, 196] on button "Delete Customer" at bounding box center [536, 196] width 82 height 21
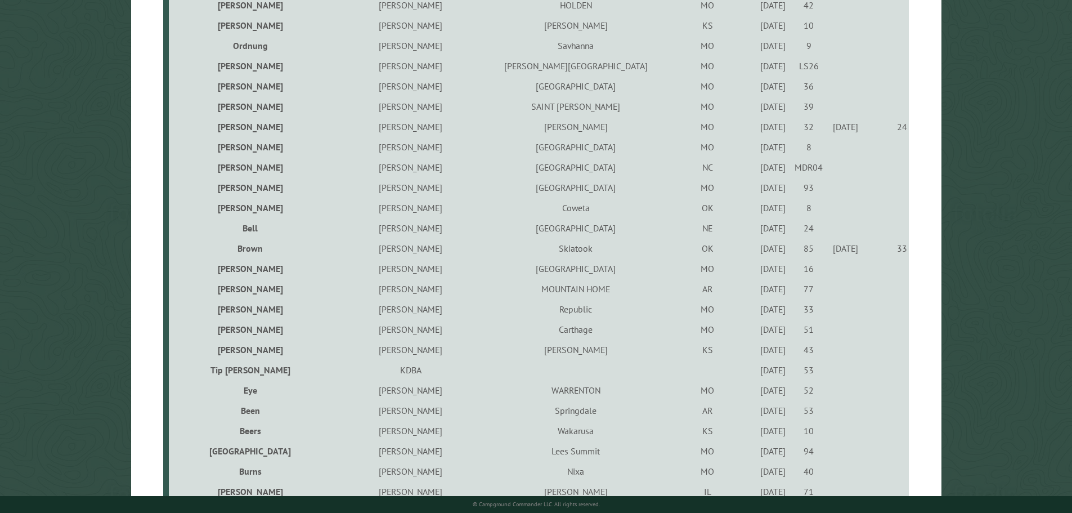
scroll to position [1069, 0]
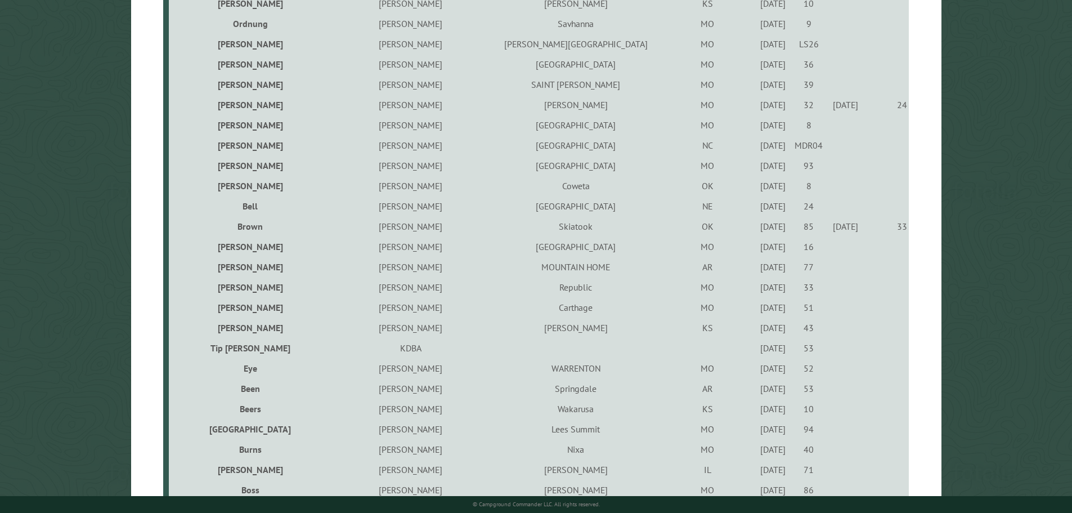
click at [757, 252] on div "5/12/2023" at bounding box center [773, 246] width 32 height 11
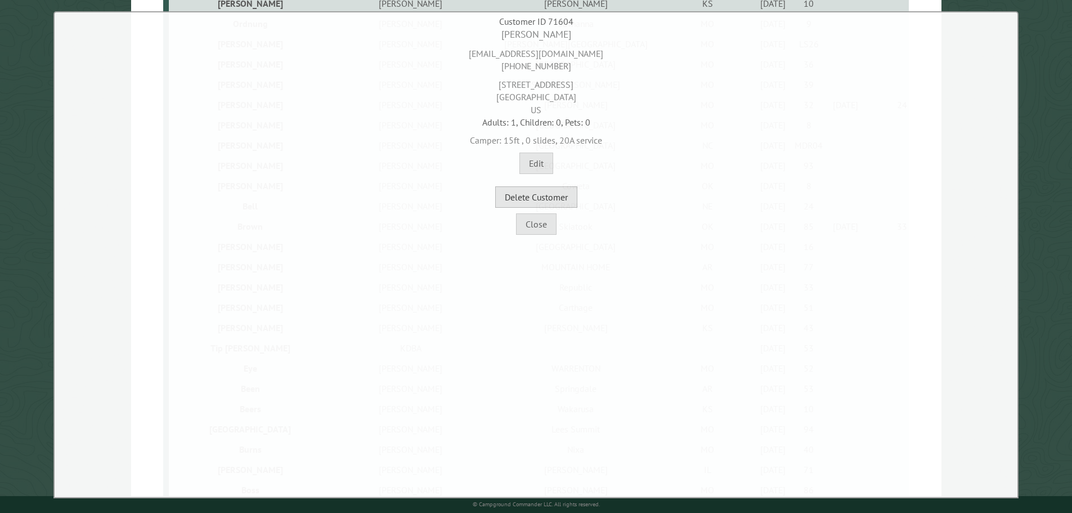
click at [551, 191] on button "Delete Customer" at bounding box center [536, 196] width 82 height 21
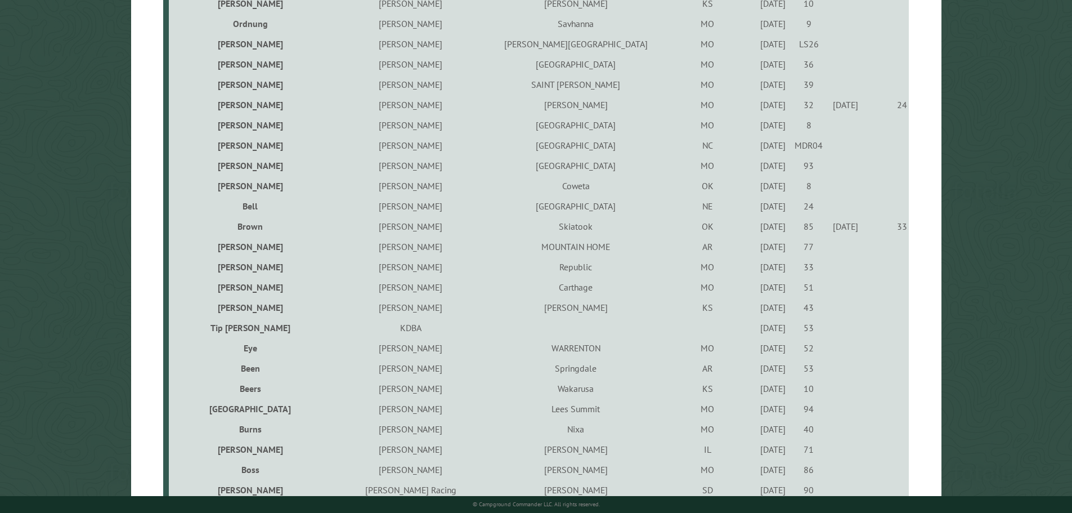
click at [757, 251] on div "7/28/2023" at bounding box center [773, 246] width 32 height 11
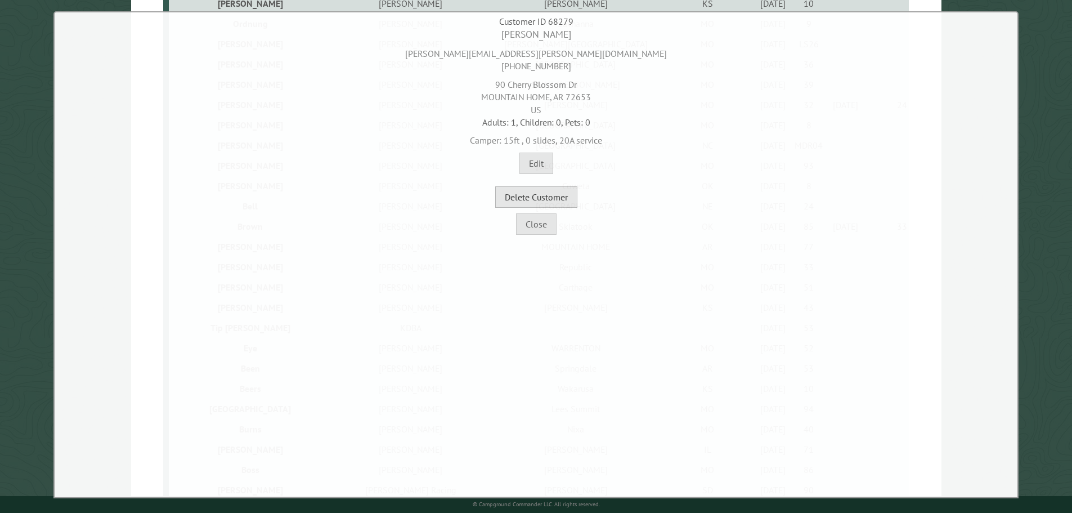
click at [548, 203] on button "Delete Customer" at bounding box center [536, 196] width 82 height 21
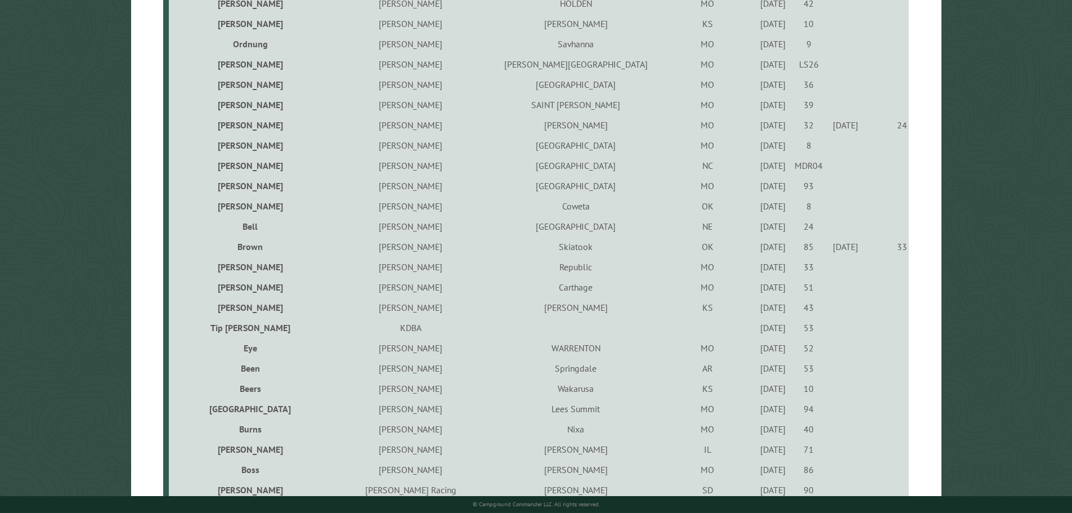
click at [757, 271] on div "8/28/2021" at bounding box center [773, 266] width 32 height 11
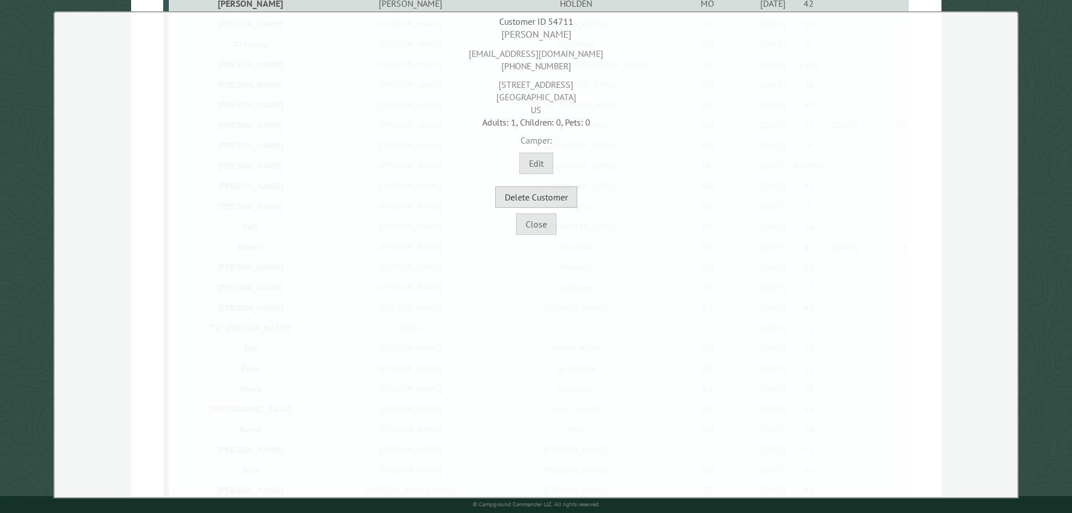
click at [558, 191] on button "Delete Customer" at bounding box center [536, 196] width 82 height 21
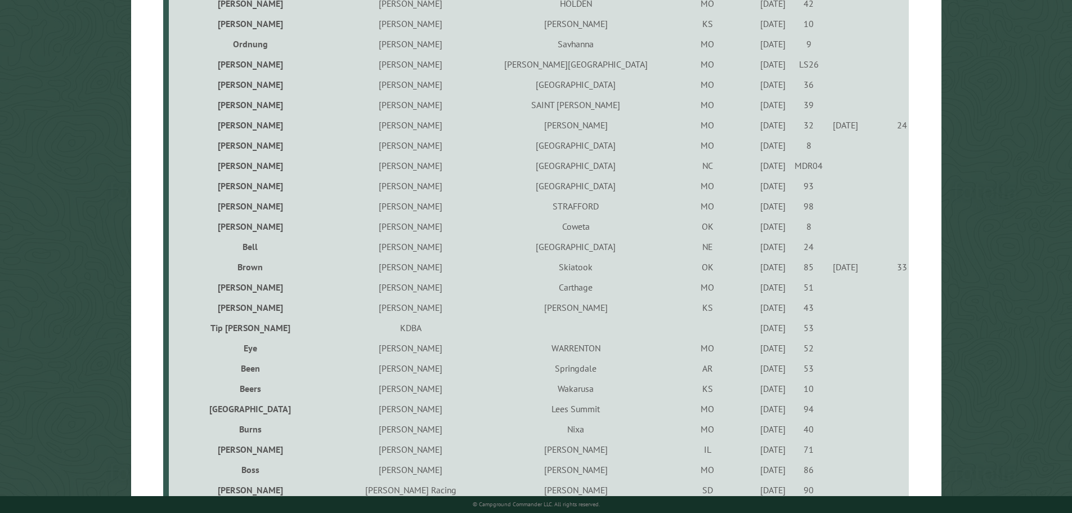
click at [757, 291] on div "6/11/2021" at bounding box center [773, 286] width 32 height 11
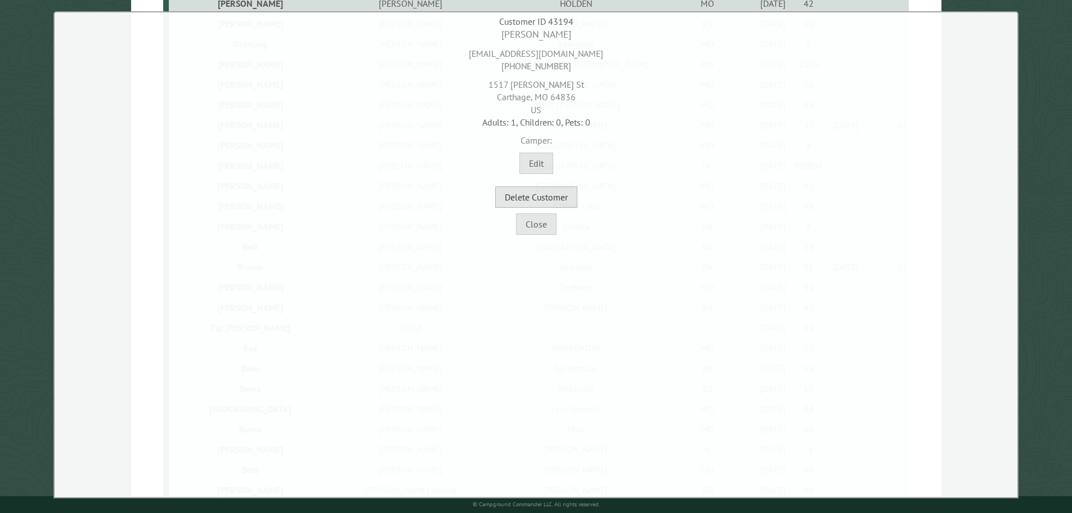
click at [557, 200] on button "Delete Customer" at bounding box center [536, 196] width 82 height 21
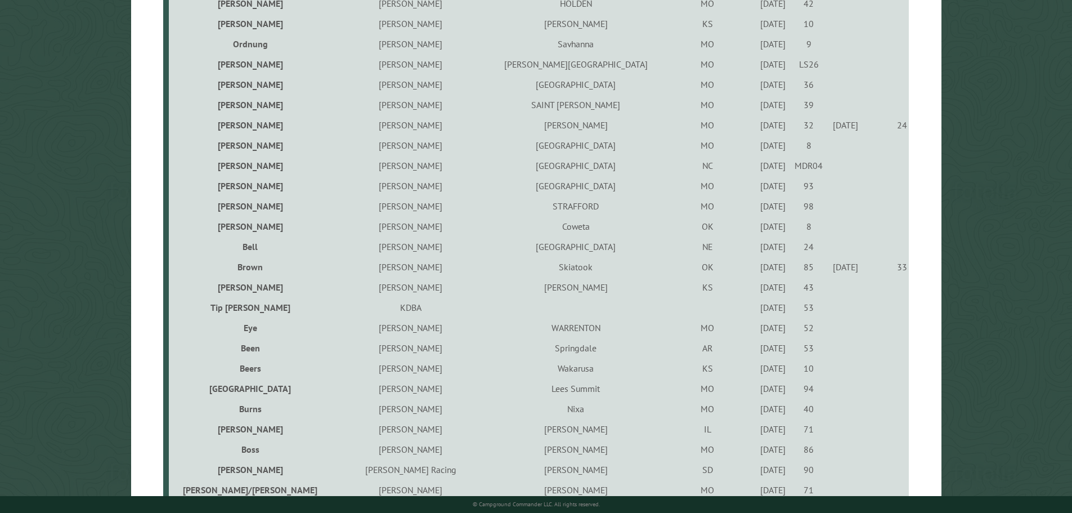
click at [757, 293] on div "6/25/2021" at bounding box center [773, 286] width 32 height 11
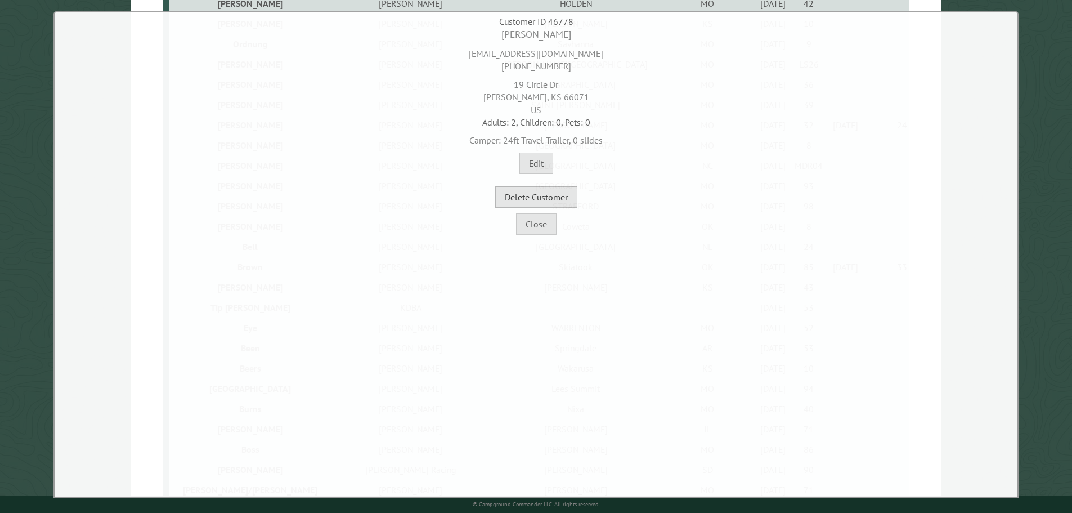
click at [559, 194] on button "Delete Customer" at bounding box center [536, 196] width 82 height 21
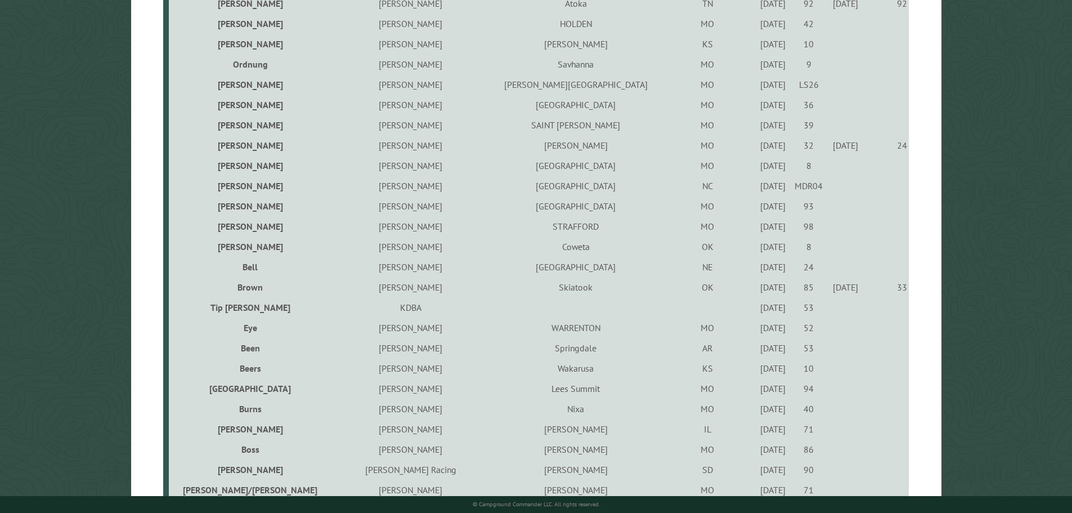
click at [757, 313] on div "6/9/2022" at bounding box center [773, 307] width 32 height 11
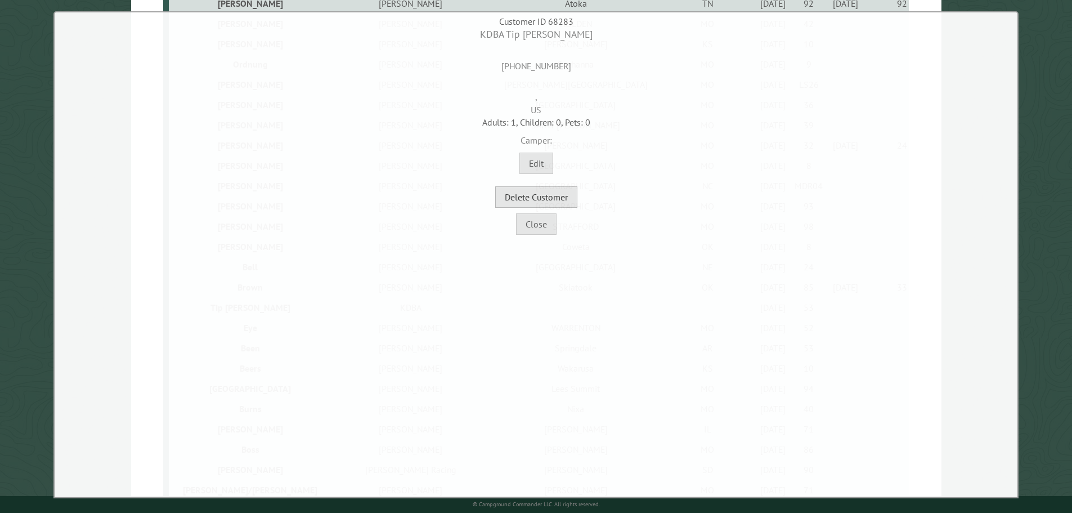
click at [561, 199] on button "Delete Customer" at bounding box center [536, 196] width 82 height 21
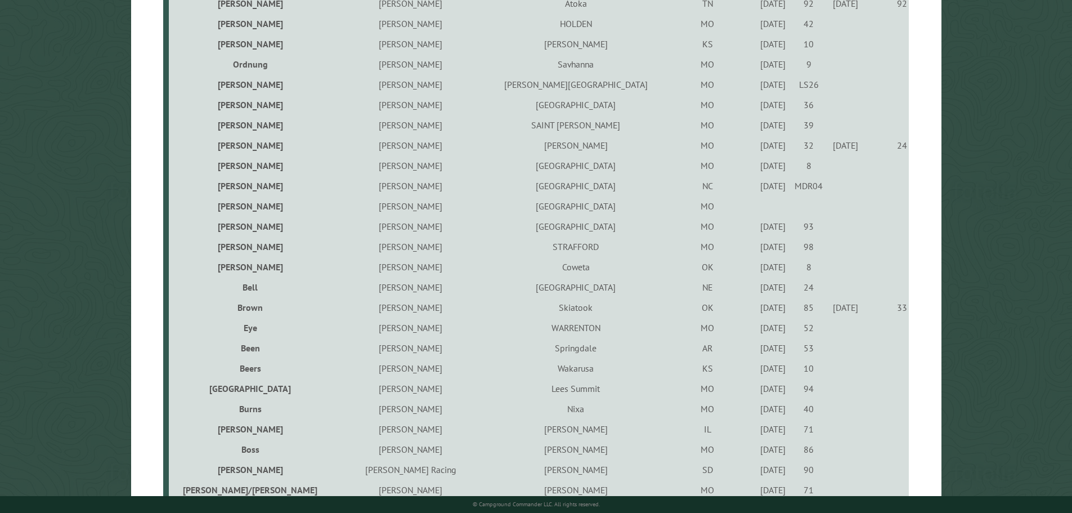
click at [757, 251] on div "9/1/2023" at bounding box center [773, 246] width 32 height 11
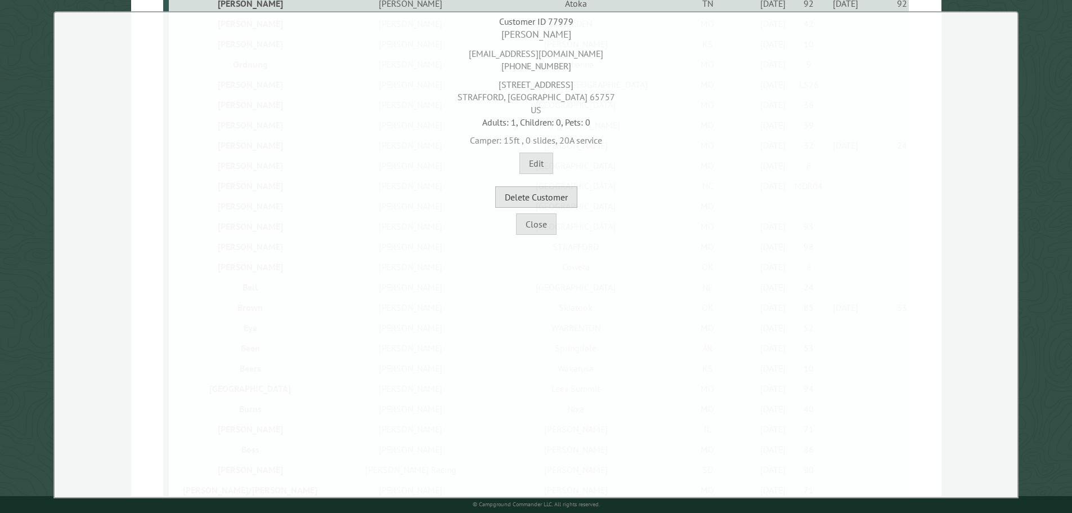
click at [568, 202] on button "Delete Customer" at bounding box center [536, 196] width 82 height 21
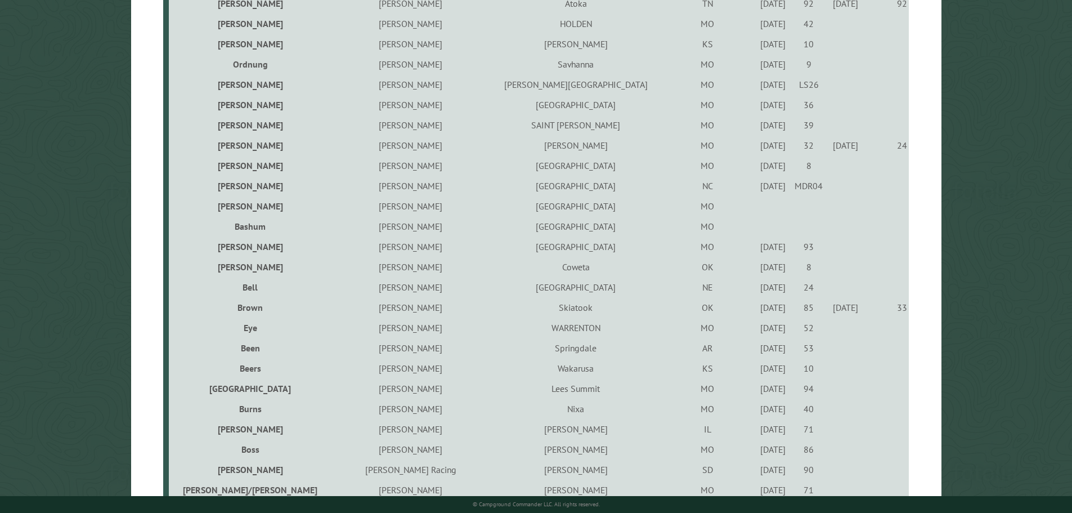
click at [527, 206] on td "WHEATLAND" at bounding box center [576, 206] width 168 height 20
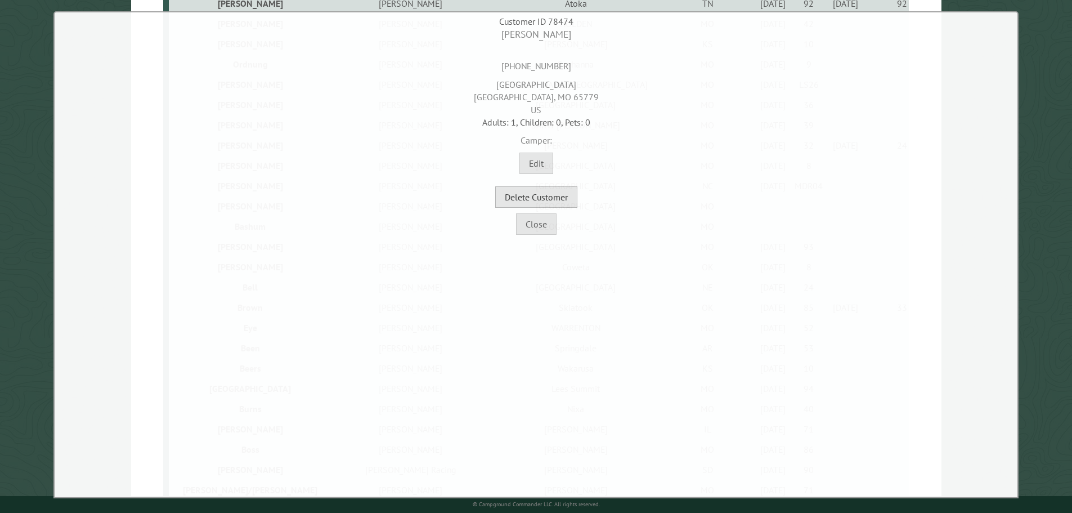
click at [560, 200] on button "Delete Customer" at bounding box center [536, 196] width 82 height 21
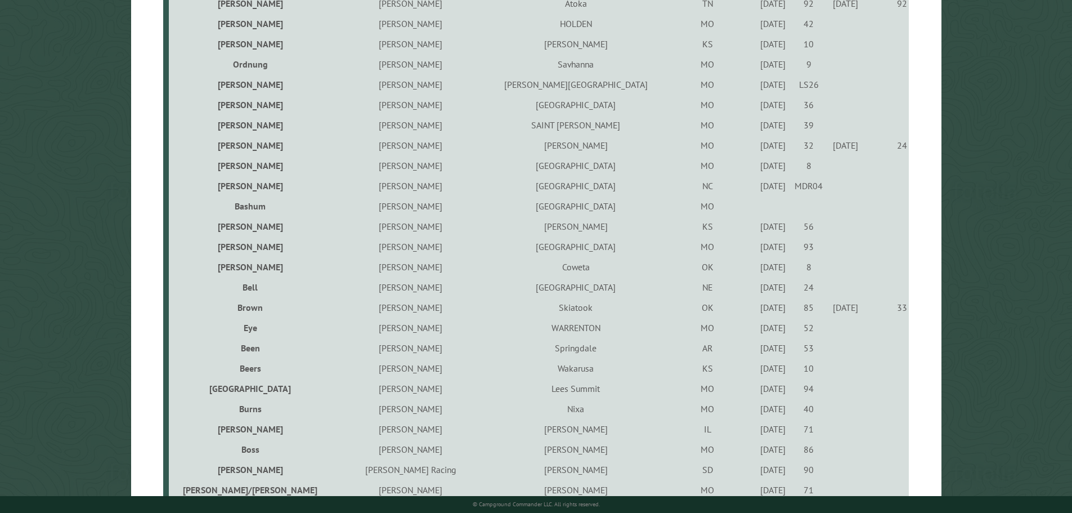
click at [528, 210] on td "WHEATLAND" at bounding box center [576, 206] width 168 height 20
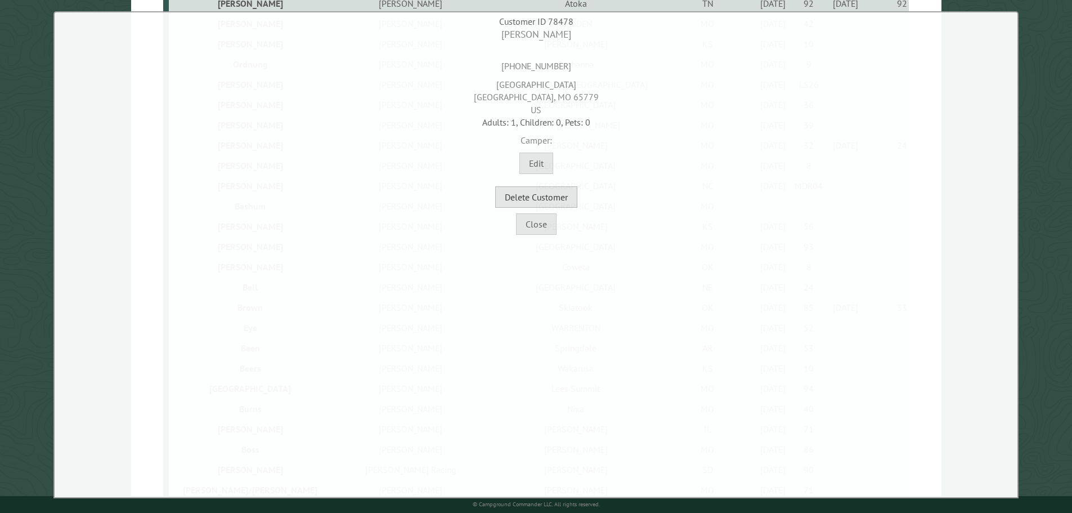
click at [543, 200] on button "Delete Customer" at bounding box center [536, 196] width 82 height 21
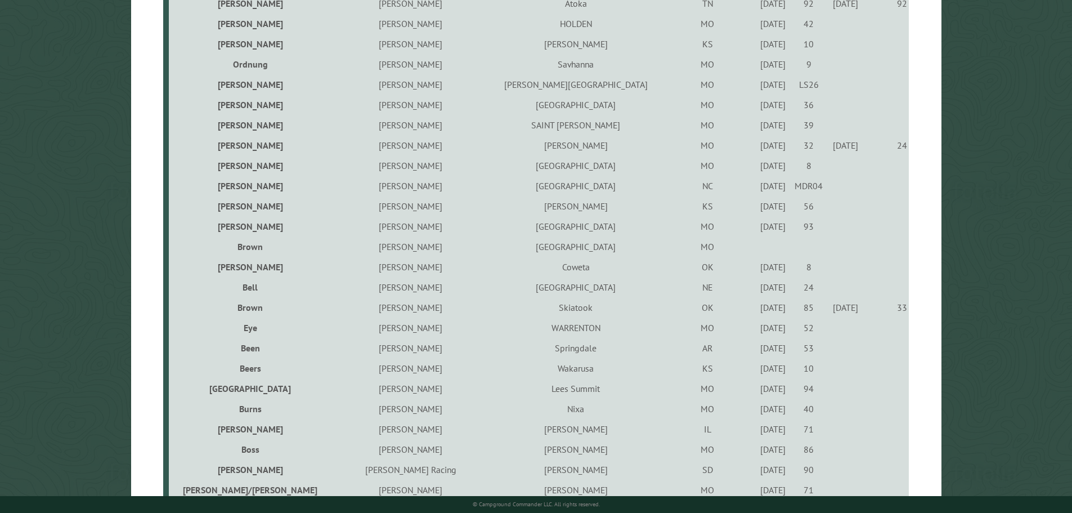
click at [524, 255] on td "WHEATLAND" at bounding box center [576, 246] width 168 height 20
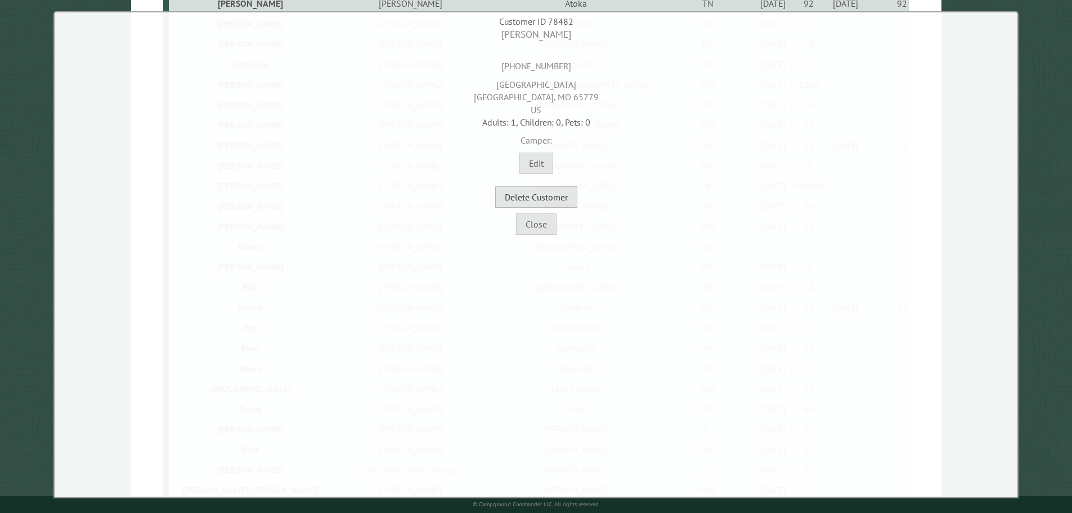
click at [549, 195] on button "Delete Customer" at bounding box center [536, 196] width 82 height 21
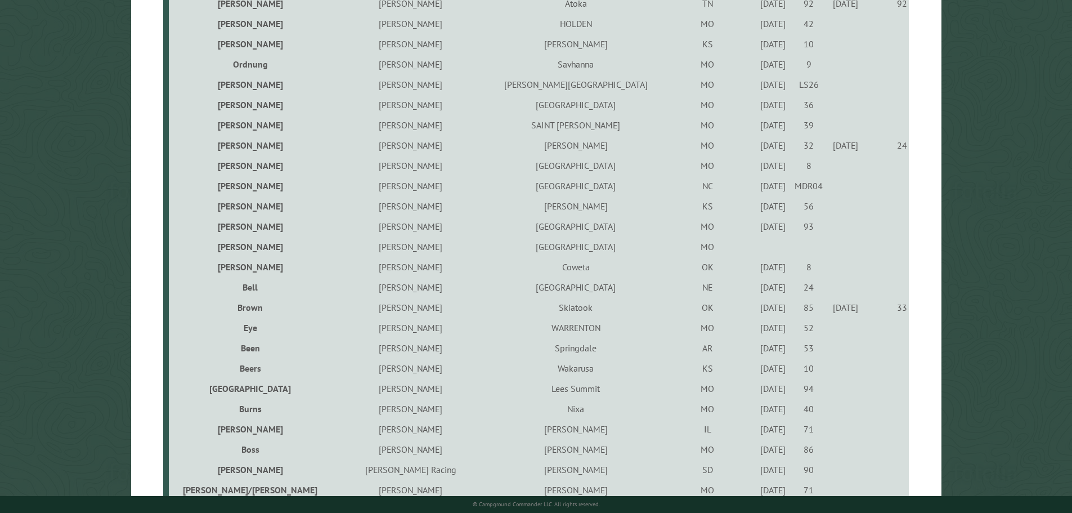
click at [524, 247] on td "WHEATLAND" at bounding box center [576, 246] width 168 height 20
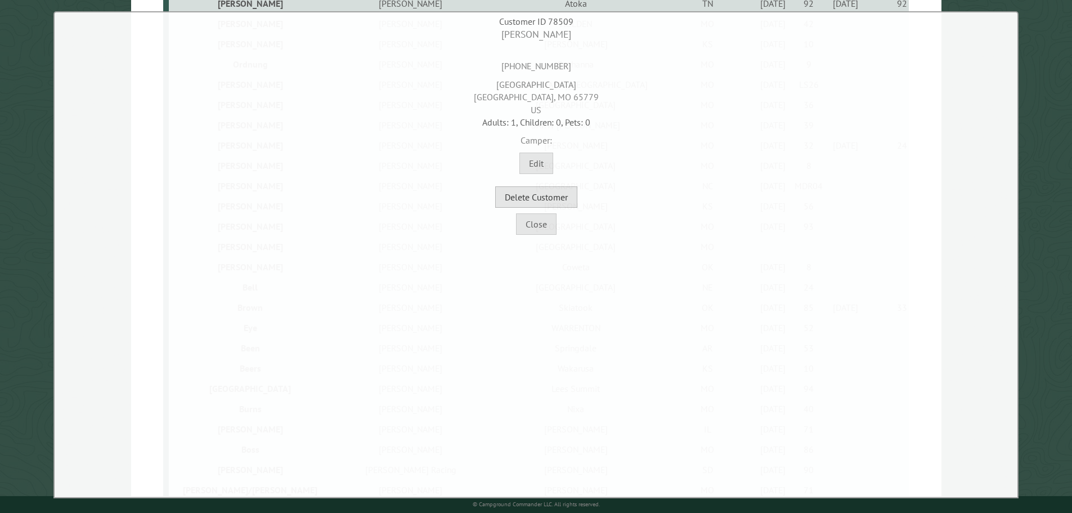
click at [563, 199] on button "Delete Customer" at bounding box center [536, 196] width 82 height 21
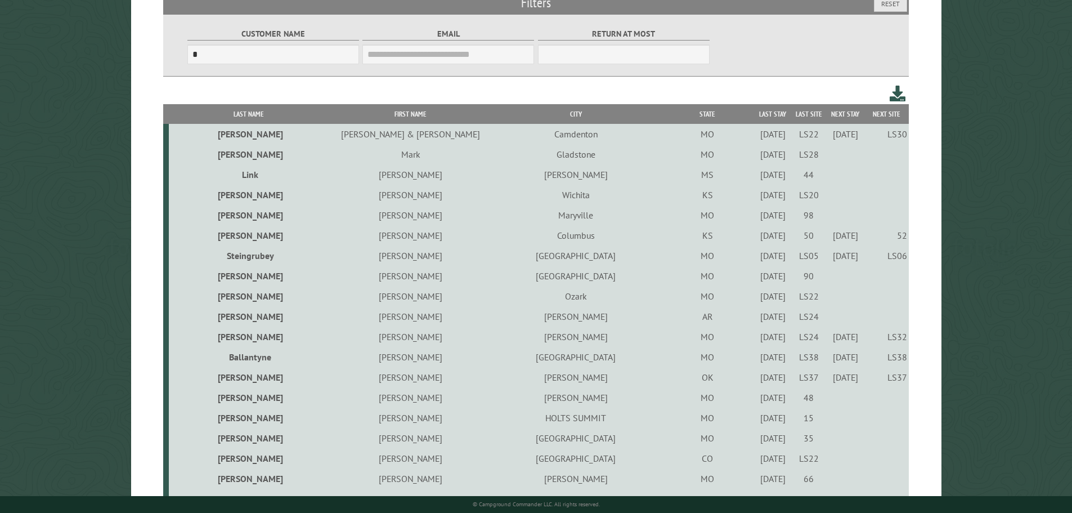
scroll to position [0, 0]
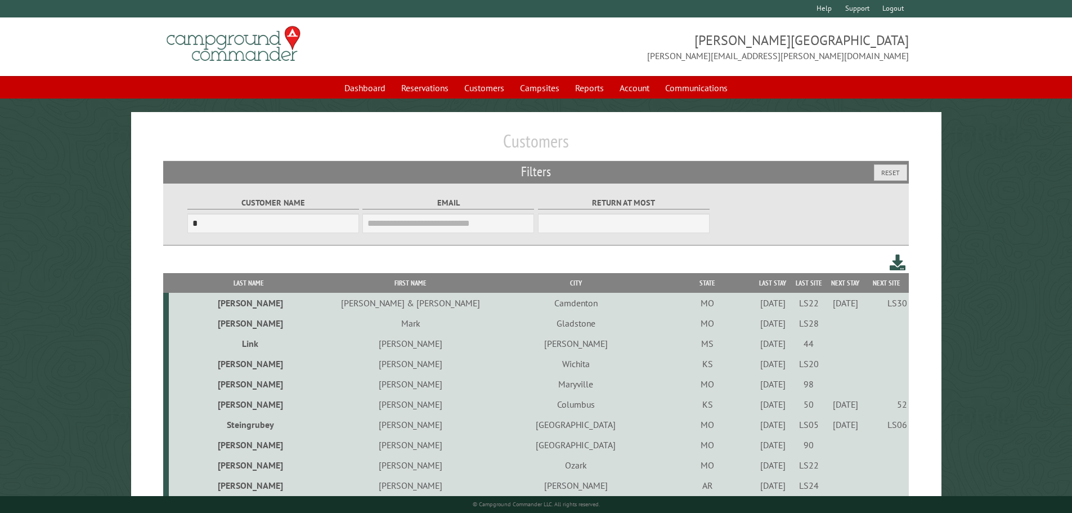
click at [755, 286] on th "Last Stay" at bounding box center [773, 283] width 36 height 20
click at [757, 327] on div "5/12/2023" at bounding box center [773, 322] width 32 height 11
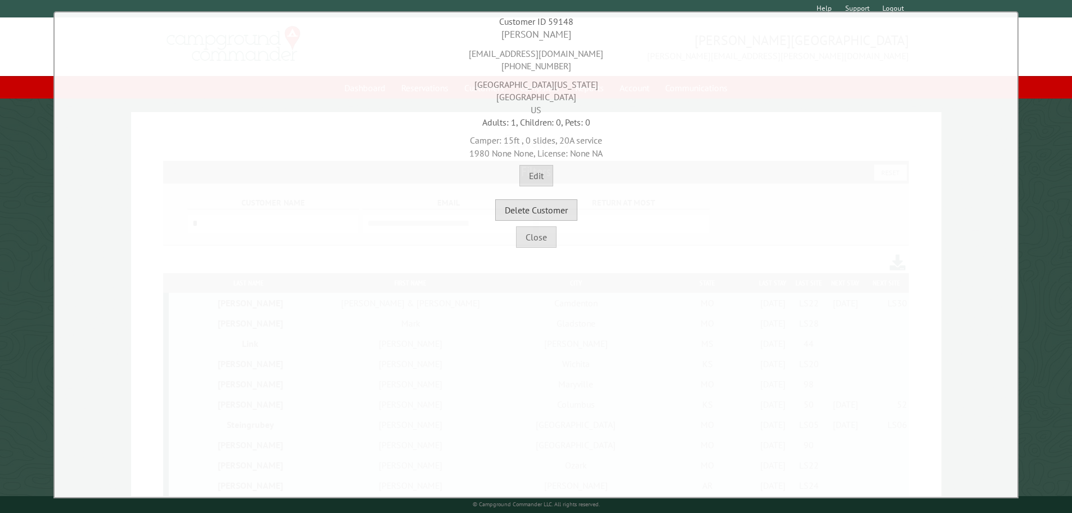
click at [563, 213] on button "Delete Customer" at bounding box center [536, 209] width 82 height 21
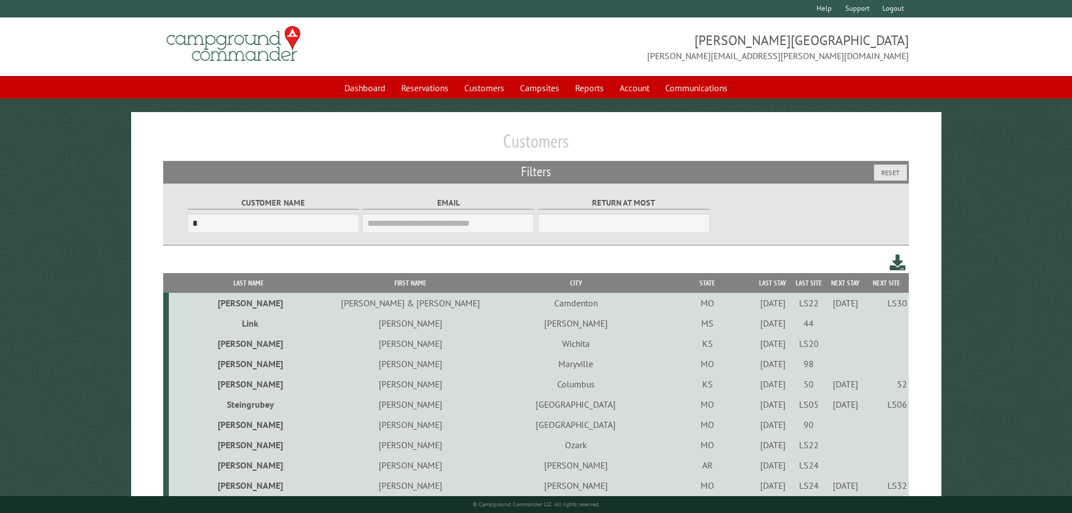
click at [757, 326] on div "5/23/2024" at bounding box center [773, 322] width 32 height 11
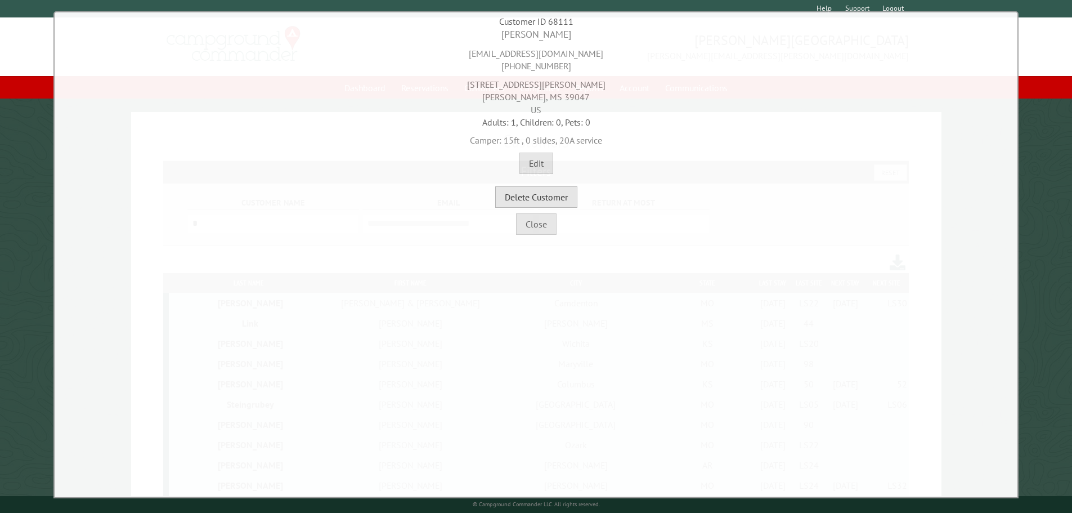
click at [573, 202] on button "Delete Customer" at bounding box center [536, 196] width 82 height 21
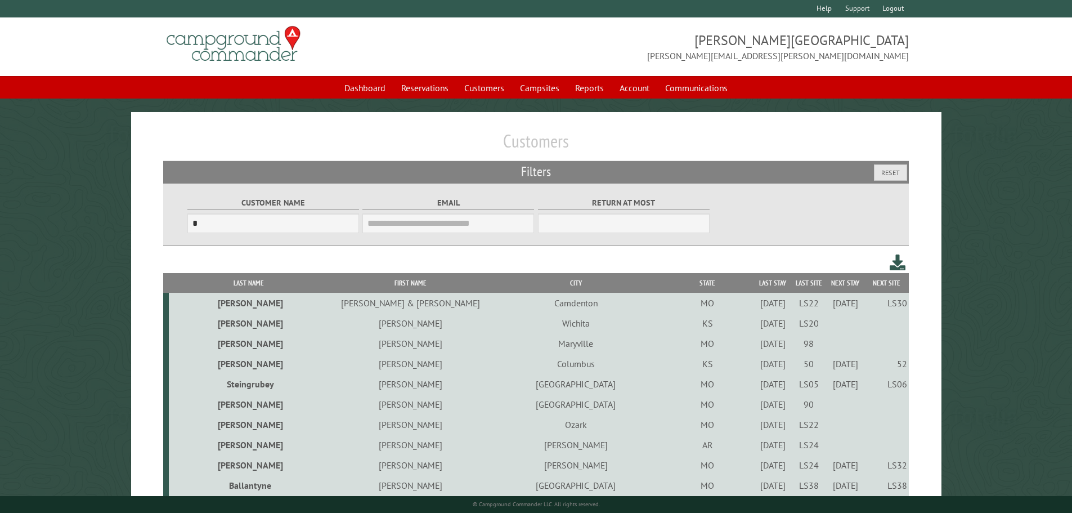
click at [757, 326] on div "9/1/2023" at bounding box center [773, 322] width 32 height 11
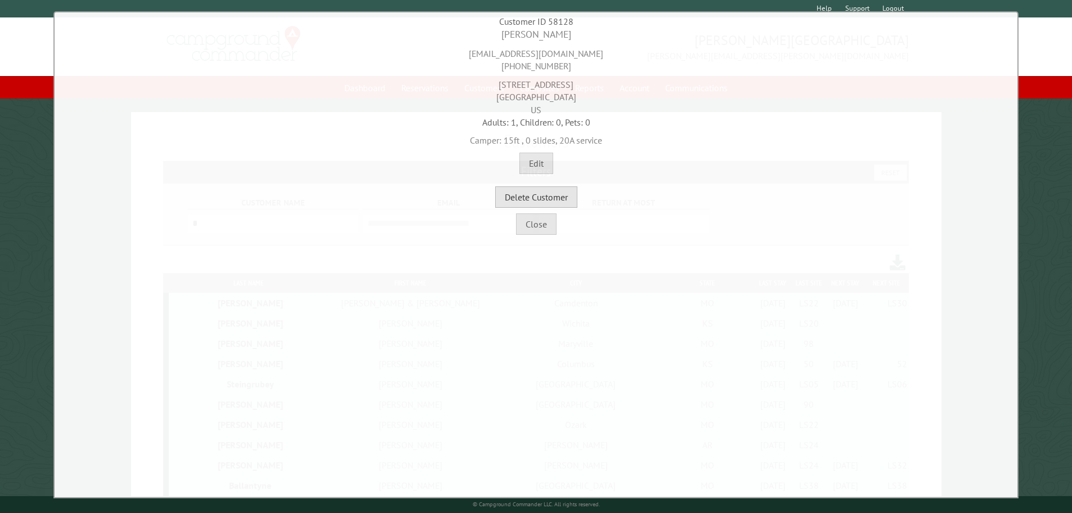
click at [565, 203] on button "Delete Customer" at bounding box center [536, 196] width 82 height 21
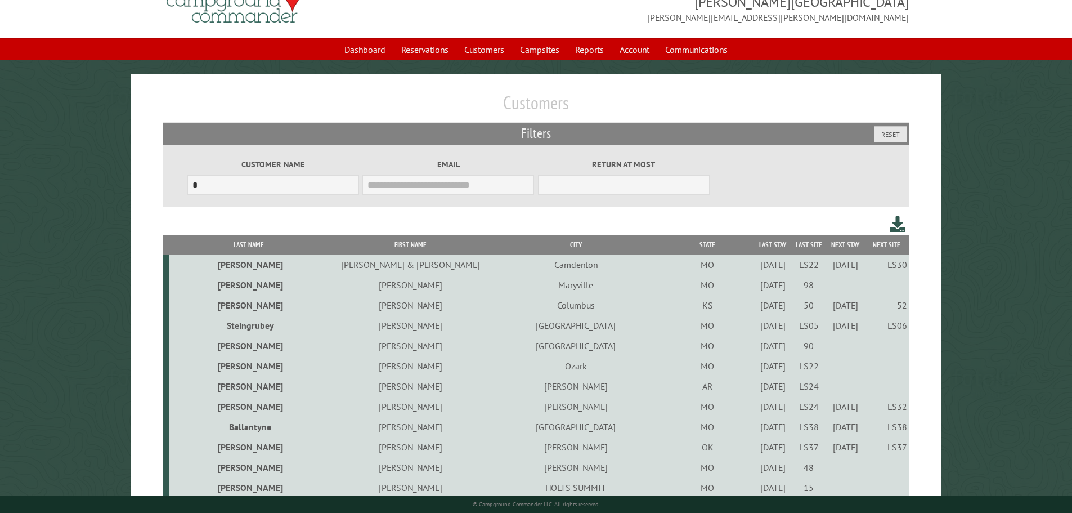
scroll to position [56, 0]
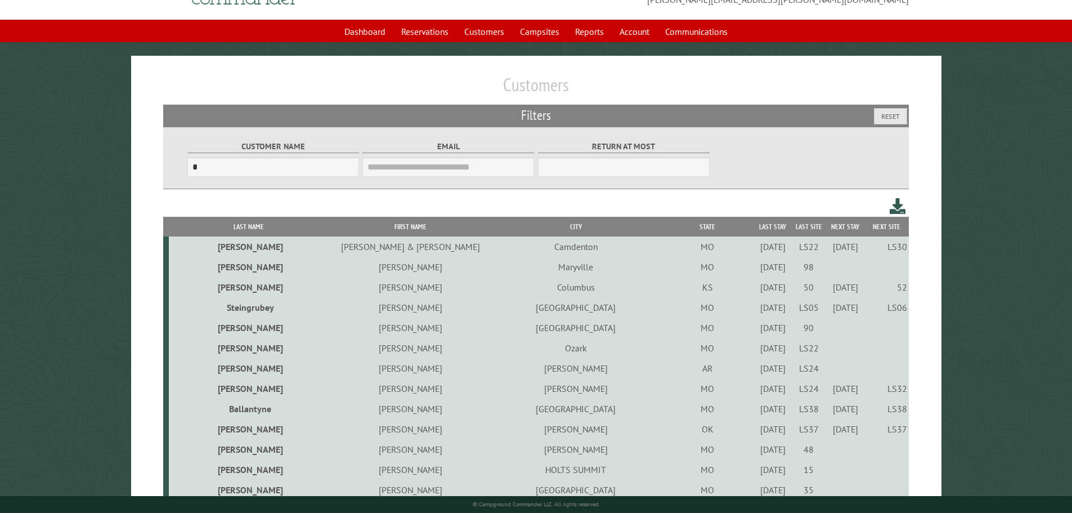
click at [757, 331] on div "5/25/2023" at bounding box center [773, 327] width 32 height 11
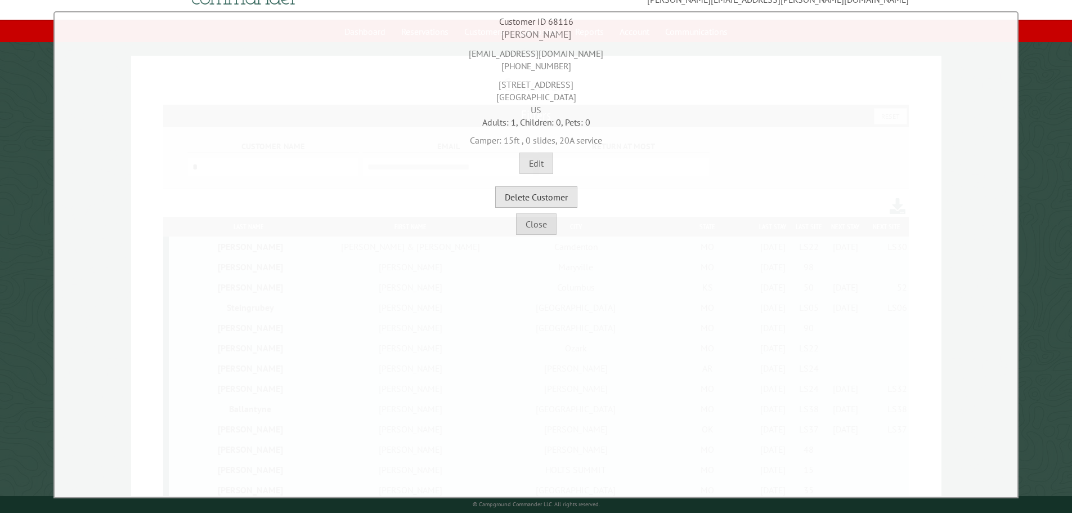
click at [569, 190] on button "Delete Customer" at bounding box center [536, 196] width 82 height 21
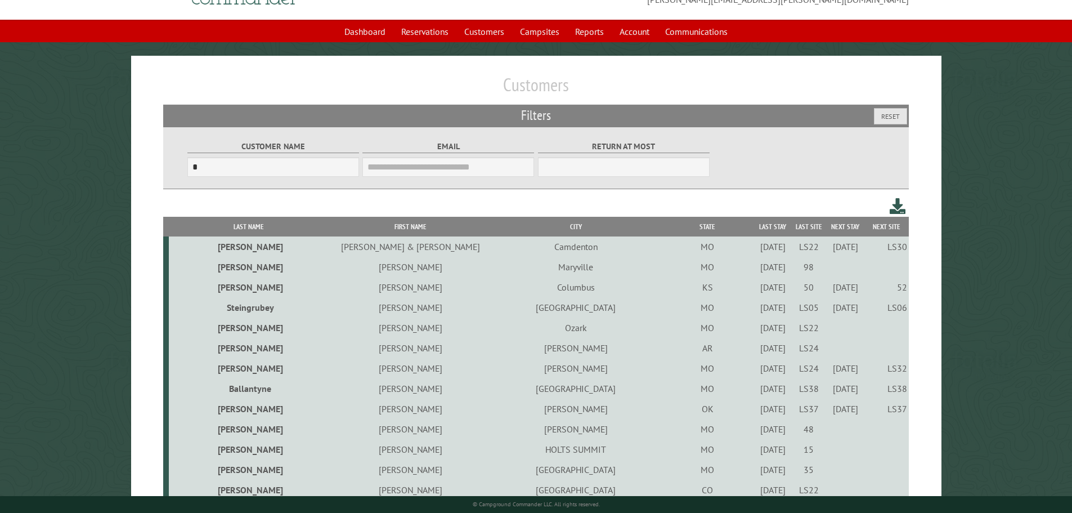
click at [757, 333] on div "9/1/2023" at bounding box center [773, 327] width 32 height 11
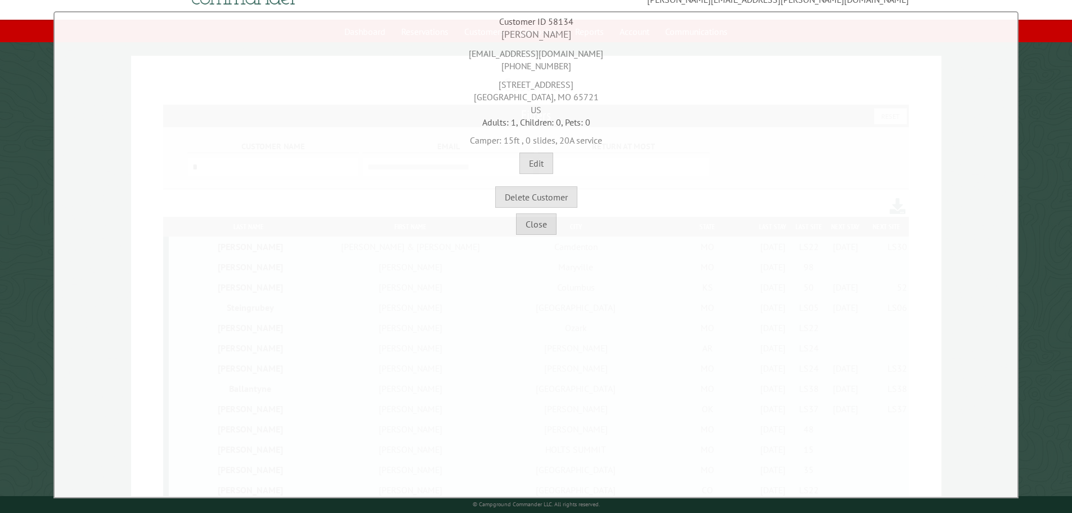
click at [577, 209] on div "Close" at bounding box center [535, 221] width 957 height 27
click at [576, 198] on button "Delete Customer" at bounding box center [536, 196] width 82 height 21
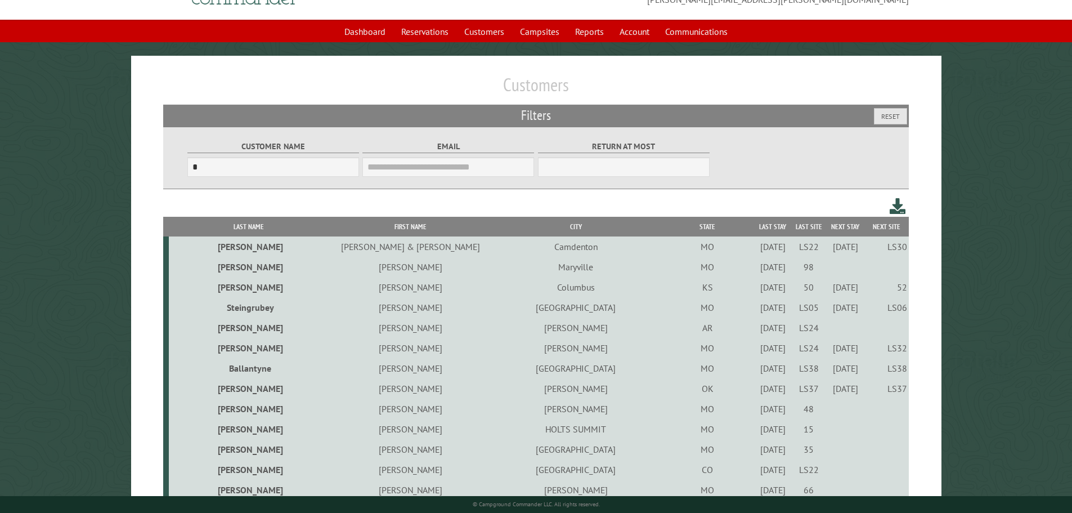
click at [757, 331] on div "9/1/2023" at bounding box center [773, 327] width 32 height 11
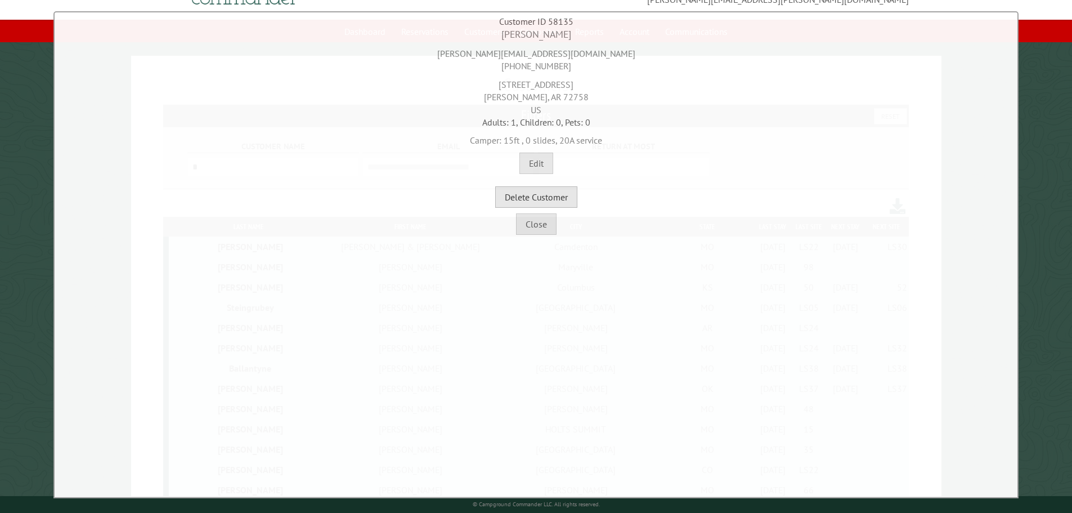
click at [567, 201] on button "Delete Customer" at bounding box center [536, 196] width 82 height 21
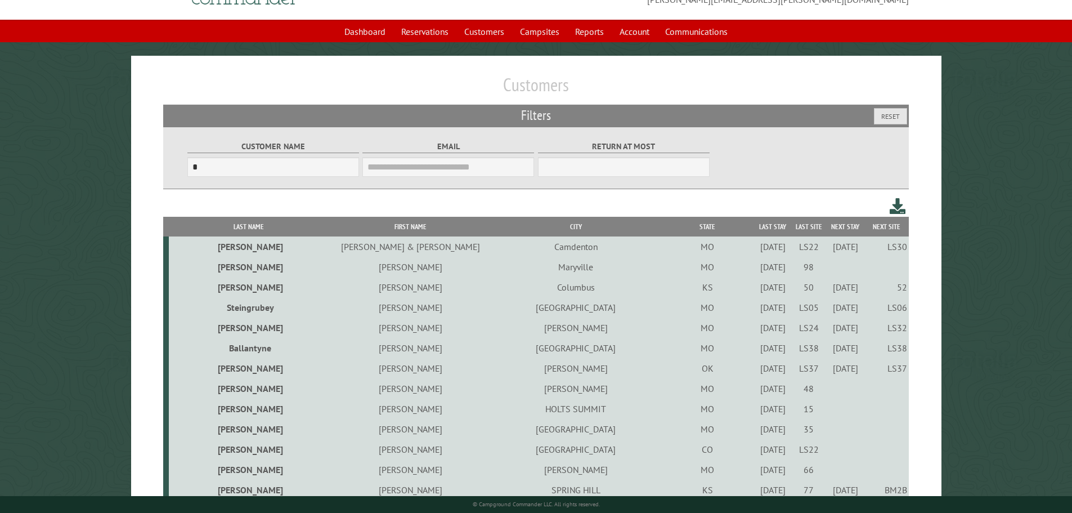
click at [757, 391] on div "9/23/2022" at bounding box center [773, 388] width 32 height 11
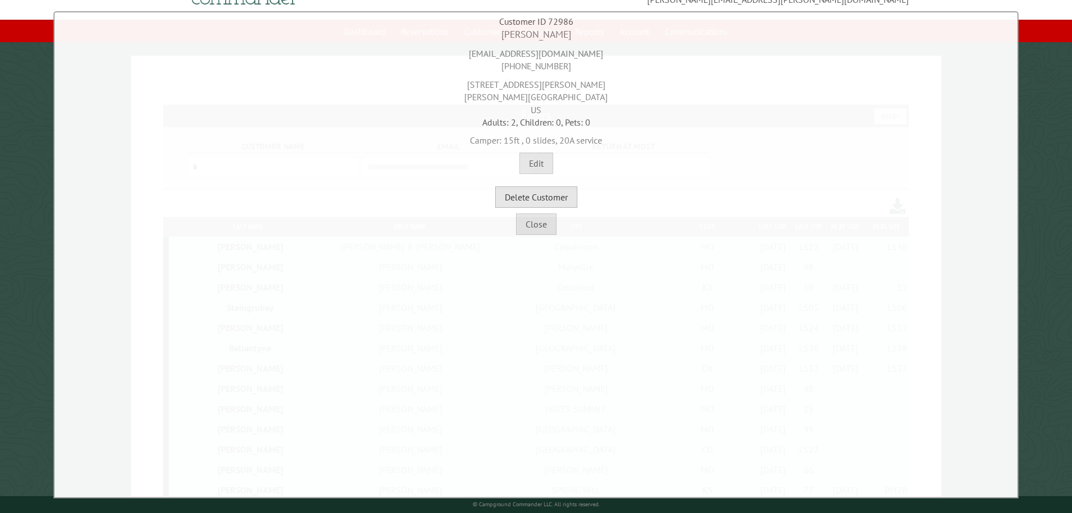
click at [534, 202] on button "Delete Customer" at bounding box center [536, 196] width 82 height 21
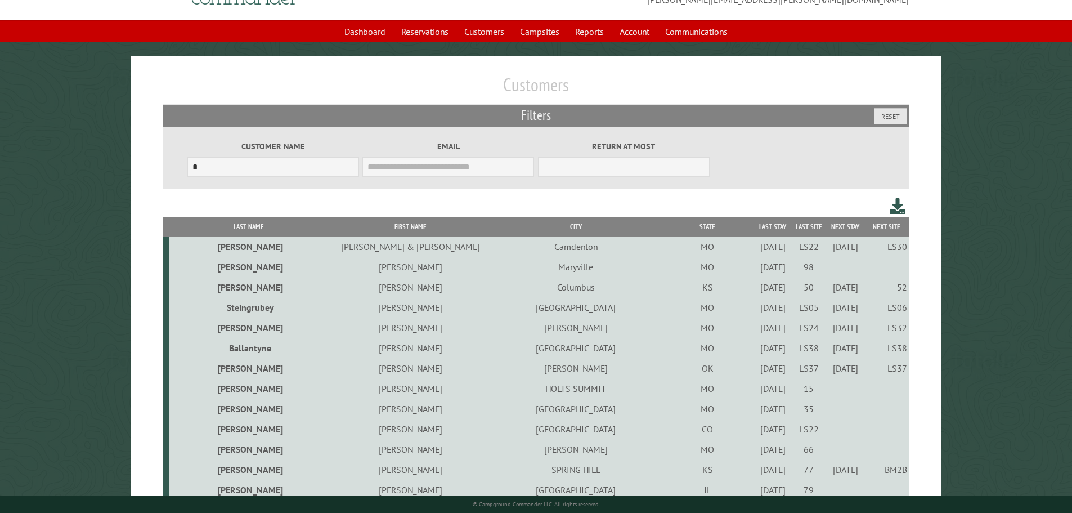
click at [757, 391] on div "9/14/2023" at bounding box center [773, 388] width 32 height 11
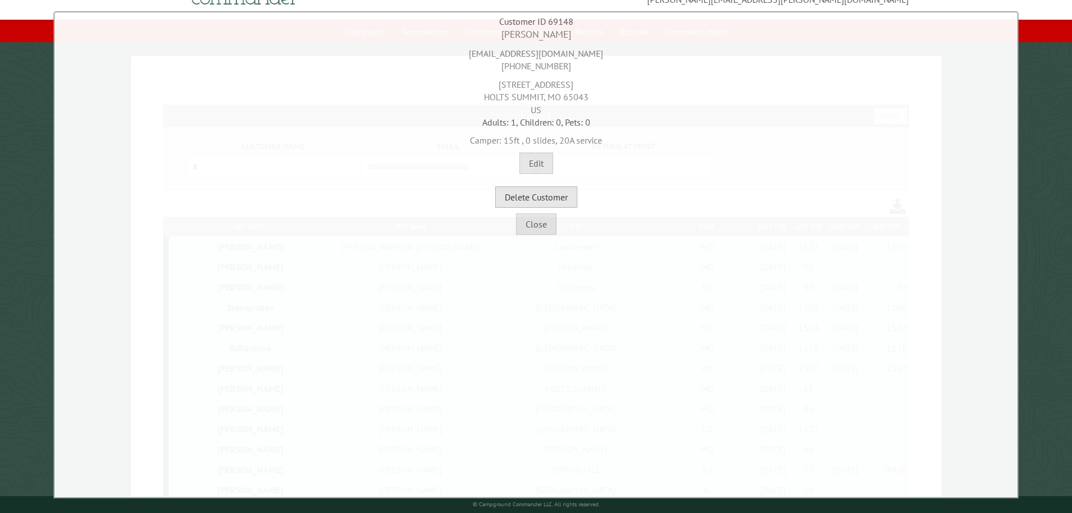
click at [519, 200] on button "Delete Customer" at bounding box center [536, 196] width 82 height 21
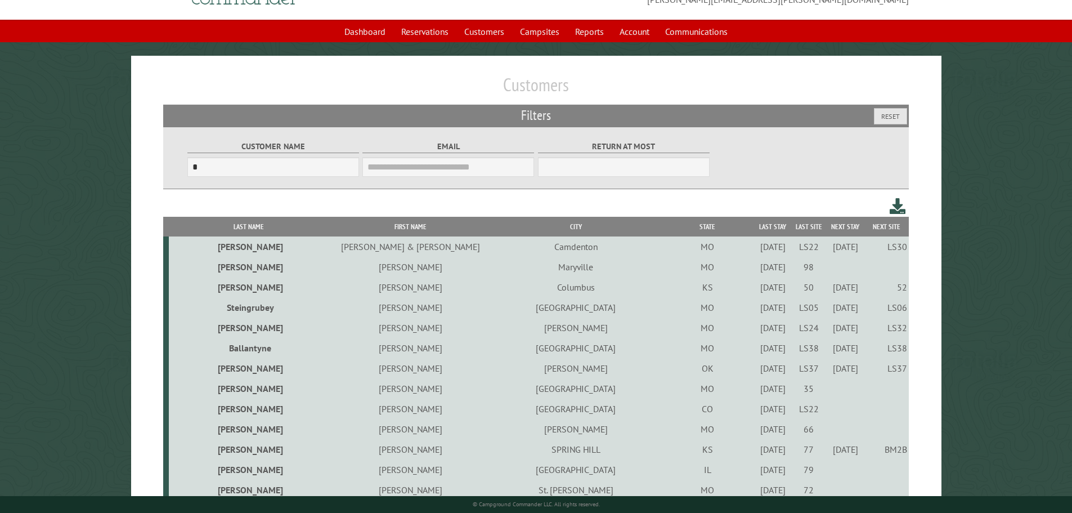
click at [757, 413] on div "5/12/2023" at bounding box center [773, 408] width 32 height 11
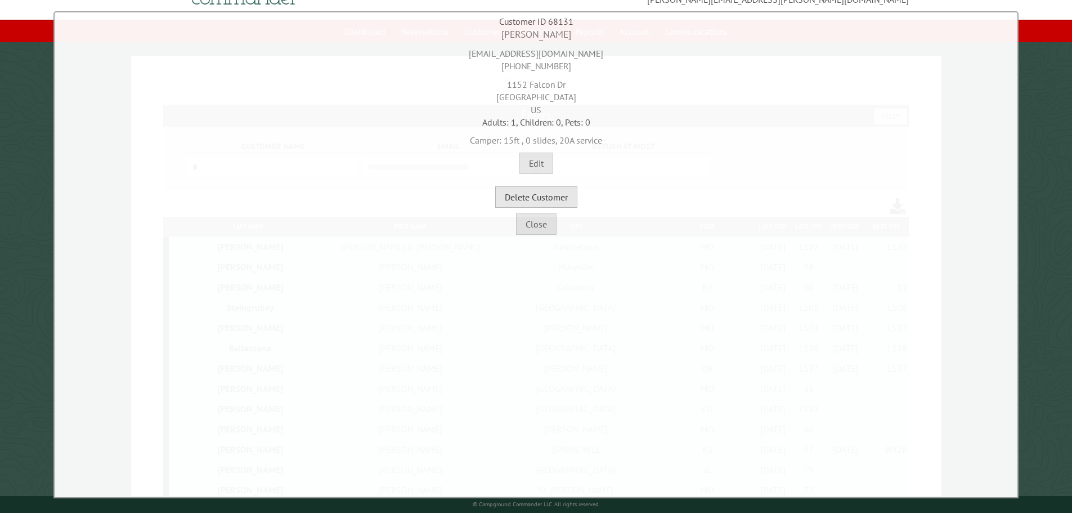
click at [538, 197] on button "Delete Customer" at bounding box center [536, 196] width 82 height 21
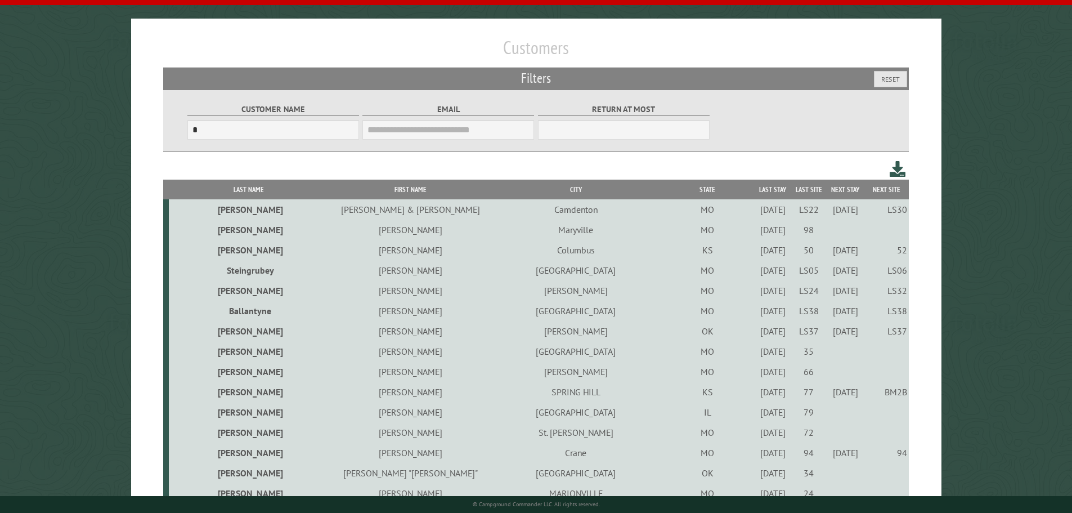
scroll to position [113, 0]
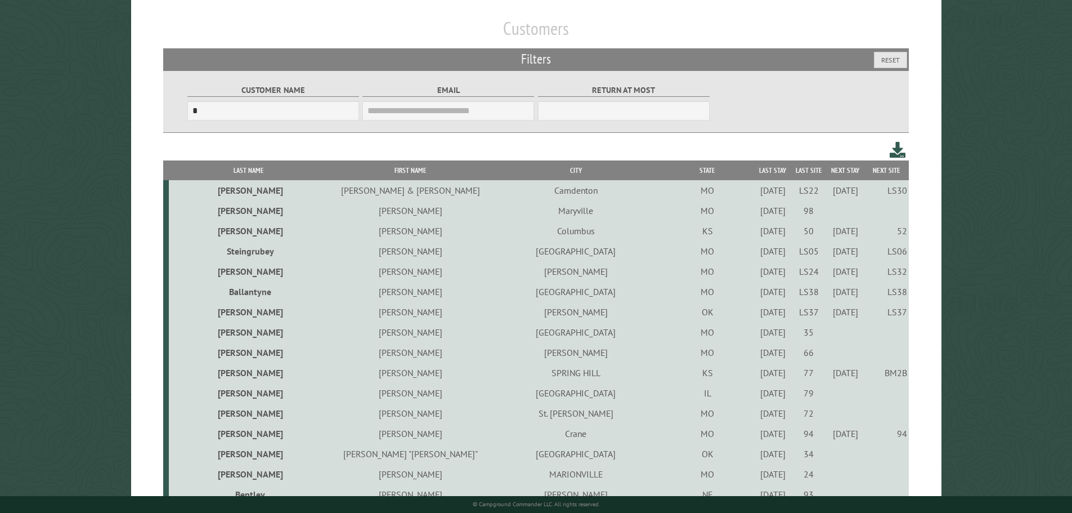
click at [757, 352] on div "9/1/2022" at bounding box center [773, 352] width 32 height 11
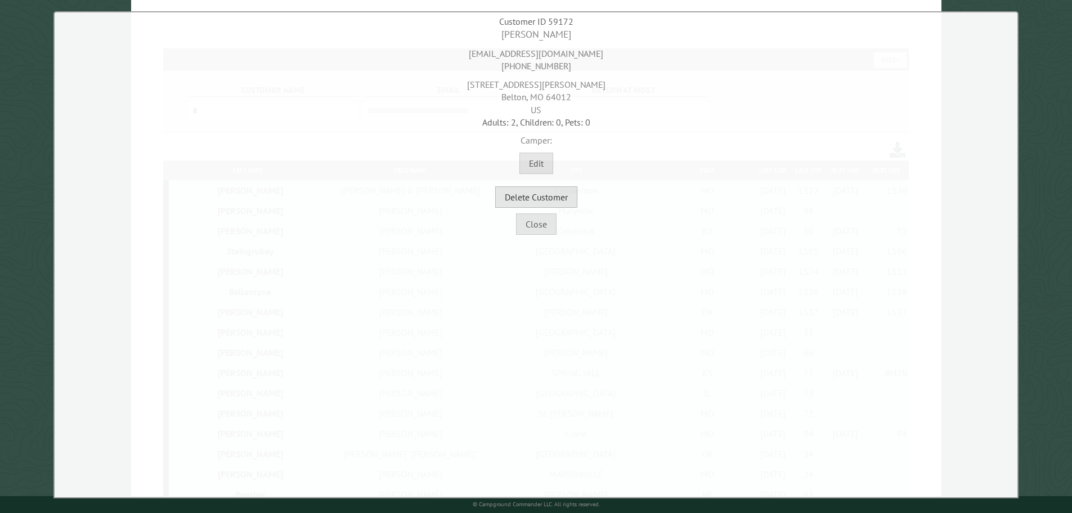
click at [563, 195] on button "Delete Customer" at bounding box center [536, 196] width 82 height 21
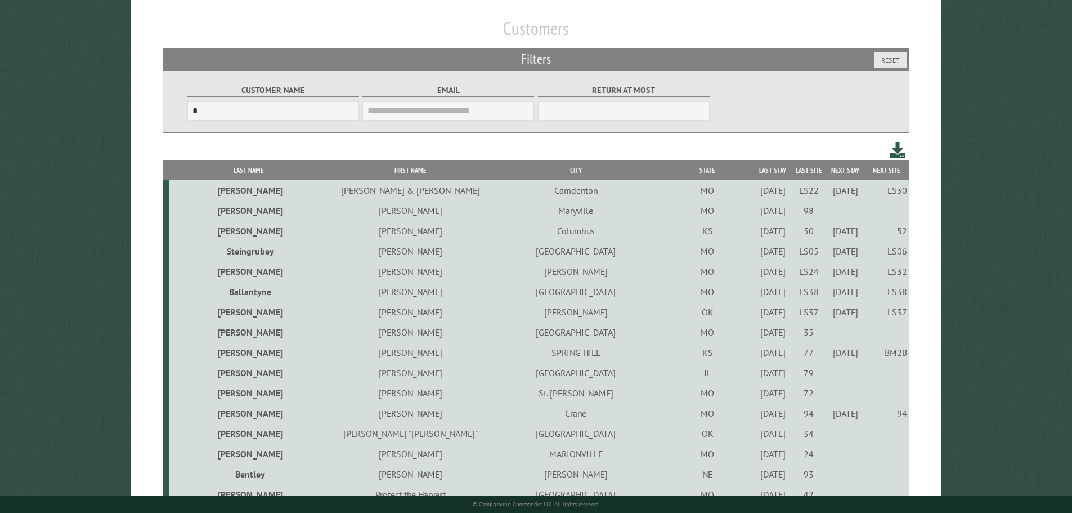
click at [757, 375] on div "9/30/2021" at bounding box center [773, 372] width 32 height 11
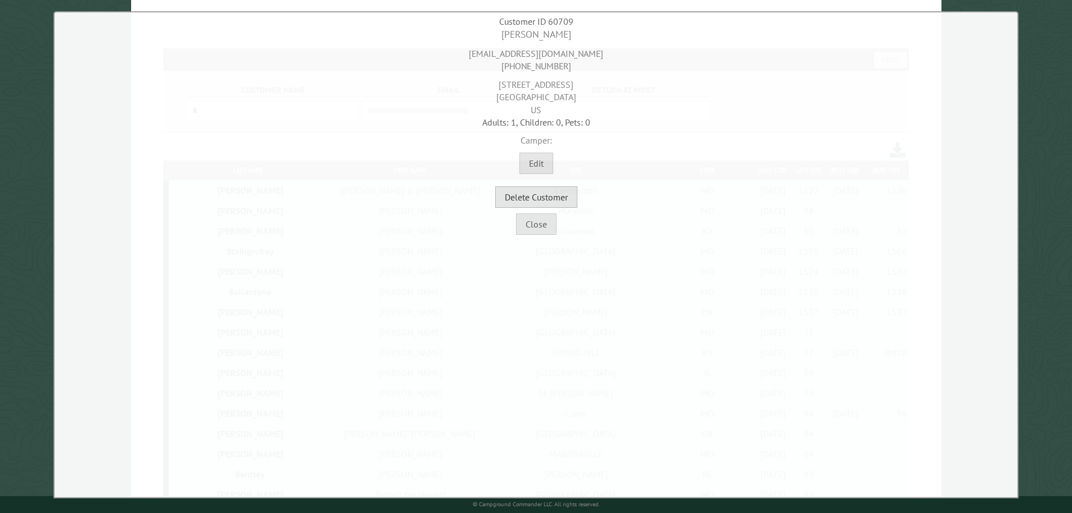
click at [550, 195] on button "Delete Customer" at bounding box center [536, 196] width 82 height 21
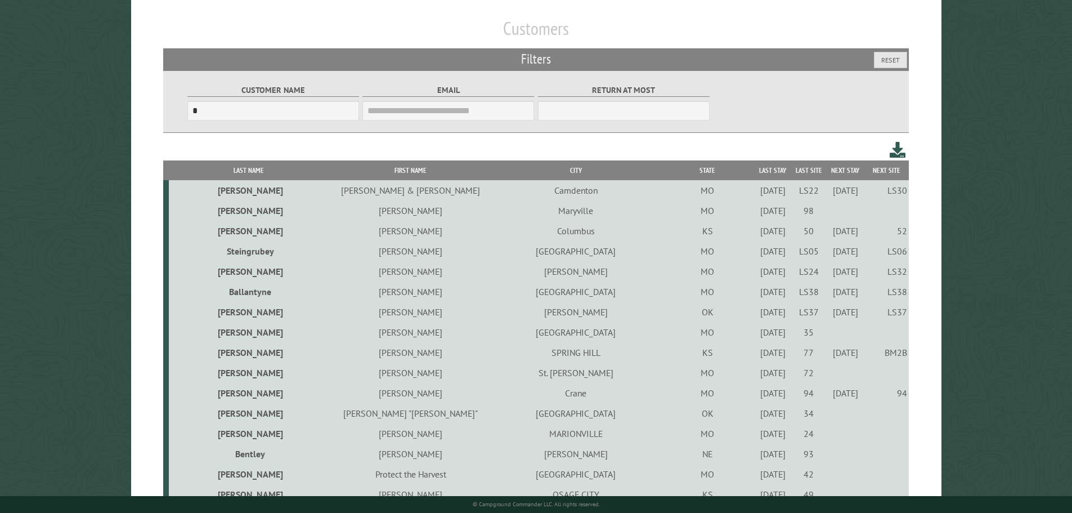
click at [757, 375] on div "10/7/2021" at bounding box center [773, 372] width 32 height 11
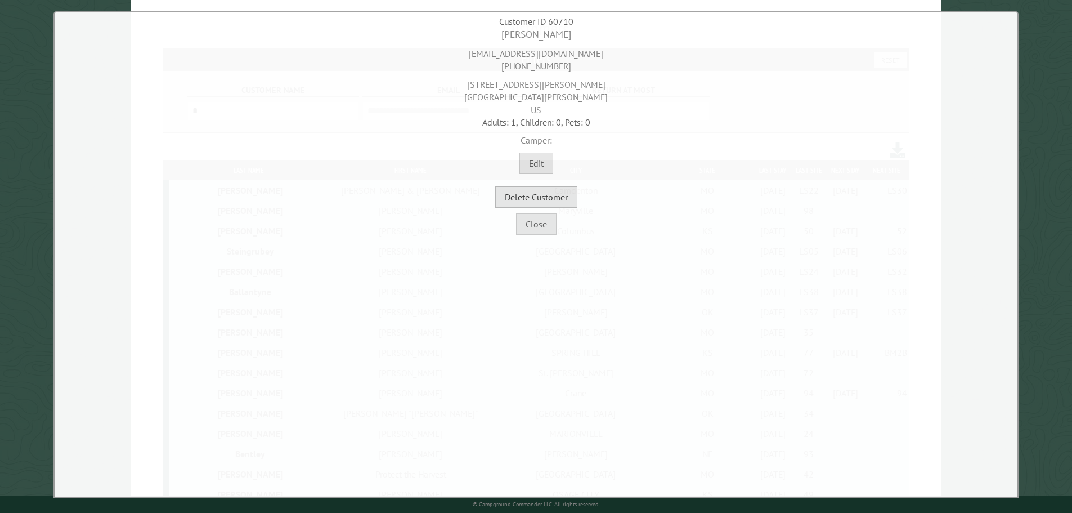
click at [568, 200] on button "Delete Customer" at bounding box center [536, 196] width 82 height 21
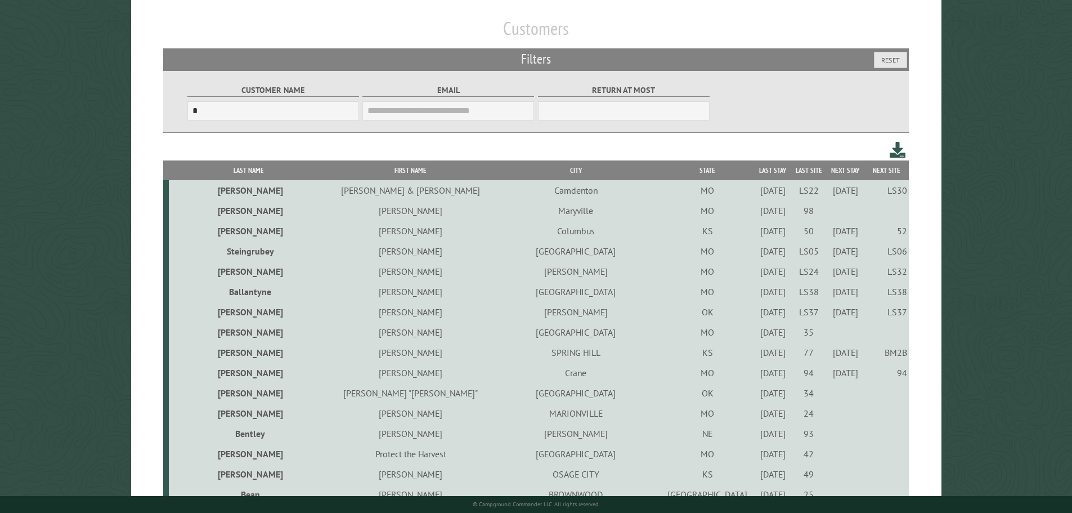
click at [757, 396] on div "9/1/2022" at bounding box center [773, 392] width 32 height 11
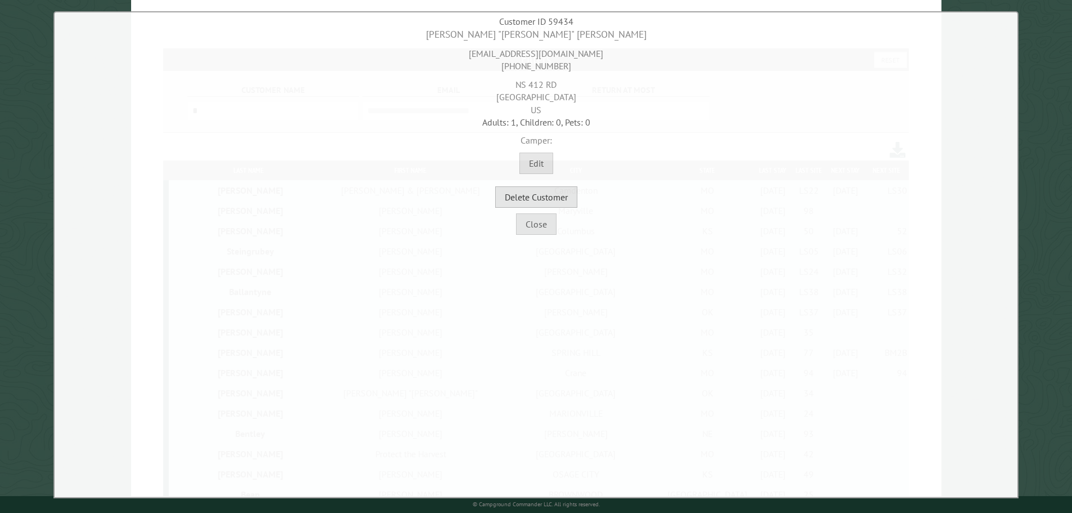
click at [561, 197] on button "Delete Customer" at bounding box center [536, 196] width 82 height 21
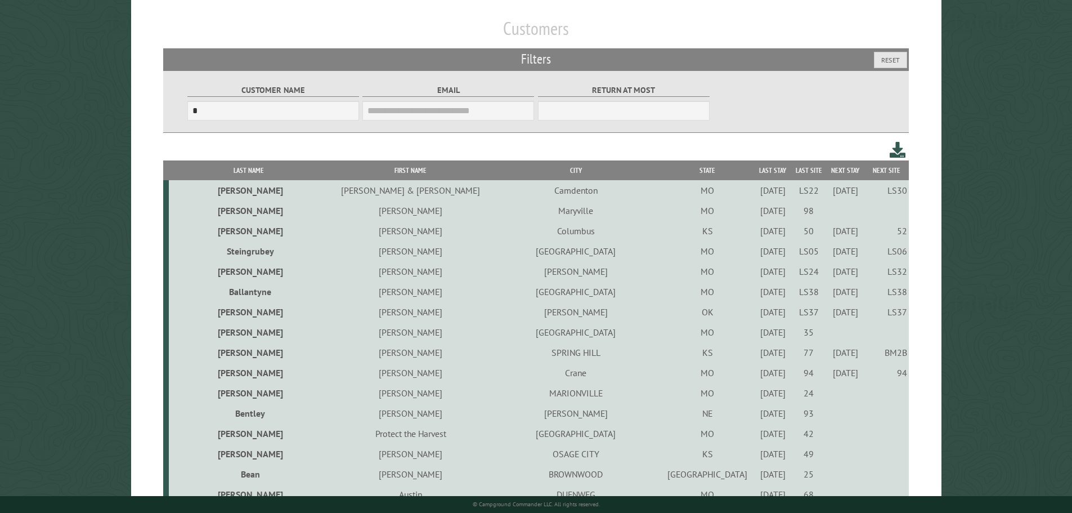
click at [757, 413] on div "9/22/2022" at bounding box center [773, 412] width 32 height 11
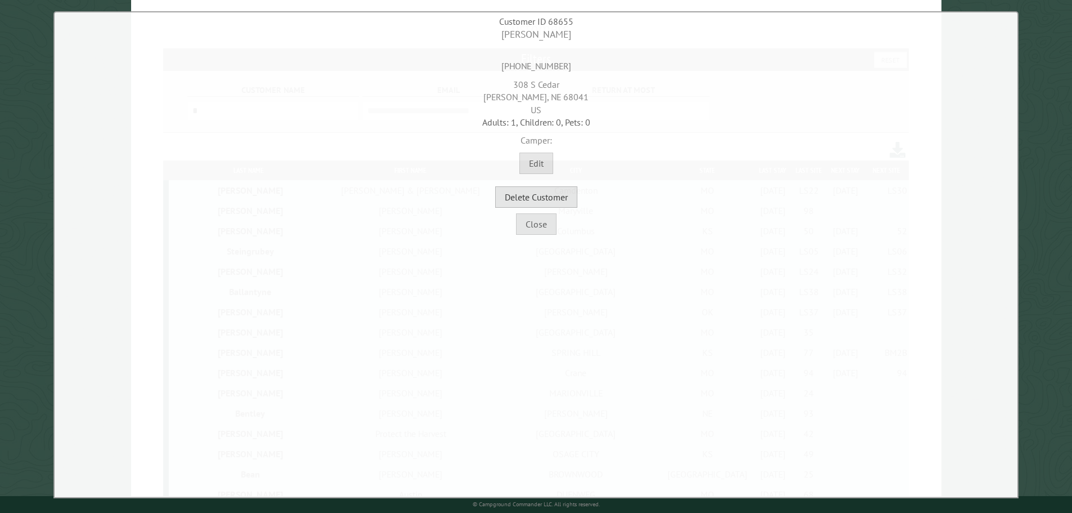
click at [561, 199] on button "Delete Customer" at bounding box center [536, 196] width 82 height 21
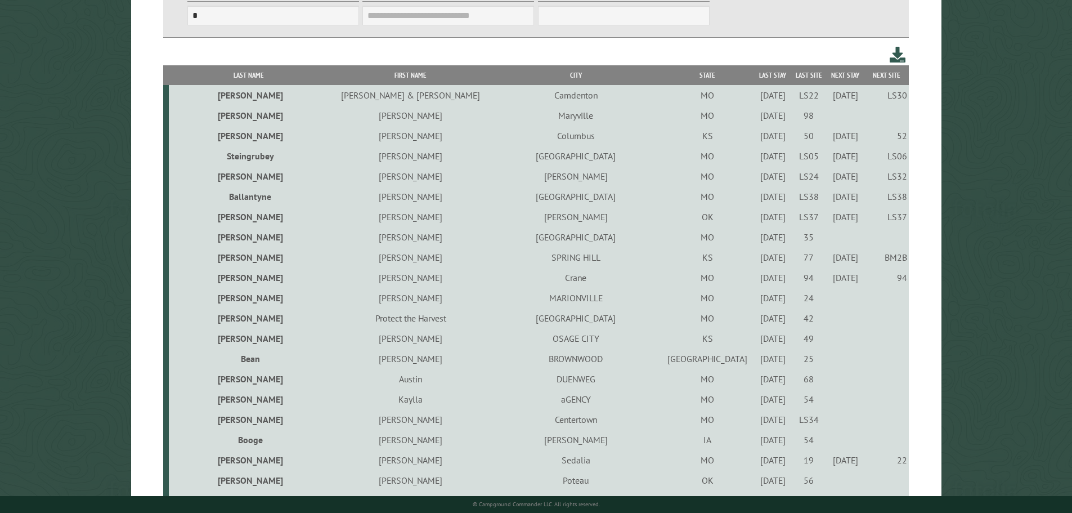
scroll to position [225, 0]
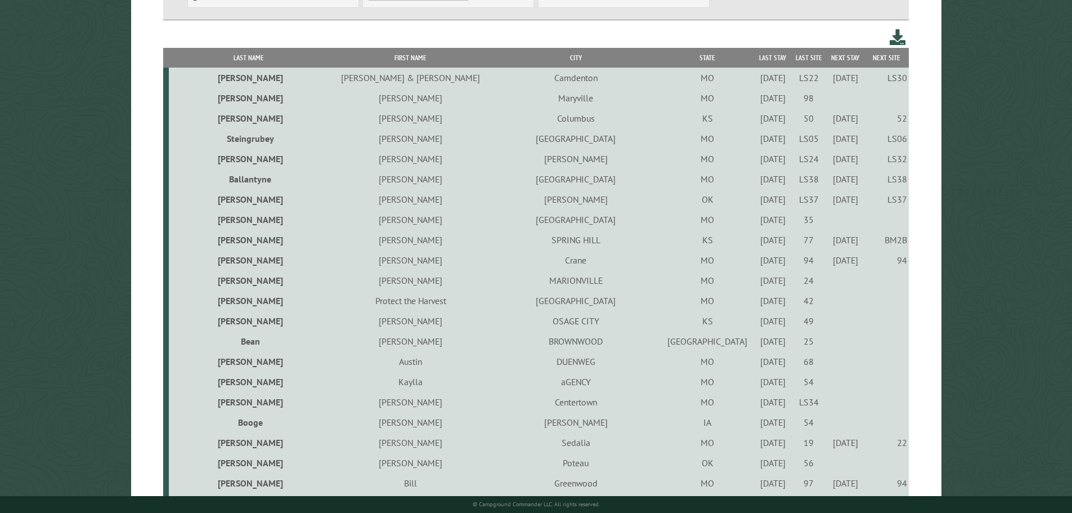
click at [757, 303] on div "7/8/2022" at bounding box center [773, 300] width 32 height 11
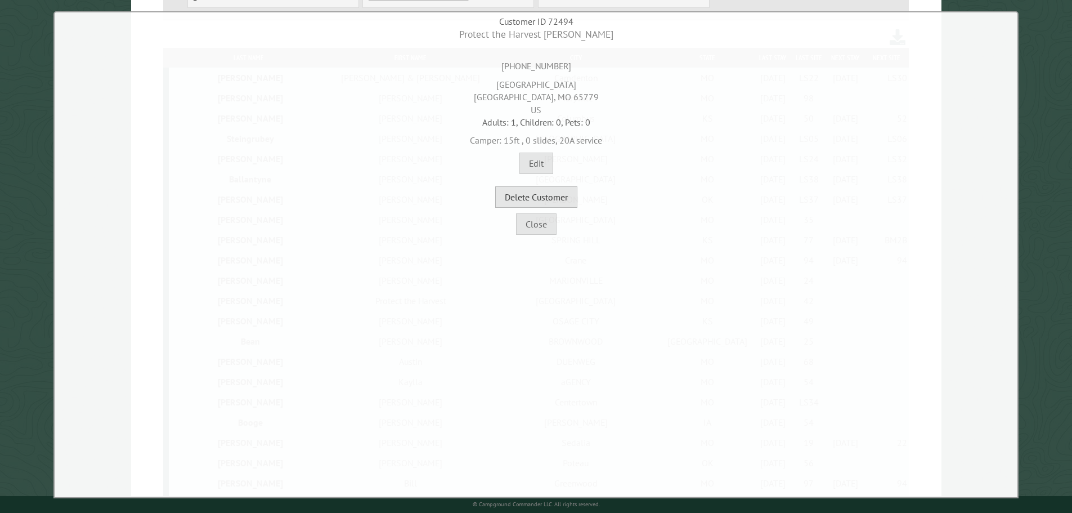
click at [559, 193] on button "Delete Customer" at bounding box center [536, 196] width 82 height 21
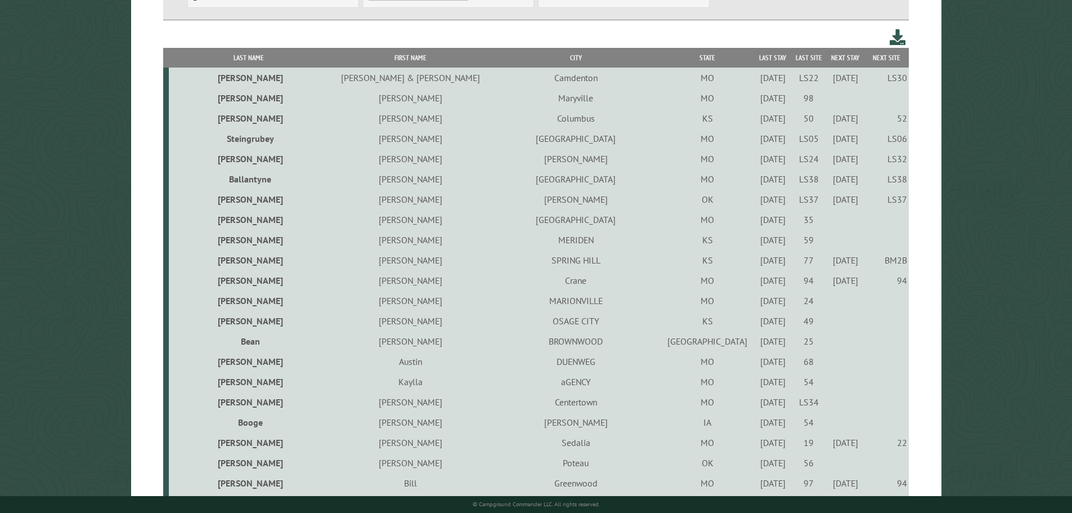
click at [757, 345] on div "9/1/2023" at bounding box center [773, 340] width 32 height 11
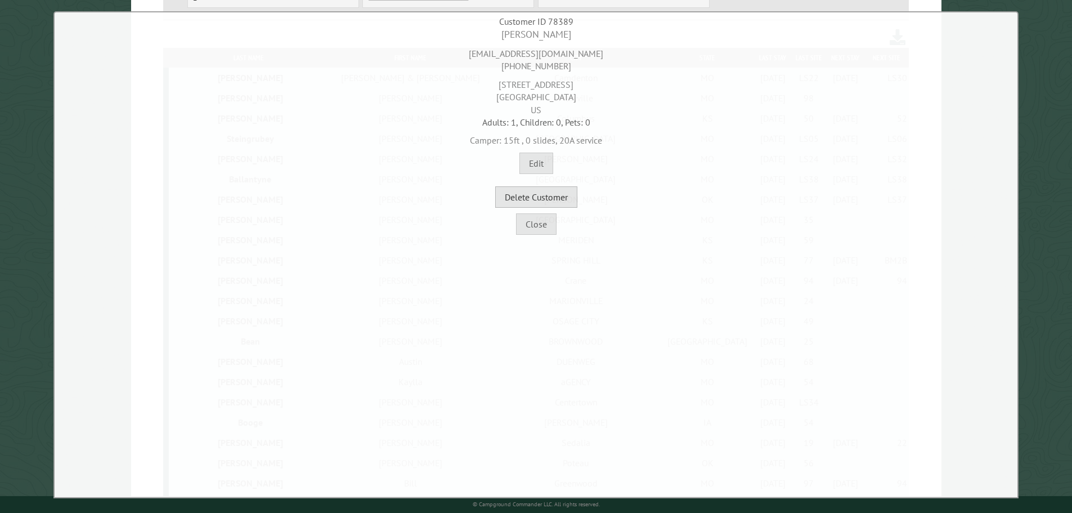
click at [562, 197] on button "Delete Customer" at bounding box center [536, 196] width 82 height 21
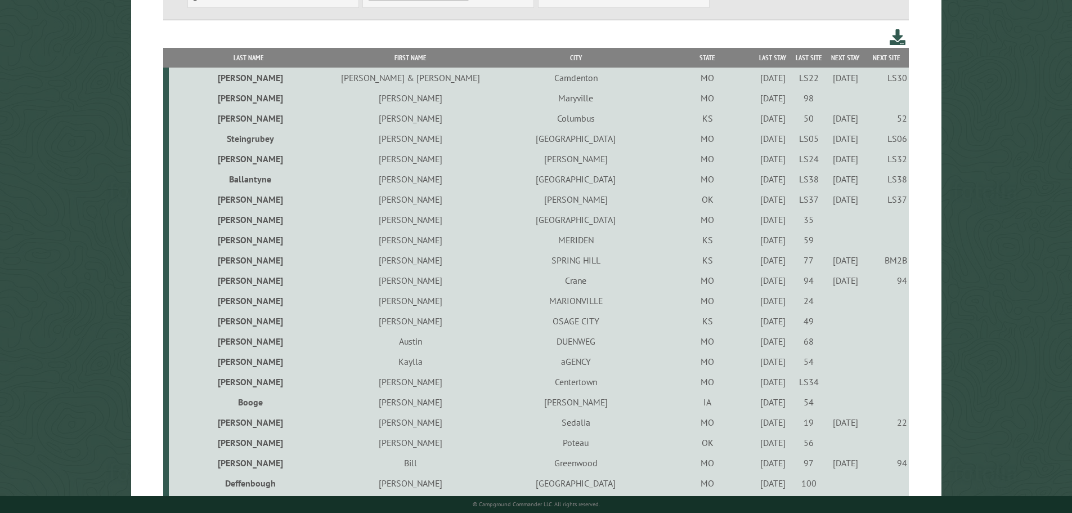
click at [757, 322] on div "8/30/2024" at bounding box center [773, 320] width 32 height 11
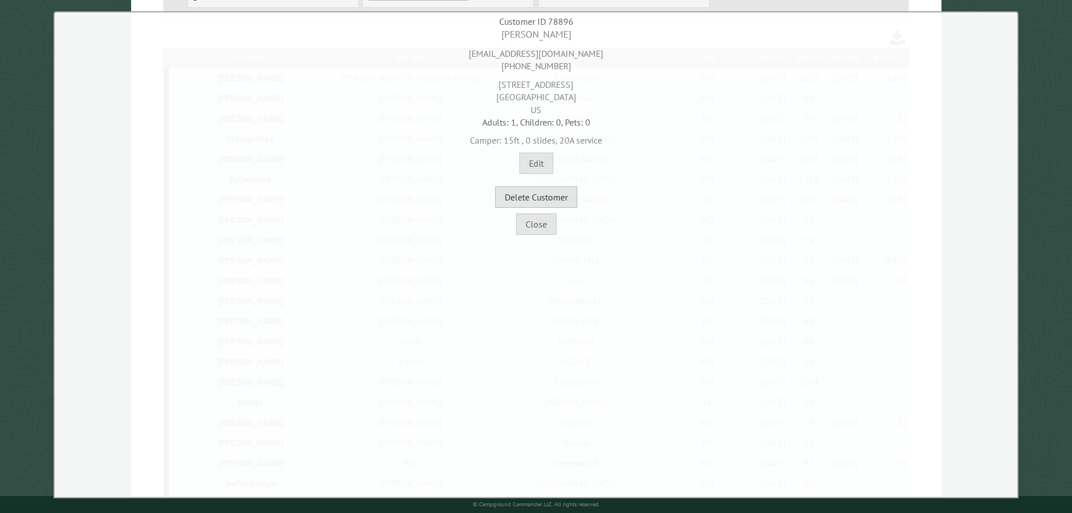
click at [571, 204] on button "Delete Customer" at bounding box center [536, 196] width 82 height 21
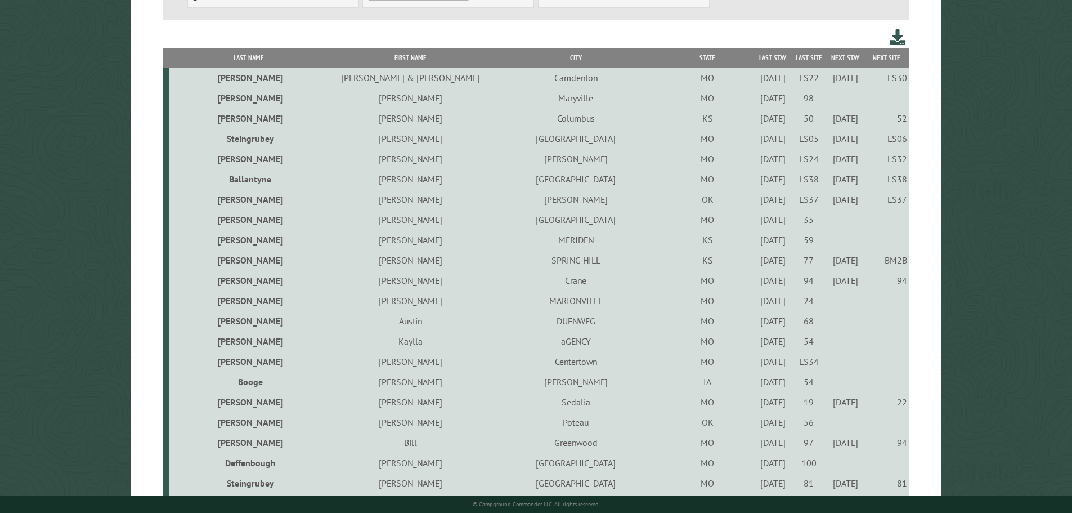
click at [757, 323] on div "9/14/2023" at bounding box center [773, 320] width 32 height 11
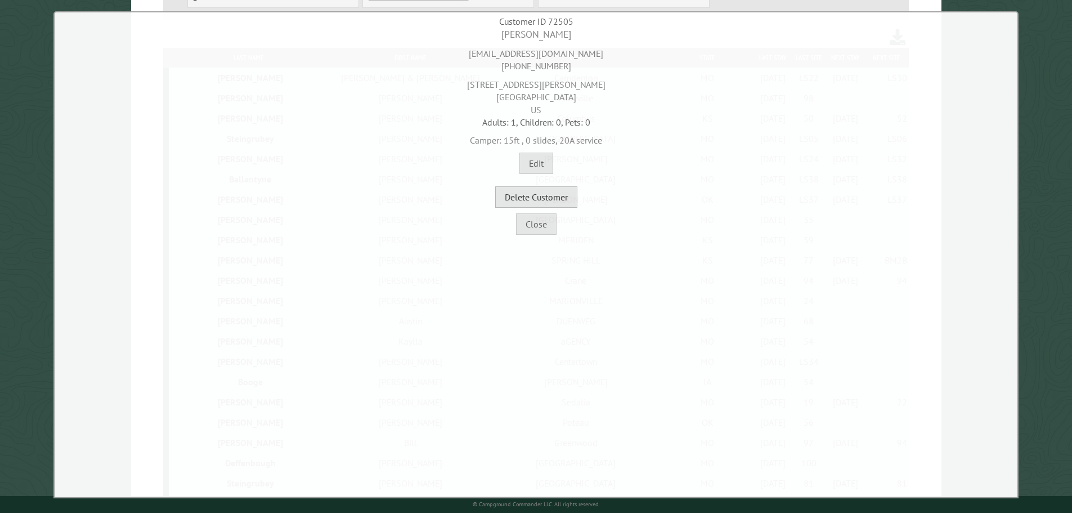
click at [574, 197] on button "Delete Customer" at bounding box center [536, 196] width 82 height 21
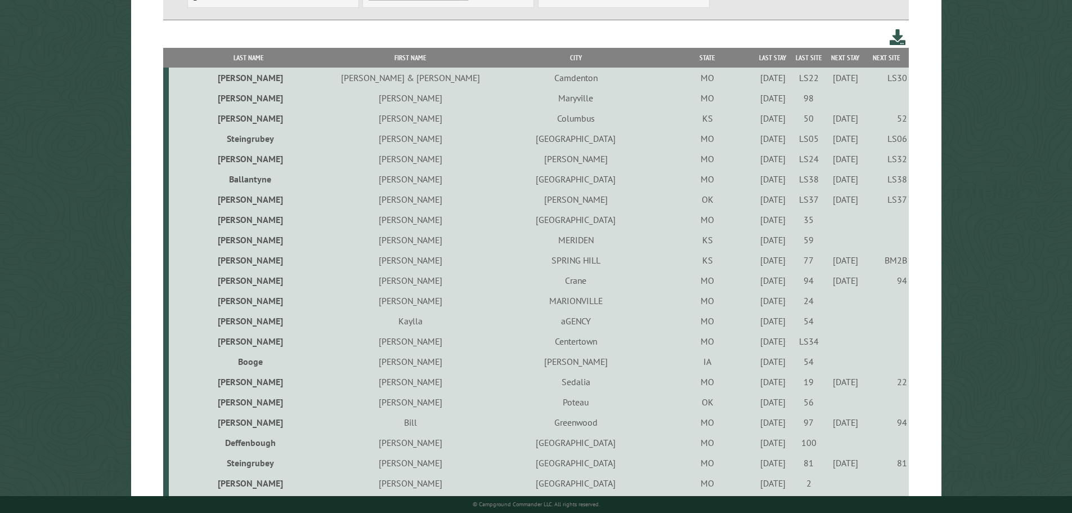
click at [757, 319] on div "9/1/2022" at bounding box center [773, 320] width 32 height 11
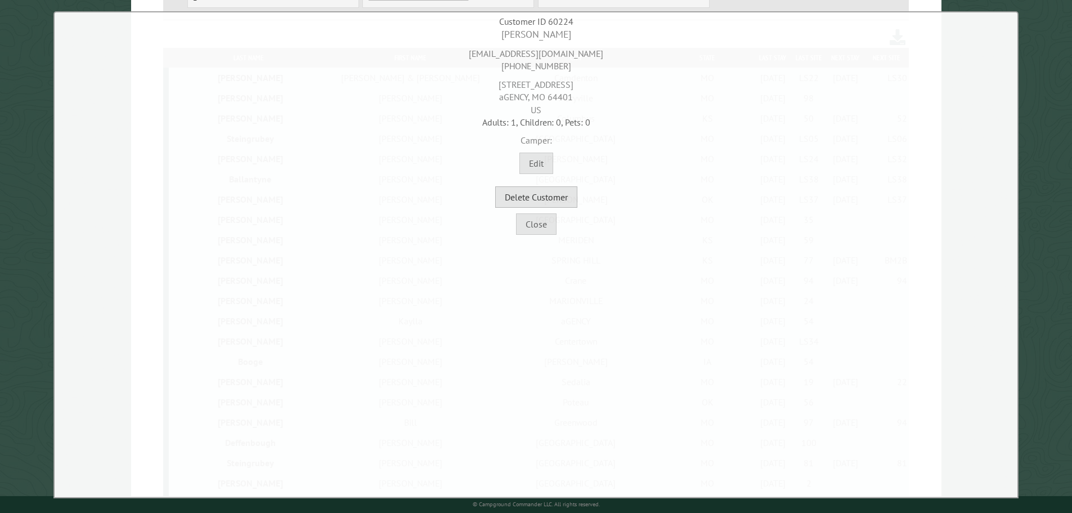
click at [522, 192] on button "Delete Customer" at bounding box center [536, 196] width 82 height 21
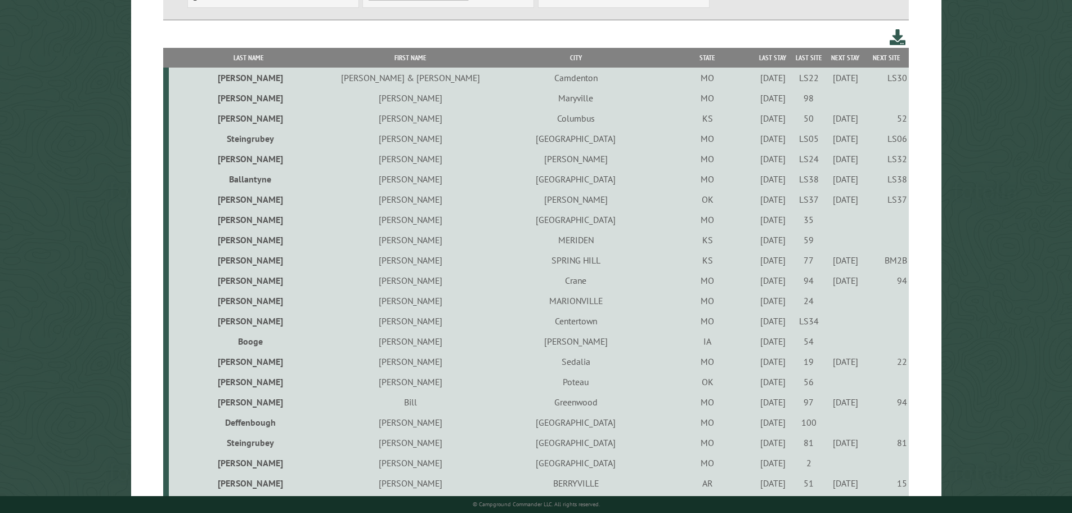
click at [757, 325] on div "9/1/2022" at bounding box center [773, 320] width 32 height 11
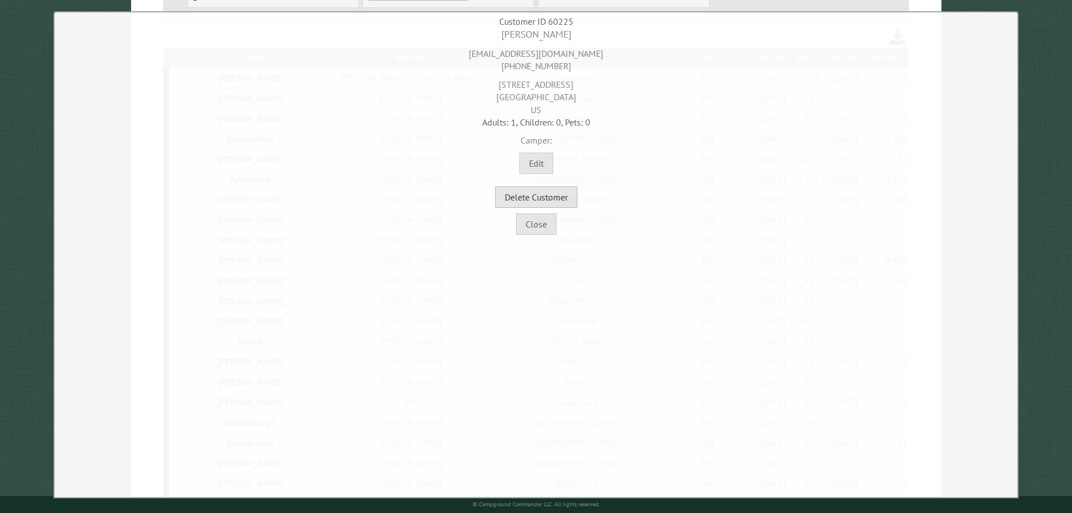
click at [526, 191] on button "Delete Customer" at bounding box center [536, 196] width 82 height 21
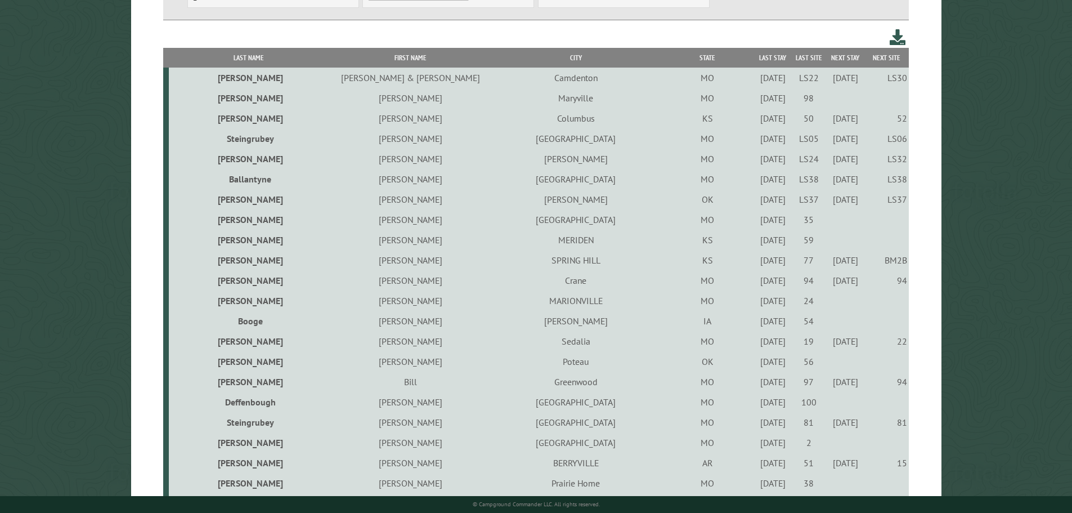
click at [757, 240] on div "9/23/2022" at bounding box center [773, 239] width 32 height 11
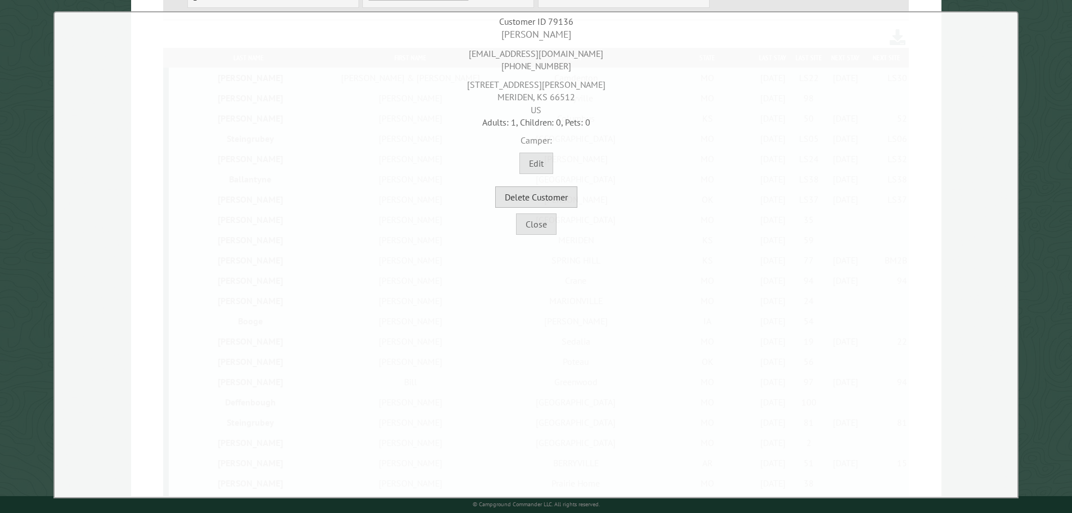
click at [529, 200] on button "Delete Customer" at bounding box center [536, 196] width 82 height 21
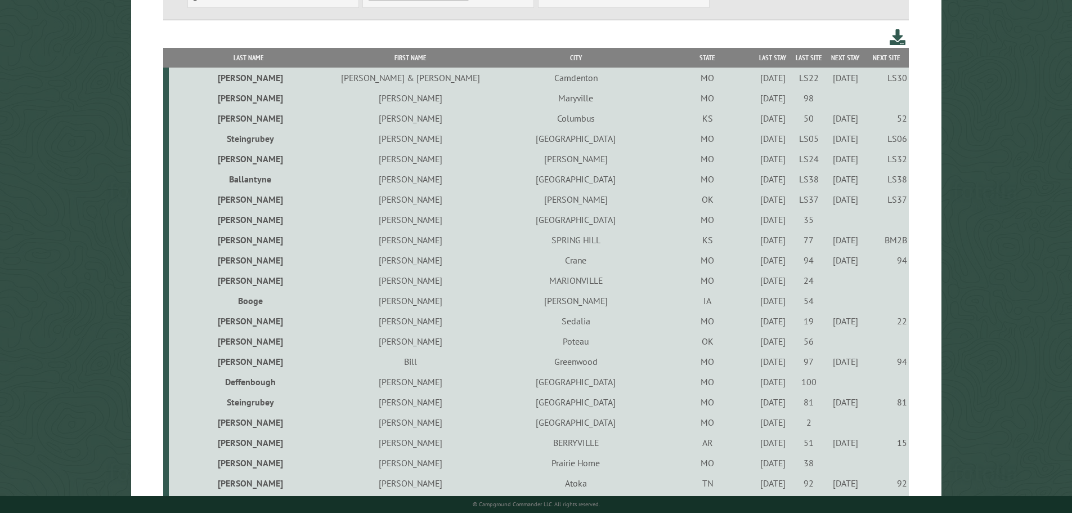
click at [757, 302] on div "10/7/2021" at bounding box center [773, 300] width 32 height 11
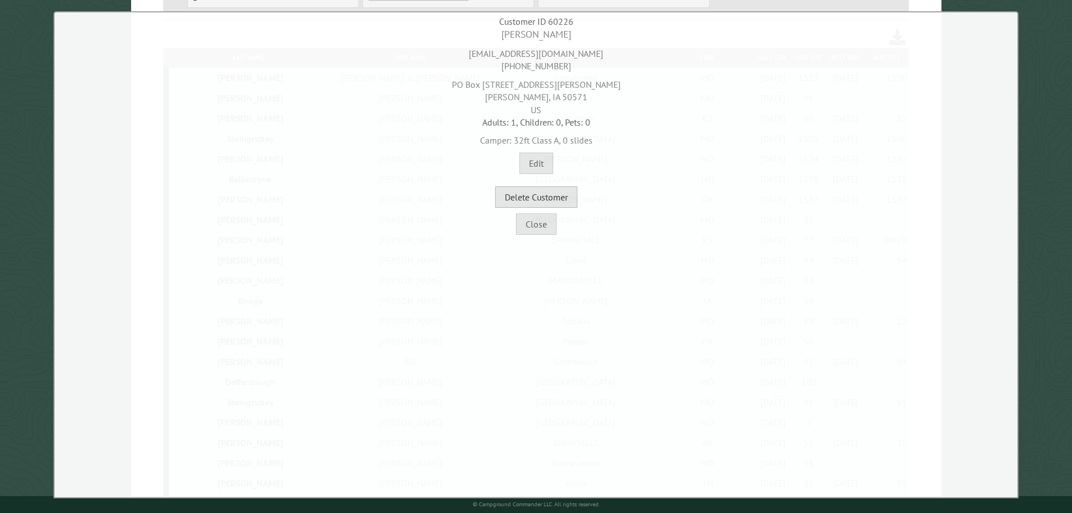
click at [559, 201] on button "Delete Customer" at bounding box center [536, 196] width 82 height 21
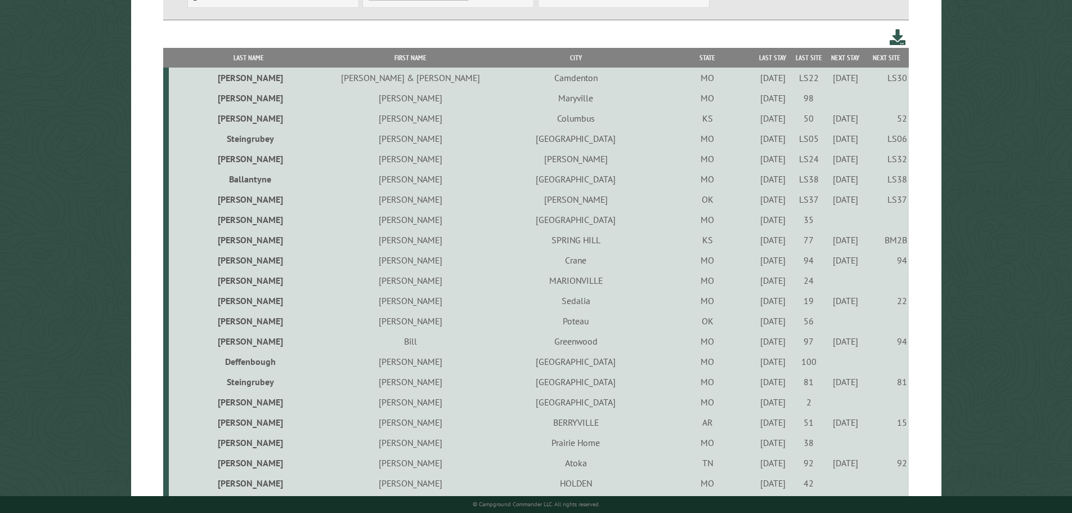
click at [757, 324] on div "9/1/2022" at bounding box center [773, 320] width 32 height 11
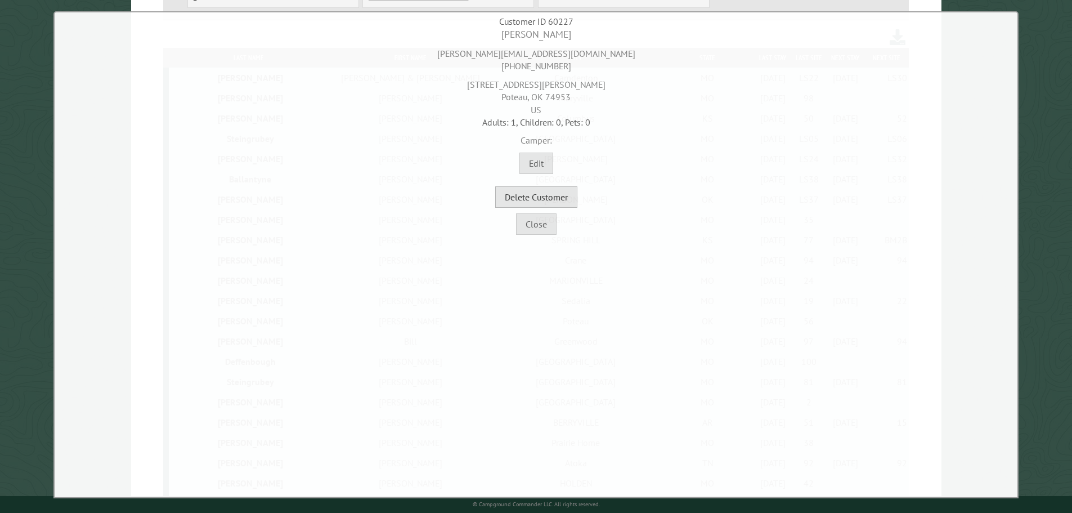
click at [553, 200] on button "Delete Customer" at bounding box center [536, 196] width 82 height 21
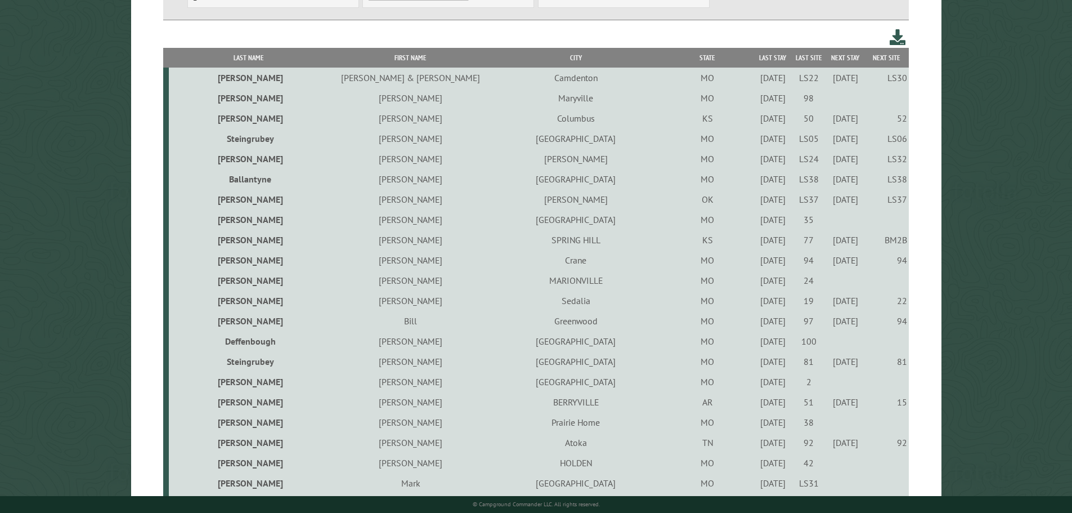
click at [757, 384] on div "9/22/2022" at bounding box center [773, 381] width 32 height 11
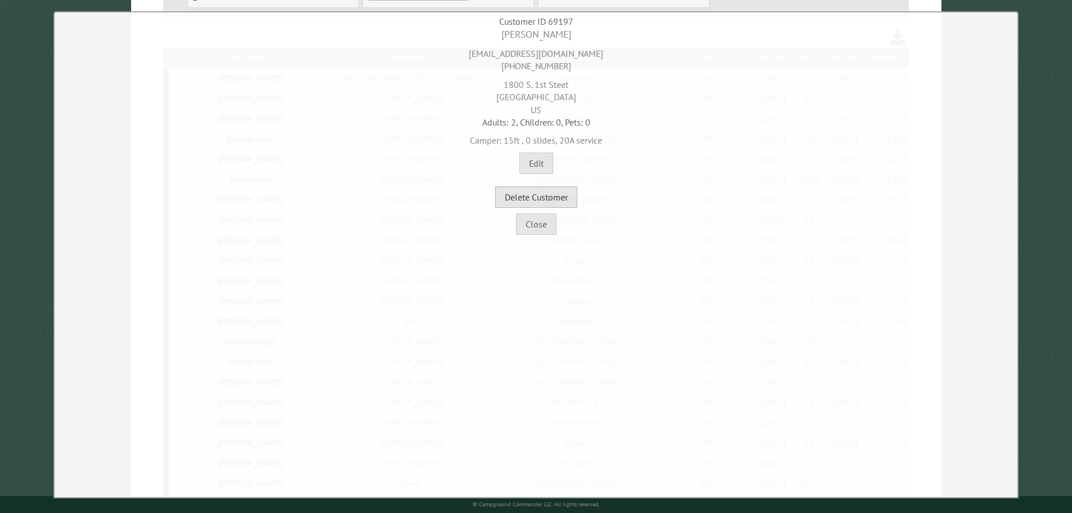
click at [560, 202] on button "Delete Customer" at bounding box center [536, 196] width 82 height 21
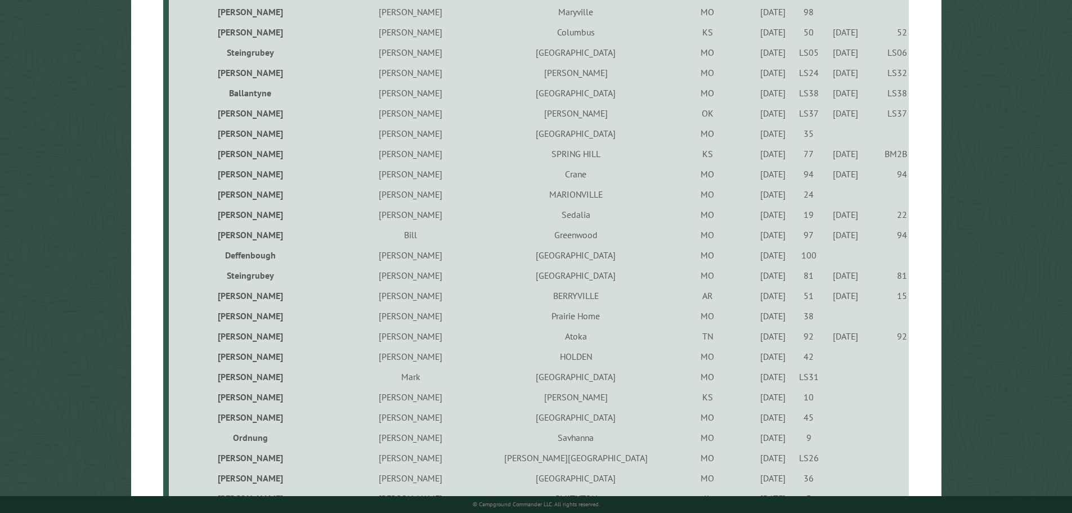
scroll to position [338, 0]
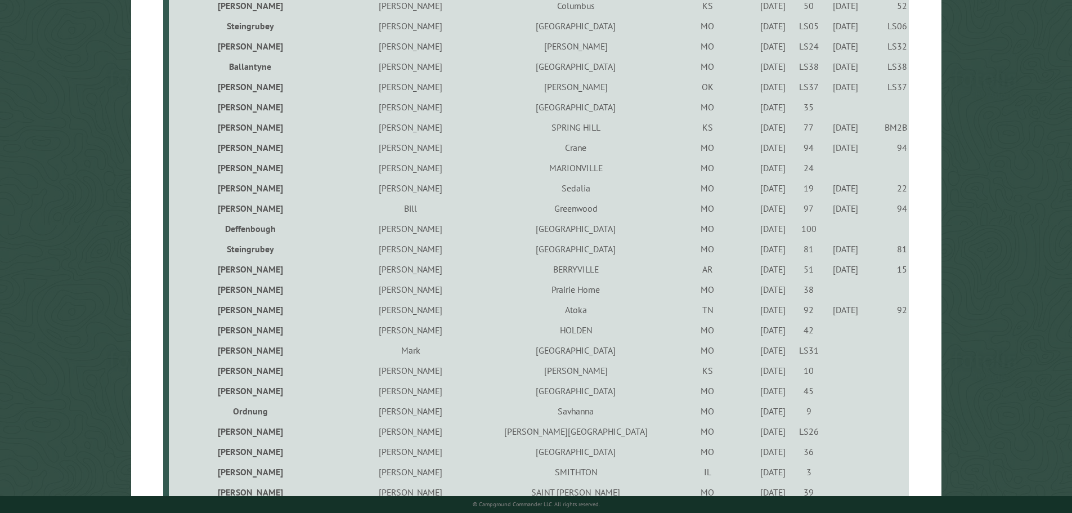
click at [757, 334] on div "9/1/2023" at bounding box center [773, 329] width 32 height 11
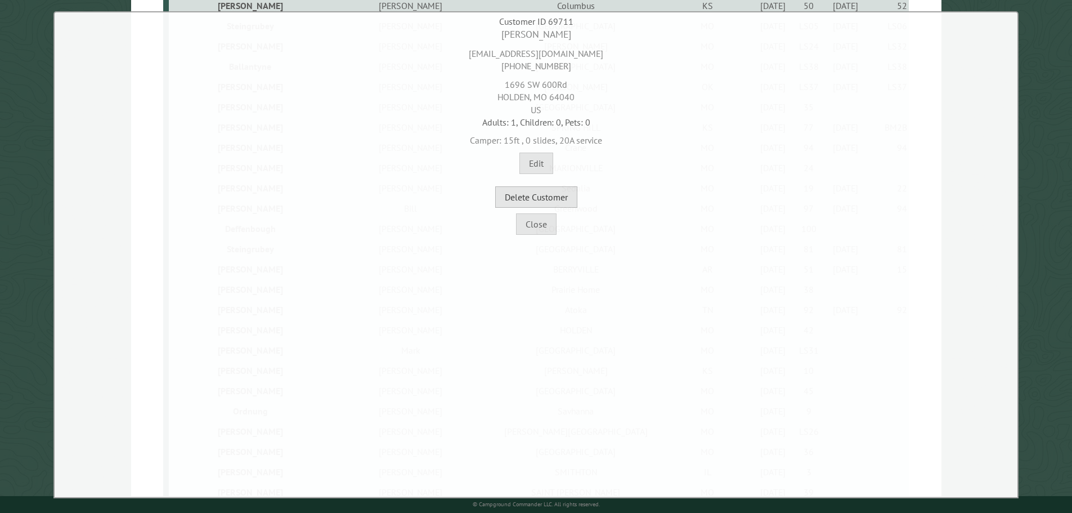
click at [556, 203] on button "Delete Customer" at bounding box center [536, 196] width 82 height 21
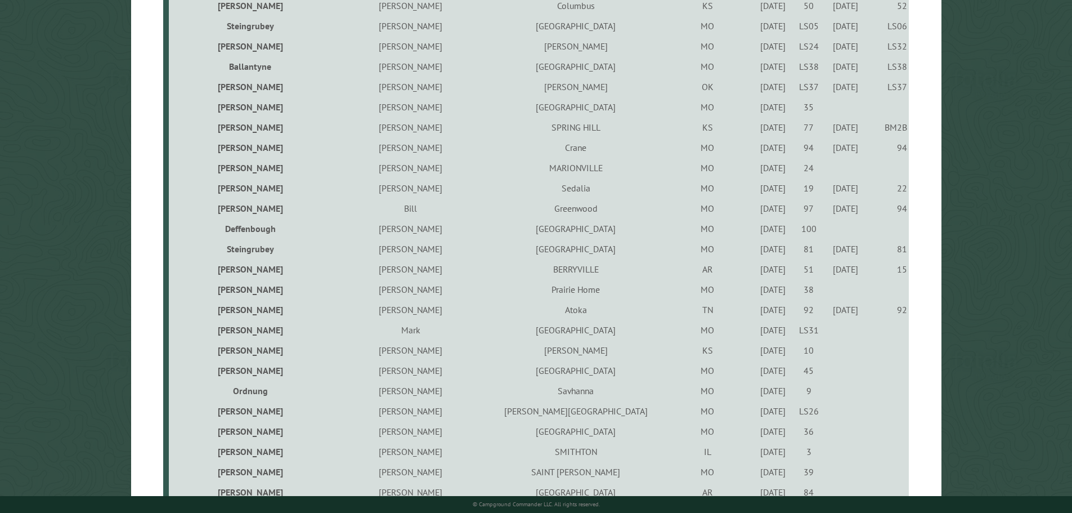
click at [757, 332] on div "5/12/2023" at bounding box center [773, 329] width 32 height 11
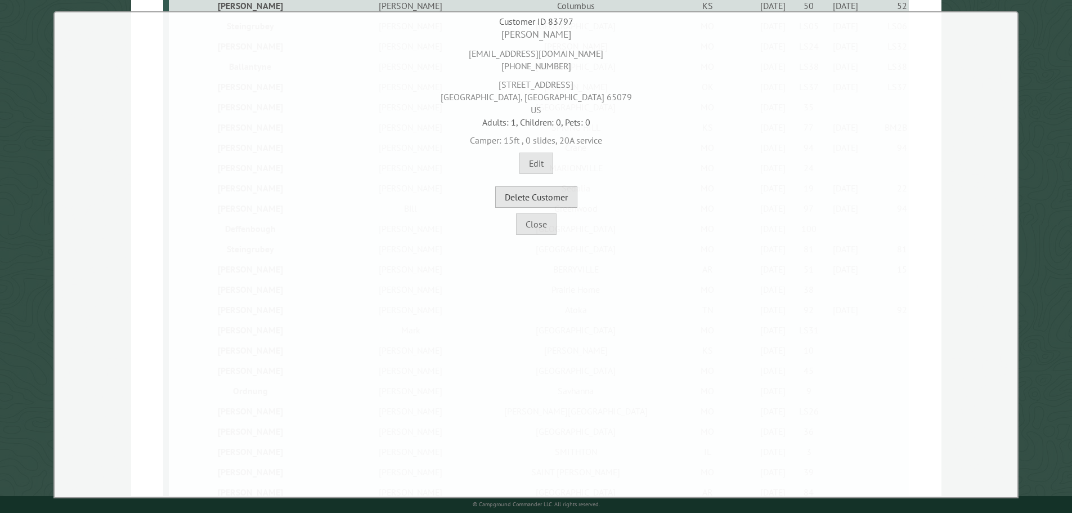
click at [549, 196] on button "Delete Customer" at bounding box center [536, 196] width 82 height 21
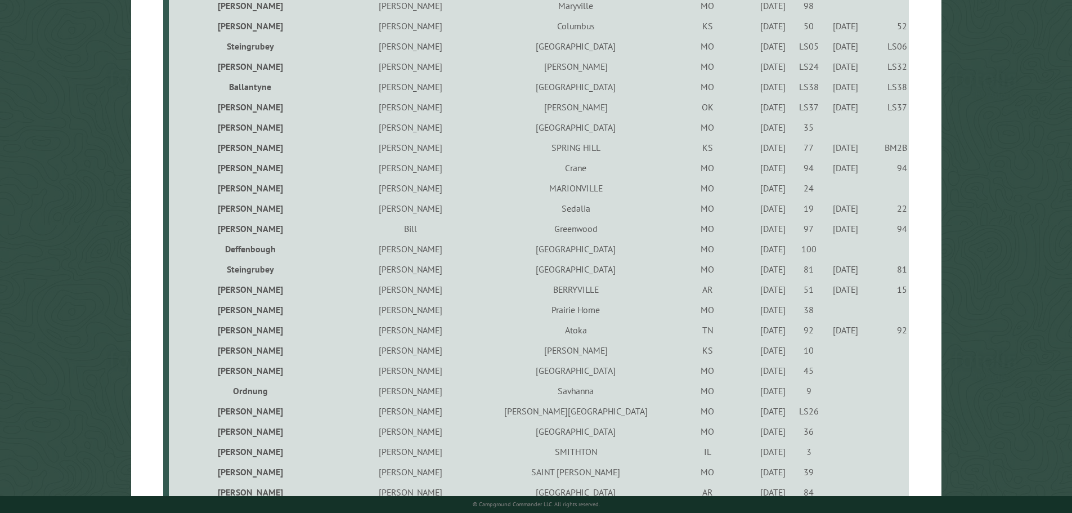
click at [757, 373] on div "9/1/2023" at bounding box center [773, 370] width 32 height 11
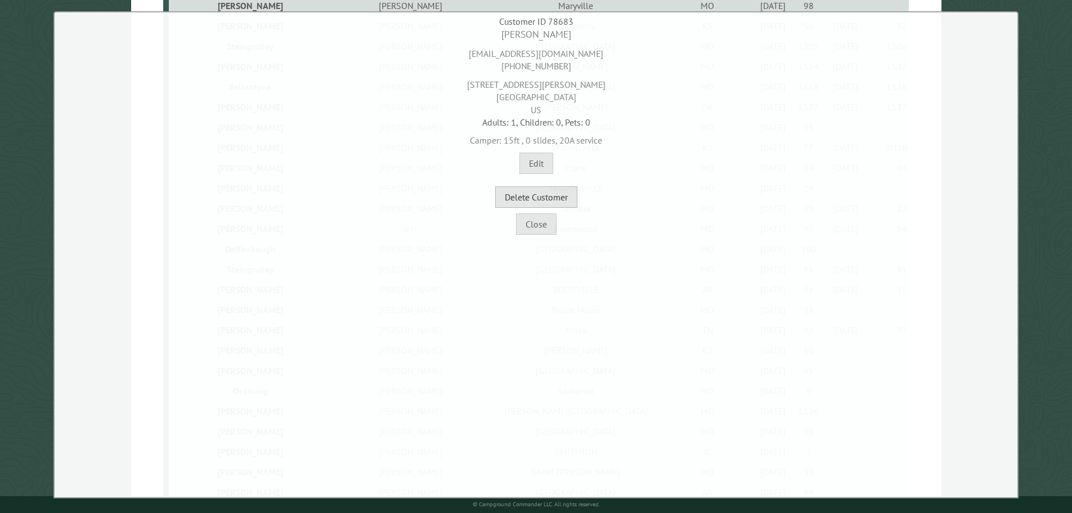
click at [569, 201] on button "Delete Customer" at bounding box center [536, 196] width 82 height 21
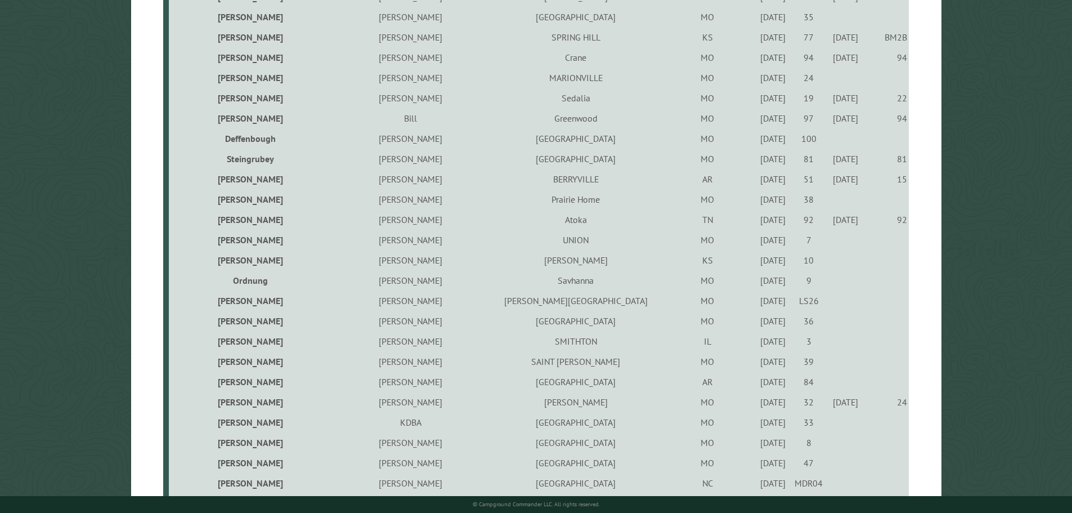
scroll to position [450, 0]
click at [757, 283] on div "9/23/2022" at bounding box center [773, 277] width 32 height 11
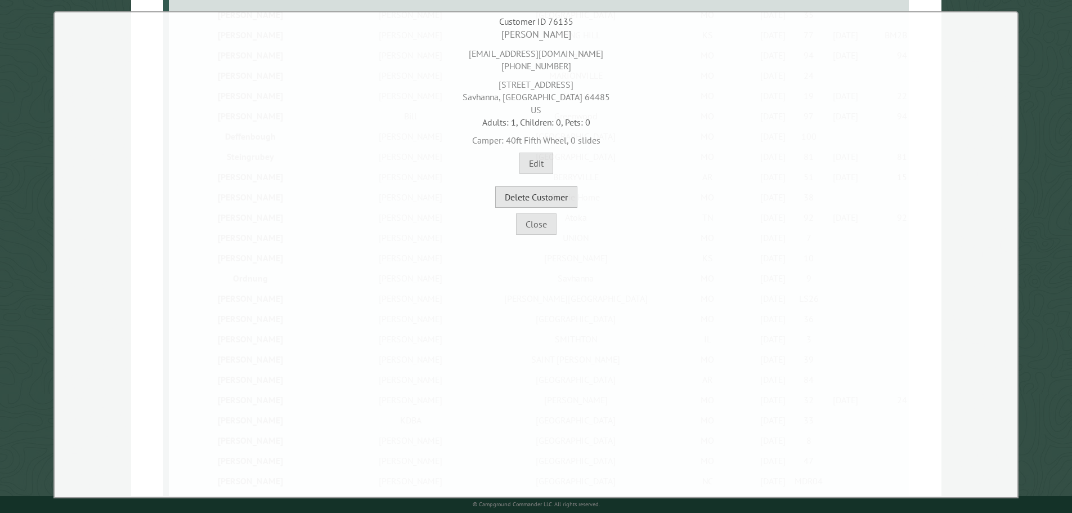
click at [566, 197] on button "Delete Customer" at bounding box center [536, 196] width 82 height 21
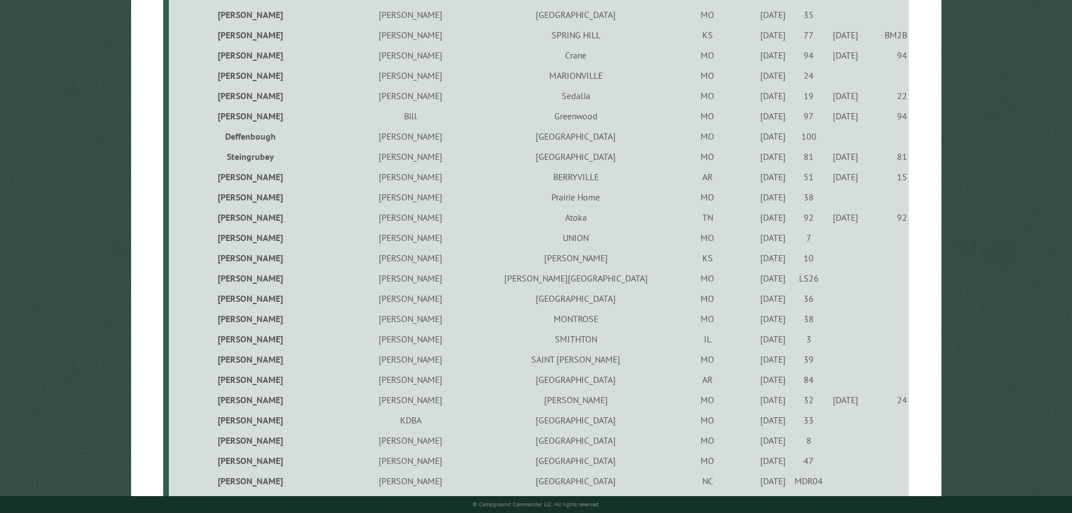
click at [757, 302] on div "7/15/2023" at bounding box center [773, 298] width 32 height 11
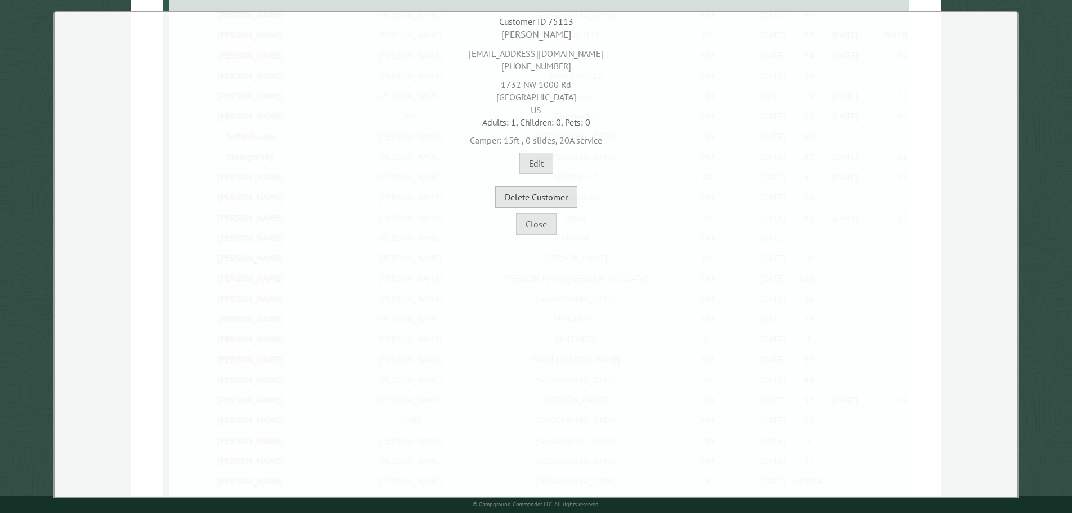
click at [568, 199] on button "Delete Customer" at bounding box center [536, 196] width 82 height 21
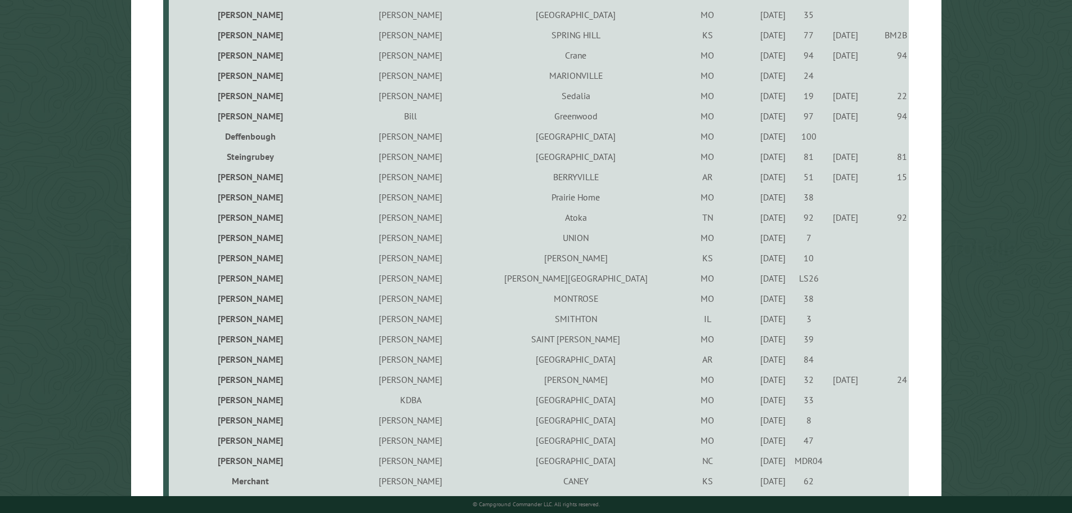
click at [757, 304] on div "9/14/2023" at bounding box center [773, 298] width 32 height 11
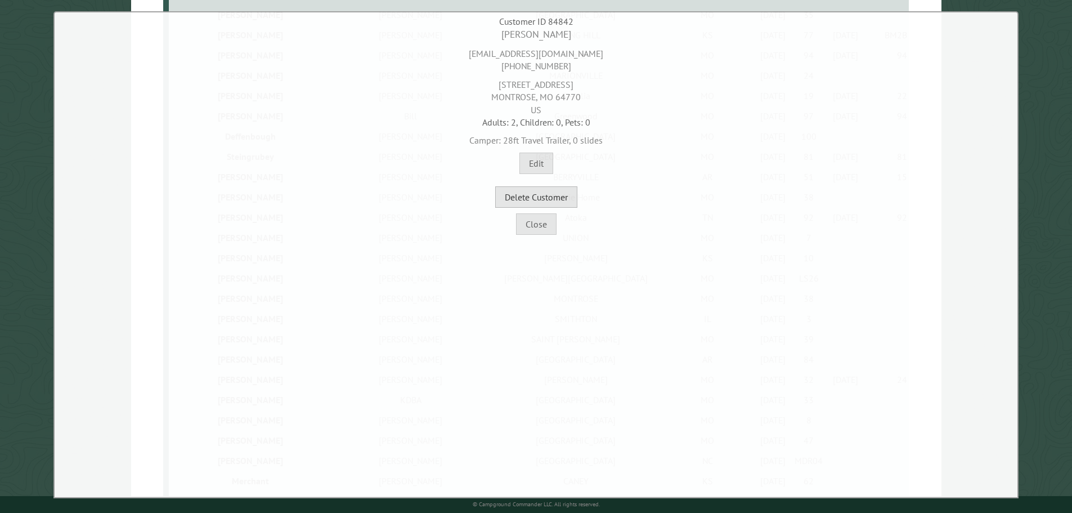
click at [571, 206] on button "Delete Customer" at bounding box center [536, 196] width 82 height 21
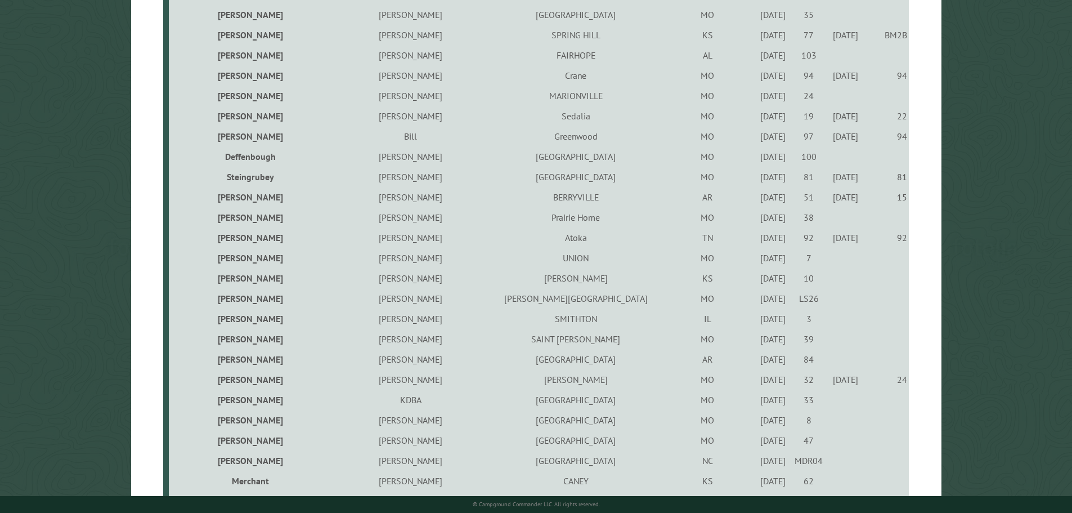
click at [757, 319] on div "6/7/2024" at bounding box center [773, 318] width 32 height 11
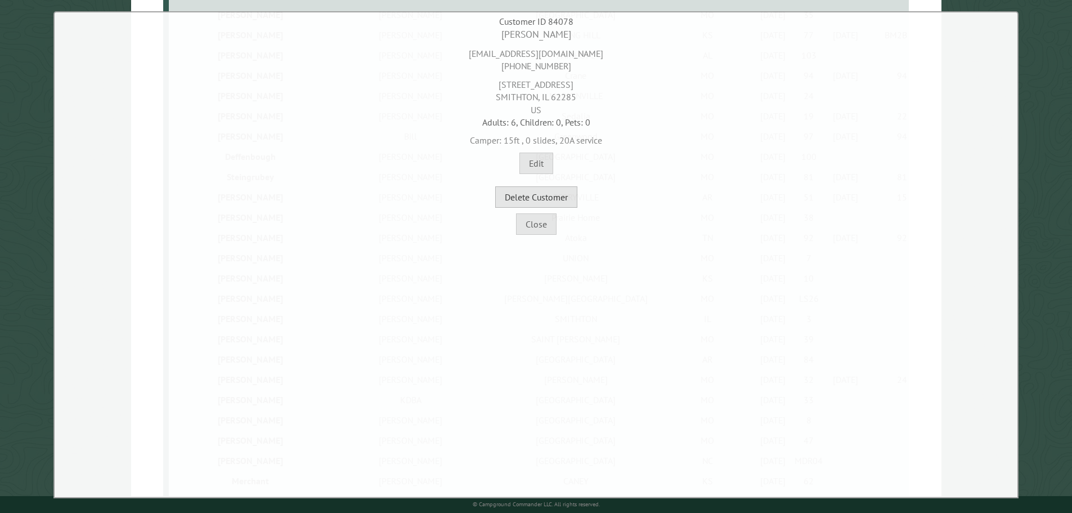
click at [565, 199] on button "Delete Customer" at bounding box center [536, 196] width 82 height 21
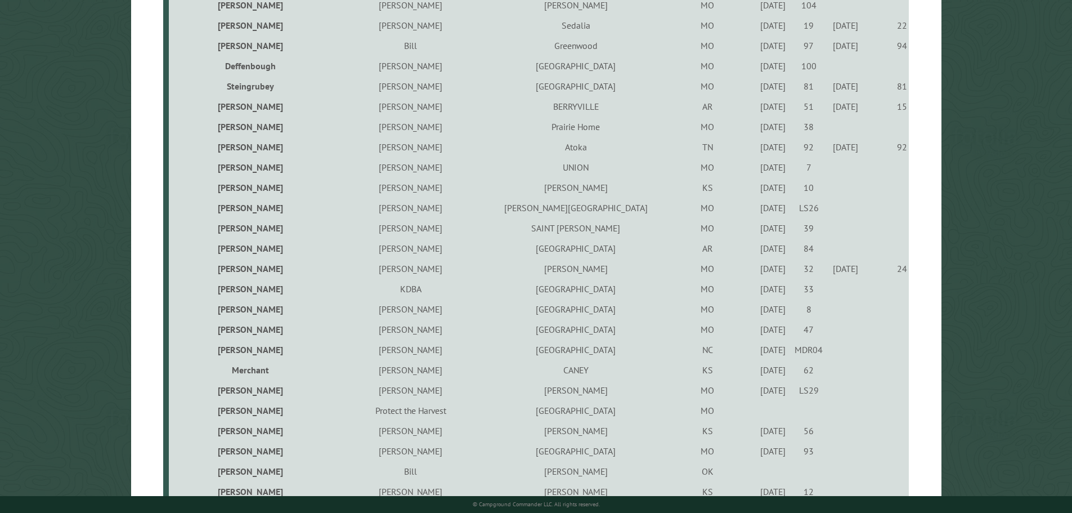
scroll to position [563, 0]
click at [755, 234] on td "6/16/2023" at bounding box center [773, 226] width 36 height 20
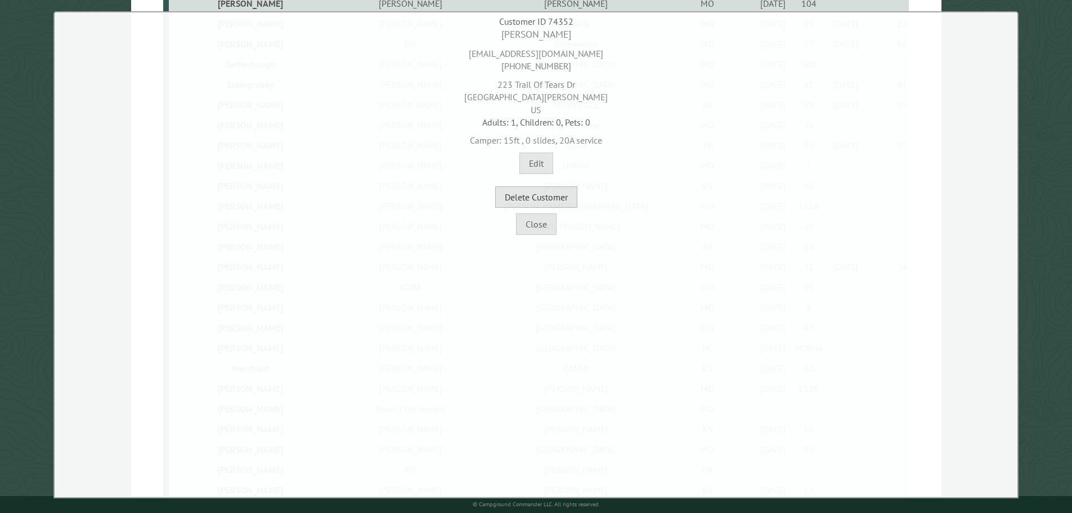
click at [561, 204] on button "Delete Customer" at bounding box center [536, 196] width 82 height 21
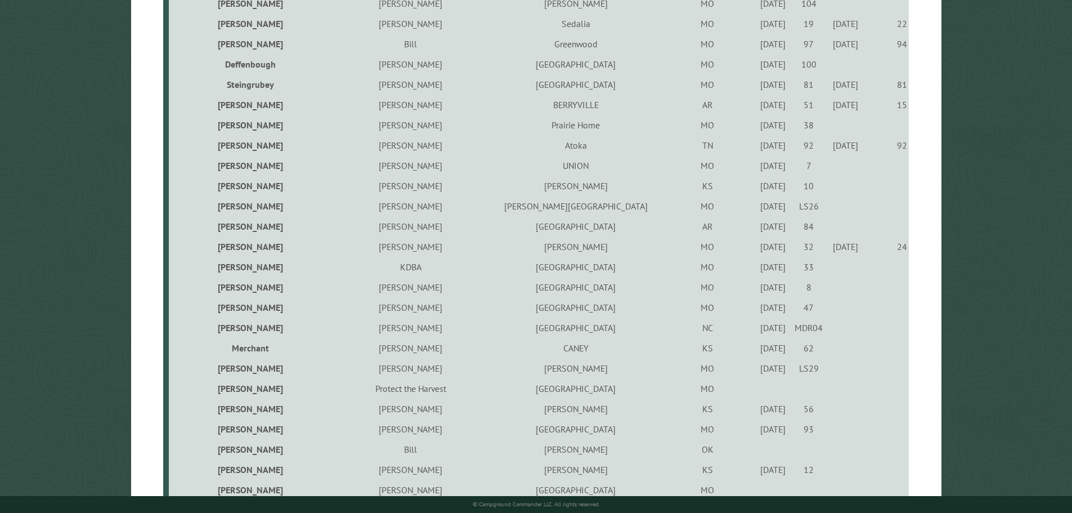
click at [757, 230] on div "10/2/2023" at bounding box center [773, 226] width 32 height 11
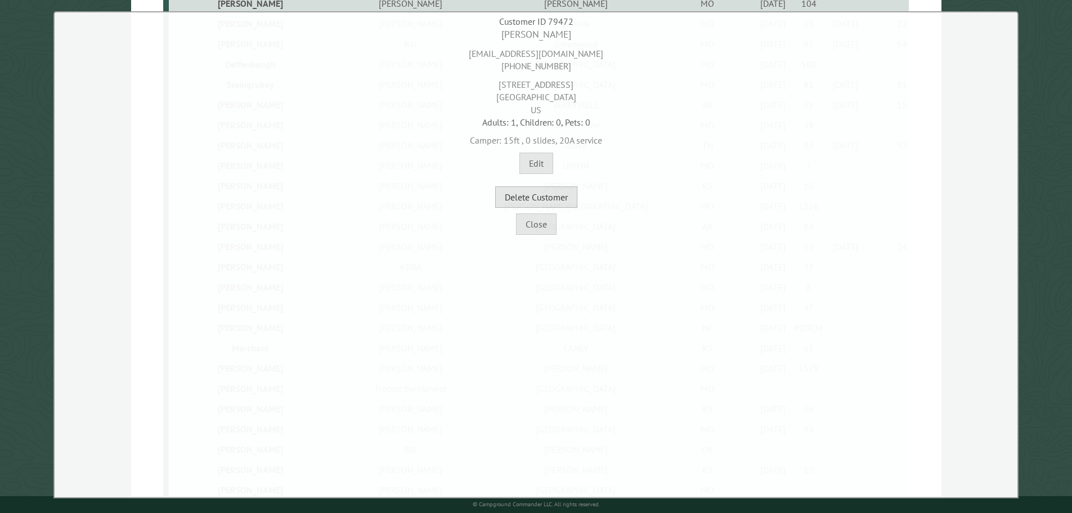
click at [569, 204] on button "Delete Customer" at bounding box center [536, 196] width 82 height 21
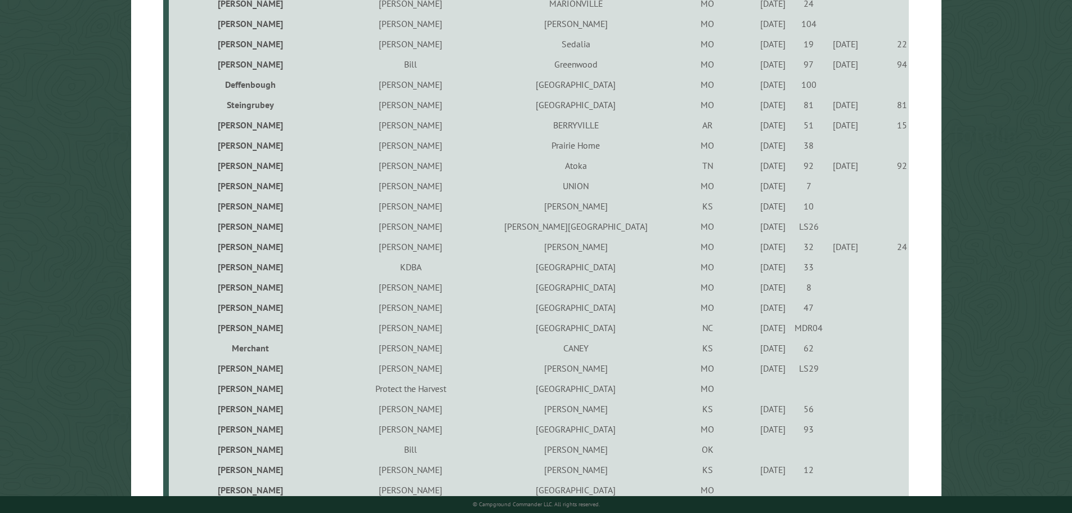
click at [757, 269] on div "8/30/2024" at bounding box center [773, 266] width 32 height 11
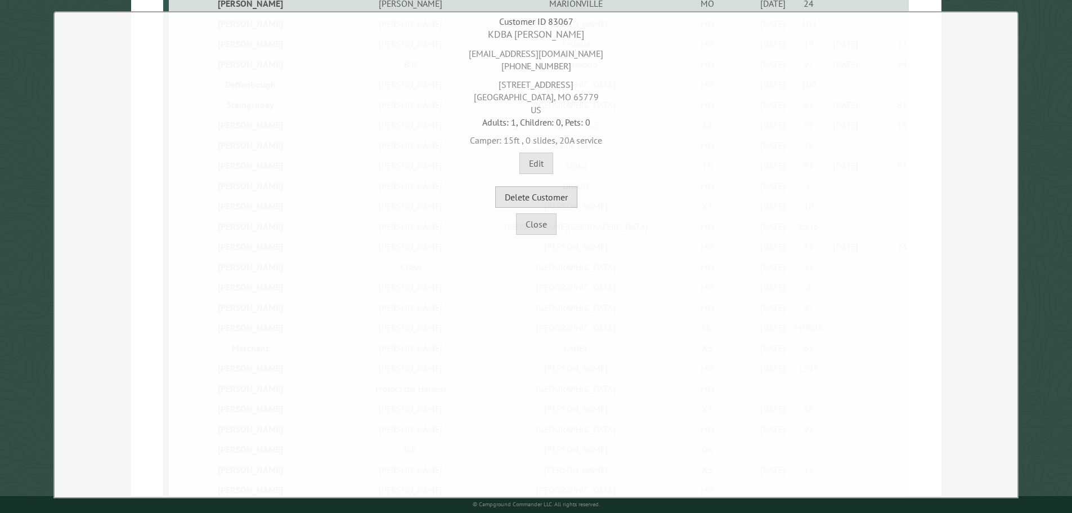
click at [571, 203] on button "Delete Customer" at bounding box center [536, 196] width 82 height 21
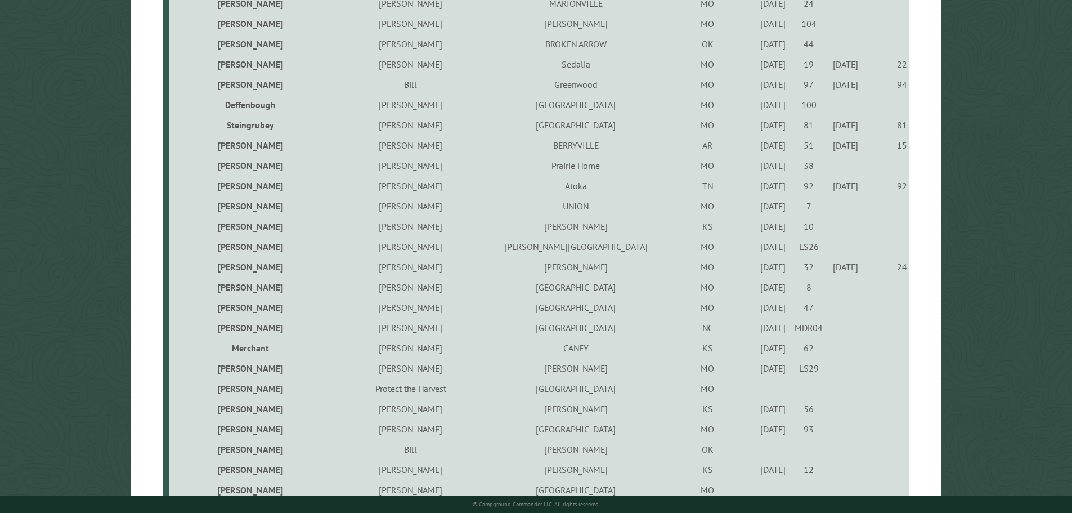
click at [757, 313] on div "5/25/2023" at bounding box center [773, 307] width 32 height 11
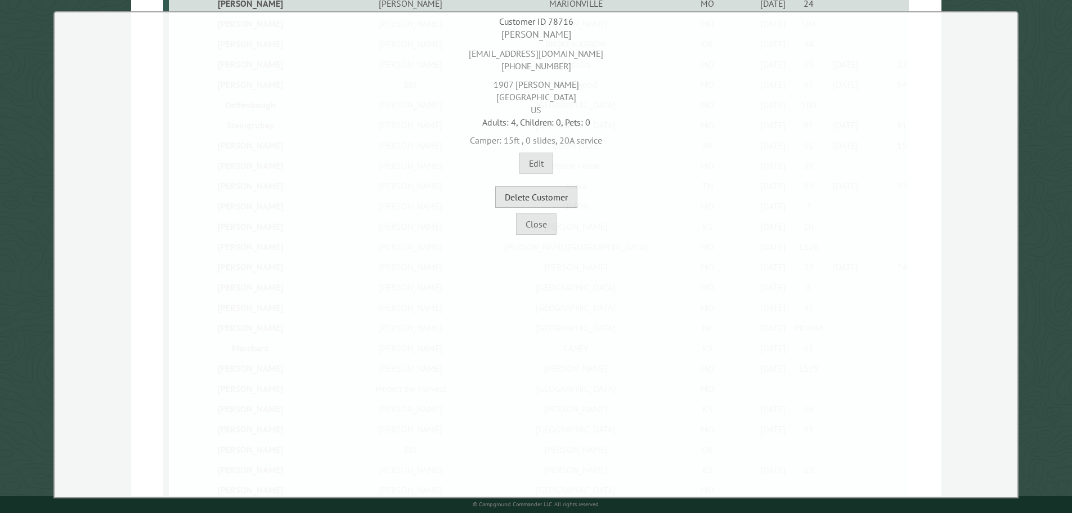
click at [565, 201] on button "Delete Customer" at bounding box center [536, 196] width 82 height 21
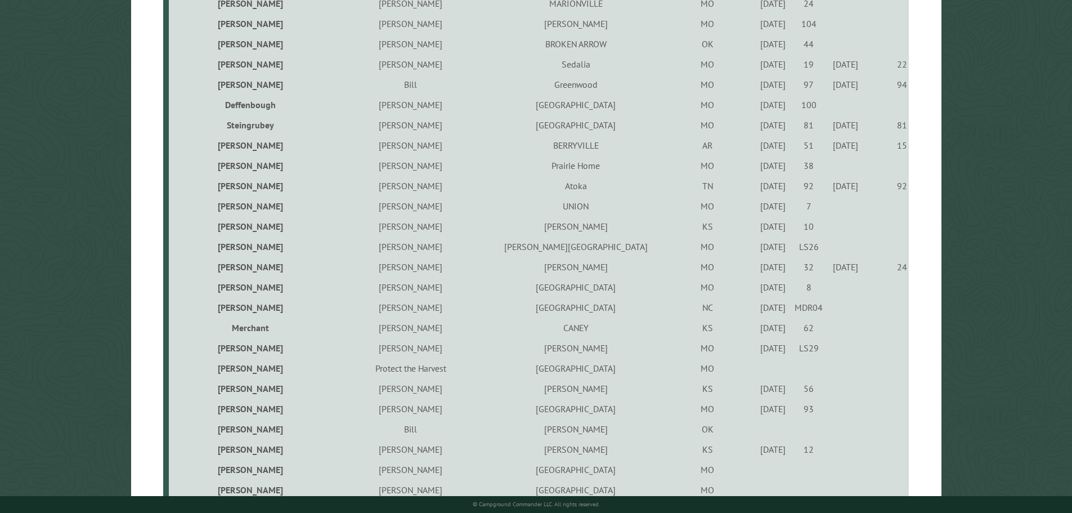
click at [757, 331] on div "5/25/2023" at bounding box center [773, 327] width 32 height 11
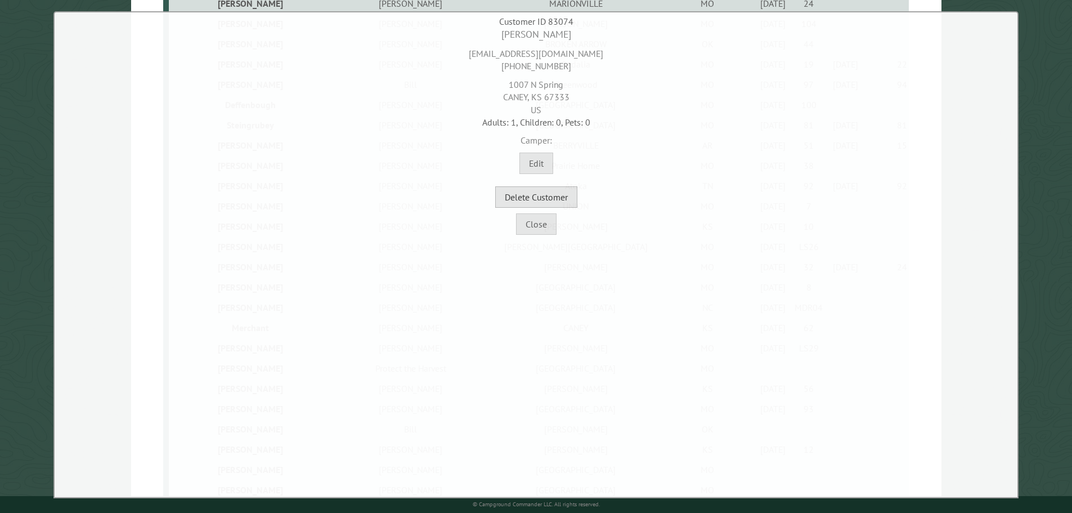
click at [564, 197] on button "Delete Customer" at bounding box center [536, 196] width 82 height 21
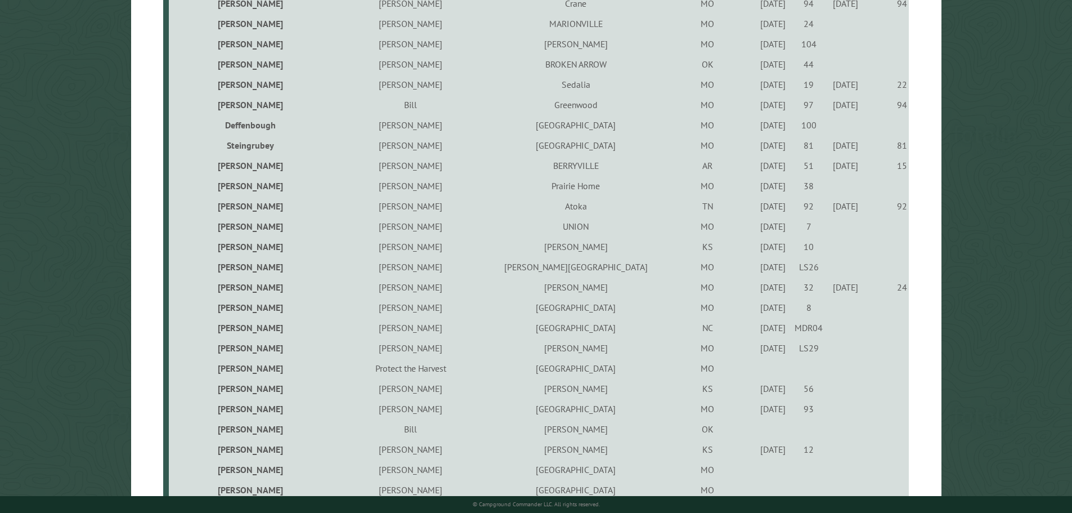
click at [757, 352] on div "9/1/2023" at bounding box center [773, 347] width 32 height 11
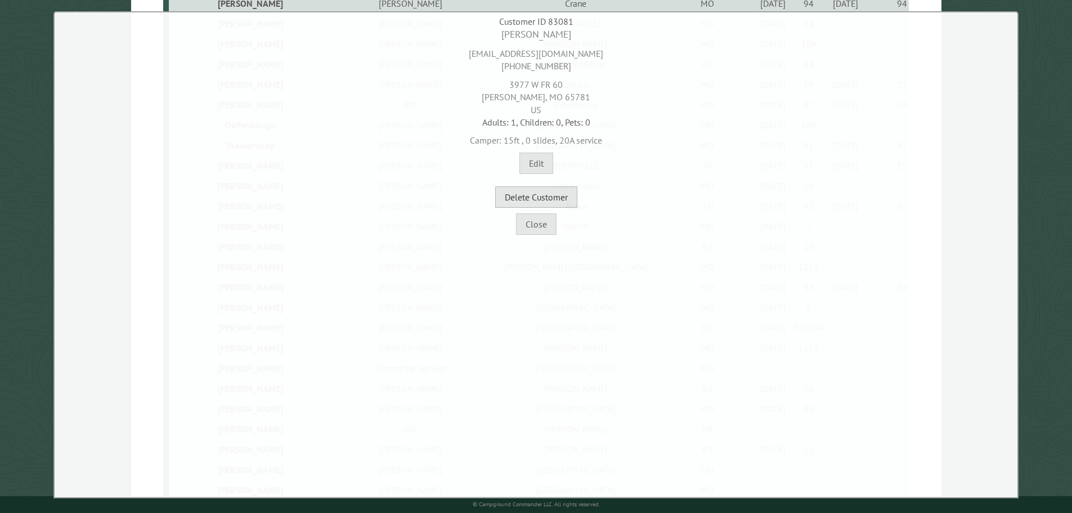
click at [560, 201] on button "Delete Customer" at bounding box center [536, 196] width 82 height 21
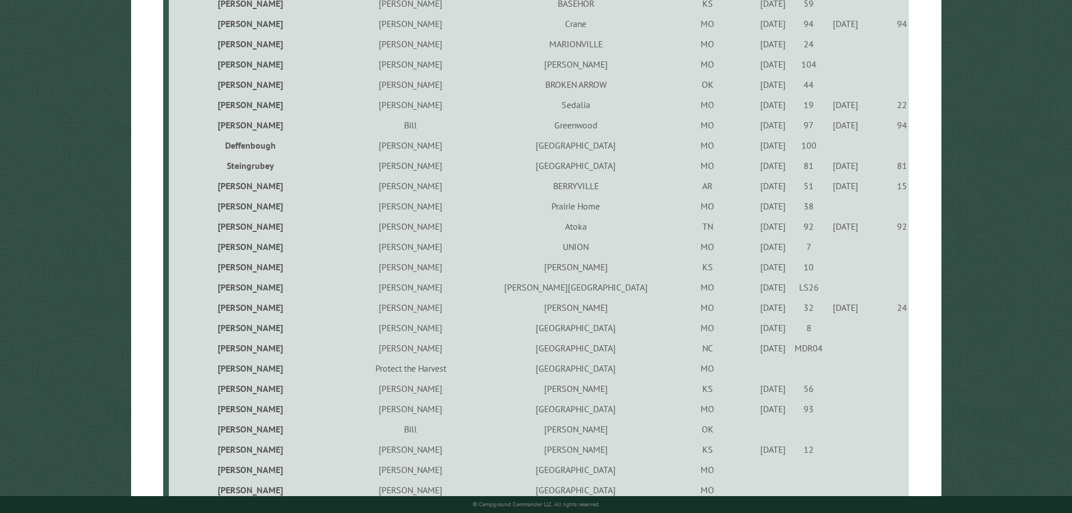
scroll to position [619, 0]
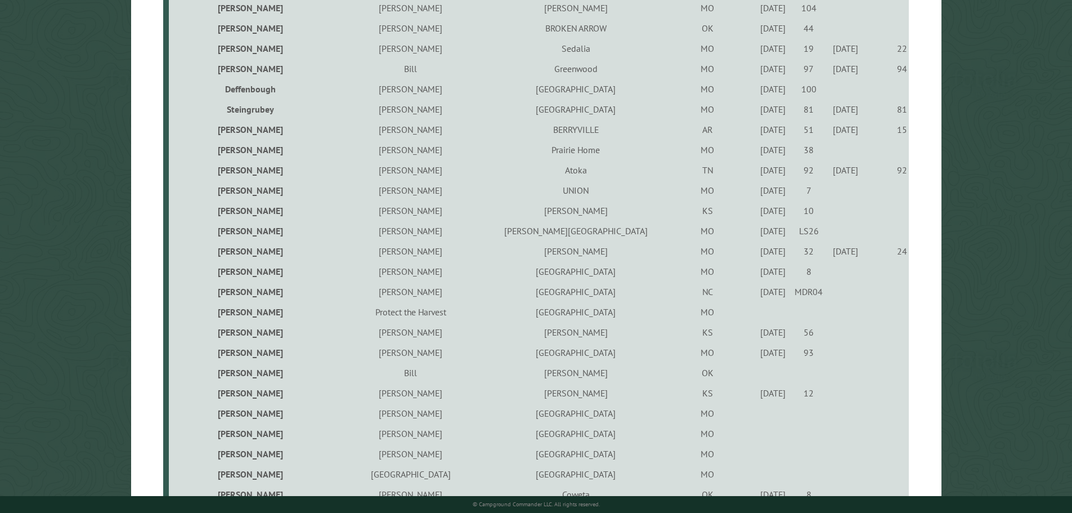
click at [503, 313] on td "WHEATLAND" at bounding box center [576, 312] width 168 height 20
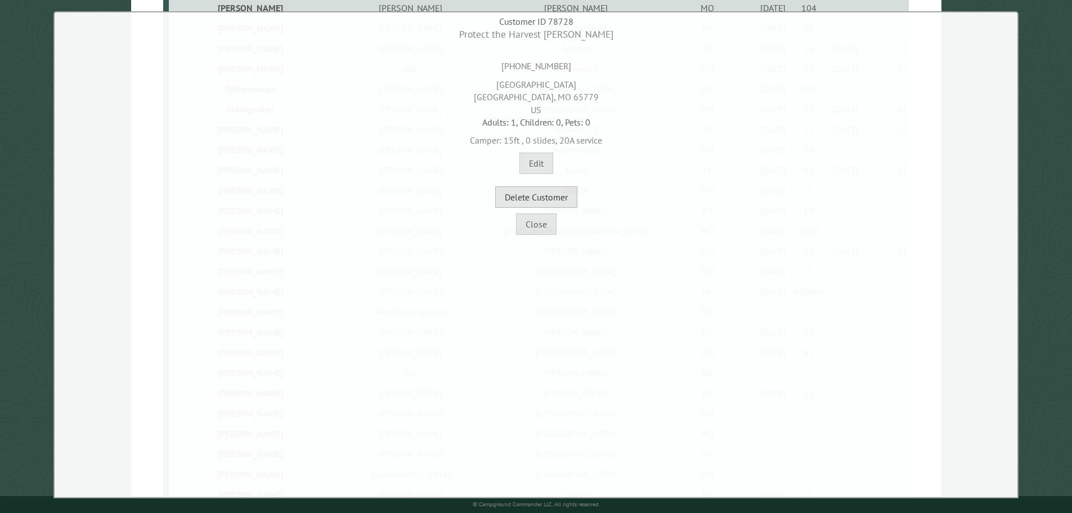
click at [547, 203] on button "Delete Customer" at bounding box center [536, 196] width 82 height 21
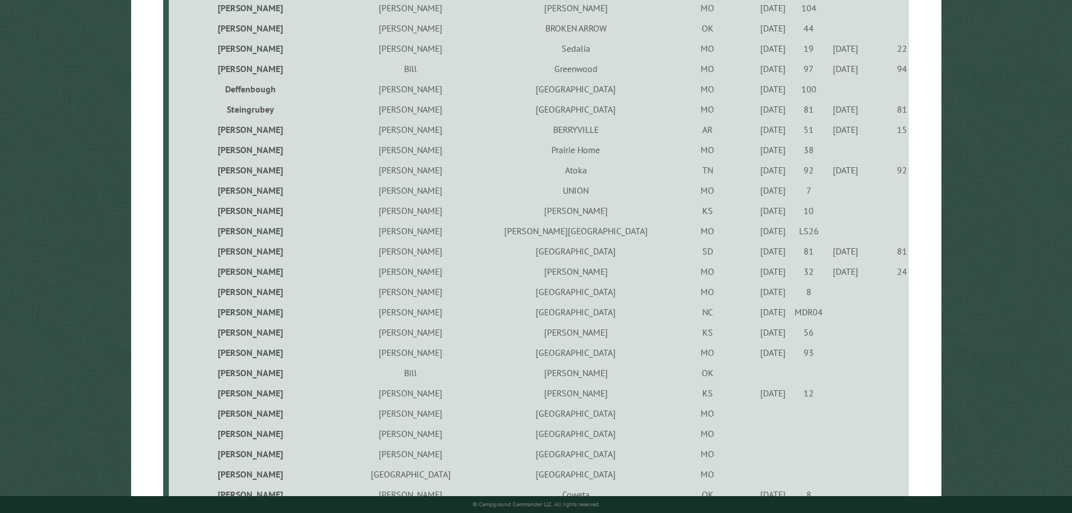
click at [757, 334] on div "9/23/2022" at bounding box center [773, 331] width 32 height 11
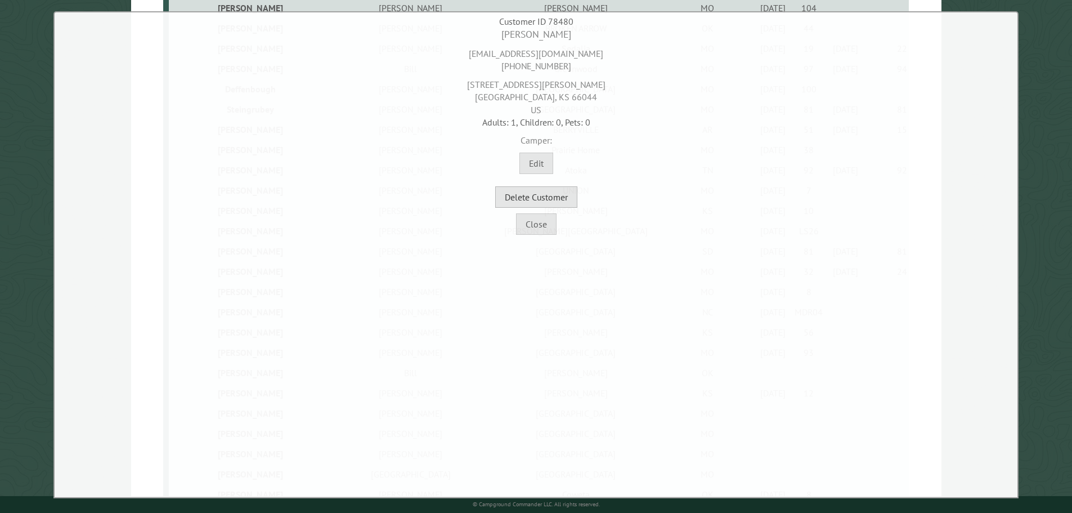
click at [535, 195] on button "Delete Customer" at bounding box center [536, 196] width 82 height 21
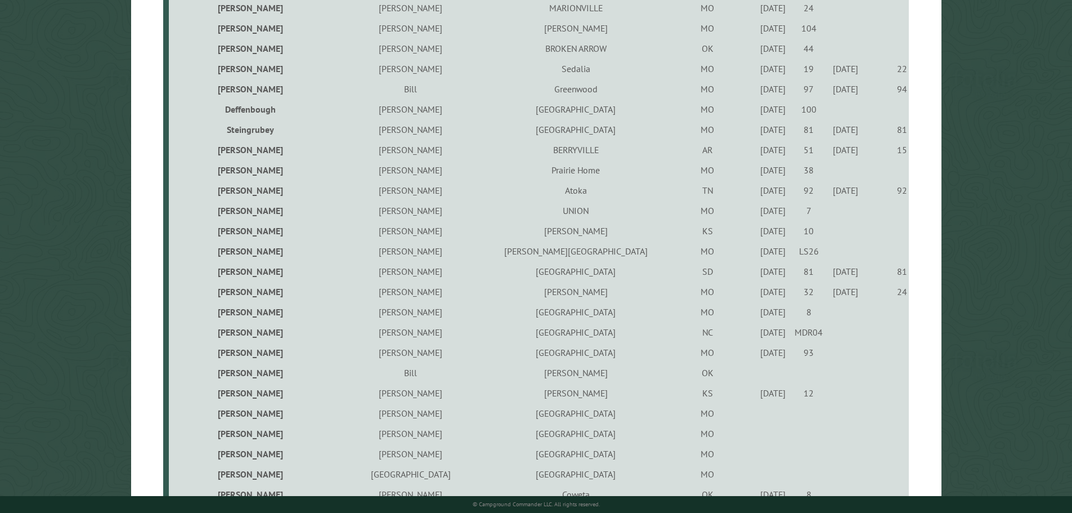
click at [496, 376] on td "BIXBY" at bounding box center [576, 372] width 168 height 20
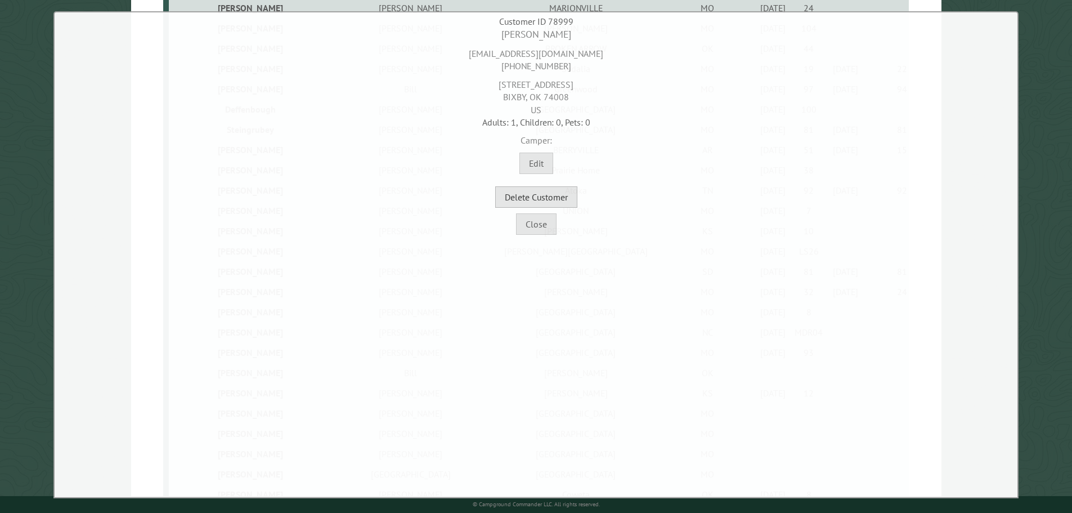
click at [568, 200] on button "Delete Customer" at bounding box center [536, 196] width 82 height 21
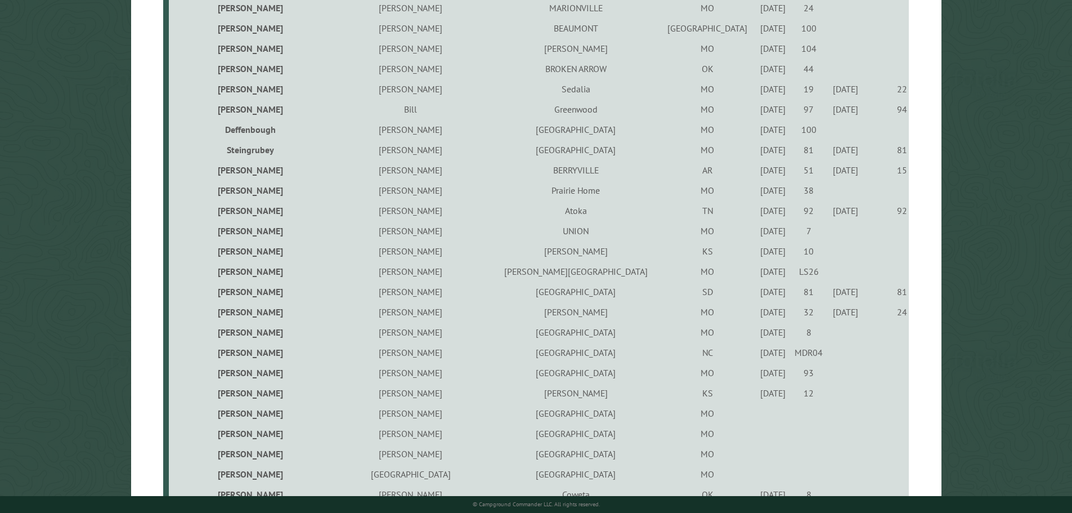
click at [757, 397] on div "8/15/2024" at bounding box center [773, 392] width 32 height 11
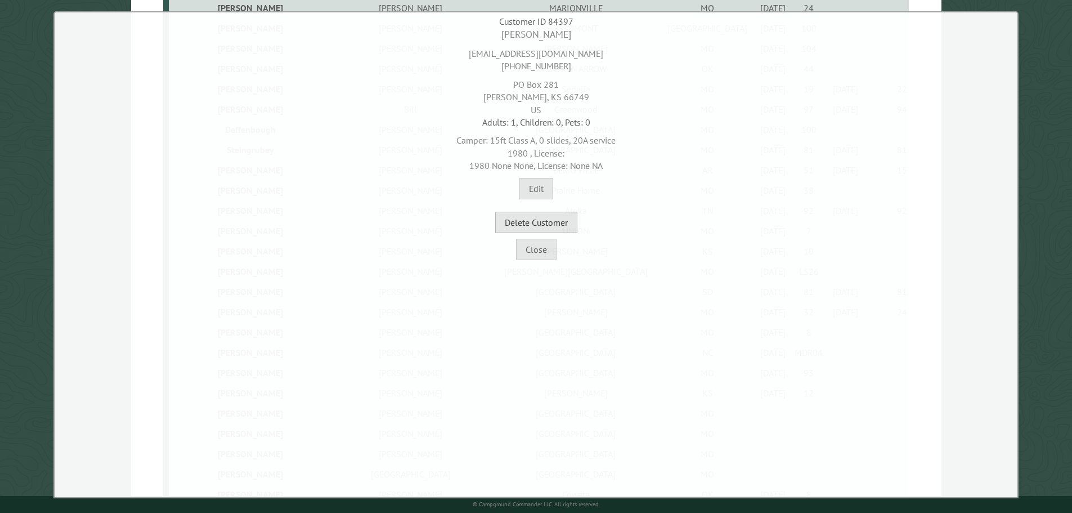
click at [559, 224] on button "Delete Customer" at bounding box center [536, 222] width 82 height 21
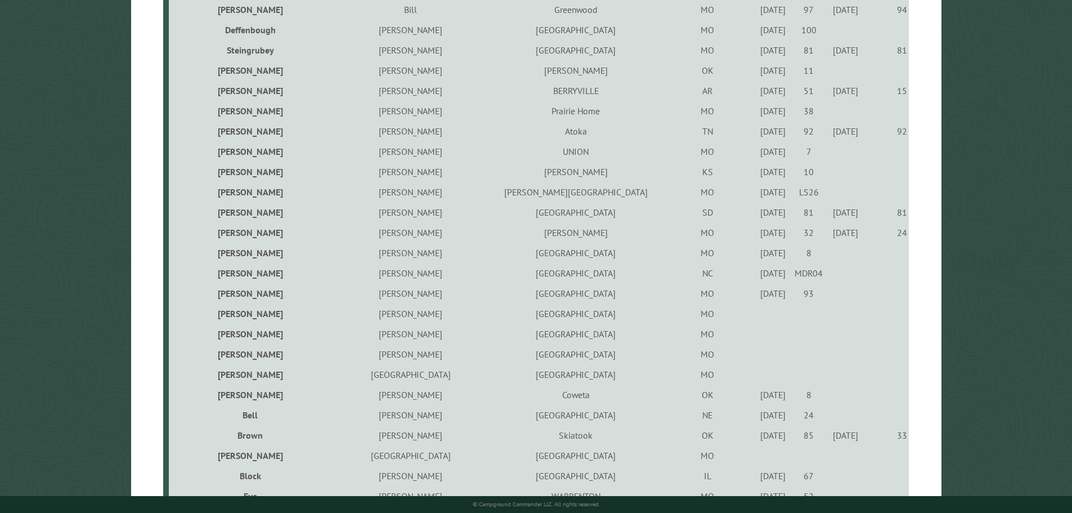
scroll to position [731, 0]
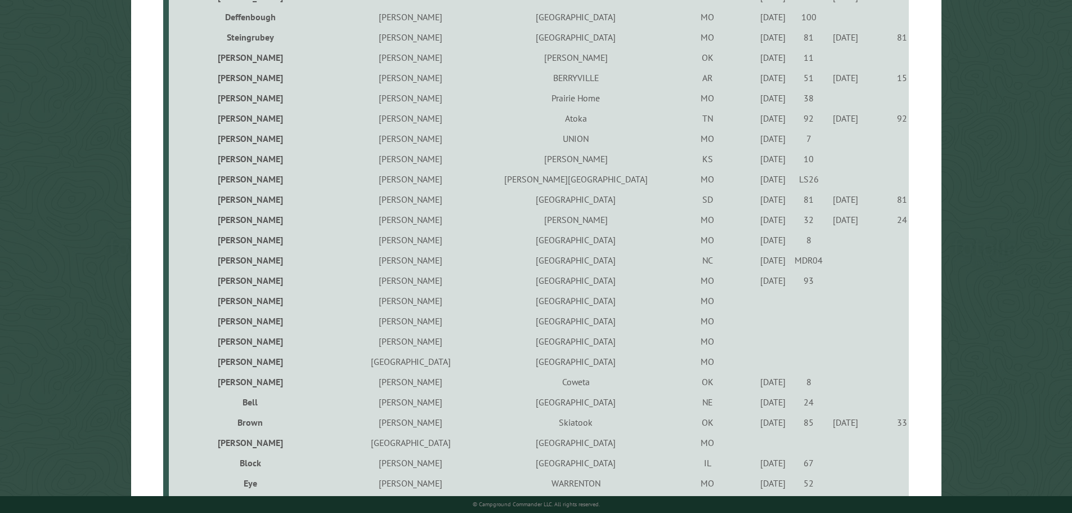
click at [659, 305] on td "MO" at bounding box center [706, 300] width 95 height 20
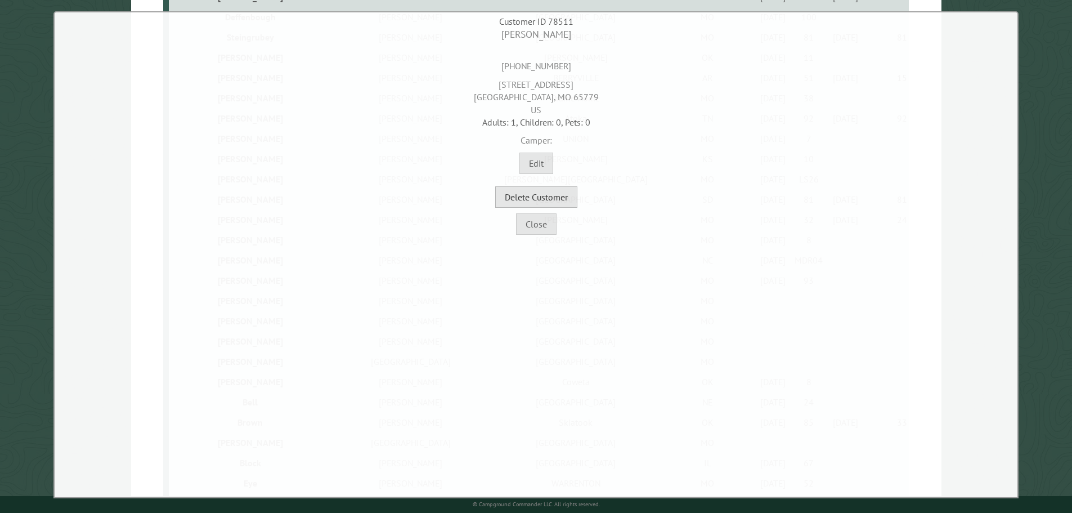
click at [524, 203] on button "Delete Customer" at bounding box center [536, 196] width 82 height 21
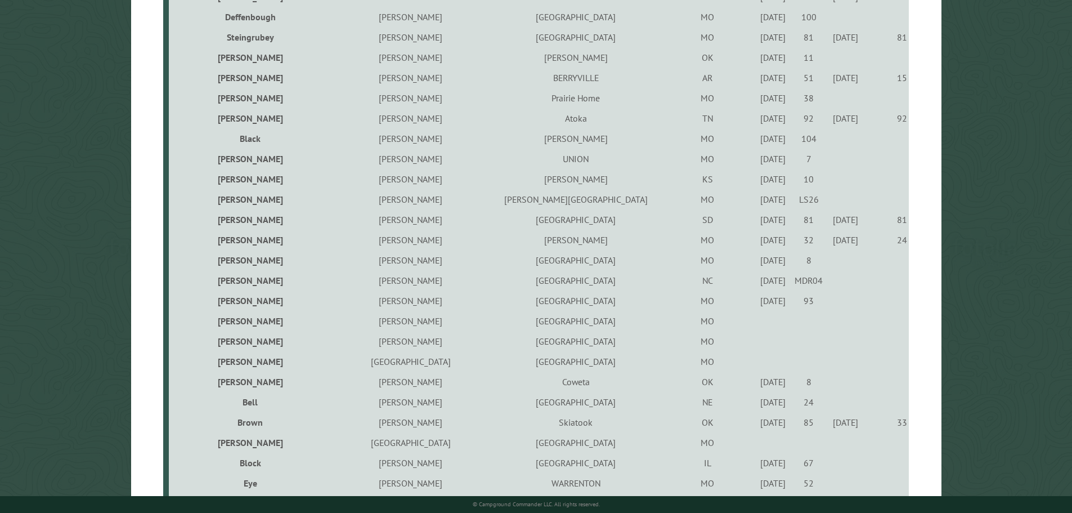
click at [659, 327] on td "MO" at bounding box center [706, 321] width 95 height 20
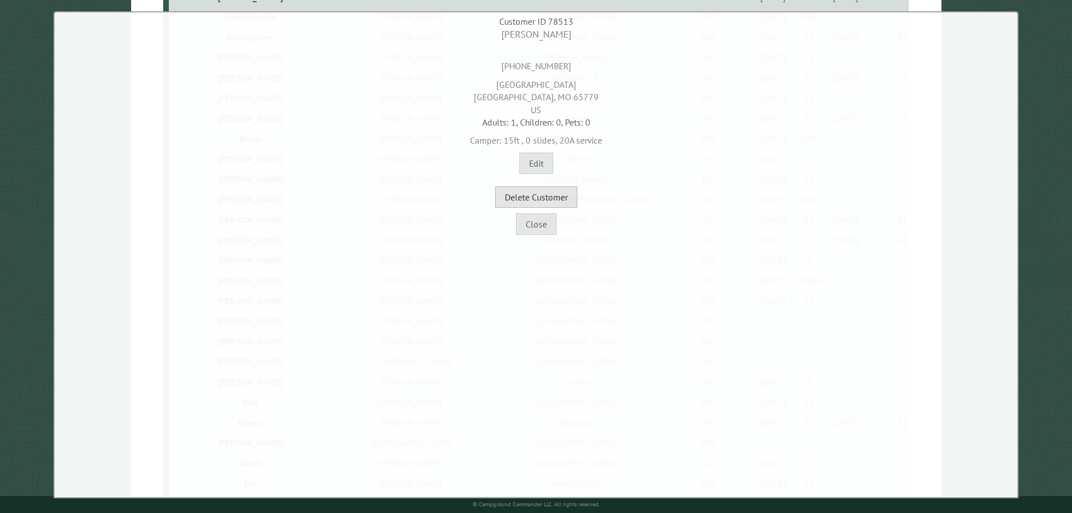
click at [552, 200] on button "Delete Customer" at bounding box center [536, 196] width 82 height 21
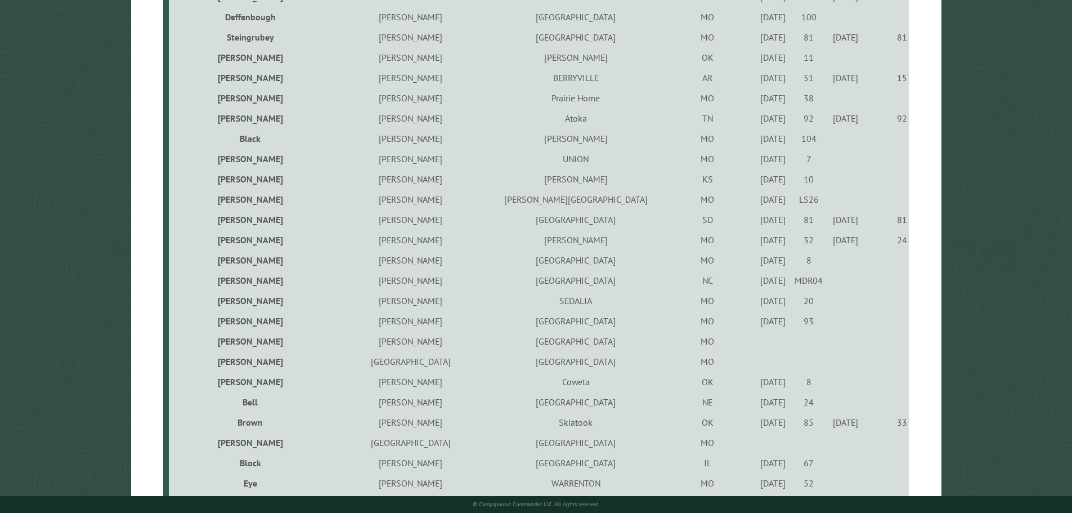
click at [659, 348] on td "MO" at bounding box center [706, 341] width 95 height 20
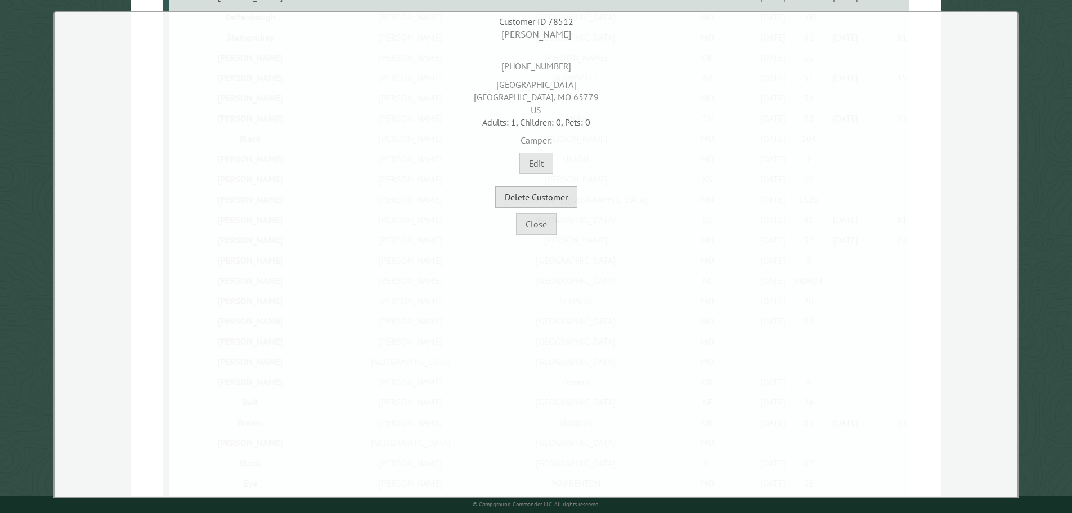
click at [563, 199] on button "Delete Customer" at bounding box center [536, 196] width 82 height 21
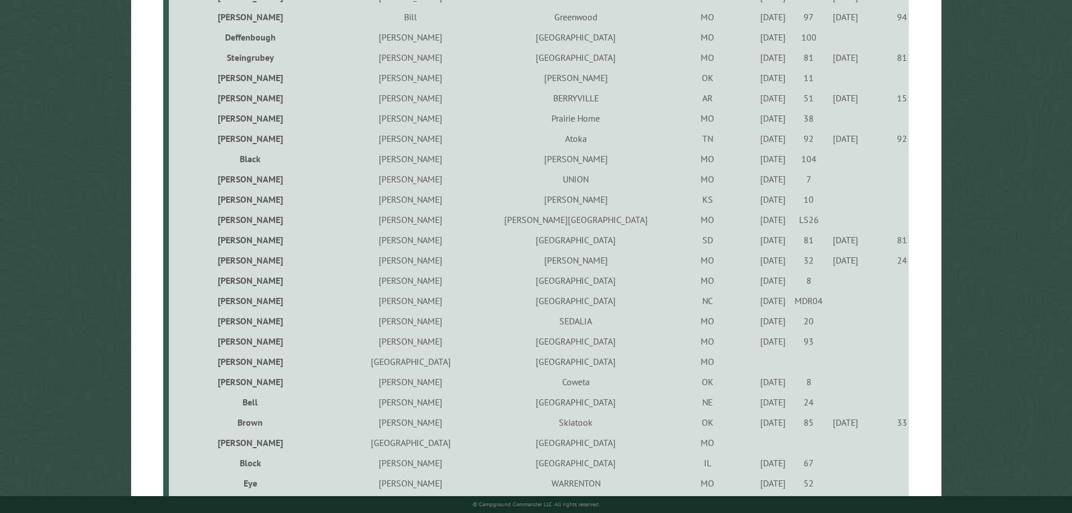
click at [659, 366] on td "MO" at bounding box center [706, 361] width 95 height 20
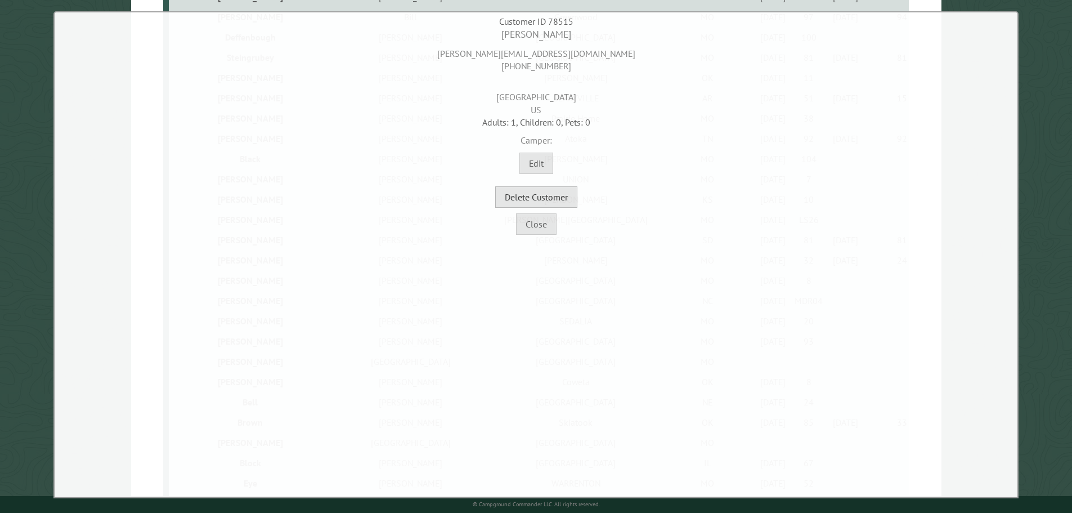
click at [547, 194] on button "Delete Customer" at bounding box center [536, 196] width 82 height 21
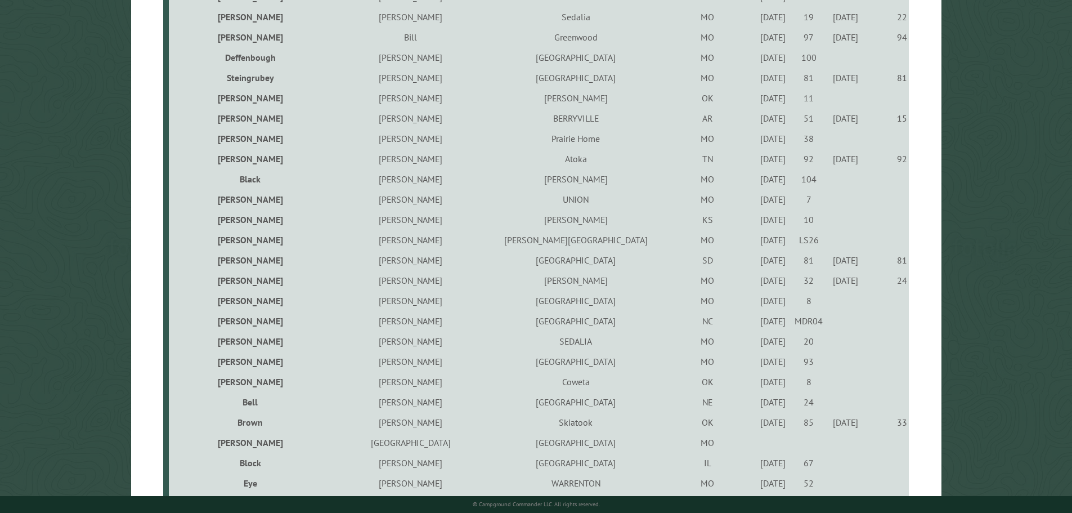
click at [757, 344] on div "5/4/2024" at bounding box center [773, 340] width 32 height 11
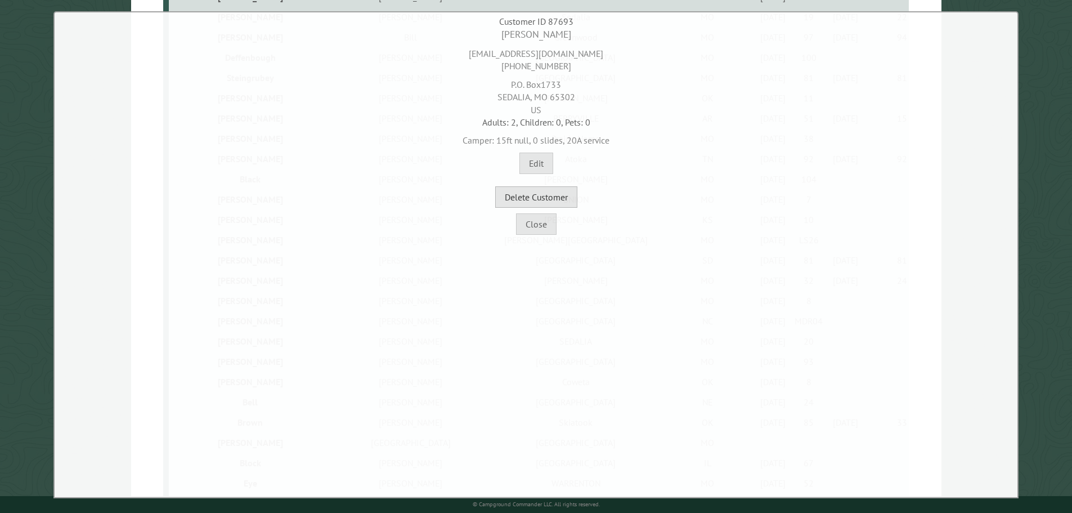
click at [561, 199] on button "Delete Customer" at bounding box center [536, 196] width 82 height 21
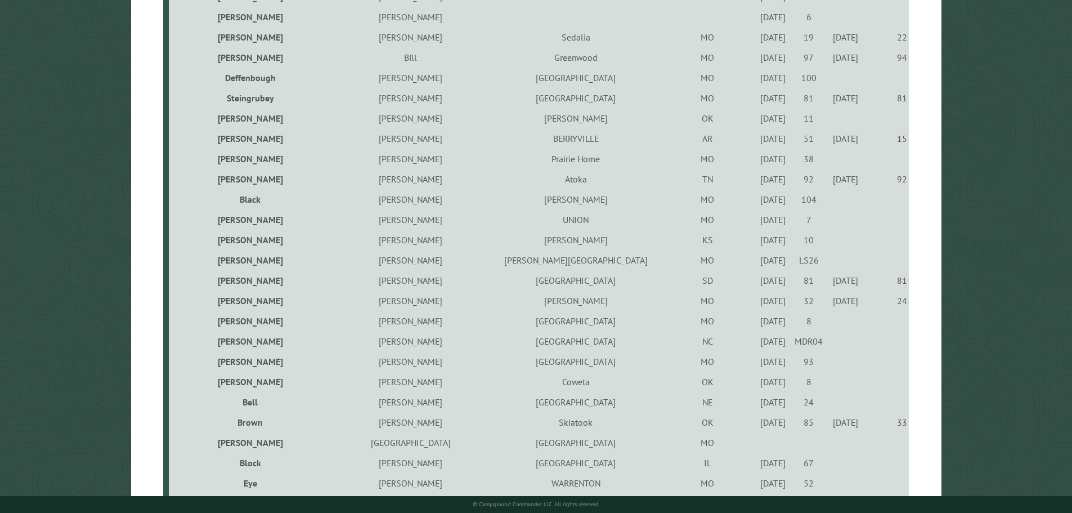
click at [757, 405] on div "5/25/2023" at bounding box center [773, 401] width 32 height 11
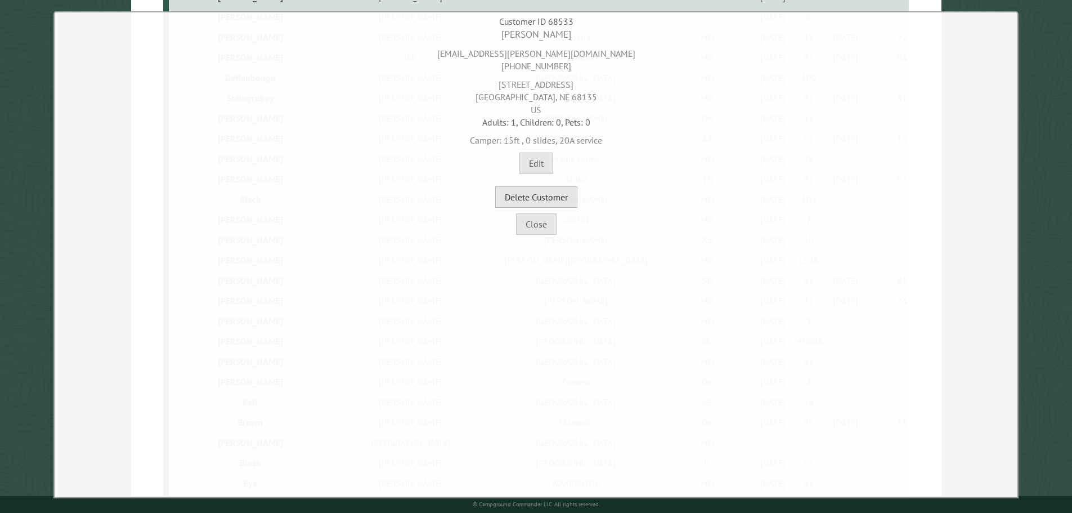
click at [563, 200] on button "Delete Customer" at bounding box center [536, 196] width 82 height 21
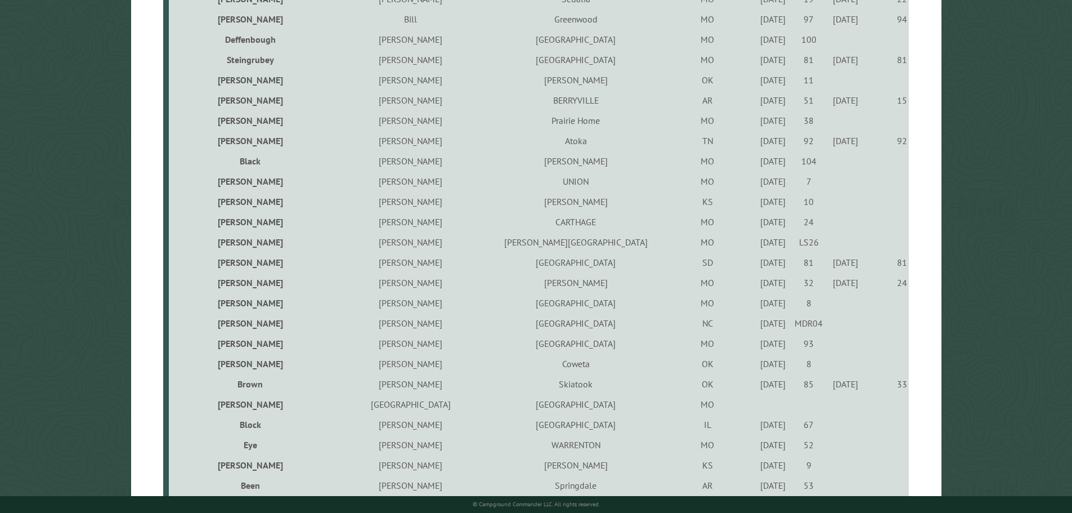
scroll to position [788, 0]
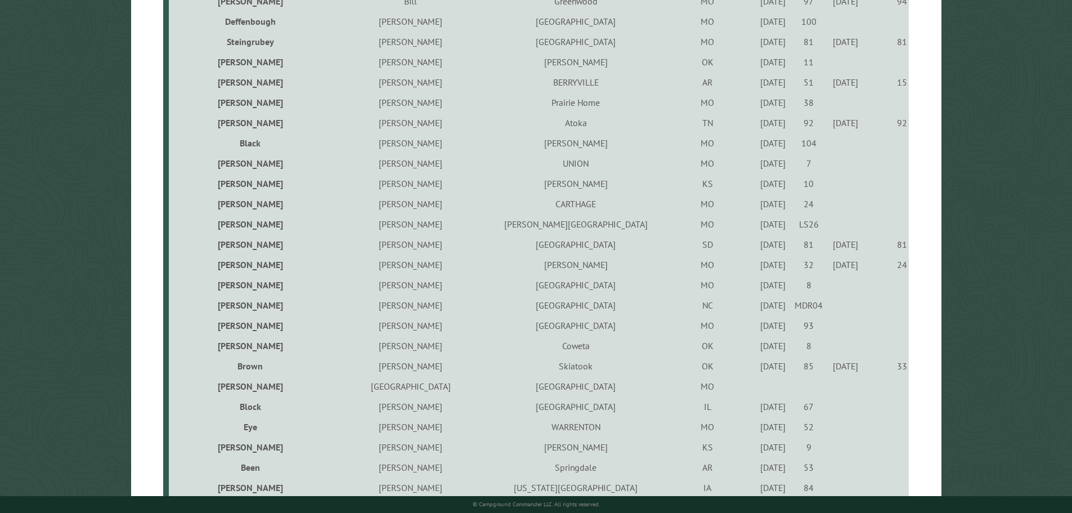
click at [755, 401] on td "9/23/2022" at bounding box center [773, 406] width 36 height 20
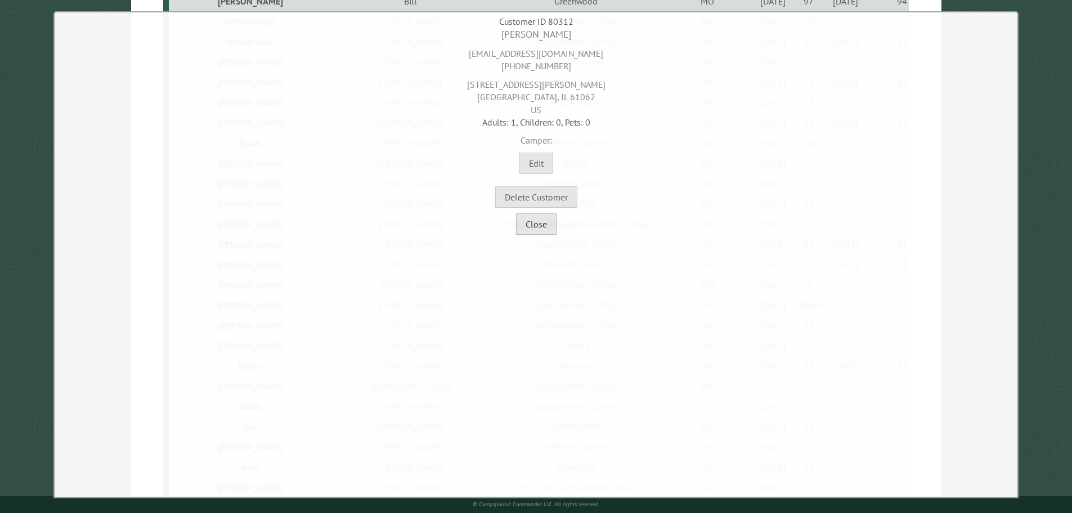
click at [536, 231] on button "Close" at bounding box center [536, 223] width 41 height 21
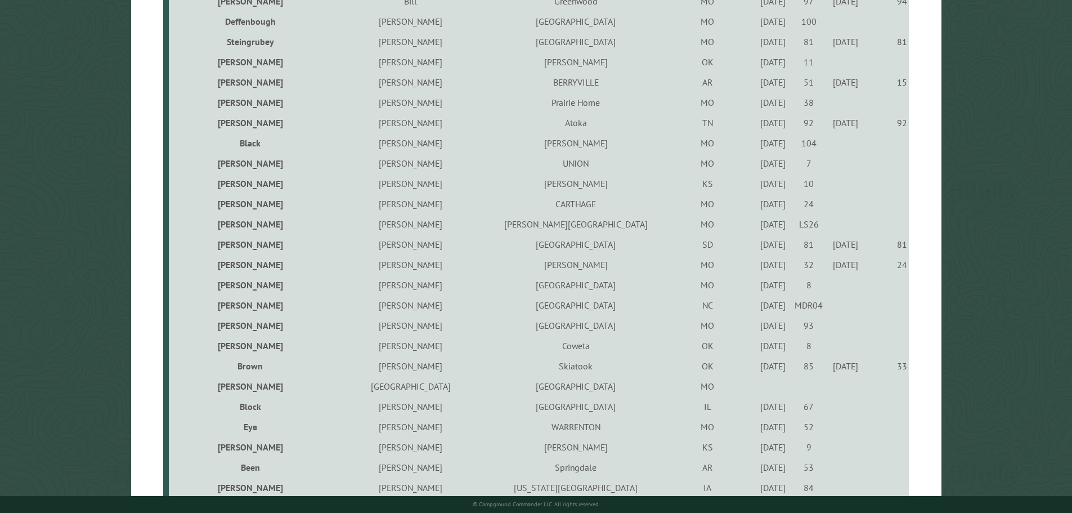
click at [510, 389] on td "SPRINGFIELD" at bounding box center [576, 386] width 168 height 20
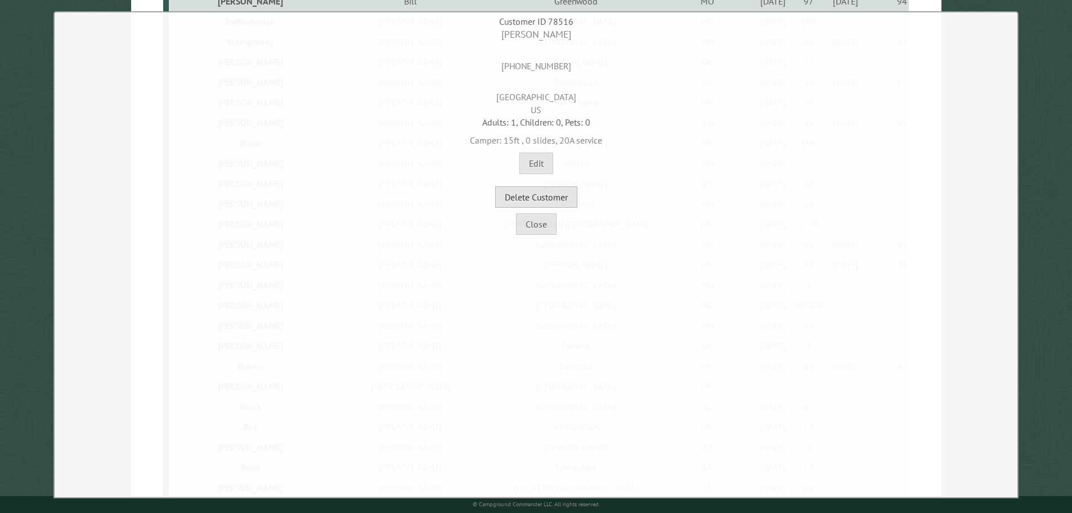
click at [565, 205] on button "Delete Customer" at bounding box center [536, 196] width 82 height 21
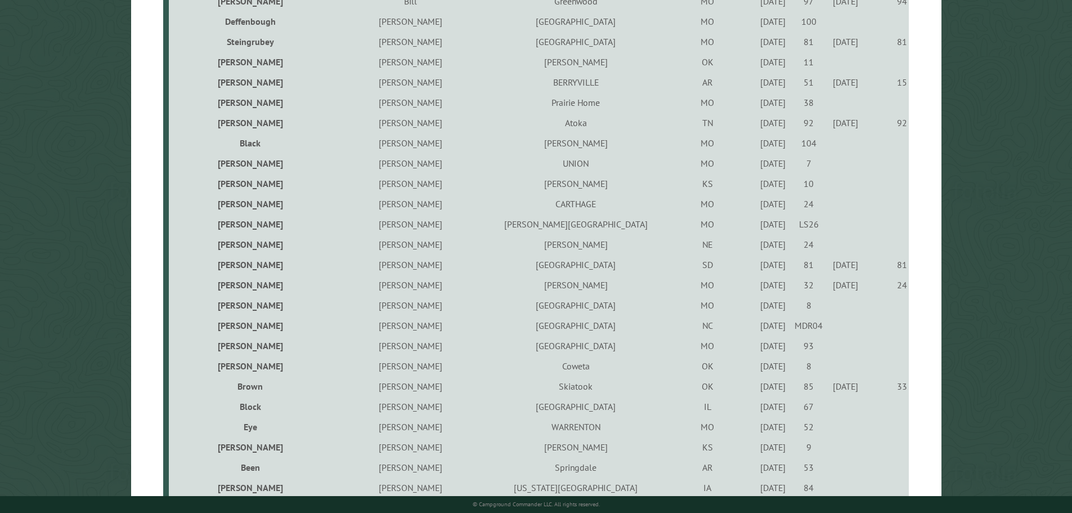
click at [757, 410] on div "9/23/2022" at bounding box center [773, 406] width 32 height 11
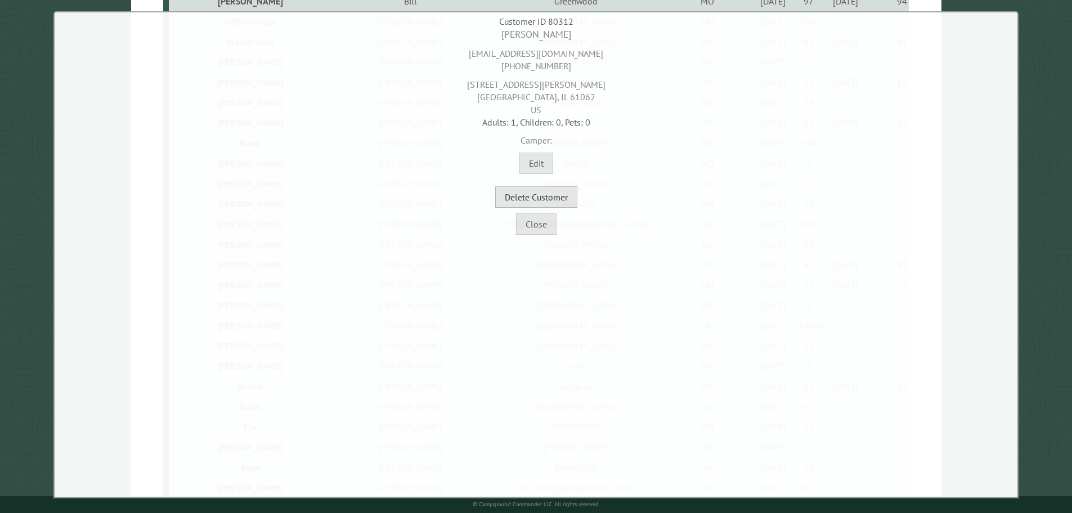
click at [537, 199] on button "Delete Customer" at bounding box center [536, 196] width 82 height 21
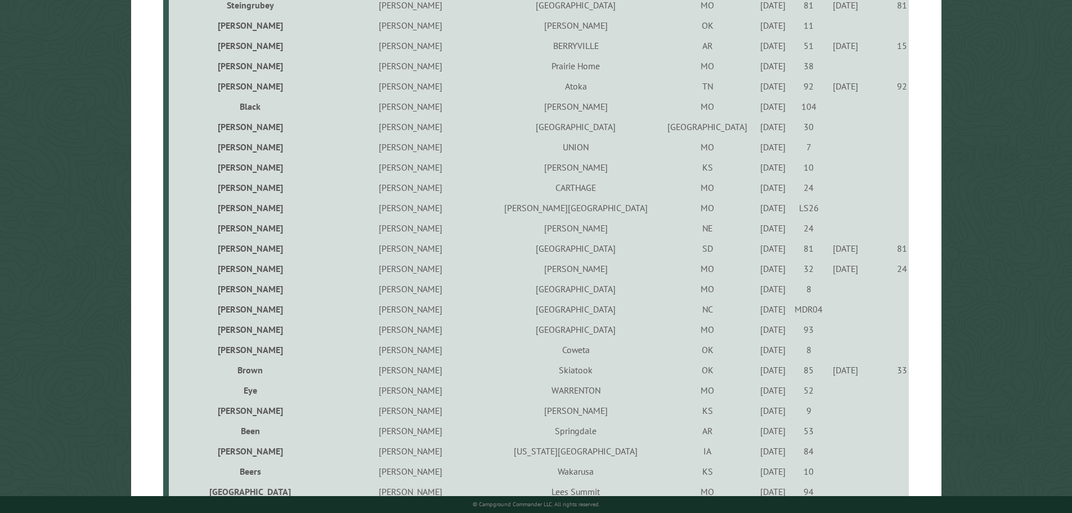
scroll to position [844, 0]
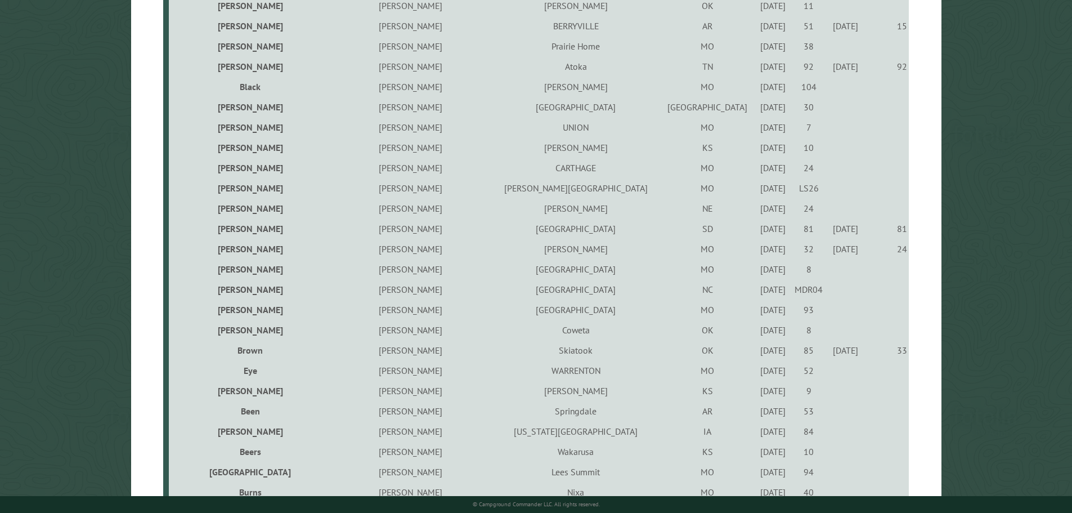
click at [757, 371] on div "5/12/2023" at bounding box center [773, 370] width 32 height 11
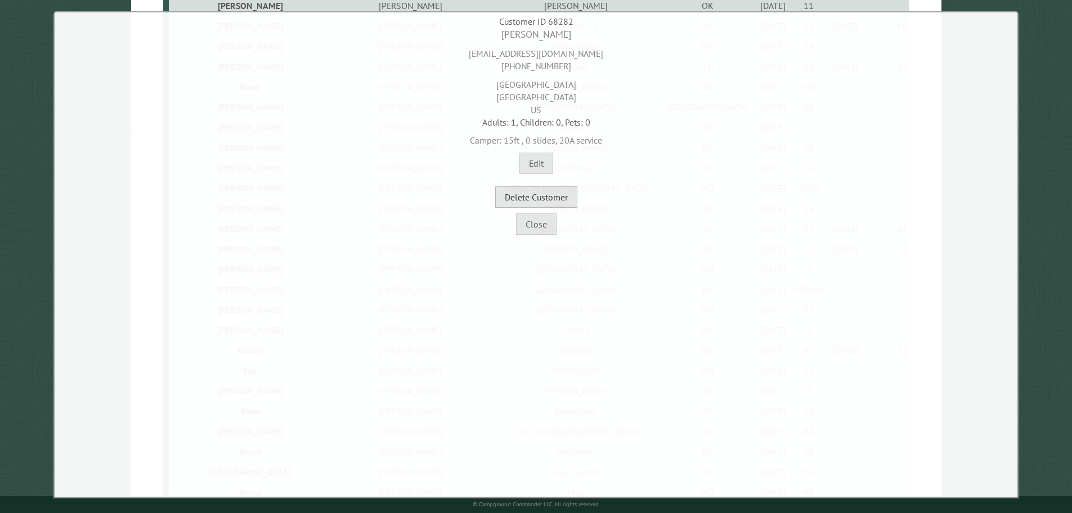
click at [560, 197] on button "Delete Customer" at bounding box center [536, 196] width 82 height 21
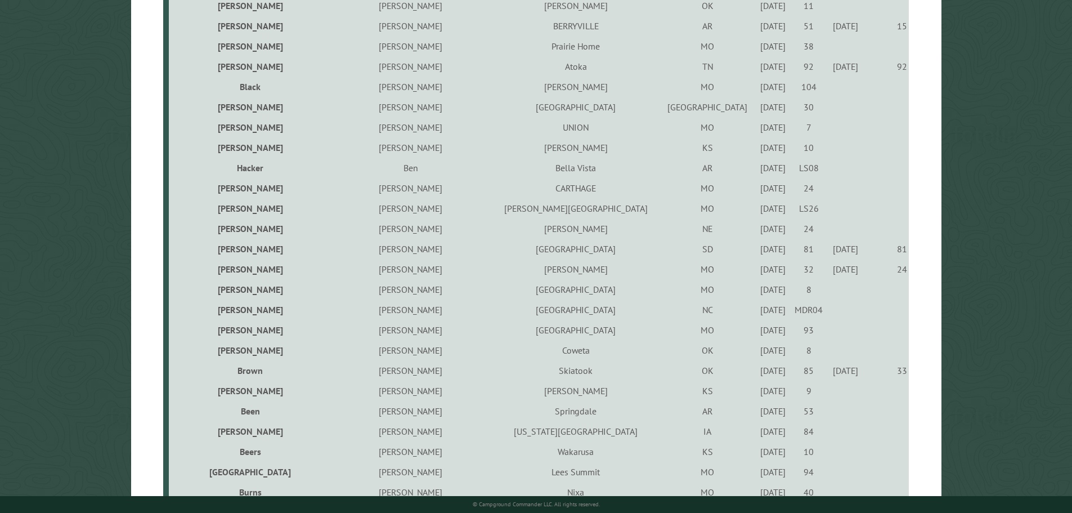
click at [757, 393] on div "8/15/2024" at bounding box center [773, 390] width 32 height 11
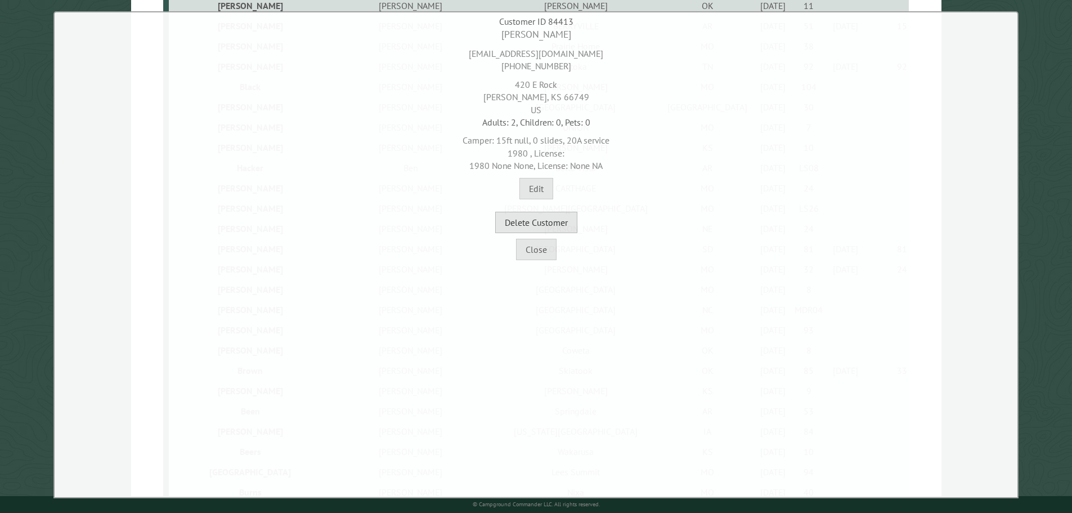
click at [567, 224] on button "Delete Customer" at bounding box center [536, 222] width 82 height 21
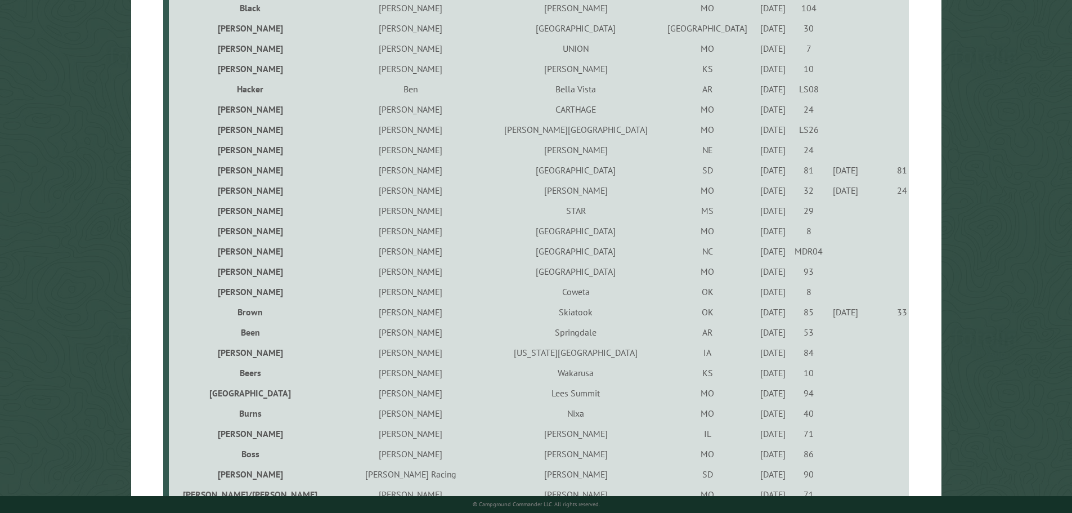
scroll to position [956, 0]
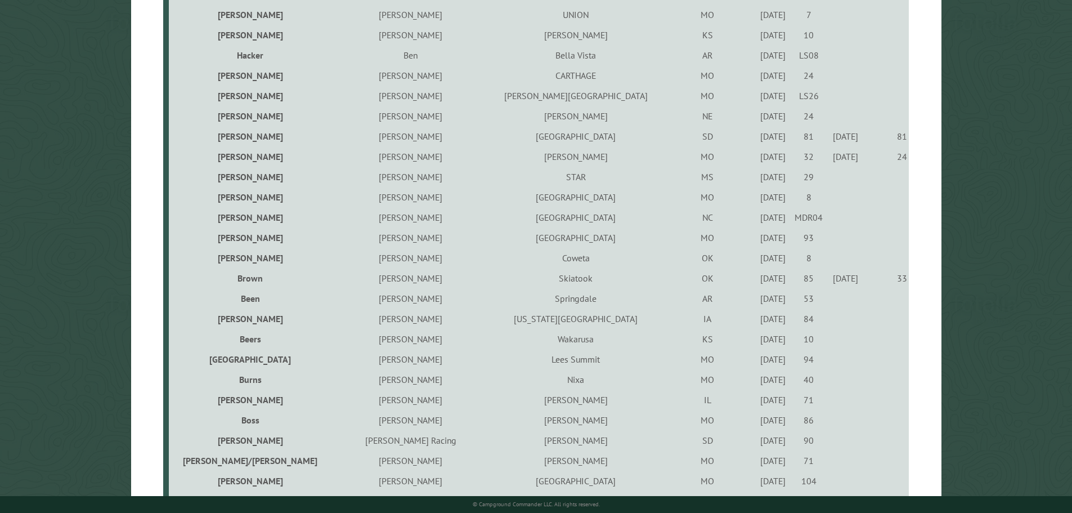
click at [757, 302] on div "6/11/2021" at bounding box center [773, 298] width 32 height 11
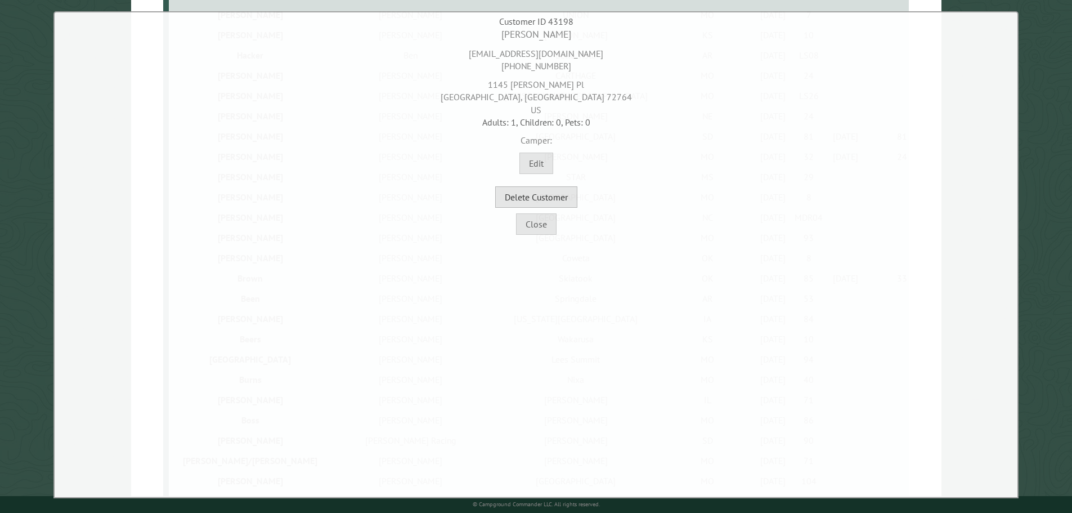
click at [563, 196] on button "Delete Customer" at bounding box center [536, 196] width 82 height 21
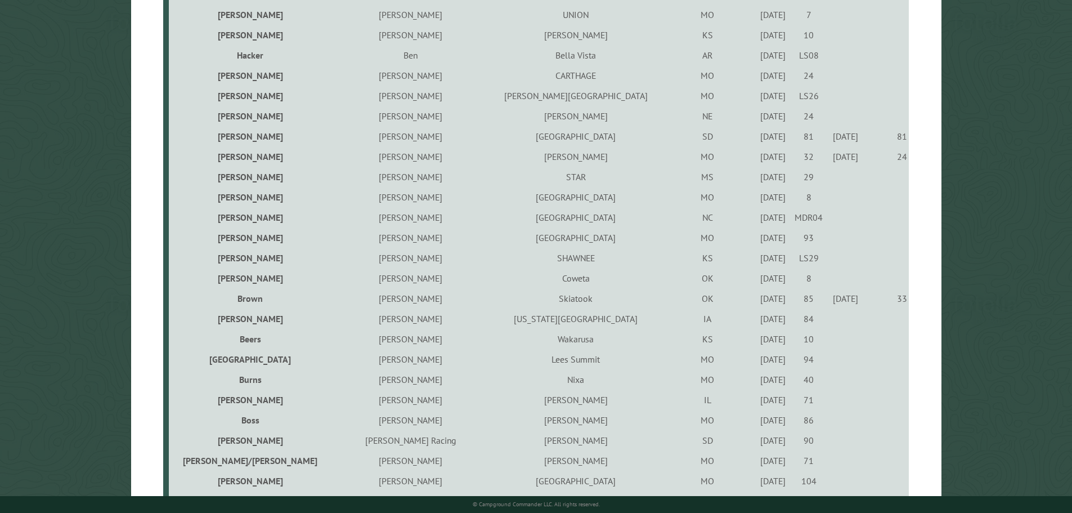
click at [757, 262] on div "5/12/2023" at bounding box center [773, 257] width 32 height 11
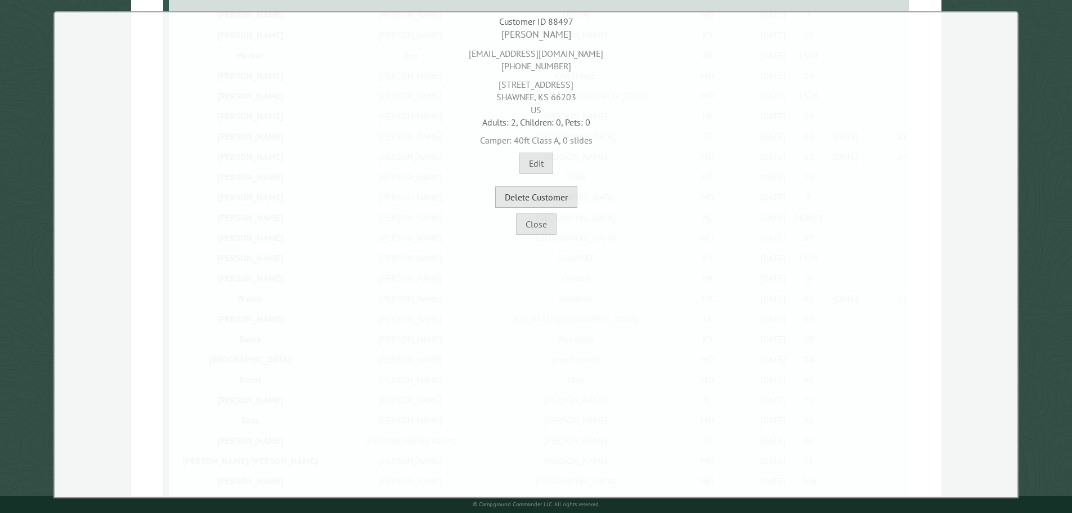
click at [563, 204] on button "Delete Customer" at bounding box center [536, 196] width 82 height 21
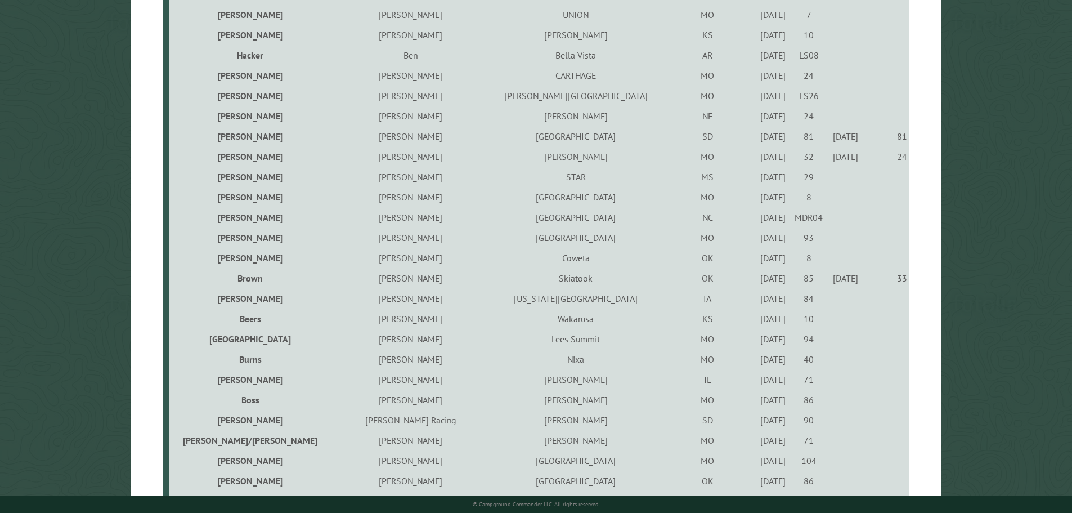
click at [757, 298] on div "9/22/2022" at bounding box center [773, 298] width 32 height 11
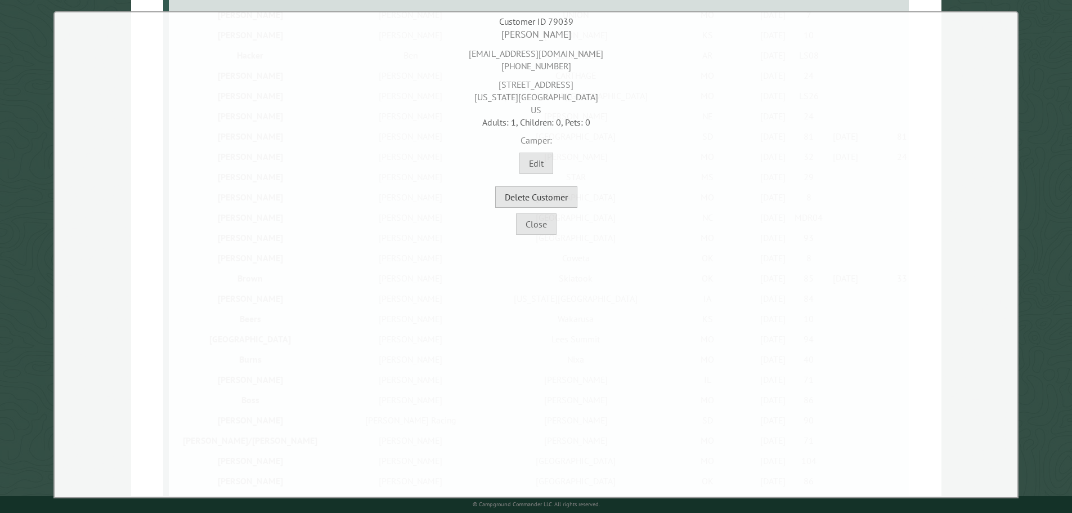
click at [537, 189] on button "Delete Customer" at bounding box center [536, 196] width 82 height 21
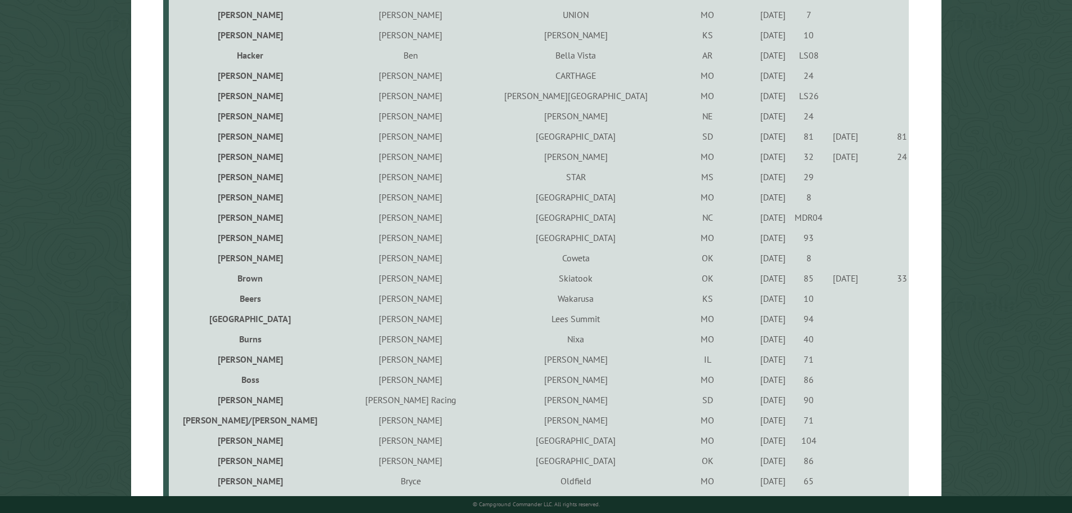
click at [757, 302] on div "8/20/2021" at bounding box center [773, 298] width 32 height 11
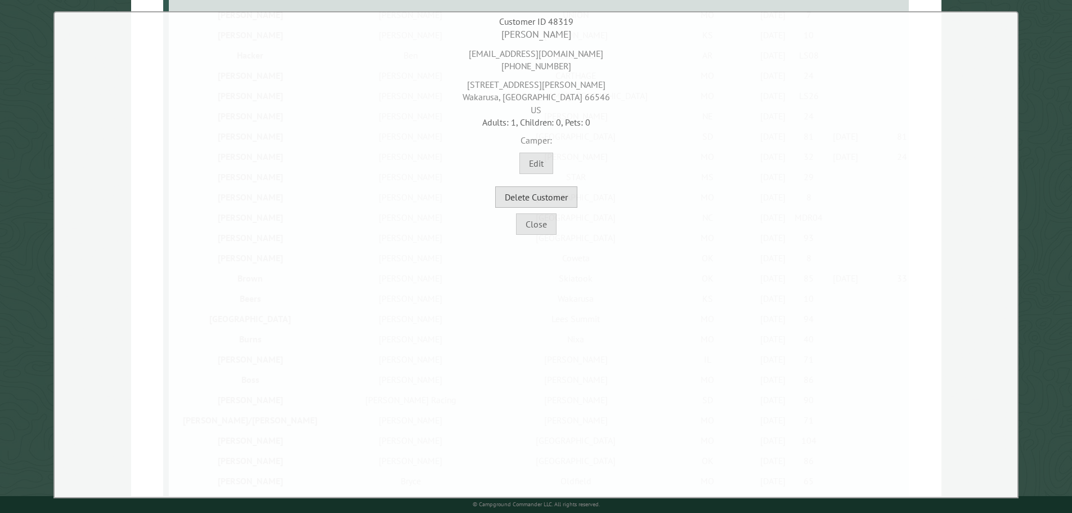
click at [550, 196] on button "Delete Customer" at bounding box center [536, 196] width 82 height 21
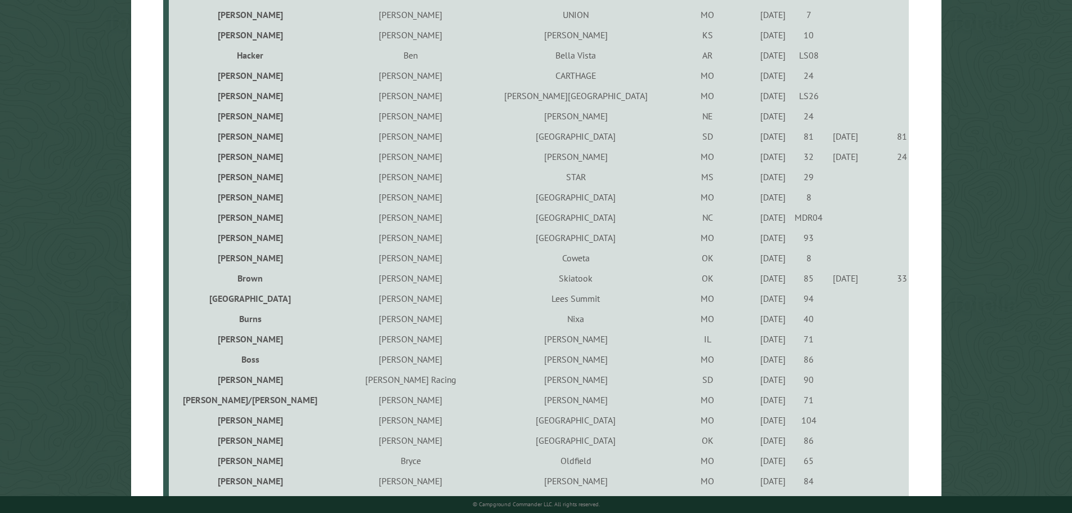
click at [757, 302] on div "5/12/2023" at bounding box center [773, 298] width 32 height 11
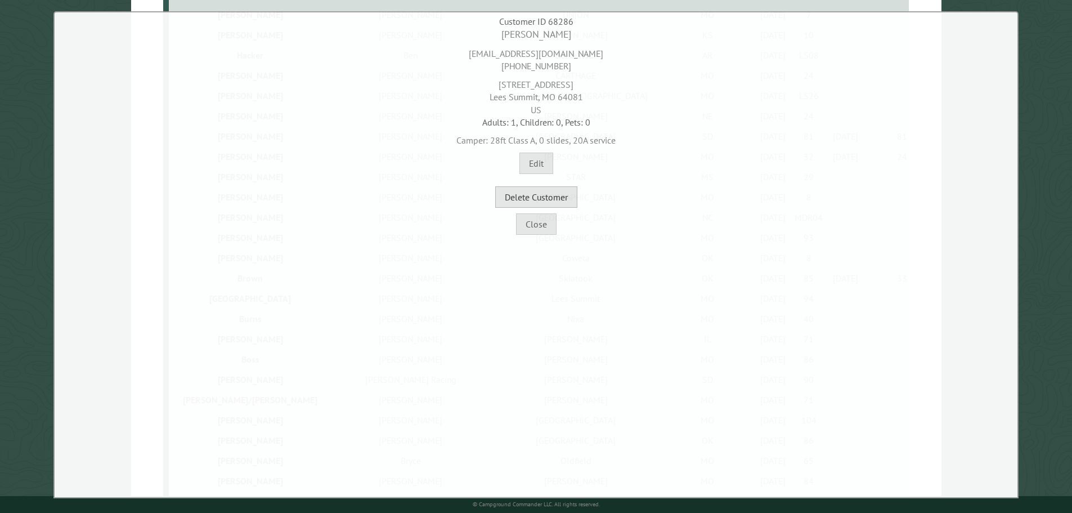
click at [555, 194] on button "Delete Customer" at bounding box center [536, 196] width 82 height 21
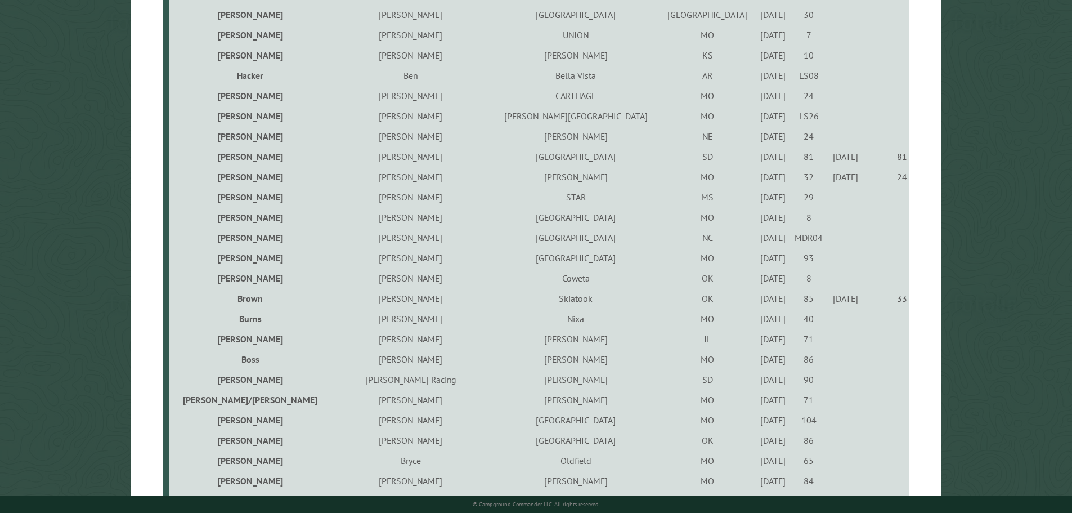
click at [757, 324] on div "8/30/2024" at bounding box center [773, 318] width 32 height 11
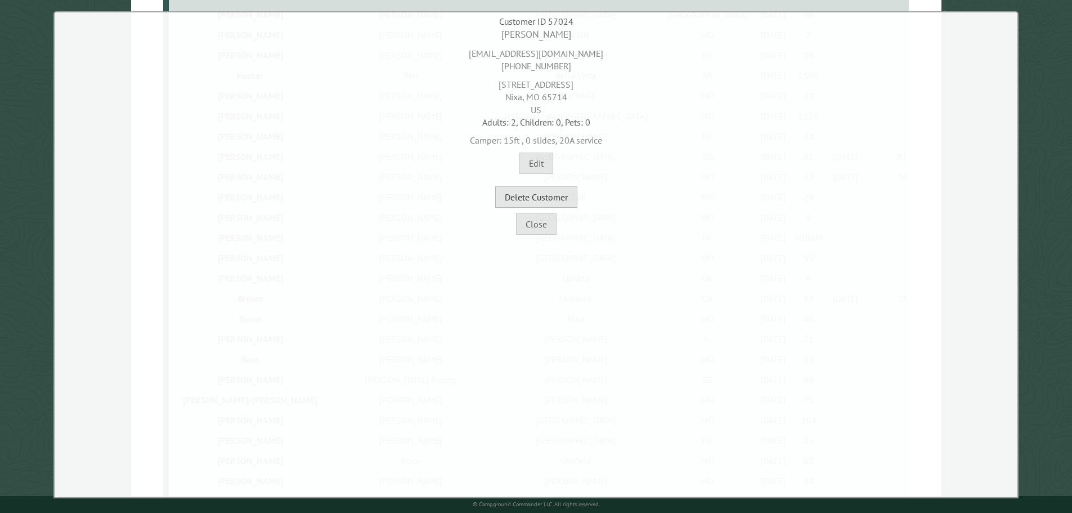
click at [570, 203] on button "Delete Customer" at bounding box center [536, 196] width 82 height 21
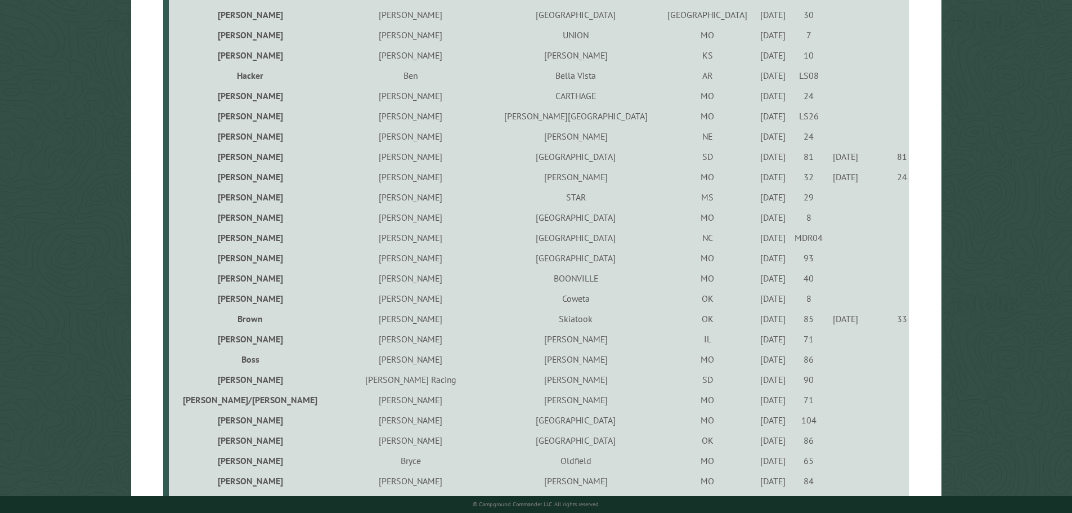
click at [757, 361] on div "6/10/2022" at bounding box center [773, 358] width 32 height 11
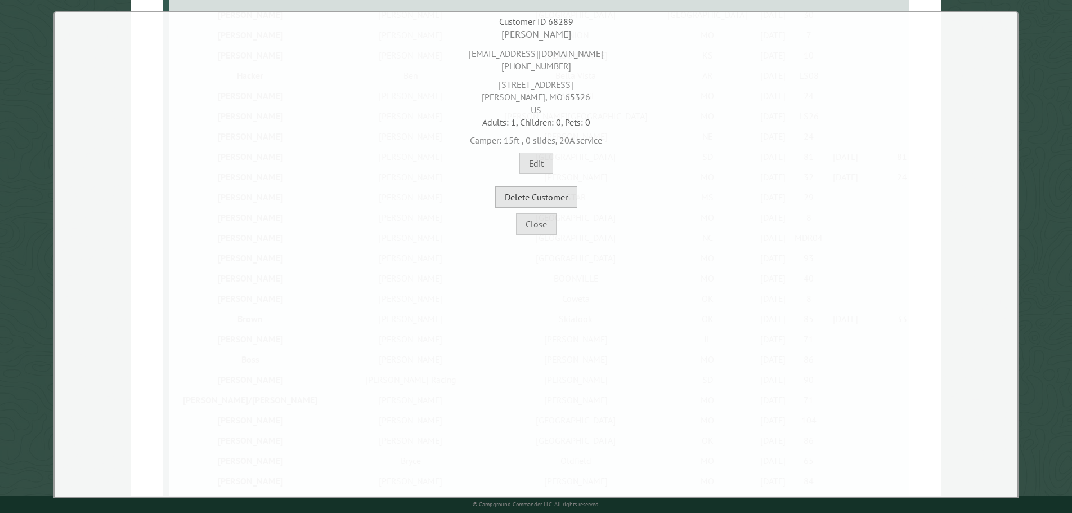
click at [563, 199] on button "Delete Customer" at bounding box center [536, 196] width 82 height 21
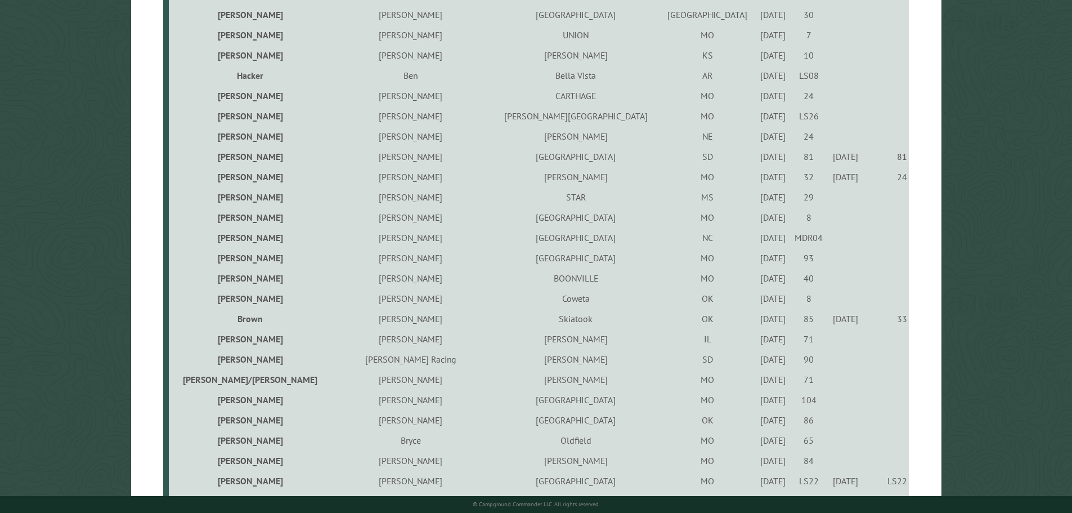
click at [757, 362] on div "9/15/2022" at bounding box center [773, 358] width 32 height 11
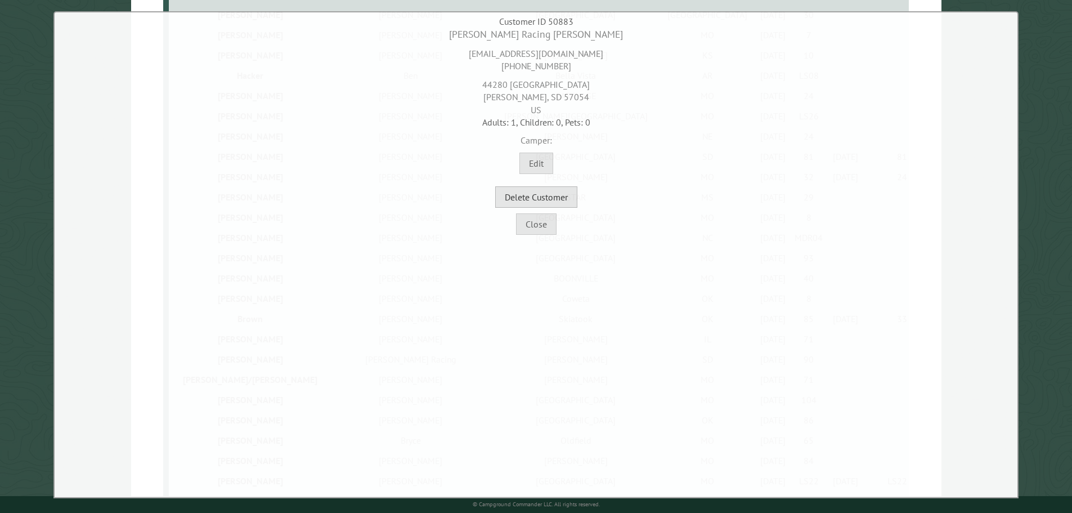
click at [566, 194] on button "Delete Customer" at bounding box center [536, 196] width 82 height 21
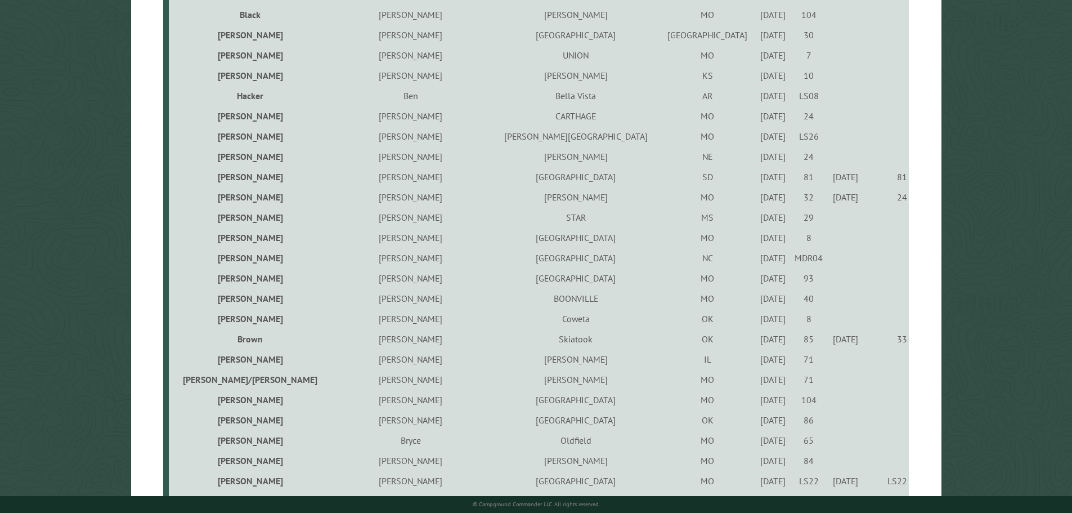
click at [757, 385] on div "5/25/2023" at bounding box center [773, 379] width 32 height 11
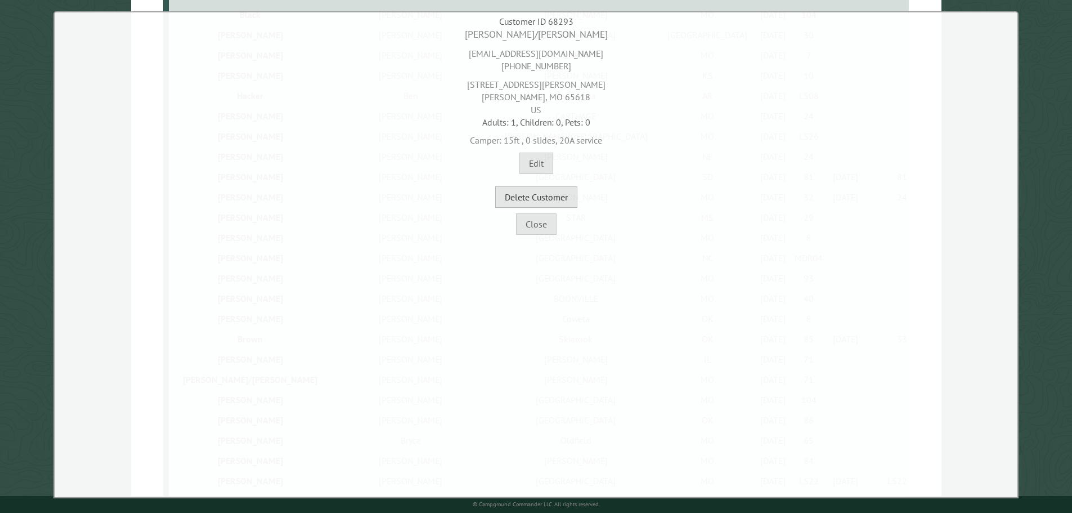
click at [559, 197] on button "Delete Customer" at bounding box center [536, 196] width 82 height 21
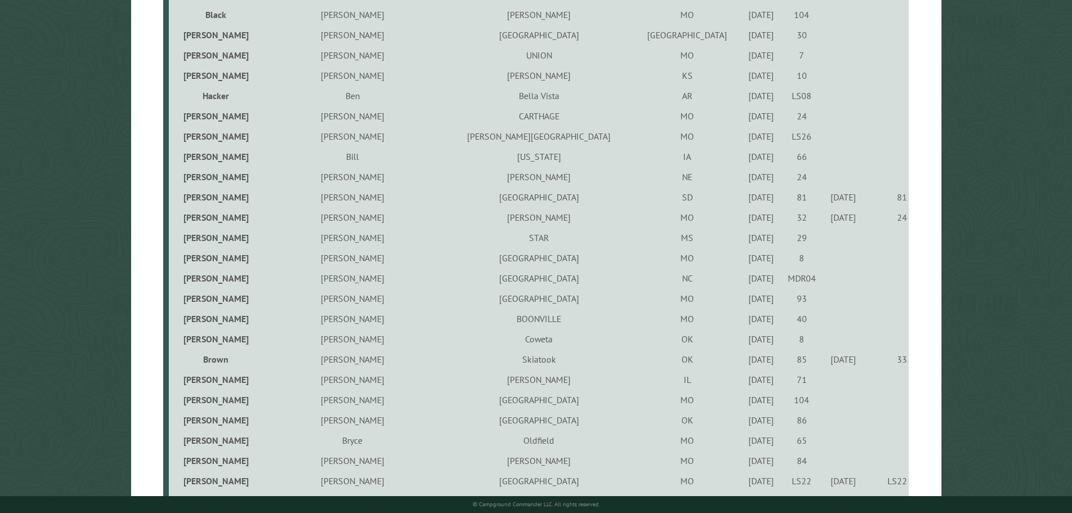
click at [743, 401] on div "7/15/2023" at bounding box center [761, 399] width 37 height 11
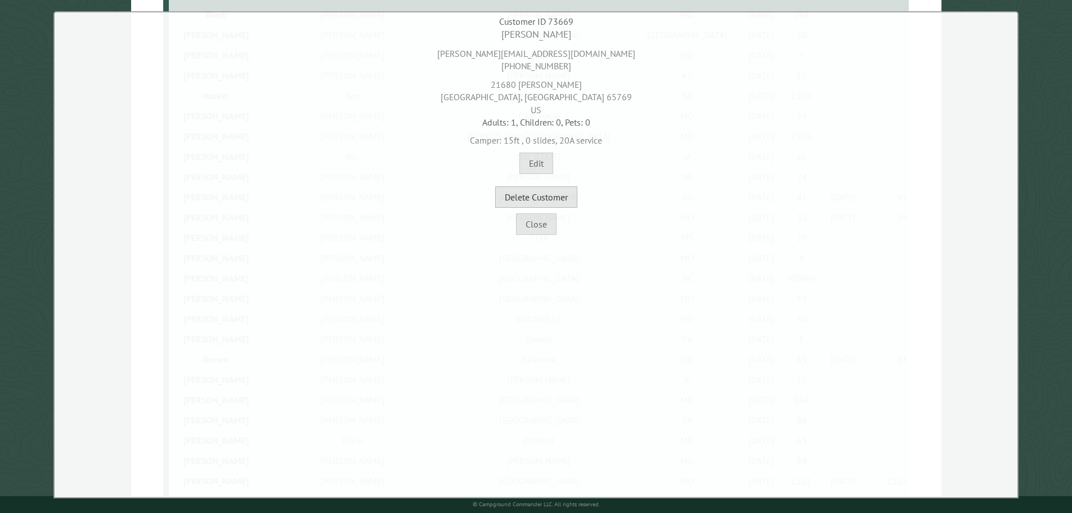
click at [523, 194] on button "Delete Customer" at bounding box center [536, 196] width 82 height 21
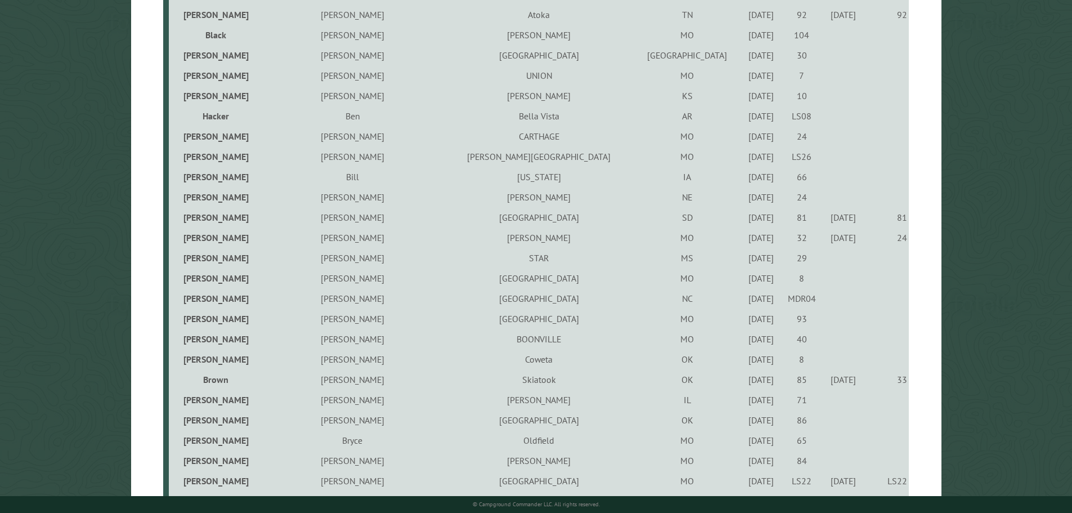
click at [743, 421] on div "8/16/2023" at bounding box center [761, 419] width 37 height 11
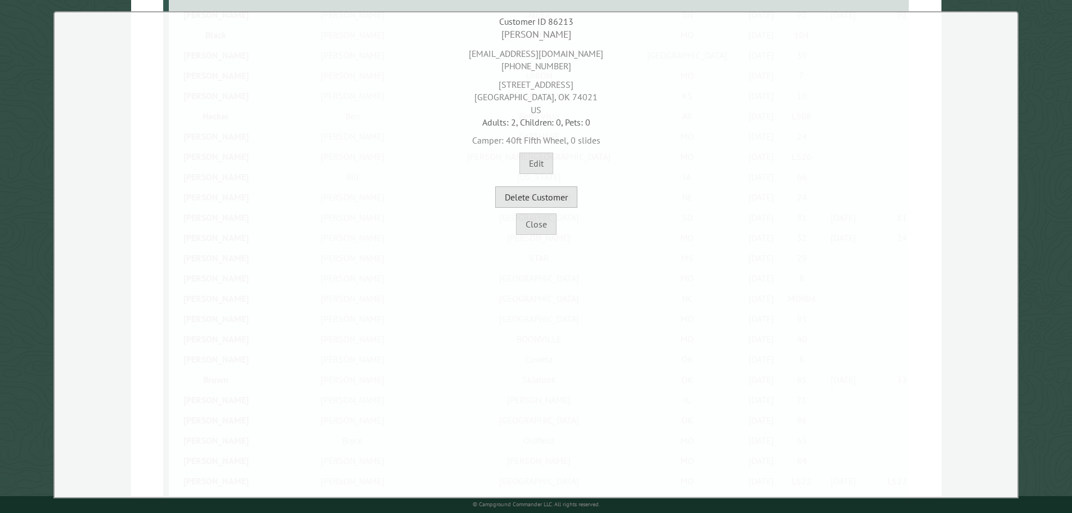
click at [551, 200] on button "Delete Customer" at bounding box center [536, 196] width 82 height 21
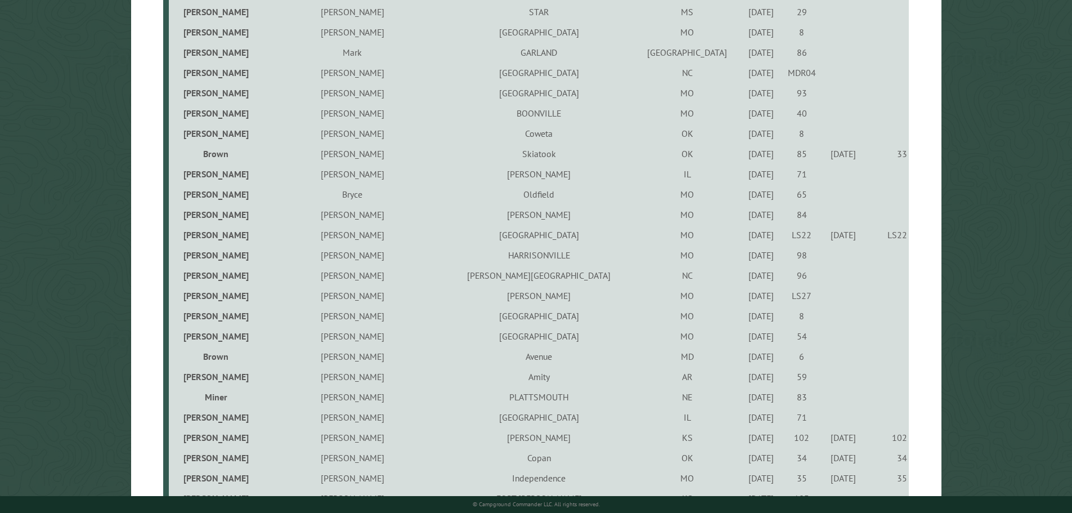
scroll to position [1238, 0]
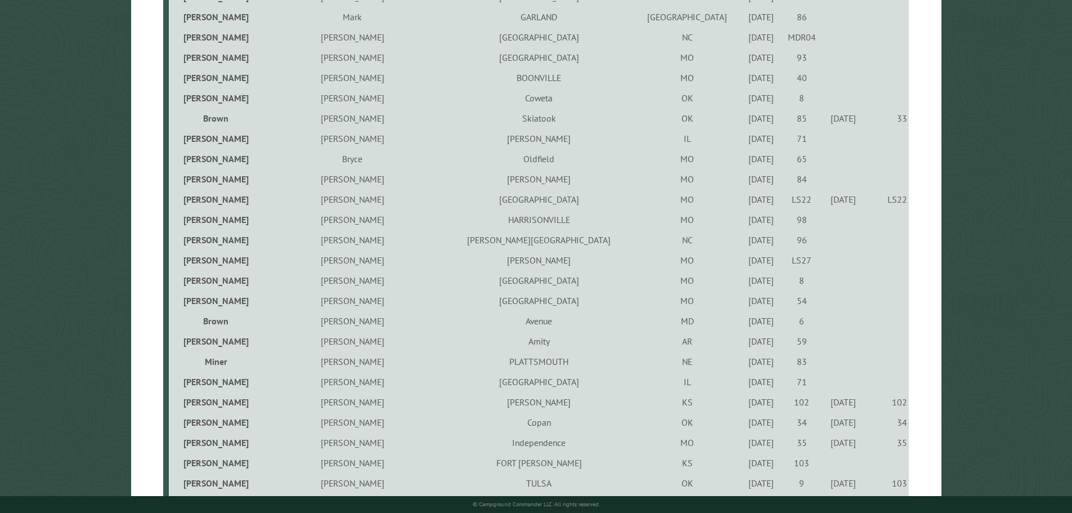
click at [743, 159] on div "6/11/2021" at bounding box center [761, 158] width 37 height 11
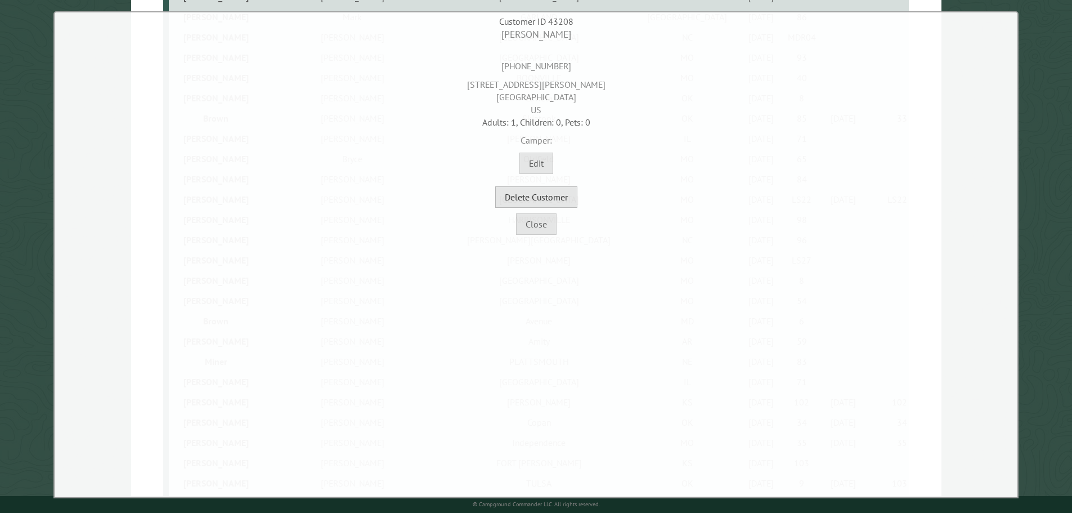
click at [564, 202] on button "Delete Customer" at bounding box center [536, 196] width 82 height 21
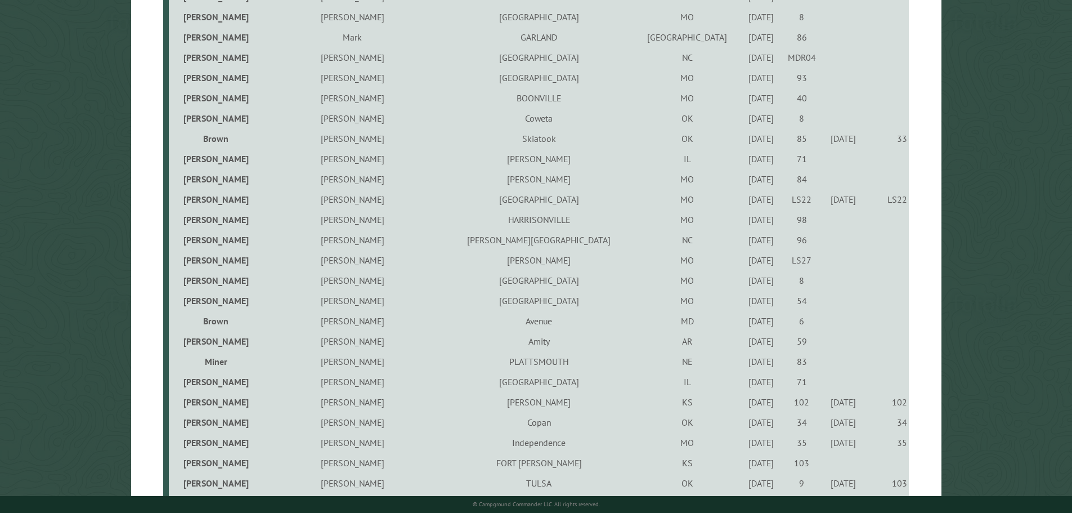
click at [743, 182] on div "9/15/2022" at bounding box center [761, 178] width 37 height 11
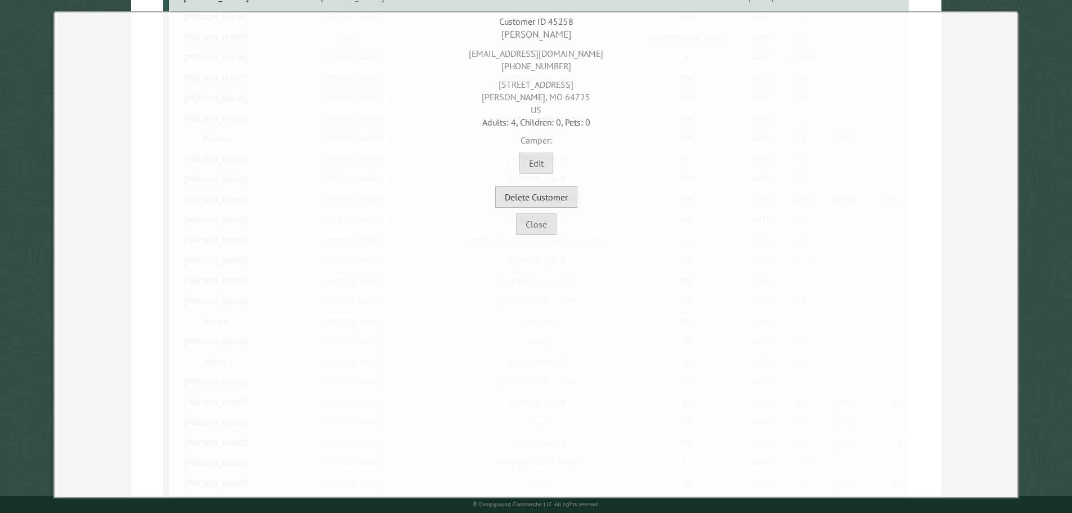
click at [560, 203] on button "Delete Customer" at bounding box center [536, 196] width 82 height 21
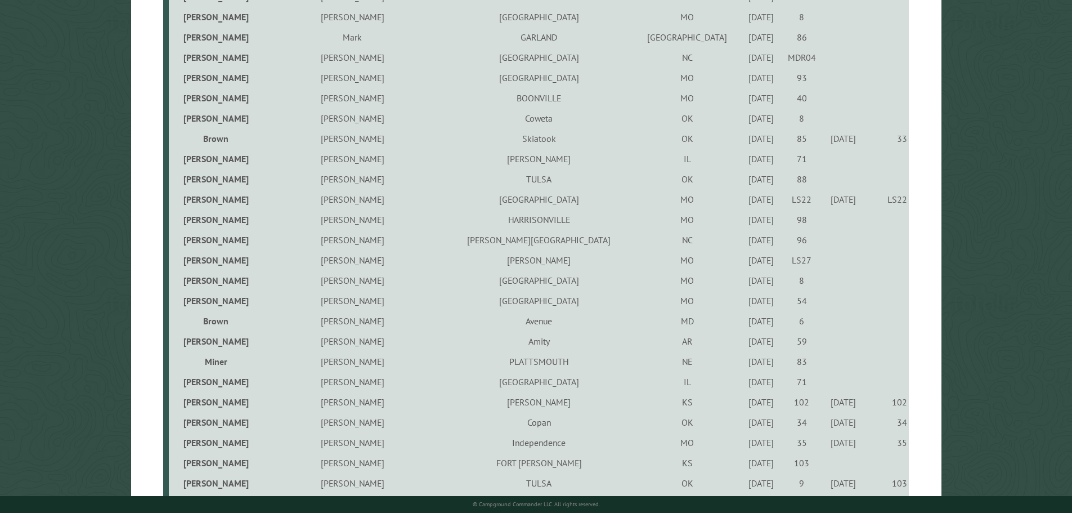
click at [743, 223] on div "4/1/2023" at bounding box center [761, 219] width 37 height 11
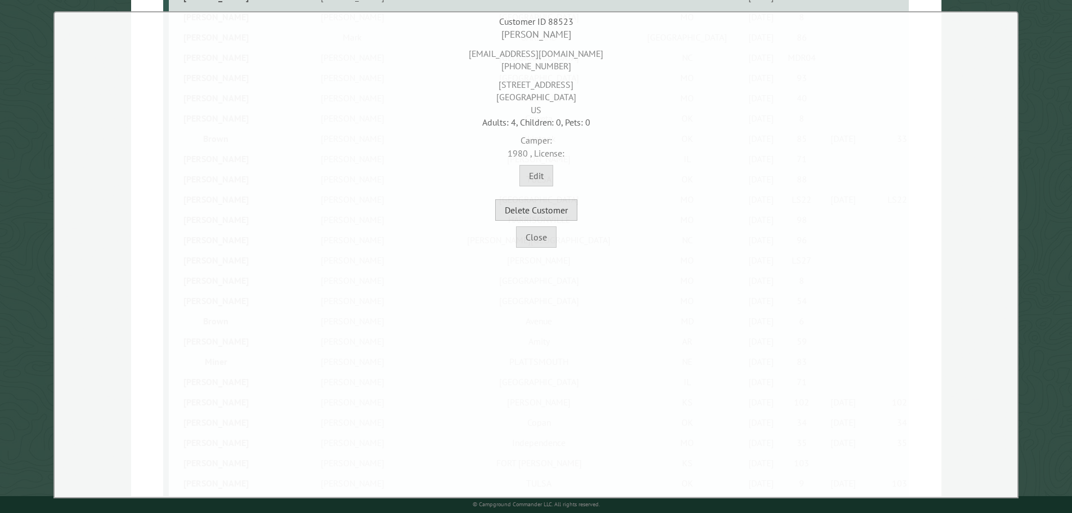
click at [574, 209] on button "Delete Customer" at bounding box center [536, 209] width 82 height 21
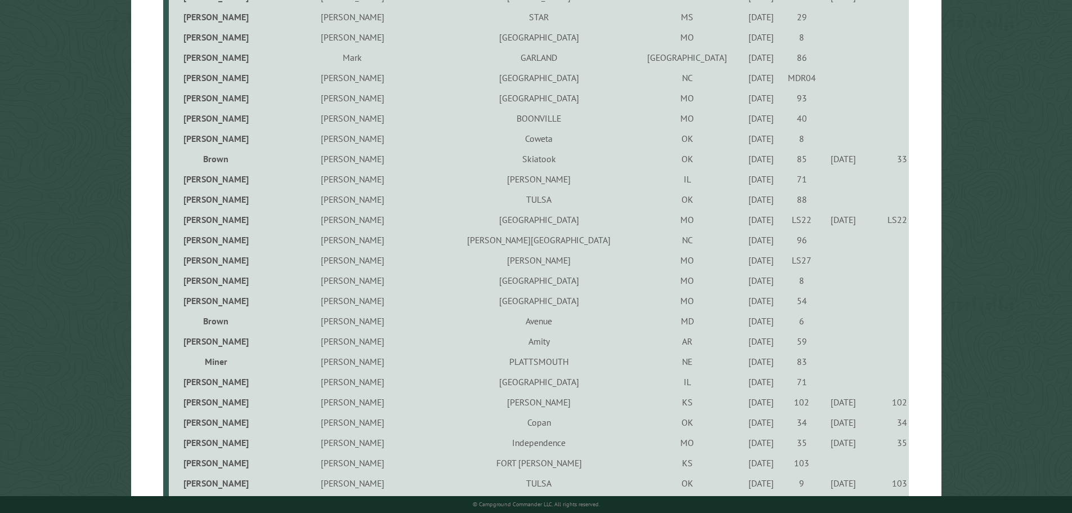
click at [743, 245] on div "3/31/2023" at bounding box center [761, 239] width 37 height 11
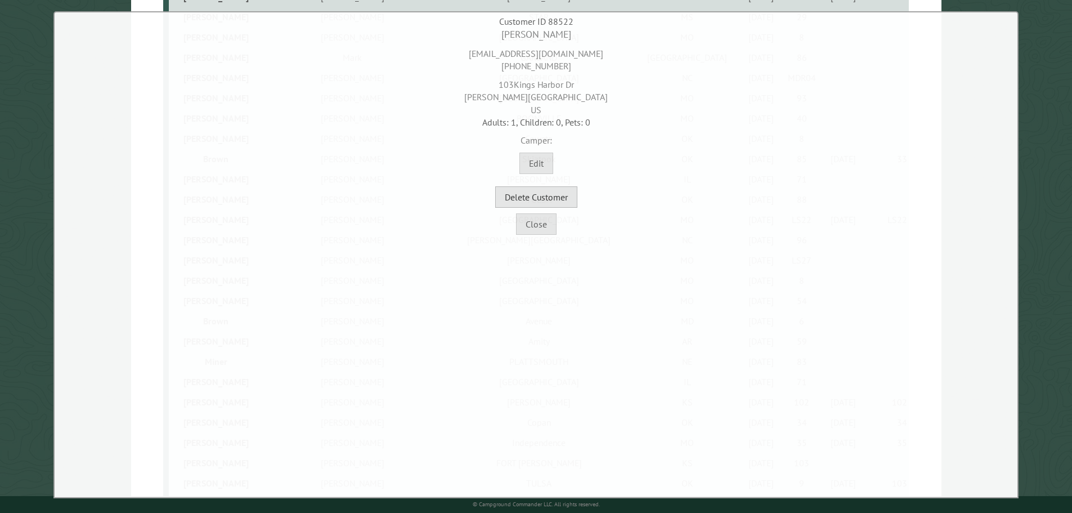
click at [542, 201] on button "Delete Customer" at bounding box center [536, 196] width 82 height 21
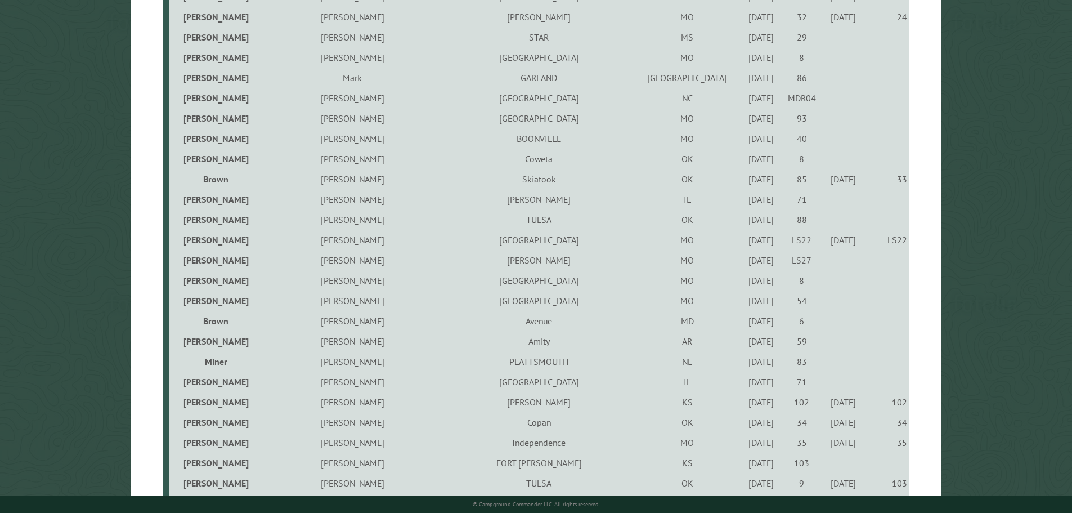
click at [743, 263] on div "9/1/2023" at bounding box center [761, 259] width 37 height 11
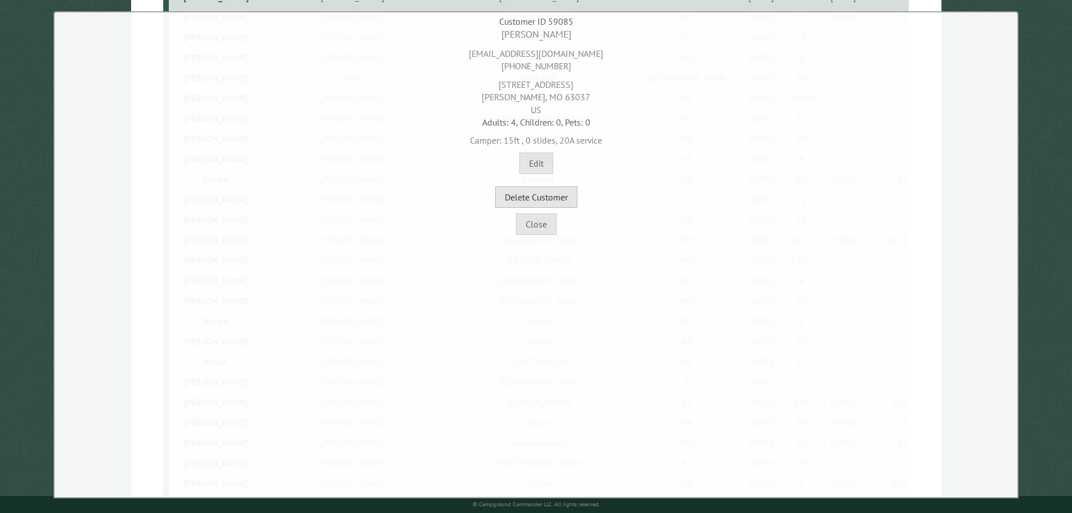
click at [566, 196] on button "Delete Customer" at bounding box center [536, 196] width 82 height 21
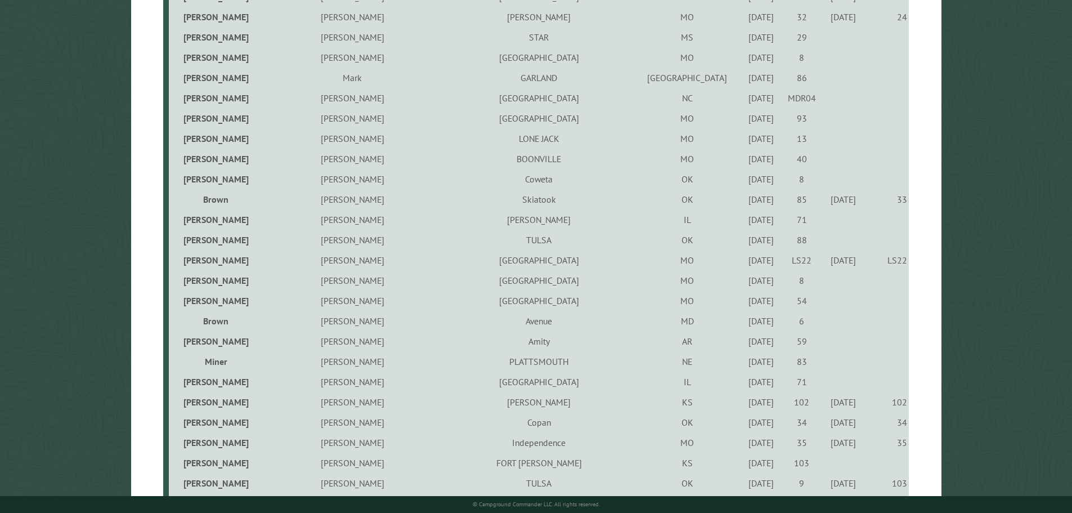
click at [743, 243] on div "8/30/2024" at bounding box center [761, 239] width 37 height 11
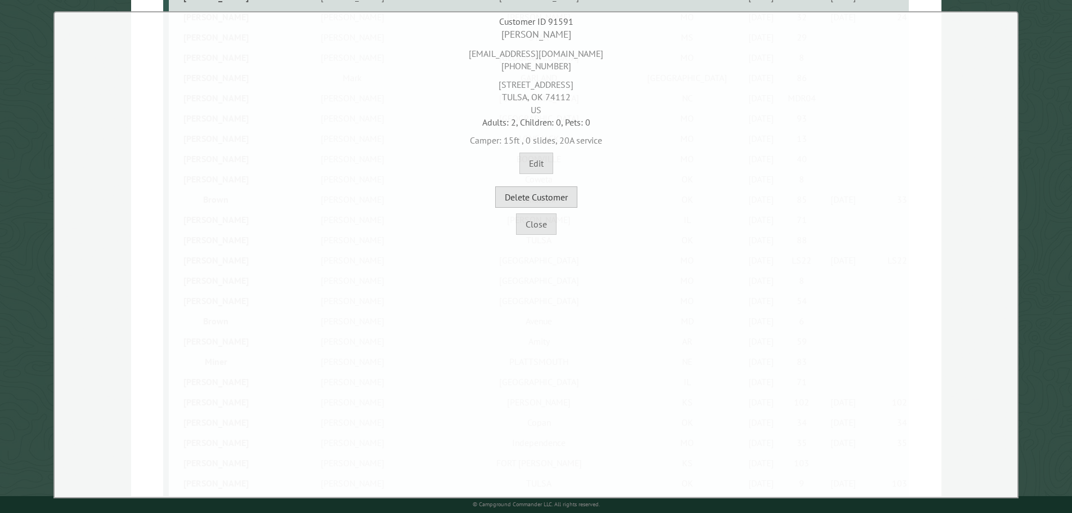
click at [556, 196] on button "Delete Customer" at bounding box center [536, 196] width 82 height 21
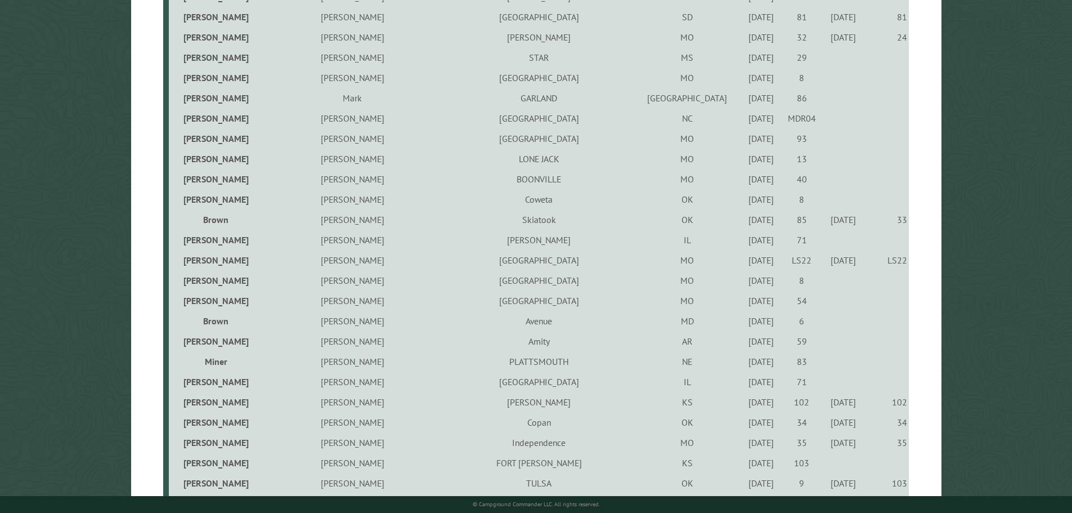
click at [743, 282] on div "8/16/2024" at bounding box center [761, 280] width 37 height 11
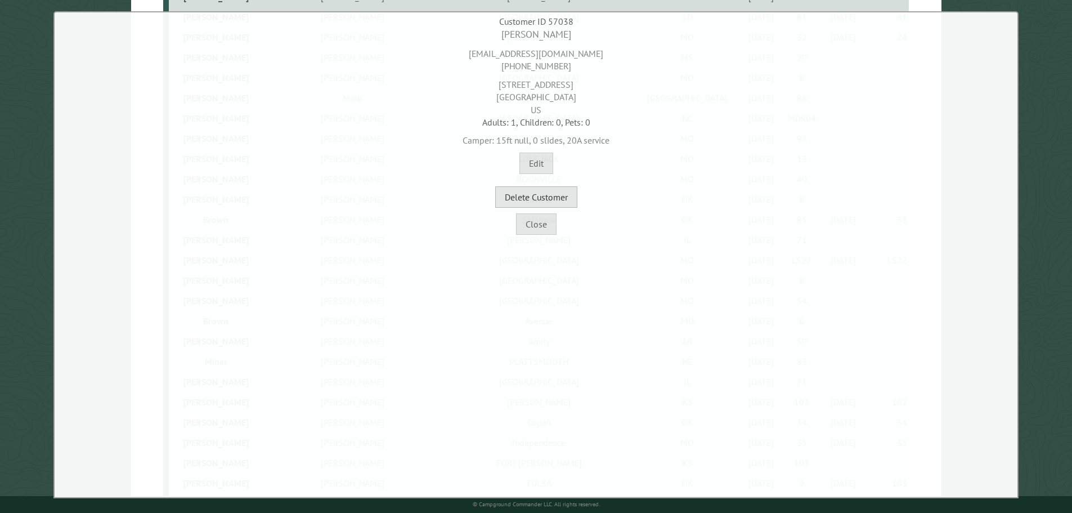
click at [556, 197] on button "Delete Customer" at bounding box center [536, 196] width 82 height 21
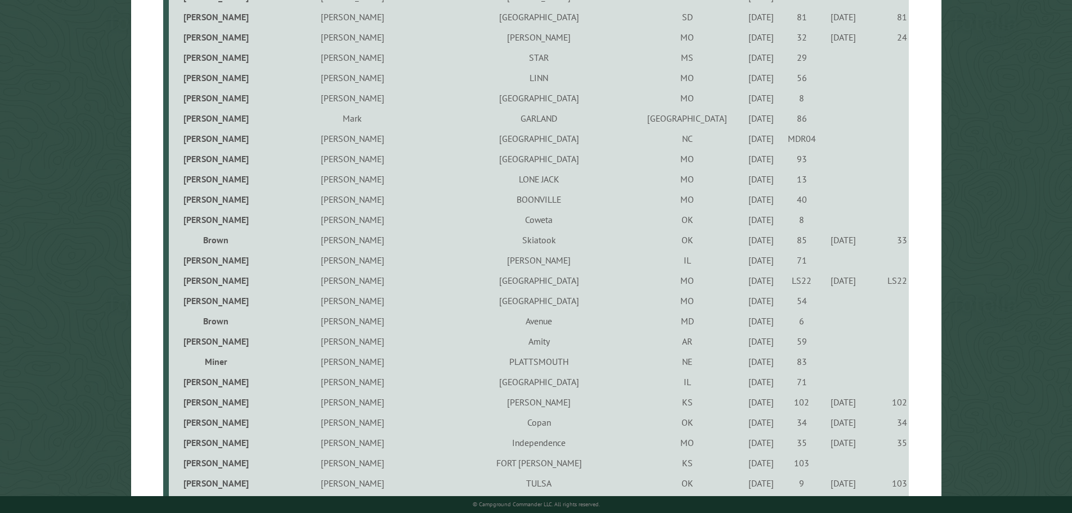
click at [743, 303] on div "9/23/2022" at bounding box center [761, 300] width 37 height 11
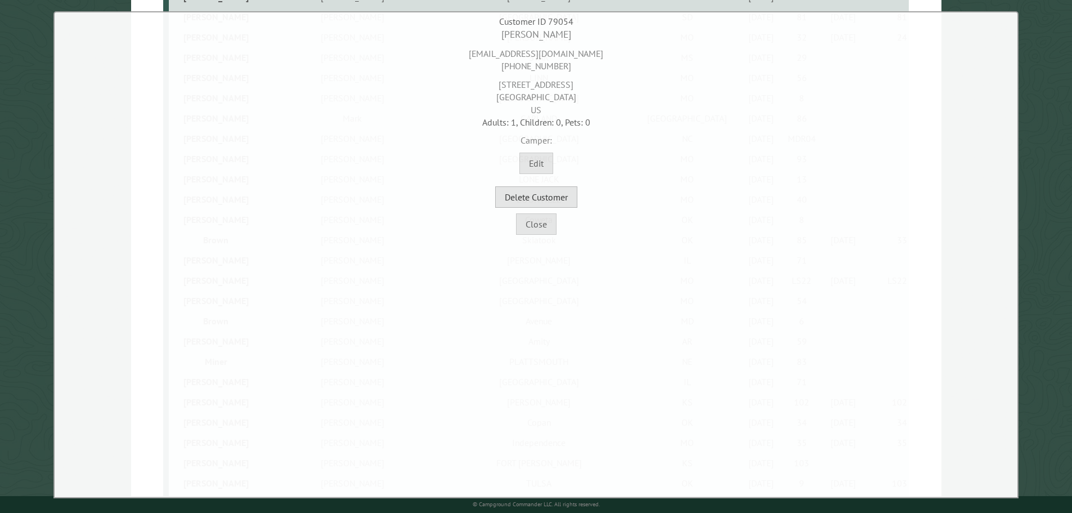
click at [528, 192] on button "Delete Customer" at bounding box center [536, 196] width 82 height 21
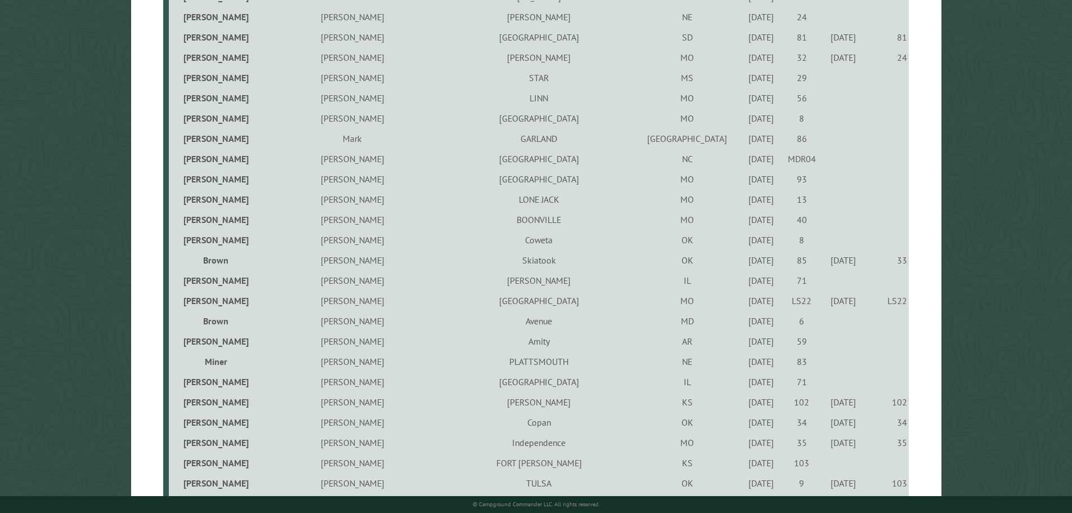
click at [743, 318] on div "9/1/2022" at bounding box center [761, 320] width 37 height 11
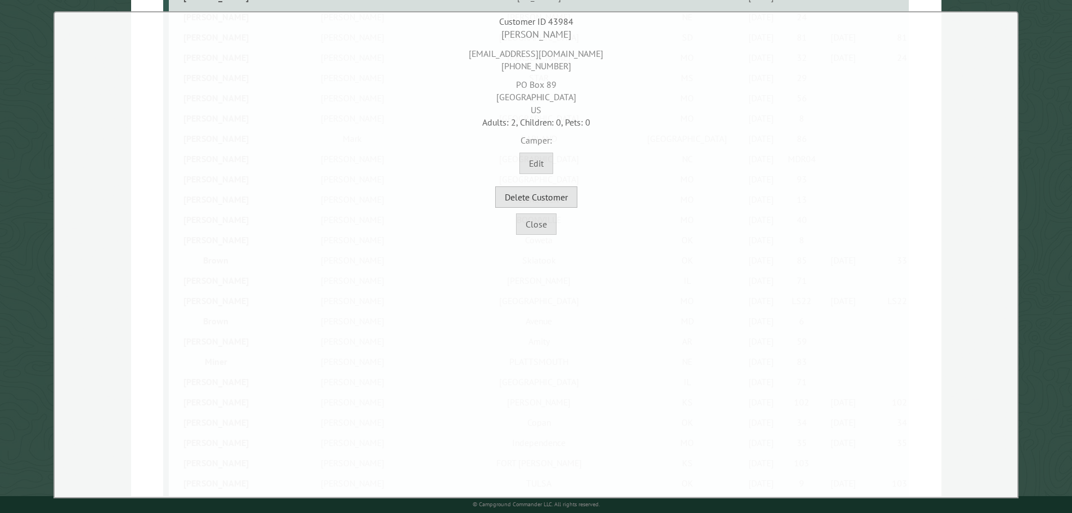
click at [566, 205] on button "Delete Customer" at bounding box center [536, 196] width 82 height 21
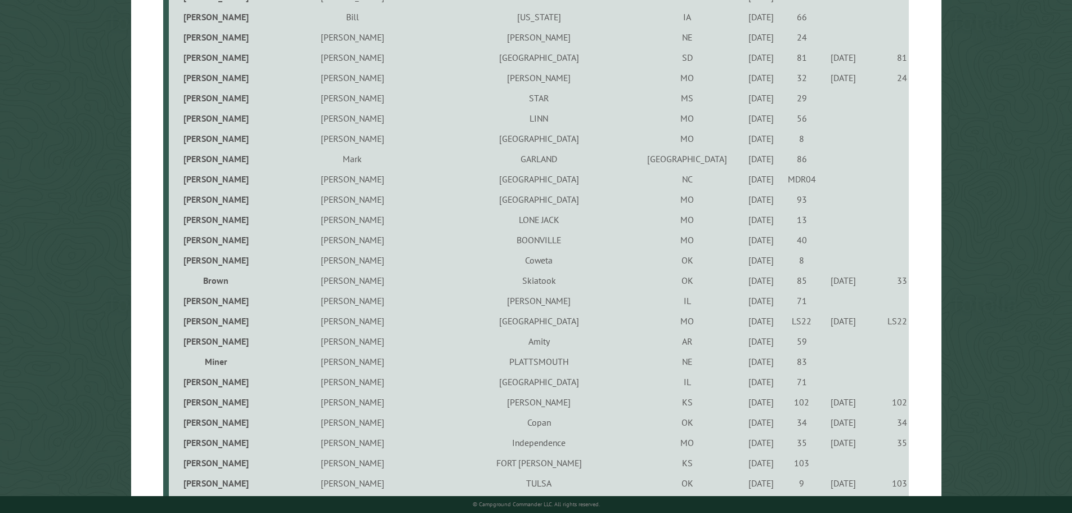
click at [743, 343] on div "8/20/2021" at bounding box center [761, 340] width 37 height 11
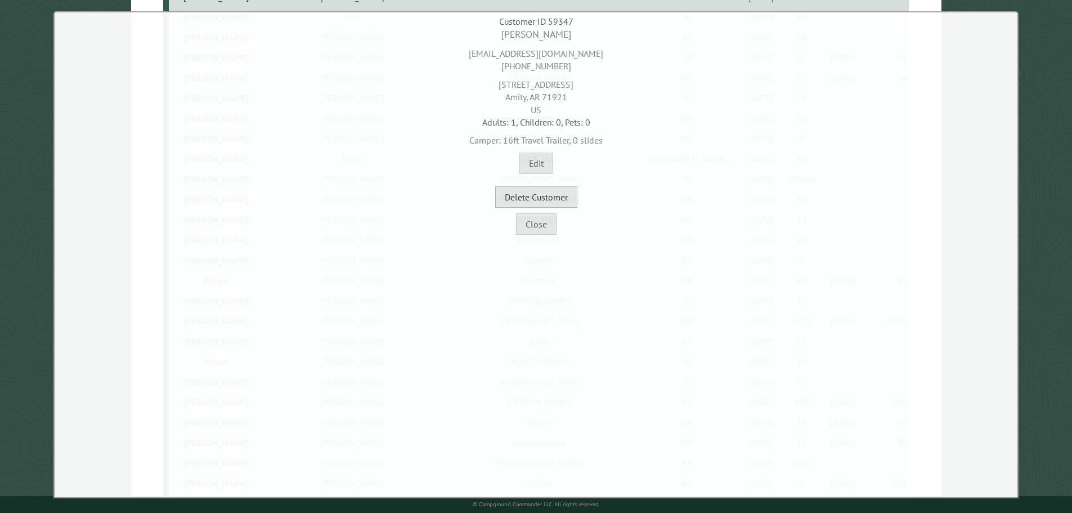
click at [564, 198] on button "Delete Customer" at bounding box center [536, 196] width 82 height 21
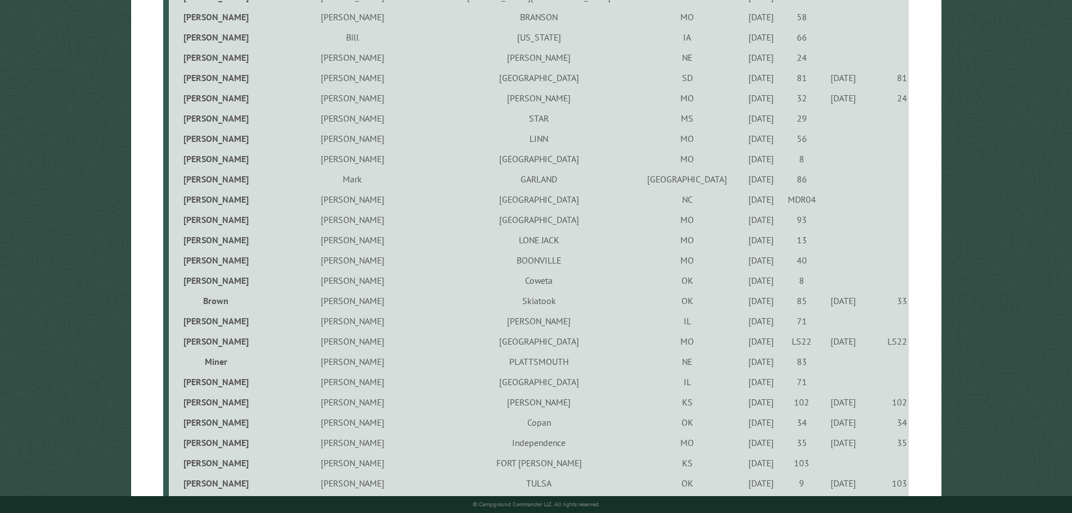
click at [743, 364] on div "9/23/2022" at bounding box center [761, 361] width 37 height 11
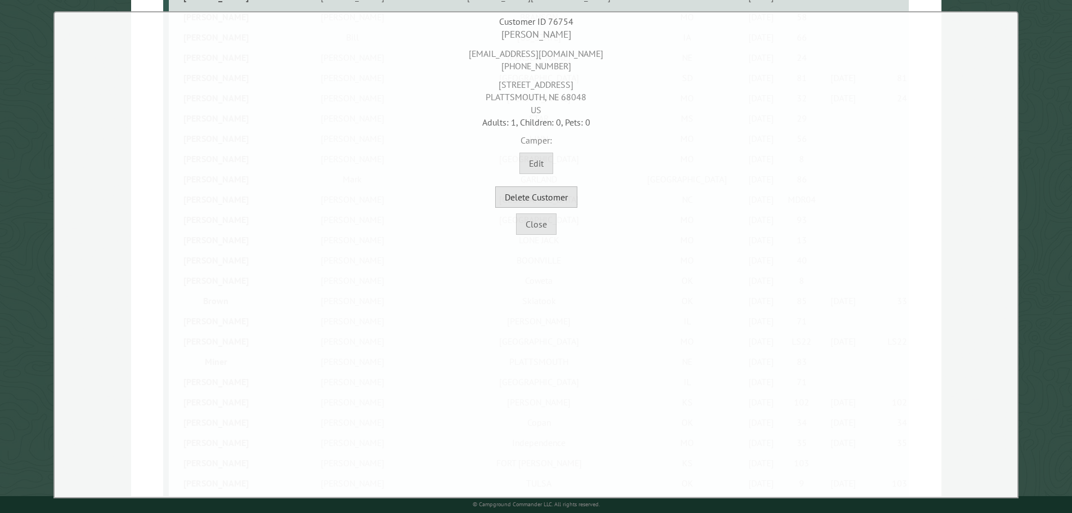
click at [560, 205] on button "Delete Customer" at bounding box center [536, 196] width 82 height 21
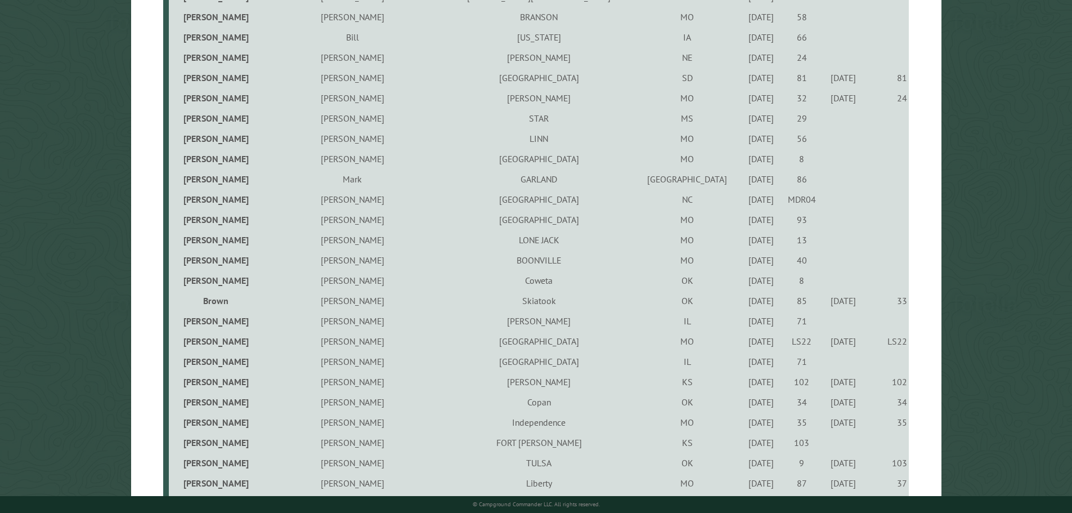
click at [743, 365] on div "5/25/2022" at bounding box center [761, 361] width 37 height 11
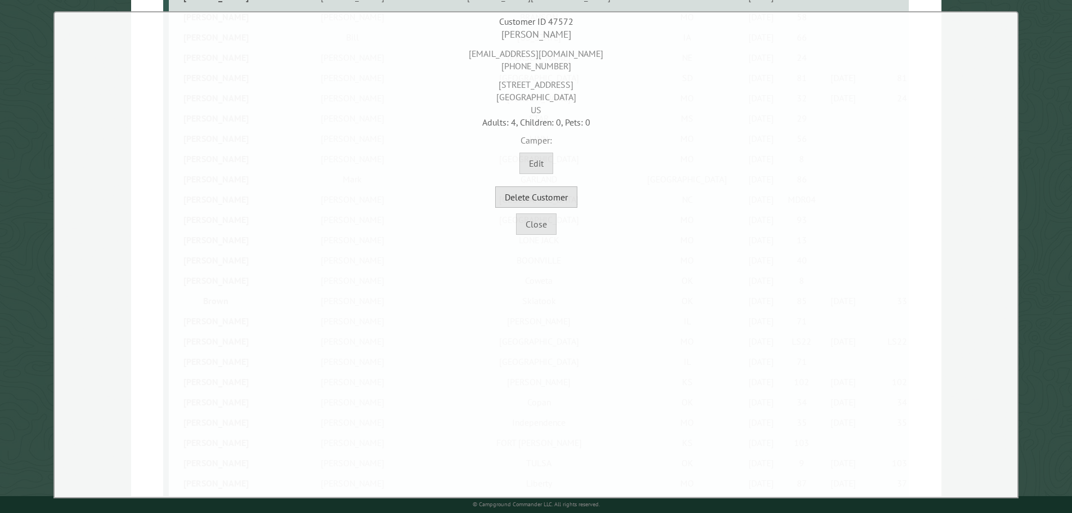
click at [555, 201] on button "Delete Customer" at bounding box center [536, 196] width 82 height 21
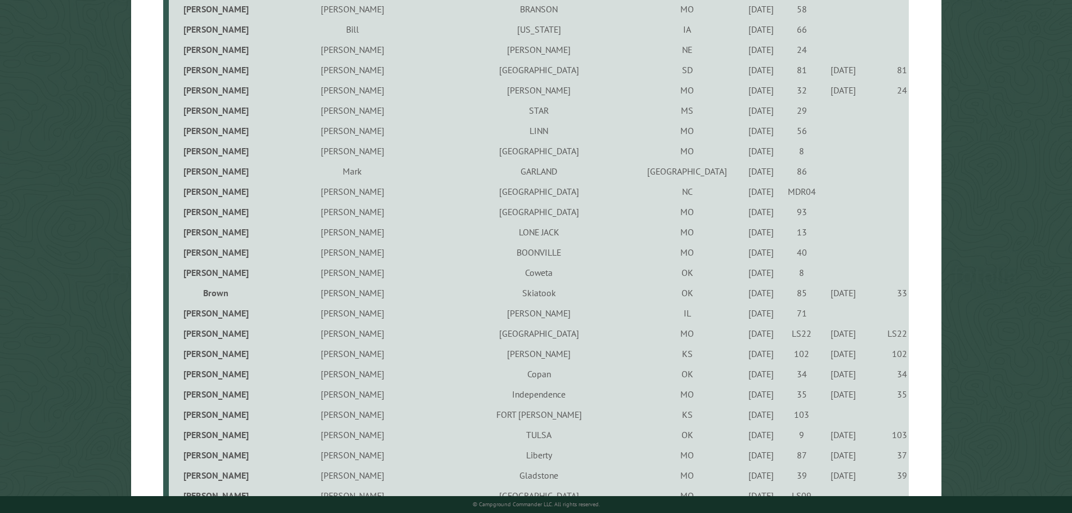
scroll to position [1294, 0]
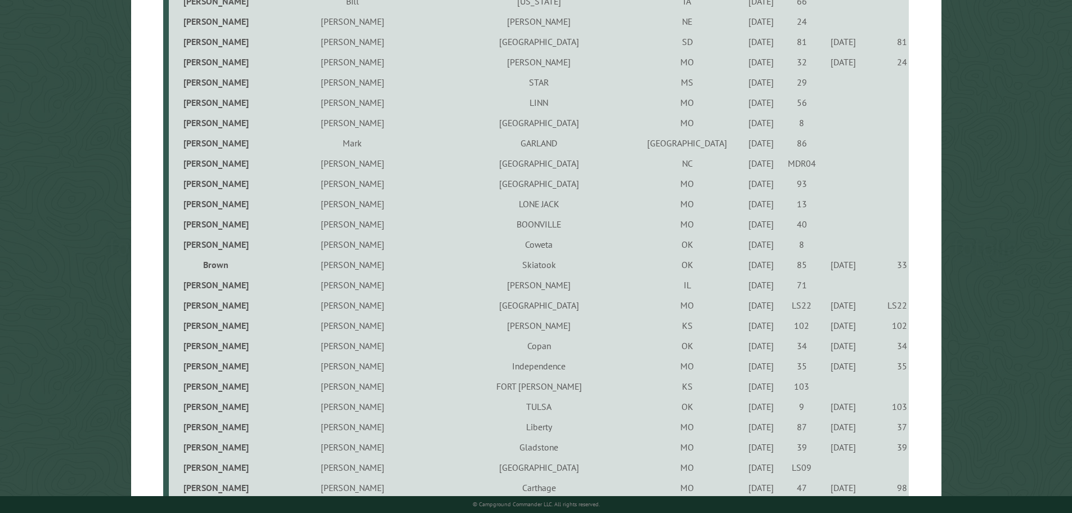
click at [743, 225] on div "8/15/2024" at bounding box center [761, 223] width 37 height 11
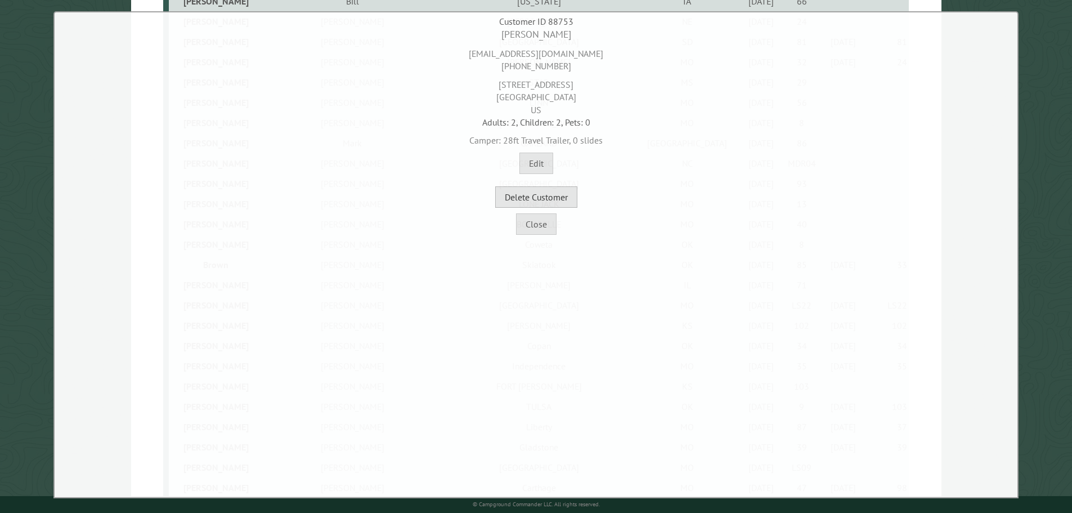
click at [547, 191] on button "Delete Customer" at bounding box center [536, 196] width 82 height 21
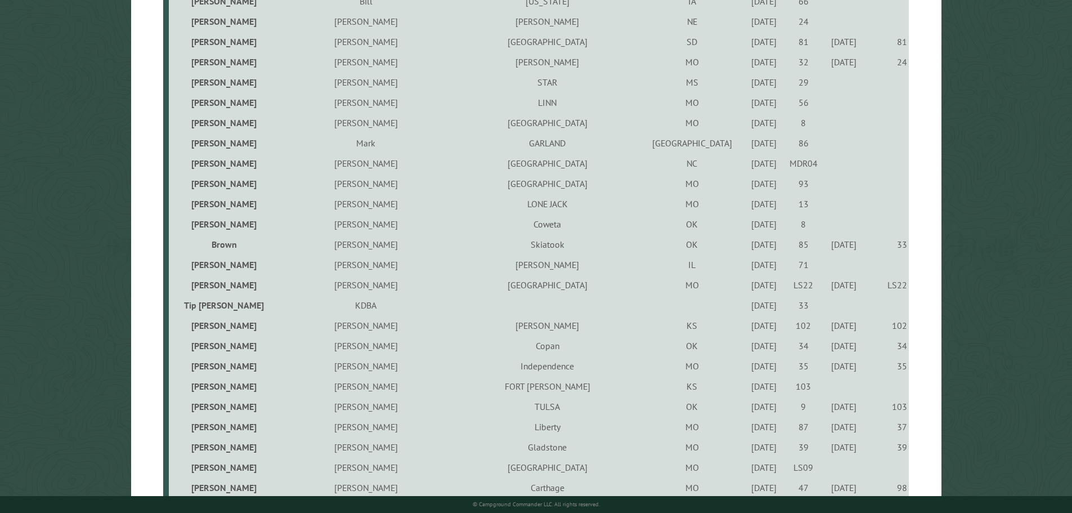
click at [746, 205] on div "6/7/2024" at bounding box center [763, 203] width 35 height 11
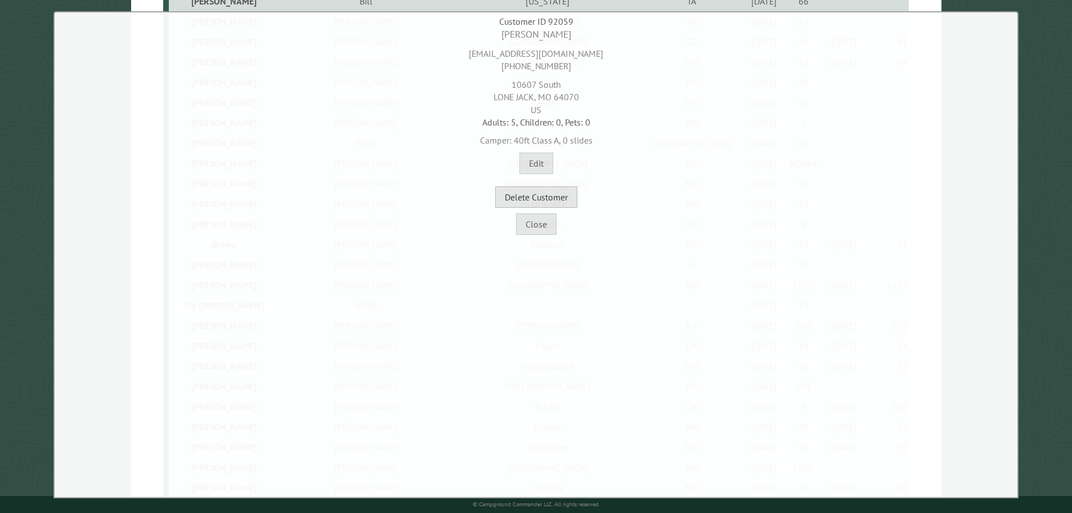
click at [558, 195] on button "Delete Customer" at bounding box center [536, 196] width 82 height 21
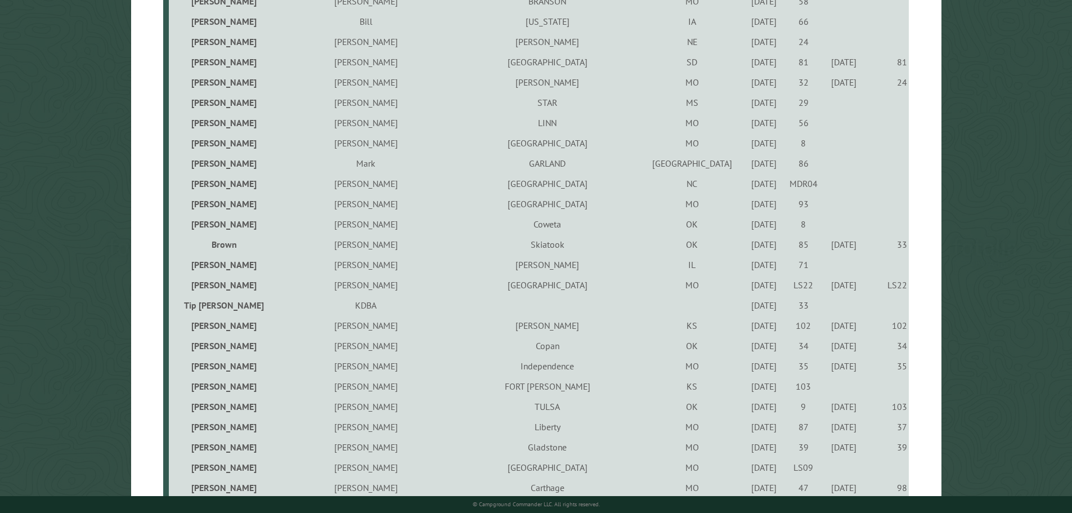
click at [746, 164] on div "10/3/2023" at bounding box center [763, 163] width 35 height 11
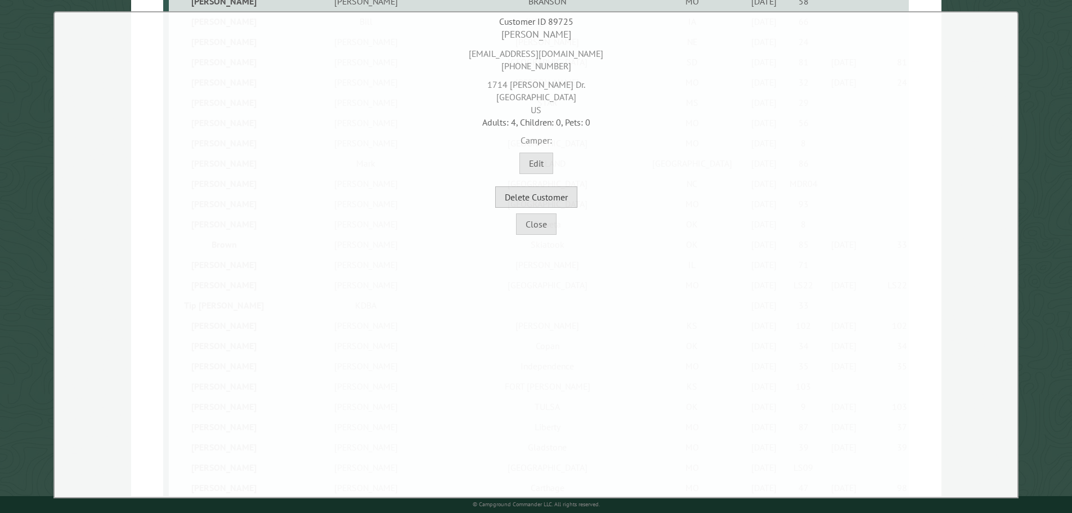
click at [568, 197] on button "Delete Customer" at bounding box center [536, 196] width 82 height 21
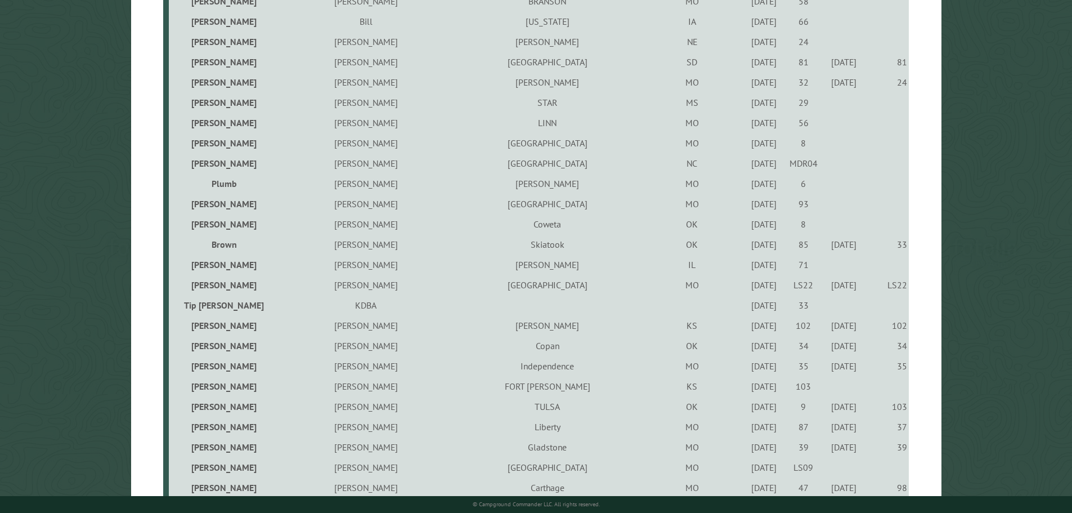
click at [746, 124] on div "8/30/2024" at bounding box center [763, 122] width 35 height 11
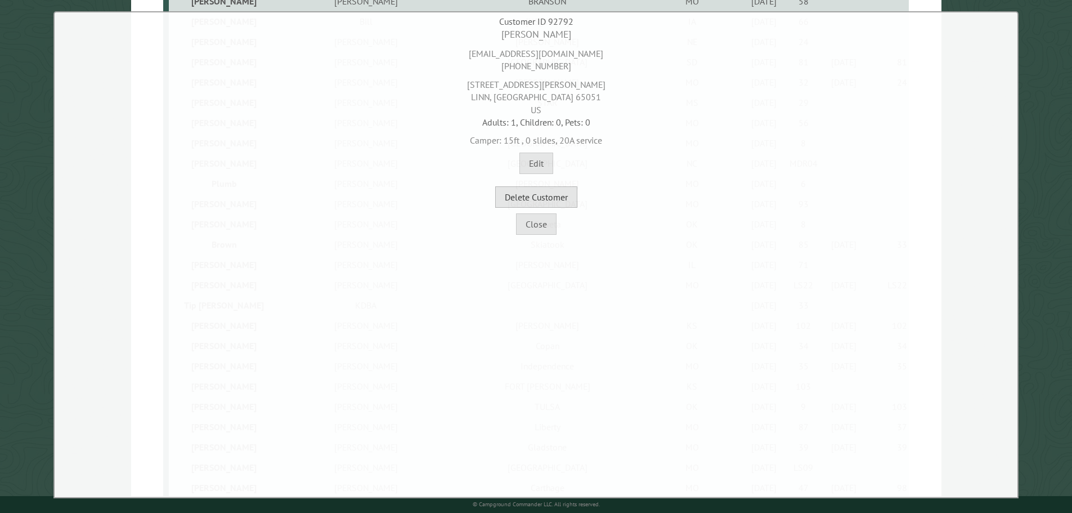
click at [560, 196] on button "Delete Customer" at bounding box center [536, 196] width 82 height 21
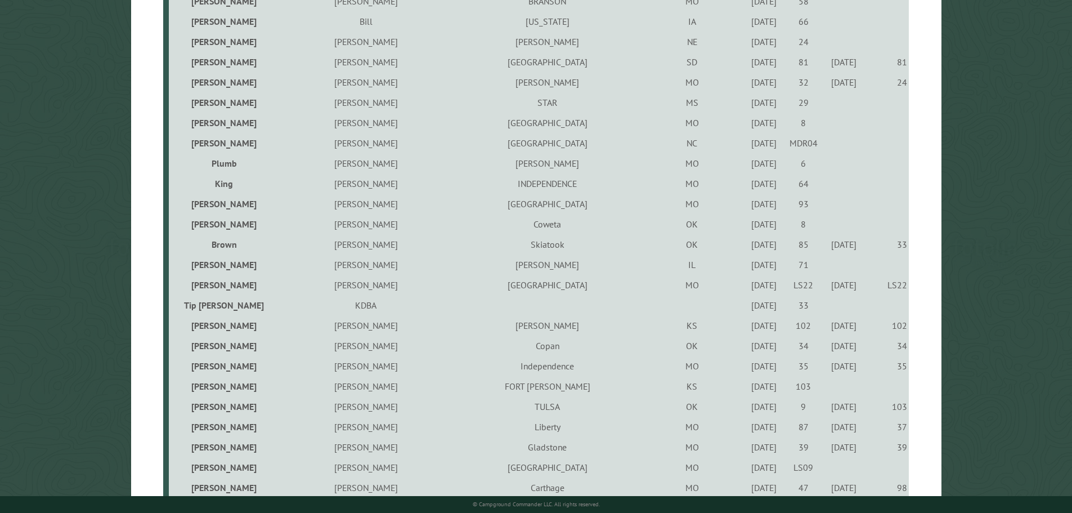
click at [746, 106] on div "5/23/2024" at bounding box center [763, 102] width 35 height 11
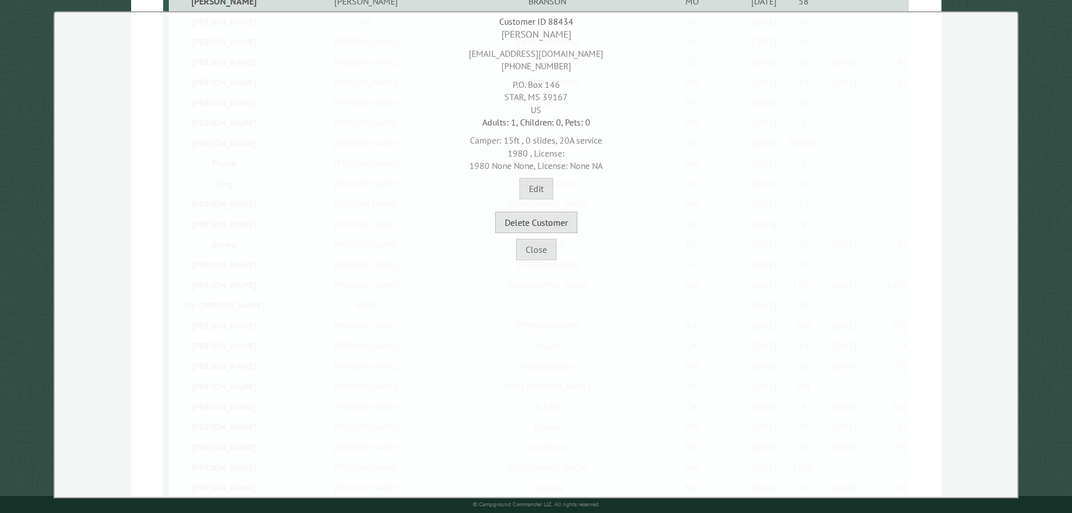
click at [570, 222] on button "Delete Customer" at bounding box center [536, 222] width 82 height 21
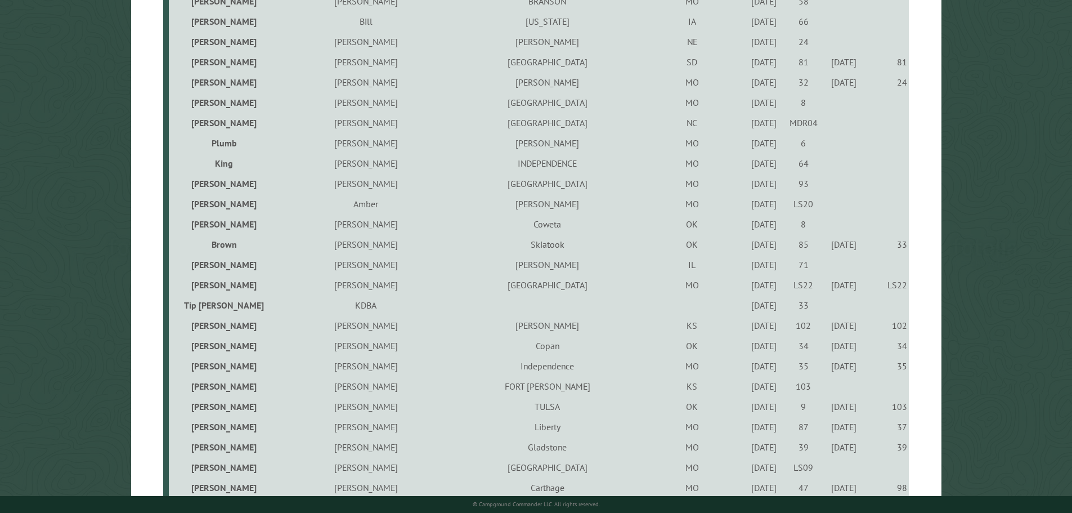
click at [746, 144] on div "8/2/2024" at bounding box center [763, 142] width 35 height 11
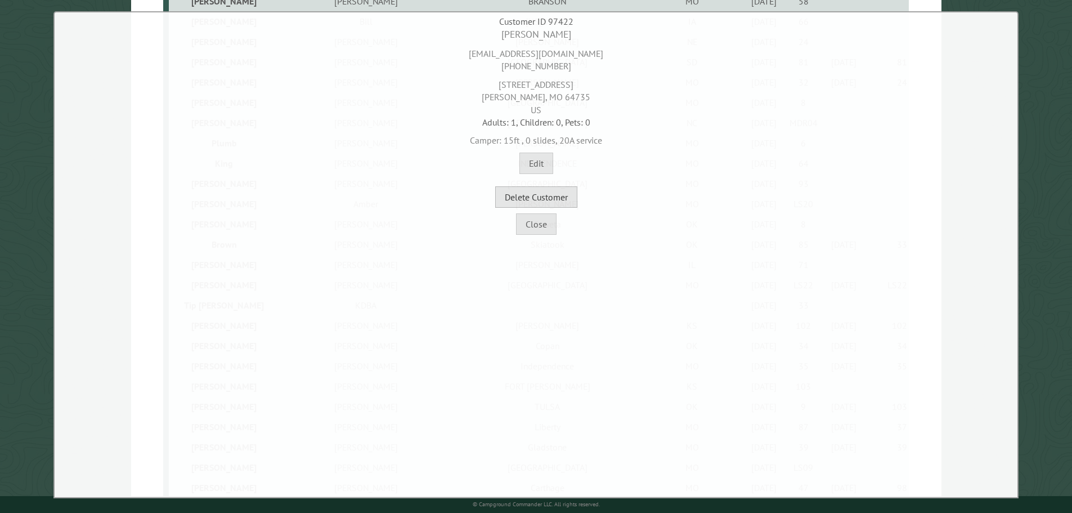
click at [567, 192] on button "Delete Customer" at bounding box center [536, 196] width 82 height 21
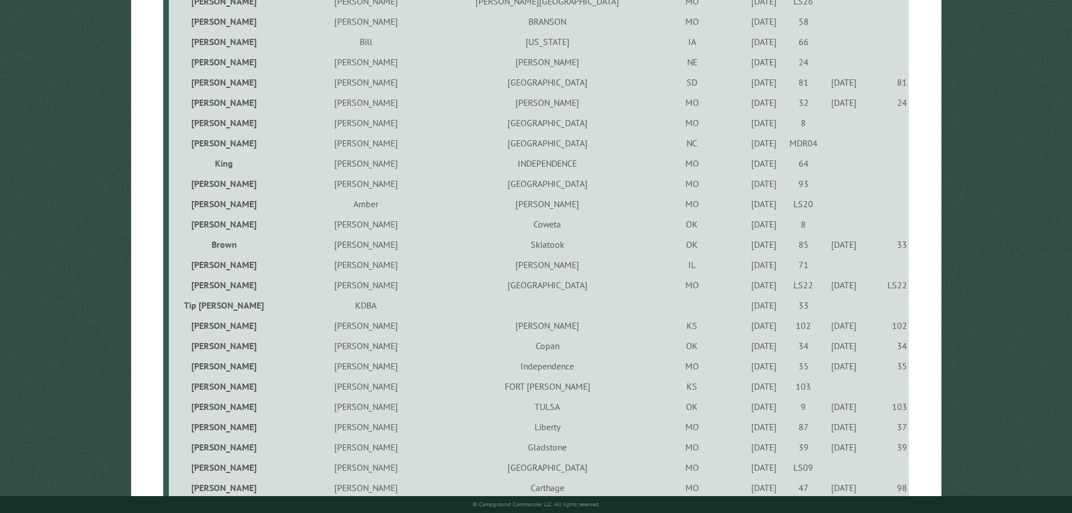
click at [746, 209] on div "8/30/2024" at bounding box center [763, 203] width 35 height 11
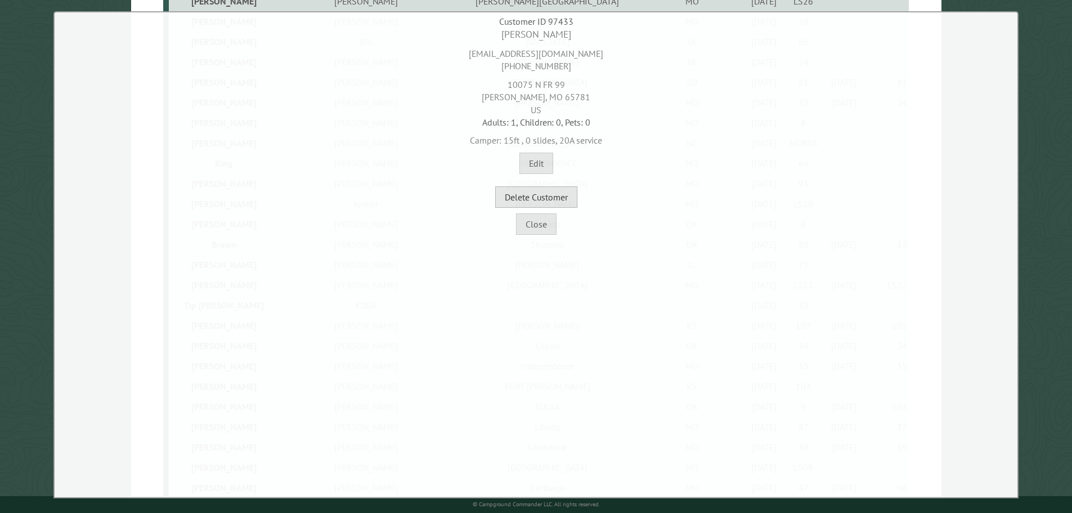
click at [563, 194] on button "Delete Customer" at bounding box center [536, 196] width 82 height 21
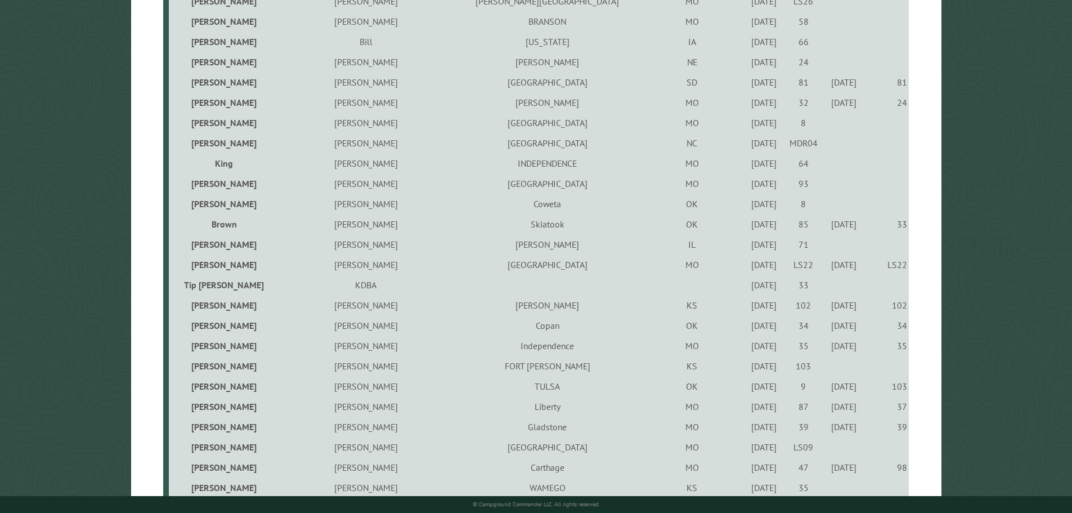
click at [746, 288] on div "8/31/2023" at bounding box center [763, 284] width 35 height 11
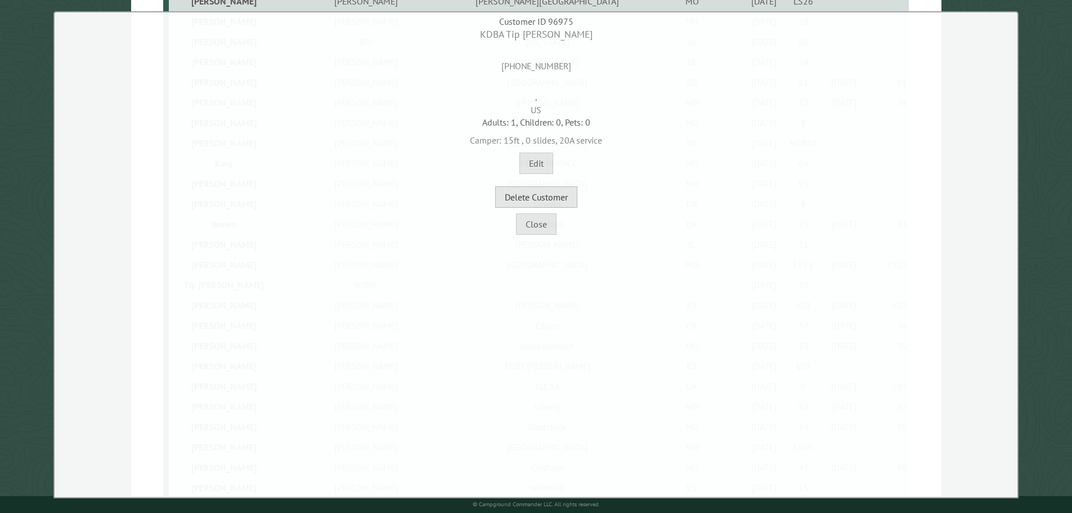
click at [574, 207] on button "Delete Customer" at bounding box center [536, 196] width 82 height 21
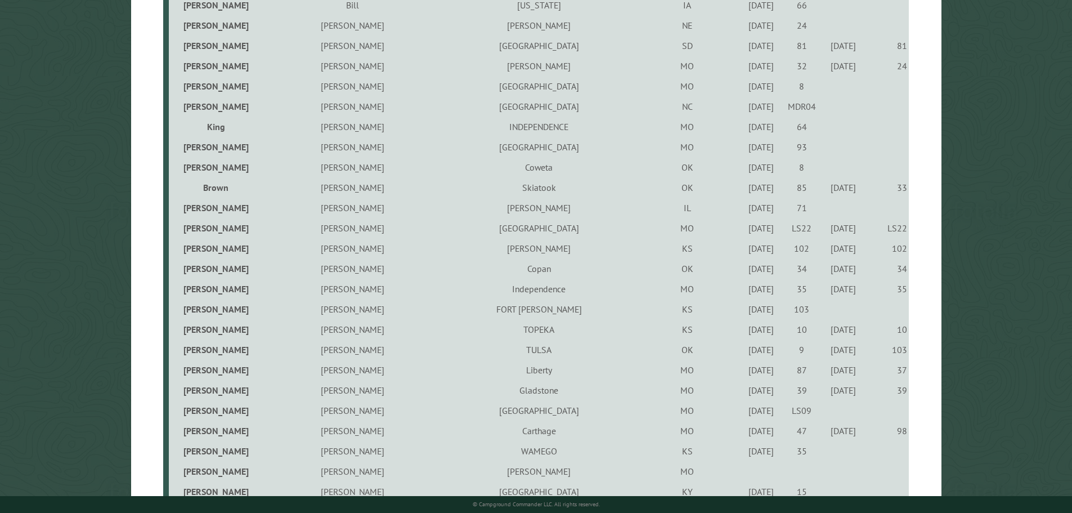
scroll to position [1350, 0]
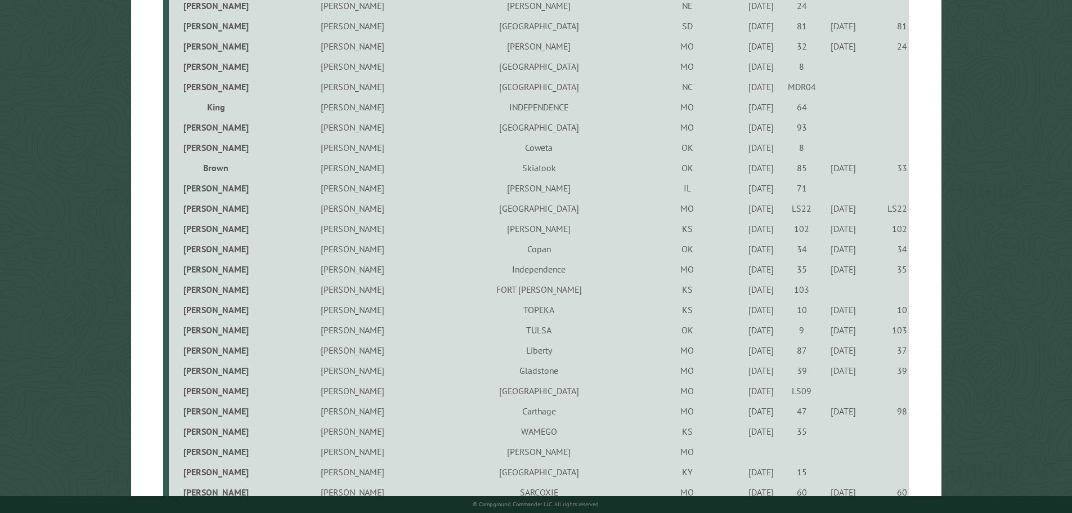
click at [743, 294] on div "10/2/2023" at bounding box center [761, 289] width 37 height 11
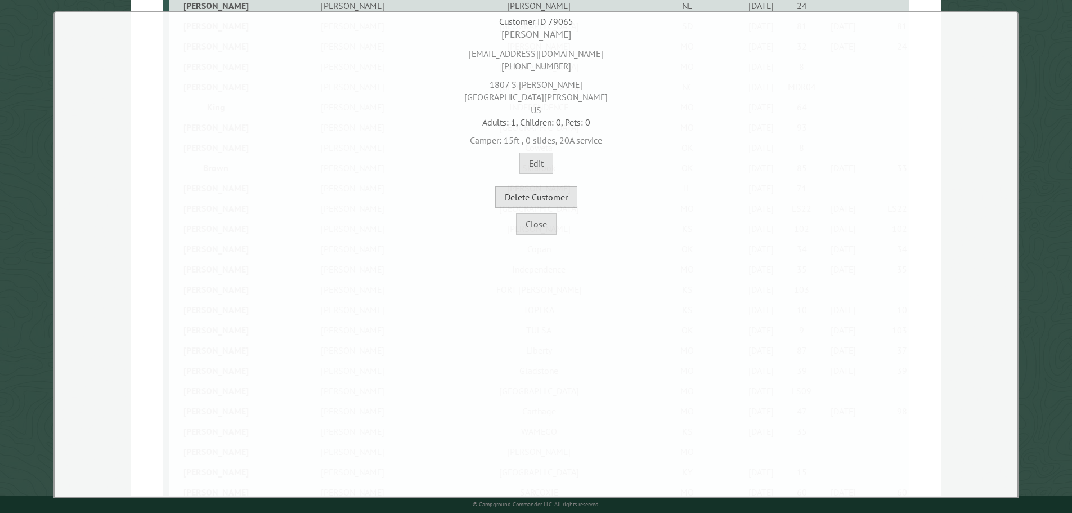
click at [558, 207] on button "Delete Customer" at bounding box center [536, 196] width 82 height 21
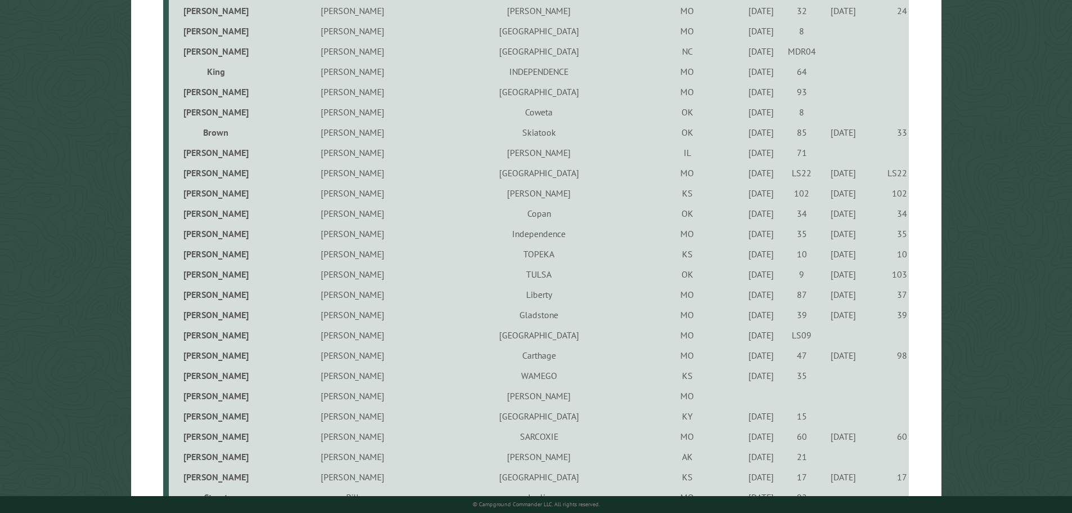
scroll to position [1407, 0]
click at [743, 340] on div "7/8/2022" at bounding box center [761, 334] width 37 height 11
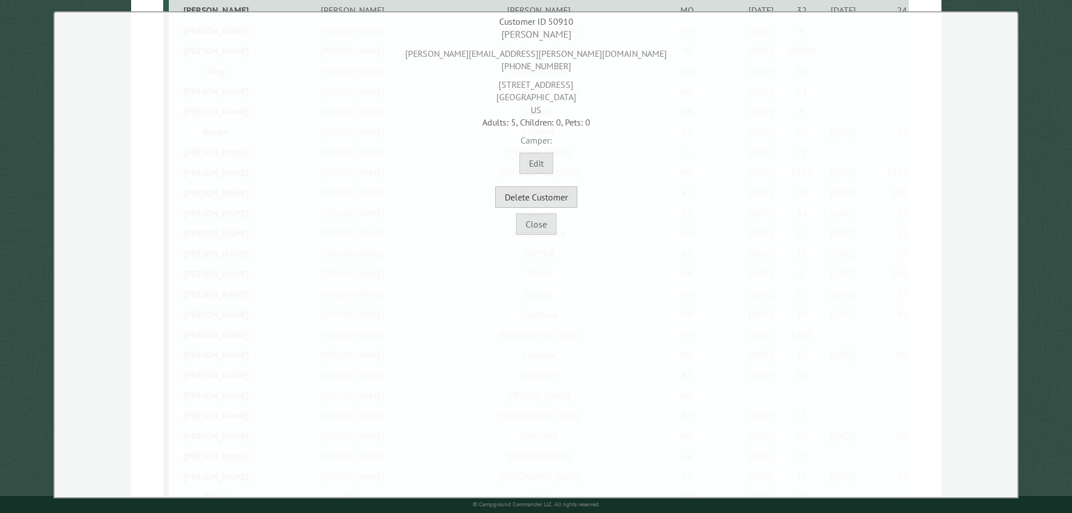
click at [555, 203] on button "Delete Customer" at bounding box center [536, 196] width 82 height 21
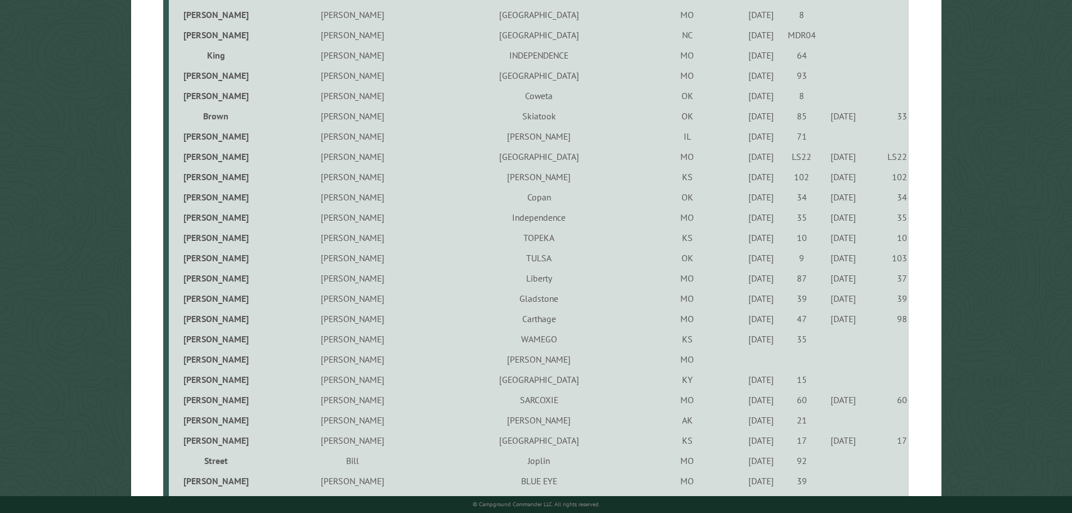
scroll to position [1463, 0]
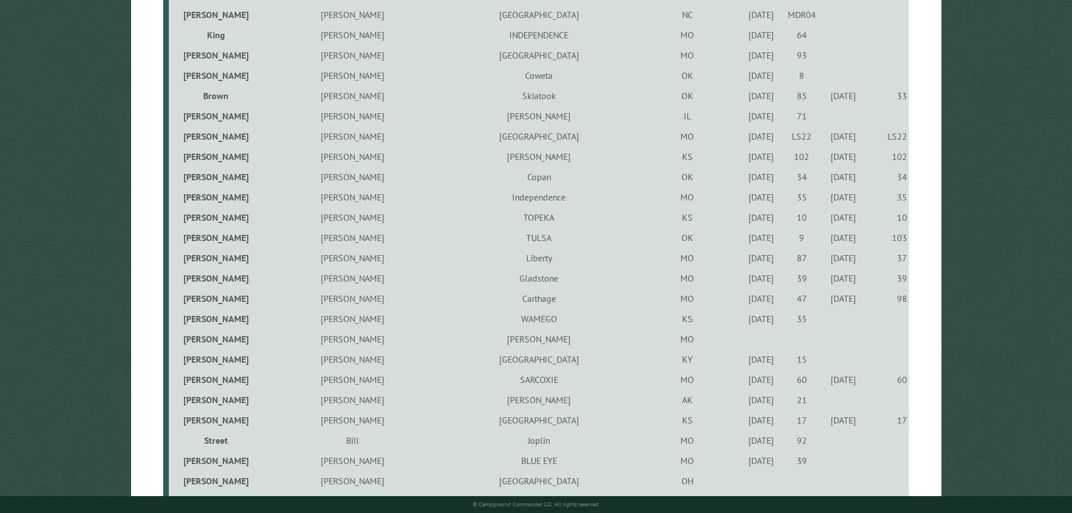
click at [743, 323] on div "8/2/2024" at bounding box center [761, 318] width 37 height 11
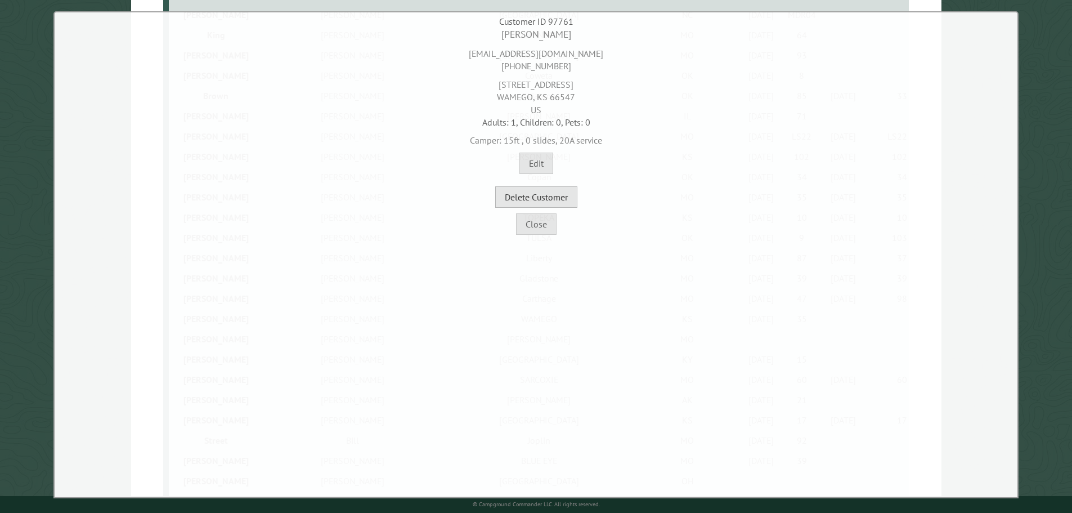
click at [560, 197] on button "Delete Customer" at bounding box center [536, 196] width 82 height 21
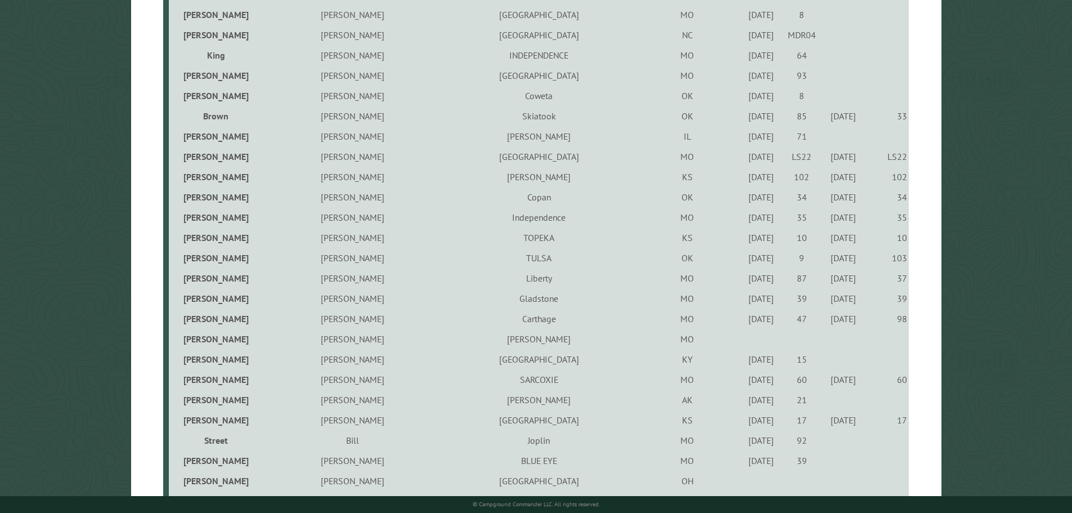
click at [507, 341] on td "Seymore" at bounding box center [538, 339] width 189 height 20
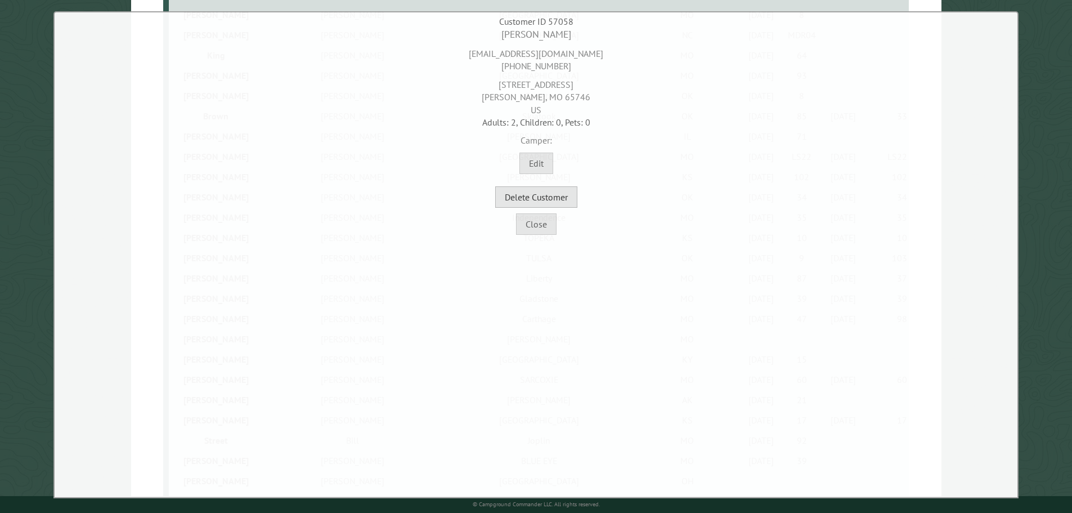
click at [543, 199] on button "Delete Customer" at bounding box center [536, 196] width 82 height 21
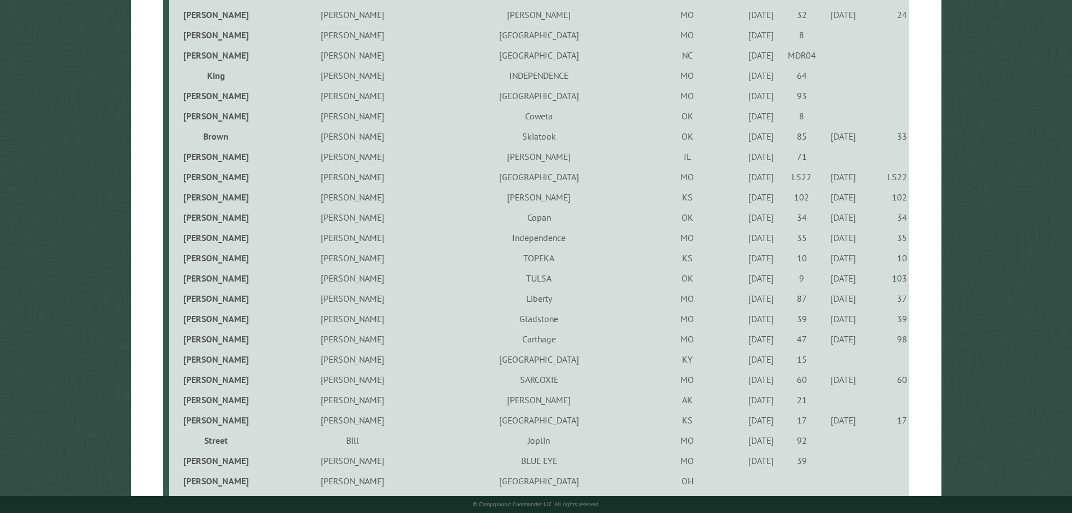
click at [743, 362] on div "5/25/2023" at bounding box center [761, 358] width 37 height 11
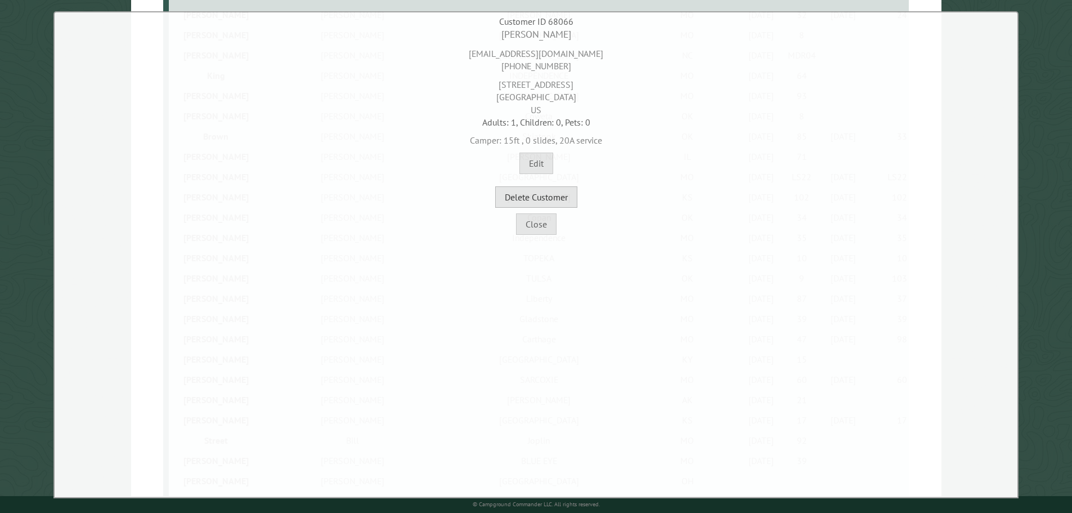
click at [574, 191] on button "Delete Customer" at bounding box center [536, 196] width 82 height 21
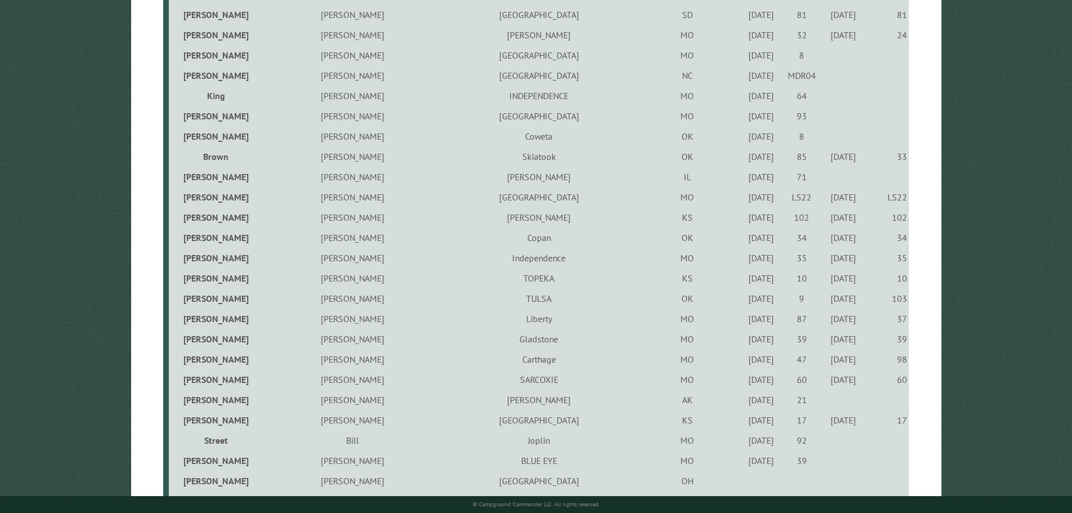
click at [743, 401] on div "10/6/2021" at bounding box center [761, 399] width 37 height 11
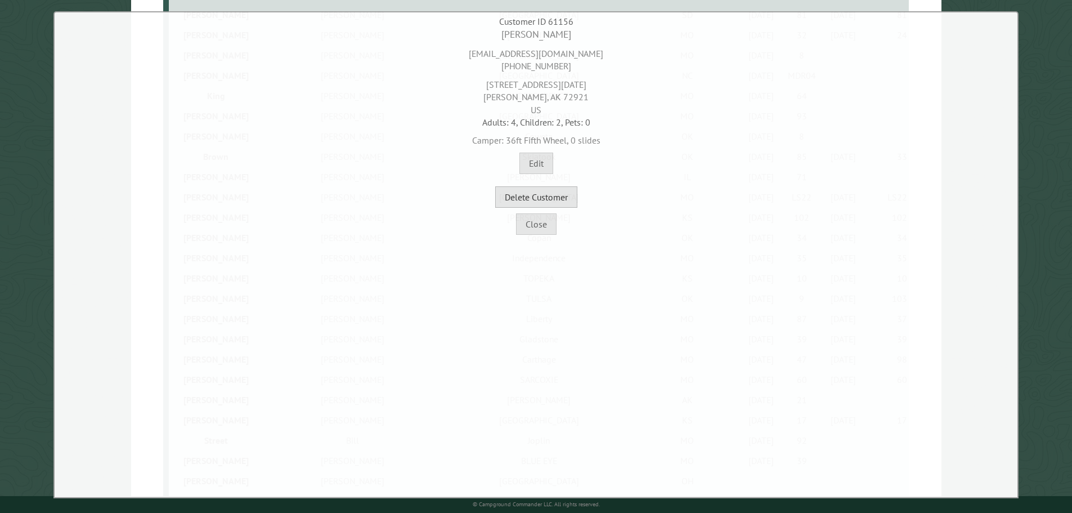
click at [564, 194] on button "Delete Customer" at bounding box center [536, 196] width 82 height 21
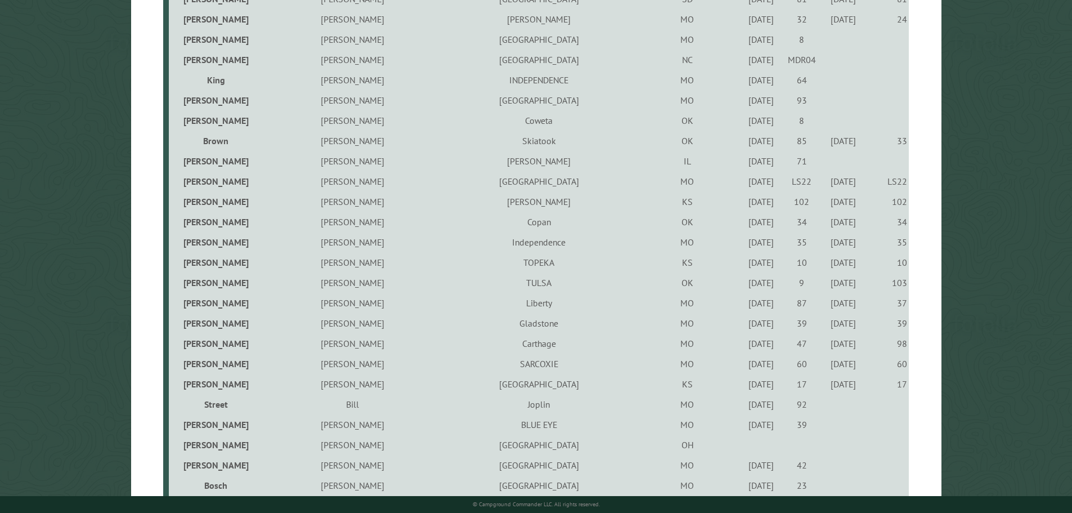
scroll to position [1519, 0]
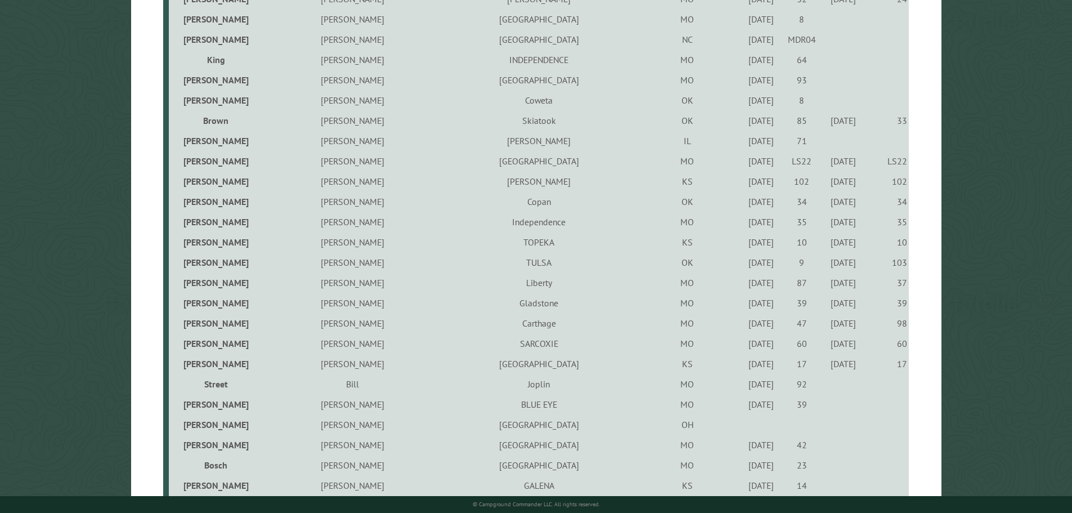
click at [743, 386] on div "5/25/2023" at bounding box center [761, 383] width 37 height 11
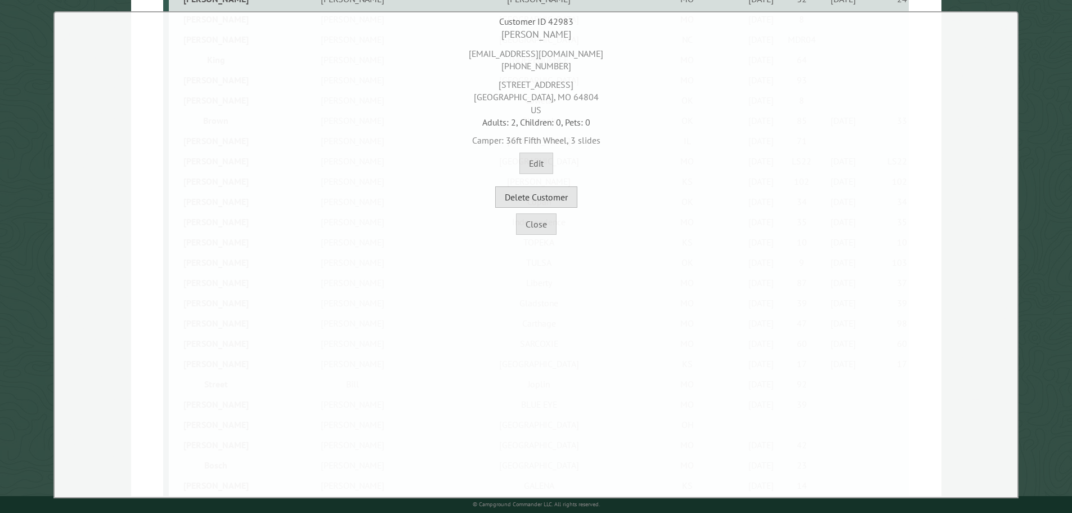
click at [543, 200] on button "Delete Customer" at bounding box center [536, 196] width 82 height 21
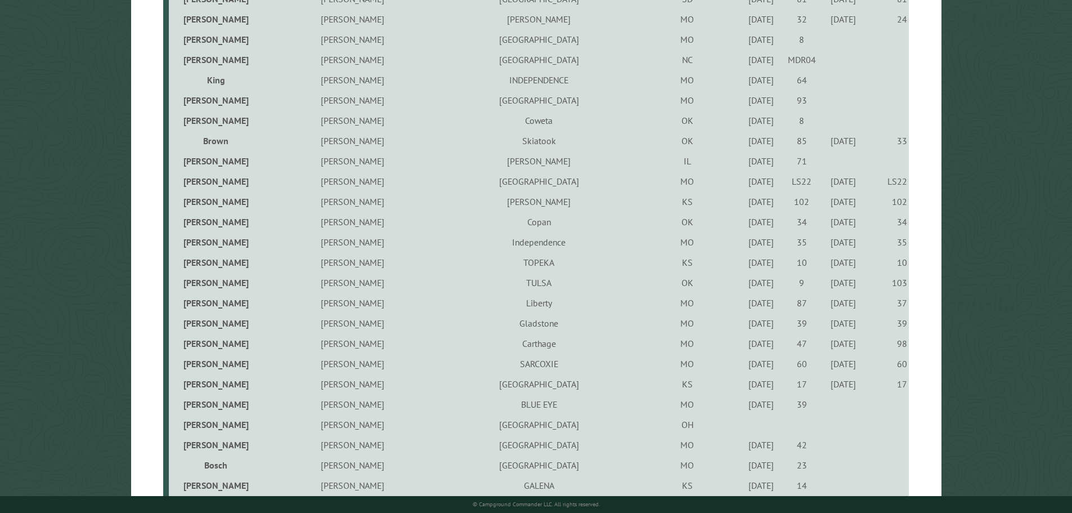
click at [743, 409] on div "8/15/2024" at bounding box center [761, 403] width 37 height 11
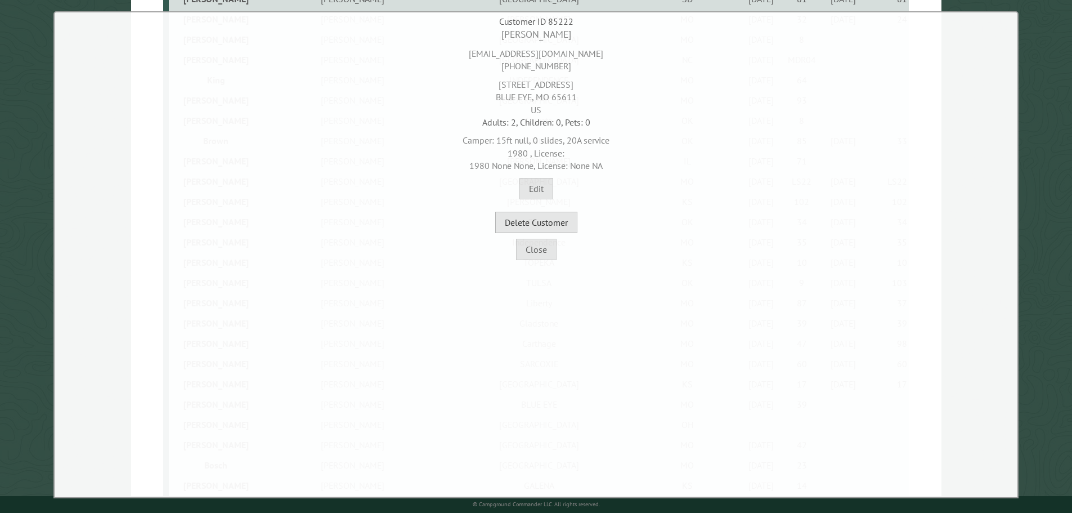
click at [558, 231] on button "Delete Customer" at bounding box center [536, 222] width 82 height 21
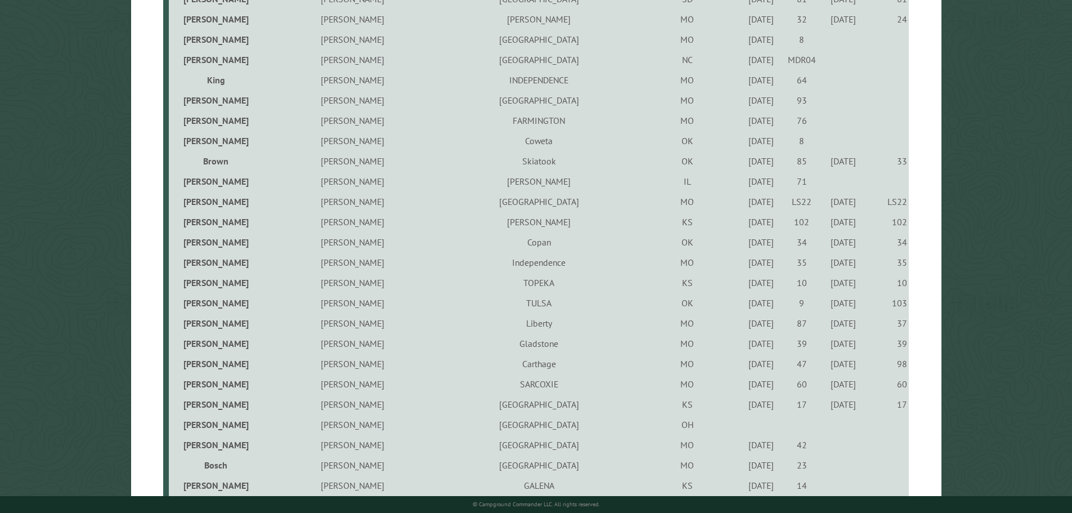
click at [524, 430] on td "JEROMESVILLE" at bounding box center [538, 424] width 189 height 20
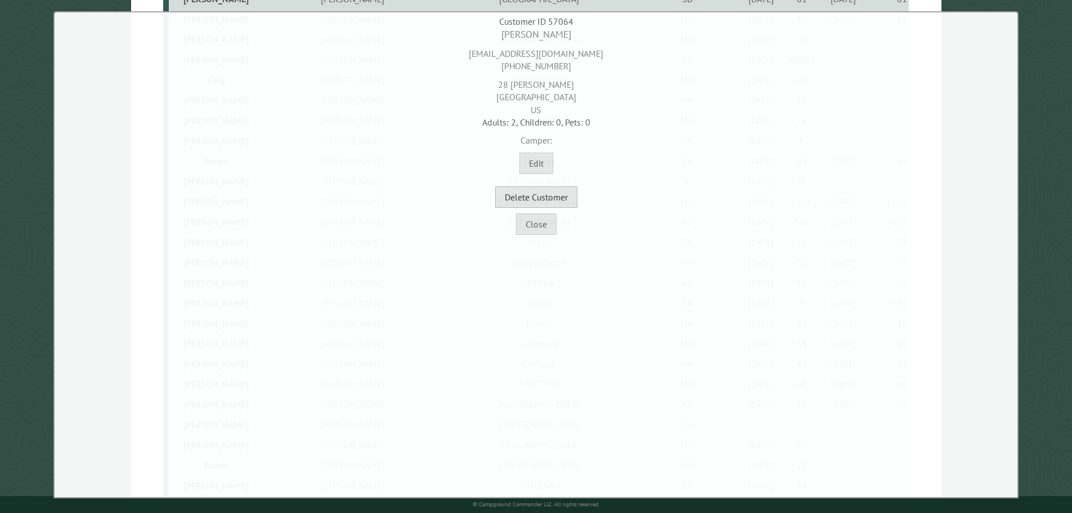
click at [546, 200] on button "Delete Customer" at bounding box center [536, 196] width 82 height 21
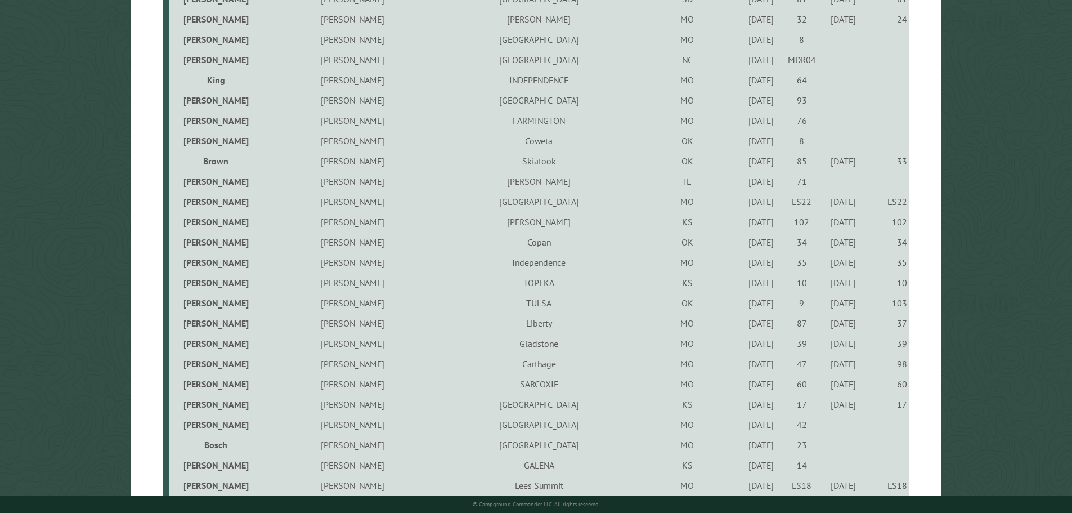
click at [741, 433] on td "6/7/2024" at bounding box center [761, 424] width 41 height 20
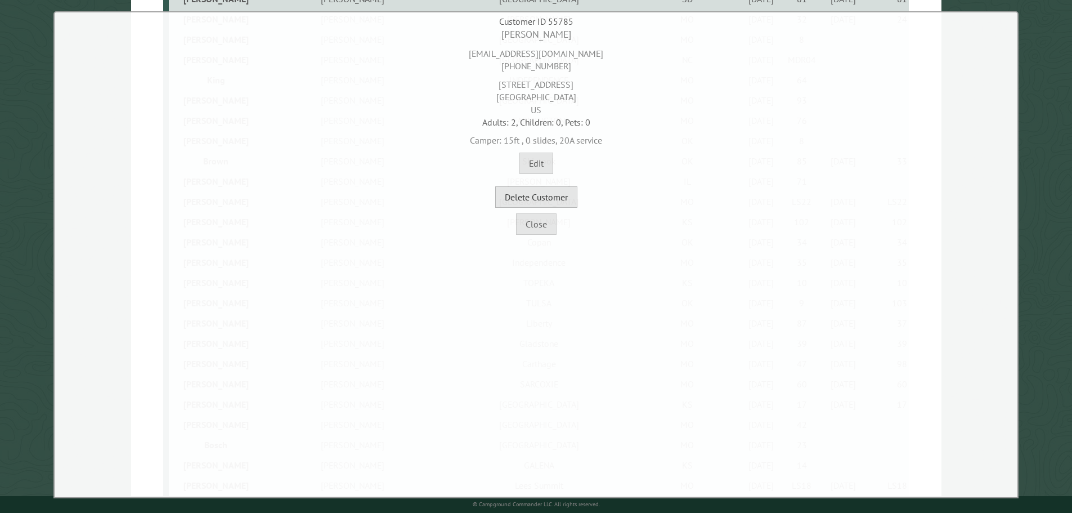
click at [563, 206] on button "Delete Customer" at bounding box center [536, 196] width 82 height 21
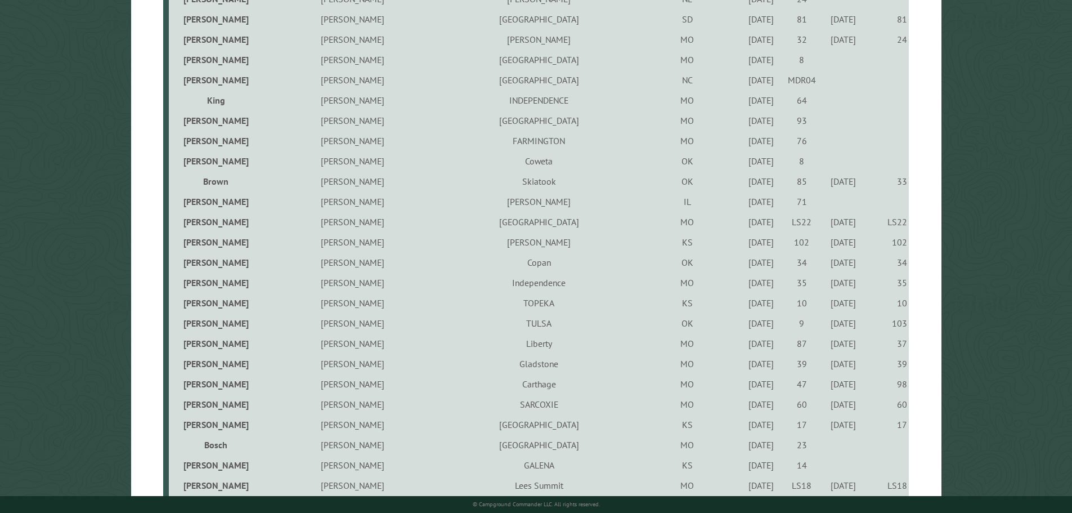
click at [743, 443] on div "9/3/2021" at bounding box center [761, 444] width 37 height 11
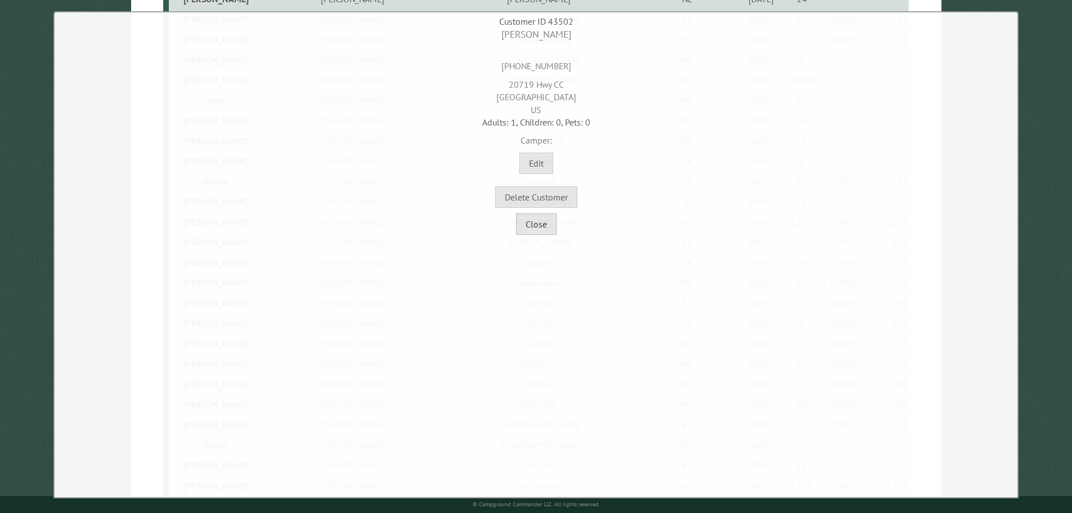
click at [538, 232] on button "Close" at bounding box center [536, 223] width 41 height 21
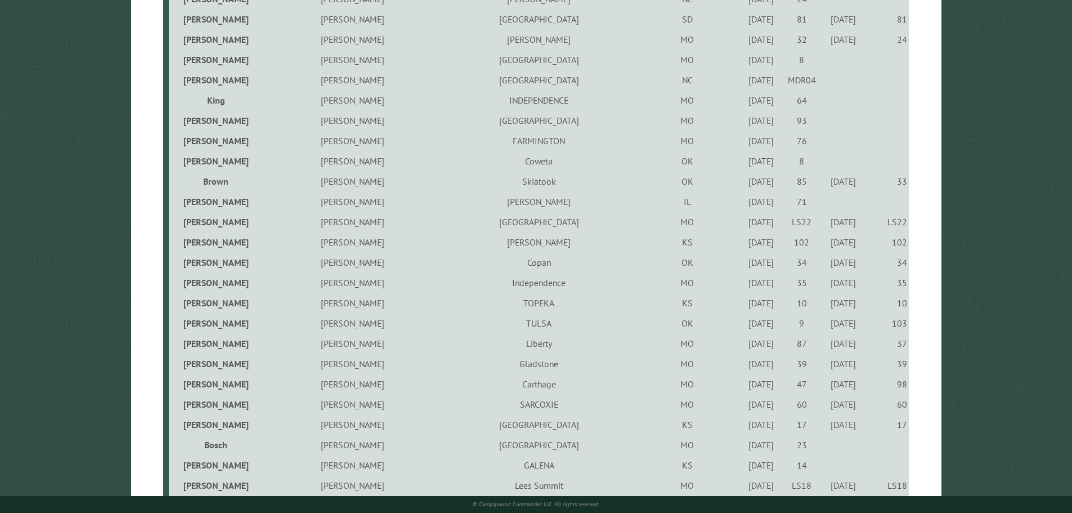
click at [743, 447] on div "9/3/2021" at bounding box center [761, 444] width 37 height 11
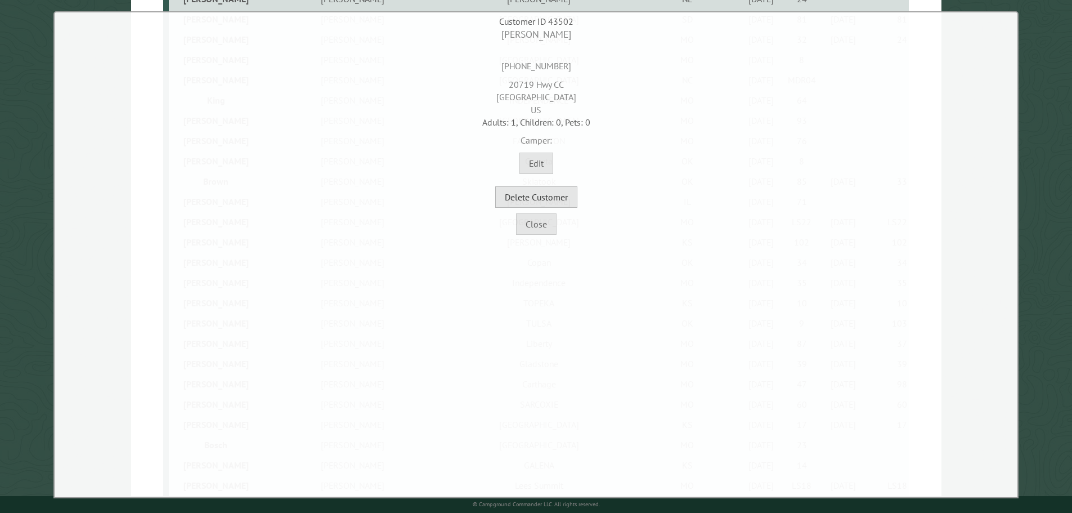
click at [550, 204] on button "Delete Customer" at bounding box center [536, 196] width 82 height 21
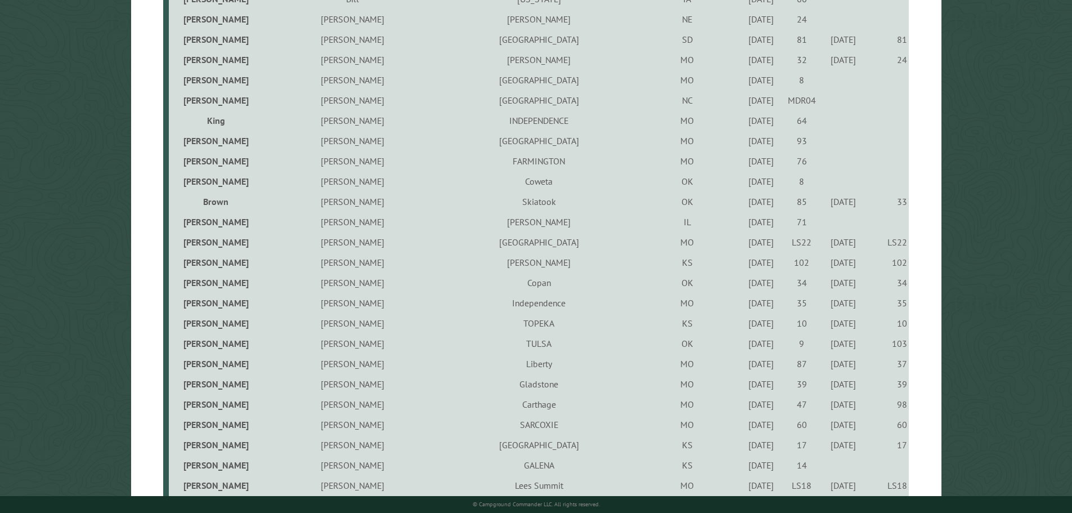
click at [743, 470] on div "7/20/2022" at bounding box center [761, 464] width 37 height 11
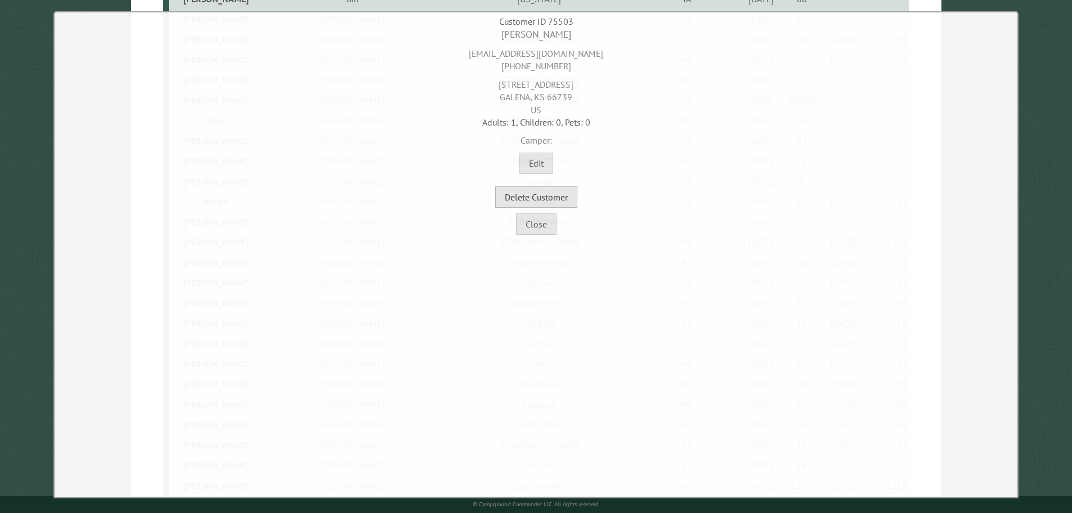
click at [560, 195] on button "Delete Customer" at bounding box center [536, 196] width 82 height 21
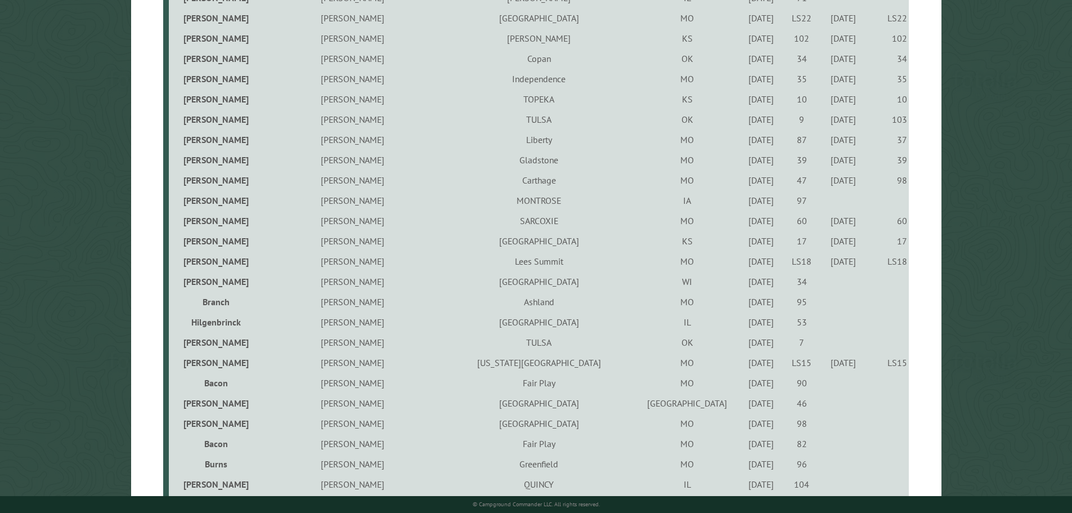
scroll to position [1744, 0]
click at [743, 203] on div "8/30/2024" at bounding box center [761, 199] width 37 height 11
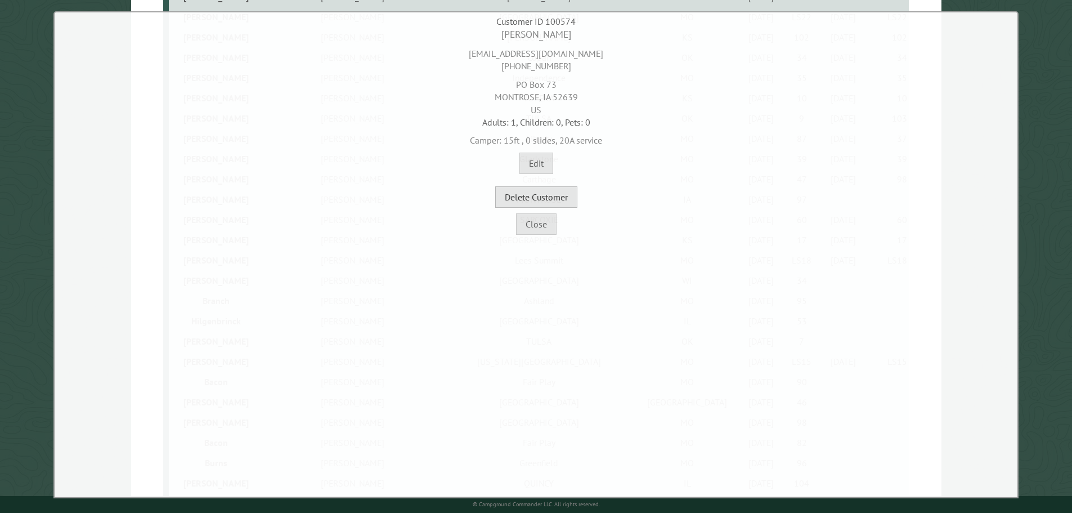
click at [553, 204] on button "Delete Customer" at bounding box center [536, 196] width 82 height 21
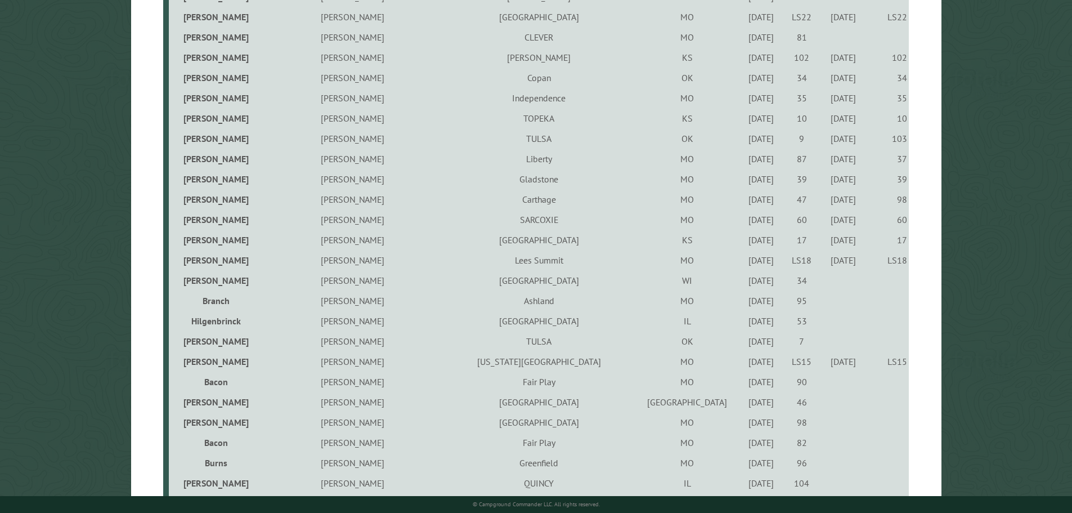
click at [743, 284] on div "9/23/2022" at bounding box center [761, 280] width 37 height 11
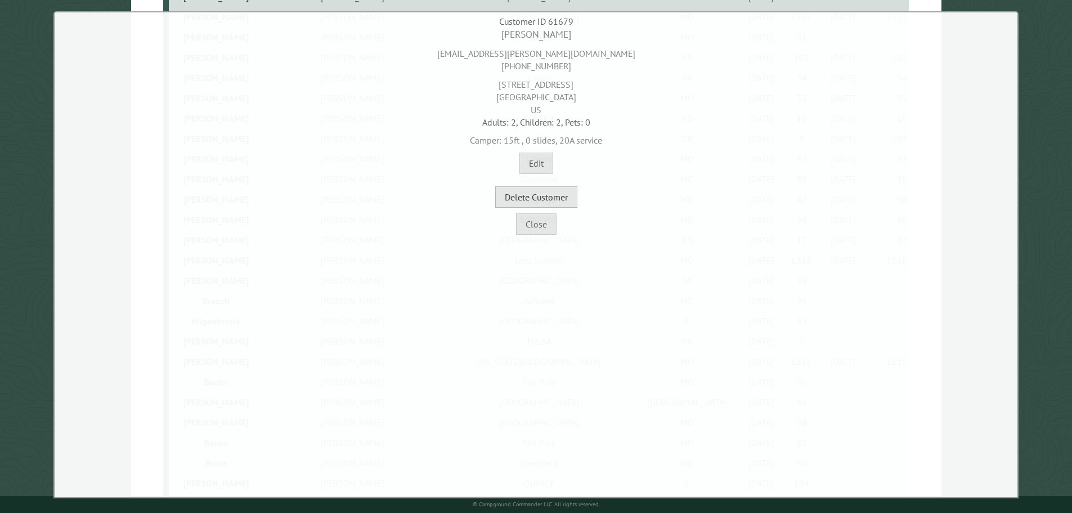
click at [567, 197] on button "Delete Customer" at bounding box center [536, 196] width 82 height 21
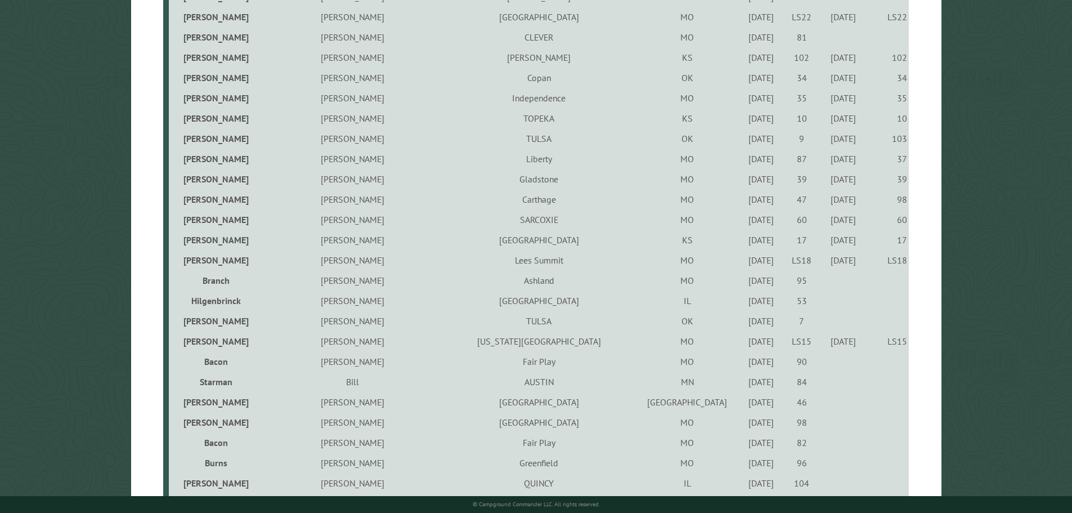
click at [743, 282] on div "10/6/2021" at bounding box center [761, 280] width 37 height 11
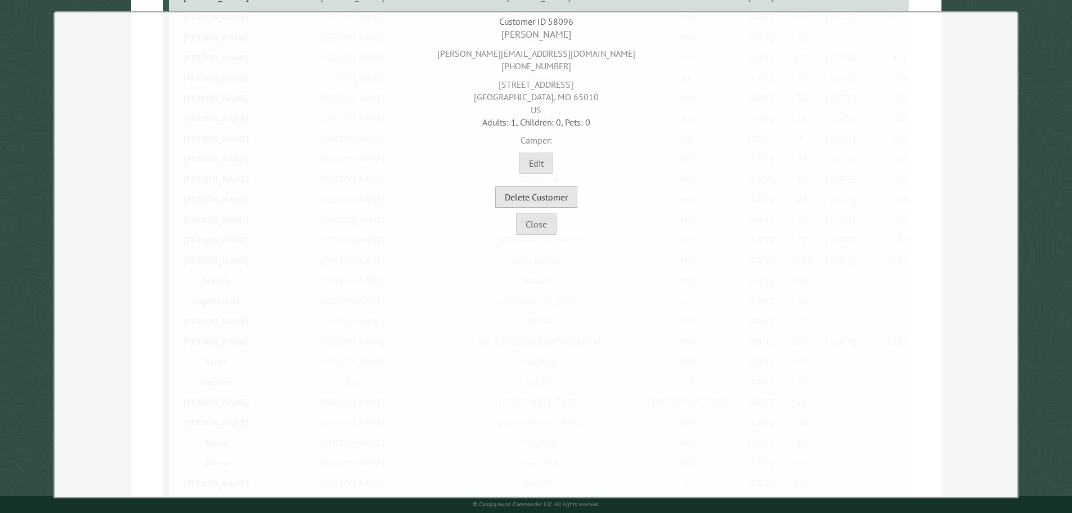
click at [572, 199] on button "Delete Customer" at bounding box center [536, 196] width 82 height 21
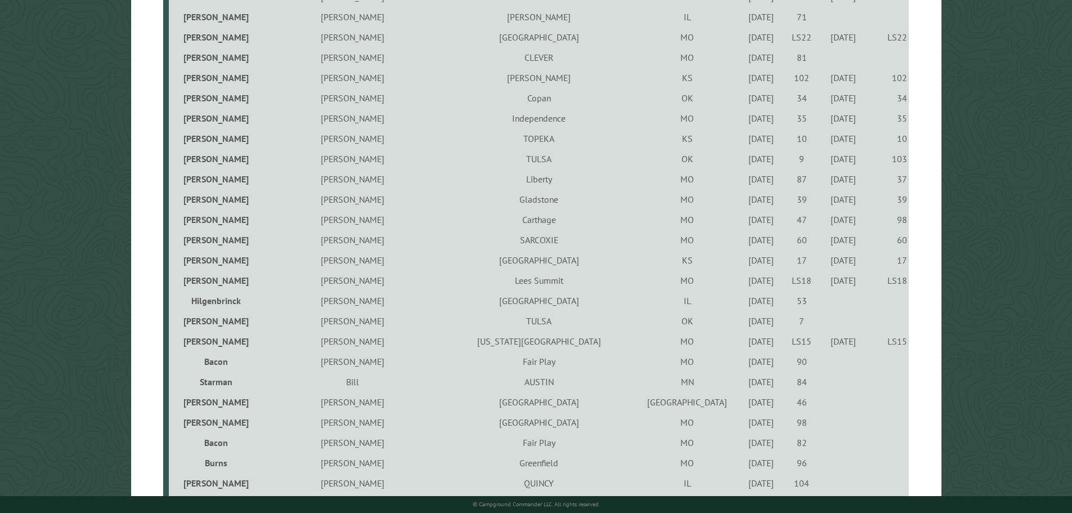
click at [743, 303] on div "5/25/2023" at bounding box center [761, 300] width 37 height 11
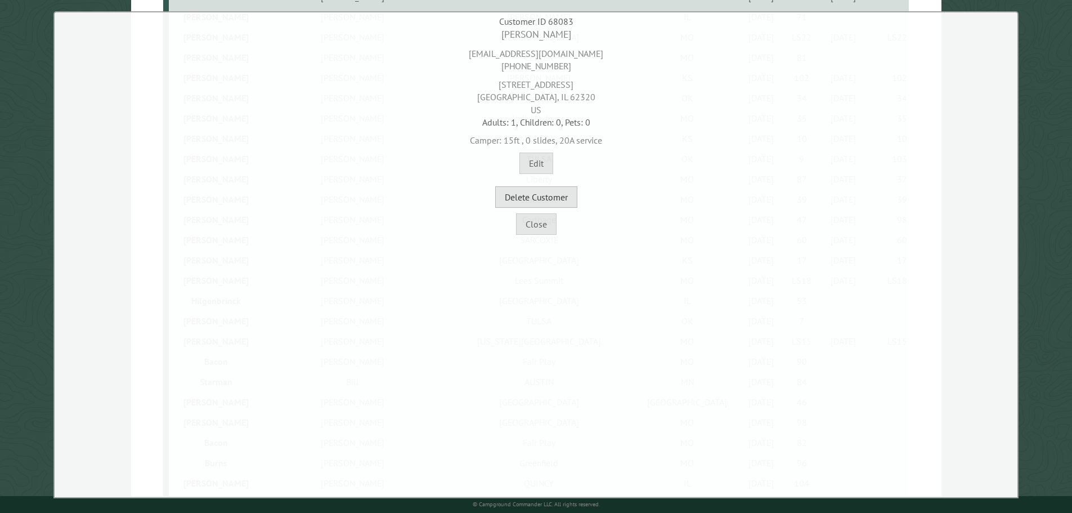
click at [561, 195] on button "Delete Customer" at bounding box center [536, 196] width 82 height 21
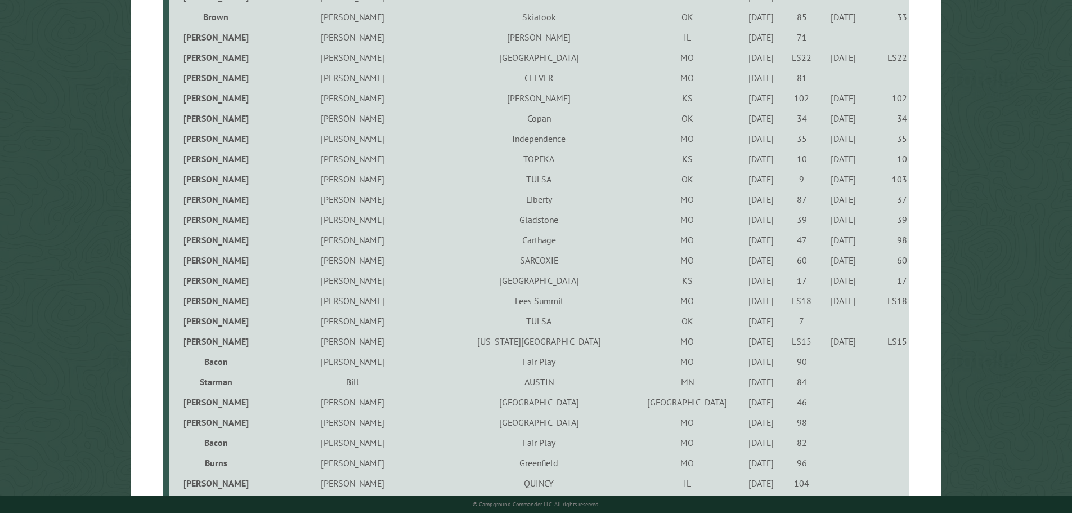
click at [743, 321] on div "6/15/2023" at bounding box center [761, 320] width 37 height 11
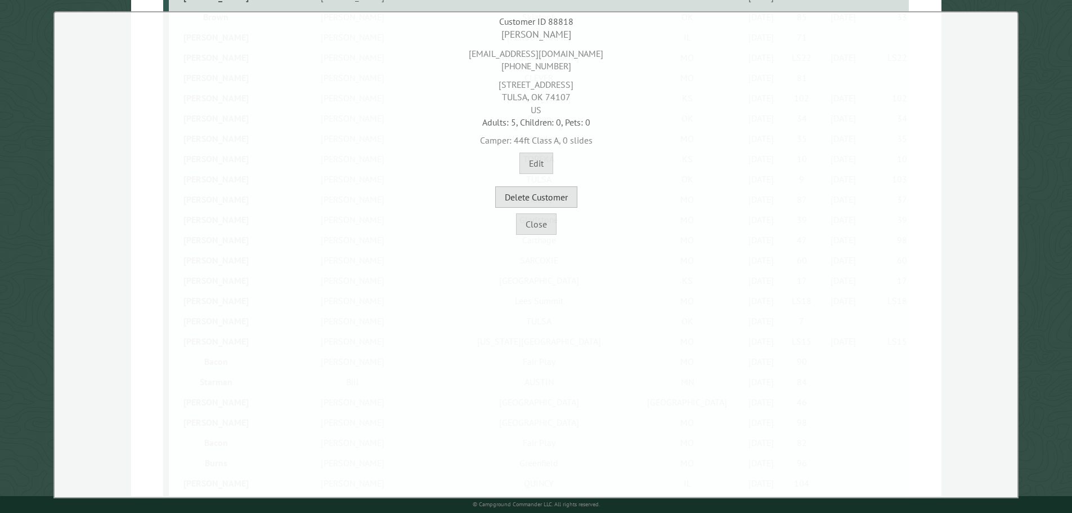
click at [571, 204] on button "Delete Customer" at bounding box center [536, 196] width 82 height 21
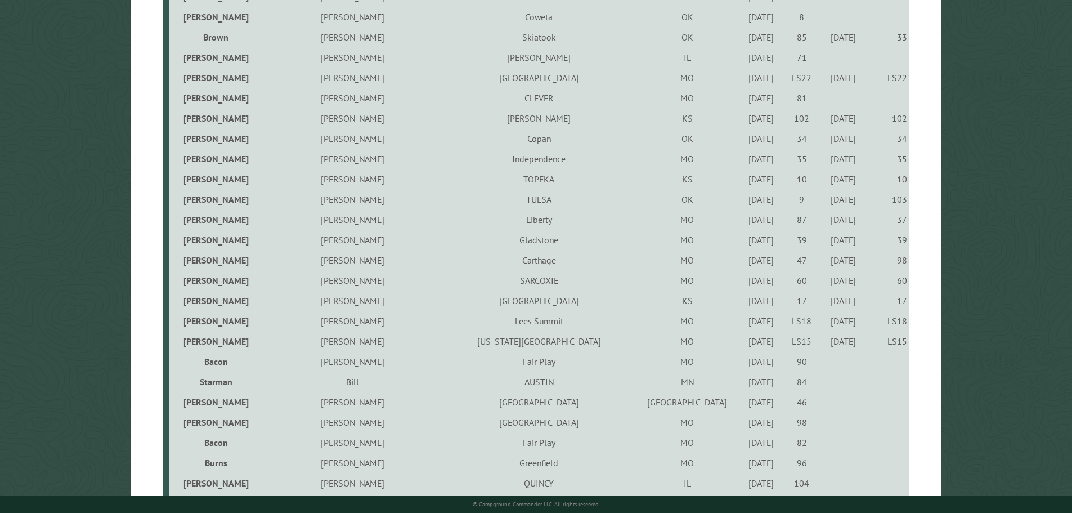
click at [743, 366] on div "9/1/2022" at bounding box center [761, 361] width 37 height 11
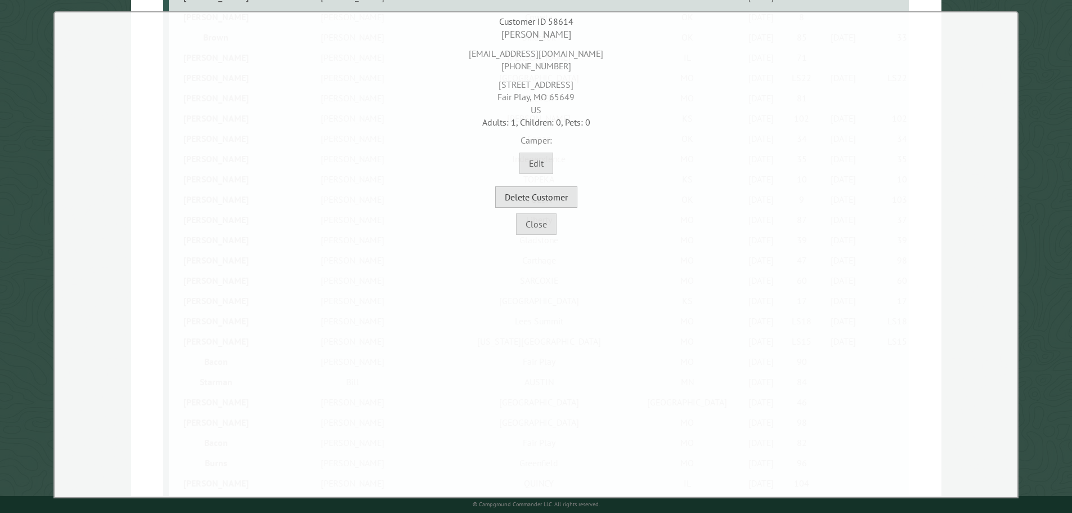
click at [552, 200] on button "Delete Customer" at bounding box center [536, 196] width 82 height 21
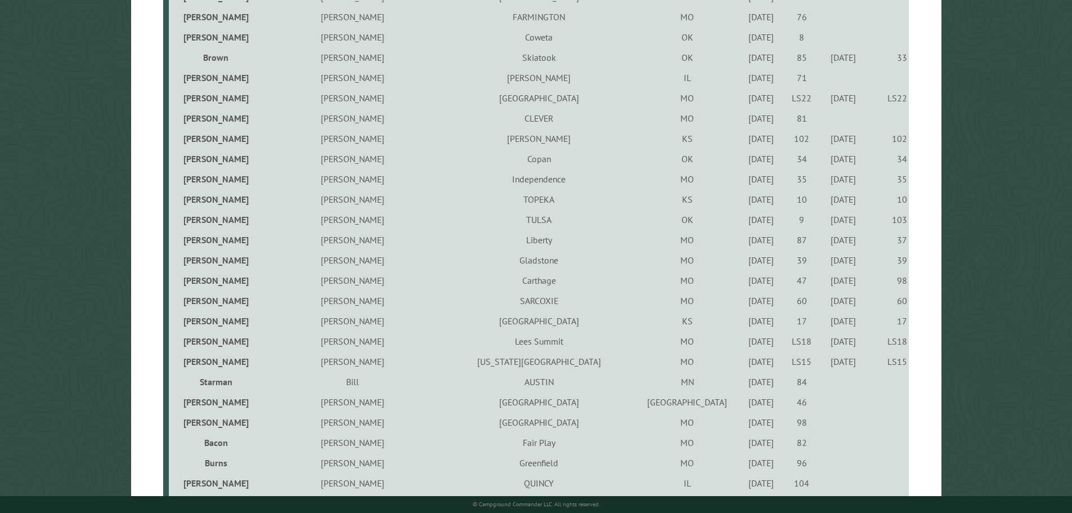
click at [743, 385] on div "9/17/2024" at bounding box center [761, 381] width 37 height 11
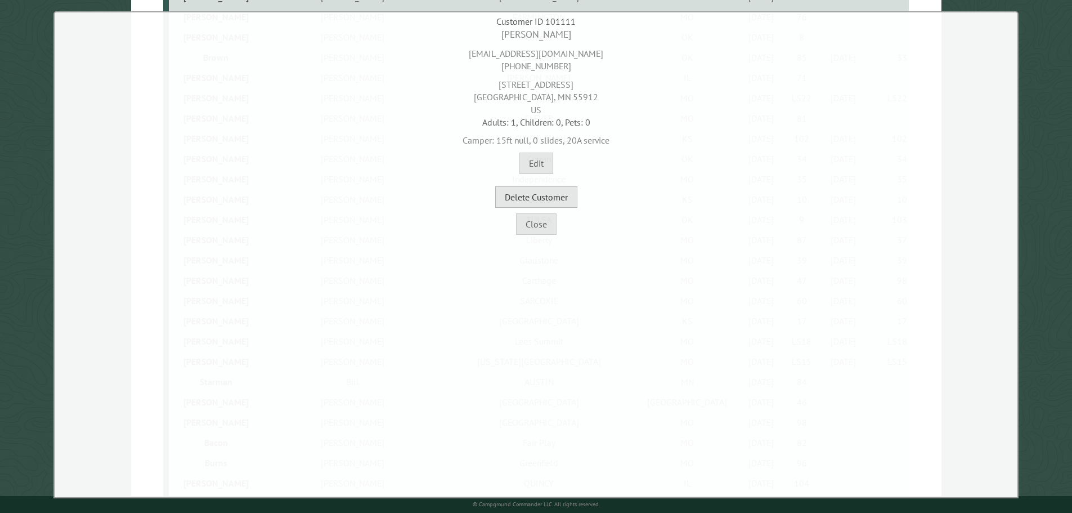
click at [537, 206] on button "Delete Customer" at bounding box center [536, 196] width 82 height 21
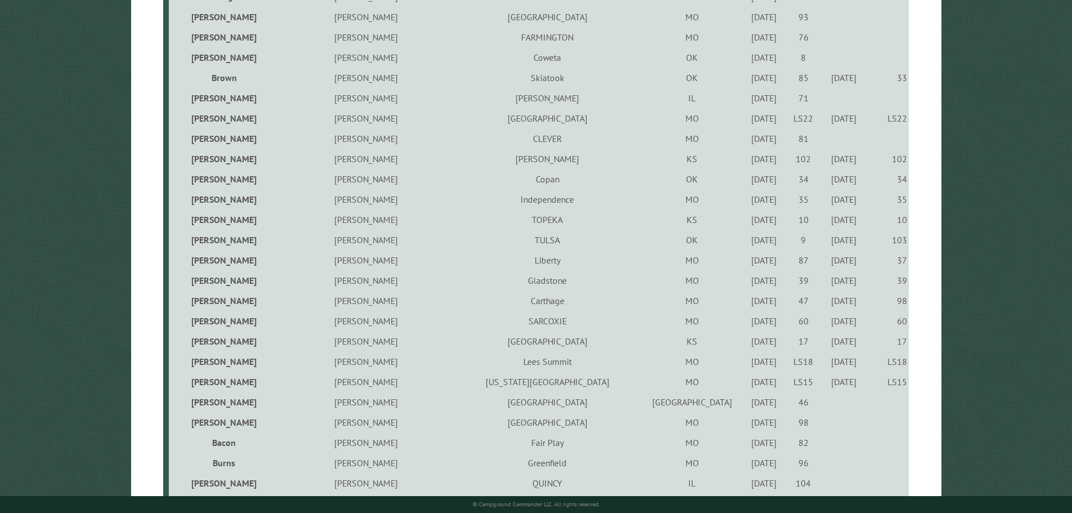
click at [746, 404] on div "5/25/2022" at bounding box center [763, 401] width 35 height 11
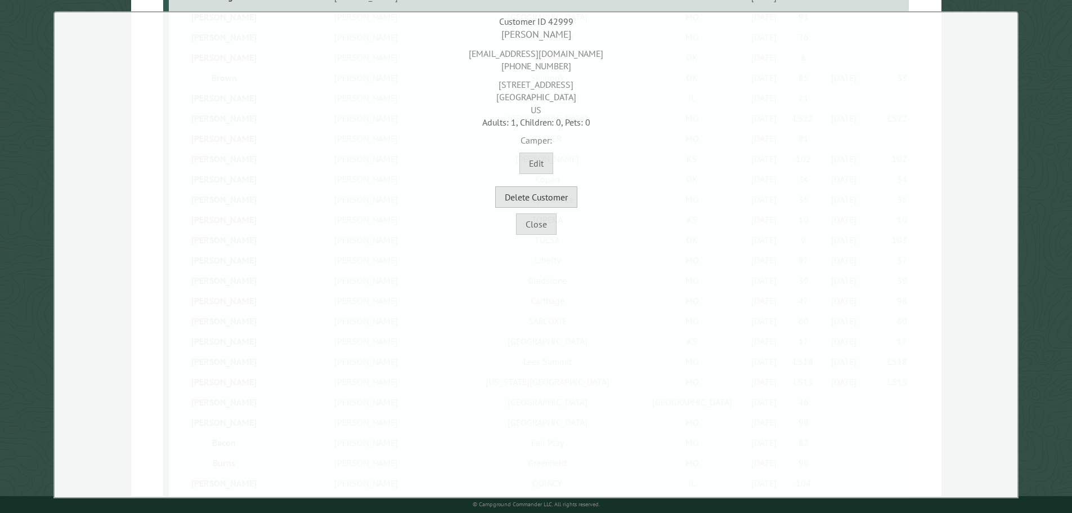
click at [573, 196] on button "Delete Customer" at bounding box center [536, 196] width 82 height 21
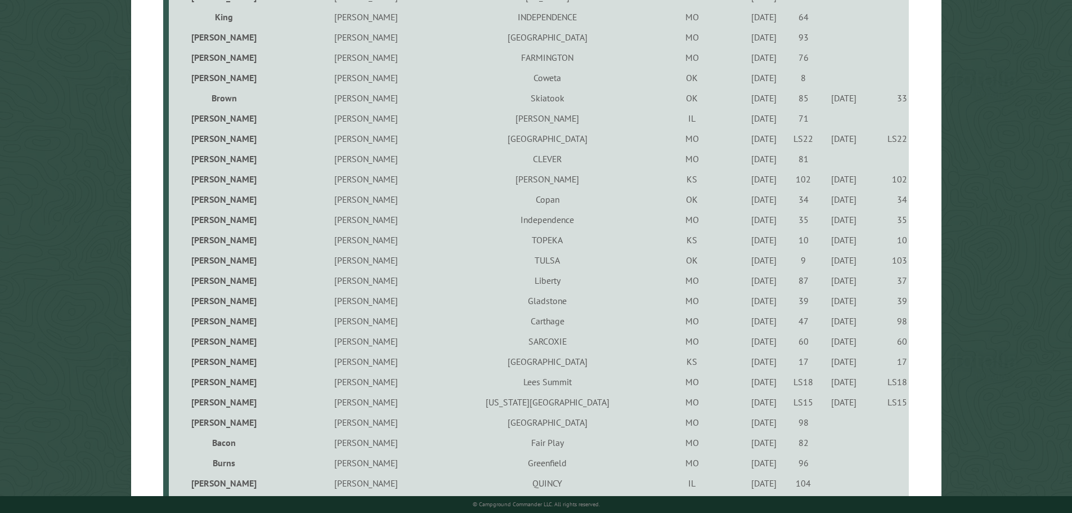
click at [746, 425] on div "9/24/2021" at bounding box center [763, 421] width 35 height 11
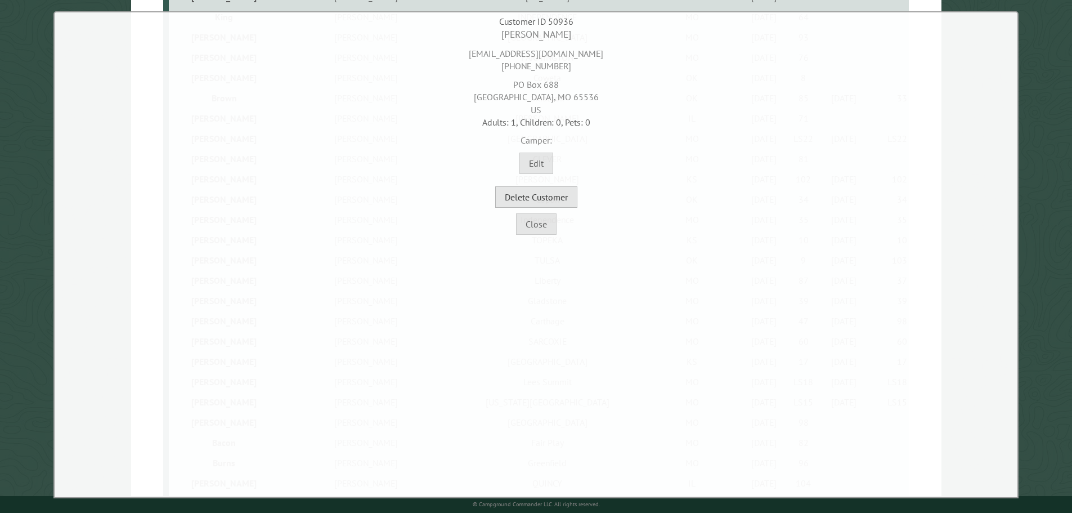
click at [551, 187] on button "Delete Customer" at bounding box center [536, 196] width 82 height 21
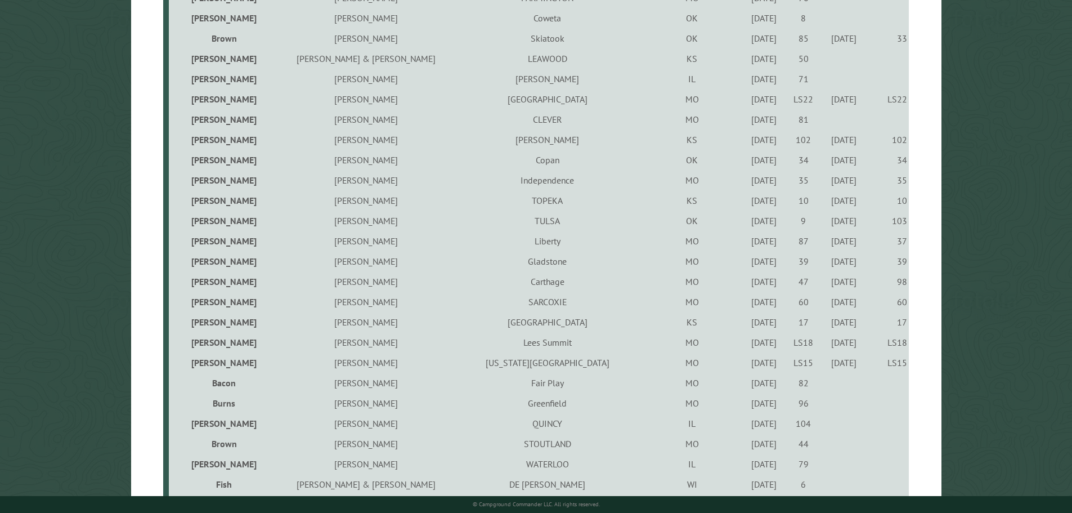
scroll to position [1853, 0]
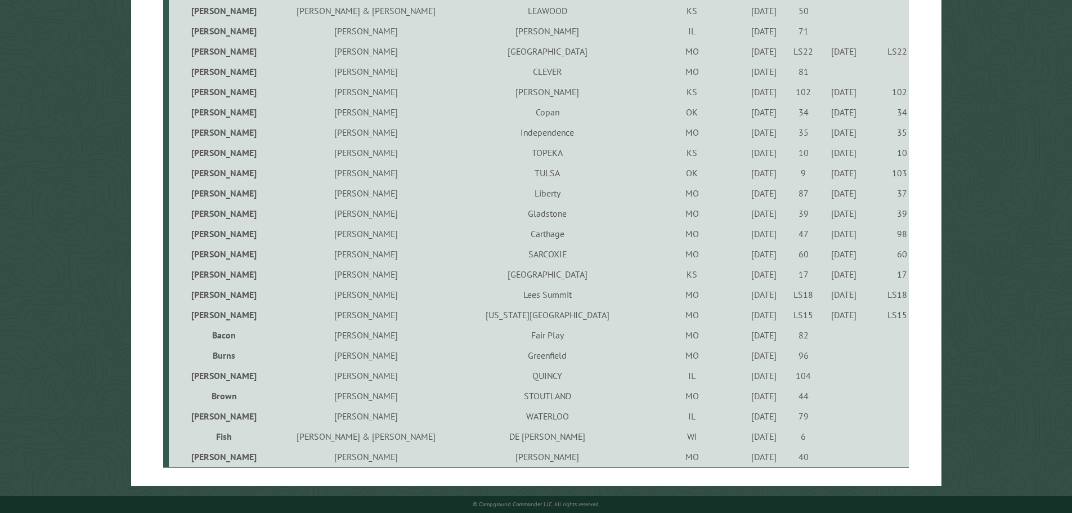
click at [746, 336] on div "8/30/2024" at bounding box center [763, 334] width 35 height 11
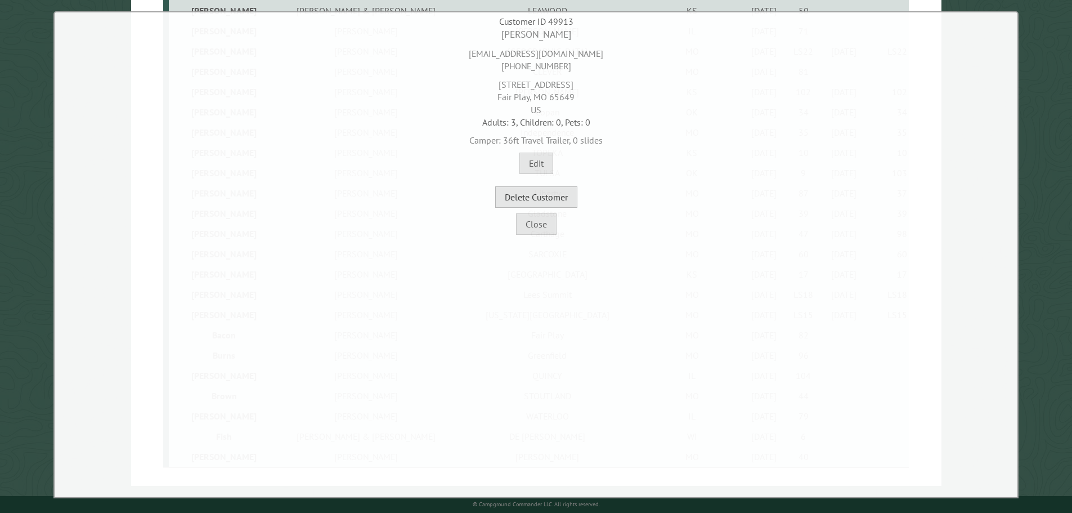
click at [556, 189] on button "Delete Customer" at bounding box center [536, 196] width 82 height 21
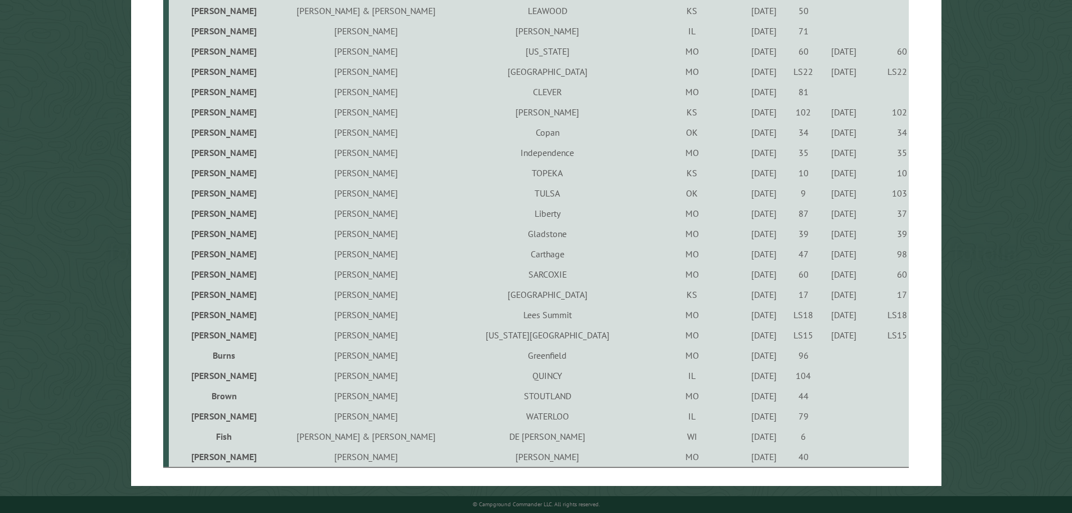
click at [746, 357] on div "4/12/2024" at bounding box center [763, 354] width 35 height 11
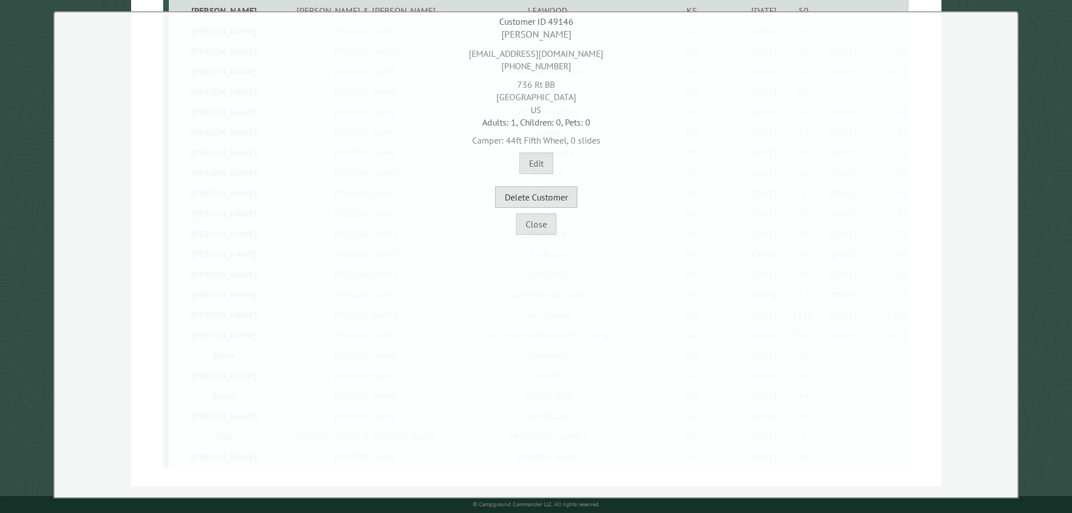
click at [569, 199] on button "Delete Customer" at bounding box center [536, 196] width 82 height 21
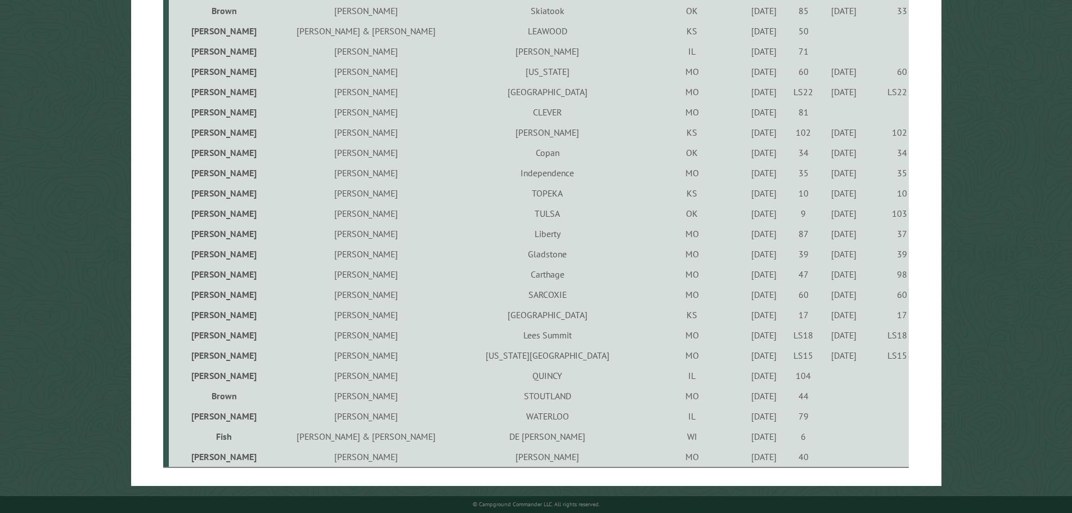
click at [746, 378] on div "7/13/2024" at bounding box center [763, 375] width 35 height 11
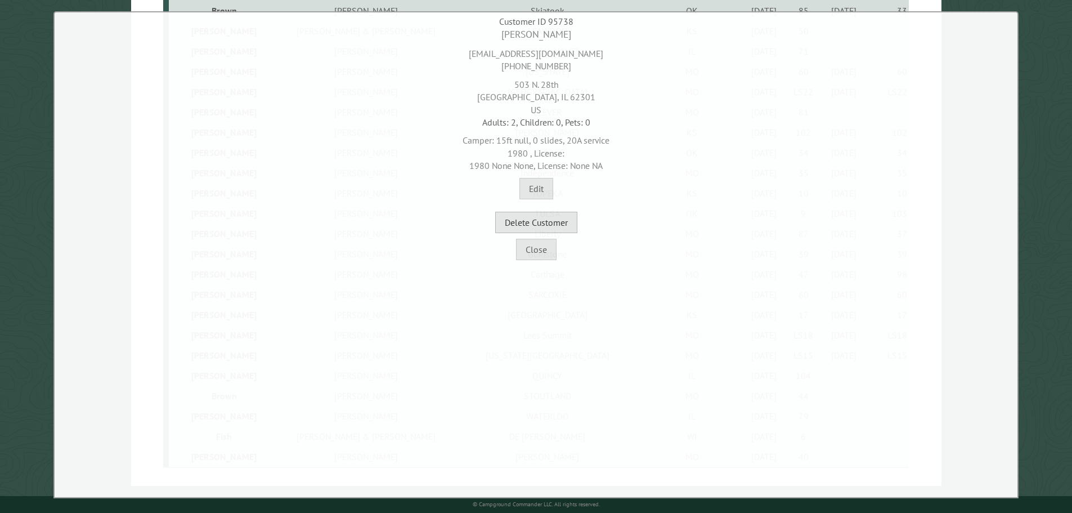
click at [548, 226] on button "Delete Customer" at bounding box center [536, 222] width 82 height 21
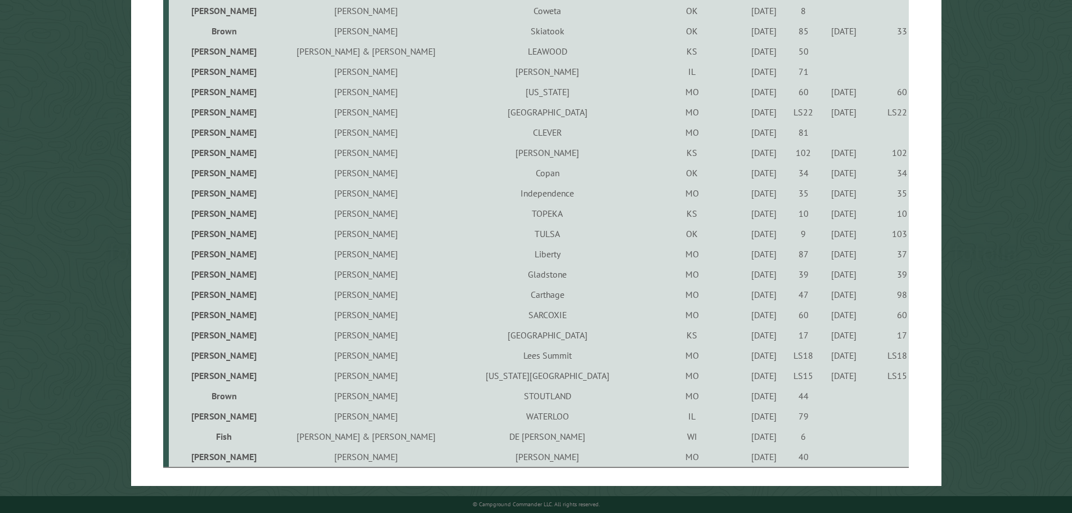
click at [746, 398] on div "9/17/2024" at bounding box center [763, 395] width 35 height 11
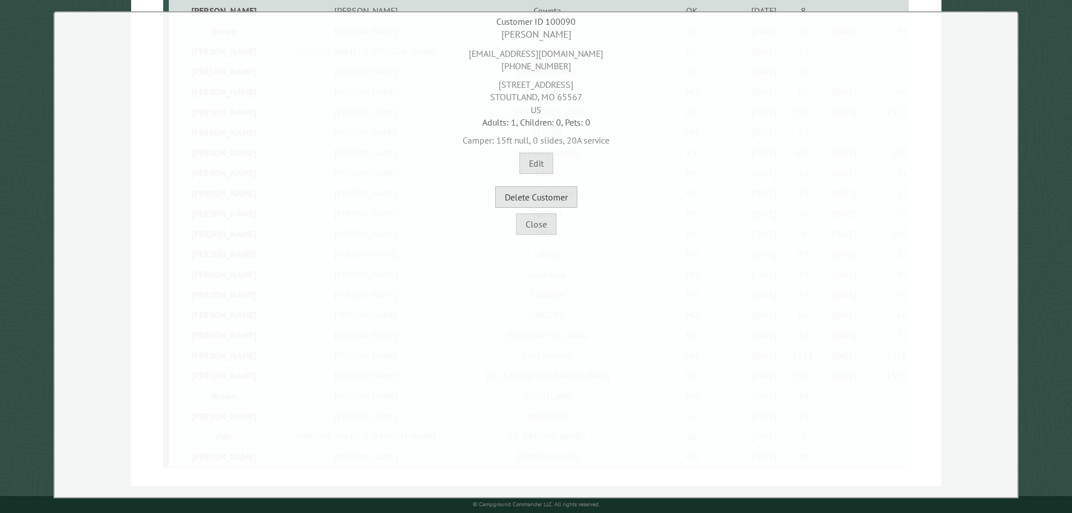
click at [549, 192] on button "Delete Customer" at bounding box center [536, 196] width 82 height 21
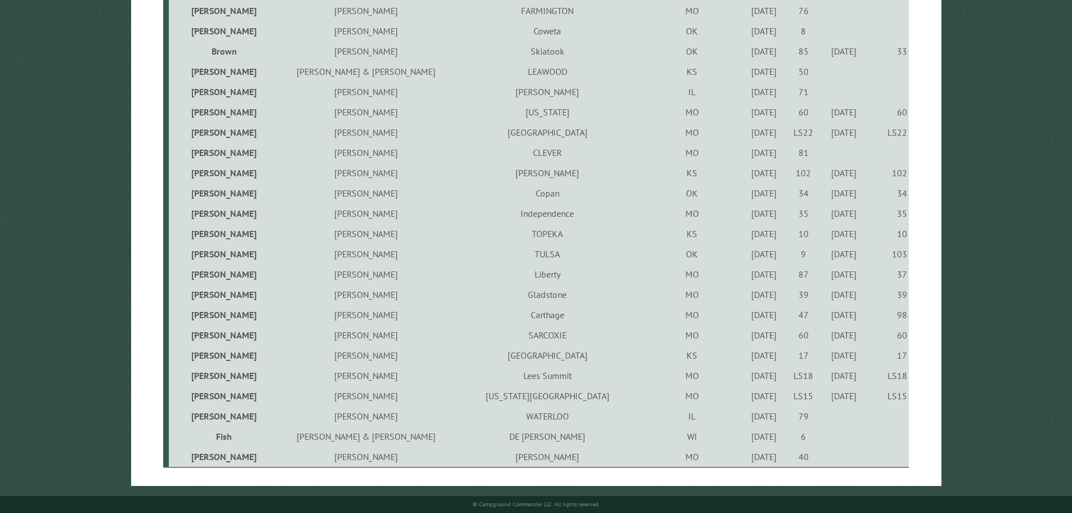
click at [746, 420] on div "4/26/2024" at bounding box center [763, 415] width 35 height 11
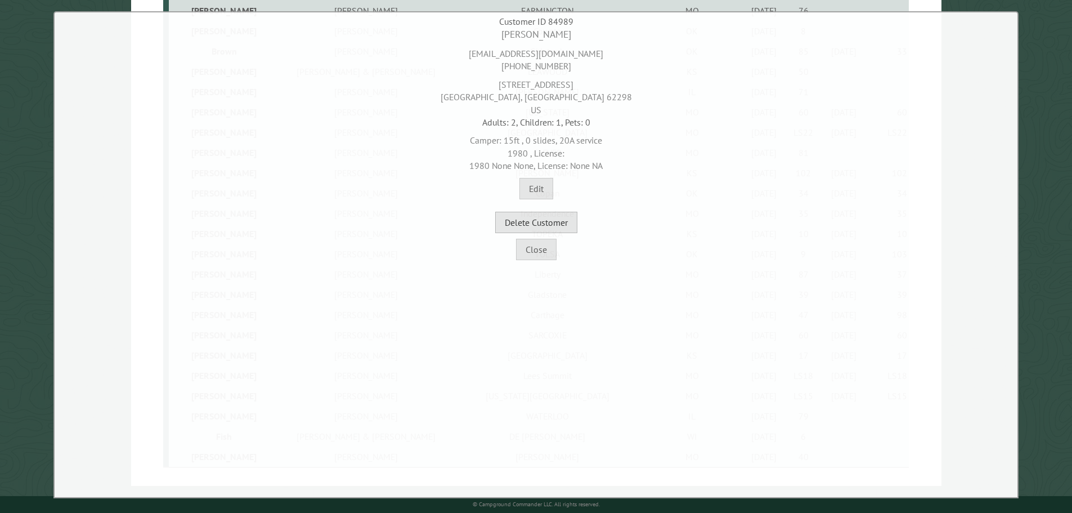
click at [543, 212] on button "Delete Customer" at bounding box center [536, 222] width 82 height 21
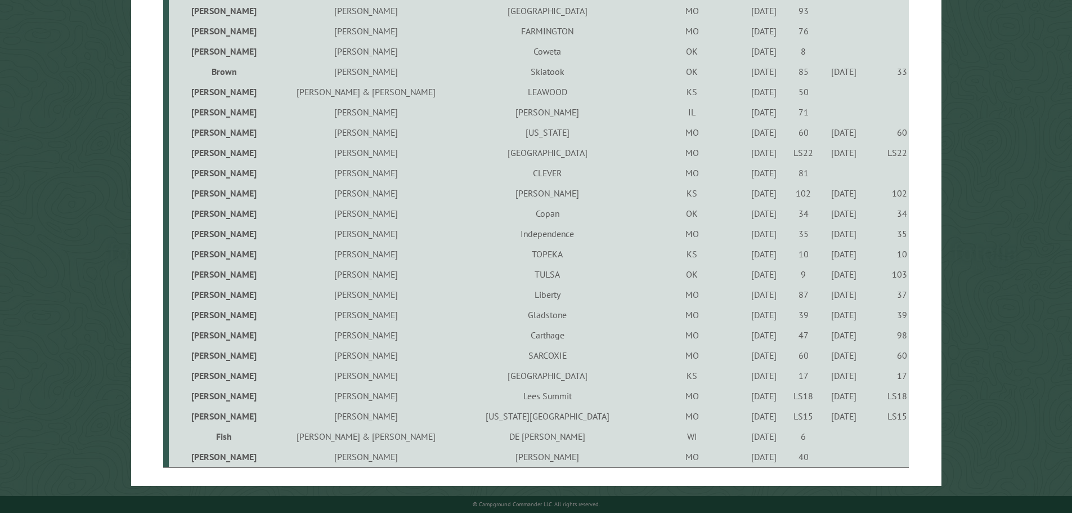
click at [746, 437] on div "9/22/2023" at bounding box center [763, 435] width 35 height 11
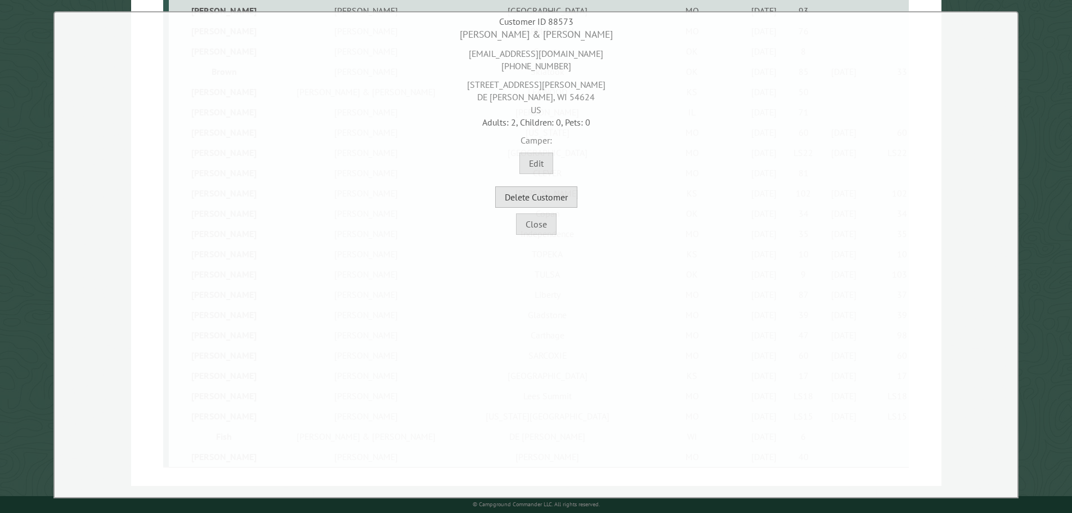
click at [525, 200] on button "Delete Customer" at bounding box center [536, 196] width 82 height 21
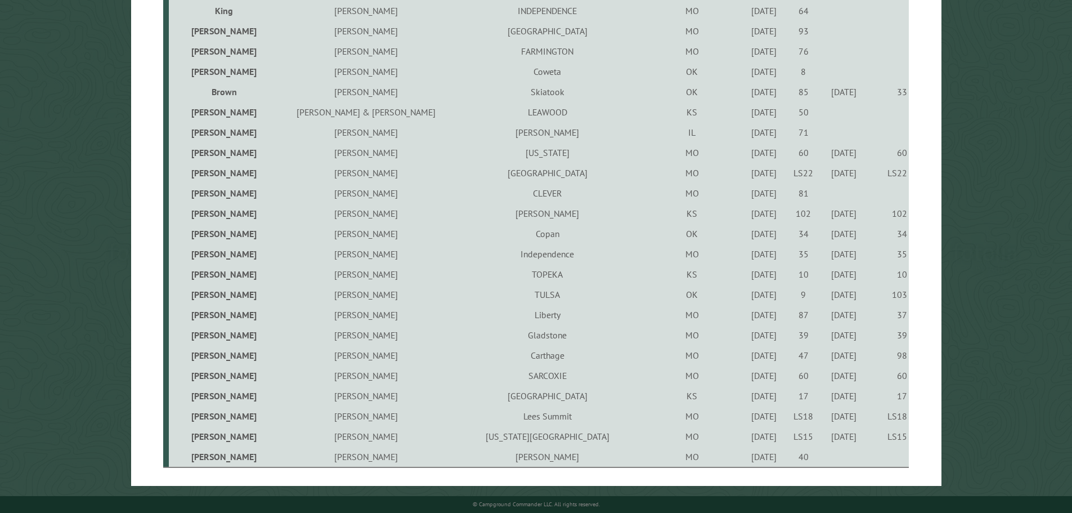
click at [746, 461] on div "9/1/2023" at bounding box center [763, 456] width 35 height 11
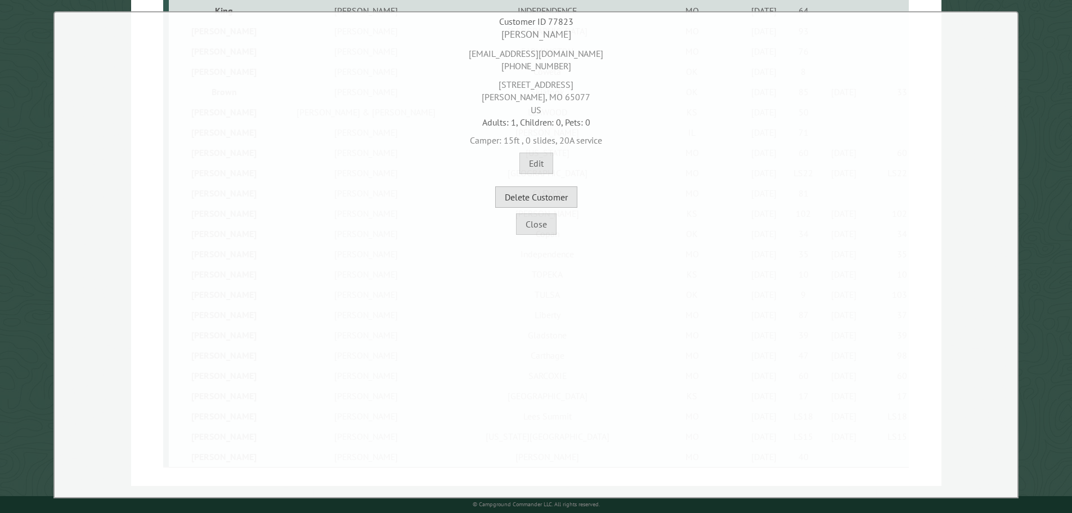
click at [561, 203] on button "Delete Customer" at bounding box center [536, 196] width 82 height 21
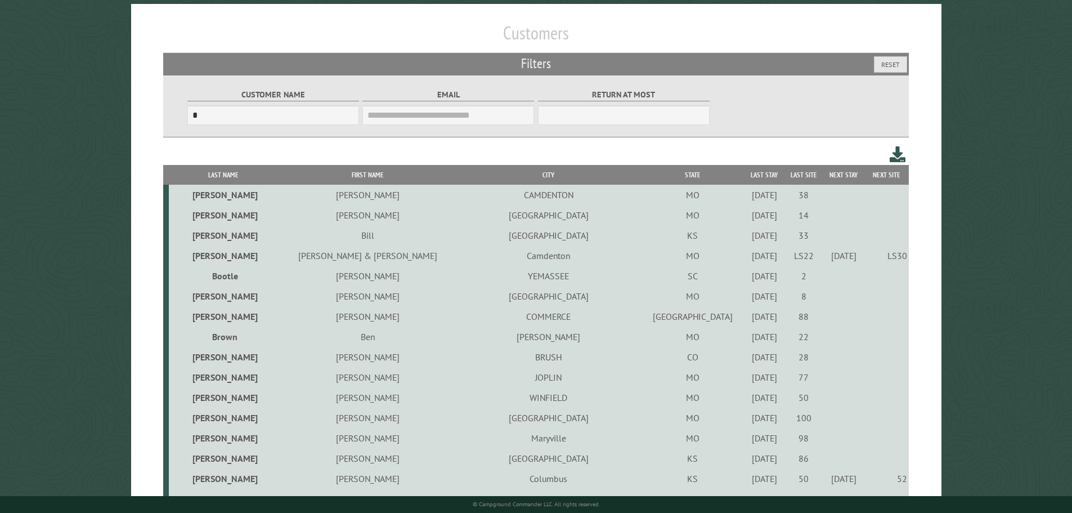
scroll to position [0, 0]
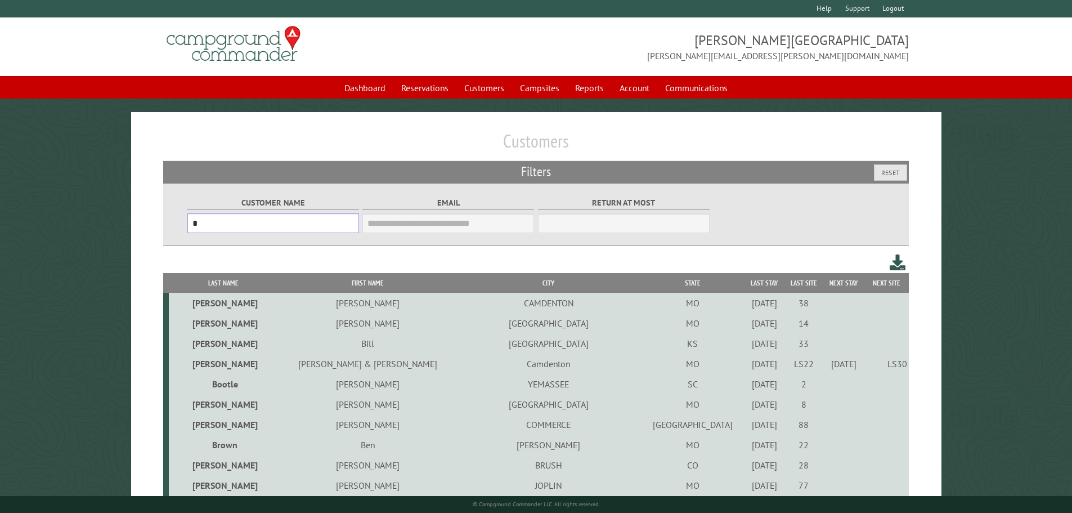
click at [222, 224] on input "*" at bounding box center [273, 223] width 172 height 20
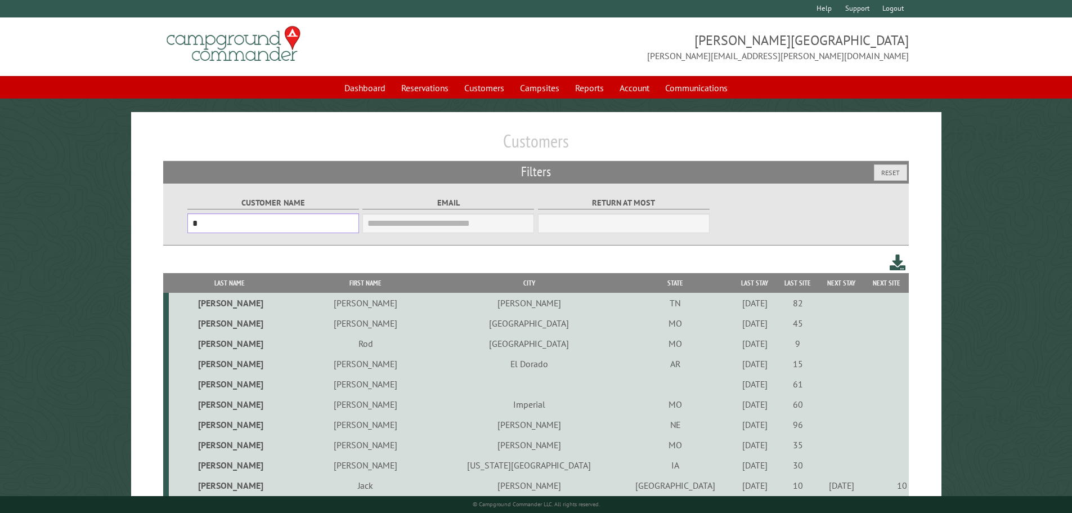
type input "*"
click at [819, 343] on td at bounding box center [841, 343] width 45 height 20
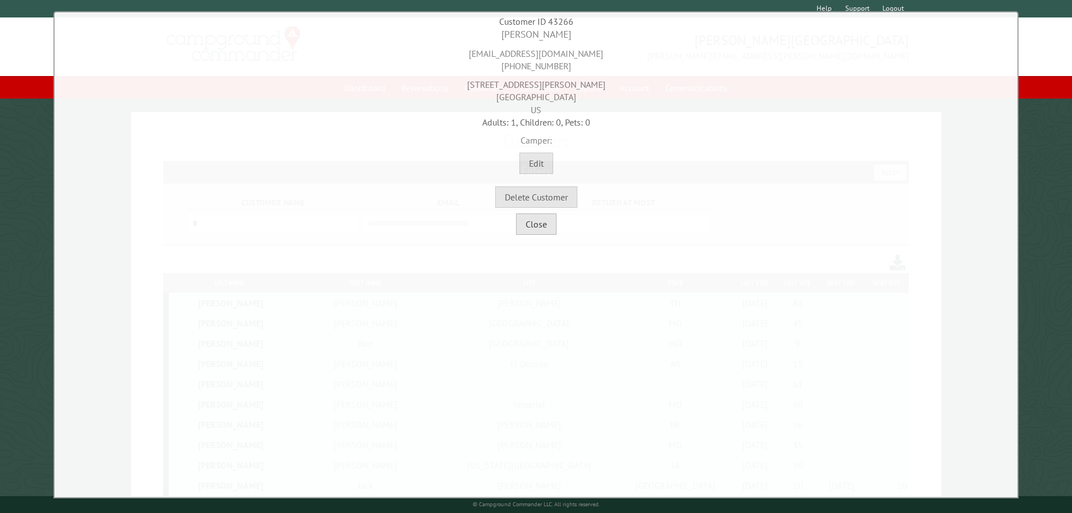
click at [542, 232] on button "Close" at bounding box center [536, 223] width 41 height 21
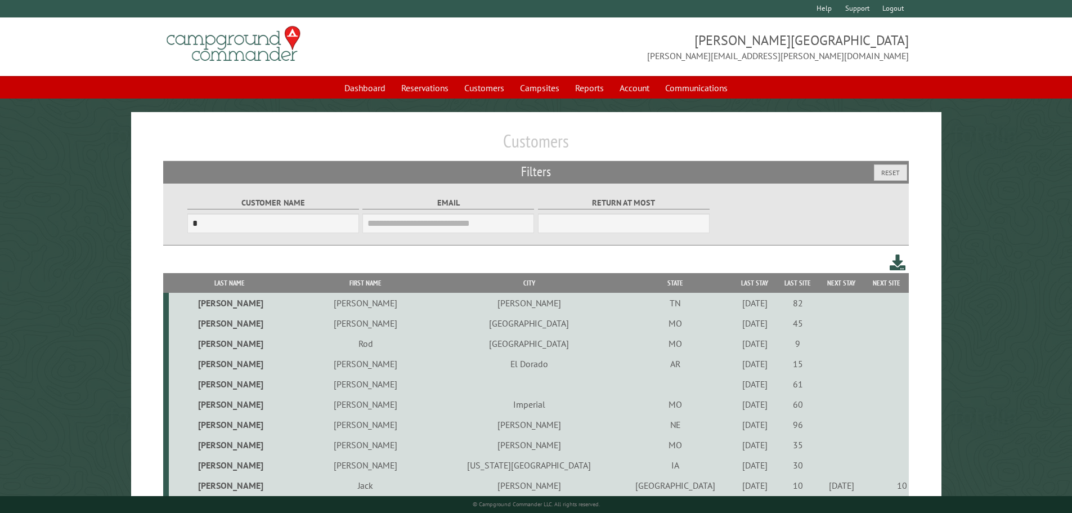
click at [735, 322] on div "9/2/2021" at bounding box center [755, 322] width 40 height 11
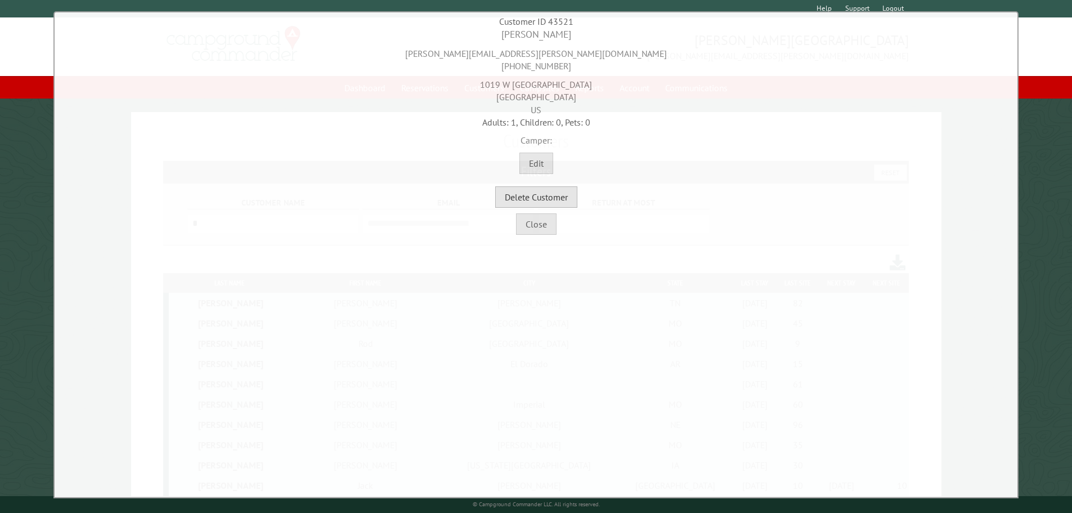
click at [541, 193] on button "Delete Customer" at bounding box center [536, 196] width 82 height 21
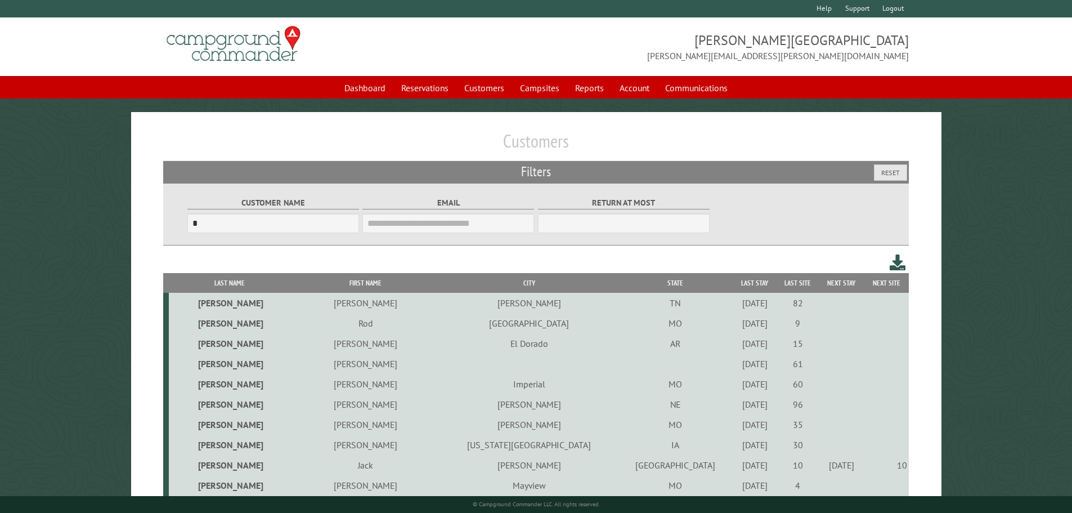
click at [735, 349] on div "7/16/2021" at bounding box center [755, 343] width 40 height 11
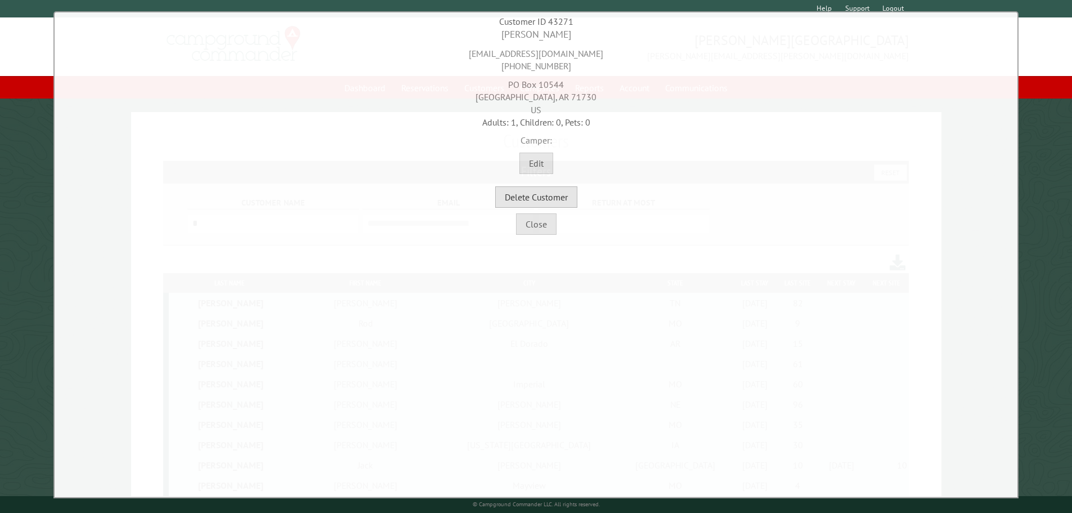
click at [533, 200] on button "Delete Customer" at bounding box center [536, 196] width 82 height 21
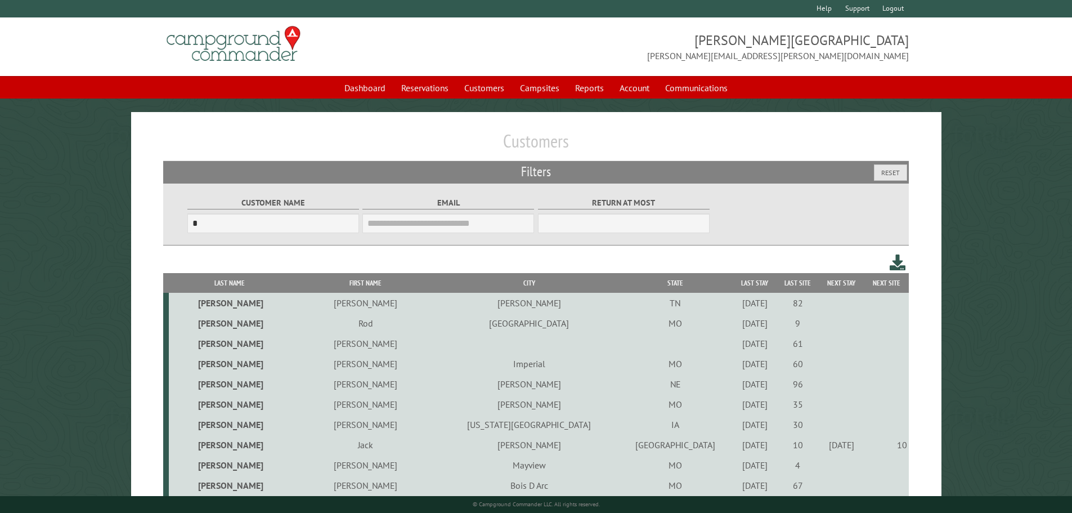
click at [735, 343] on div "4/9/2021" at bounding box center [755, 343] width 40 height 11
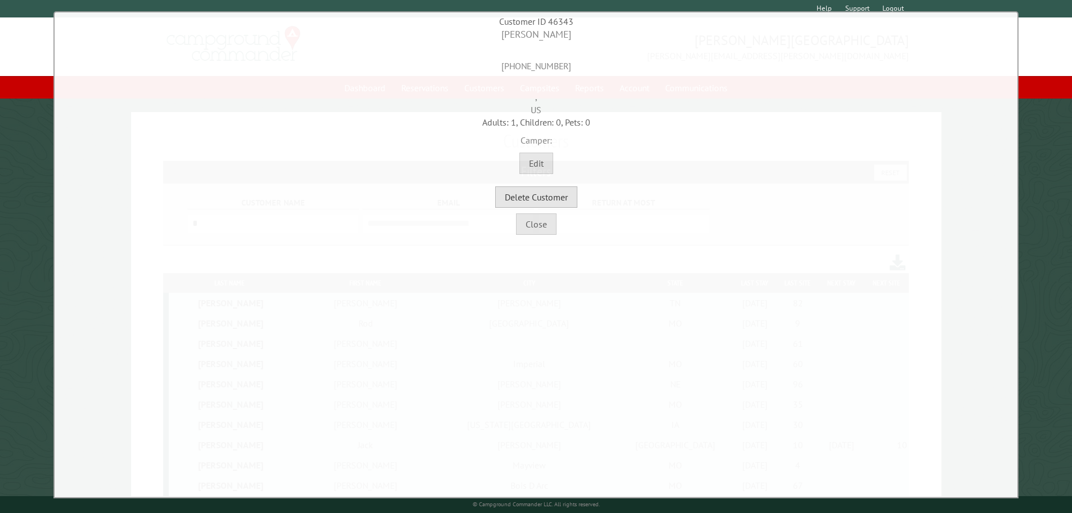
click at [555, 201] on button "Delete Customer" at bounding box center [536, 196] width 82 height 21
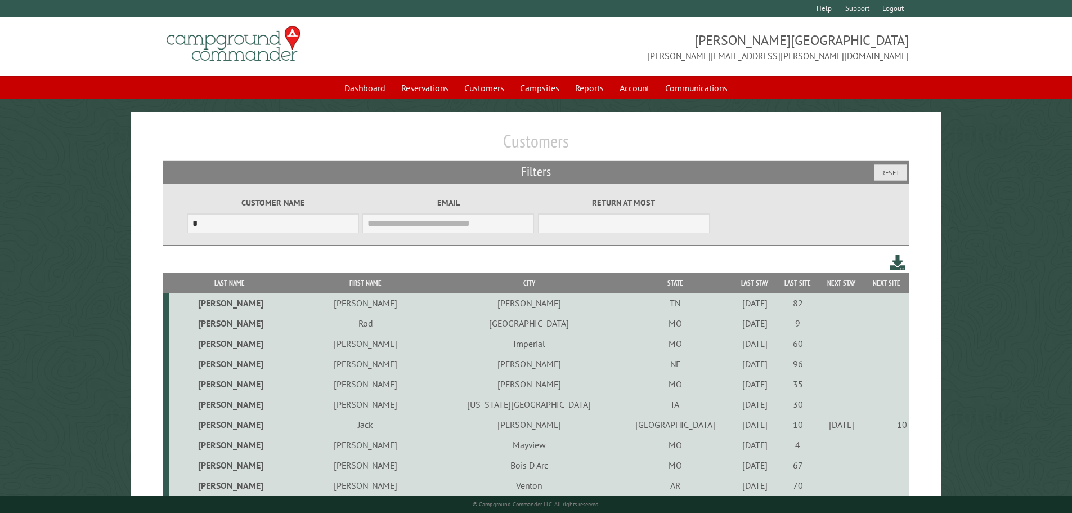
click at [735, 323] on div "5/25/2022" at bounding box center [755, 322] width 40 height 11
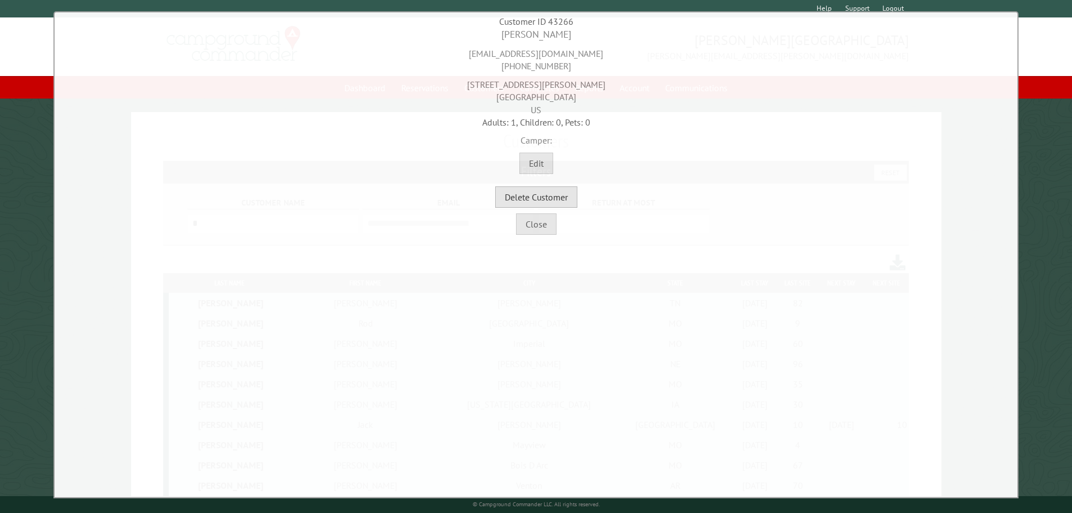
click at [543, 197] on button "Delete Customer" at bounding box center [536, 196] width 82 height 21
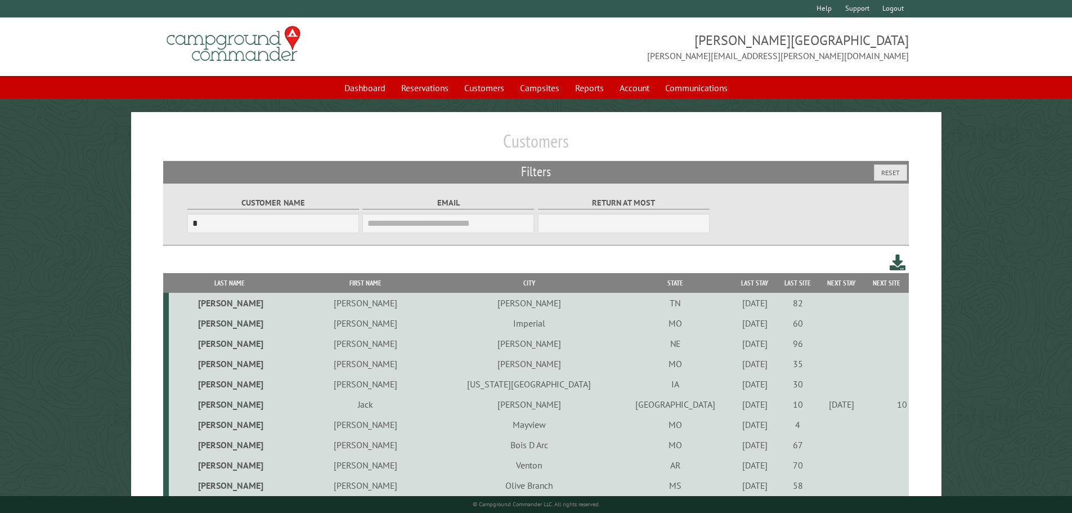
click at [735, 344] on div "5/25/2022" at bounding box center [755, 343] width 40 height 11
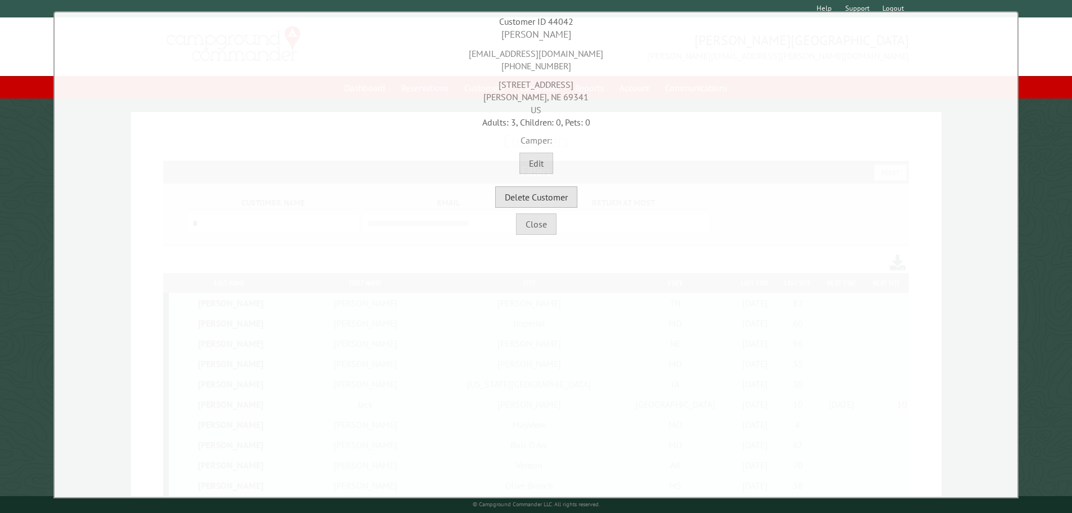
click at [565, 201] on button "Delete Customer" at bounding box center [536, 196] width 82 height 21
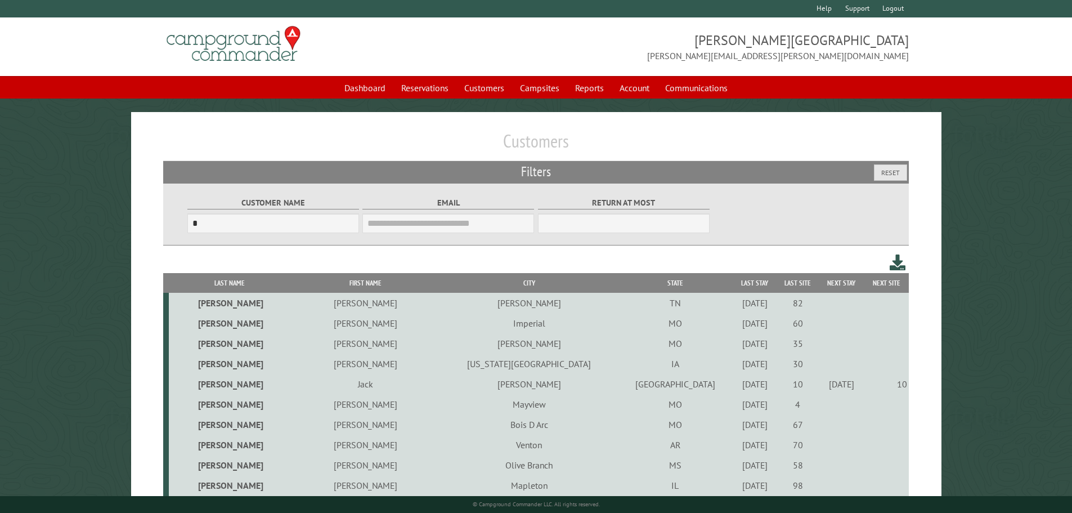
click at [735, 348] on div "7/29/2022" at bounding box center [755, 343] width 40 height 11
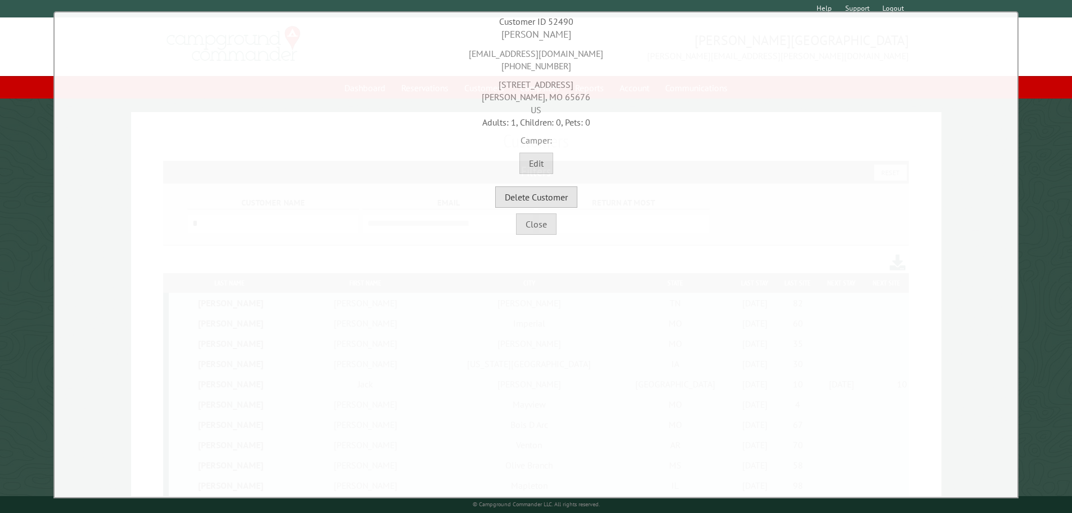
click at [533, 194] on button "Delete Customer" at bounding box center [536, 196] width 82 height 21
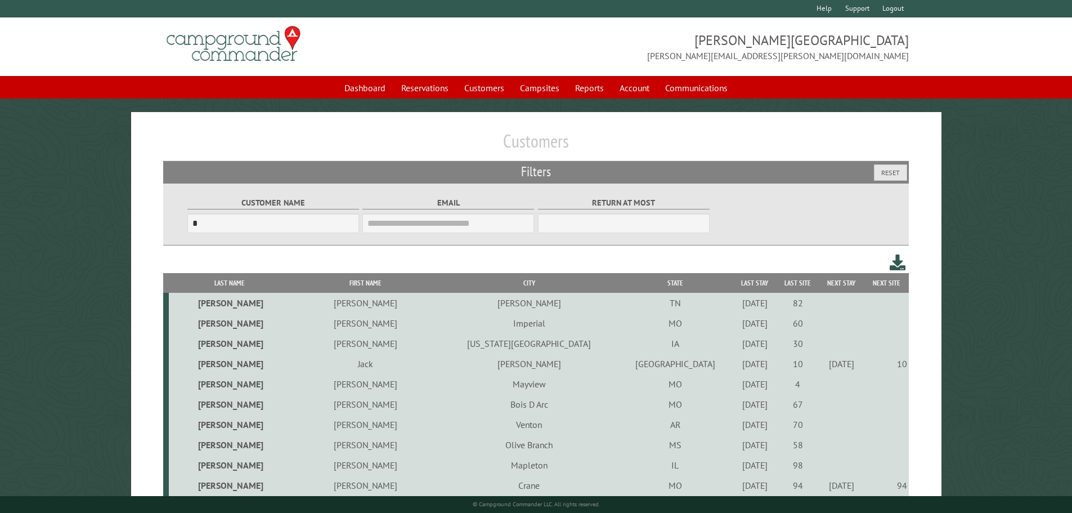
click at [735, 346] on div "6/10/2022" at bounding box center [755, 343] width 40 height 11
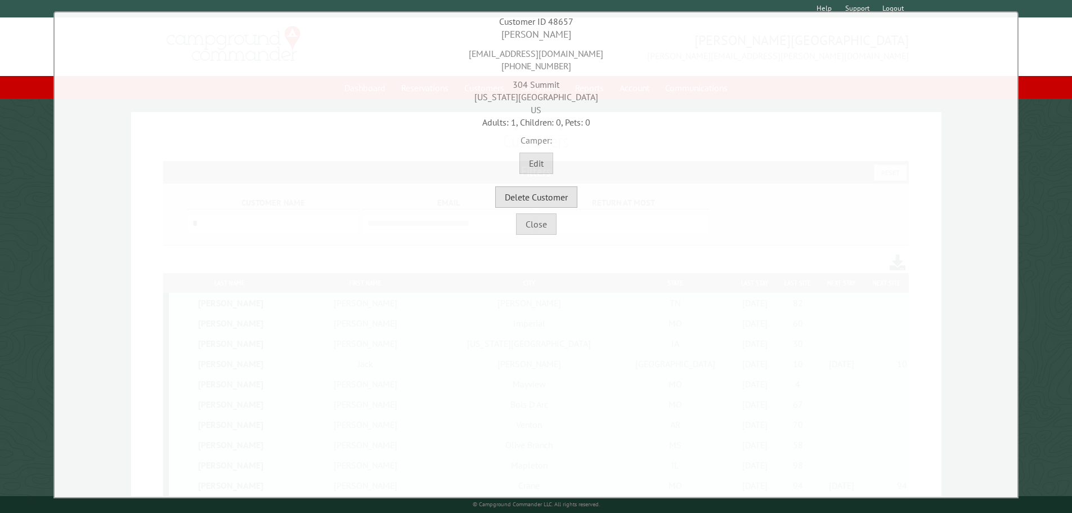
click at [570, 198] on button "Delete Customer" at bounding box center [536, 196] width 82 height 21
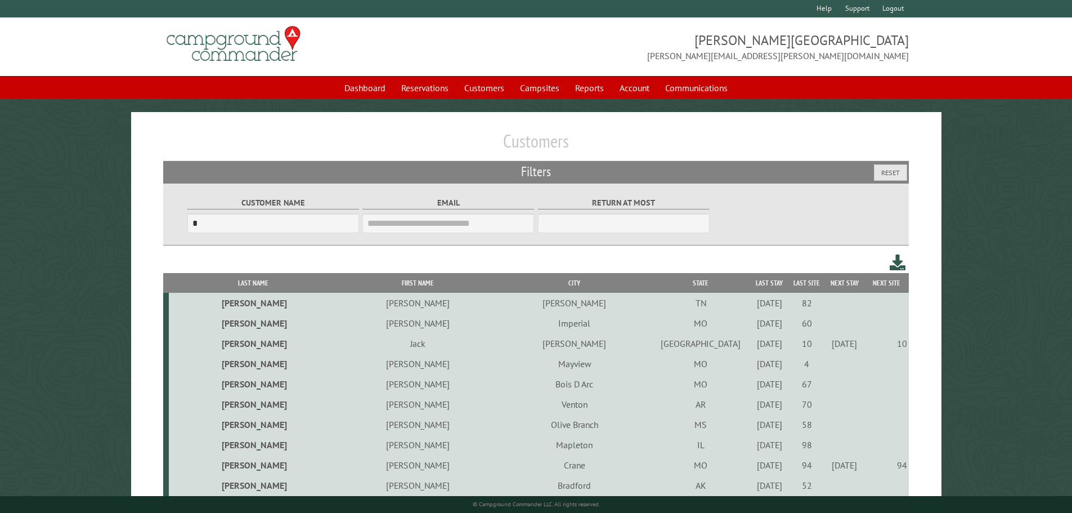
click at [752, 367] on div "9/16/2021" at bounding box center [769, 363] width 34 height 11
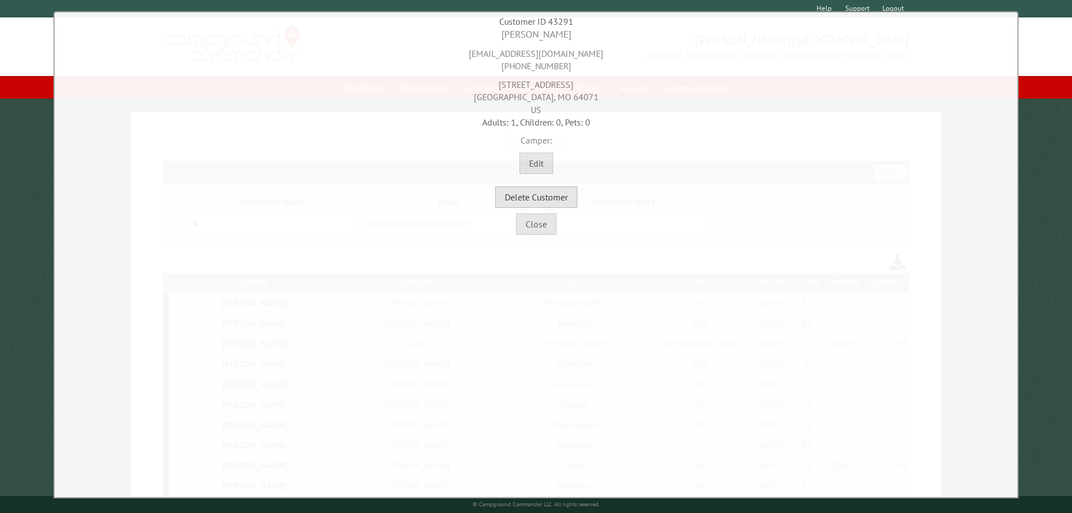
click at [563, 199] on button "Delete Customer" at bounding box center [536, 196] width 82 height 21
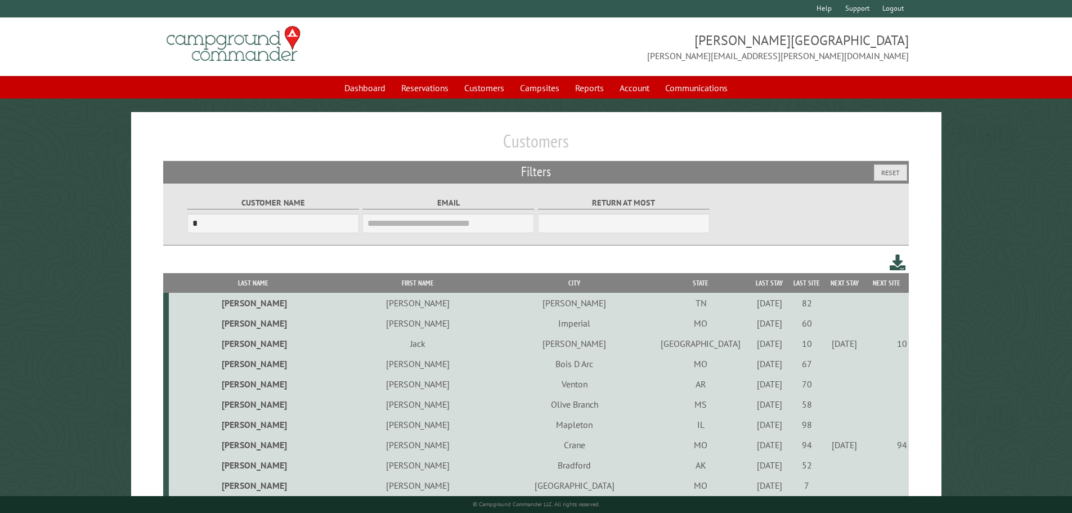
click at [752, 366] on div "9/3/2021" at bounding box center [769, 363] width 34 height 11
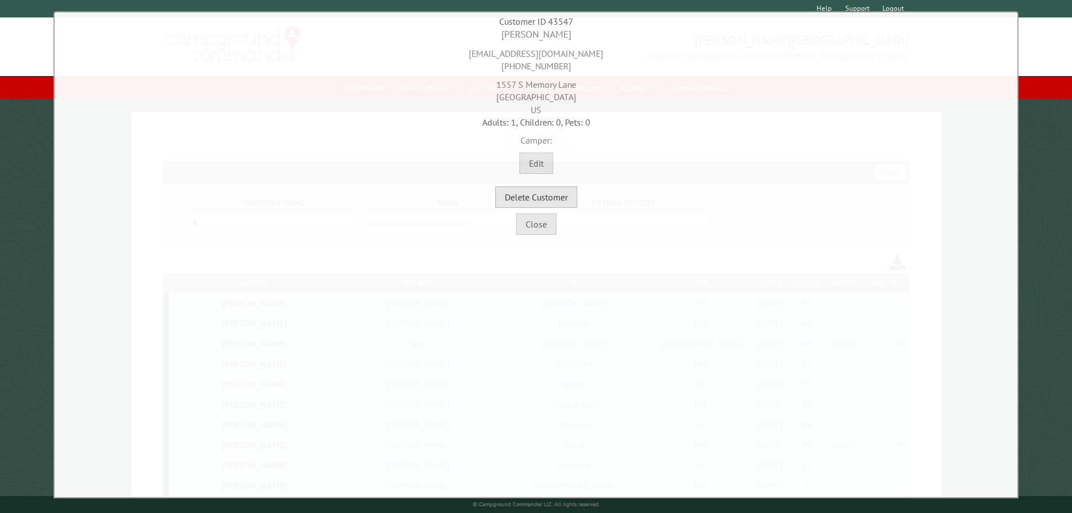
click at [560, 197] on button "Delete Customer" at bounding box center [536, 196] width 82 height 21
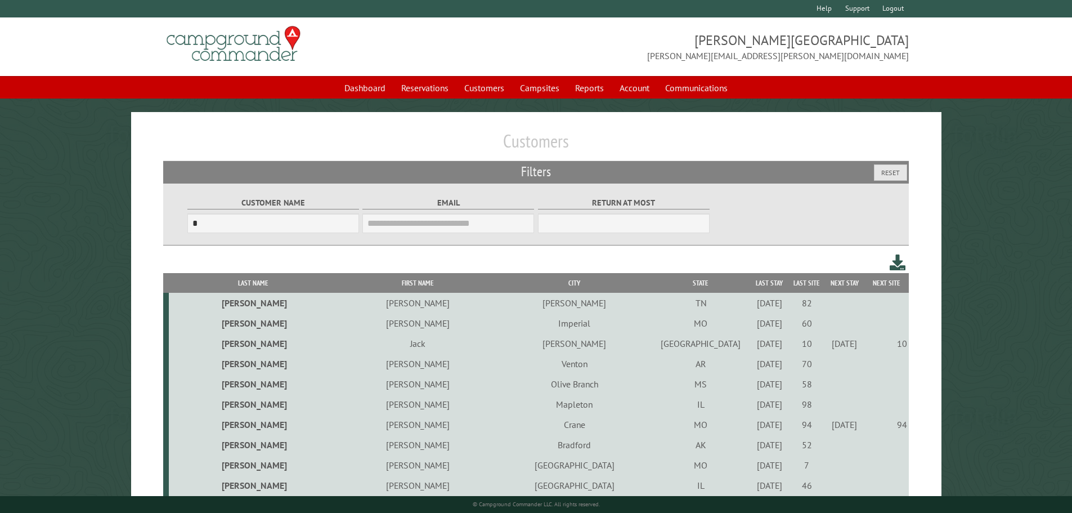
click at [752, 367] on div "9/3/2021" at bounding box center [769, 363] width 34 height 11
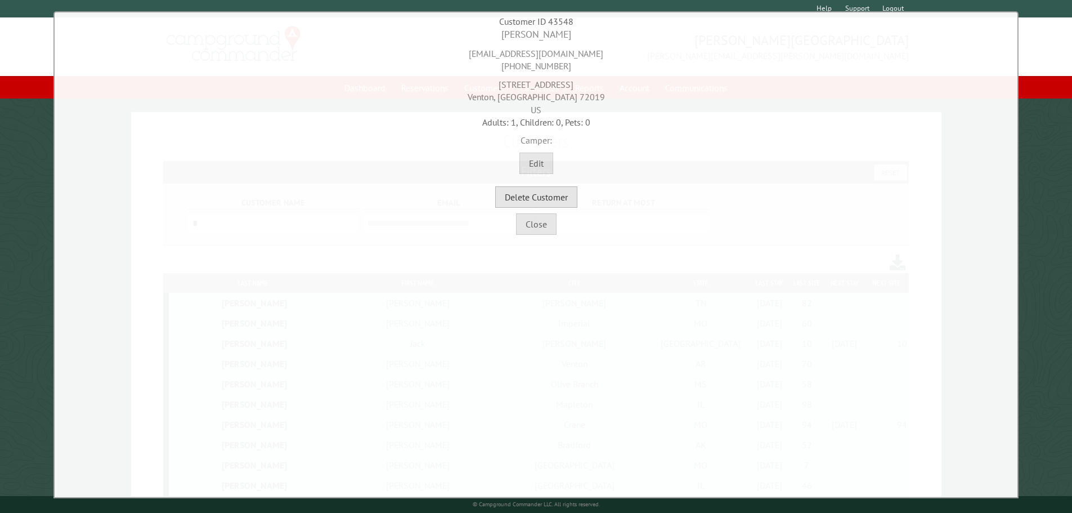
click at [553, 201] on button "Delete Customer" at bounding box center [536, 196] width 82 height 21
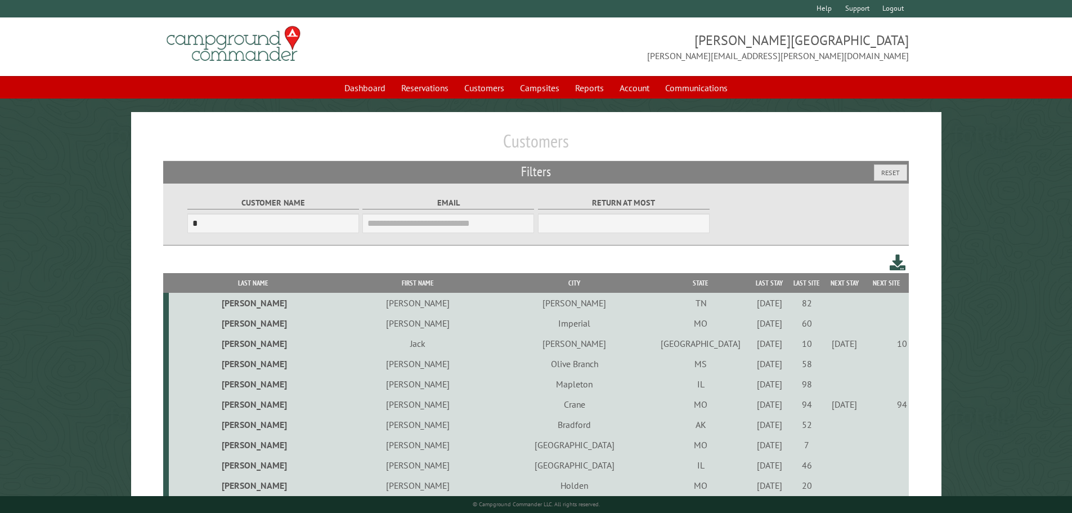
click at [752, 366] on div "9/15/2021" at bounding box center [769, 363] width 34 height 11
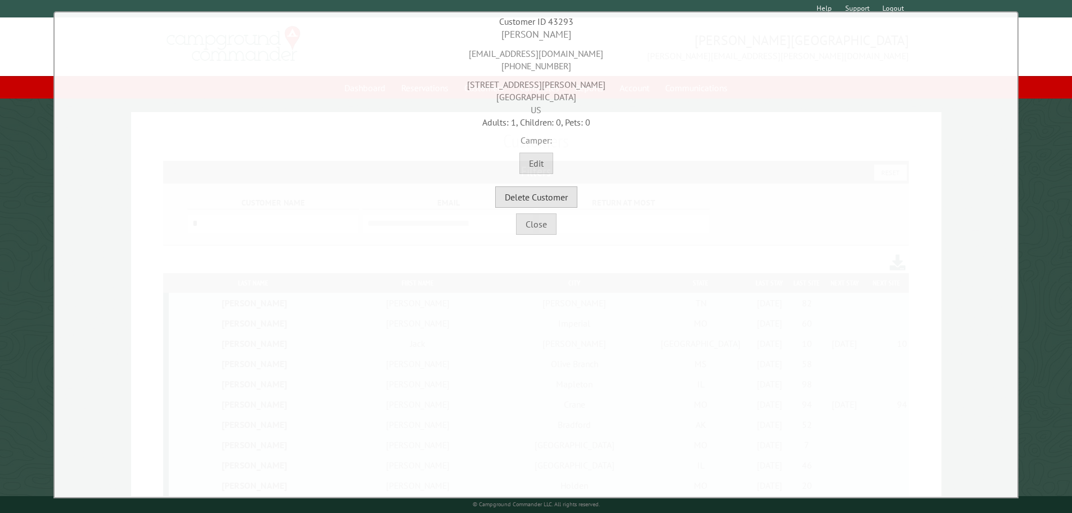
click at [548, 196] on button "Delete Customer" at bounding box center [536, 196] width 82 height 21
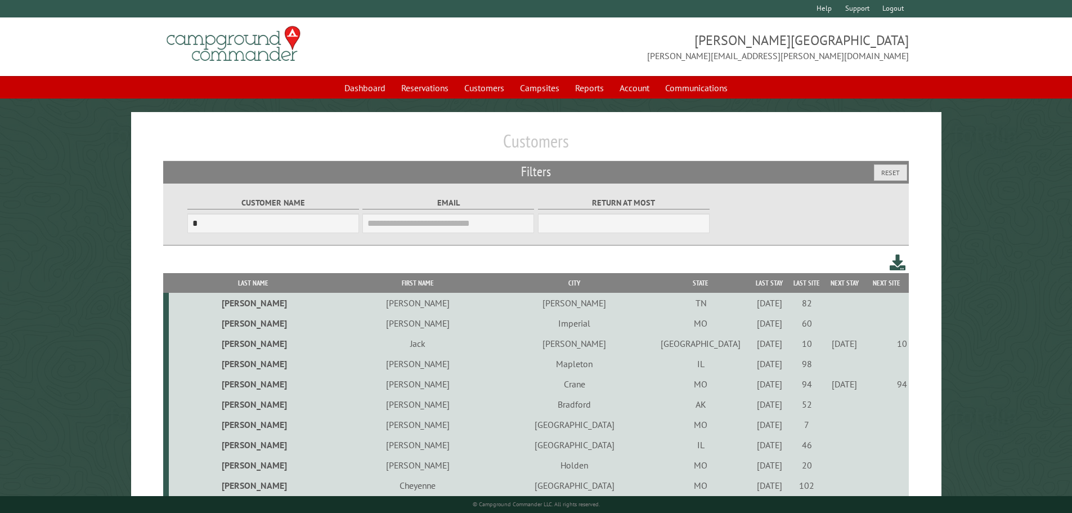
click at [752, 366] on div "5/25/2023" at bounding box center [769, 363] width 34 height 11
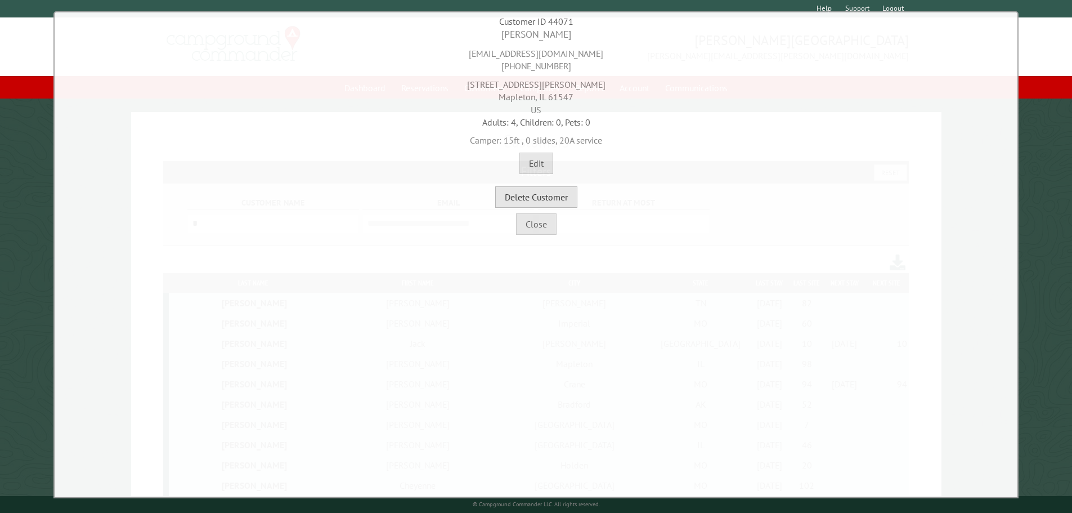
click at [564, 191] on button "Delete Customer" at bounding box center [536, 196] width 82 height 21
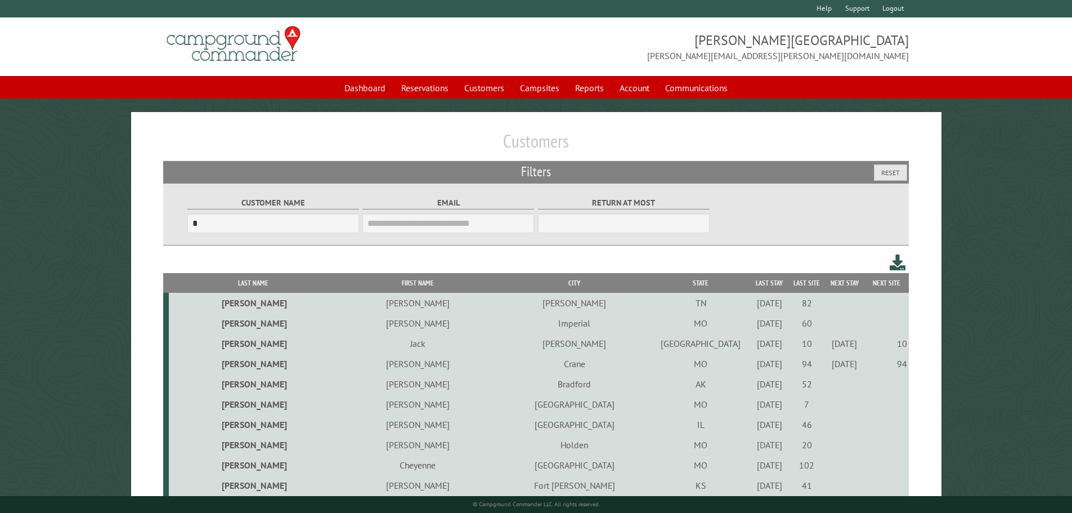
click at [752, 384] on div "9/14/2023" at bounding box center [769, 383] width 34 height 11
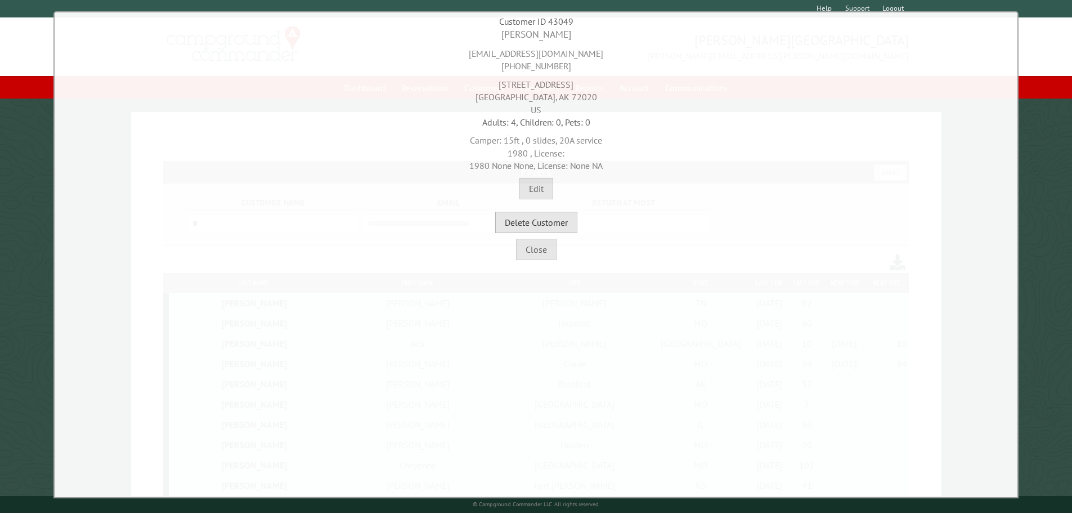
click at [559, 221] on button "Delete Customer" at bounding box center [536, 222] width 82 height 21
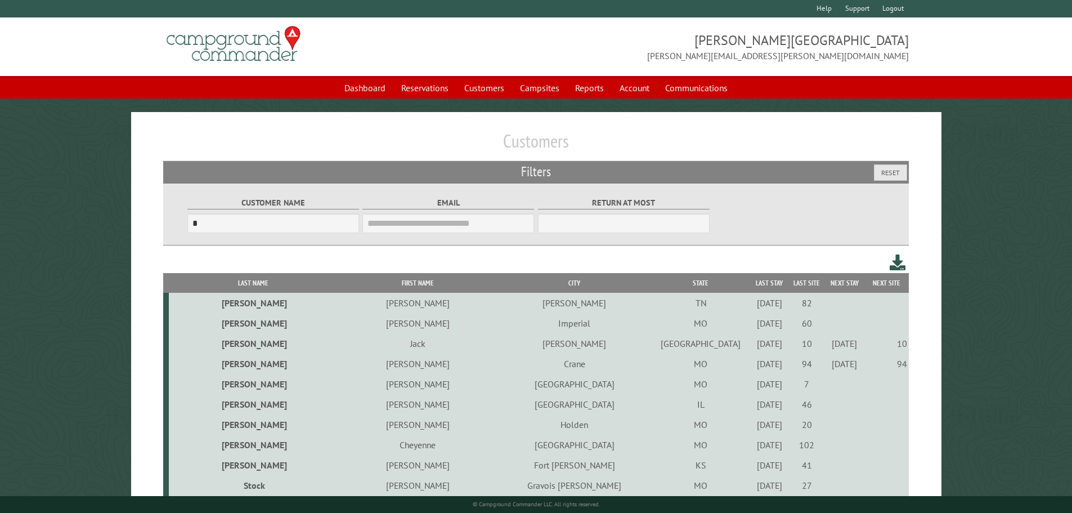
click at [752, 387] on div "9/24/2021" at bounding box center [769, 383] width 34 height 11
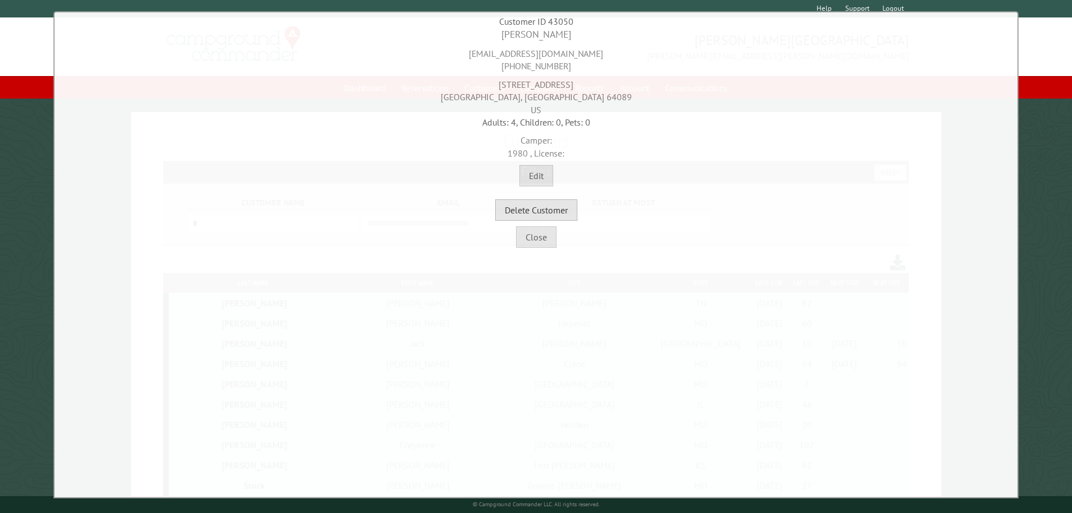
click at [559, 211] on button "Delete Customer" at bounding box center [536, 209] width 82 height 21
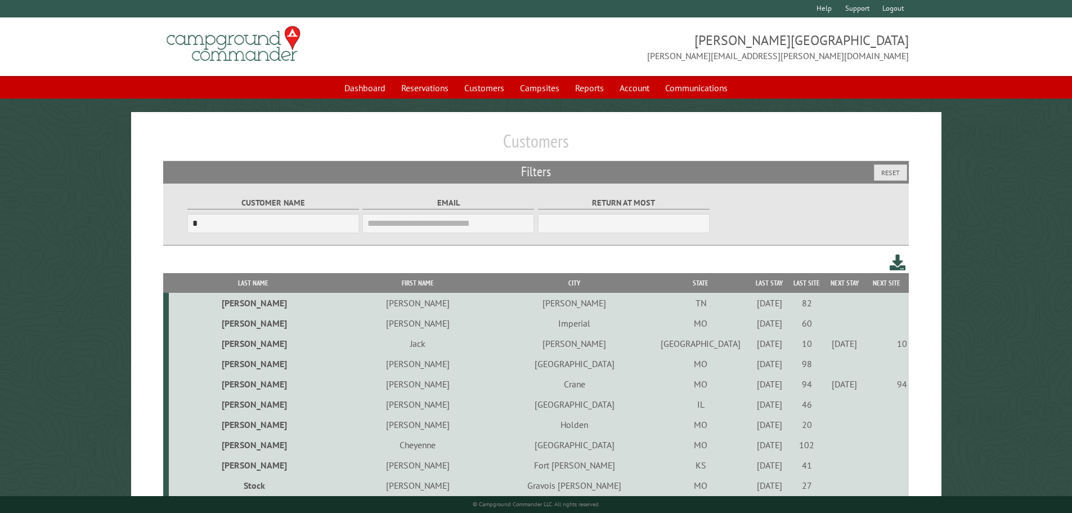
click at [752, 364] on div "9/1/2022" at bounding box center [769, 363] width 34 height 11
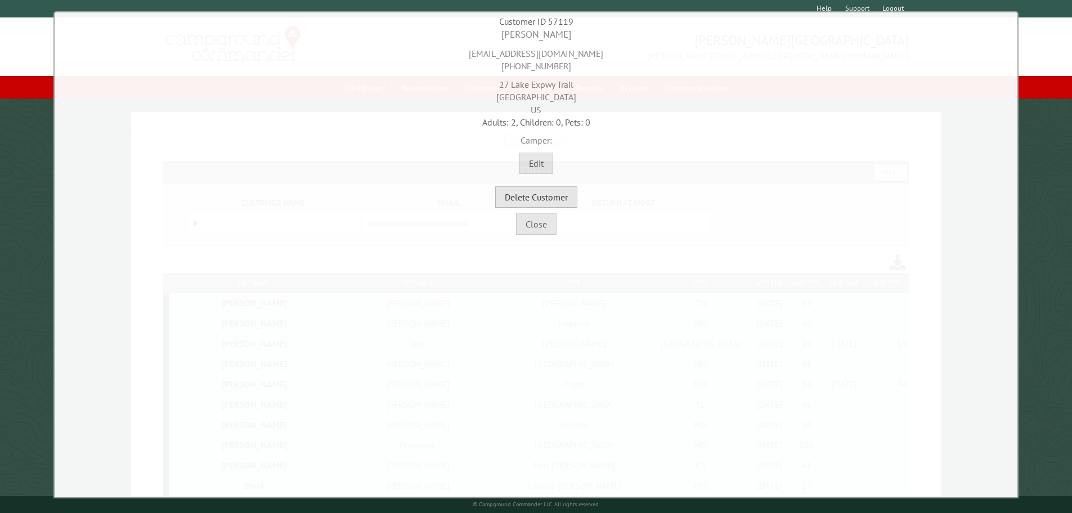
click at [552, 195] on button "Delete Customer" at bounding box center [536, 196] width 82 height 21
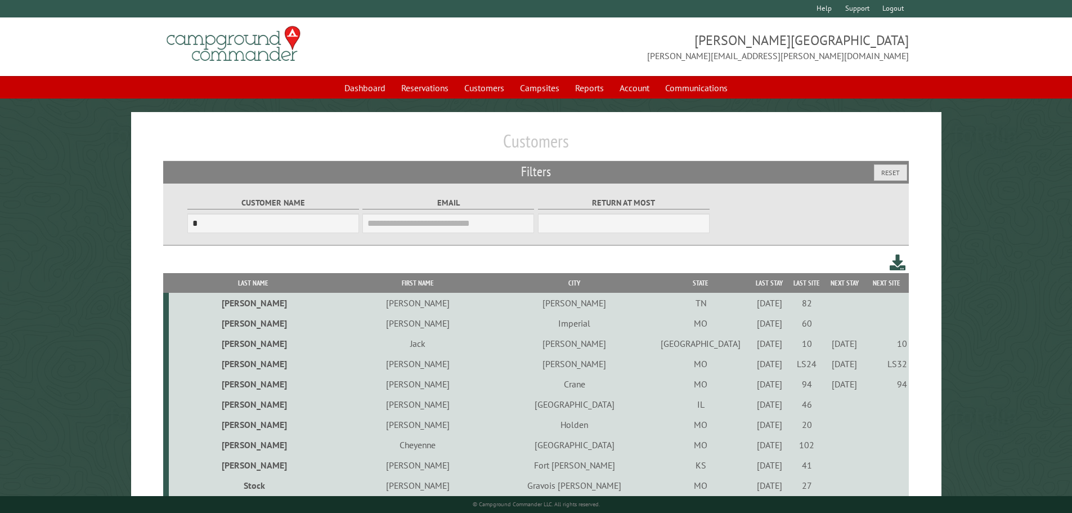
click at [752, 408] on div "7/16/2021" at bounding box center [769, 403] width 34 height 11
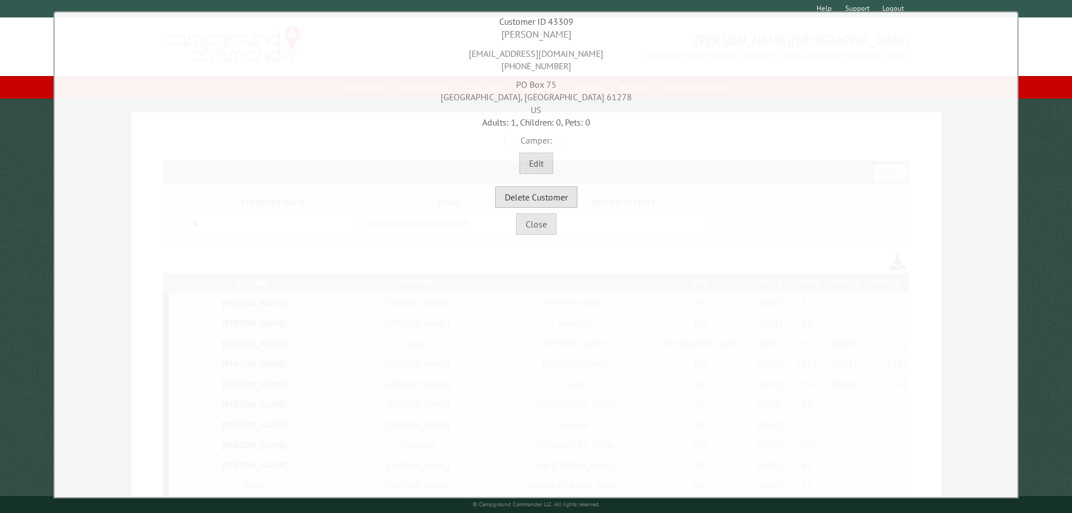
click at [558, 202] on button "Delete Customer" at bounding box center [536, 196] width 82 height 21
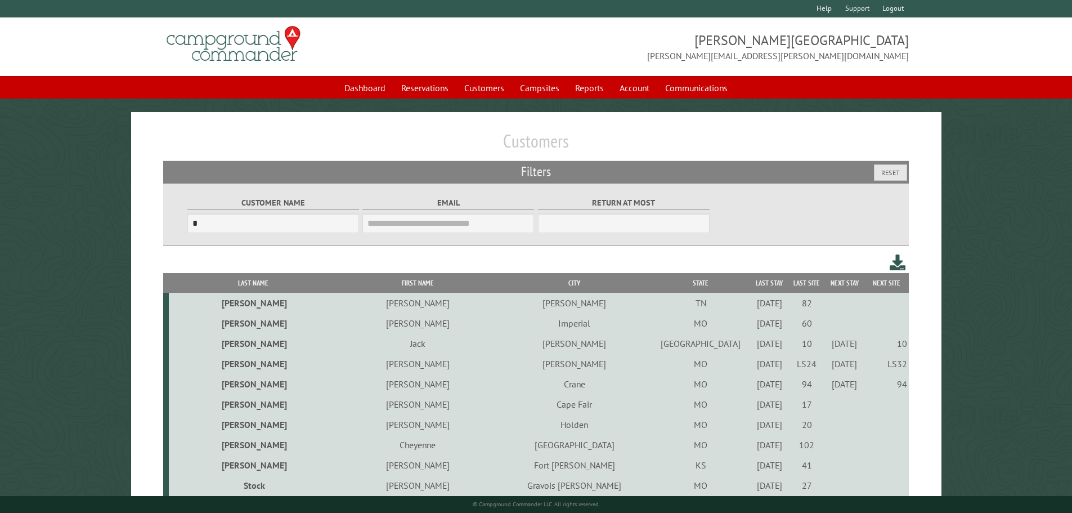
click at [752, 430] on div "5/12/2023" at bounding box center [769, 424] width 34 height 11
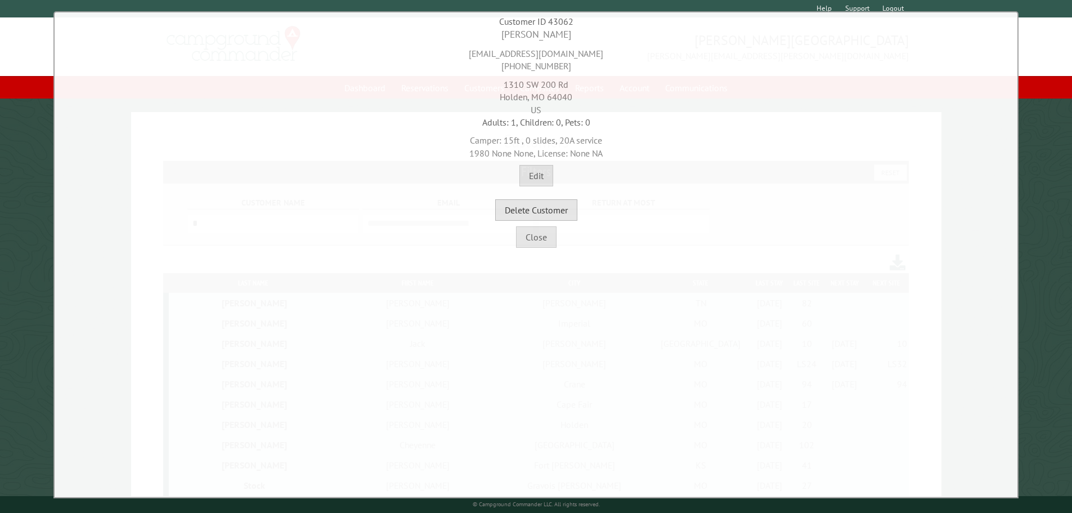
click at [541, 210] on button "Delete Customer" at bounding box center [536, 209] width 82 height 21
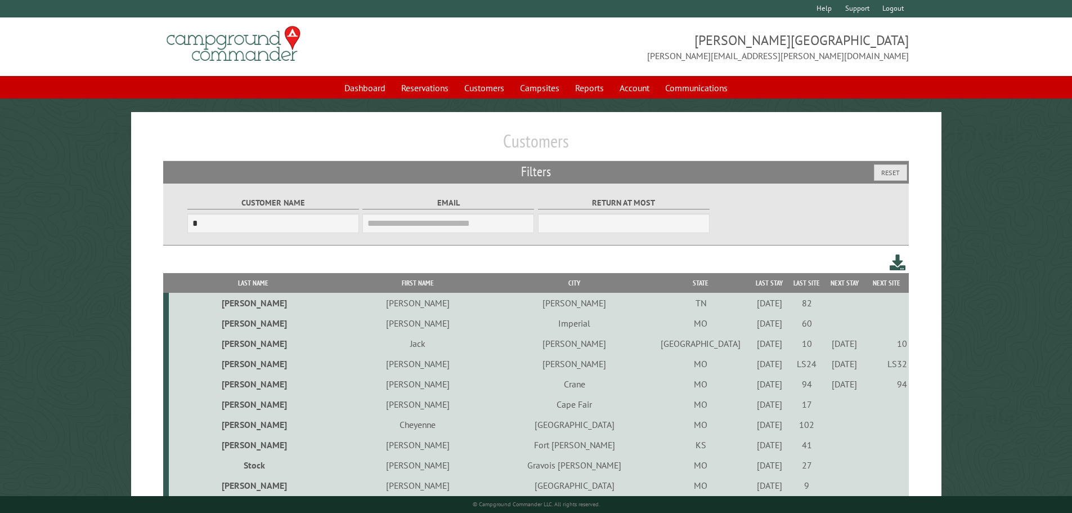
click at [752, 428] on div "6/26/2021" at bounding box center [769, 424] width 34 height 11
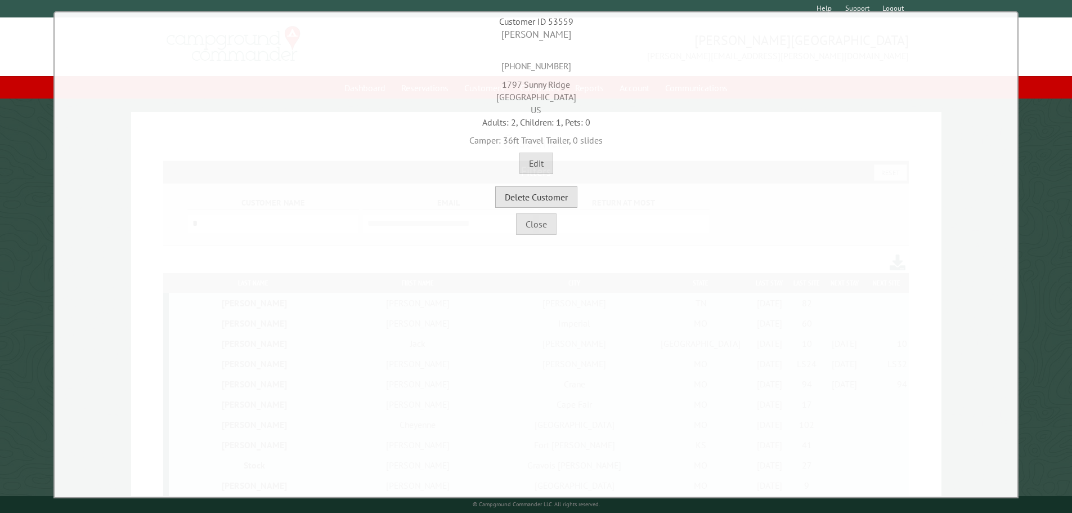
click at [534, 199] on button "Delete Customer" at bounding box center [536, 196] width 82 height 21
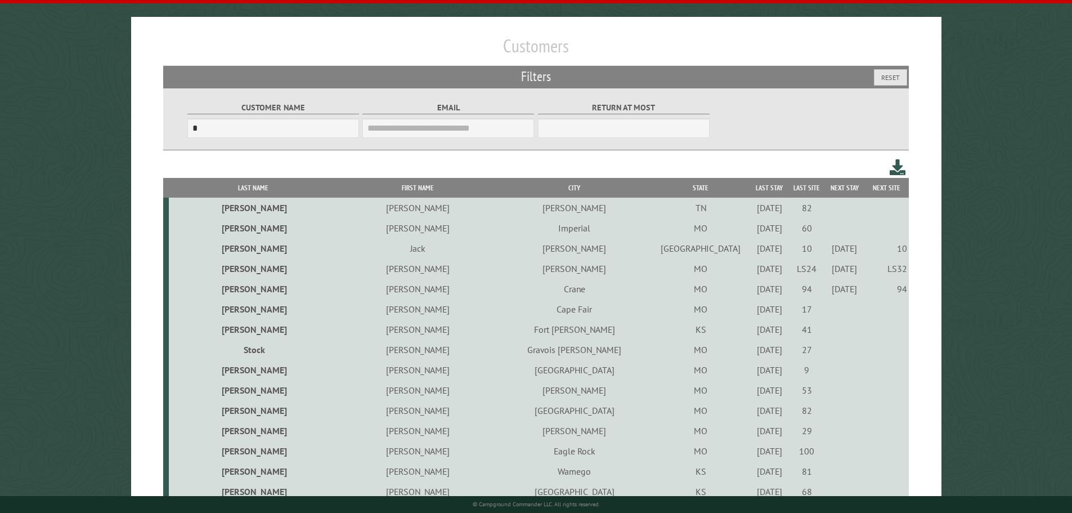
scroll to position [113, 0]
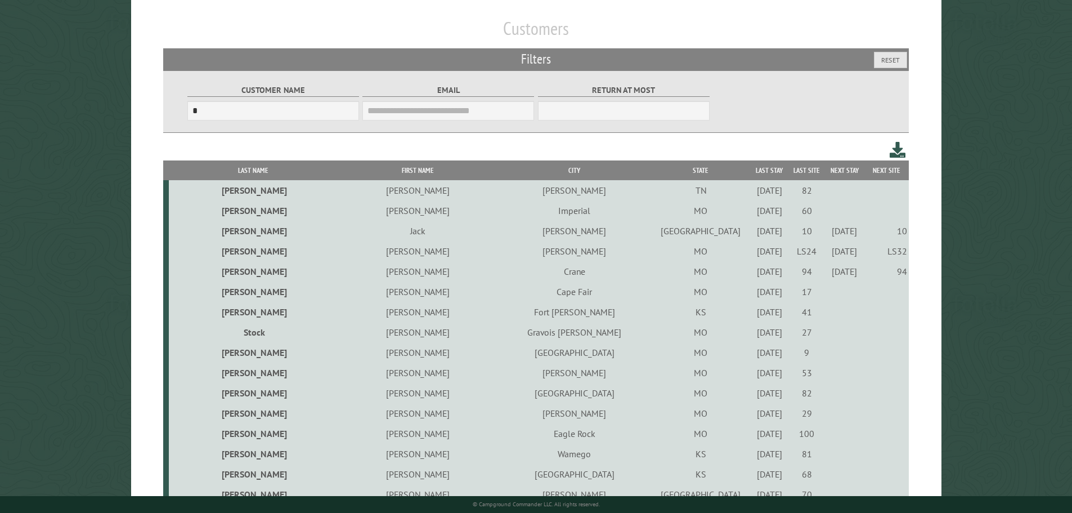
click at [752, 336] on div "7/30/2021" at bounding box center [769, 331] width 34 height 11
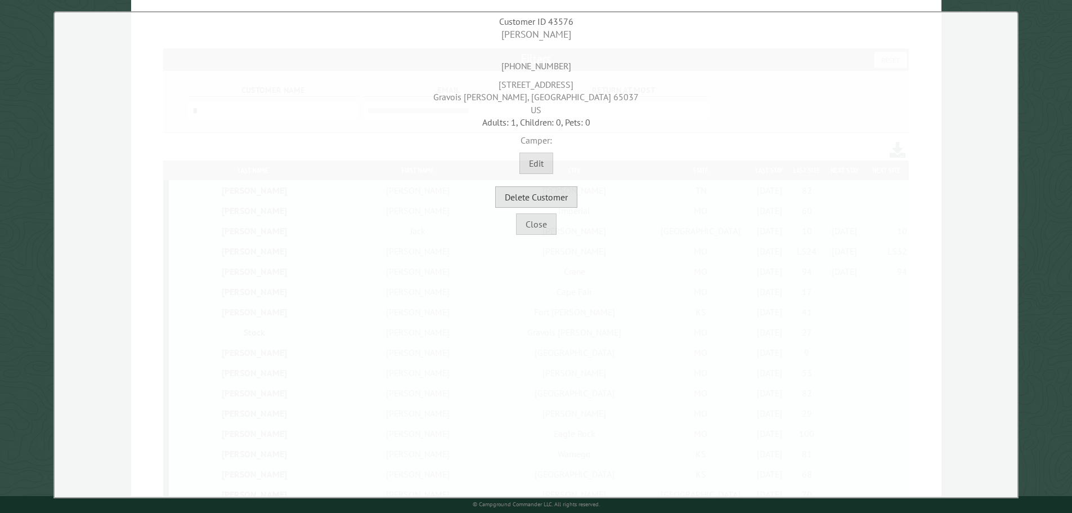
click at [537, 200] on button "Delete Customer" at bounding box center [536, 196] width 82 height 21
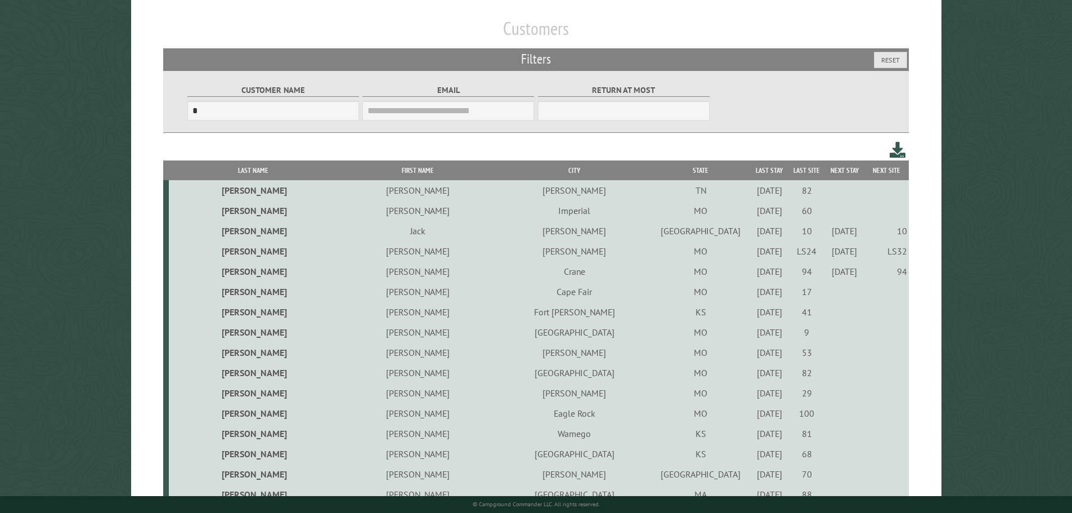
click at [752, 334] on div "7/15/2022" at bounding box center [769, 331] width 34 height 11
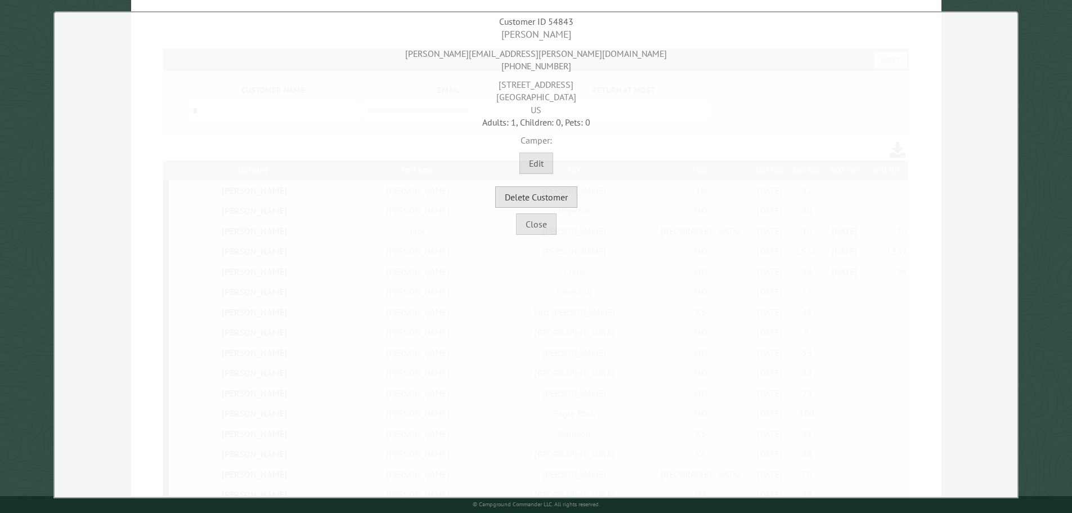
click at [538, 201] on button "Delete Customer" at bounding box center [536, 196] width 82 height 21
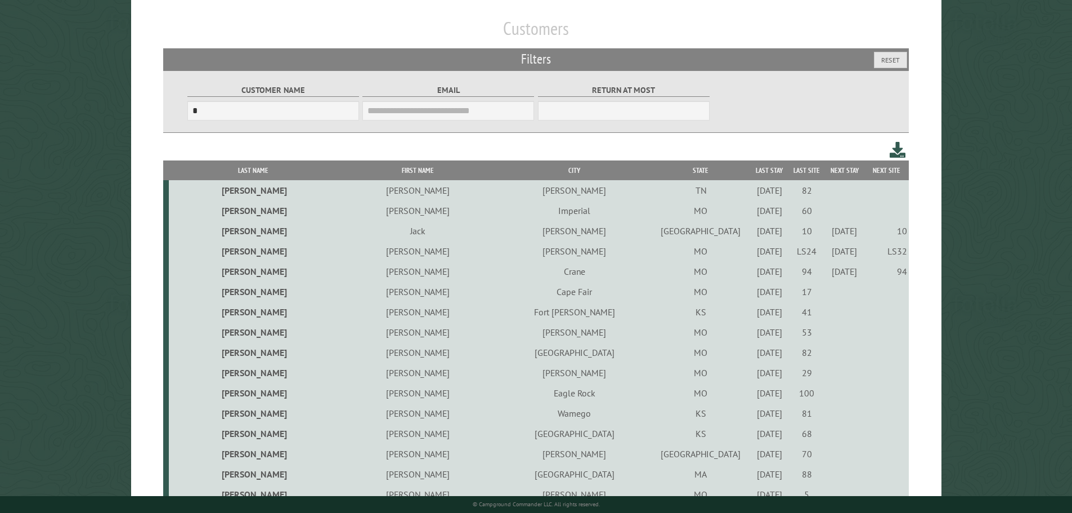
click at [752, 336] on div "9/23/2022" at bounding box center [769, 331] width 34 height 11
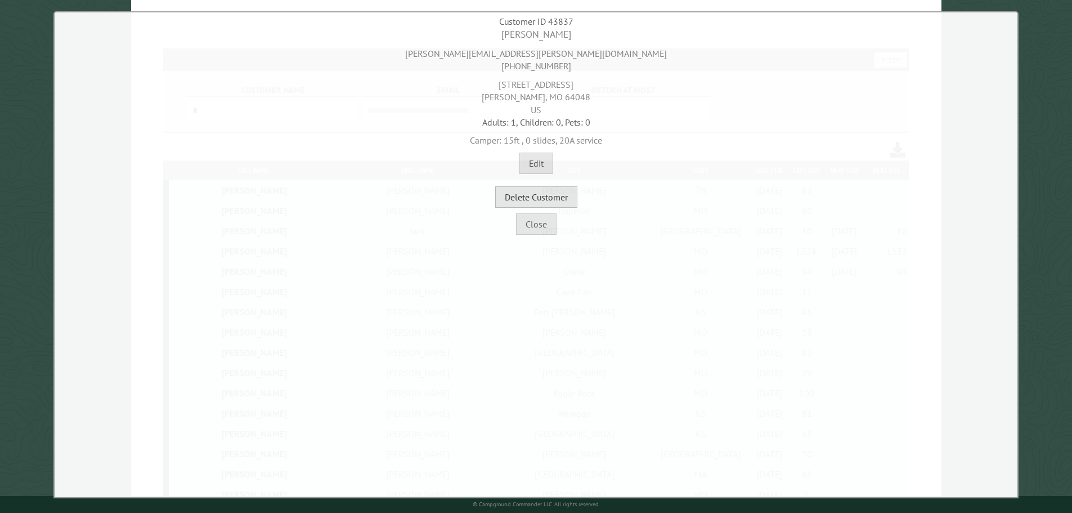
click at [540, 200] on button "Delete Customer" at bounding box center [536, 196] width 82 height 21
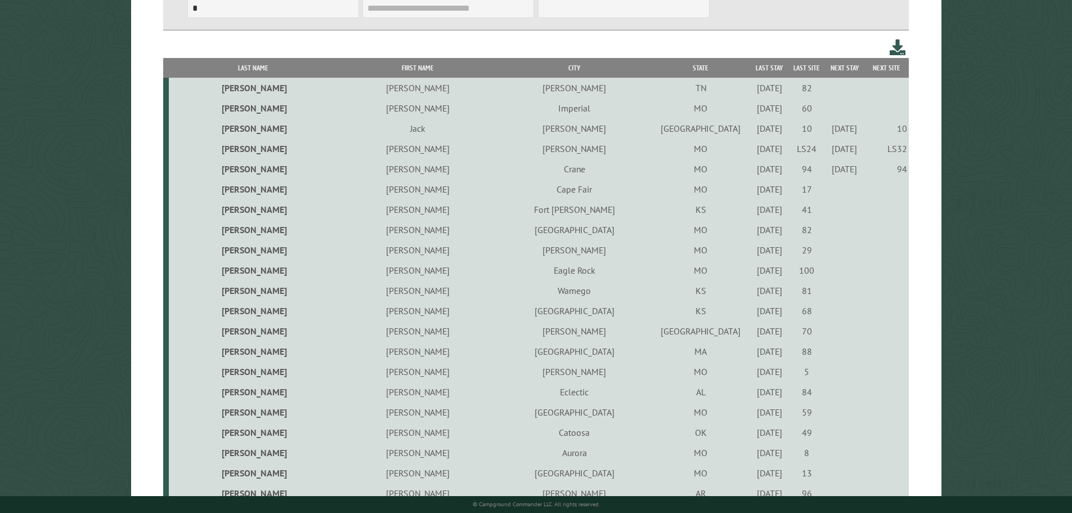
scroll to position [225, 0]
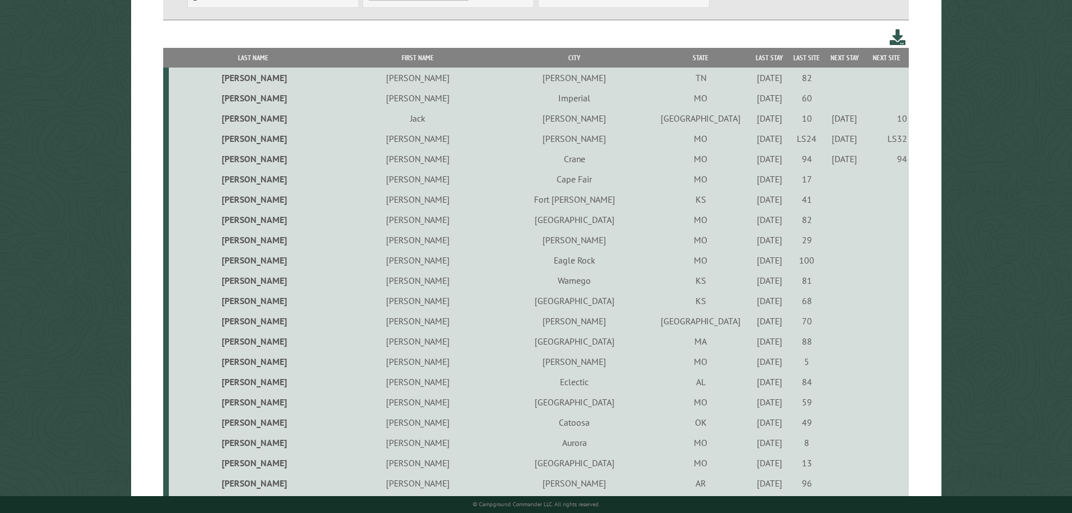
click at [752, 238] on div "9/24/2021" at bounding box center [769, 239] width 34 height 11
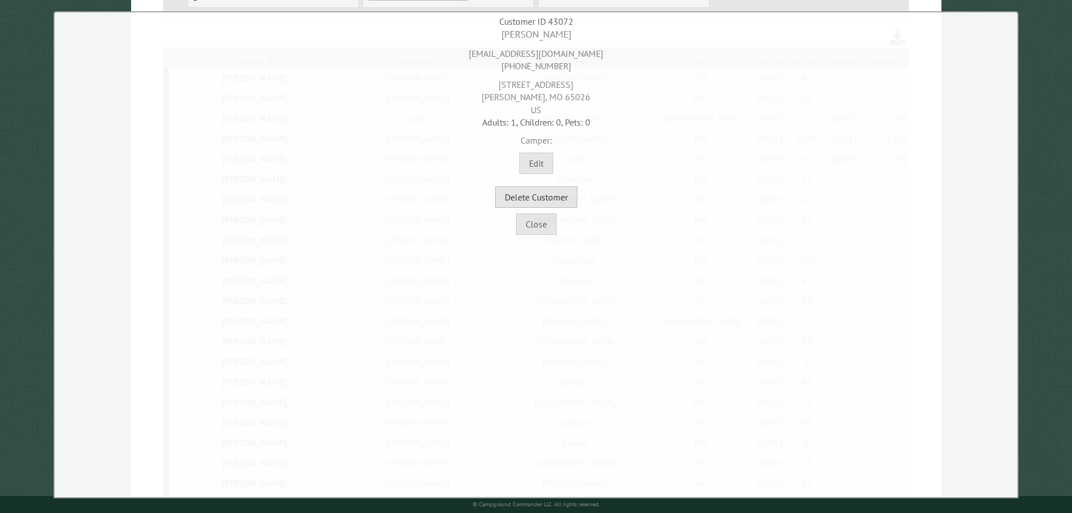
click at [506, 200] on button "Delete Customer" at bounding box center [536, 196] width 82 height 21
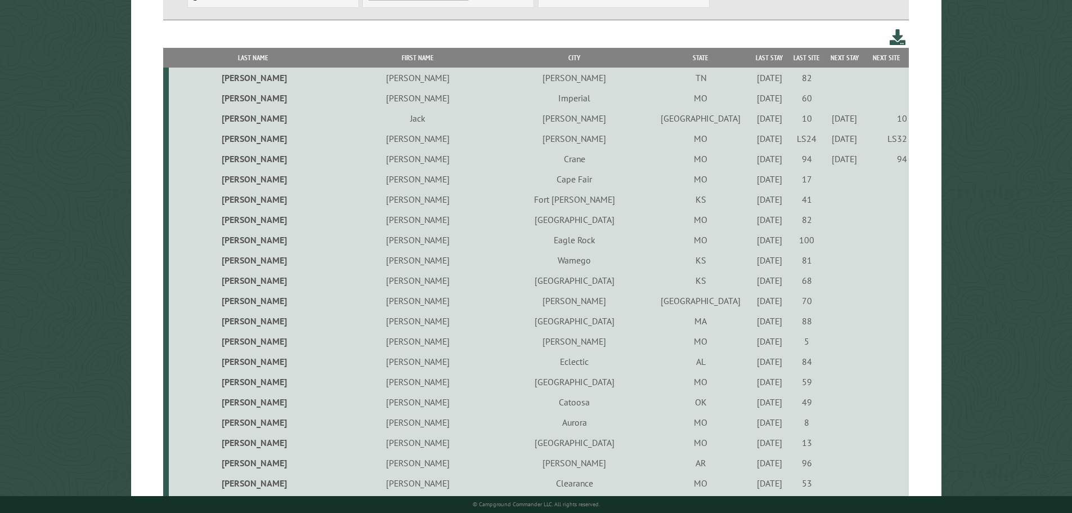
click at [752, 243] on div "7/29/2022" at bounding box center [769, 239] width 34 height 11
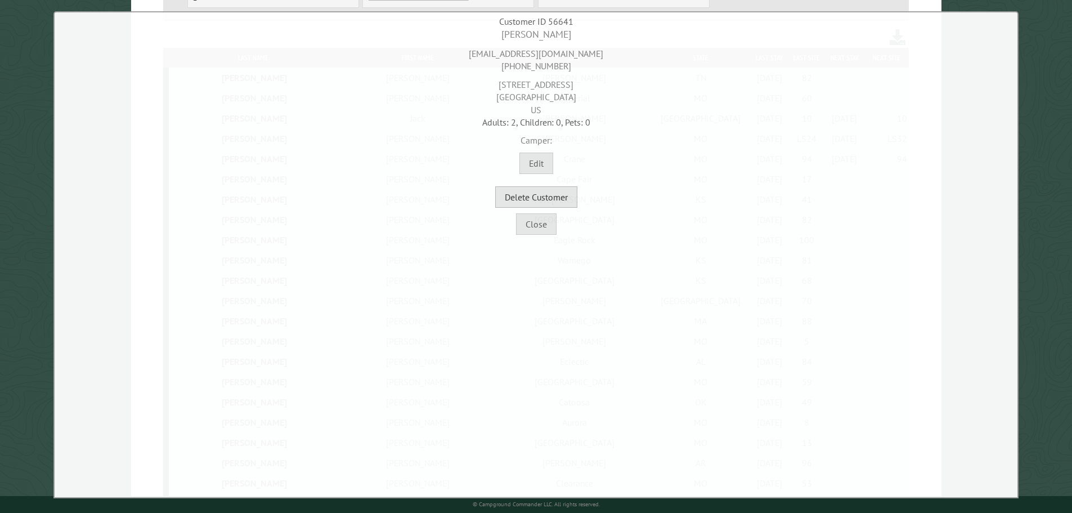
click at [555, 204] on button "Delete Customer" at bounding box center [536, 196] width 82 height 21
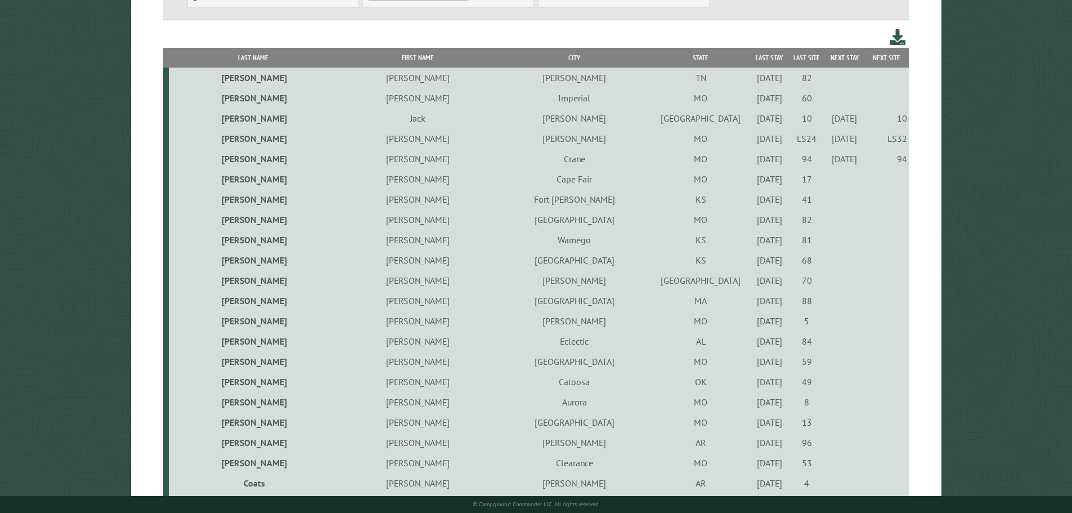
click at [752, 245] on div "9/1/2022" at bounding box center [769, 239] width 34 height 11
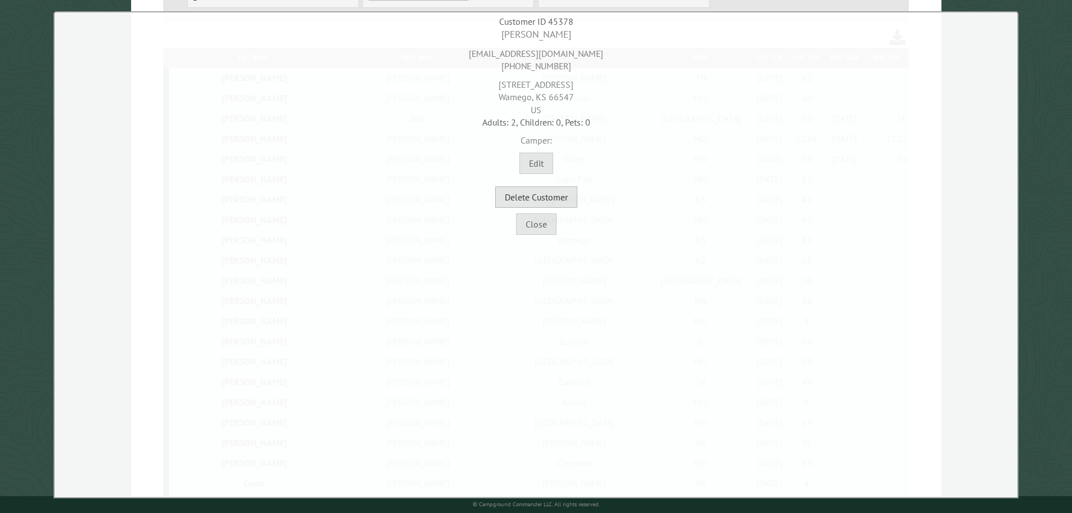
click at [532, 200] on button "Delete Customer" at bounding box center [536, 196] width 82 height 21
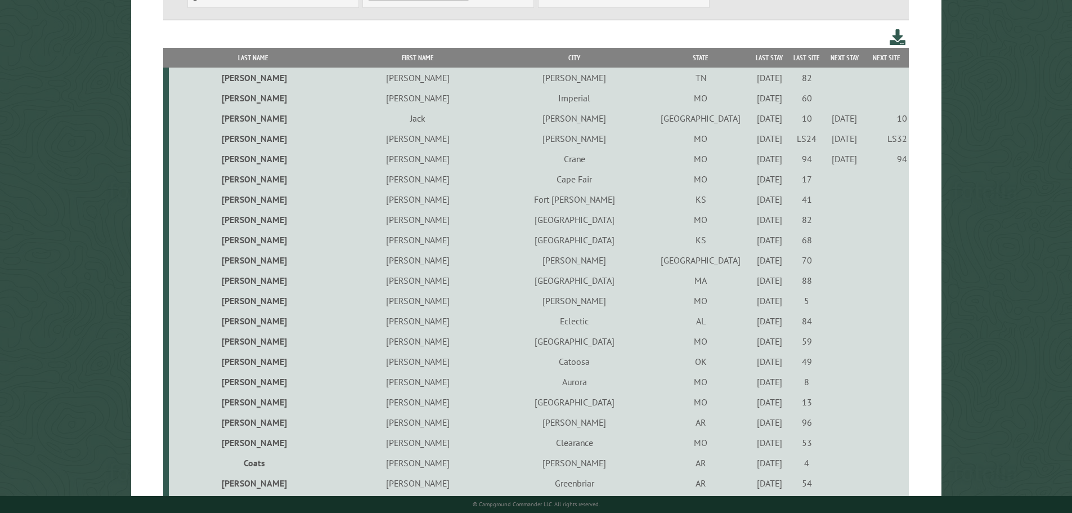
click at [752, 244] on div "7/29/2022" at bounding box center [769, 239] width 34 height 11
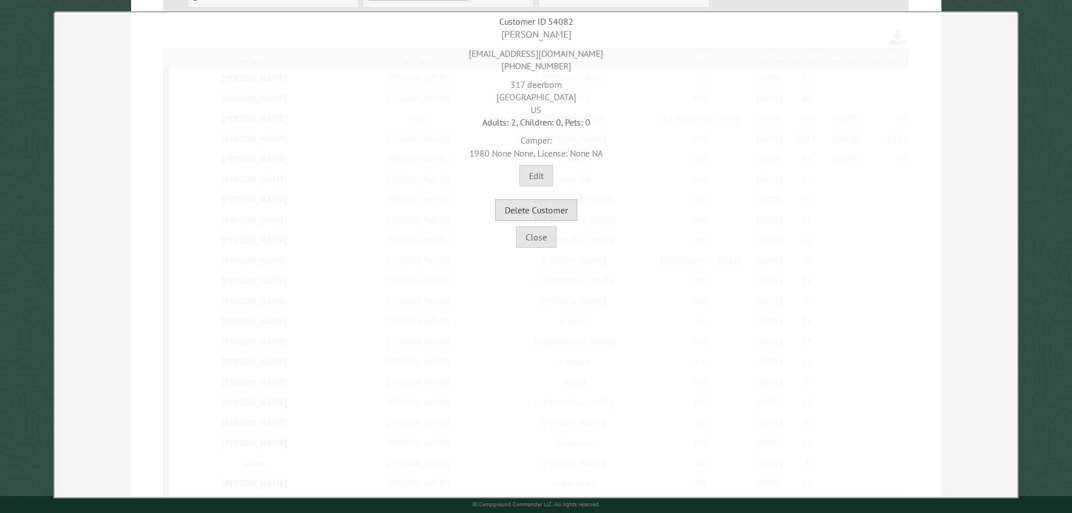
click at [525, 215] on button "Delete Customer" at bounding box center [536, 209] width 82 height 21
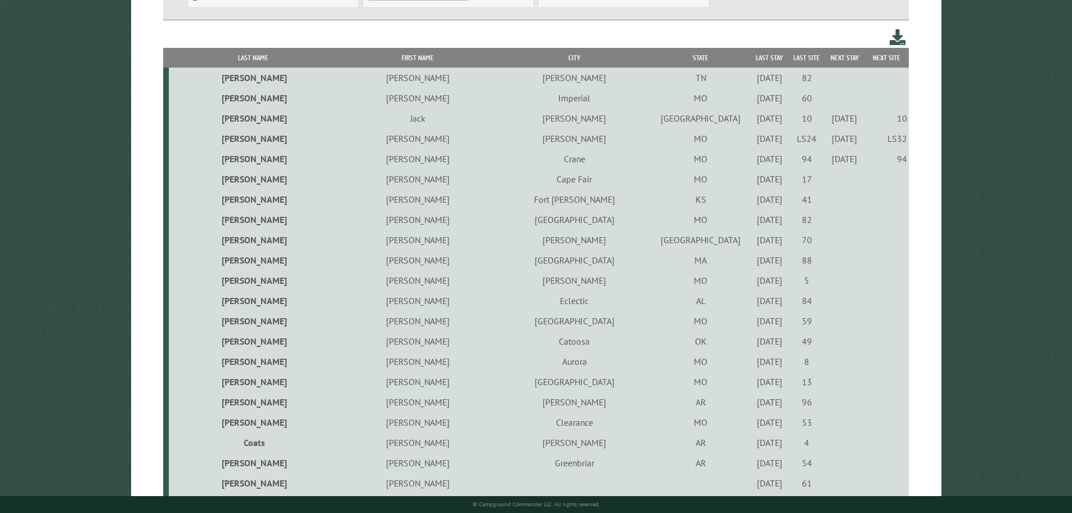
click at [752, 245] on div "9/23/2021" at bounding box center [769, 239] width 34 height 11
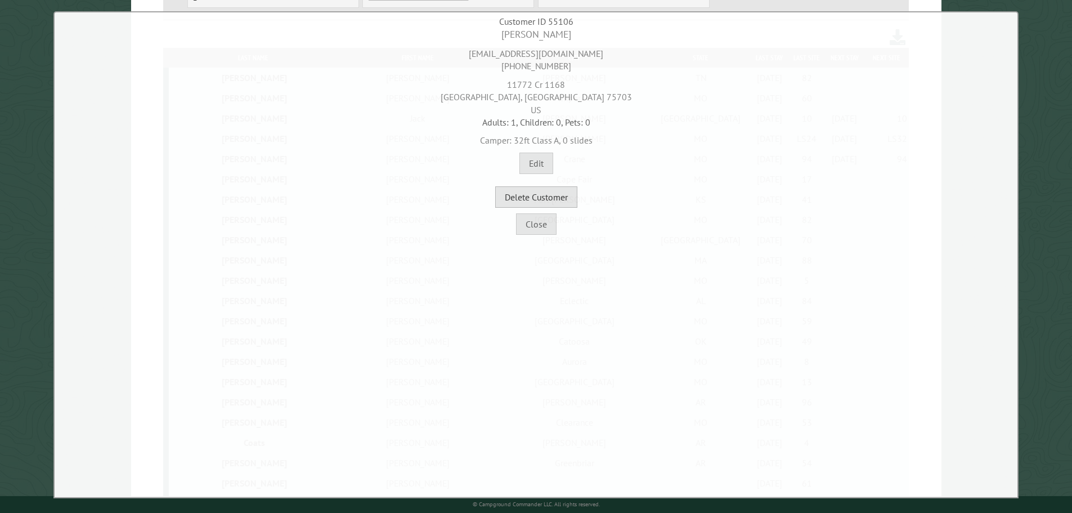
click at [559, 198] on button "Delete Customer" at bounding box center [536, 196] width 82 height 21
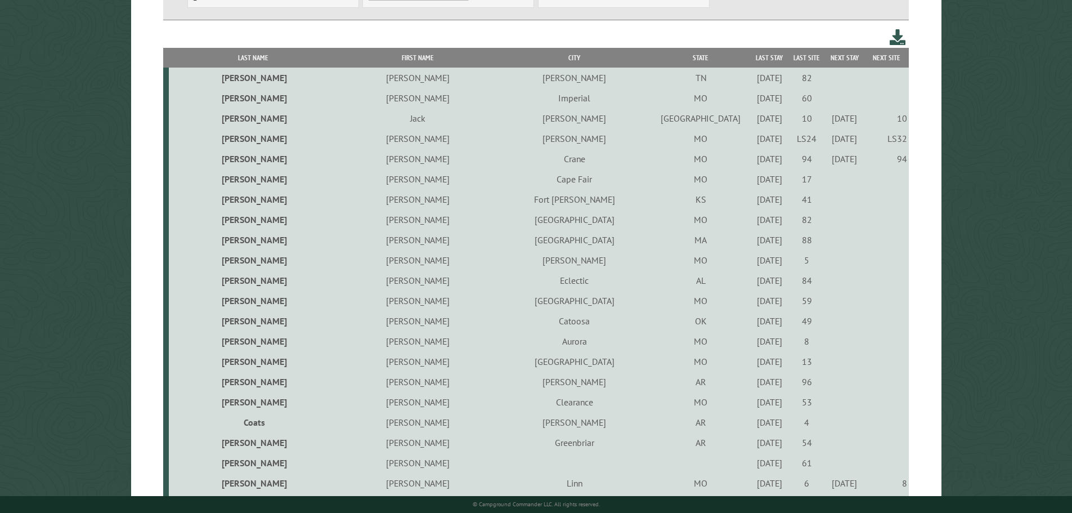
click at [752, 244] on div "7/15/2022" at bounding box center [769, 239] width 34 height 11
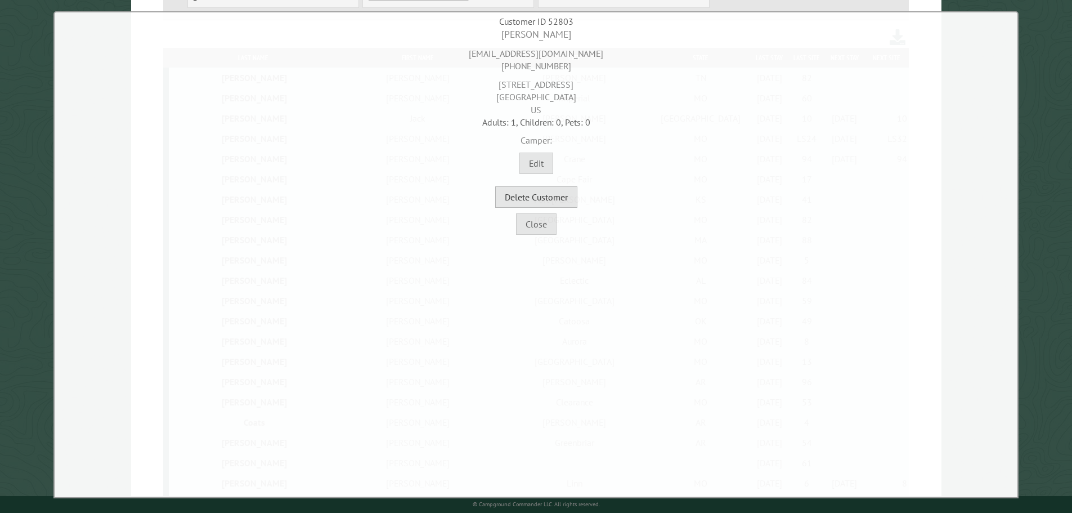
click at [543, 201] on button "Delete Customer" at bounding box center [536, 196] width 82 height 21
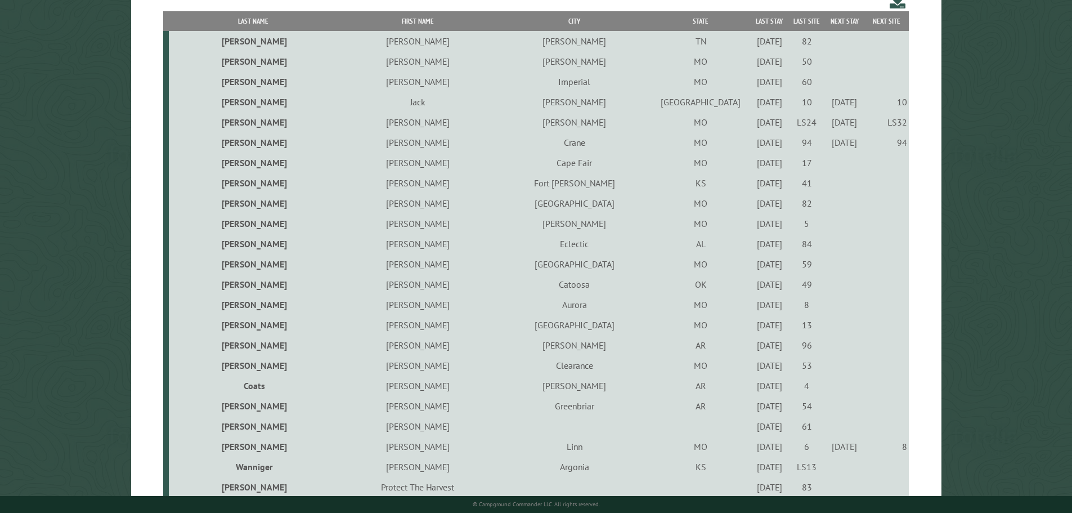
scroll to position [281, 0]
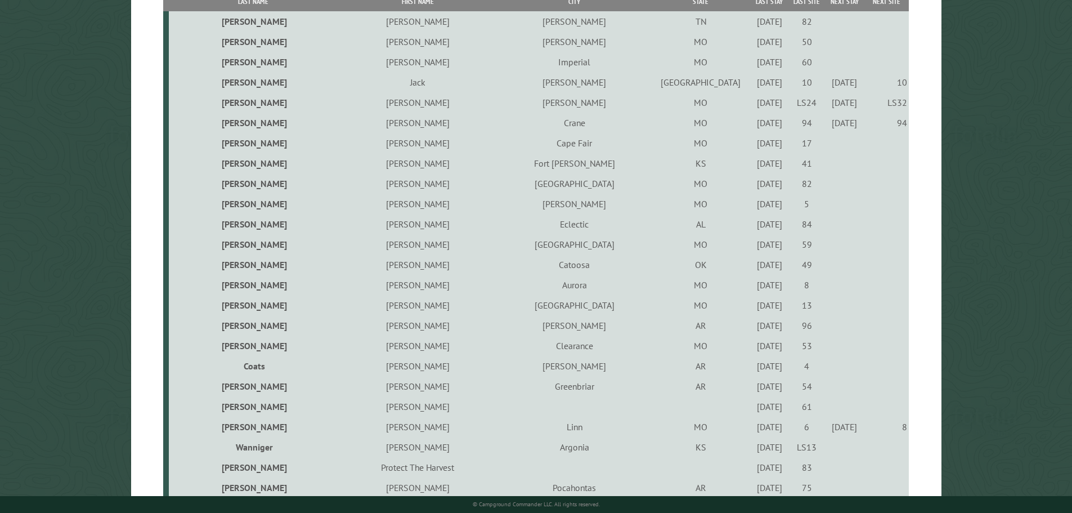
click at [752, 229] on div "9/28/2021" at bounding box center [769, 223] width 34 height 11
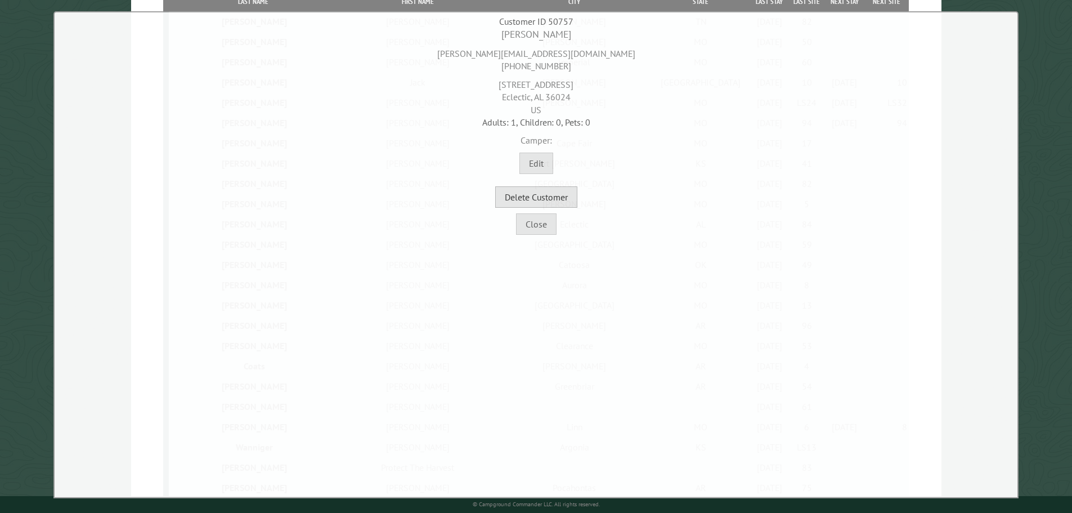
click at [538, 196] on button "Delete Customer" at bounding box center [536, 196] width 82 height 21
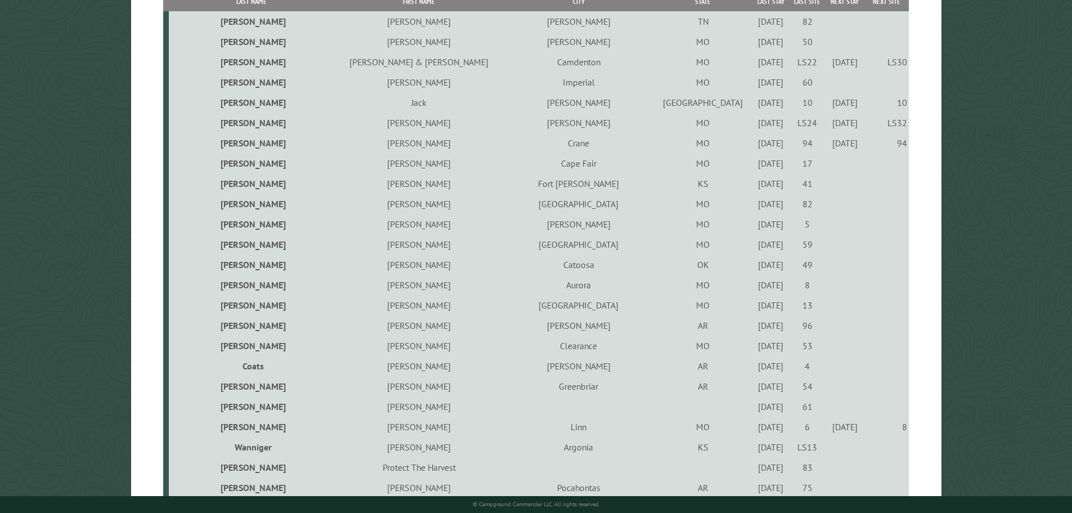
click at [754, 248] on div "4/23/2021" at bounding box center [770, 244] width 33 height 11
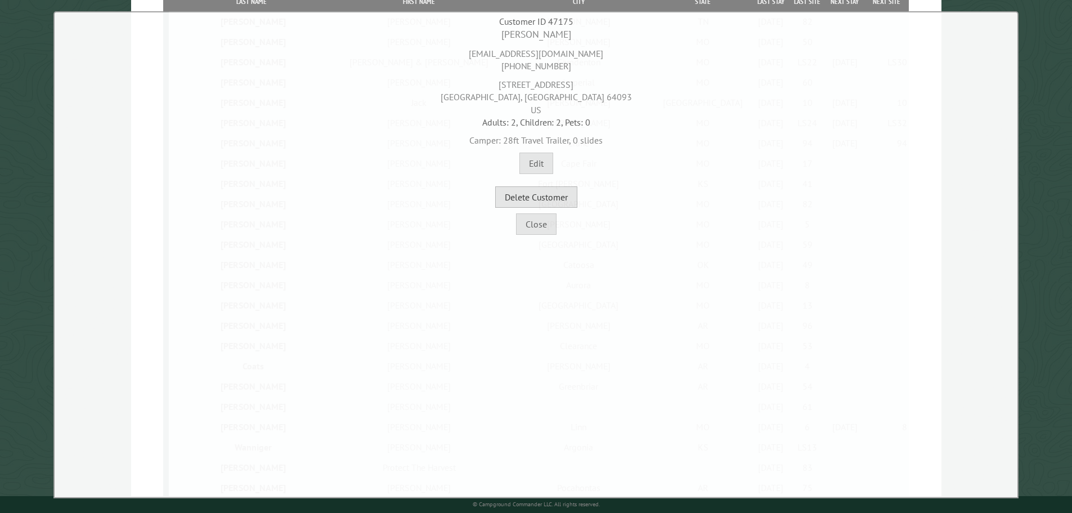
click at [537, 193] on button "Delete Customer" at bounding box center [536, 196] width 82 height 21
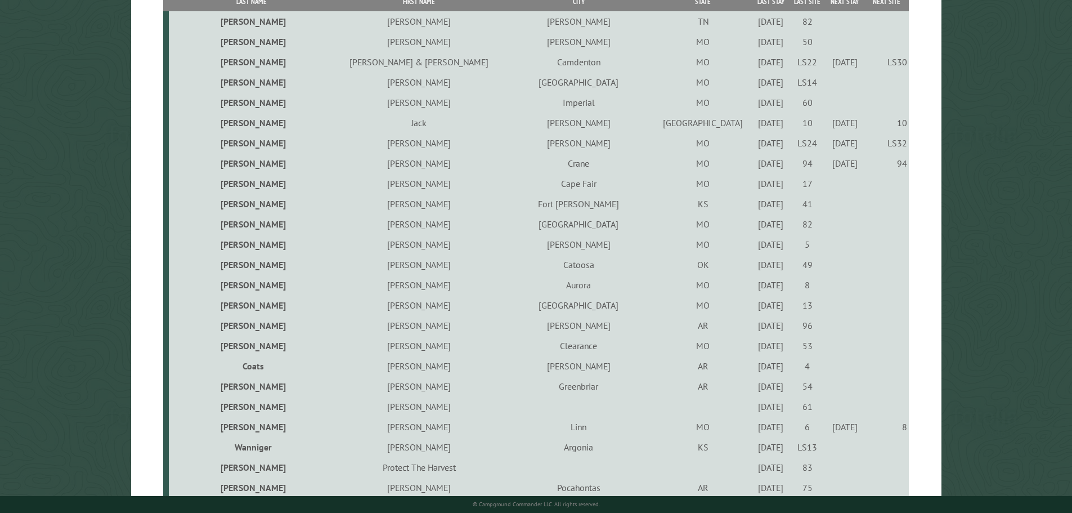
click at [754, 267] on div "7/30/2021" at bounding box center [770, 264] width 33 height 11
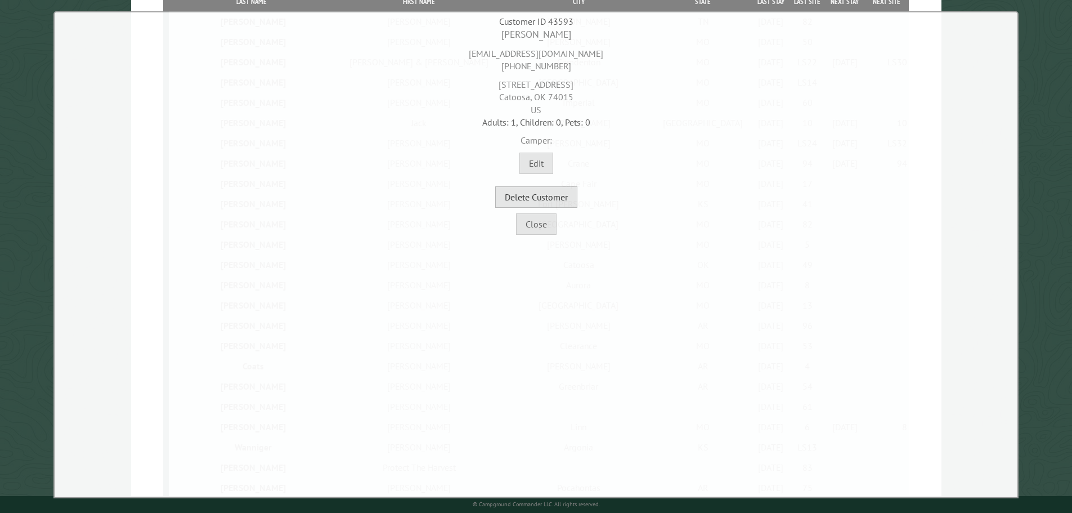
click at [530, 196] on button "Delete Customer" at bounding box center [536, 196] width 82 height 21
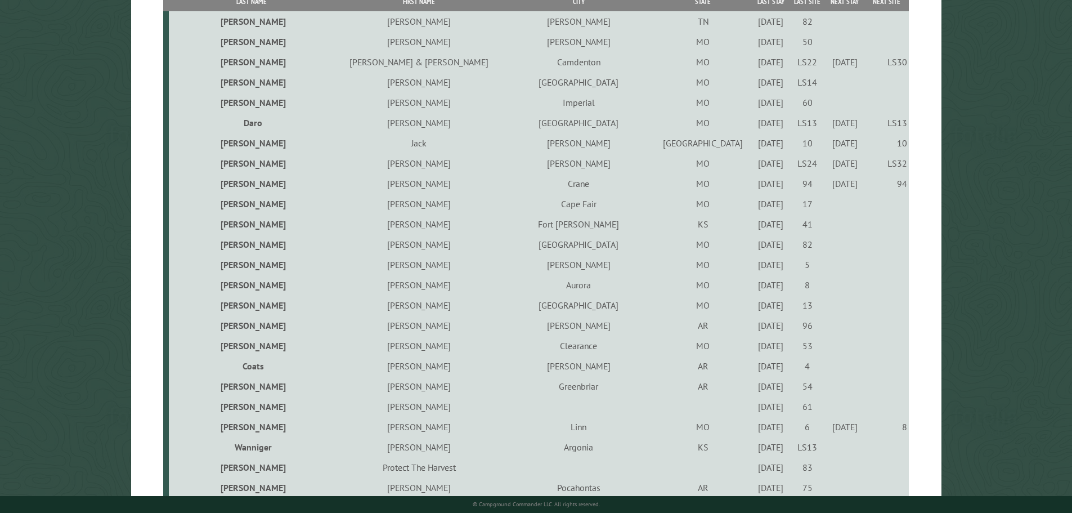
click at [754, 309] on div "8/2/2024" at bounding box center [770, 304] width 33 height 11
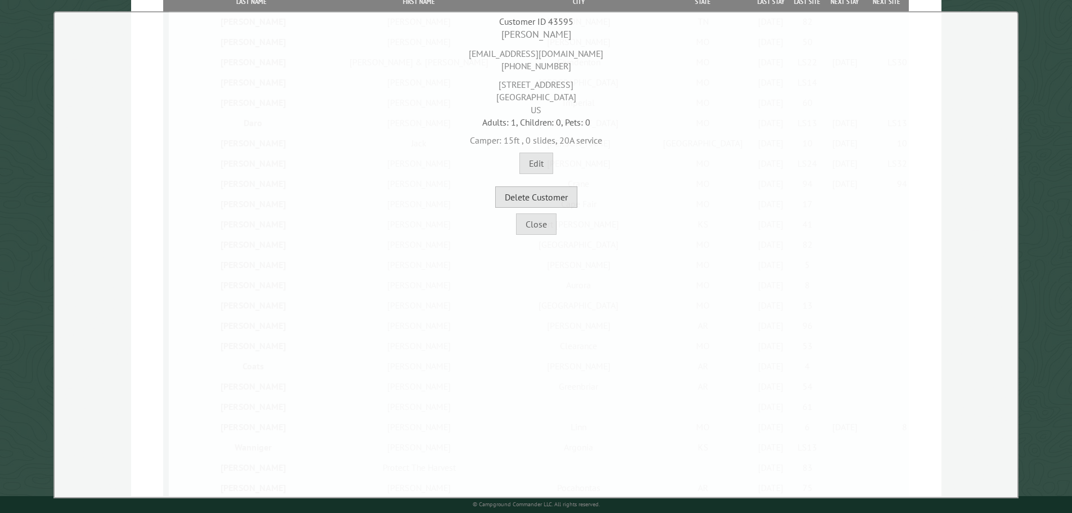
click at [557, 200] on button "Delete Customer" at bounding box center [536, 196] width 82 height 21
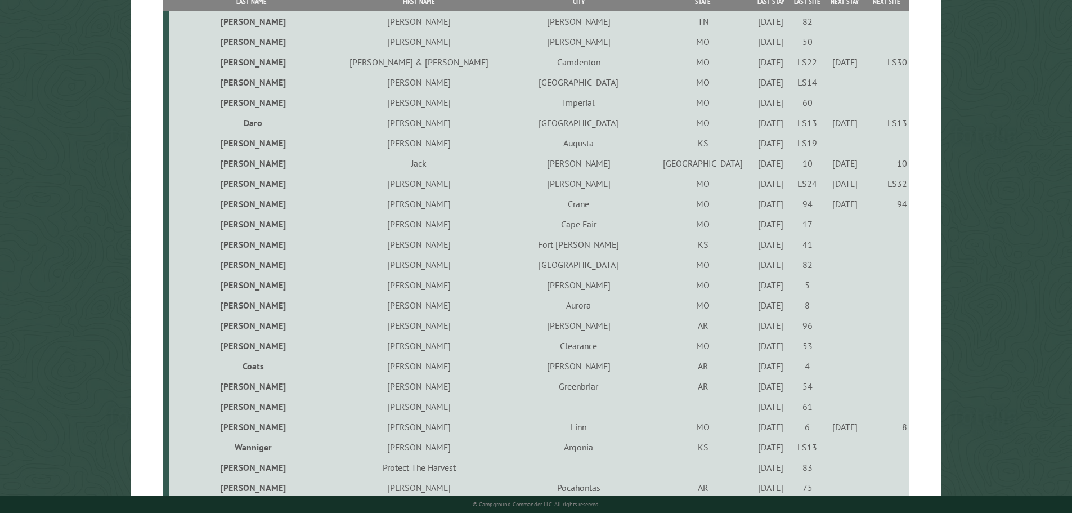
click at [754, 328] on div "7/15/2023" at bounding box center [770, 325] width 33 height 11
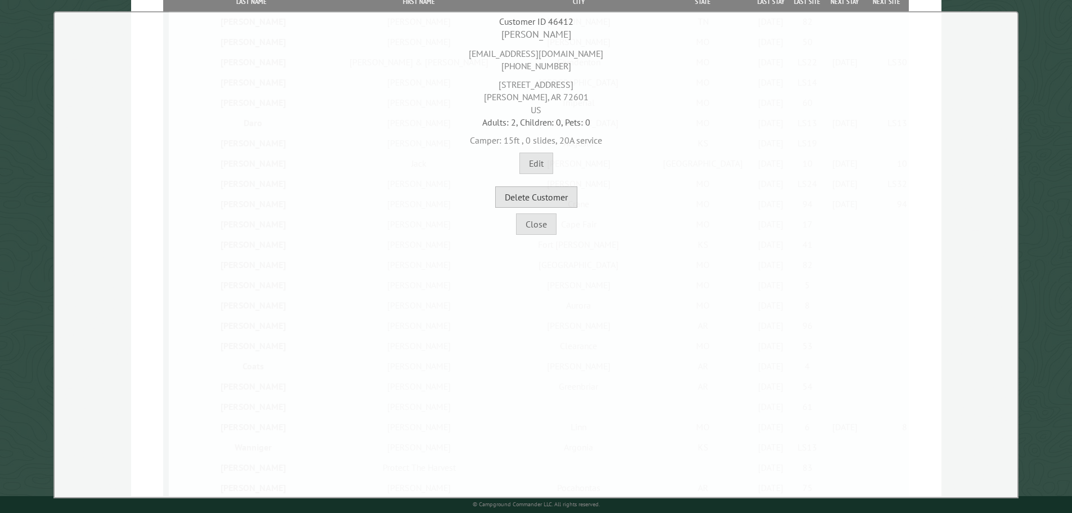
click at [568, 206] on button "Delete Customer" at bounding box center [536, 196] width 82 height 21
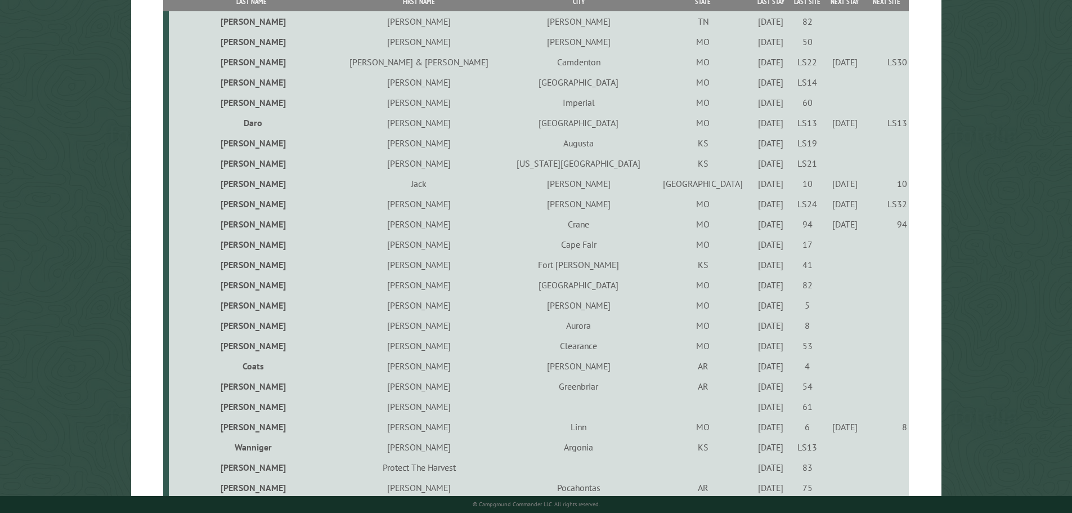
click at [754, 348] on div "7/30/2021" at bounding box center [770, 345] width 33 height 11
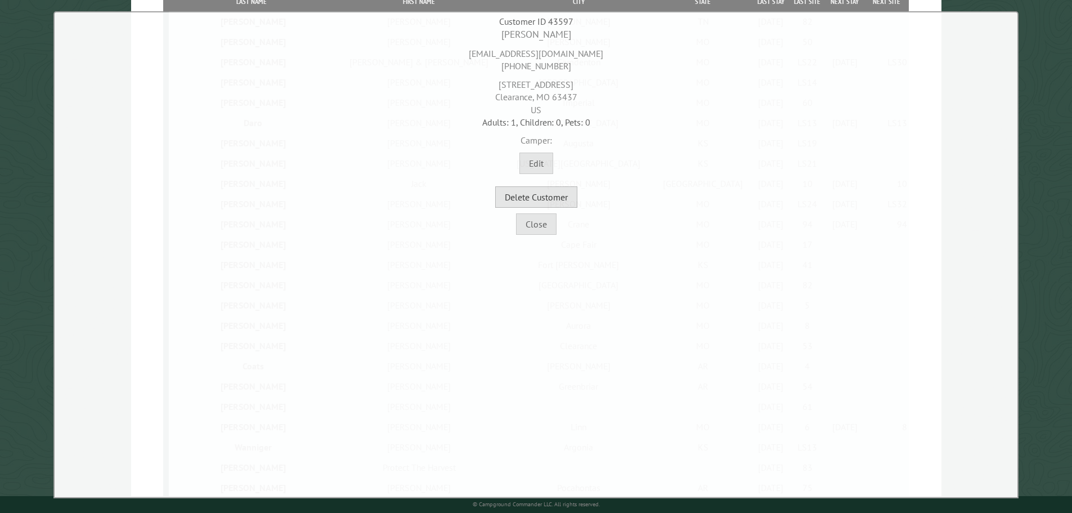
click at [550, 199] on button "Delete Customer" at bounding box center [536, 196] width 82 height 21
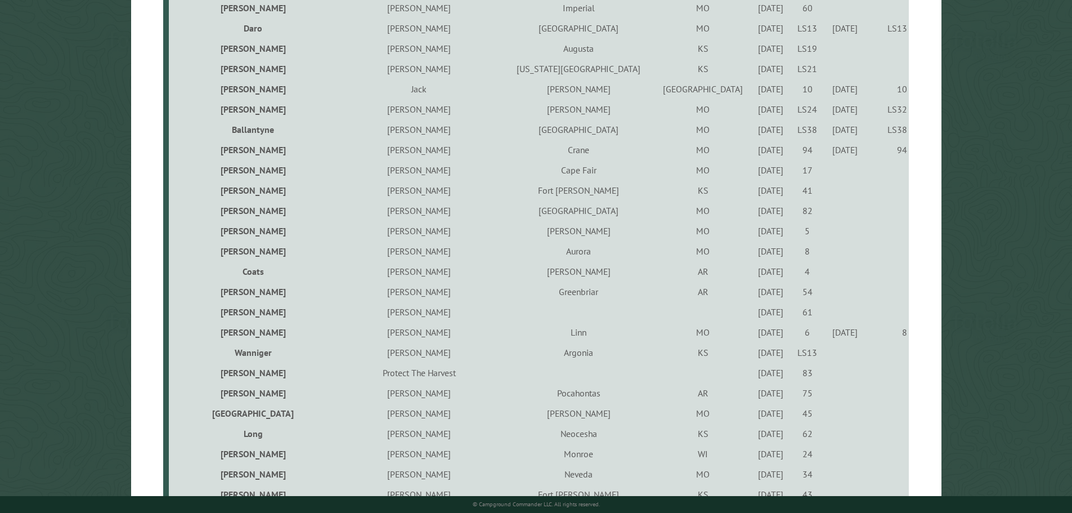
scroll to position [450, 0]
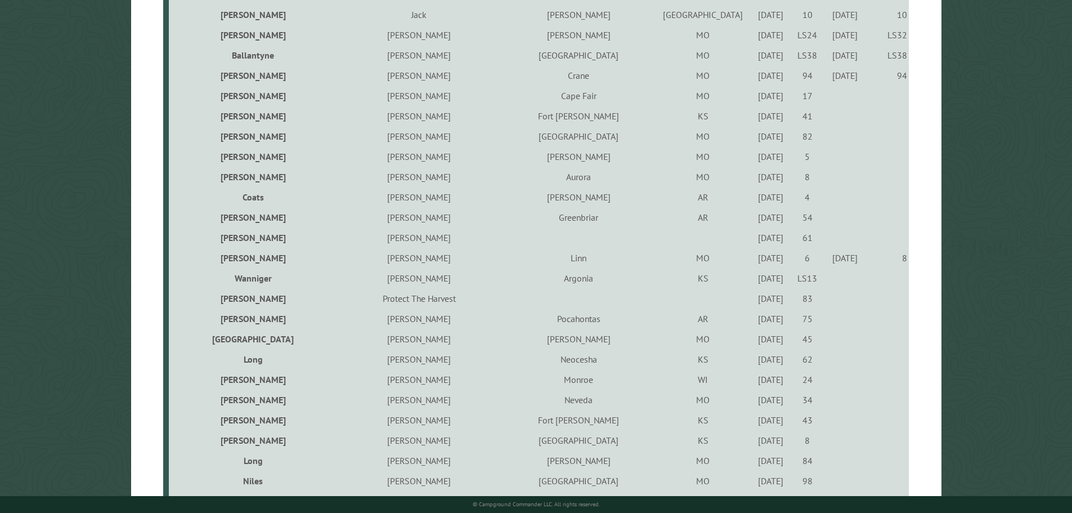
click at [654, 199] on td "AR" at bounding box center [703, 197] width 98 height 20
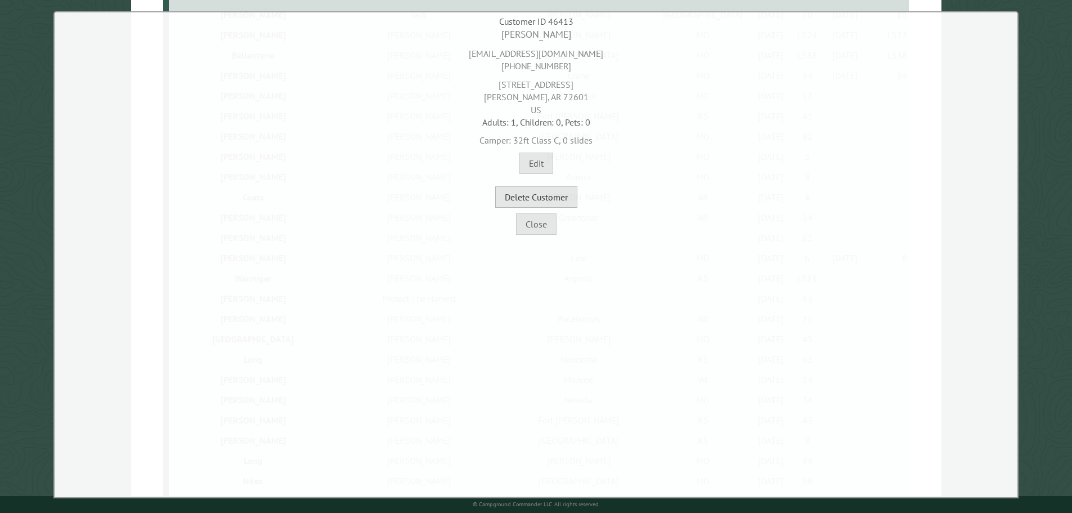
click at [557, 201] on button "Delete Customer" at bounding box center [536, 196] width 82 height 21
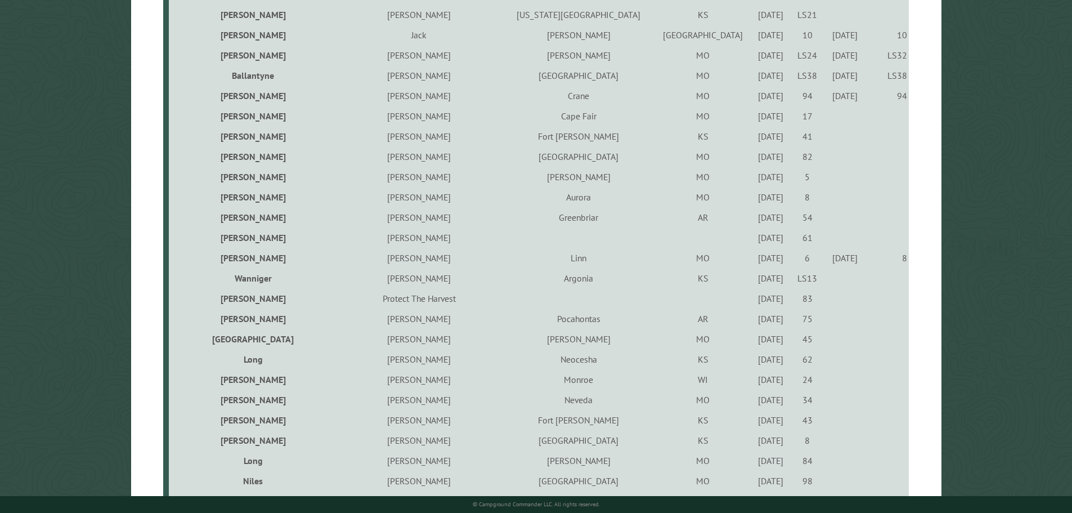
click at [654, 221] on td "AR" at bounding box center [703, 217] width 98 height 20
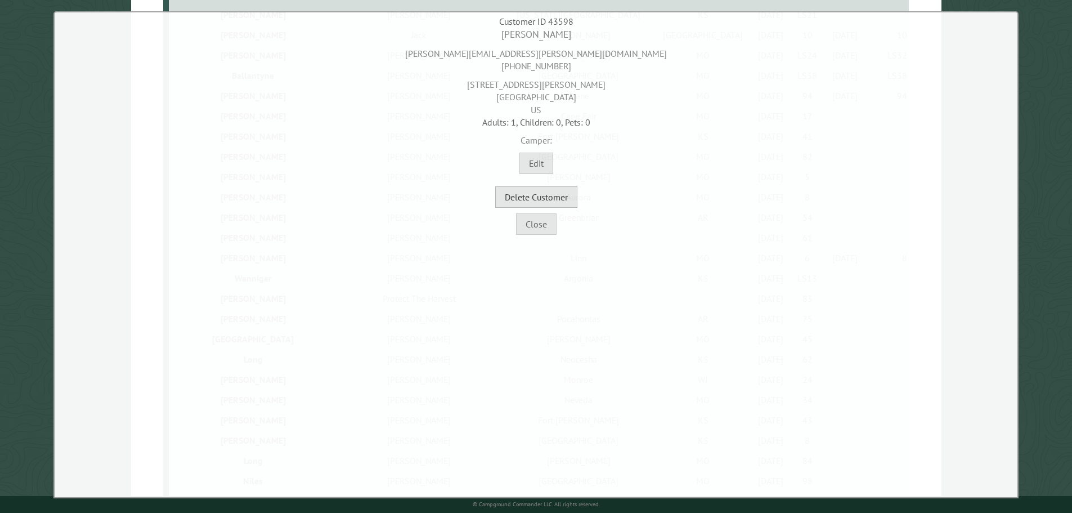
click at [571, 201] on button "Delete Customer" at bounding box center [536, 196] width 82 height 21
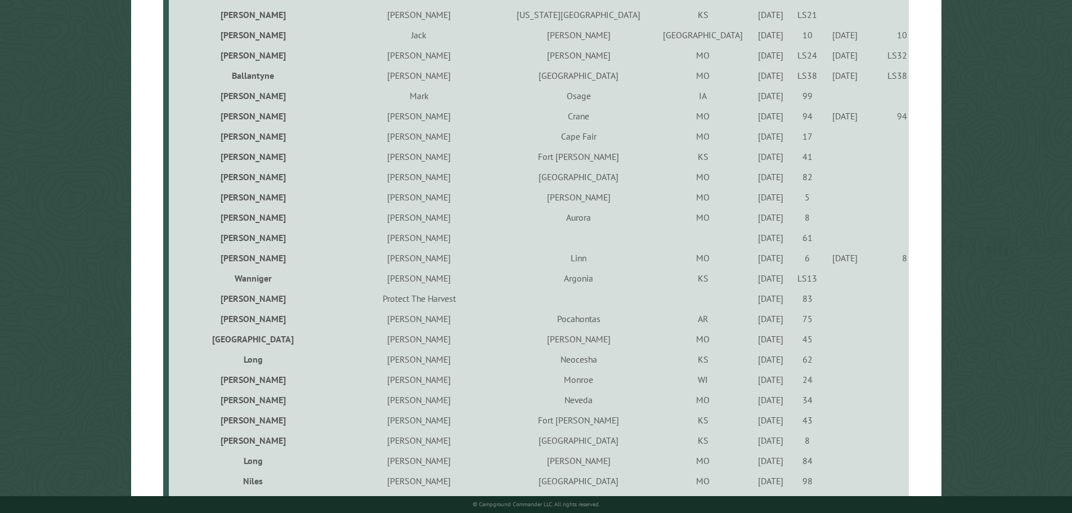
click at [754, 242] on div "4/9/2021" at bounding box center [770, 237] width 33 height 11
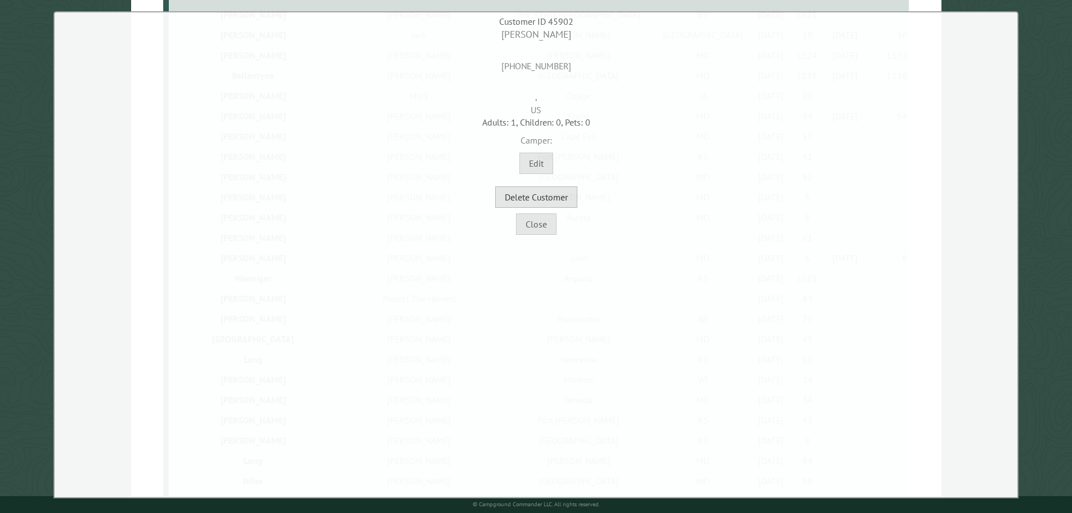
click at [551, 197] on button "Delete Customer" at bounding box center [536, 196] width 82 height 21
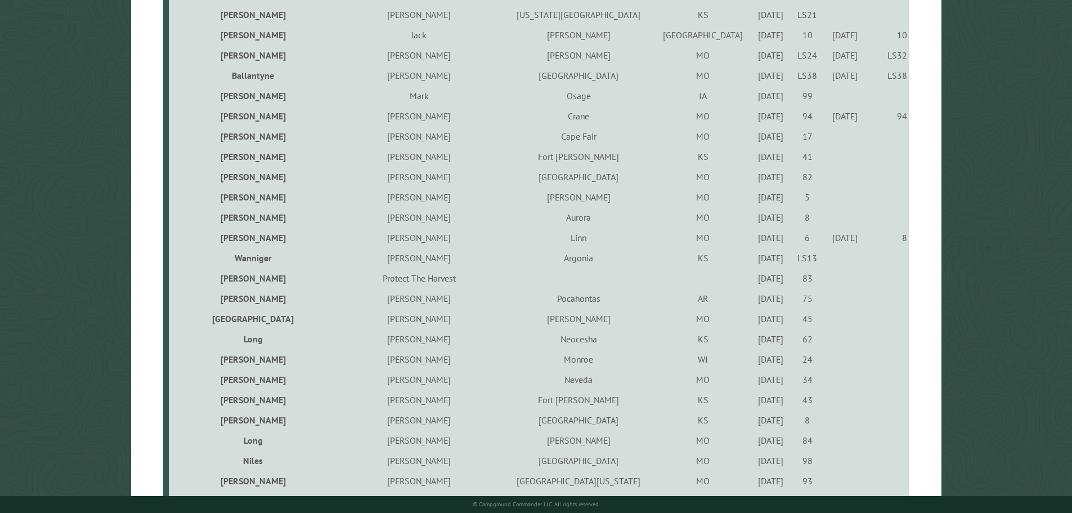
click at [754, 259] on div "9/1/2022" at bounding box center [770, 257] width 33 height 11
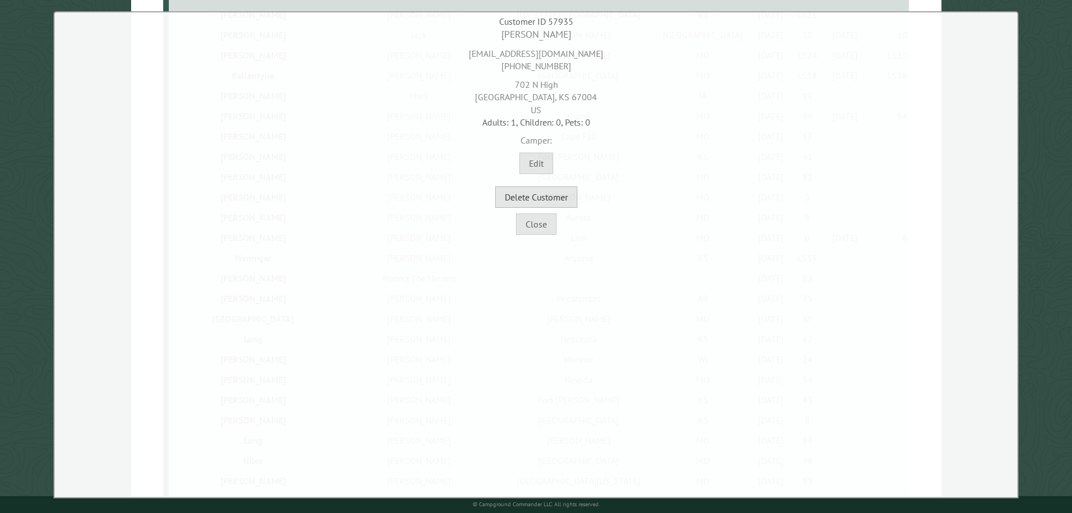
click at [556, 196] on button "Delete Customer" at bounding box center [536, 196] width 82 height 21
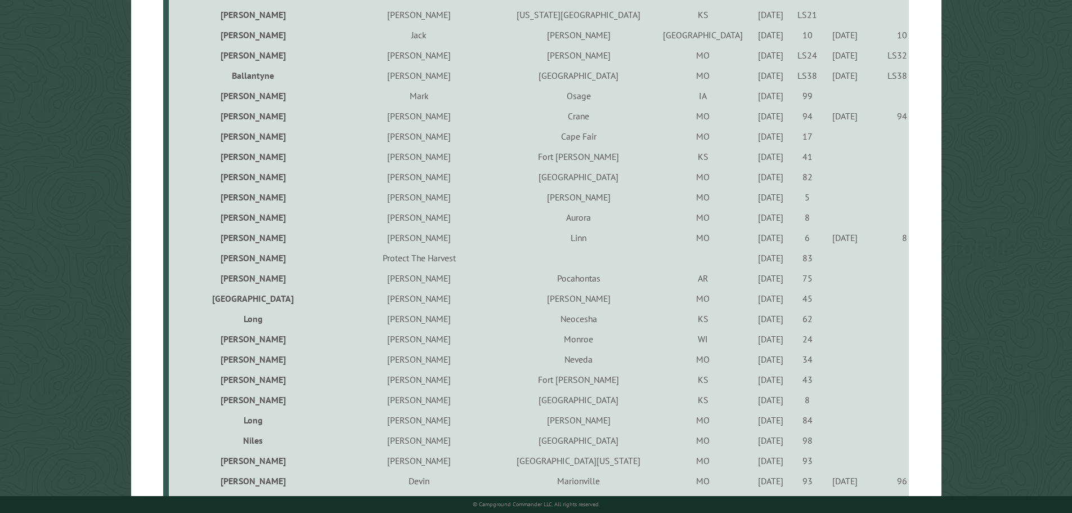
click at [754, 261] on div "6/11/2021" at bounding box center [770, 257] width 33 height 11
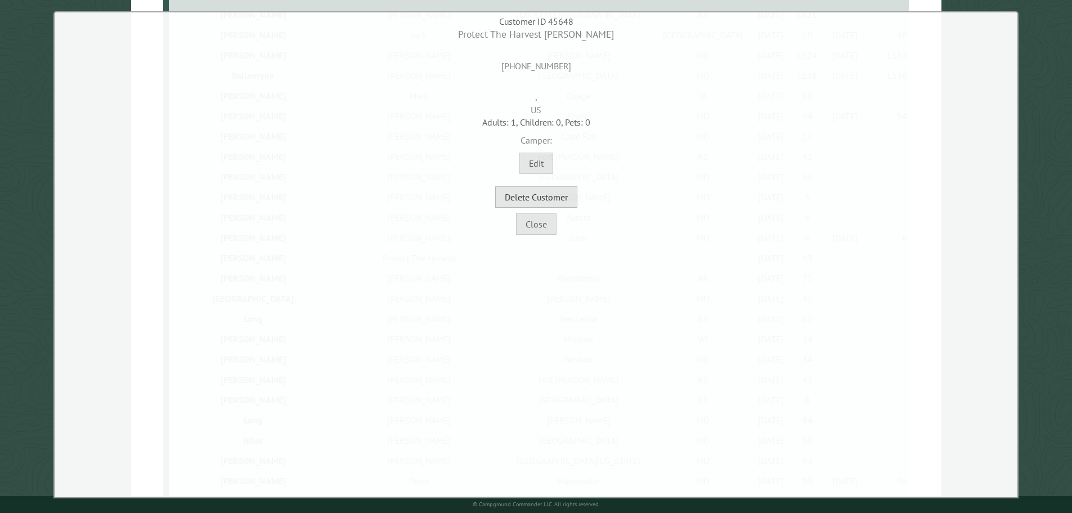
click at [568, 204] on button "Delete Customer" at bounding box center [536, 196] width 82 height 21
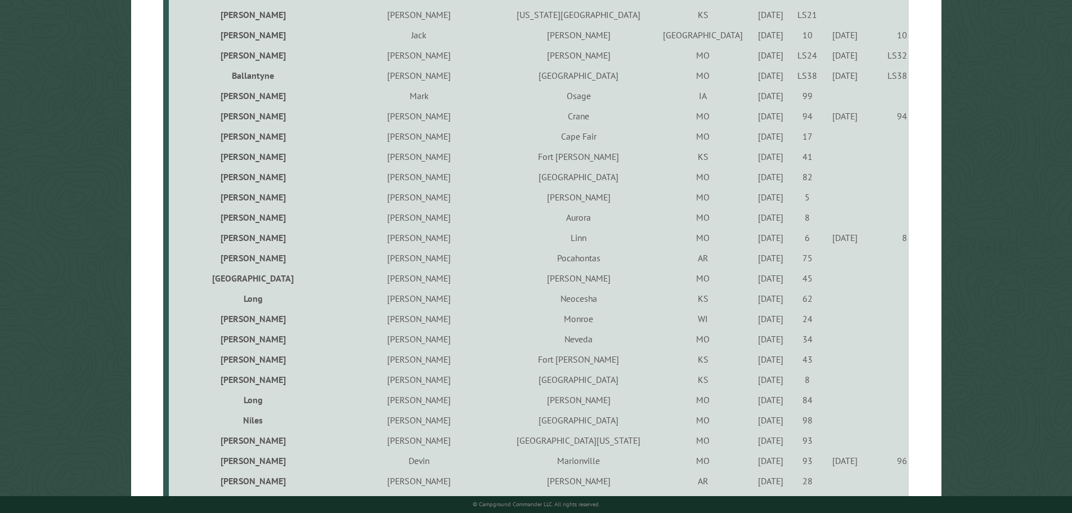
click at [754, 261] on div "5/25/2023" at bounding box center [770, 257] width 33 height 11
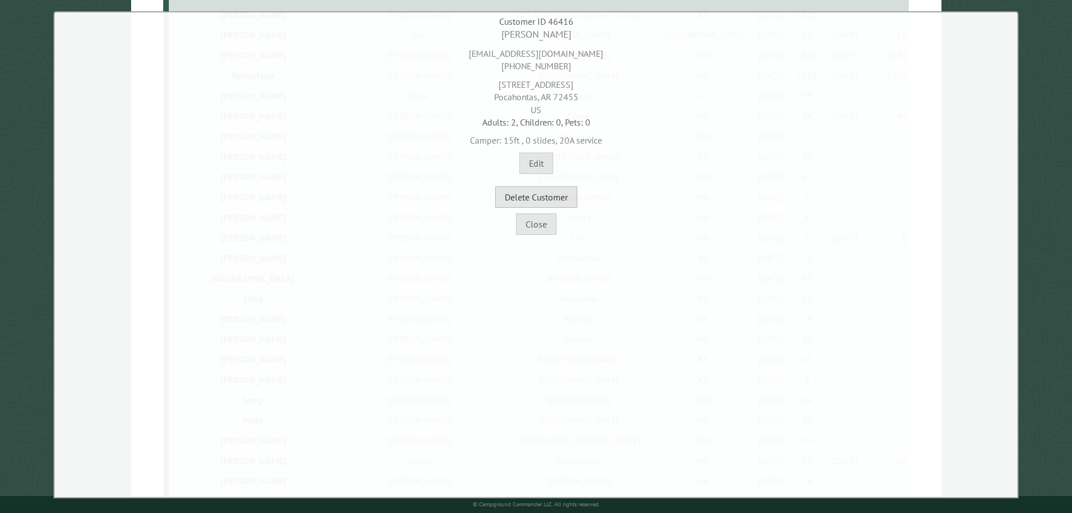
click at [568, 204] on button "Delete Customer" at bounding box center [536, 196] width 82 height 21
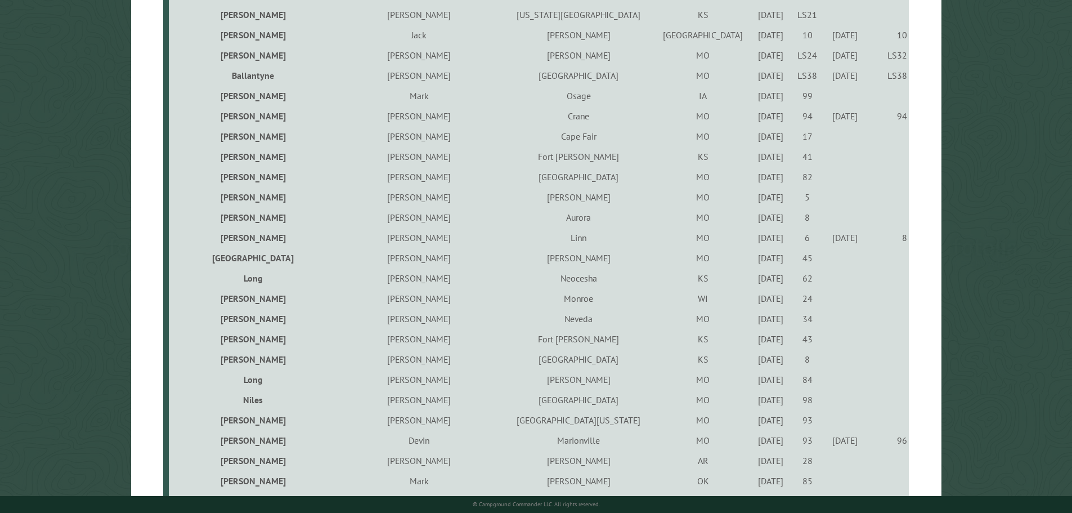
click at [754, 262] on div "4/28/2022" at bounding box center [770, 257] width 33 height 11
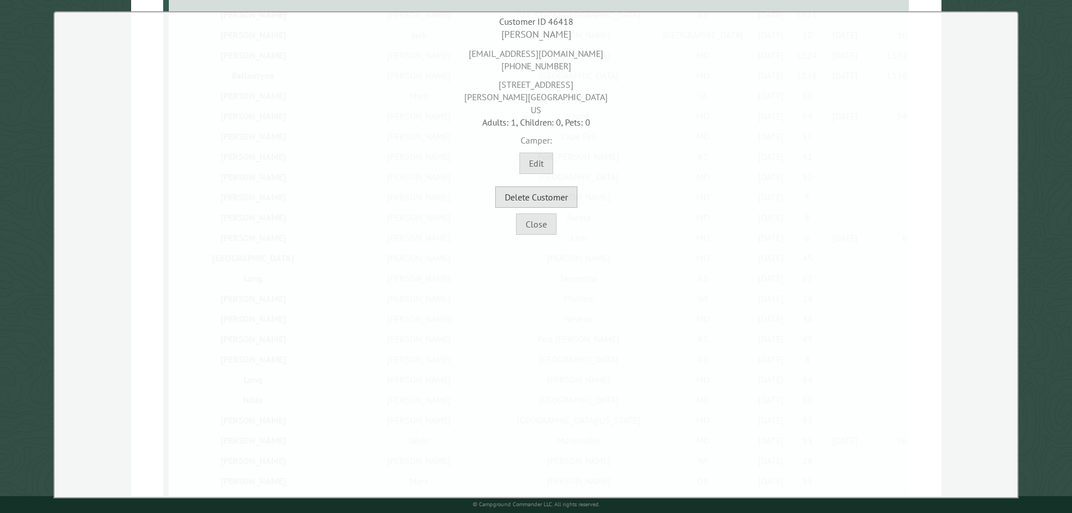
click at [558, 196] on button "Delete Customer" at bounding box center [536, 196] width 82 height 21
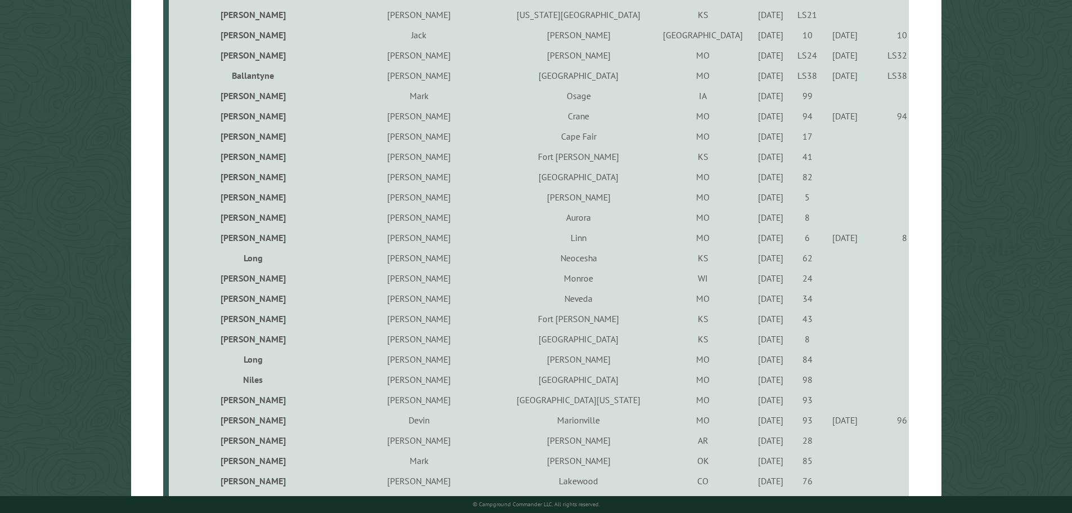
click at [754, 262] on div "10/7/2021" at bounding box center [770, 257] width 33 height 11
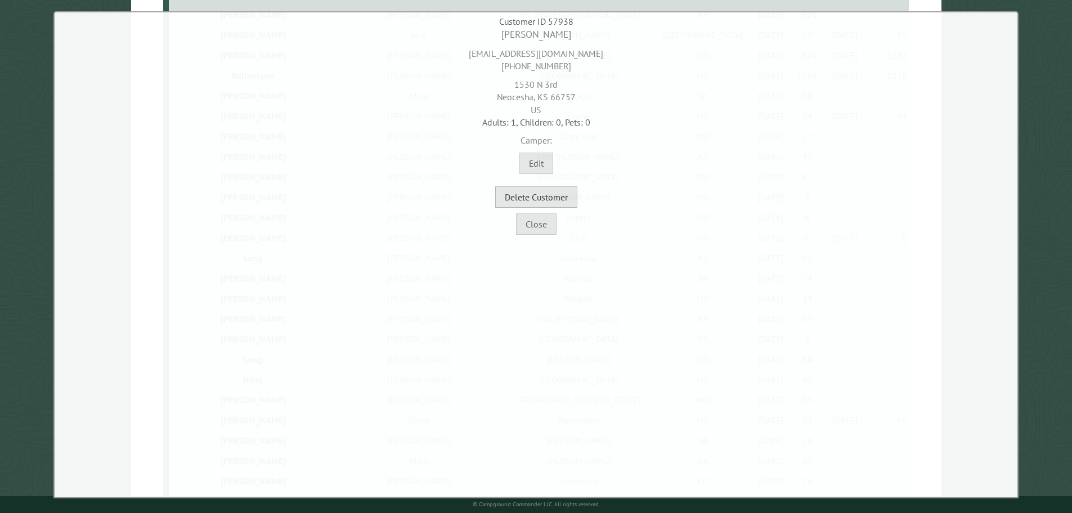
click at [558, 199] on button "Delete Customer" at bounding box center [536, 196] width 82 height 21
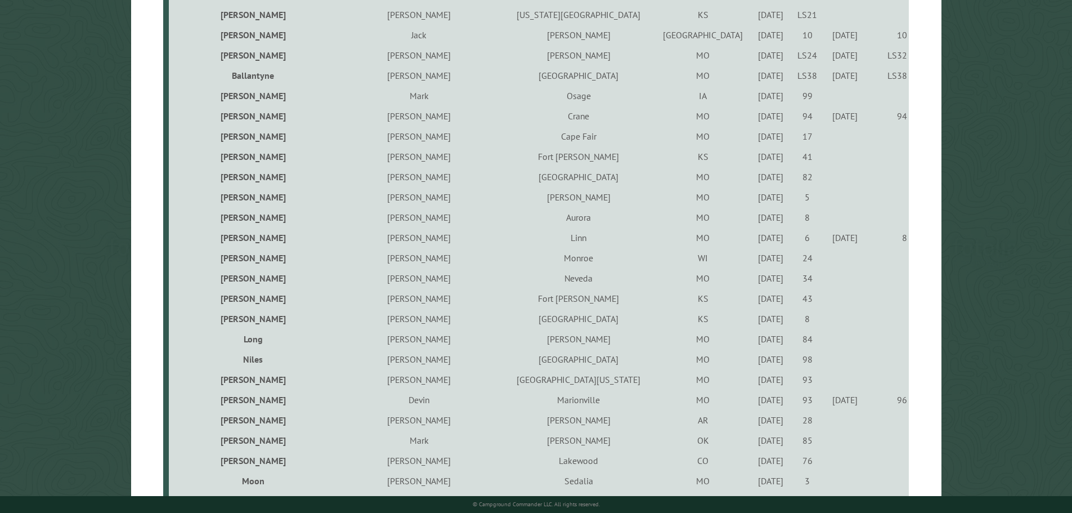
click at [754, 262] on div "5/25/2022" at bounding box center [770, 257] width 33 height 11
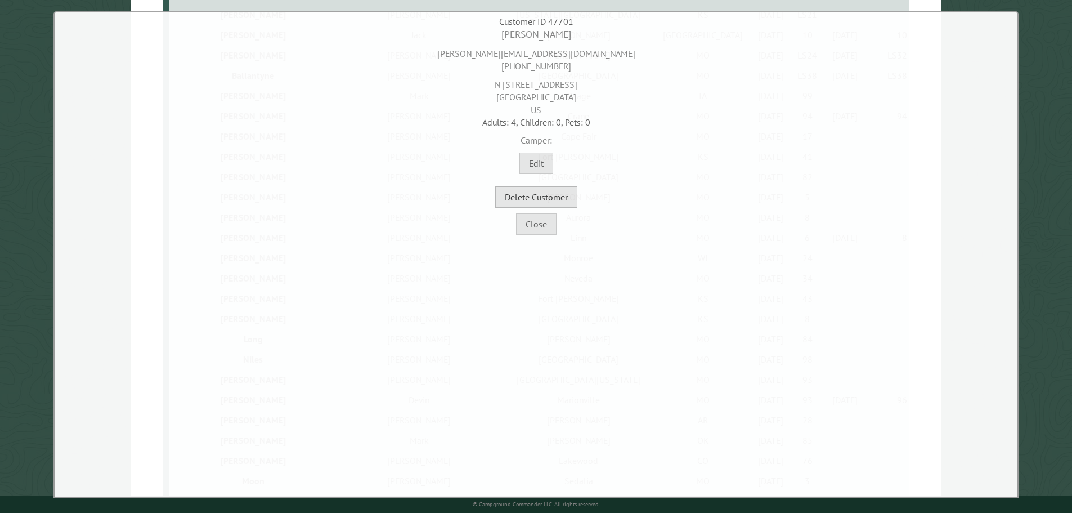
click at [555, 204] on button "Delete Customer" at bounding box center [536, 196] width 82 height 21
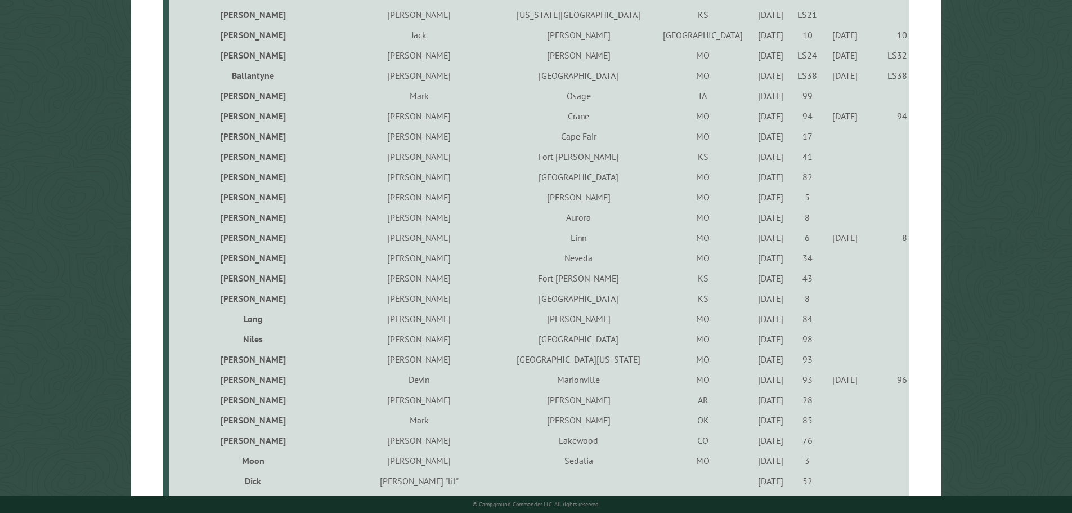
click at [754, 263] on div "5/23/2024" at bounding box center [770, 257] width 33 height 11
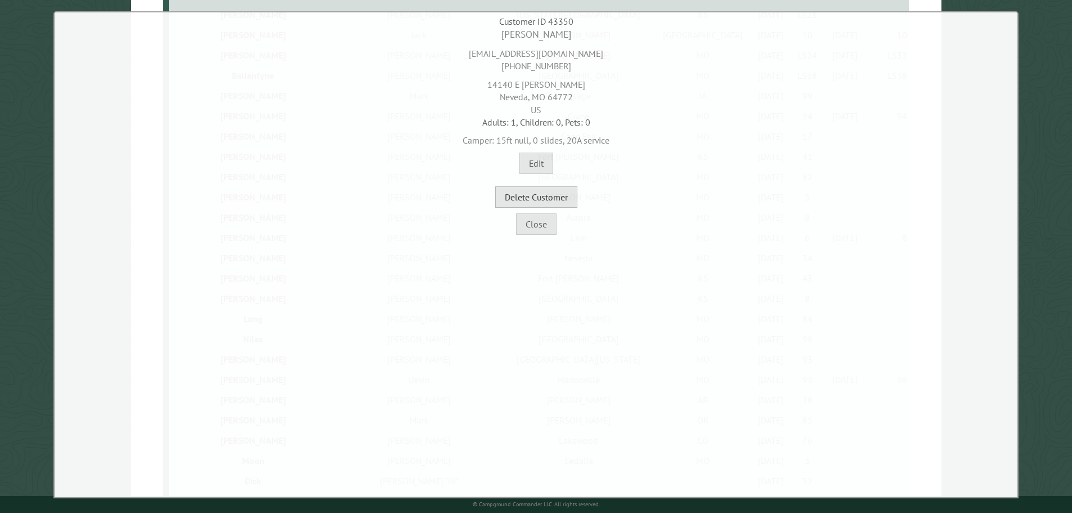
click at [567, 196] on button "Delete Customer" at bounding box center [536, 196] width 82 height 21
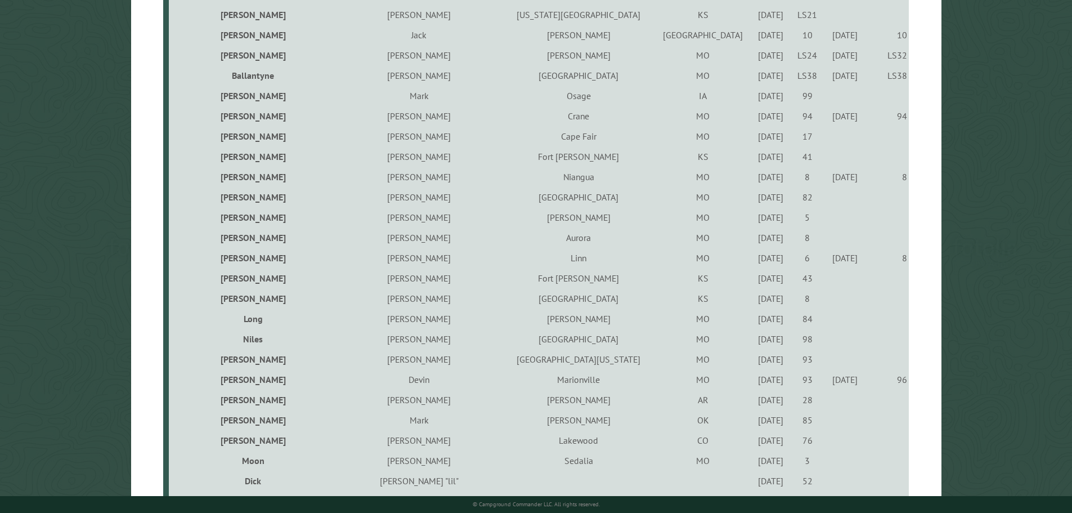
click at [754, 300] on div "7/15/2022" at bounding box center [770, 298] width 33 height 11
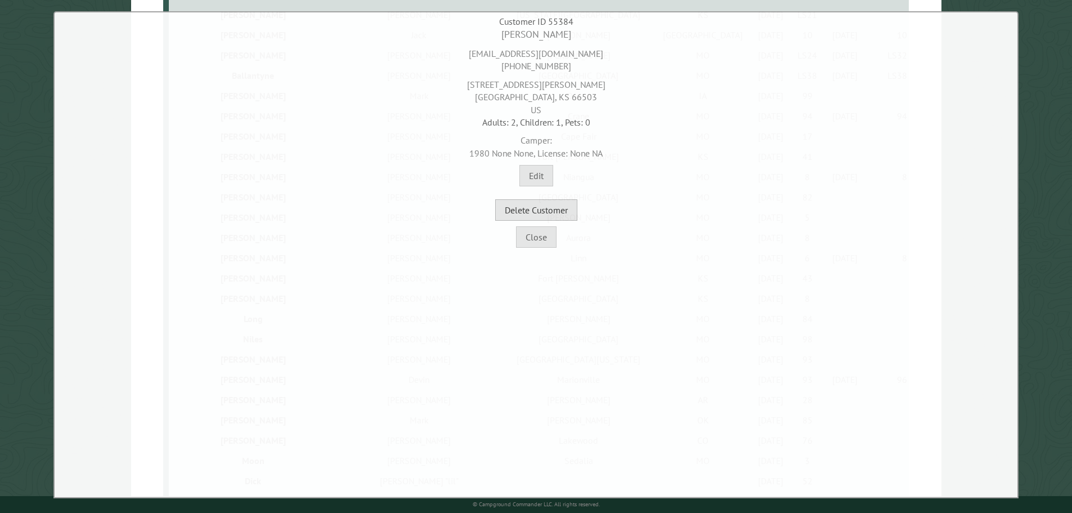
click at [559, 213] on button "Delete Customer" at bounding box center [536, 209] width 82 height 21
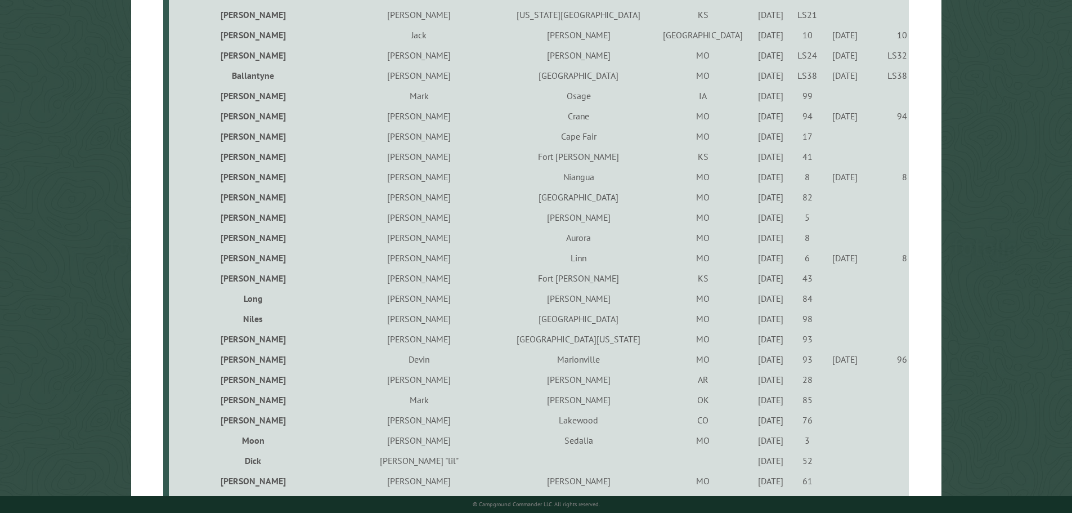
click at [754, 299] on div "10/8/2021" at bounding box center [770, 298] width 33 height 11
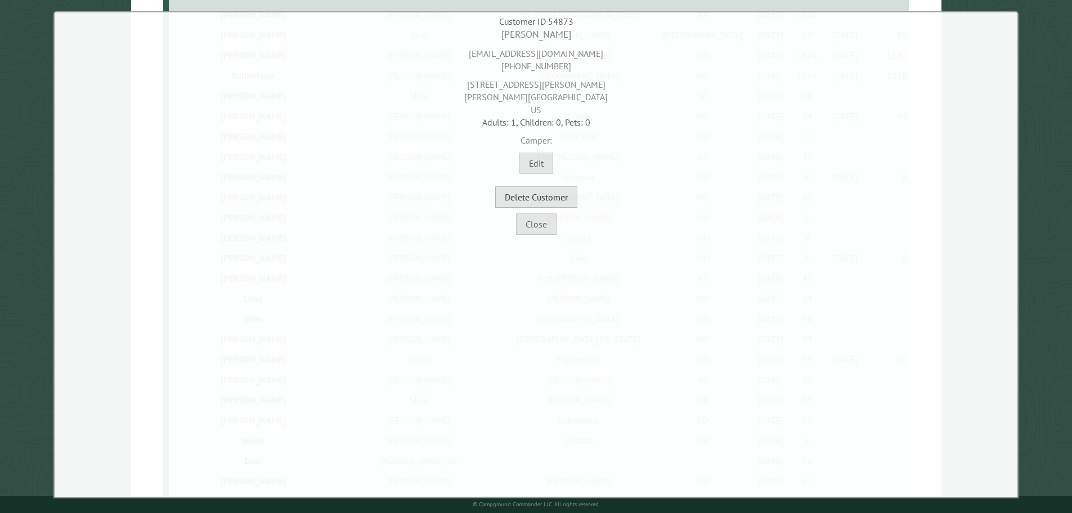
click at [527, 200] on button "Delete Customer" at bounding box center [536, 196] width 82 height 21
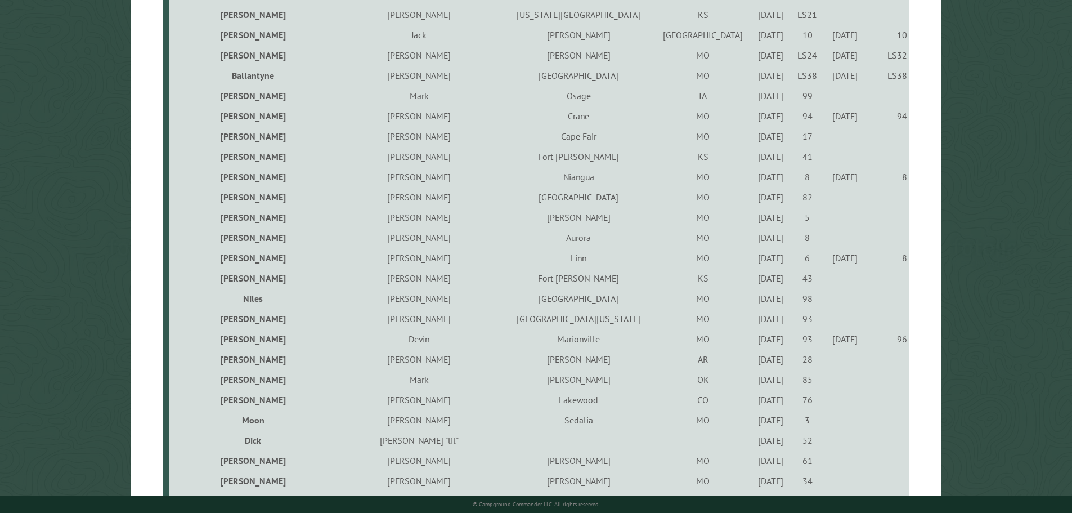
click at [754, 304] on div "9/23/2022" at bounding box center [770, 298] width 33 height 11
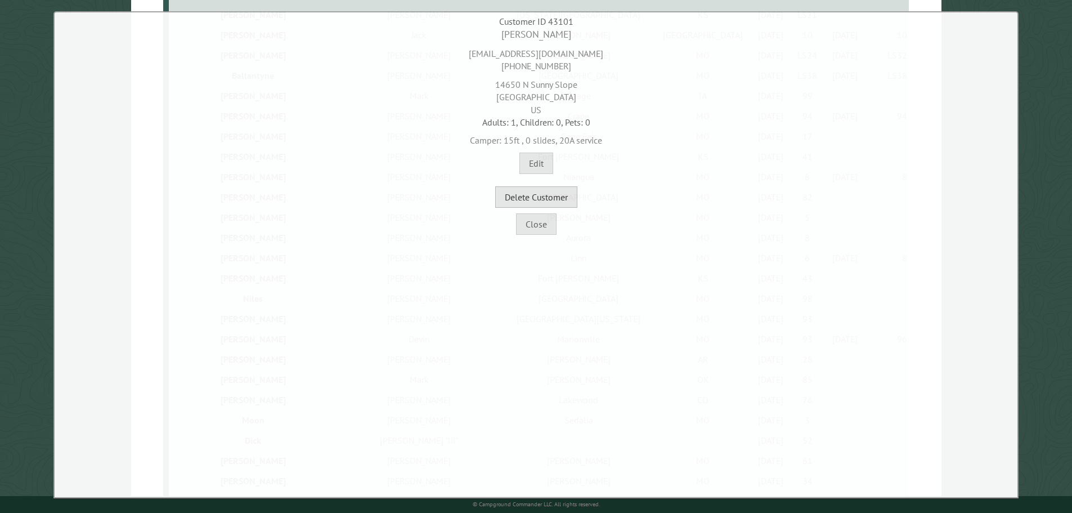
click at [563, 195] on button "Delete Customer" at bounding box center [536, 196] width 82 height 21
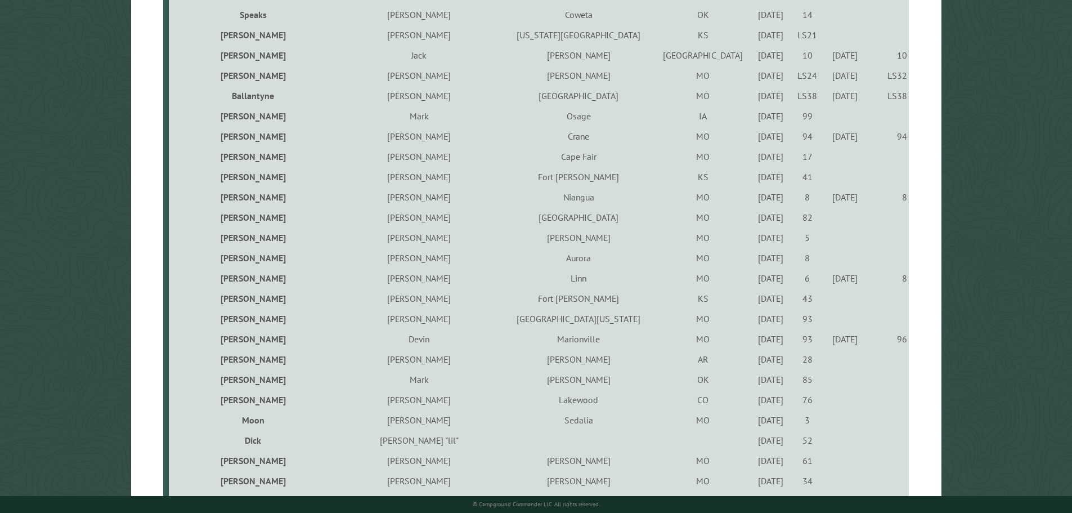
click at [754, 322] on div "5/14/2021" at bounding box center [770, 318] width 33 height 11
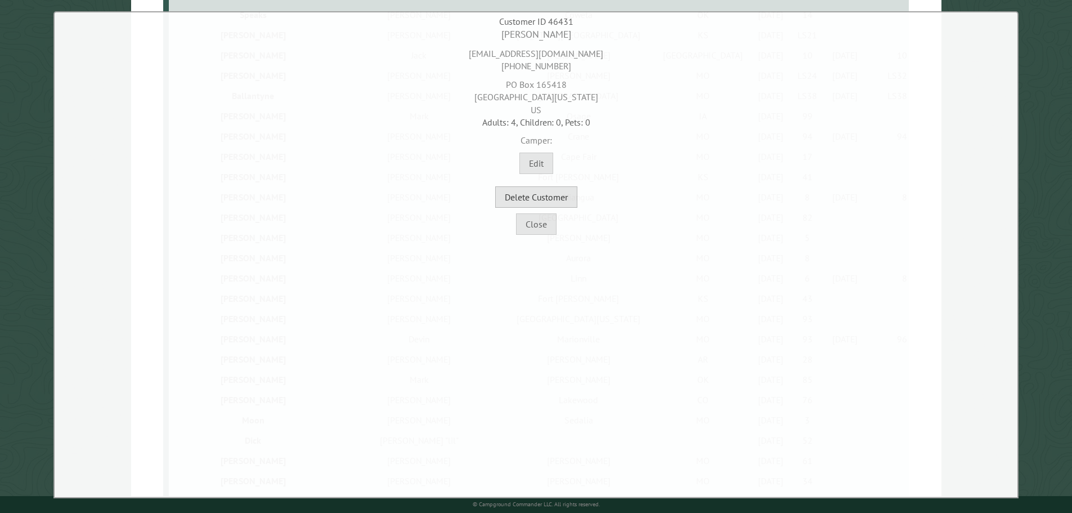
click at [567, 194] on button "Delete Customer" at bounding box center [536, 196] width 82 height 21
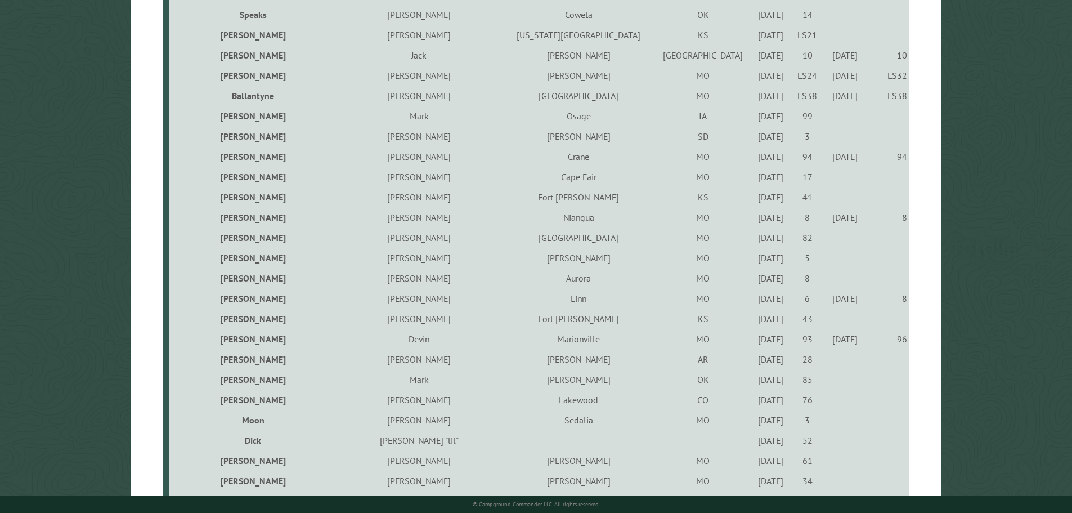
click at [754, 363] on div "5/25/2022" at bounding box center [770, 358] width 33 height 11
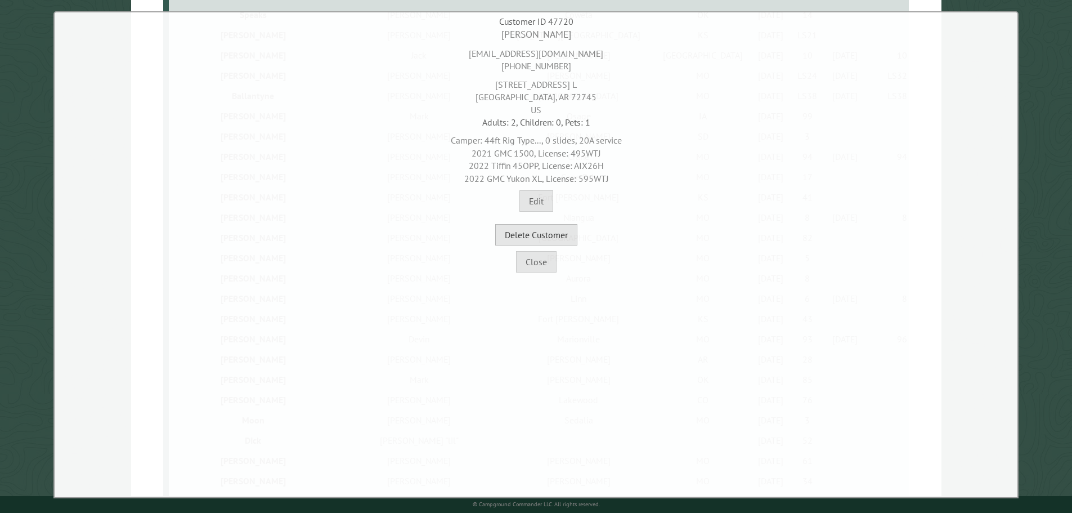
click at [545, 231] on button "Delete Customer" at bounding box center [536, 234] width 82 height 21
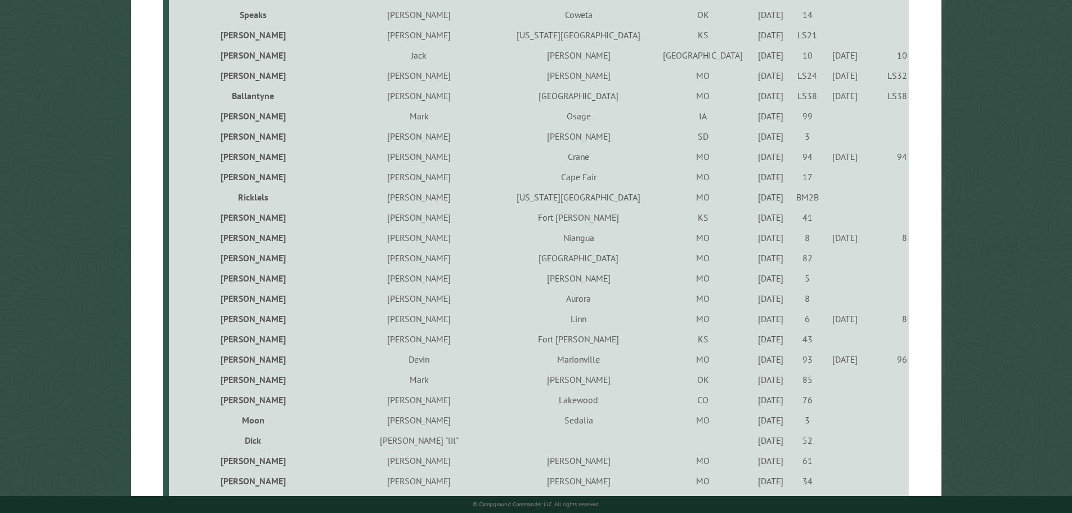
click at [754, 380] on div "7/15/2023" at bounding box center [770, 379] width 33 height 11
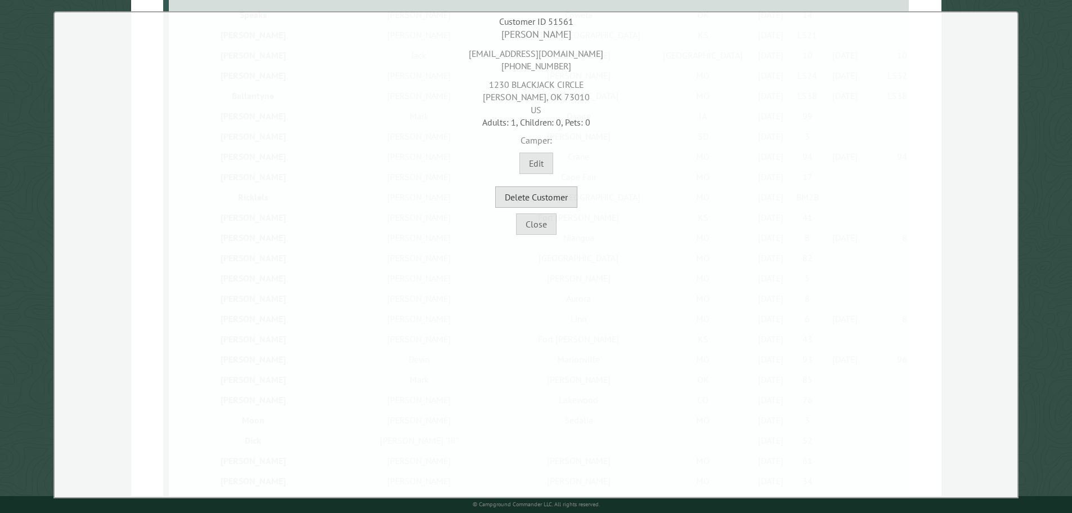
click at [546, 195] on button "Delete Customer" at bounding box center [536, 196] width 82 height 21
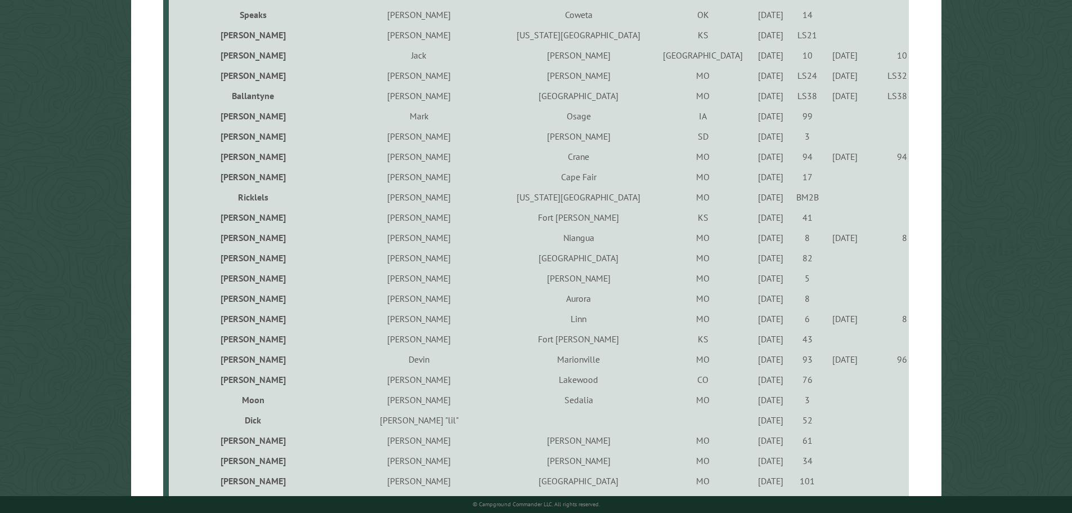
click at [754, 382] on div "9/27/2021" at bounding box center [770, 379] width 33 height 11
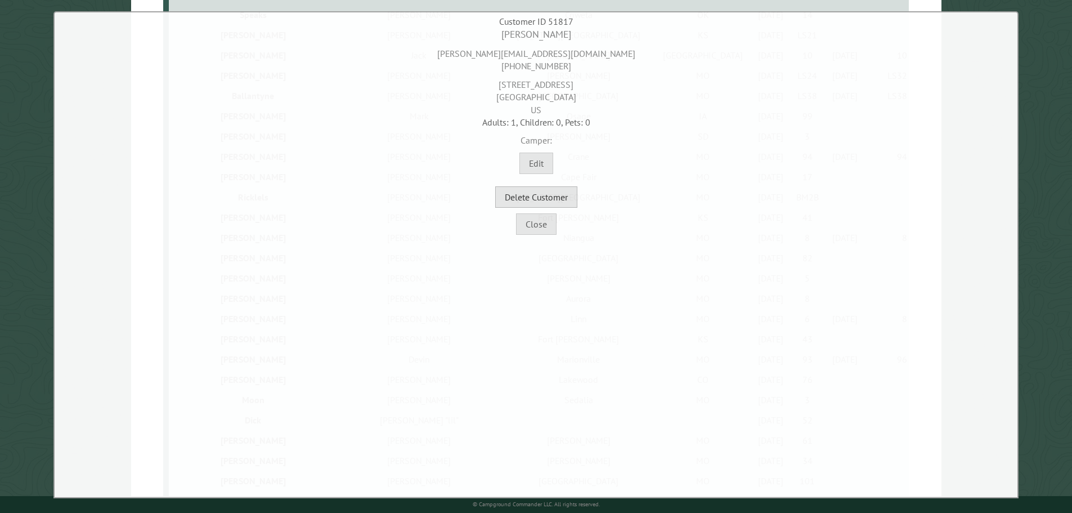
click at [559, 203] on button "Delete Customer" at bounding box center [536, 196] width 82 height 21
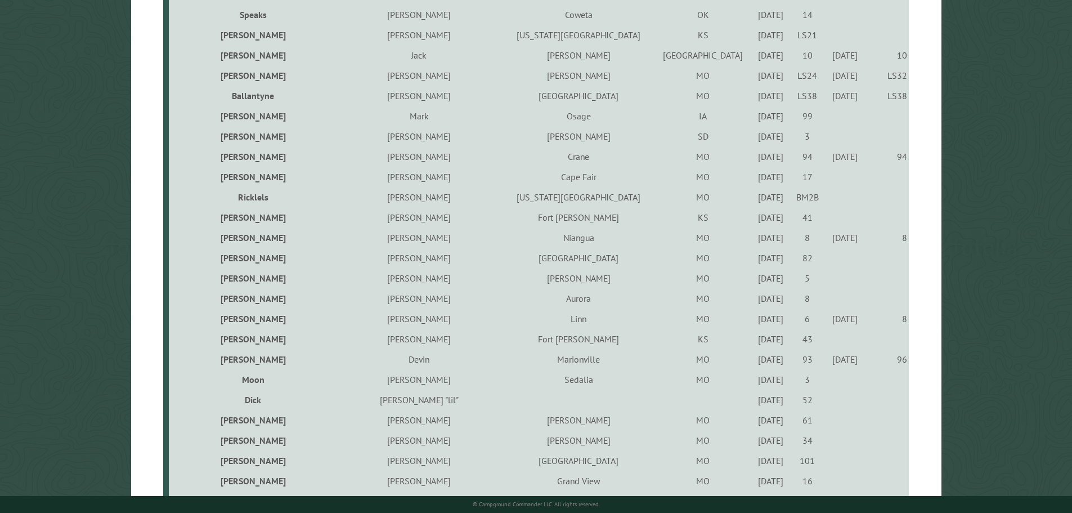
click at [754, 381] on div "5/25/2023" at bounding box center [770, 379] width 33 height 11
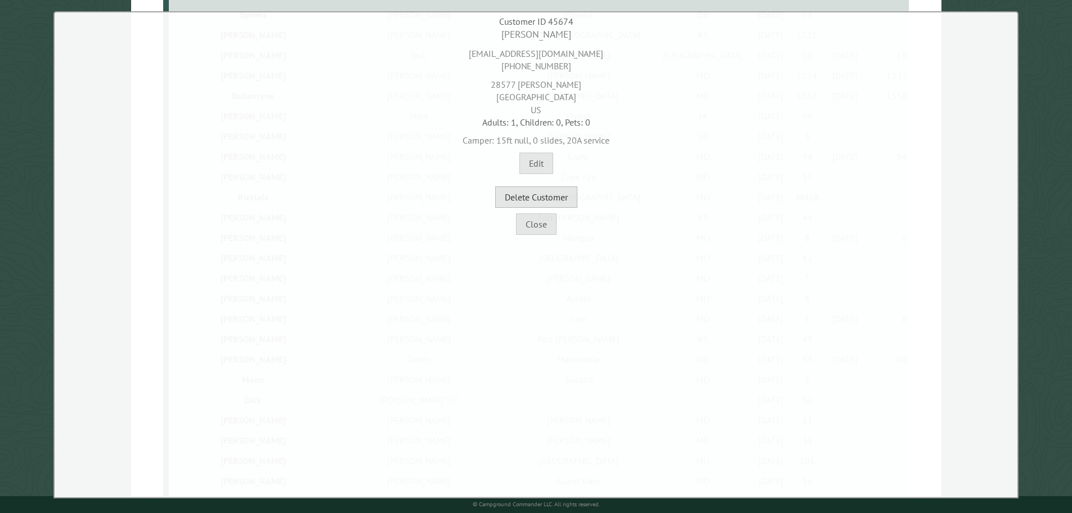
click at [563, 196] on button "Delete Customer" at bounding box center [536, 196] width 82 height 21
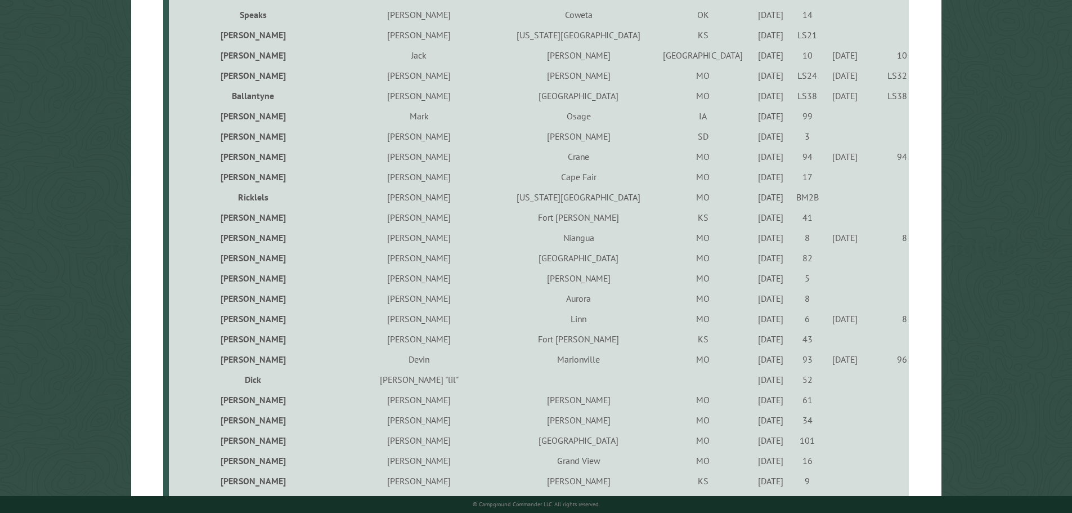
click at [754, 381] on div "6/24/2021" at bounding box center [770, 379] width 33 height 11
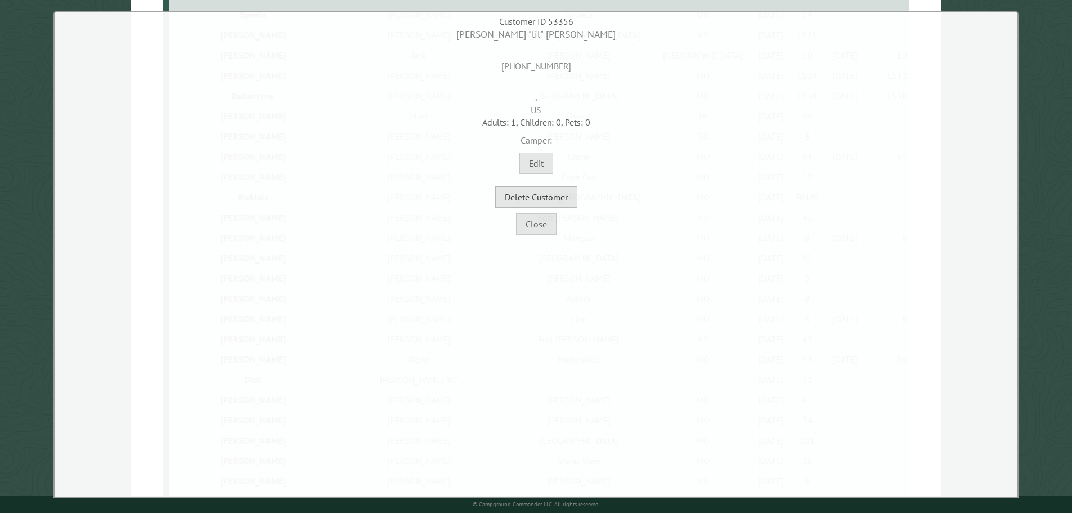
click at [547, 190] on button "Delete Customer" at bounding box center [536, 196] width 82 height 21
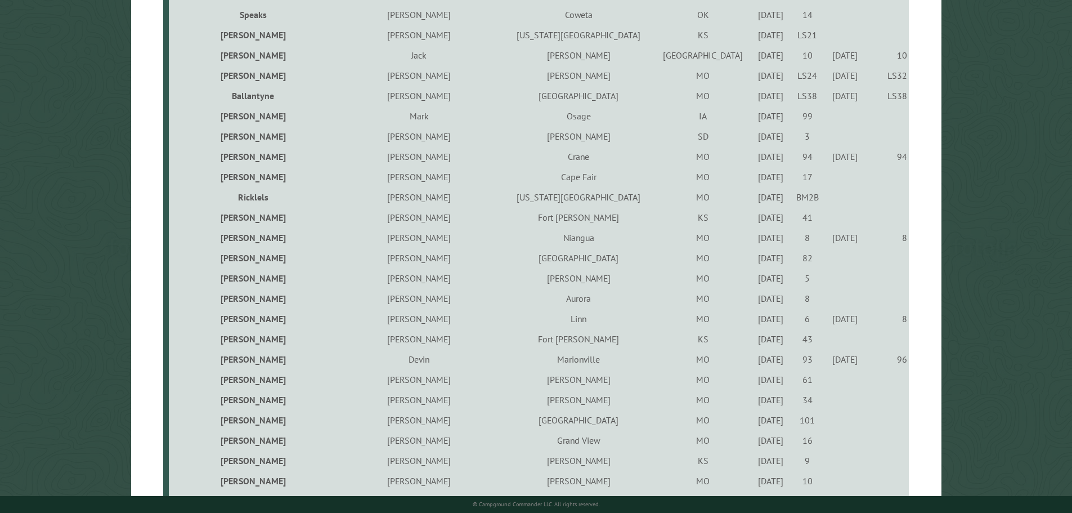
click at [754, 379] on div "6/25/2021" at bounding box center [770, 379] width 33 height 11
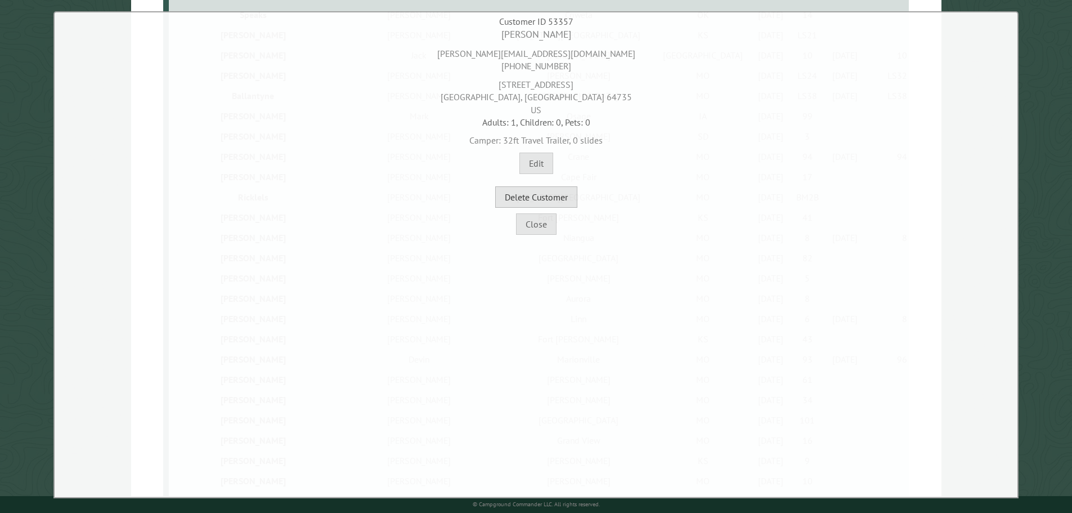
click at [547, 196] on button "Delete Customer" at bounding box center [536, 196] width 82 height 21
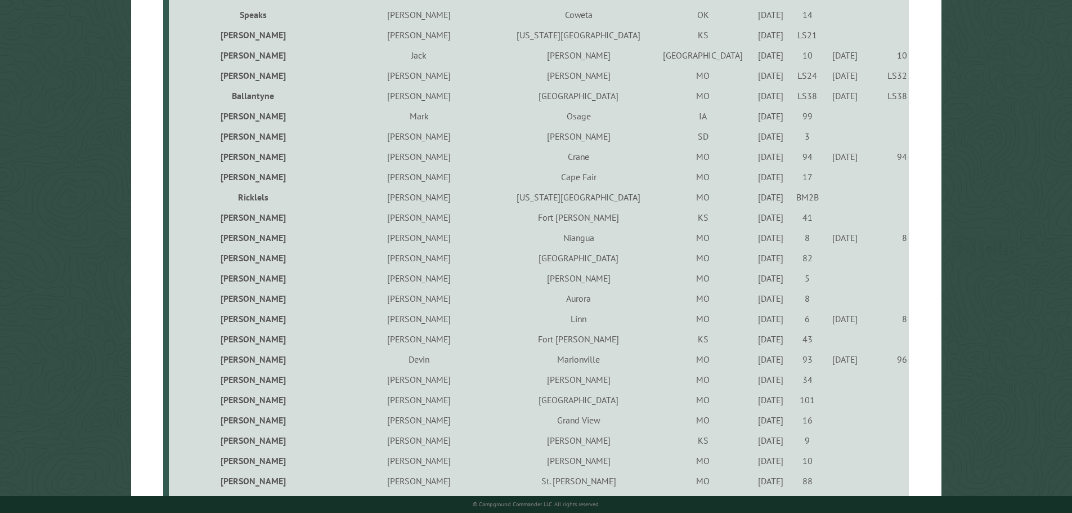
click at [754, 402] on div "7/29/2022" at bounding box center [770, 399] width 33 height 11
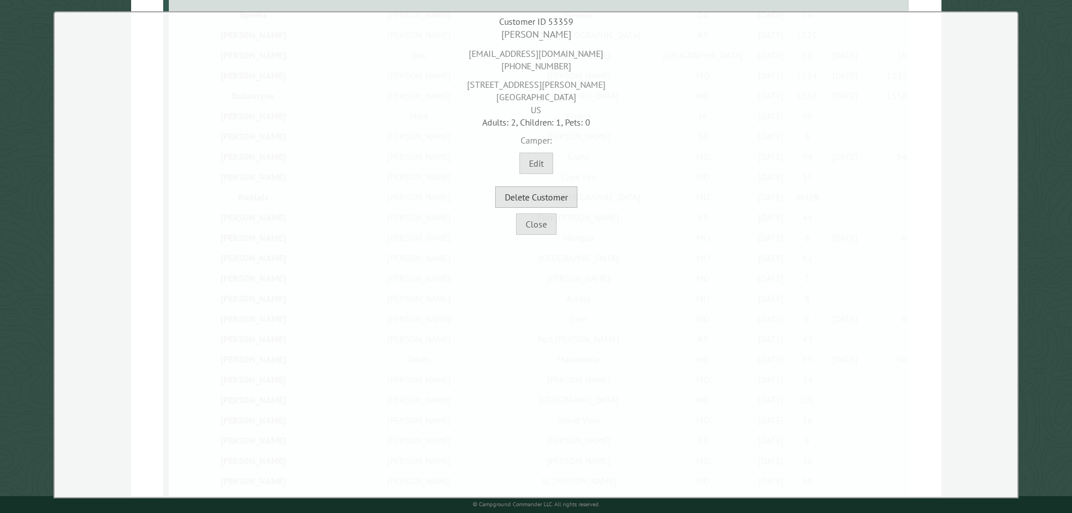
click at [554, 196] on button "Delete Customer" at bounding box center [536, 196] width 82 height 21
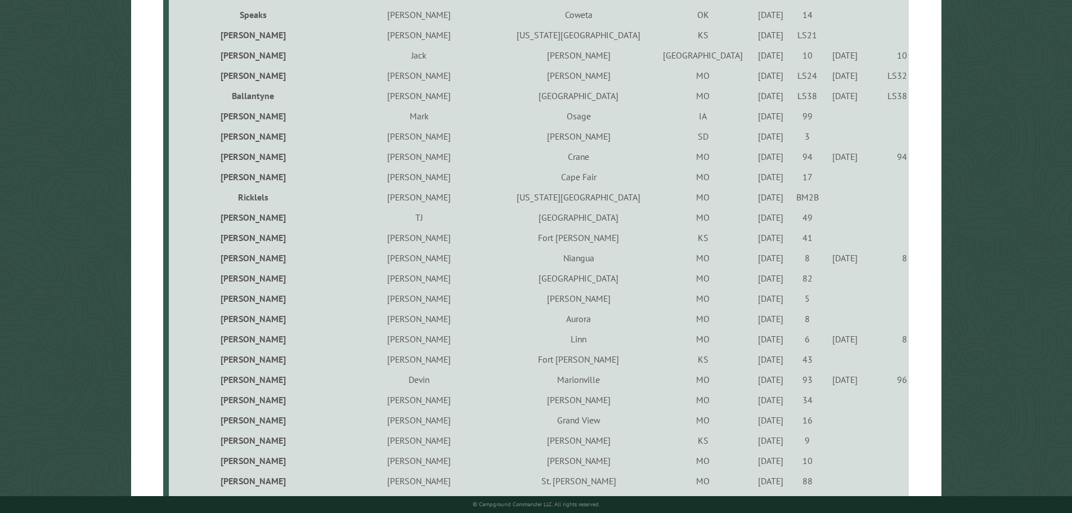
click at [754, 421] on div "7/29/2022" at bounding box center [770, 419] width 33 height 11
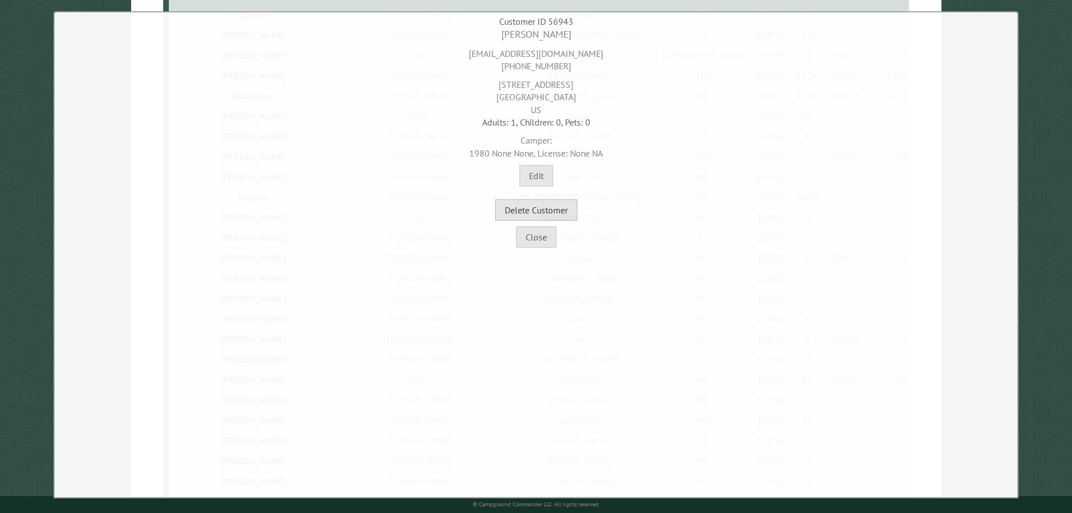
click at [554, 211] on button "Delete Customer" at bounding box center [536, 209] width 82 height 21
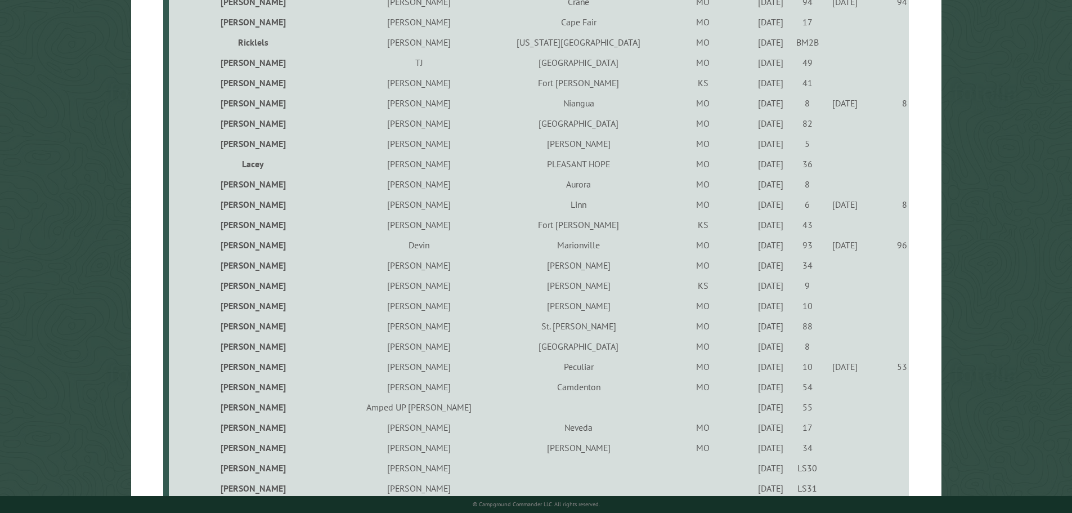
scroll to position [675, 0]
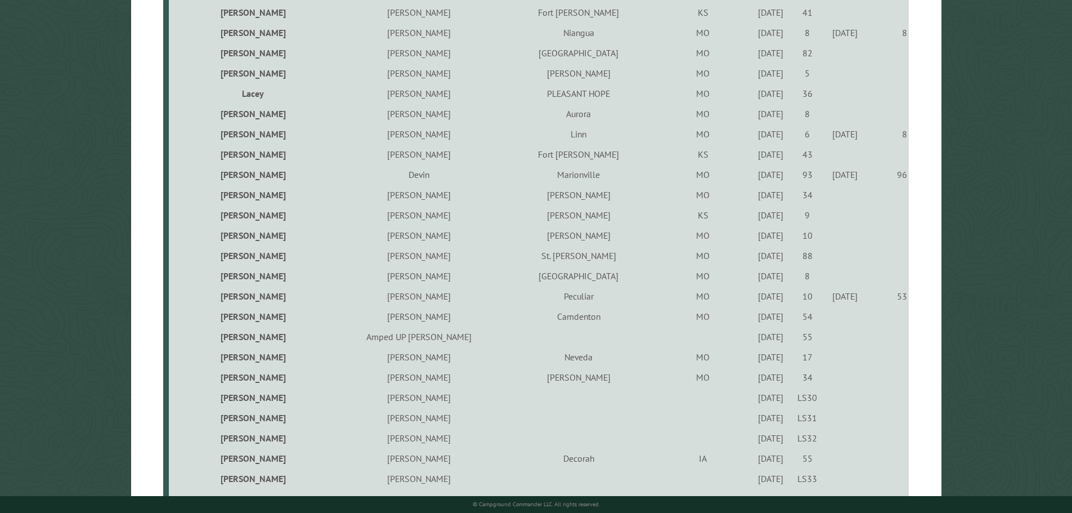
click at [754, 240] on div "7/29/2022" at bounding box center [770, 235] width 33 height 11
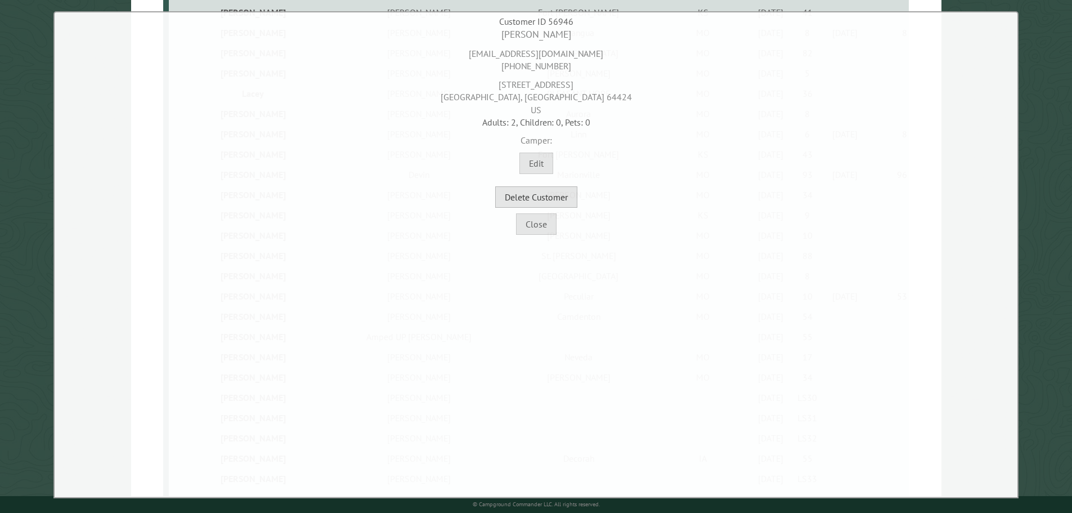
click at [559, 203] on button "Delete Customer" at bounding box center [536, 196] width 82 height 21
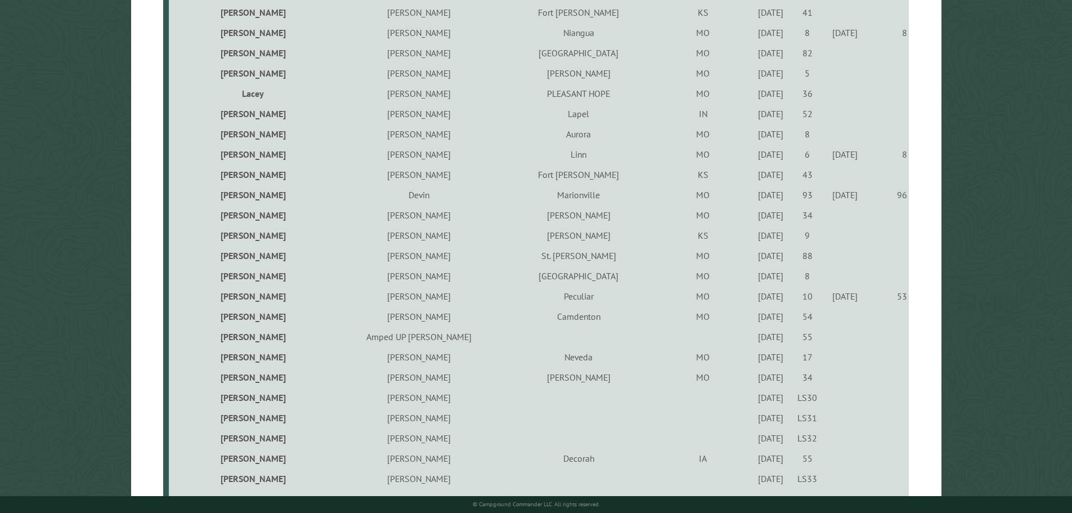
click at [754, 236] on div "10/23/2021" at bounding box center [770, 235] width 33 height 11
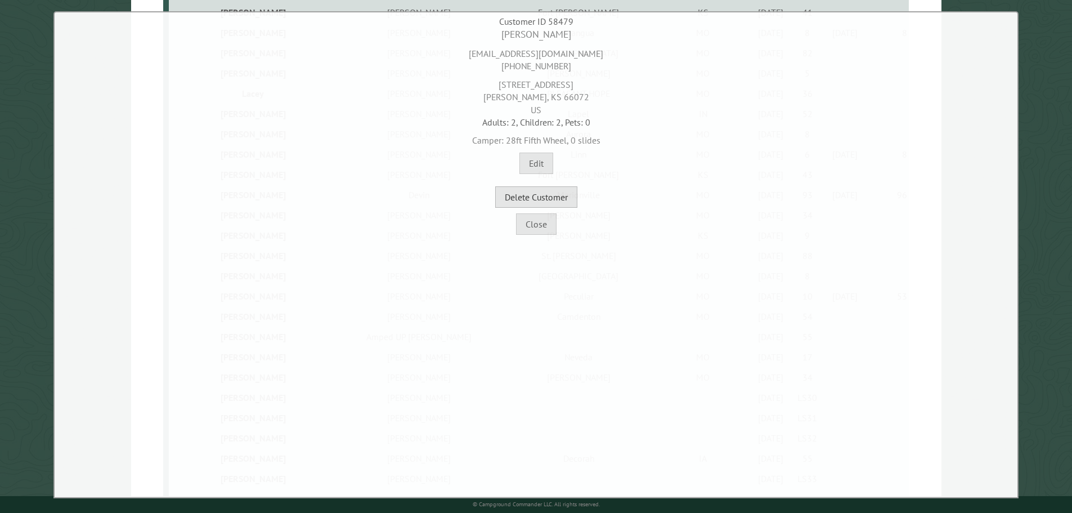
click at [537, 199] on button "Delete Customer" at bounding box center [536, 196] width 82 height 21
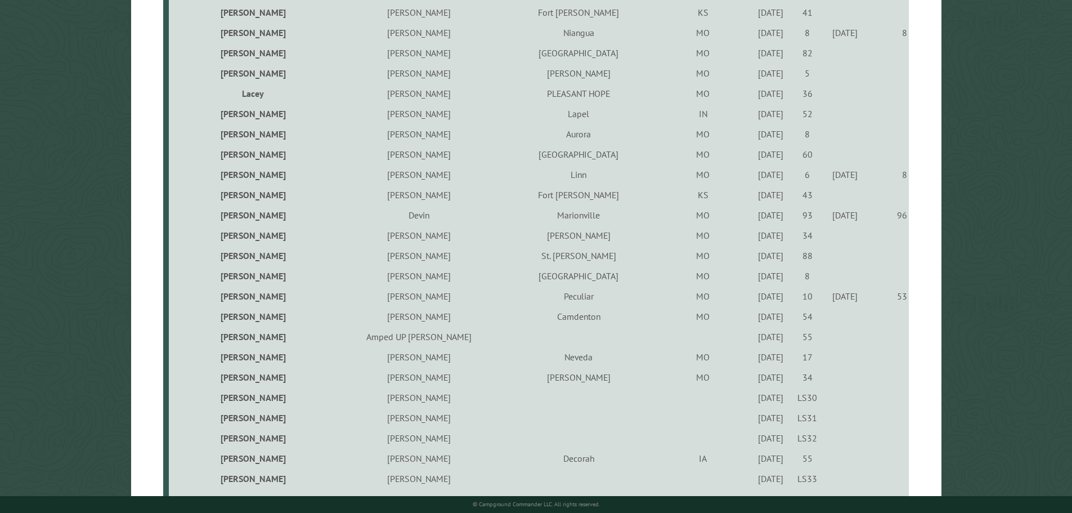
click at [754, 258] on div "9/14/2023" at bounding box center [770, 255] width 33 height 11
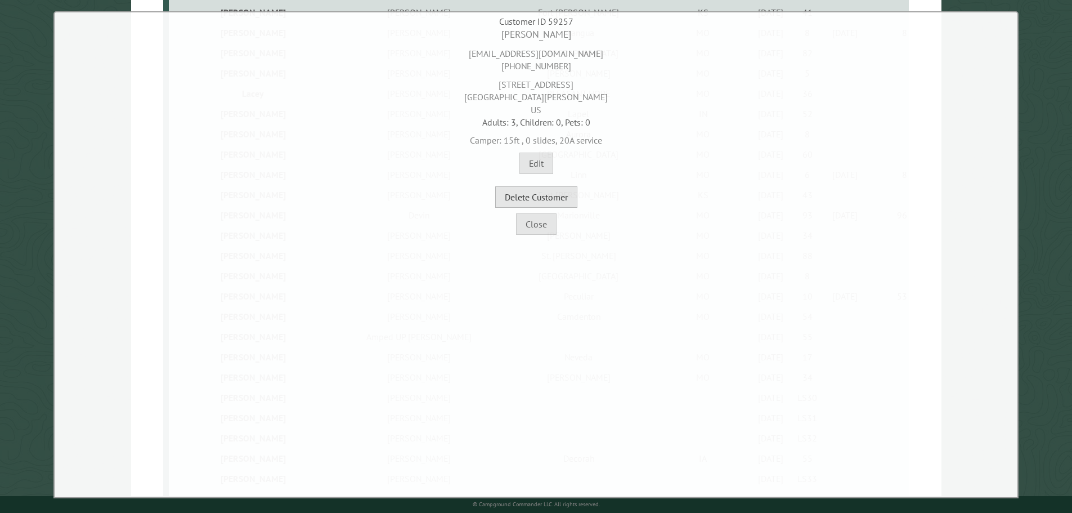
click at [522, 194] on button "Delete Customer" at bounding box center [536, 196] width 82 height 21
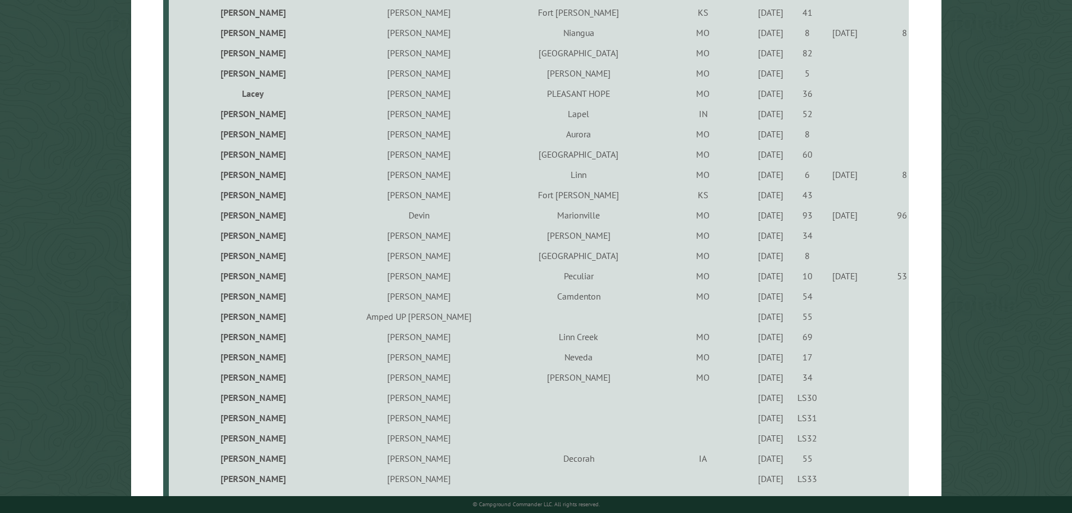
click at [754, 278] on div "7/8/2022" at bounding box center [770, 275] width 33 height 11
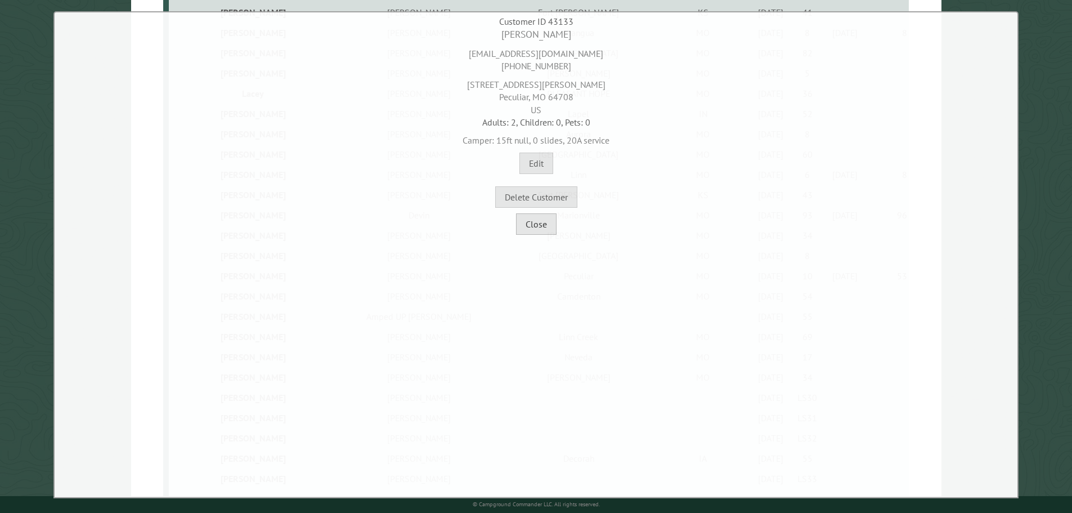
click at [542, 225] on button "Close" at bounding box center [536, 223] width 41 height 21
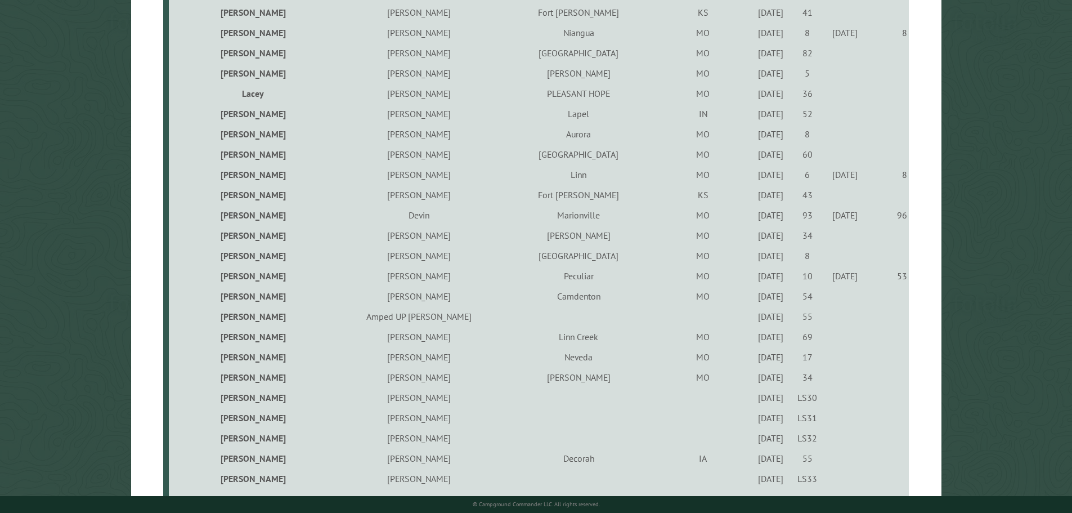
click at [754, 318] on div "6/24/2021" at bounding box center [770, 316] width 33 height 11
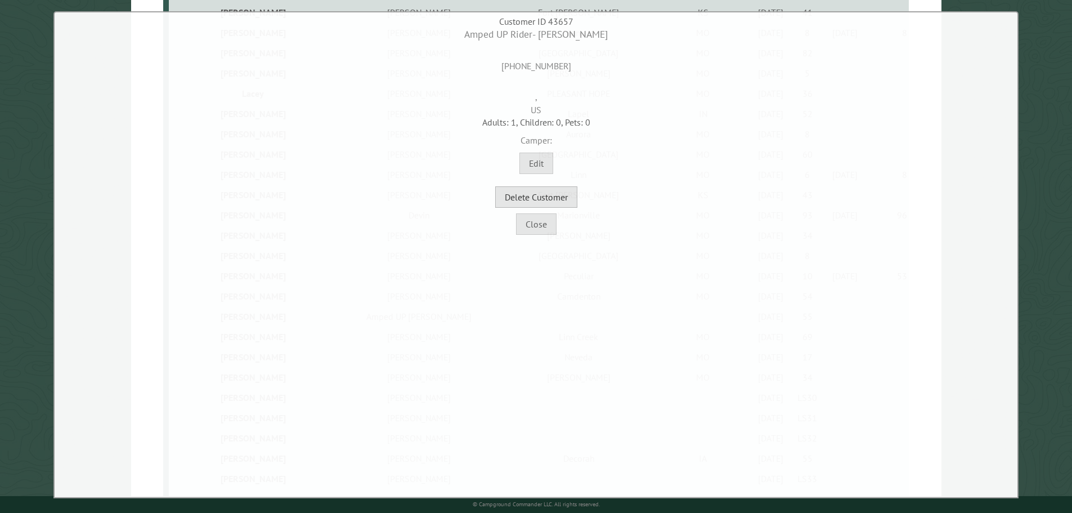
click at [550, 194] on button "Delete Customer" at bounding box center [536, 196] width 82 height 21
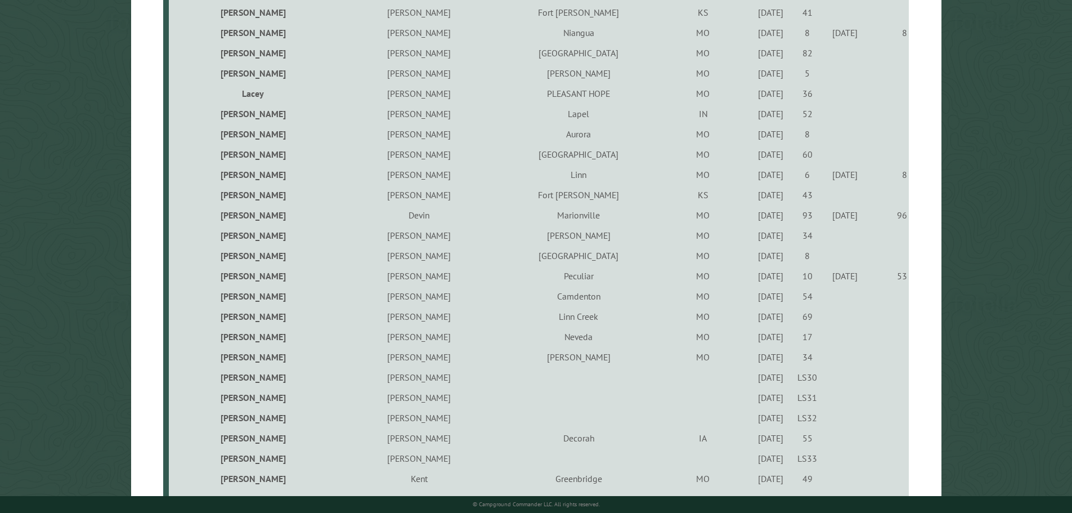
click at [754, 317] on div "9/15/2022" at bounding box center [770, 316] width 33 height 11
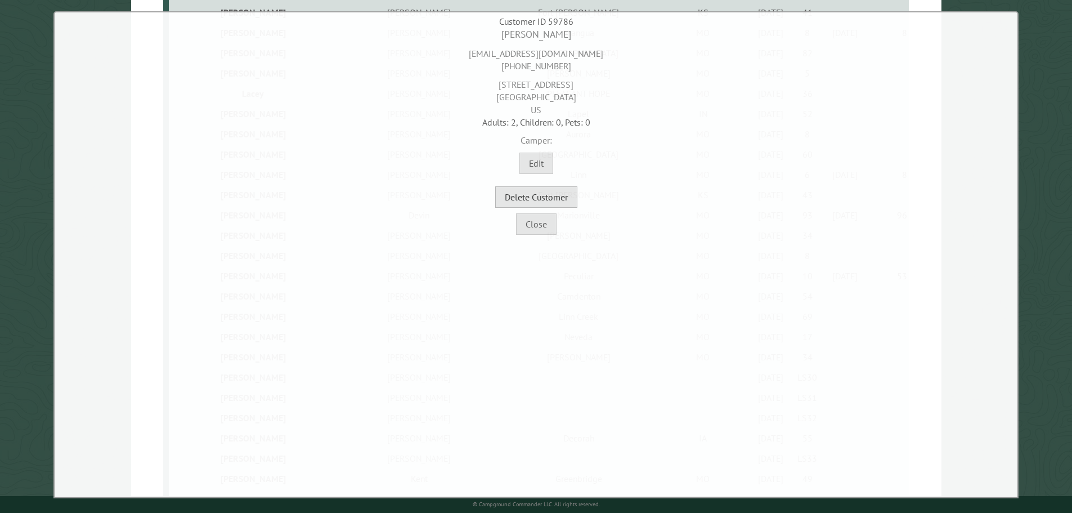
click at [544, 196] on button "Delete Customer" at bounding box center [536, 196] width 82 height 21
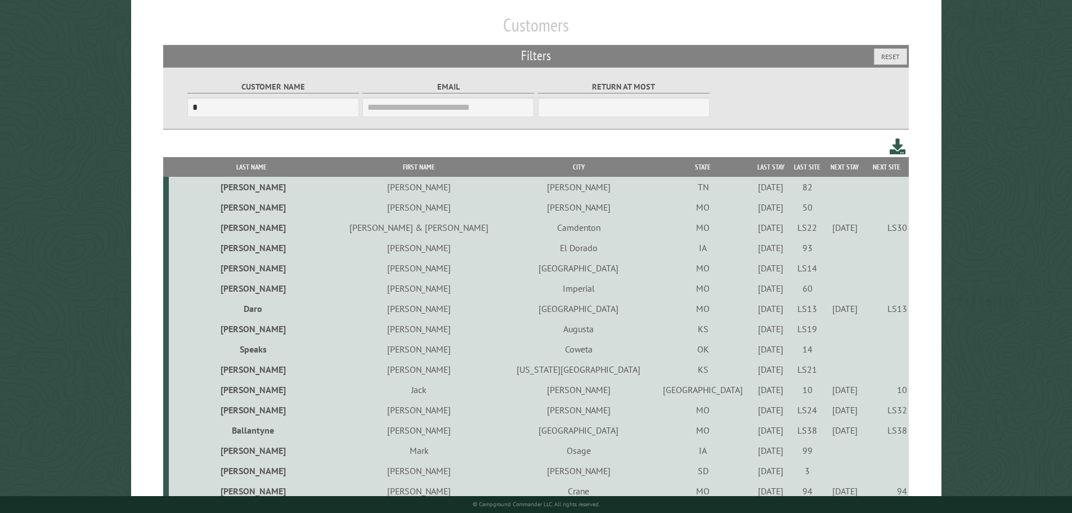
scroll to position [0, 0]
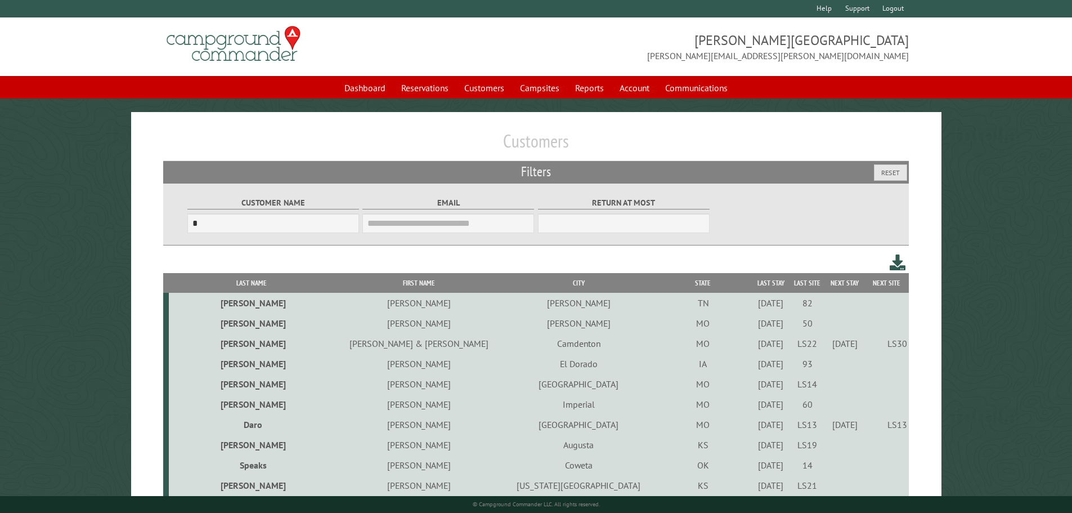
click at [241, 282] on th "Last Name" at bounding box center [252, 283] width 166 height 20
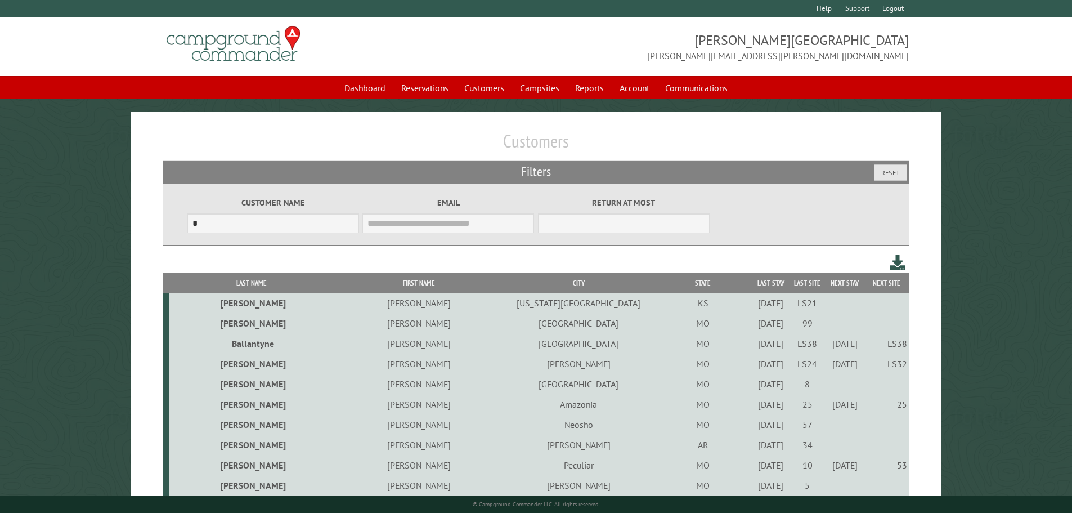
click at [754, 306] on div "9/1/2023" at bounding box center [770, 302] width 33 height 11
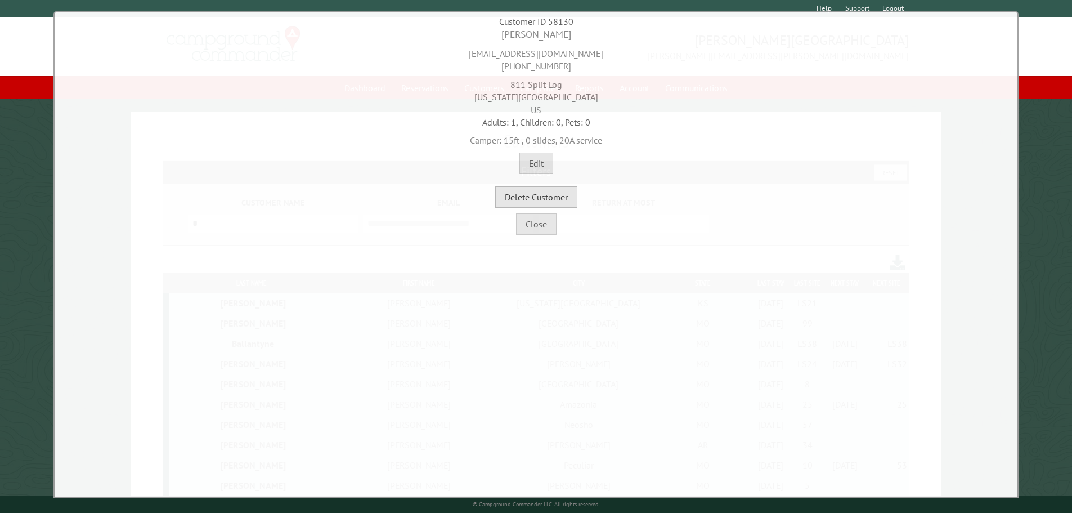
click at [551, 192] on button "Delete Customer" at bounding box center [536, 196] width 82 height 21
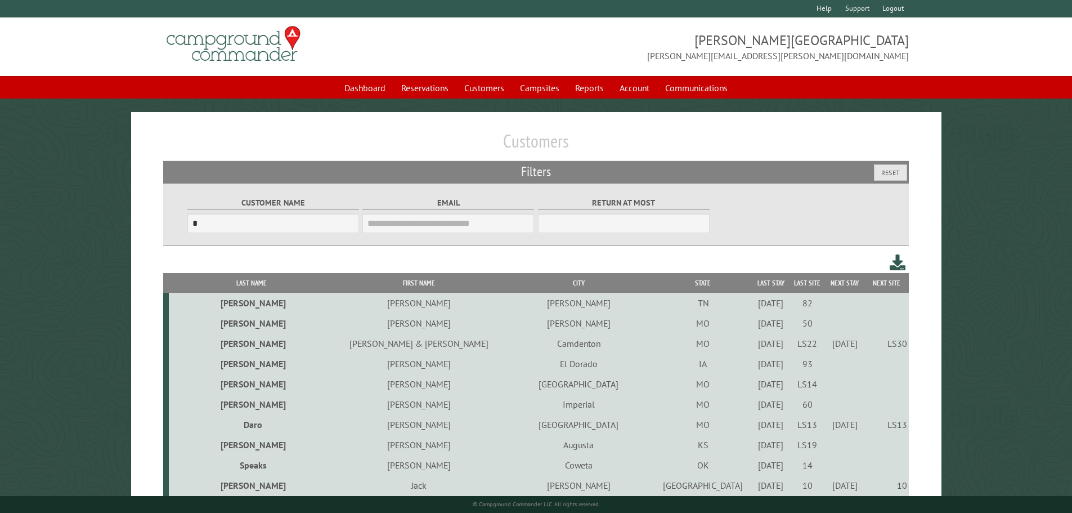
click at [229, 281] on th "Last Name" at bounding box center [252, 283] width 166 height 20
click at [241, 286] on th "Last Name" at bounding box center [252, 283] width 166 height 20
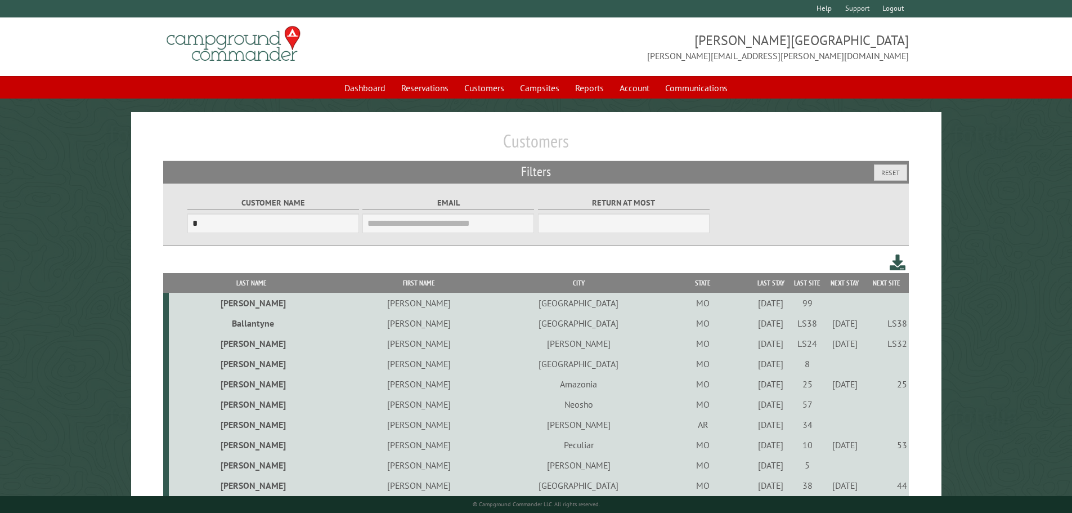
click at [754, 307] on div "7/29/2022" at bounding box center [770, 302] width 33 height 11
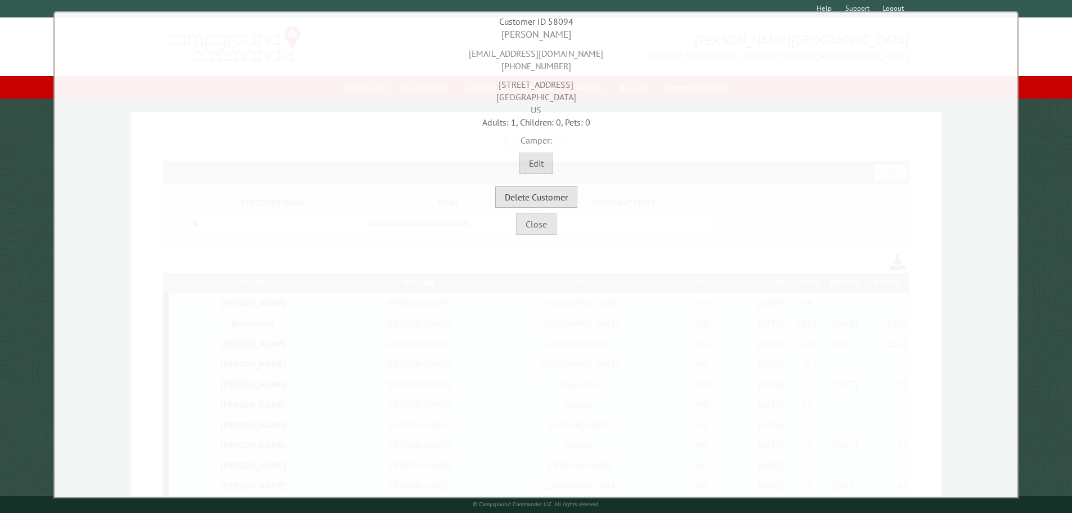
click at [516, 196] on button "Delete Customer" at bounding box center [536, 196] width 82 height 21
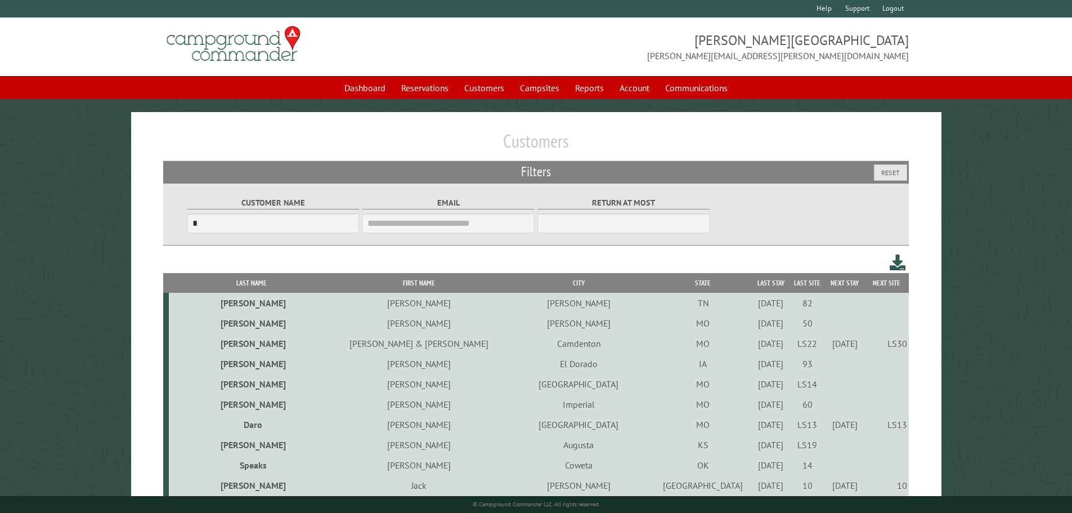
click at [236, 286] on th "Last Name" at bounding box center [252, 283] width 166 height 20
click at [236, 285] on th "Last Name" at bounding box center [252, 283] width 166 height 20
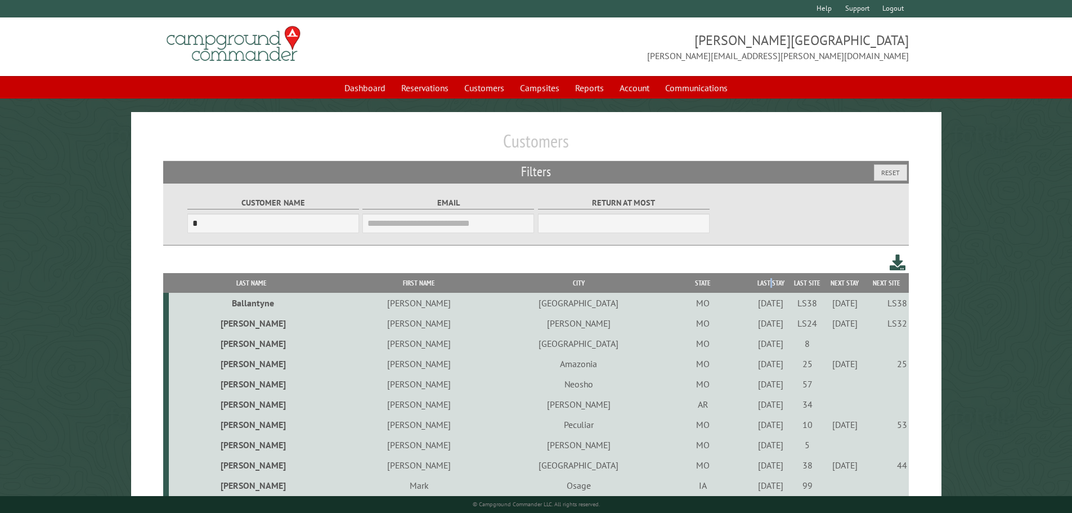
click at [752, 284] on th "Last Stay" at bounding box center [770, 283] width 37 height 20
click at [752, 287] on th "Last Stay" at bounding box center [770, 283] width 37 height 20
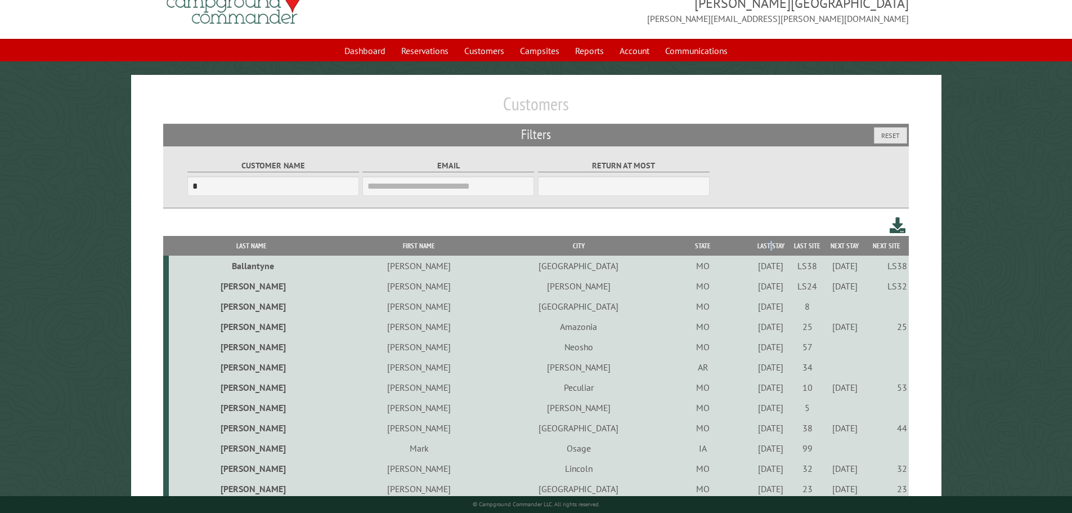
scroll to position [56, 0]
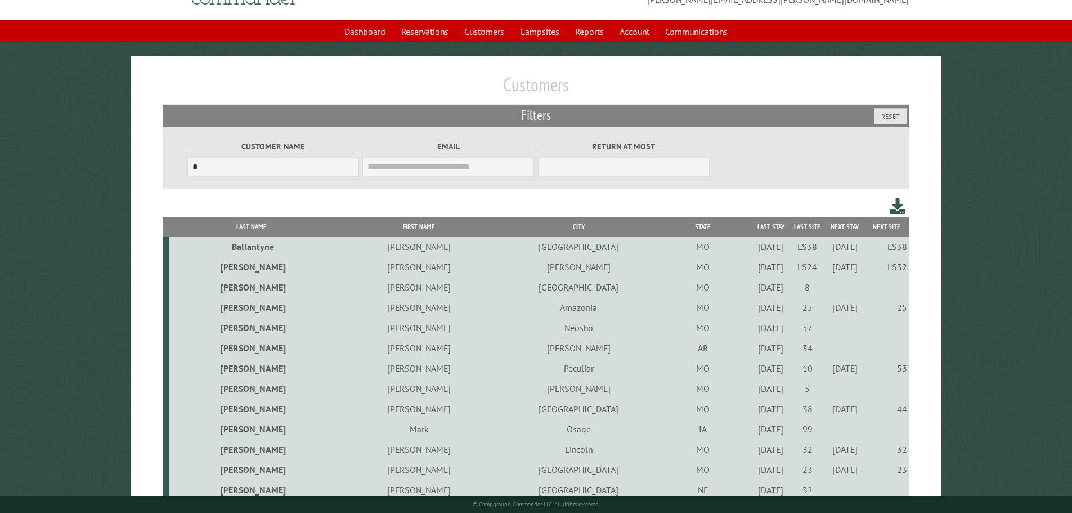
click at [754, 330] on div "7/8/2022" at bounding box center [770, 327] width 33 height 11
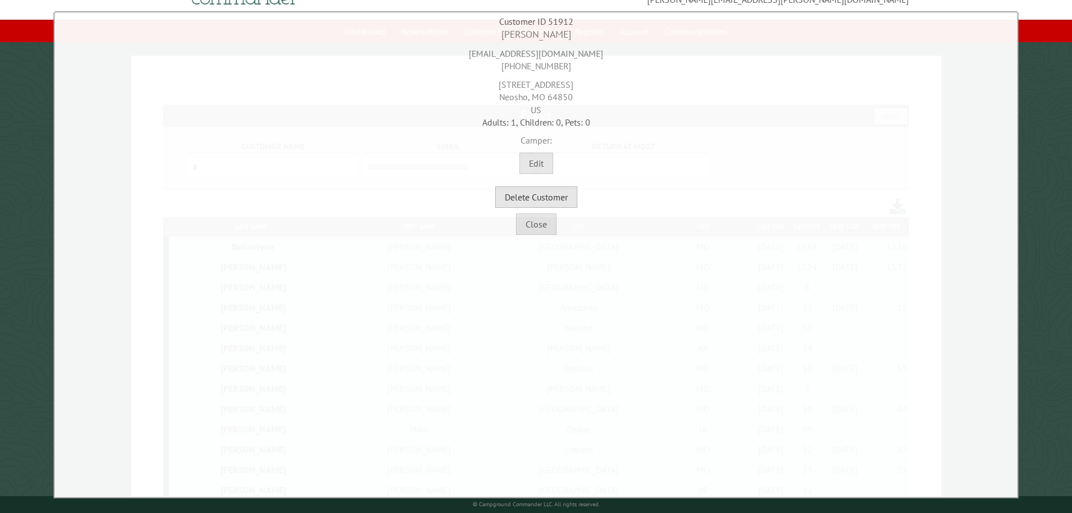
click at [529, 203] on button "Delete Customer" at bounding box center [536, 196] width 82 height 21
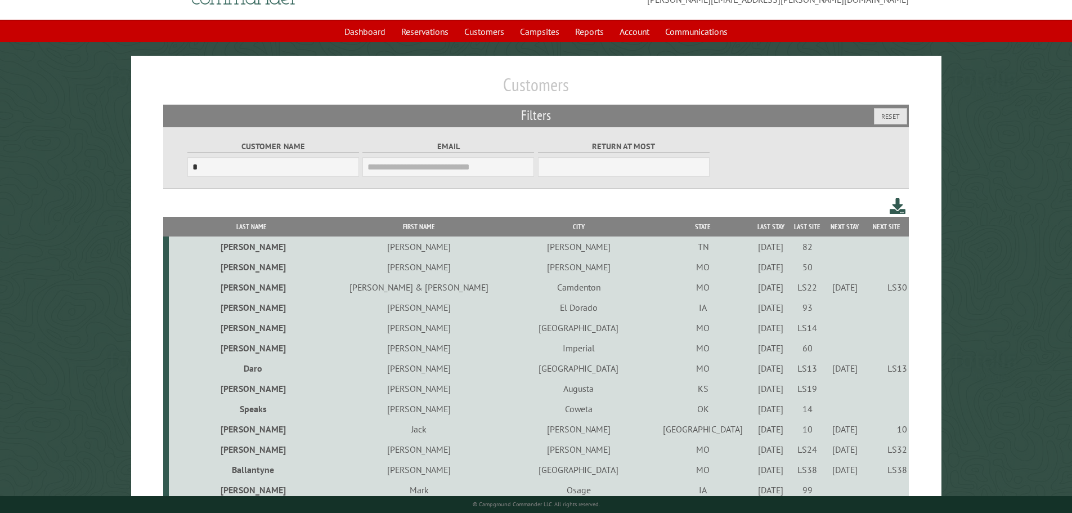
click at [754, 309] on div "10/2/2023" at bounding box center [770, 307] width 33 height 11
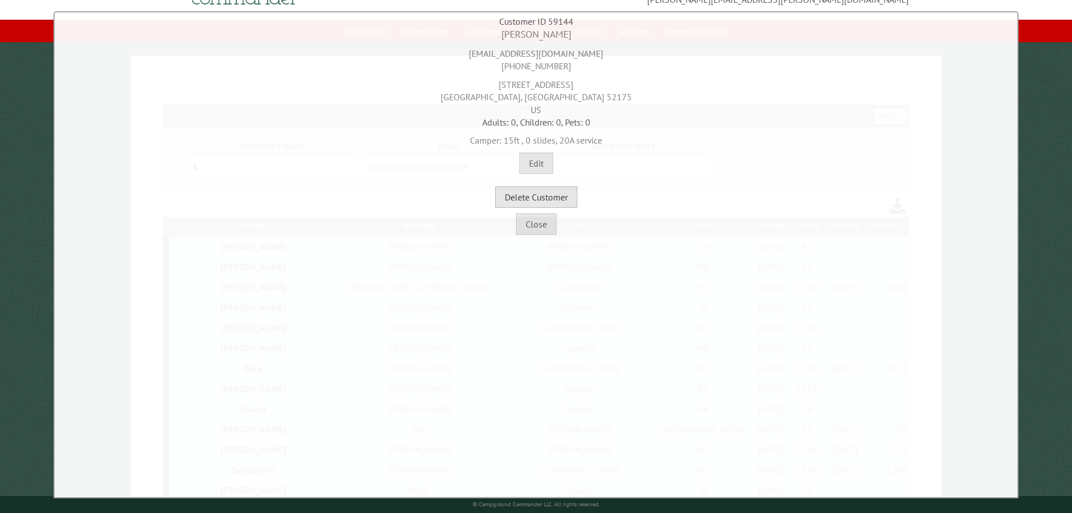
click at [555, 202] on button "Delete Customer" at bounding box center [536, 196] width 82 height 21
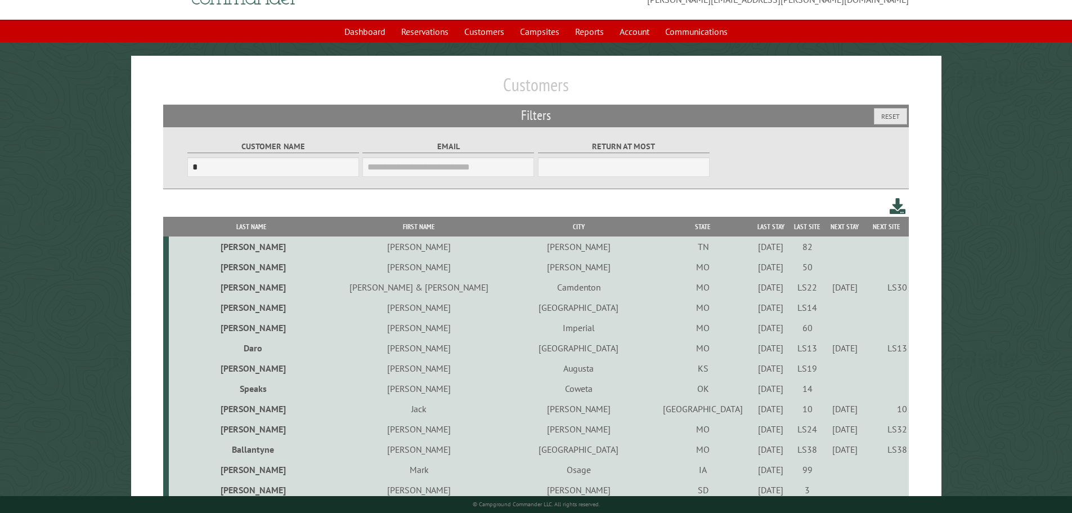
click at [754, 313] on div "8/30/2024" at bounding box center [770, 307] width 33 height 11
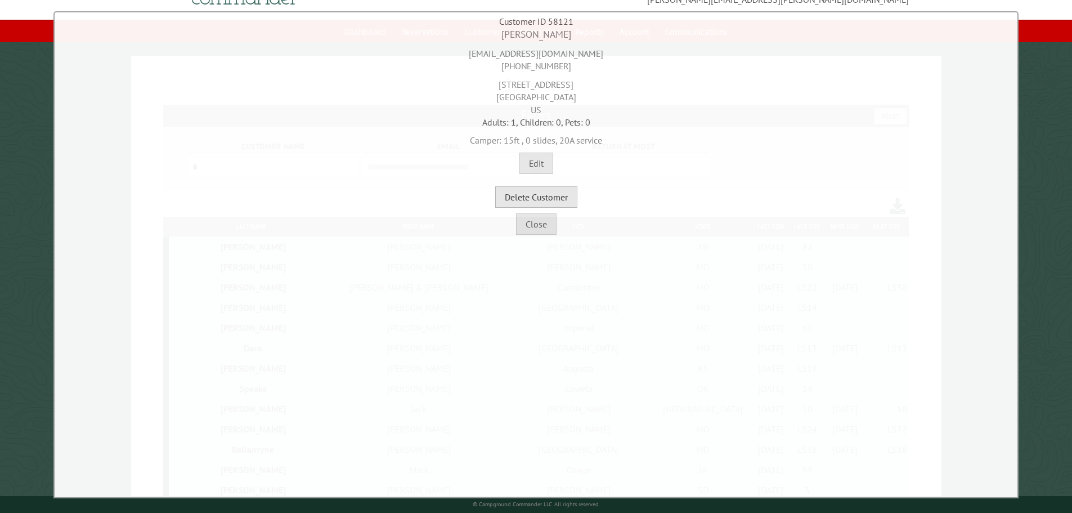
click at [569, 196] on button "Delete Customer" at bounding box center [536, 196] width 82 height 21
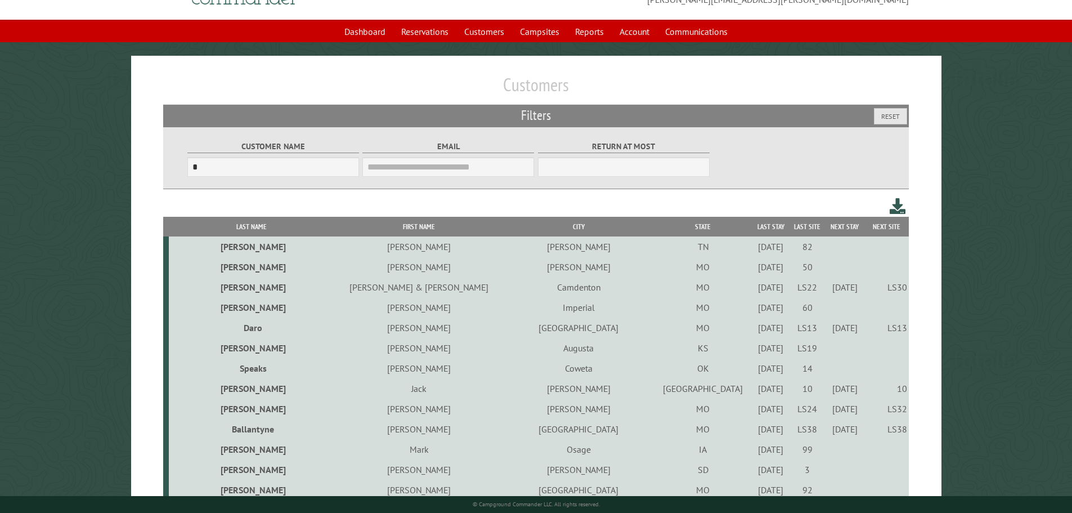
click at [754, 271] on div "7/28/2023" at bounding box center [770, 266] width 33 height 11
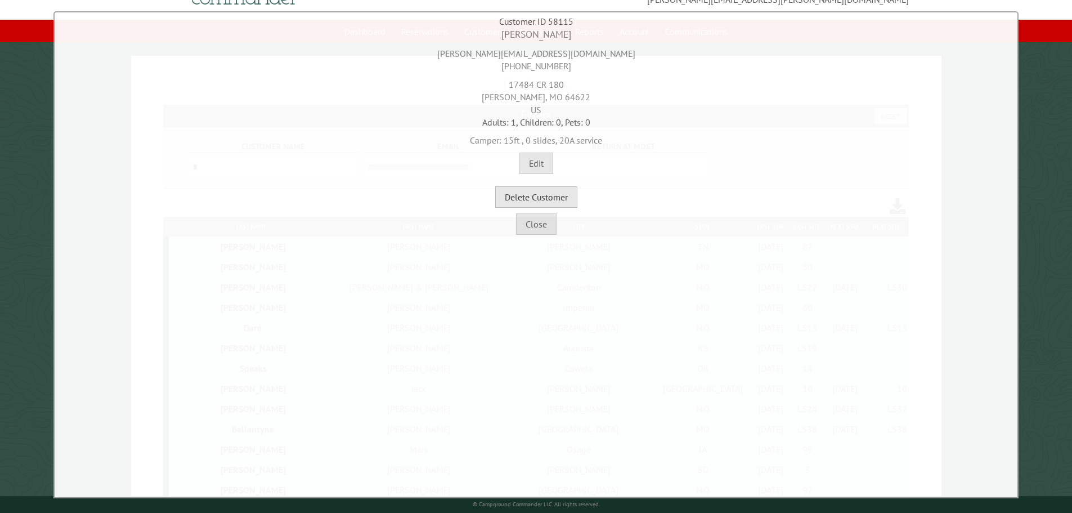
click at [549, 200] on button "Delete Customer" at bounding box center [536, 196] width 82 height 21
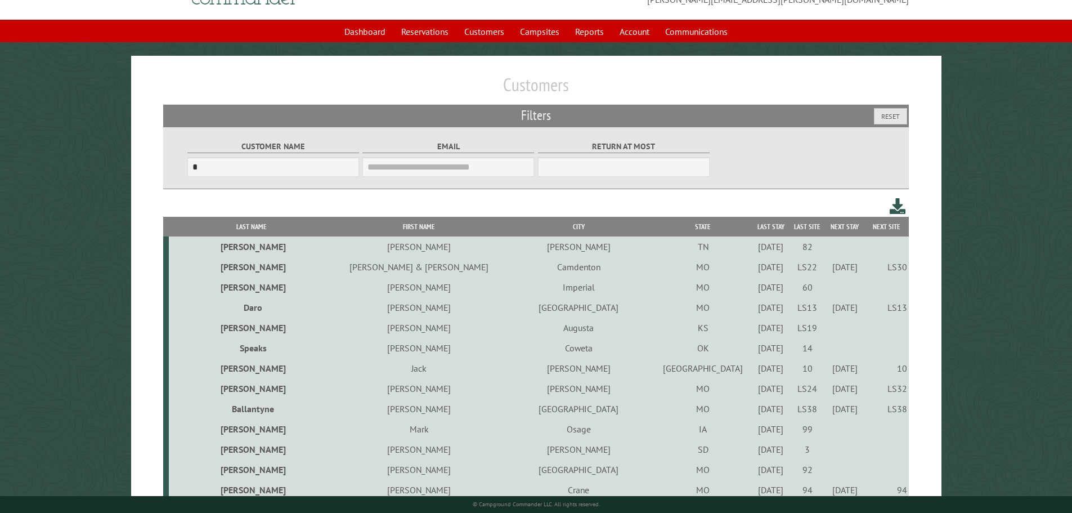
click at [754, 329] on div "9/1/2023" at bounding box center [770, 327] width 33 height 11
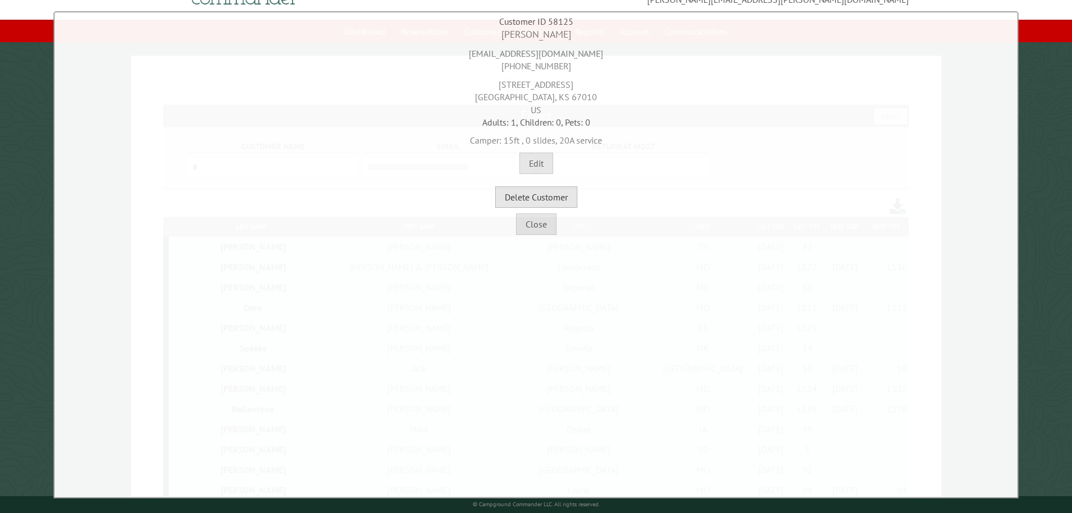
click at [556, 203] on button "Delete Customer" at bounding box center [536, 196] width 82 height 21
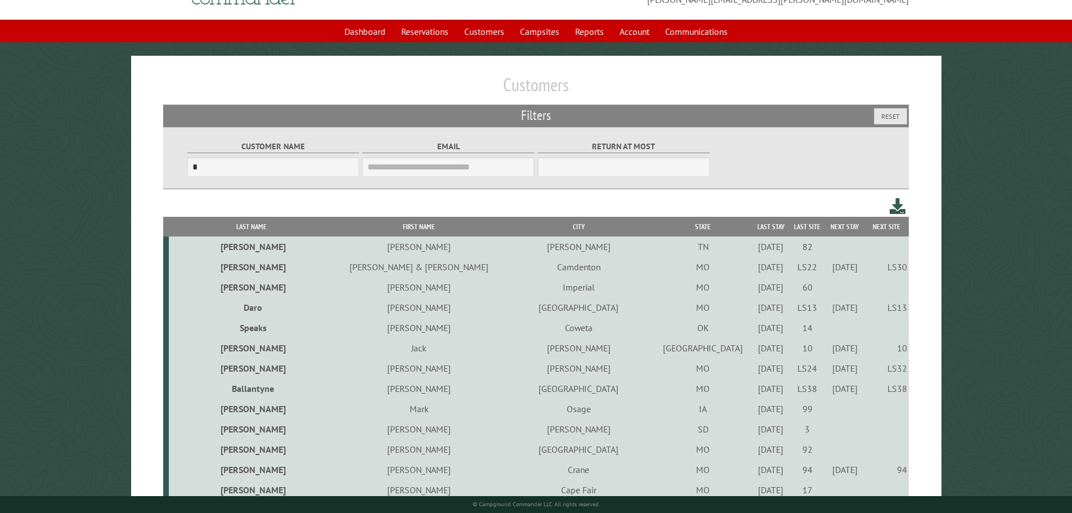
click at [754, 329] on div "8/20/2021" at bounding box center [770, 327] width 33 height 11
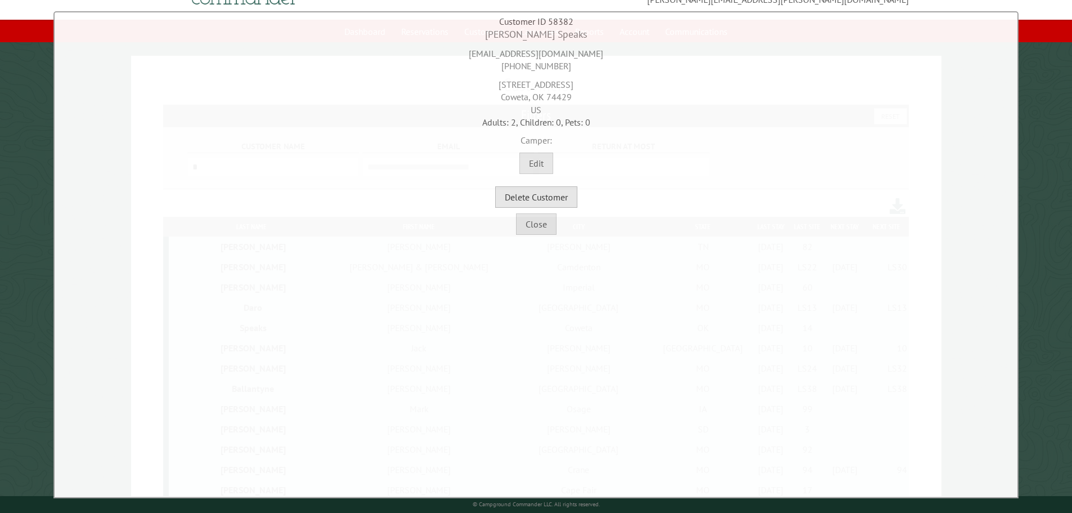
click at [542, 203] on button "Delete Customer" at bounding box center [536, 196] width 82 height 21
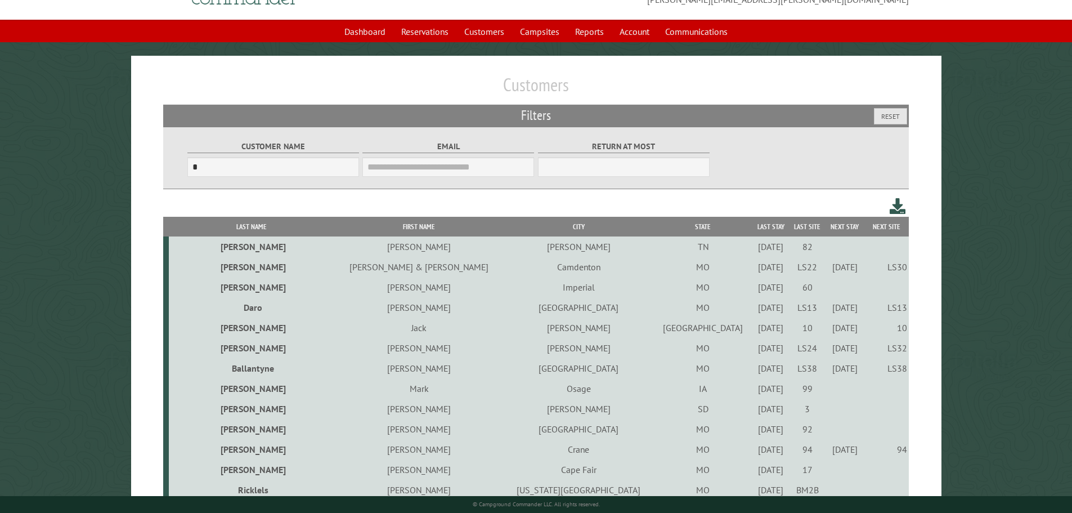
click at [754, 392] on div "9/17/2024" at bounding box center [770, 388] width 33 height 11
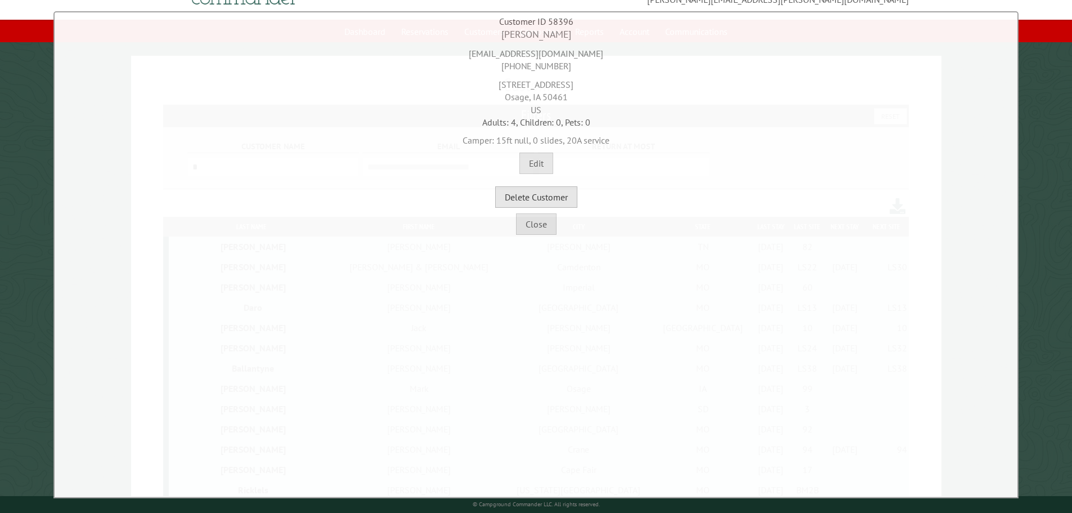
click at [546, 196] on button "Delete Customer" at bounding box center [536, 196] width 82 height 21
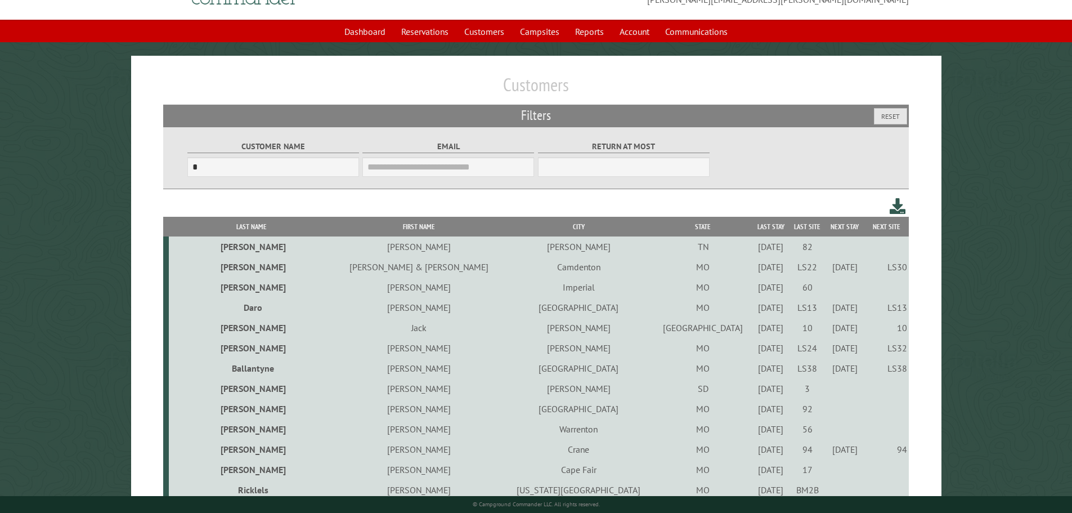
click at [754, 391] on div "9/17/2024" at bounding box center [770, 388] width 33 height 11
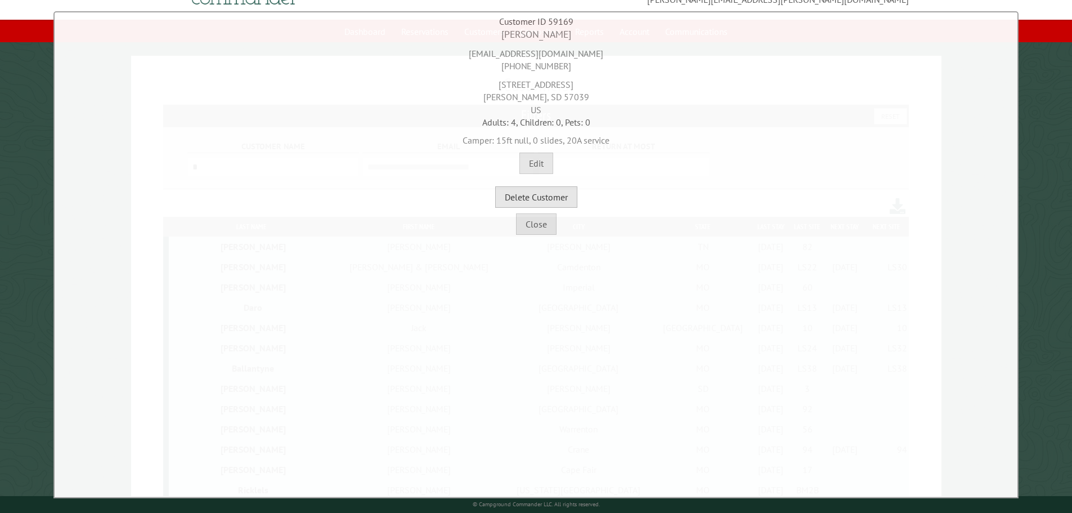
click at [554, 204] on button "Delete Customer" at bounding box center [536, 196] width 82 height 21
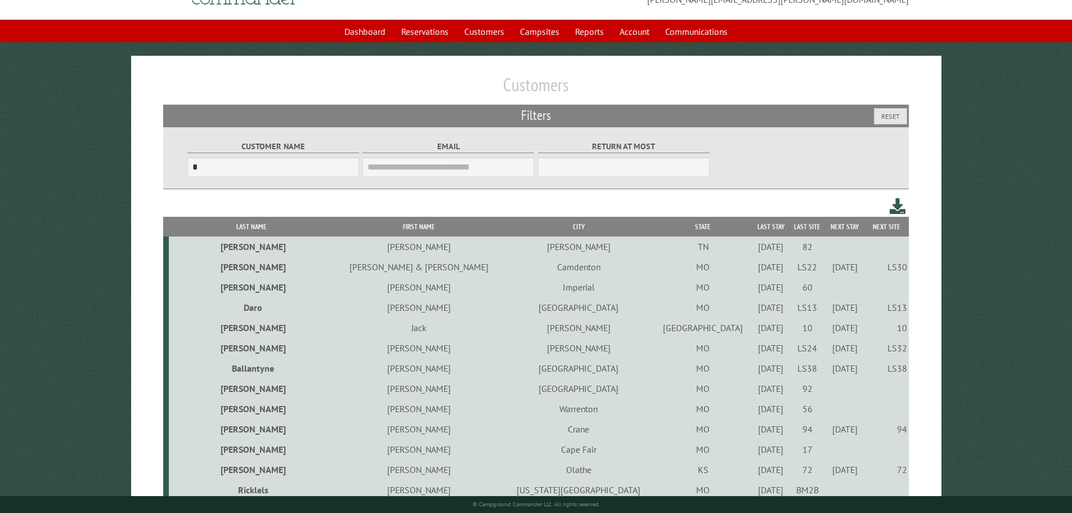
click
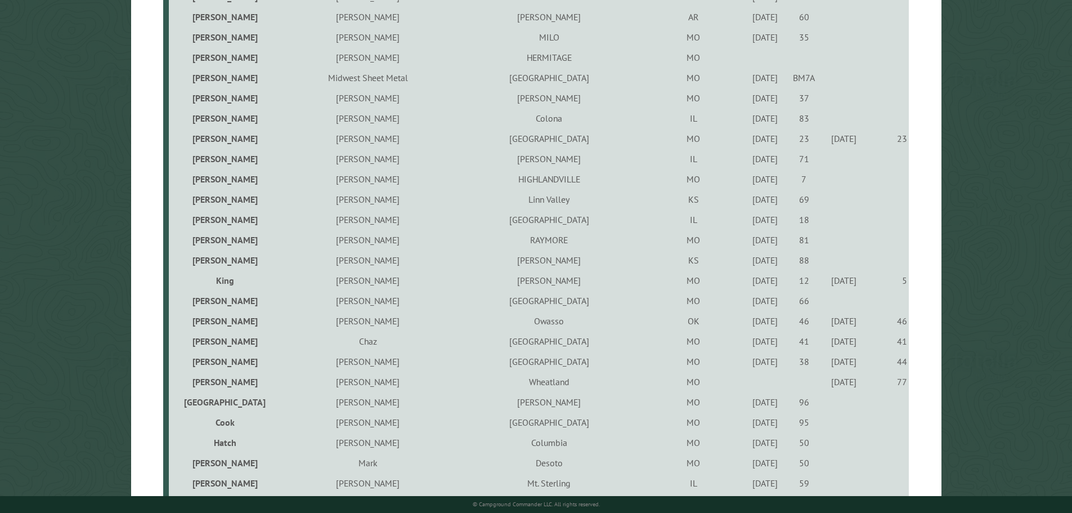
scroll to position [37, 0]
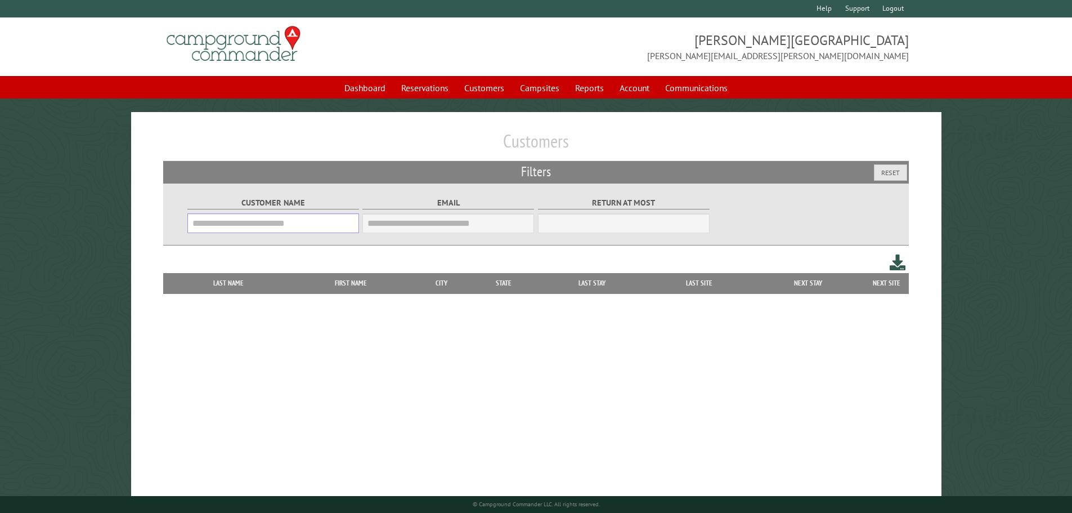
click at [197, 226] on input "Customer Name" at bounding box center [273, 223] width 172 height 20
type input "*"
drag, startPoint x: 215, startPoint y: 229, endPoint x: 209, endPoint y: 226, distance: 7.5
click at [215, 229] on input "*" at bounding box center [273, 223] width 172 height 20
type input "*"
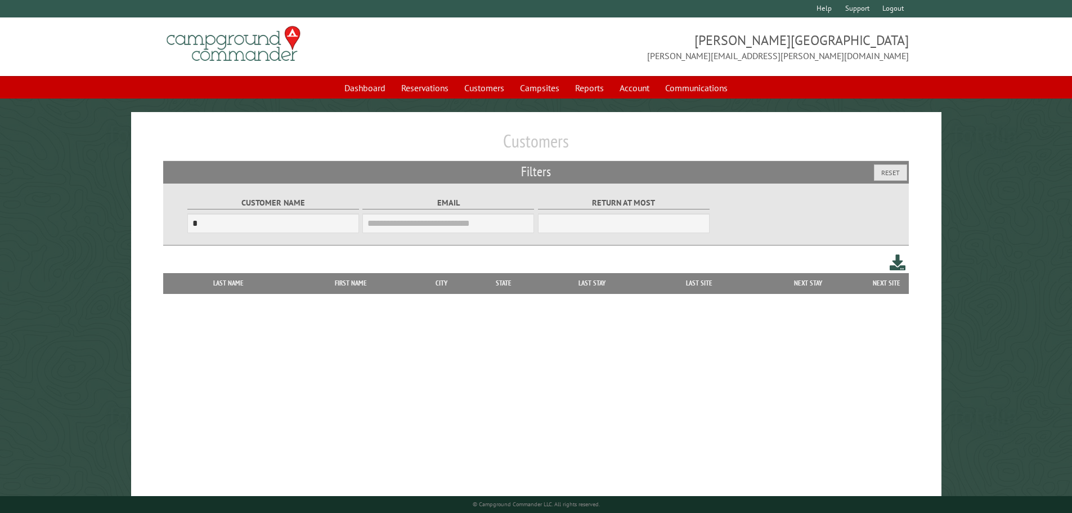
click at [307, 421] on div "Customers Filters Reset Customer Name * Email Blacklist only Return at most ***…" at bounding box center [536, 317] width 810 height 410
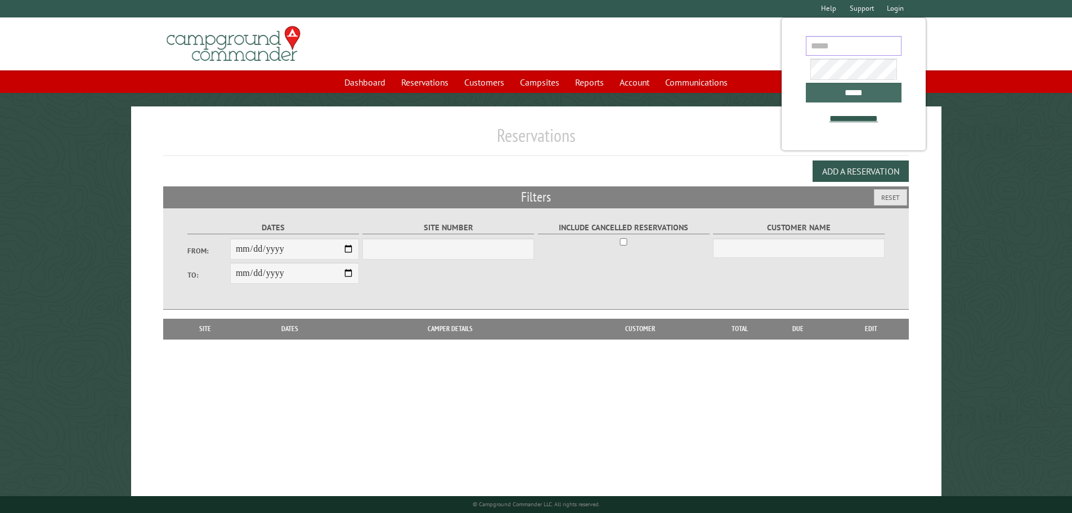
type input "**********"
click at [868, 95] on input "*****" at bounding box center [854, 93] width 96 height 20
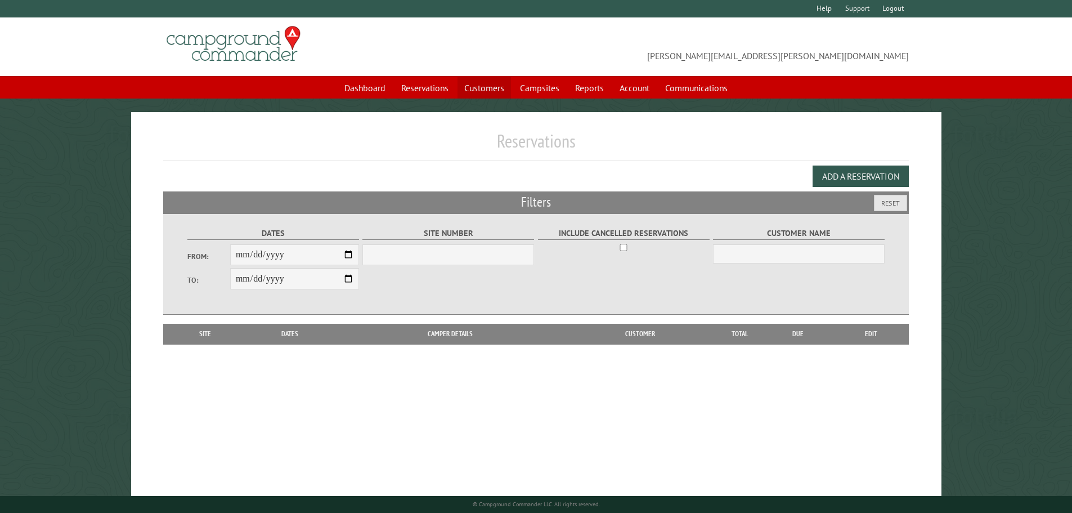
click at [502, 95] on link "Customers" at bounding box center [483, 87] width 53 height 21
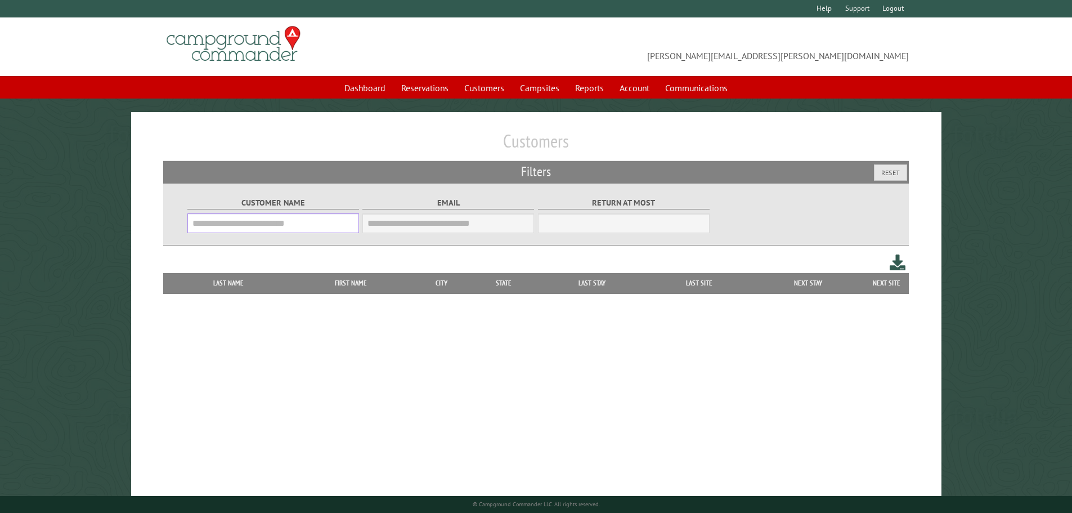
click at [285, 233] on input "Customer Name" at bounding box center [273, 223] width 172 height 20
type input "*"
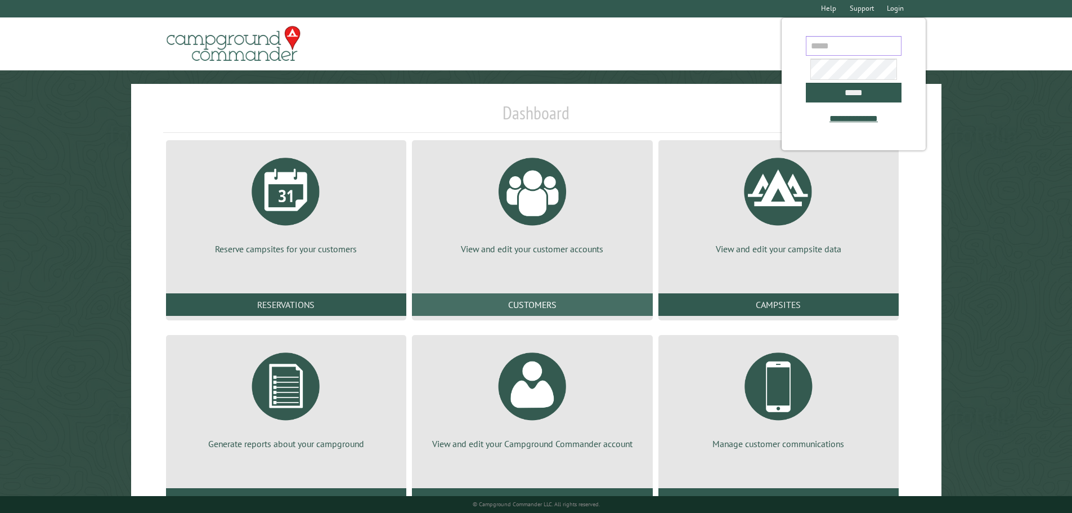
type input "**********"
click at [518, 296] on link "Customers" at bounding box center [532, 304] width 240 height 23
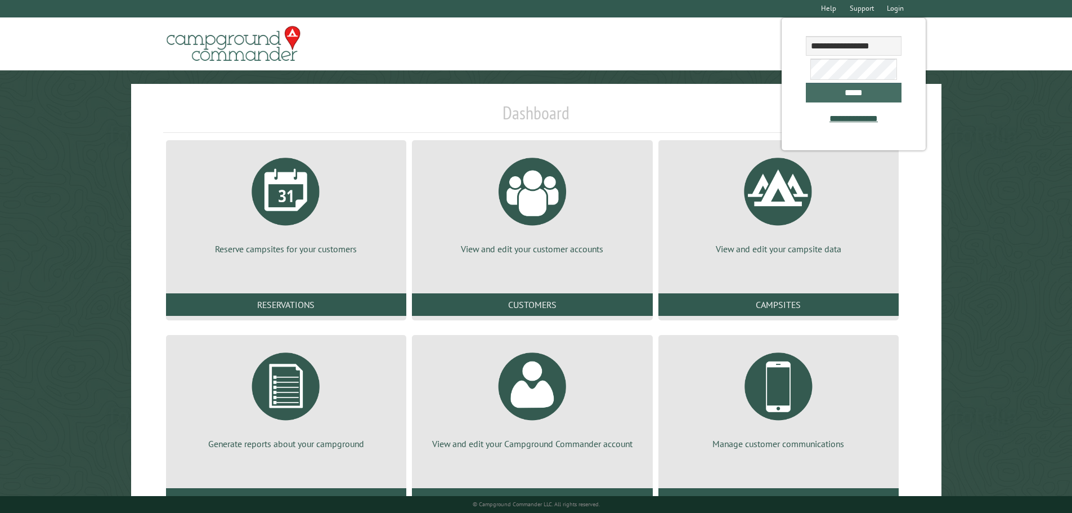
click at [839, 102] on input "*****" at bounding box center [854, 93] width 96 height 20
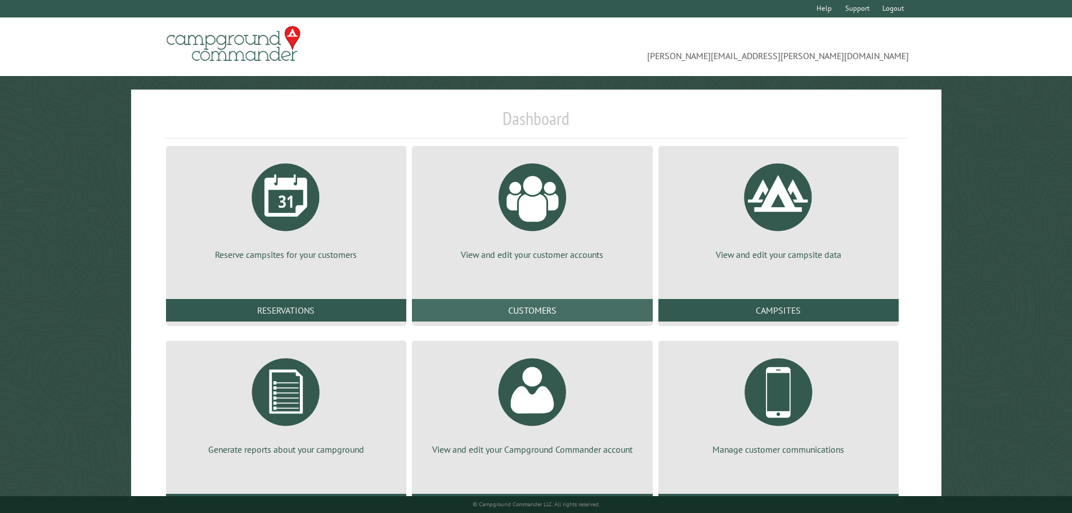
click at [597, 307] on link "Customers" at bounding box center [532, 310] width 240 height 23
click at [556, 311] on link "Customers" at bounding box center [532, 310] width 240 height 23
click at [551, 309] on link "Customers" at bounding box center [532, 310] width 240 height 23
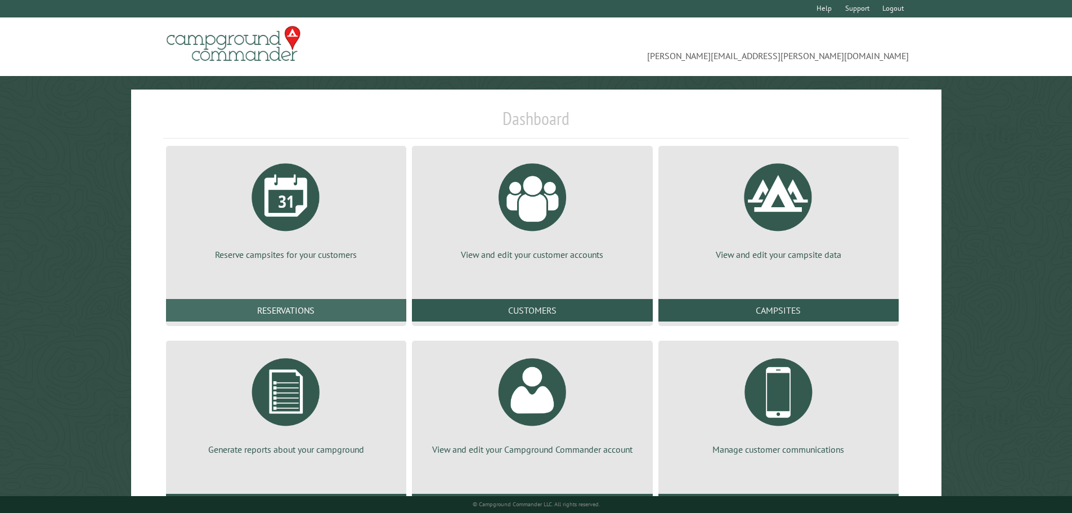
click at [279, 293] on div "Reserve campsites for your customers Reservations" at bounding box center [286, 236] width 246 height 186
click at [298, 312] on link "Reservations" at bounding box center [286, 310] width 240 height 23
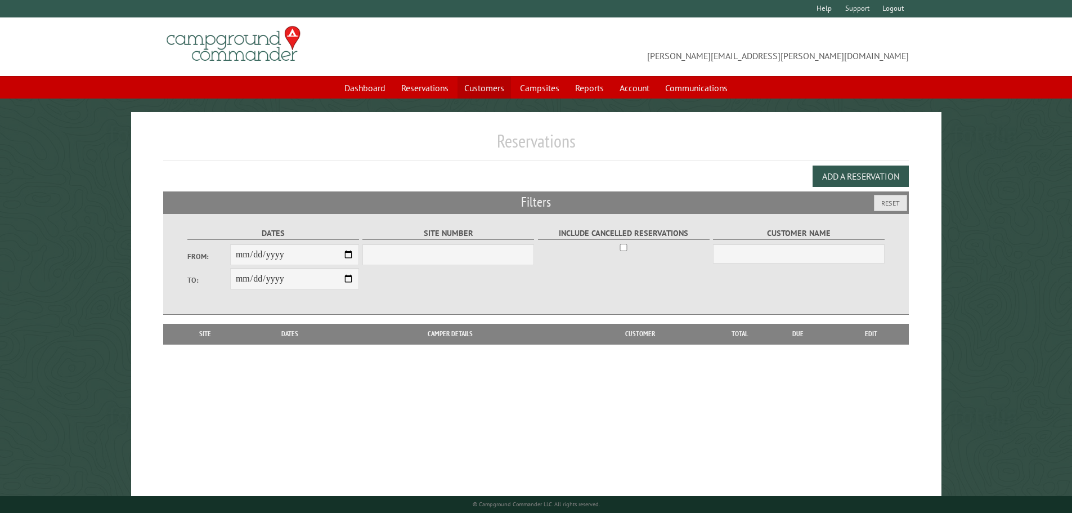
click at [478, 89] on link "Customers" at bounding box center [483, 87] width 53 height 21
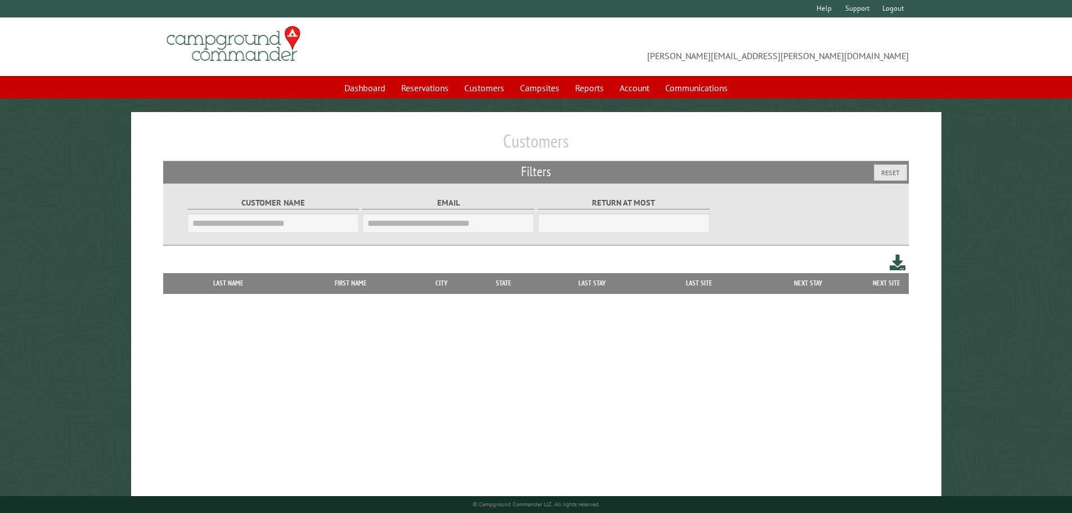
click at [245, 229] on input "Customer Name" at bounding box center [273, 223] width 172 height 20
type input "*"
click at [218, 228] on input "*" at bounding box center [273, 223] width 172 height 20
type input "*"
click at [437, 89] on link "Reservations" at bounding box center [424, 87] width 61 height 21
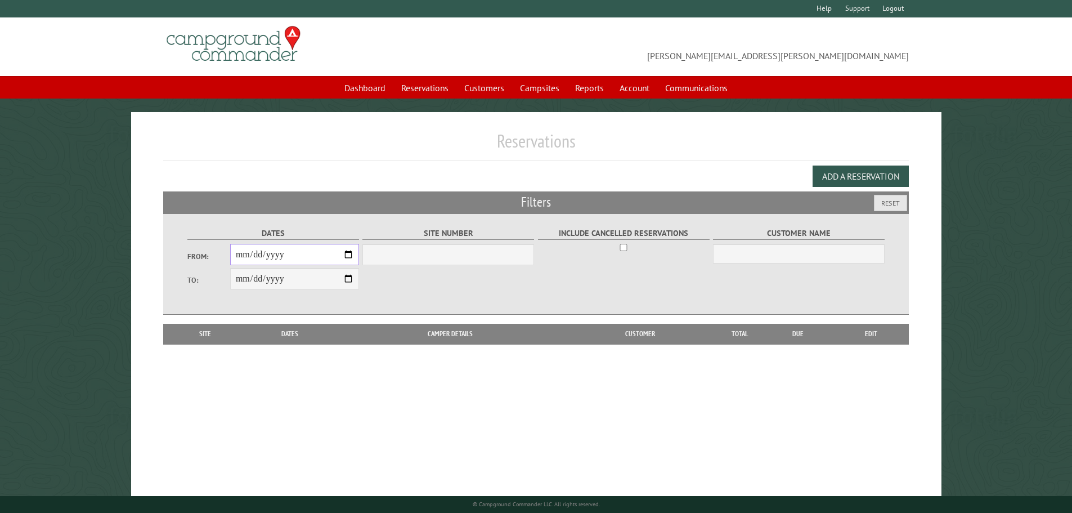
click at [242, 259] on input "From:" at bounding box center [294, 254] width 129 height 21
type input "**********"
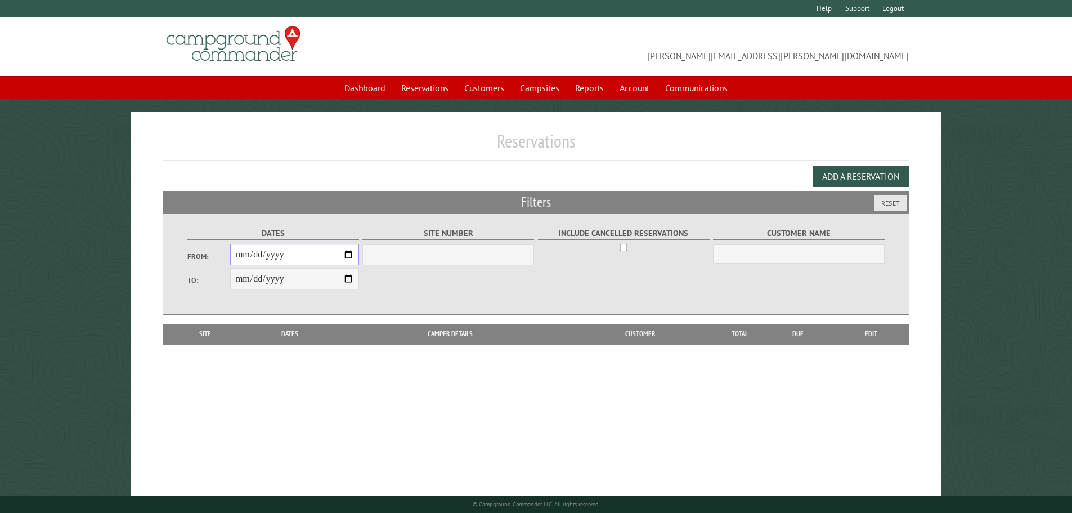
type input "**********"
click at [397, 260] on select "Site Number" at bounding box center [448, 254] width 172 height 21
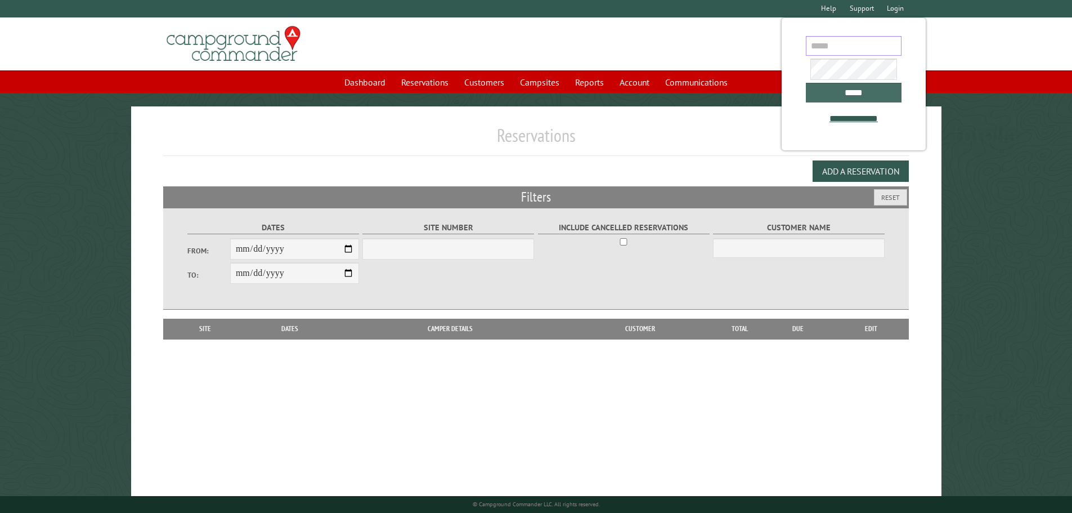
type input "**********"
click at [847, 94] on input "*****" at bounding box center [854, 93] width 96 height 20
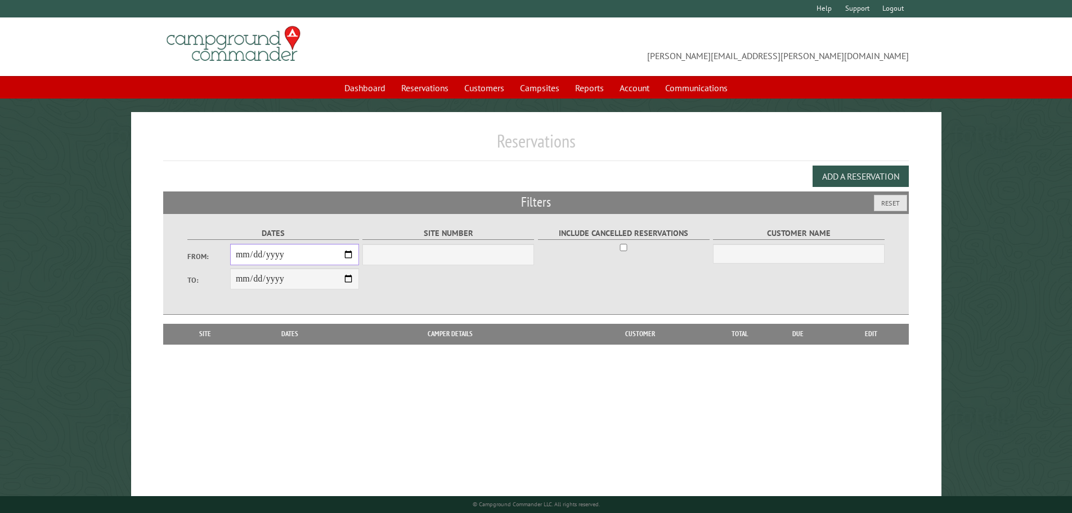
click at [245, 255] on input "From:" at bounding box center [294, 254] width 129 height 21
type input "**********"
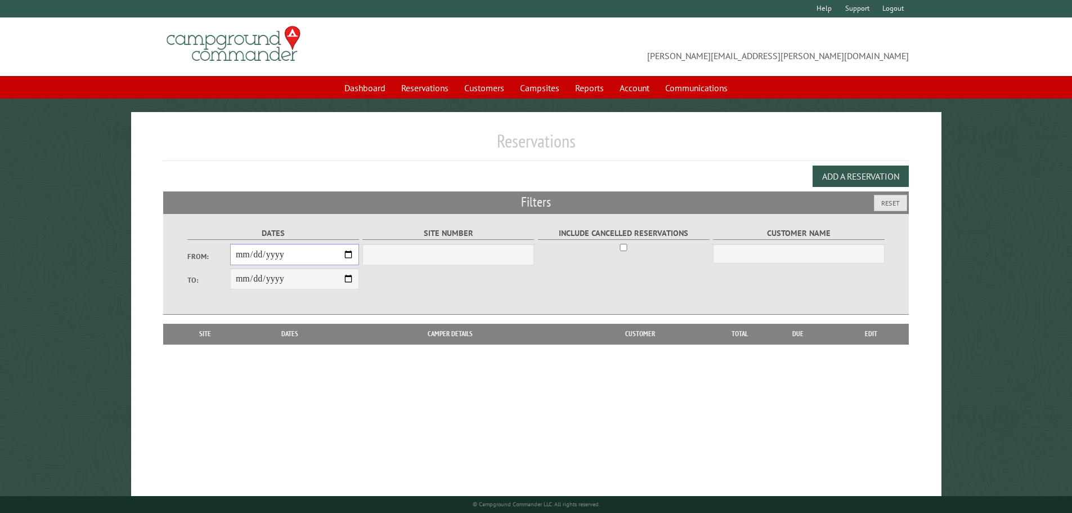
type input "**********"
click at [466, 269] on div "Site Number" at bounding box center [449, 245] width 176 height 63
click at [462, 258] on select "Site Number" at bounding box center [448, 254] width 172 height 21
click at [798, 242] on fieldset "Customer Name" at bounding box center [799, 244] width 172 height 43
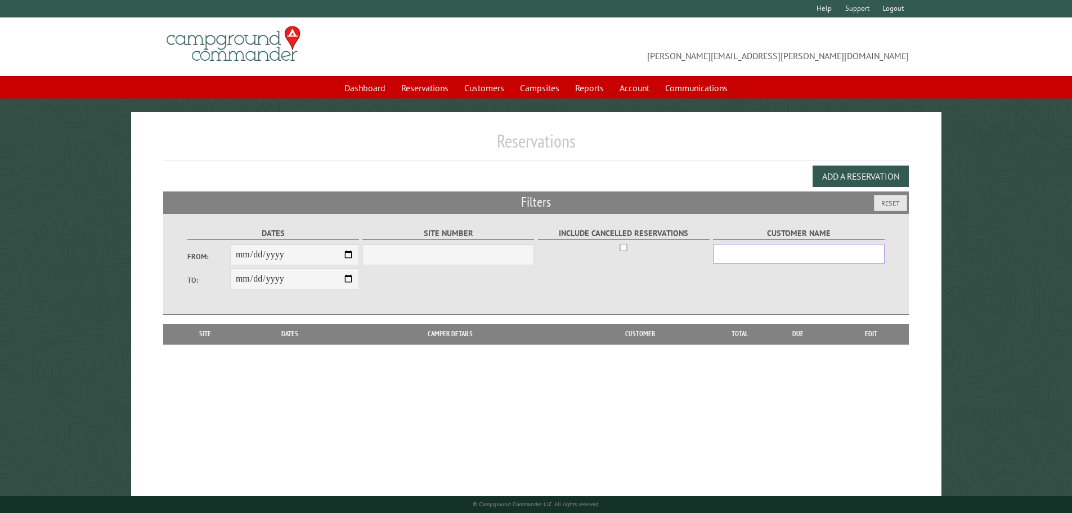
drag, startPoint x: 803, startPoint y: 253, endPoint x: 794, endPoint y: 253, distance: 8.4
click at [803, 253] on input "Customer Name" at bounding box center [799, 254] width 172 height 20
click at [638, 146] on h1 "Reservations" at bounding box center [536, 145] width 746 height 31
click at [640, 86] on link "Account" at bounding box center [634, 87] width 43 height 21
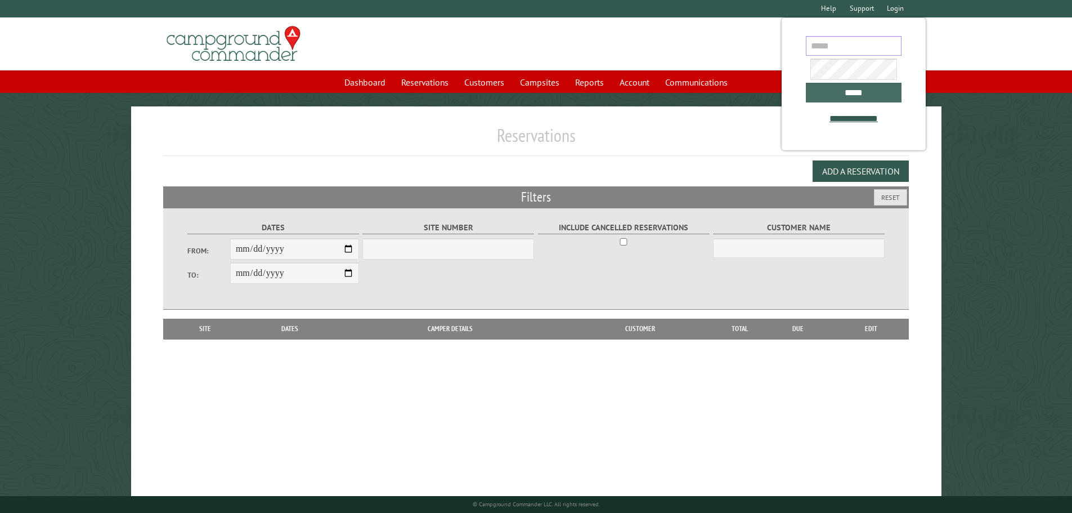
type input "**********"
click at [823, 98] on input "*****" at bounding box center [854, 93] width 96 height 20
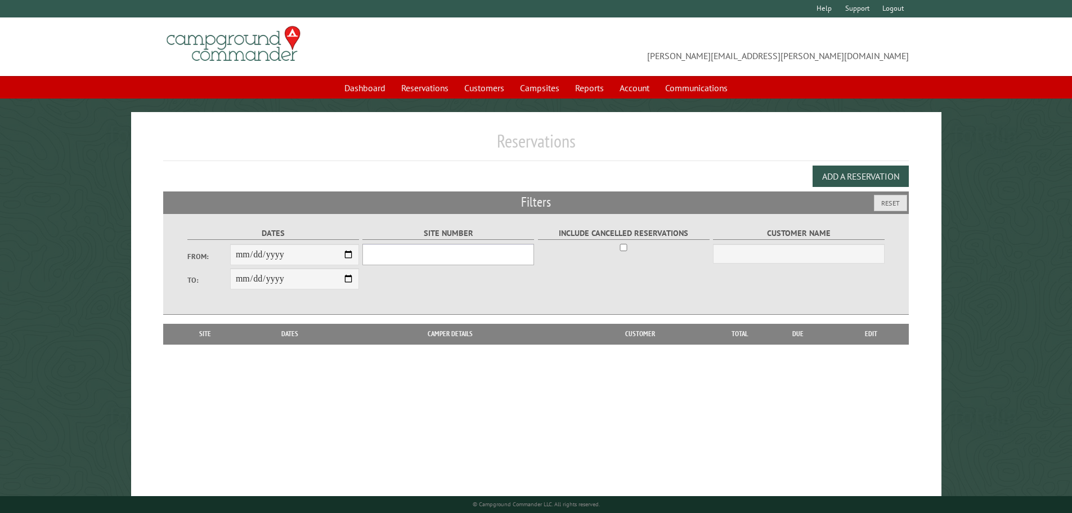
click at [412, 263] on select "Site Number" at bounding box center [448, 254] width 172 height 21
click at [246, 253] on input "From:" at bounding box center [294, 254] width 129 height 21
click at [267, 257] on input "From:" at bounding box center [294, 254] width 129 height 21
click at [273, 257] on input "From:" at bounding box center [294, 254] width 129 height 21
click at [242, 254] on input "From:" at bounding box center [294, 254] width 129 height 21
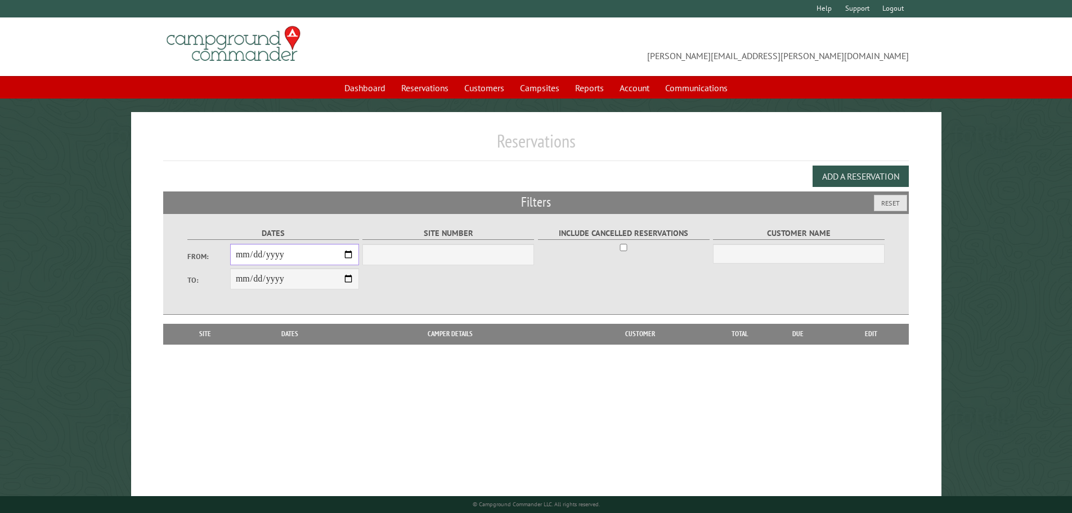
type input "**********"
click at [451, 294] on div "**********" at bounding box center [535, 264] width 701 height 101
click at [453, 264] on select "Site Number" at bounding box center [448, 254] width 172 height 21
click at [759, 248] on input "Customer Name" at bounding box center [799, 254] width 172 height 20
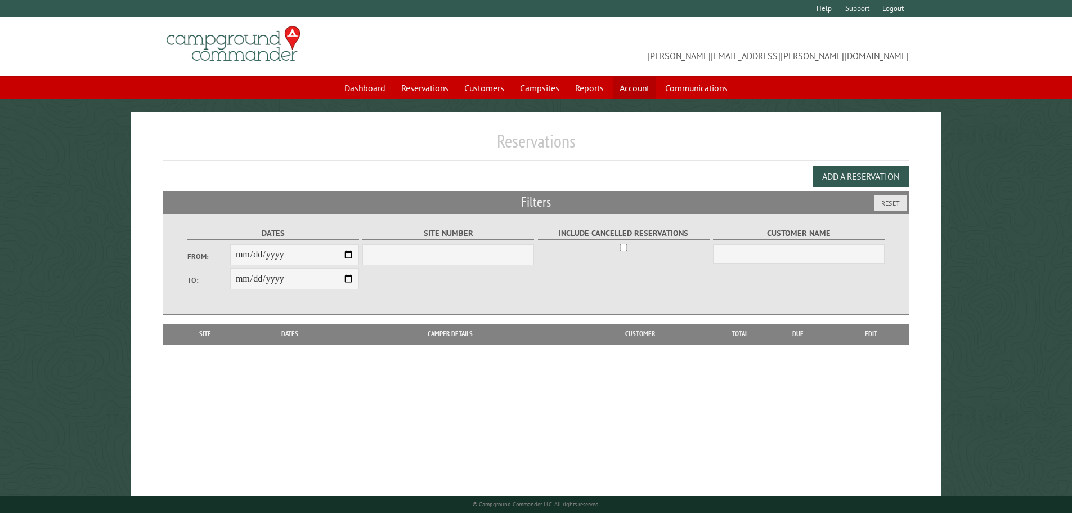
click at [639, 87] on link "Account" at bounding box center [634, 87] width 43 height 21
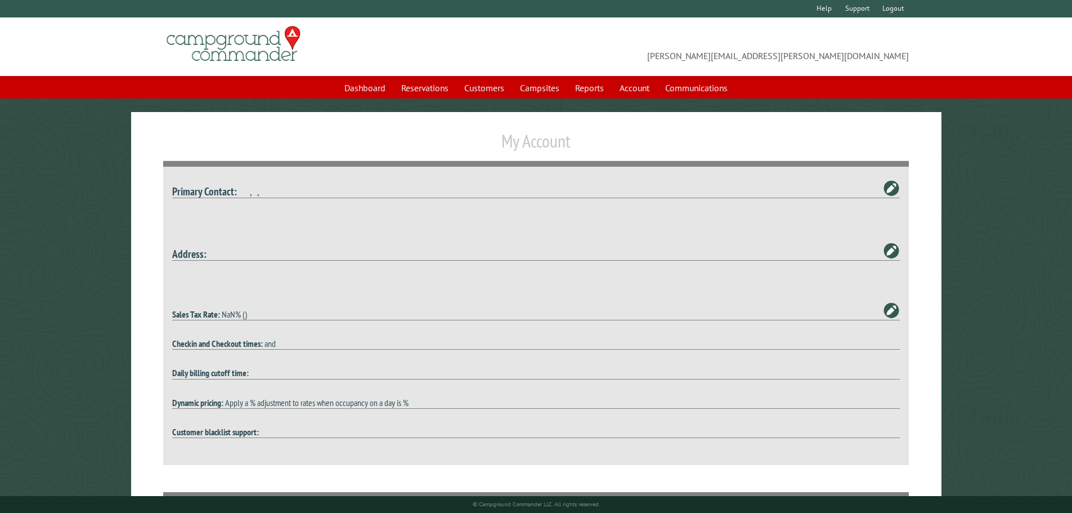
click at [892, 192] on link at bounding box center [891, 187] width 17 height 17
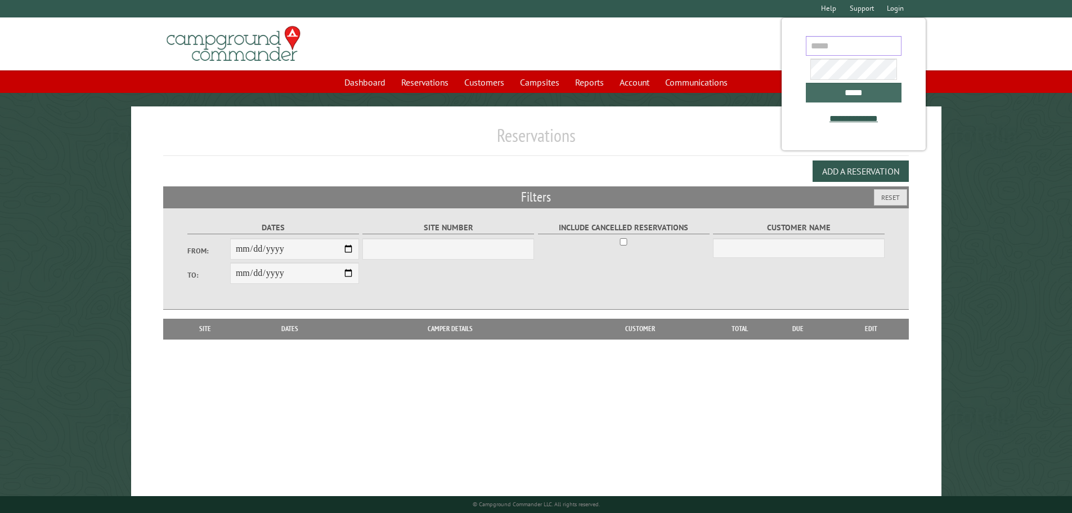
type input "**********"
click at [877, 96] on input "*****" at bounding box center [854, 93] width 96 height 20
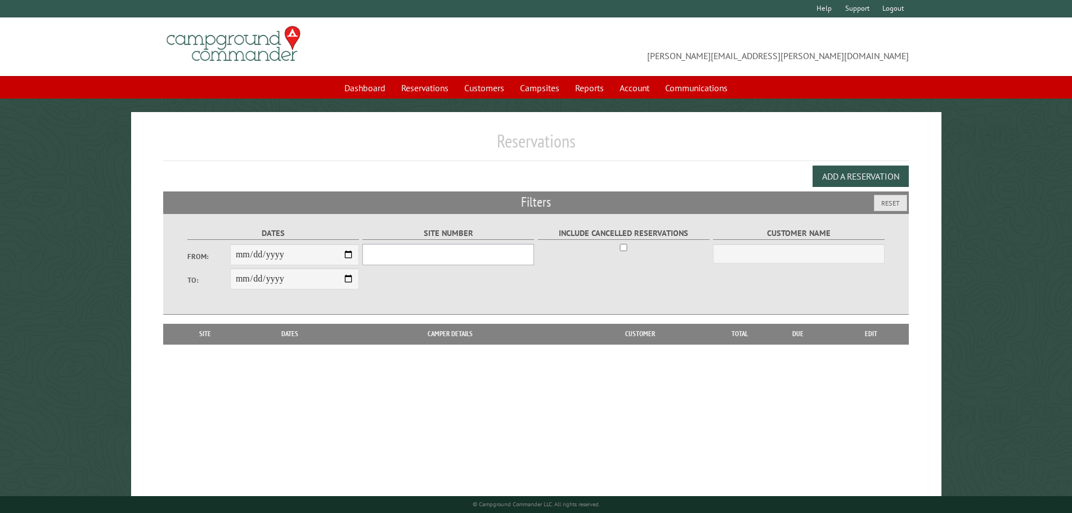
click at [488, 253] on select "Site Number" at bounding box center [448, 254] width 172 height 21
click at [539, 87] on link "Campsites" at bounding box center [539, 87] width 53 height 21
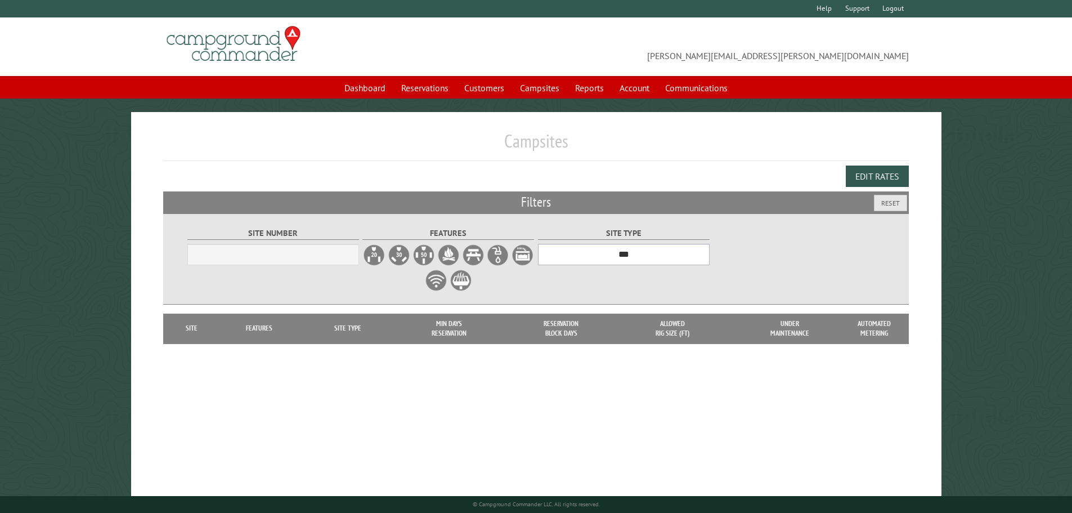
click at [644, 260] on select "***" at bounding box center [624, 254] width 172 height 21
click at [642, 260] on select "***" at bounding box center [624, 254] width 172 height 21
click at [567, 52] on span "[PERSON_NAME][EMAIL_ADDRESS][PERSON_NAME][DOMAIN_NAME]" at bounding box center [722, 47] width 373 height 32
click at [449, 96] on link "Reservations" at bounding box center [424, 87] width 61 height 21
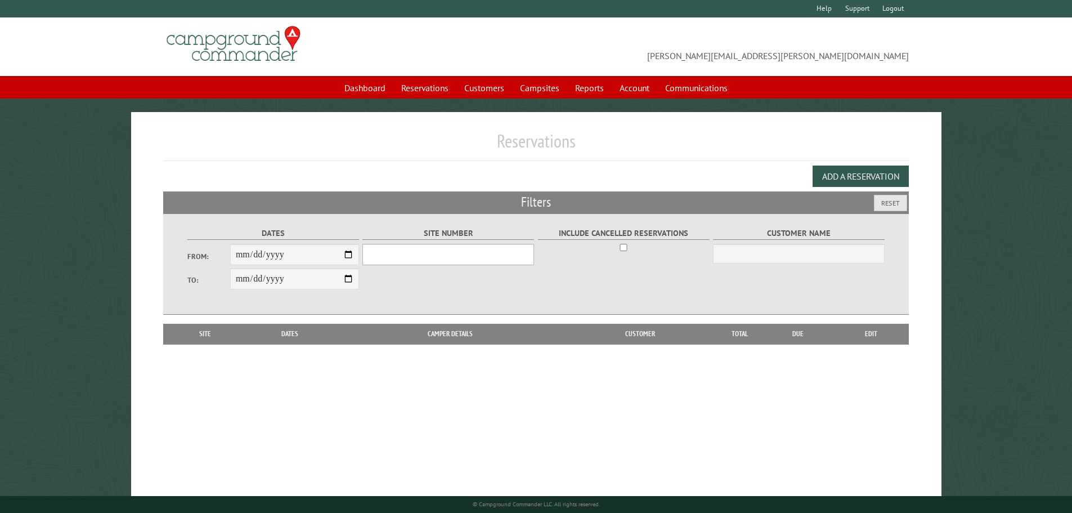
drag, startPoint x: 459, startPoint y: 244, endPoint x: 465, endPoint y: 251, distance: 9.6
click at [459, 244] on select "Site Number" at bounding box center [448, 254] width 172 height 21
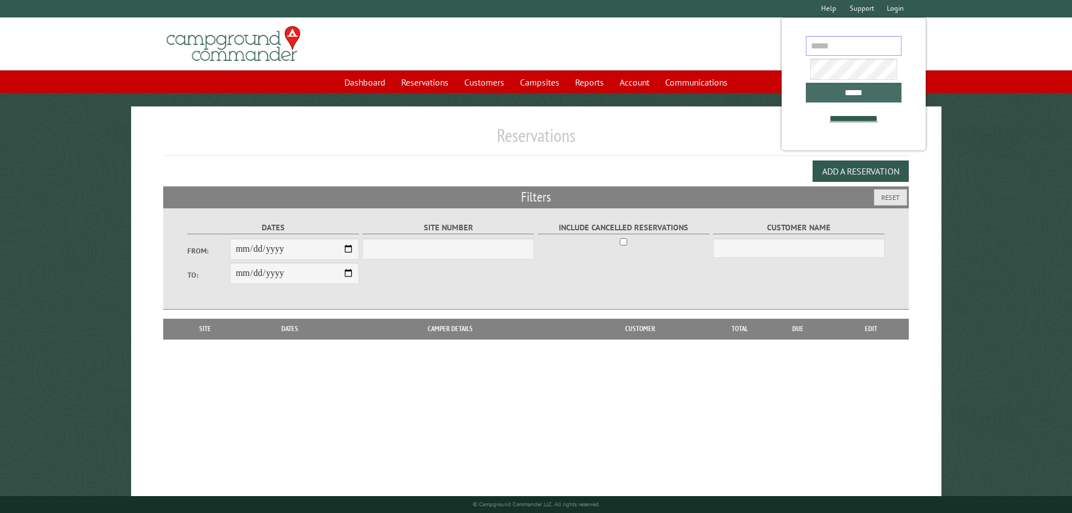
type input "**********"
click at [829, 102] on input "*****" at bounding box center [854, 93] width 96 height 20
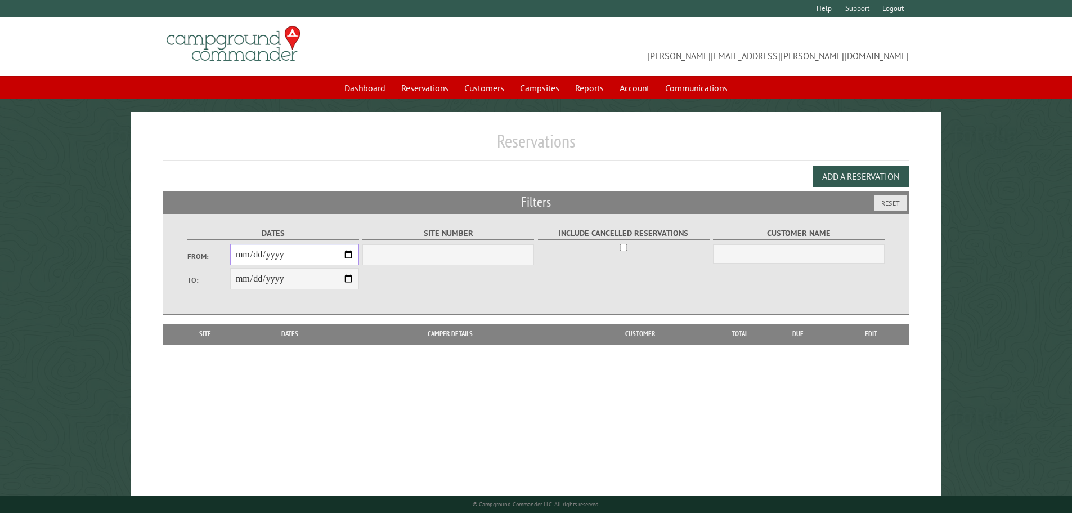
click at [241, 257] on input "From:" at bounding box center [294, 254] width 129 height 21
type input "**********"
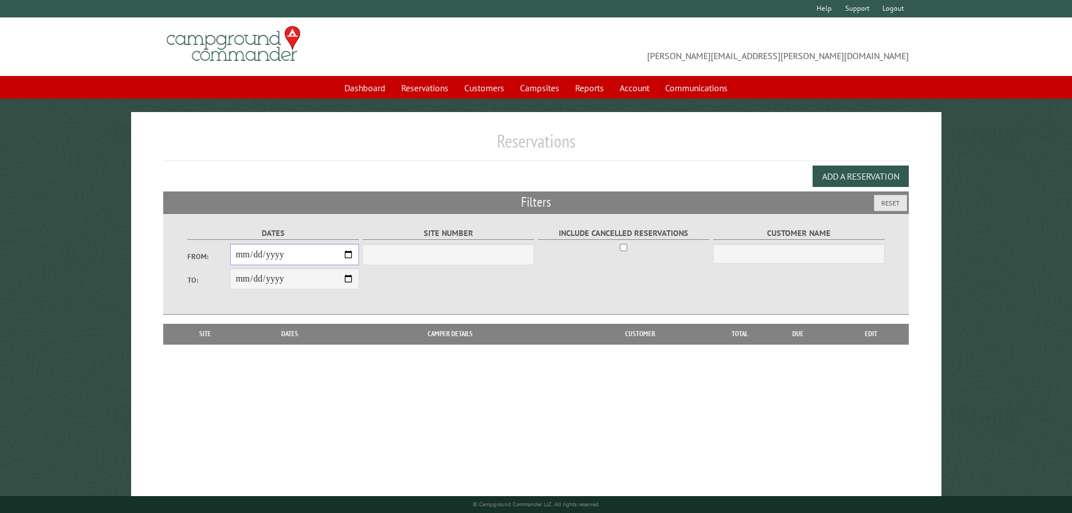
type input "**********"
click at [426, 254] on select "Site Number" at bounding box center [448, 254] width 172 height 21
click at [429, 254] on select "Site Number" at bounding box center [448, 254] width 172 height 21
click at [442, 257] on select "Site Number" at bounding box center [448, 254] width 172 height 21
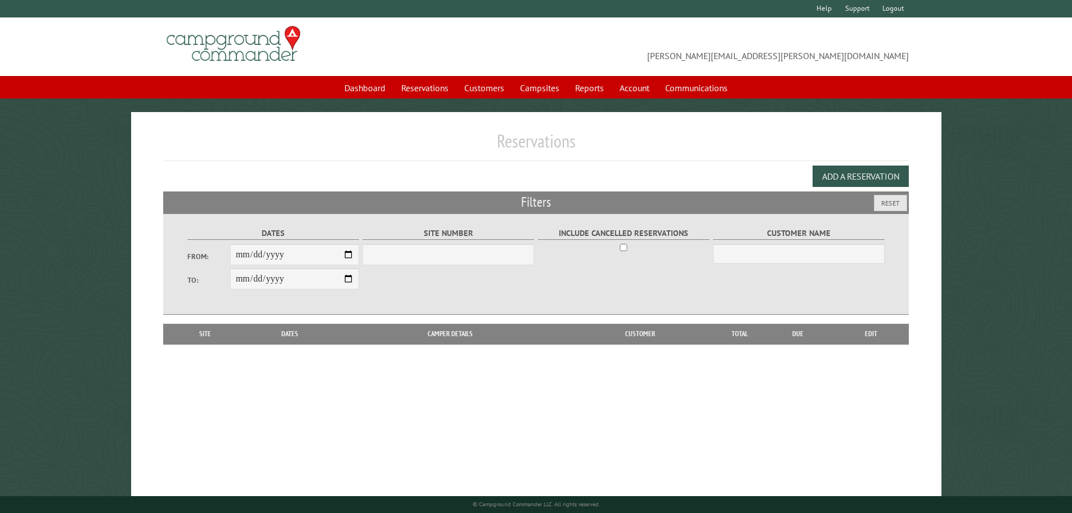
click at [728, 168] on div "Edit Add-on Items Add a Reservation" at bounding box center [536, 176] width 746 height 30
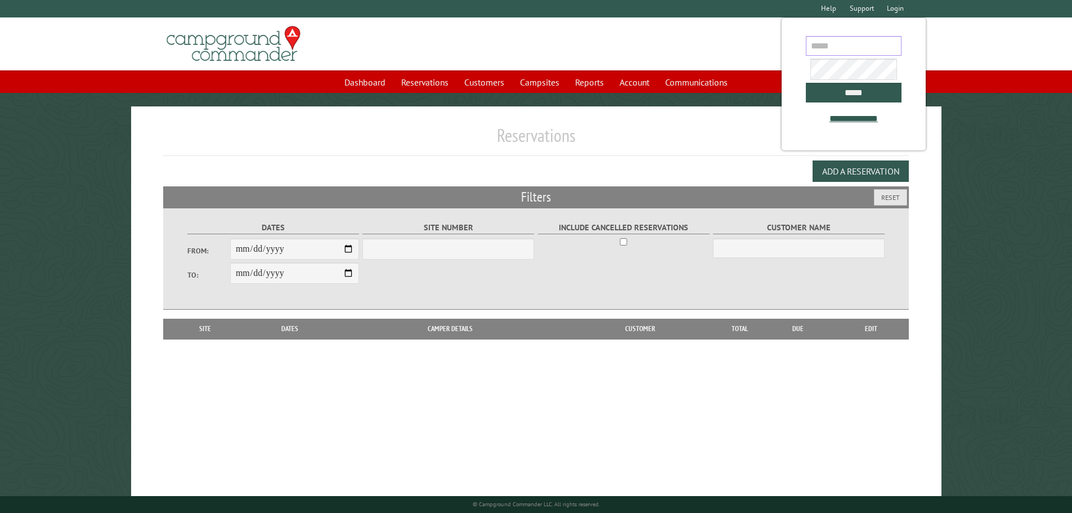
type input "**********"
click at [779, 78] on body "**********" at bounding box center [536, 271] width 1072 height 543
click at [814, 88] on input "*****" at bounding box center [854, 93] width 96 height 20
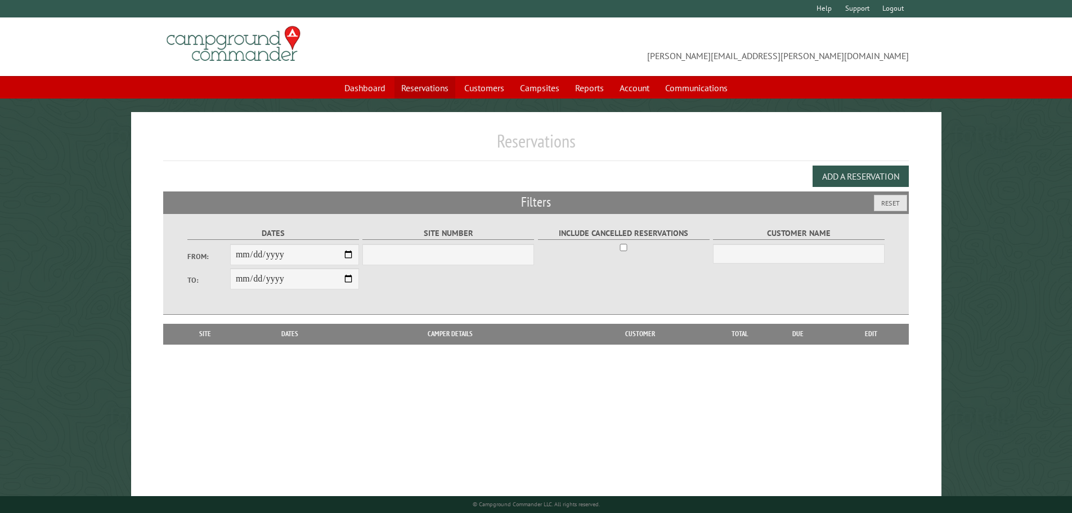
click at [416, 88] on link "Reservations" at bounding box center [424, 87] width 61 height 21
drag, startPoint x: 222, startPoint y: 250, endPoint x: 227, endPoint y: 261, distance: 12.3
click at [222, 250] on li "From:" at bounding box center [273, 256] width 172 height 24
click at [237, 260] on input "From:" at bounding box center [294, 254] width 129 height 21
type input "**********"
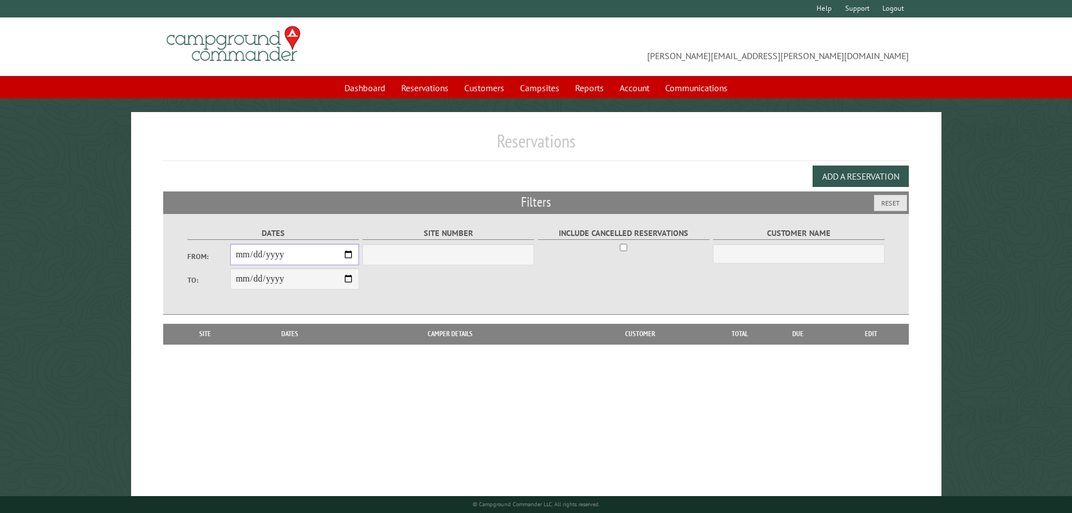
type input "**********"
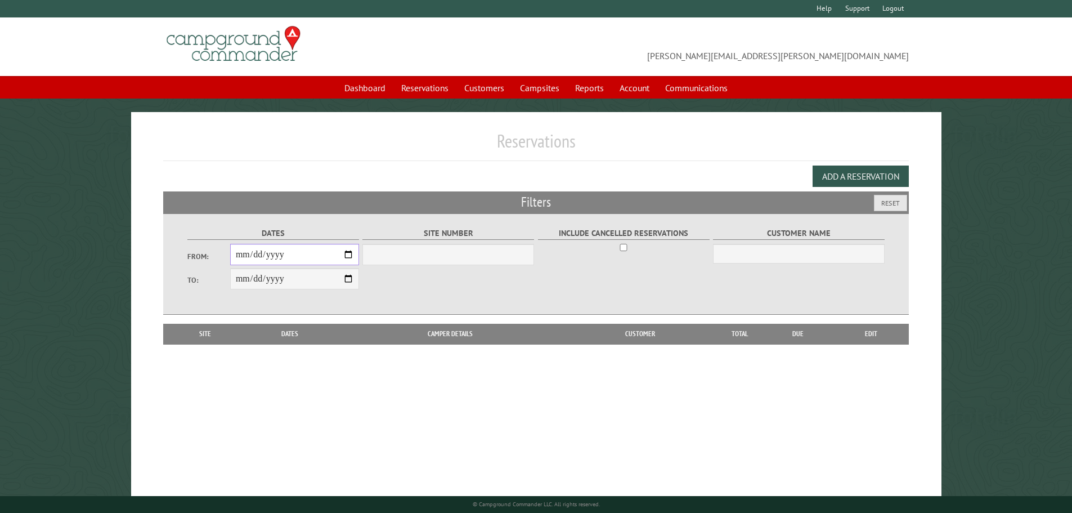
type input "**********"
click at [426, 245] on select "Site Number" at bounding box center [448, 254] width 172 height 21
click at [430, 253] on select "Site Number" at bounding box center [448, 254] width 172 height 21
click at [632, 91] on link "Account" at bounding box center [634, 87] width 43 height 21
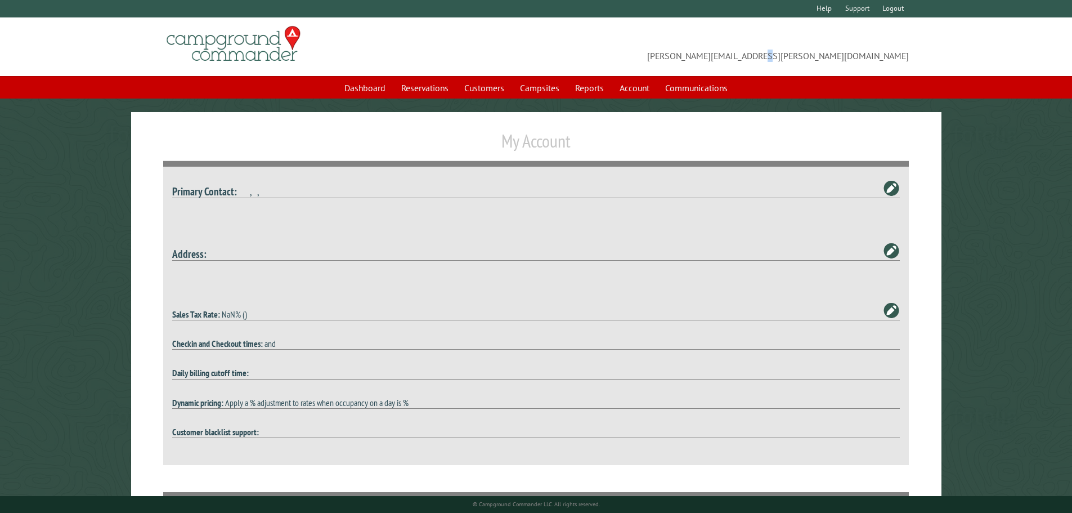
click at [873, 56] on span "[PERSON_NAME][EMAIL_ADDRESS][PERSON_NAME][DOMAIN_NAME]" at bounding box center [722, 47] width 373 height 32
click at [893, 59] on span "[PERSON_NAME][EMAIL_ADDRESS][PERSON_NAME][DOMAIN_NAME]" at bounding box center [722, 47] width 373 height 32
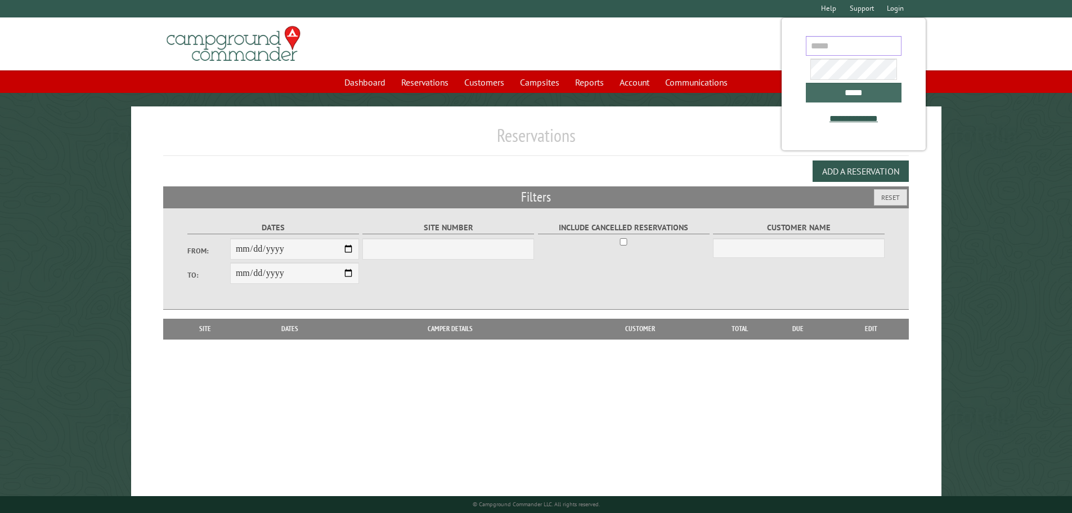
type input "**********"
click at [821, 96] on input "*****" at bounding box center [854, 93] width 96 height 20
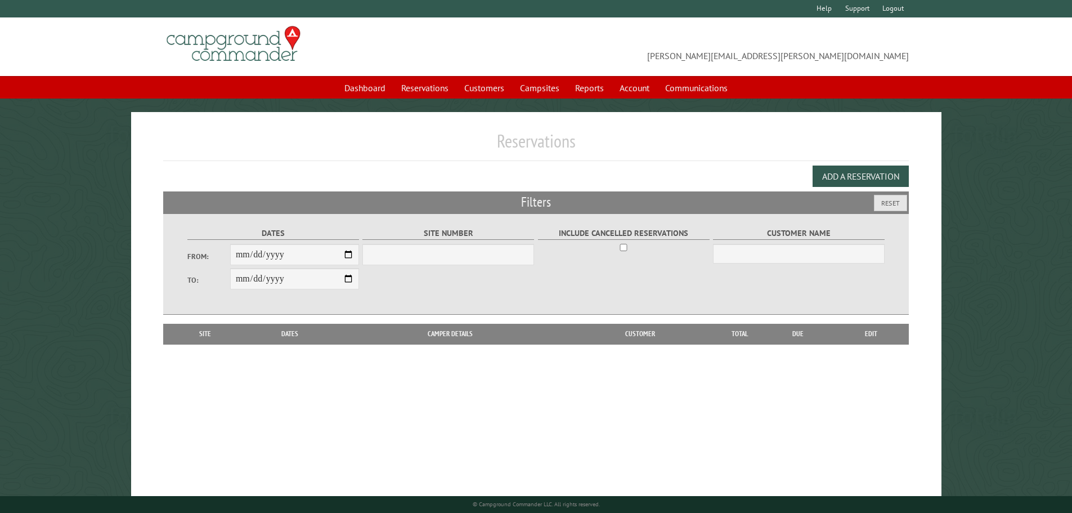
drag, startPoint x: 451, startPoint y: 242, endPoint x: 457, endPoint y: 251, distance: 11.7
click at [451, 244] on fieldset "Site Number" at bounding box center [448, 245] width 172 height 45
drag, startPoint x: 457, startPoint y: 251, endPoint x: 453, endPoint y: 260, distance: 10.1
click at [456, 251] on select "Site Number" at bounding box center [448, 254] width 172 height 21
click at [459, 264] on select "Site Number" at bounding box center [448, 254] width 172 height 21
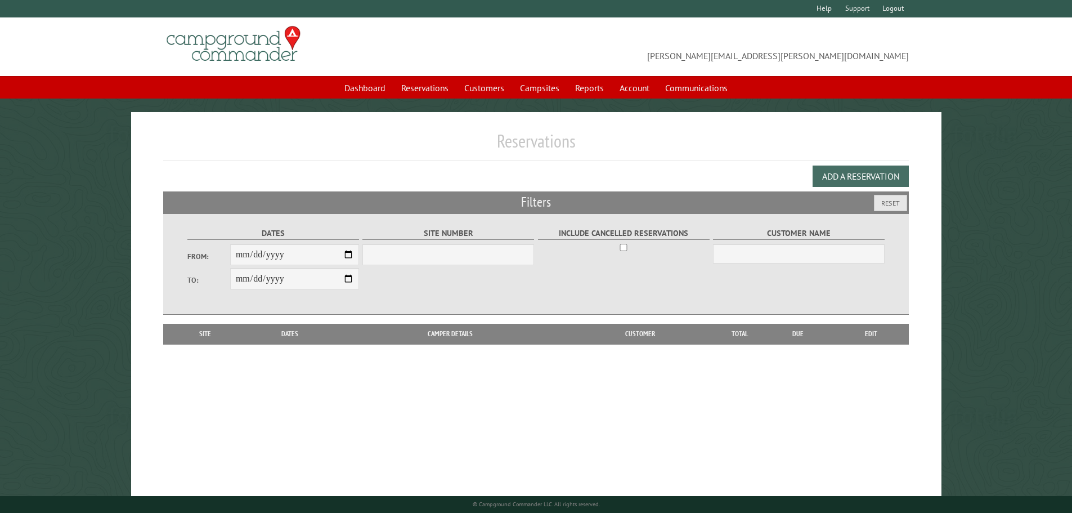
click at [832, 182] on button "Add a Reservation" at bounding box center [860, 175] width 96 height 21
select select "*"
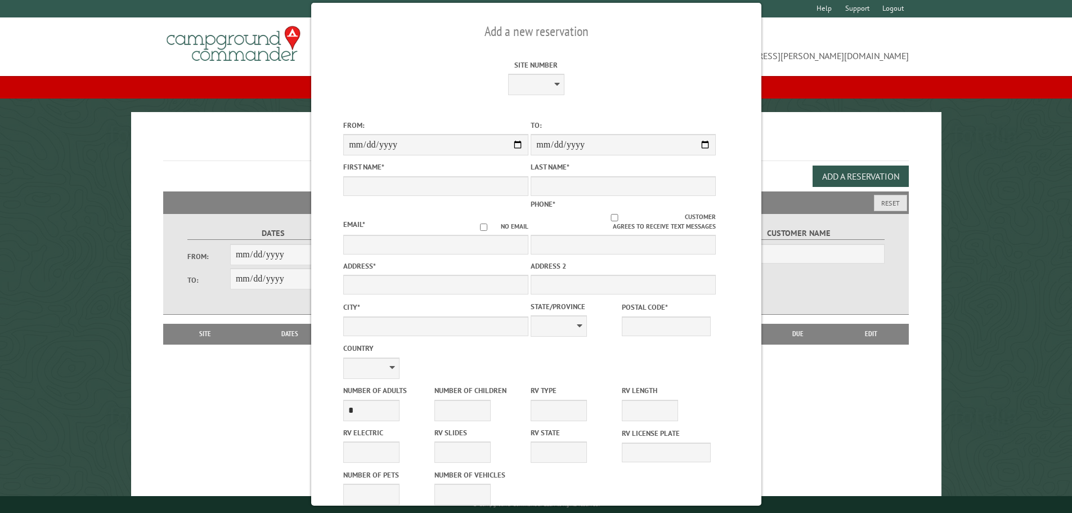
click at [223, 133] on h1 "Reservations" at bounding box center [536, 145] width 746 height 31
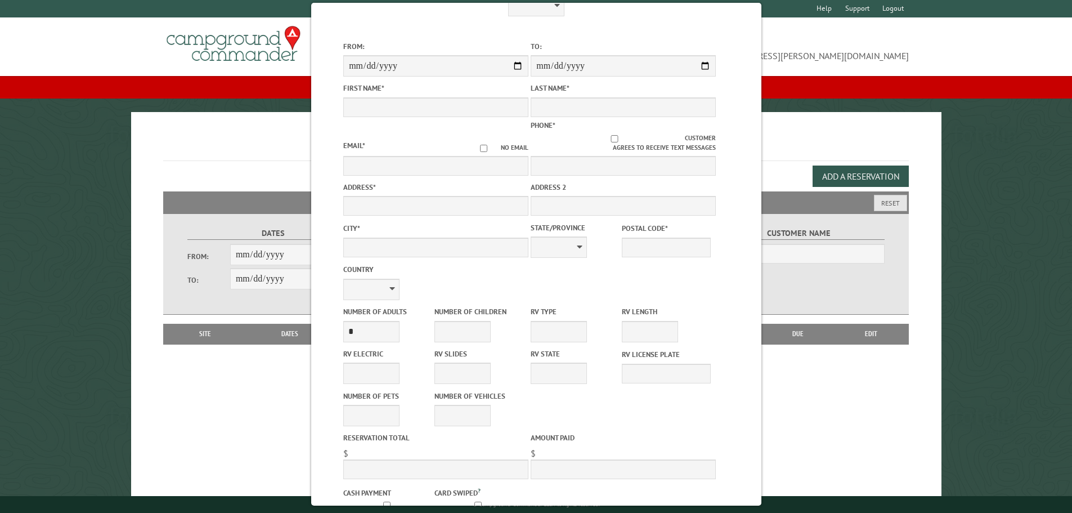
scroll to position [143, 0]
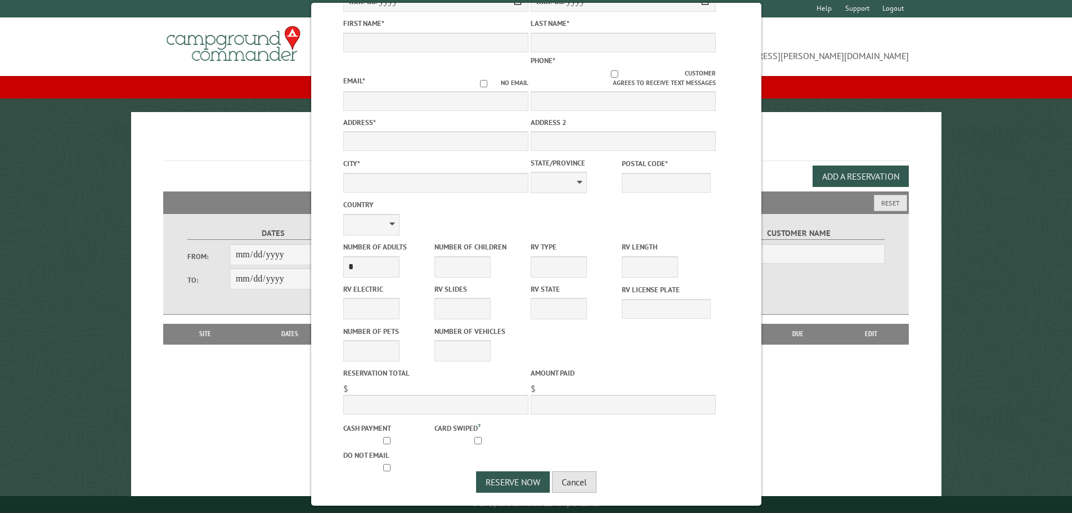
click at [584, 481] on button "Cancel" at bounding box center [574, 481] width 44 height 21
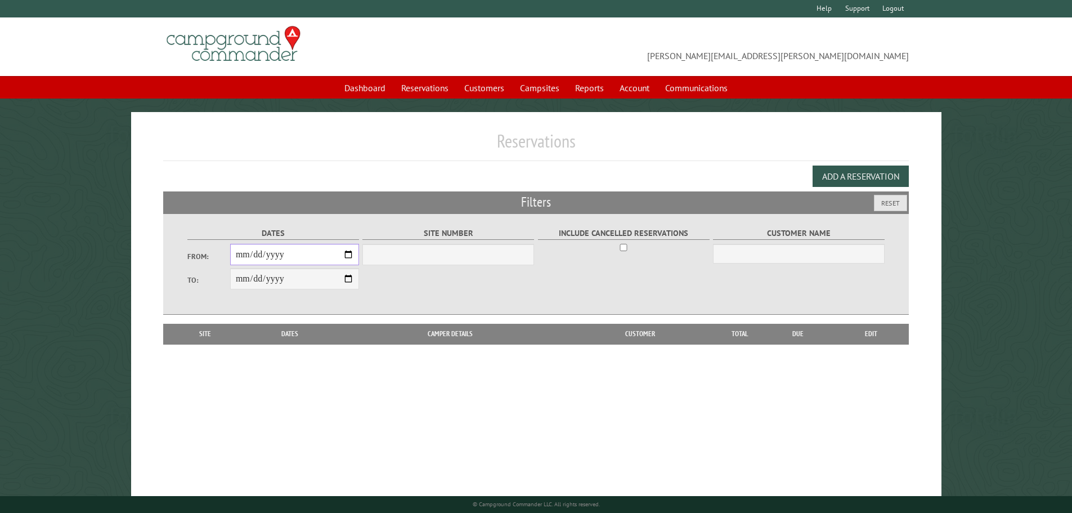
click at [236, 258] on input "From:" at bounding box center [294, 254] width 129 height 21
type input "**********"
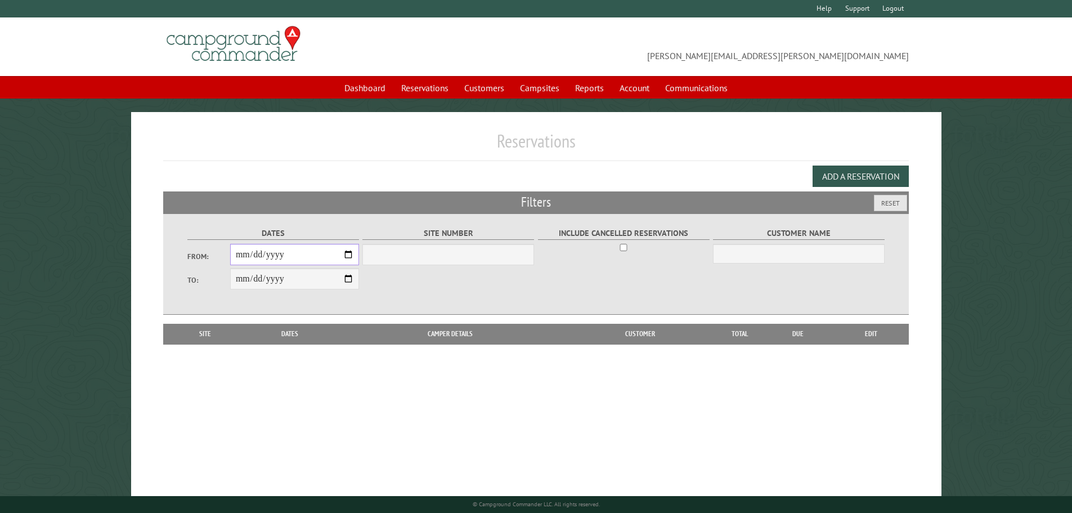
type input "**********"
click at [469, 261] on select "Site Number" at bounding box center [448, 254] width 172 height 21
click at [362, 244] on select "Site Number" at bounding box center [448, 254] width 172 height 21
click at [456, 257] on select "Site Number" at bounding box center [448, 254] width 172 height 21
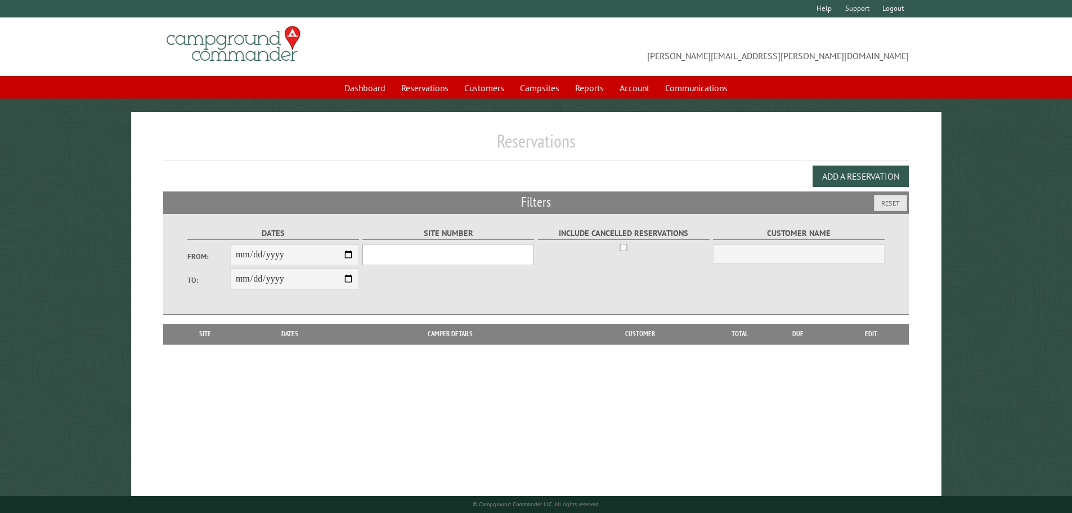
click at [456, 257] on select "Site Number" at bounding box center [448, 254] width 172 height 21
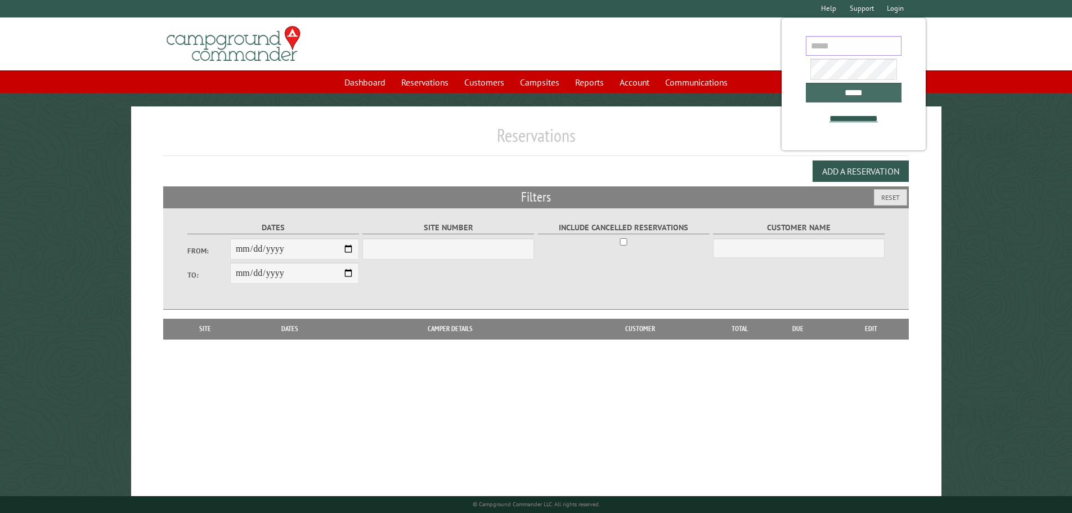
type input "**********"
click at [825, 98] on input "*****" at bounding box center [854, 93] width 96 height 20
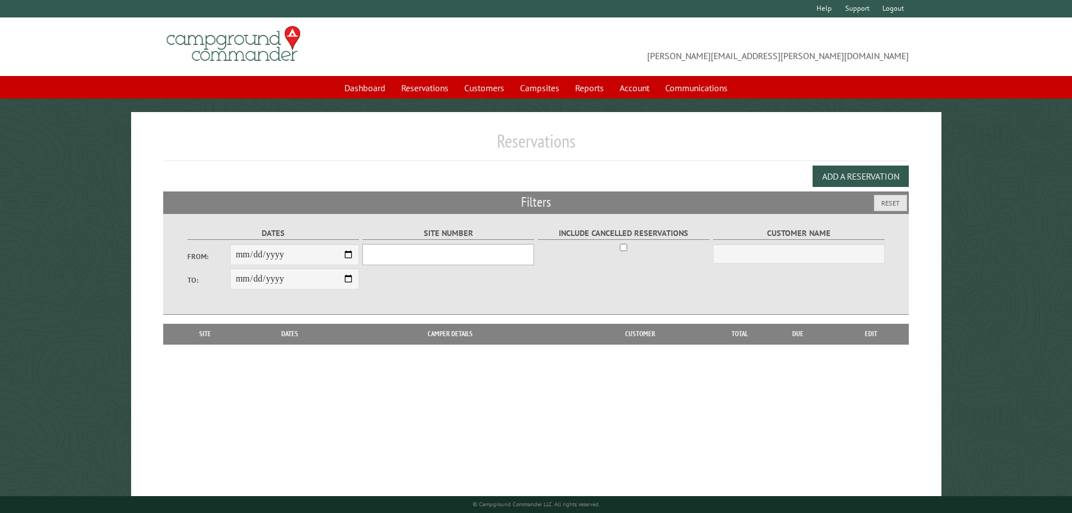
click at [403, 255] on select "Site Number" at bounding box center [448, 254] width 172 height 21
drag, startPoint x: 403, startPoint y: 255, endPoint x: 425, endPoint y: 251, distance: 22.4
click at [404, 255] on select "Site Number" at bounding box center [448, 254] width 172 height 21
